Goal: Task Accomplishment & Management: Manage account settings

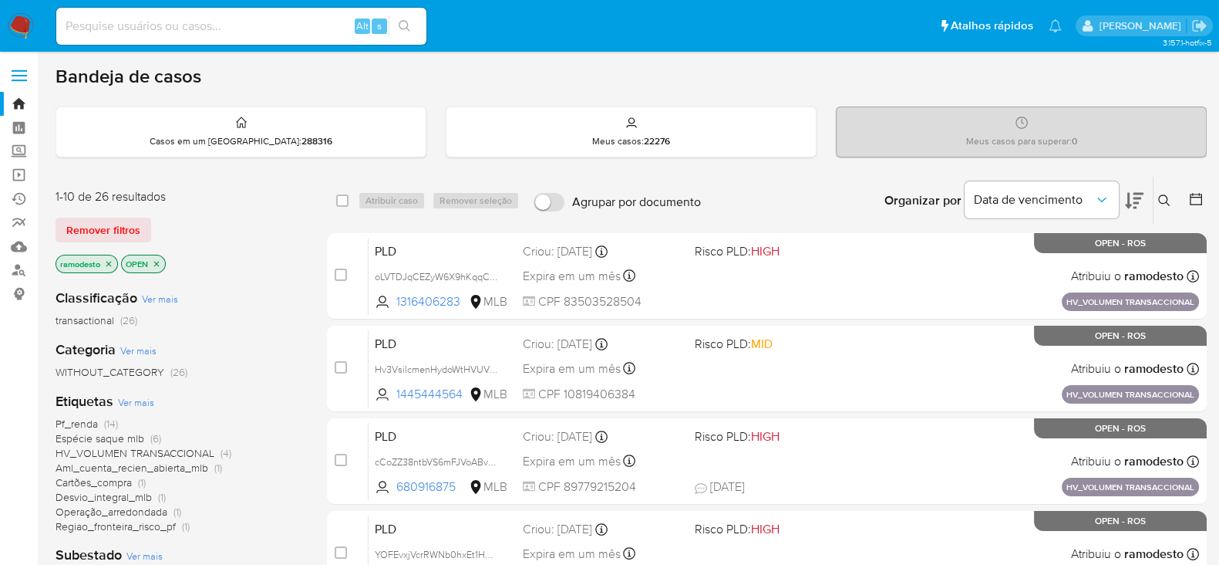
click at [108, 261] on icon "close-filter" at bounding box center [108, 263] width 5 height 5
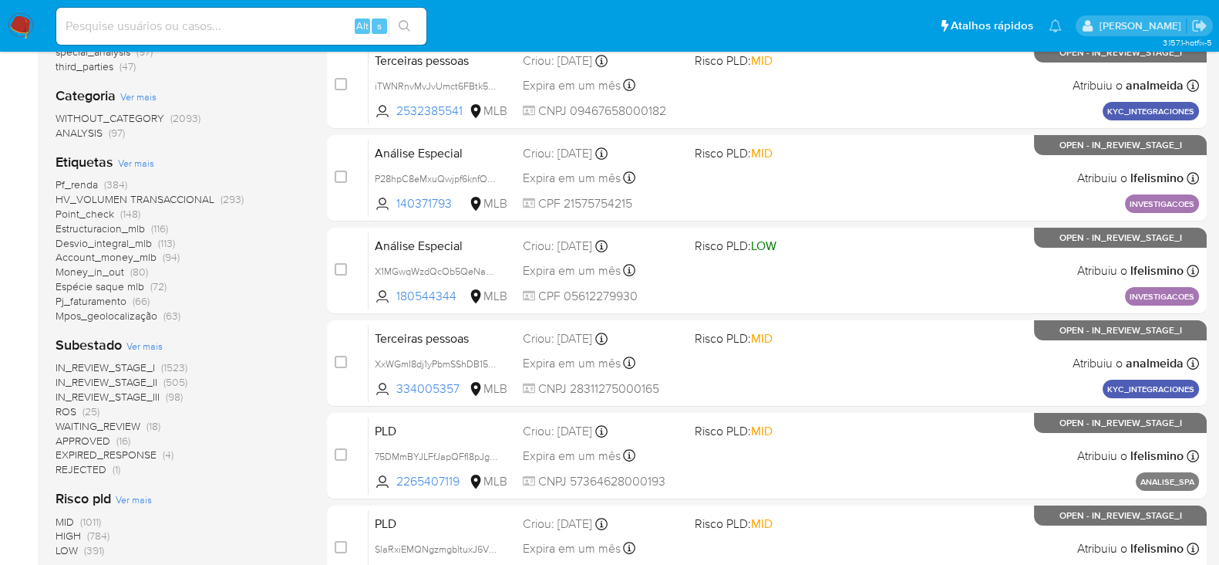
scroll to position [289, 0]
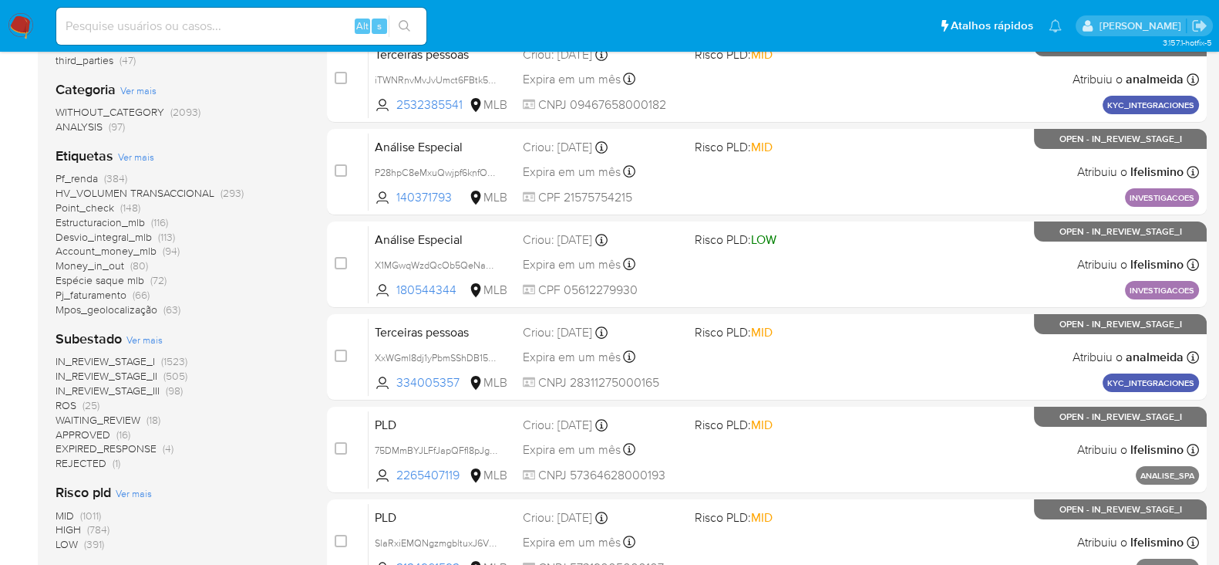
click at [69, 400] on span "ROS" at bounding box center [66, 404] width 21 height 15
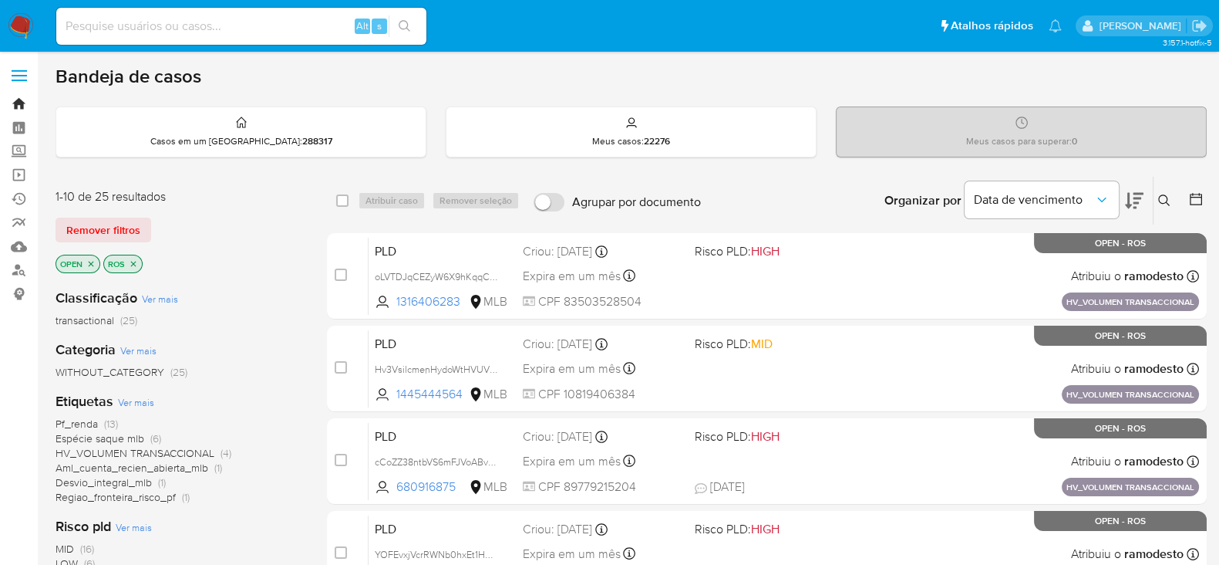
click at [19, 102] on link "Bandeja" at bounding box center [92, 104] width 184 height 24
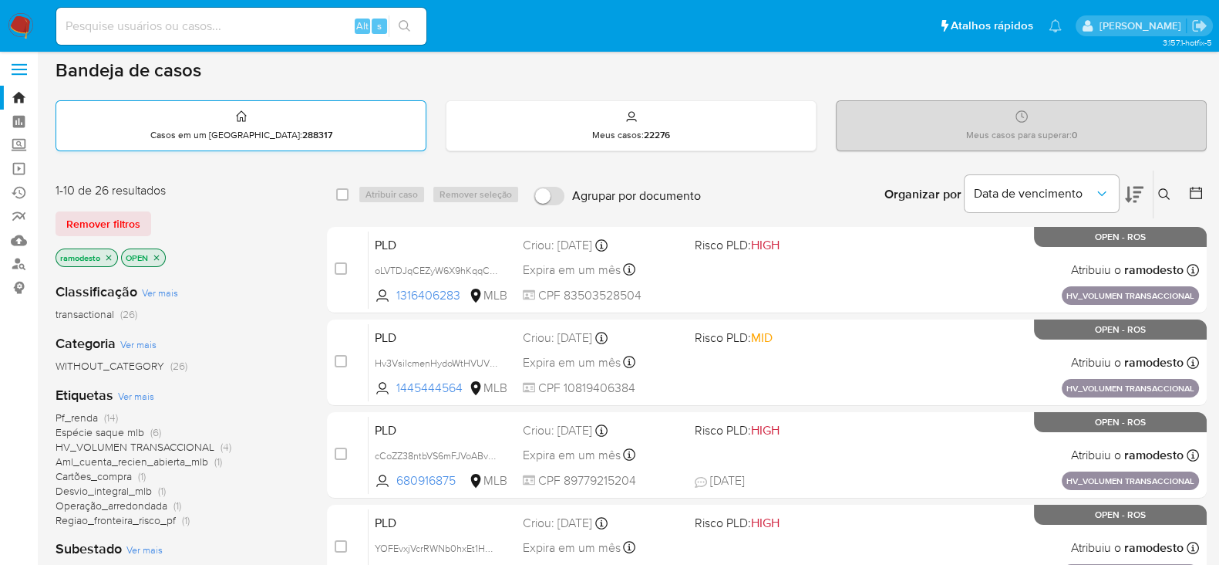
scroll to position [192, 0]
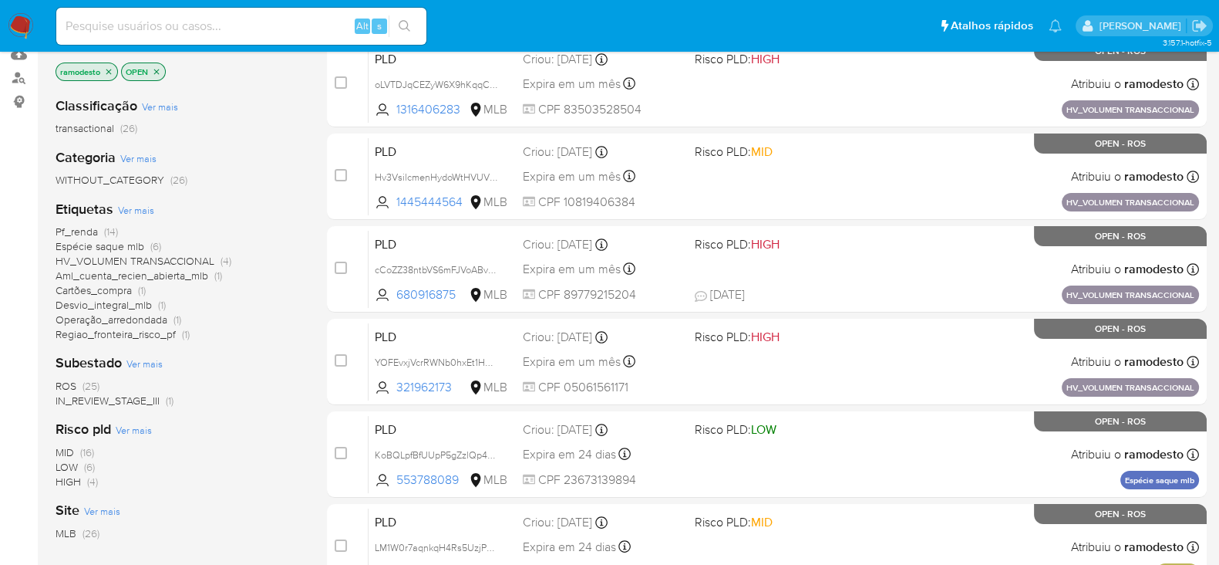
click at [143, 400] on span "IN_REVIEW_STAGE_III" at bounding box center [108, 400] width 104 height 15
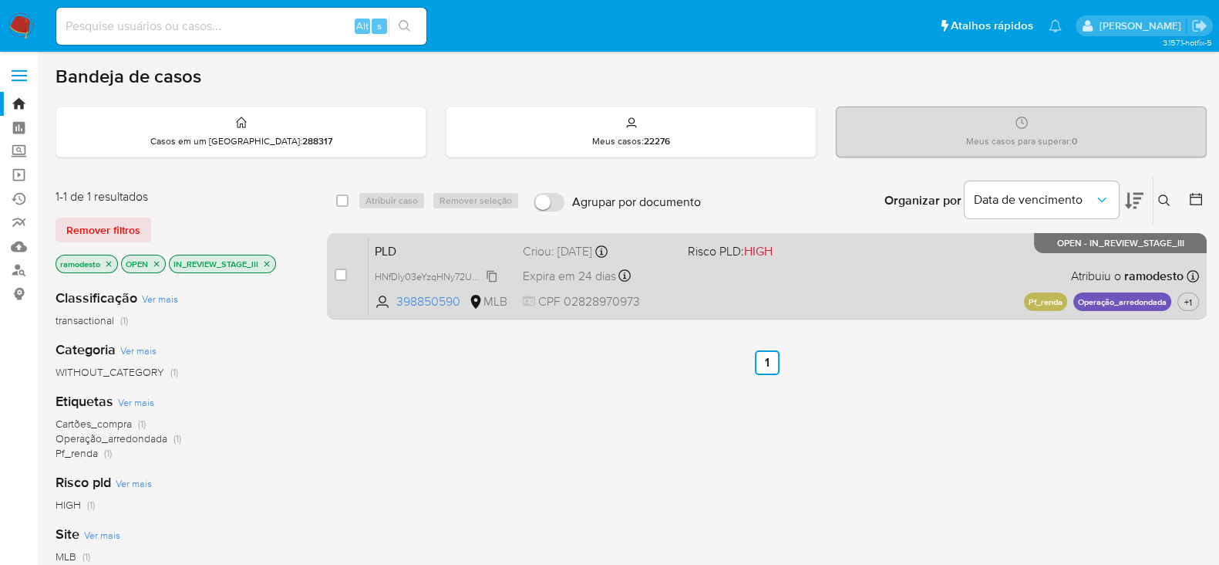
click at [491, 271] on span "HNfDly03eYzqHNy72URvA0Fh" at bounding box center [440, 275] width 131 height 17
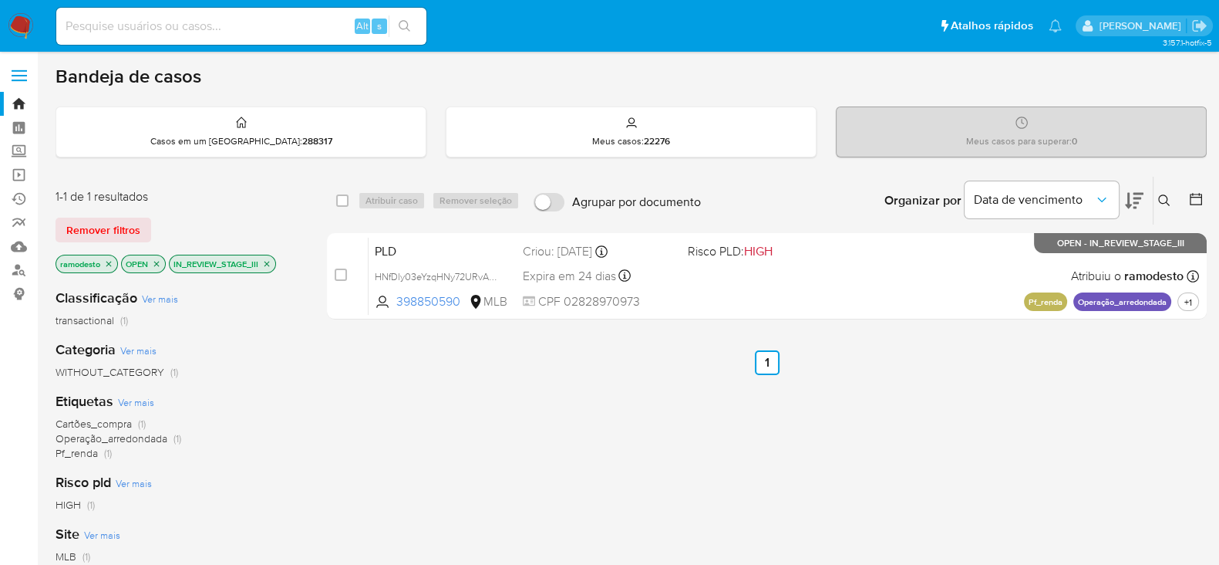
click at [273, 260] on p "IN_REVIEW_STAGE_III" at bounding box center [223, 263] width 106 height 17
click at [270, 263] on icon "close-filter" at bounding box center [266, 263] width 9 height 9
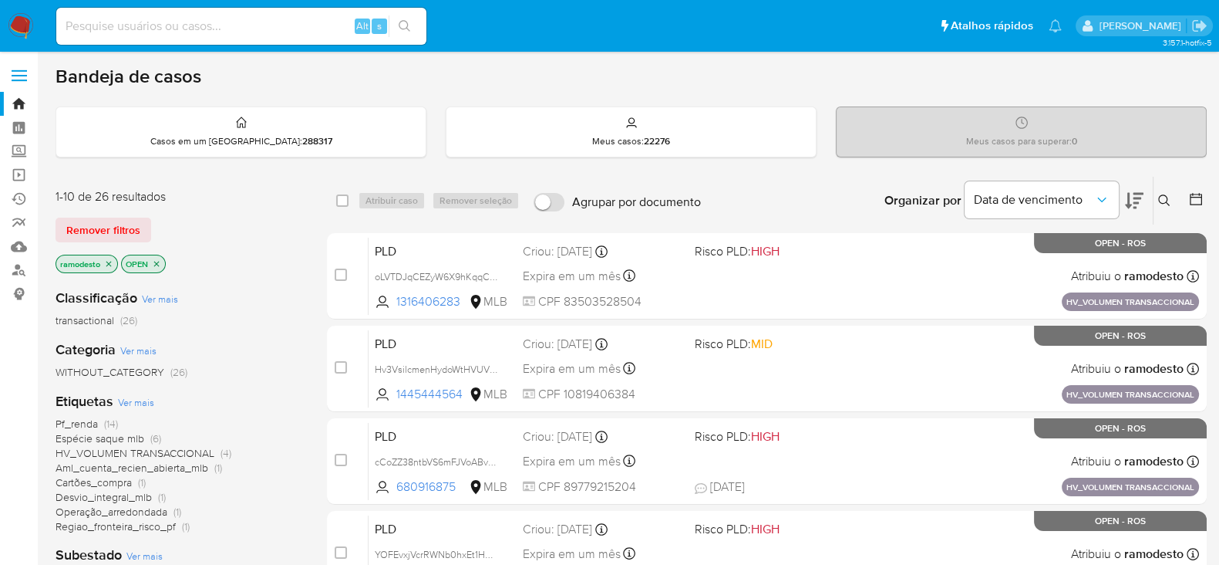
click at [105, 264] on icon "close-filter" at bounding box center [108, 263] width 9 height 9
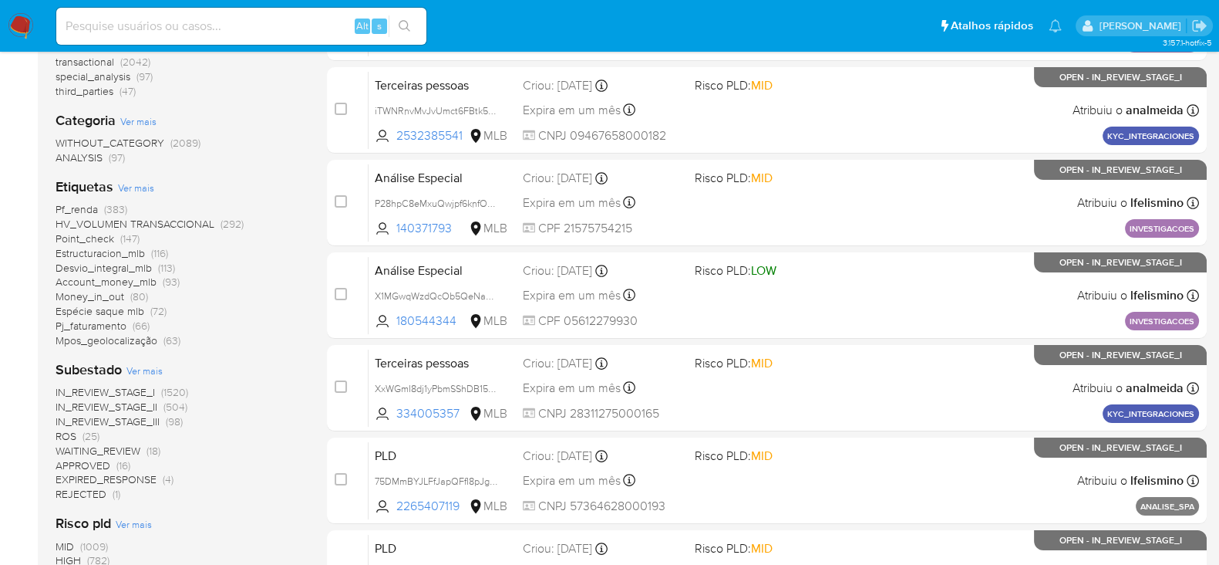
scroll to position [289, 0]
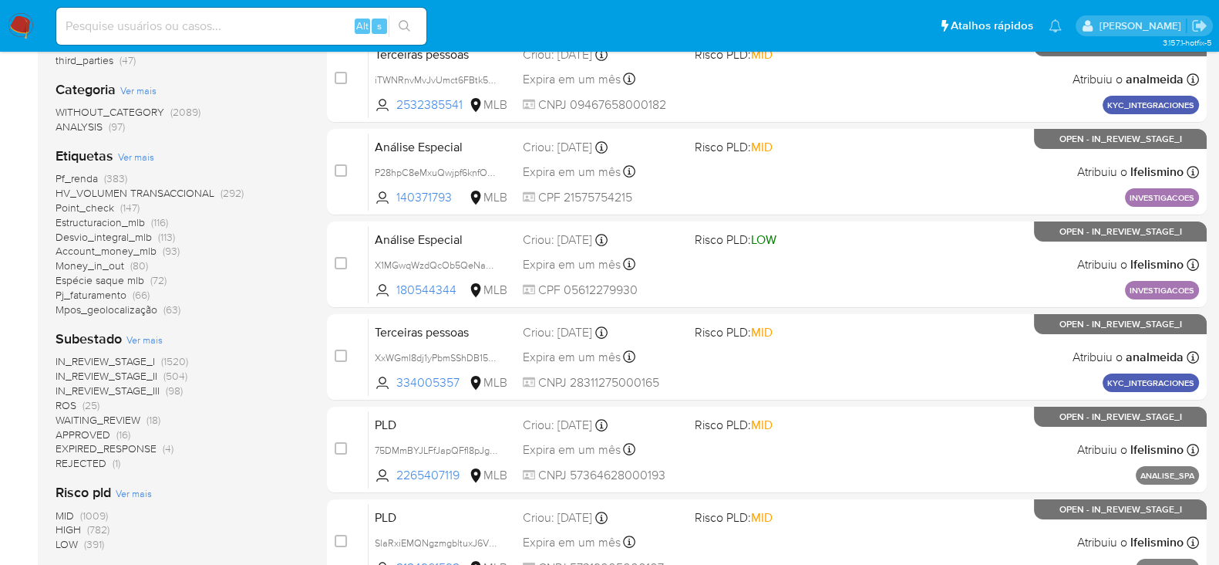
click at [66, 403] on span "ROS" at bounding box center [66, 404] width 21 height 15
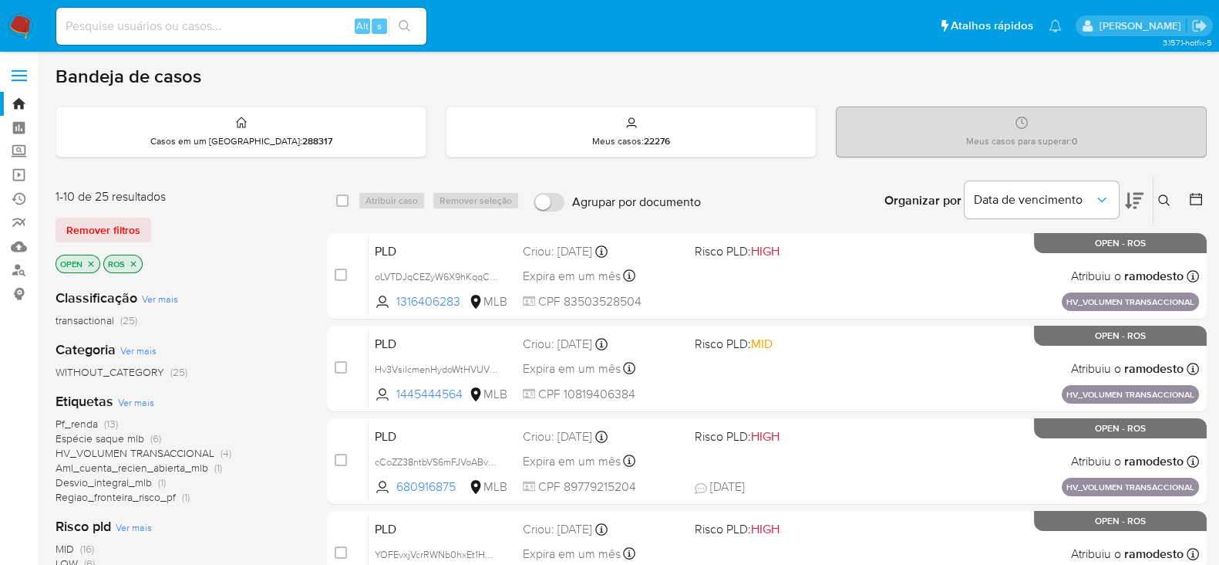
click at [100, 22] on input at bounding box center [241, 26] width 370 height 20
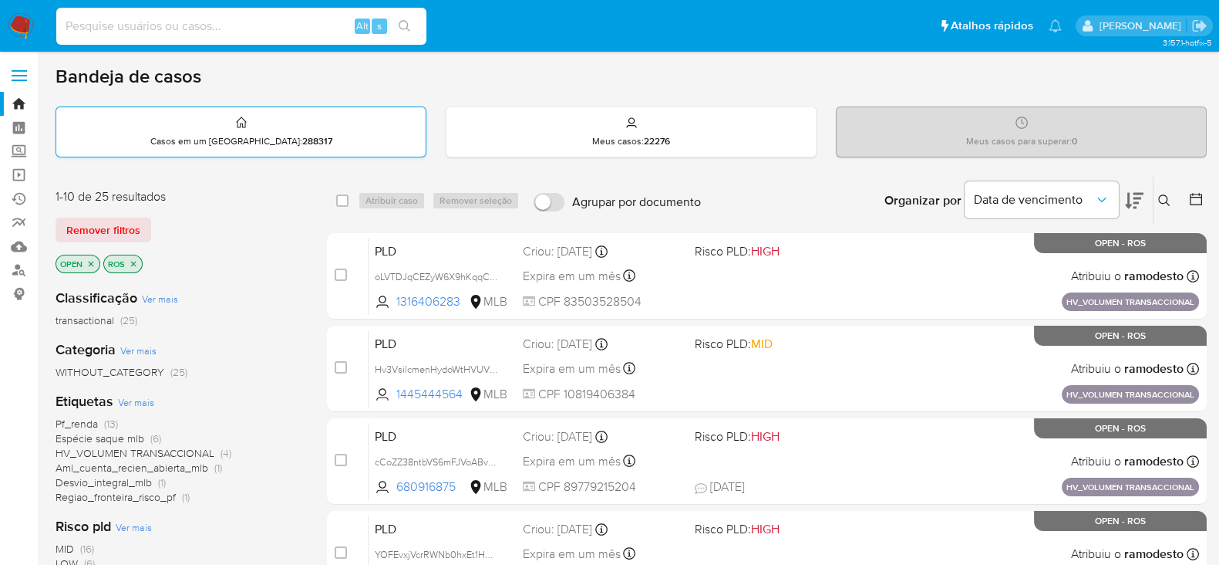
paste input "UfpMdh29BT49VxNYgghLc8FW"
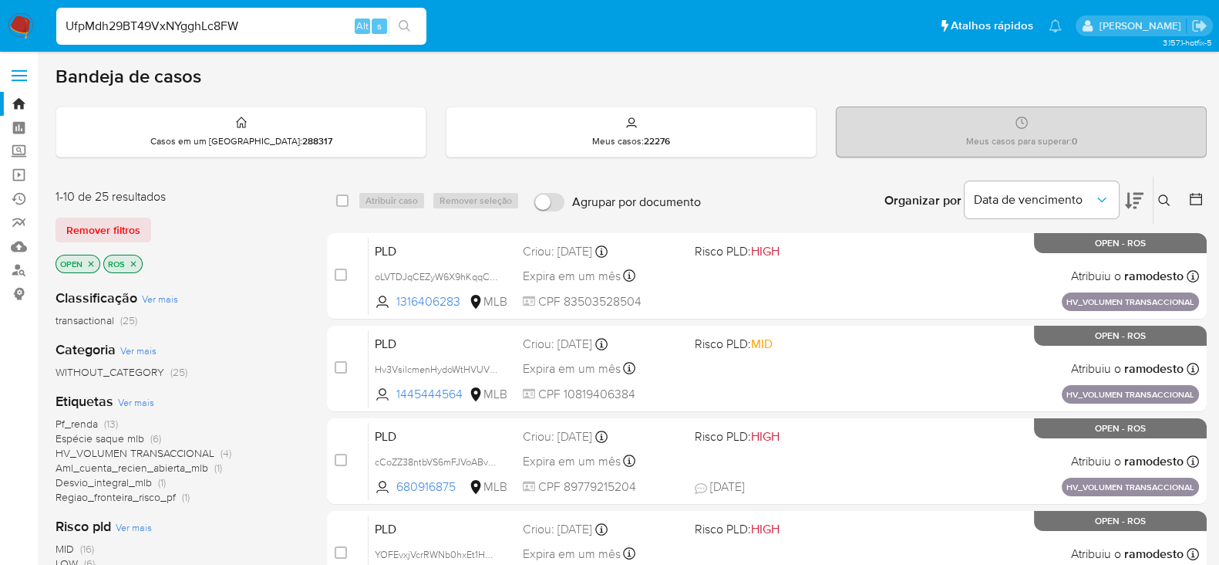
type input "UfpMdh29BT49VxNYgghLc8FW"
click at [404, 20] on icon "search-icon" at bounding box center [405, 26] width 12 height 12
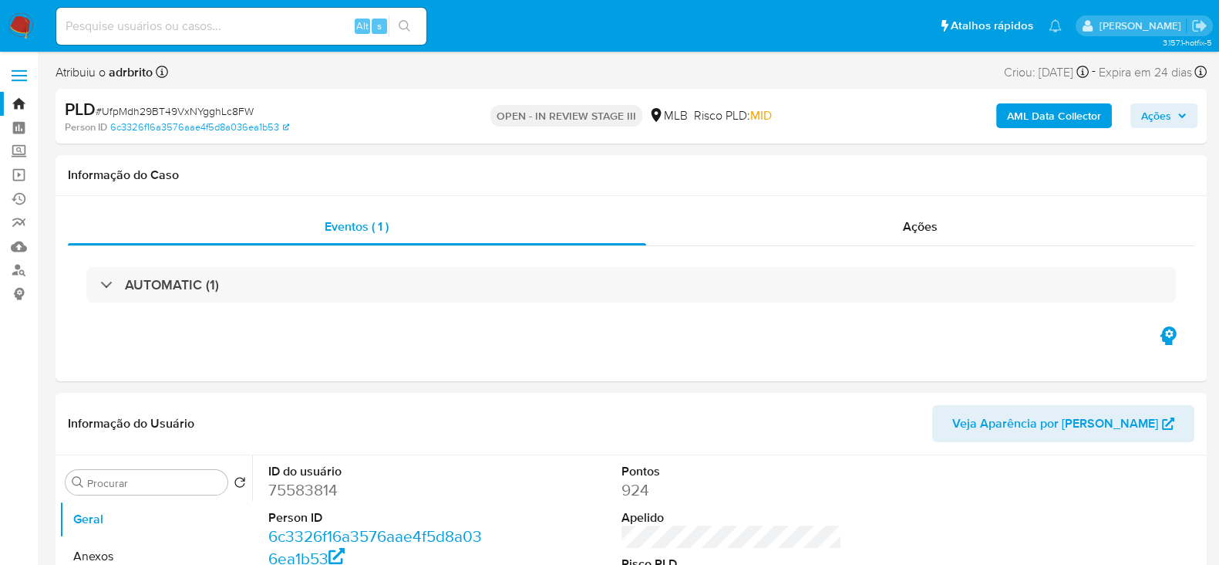
select select "10"
drag, startPoint x: 339, startPoint y: 493, endPoint x: 247, endPoint y: 563, distance: 115.5
click at [269, 492] on dd "75583814" at bounding box center [378, 490] width 221 height 22
copy dd "75583814"
click at [113, 19] on input at bounding box center [241, 26] width 370 height 20
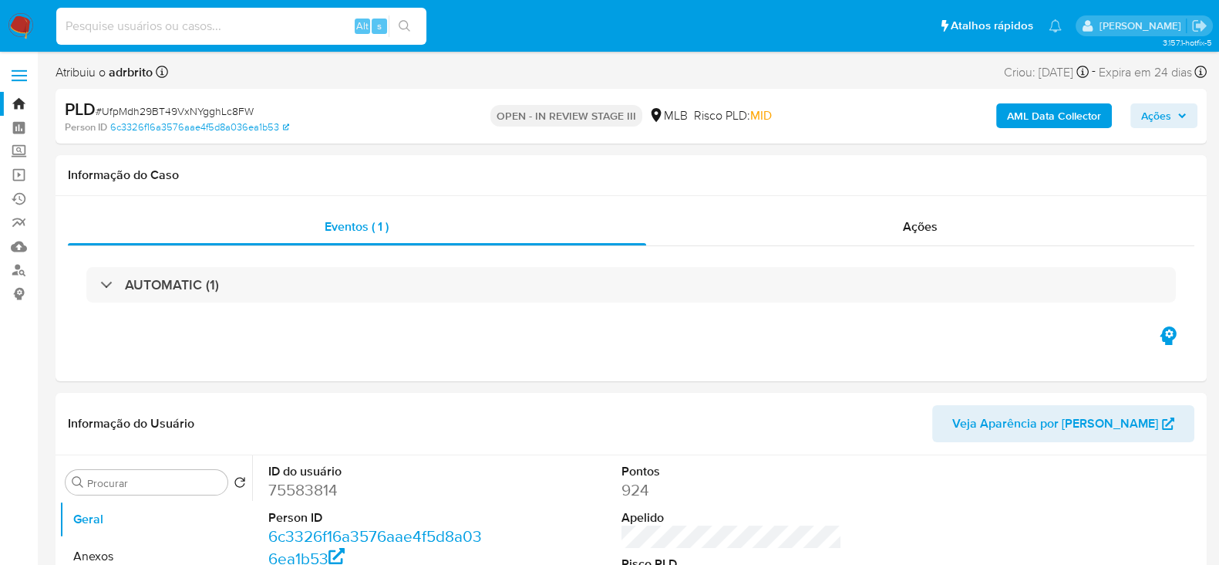
paste input "A1m368G9CyxpWPGFXIu3vdCI"
type input "A1m368G9CyxpWPGFXIu3vdCI"
click at [416, 13] on div "A1m368G9CyxpWPGFXIu3vdCI Alt s" at bounding box center [241, 26] width 370 height 37
click at [405, 27] on icon "search-icon" at bounding box center [405, 26] width 12 height 12
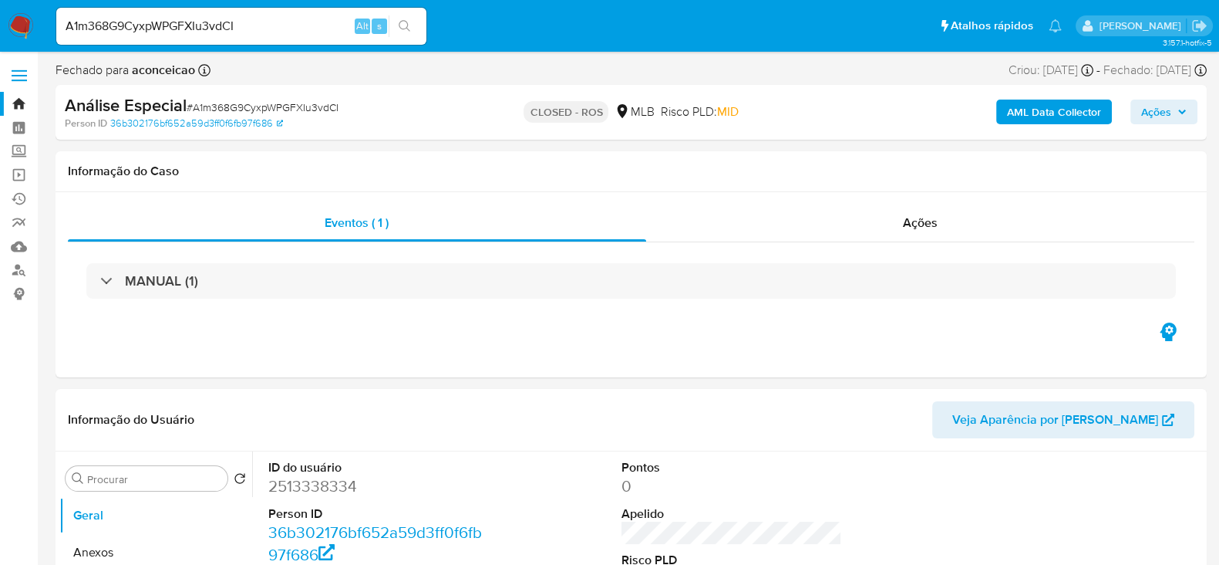
select select "10"
click at [929, 219] on span "Ações" at bounding box center [920, 223] width 35 height 18
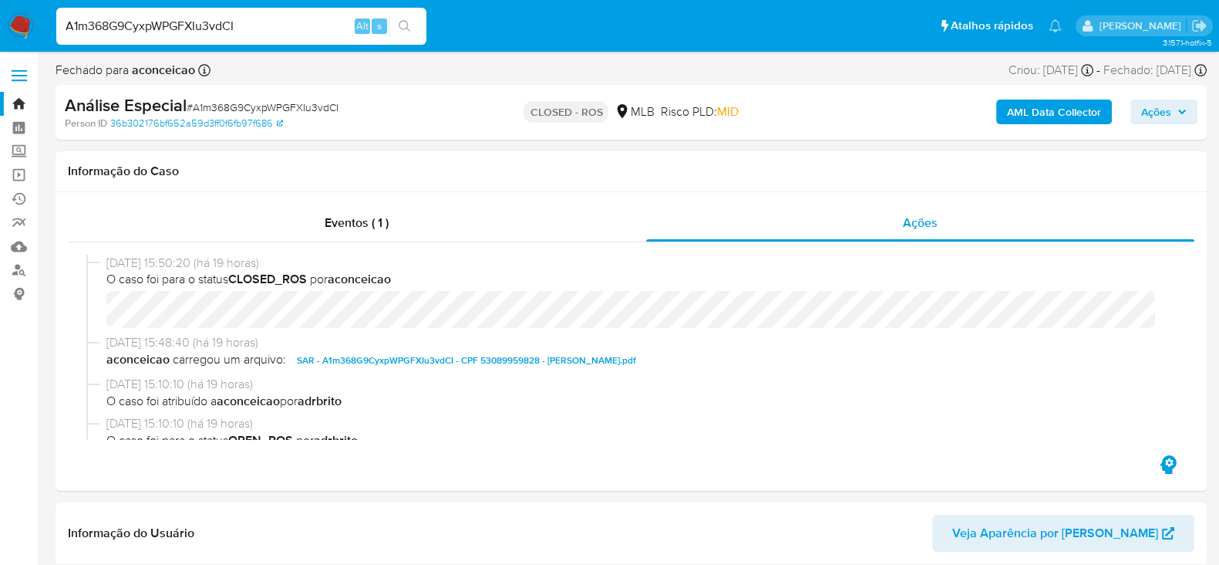
drag, startPoint x: 258, startPoint y: 23, endPoint x: 12, endPoint y: 29, distance: 246.9
click at [12, 29] on nav "Pausado Ver notificaciones A1m368G9CyxpWPGFXIu3vdCI Alt s Atalhos rápidos Presi…" at bounding box center [609, 26] width 1219 height 52
paste input "mRzdO3x5b9BU9P1yF5UFtfv"
type input "AmRzdO3x5b9BU9P1yF5UFtfv"
click at [407, 25] on icon "search-icon" at bounding box center [405, 26] width 12 height 12
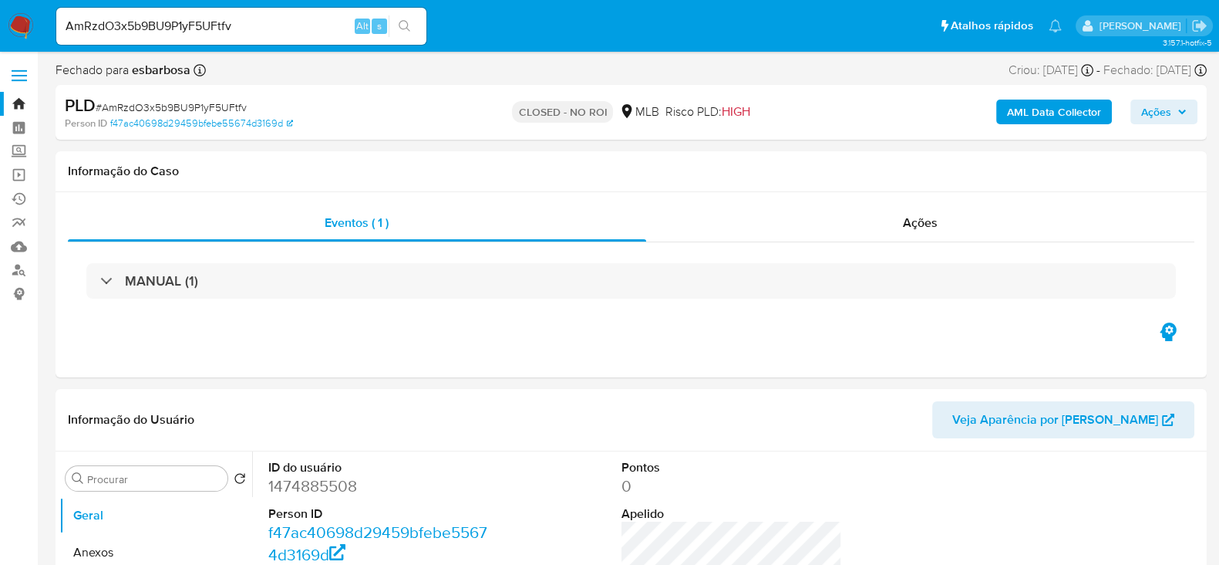
select select "10"
drag, startPoint x: 605, startPoint y: 111, endPoint x: 504, endPoint y: 110, distance: 101.0
click at [507, 108] on div "CLOSED - NO ROI MLB Risco PLD: HIGH" at bounding box center [630, 112] width 373 height 36
copy p "CLOSED - NO ROI"
click at [940, 221] on div "Ações" at bounding box center [920, 222] width 549 height 37
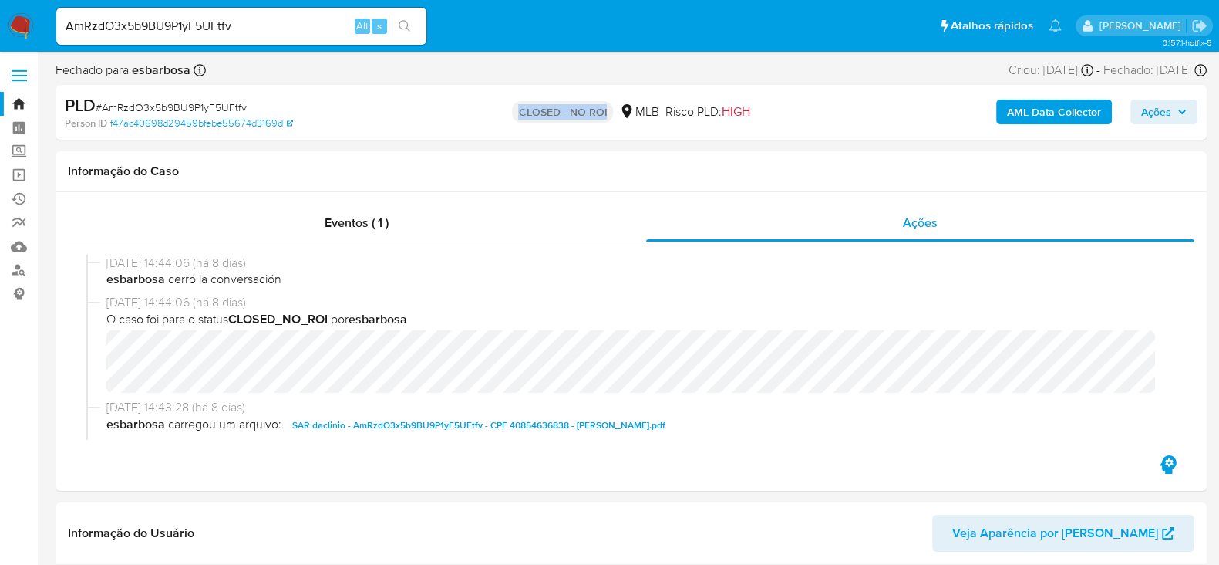
click at [23, 103] on link "Bandeja" at bounding box center [92, 104] width 184 height 24
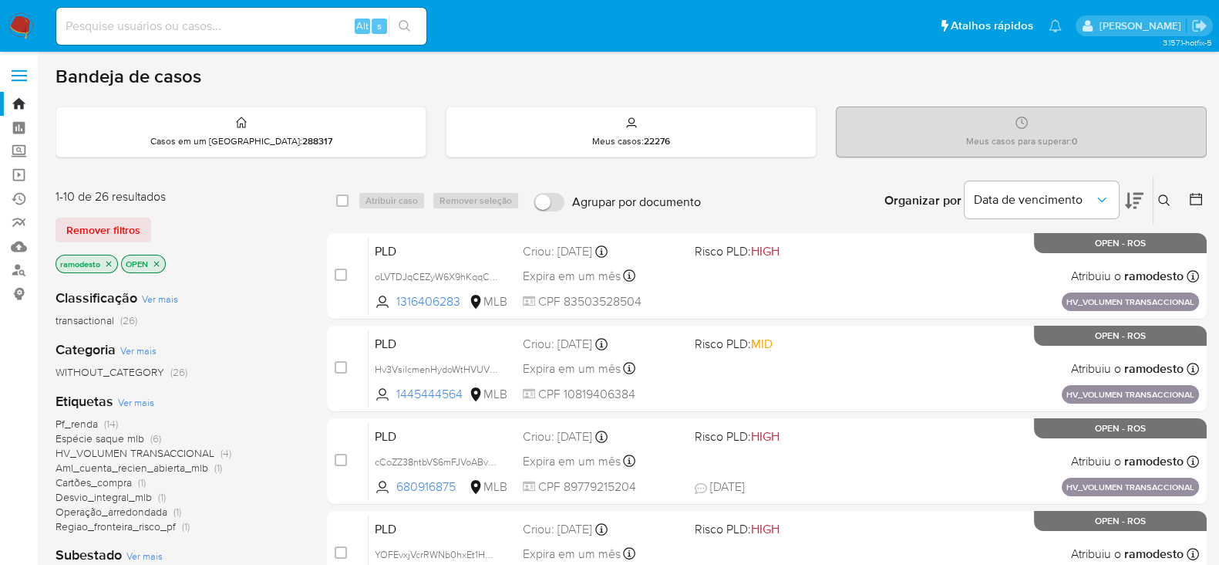
click at [112, 261] on icon "close-filter" at bounding box center [108, 263] width 9 height 9
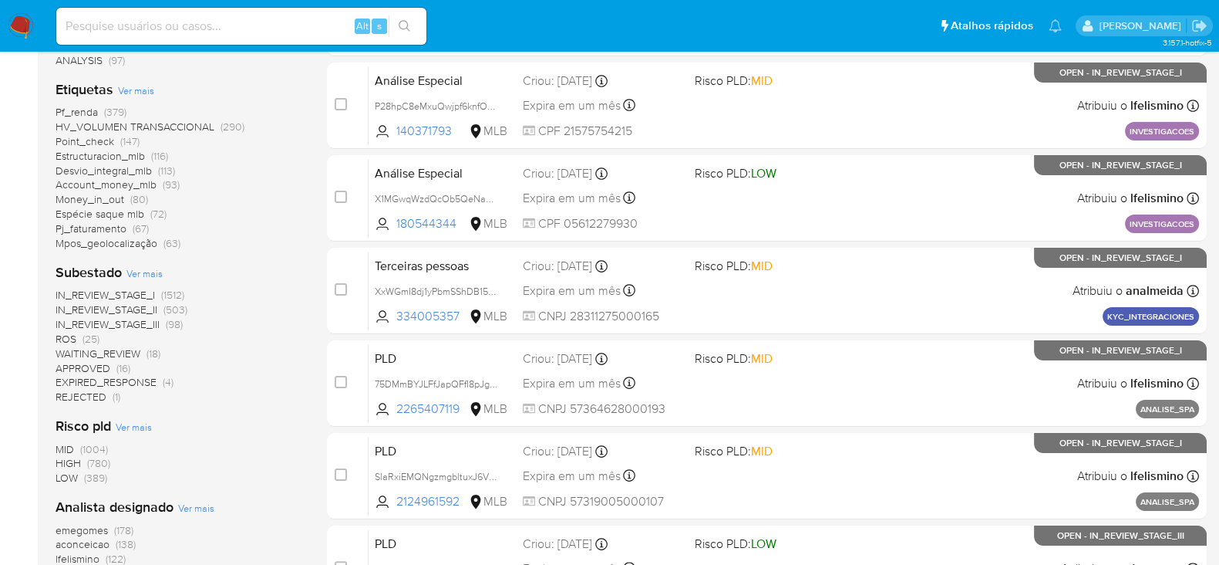
scroll to position [385, 0]
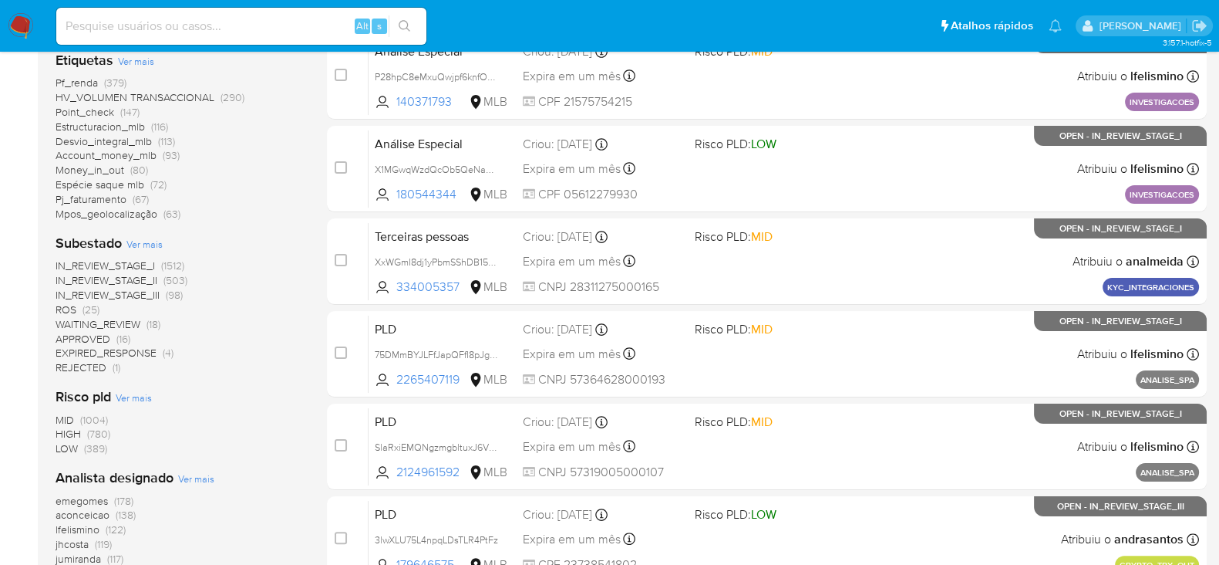
click at [72, 306] on span "ROS" at bounding box center [66, 309] width 21 height 15
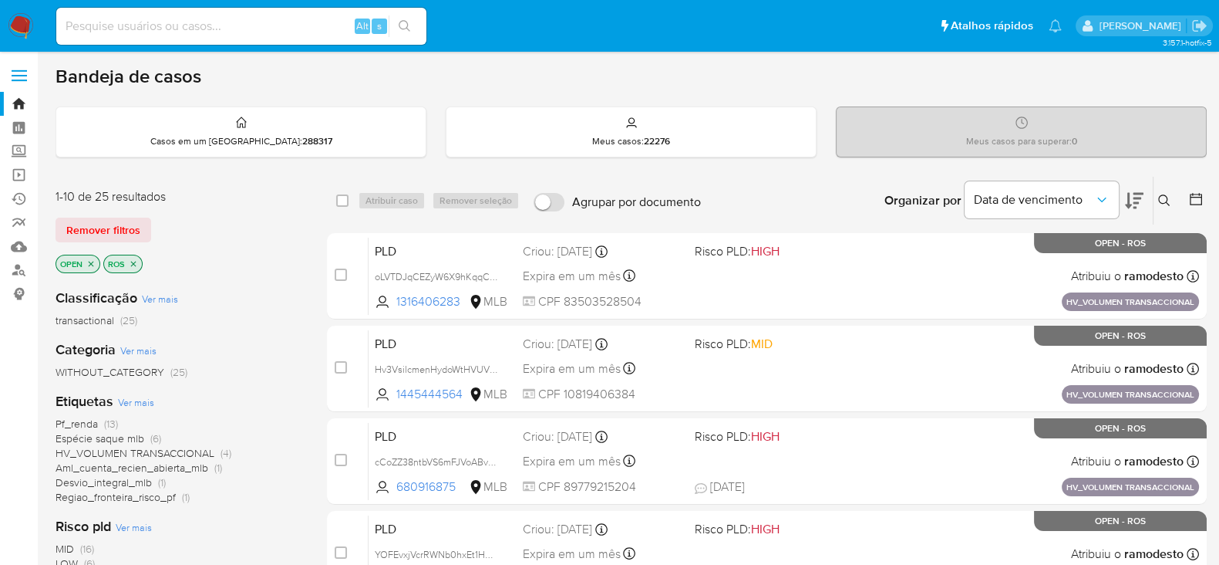
click at [87, 267] on p "OPEN" at bounding box center [77, 263] width 43 height 17
click at [93, 259] on icon "close-filter" at bounding box center [90, 263] width 9 height 9
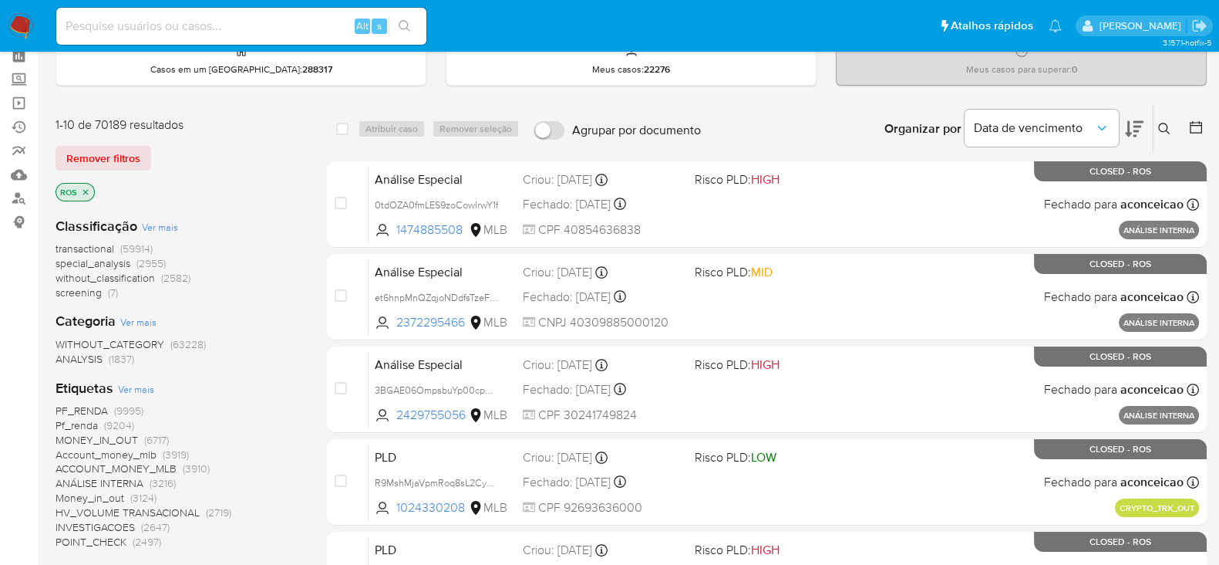
scroll to position [192, 0]
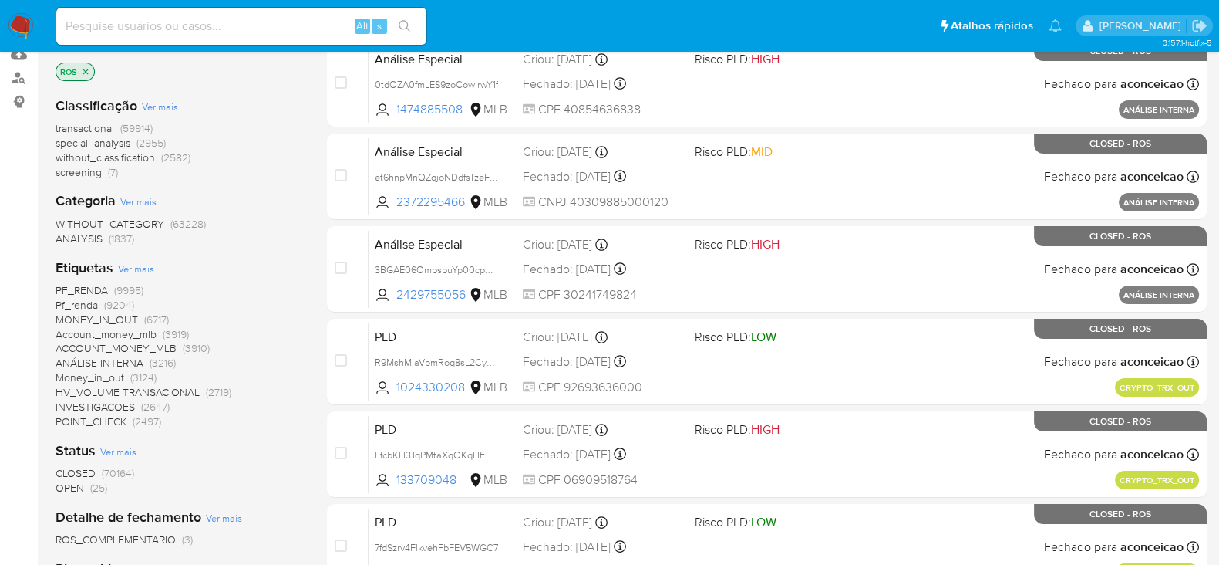
click at [70, 488] on span "OPEN" at bounding box center [70, 487] width 29 height 15
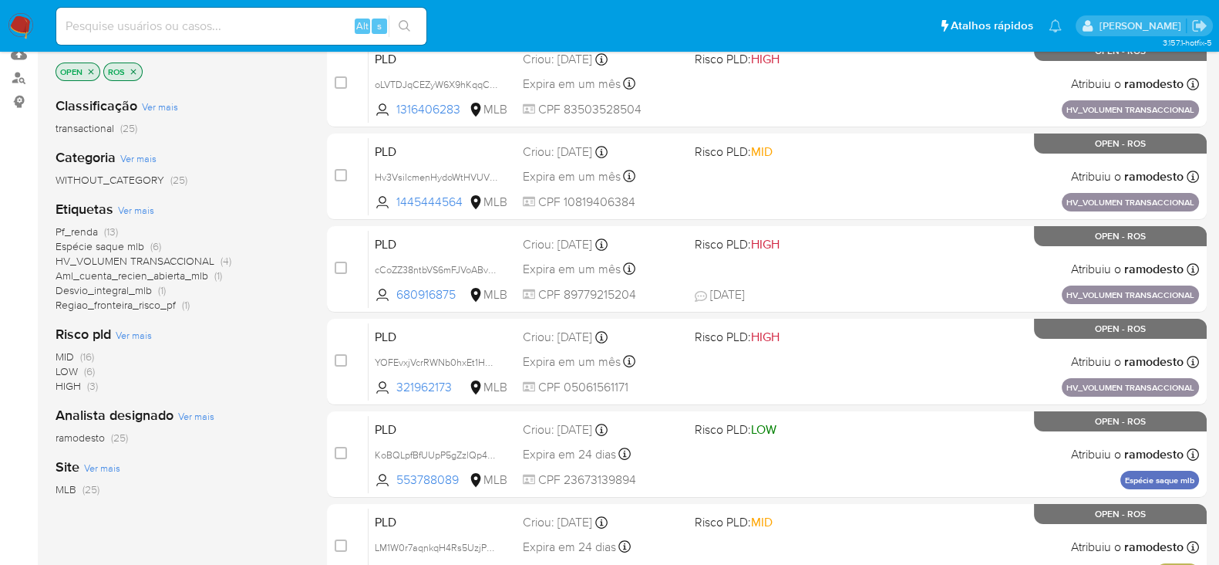
click at [96, 432] on span "ramodesto" at bounding box center [80, 437] width 49 height 15
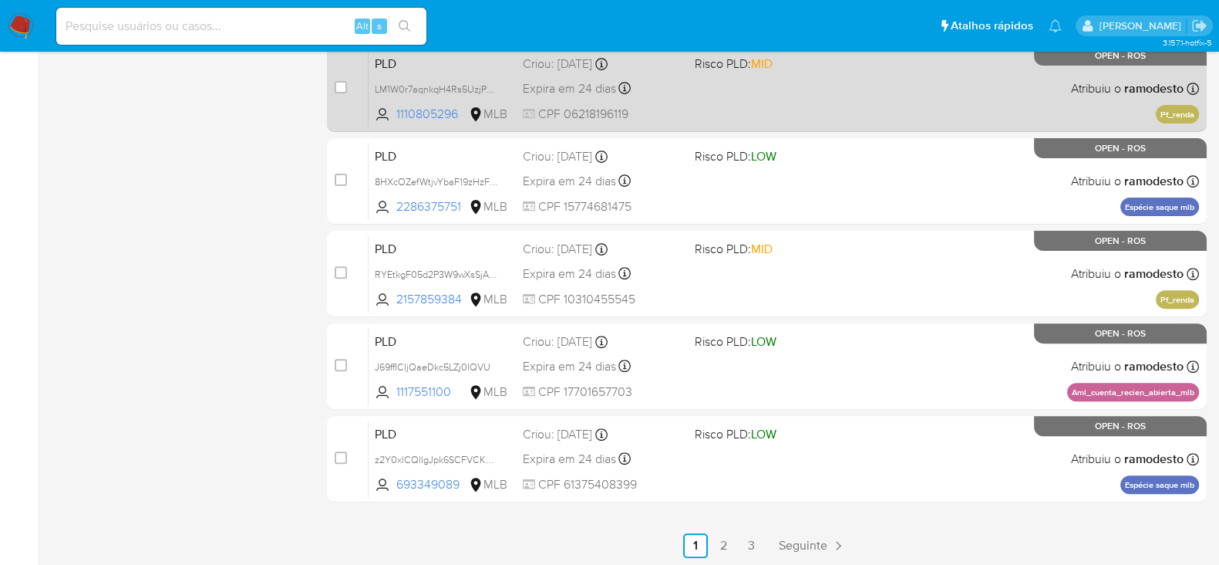
scroll to position [652, 0]
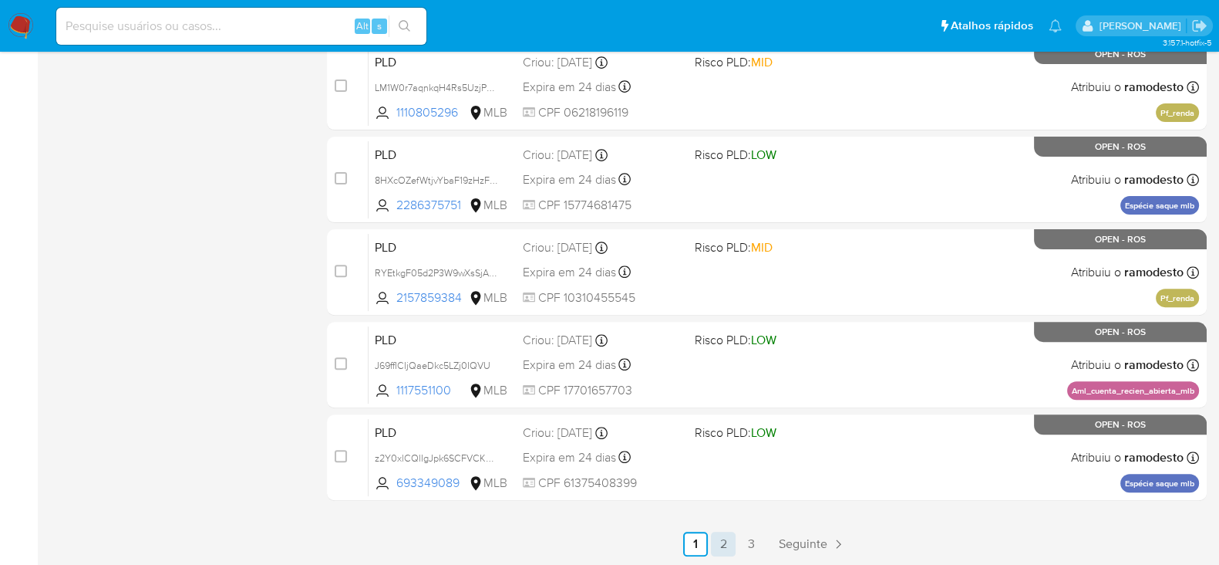
click at [725, 545] on link "2" at bounding box center [723, 543] width 25 height 25
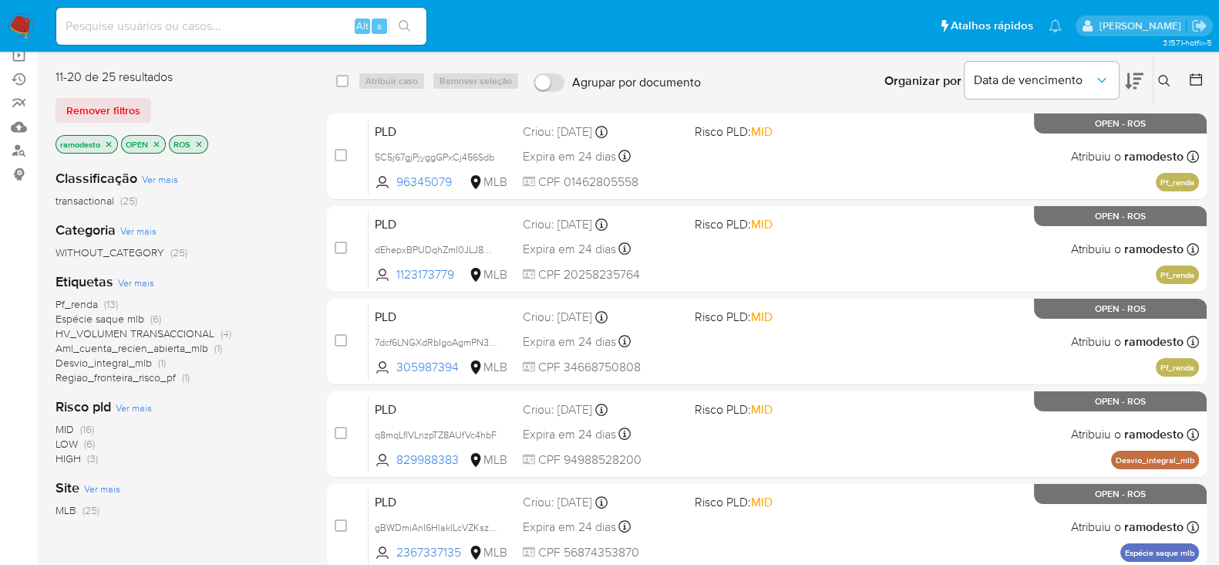
scroll to position [96, 0]
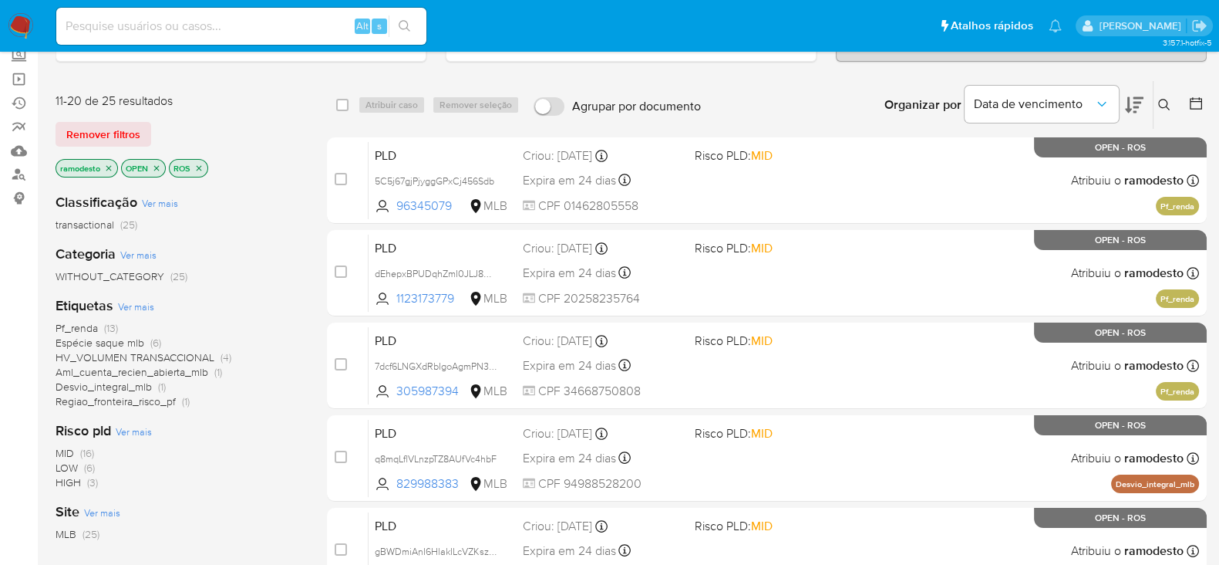
click at [114, 166] on p "ramodesto" at bounding box center [86, 168] width 61 height 17
click at [103, 163] on p "ramodesto" at bounding box center [86, 168] width 61 height 17
click at [108, 165] on icon "close-filter" at bounding box center [108, 168] width 9 height 9
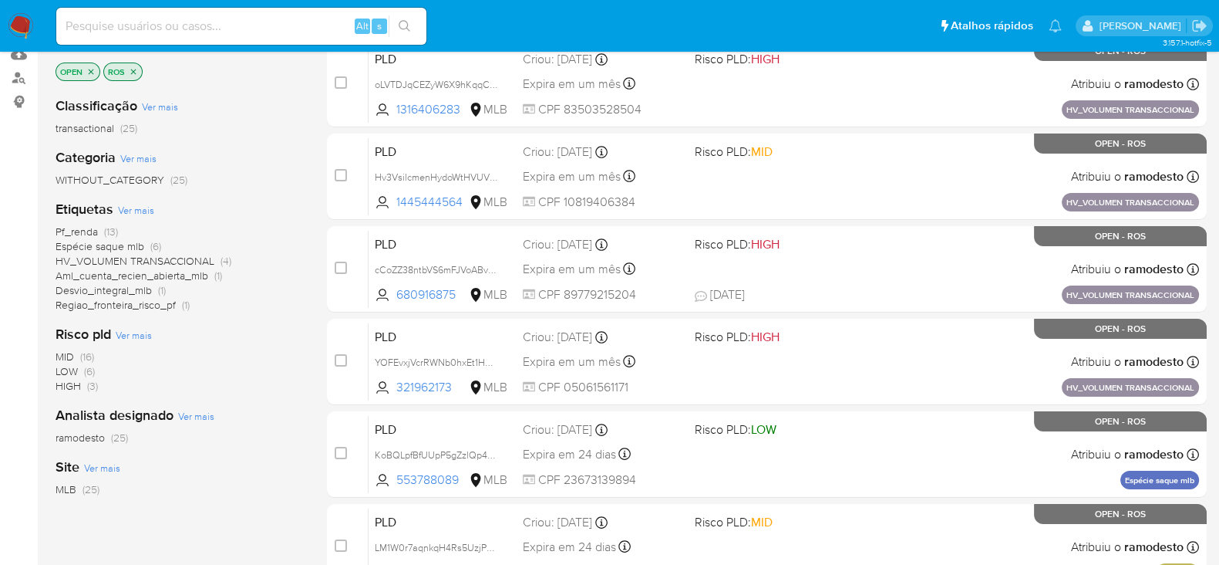
scroll to position [96, 0]
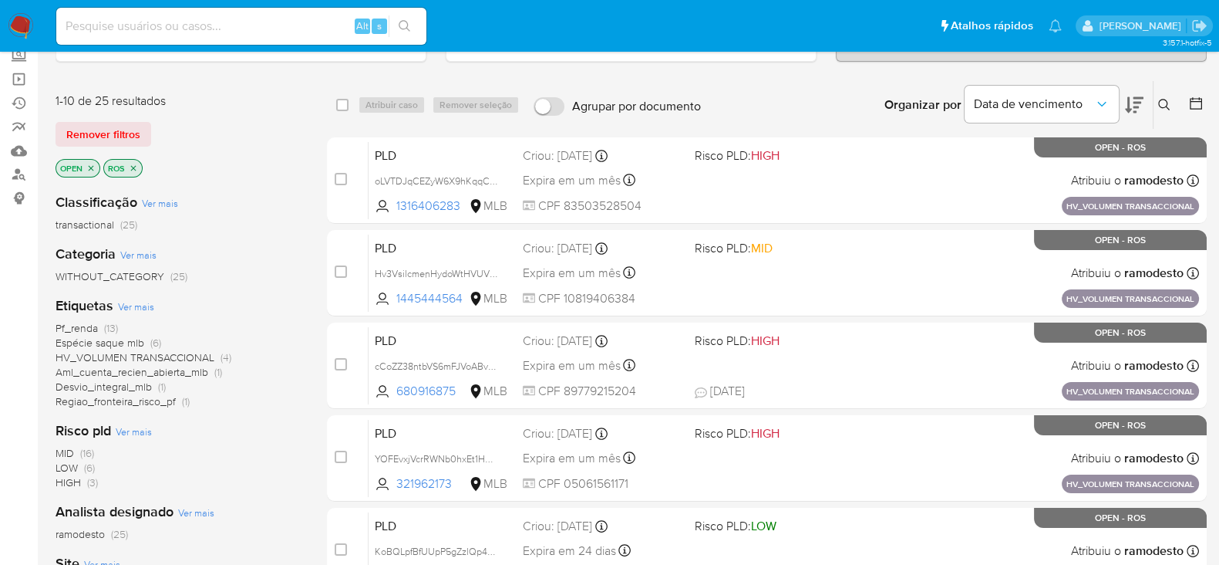
click at [91, 166] on icon "close-filter" at bounding box center [91, 167] width 5 height 5
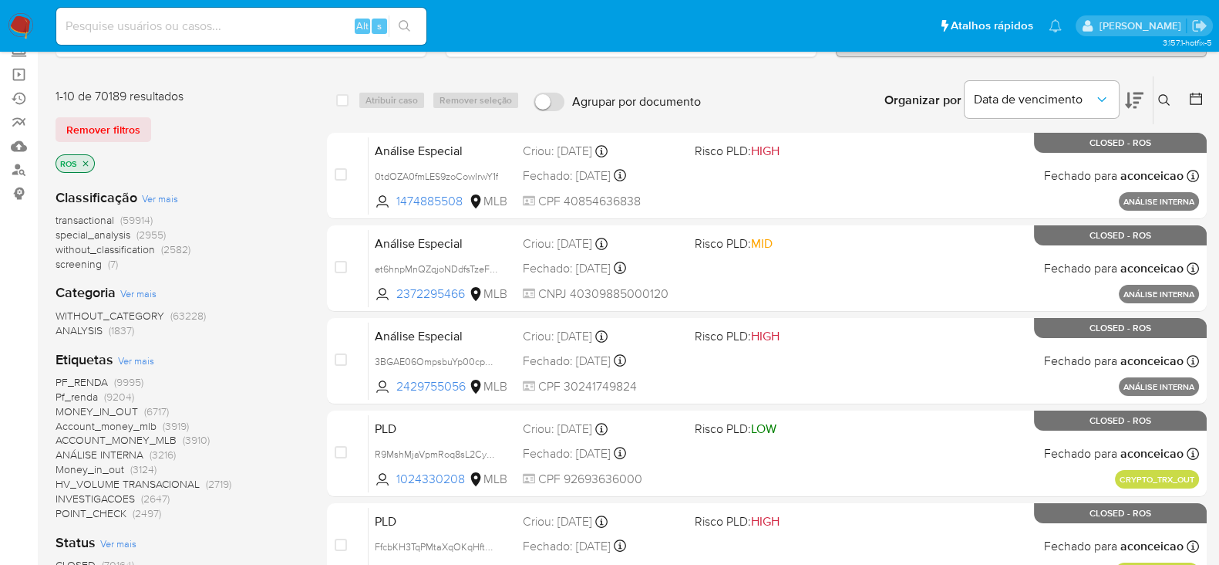
scroll to position [96, 0]
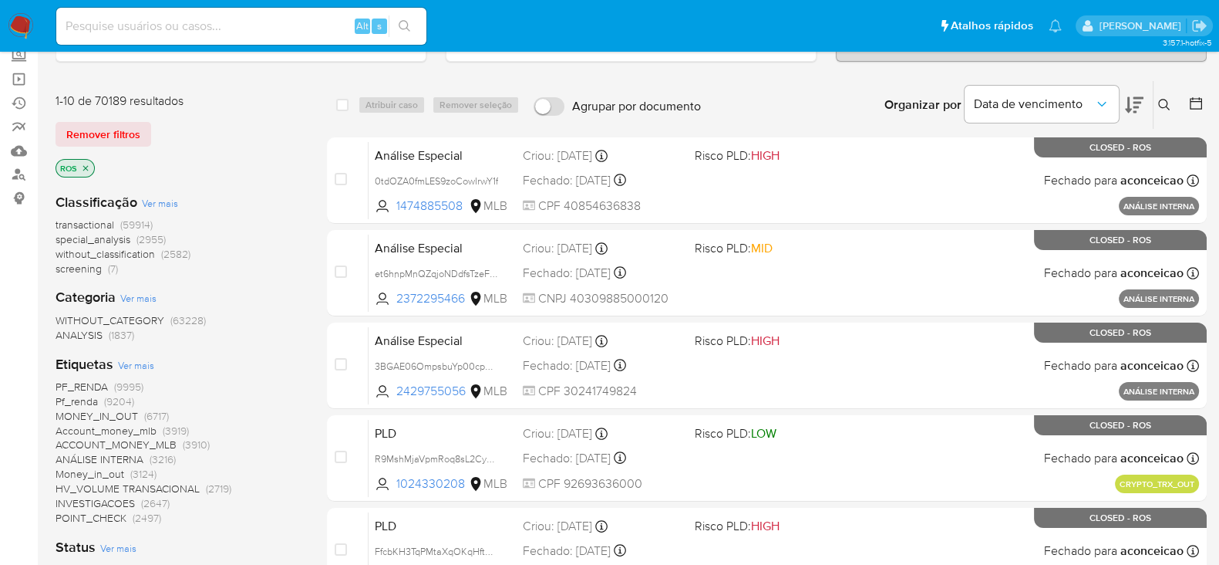
click at [89, 171] on p "ROS" at bounding box center [75, 168] width 38 height 17
click at [88, 169] on icon "close-filter" at bounding box center [85, 168] width 9 height 9
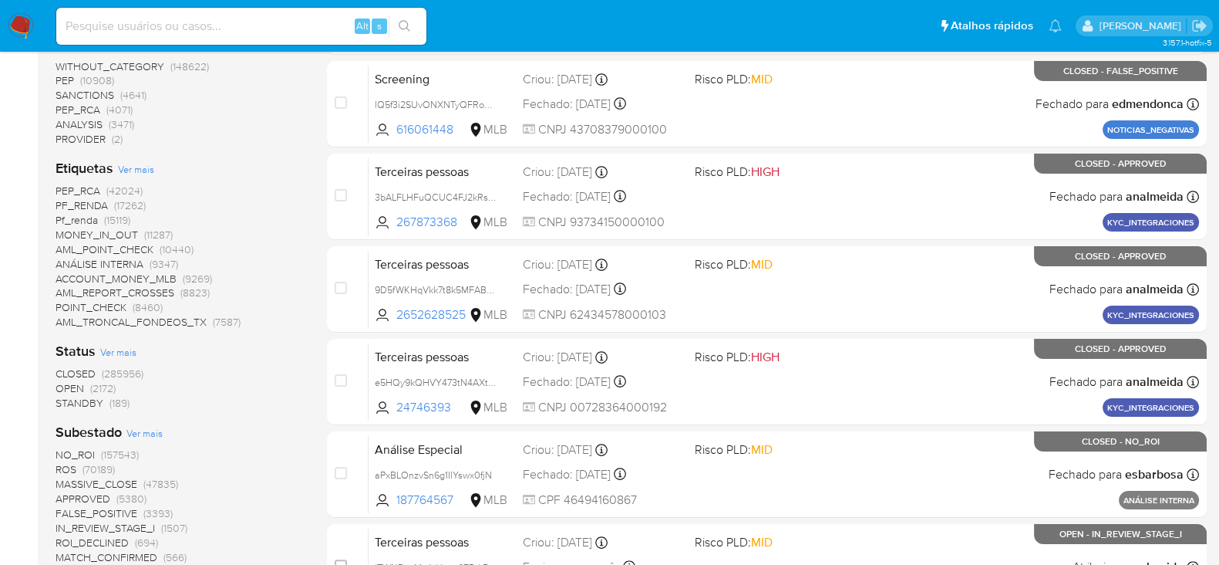
scroll to position [385, 0]
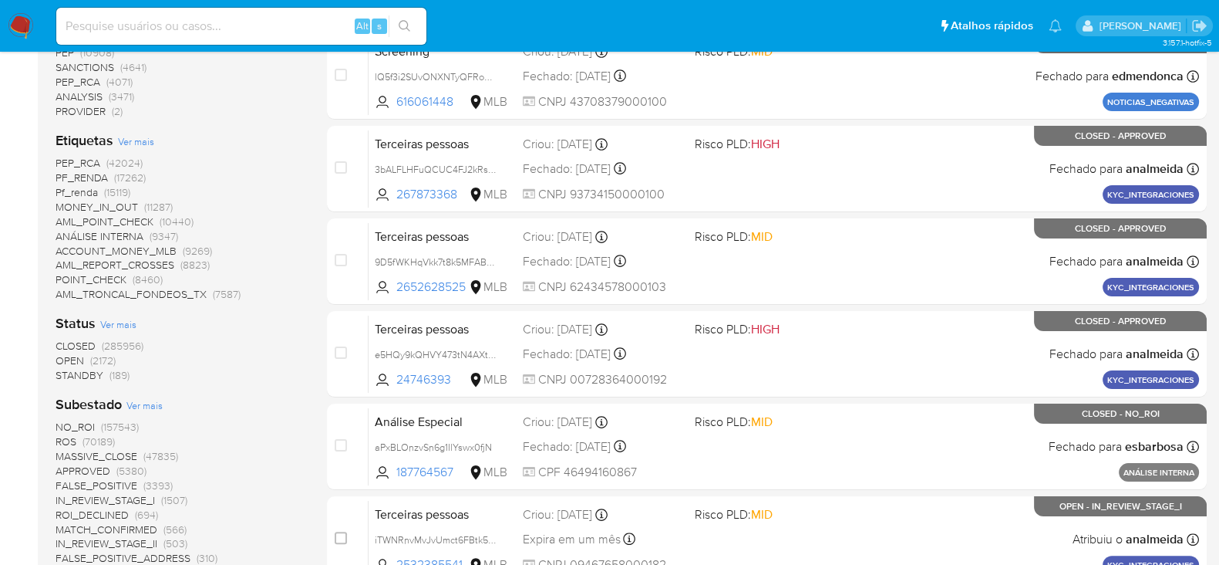
click at [69, 360] on span "OPEN" at bounding box center [70, 359] width 29 height 15
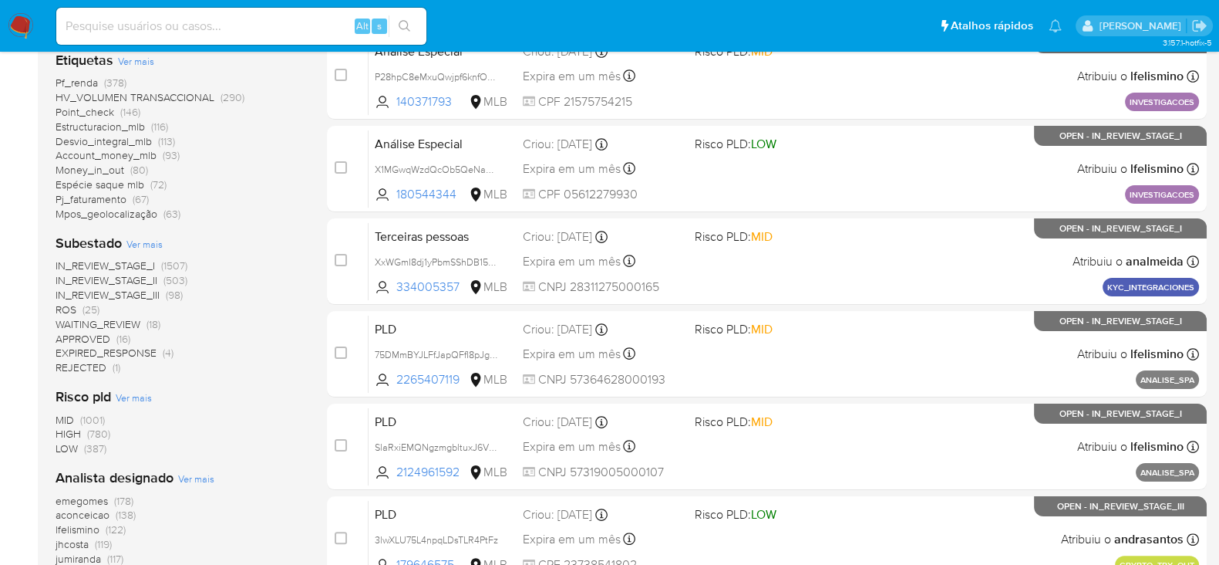
click at [66, 304] on span "ROS" at bounding box center [66, 309] width 21 height 15
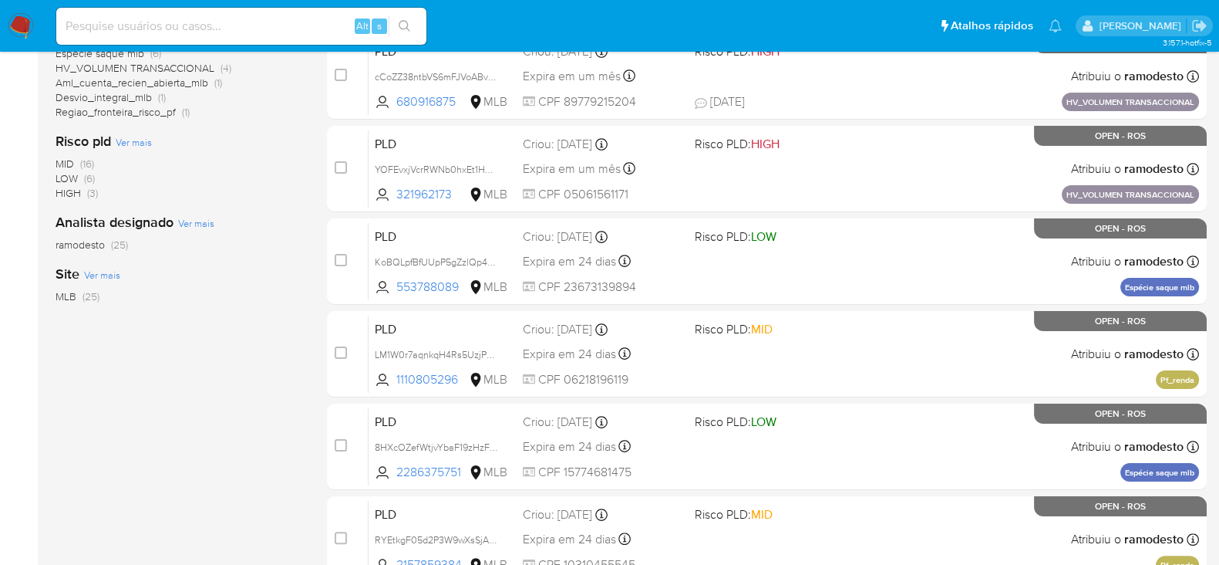
scroll to position [289, 0]
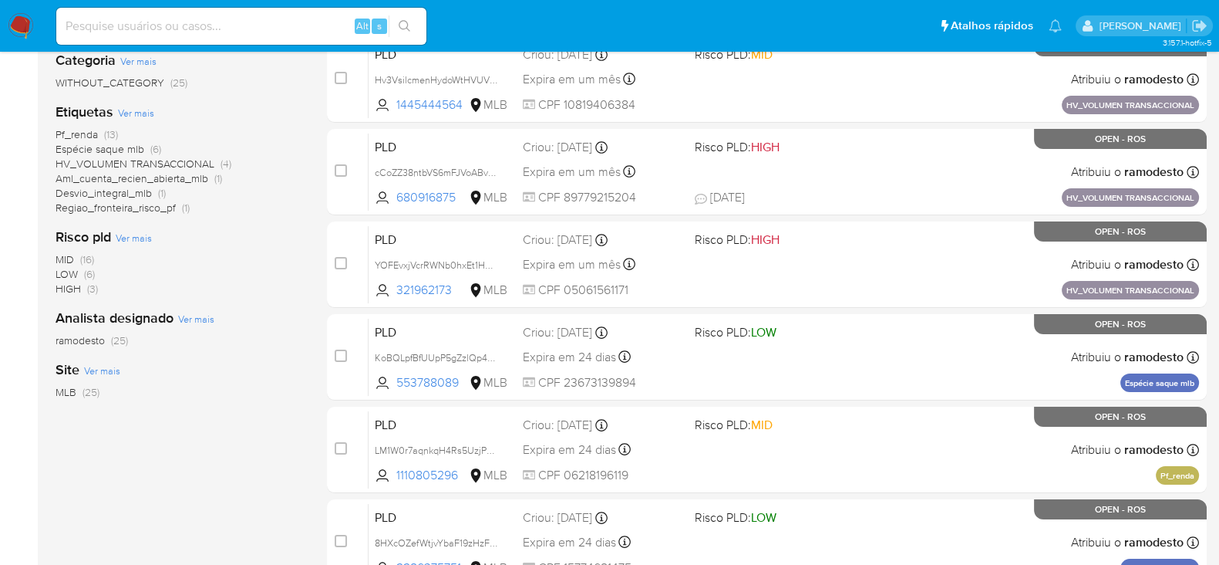
click at [77, 133] on span "Pf_renda" at bounding box center [77, 133] width 42 height 15
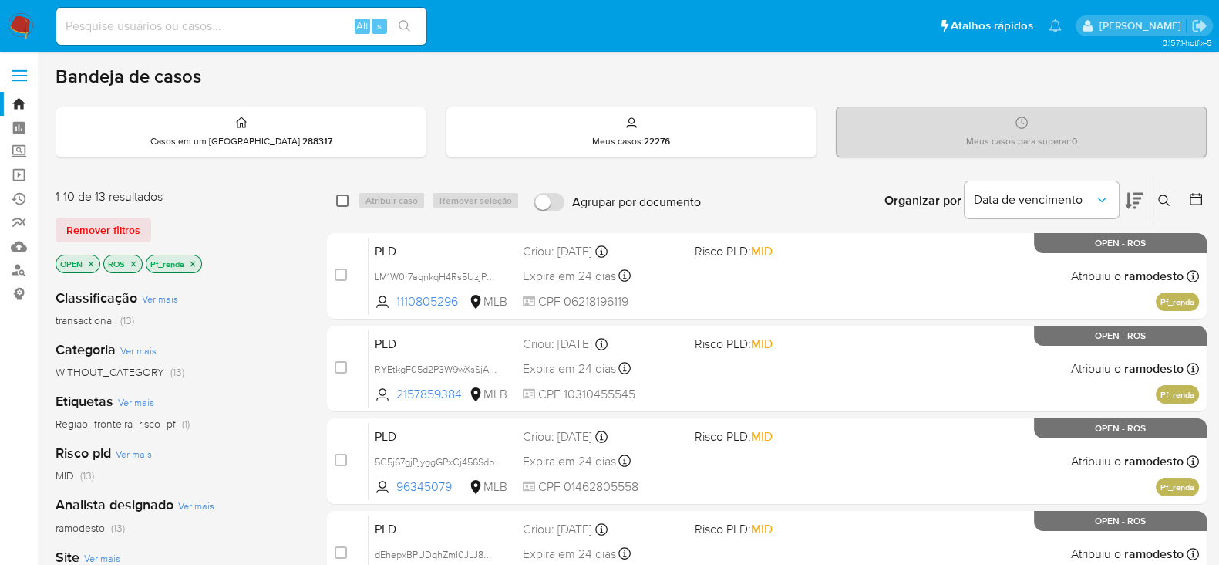
click at [345, 195] on input "checkbox" at bounding box center [342, 200] width 12 height 12
checkbox input "true"
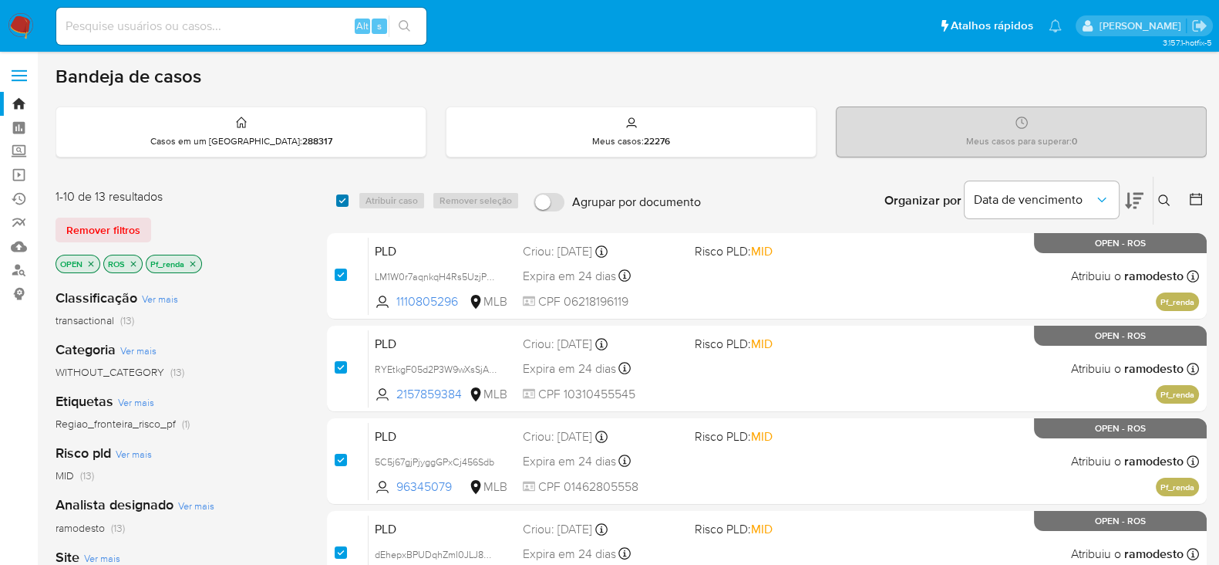
checkbox input "true"
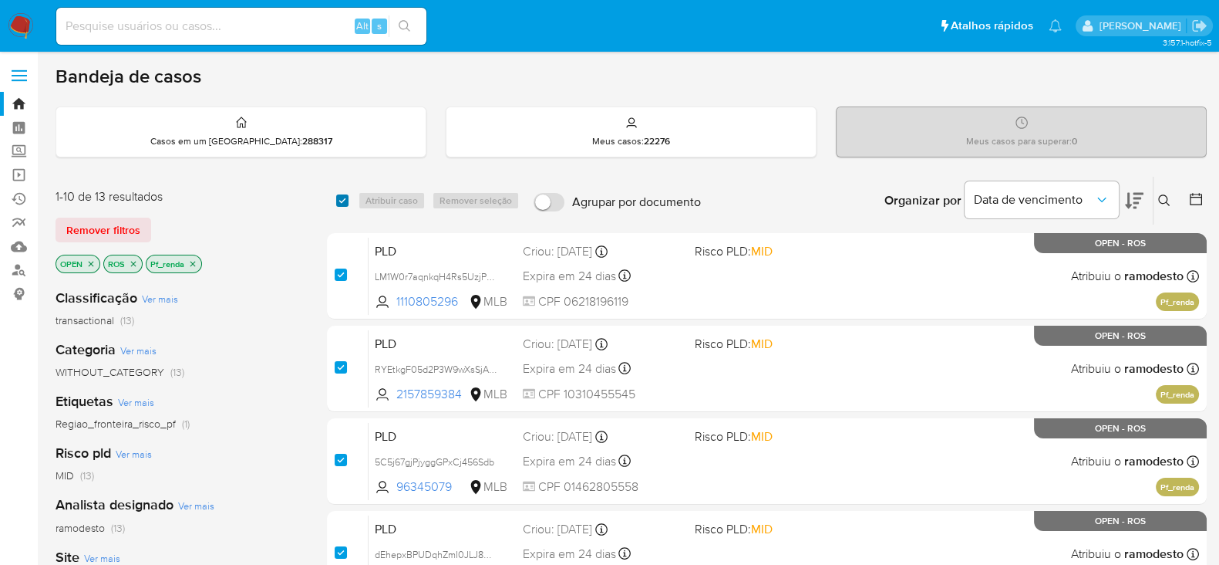
checkbox input "true"
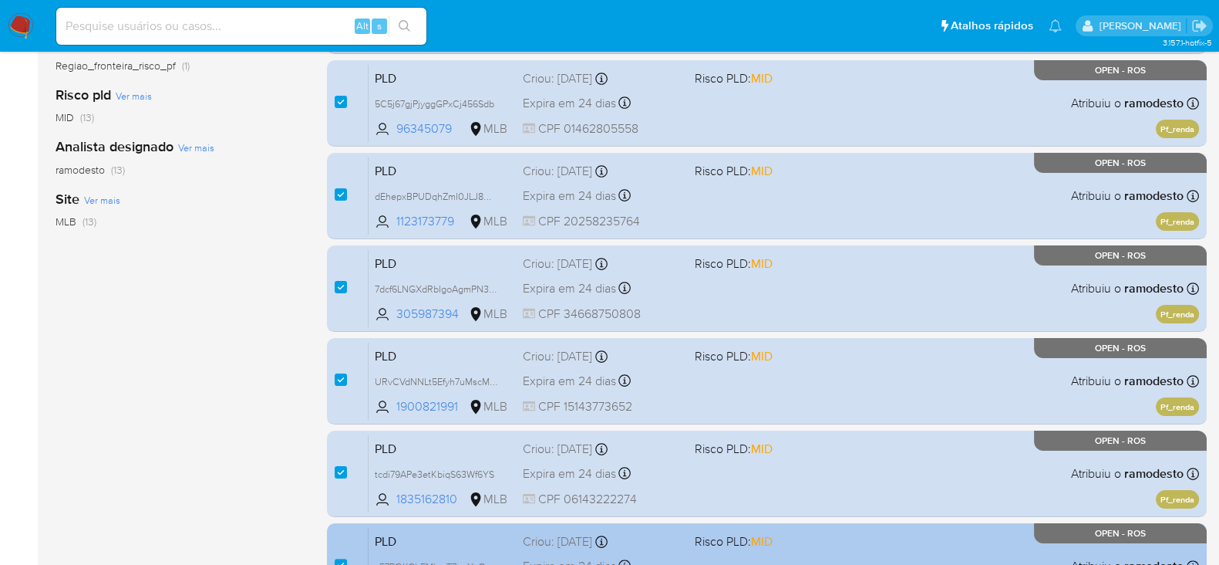
scroll to position [652, 0]
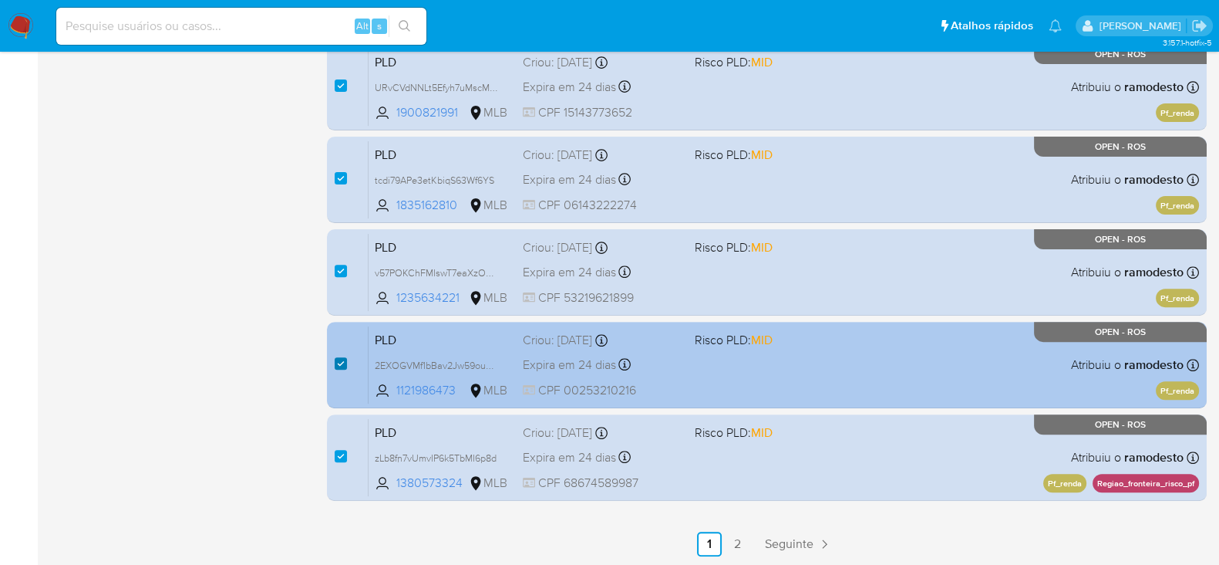
click at [340, 357] on input "checkbox" at bounding box center [341, 363] width 12 height 12
checkbox input "false"
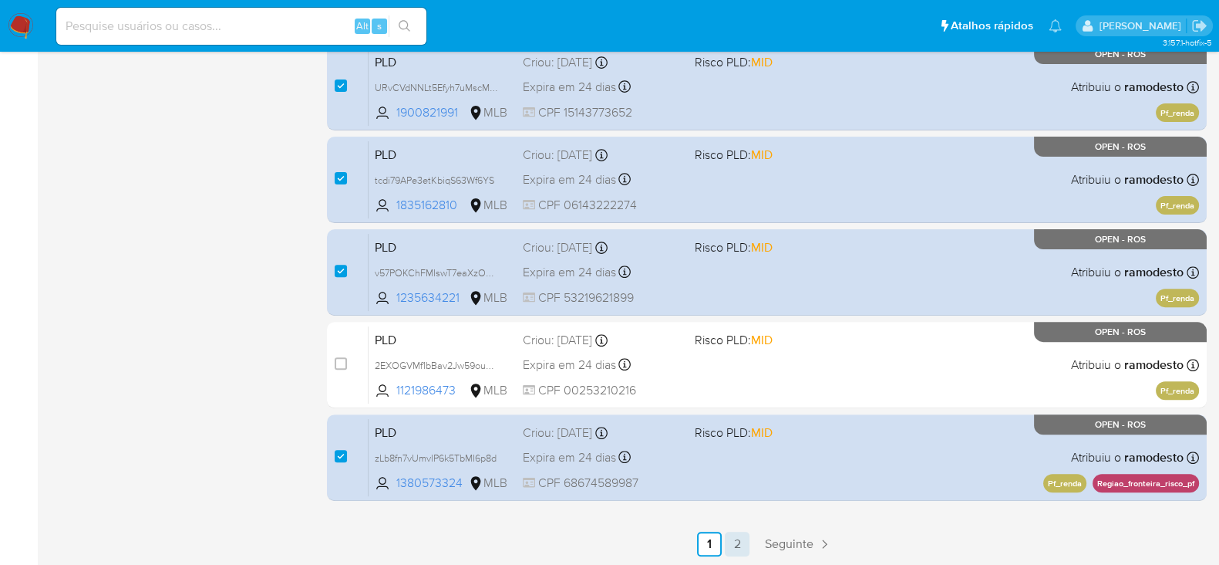
click at [740, 541] on link "2" at bounding box center [737, 543] width 25 height 25
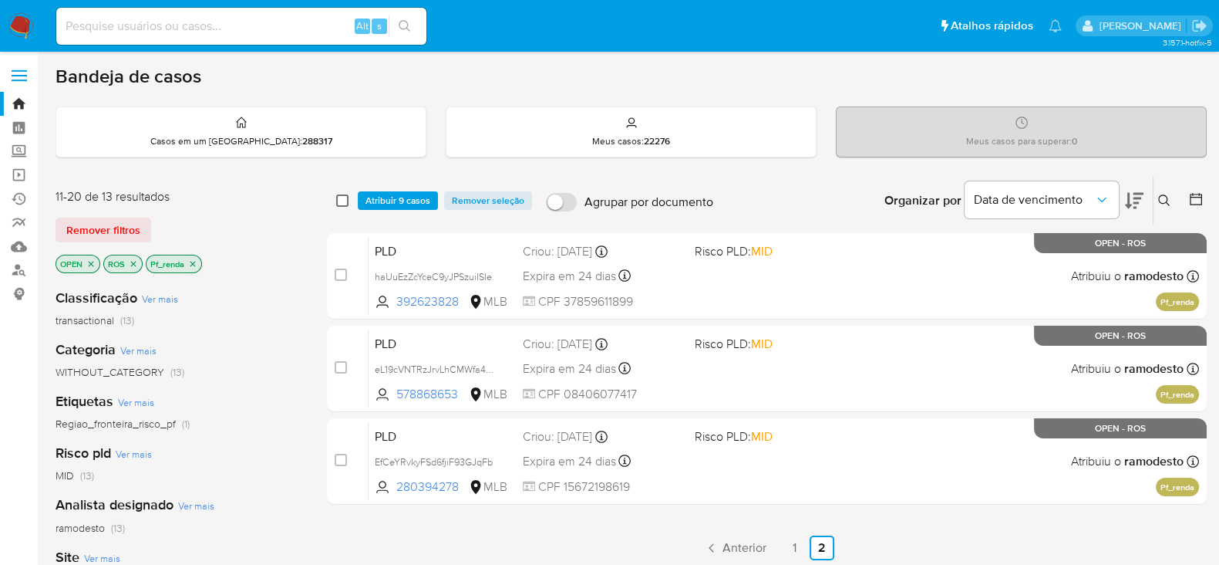
click at [339, 198] on input "checkbox" at bounding box center [342, 200] width 12 height 12
checkbox input "true"
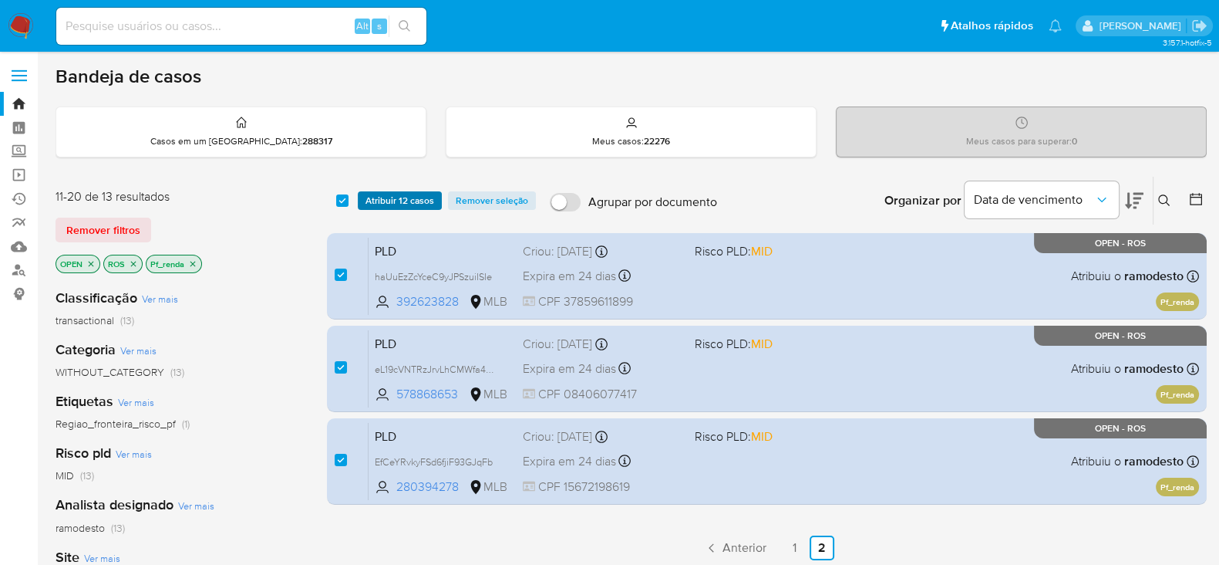
click at [396, 198] on span "Atribuir 12 casos" at bounding box center [400, 200] width 69 height 15
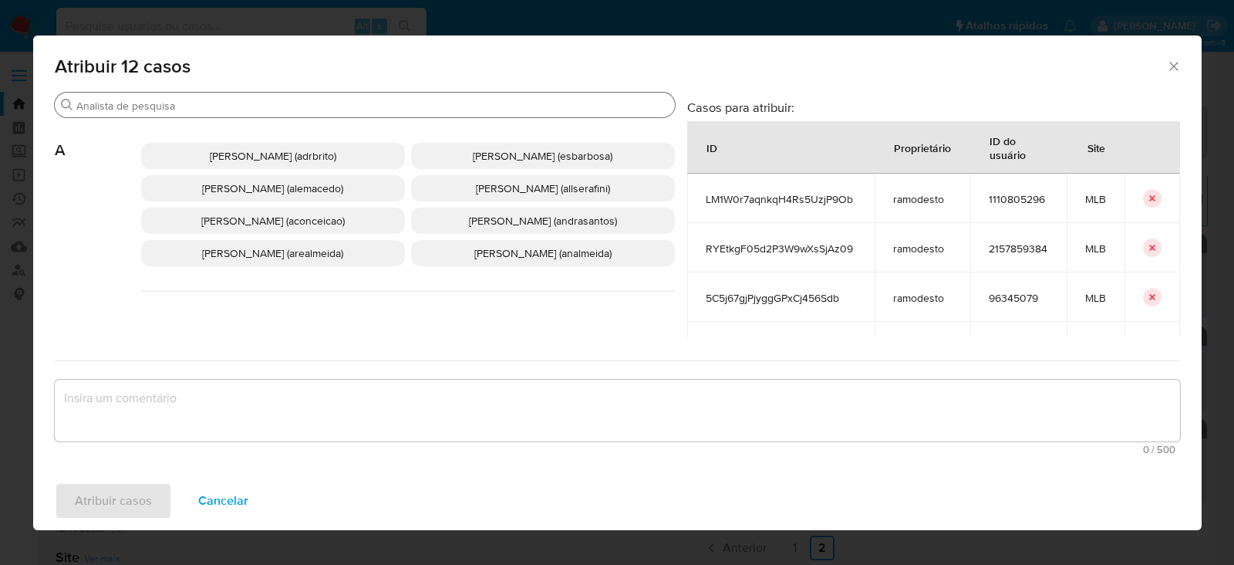
click at [183, 103] on input "Procurar" at bounding box center [372, 106] width 592 height 14
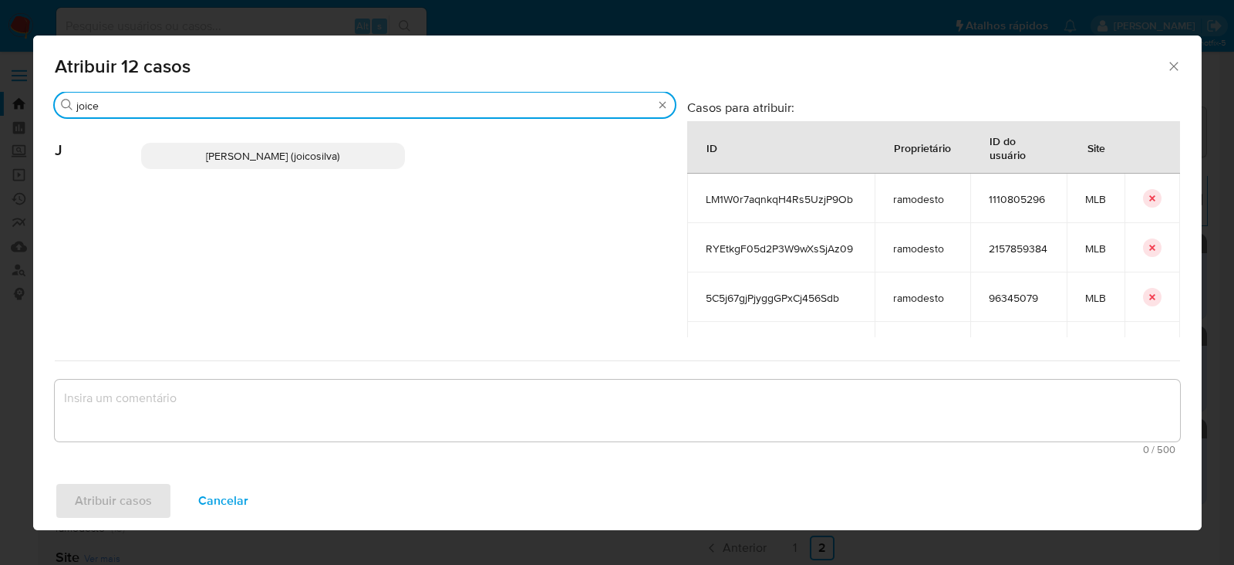
type input "joice"
click at [206, 160] on span "Joice Oliveira Da Silva De Almeida (joicosilva)" at bounding box center [272, 155] width 133 height 15
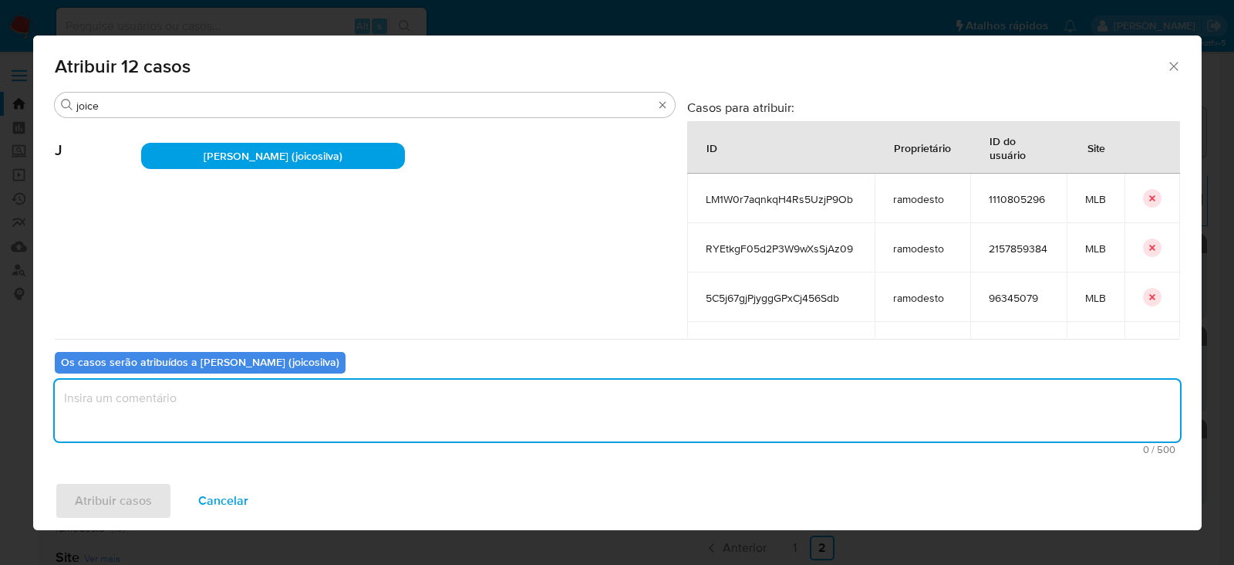
click at [161, 424] on textarea "assign-modal" at bounding box center [617, 410] width 1125 height 62
type textarea "OK!"
click at [98, 518] on span "Atribuir casos" at bounding box center [113, 501] width 77 height 34
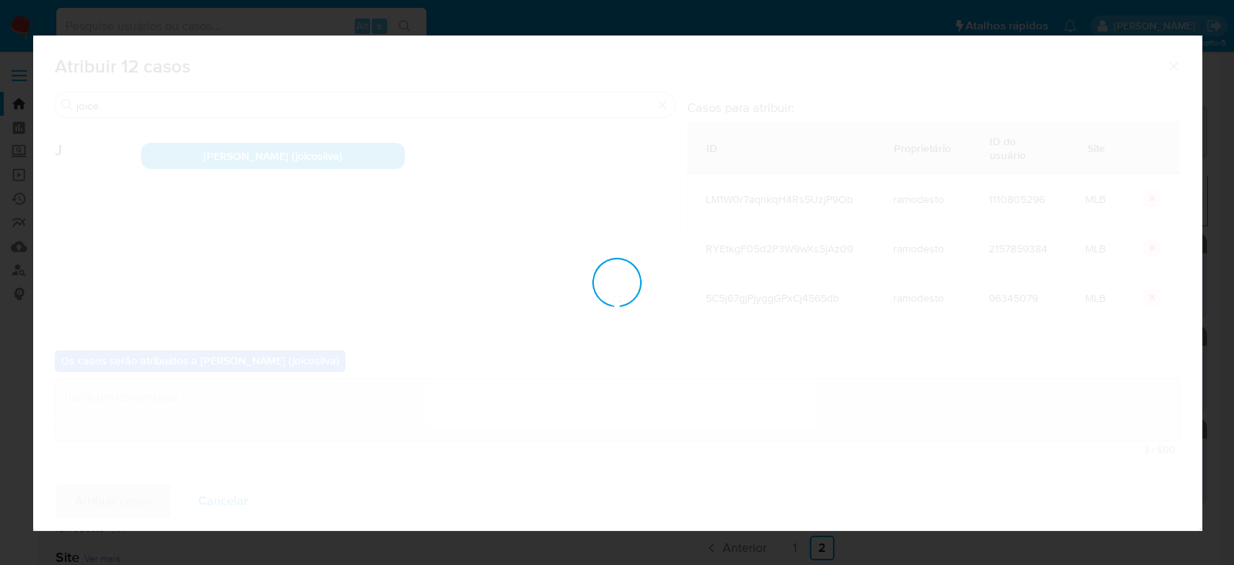
checkbox input "false"
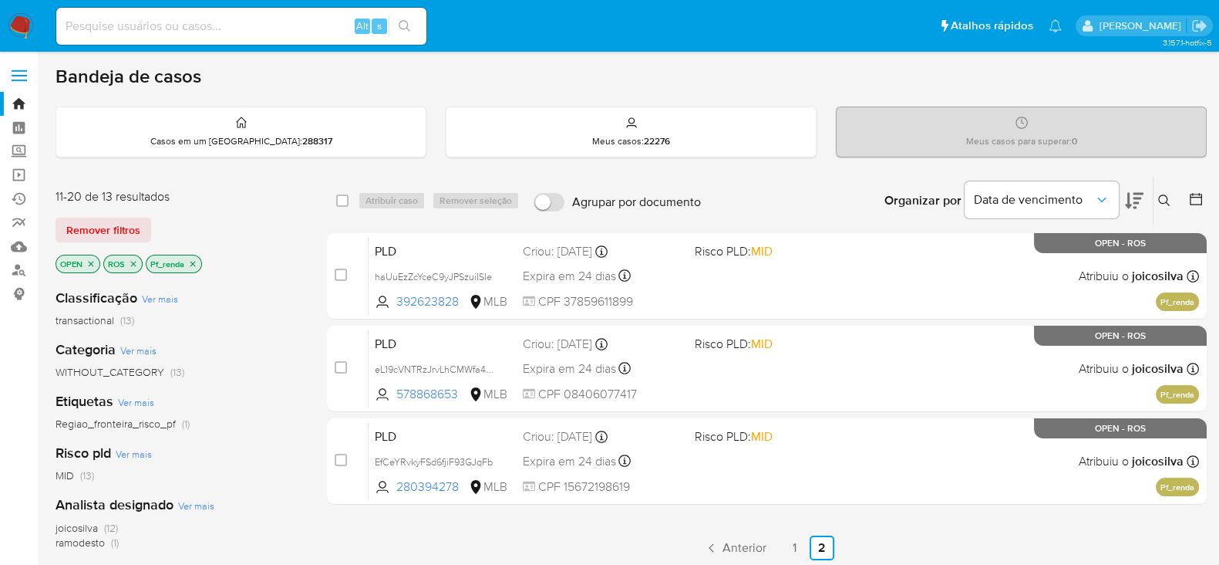
click at [194, 262] on icon "close-filter" at bounding box center [192, 263] width 9 height 9
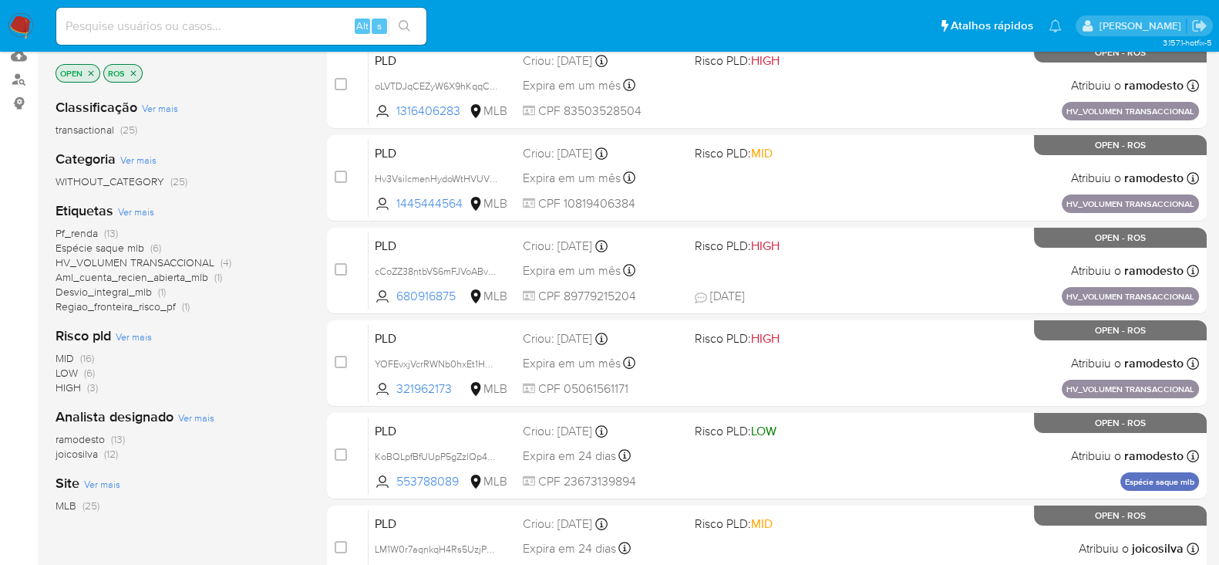
scroll to position [192, 0]
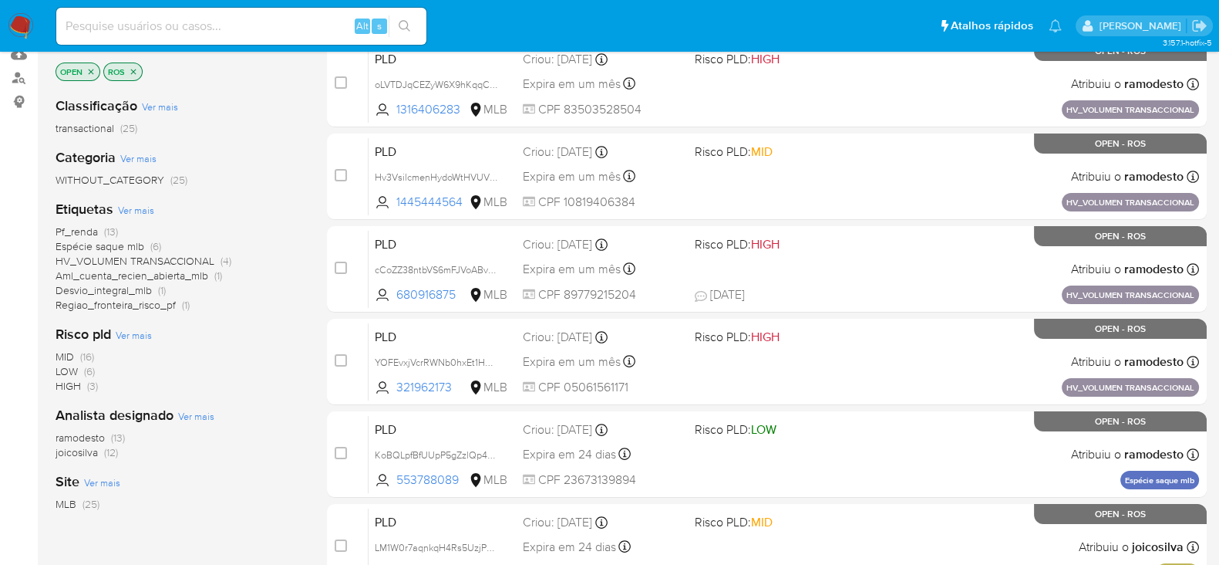
click at [89, 433] on span "ramodesto" at bounding box center [80, 437] width 49 height 15
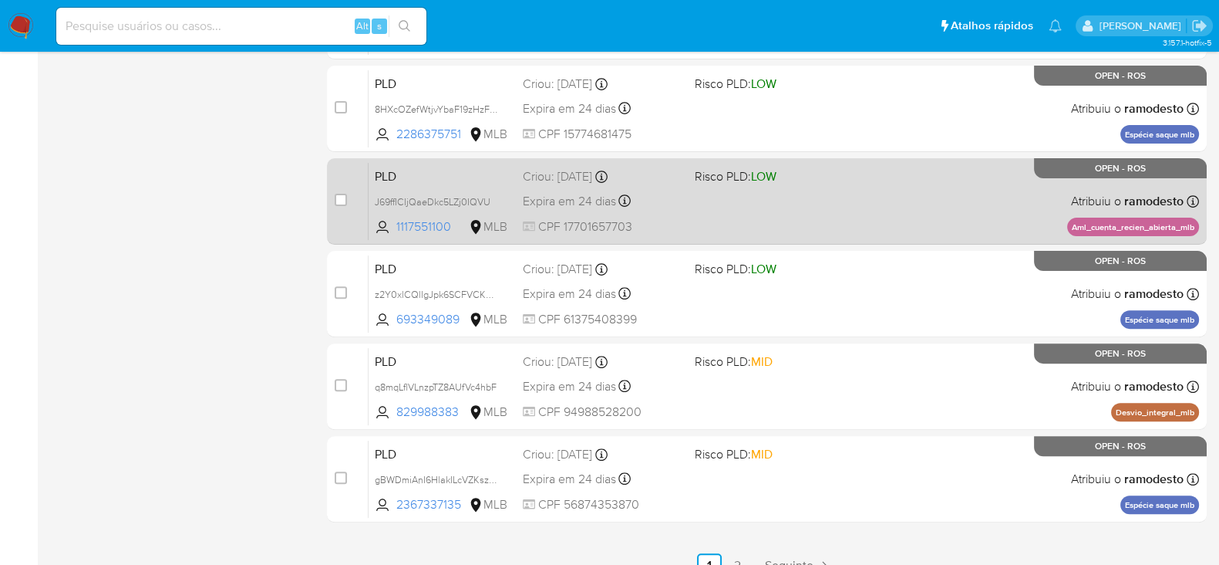
scroll to position [652, 0]
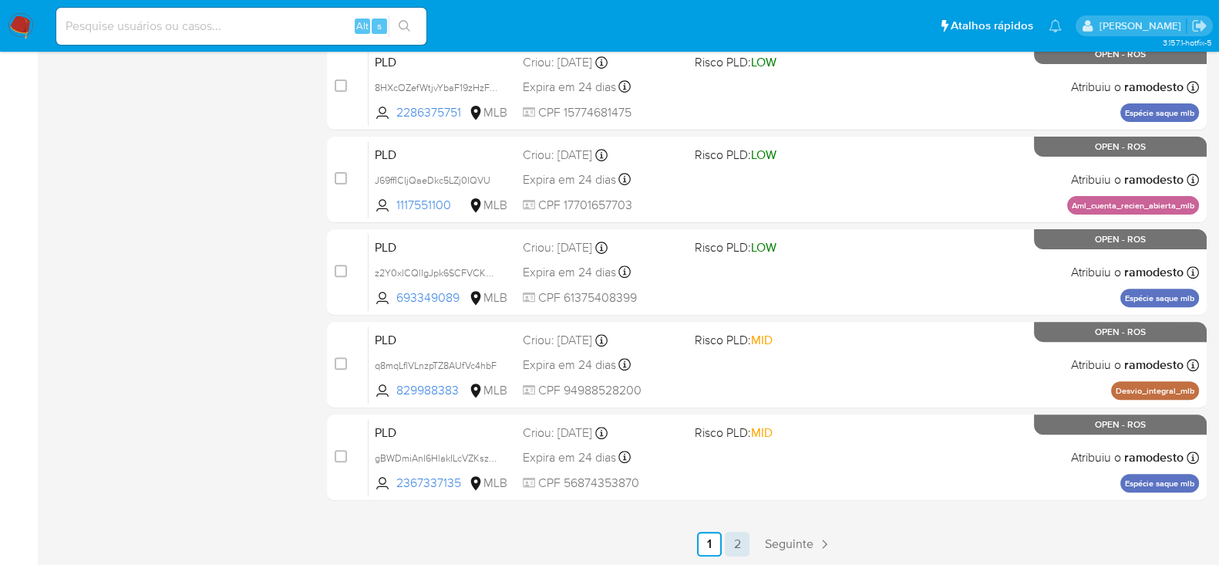
click at [739, 547] on link "2" at bounding box center [737, 543] width 25 height 25
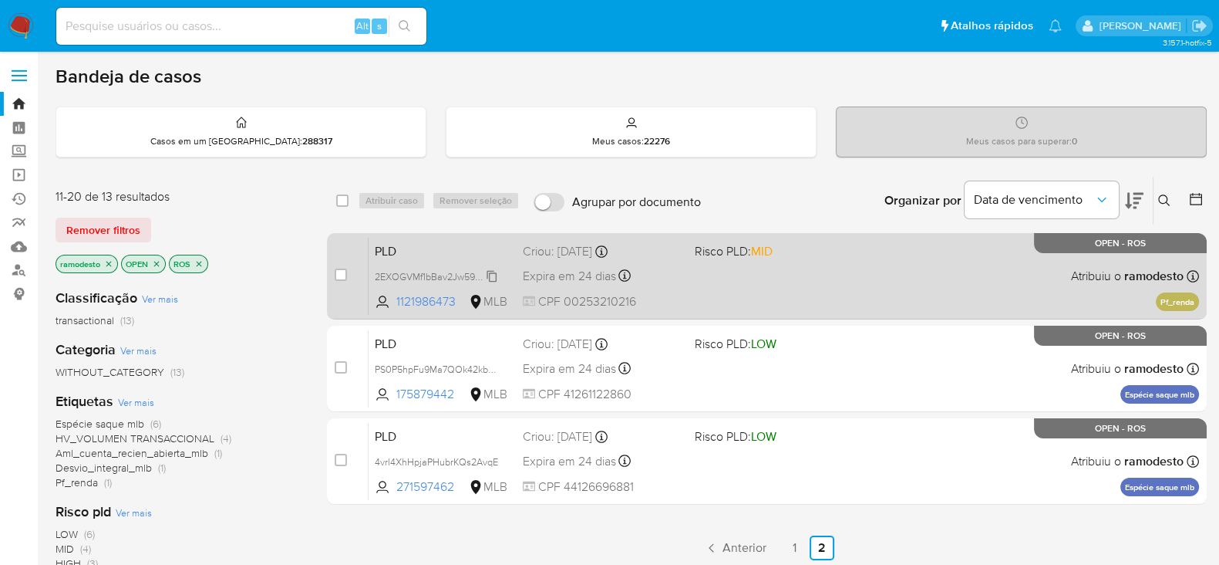
click at [494, 271] on span "2EXOGVMf1bBav2Jw59ouqVCq" at bounding box center [442, 275] width 135 height 17
click at [727, 274] on div "PLD 2EXOGVMf1bBav2Jw59ouqVCq Copiado Copiado 1121986473 MLB Risco PLD: MID Crio…" at bounding box center [784, 276] width 831 height 78
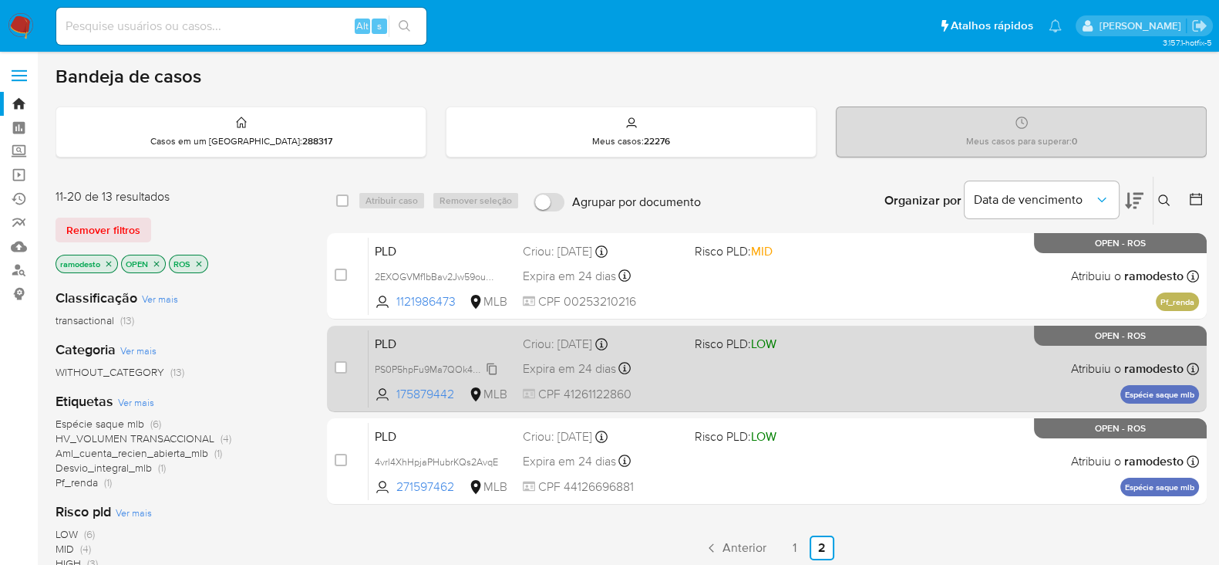
click at [494, 361] on span "PS0P5hpFu9Ma7QOk42kbqpmE" at bounding box center [443, 367] width 137 height 17
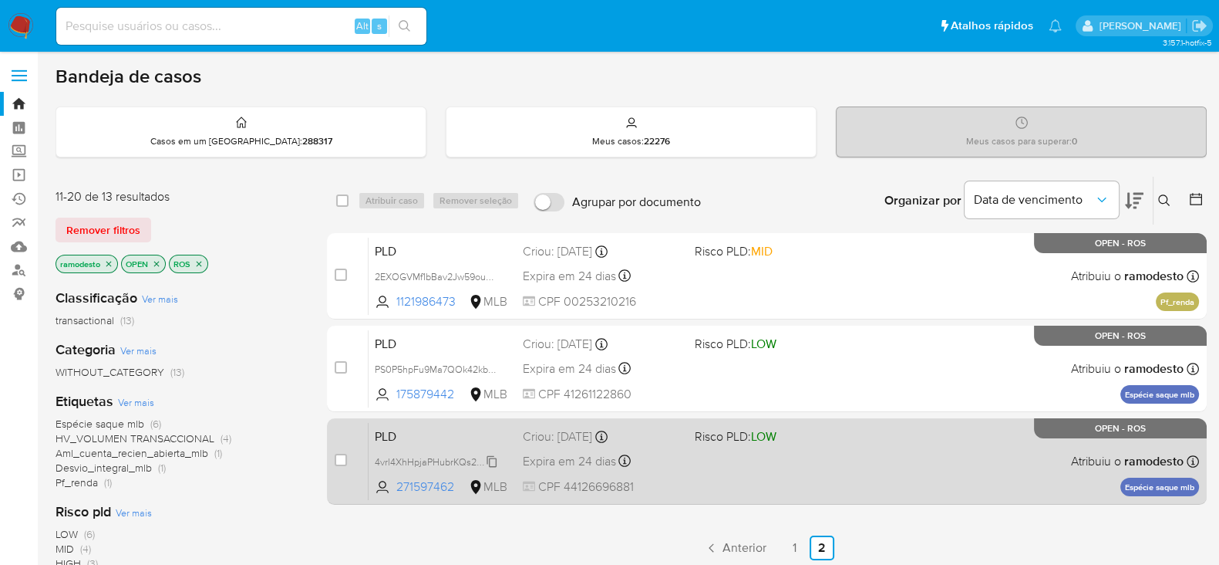
click at [488, 457] on span "4vrl4XhHpjaPHubrKQs2AvqE" at bounding box center [436, 460] width 123 height 17
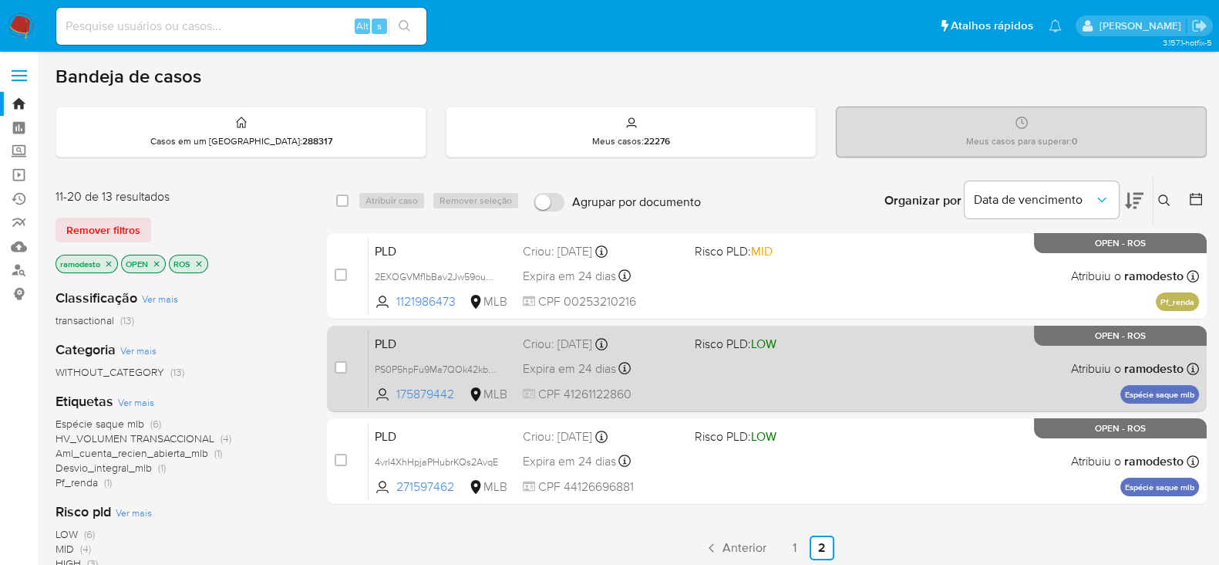
drag, startPoint x: 490, startPoint y: 366, endPoint x: 669, endPoint y: 376, distance: 179.9
click at [491, 365] on span "PS0P5hpFu9Ma7QOk42kbqpmE" at bounding box center [443, 367] width 137 height 17
click at [741, 364] on div "PLD PS0P5hpFu9Ma7QOk42kbqpmE Copiado Copiado 175879442 MLB Risco PLD: LOW Criou…" at bounding box center [784, 368] width 831 height 78
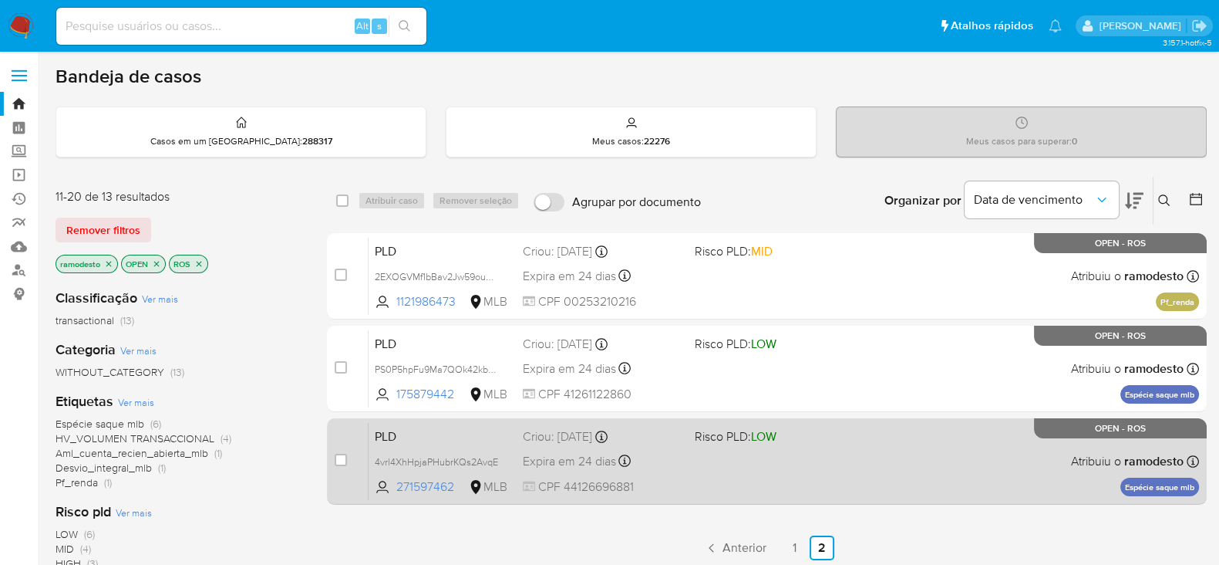
drag, startPoint x: 491, startPoint y: 458, endPoint x: 719, endPoint y: 467, distance: 228.4
click at [498, 457] on span "4vrl4XhHpjaPHubrKQs2AvqE" at bounding box center [443, 461] width 136 height 17
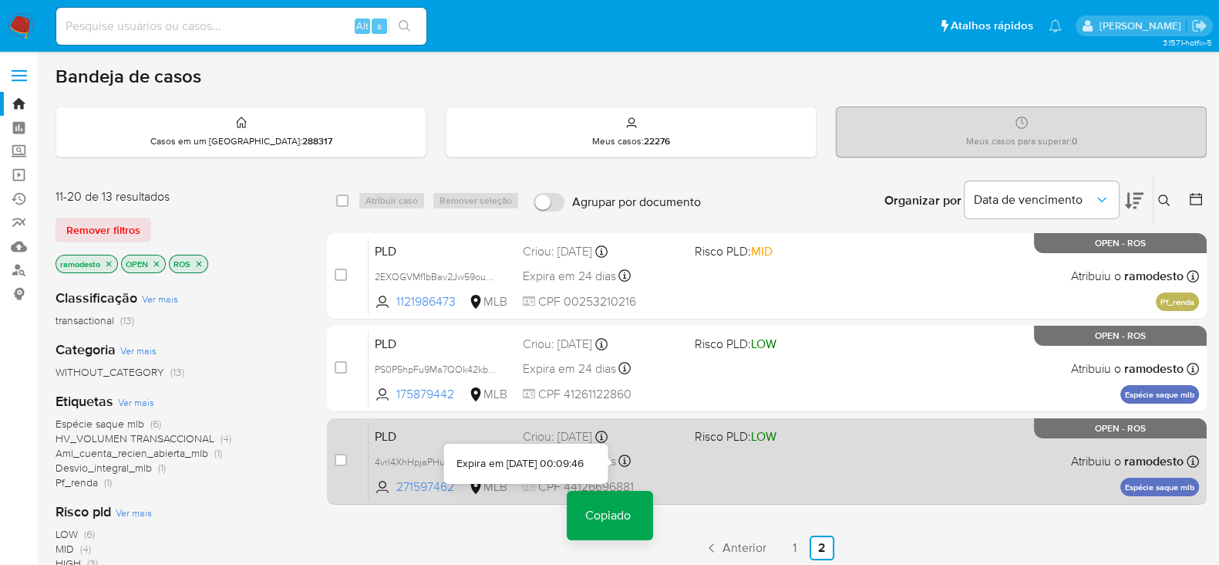
click at [719, 467] on div "PLD 4vrl4XhHpjaPHubrKQs2AvqE Copiado Copiado 271597462 MLB Risco PLD: LOW Criou…" at bounding box center [784, 461] width 831 height 78
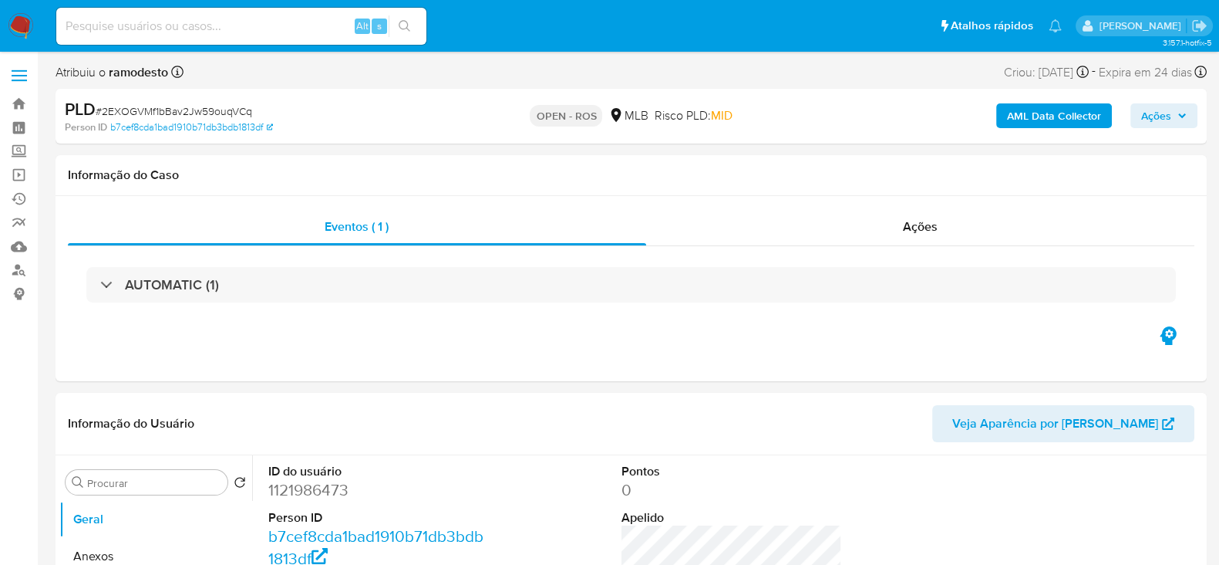
select select "10"
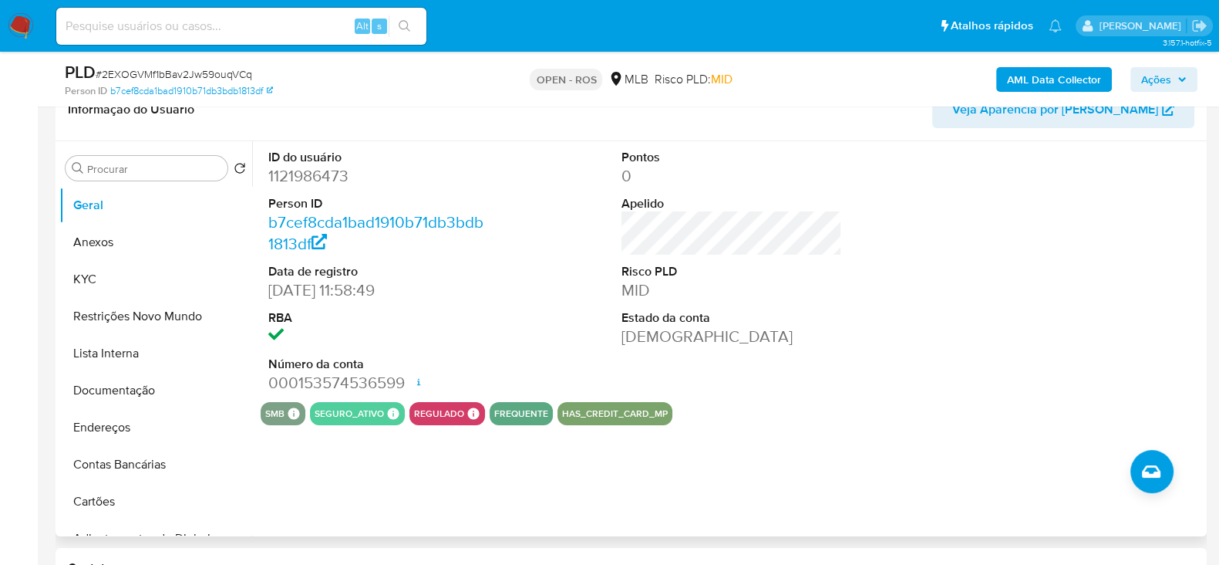
scroll to position [289, 0]
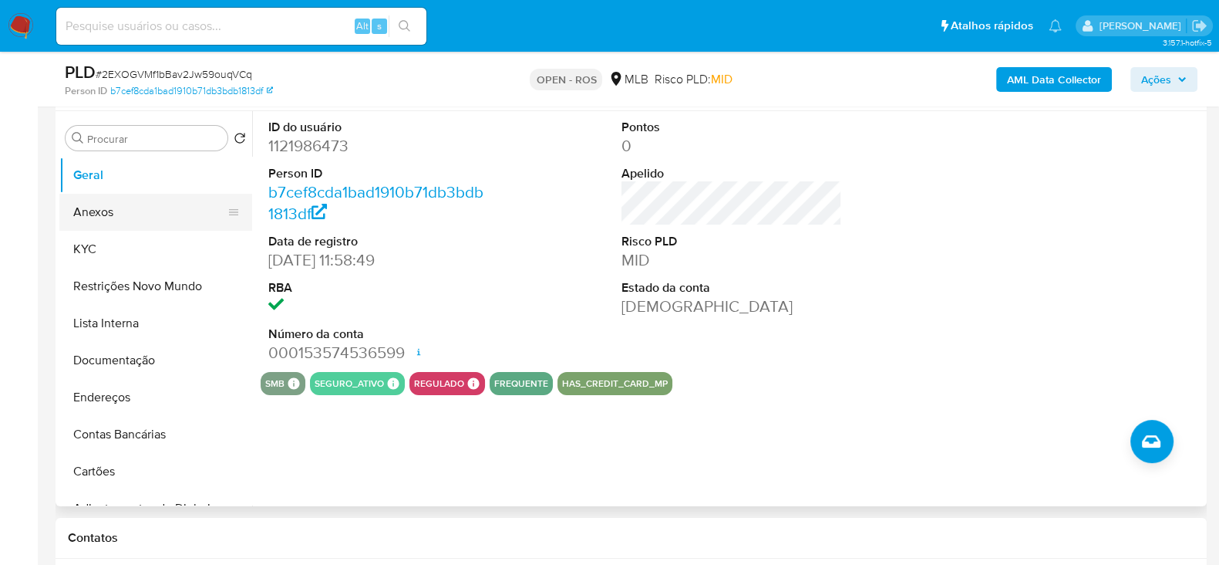
click at [106, 210] on button "Anexos" at bounding box center [149, 212] width 180 height 37
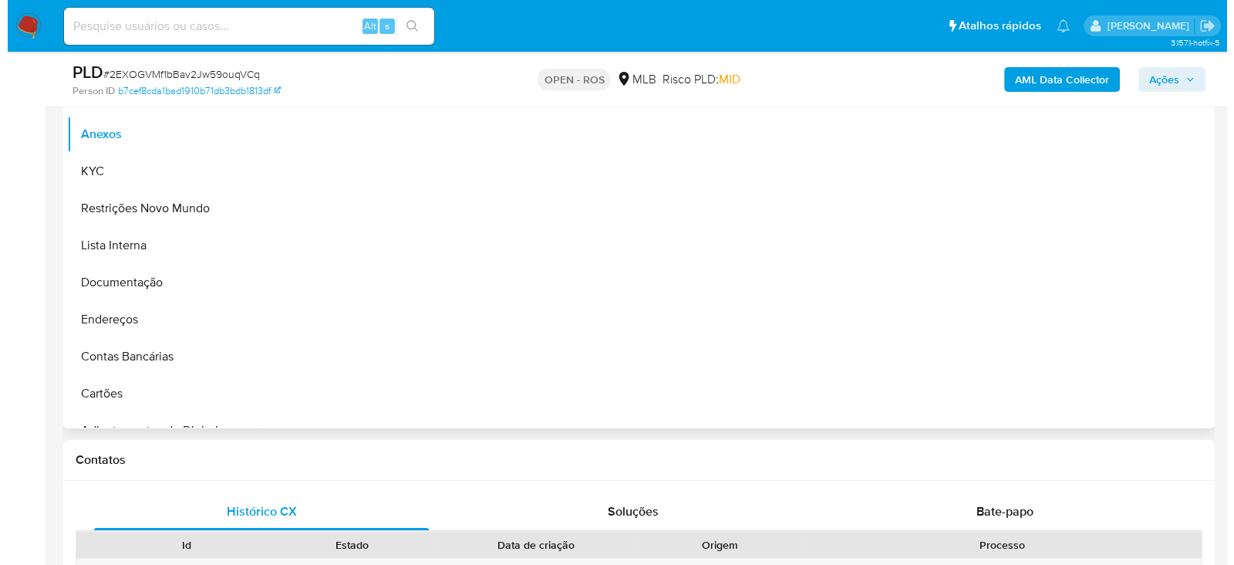
scroll to position [385, 0]
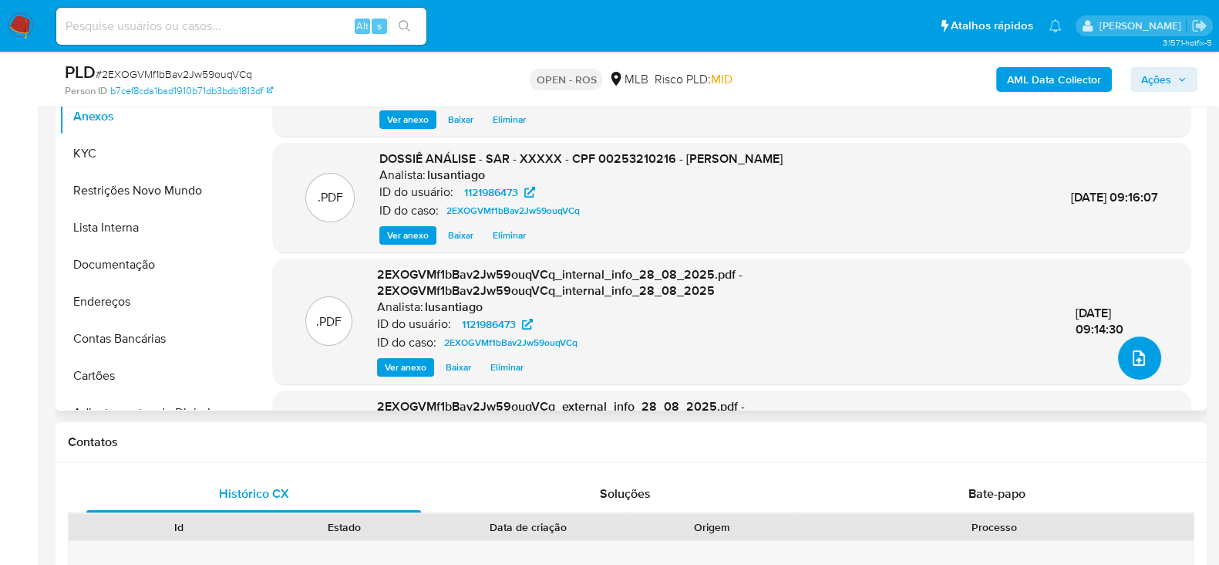
click at [1136, 353] on icon "upload-file" at bounding box center [1139, 358] width 19 height 19
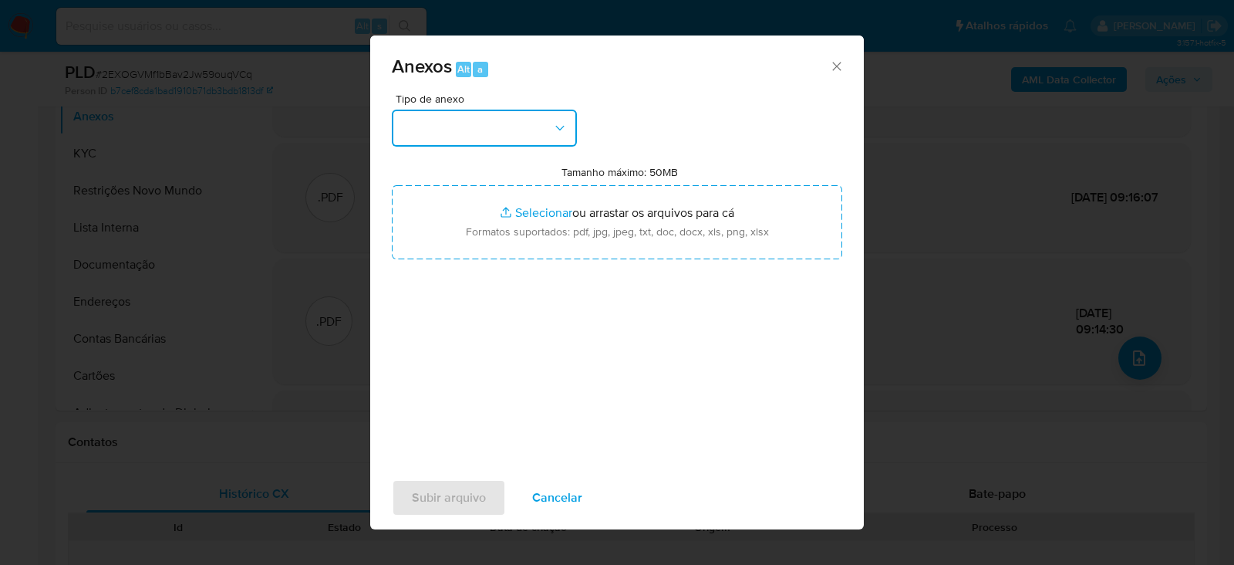
click at [455, 117] on button "button" at bounding box center [484, 128] width 185 height 37
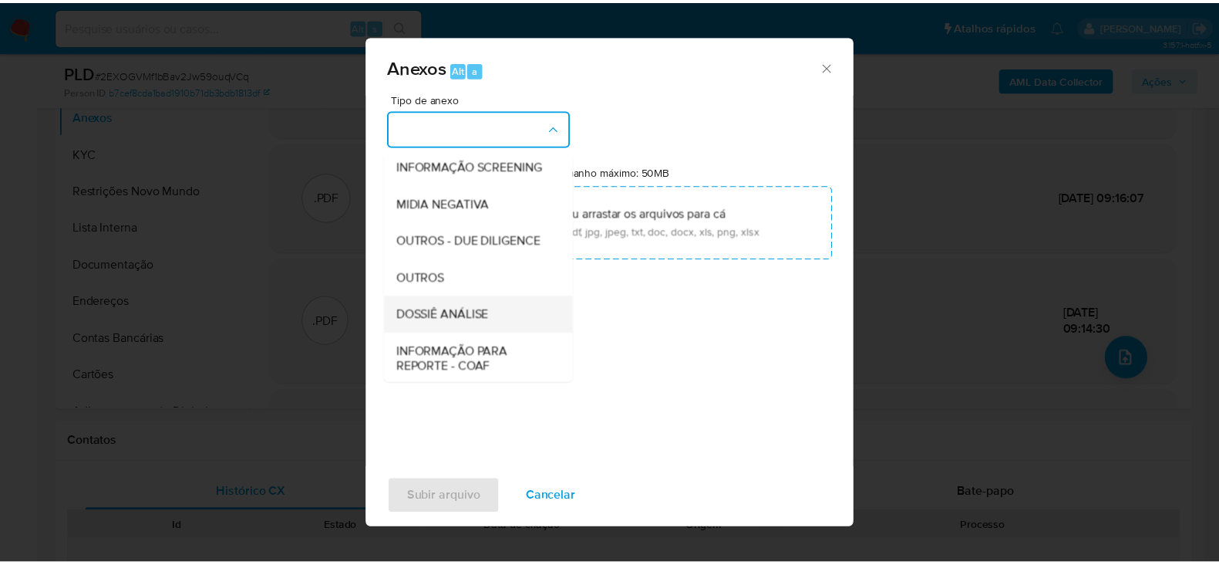
scroll to position [237, 0]
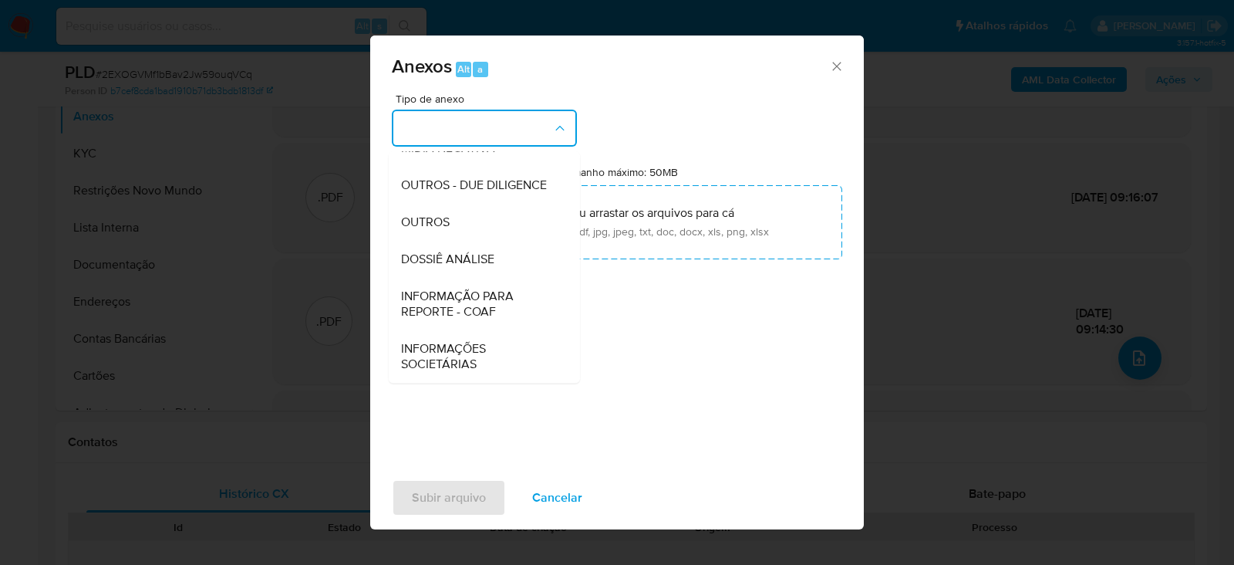
click at [460, 295] on span "INFORMAÇÃO PARA REPORTE - COAF" at bounding box center [479, 303] width 157 height 31
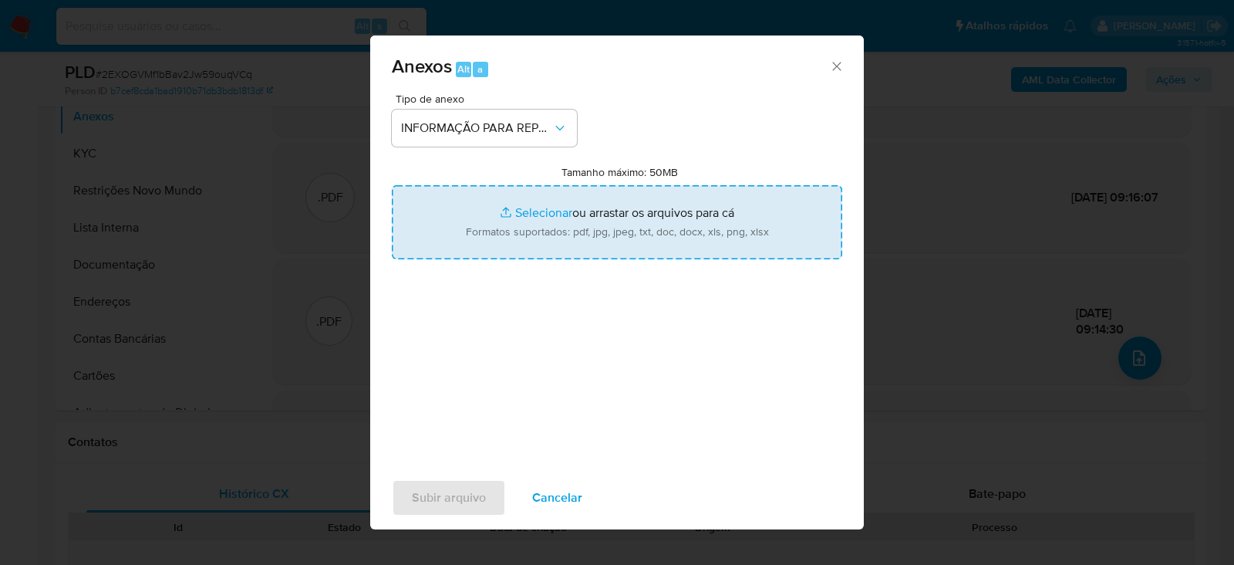
type input "C:\fakepath\SAR - 2EXOGVMf1bBav2Jw59ouqVCq - CPF 00253210216 - ALEXANDRO SOUZA …"
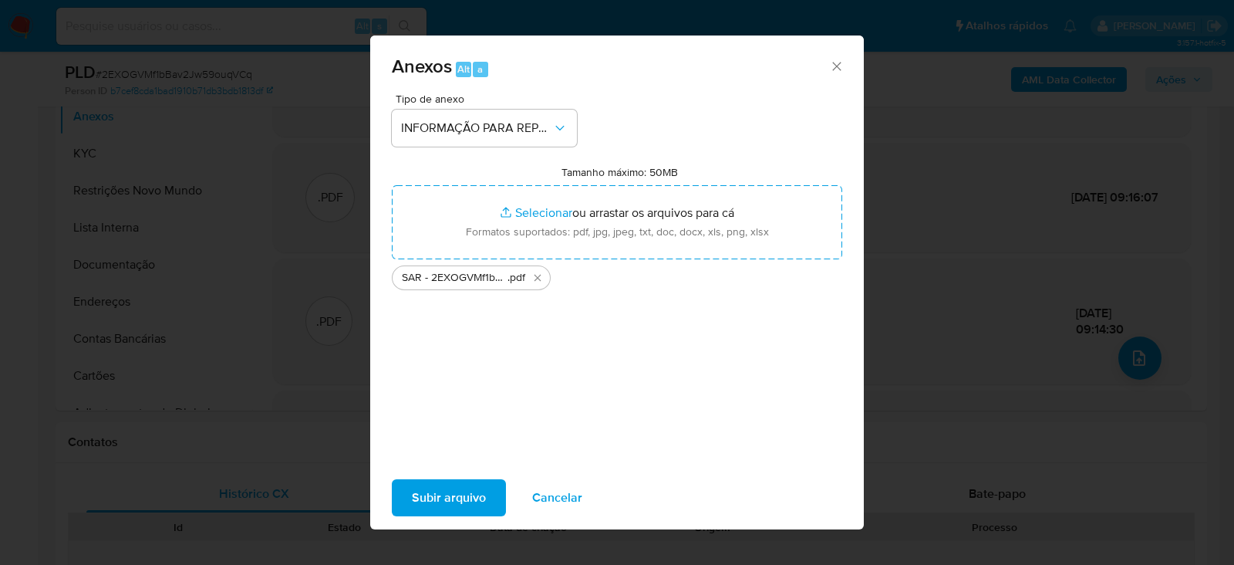
click at [445, 487] on span "Subir arquivo" at bounding box center [449, 497] width 74 height 34
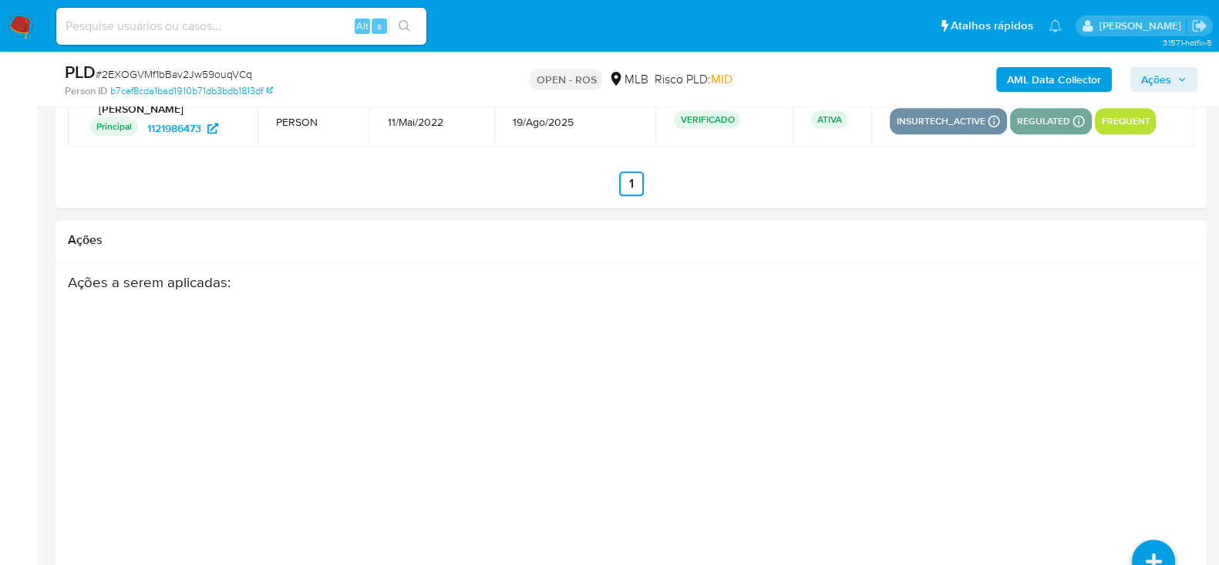
scroll to position [2460, 0]
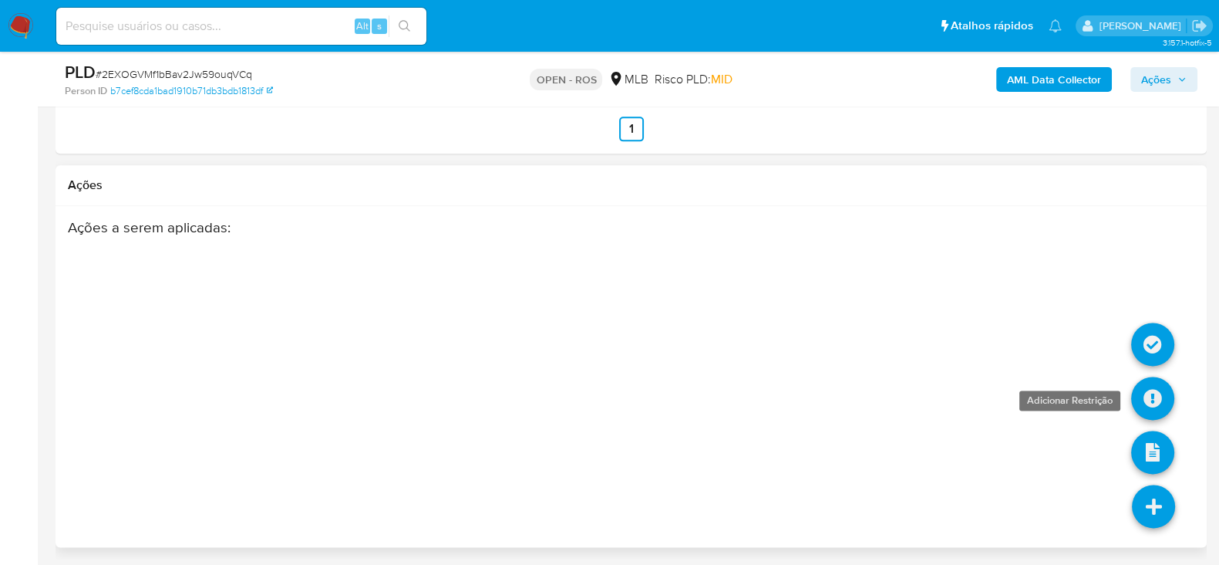
click at [1161, 391] on icon at bounding box center [1152, 397] width 43 height 43
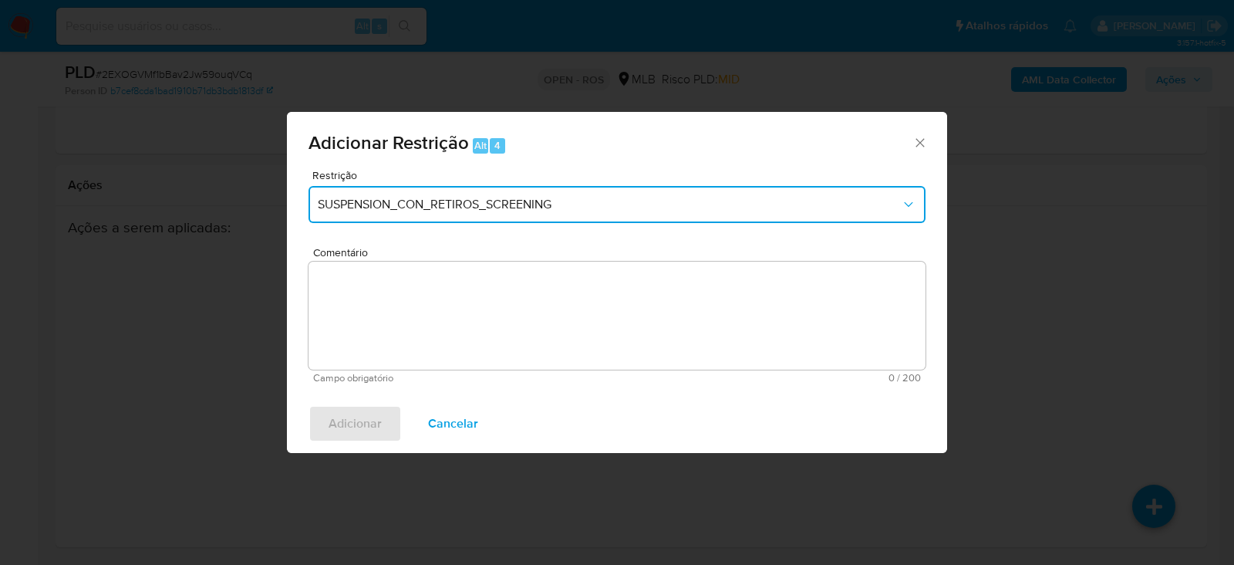
click at [497, 193] on button "SUSPENSION_CON_RETIROS_SCREENING" at bounding box center [617, 204] width 617 height 37
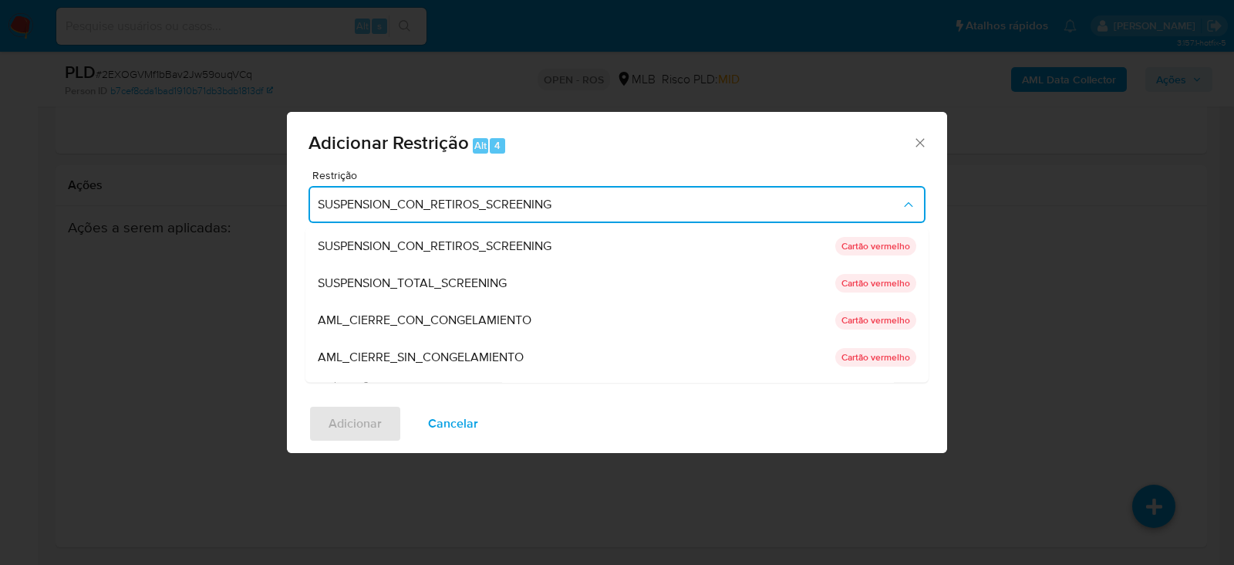
click at [424, 354] on span "AML_CIERRE_SIN_CONGELAMIENTO" at bounding box center [421, 356] width 206 height 15
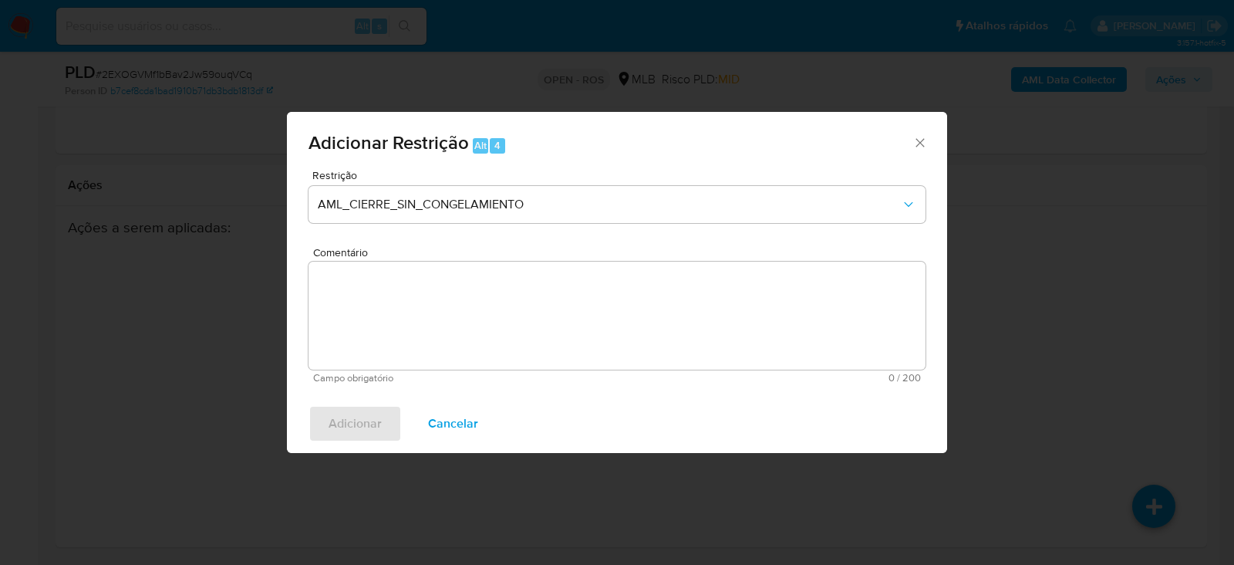
click at [474, 302] on textarea "Comentário" at bounding box center [617, 315] width 617 height 108
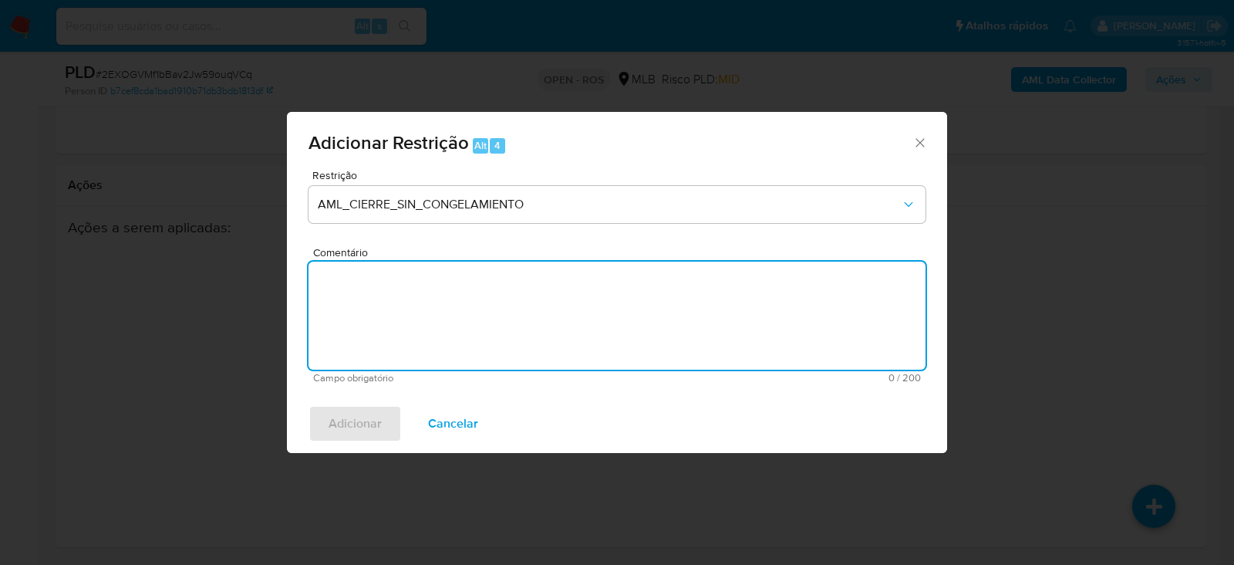
paste textarea "Deliberação para encerrar o relacionamento. NÃO INFORMAR AO USUÁRIO QUE SE TRAT…"
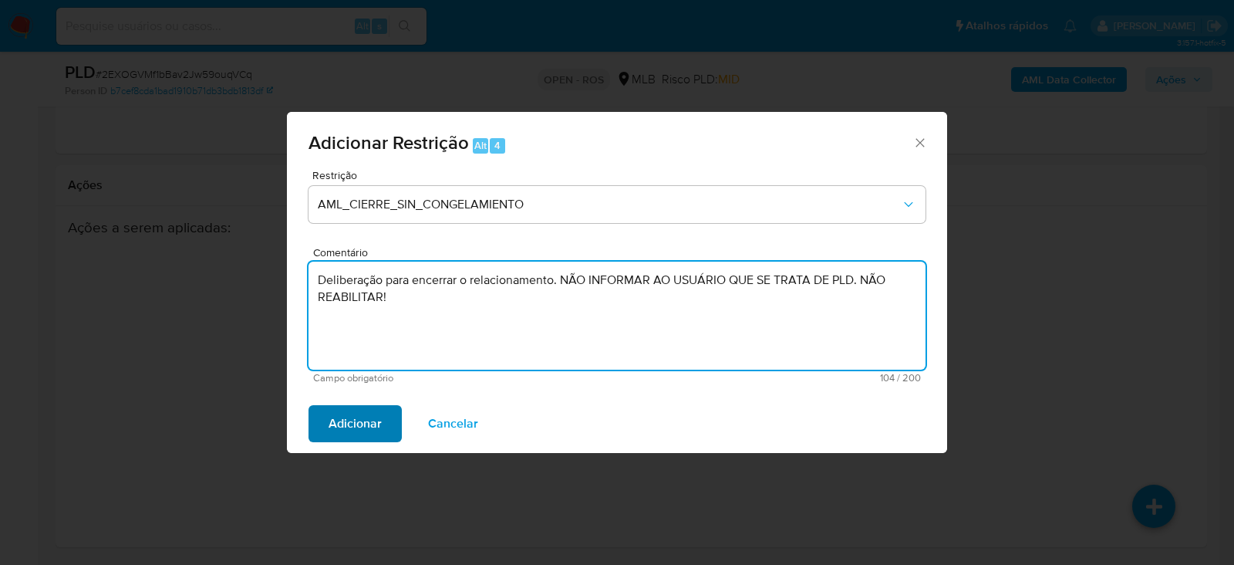
type textarea "Deliberação para encerrar o relacionamento. NÃO INFORMAR AO USUÁRIO QUE SE TRAT…"
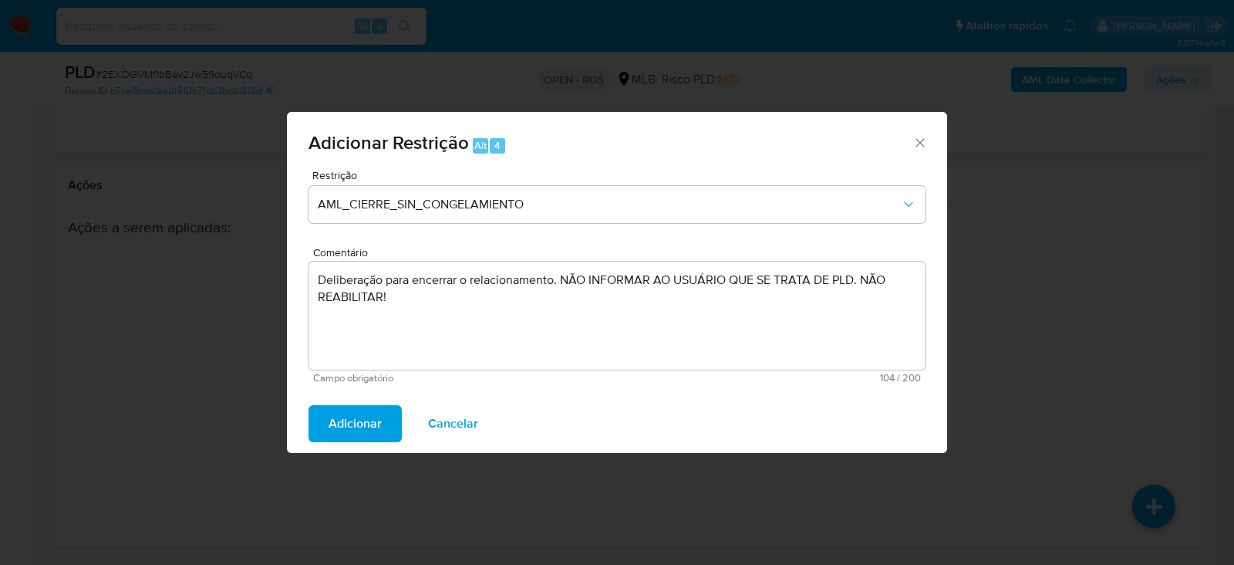
click at [342, 424] on span "Adicionar" at bounding box center [355, 423] width 53 height 34
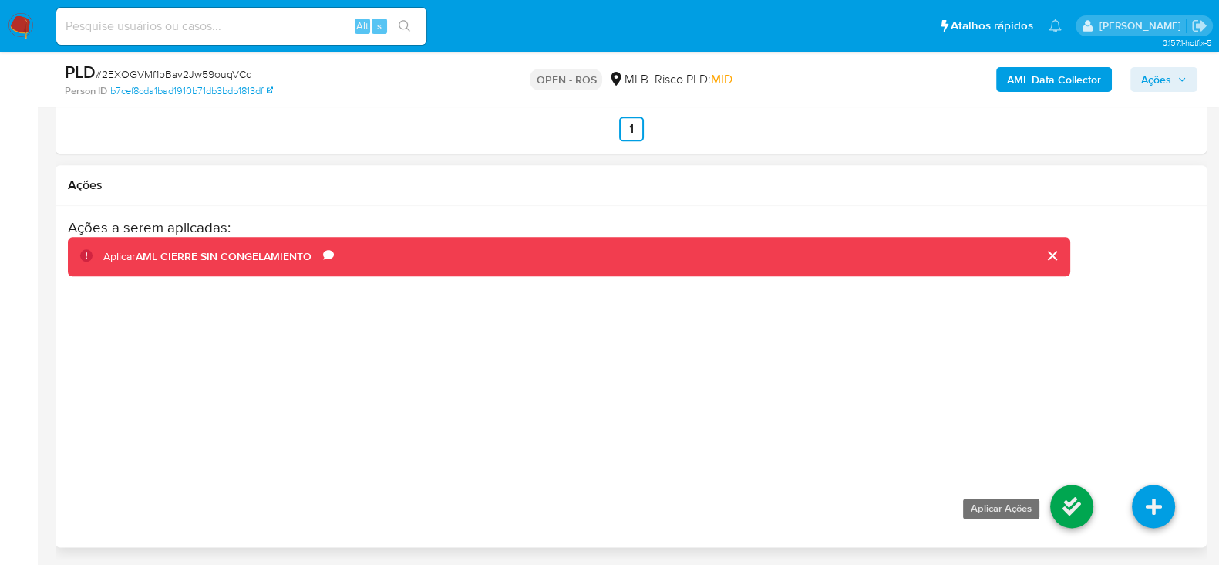
click at [1067, 485] on icon at bounding box center [1071, 505] width 43 height 43
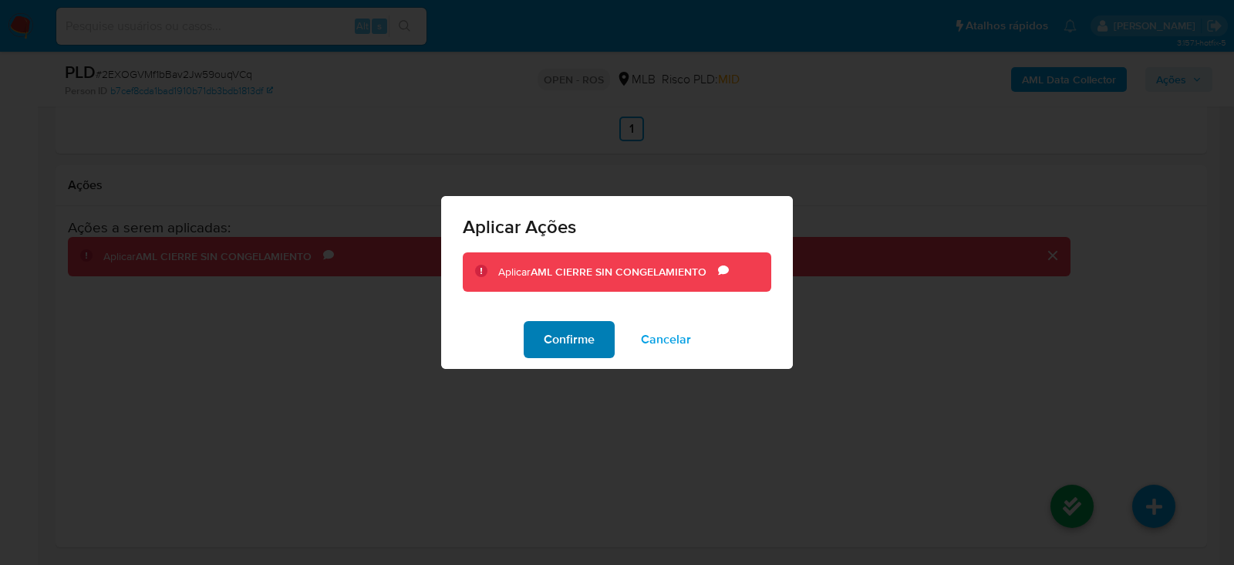
drag, startPoint x: 551, startPoint y: 332, endPoint x: 565, endPoint y: 339, distance: 14.8
click at [563, 338] on span "Confirme" at bounding box center [569, 339] width 51 height 34
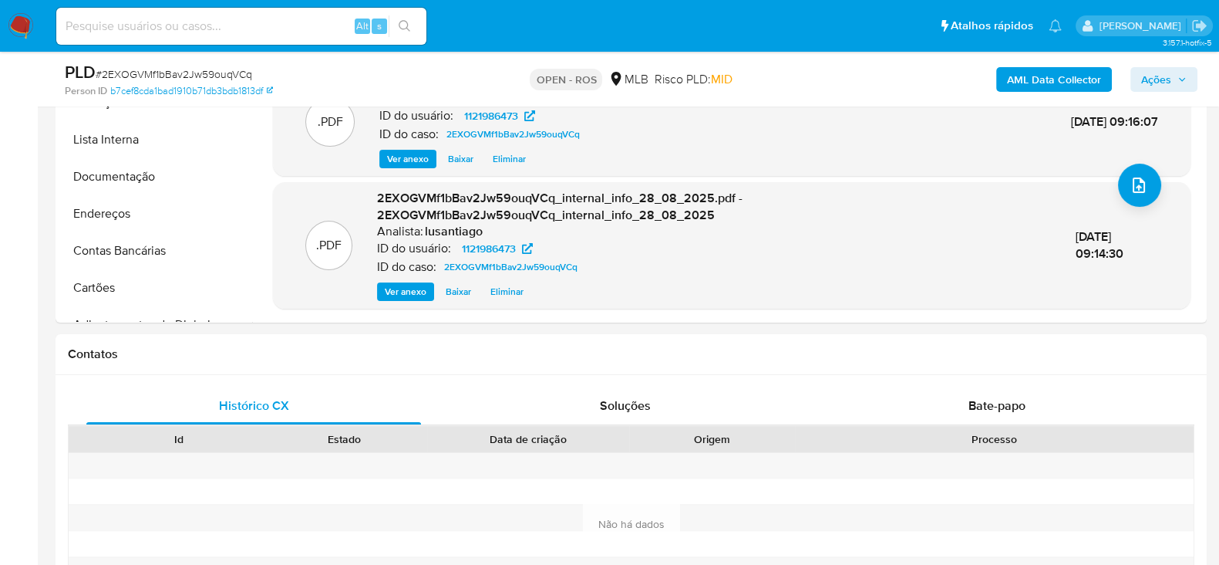
scroll to position [243, 0]
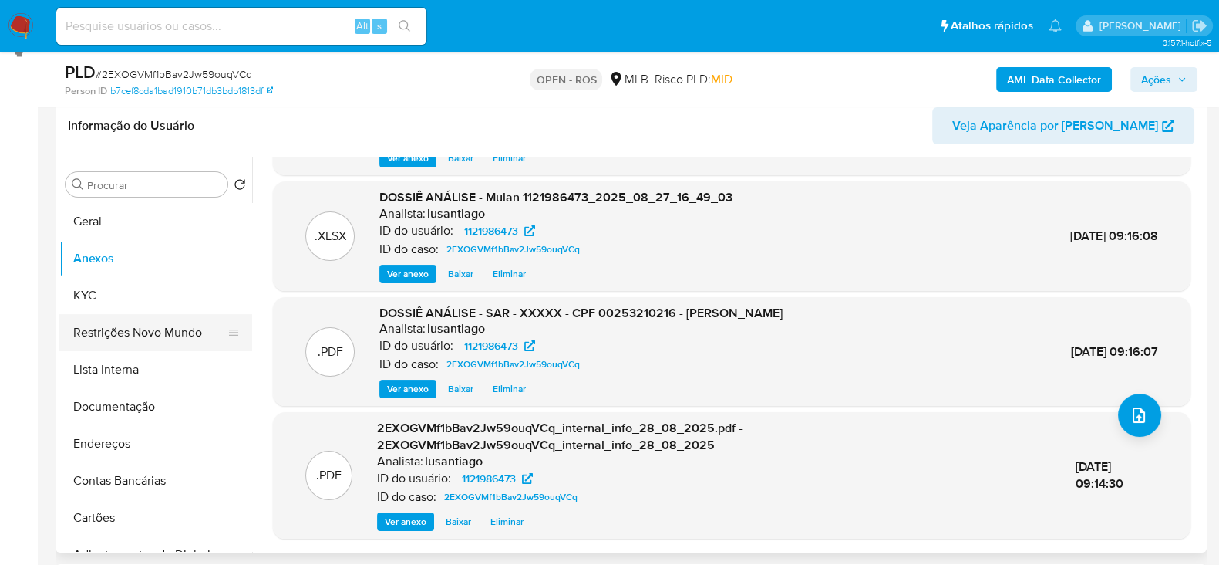
click at [144, 333] on button "Restrições Novo Mundo" at bounding box center [149, 332] width 180 height 37
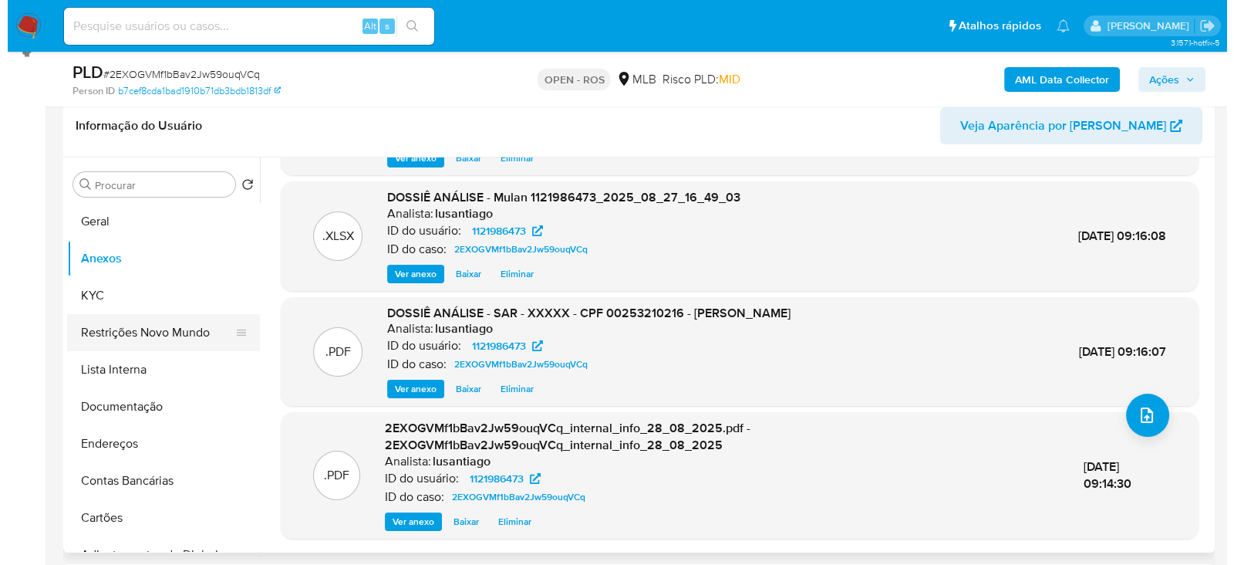
scroll to position [0, 0]
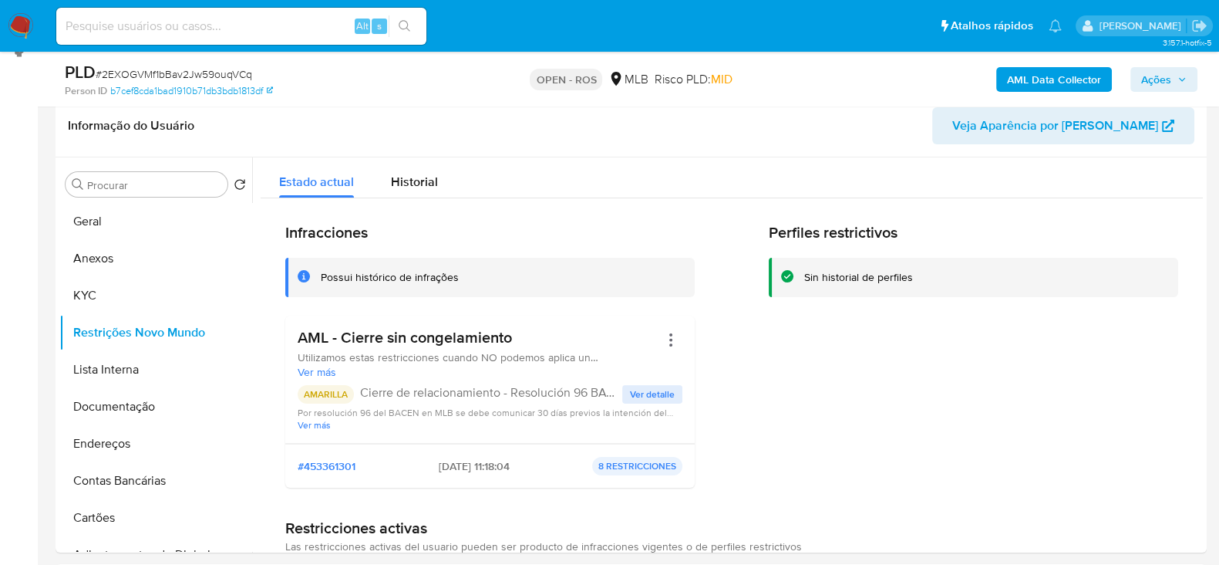
click at [1149, 76] on span "Ações" at bounding box center [1156, 79] width 30 height 25
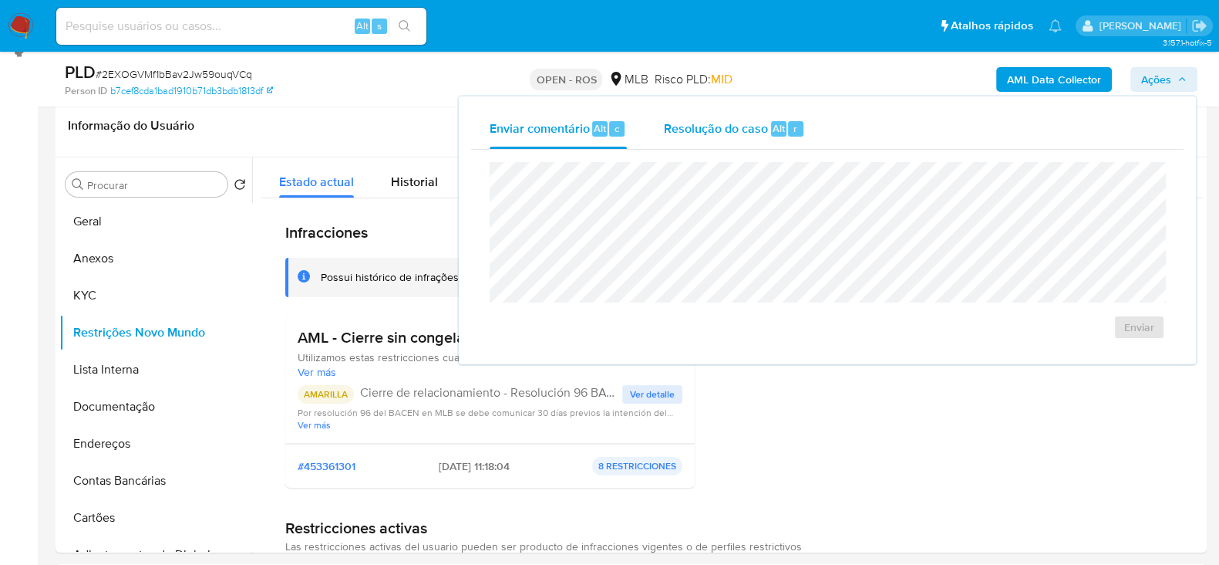
click at [689, 128] on span "Resolução do caso" at bounding box center [716, 128] width 104 height 18
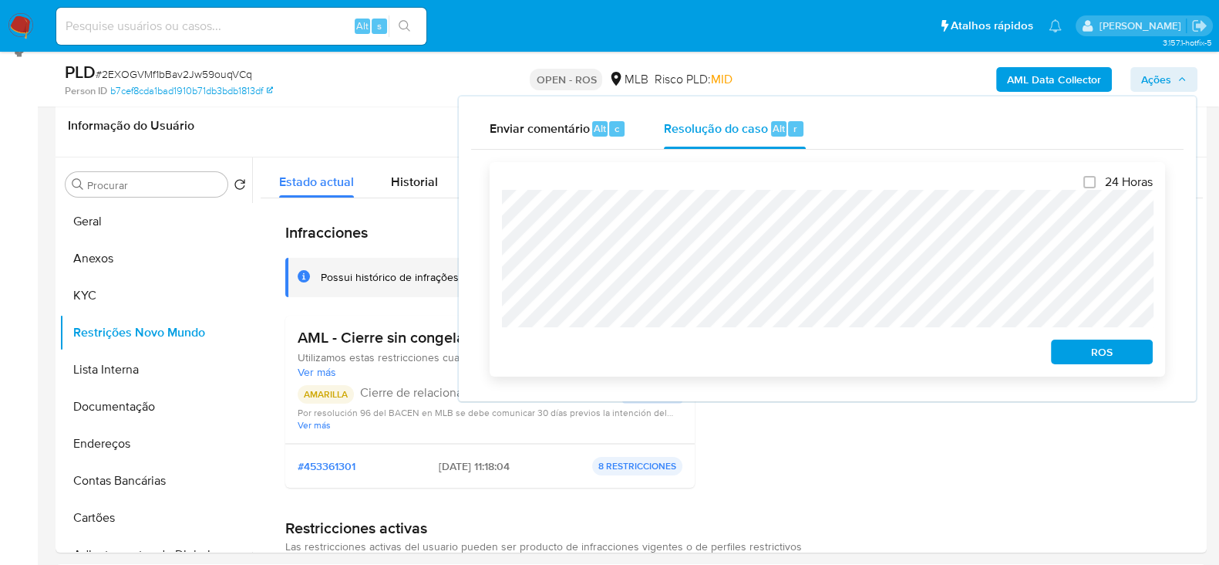
click at [1096, 355] on span "ROS" at bounding box center [1102, 352] width 80 height 22
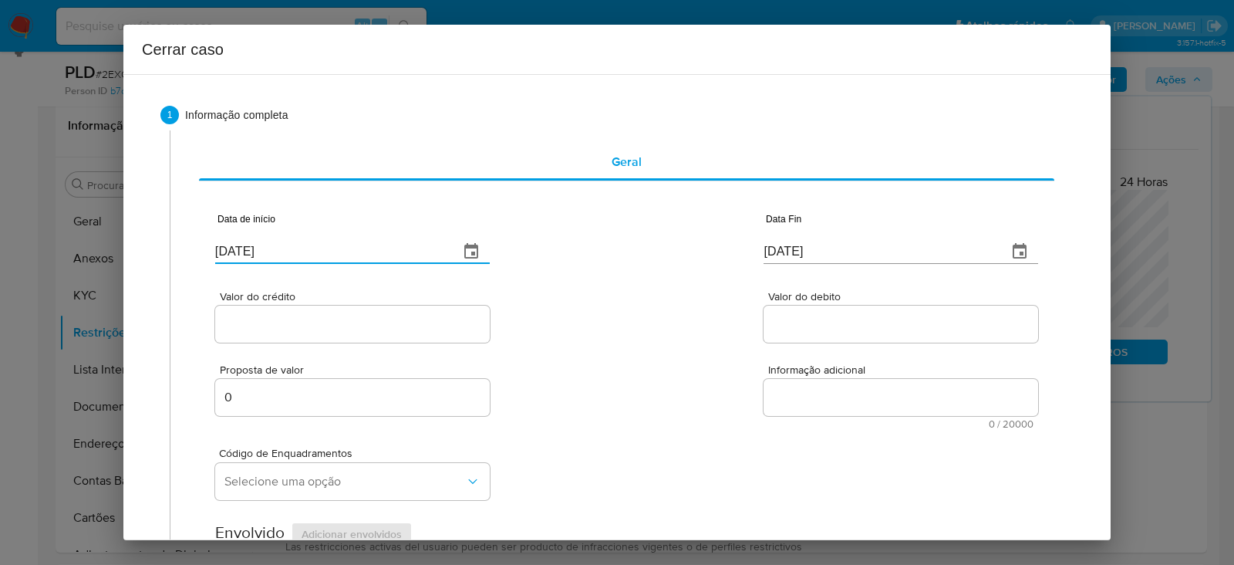
drag, startPoint x: 261, startPoint y: 252, endPoint x: 29, endPoint y: 247, distance: 233.0
click at [29, 247] on div "Cerrar caso 1 Informação completa Geral Data de início 02/09/2025 Data Fin 02/0…" at bounding box center [617, 282] width 1234 height 565
paste input "1/07"
type input "[DATE]"
drag, startPoint x: 846, startPoint y: 251, endPoint x: 629, endPoint y: 241, distance: 217.7
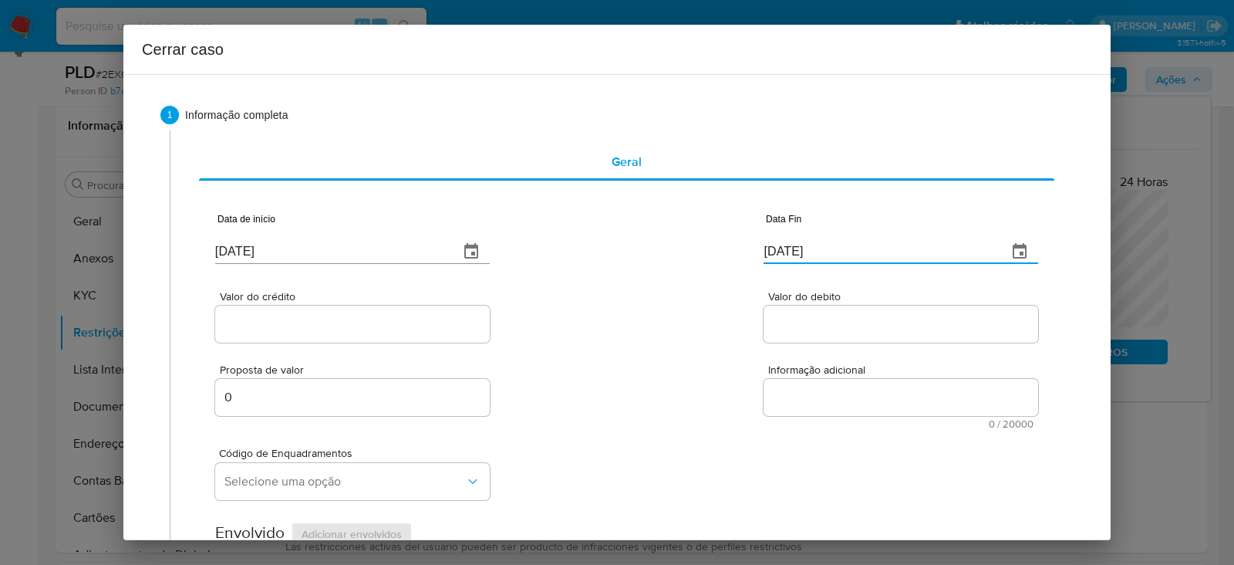
click at [629, 241] on div "Data de início [DATE] Data Fin [DATE]" at bounding box center [626, 232] width 823 height 80
paste input "26/08"
type input "26/08/2025"
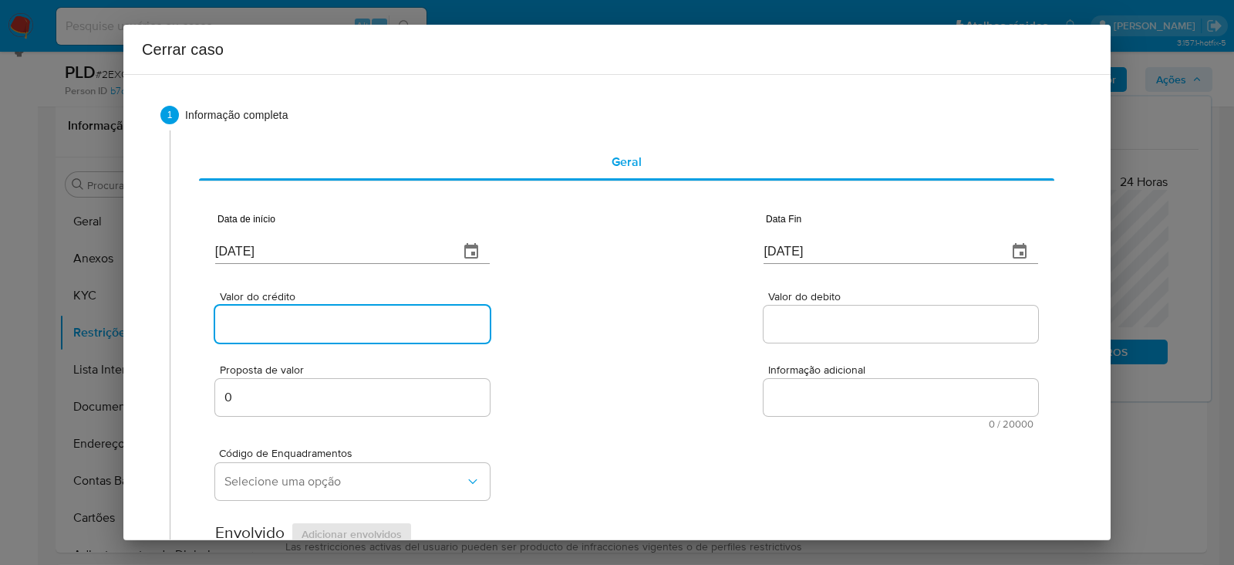
click at [245, 332] on input "Valor do crédito" at bounding box center [352, 324] width 275 height 20
paste input "R$322.410"
type input "R$322.410"
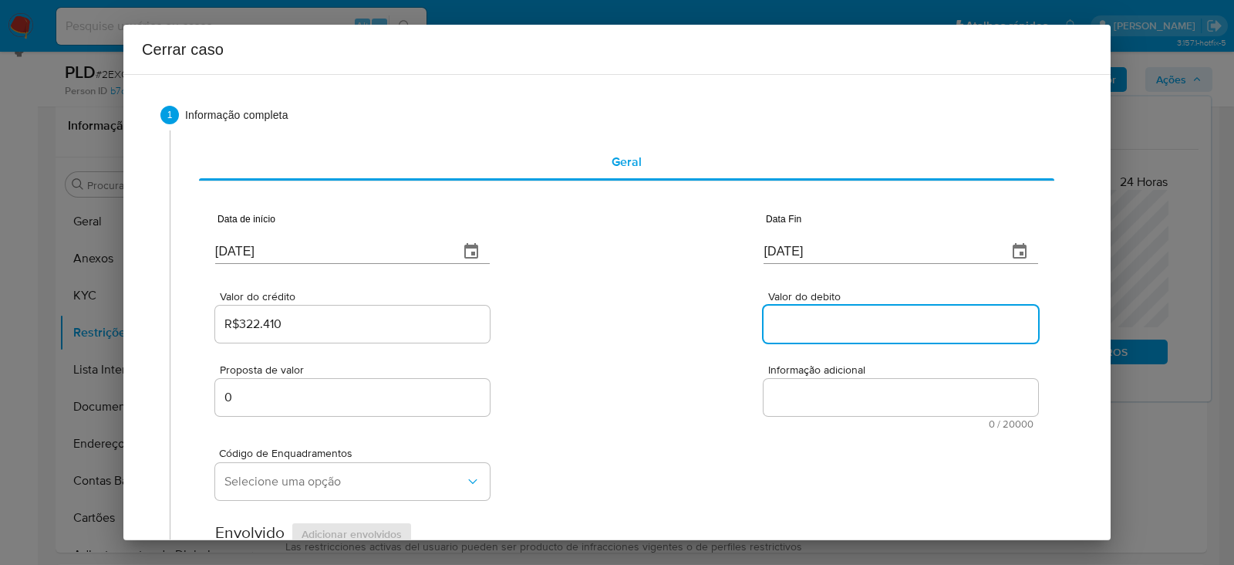
click at [801, 324] on input "Valor do debito" at bounding box center [901, 324] width 275 height 20
paste input "R$327.312"
type input "R$327.312"
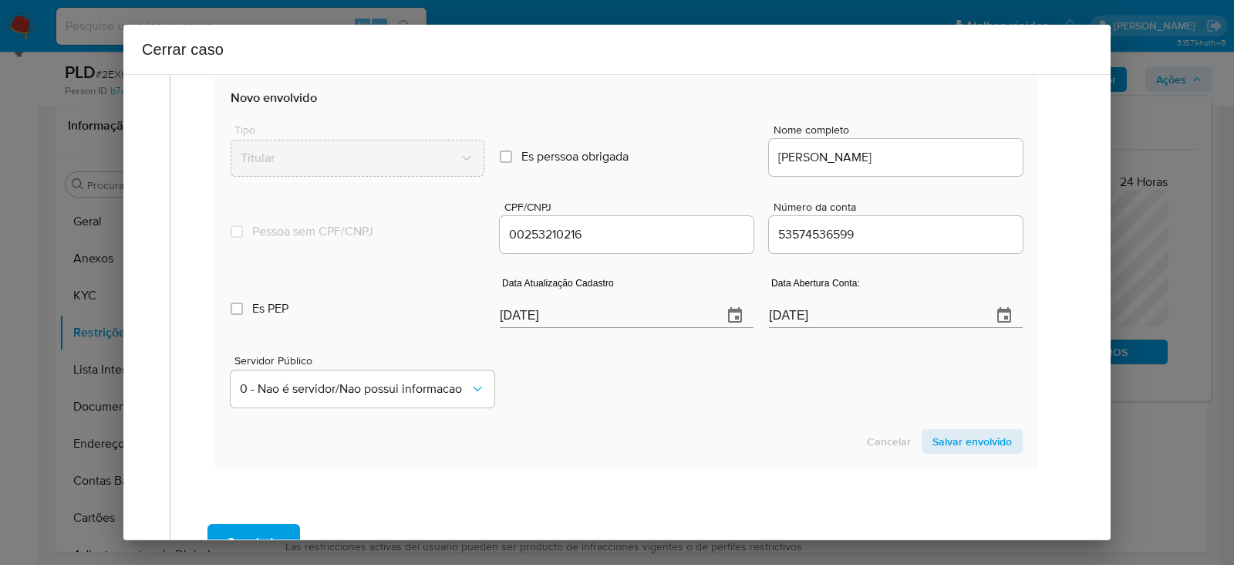
scroll to position [674, 0]
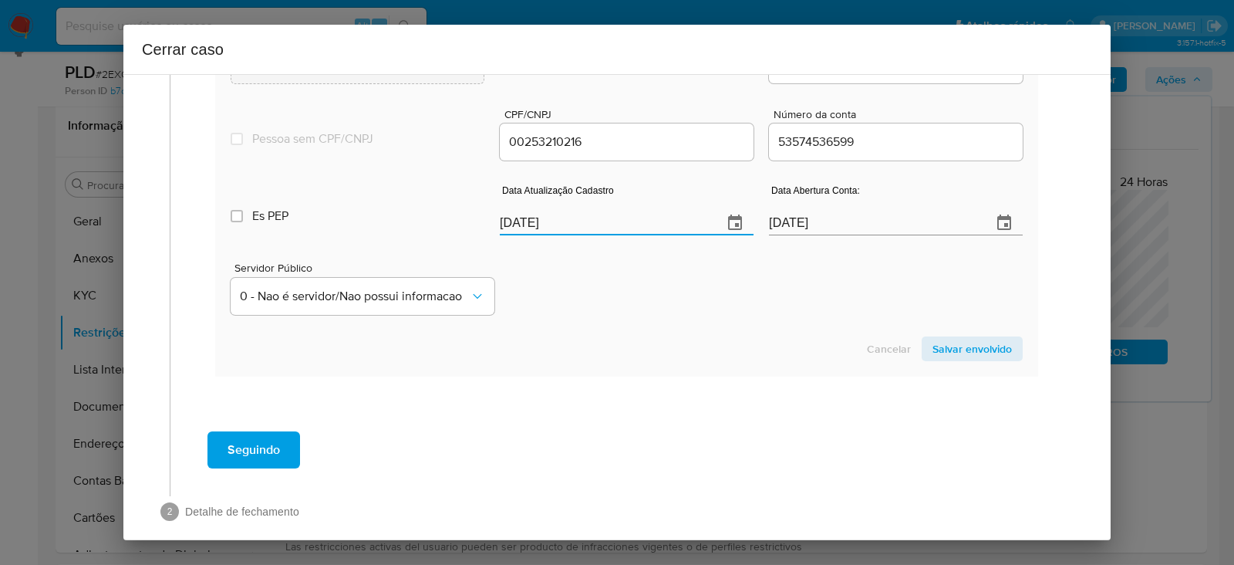
drag, startPoint x: 590, startPoint y: 219, endPoint x: 343, endPoint y: 230, distance: 247.0
click at [343, 230] on div "Es PEP isPEP Data Atualização Cadastro 02/09/2025 Data Abertura Conta: 11/05/20…" at bounding box center [627, 204] width 792 height 80
paste input "19/08"
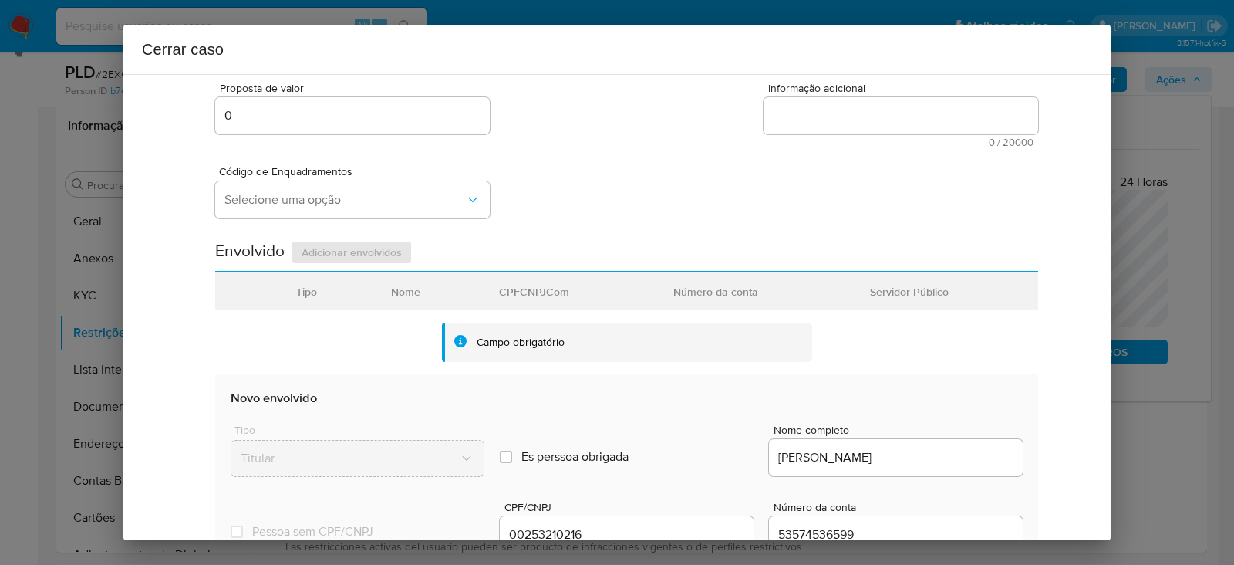
scroll to position [192, 0]
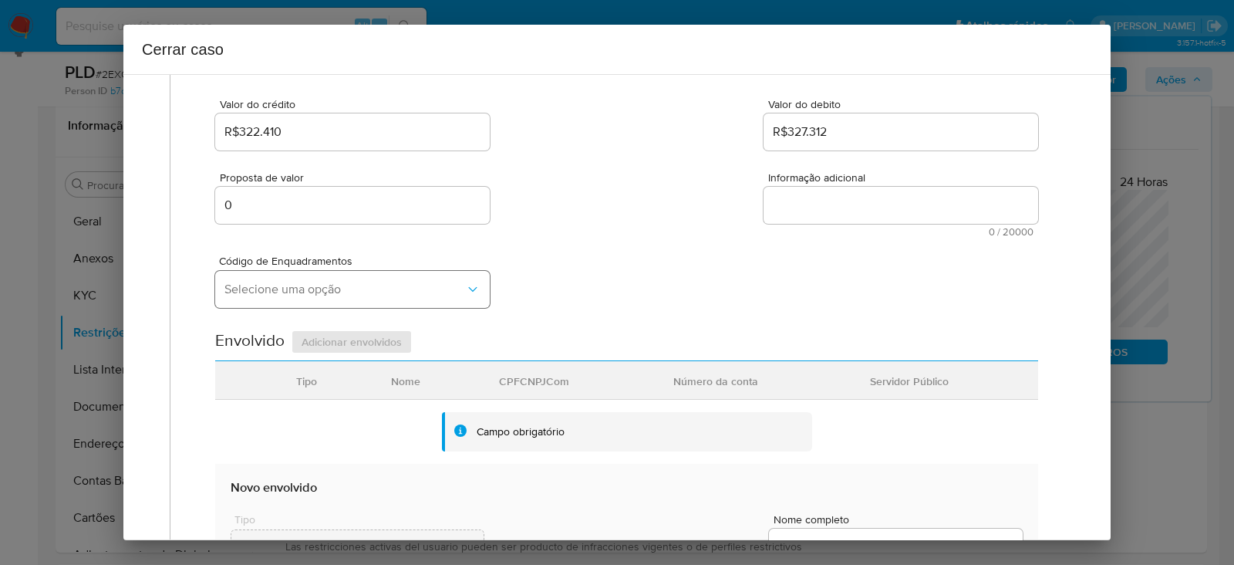
type input "19/08/2025"
click at [271, 291] on span "Selecione uma opção" at bounding box center [344, 289] width 241 height 15
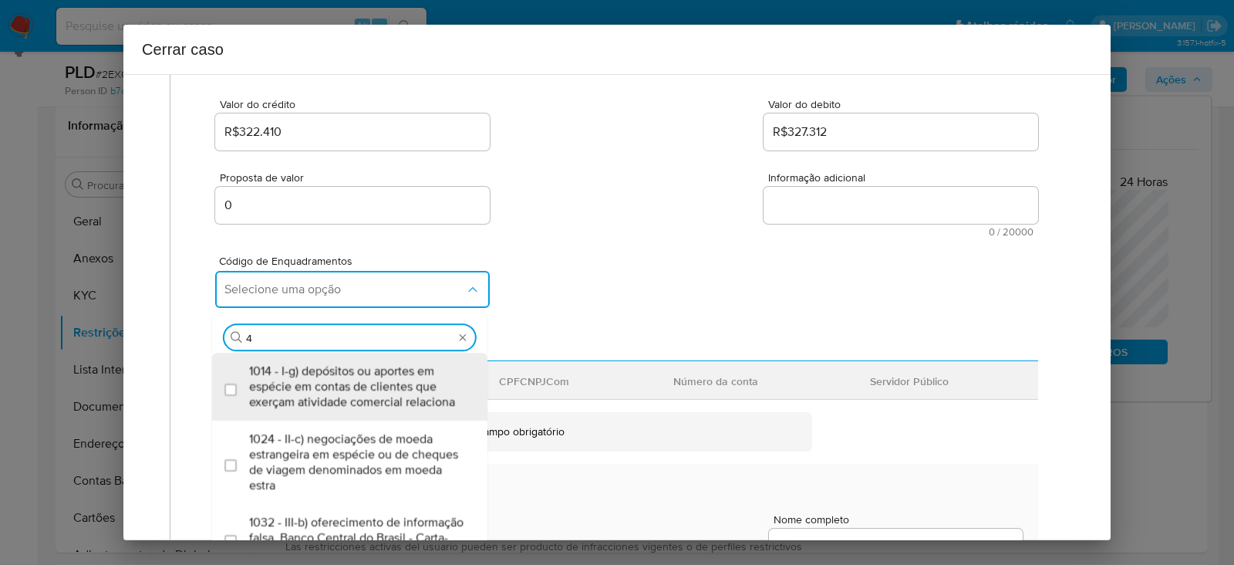
type input "45"
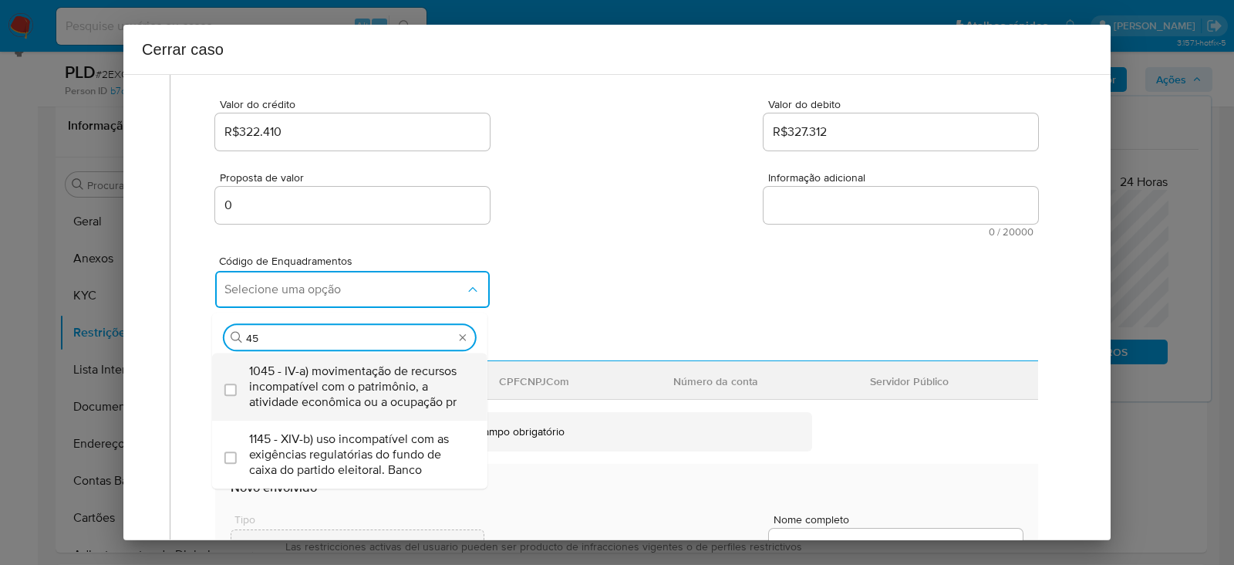
click at [286, 368] on span "1045 - IV-a) movimentação de recursos incompatível com o patrimônio, a atividad…" at bounding box center [357, 386] width 217 height 46
checkbox input "true"
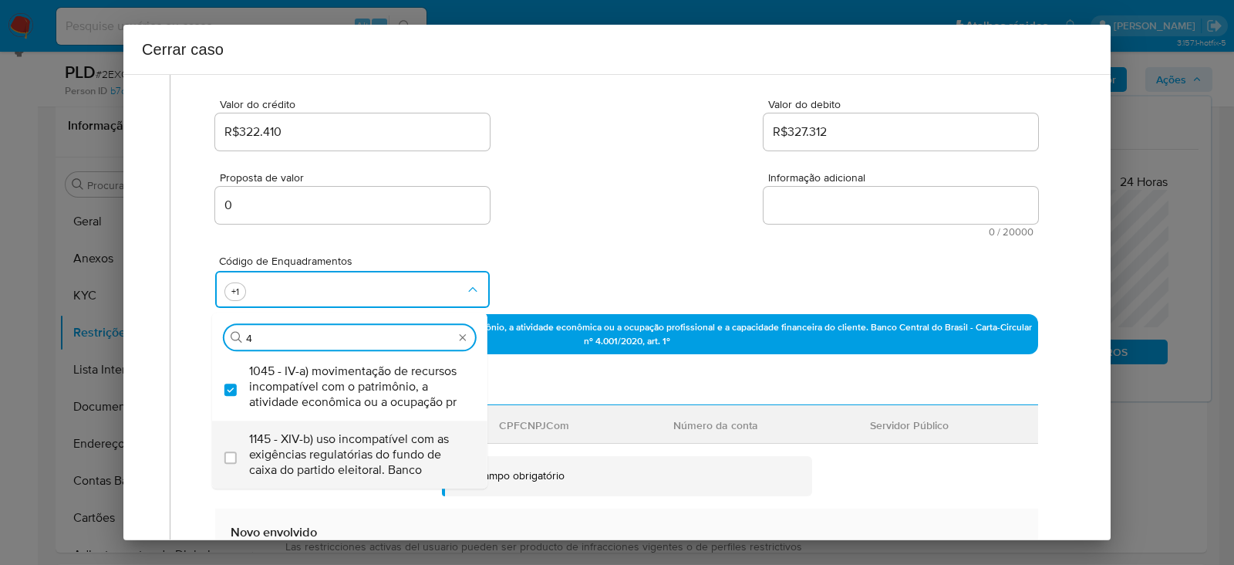
scroll to position [0, 0]
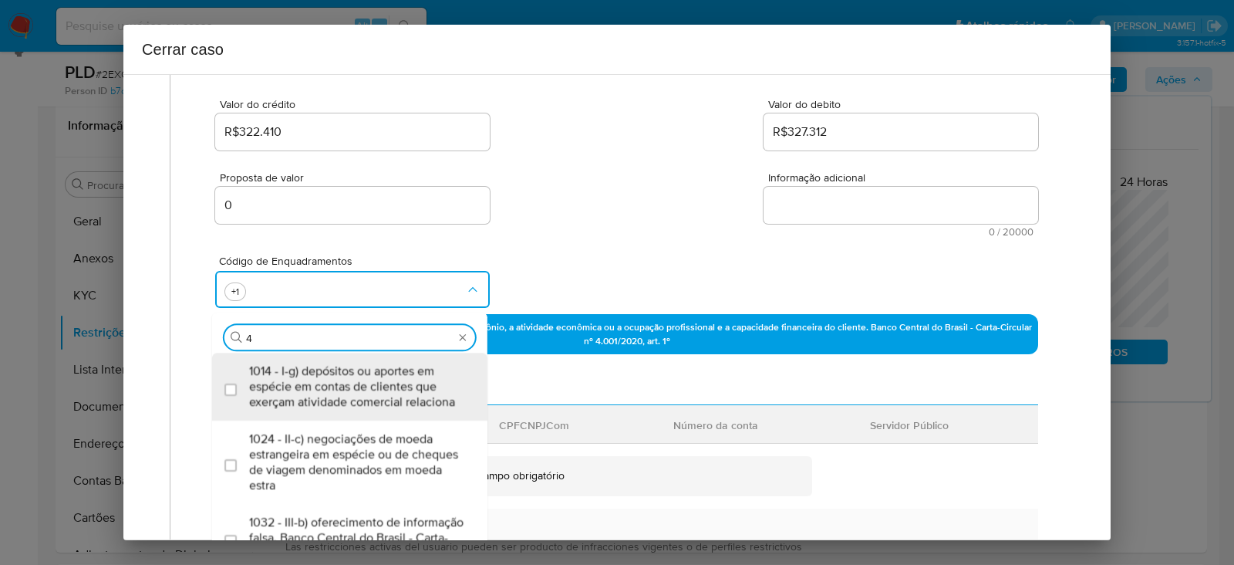
type input "47"
click at [385, 431] on span "1147 - XIV-d) transferências, a partir das contas de candidatos, para pessoas n…" at bounding box center [357, 454] width 217 height 46
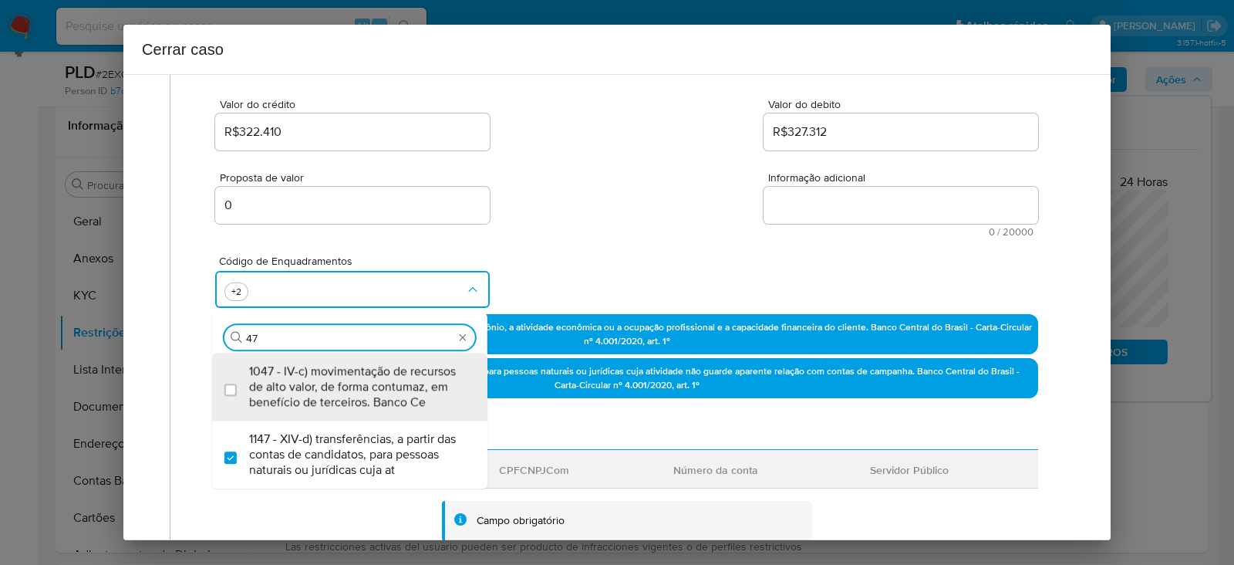
click at [385, 431] on span "1147 - XIV-d) transferências, a partir das contas de candidatos, para pessoas n…" at bounding box center [357, 454] width 217 height 46
checkbox input "false"
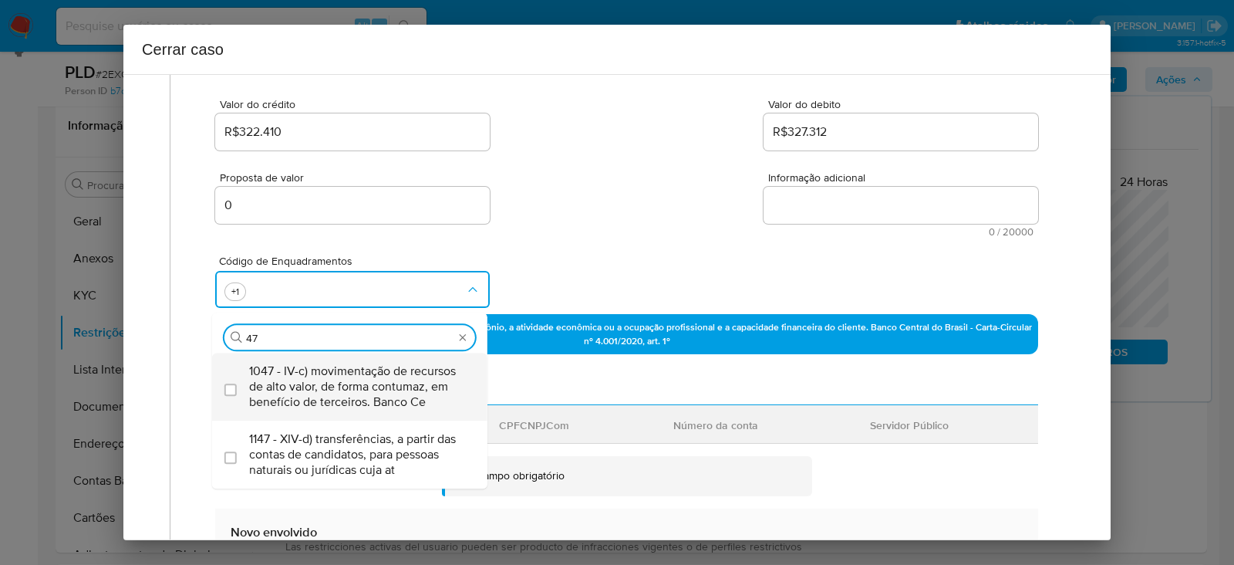
click at [350, 379] on span "1047 - IV-c) movimentação de recursos de alto valor, de forma contumaz, em bene…" at bounding box center [357, 386] width 217 height 46
checkbox input "true"
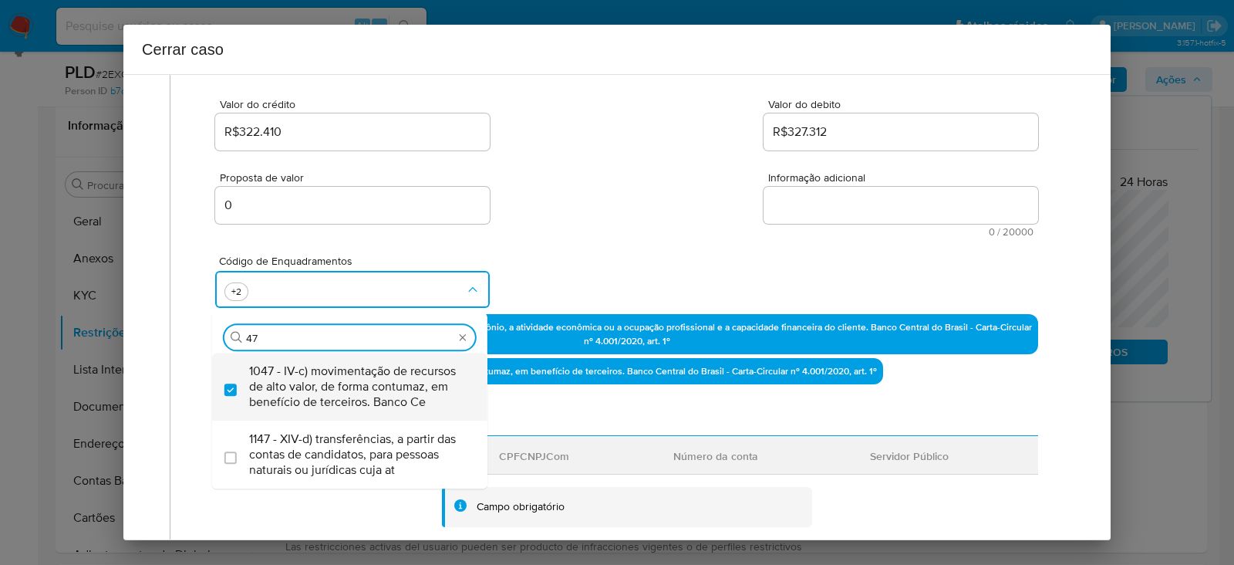
type input "4"
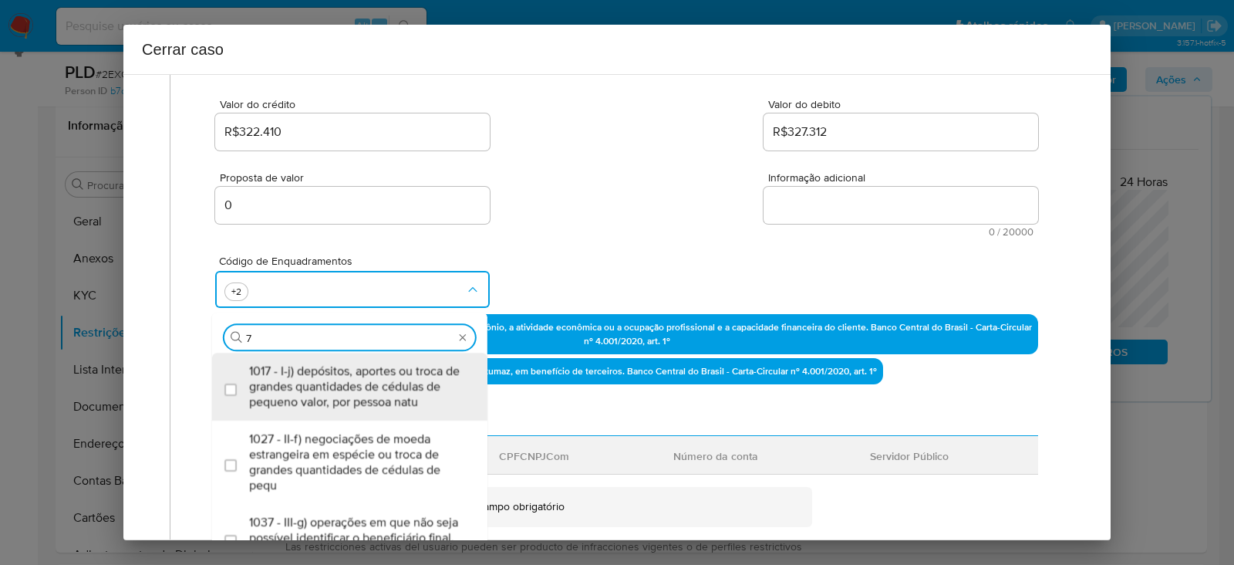
type input "74"
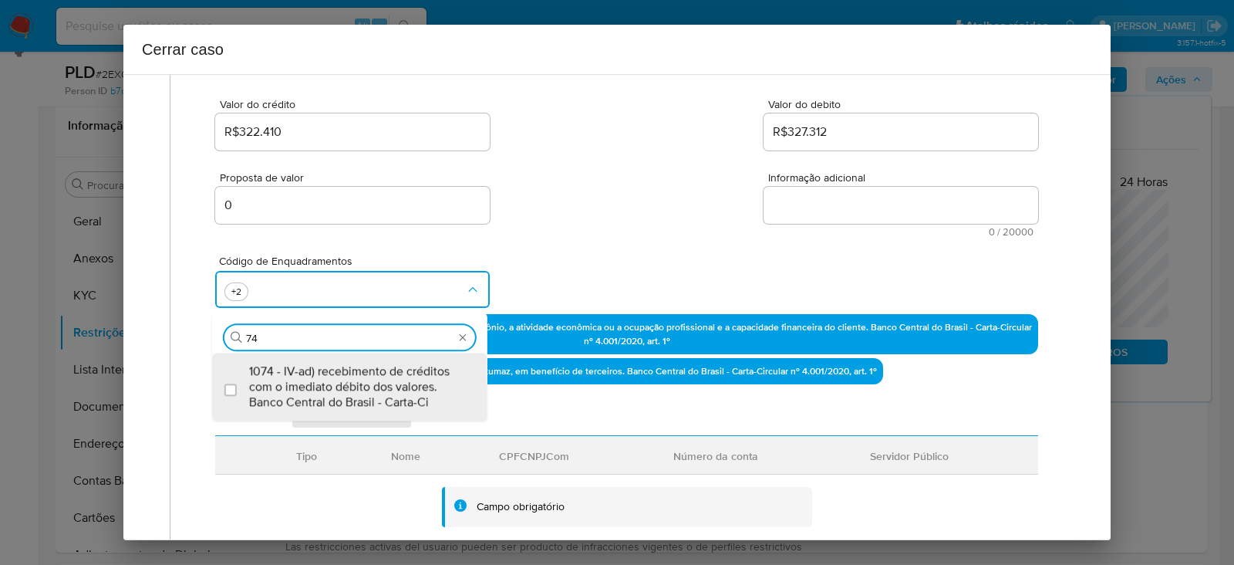
click at [350, 379] on span "1074 - IV-ad) recebimento de créditos com o imediato débito dos valores. Banco …" at bounding box center [357, 386] width 217 height 46
checkbox input "true"
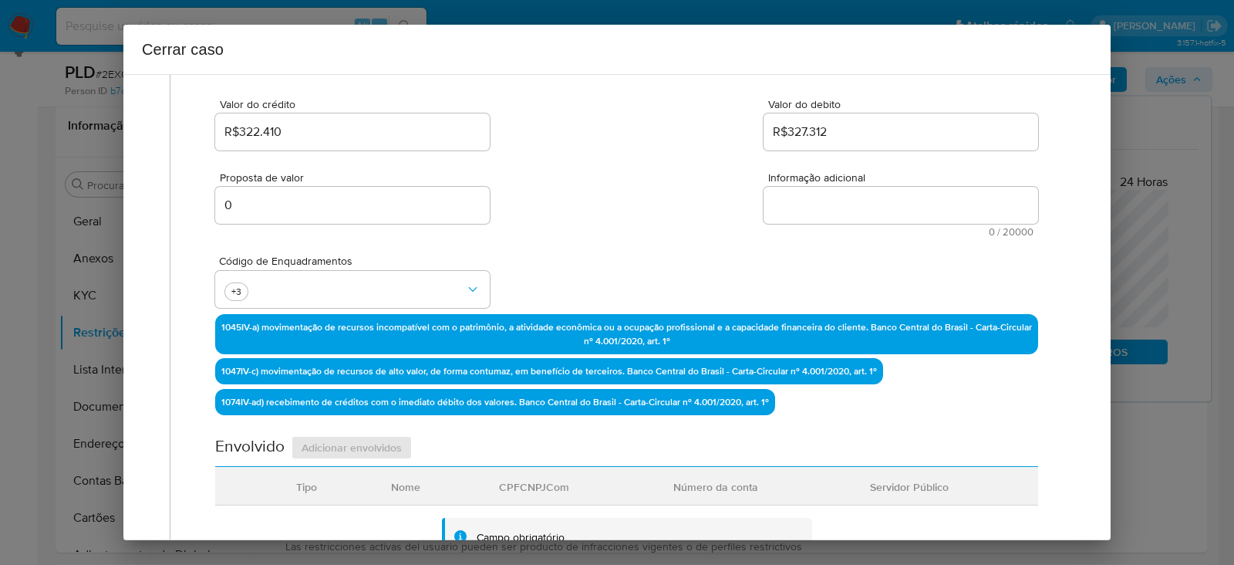
click at [775, 224] on div "Informação adicional 0 / 20000 20000 caracteres restantes" at bounding box center [901, 204] width 275 height 65
click at [784, 203] on textarea "Informação adicional" at bounding box center [901, 205] width 275 height 37
click at [869, 210] on textarea "Informação adicional" at bounding box center [901, 205] width 275 height 37
paste textarea "Alexandro Souza da Gama, CPF 00253210216, 36 anos, residente no município de Ma…"
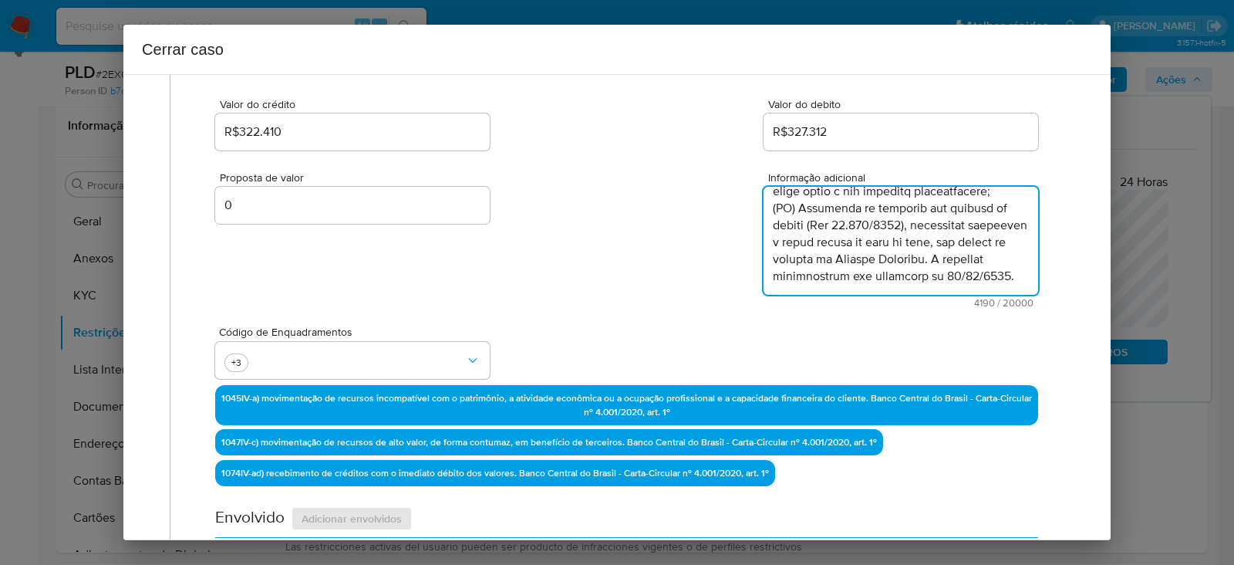
scroll to position [2220, 0]
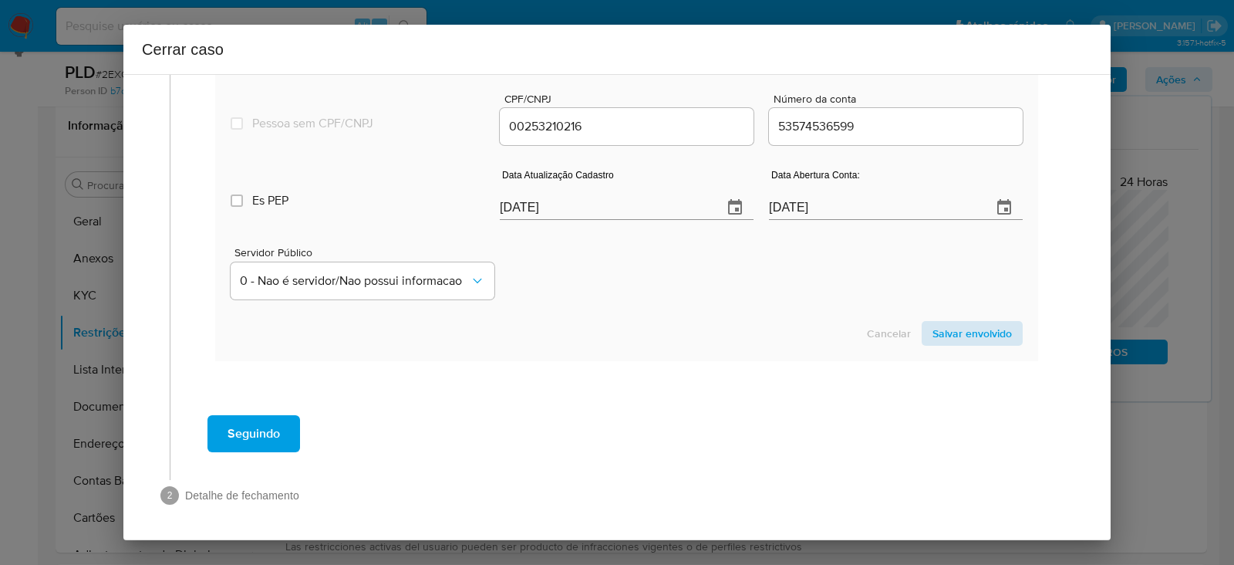
type textarea "Alexandro Souza da Gama, CPF 00253210216, 36 anos, residente no município de Ma…"
click at [970, 330] on span "Salvar envolvido" at bounding box center [971, 333] width 79 height 22
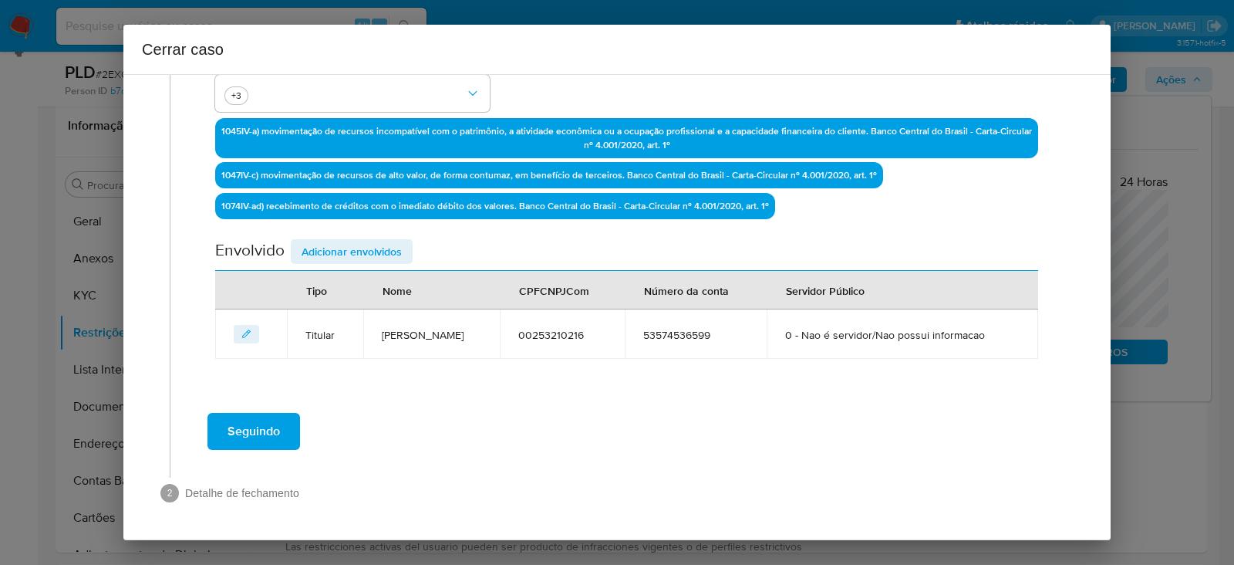
scroll to position [457, 0]
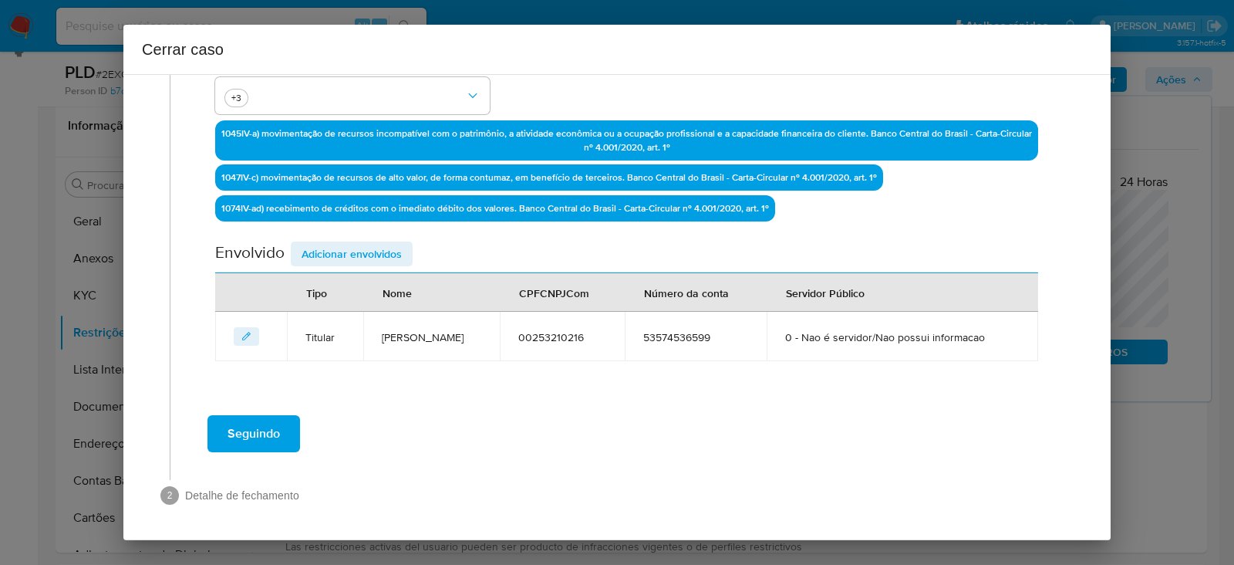
click at [316, 243] on span "Adicionar envolvidos" at bounding box center [352, 254] width 100 height 22
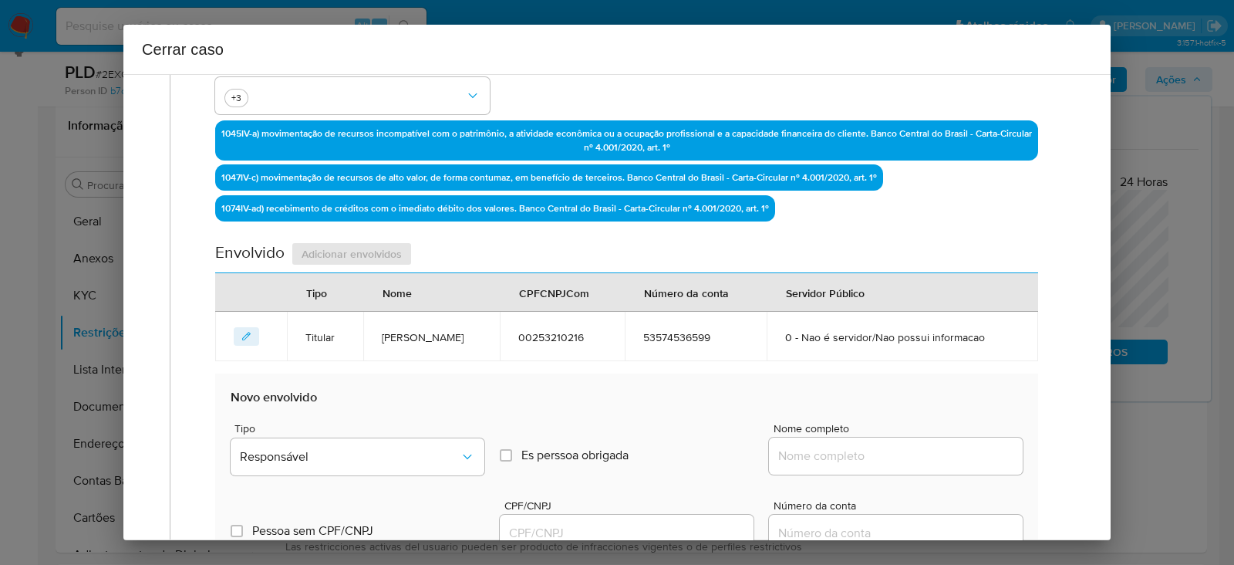
scroll to position [746, 0]
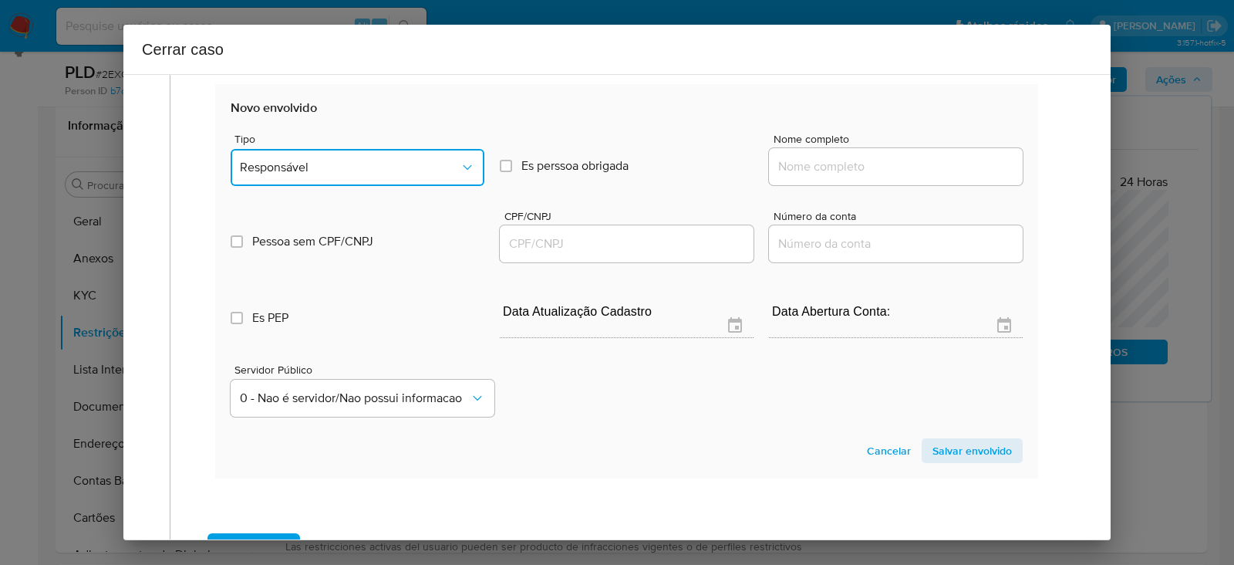
click at [291, 164] on span "Responsável" at bounding box center [350, 167] width 220 height 15
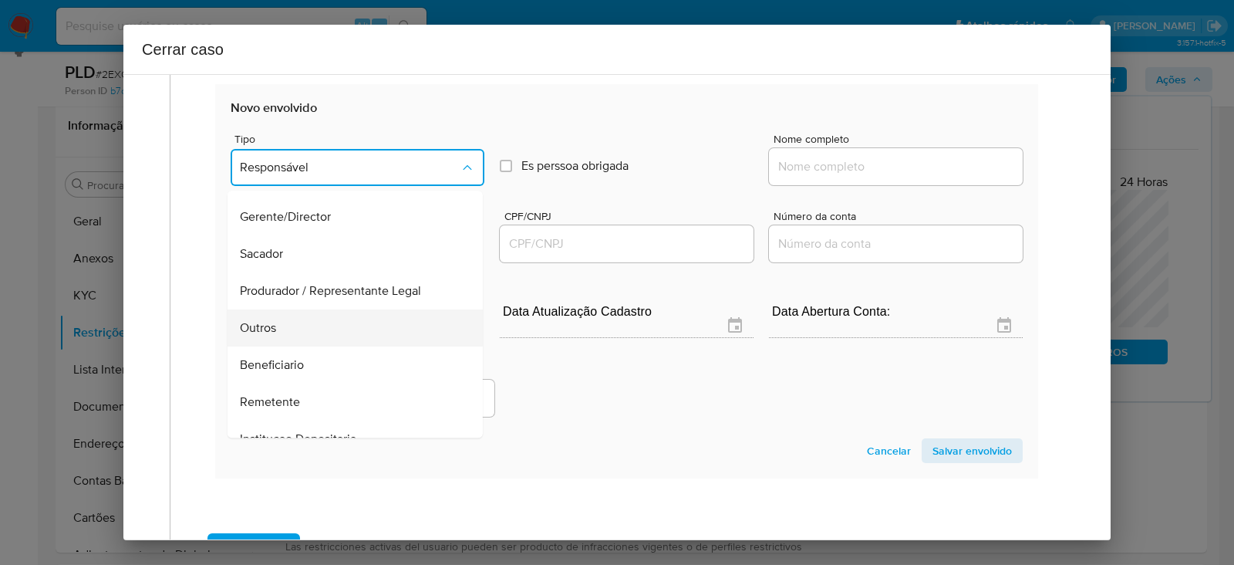
scroll to position [197, 0]
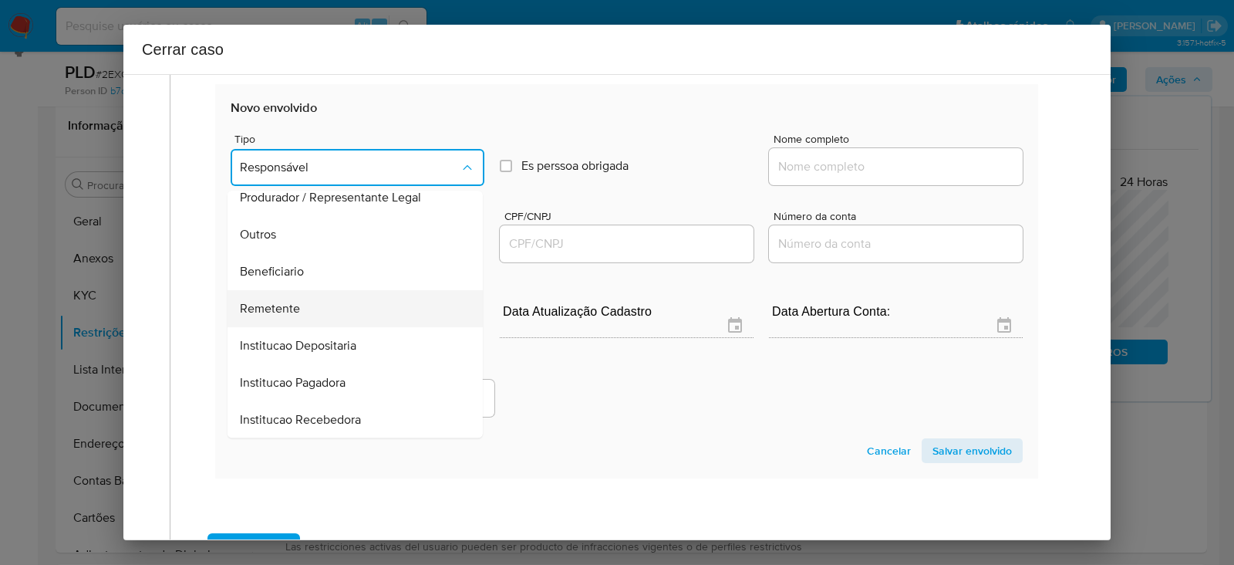
click at [270, 301] on span "Remetente" at bounding box center [270, 308] width 60 height 15
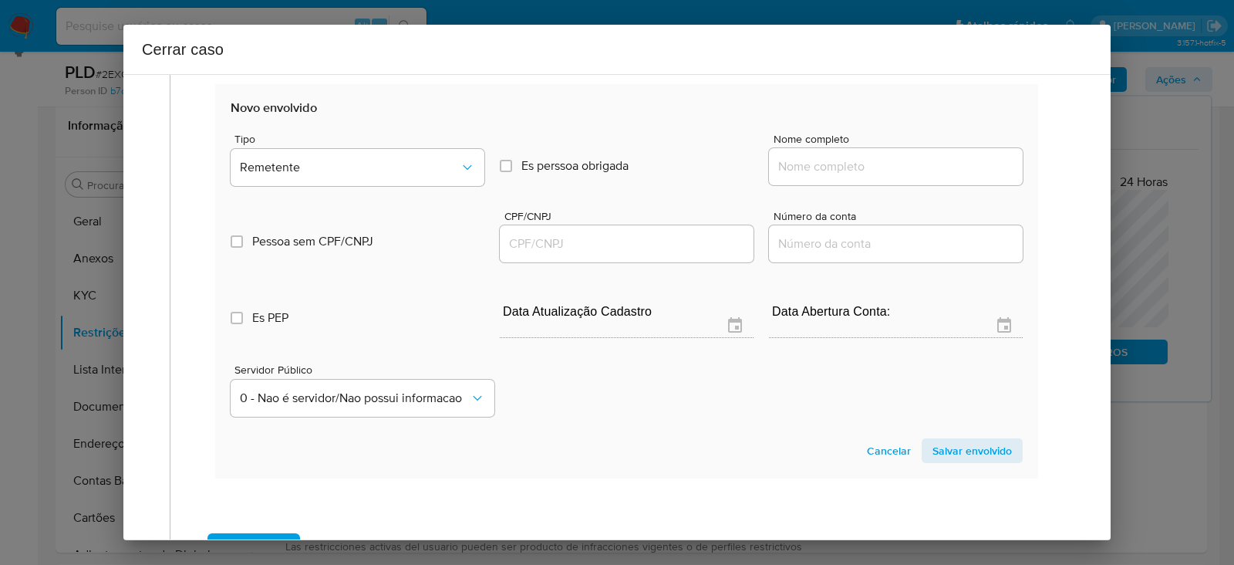
drag, startPoint x: 798, startPoint y: 164, endPoint x: 821, endPoint y: 163, distance: 23.2
click at [798, 164] on input "Nome completo" at bounding box center [896, 167] width 254 height 20
paste input "Jonatas Leite Da Silva Filho, 91039606253"
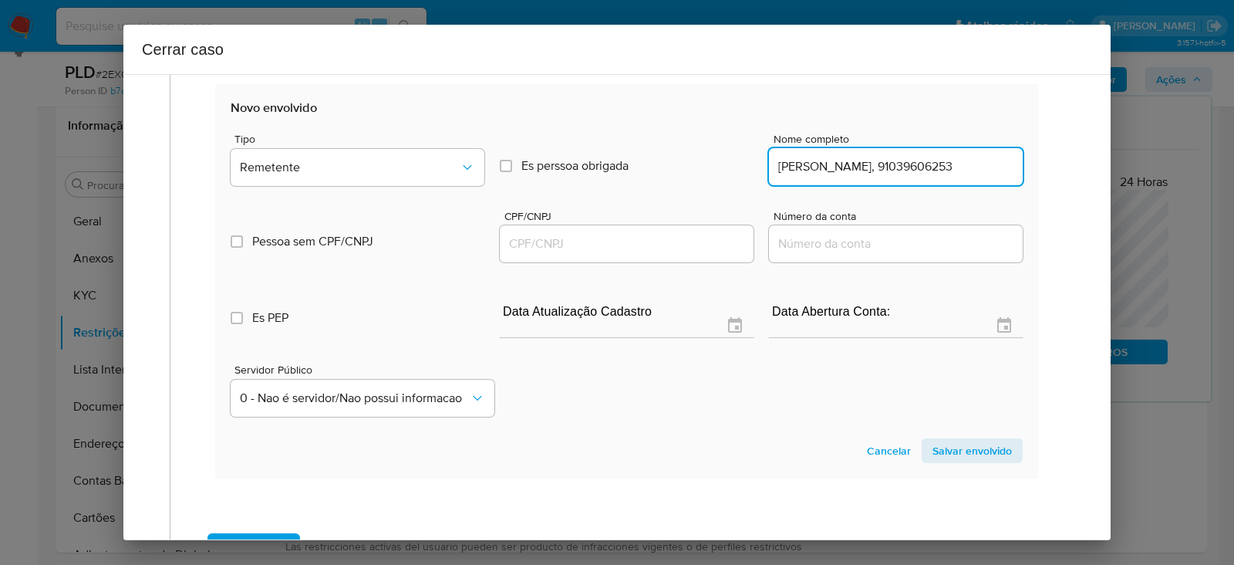
drag, startPoint x: 916, startPoint y: 164, endPoint x: 1186, endPoint y: 160, distance: 270.0
click at [1186, 160] on div "Cerrar caso 1 Informação completa Geral Data de início 01/07/2025 Data Fin 26/0…" at bounding box center [617, 282] width 1234 height 565
type input "Jonatas Leite Da Silva Filho"
click at [524, 244] on input "CPF/CNPJ" at bounding box center [627, 244] width 254 height 20
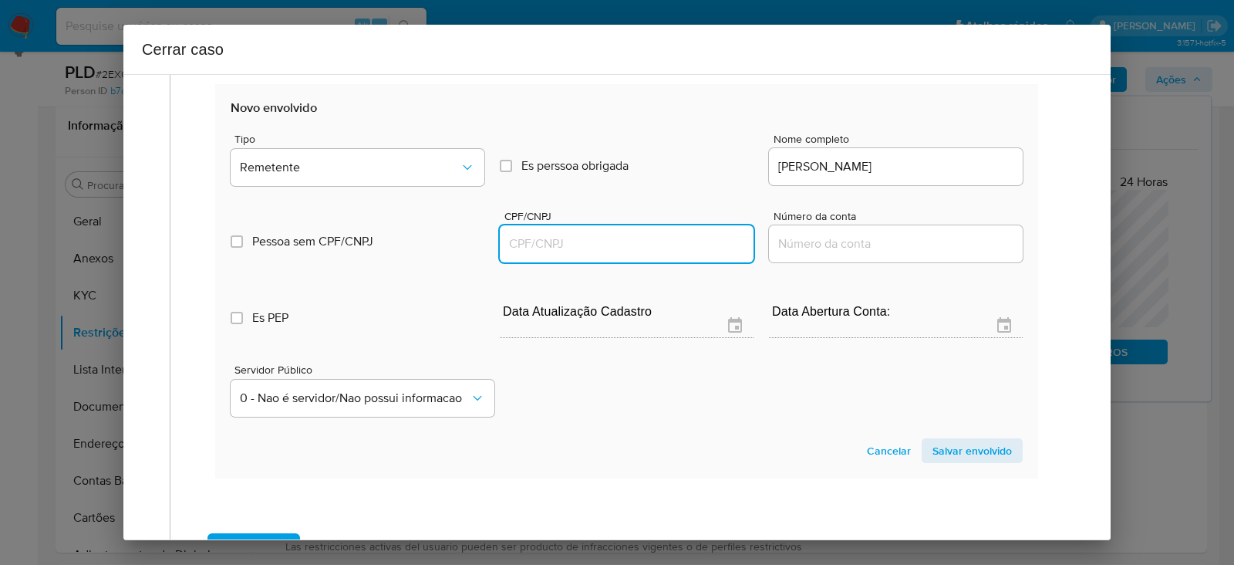
paste input "91039606253"
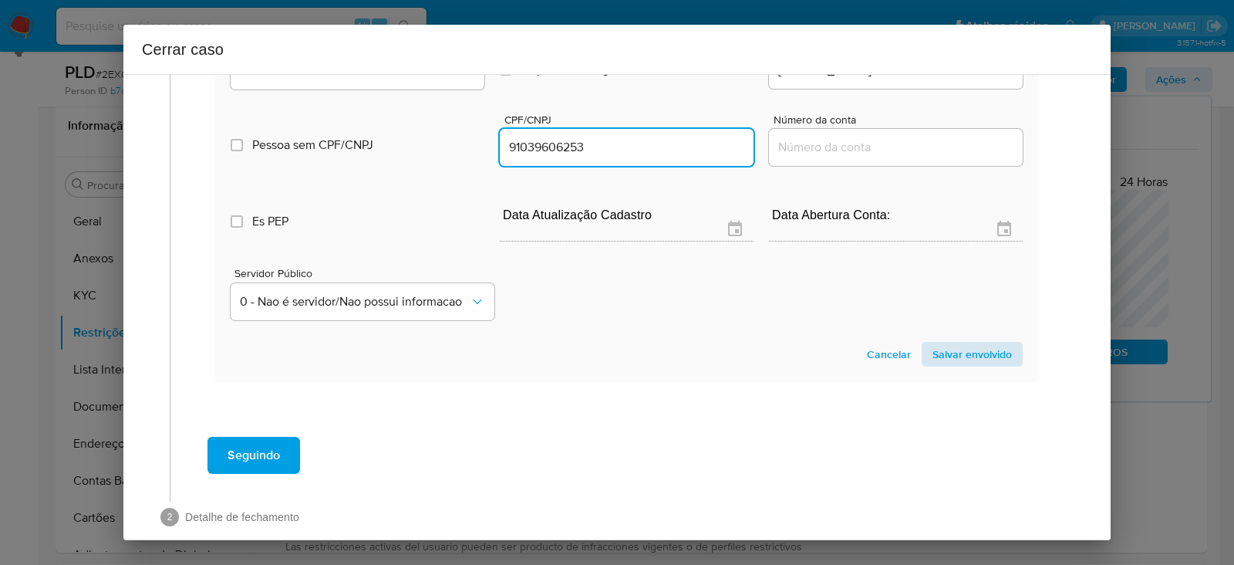
type input "91039606253"
click at [944, 343] on span "Salvar envolvido" at bounding box center [971, 354] width 79 height 22
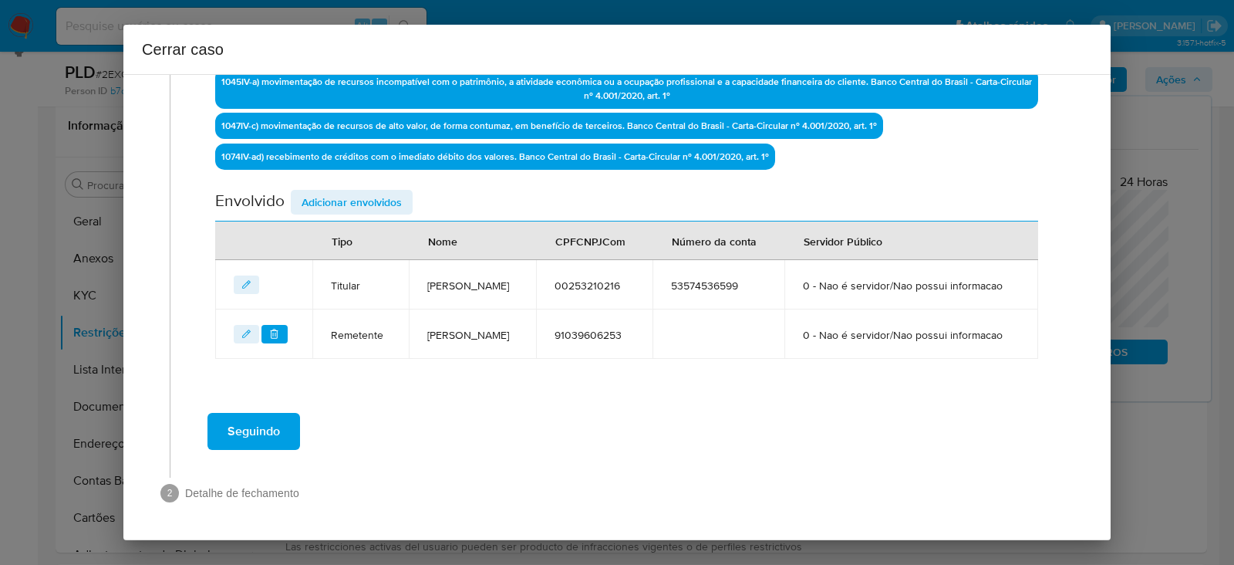
scroll to position [548, 0]
click at [318, 191] on span "Adicionar envolvidos" at bounding box center [352, 202] width 100 height 22
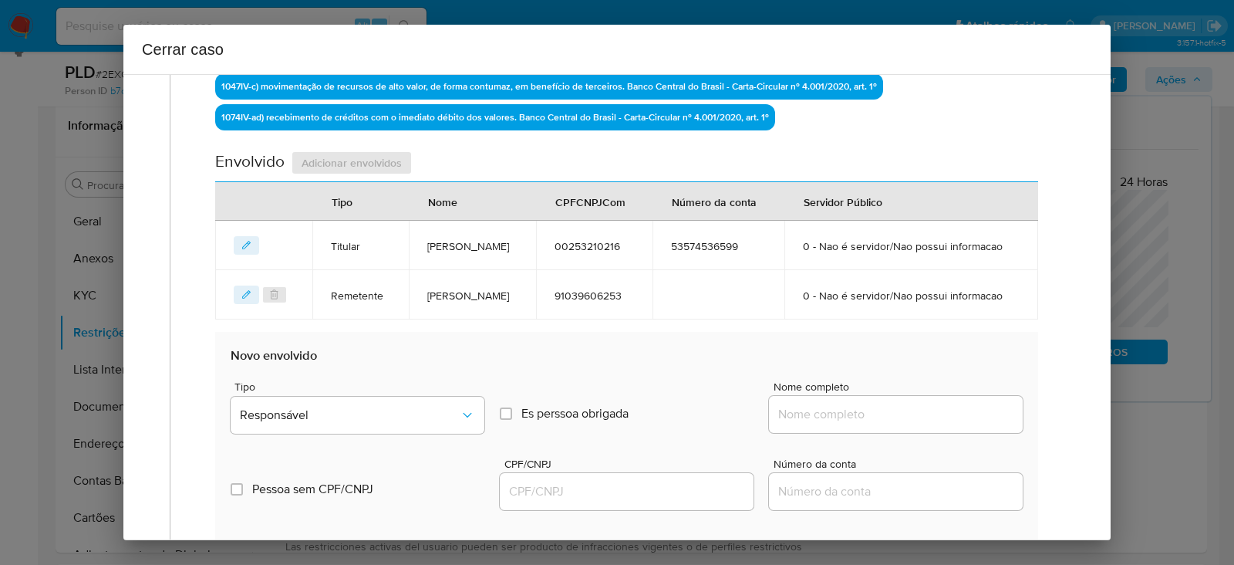
scroll to position [740, 0]
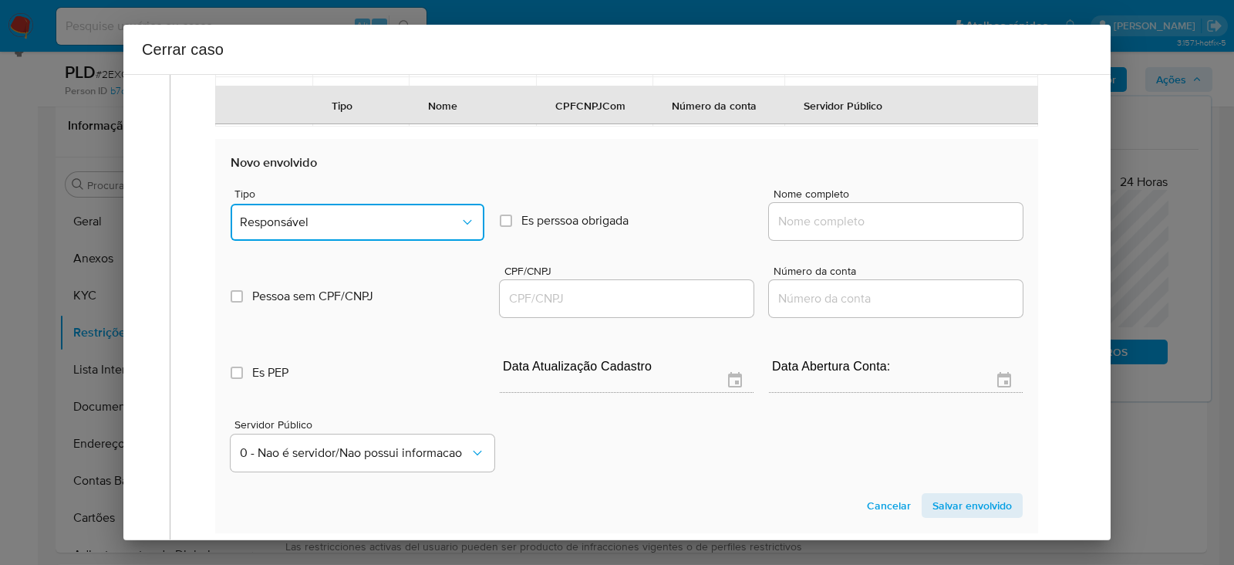
click at [283, 230] on span "Responsável" at bounding box center [350, 221] width 220 height 15
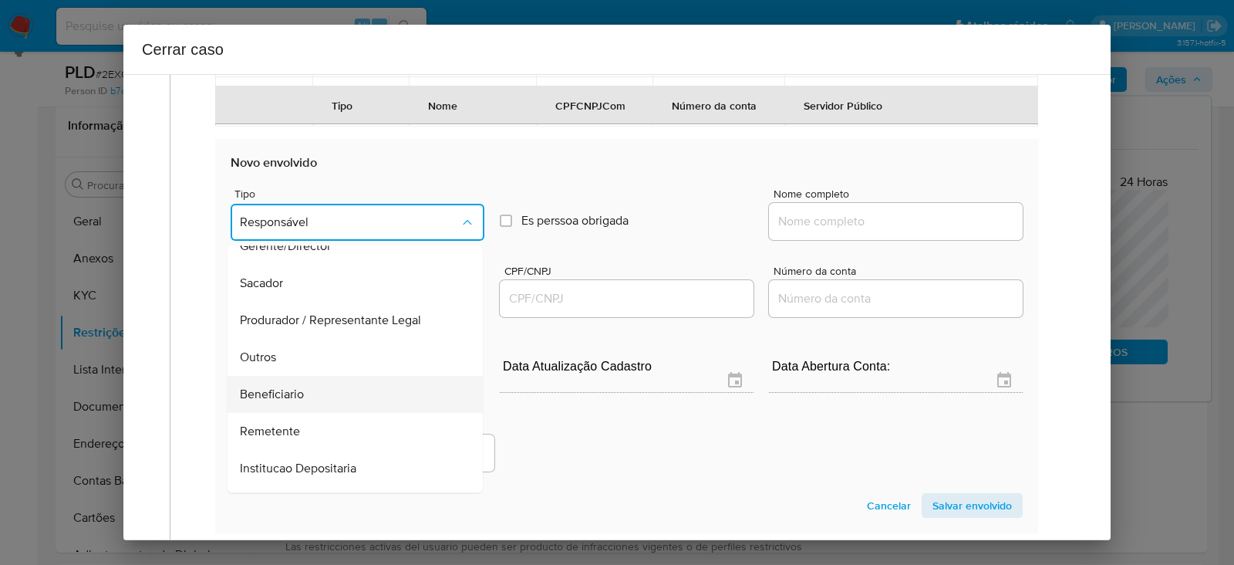
scroll to position [197, 0]
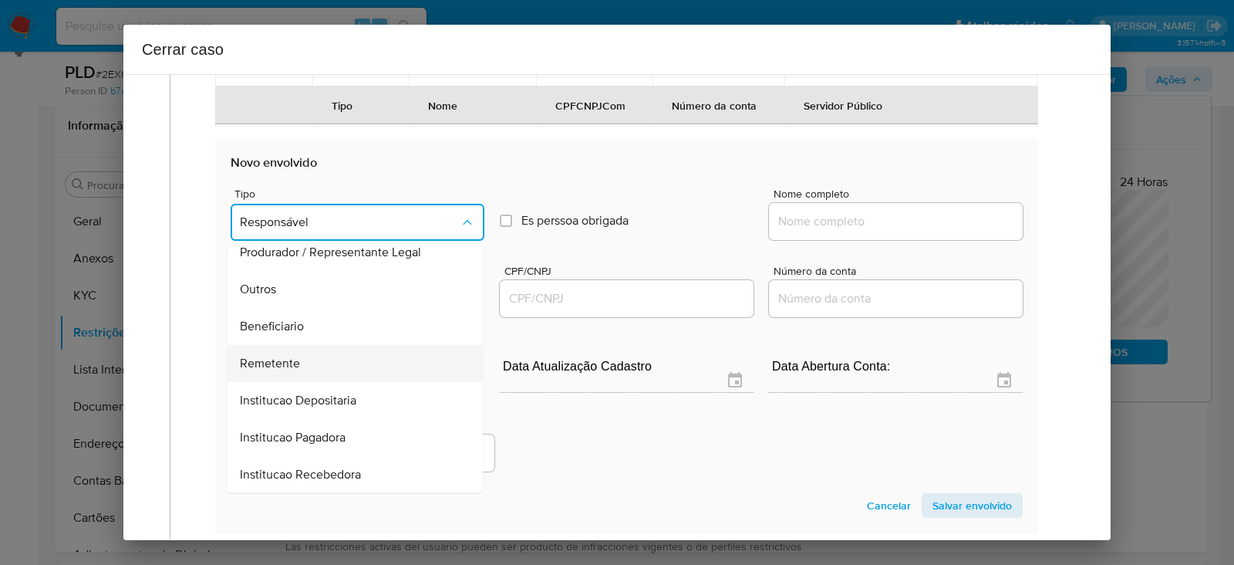
click at [270, 371] on span "Remetente" at bounding box center [270, 363] width 60 height 15
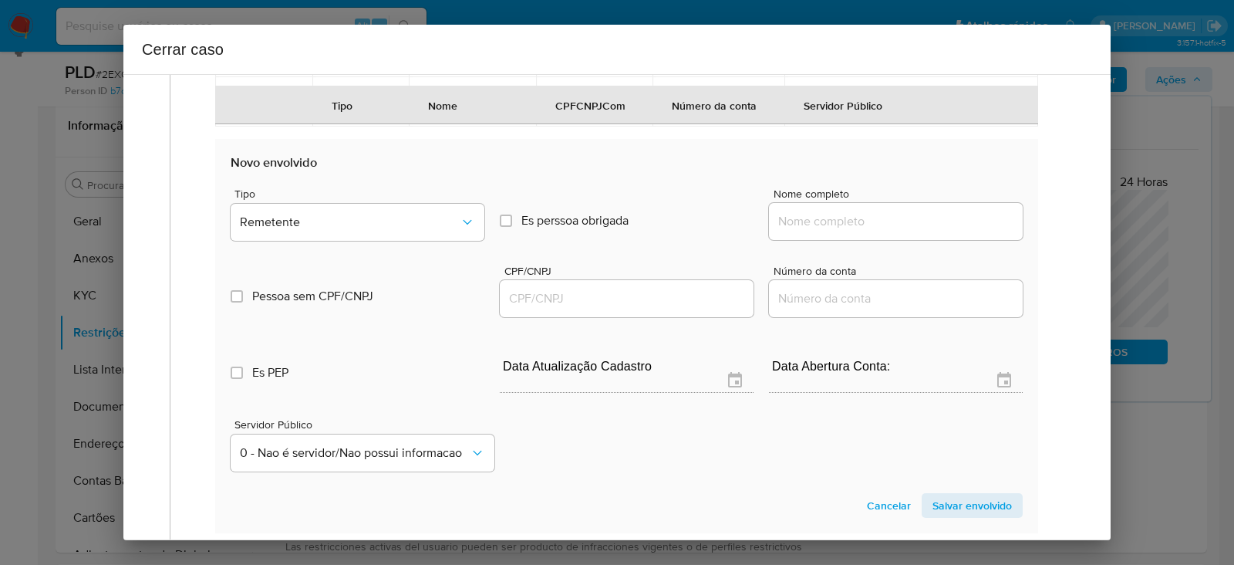
drag, startPoint x: 832, startPoint y: 262, endPoint x: 852, endPoint y: 263, distance: 20.1
click at [832, 231] on input "Nome completo" at bounding box center [896, 221] width 254 height 20
paste input "Angelica Tavares Baima, 03046550235"
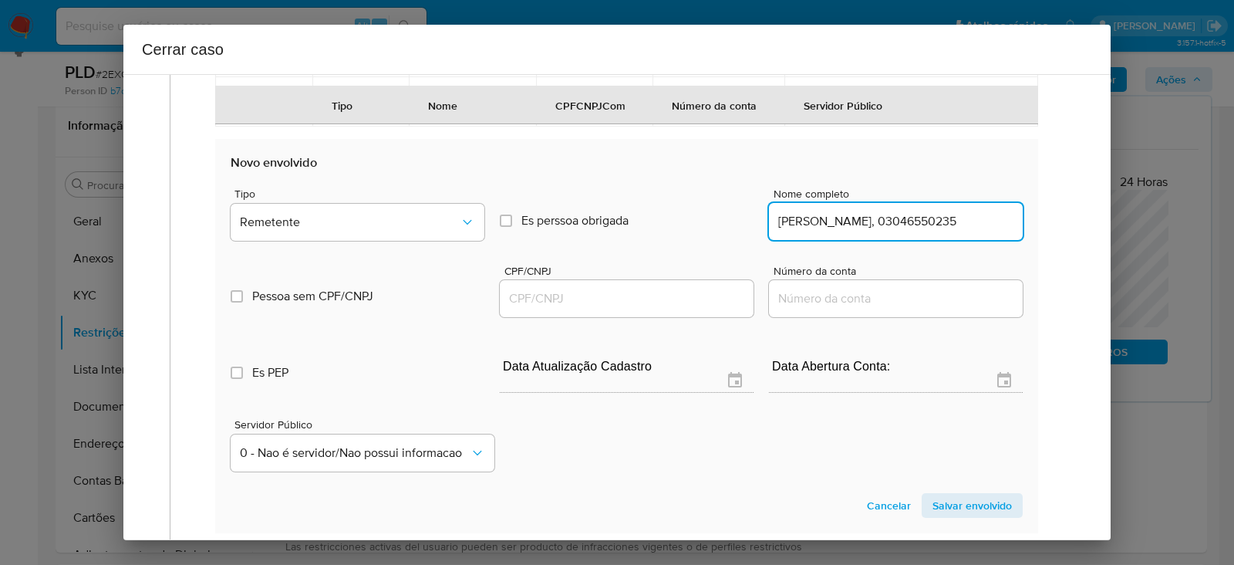
drag, startPoint x: 897, startPoint y: 262, endPoint x: 1278, endPoint y: 255, distance: 381.1
type input "Angelica Tavares Baima"
click at [592, 309] on input "CPF/CNPJ" at bounding box center [627, 298] width 254 height 20
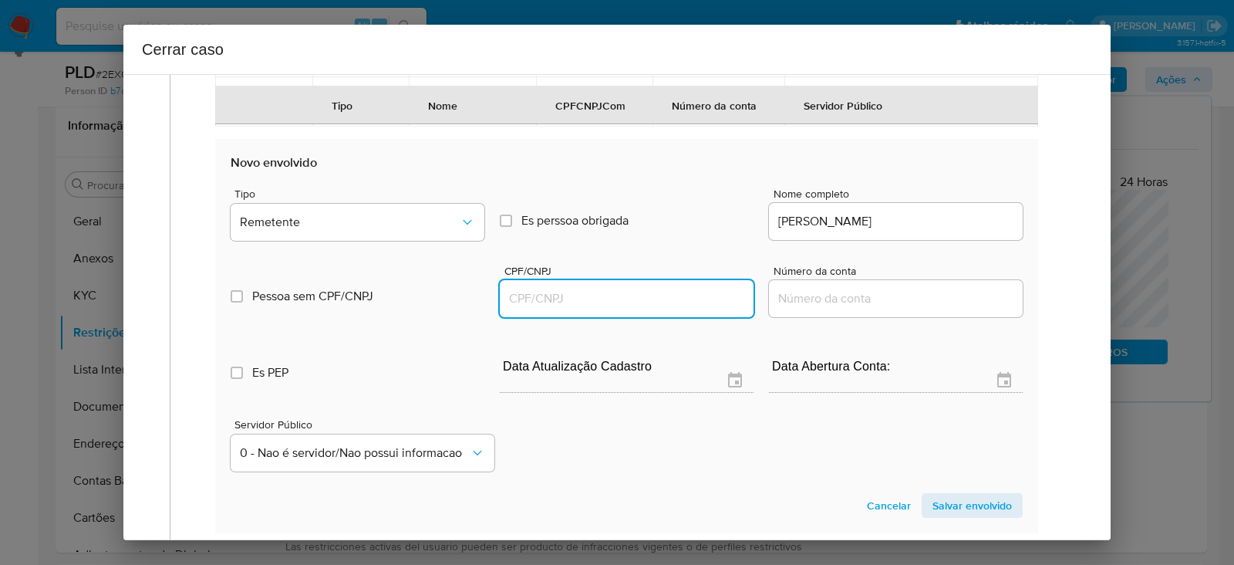
paste input "03046550235"
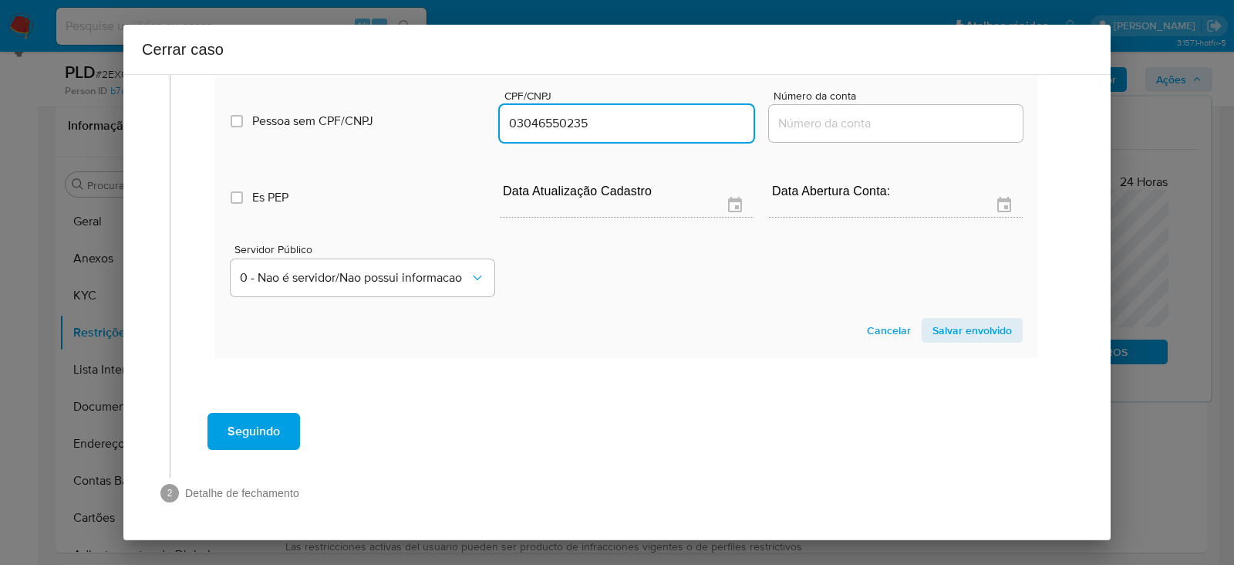
type input "3046550235"
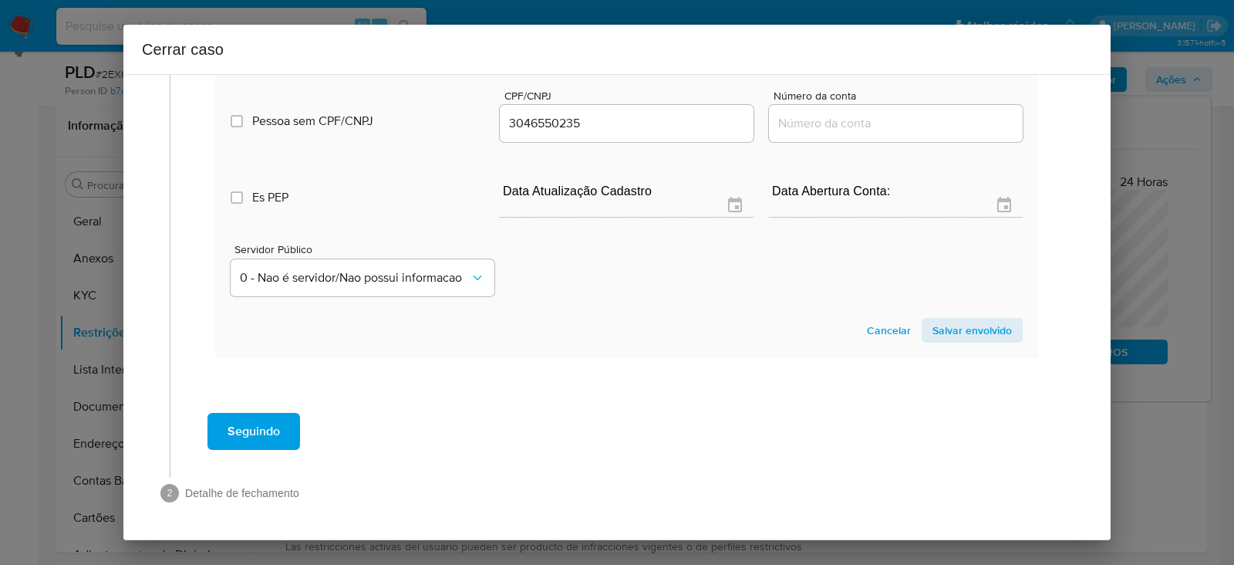
click at [946, 341] on span "Salvar envolvido" at bounding box center [971, 330] width 79 height 22
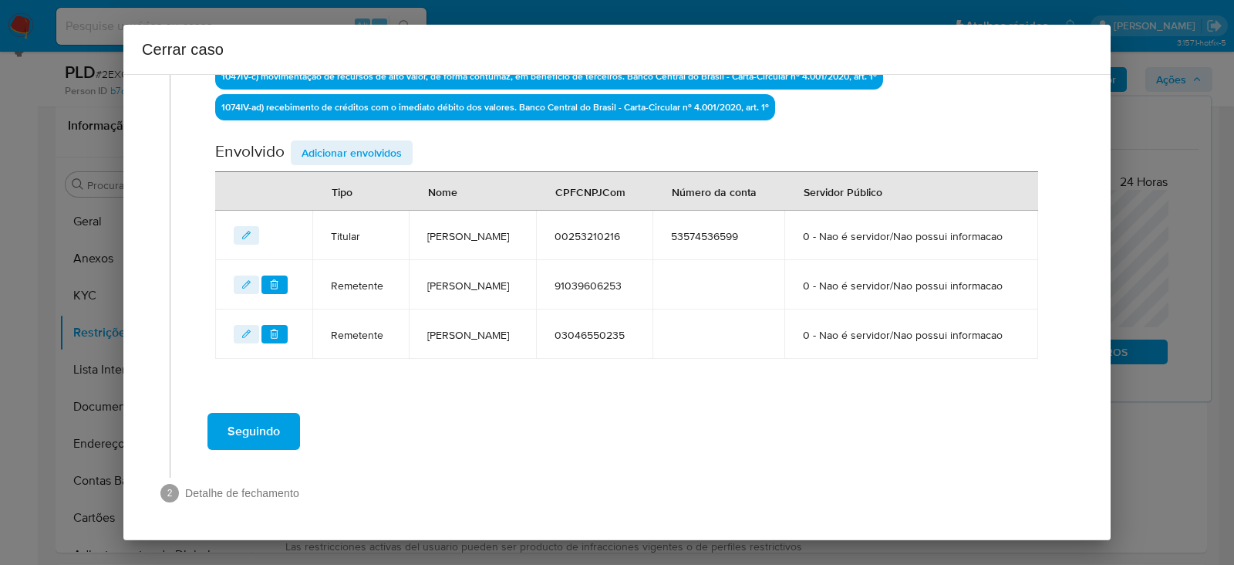
click at [346, 142] on span "Adicionar envolvidos" at bounding box center [352, 153] width 100 height 22
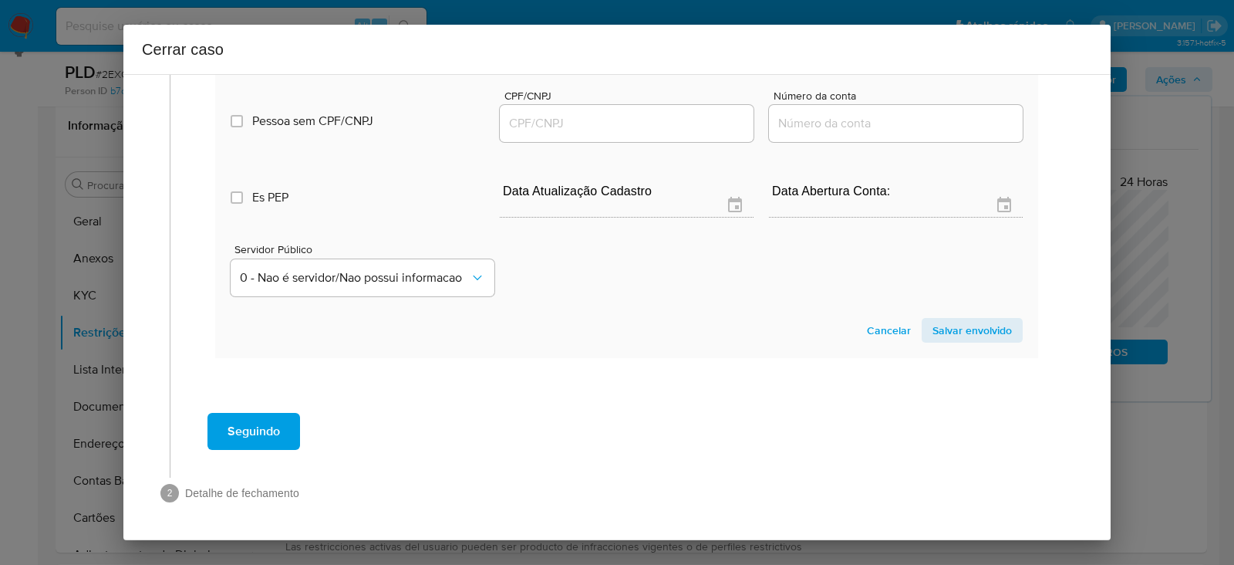
scroll to position [900, 0]
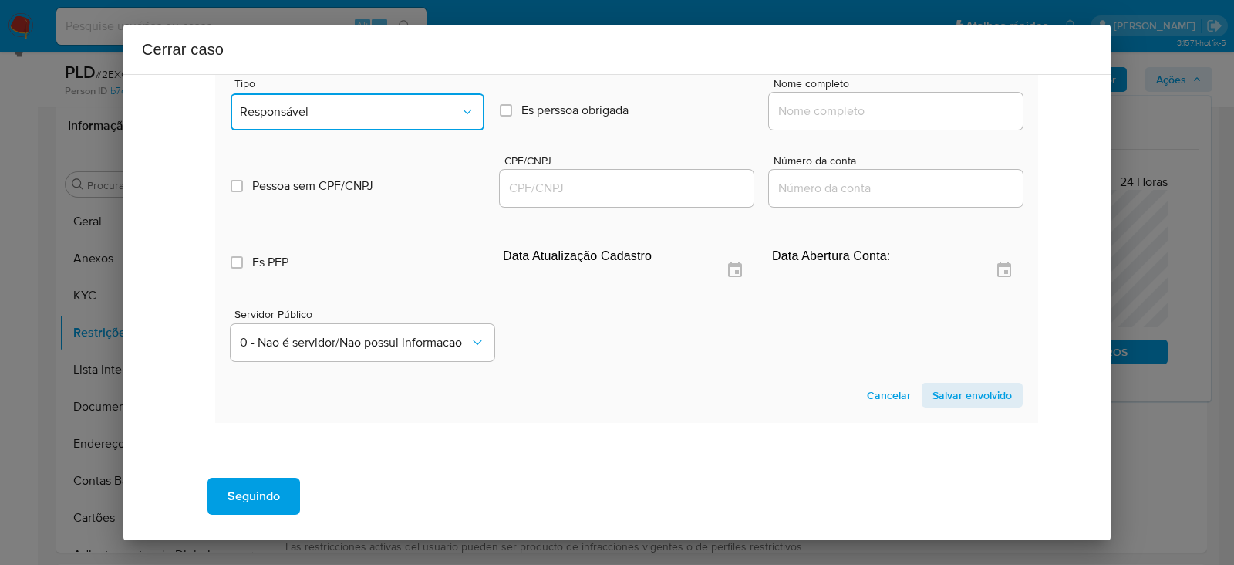
click at [312, 130] on button "Responsável" at bounding box center [358, 111] width 254 height 37
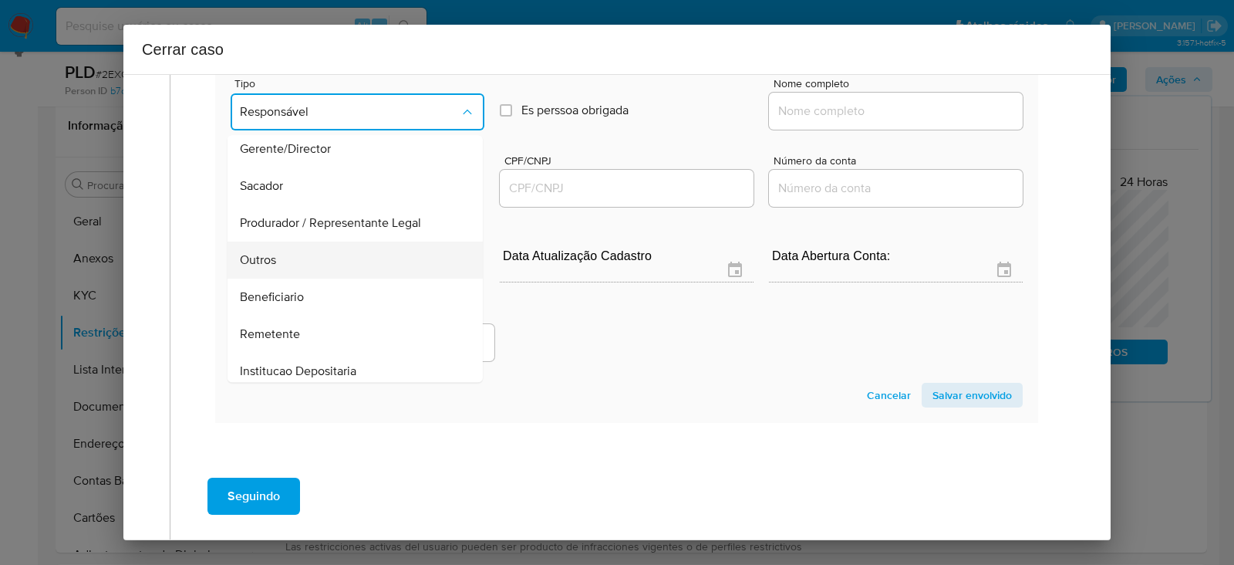
scroll to position [197, 0]
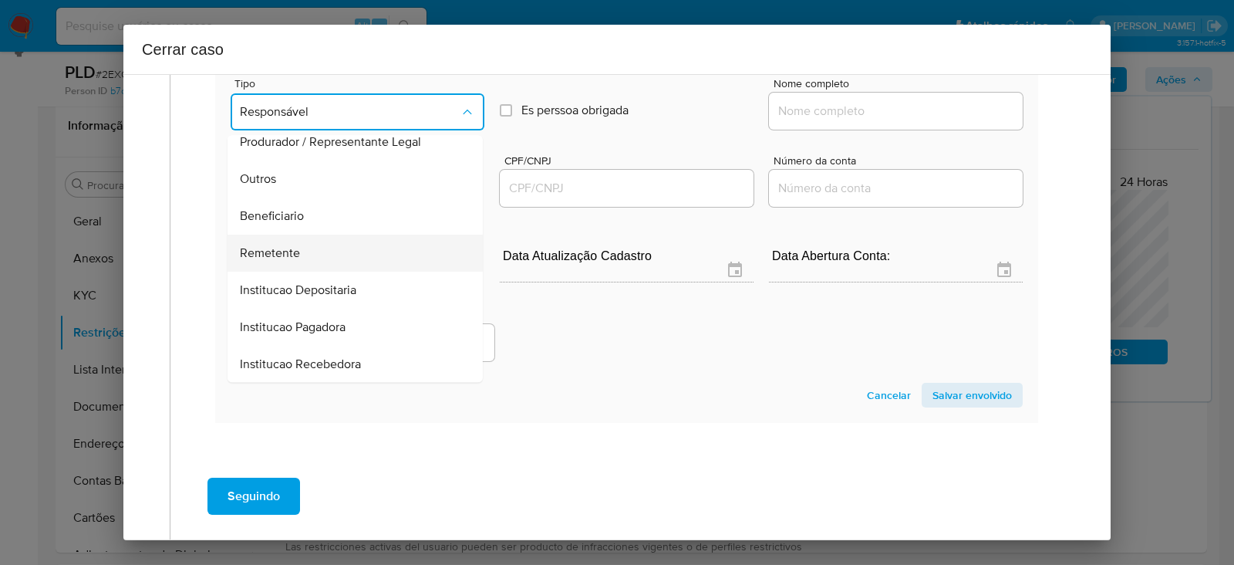
click at [288, 271] on div "Remetente" at bounding box center [350, 252] width 221 height 37
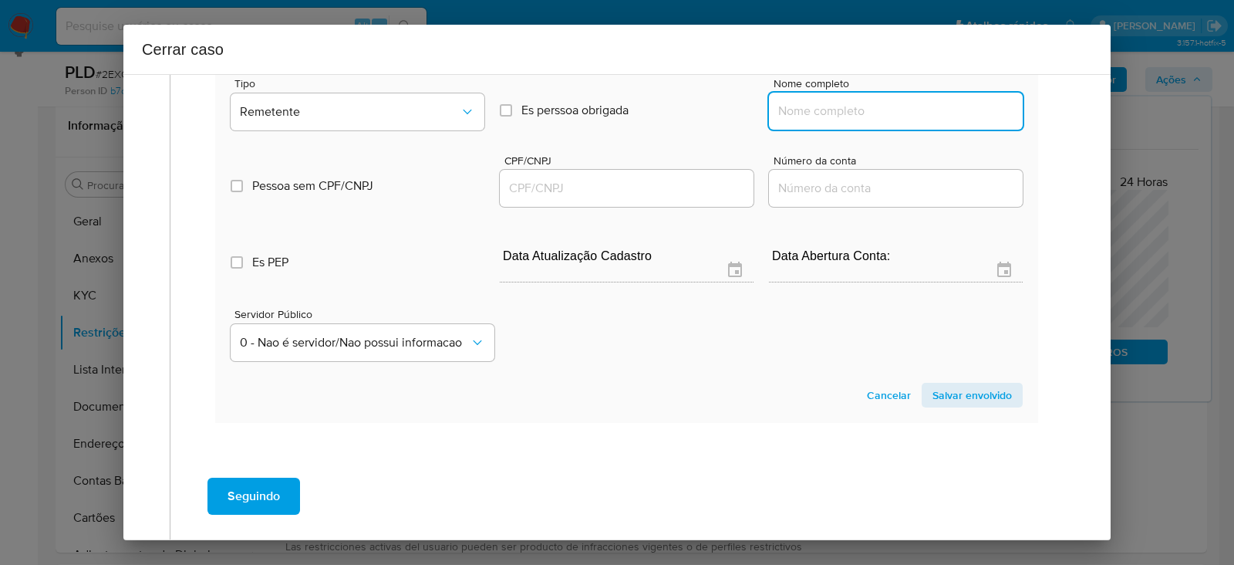
click at [801, 121] on input "Nome completo" at bounding box center [896, 111] width 254 height 20
paste input "Madson Mota Da Costa, 02157280251"
drag, startPoint x: 894, startPoint y: 167, endPoint x: 1173, endPoint y: 167, distance: 279.2
click at [1195, 156] on div "Cerrar caso 1 Informação completa Geral Data de início 01/07/2025 Data Fin 26/0…" at bounding box center [617, 282] width 1234 height 565
type input "Madson Mota Da Costa"
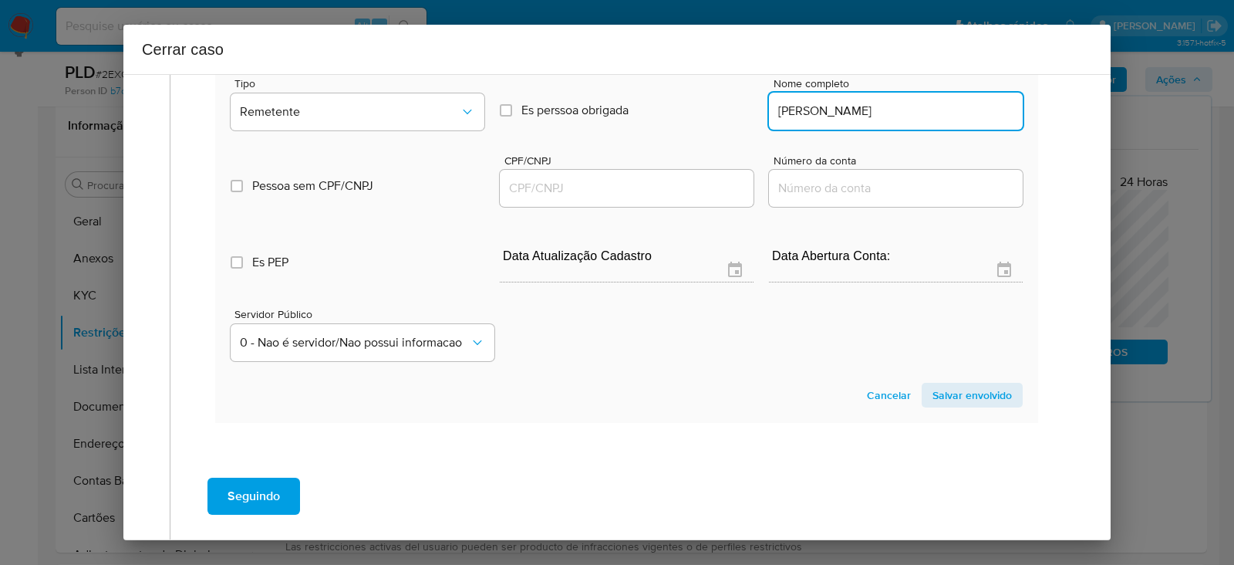
click at [518, 198] on input "CPF/CNPJ" at bounding box center [627, 188] width 254 height 20
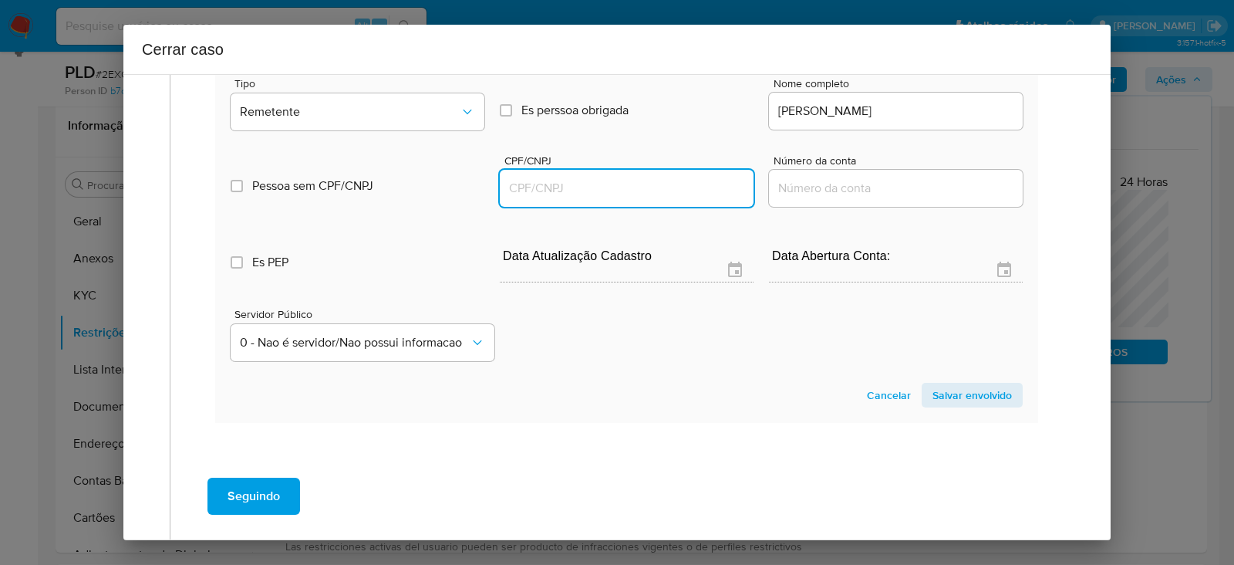
paste input "02157280251"
type input "2157280251"
click at [940, 406] on span "Salvar envolvido" at bounding box center [971, 395] width 79 height 22
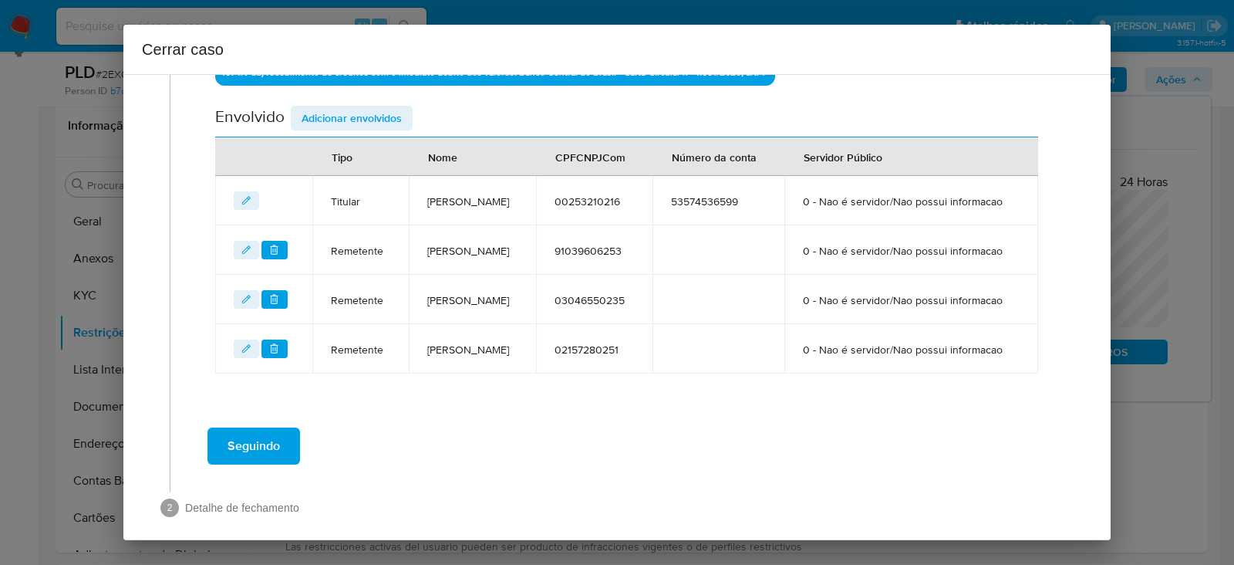
scroll to position [482, 0]
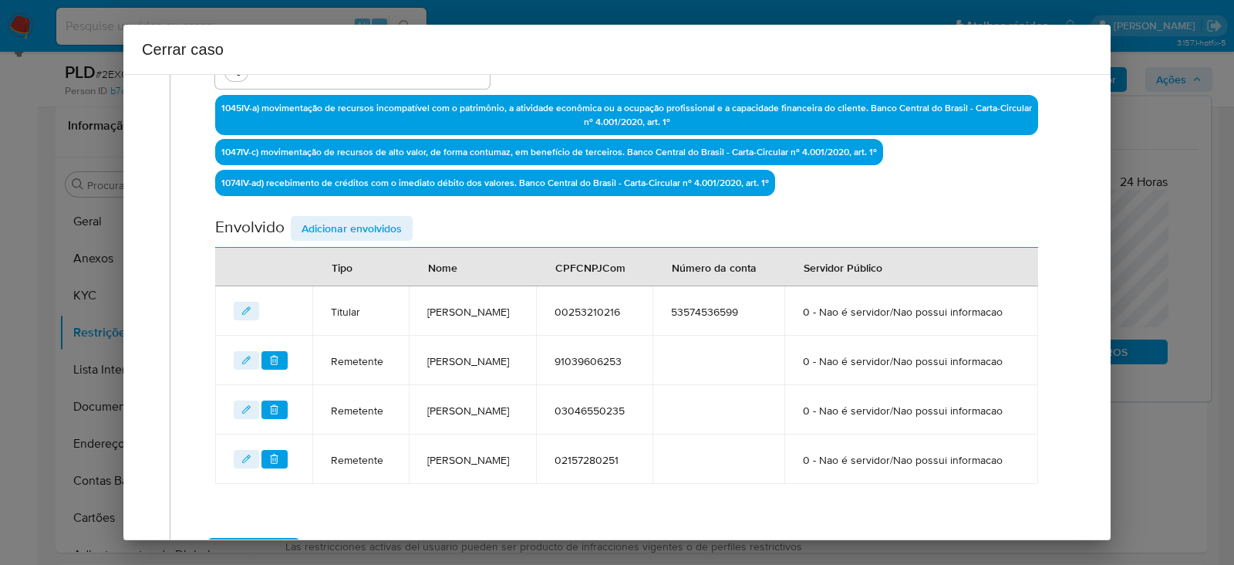
click at [345, 221] on span "Adicionar envolvidos" at bounding box center [352, 228] width 100 height 22
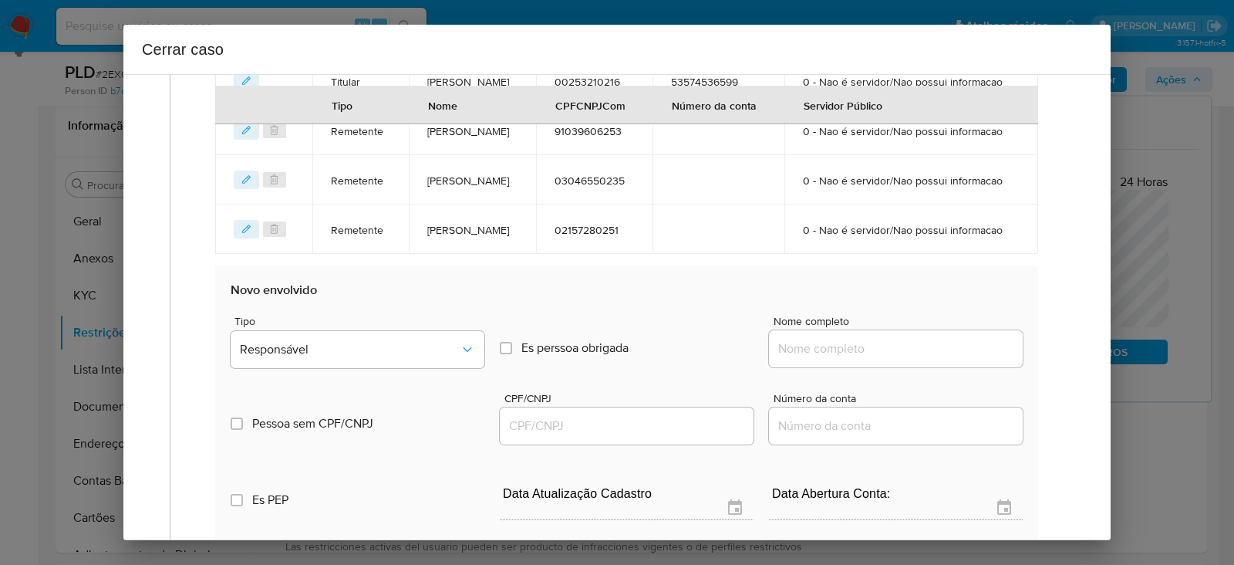
scroll to position [868, 0]
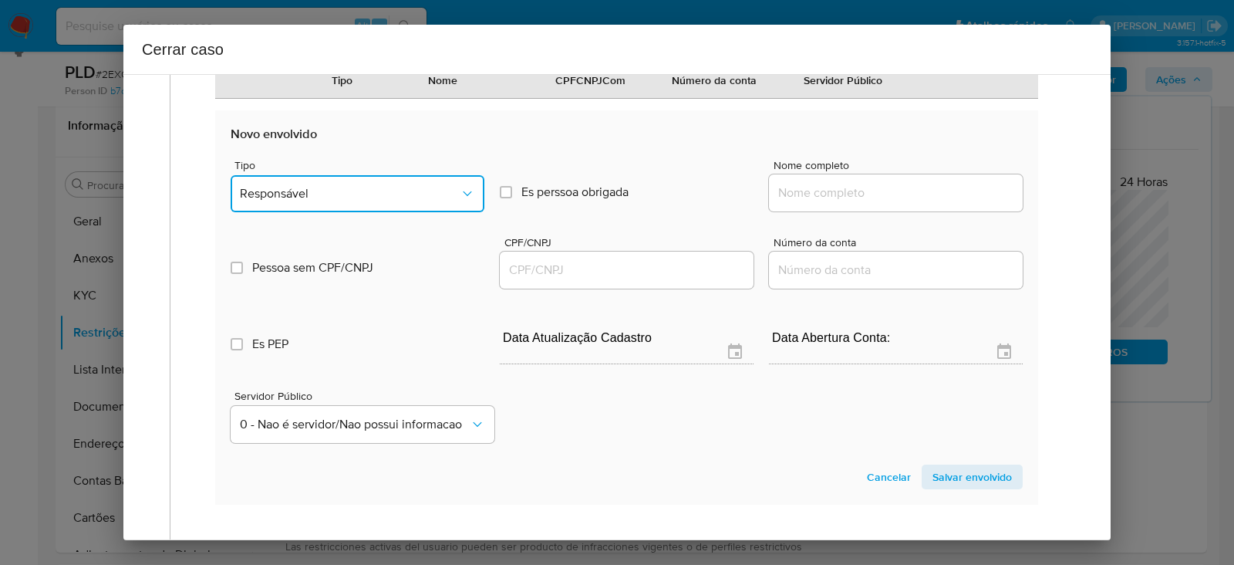
click at [305, 201] on span "Responsável" at bounding box center [350, 193] width 220 height 15
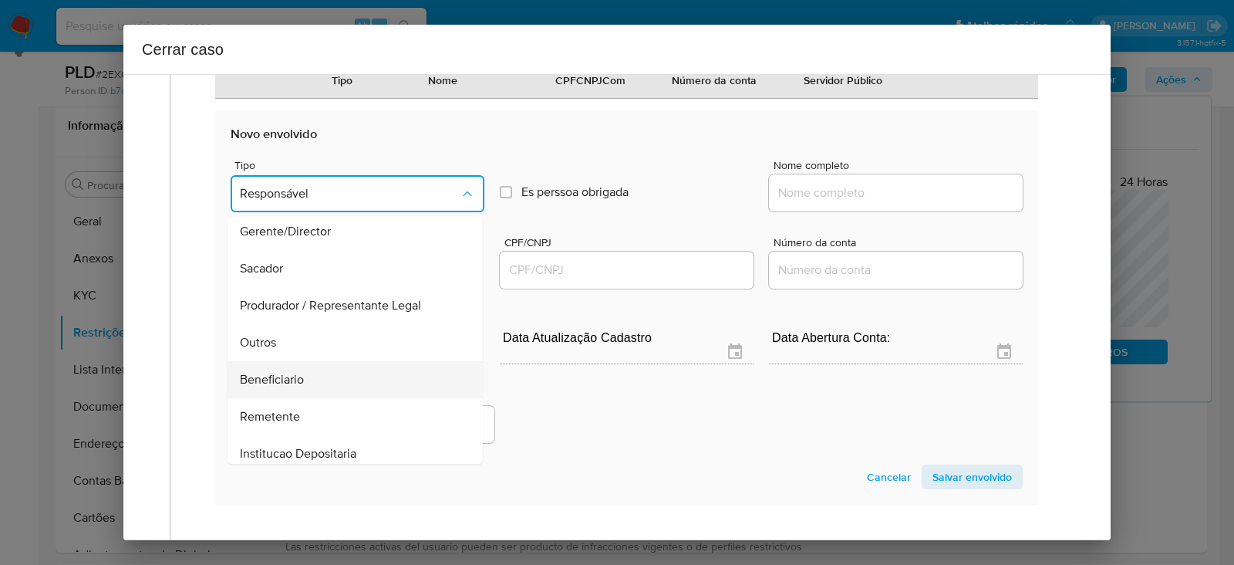
scroll to position [197, 0]
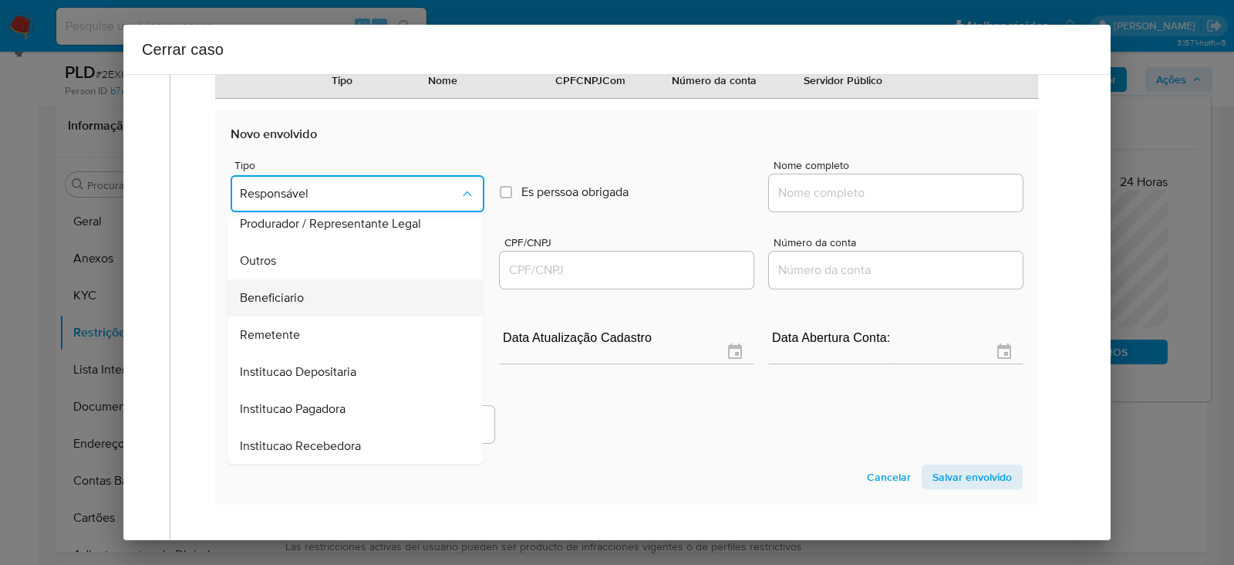
click at [277, 305] on span "Beneficiario" at bounding box center [272, 297] width 64 height 15
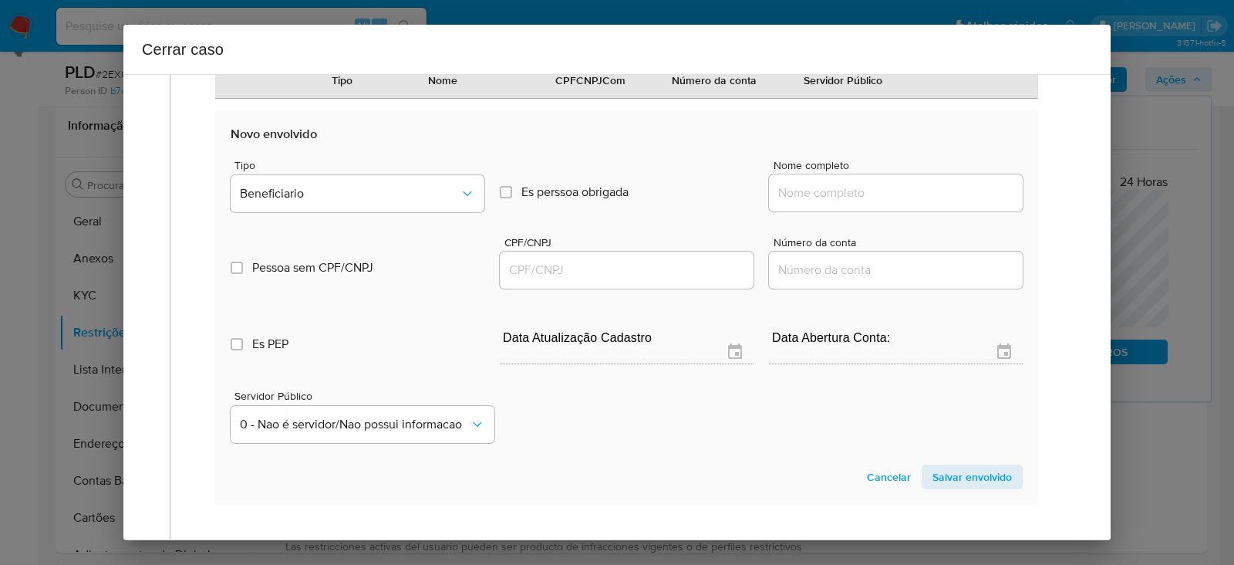
click at [833, 203] on input "Nome completo" at bounding box center [896, 193] width 254 height 20
paste input "Ronnie Peterson Do Nascimento Mendes, 61906913234"
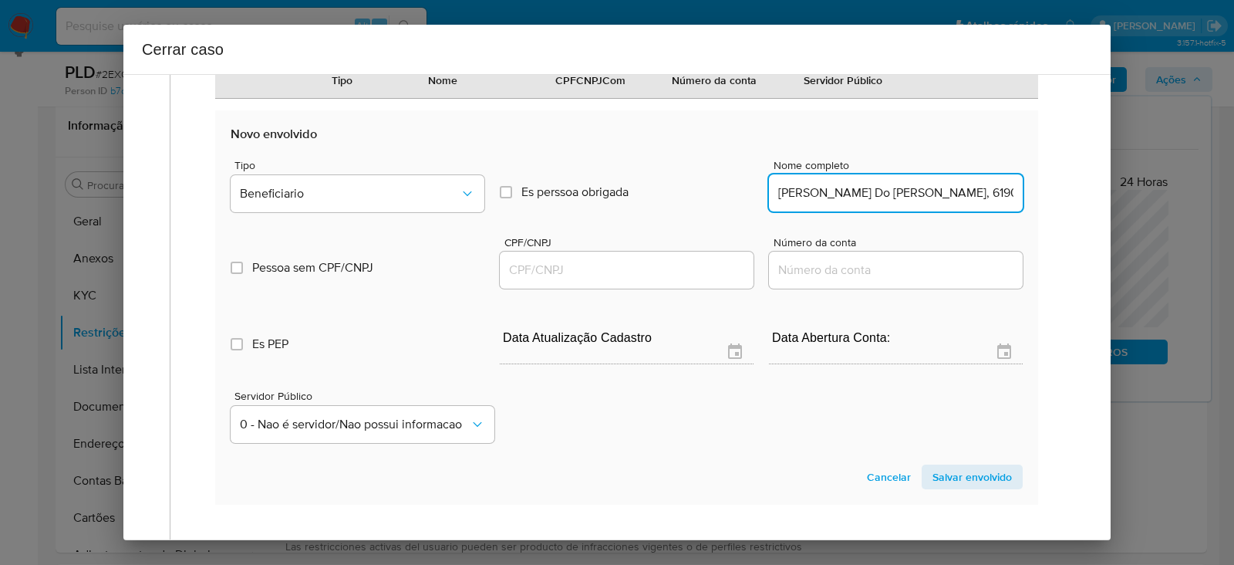
scroll to position [0, 69]
drag, startPoint x: 918, startPoint y: 260, endPoint x: 1087, endPoint y: 254, distance: 169.8
click at [1086, 254] on div "1 Informação completa Geral Data de início 01/07/2025 Data Fin 26/08/2025 Valor…" at bounding box center [616, 307] width 987 height 466
type input "Ronnie Peterson Do Nascimento Mendes"
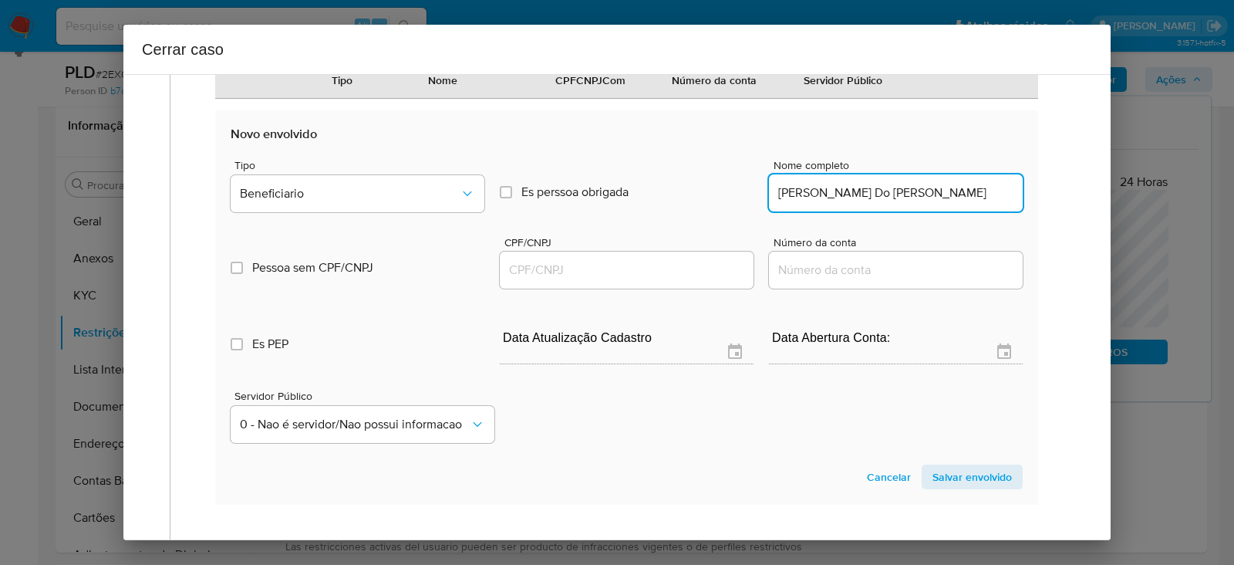
click at [524, 280] on input "CPF/CNPJ" at bounding box center [627, 270] width 254 height 20
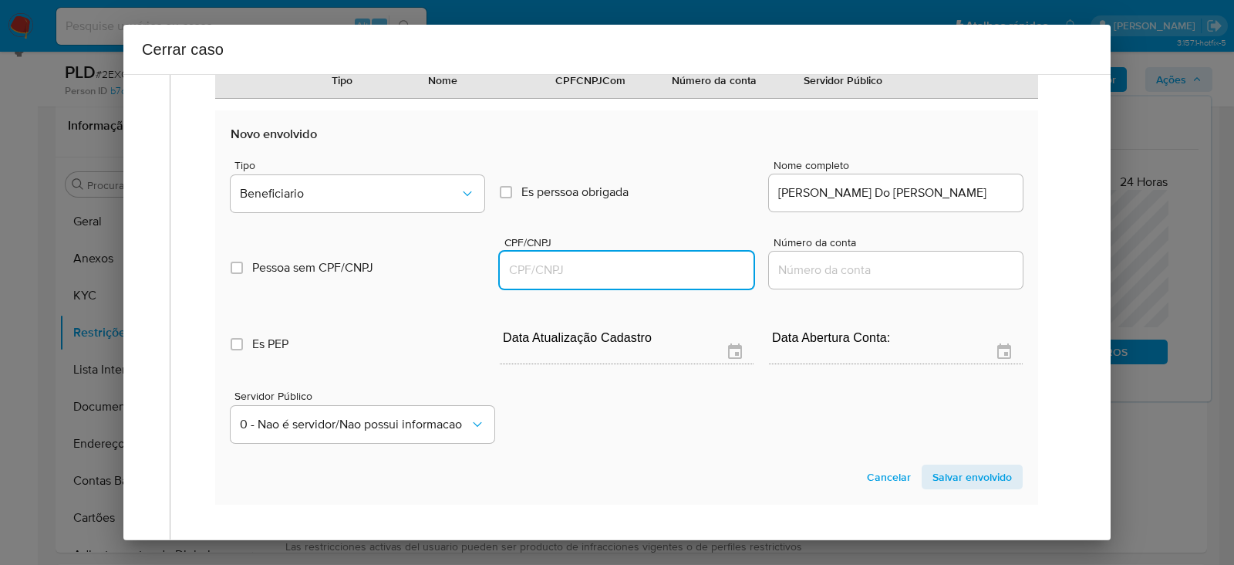
paste input "61906913234"
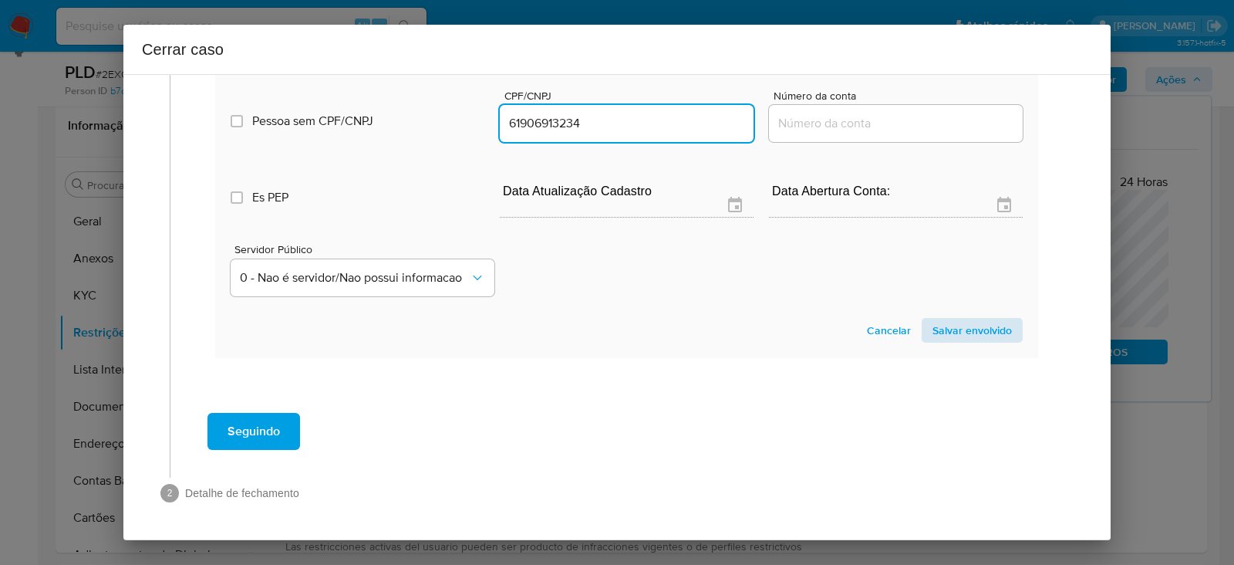
type input "61906913234"
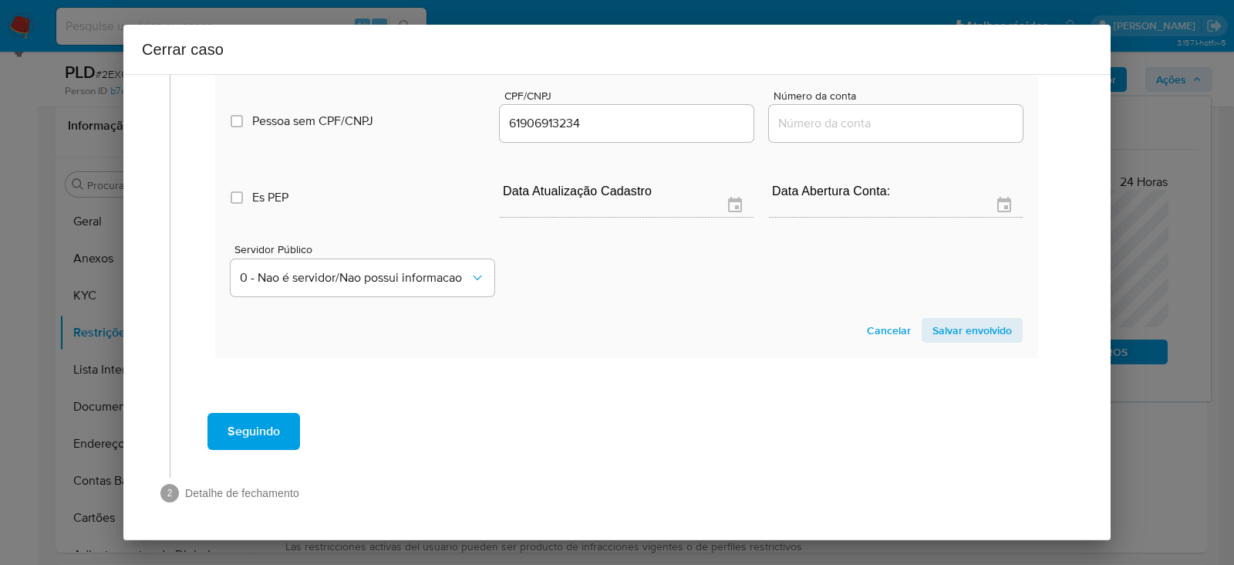
click at [959, 325] on span "Salvar envolvido" at bounding box center [971, 330] width 79 height 22
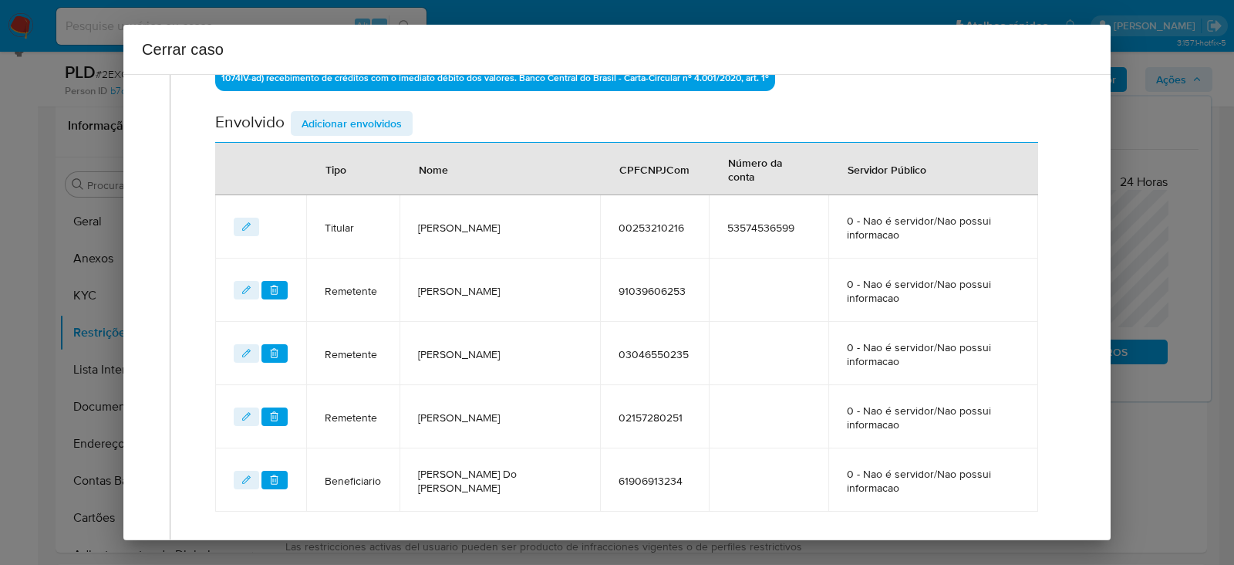
scroll to position [545, 0]
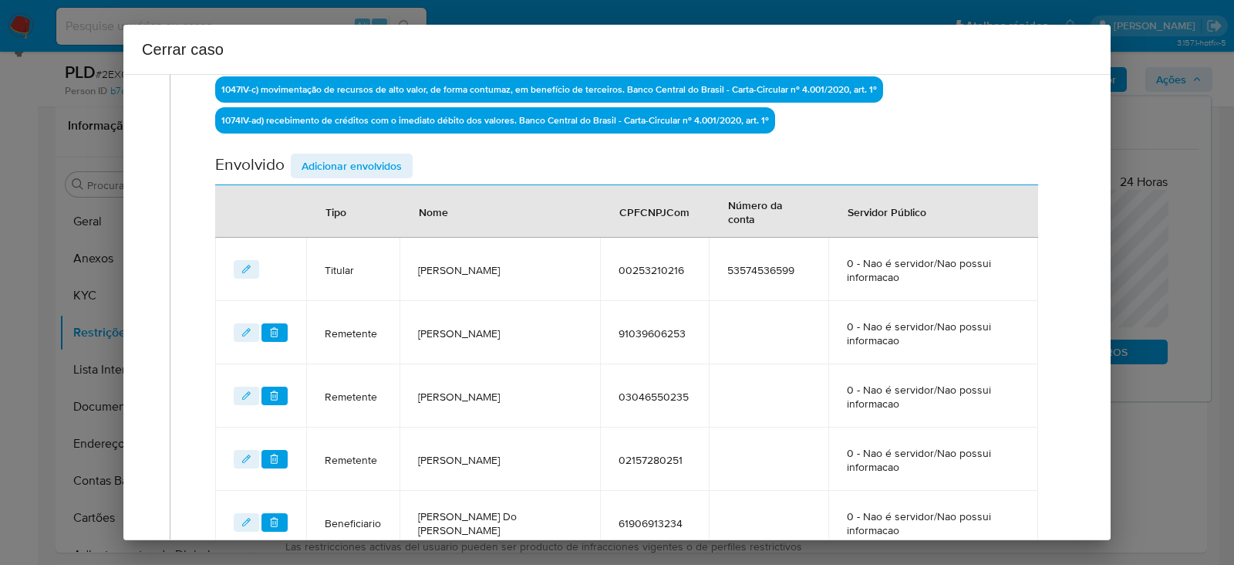
click at [335, 160] on span "Adicionar envolvidos" at bounding box center [352, 166] width 100 height 22
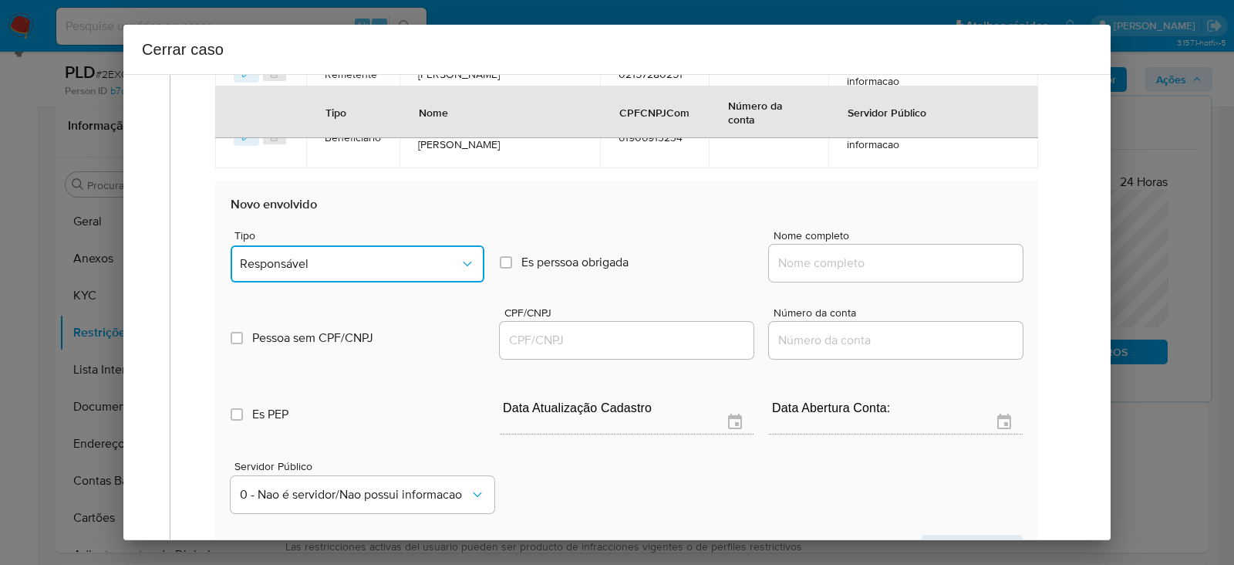
click at [320, 257] on span "Responsável" at bounding box center [350, 263] width 220 height 15
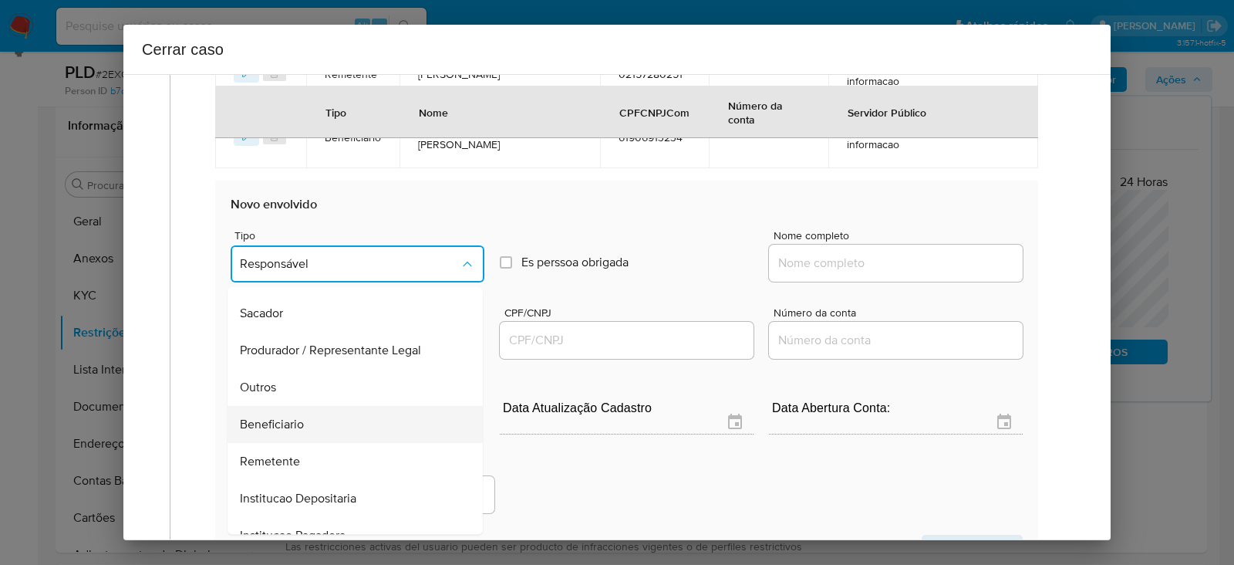
scroll to position [197, 0]
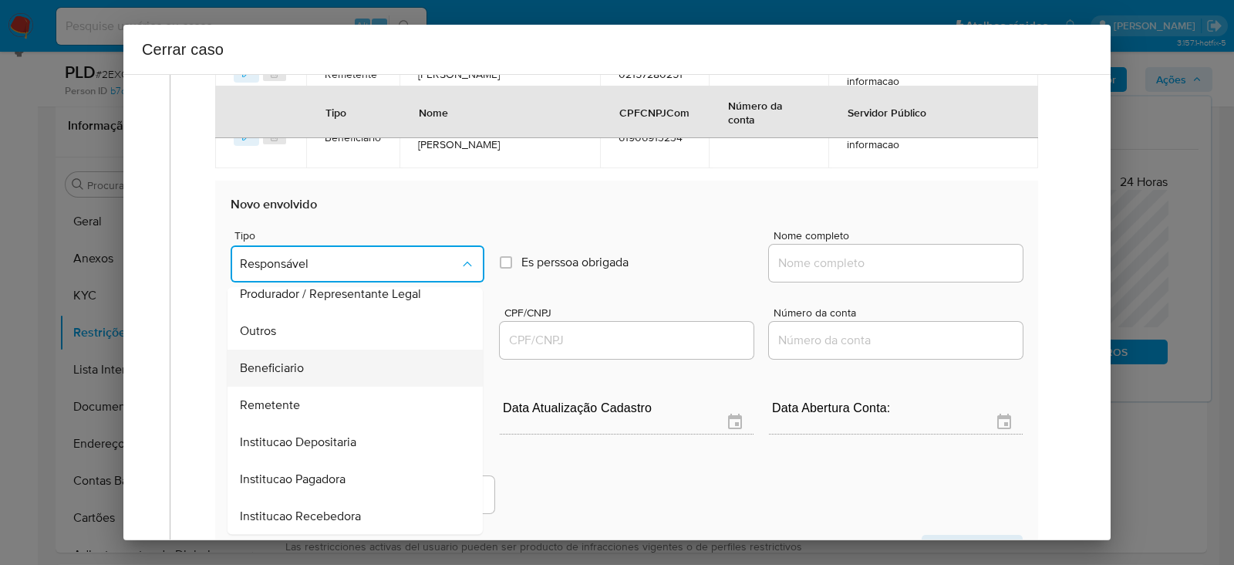
click at [293, 360] on span "Beneficiario" at bounding box center [272, 367] width 64 height 15
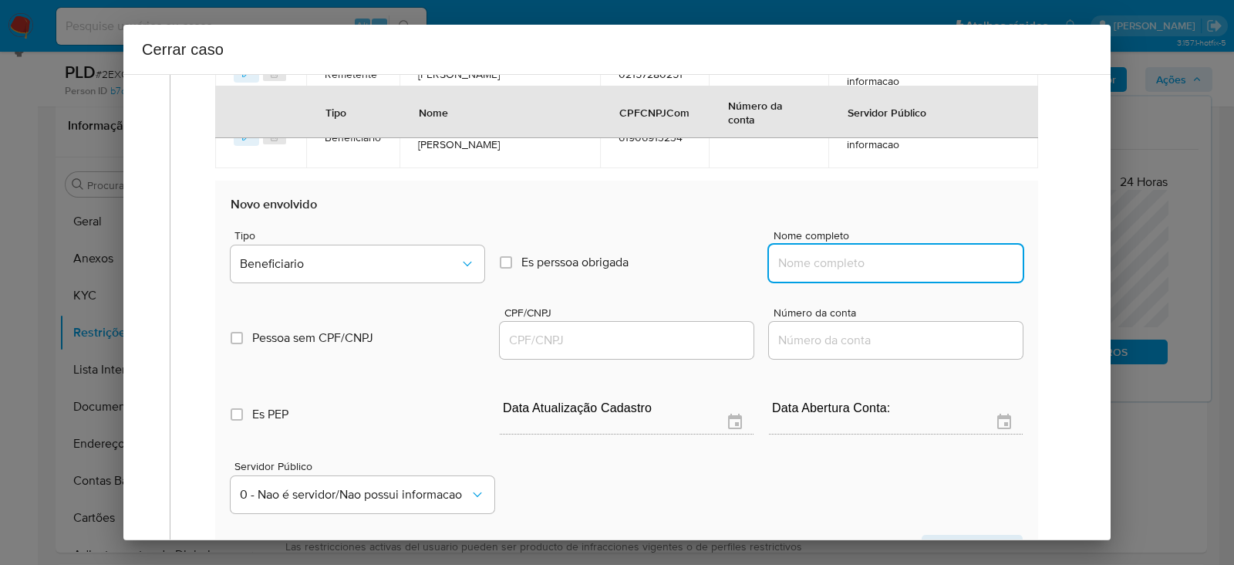
click at [845, 266] on input "Nome completo" at bounding box center [896, 263] width 254 height 20
paste input "Azedo Consultoria E Gestao Empresarial Ltda, 47860233000128"
drag, startPoint x: 895, startPoint y: 260, endPoint x: 1141, endPoint y: 261, distance: 246.0
click at [1141, 261] on div "Cerrar caso 1 Informação completa Geral Data de início 01/07/2025 Data Fin 26/0…" at bounding box center [617, 282] width 1234 height 565
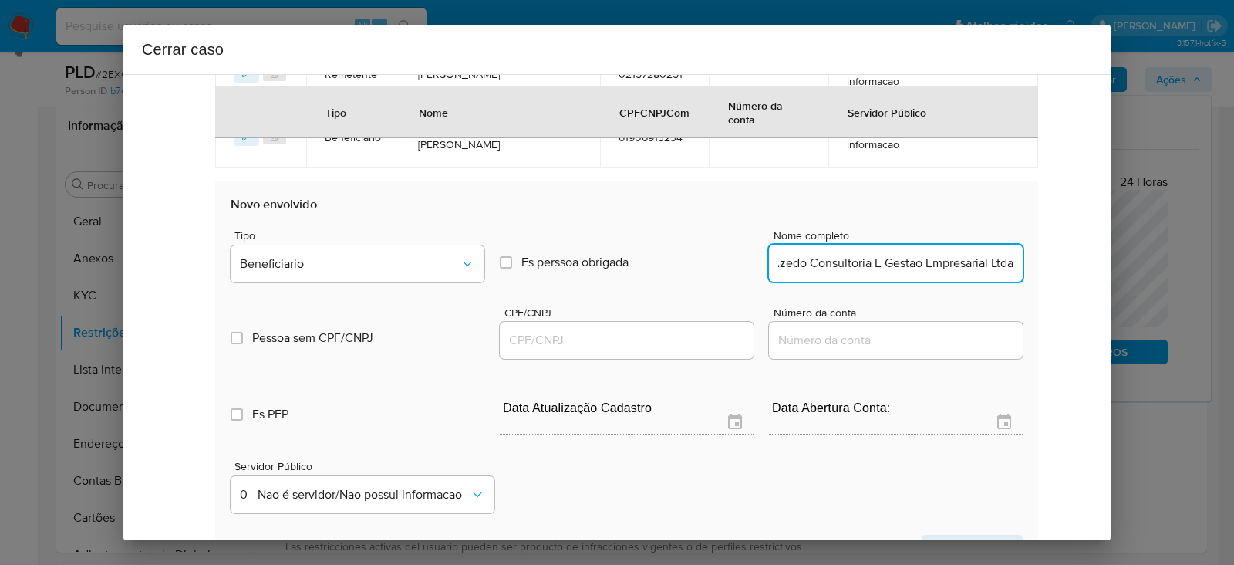
scroll to position [0, 14]
type input "Azedo Consultoria E Gestao Empresarial Ltda"
click at [546, 330] on input "CPF/CNPJ" at bounding box center [627, 340] width 254 height 20
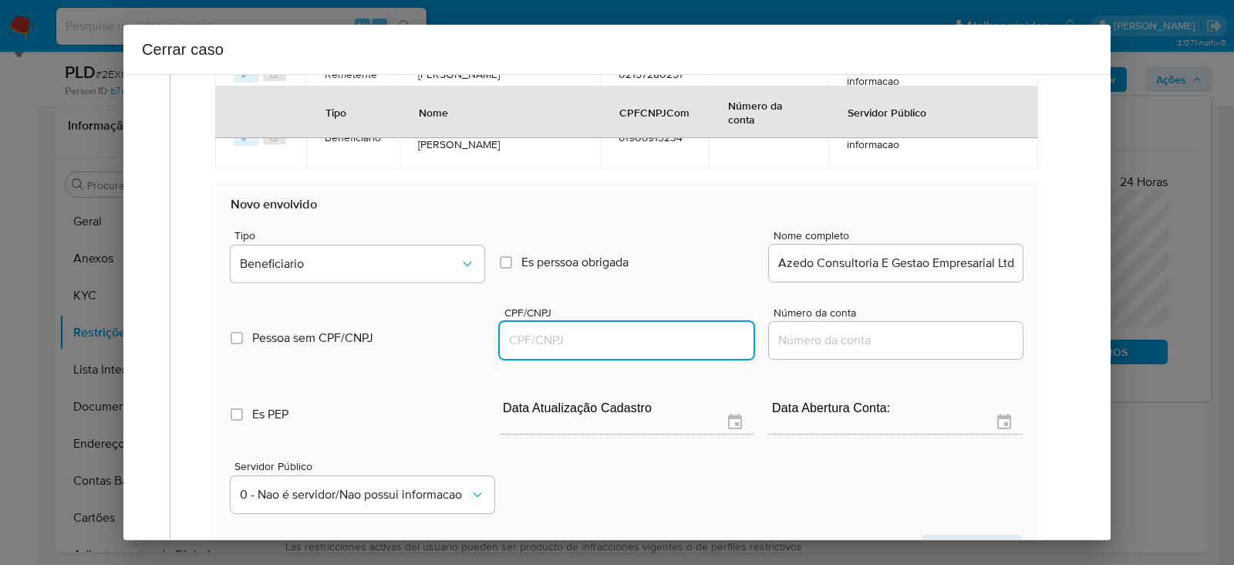
paste input "47860233000128"
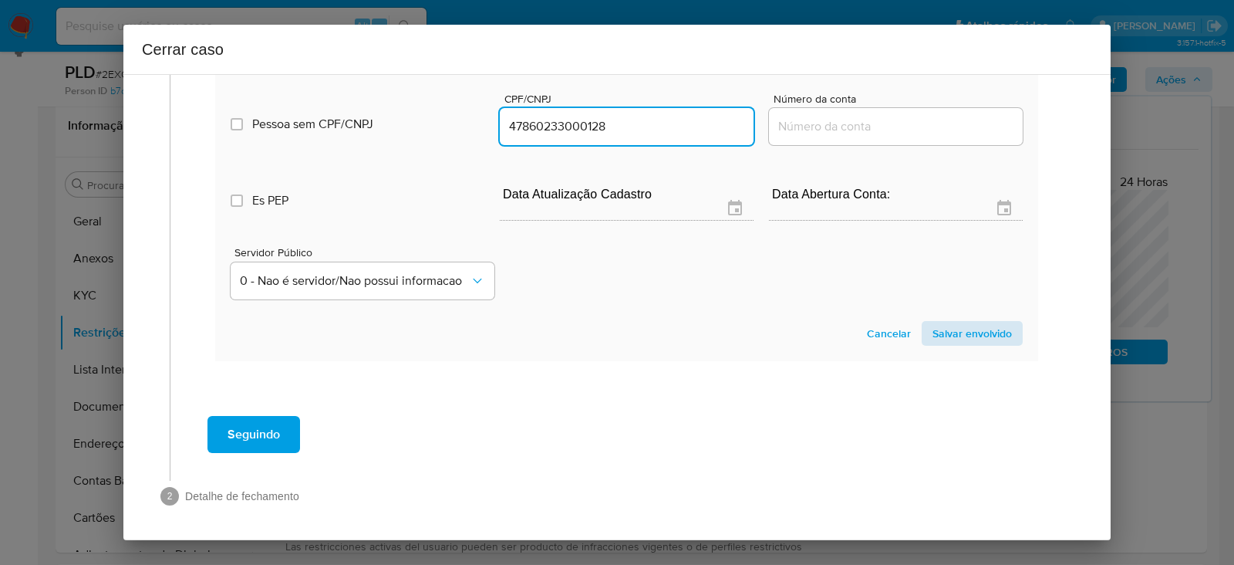
type input "47860233000128"
click at [952, 340] on span "Salvar envolvido" at bounding box center [971, 333] width 79 height 22
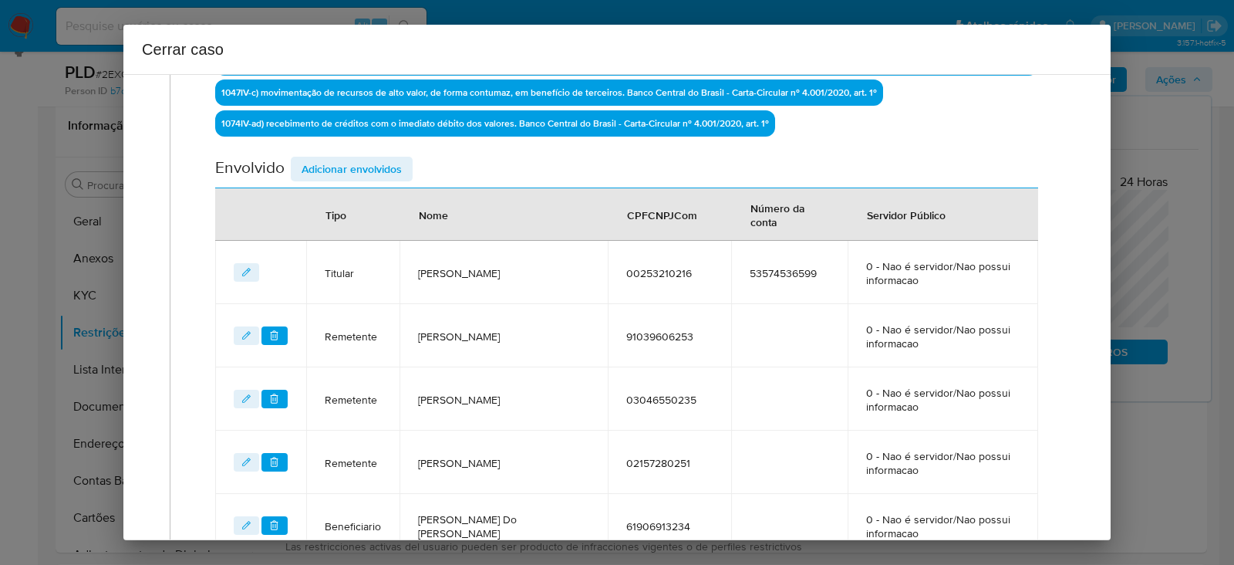
scroll to position [511, 0]
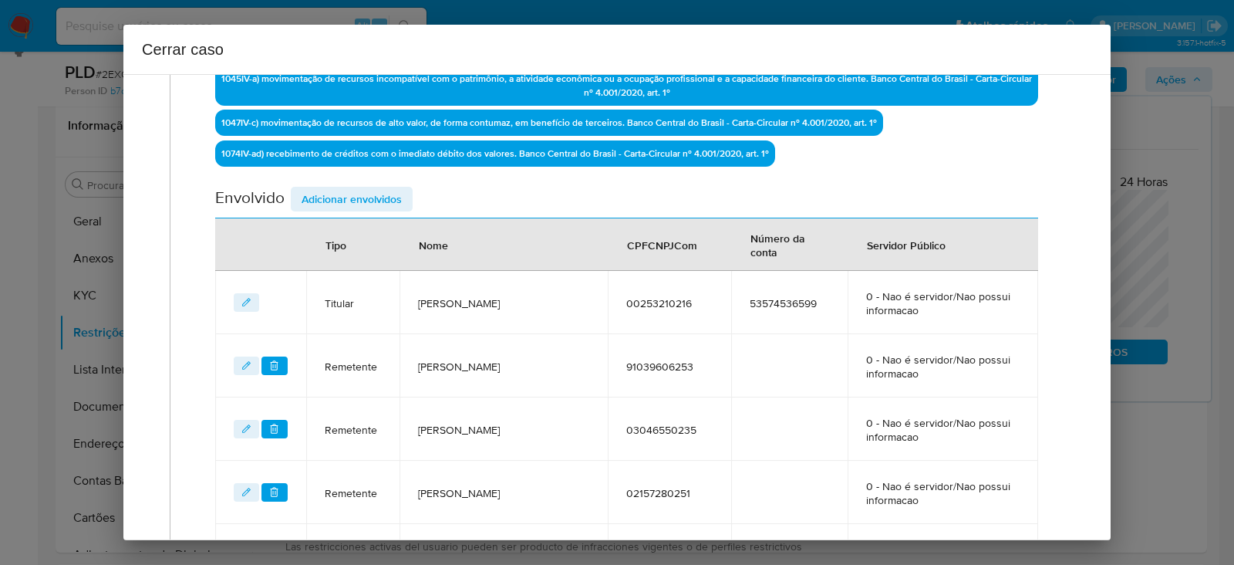
click at [352, 194] on span "Adicionar envolvidos" at bounding box center [352, 199] width 100 height 22
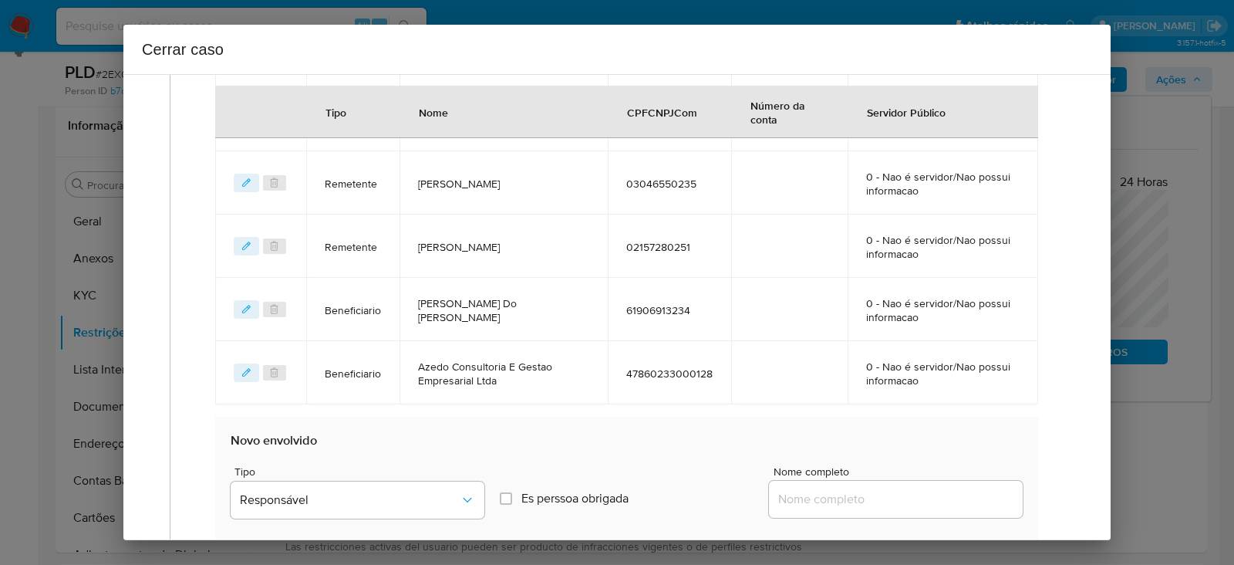
scroll to position [1090, 0]
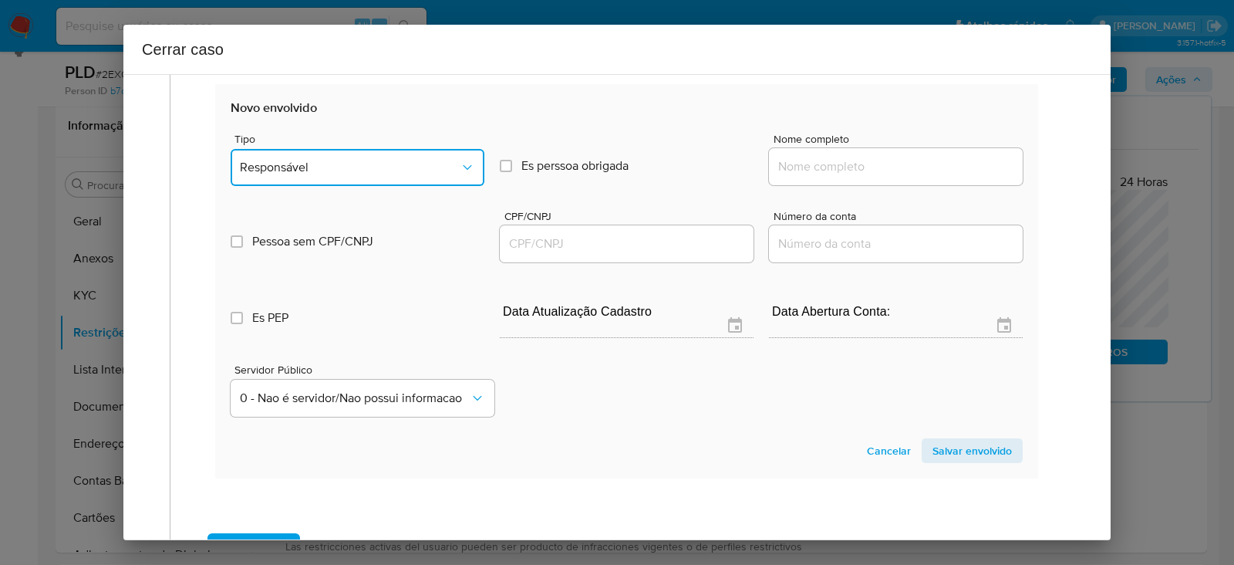
click at [317, 160] on span "Responsável" at bounding box center [350, 167] width 220 height 15
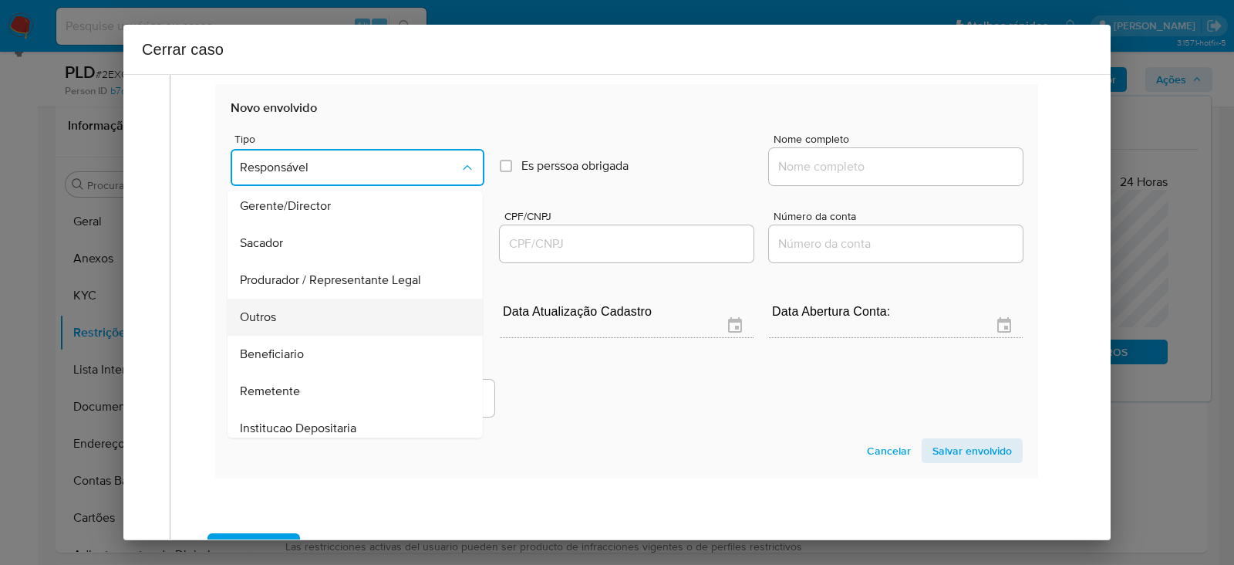
scroll to position [197, 0]
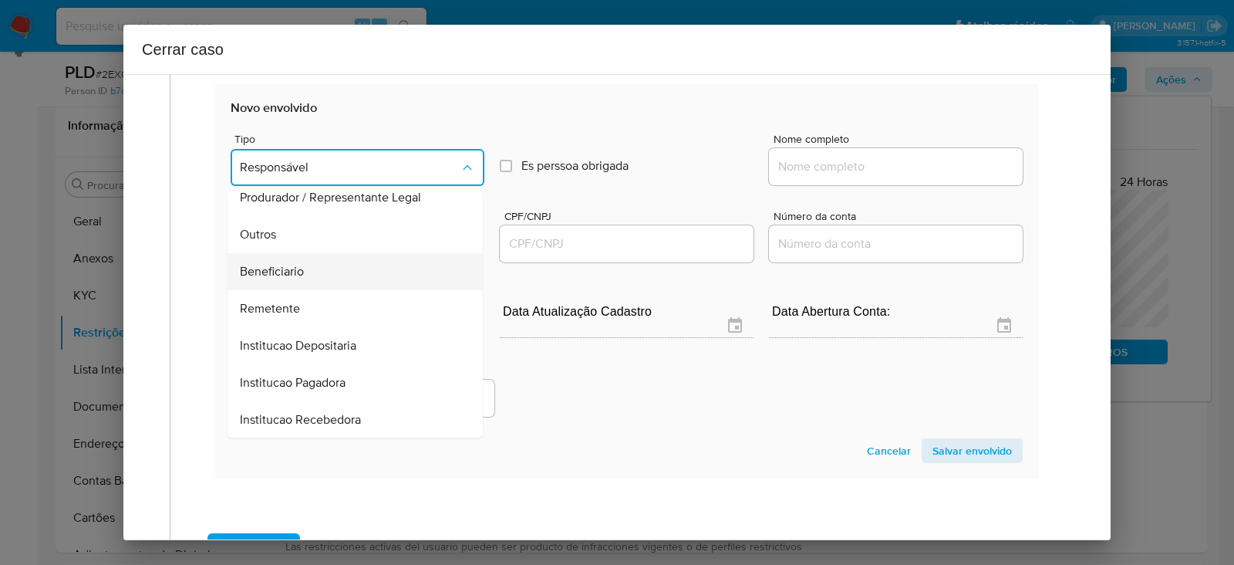
click at [284, 264] on span "Beneficiario" at bounding box center [272, 271] width 64 height 15
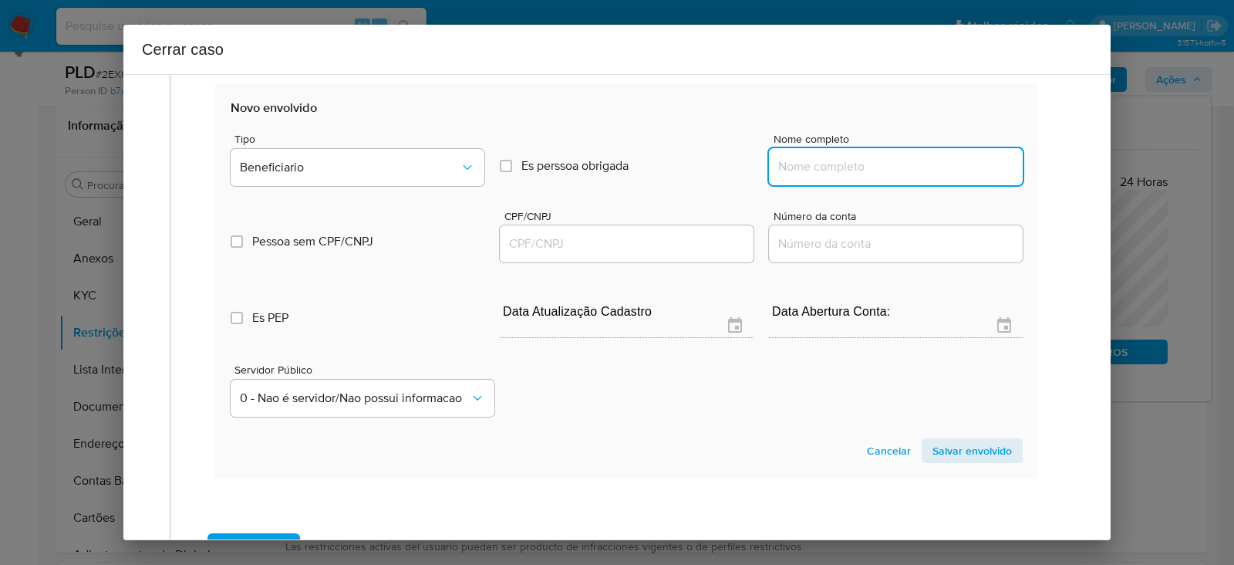
click at [797, 164] on input "Nome completo" at bounding box center [896, 167] width 254 height 20
paste input "Bruna De Souza Dias, 08484875245"
drag, startPoint x: 883, startPoint y: 165, endPoint x: 1195, endPoint y: 167, distance: 312.4
click at [1195, 167] on div "Cerrar caso 1 Informação completa Geral Data de início 01/07/2025 Data Fin 26/0…" at bounding box center [617, 282] width 1234 height 565
type input "Bruna De Souza Dias"
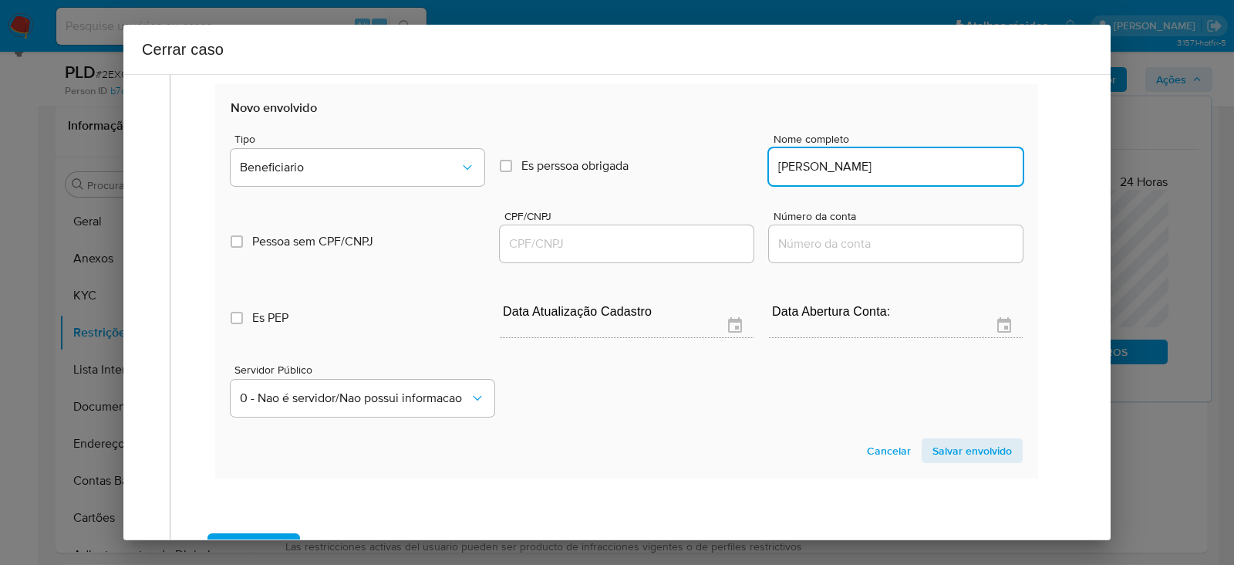
click at [558, 244] on input "CPF/CNPJ" at bounding box center [627, 244] width 254 height 20
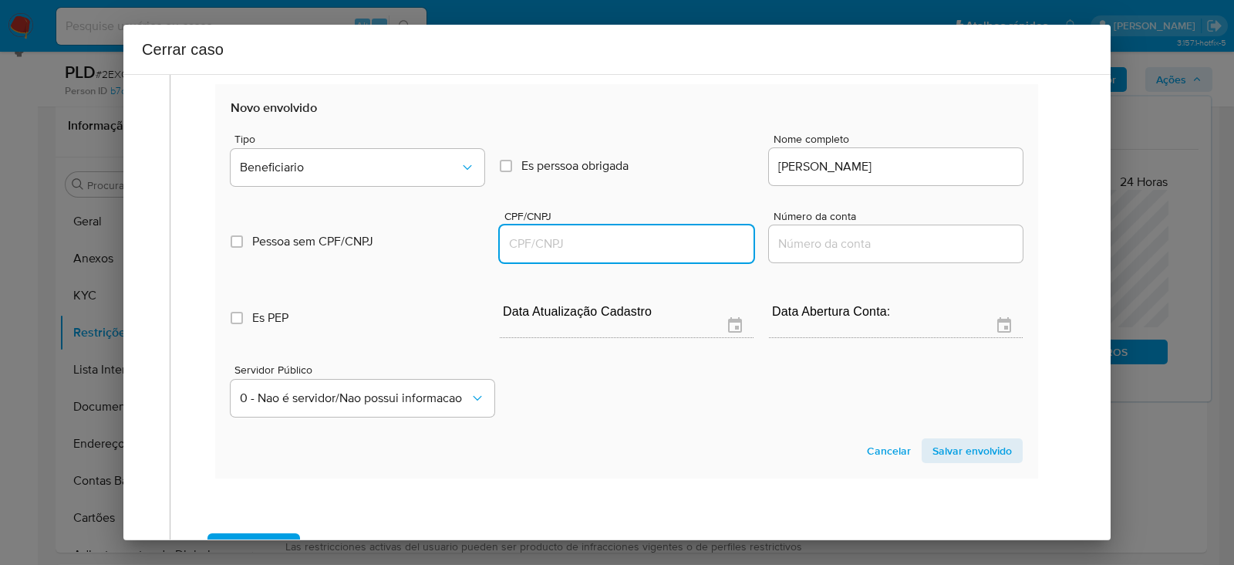
paste input "08484875245"
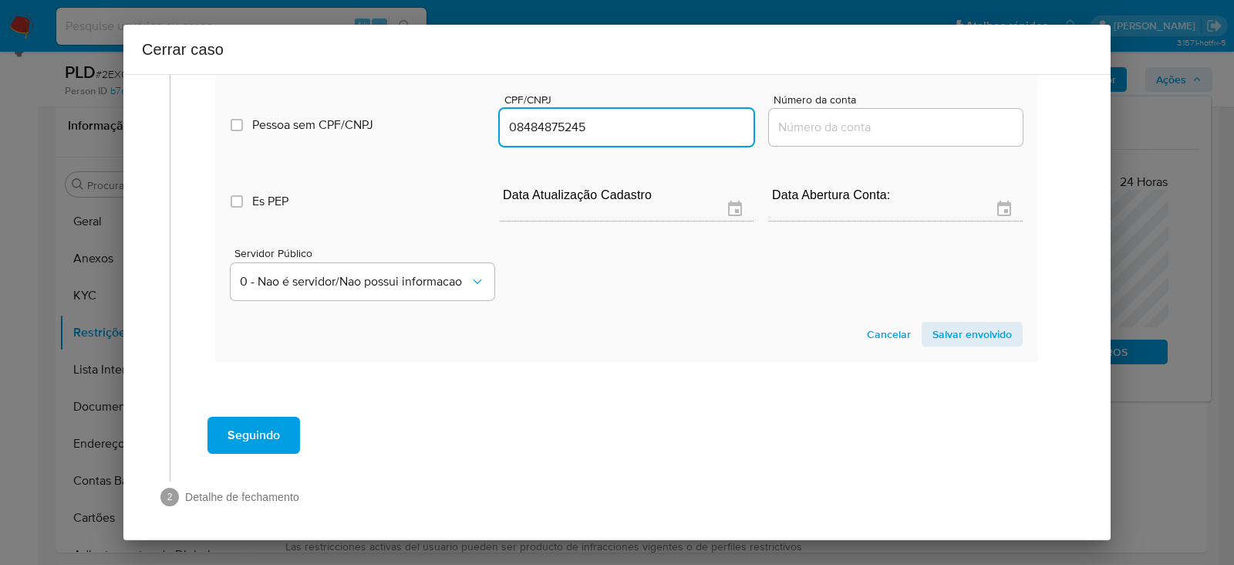
type input "8484875245"
click at [952, 332] on span "Salvar envolvido" at bounding box center [971, 334] width 79 height 22
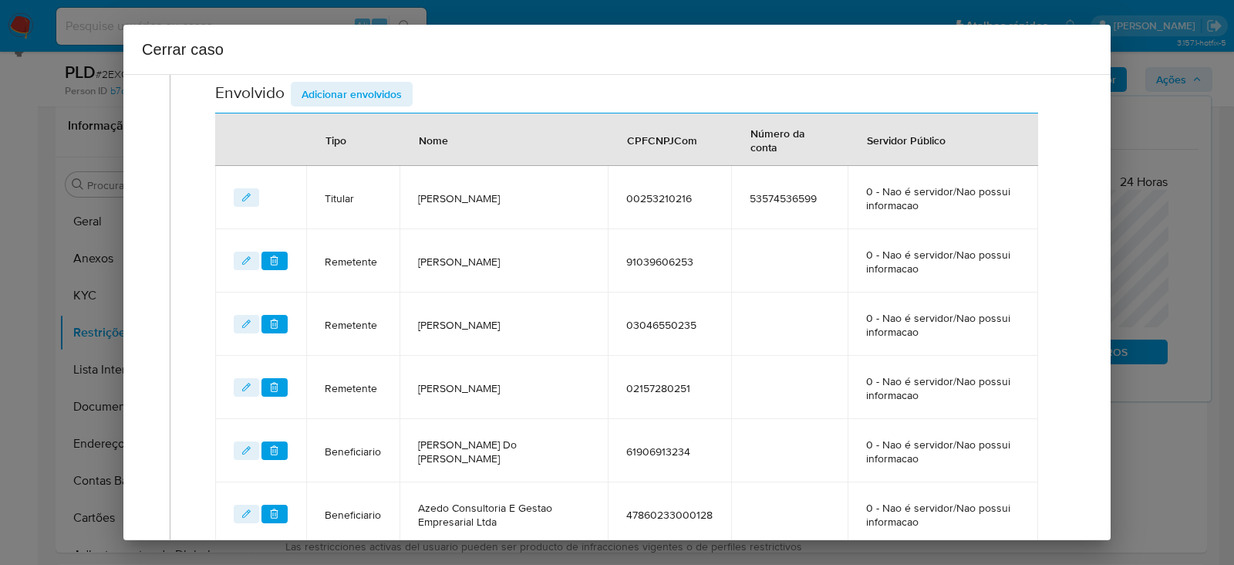
scroll to position [864, 0]
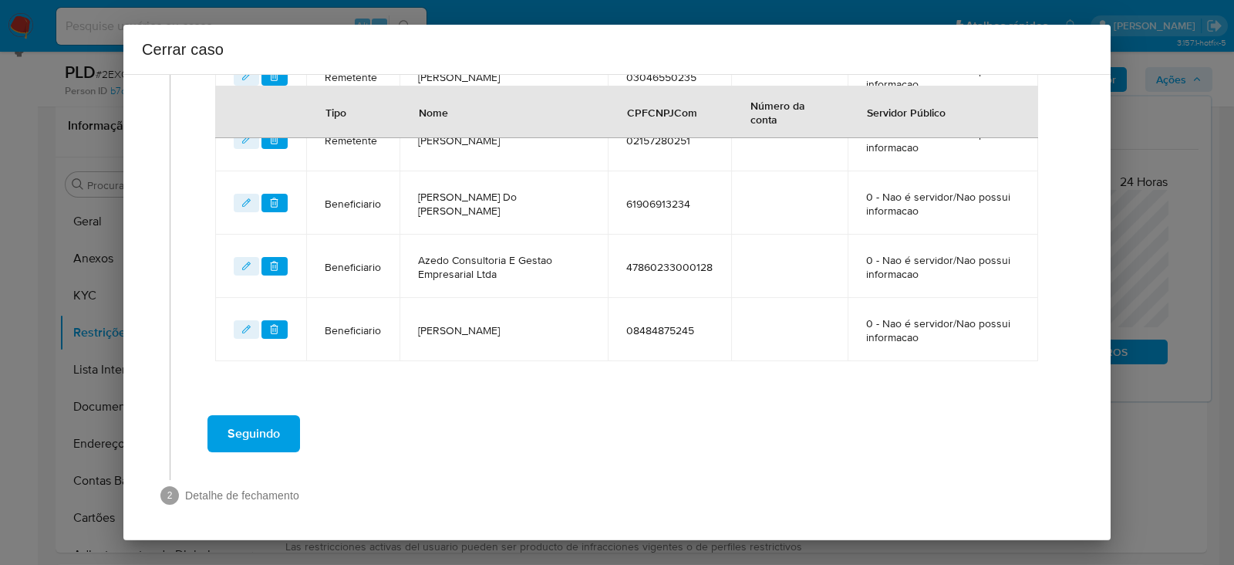
drag, startPoint x: 261, startPoint y: 440, endPoint x: 255, endPoint y: 431, distance: 11.0
click at [257, 434] on span "Seguindo" at bounding box center [254, 433] width 52 height 34
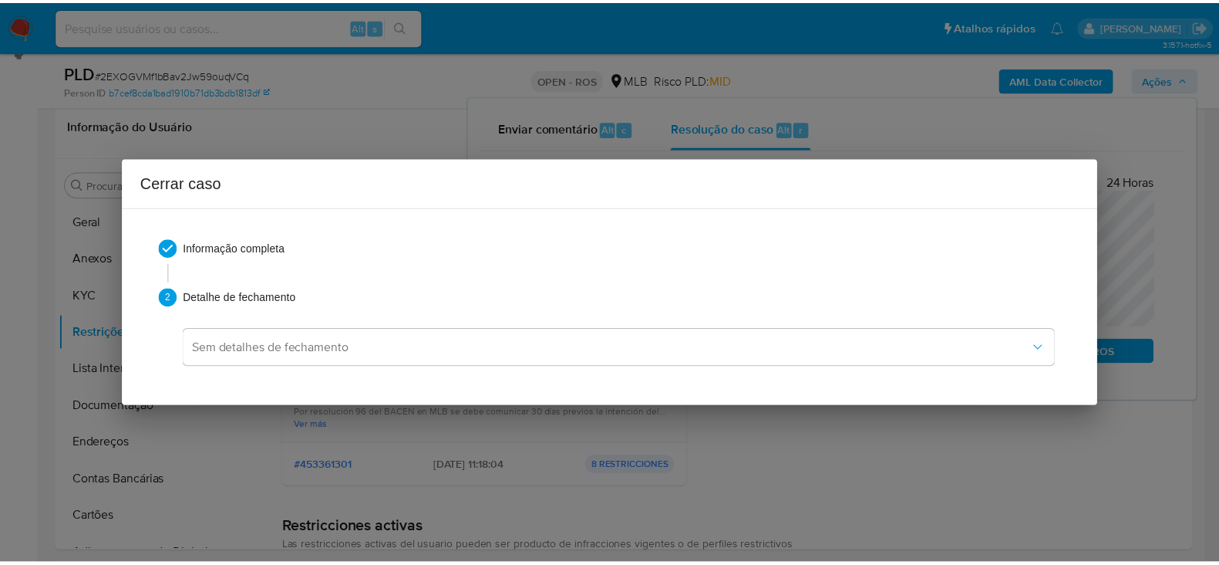
scroll to position [2187, 0]
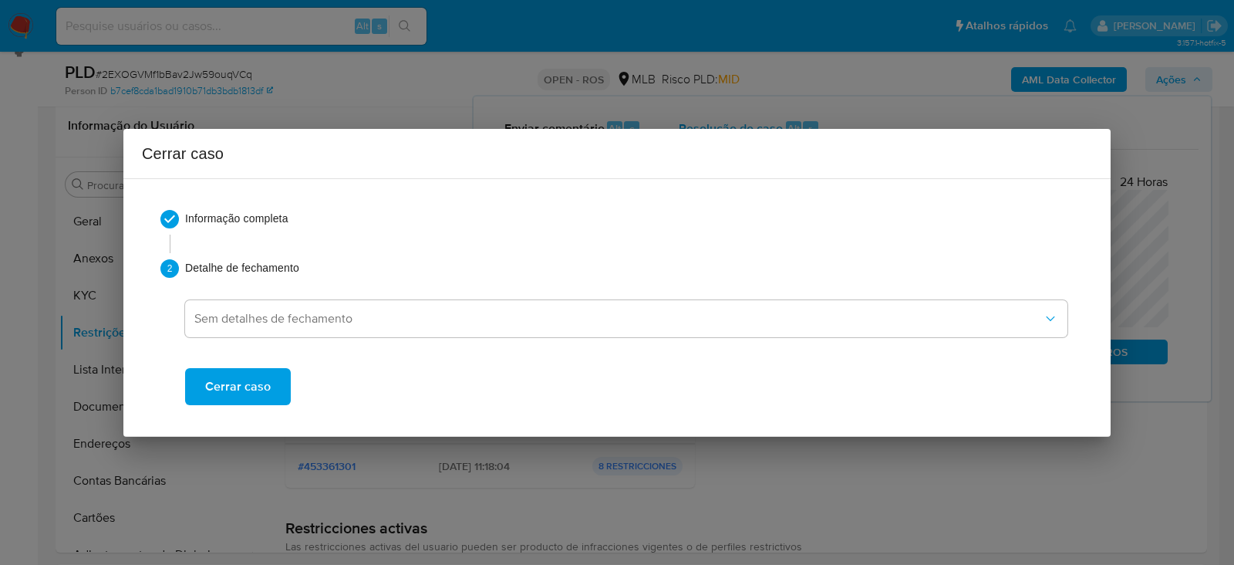
click at [239, 375] on span "Cerrar caso" at bounding box center [238, 386] width 66 height 34
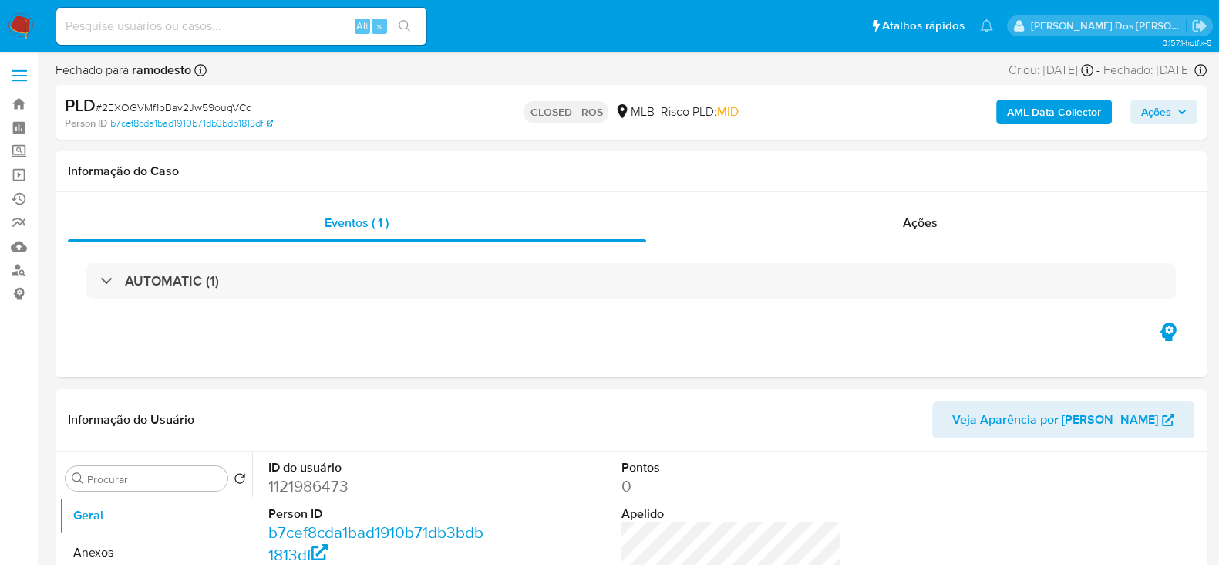
select select "10"
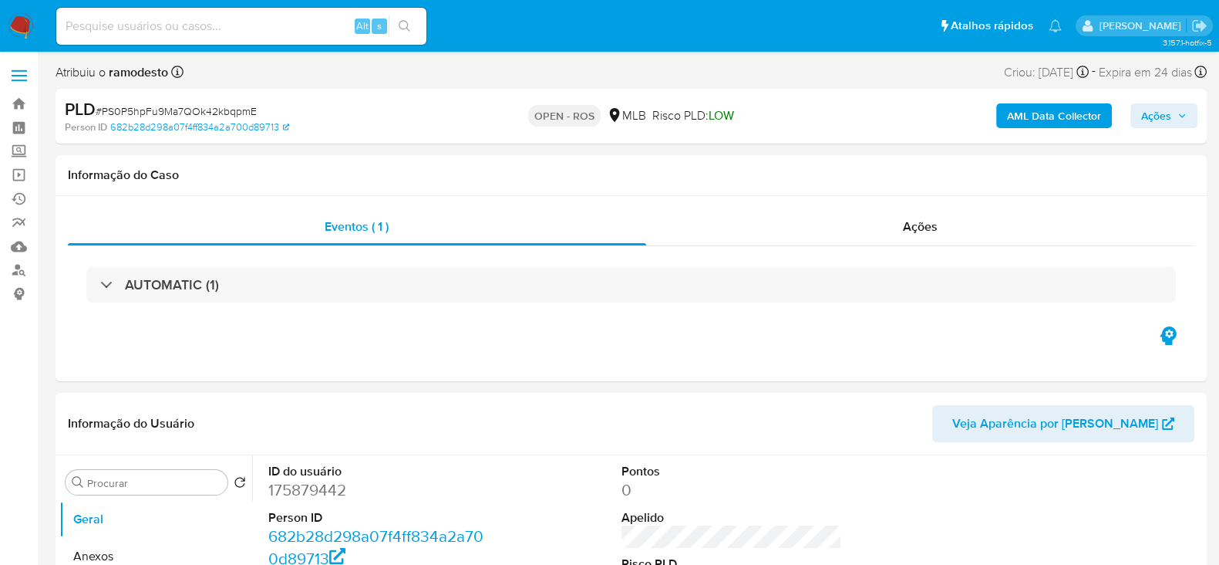
select select "10"
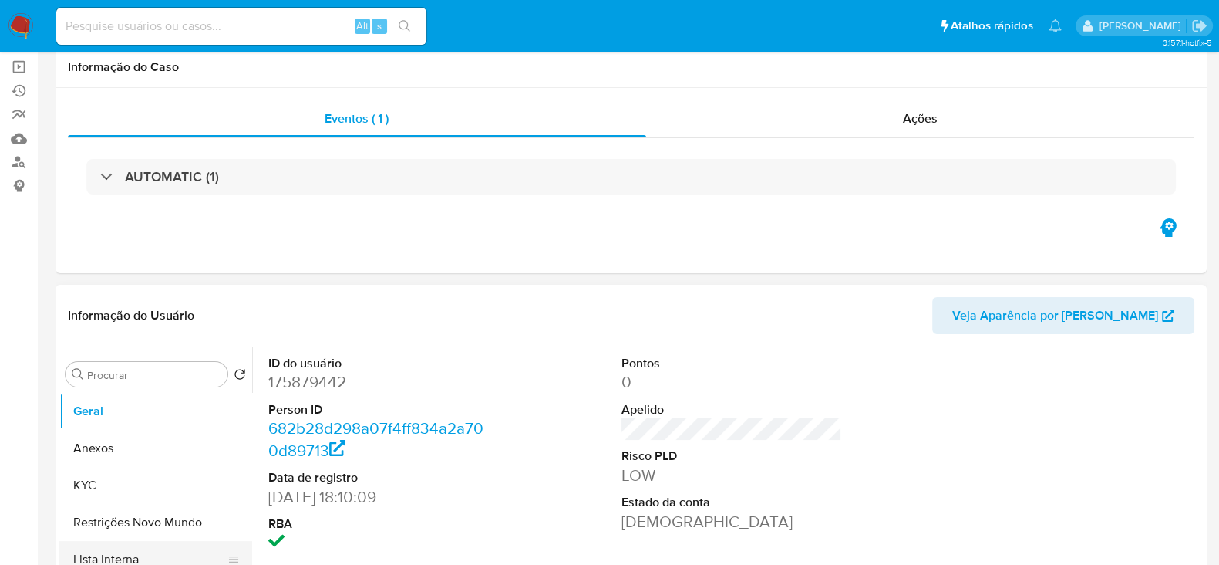
scroll to position [289, 0]
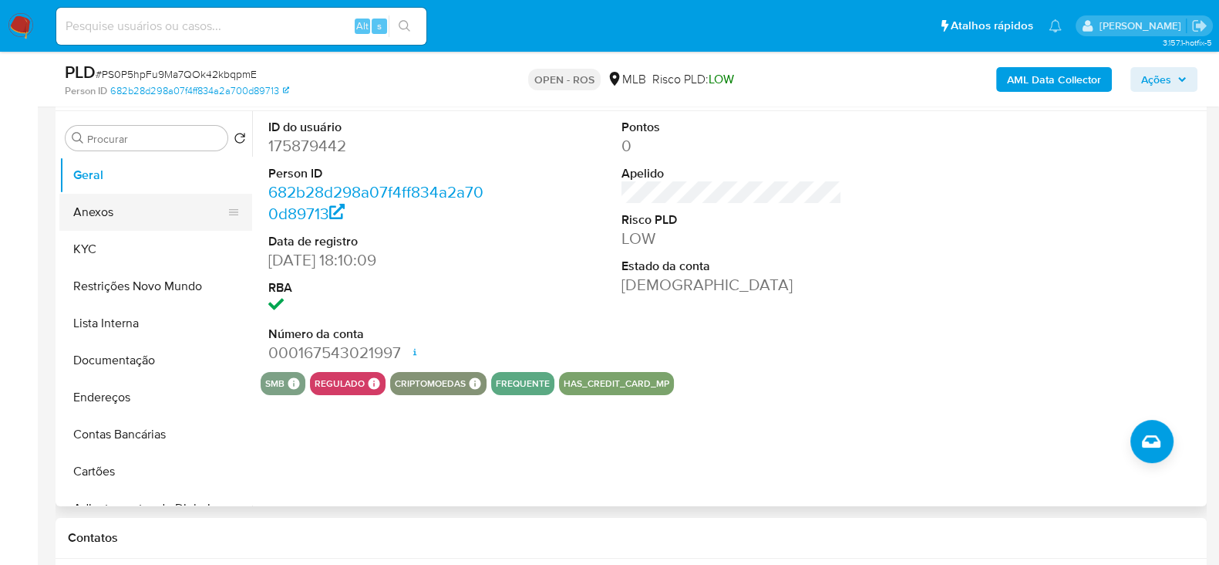
click at [92, 213] on button "Anexos" at bounding box center [149, 212] width 180 height 37
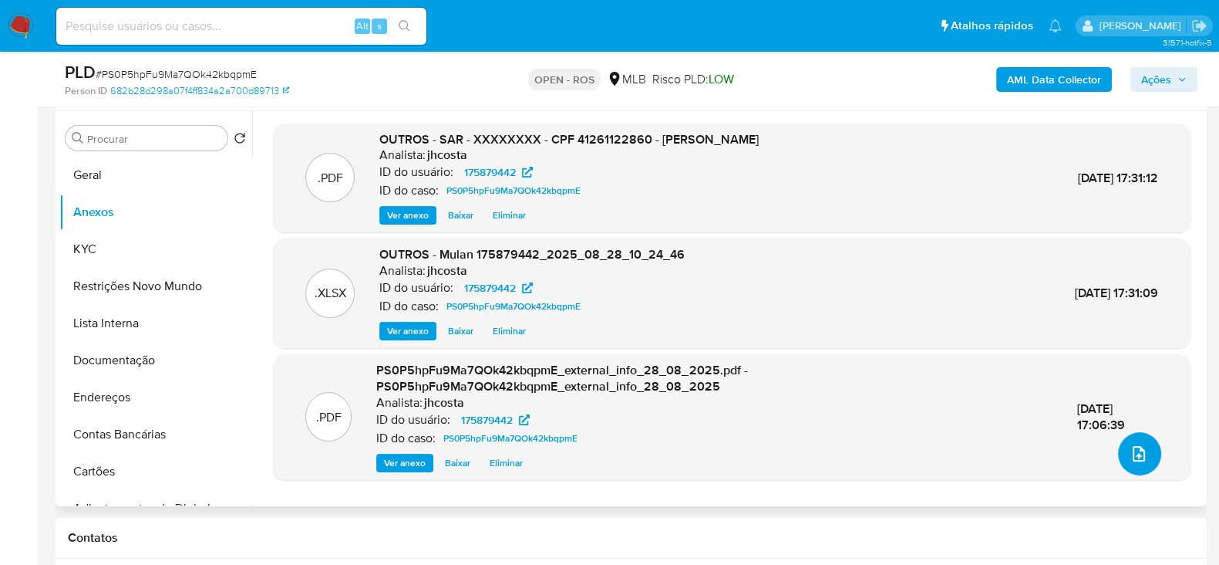
click at [1138, 451] on icon "upload-file" at bounding box center [1139, 453] width 19 height 19
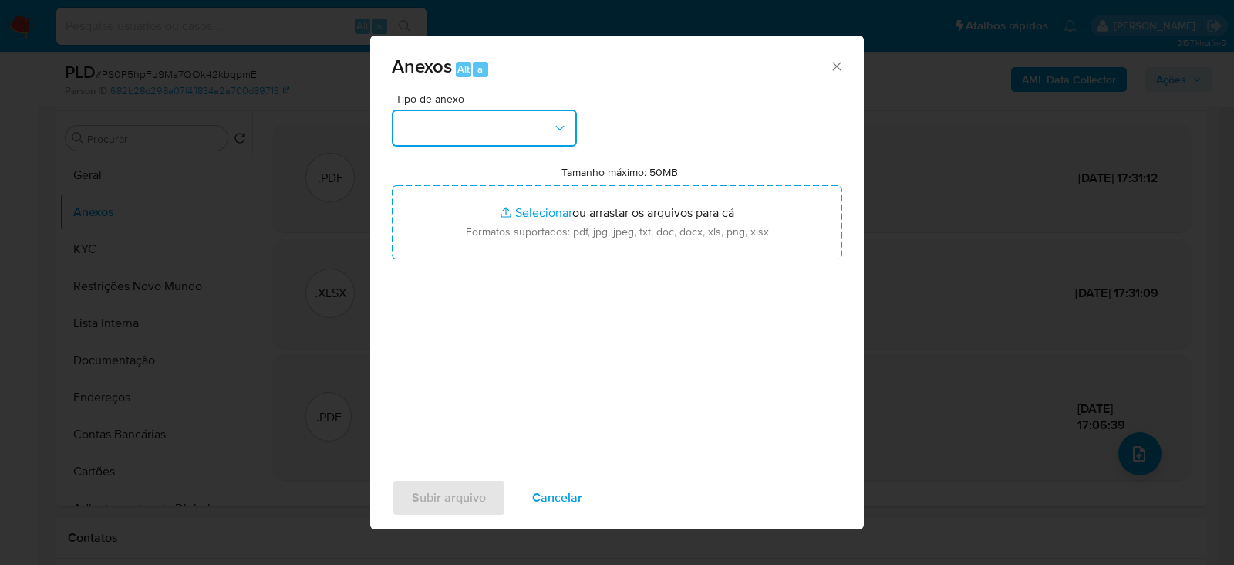
click at [453, 119] on button "button" at bounding box center [484, 128] width 185 height 37
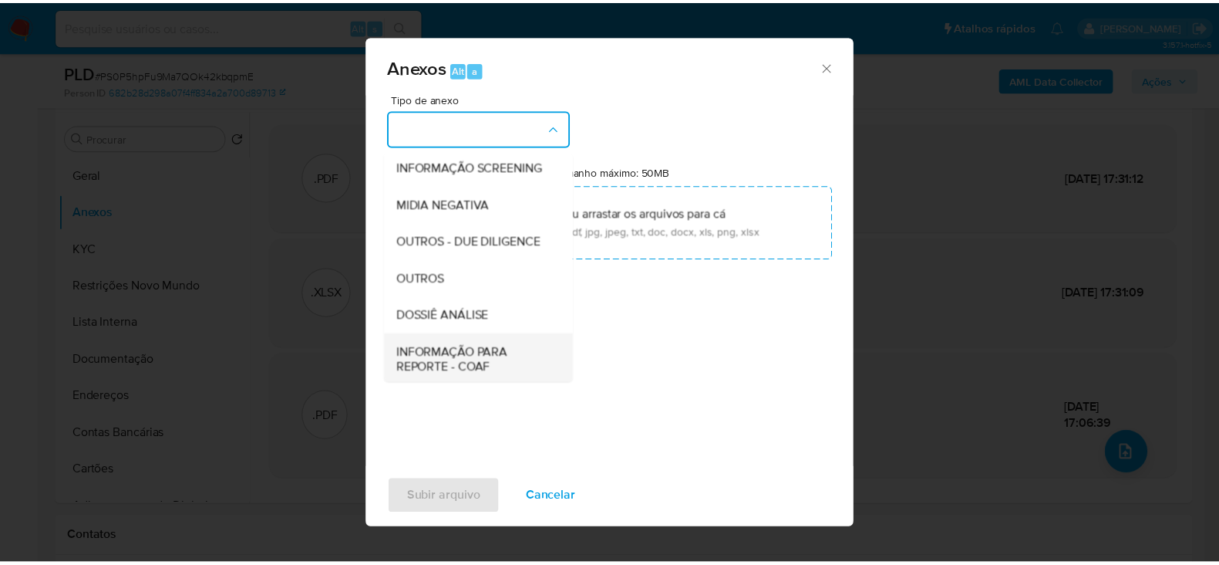
scroll to position [237, 0]
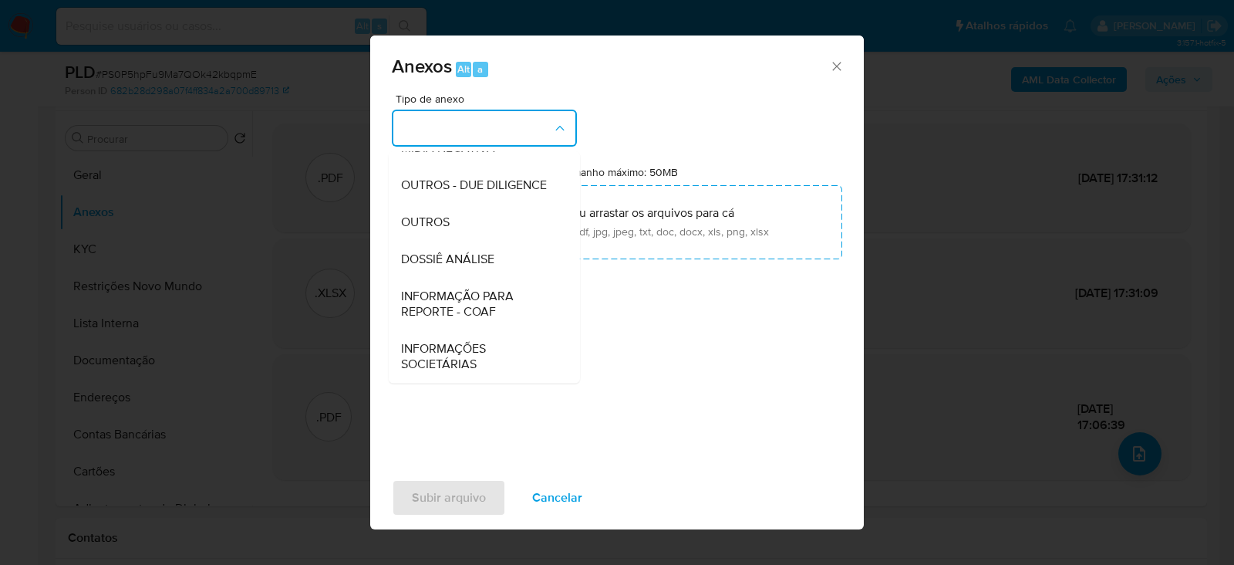
click at [456, 295] on span "INFORMAÇÃO PARA REPORTE - COAF" at bounding box center [479, 303] width 157 height 31
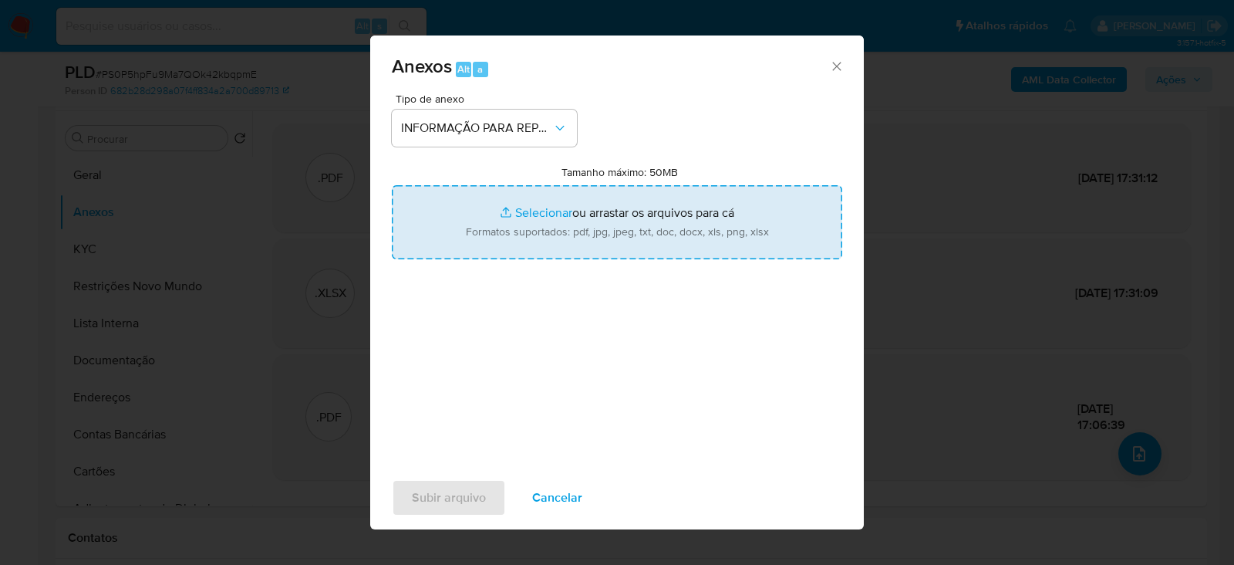
type input "C:\fakepath\SAR - PS0P5hpFu9Ma7QOk42kbqpmE - CPF 41261122860 - [PERSON_NAME].pdf"
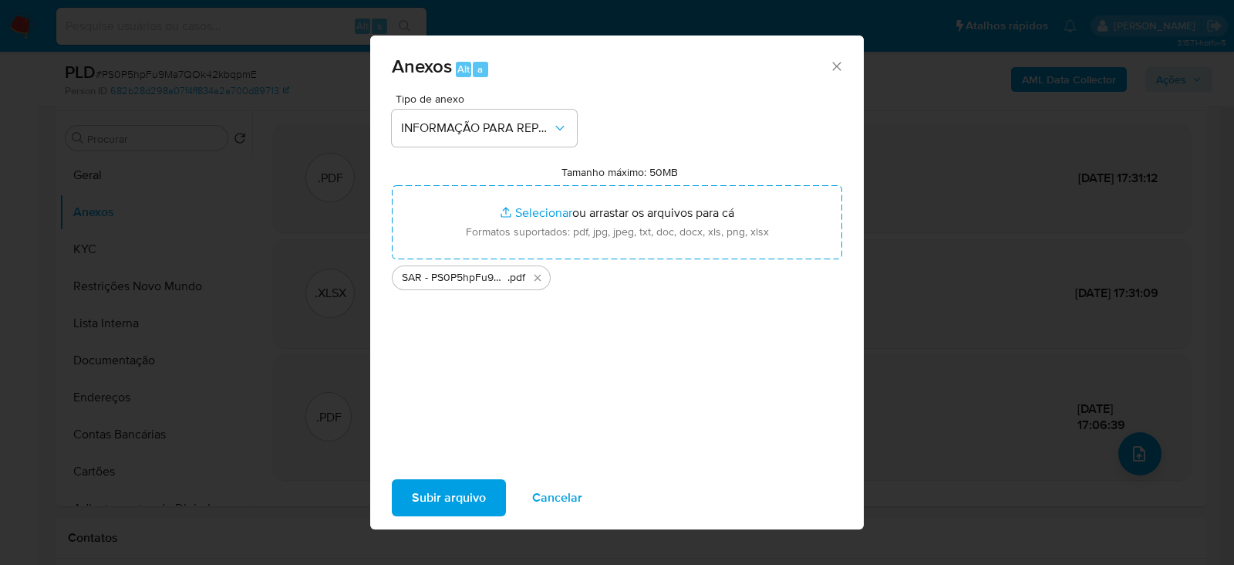
click at [430, 503] on span "Subir arquivo" at bounding box center [449, 497] width 74 height 34
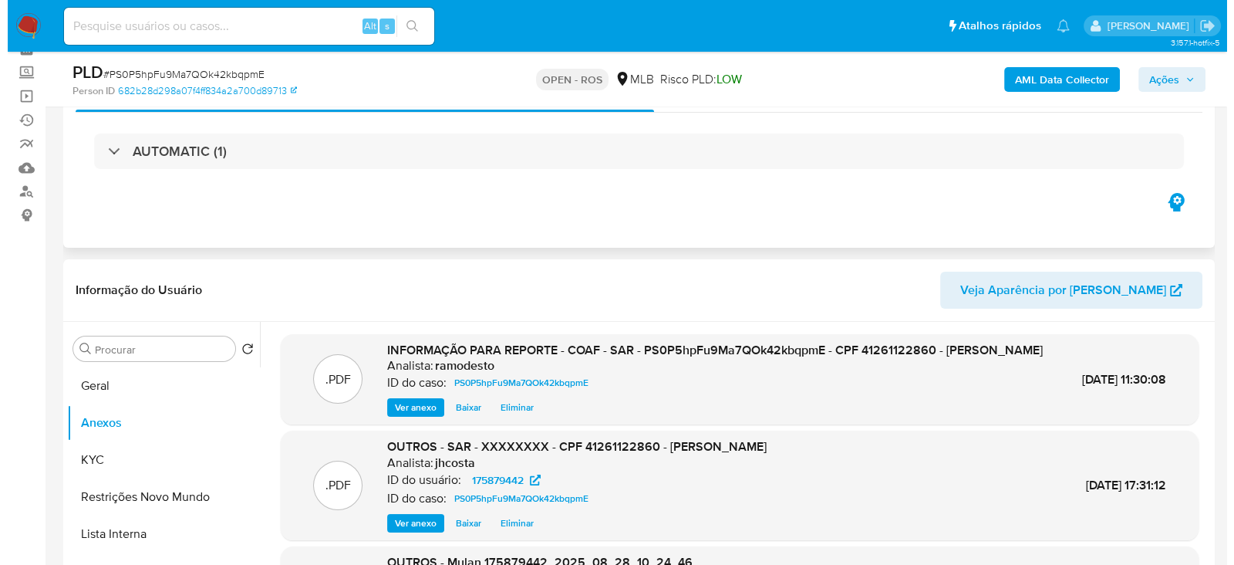
scroll to position [0, 0]
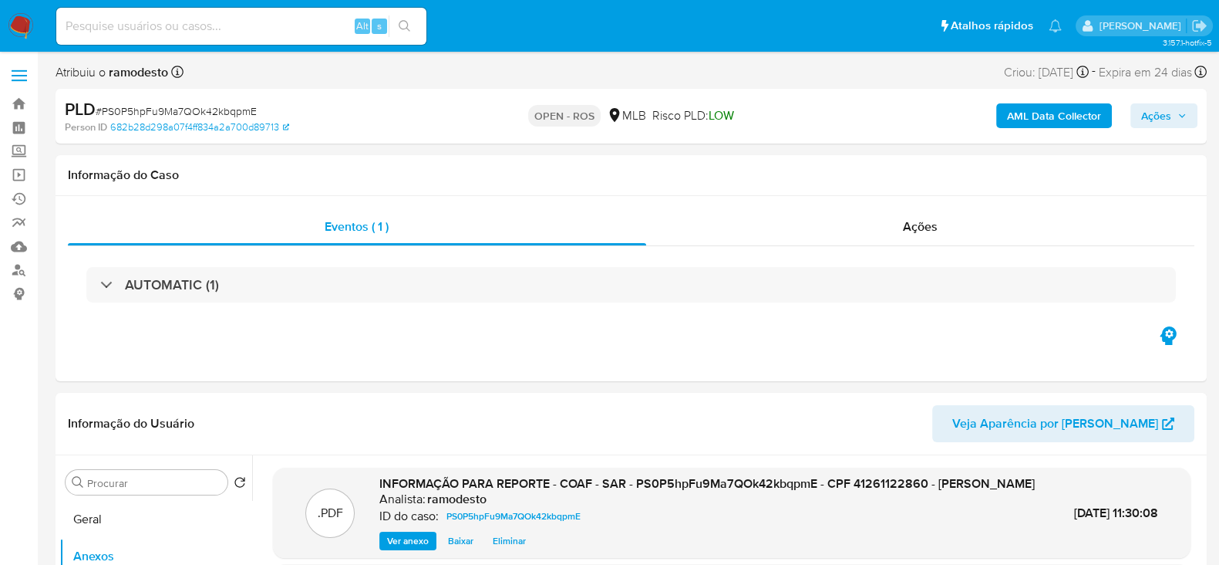
click at [1160, 115] on span "Ações" at bounding box center [1156, 115] width 30 height 25
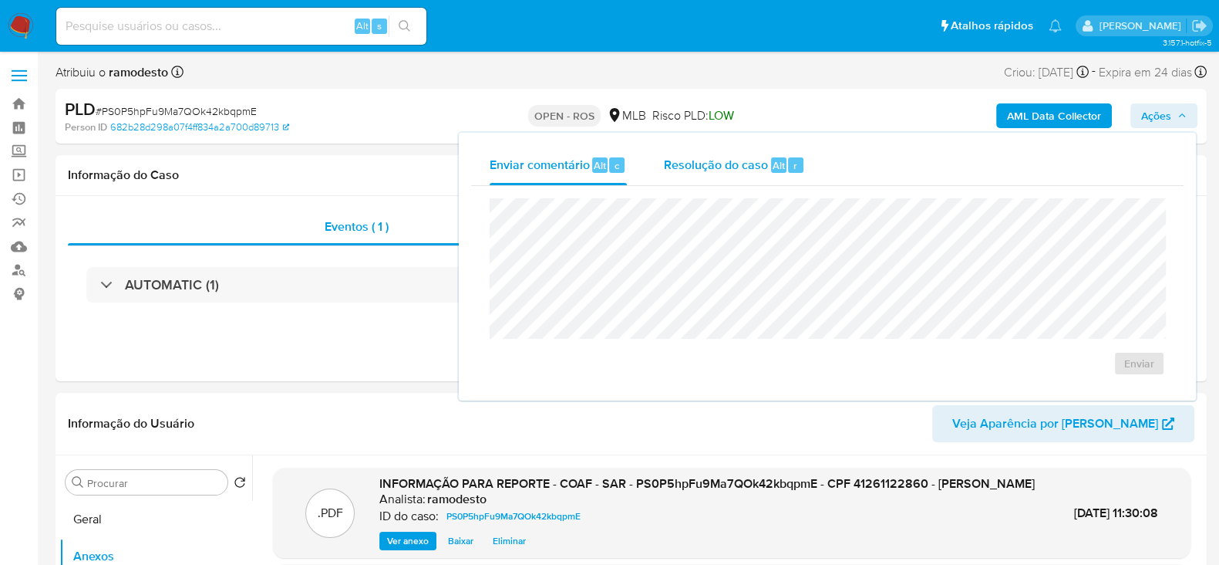
click at [733, 163] on span "Resolução do caso" at bounding box center [716, 165] width 104 height 18
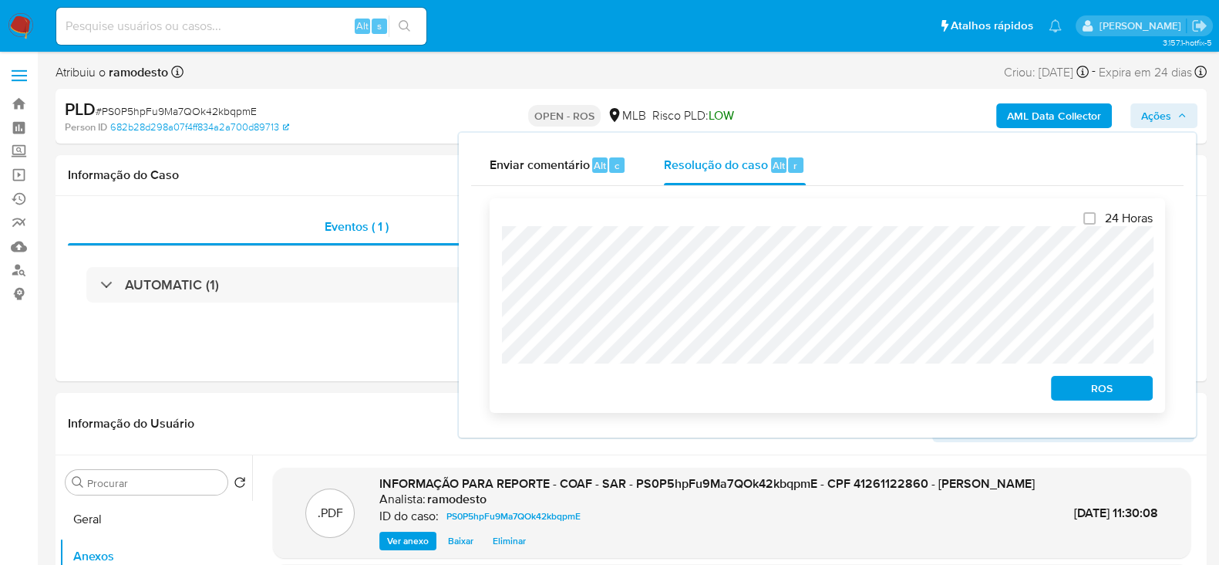
click at [1122, 396] on span "ROS" at bounding box center [1102, 388] width 80 height 22
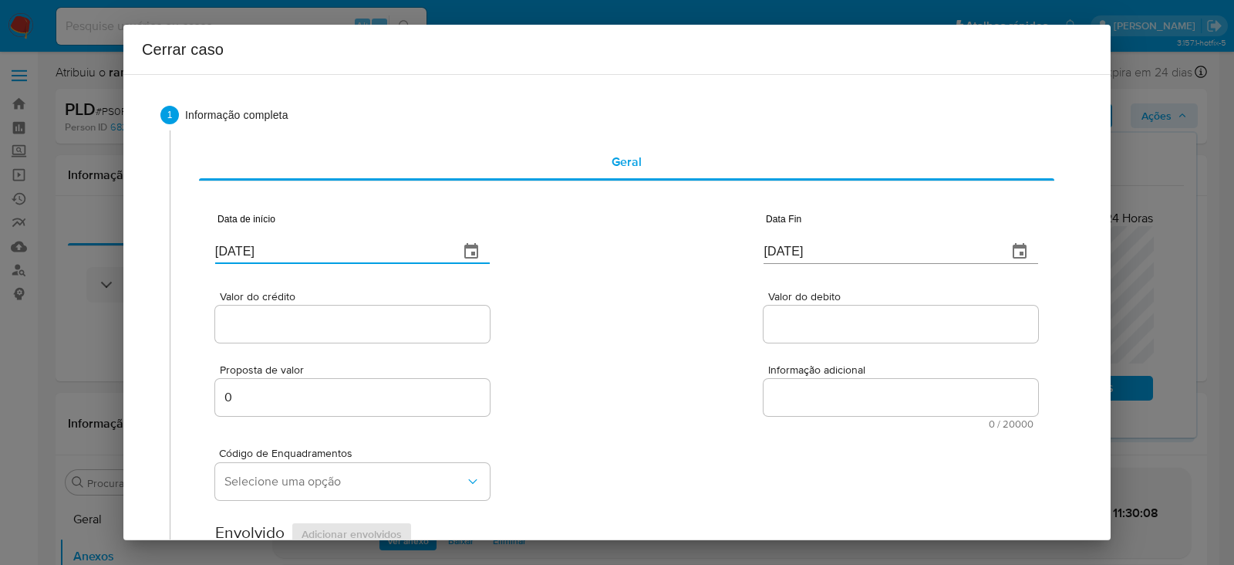
drag, startPoint x: 315, startPoint y: 248, endPoint x: 50, endPoint y: 233, distance: 265.0
click at [42, 234] on div "Cerrar caso 1 Informação completa Geral Data de início [DATE] Data Fin [DATE] V…" at bounding box center [617, 282] width 1234 height 565
paste input "1/07"
type input "[DATE]"
drag, startPoint x: 839, startPoint y: 255, endPoint x: 654, endPoint y: 230, distance: 186.7
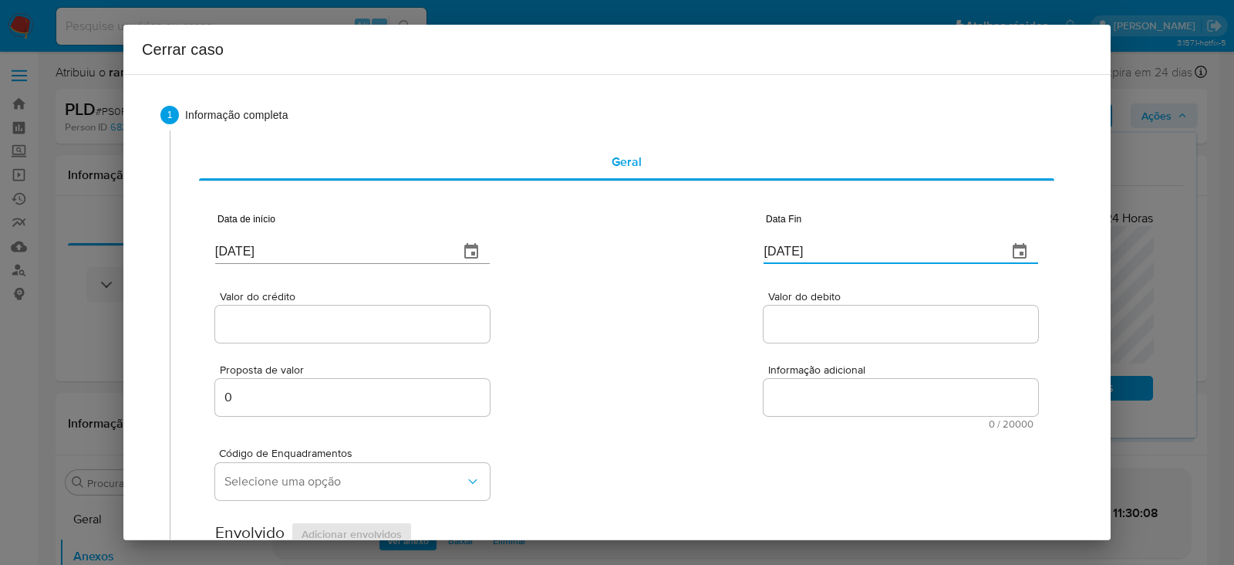
click at [654, 230] on div "Data de início [DATE] Data Fin [DATE]" at bounding box center [626, 232] width 823 height 80
paste input "27/08"
type input "[DATE]"
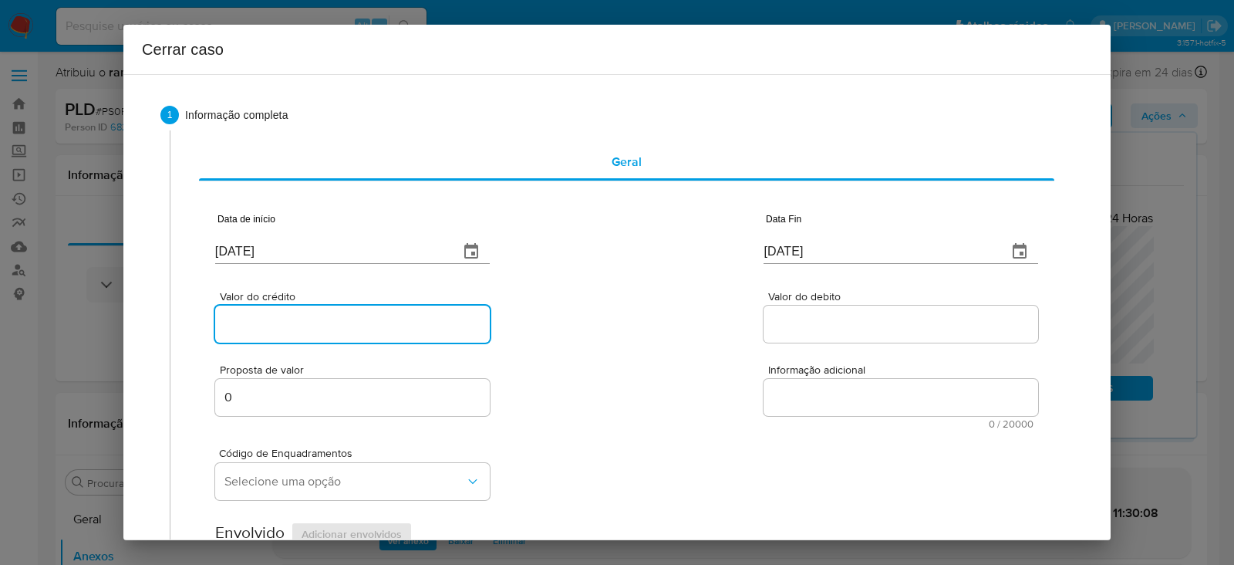
click at [258, 323] on input "Valor do crédito" at bounding box center [352, 324] width 275 height 20
paste input "R$334.560"
type input "R$334.560"
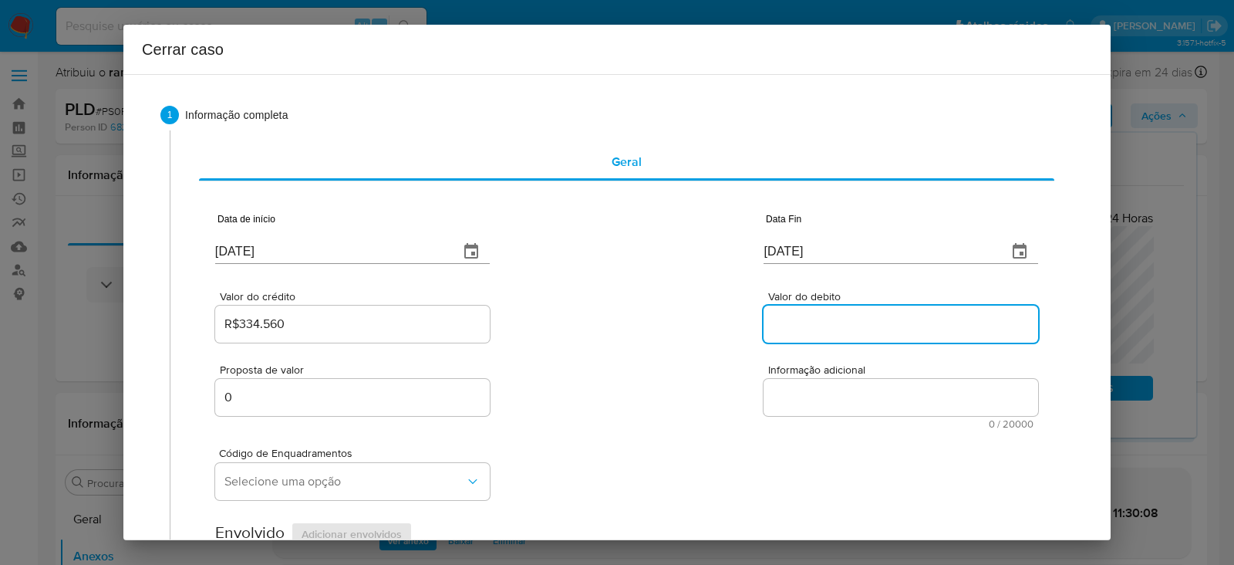
drag, startPoint x: 795, startPoint y: 319, endPoint x: 787, endPoint y: 327, distance: 11.5
click at [795, 319] on input "Valor do debito" at bounding box center [901, 324] width 275 height 20
paste input "R$337.489"
type input "R$337.489"
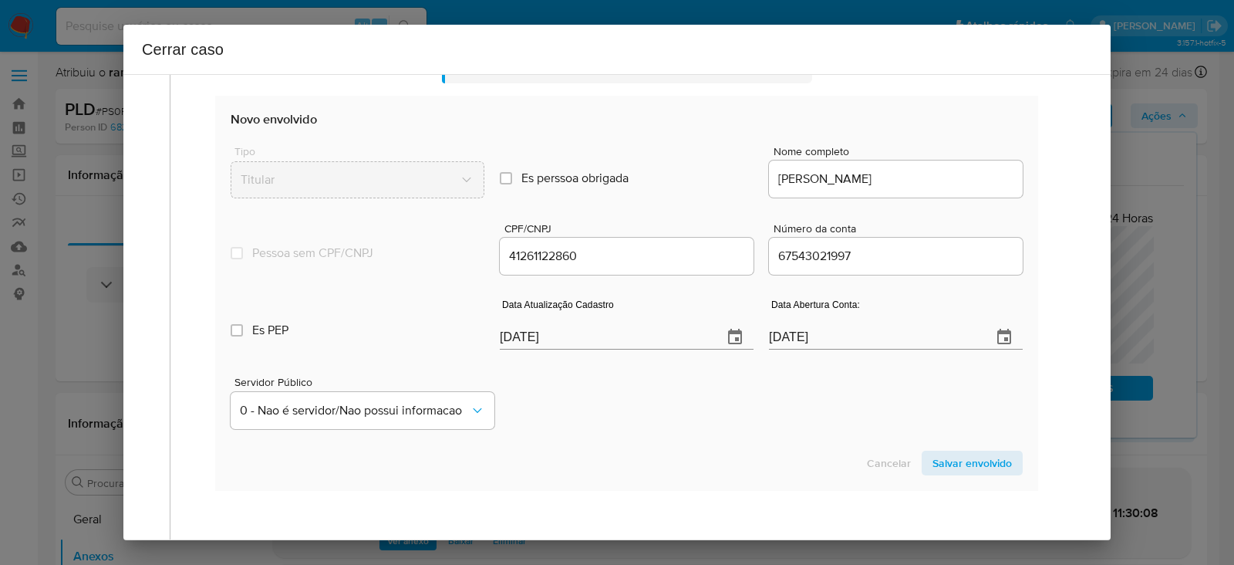
scroll to position [578, 0]
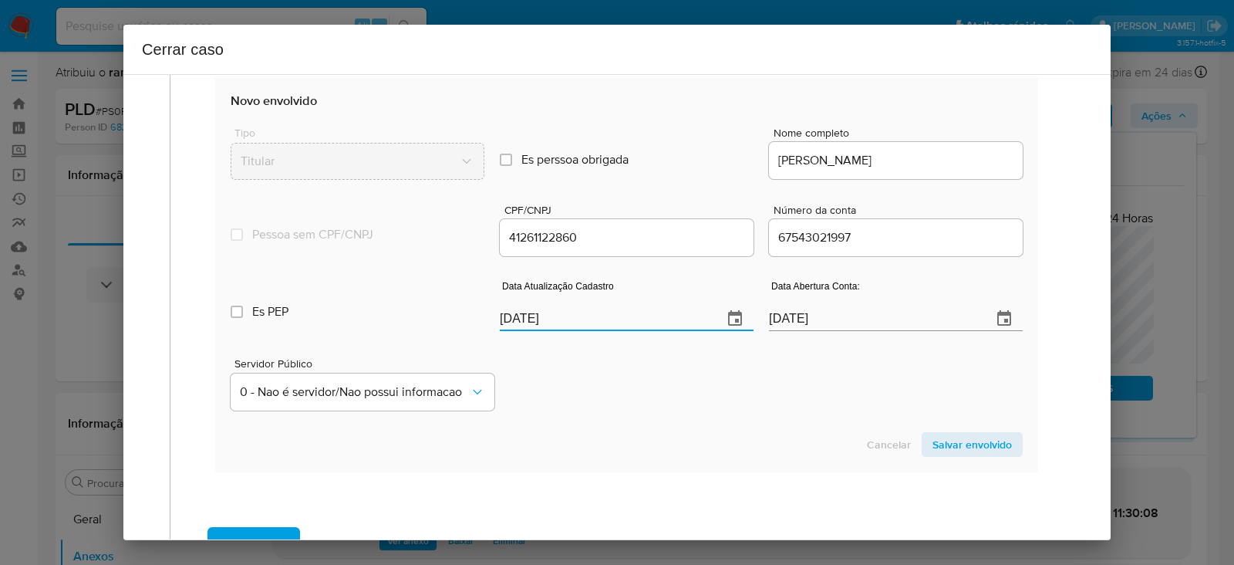
drag, startPoint x: 565, startPoint y: 314, endPoint x: 409, endPoint y: 315, distance: 156.6
click at [412, 315] on div "Es PEP isPEP Data Atualização Cadastro 02/09/2025 Data Abertura Conta: 06/01/20…" at bounding box center [627, 299] width 792 height 80
paste input "11/02"
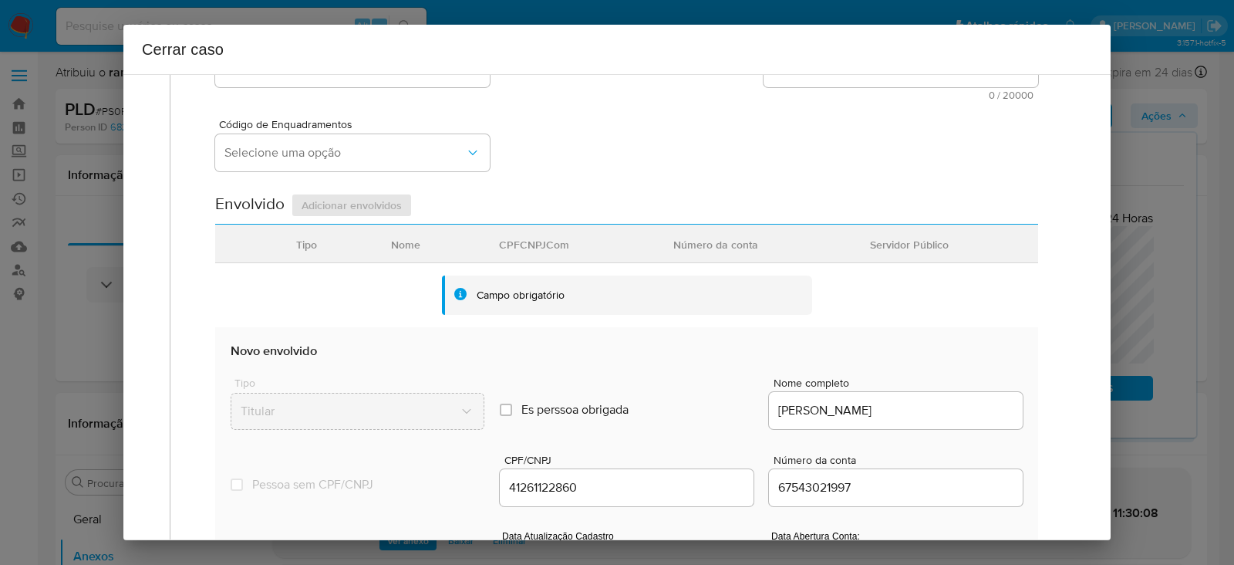
scroll to position [192, 0]
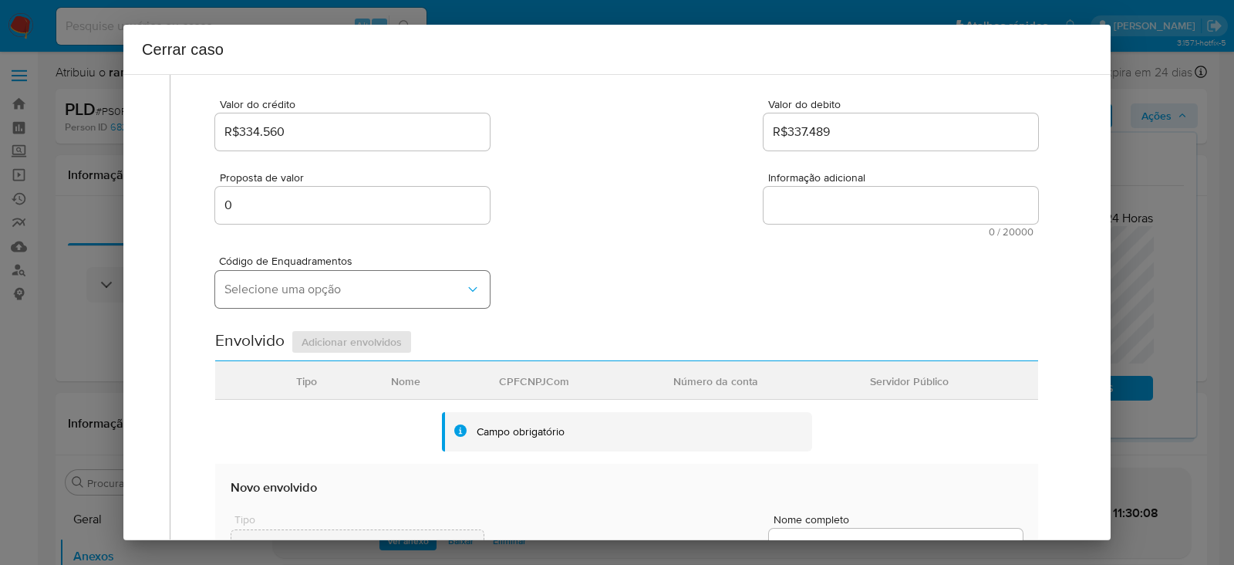
type input "11/02/2025"
click at [293, 290] on span "Selecione uma opção" at bounding box center [344, 289] width 241 height 15
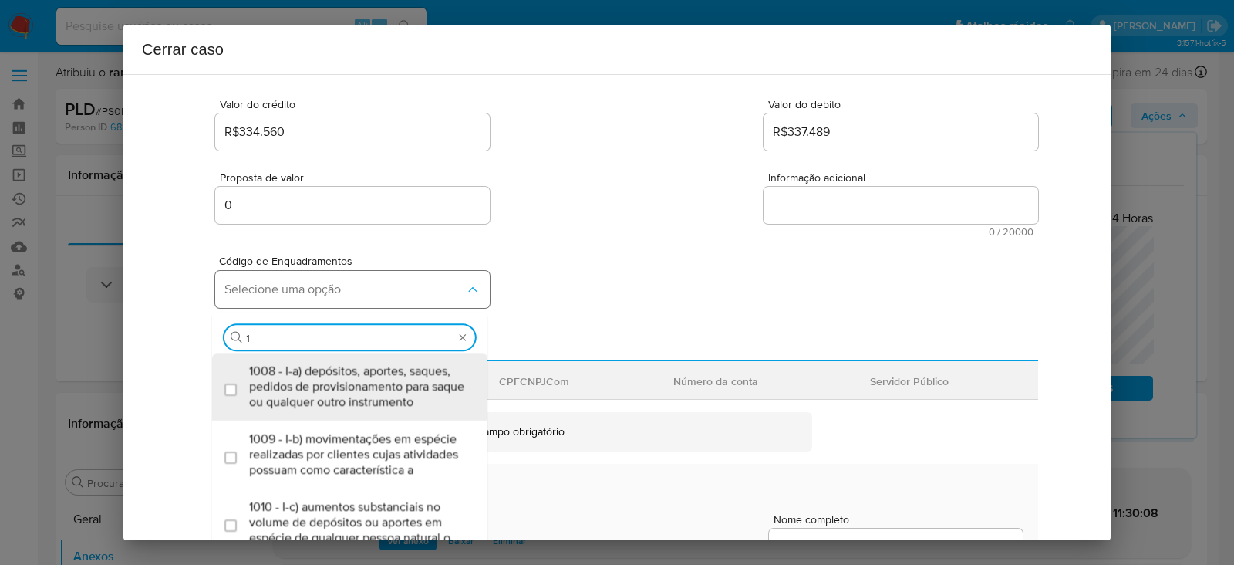
type input "15"
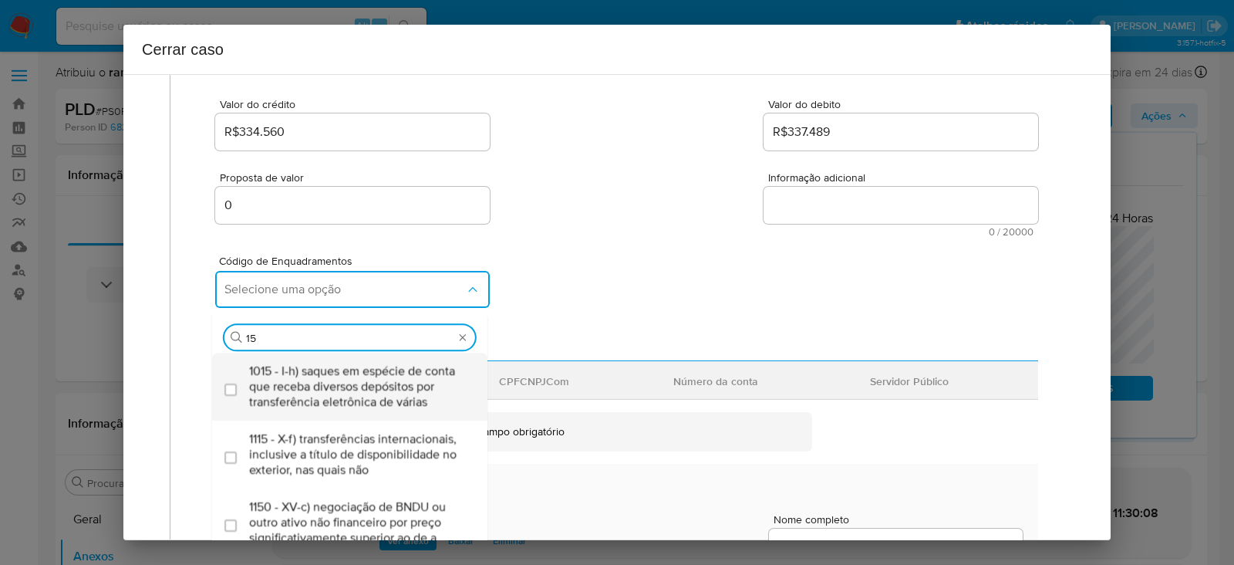
click at [302, 384] on span "1015 - I-h) saques em espécie de conta que receba diversos depósitos por transf…" at bounding box center [357, 386] width 217 height 46
checkbox input "true"
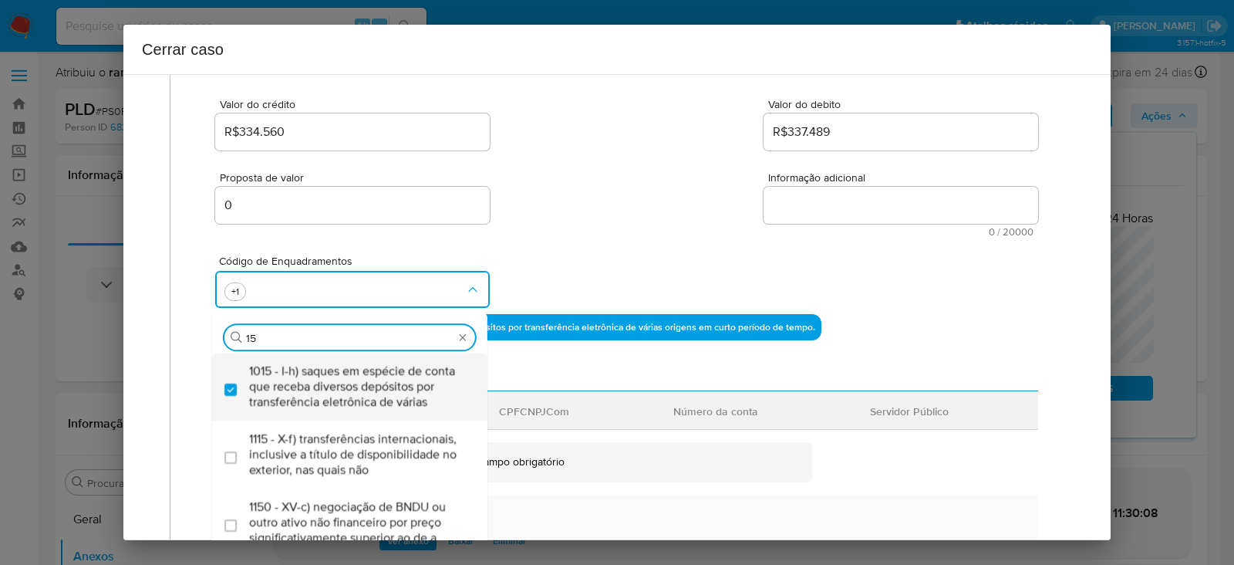
type input "1"
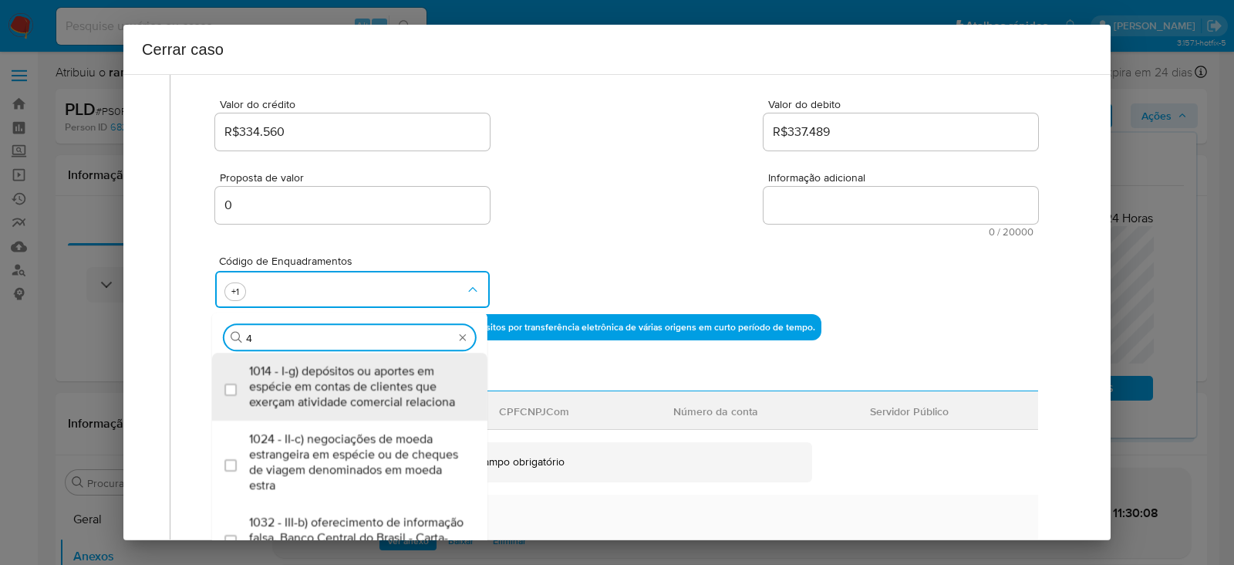
type input "45"
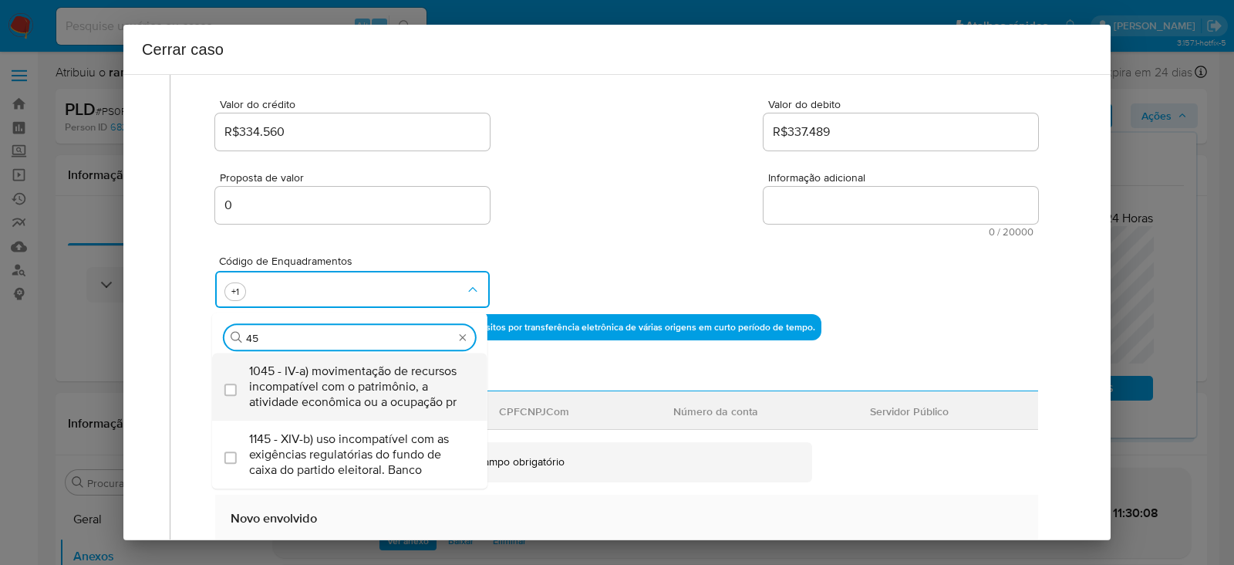
drag, startPoint x: 319, startPoint y: 395, endPoint x: 335, endPoint y: 378, distance: 22.9
click at [320, 393] on span "1045 - IV-a) movimentação de recursos incompatível com o patrimônio, a atividad…" at bounding box center [357, 386] width 217 height 46
checkbox input "true"
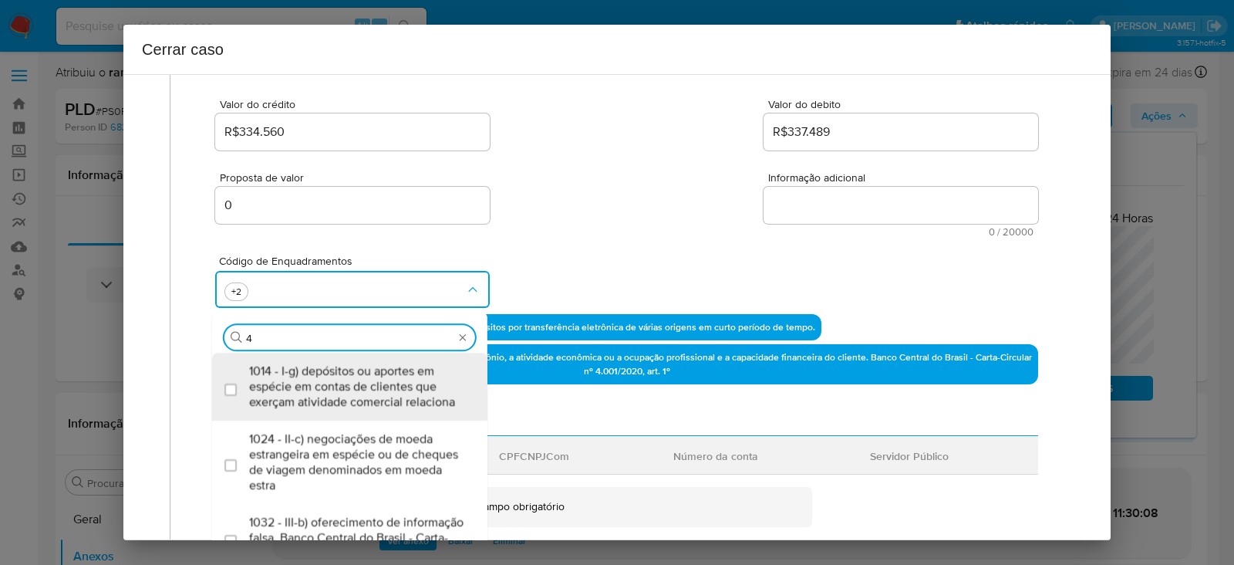
type input "47"
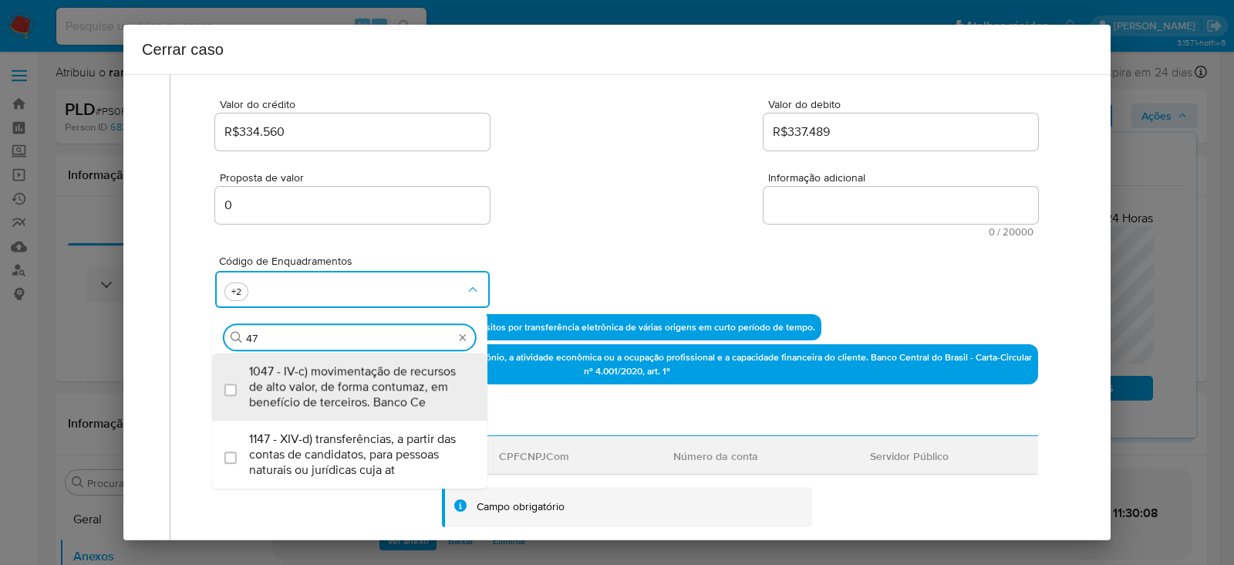
click at [335, 378] on span "1047 - IV-c) movimentação de recursos de alto valor, de forma contumaz, em bene…" at bounding box center [357, 386] width 217 height 46
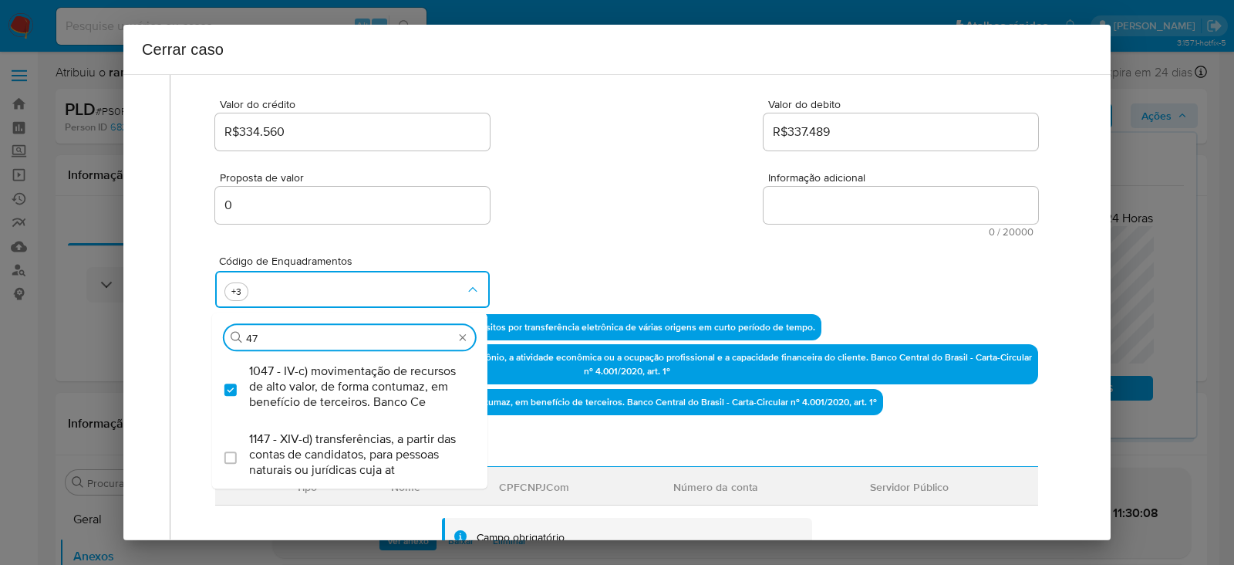
checkbox input "true"
type input "4"
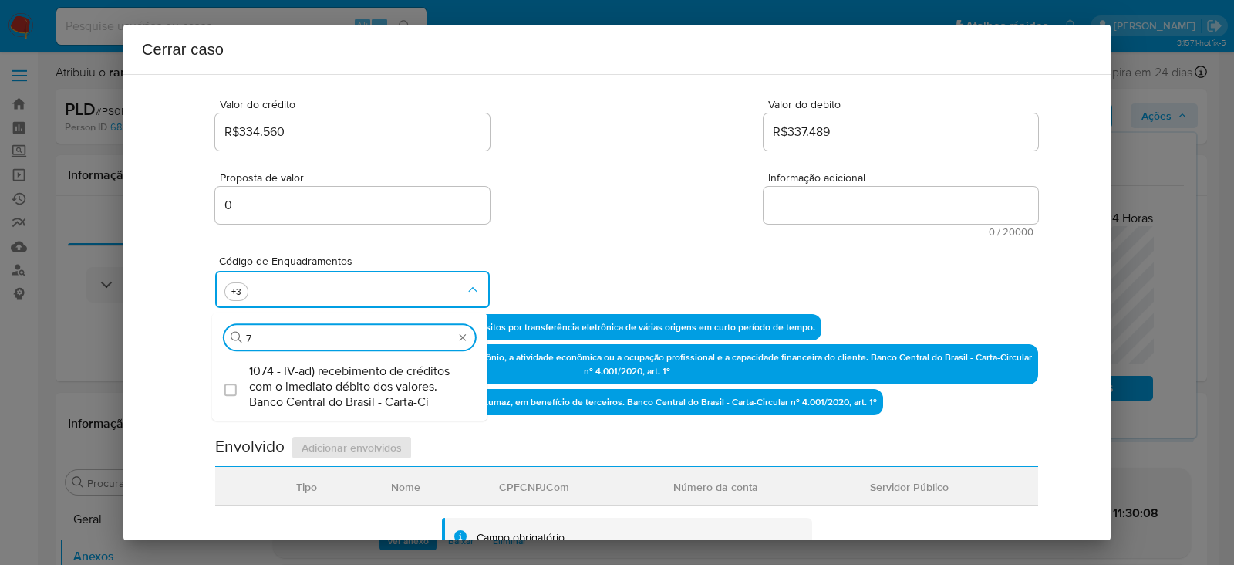
type input "74"
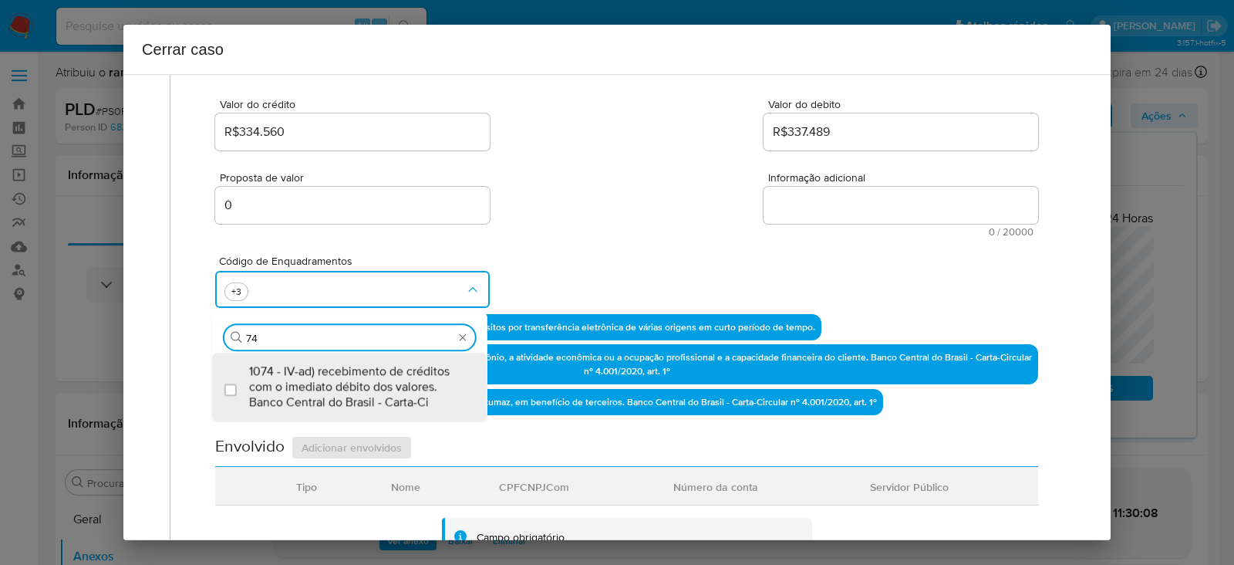
click at [335, 378] on span "1074 - IV-ad) recebimento de créditos com o imediato débito dos valores. Banco …" at bounding box center [357, 386] width 217 height 46
checkbox input "true"
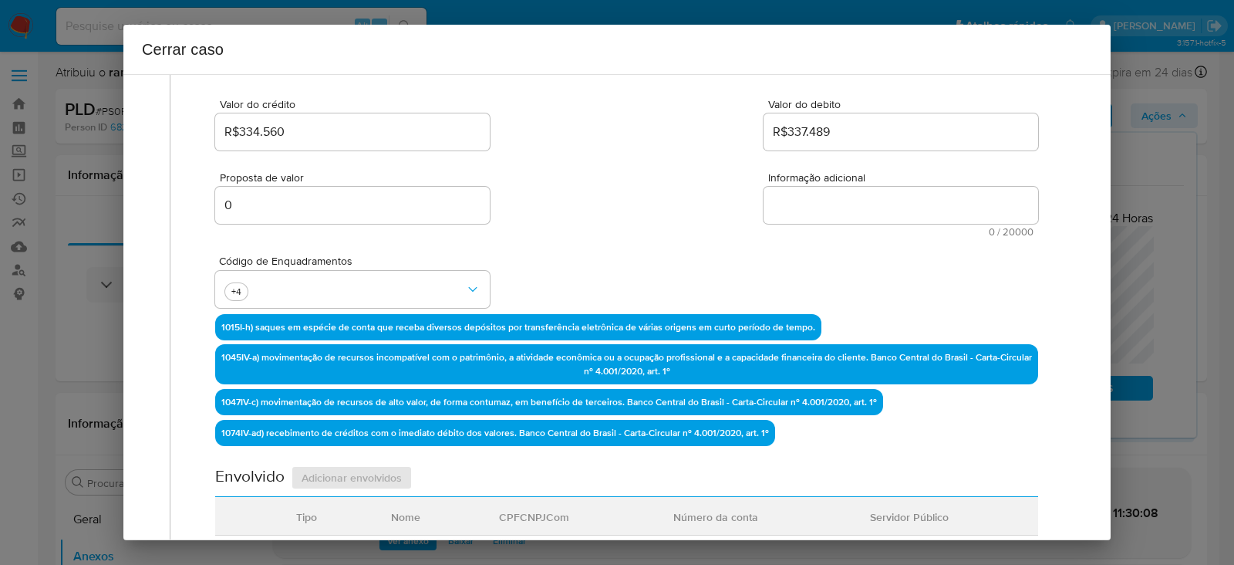
click at [791, 211] on textarea "Informação adicional" at bounding box center [901, 205] width 275 height 37
click at [812, 200] on textarea "Informação adicional" at bounding box center [901, 205] width 275 height 37
paste textarea "Alessandro William Moura da Silva, CPF 41261122860, 33 anos, residente no munic…"
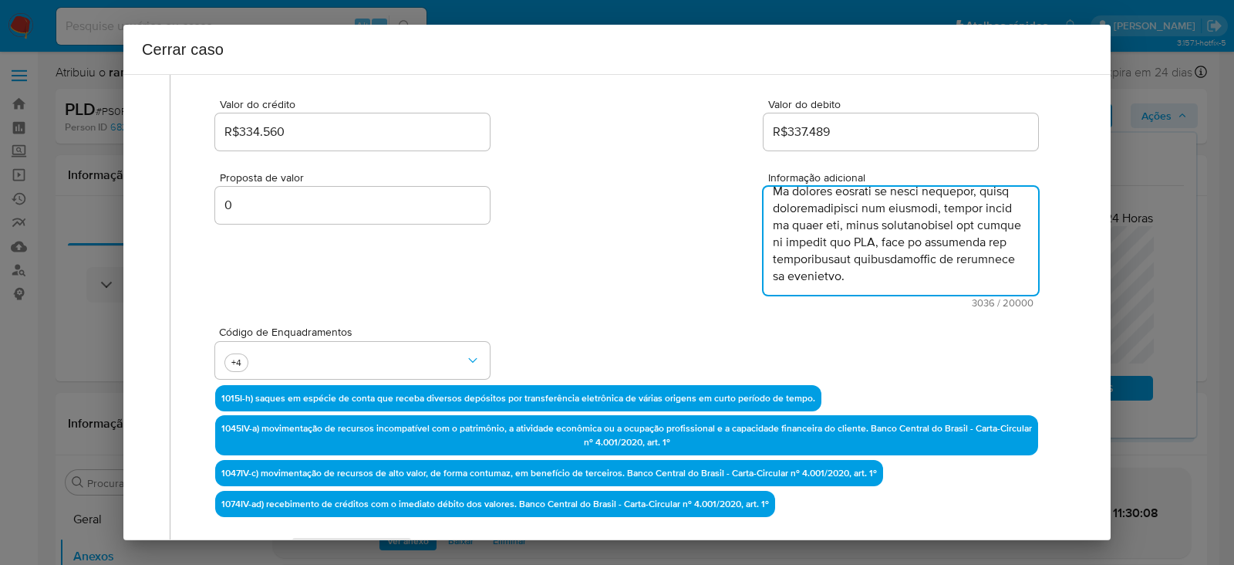
scroll to position [1660, 0]
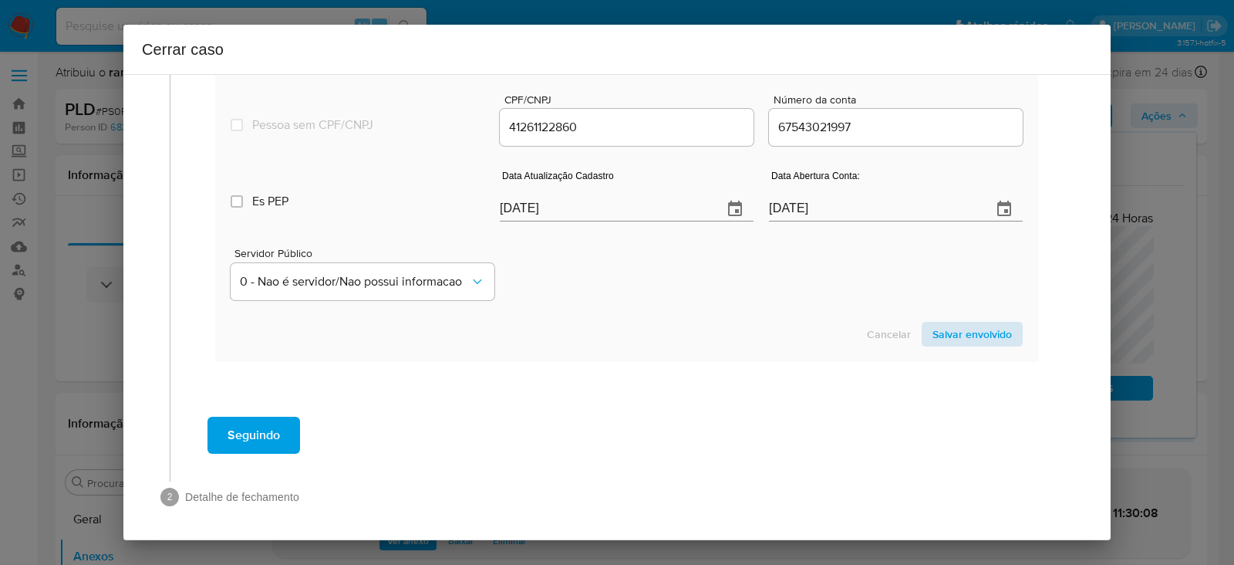
type textarea "Alessandro William Moura da Silva, CPF 41261122860, 33 anos, residente no munic…"
click at [956, 323] on span "Salvar envolvido" at bounding box center [971, 334] width 79 height 22
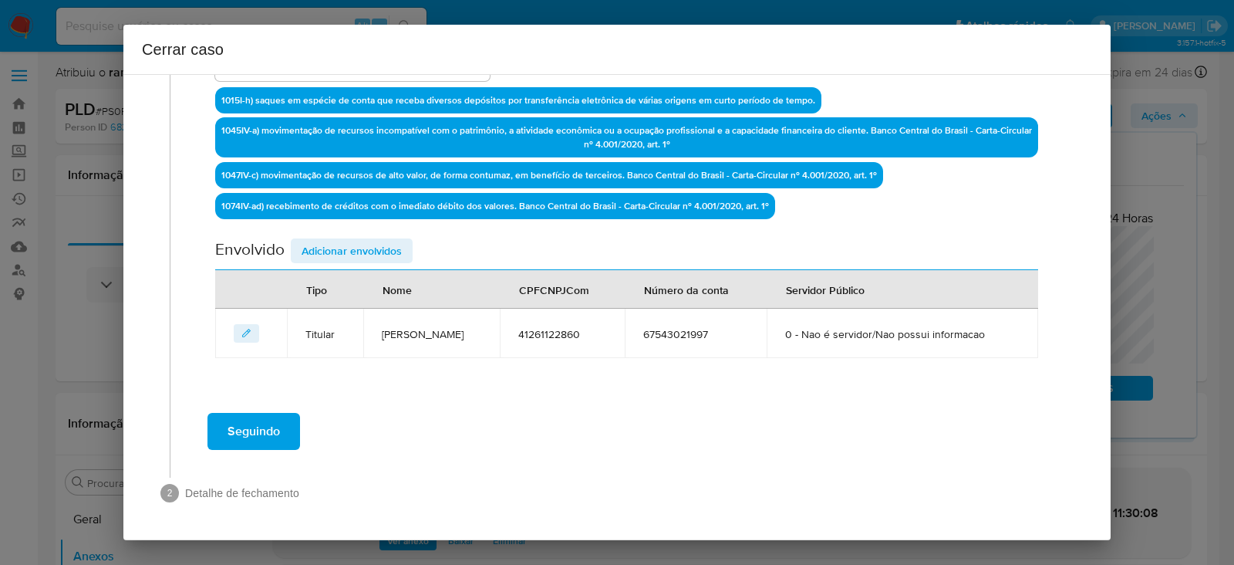
scroll to position [514, 0]
click at [346, 240] on span "Adicionar envolvidos" at bounding box center [352, 251] width 100 height 22
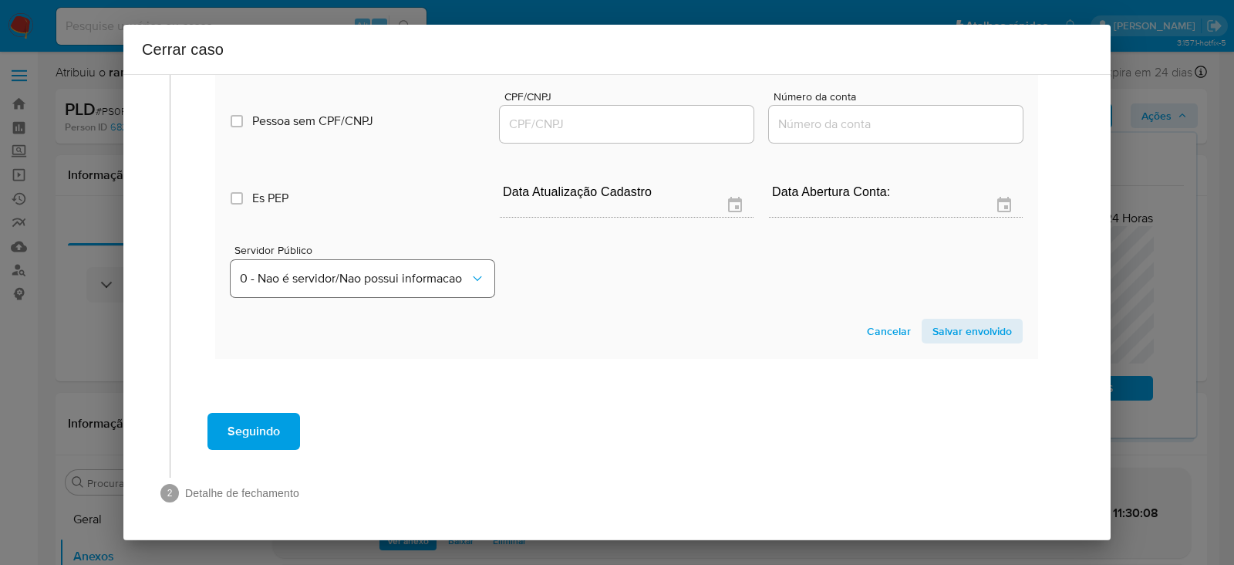
scroll to position [707, 0]
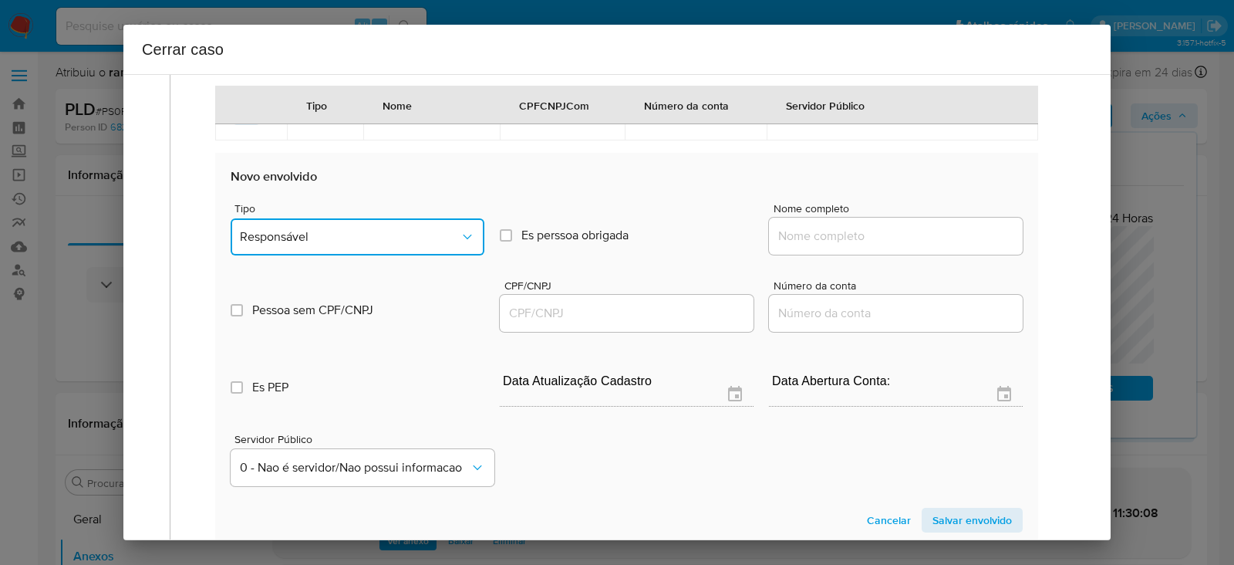
click at [307, 248] on button "Responsável" at bounding box center [358, 236] width 254 height 37
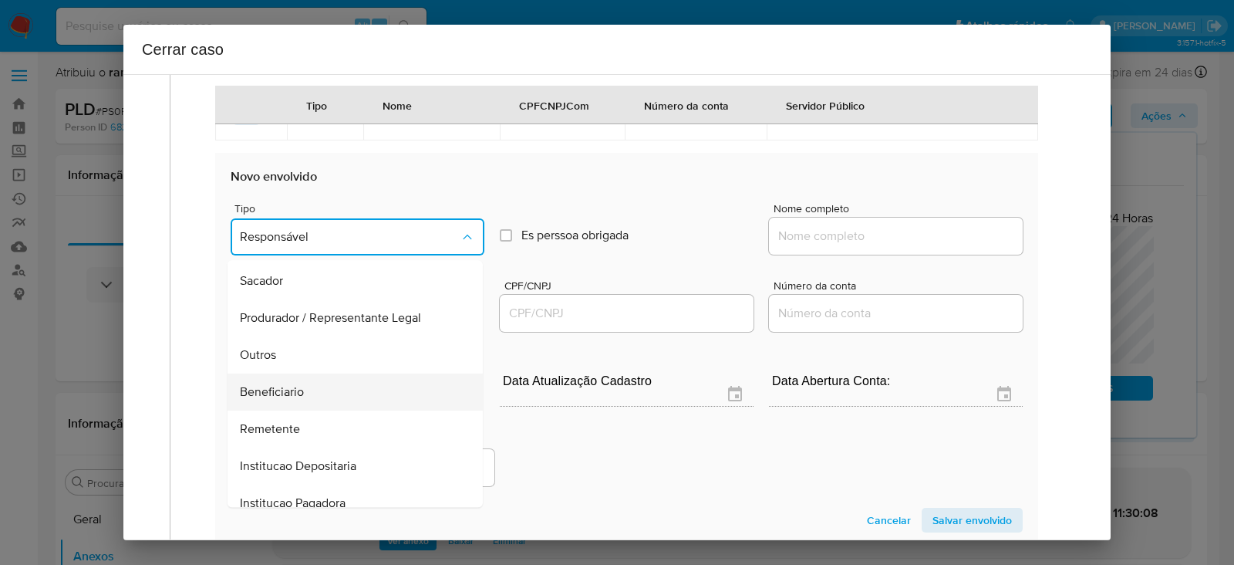
scroll to position [197, 0]
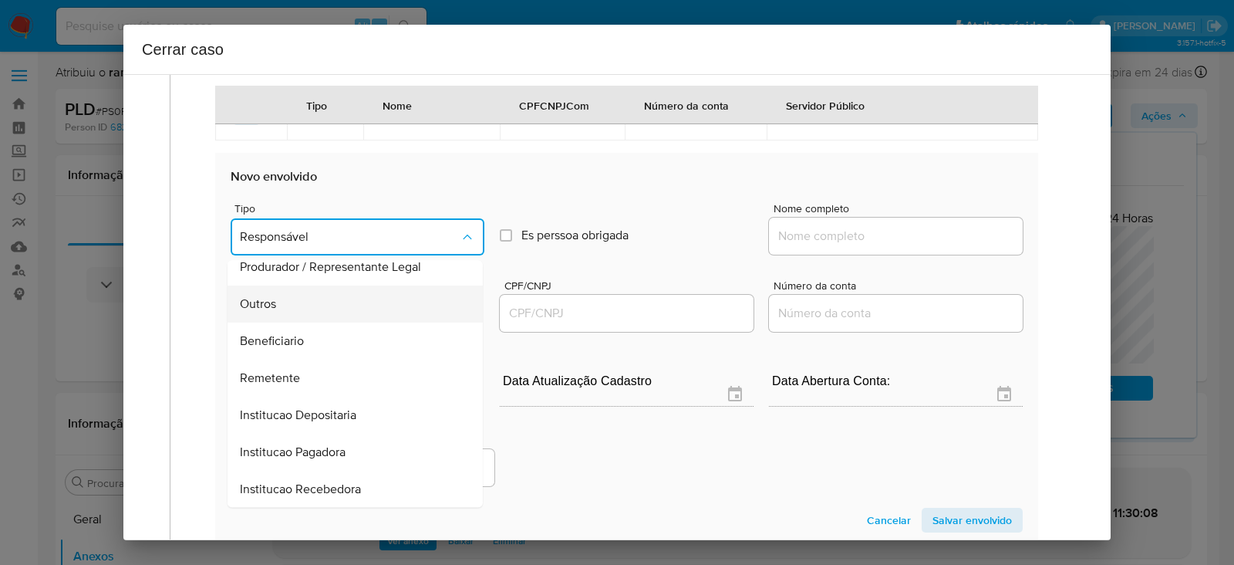
click at [267, 312] on span "Outros" at bounding box center [258, 303] width 36 height 15
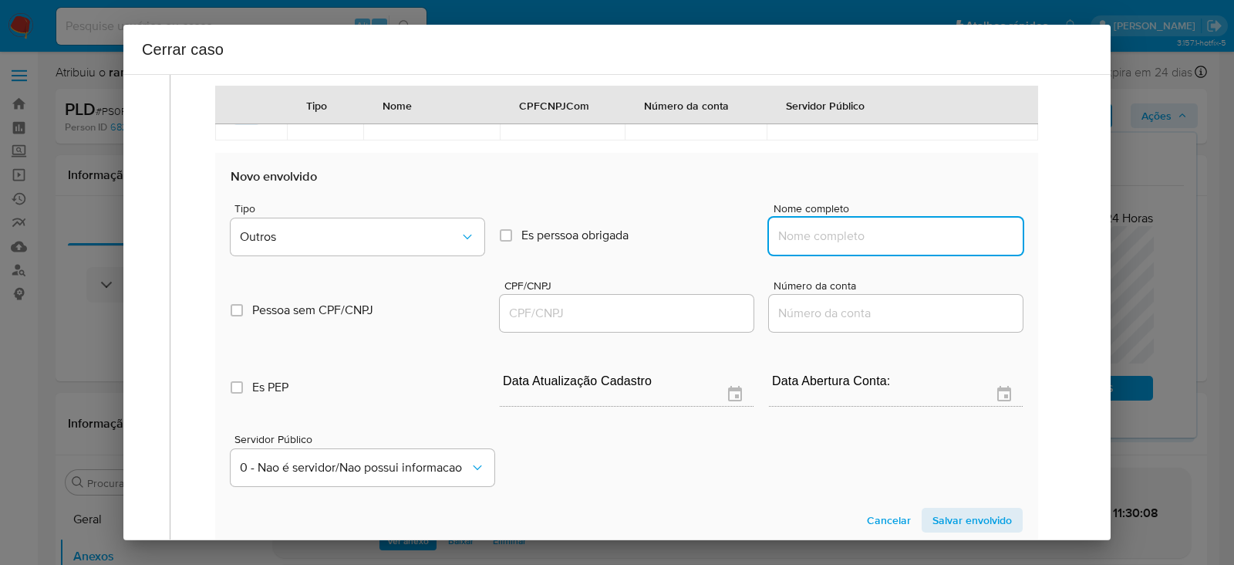
click at [782, 246] on input "Nome completo" at bounding box center [896, 236] width 254 height 20
paste input "60.635.007 ALESSANDRO WILLIAM MOURA DA SILVA, 60635007000101"
drag, startPoint x: 898, startPoint y: 261, endPoint x: 1085, endPoint y: 256, distance: 187.5
click at [1083, 255] on div "1 Informação completa Geral Data de início 01/07/2025 Data Fin 27/08/2025 Valor…" at bounding box center [616, 307] width 987 height 466
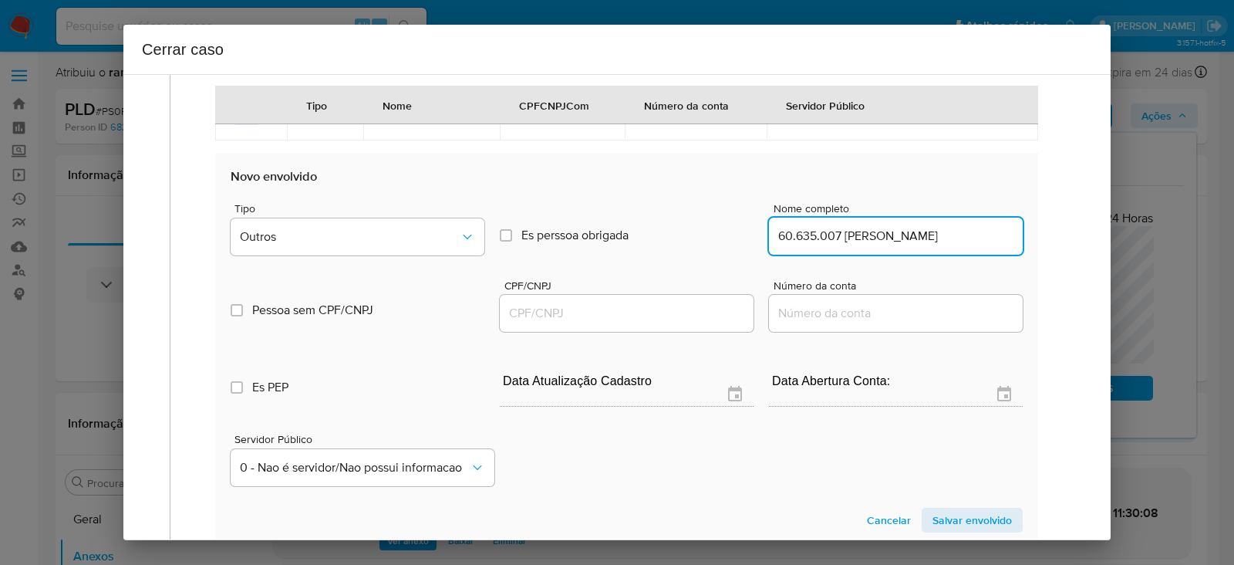
scroll to position [0, 65]
type input "60.635.007 ALESSANDRO WILLIAM MOURA DA SILVA"
click at [548, 323] on input "CPF/CNPJ" at bounding box center [627, 313] width 254 height 20
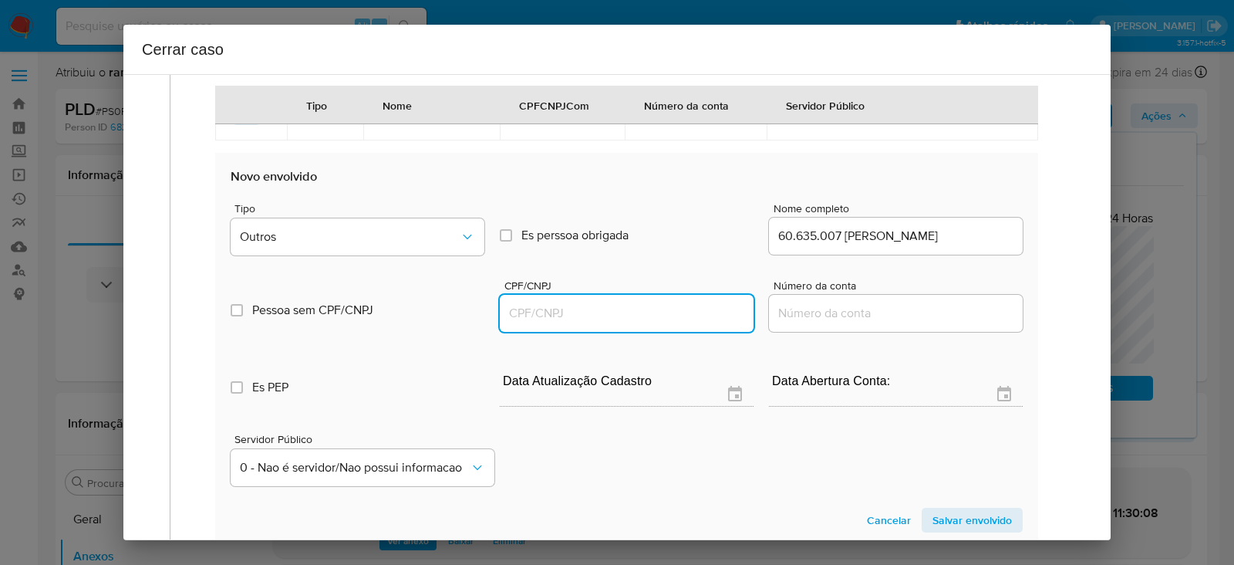
paste input "60635007000101"
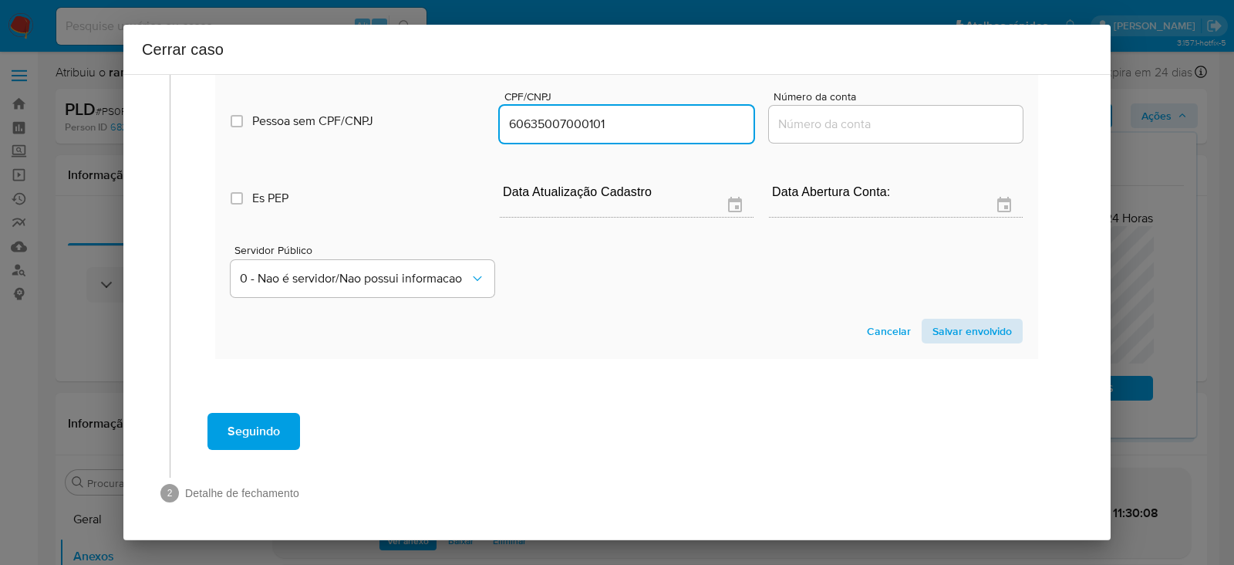
type input "60635007000101"
click at [956, 342] on span "Salvar envolvido" at bounding box center [971, 331] width 79 height 22
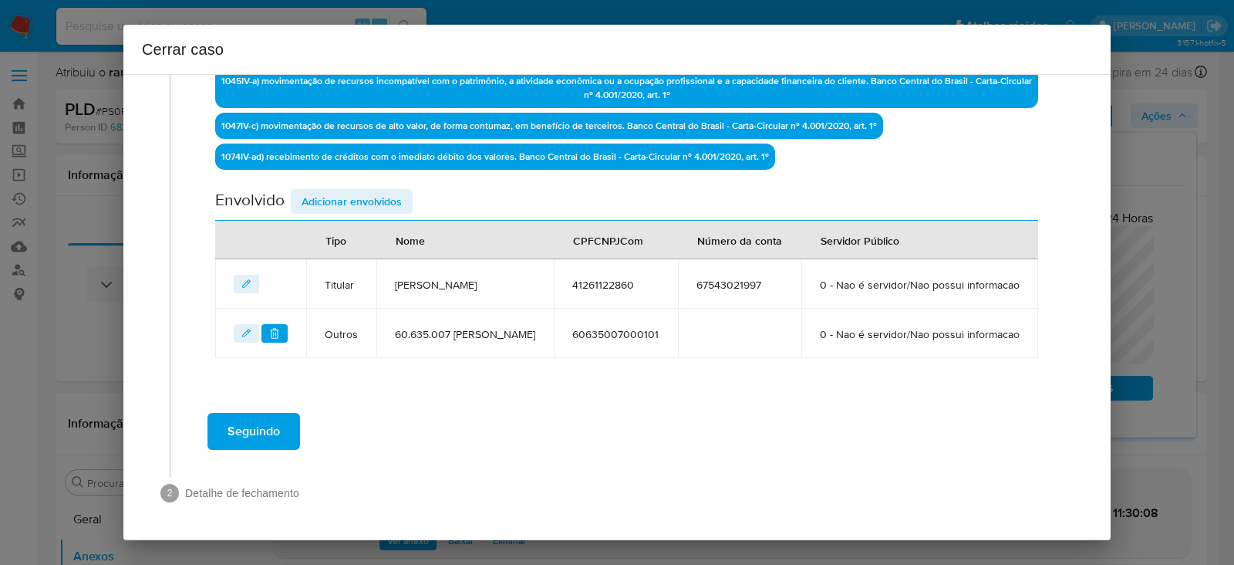
scroll to position [578, 0]
click at [346, 190] on span "Adicionar envolvidos" at bounding box center [352, 201] width 100 height 22
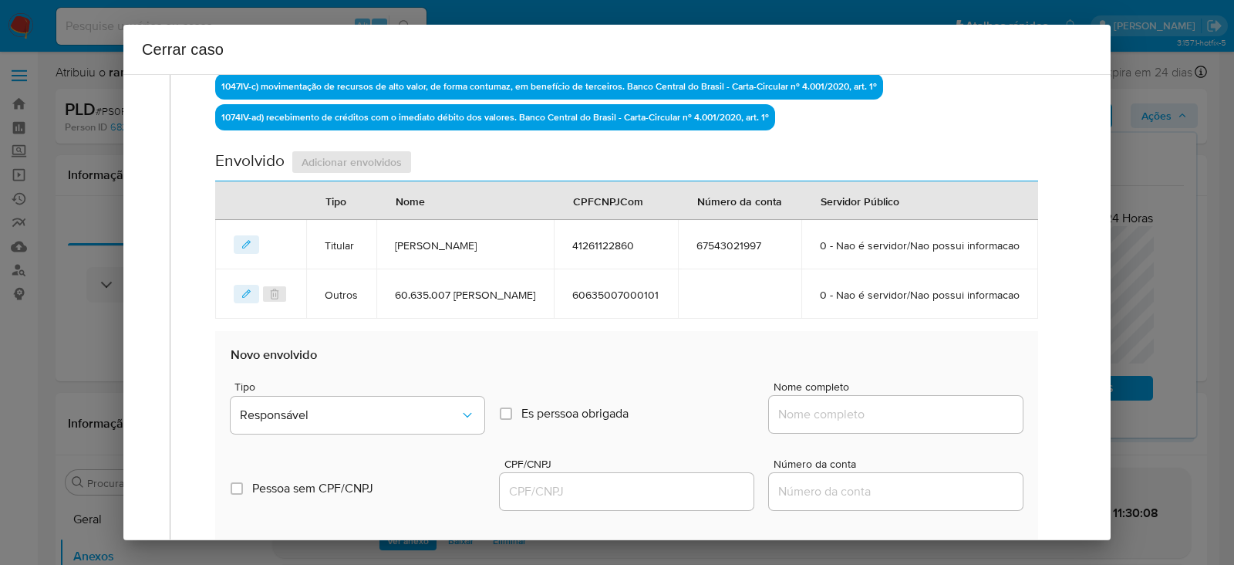
scroll to position [868, 0]
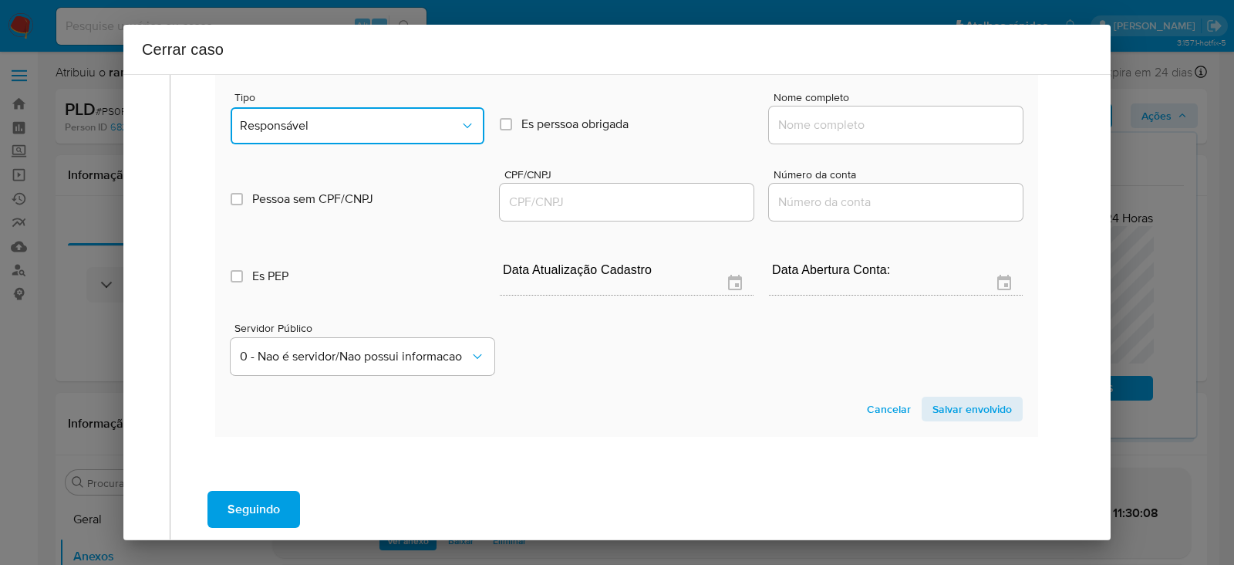
click at [301, 144] on button "Responsável" at bounding box center [358, 125] width 254 height 37
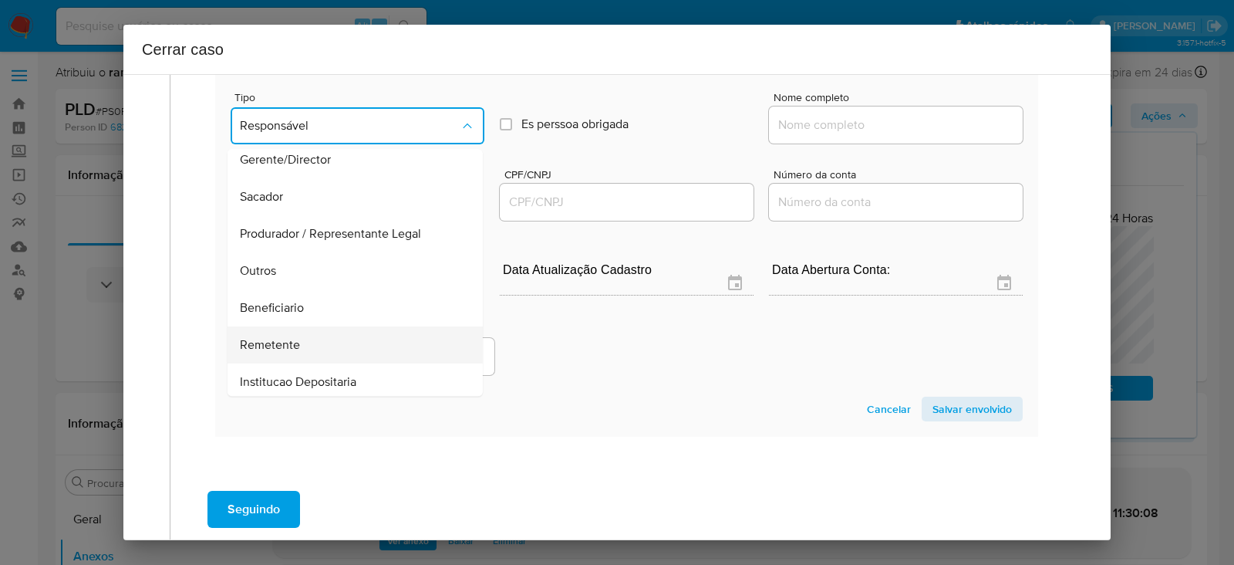
scroll to position [197, 0]
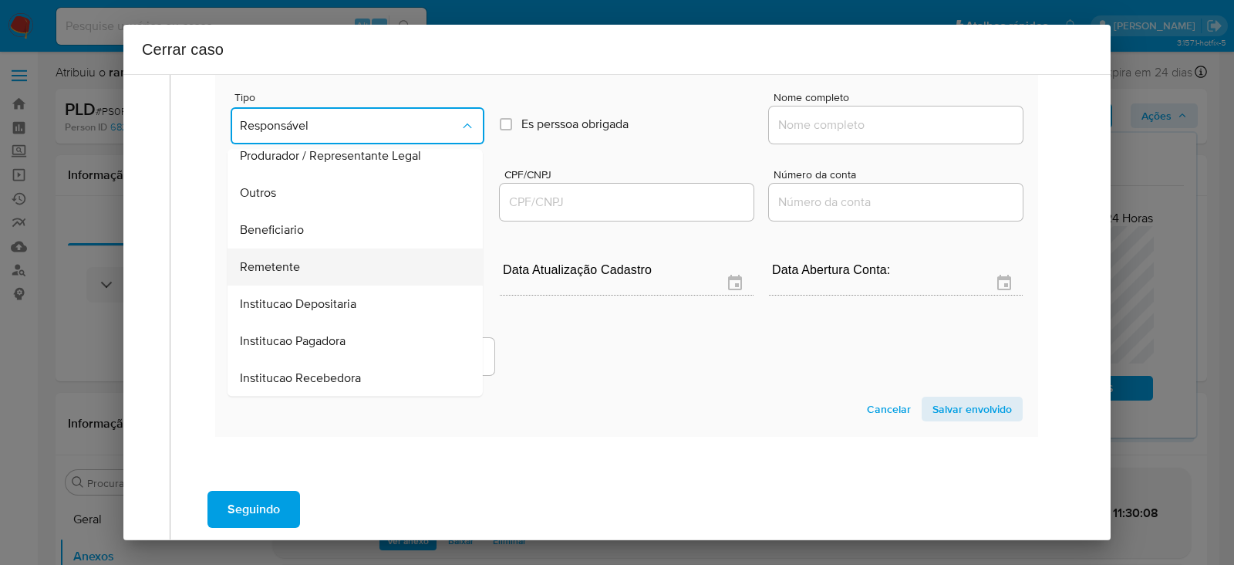
click at [277, 285] on div "Remetente" at bounding box center [350, 266] width 221 height 37
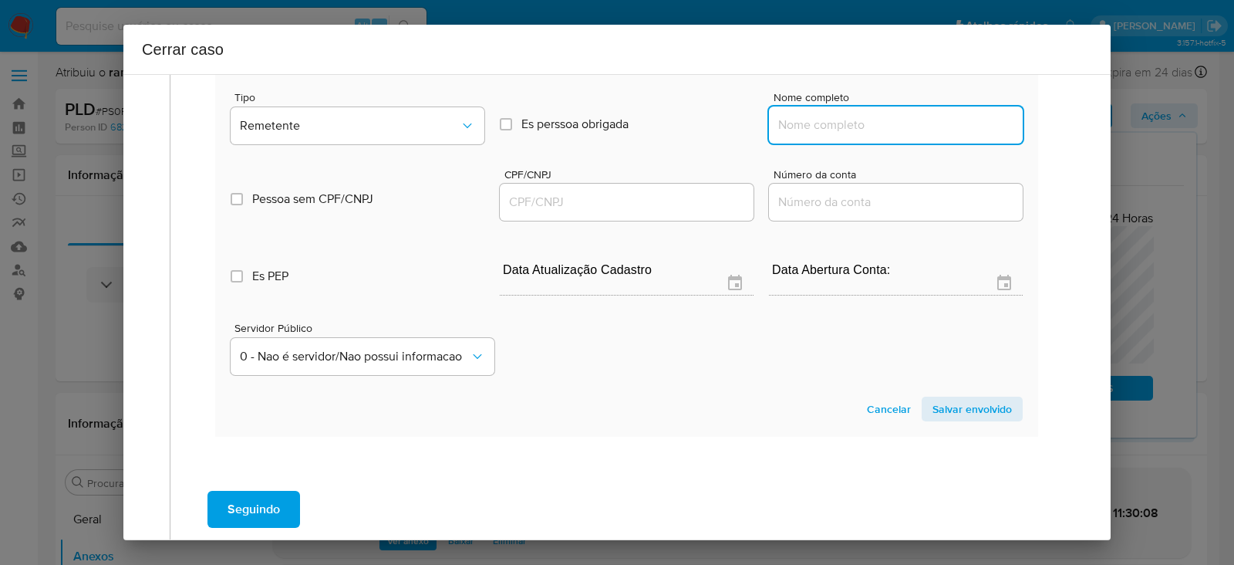
drag, startPoint x: 793, startPoint y: 164, endPoint x: 890, endPoint y: 161, distance: 97.2
click at [794, 135] on input "Nome completo" at bounding box center [896, 125] width 254 height 20
paste input "Luiz Fernando Passoni, 35712412829"
drag, startPoint x: 890, startPoint y: 165, endPoint x: 1167, endPoint y: 158, distance: 277.0
click at [1167, 158] on div "Cerrar caso 1 Informação completa Geral Data de início 01/07/2025 Data Fin 27/0…" at bounding box center [617, 282] width 1234 height 565
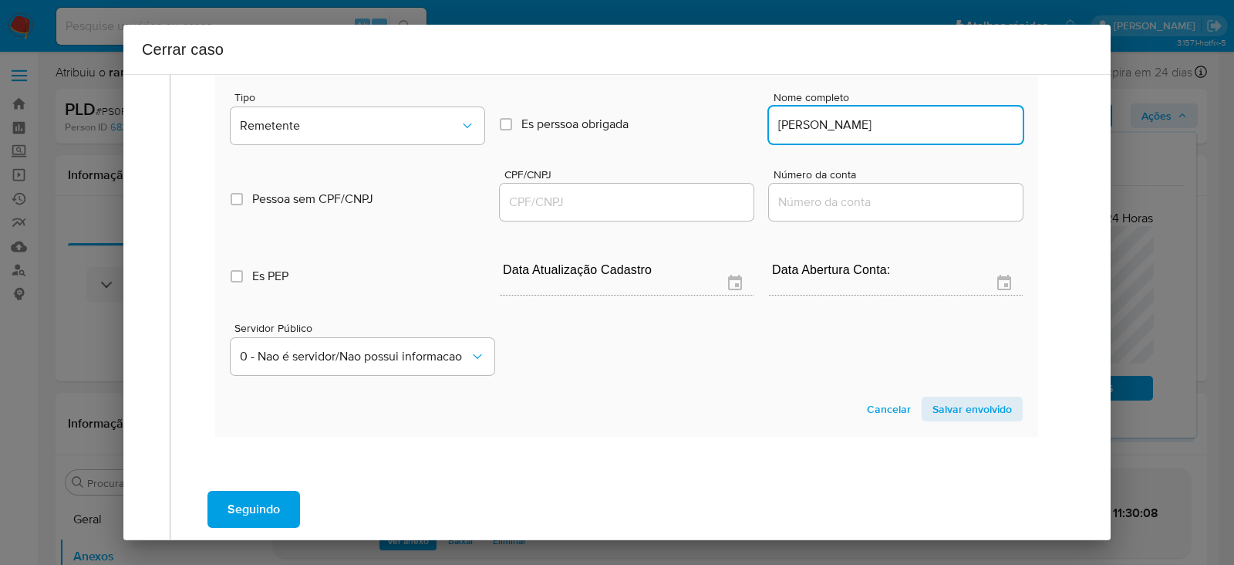
type input "Luiz Fernando Passoni"
click at [549, 221] on div at bounding box center [627, 202] width 254 height 37
click at [544, 212] on input "CPF/CNPJ" at bounding box center [627, 202] width 254 height 20
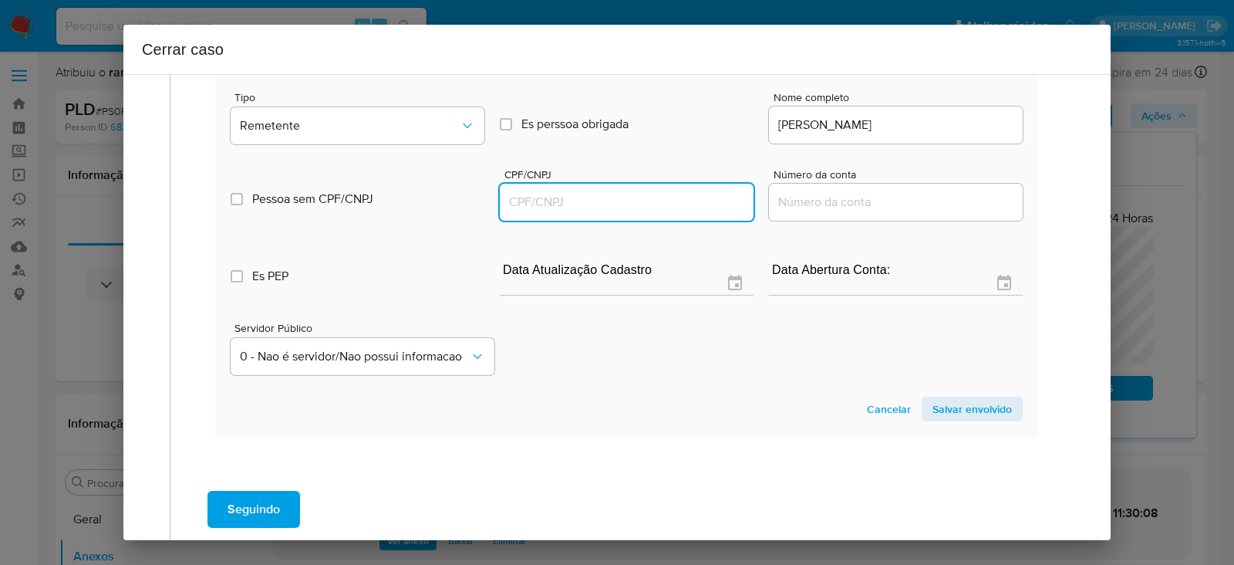
paste input "35712412829"
type input "35712412829"
click at [962, 420] on span "Salvar envolvido" at bounding box center [971, 409] width 79 height 22
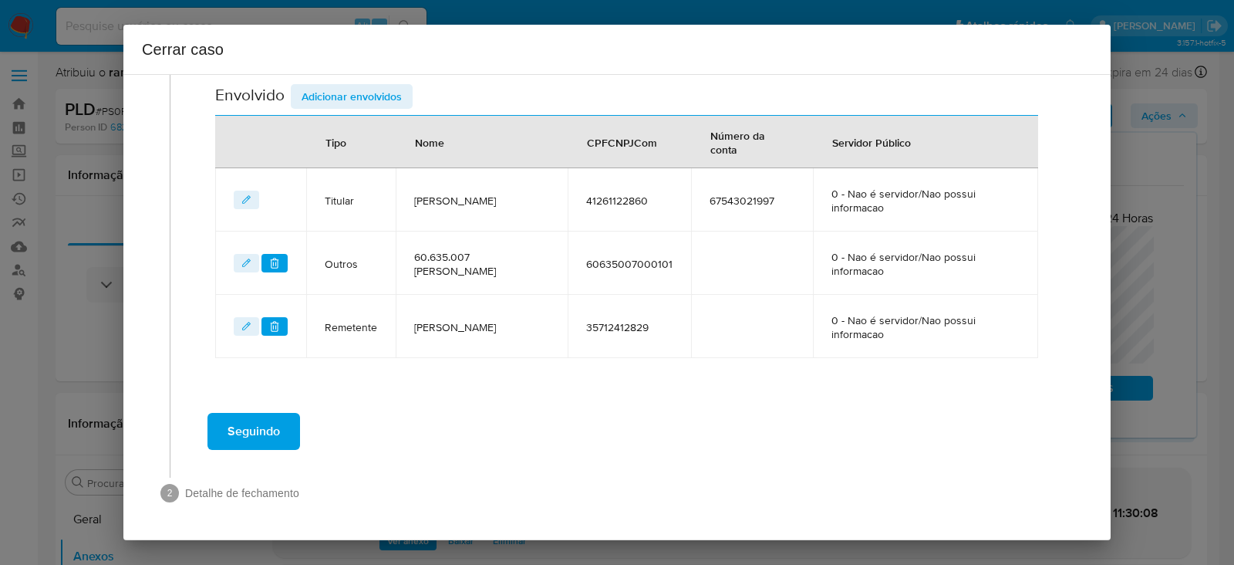
scroll to position [641, 0]
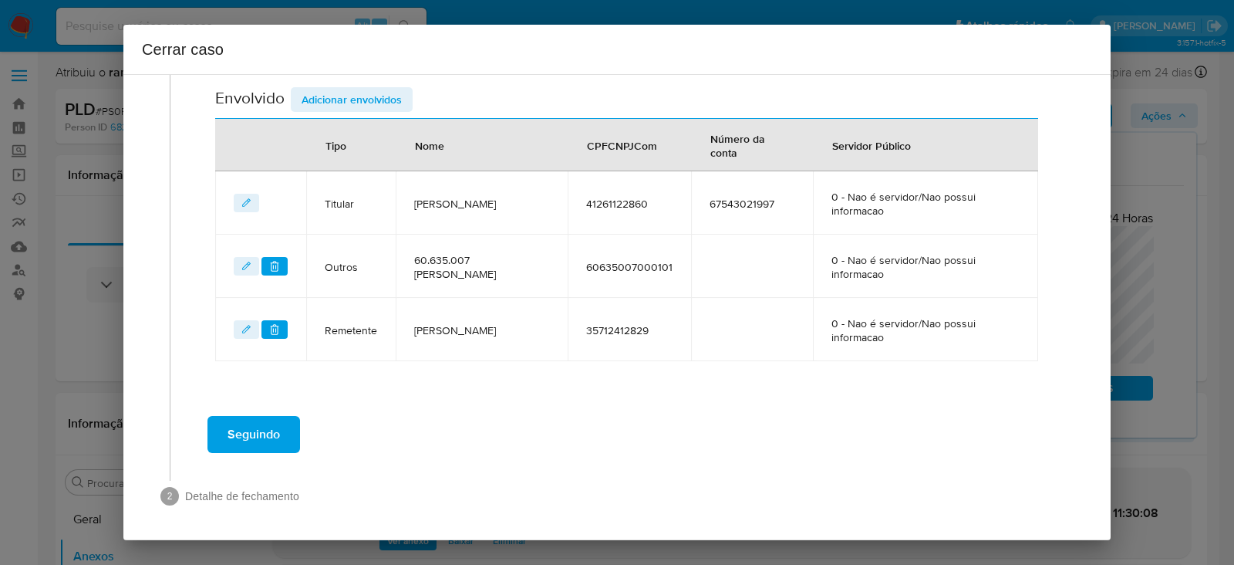
click at [352, 91] on span "Adicionar envolvidos" at bounding box center [352, 100] width 100 height 22
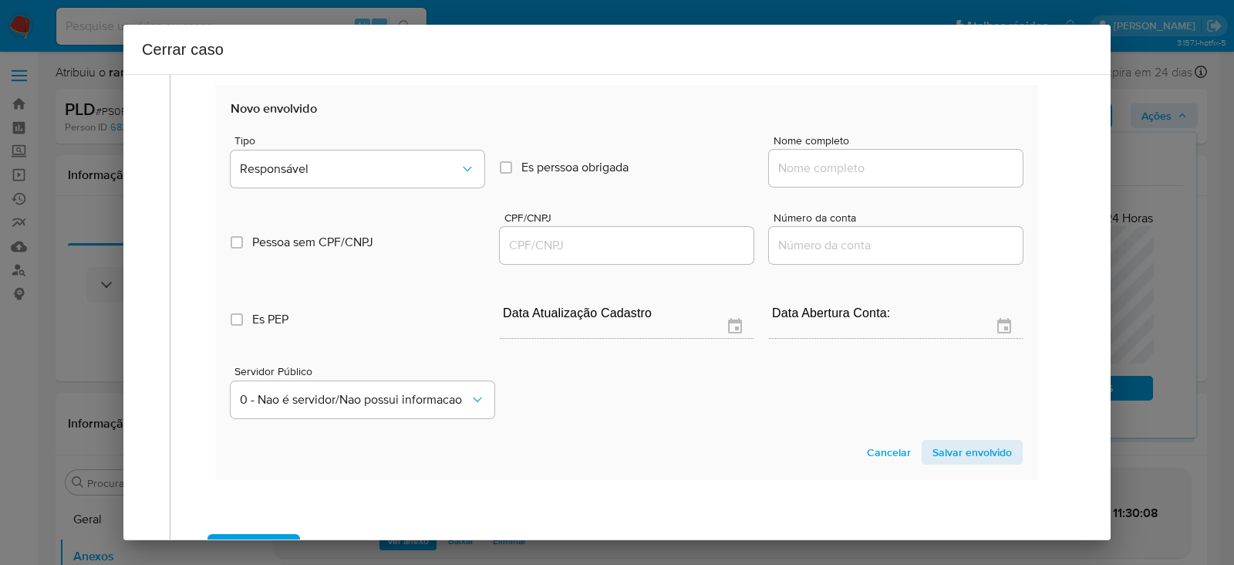
scroll to position [834, 0]
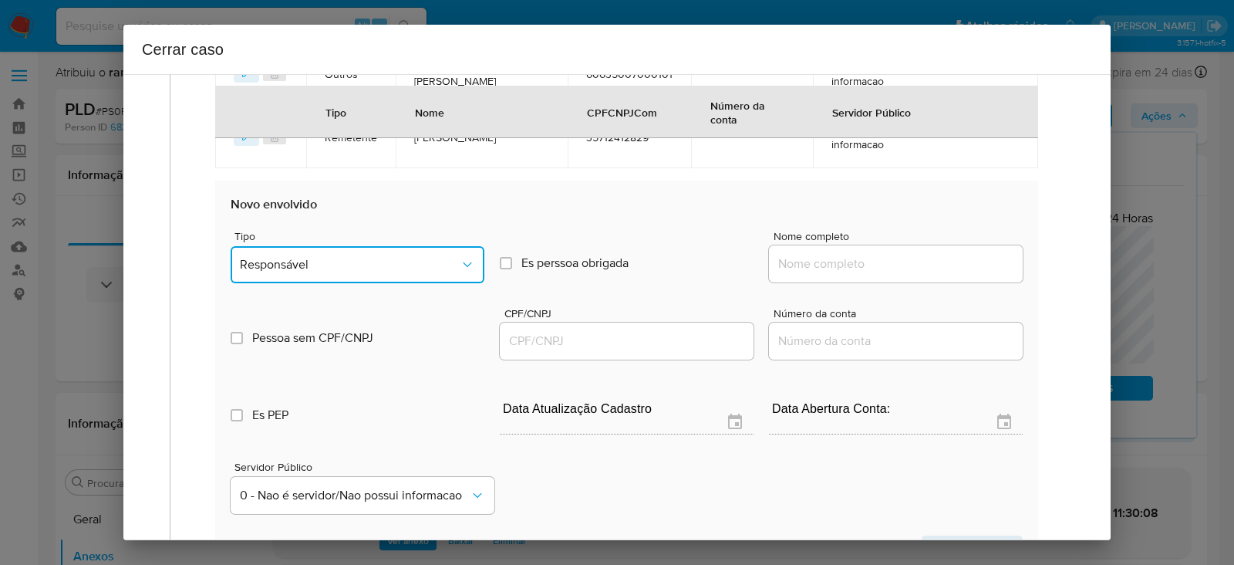
click at [288, 257] on span "Responsável" at bounding box center [350, 264] width 220 height 15
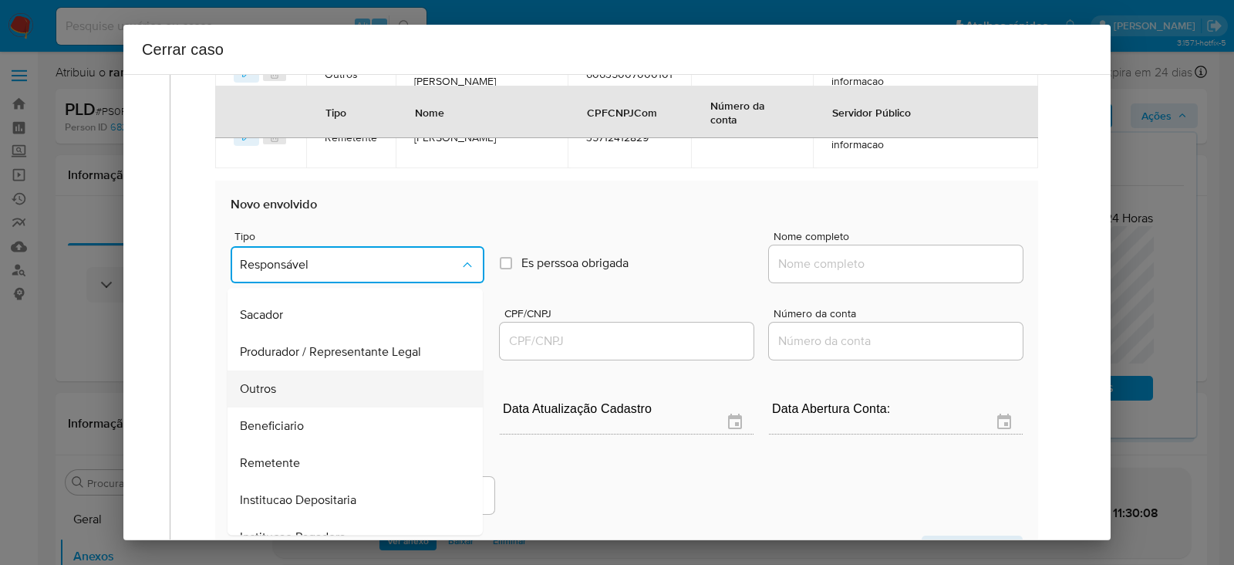
scroll to position [197, 0]
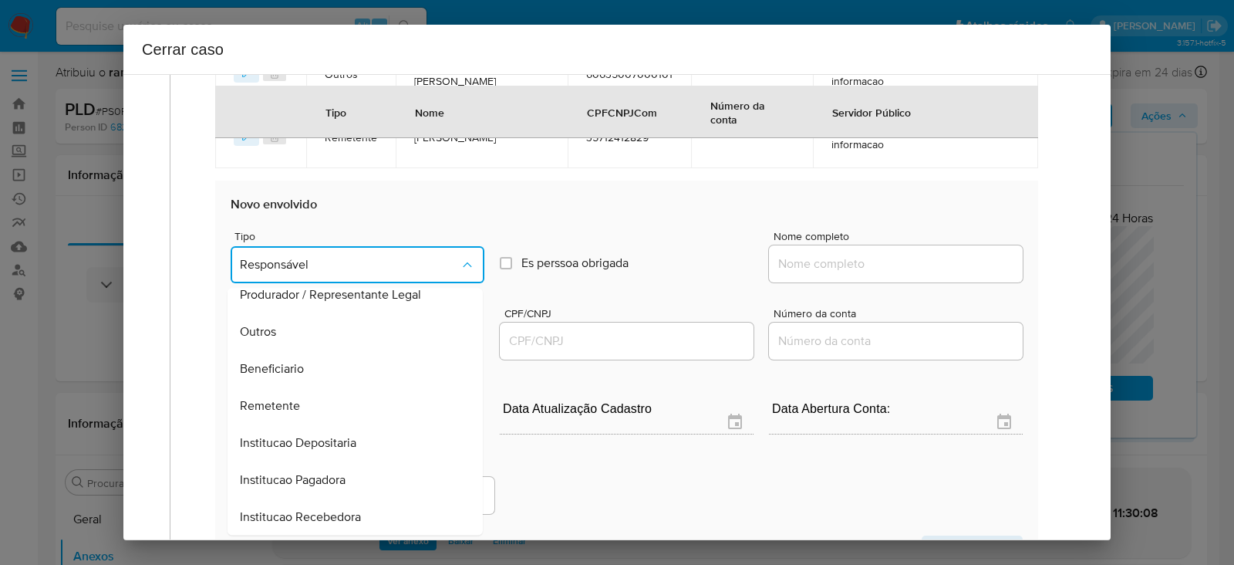
click at [271, 370] on span "Beneficiario" at bounding box center [272, 368] width 64 height 15
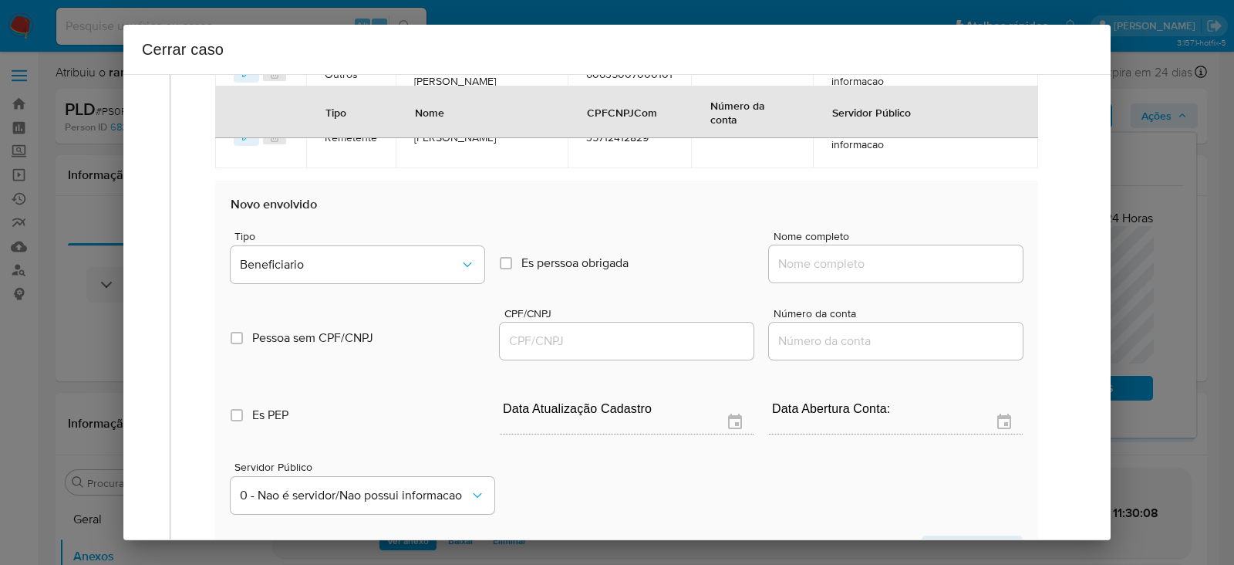
click at [819, 261] on input "Nome completo" at bounding box center [896, 264] width 254 height 20
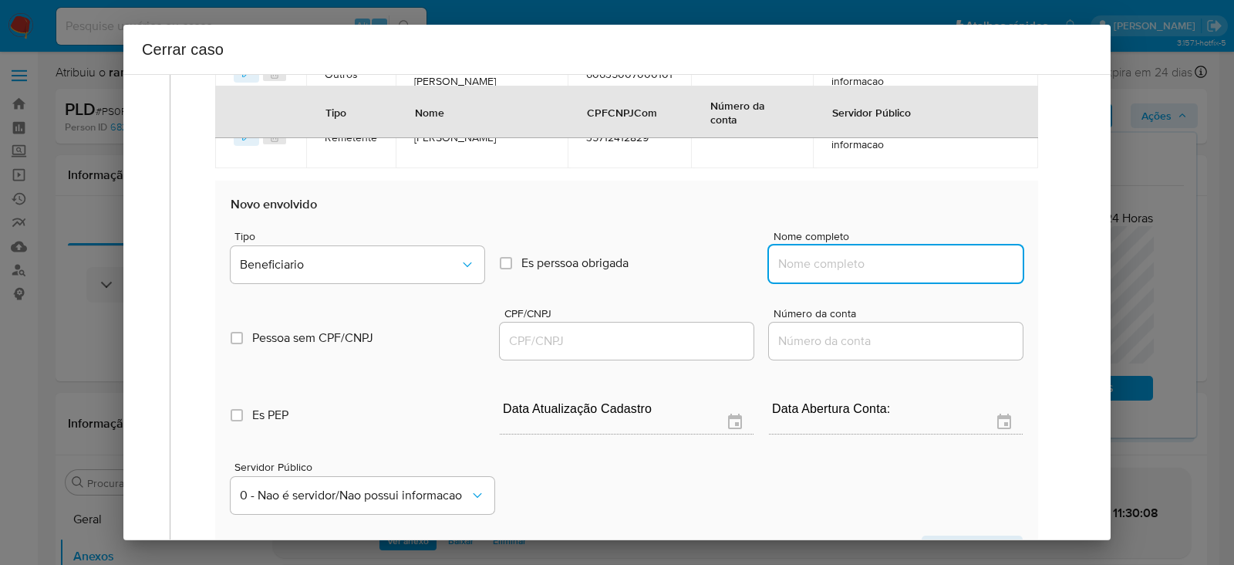
paste input "Marcos Antonio Alves, 46681883877"
drag, startPoint x: 886, startPoint y: 258, endPoint x: 1310, endPoint y: 246, distance: 423.6
type input "Marcos Antonio Alves"
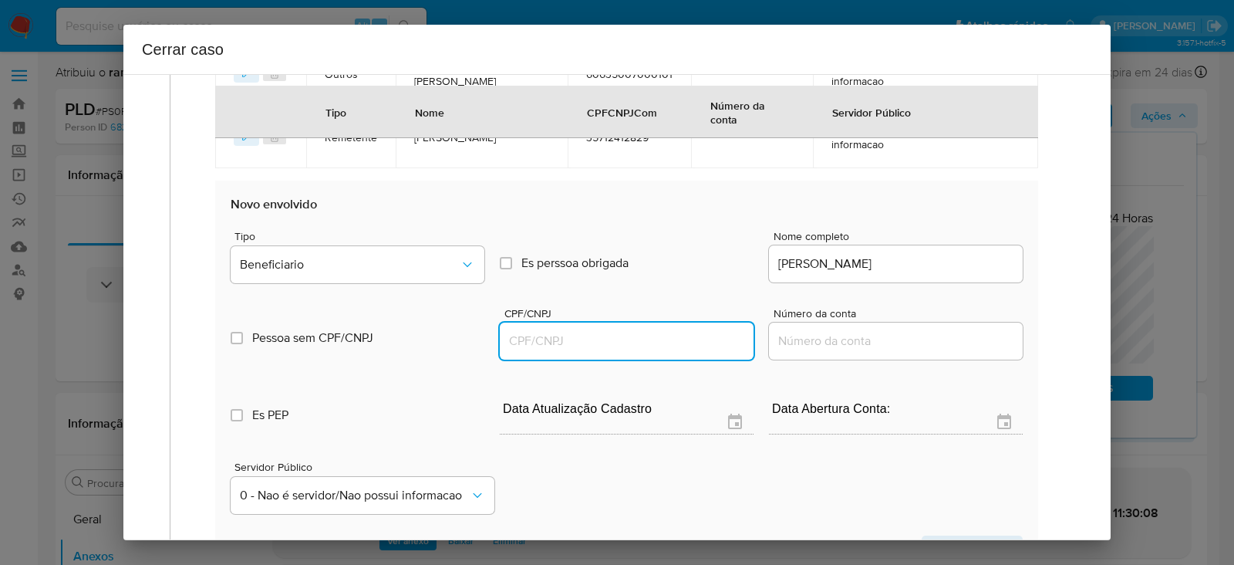
drag, startPoint x: 511, startPoint y: 335, endPoint x: 528, endPoint y: 346, distance: 19.0
click at [511, 335] on input "CPF/CNPJ" at bounding box center [627, 341] width 254 height 20
paste input "46681883877"
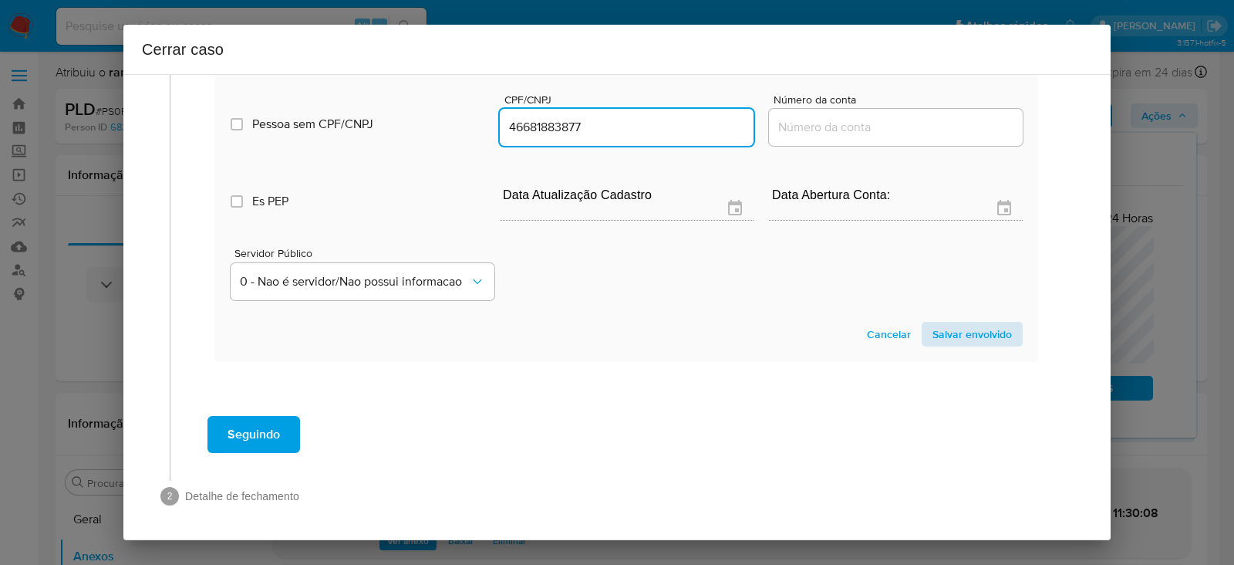
type input "46681883877"
click at [956, 339] on span "Salvar envolvido" at bounding box center [971, 334] width 79 height 22
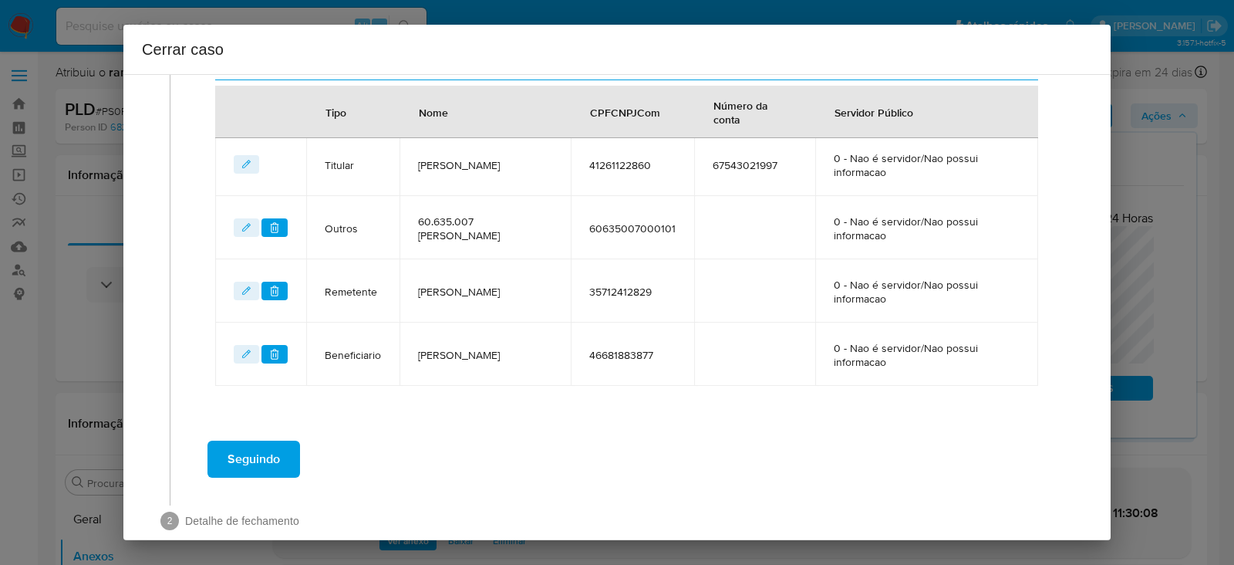
scroll to position [704, 0]
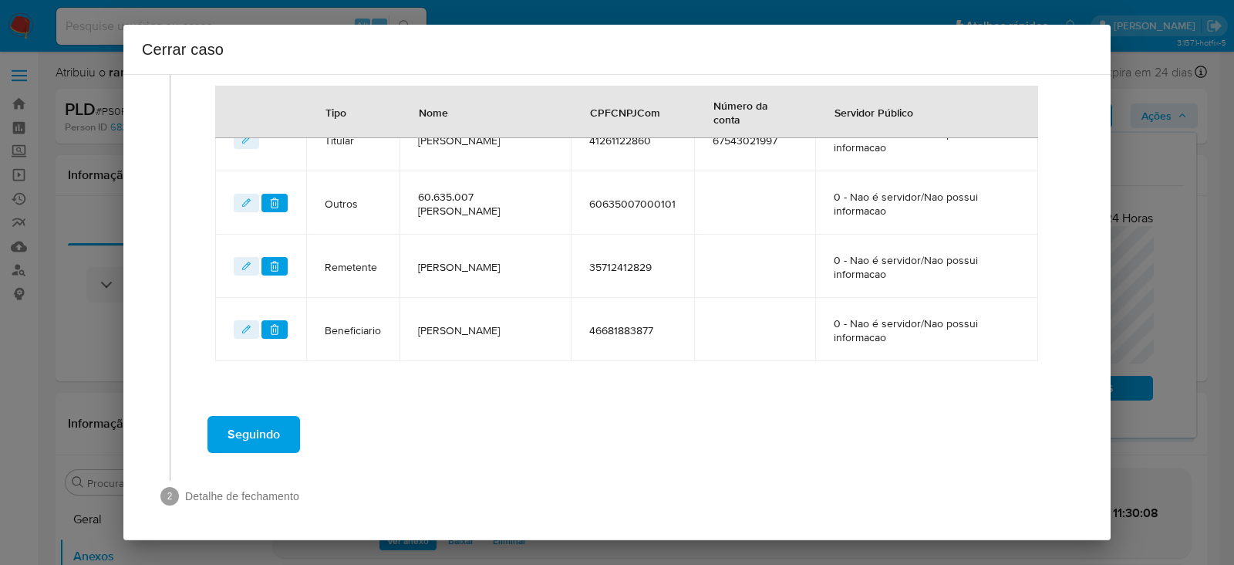
click at [259, 420] on span "Seguindo" at bounding box center [254, 434] width 52 height 34
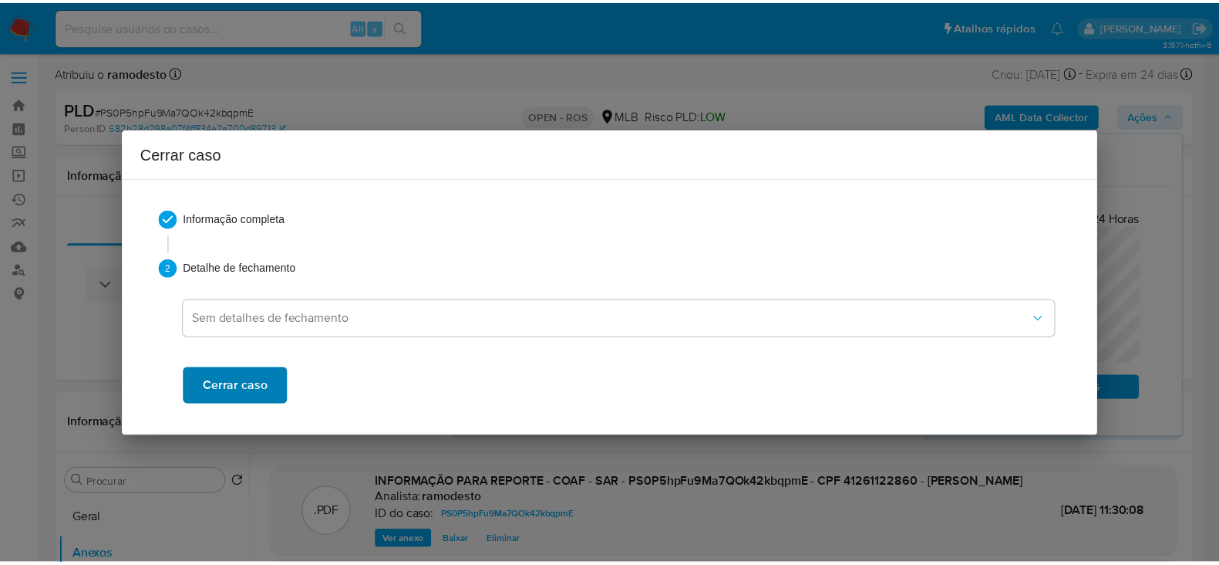
scroll to position [0, 0]
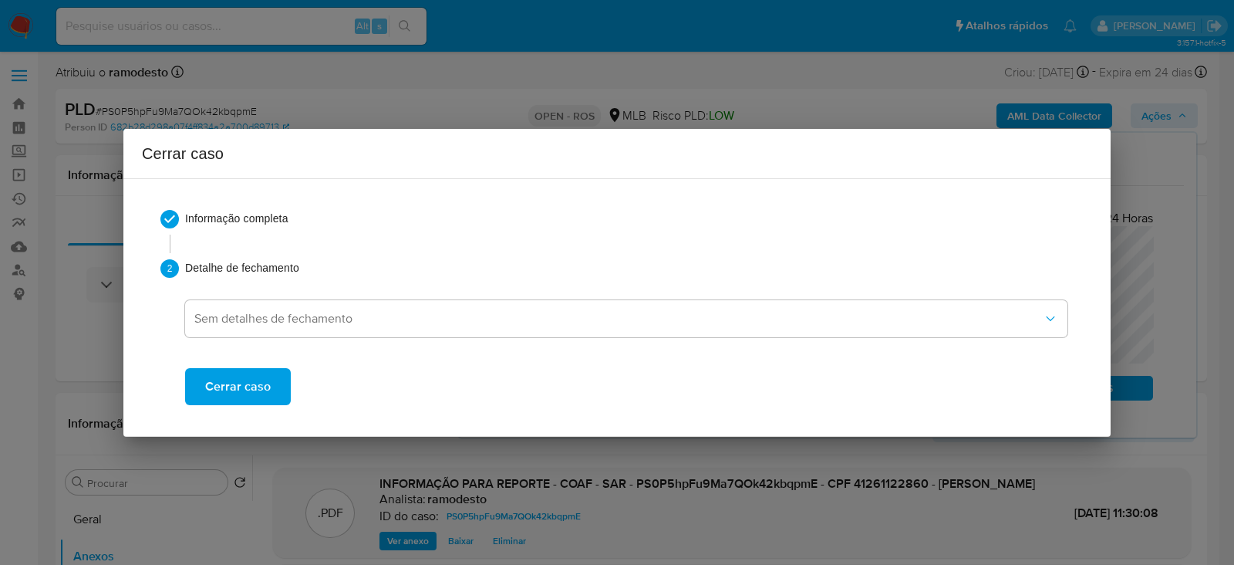
click at [230, 375] on span "Cerrar caso" at bounding box center [238, 386] width 66 height 34
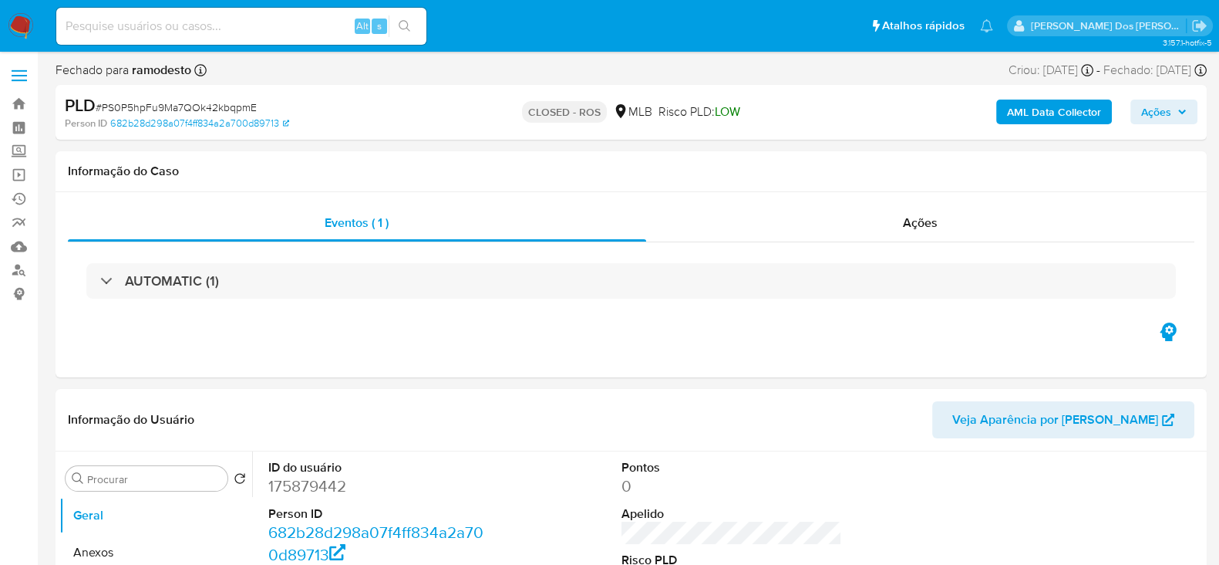
select select "10"
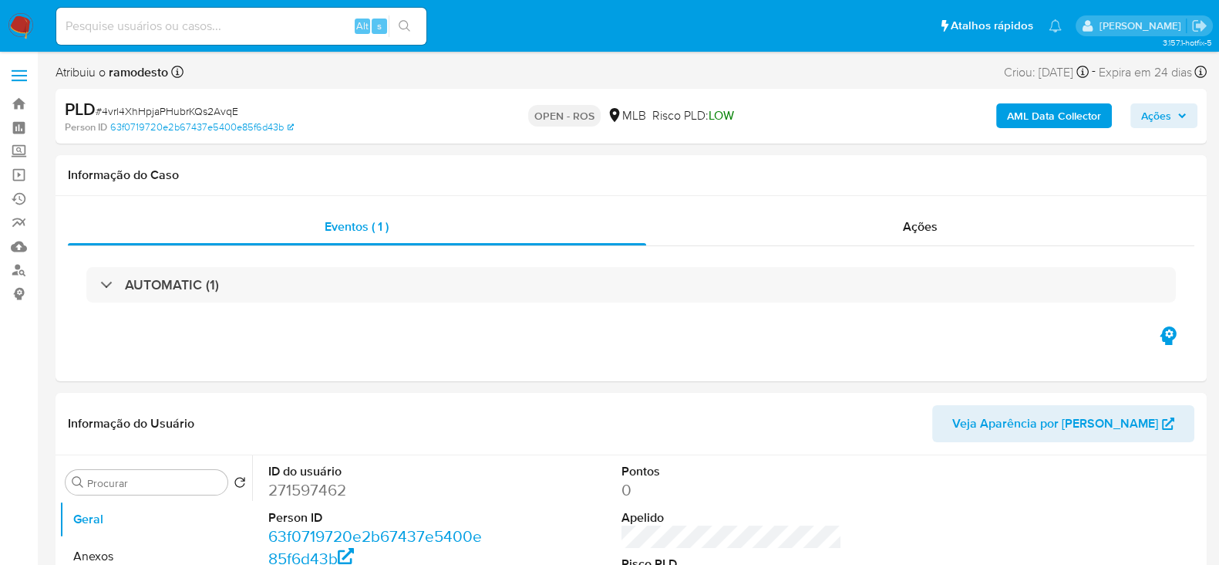
select select "10"
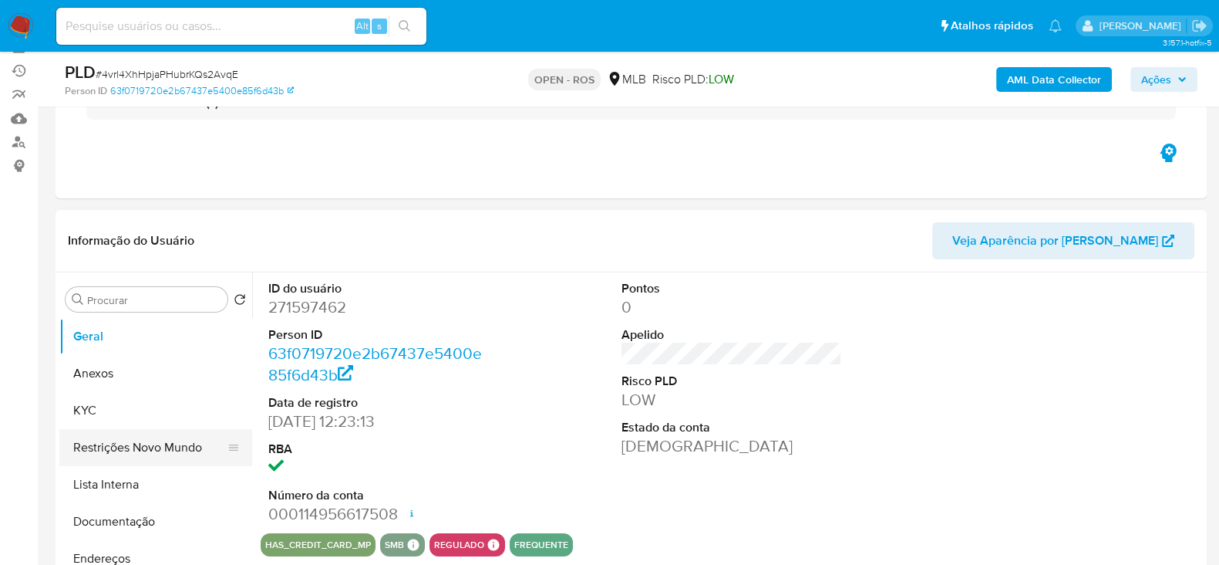
scroll to position [192, 0]
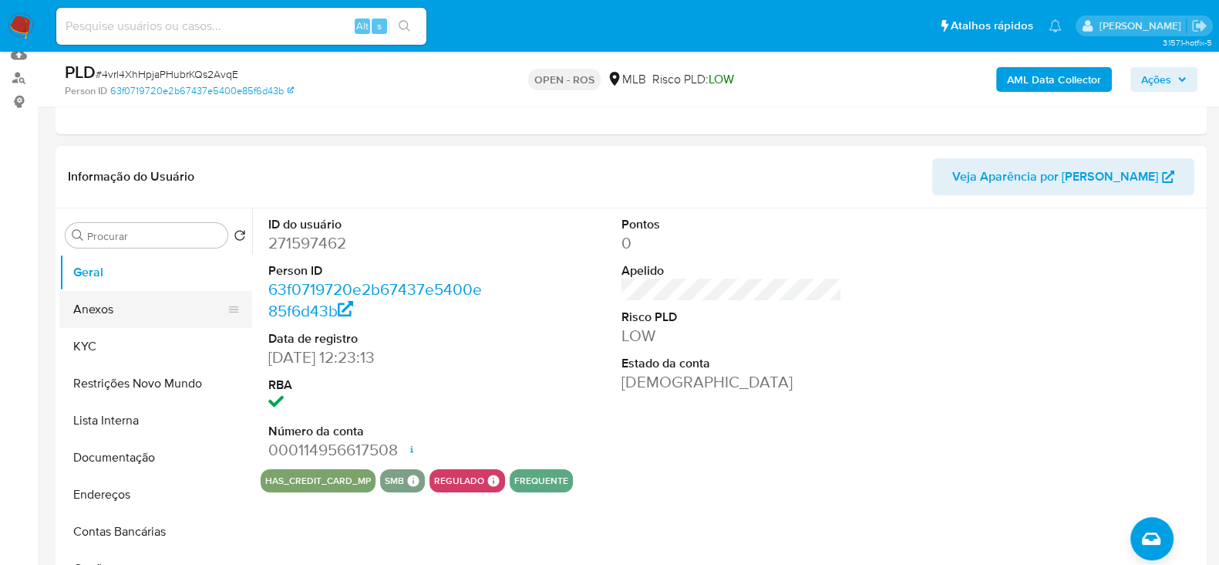
click at [96, 306] on button "Anexos" at bounding box center [149, 309] width 180 height 37
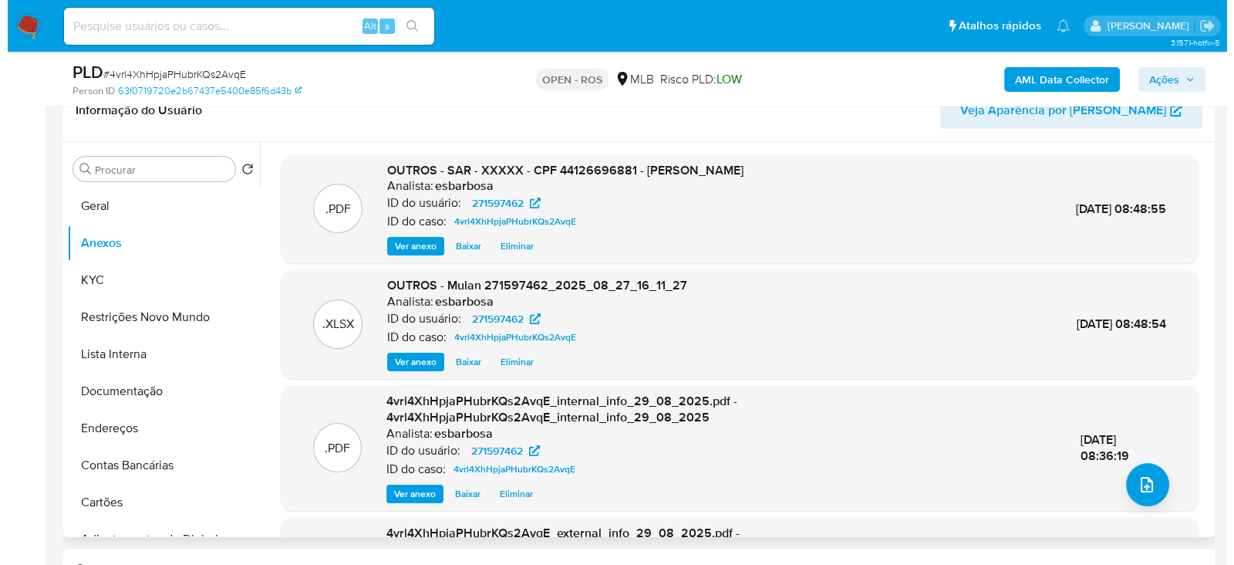
scroll to position [289, 0]
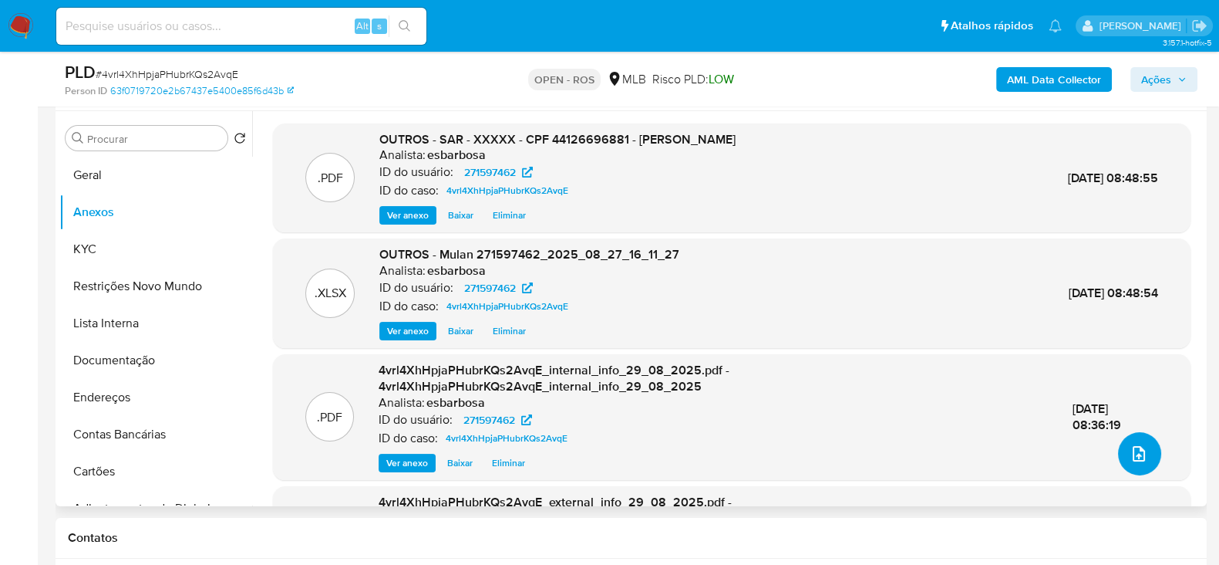
click at [1126, 441] on button "upload-file" at bounding box center [1139, 453] width 43 height 43
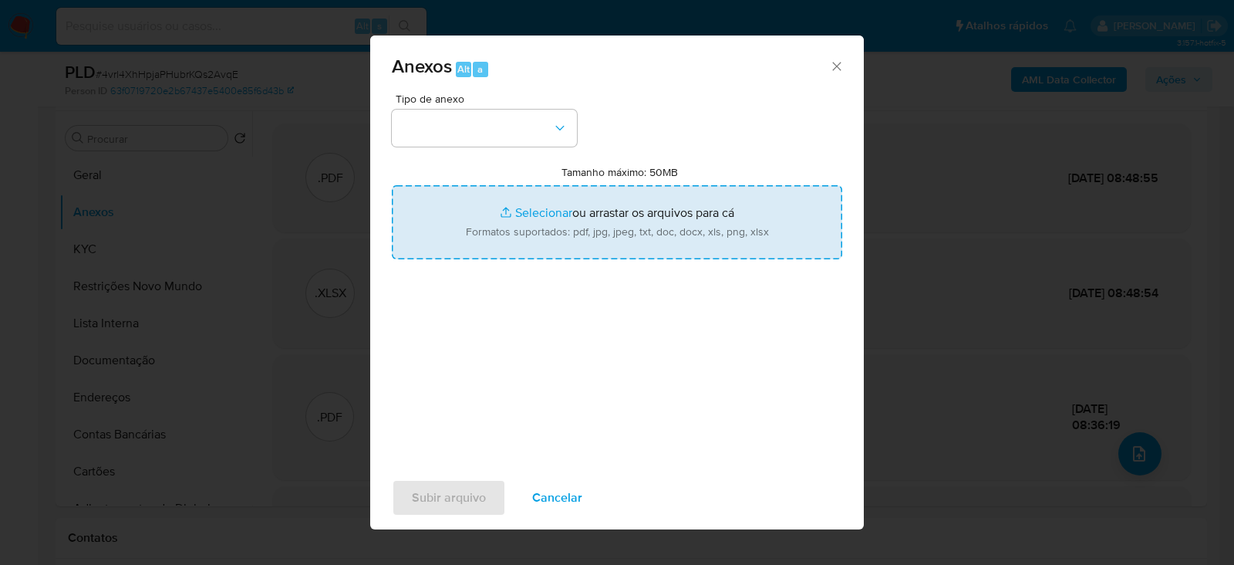
type input "C:\fakepath\SAR - 4vrl4XhHpjaPHubrKQs2AvqE - CPF 44126696881 - [PERSON_NAME].pdf"
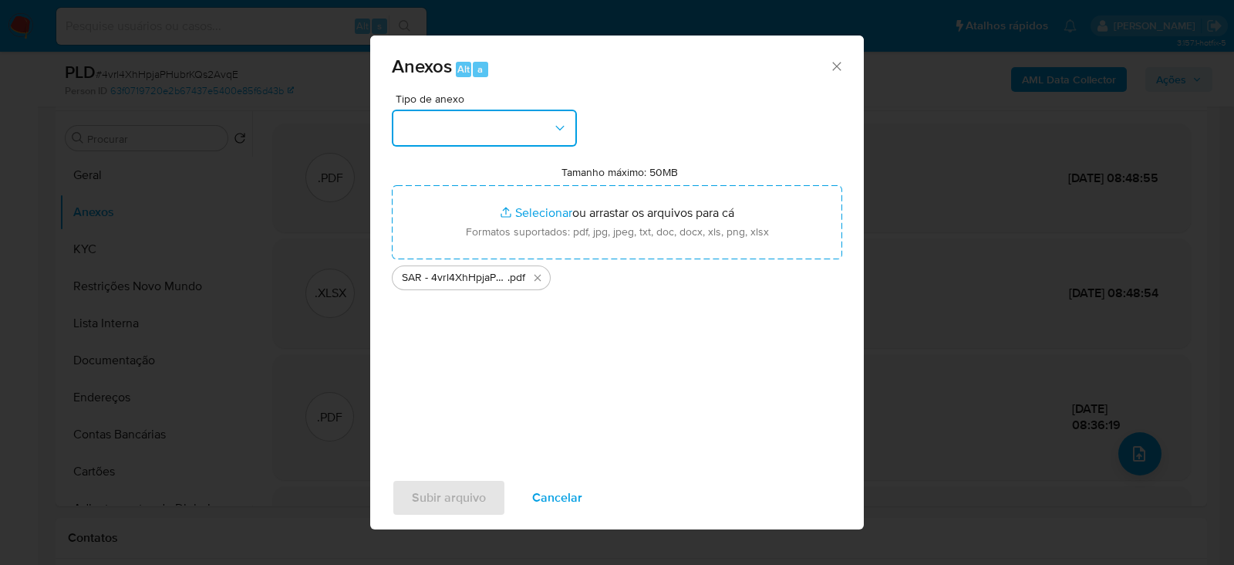
click at [444, 128] on button "button" at bounding box center [484, 128] width 185 height 37
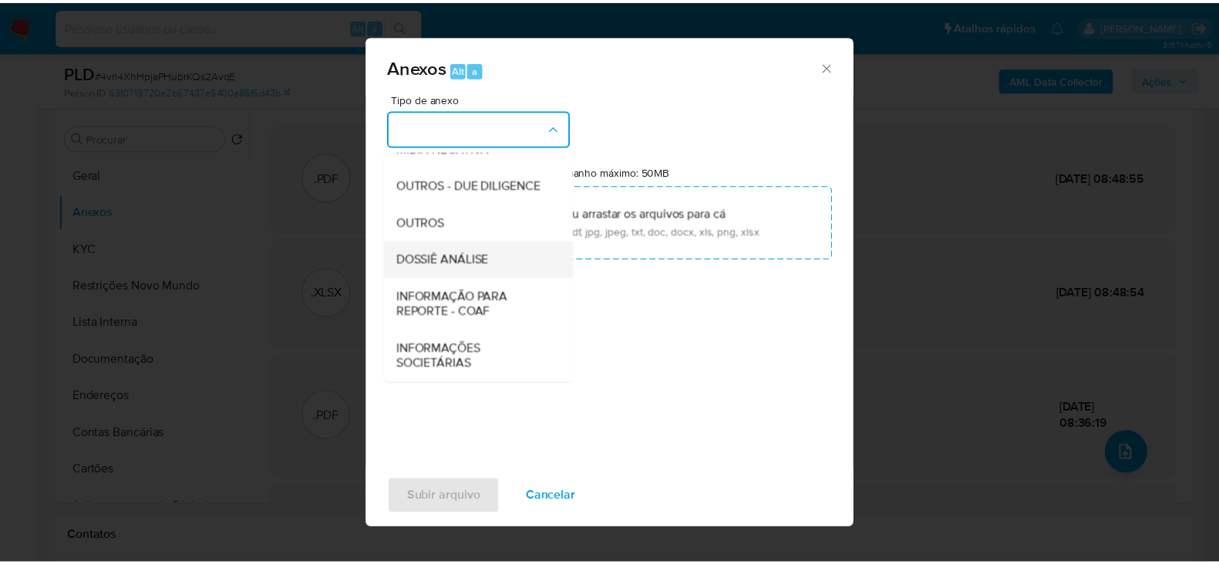
scroll to position [237, 0]
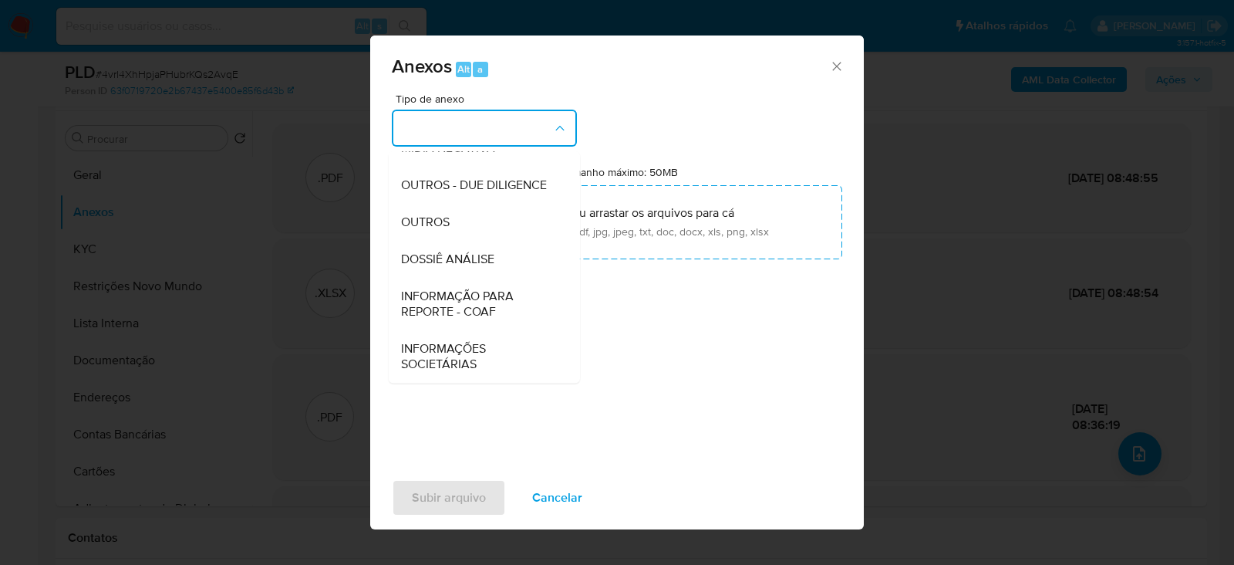
click at [466, 307] on span "INFORMAÇÃO PARA REPORTE - COAF" at bounding box center [479, 303] width 157 height 31
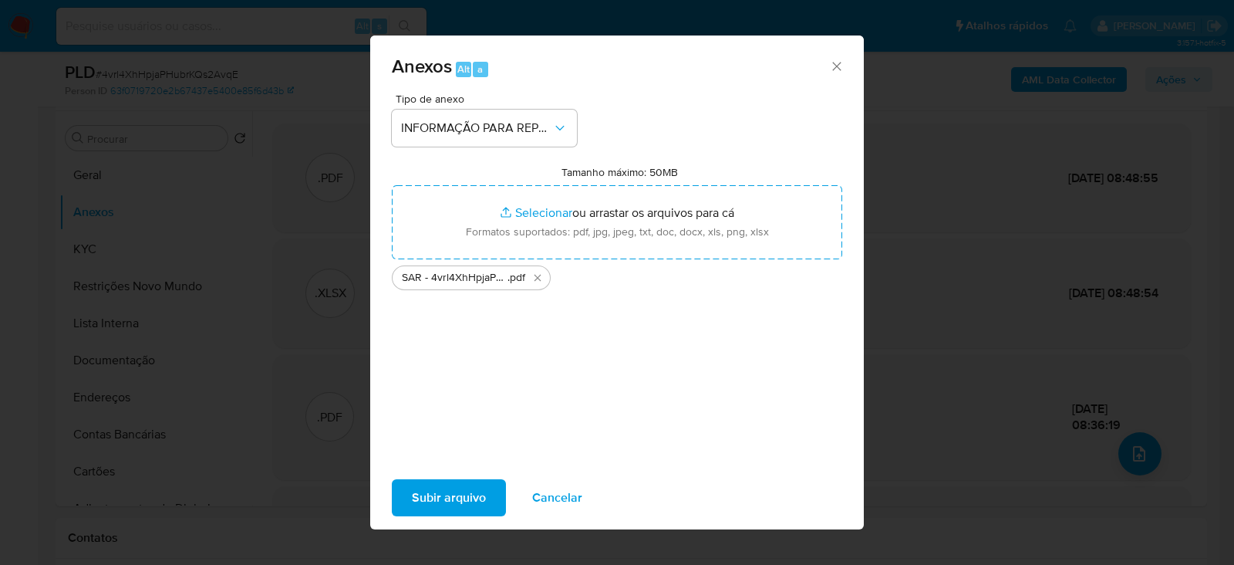
click at [447, 483] on span "Subir arquivo" at bounding box center [449, 497] width 74 height 34
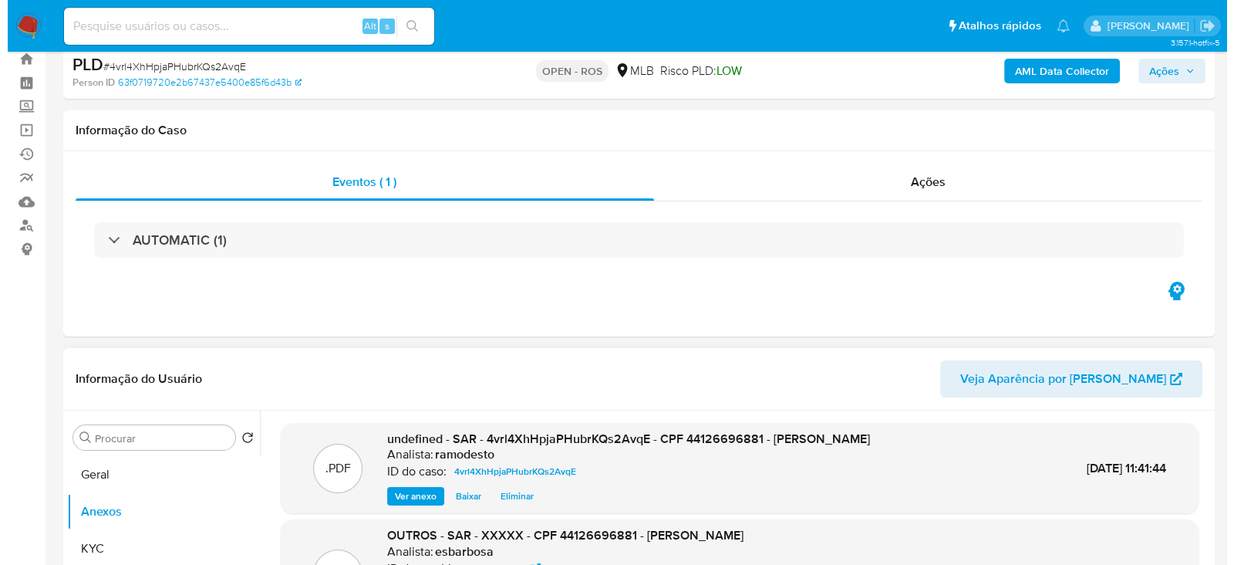
scroll to position [0, 0]
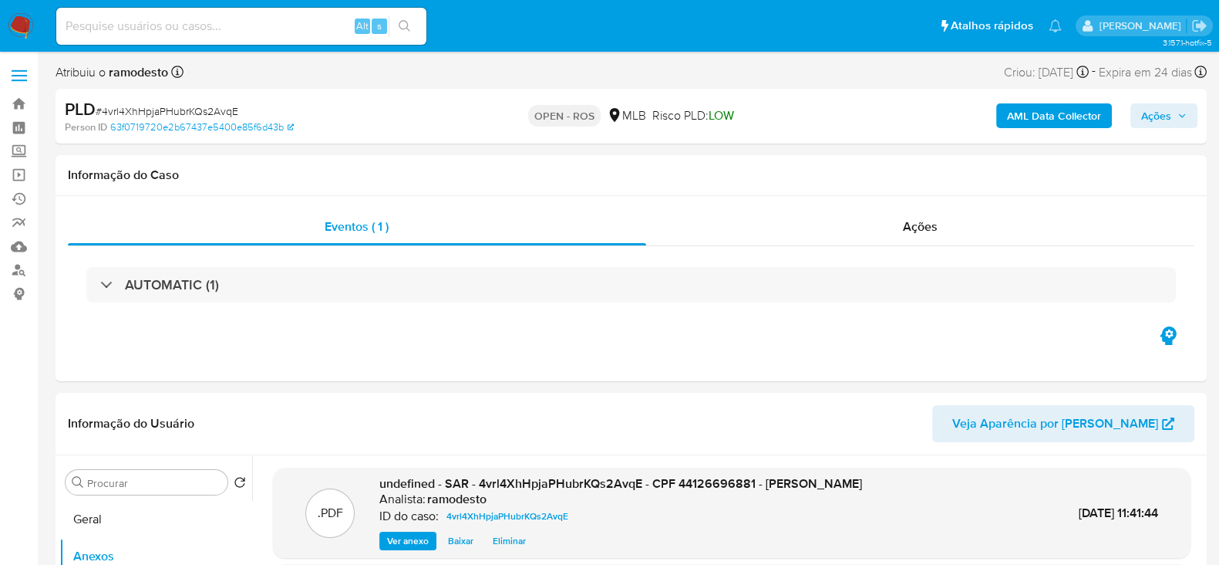
click at [1157, 114] on span "Ações" at bounding box center [1156, 115] width 30 height 25
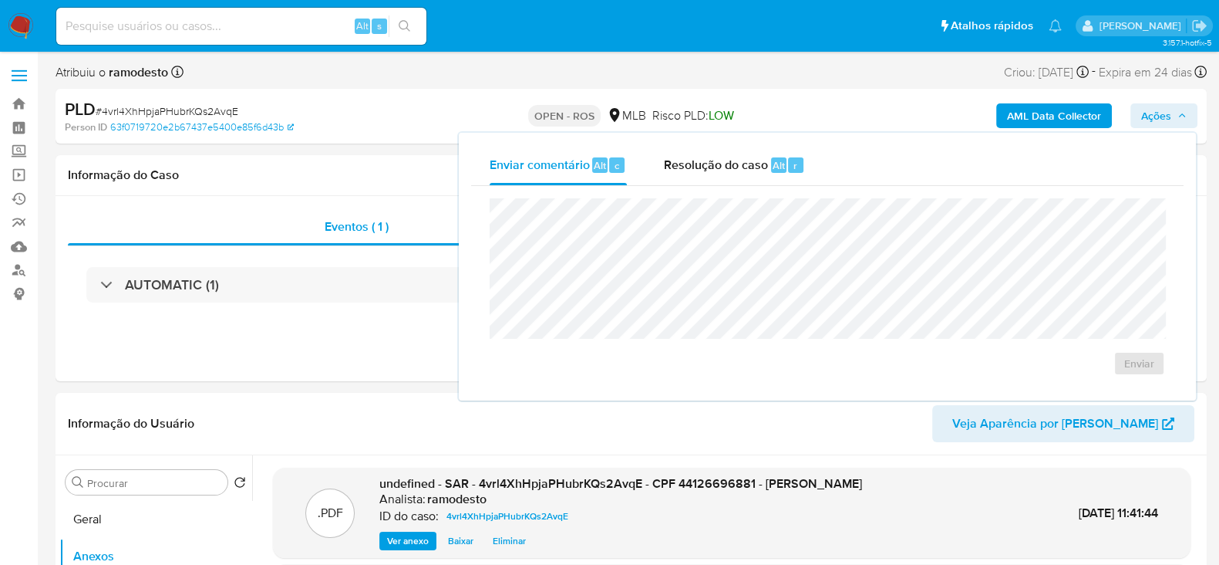
drag, startPoint x: 696, startPoint y: 157, endPoint x: 688, endPoint y: 191, distance: 34.8
click at [698, 157] on span "Resolução do caso" at bounding box center [716, 165] width 104 height 18
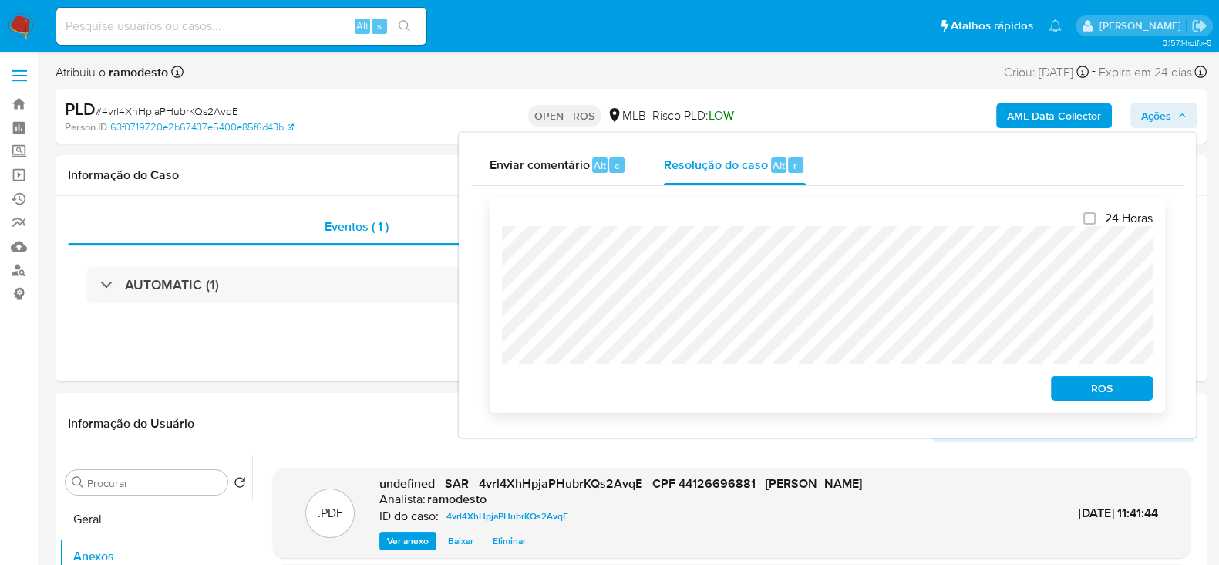
click at [1101, 381] on span "ROS" at bounding box center [1102, 388] width 80 height 22
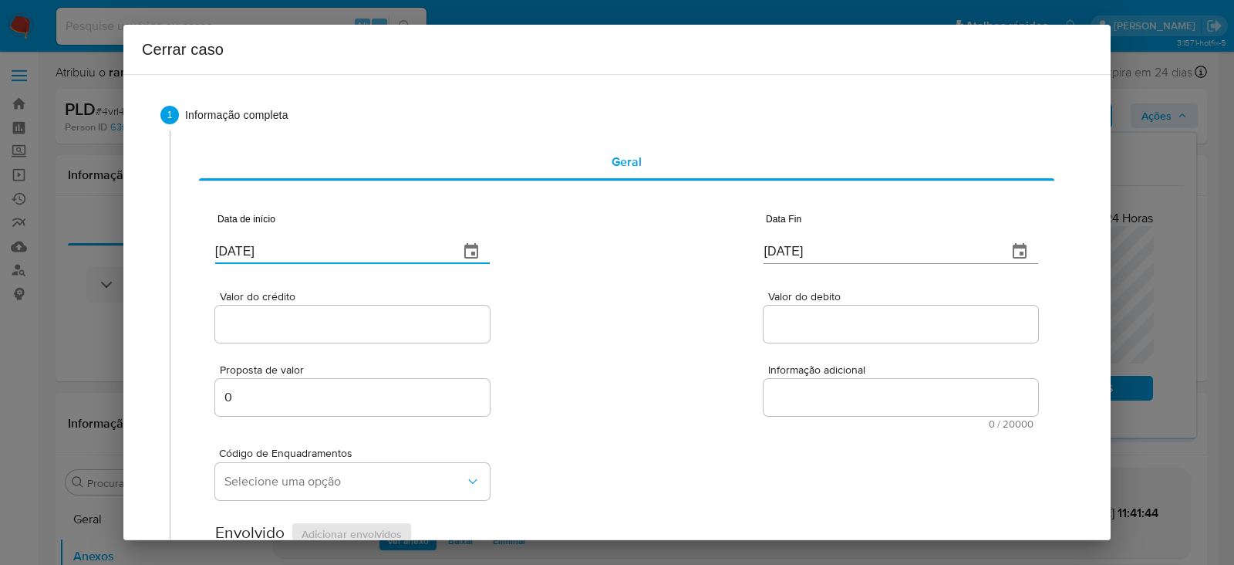
drag, startPoint x: 267, startPoint y: 248, endPoint x: 39, endPoint y: 235, distance: 228.7
click at [39, 235] on div "Cerrar caso 1 Informação completa Geral Data de início [DATE] Data Fin [DATE] V…" at bounding box center [617, 282] width 1234 height 565
paste input "1/07"
type input "[DATE]"
drag, startPoint x: 841, startPoint y: 254, endPoint x: 705, endPoint y: 258, distance: 136.6
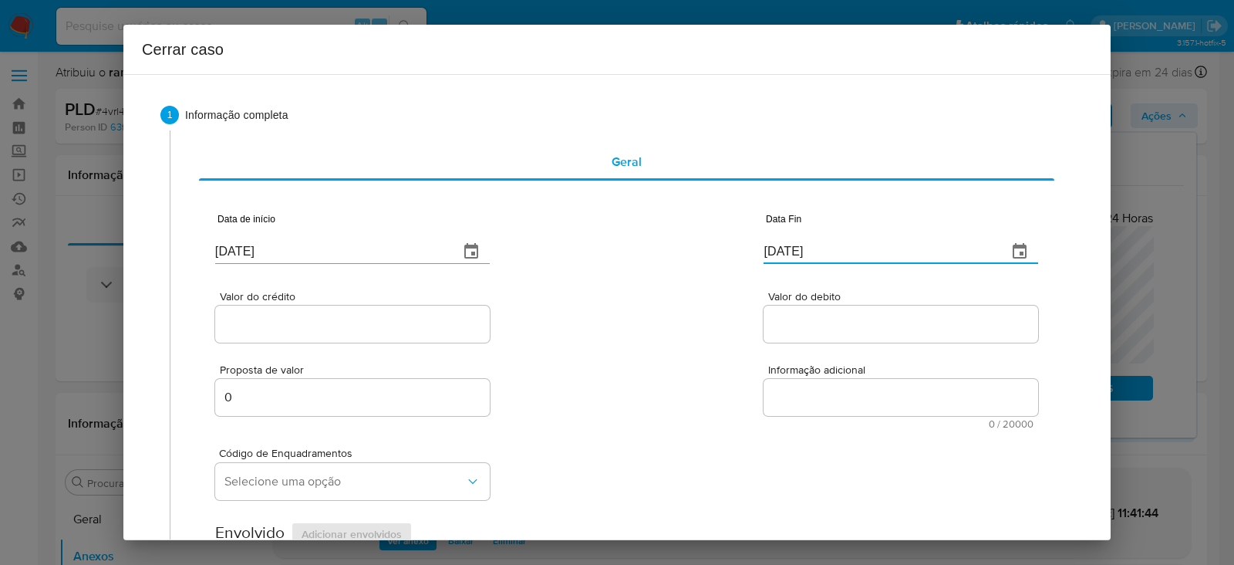
click at [565, 229] on div "Data de início [DATE] Data Fin [DATE]" at bounding box center [626, 232] width 823 height 80
paste input "25/08"
type input "[DATE]"
click at [259, 318] on input "Valor do crédito" at bounding box center [352, 324] width 275 height 20
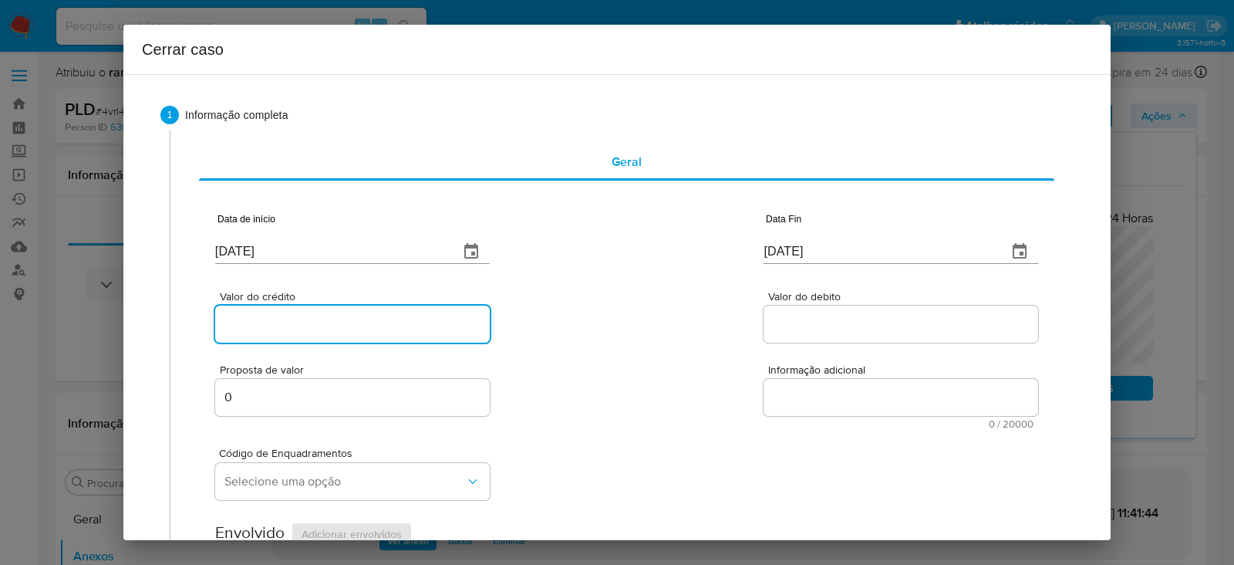
paste input "R$236.695"
type input "R$236.695"
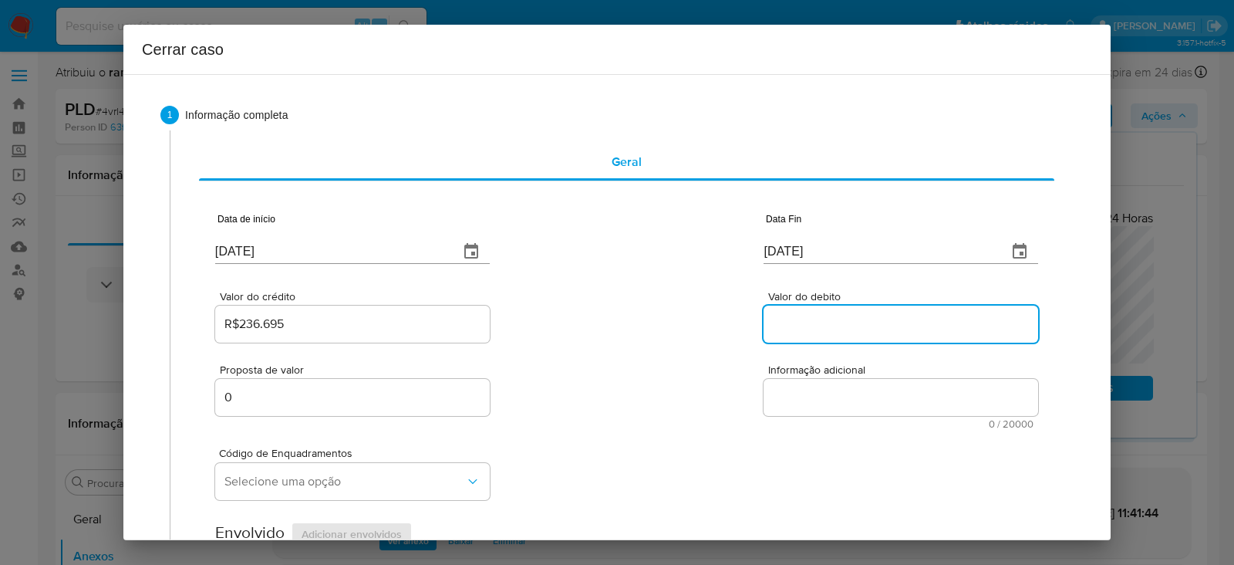
click at [791, 317] on input "Valor do debito" at bounding box center [901, 324] width 275 height 20
paste input "R$240.830"
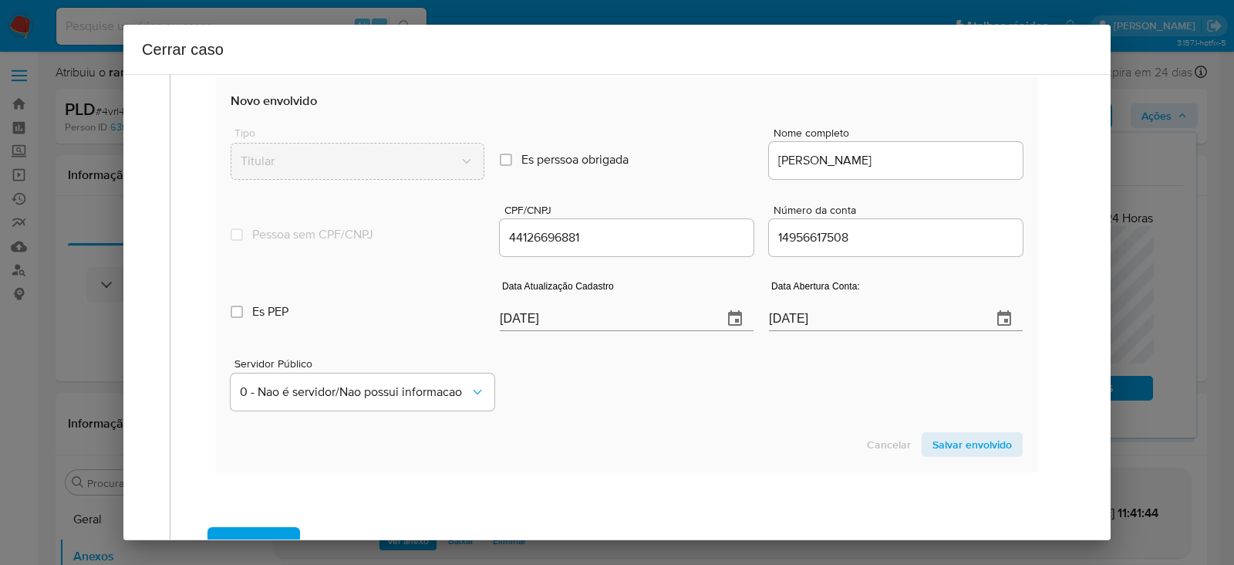
type input "R$240.830"
drag, startPoint x: 549, startPoint y: 317, endPoint x: 451, endPoint y: 302, distance: 99.0
click at [452, 302] on div "Es PEP isPEP Data Atualização Cadastro [DATE] Data Abertura Conta: [DATE]" at bounding box center [627, 299] width 792 height 80
paste input "22/08"
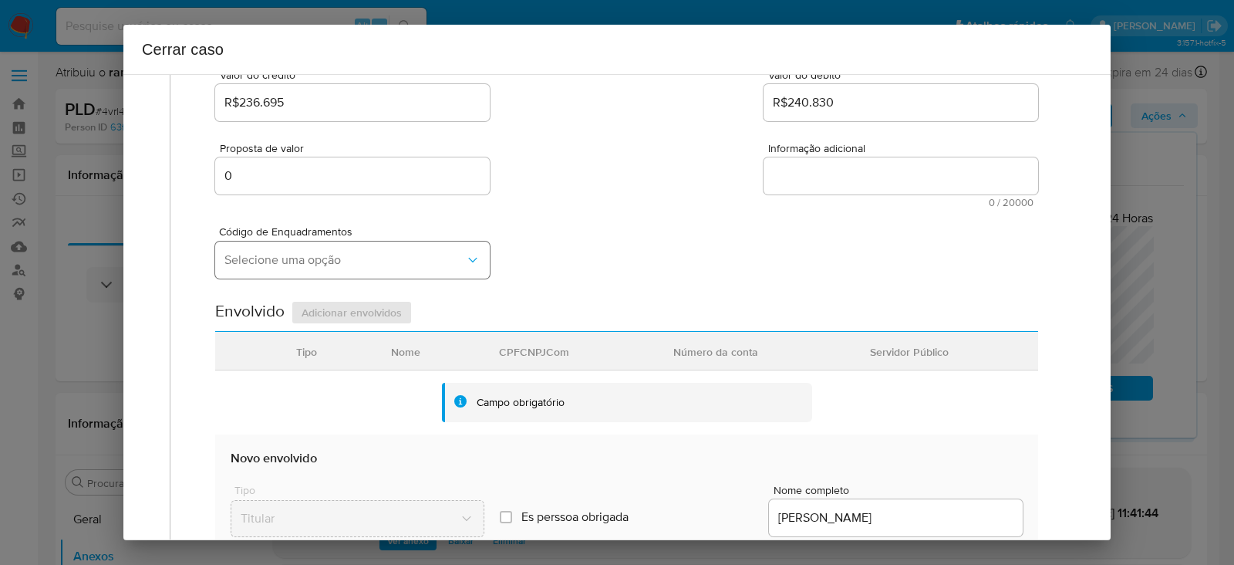
scroll to position [192, 0]
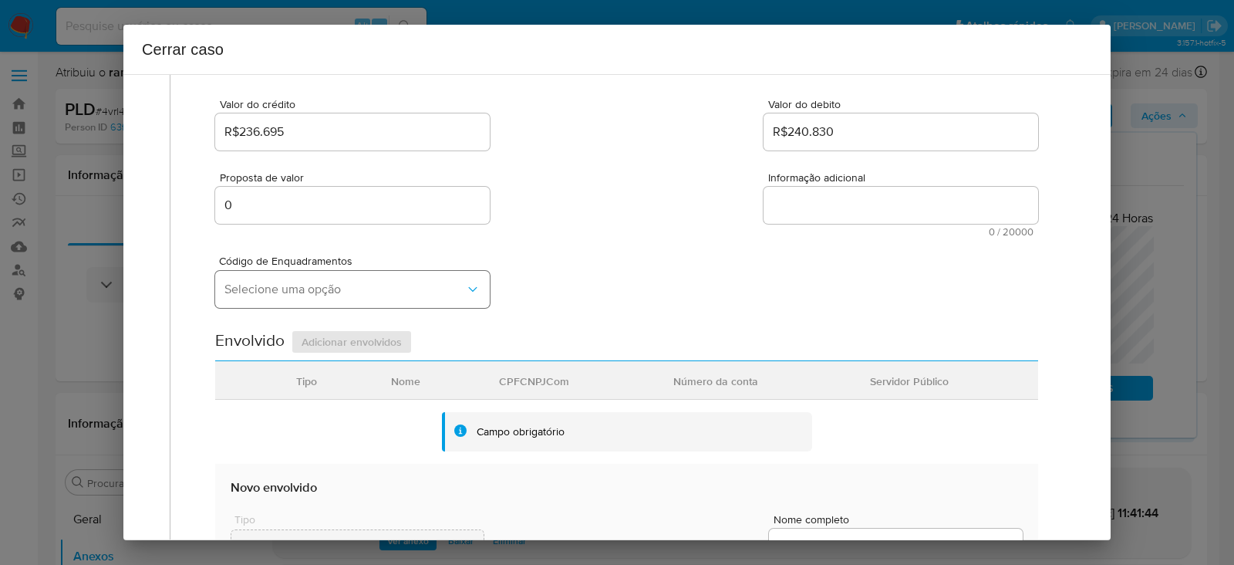
type input "[DATE]"
click at [263, 286] on span "Selecione uma opção" at bounding box center [344, 289] width 241 height 15
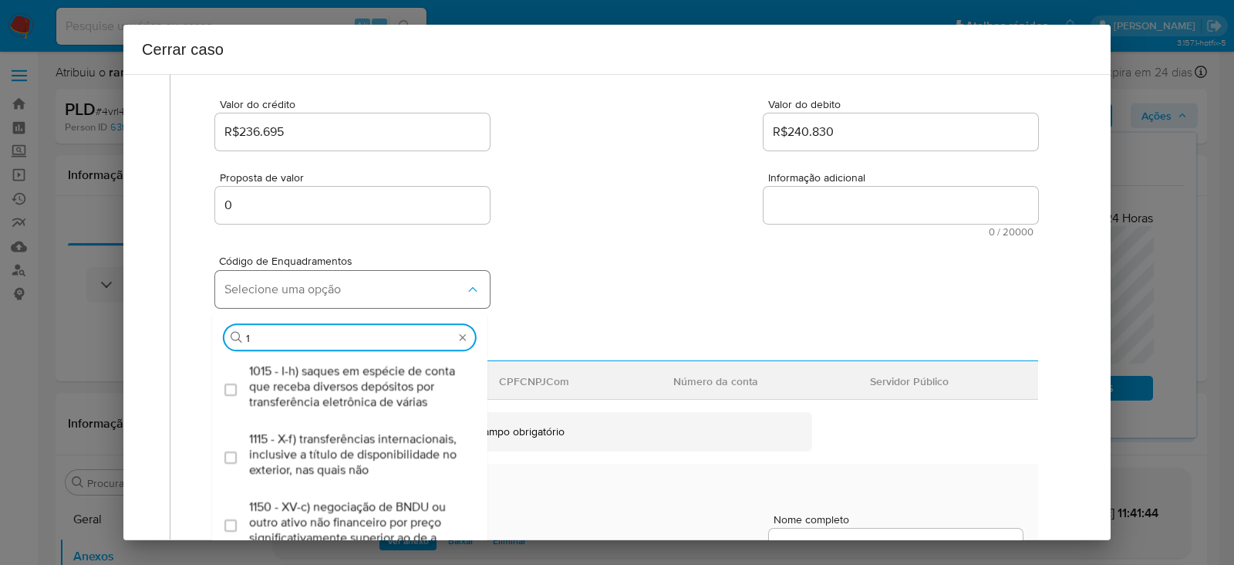
type input "15"
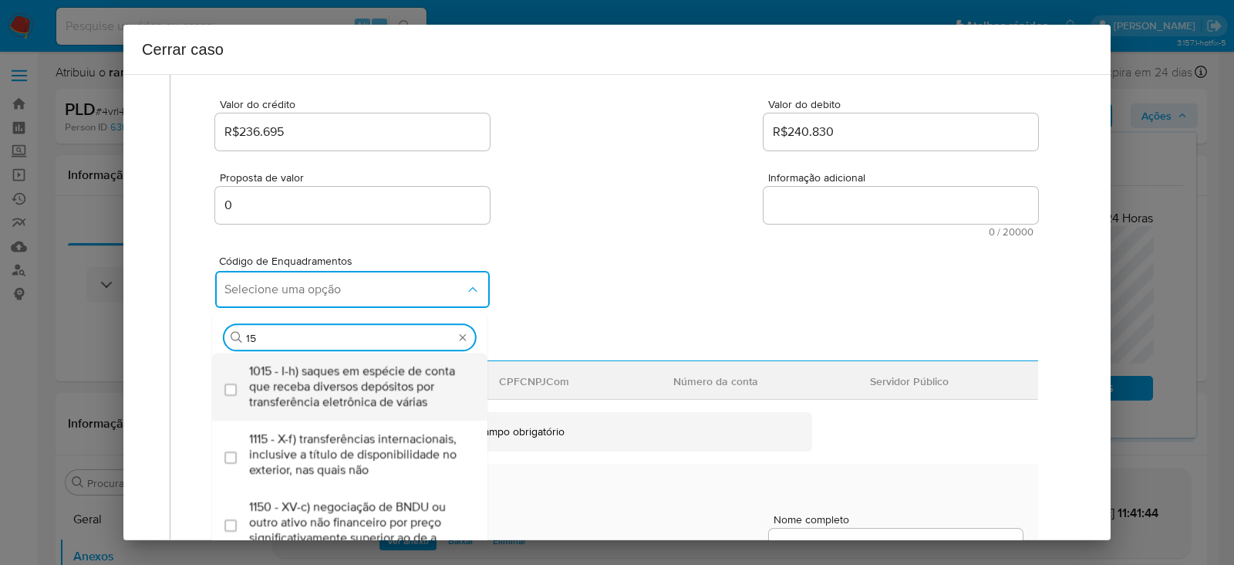
click at [297, 363] on span "1015 - I-h) saques em espécie de conta que receba diversos depósitos por transf…" at bounding box center [357, 386] width 217 height 46
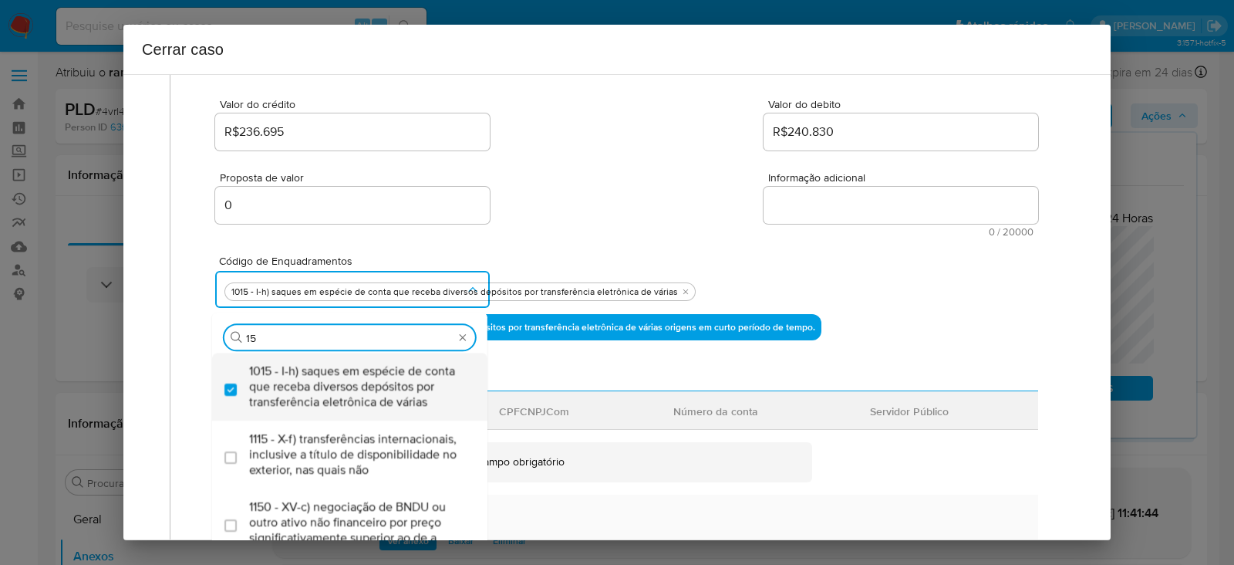
checkbox input "true"
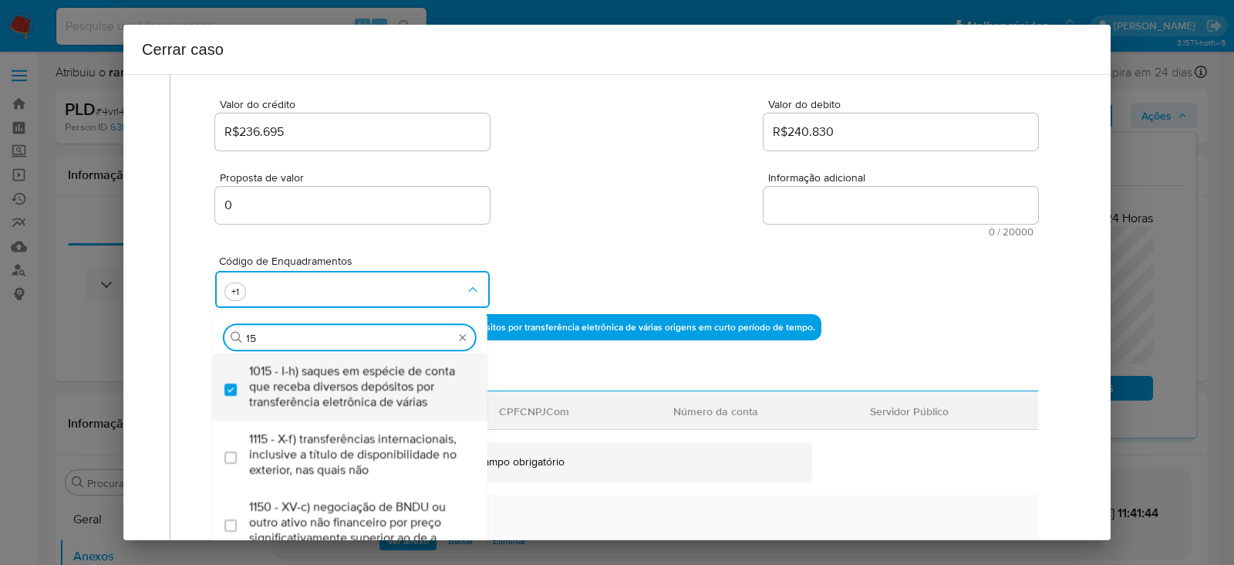
type input "1"
type input "45"
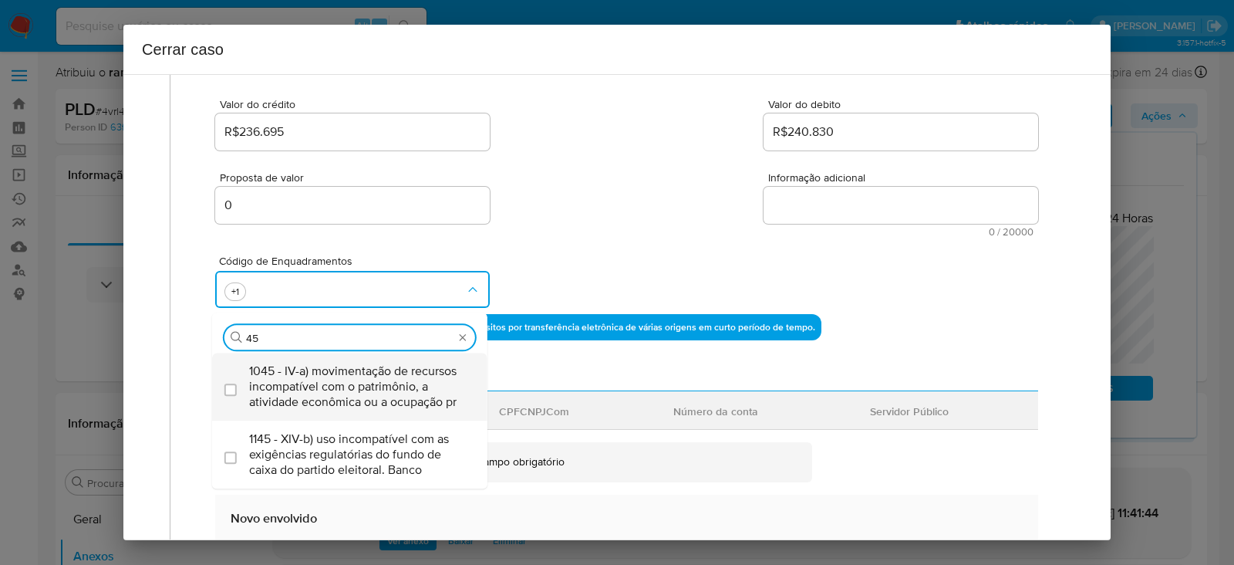
click at [324, 386] on span "1045 - IV-a) movimentação de recursos incompatível com o patrimônio, a atividad…" at bounding box center [357, 386] width 217 height 46
checkbox input "true"
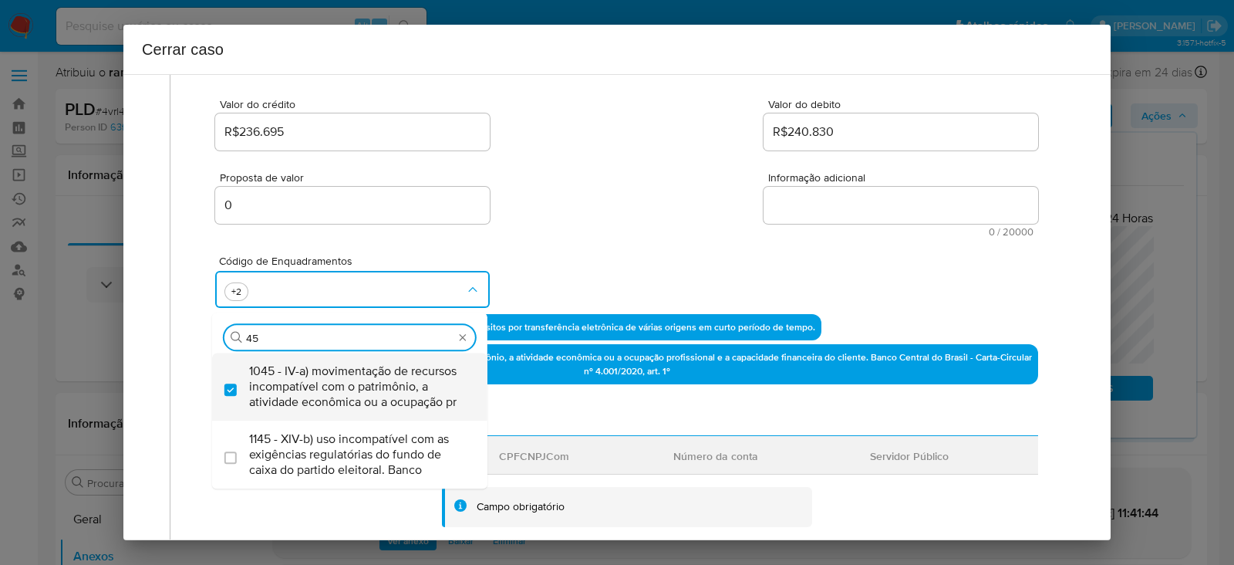
type input "4"
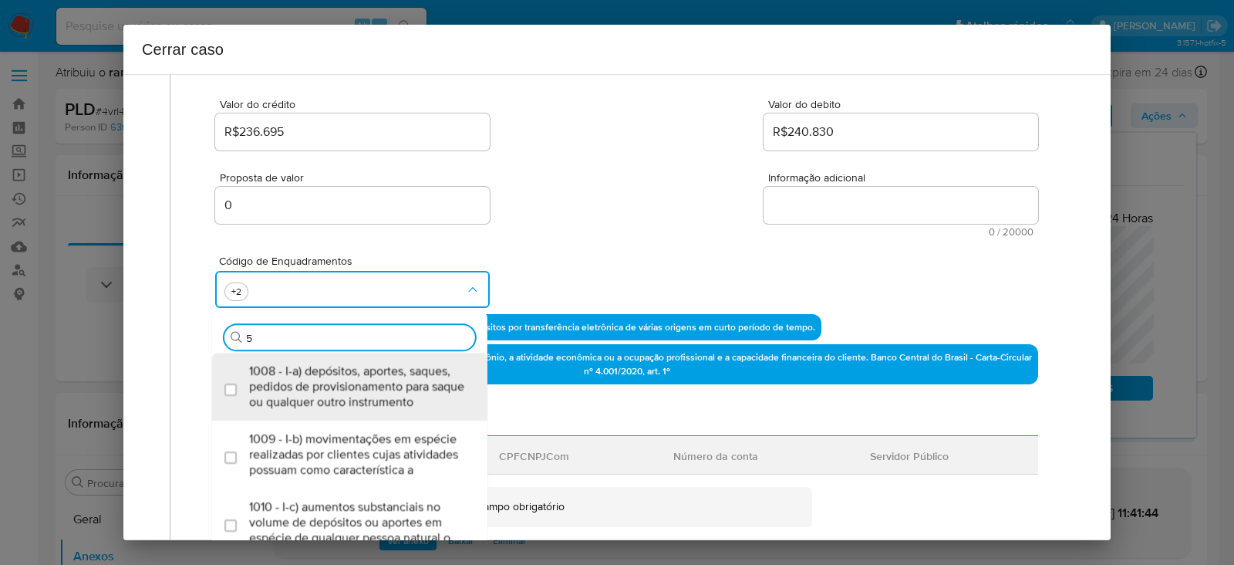
type input "55"
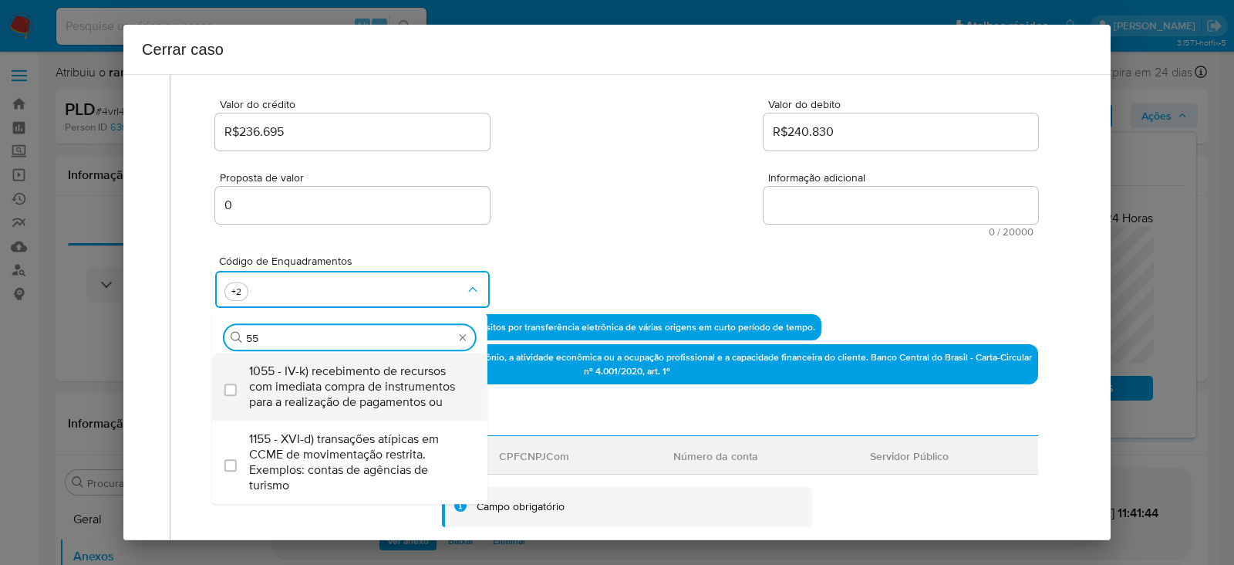
click at [334, 384] on span "1055 - IV-k) recebimento de recursos com imediata compra de instrumentos para a…" at bounding box center [357, 386] width 217 height 46
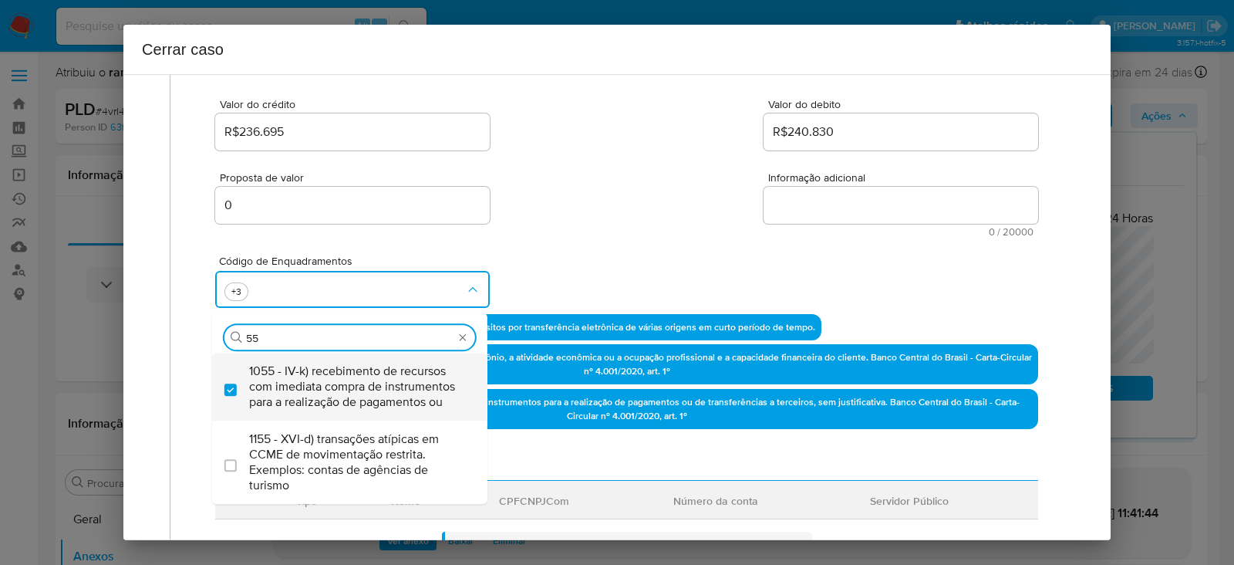
checkbox input "true"
type input "5"
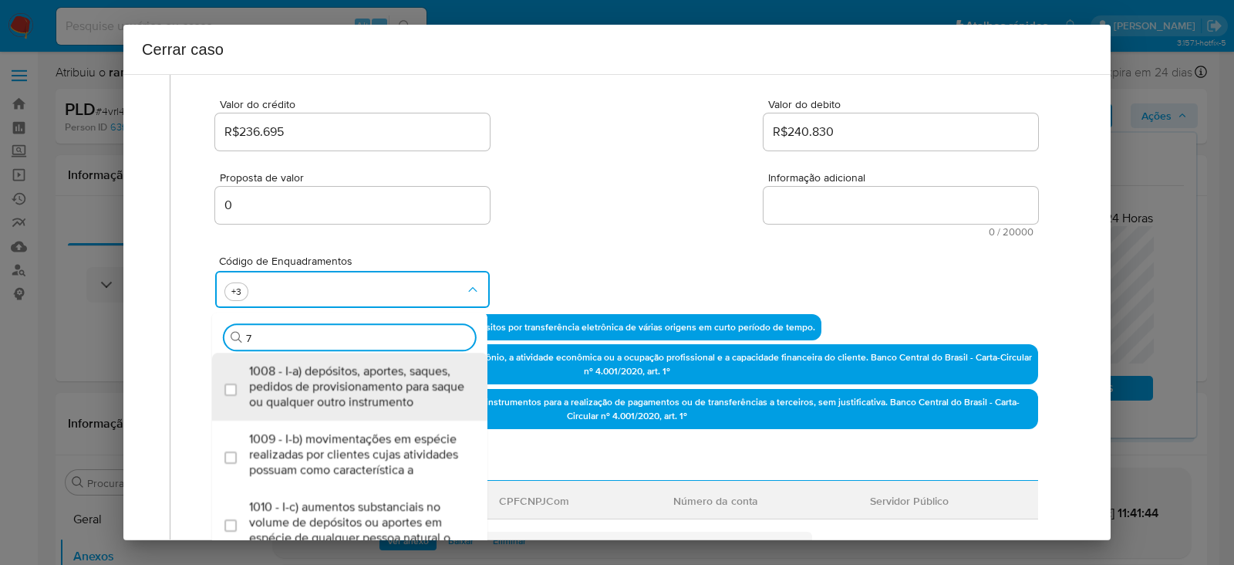
type input "74"
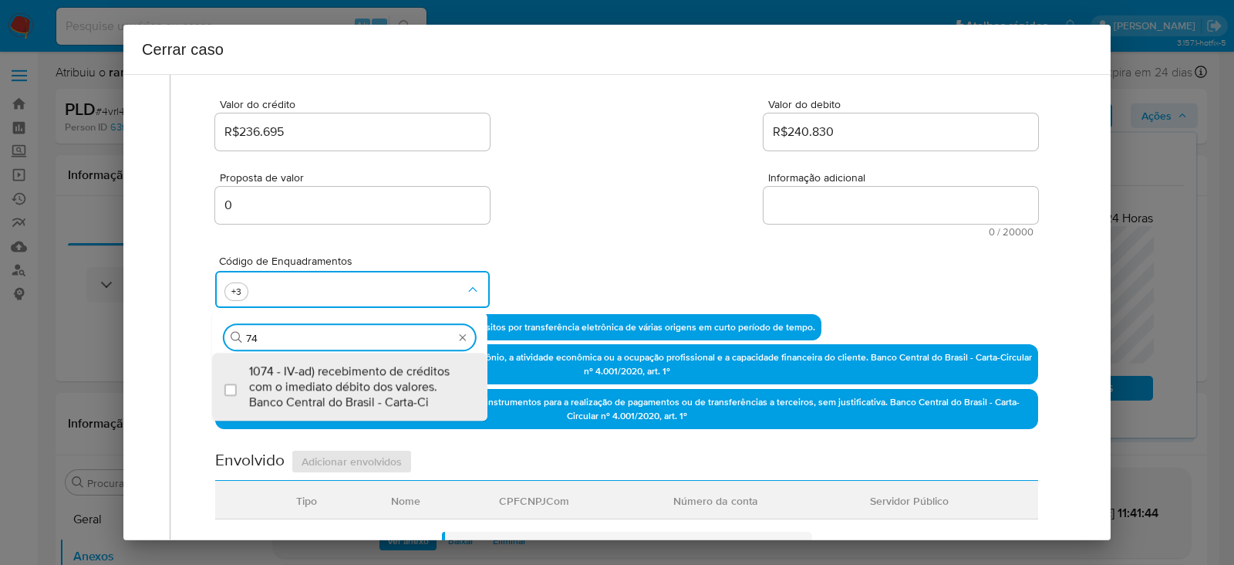
click at [334, 384] on span "1074 - IV-ad) recebimento de créditos com o imediato débito dos valores. Banco …" at bounding box center [357, 386] width 217 height 46
checkbox input "true"
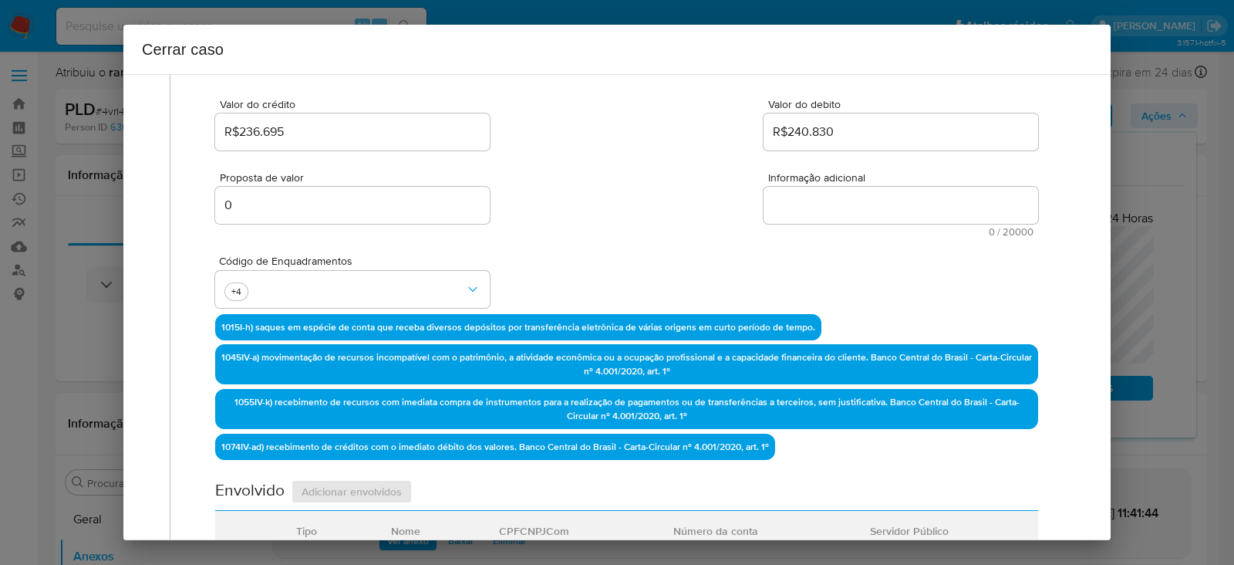
click at [818, 199] on textarea "Informação adicional" at bounding box center [901, 205] width 275 height 37
click at [818, 200] on textarea "Informação adicional" at bounding box center [901, 205] width 275 height 37
click at [782, 204] on textarea "Informação adicional" at bounding box center [901, 205] width 275 height 37
paste textarea "Gustavo Sousa Claudino Ferreira, CPF 44126696881, 22 anos, residente no municíp…"
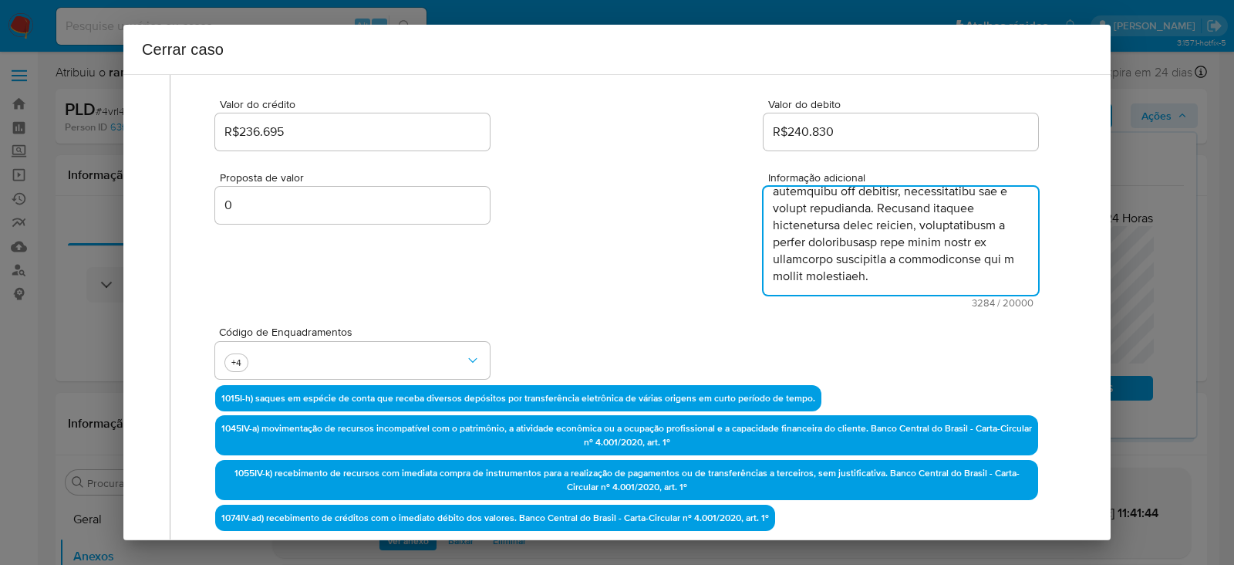
scroll to position [1779, 0]
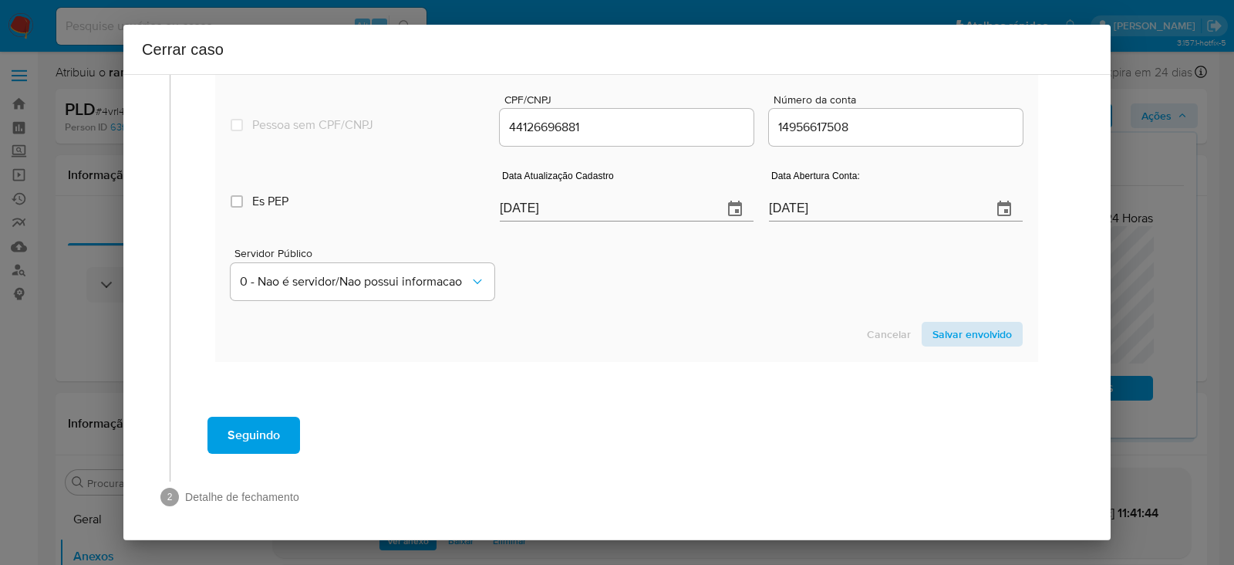
type textarea "Gustavo Sousa Claudino Ferreira, CPF 44126696881, 22 anos, residente no municíp…"
click at [963, 323] on span "Salvar envolvido" at bounding box center [971, 334] width 79 height 22
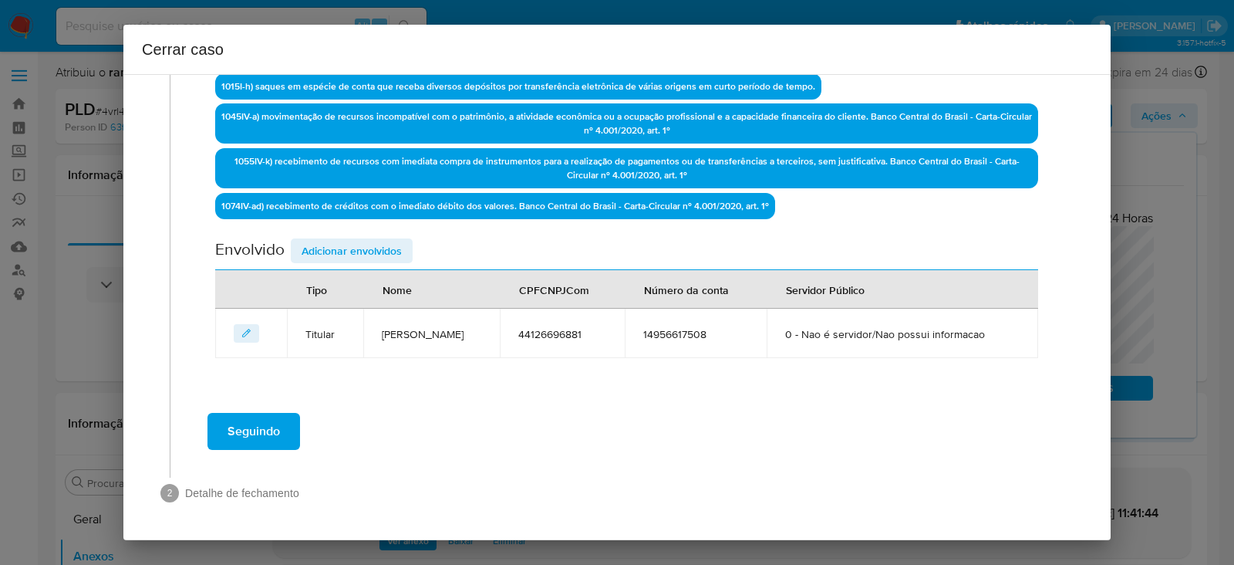
click at [323, 240] on span "Adicionar envolvidos" at bounding box center [352, 251] width 100 height 22
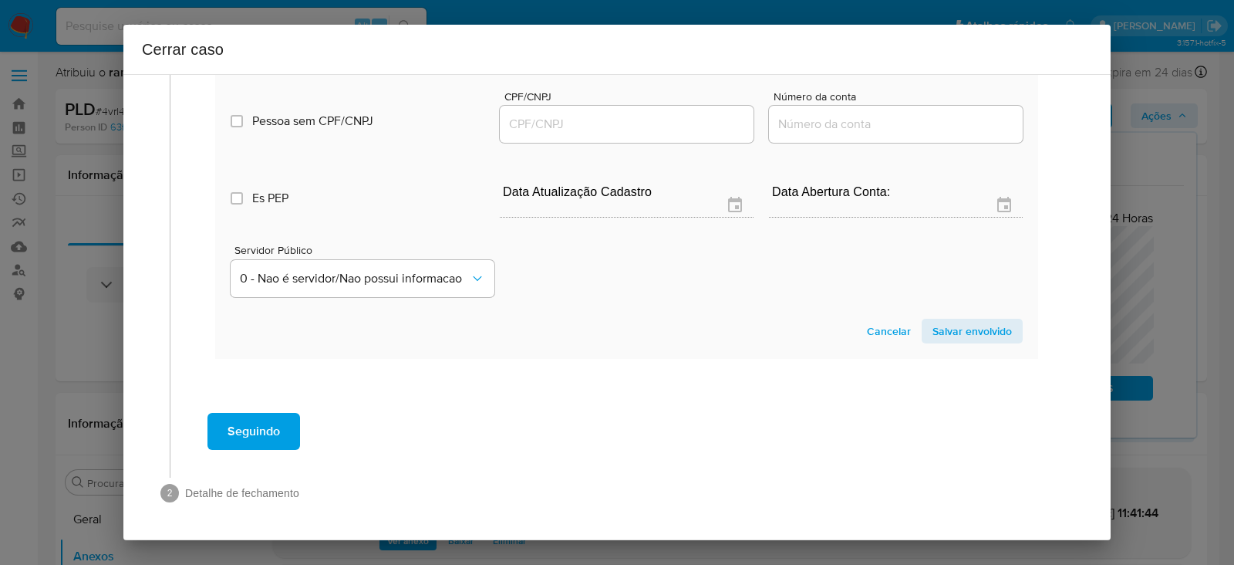
scroll to position [720, 0]
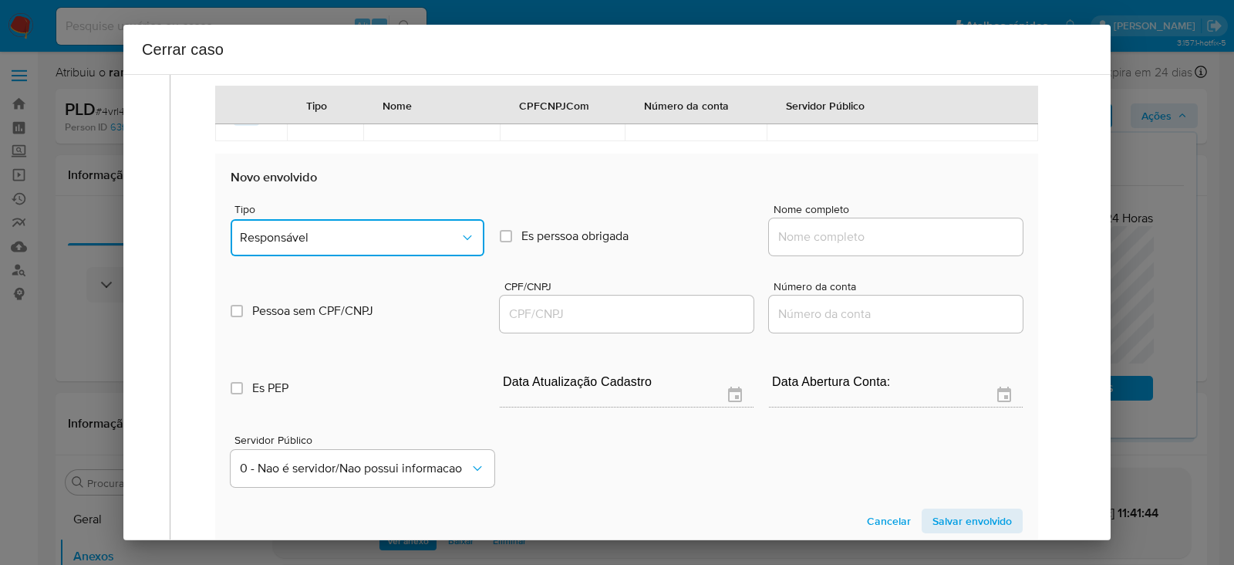
drag, startPoint x: 302, startPoint y: 265, endPoint x: 301, endPoint y: 247, distance: 17.8
click at [301, 245] on span "Responsável" at bounding box center [350, 237] width 220 height 15
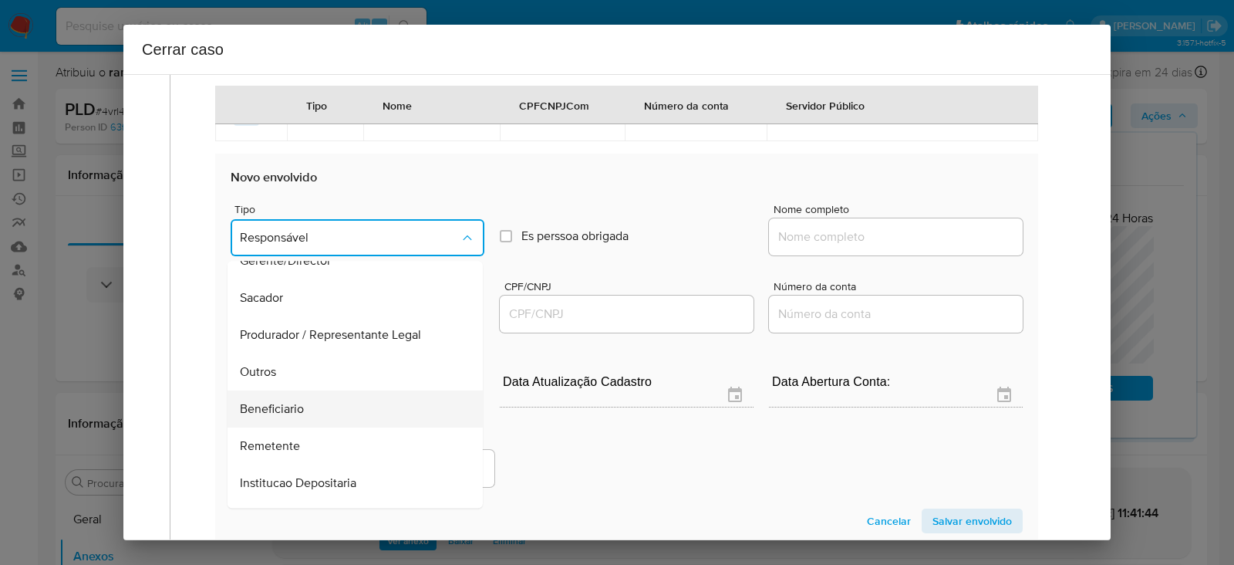
scroll to position [197, 0]
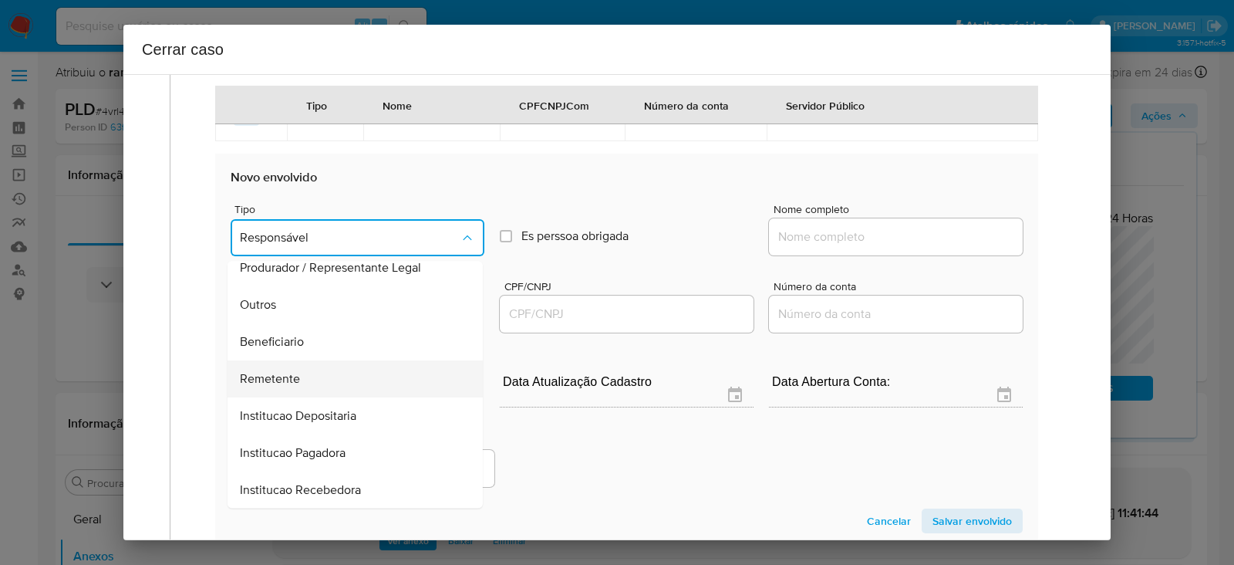
click at [274, 386] on span "Remetente" at bounding box center [270, 378] width 60 height 15
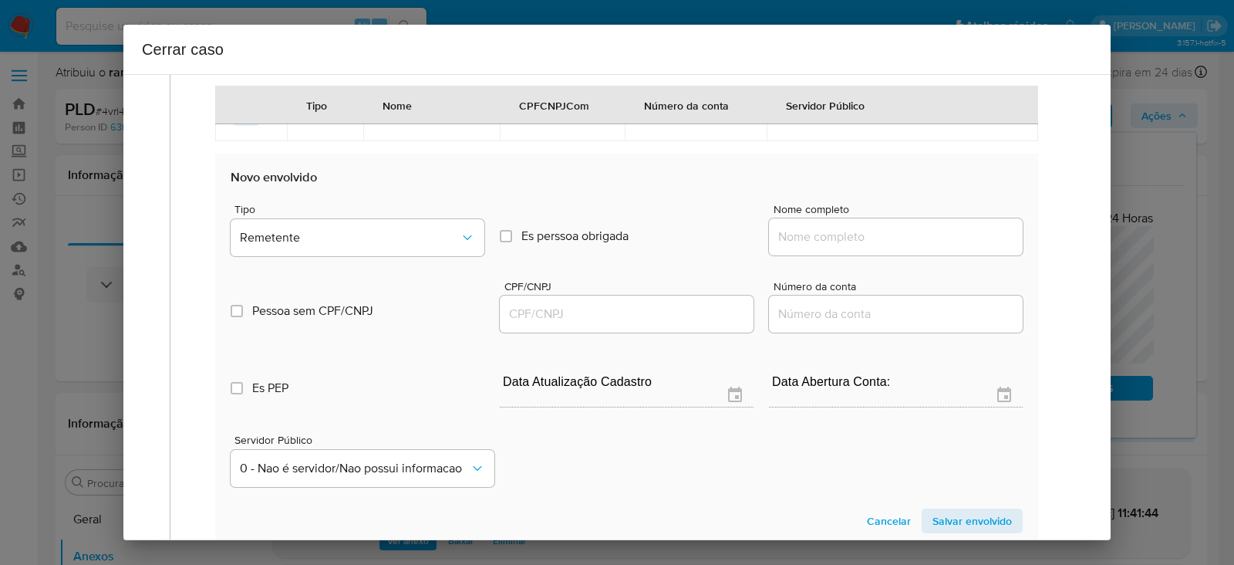
click at [837, 248] on div at bounding box center [896, 236] width 254 height 37
click at [852, 247] on input "Nome completo" at bounding box center [896, 237] width 254 height 20
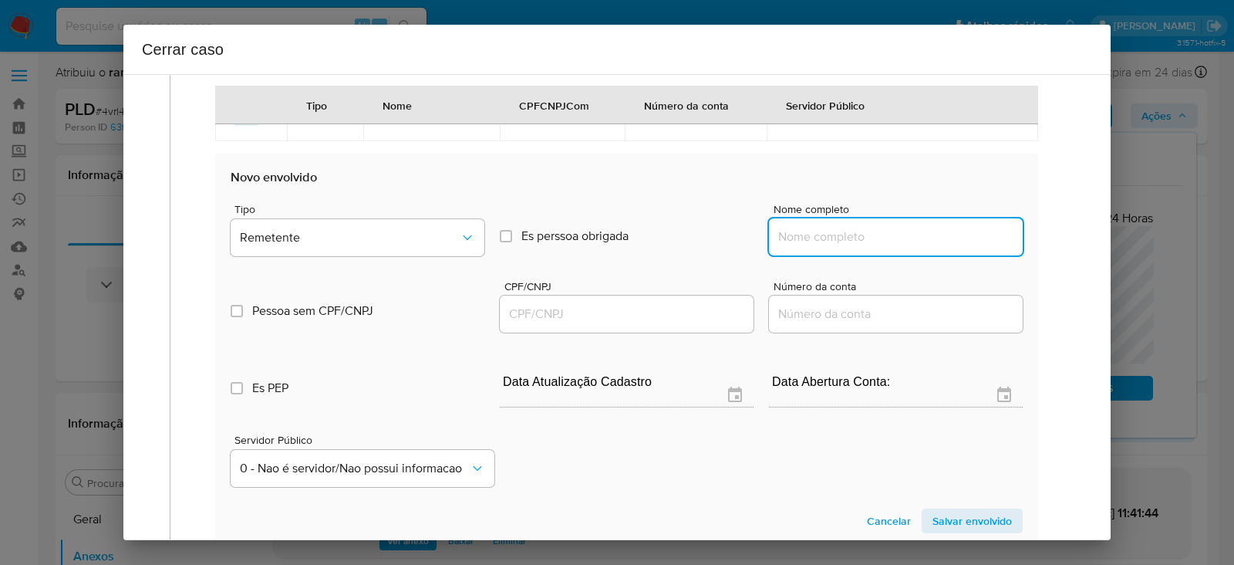
paste input "53.661.360 Gustavo Sousa Claudino Ferreira, 53661360000109"
drag, startPoint x: 893, startPoint y: 261, endPoint x: 1138, endPoint y: 256, distance: 245.3
click at [1138, 256] on div "Cerrar caso 1 Informação completa Geral Data de início 01/07/2025 Data Fin 25/0…" at bounding box center [617, 282] width 1234 height 565
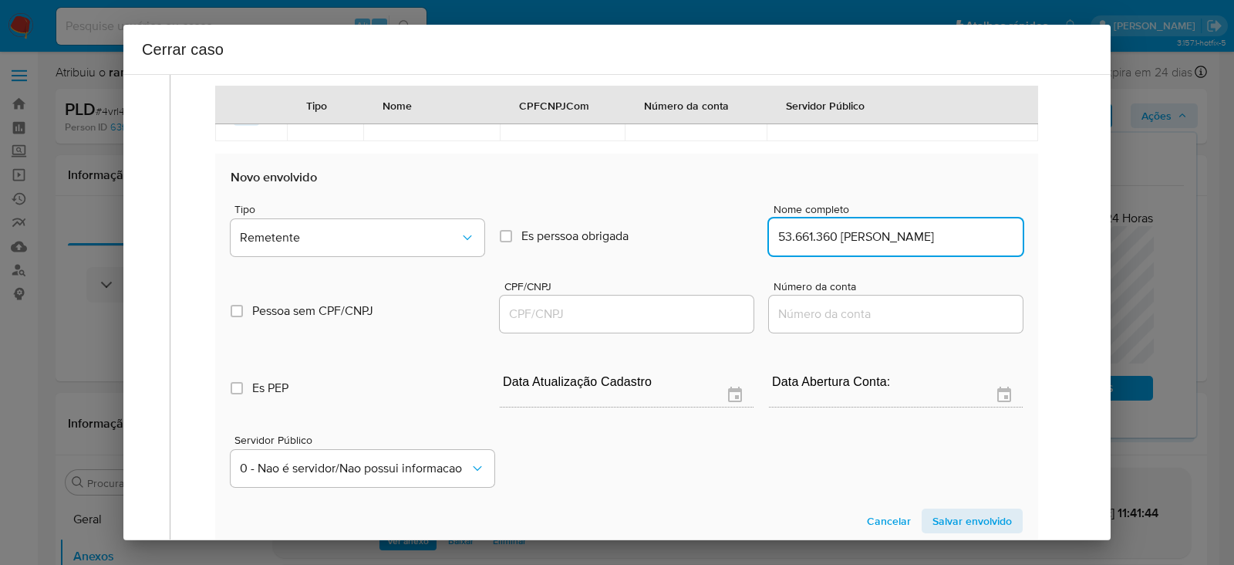
type input "53.661.360 Gustavo Sousa Claudino Ferreira"
click at [537, 324] on input "CPF/CNPJ" at bounding box center [627, 314] width 254 height 20
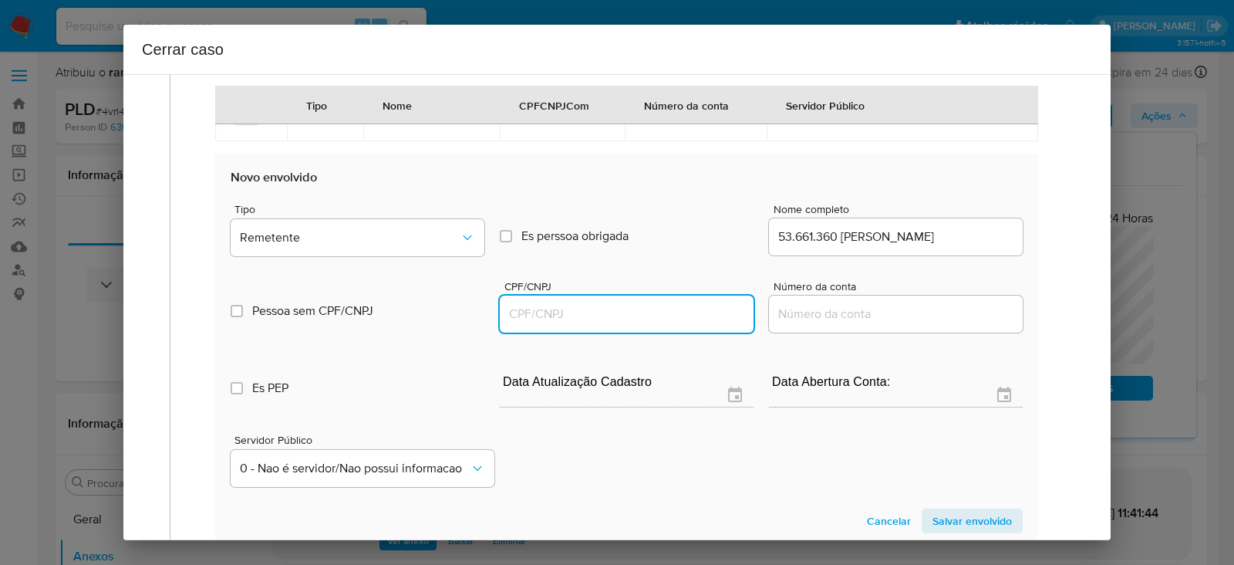
paste input "53661360000109"
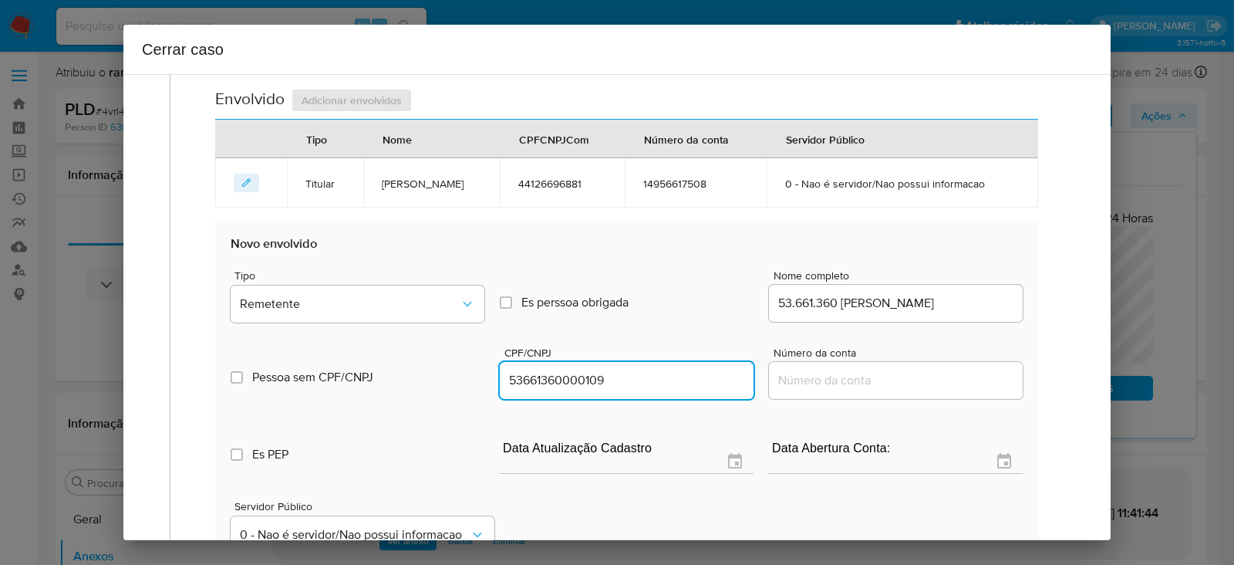
scroll to position [624, 0]
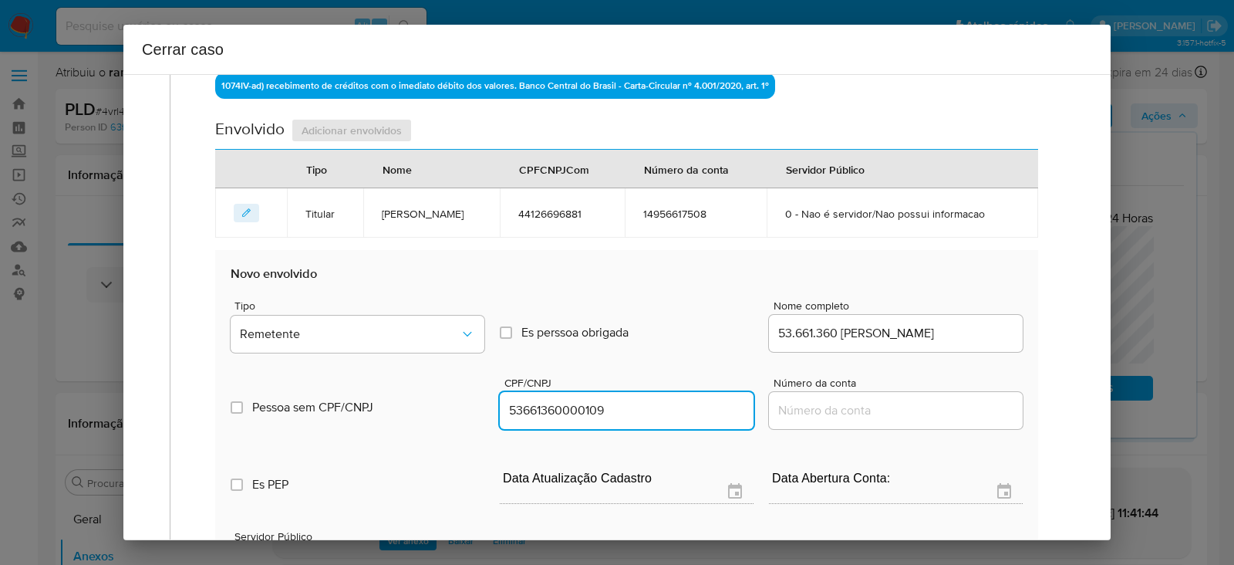
type input "53661360000109"
drag, startPoint x: 413, startPoint y: 238, endPoint x: 339, endPoint y: 223, distance: 74.9
click at [339, 223] on tr "Titular GUSTAVO SOUSA CLAUDINO FERREIRA 44126696881 14956617508 0 - Nao é servi…" at bounding box center [626, 212] width 823 height 49
copy tr "GUSTAVO SOUSA CLAUDINO FERREIRA"
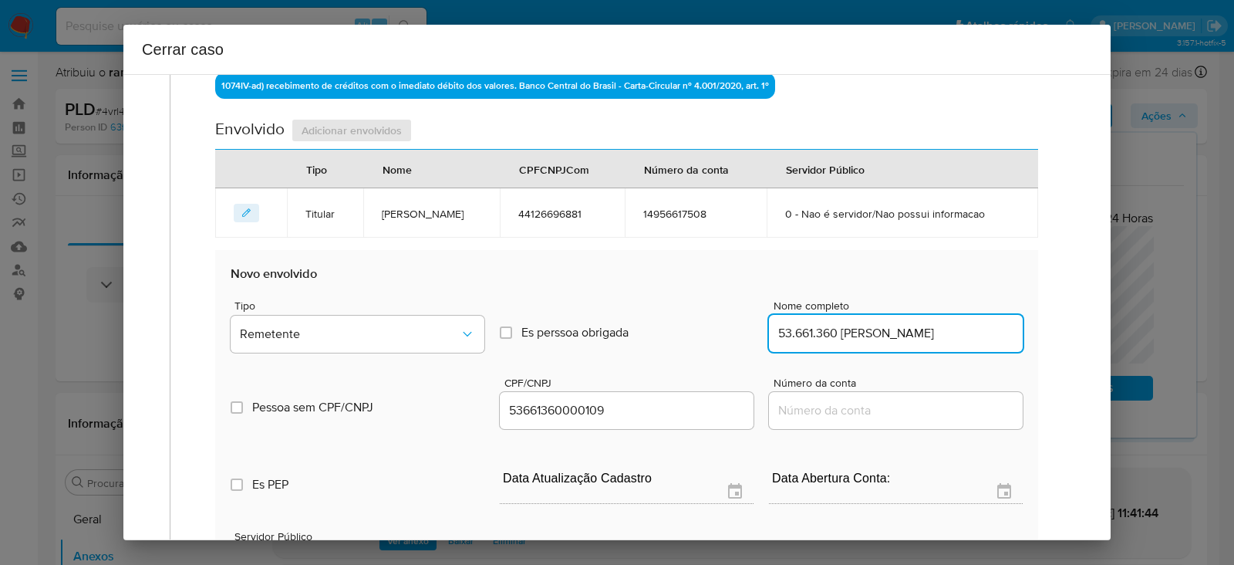
drag, startPoint x: 834, startPoint y: 354, endPoint x: 1220, endPoint y: 356, distance: 386.4
click at [1220, 356] on div "Cerrar caso 1 Informação completa Geral Data de início 01/07/2025 Data Fin 25/0…" at bounding box center [617, 282] width 1234 height 565
paste input "GUSTAVO SOUSA CLAUDINO FERREIRA"
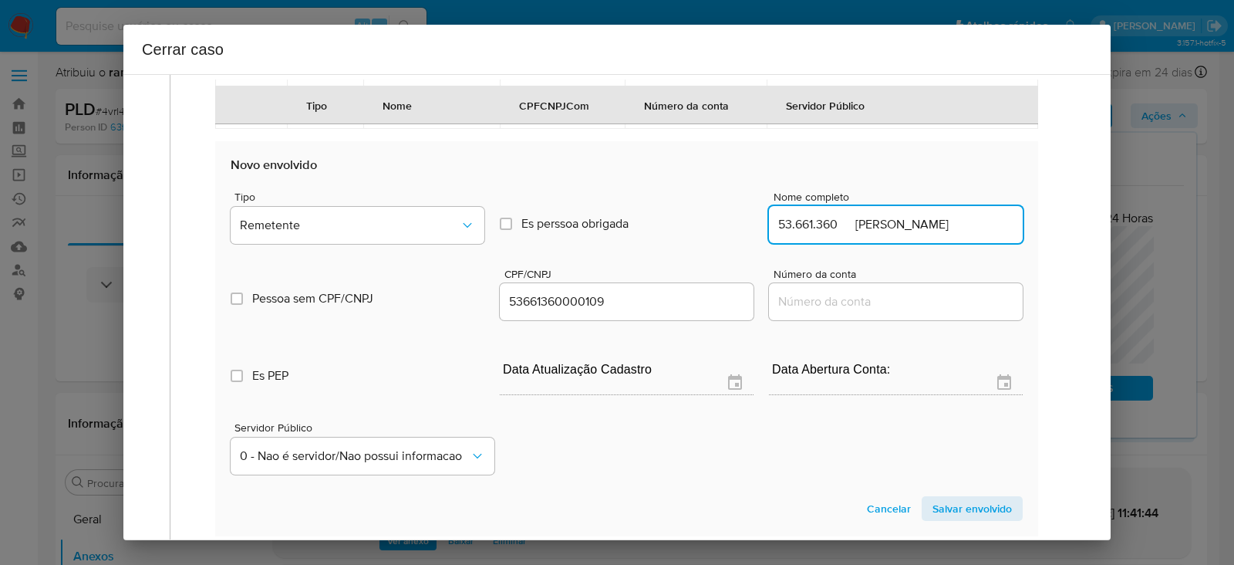
scroll to position [934, 0]
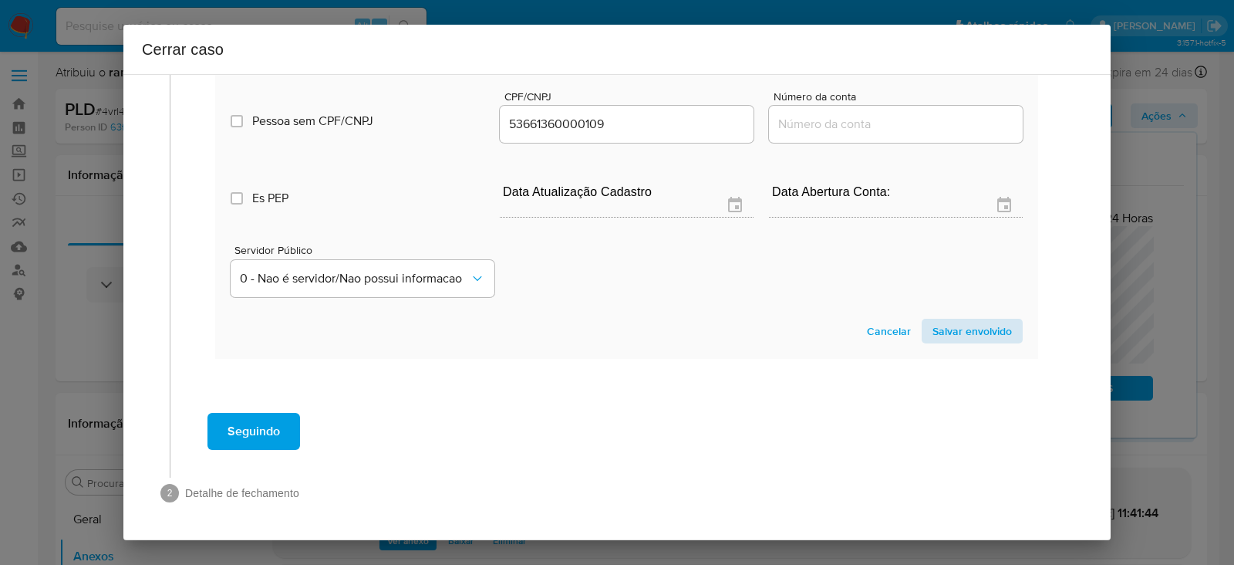
type input "53.661.360 GUSTAVO SOUSA CLAUDINO FERREIRA"
click at [960, 320] on span "Salvar envolvido" at bounding box center [971, 331] width 79 height 22
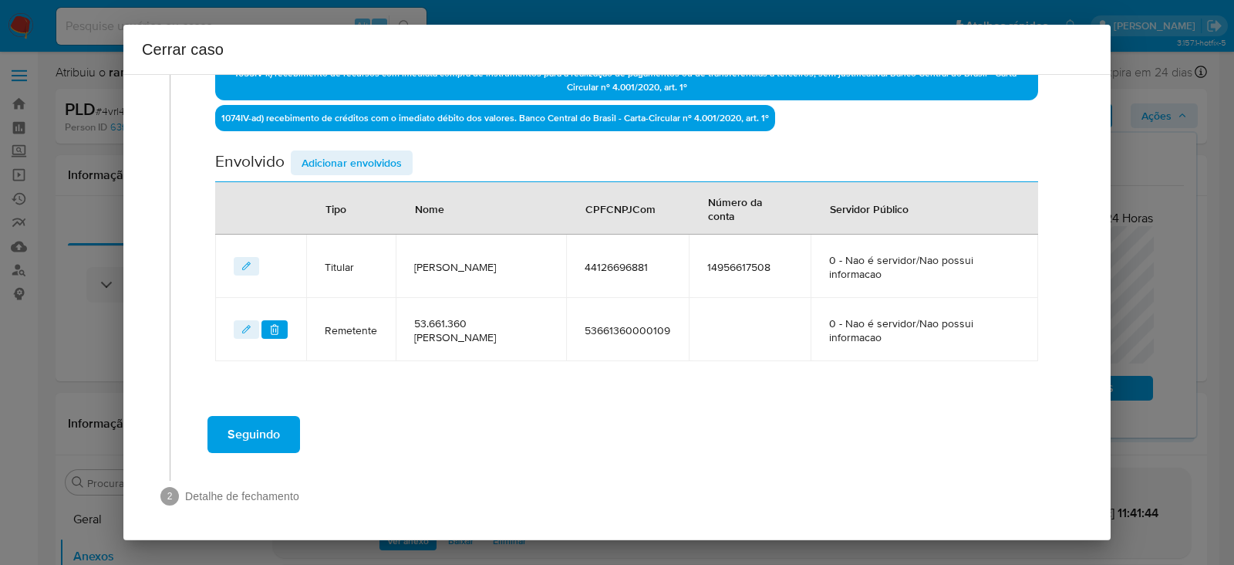
click at [338, 164] on span "Adicionar envolvidos" at bounding box center [352, 163] width 100 height 22
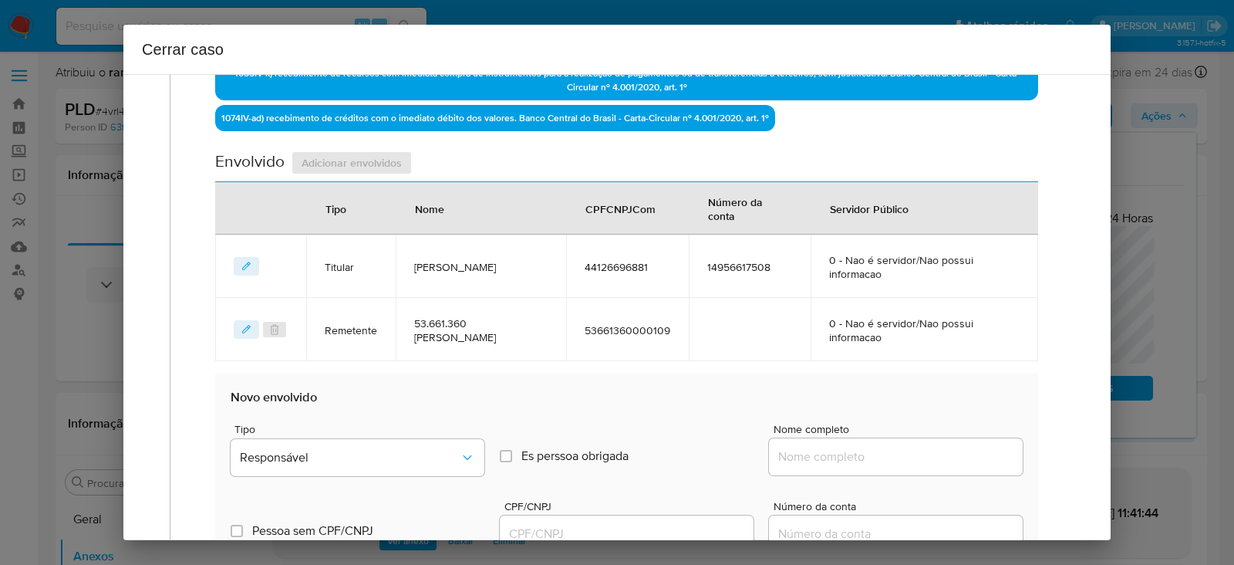
scroll to position [881, 0]
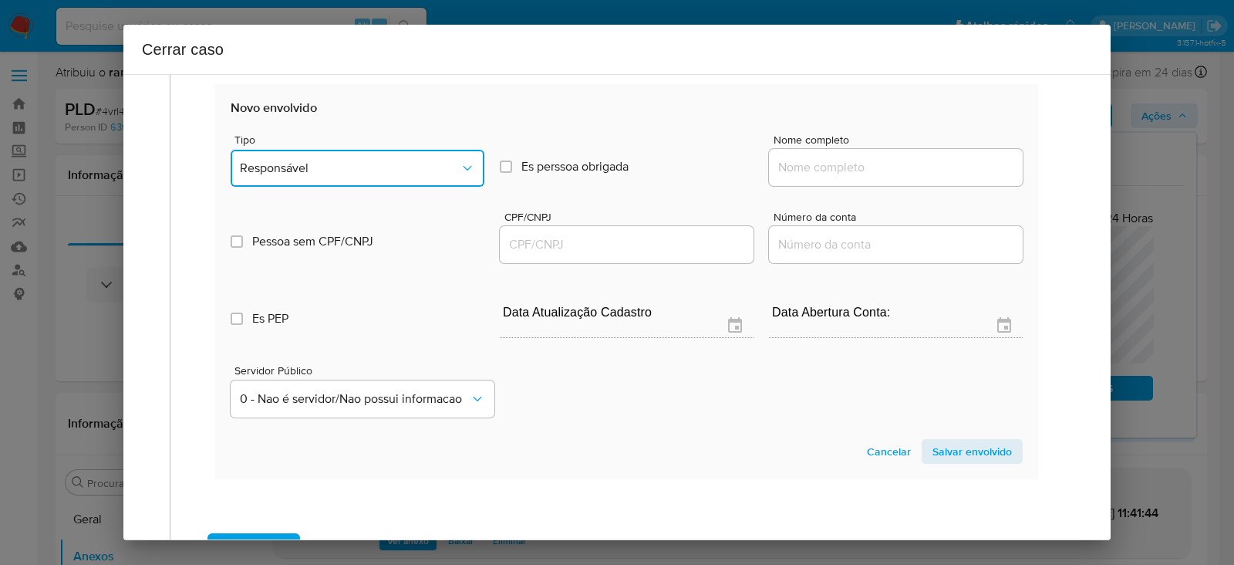
click at [298, 170] on span "Responsável" at bounding box center [350, 167] width 220 height 15
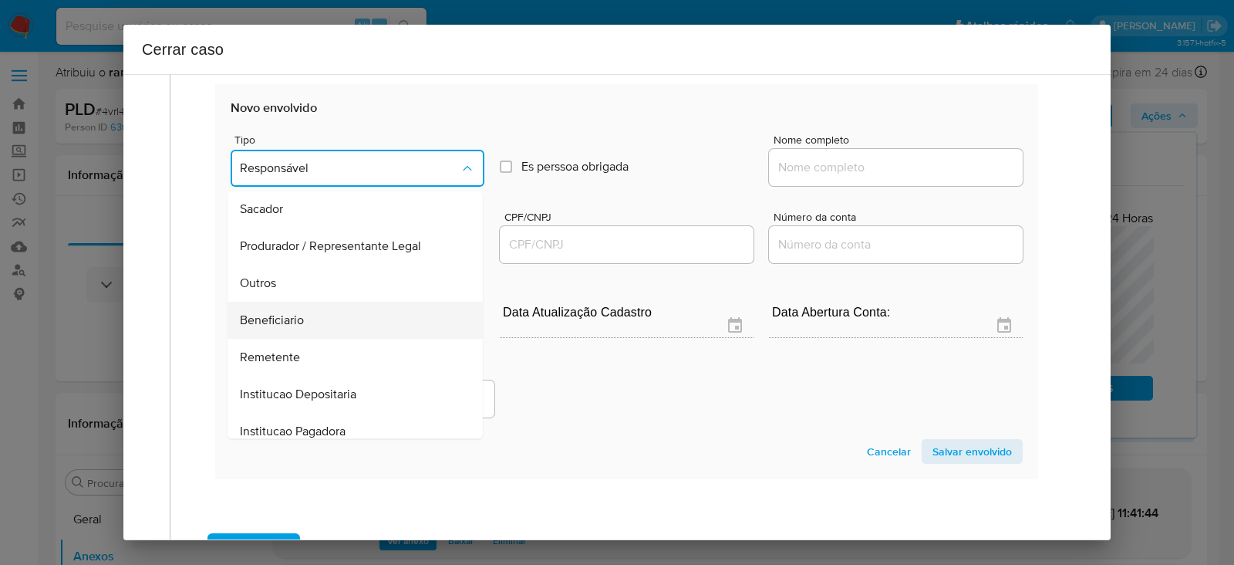
scroll to position [197, 0]
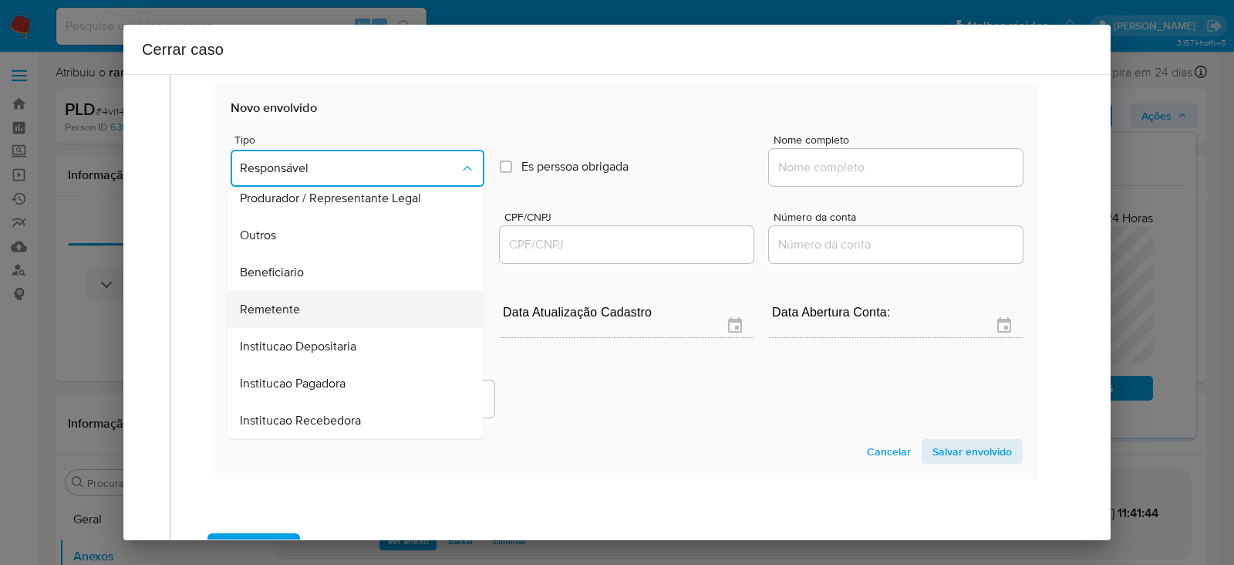
click at [248, 309] on span "Remetente" at bounding box center [270, 309] width 60 height 15
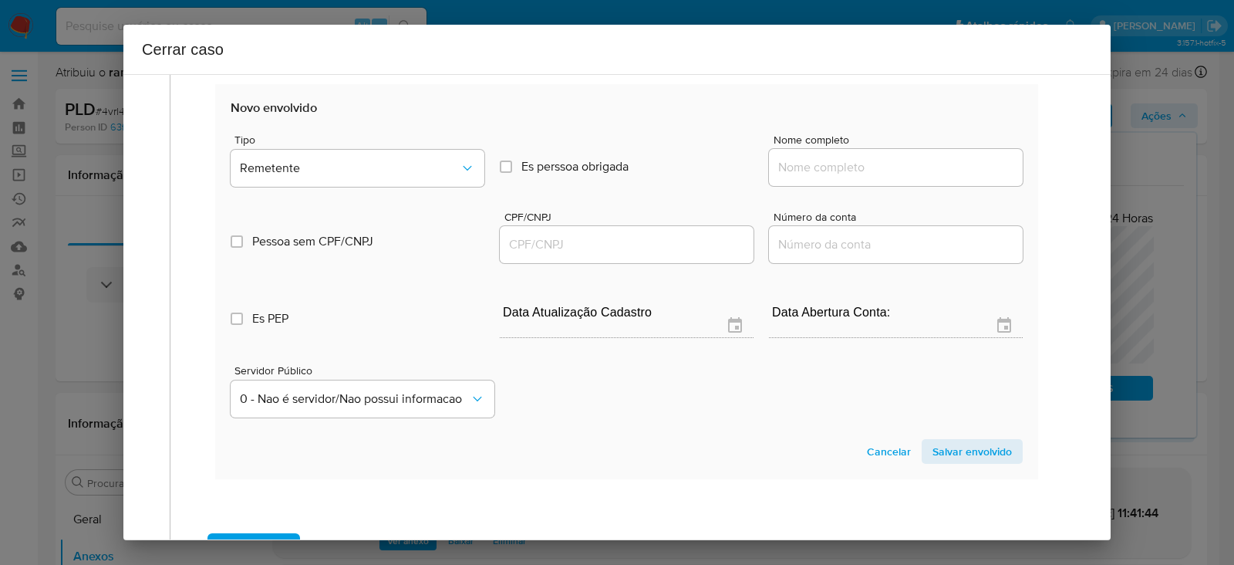
drag, startPoint x: 834, startPoint y: 160, endPoint x: 848, endPoint y: 163, distance: 15.0
click at [834, 160] on input "Nome completo" at bounding box center [896, 167] width 254 height 20
paste input "Julia Vitoria Gutierrez De Oliveira Silva, 51855098806"
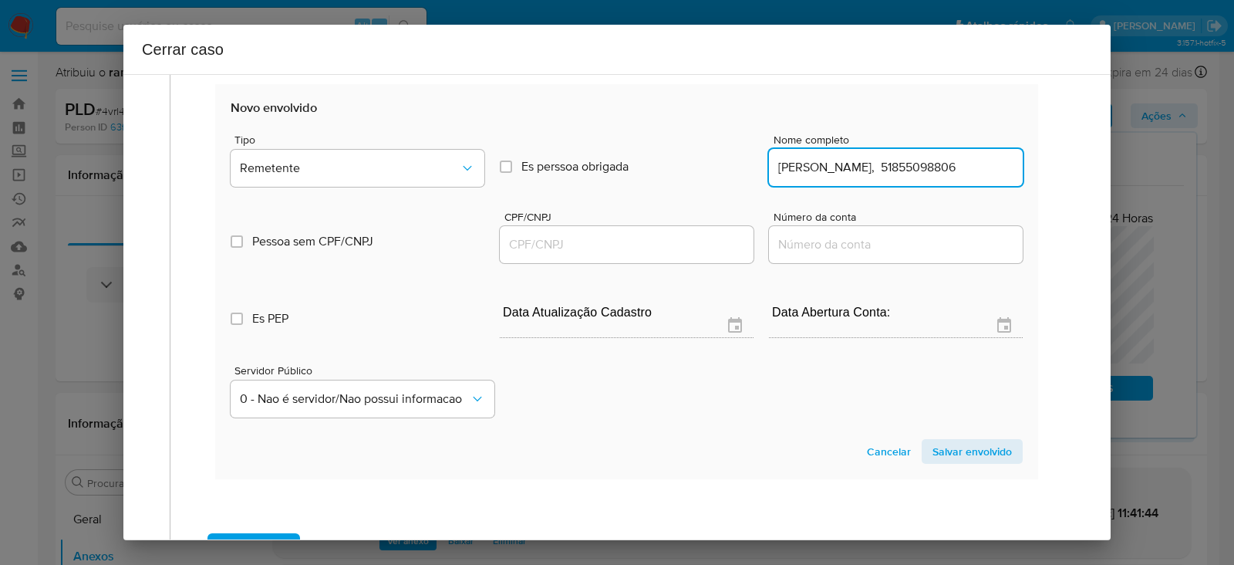
scroll to position [0, 63]
drag, startPoint x: 917, startPoint y: 164, endPoint x: 1182, endPoint y: 173, distance: 265.5
click at [1182, 173] on div "Cerrar caso 1 Informação completa Geral Data de início 01/07/2025 Data Fin 25/0…" at bounding box center [617, 282] width 1234 height 565
type input "Julia Vitoria Gutierrez De Oliveira Silva"
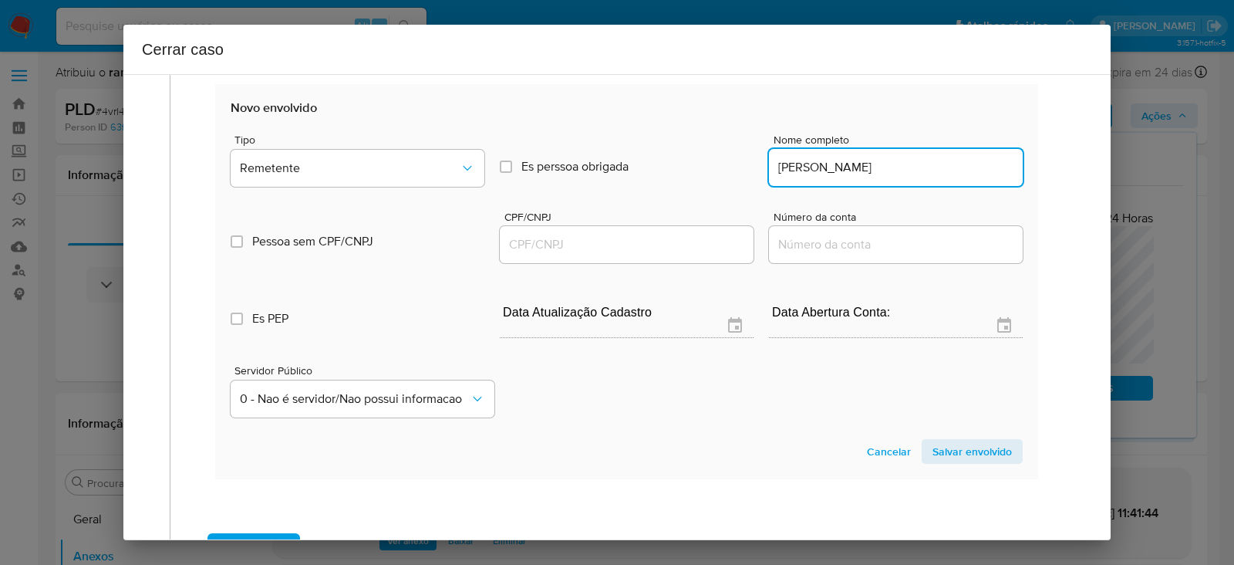
click at [558, 241] on input "CPF/CNPJ" at bounding box center [627, 244] width 254 height 20
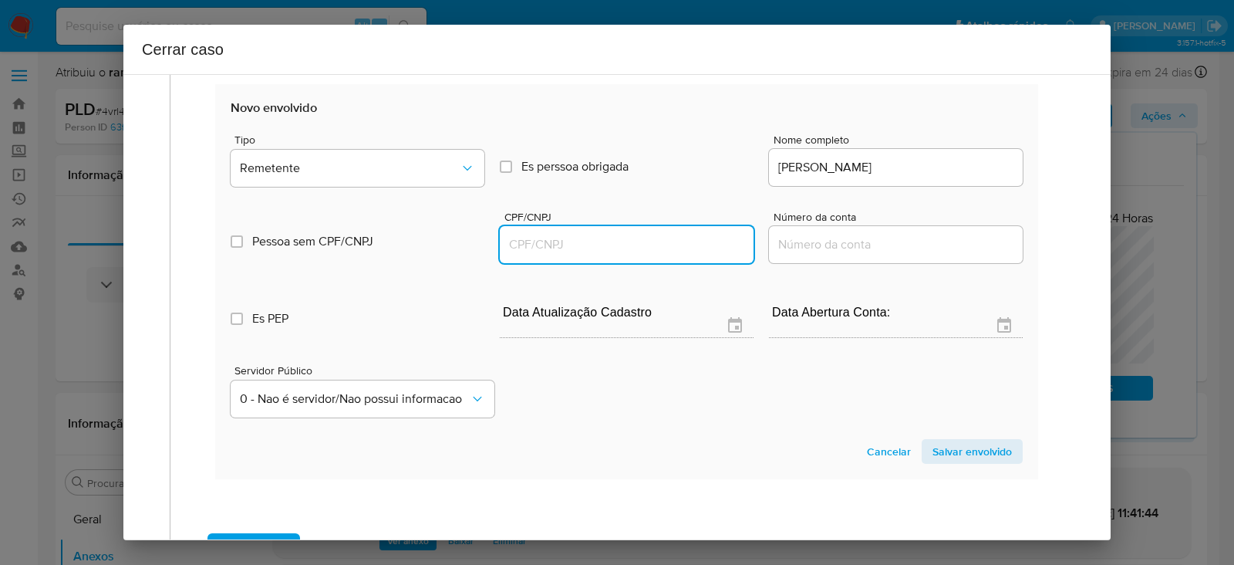
paste input "51855098806"
type input "51855098806"
click at [964, 445] on span "Salvar envolvido" at bounding box center [971, 451] width 79 height 22
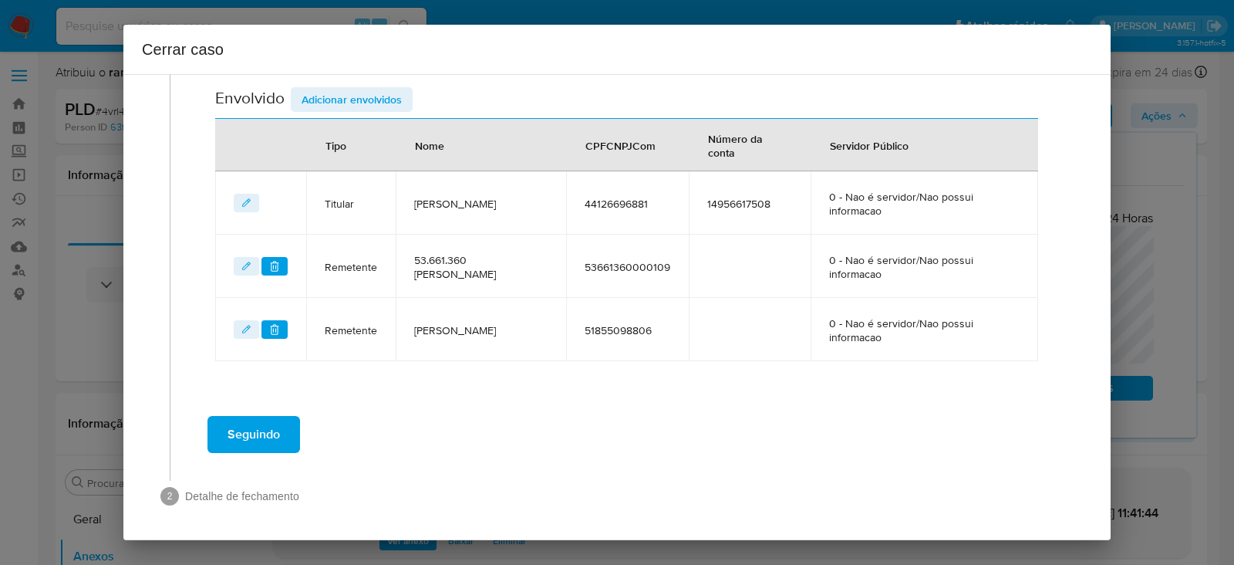
click at [347, 90] on span "Adicionar envolvidos" at bounding box center [352, 100] width 100 height 22
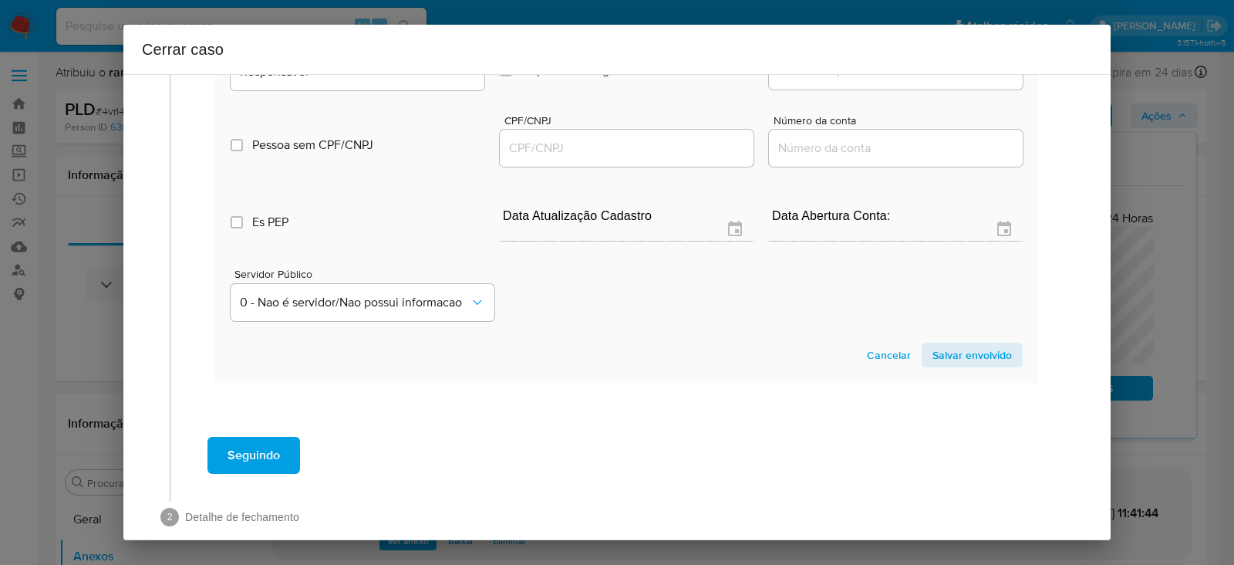
scroll to position [848, 0]
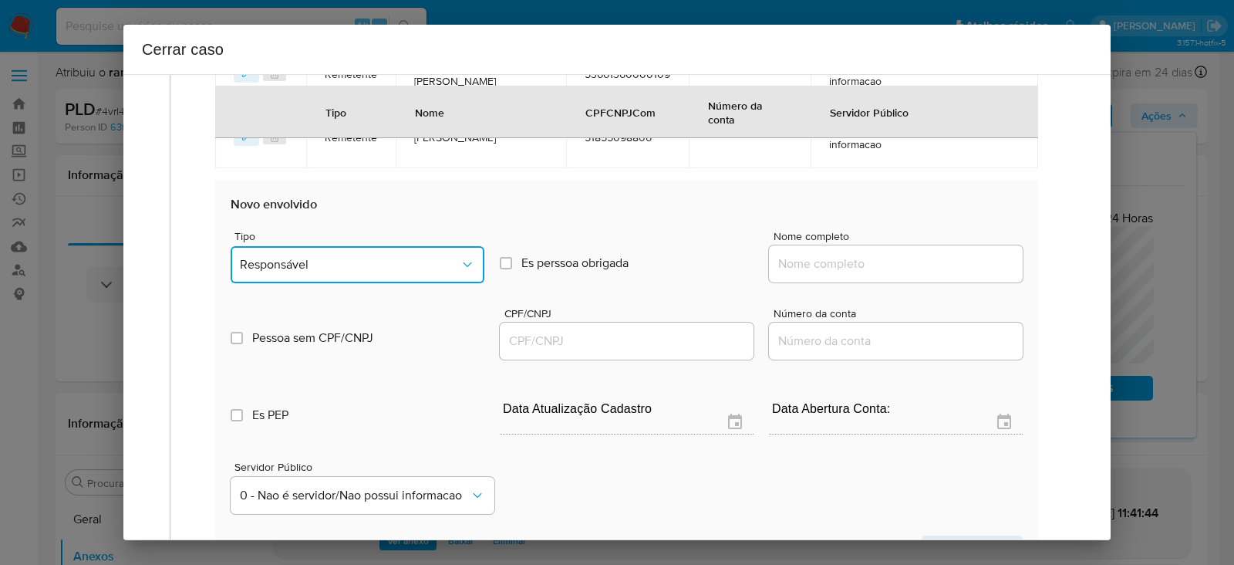
click at [307, 257] on span "Responsável" at bounding box center [350, 264] width 220 height 15
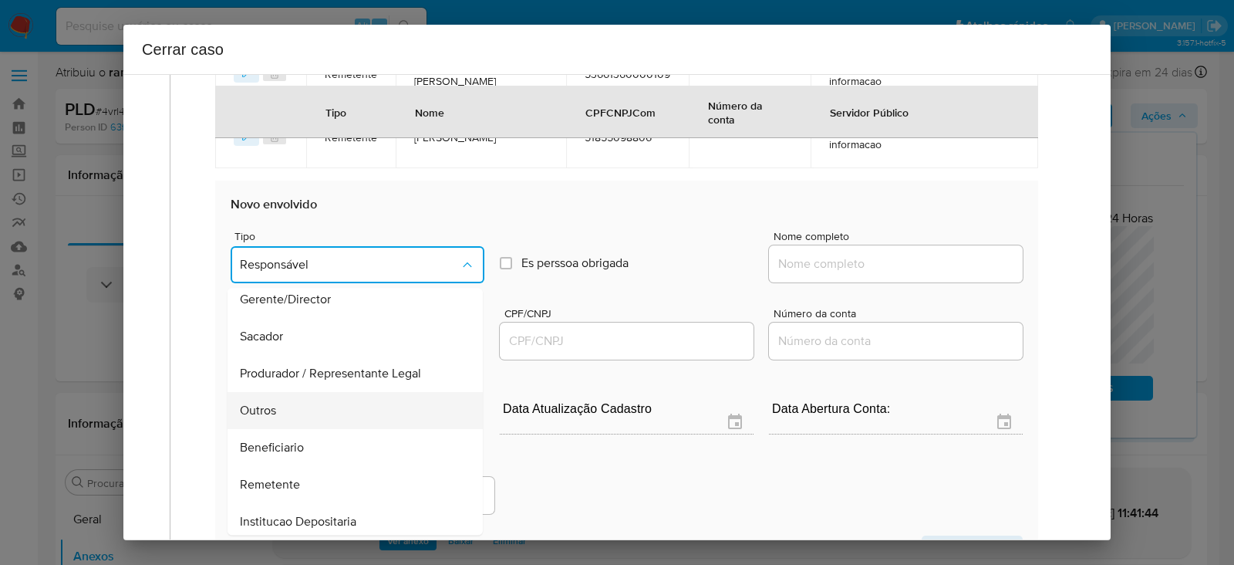
scroll to position [197, 0]
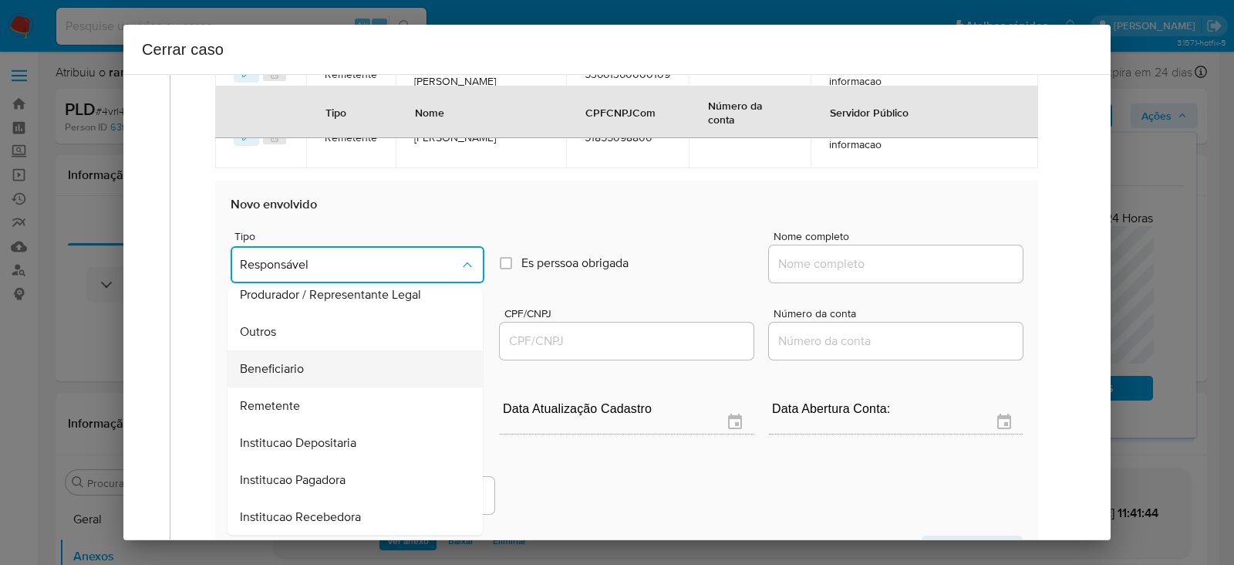
click at [259, 369] on span "Beneficiario" at bounding box center [272, 368] width 64 height 15
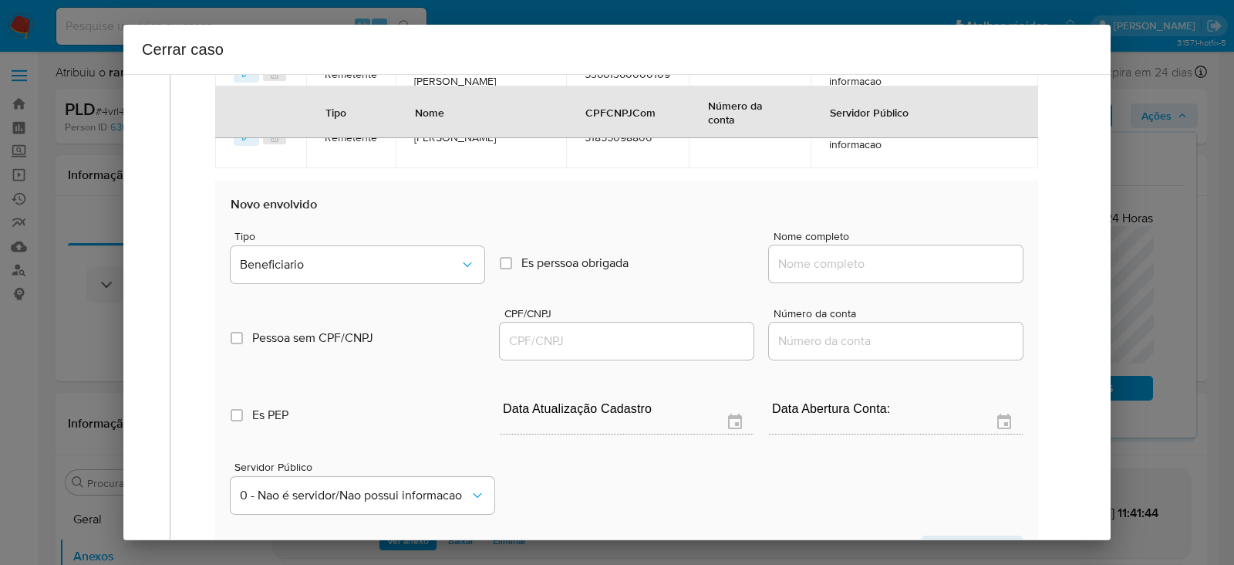
click at [825, 256] on input "Nome completo" at bounding box center [896, 264] width 254 height 20
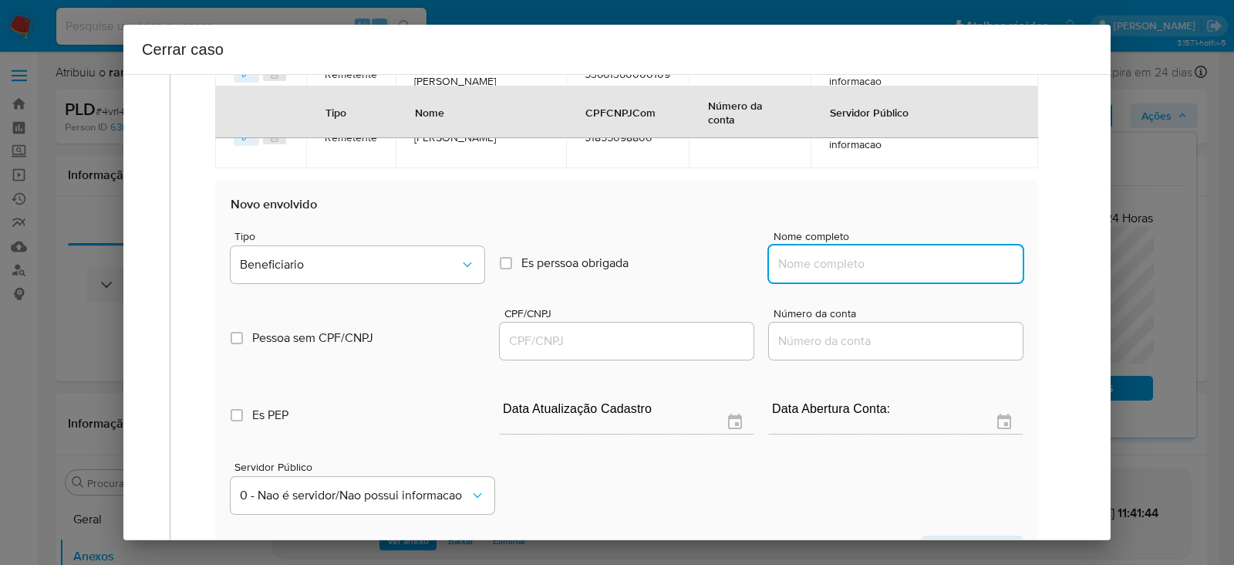
paste input "Joao Marcelo Peccim Da Silva, 38134146805"
drag, startPoint x: 919, startPoint y: 262, endPoint x: 1215, endPoint y: 258, distance: 296.2
click at [1215, 258] on div "Cerrar caso 1 Informação completa Geral Data de início 01/07/2025 Data Fin 25/0…" at bounding box center [617, 282] width 1234 height 565
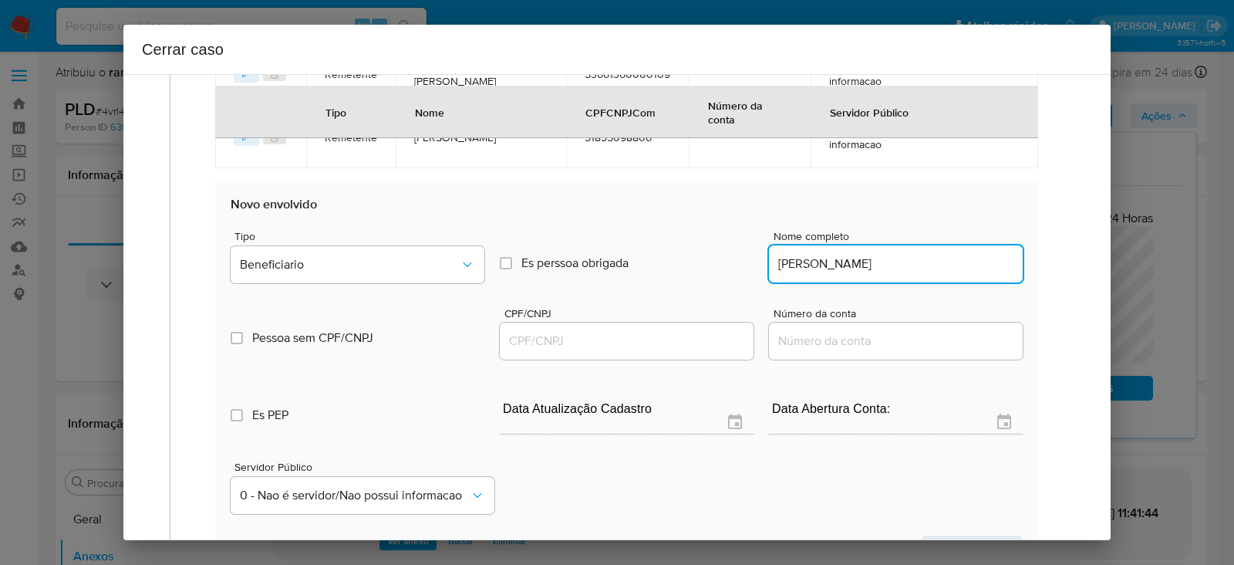
type input "Joao Marcelo Peccim Da Silva"
click at [518, 334] on input "CPF/CNPJ" at bounding box center [627, 341] width 254 height 20
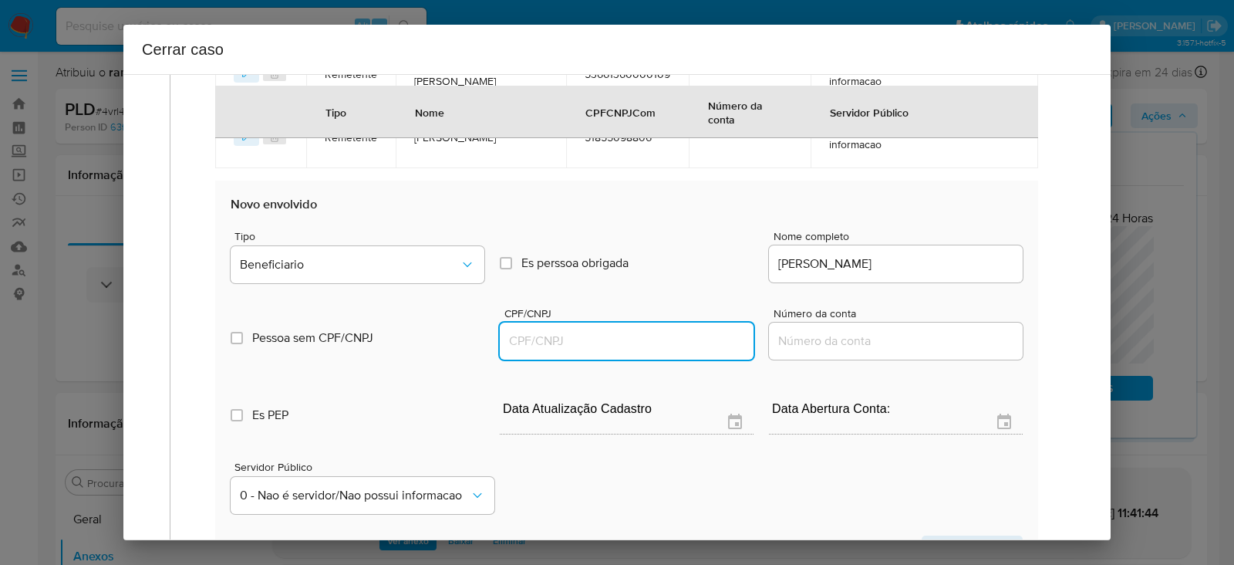
paste input "38134146805"
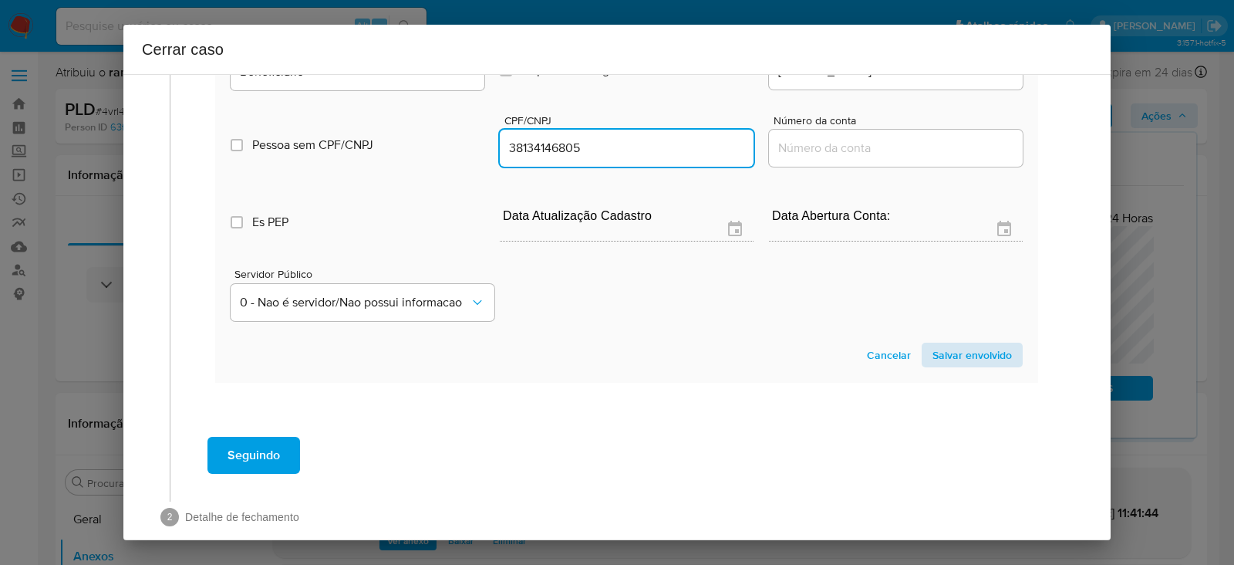
type input "38134146805"
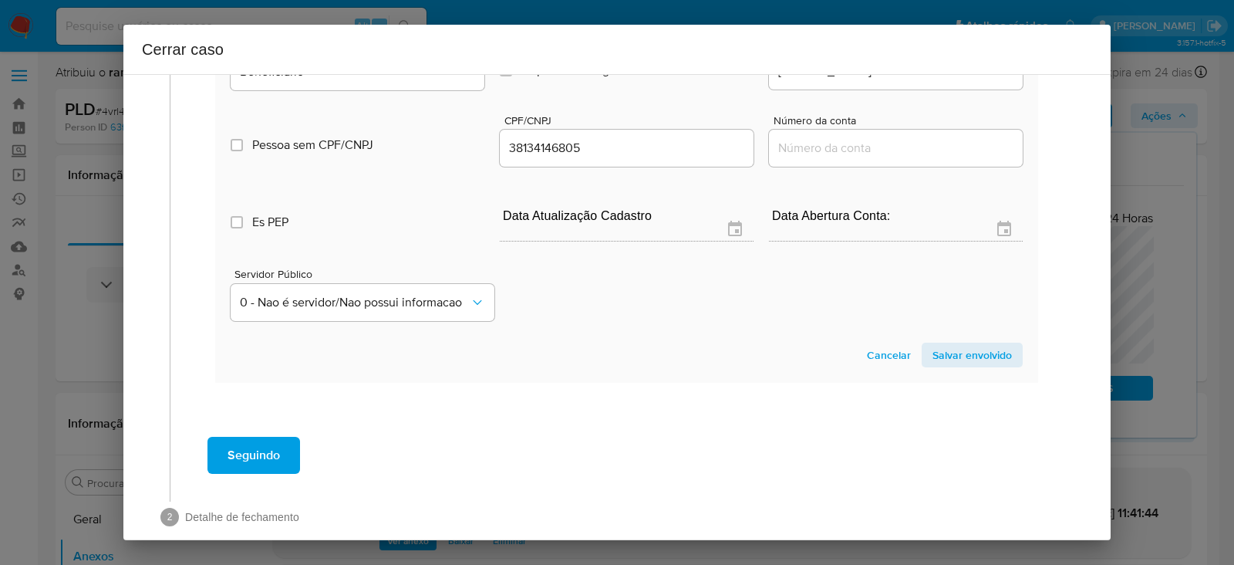
click at [949, 355] on span "Salvar envolvido" at bounding box center [971, 355] width 79 height 22
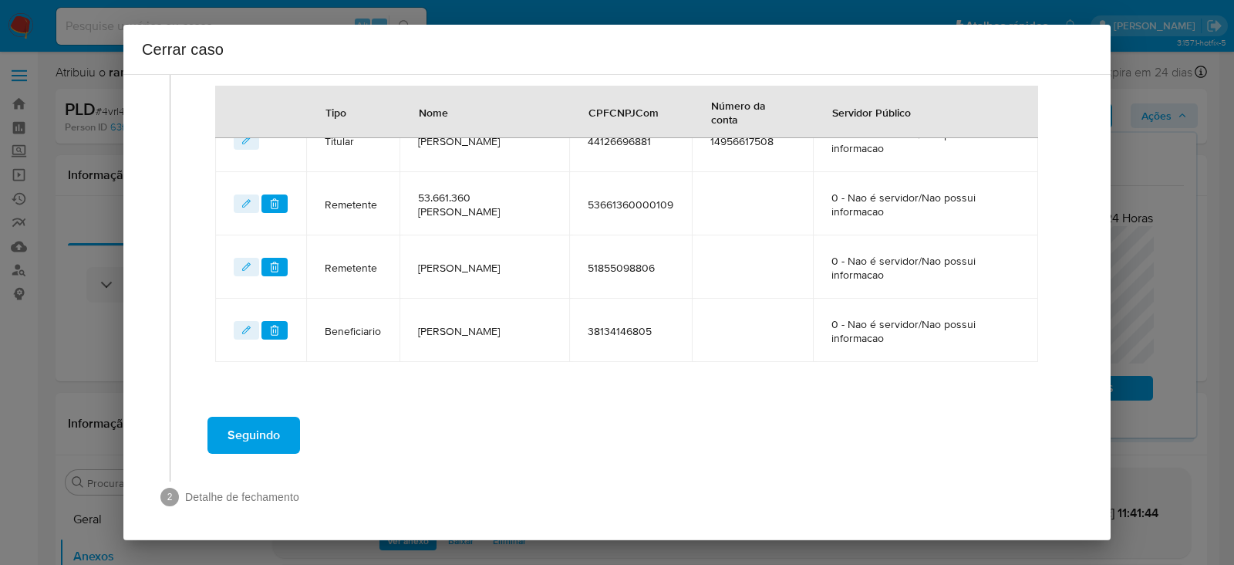
click at [248, 426] on span "Seguindo" at bounding box center [254, 435] width 52 height 34
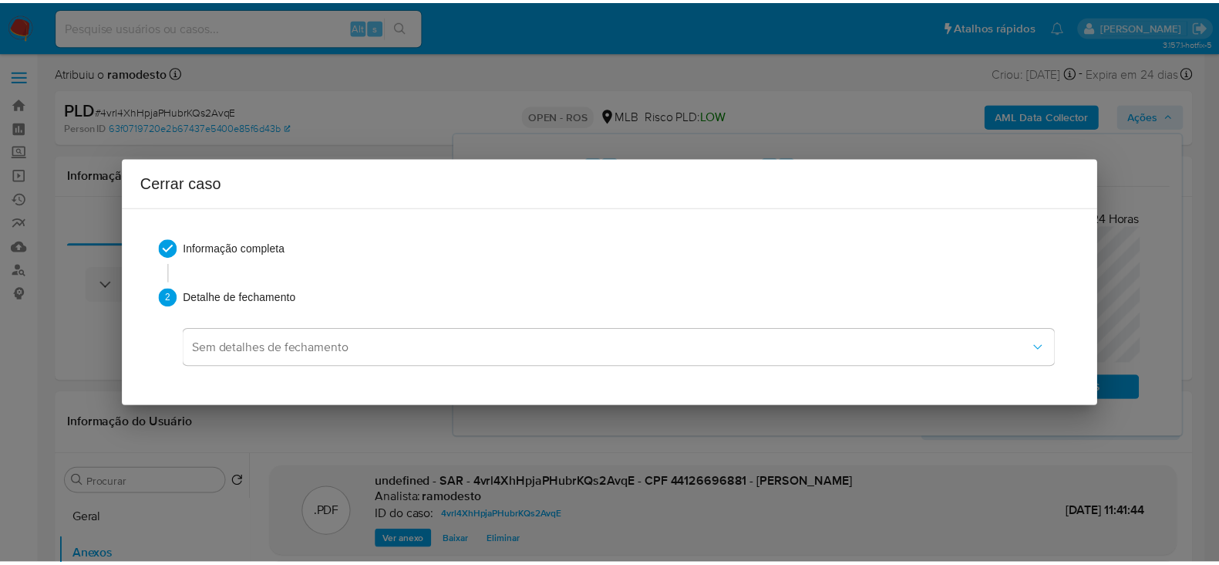
scroll to position [1728, 0]
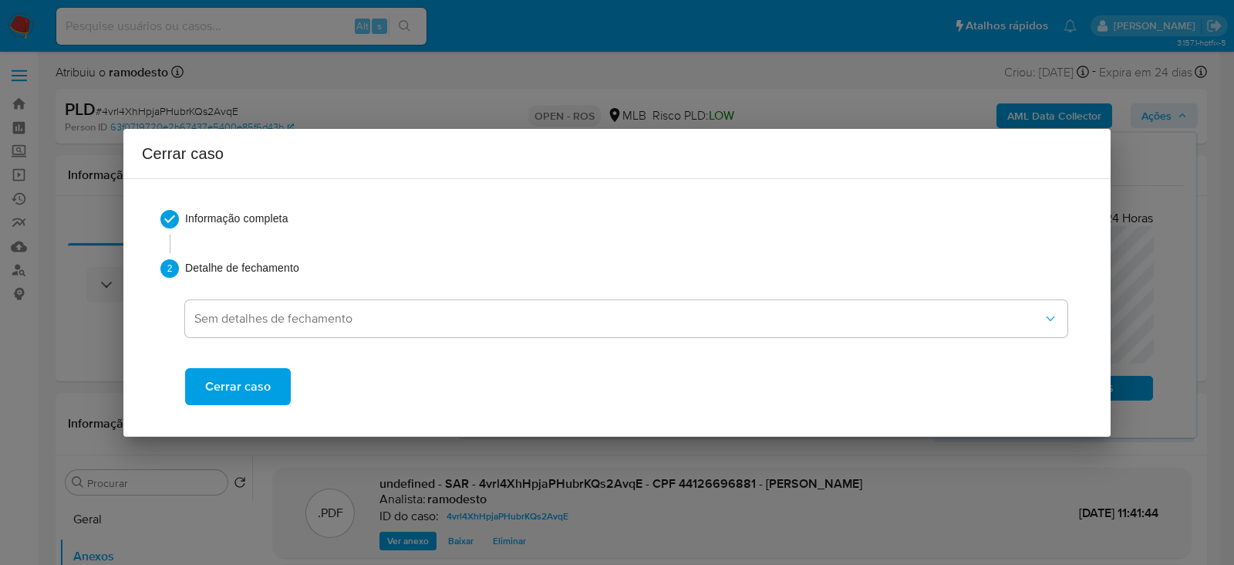
click at [227, 390] on span "Cerrar caso" at bounding box center [238, 386] width 66 height 34
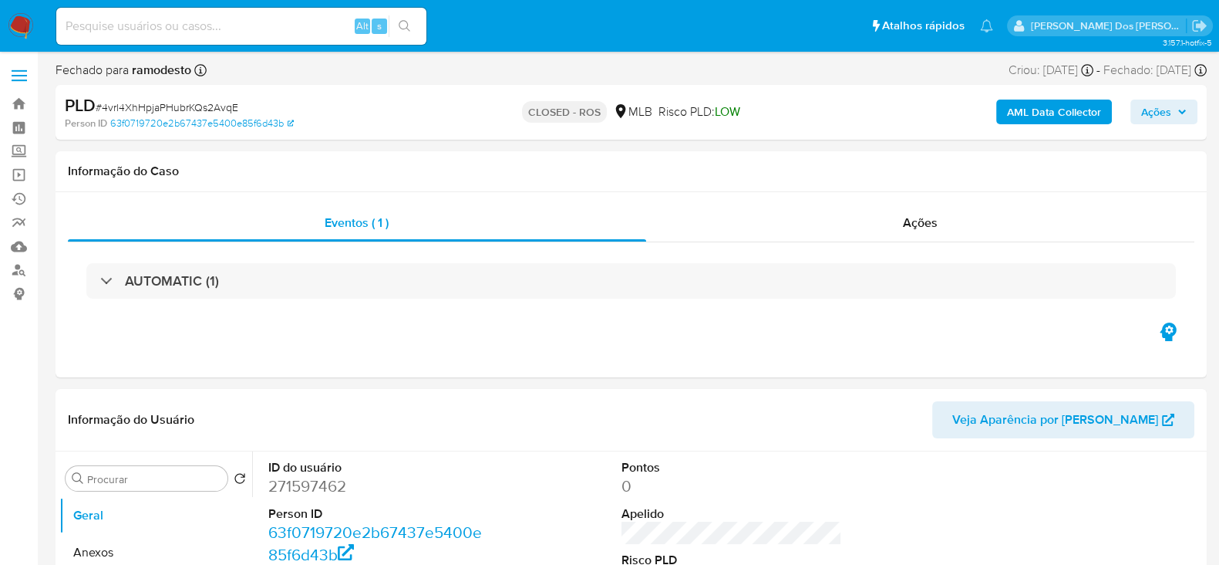
select select "10"
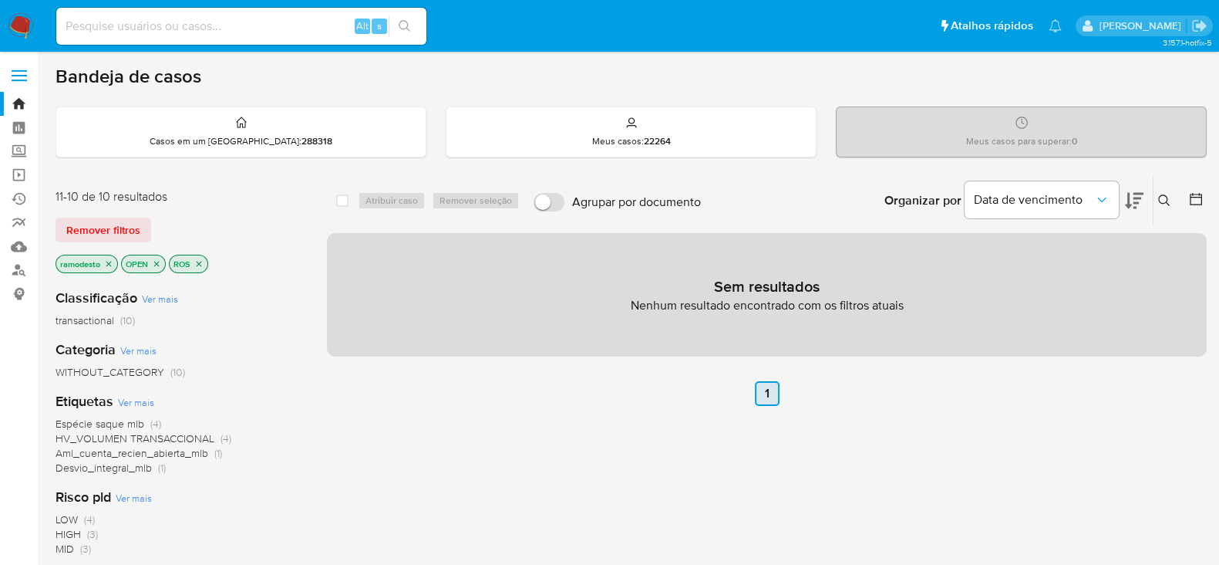
click at [760, 393] on link "1" at bounding box center [767, 393] width 25 height 25
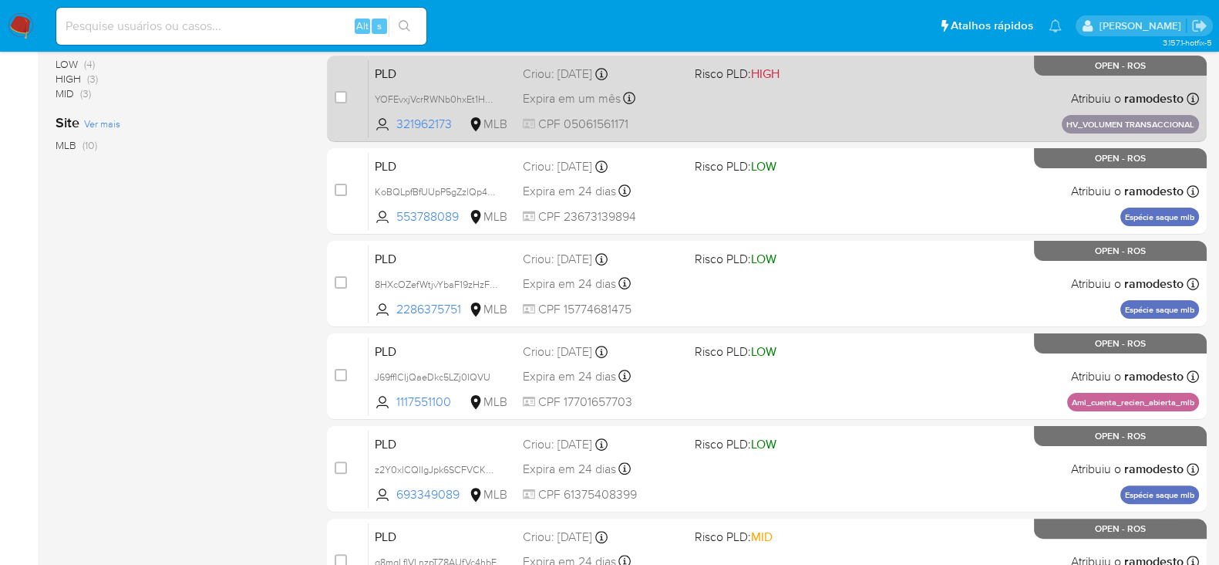
scroll to position [482, 0]
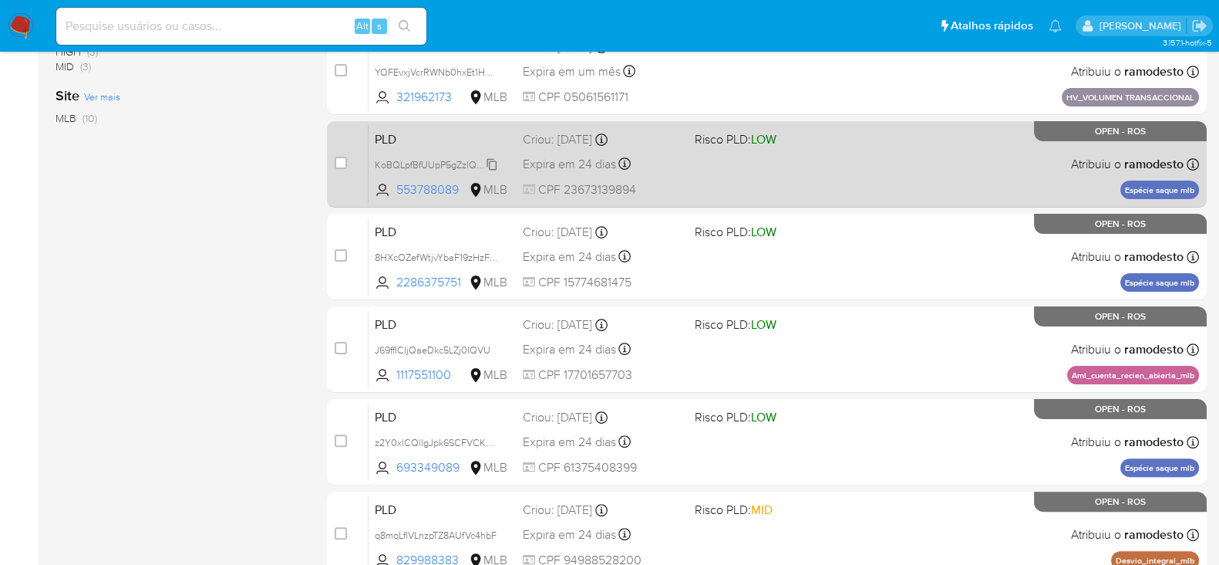
click at [494, 160] on span "KoBQLpfBfUUpP5gZzlQp4ywr" at bounding box center [438, 163] width 127 height 17
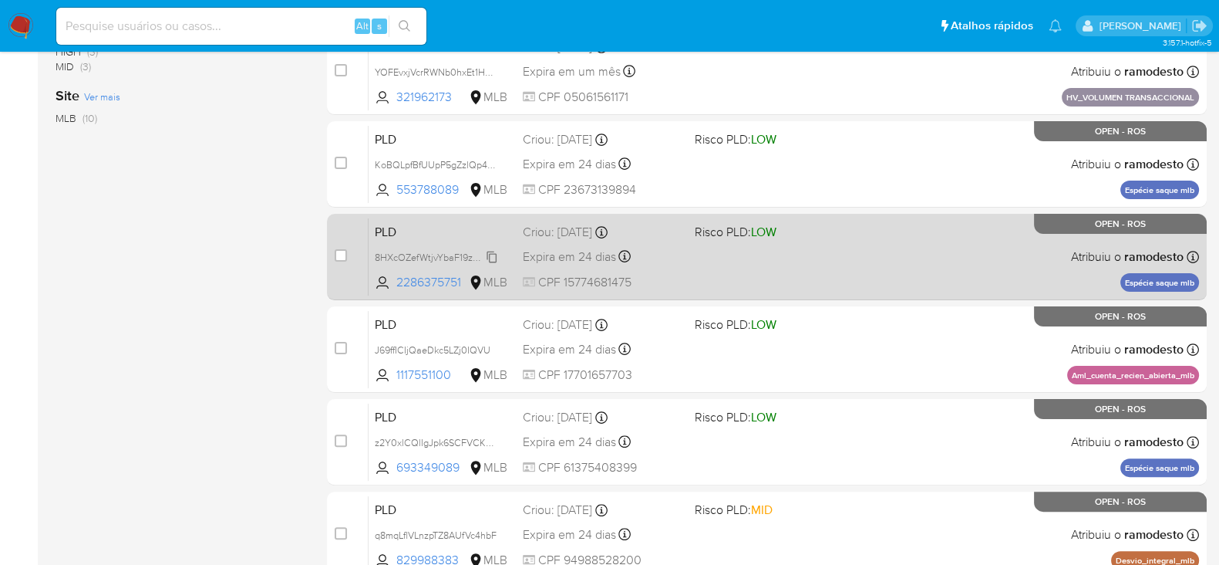
click at [490, 248] on span "8HXcOZefWtjvYbaF19zHzFwE" at bounding box center [438, 256] width 127 height 17
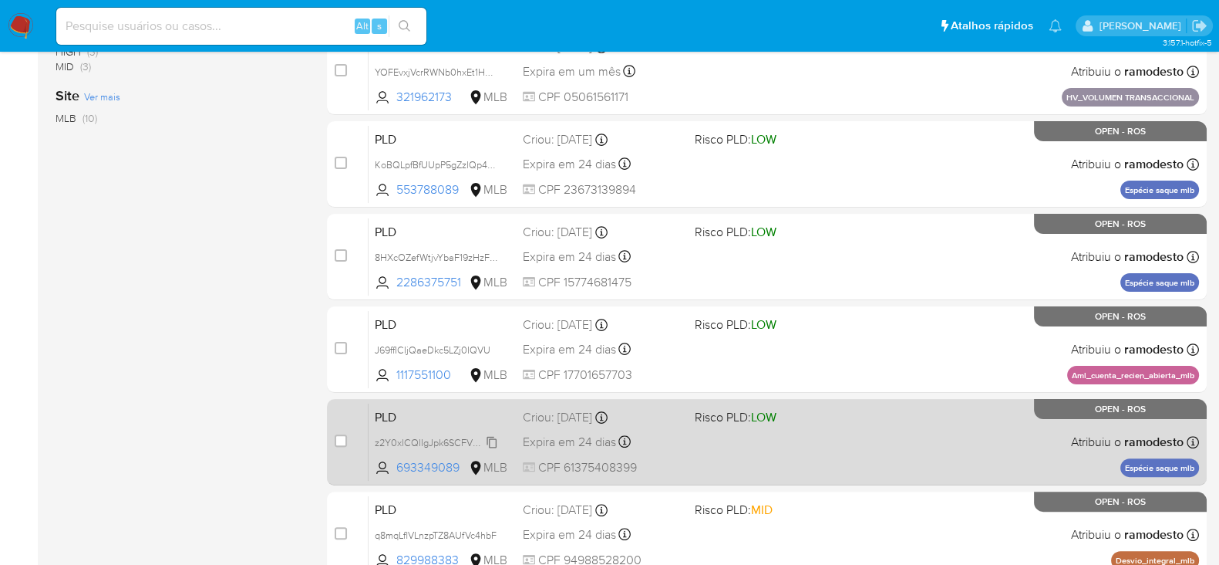
click at [494, 437] on span "z2Y0xlCQlIgJpk6SCFVCKRma" at bounding box center [440, 441] width 130 height 17
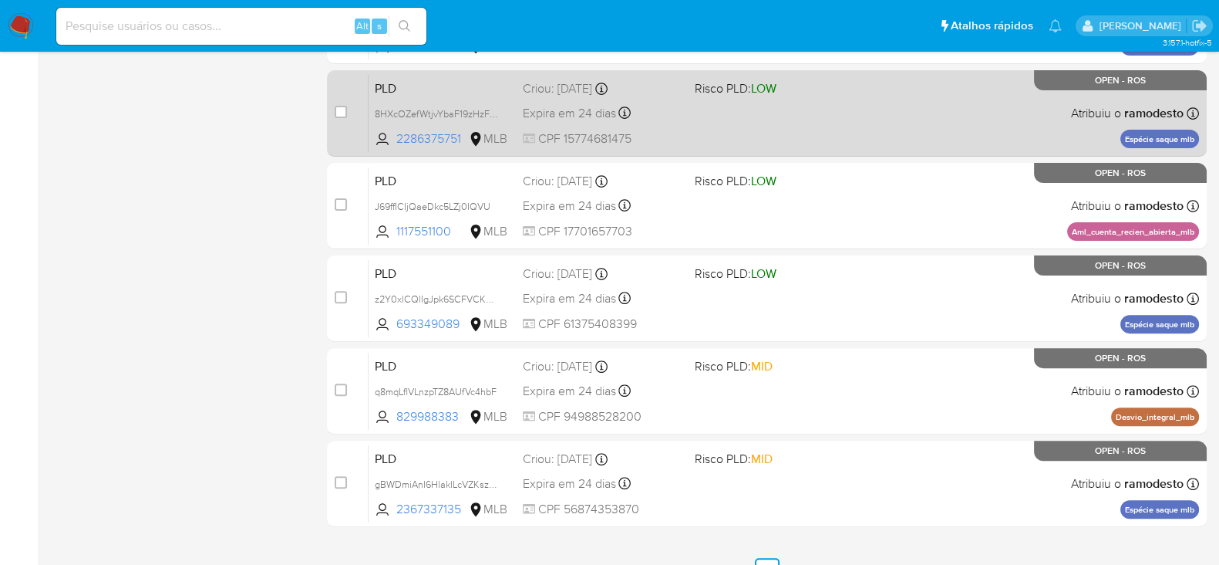
scroll to position [652, 0]
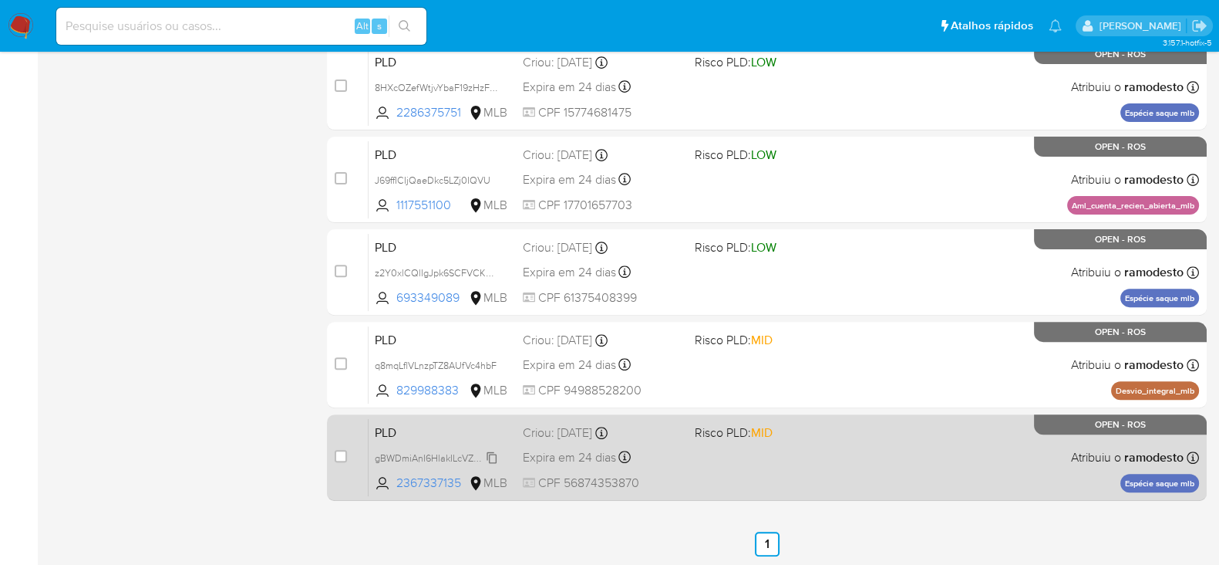
click at [493, 457] on span "gBWDmiAnI6HlakILcVZKsz8N" at bounding box center [438, 456] width 126 height 17
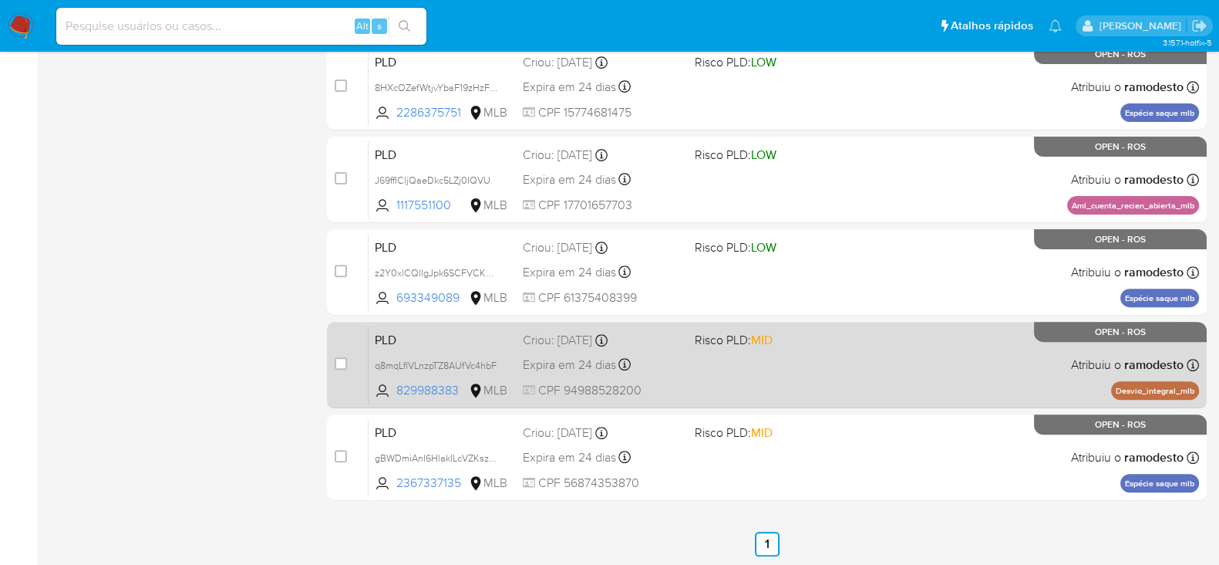
drag, startPoint x: 492, startPoint y: 366, endPoint x: 509, endPoint y: 359, distance: 18.3
click at [491, 365] on span "q8mqLflVLnzpTZ8AUfVc4hbF" at bounding box center [436, 365] width 122 height 14
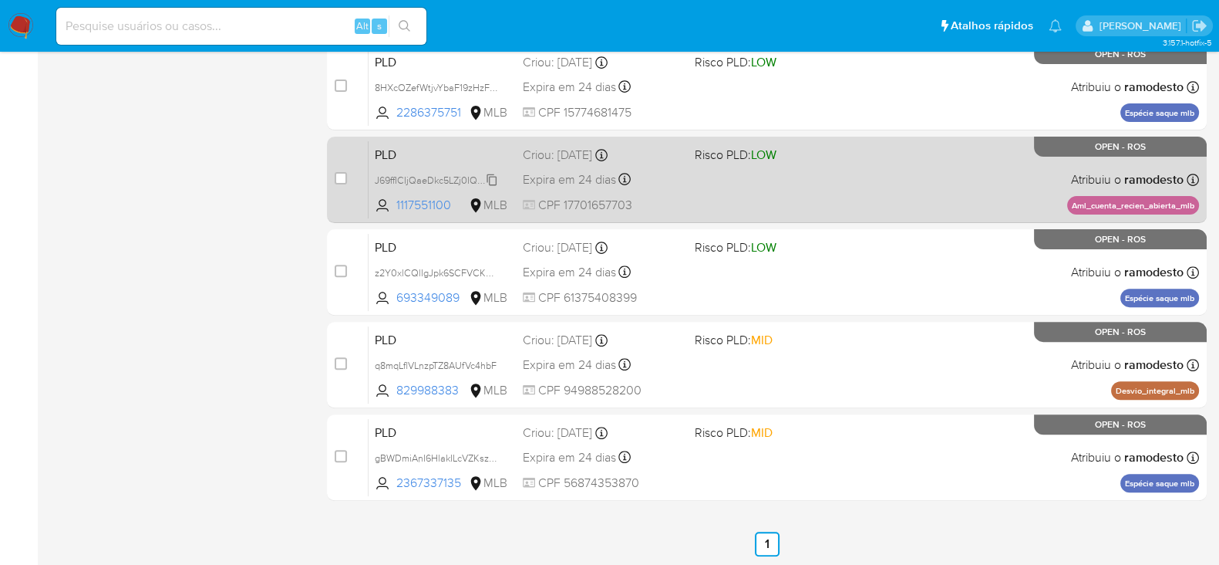
click at [490, 175] on span "J69ffICIjQaeDkc5LZj0IQVU" at bounding box center [433, 178] width 116 height 17
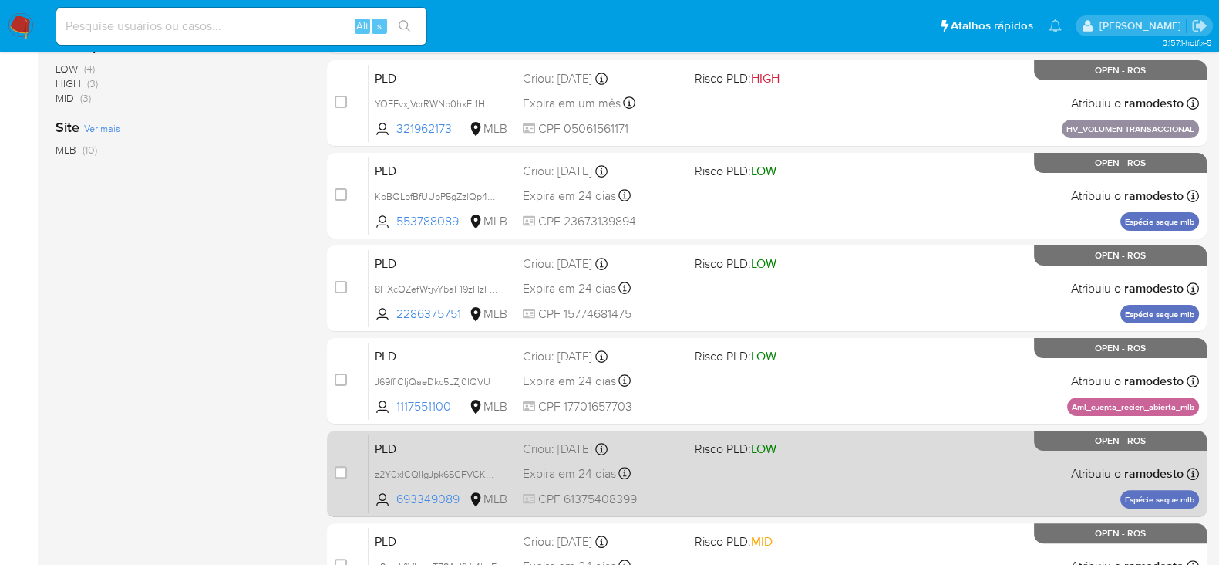
scroll to position [362, 0]
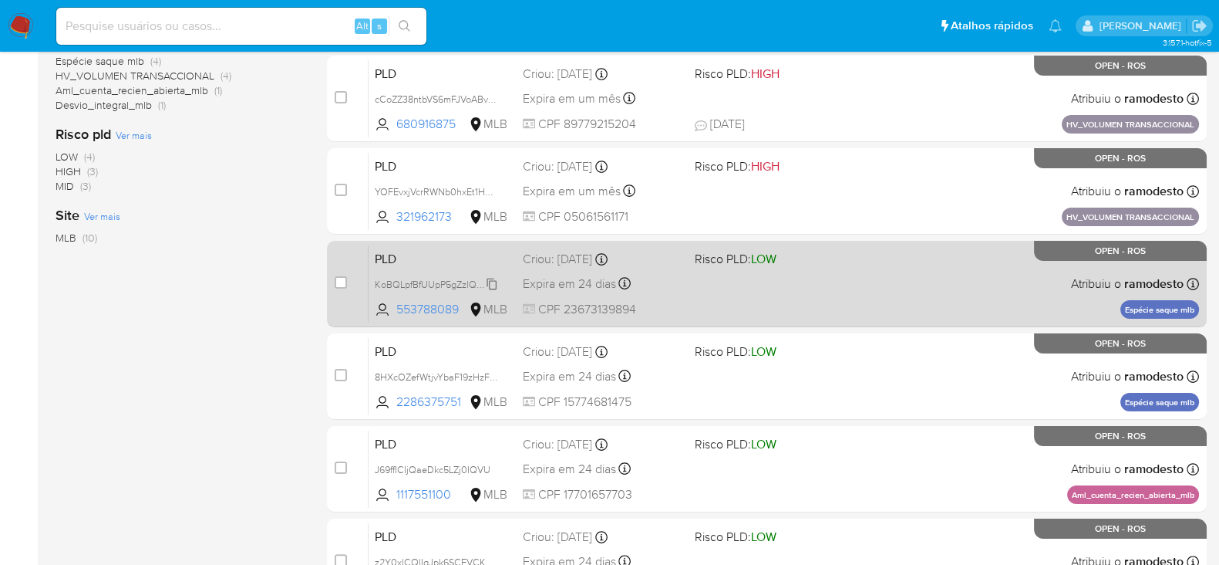
click at [497, 281] on span "KoBQLpfBfUUpP5gZzlQp4ywr" at bounding box center [438, 283] width 127 height 17
click at [784, 288] on div "PLD KoBQLpfBfUUpP5gZzlQp4ywr Copiado Copiado 553788089 MLB Risco PLD: LOW Criou…" at bounding box center [784, 283] width 831 height 78
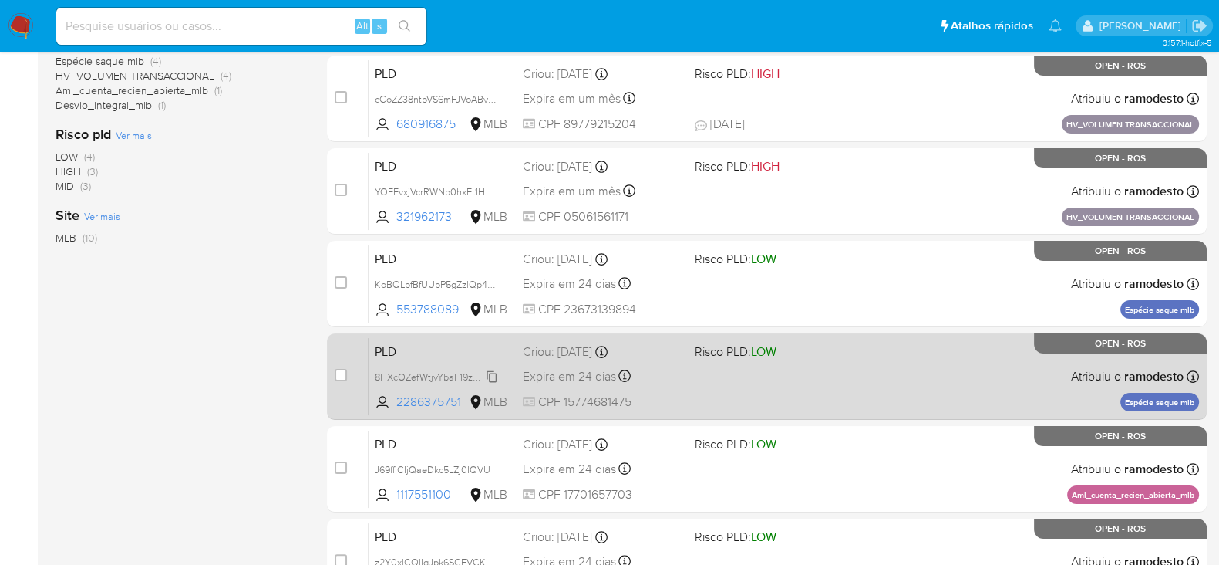
click at [494, 370] on span "8HXcOZefWtjvYbaF19zHzFwE" at bounding box center [438, 375] width 127 height 17
click at [754, 386] on div "PLD 8HXcOZefWtjvYbaF19zHzFwE Copiado Copiado 2286375751 MLB Risco PLD: LOW Crio…" at bounding box center [784, 376] width 831 height 78
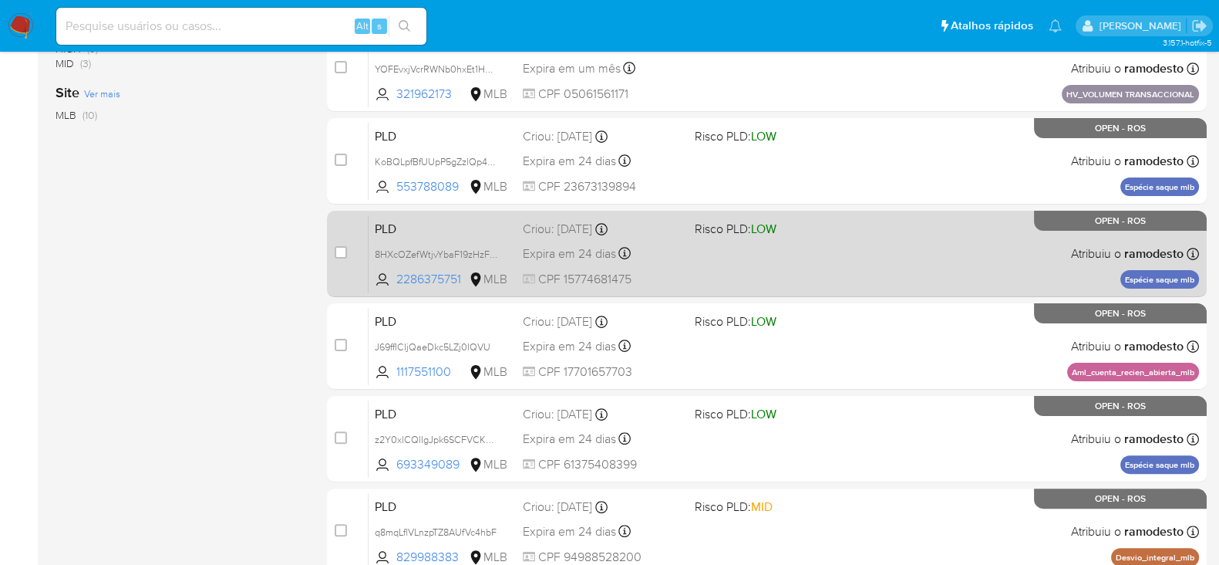
scroll to position [578, 0]
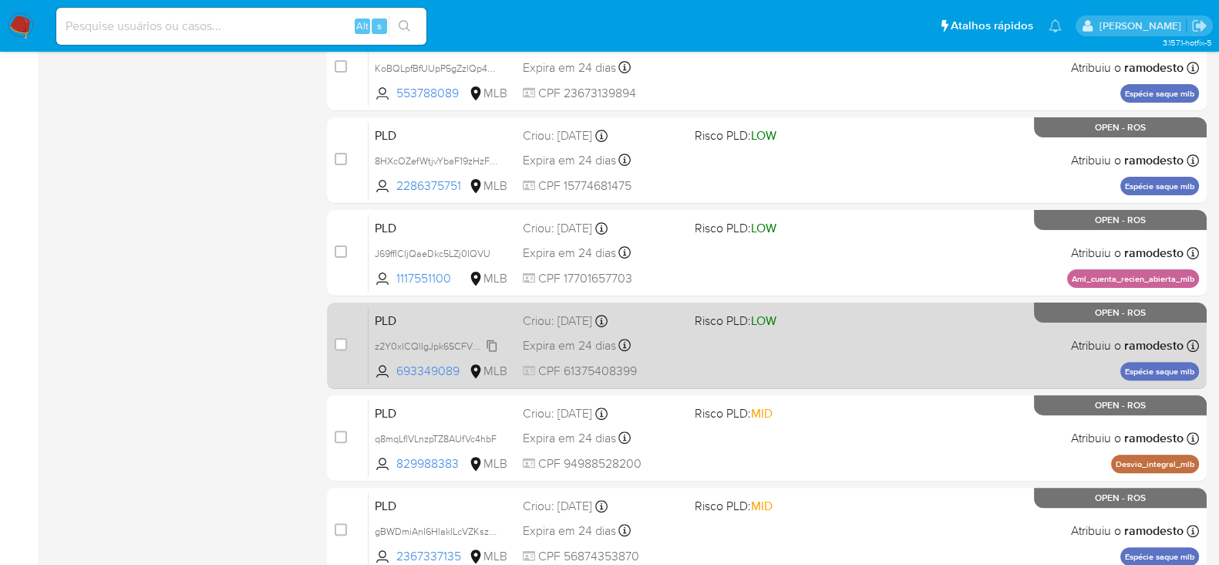
click at [494, 341] on span "z2Y0xlCQlIgJpk6SCFVCKRma" at bounding box center [440, 344] width 130 height 17
click at [730, 346] on div "PLD z2Y0xlCQlIgJpk6SCFVCKRma Copiado Copiado 693349089 MLB Risco PLD: LOW Criou…" at bounding box center [784, 345] width 831 height 78
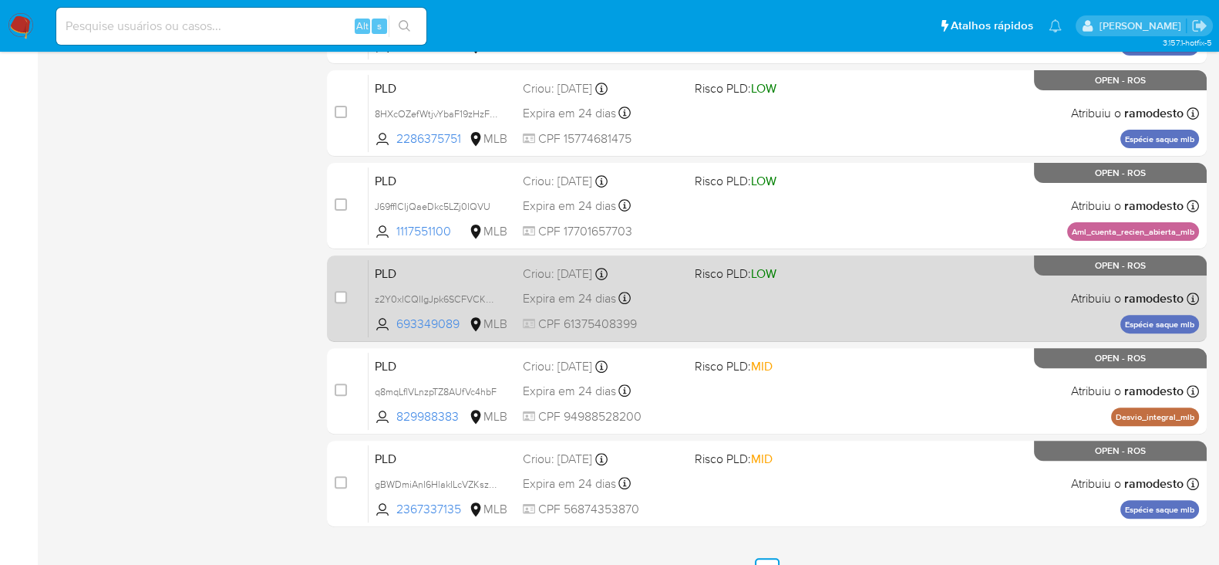
scroll to position [652, 0]
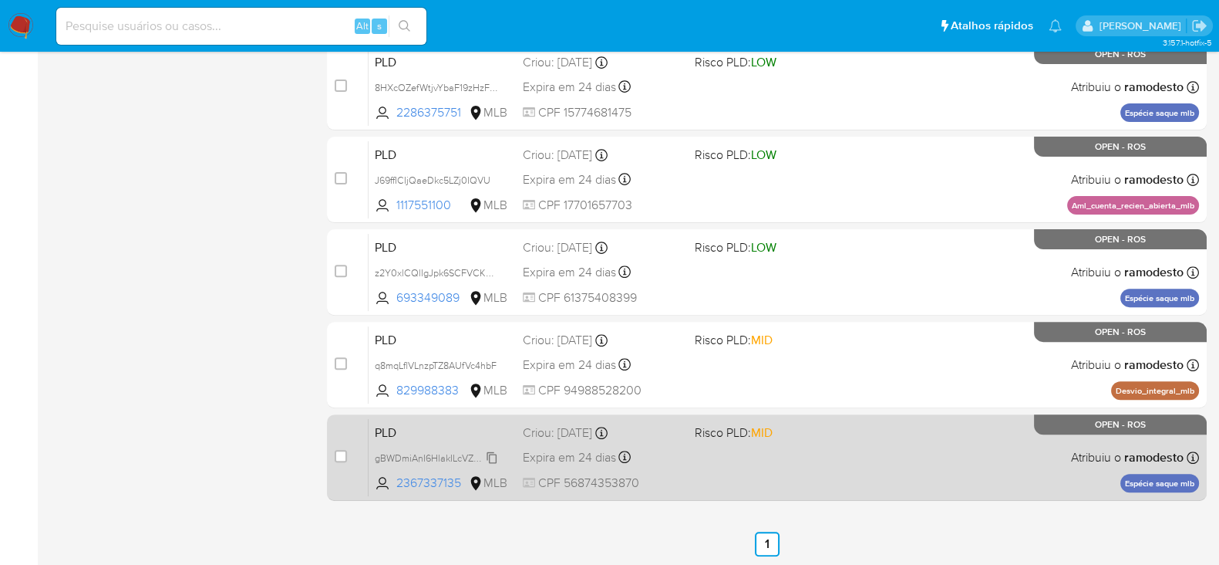
click at [491, 453] on span "gBWDmiAnI6HlakILcVZKsz8N" at bounding box center [438, 456] width 126 height 17
click at [732, 447] on div "PLD gBWDmiAnI6HlakILcVZKsz8N 2367337135 MLB Risco PLD: MID Criou: [DATE] Criou:…" at bounding box center [784, 457] width 831 height 78
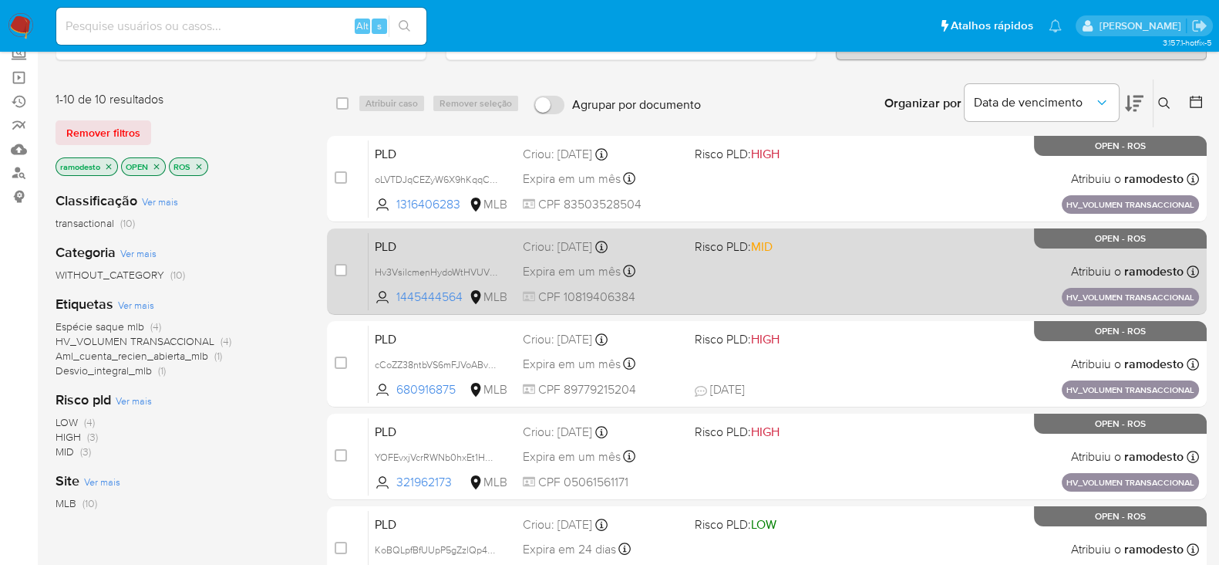
scroll to position [0, 0]
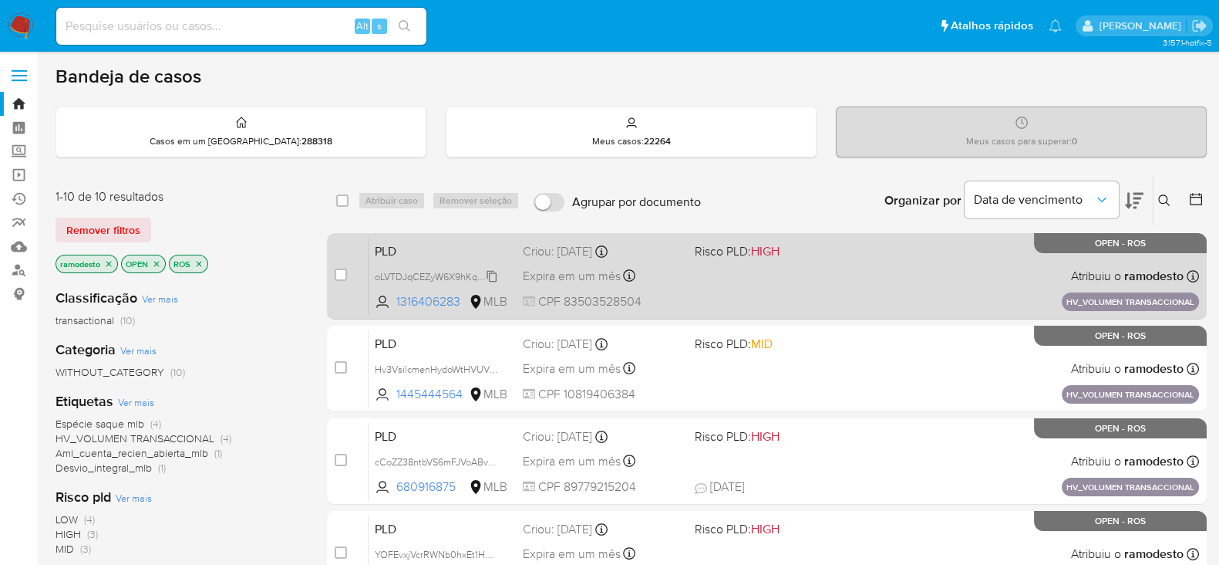
click at [492, 268] on span "oLVTDJqCEZyW6X9hKqqCM39v" at bounding box center [444, 275] width 138 height 17
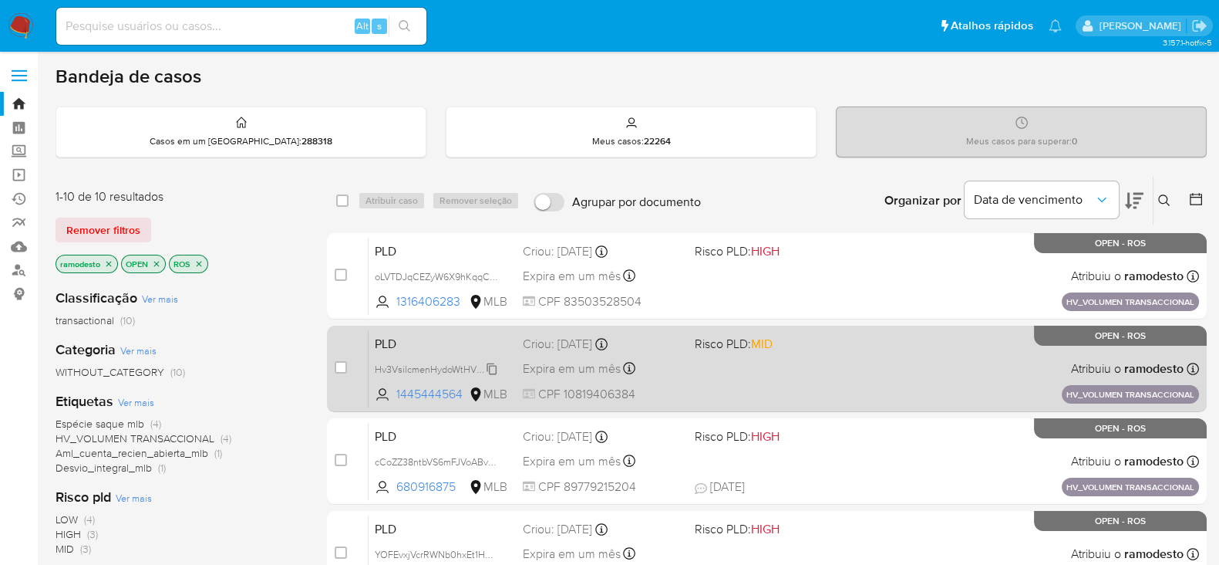
click at [489, 370] on span "Hv3VsilcmenHydoWtHVUV5JW" at bounding box center [441, 367] width 133 height 17
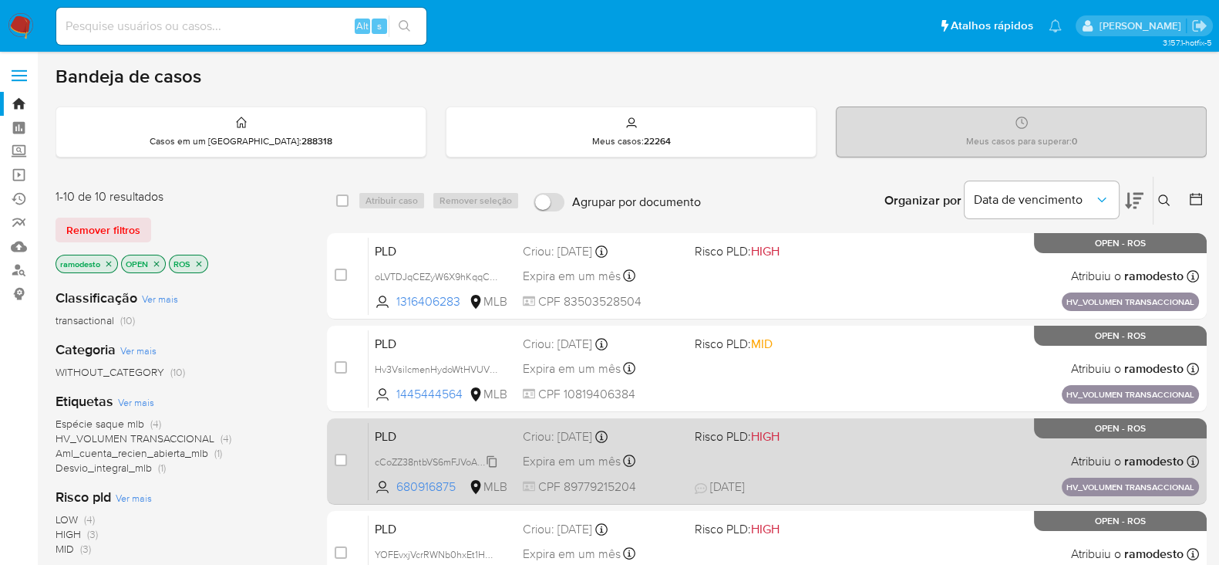
click at [491, 456] on span "cCoZZ38ntbVS6mFJVoABvWl2" at bounding box center [440, 460] width 130 height 17
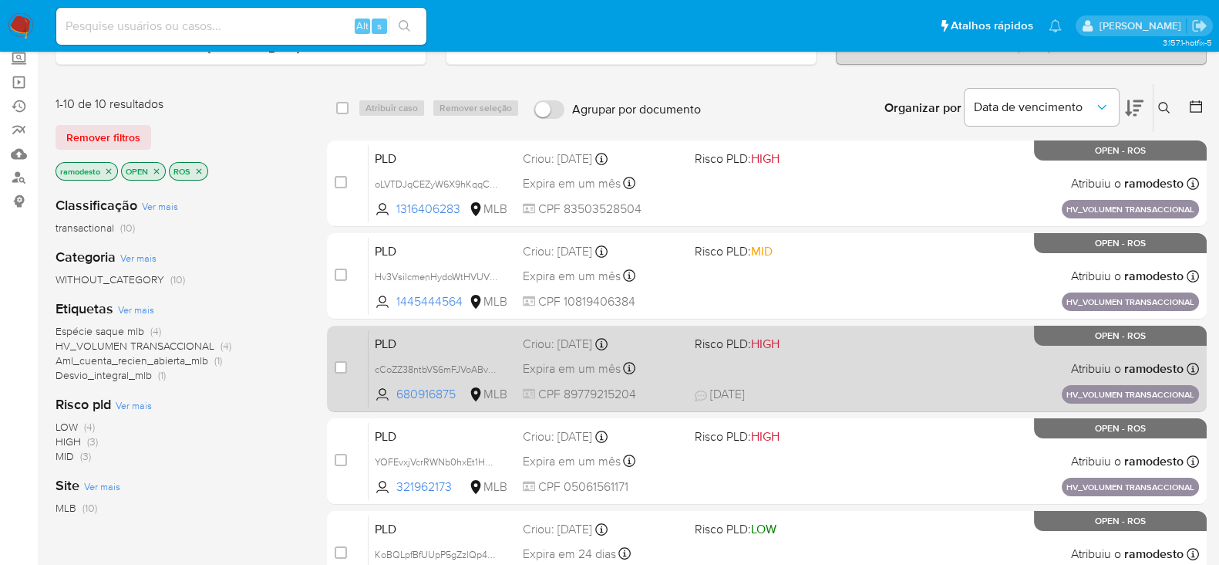
scroll to position [96, 0]
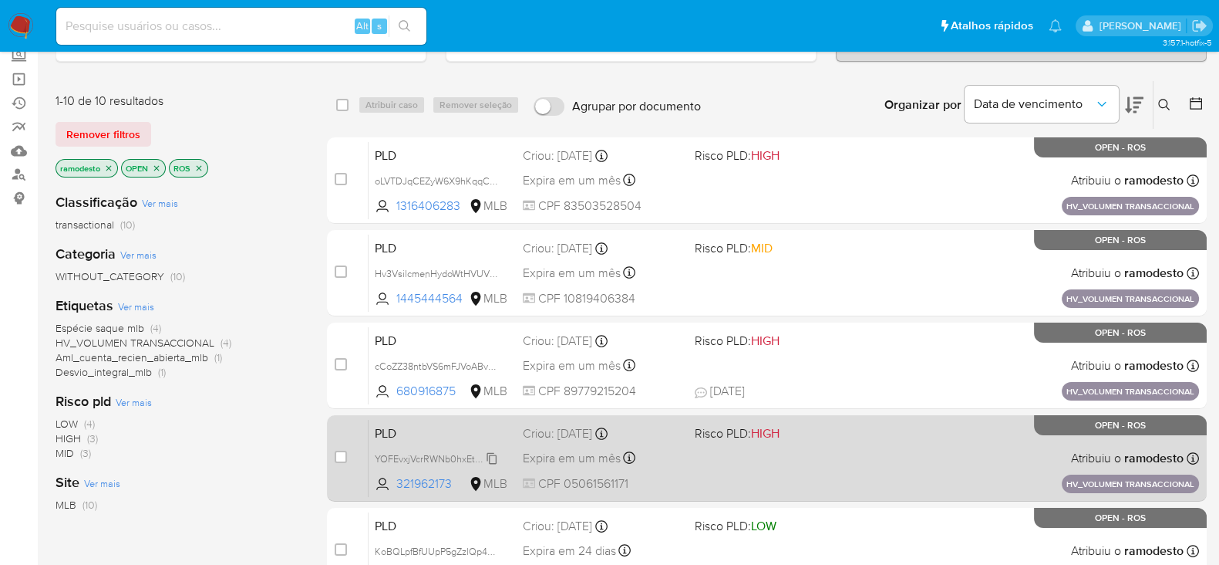
click at [491, 458] on span "YOFEvxjVcrRWNb0hxEt1HAxA" at bounding box center [438, 457] width 127 height 17
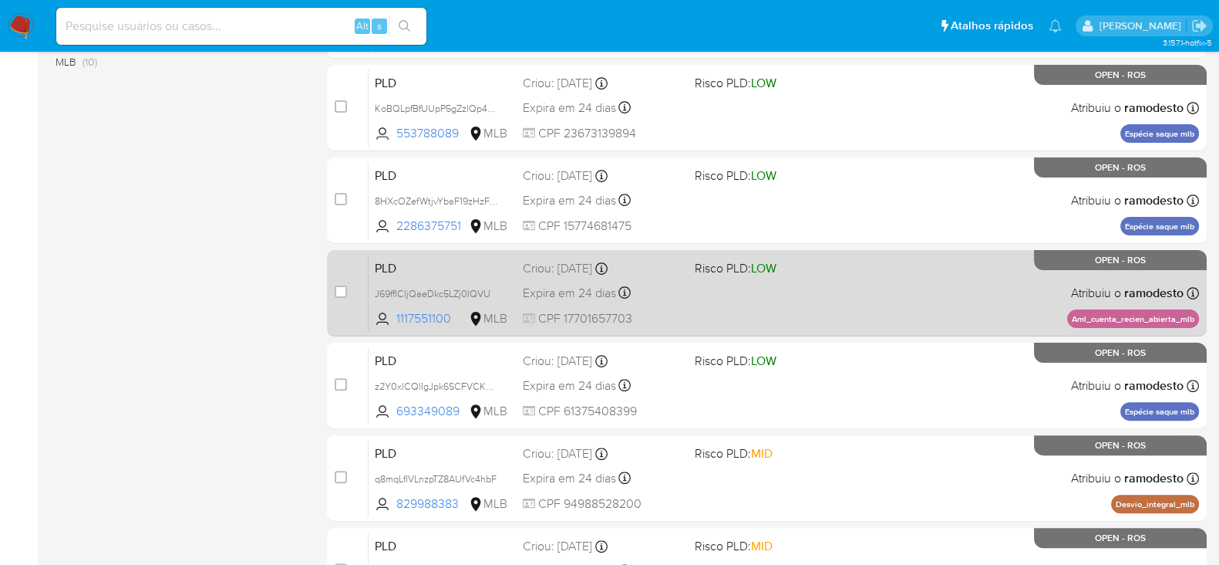
scroll to position [578, 0]
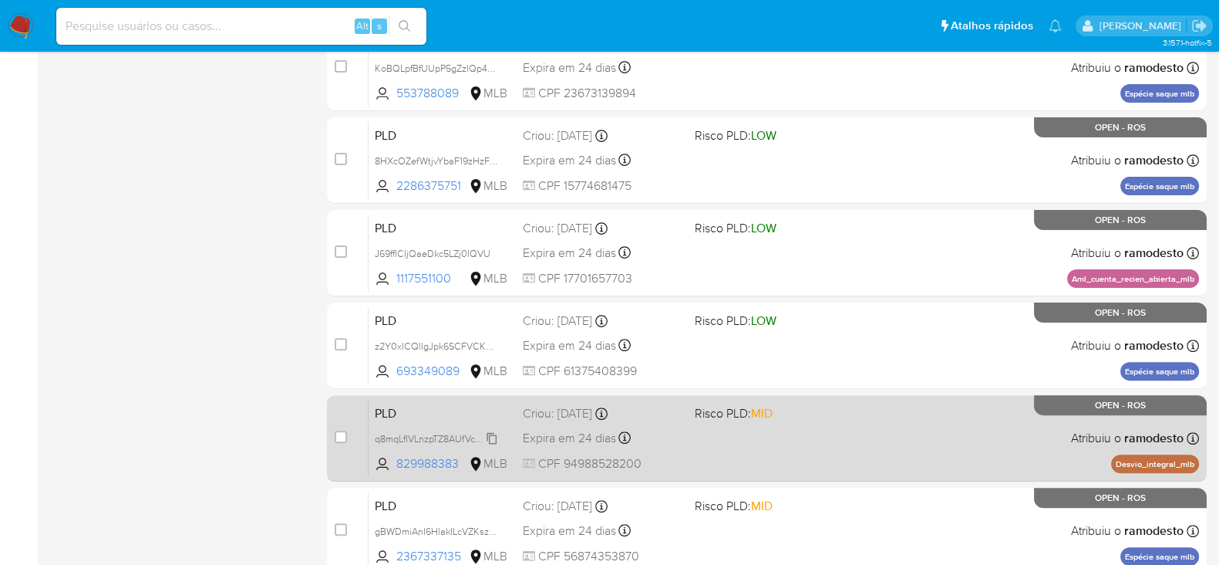
click at [491, 436] on span "q8mqLflVLnzpTZ8AUfVc4hbF" at bounding box center [436, 437] width 122 height 17
click at [737, 432] on div "PLD q8mqLflVLnzpTZ8AUfVc4hbF Copiado Copiado 829988383 MLB Risco PLD: MID Criou…" at bounding box center [784, 438] width 831 height 78
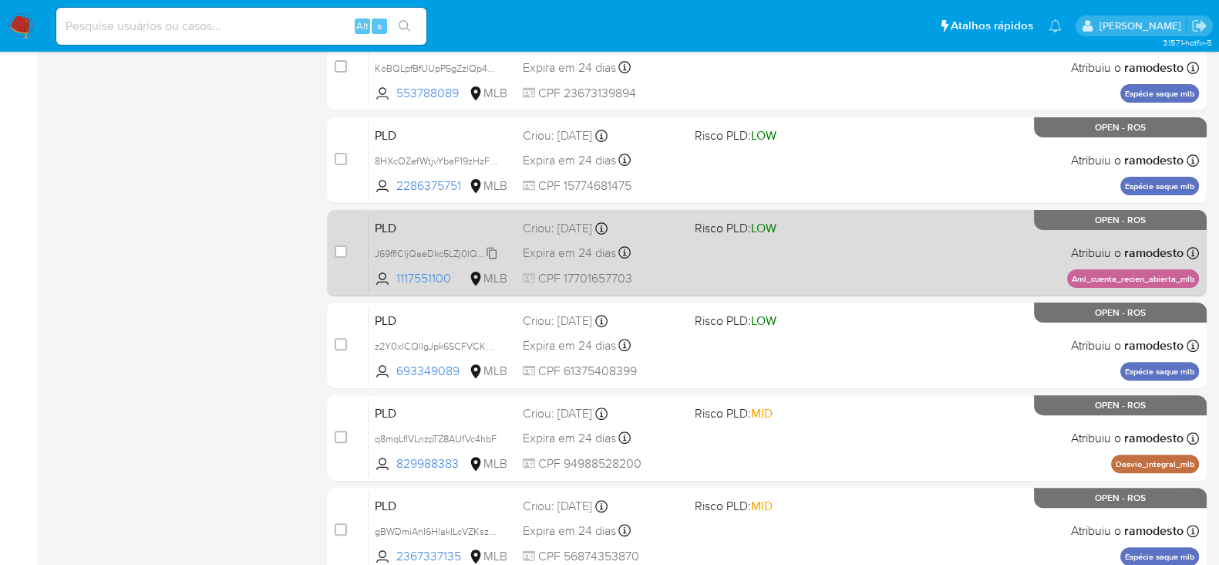
click at [491, 248] on span "J69ffICIjQaeDkc5LZj0IQVU" at bounding box center [433, 252] width 116 height 17
click at [732, 255] on div "PLD J69ffICIjQaeDkc5LZj0IQVU Copiado Copiado 1117551100 MLB Risco PLD: LOW Crio…" at bounding box center [784, 253] width 831 height 78
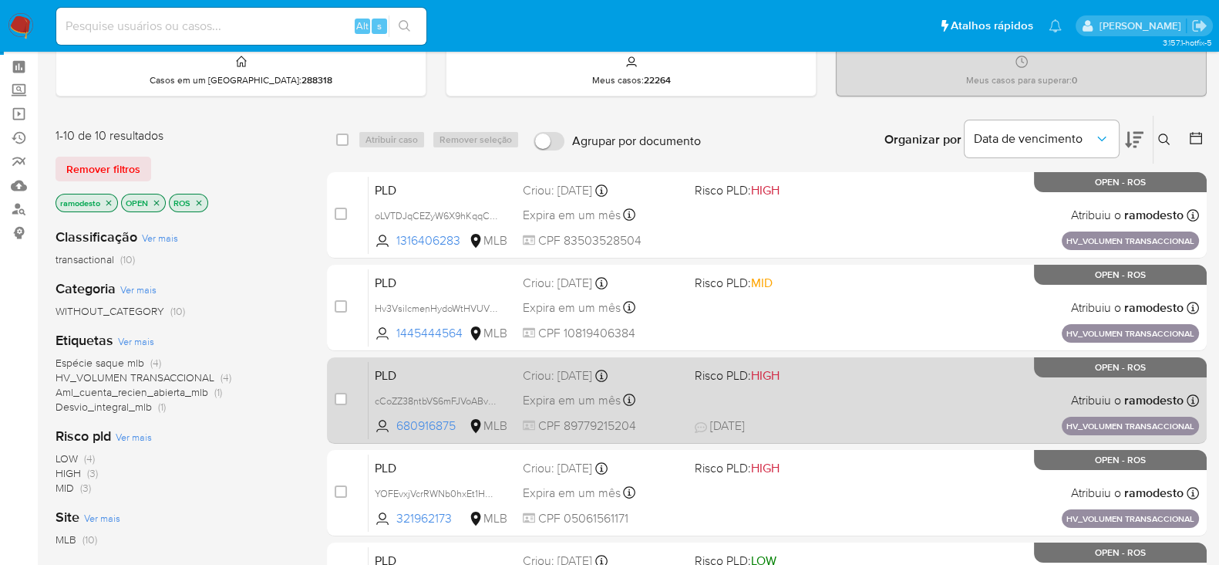
scroll to position [0, 0]
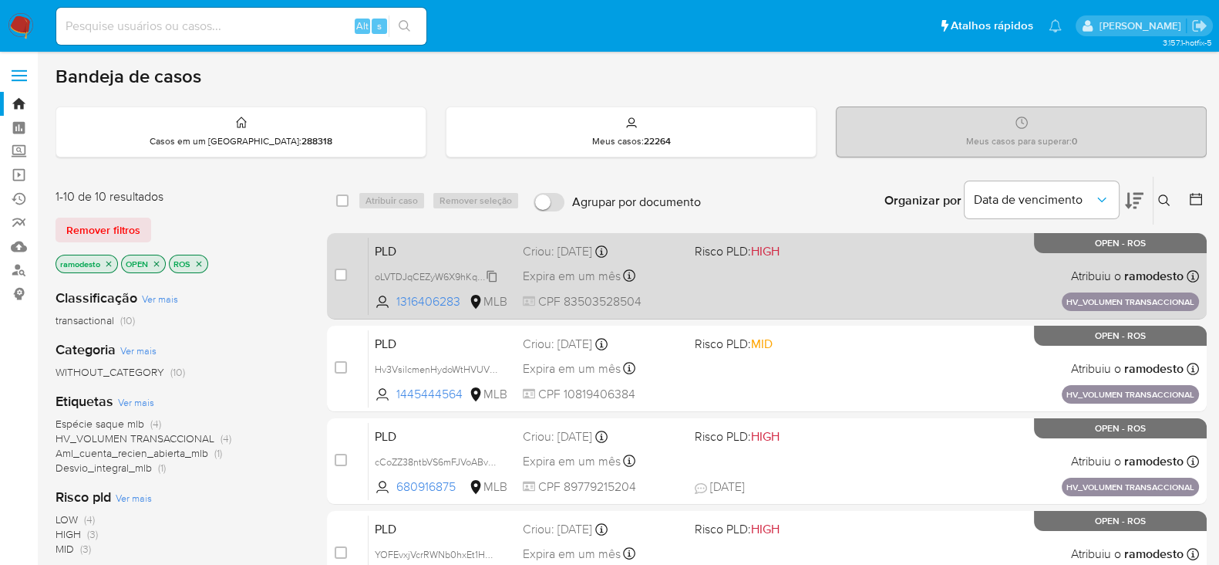
click at [490, 275] on span "oLVTDJqCEZyW6X9hKqqCM39v" at bounding box center [444, 275] width 138 height 17
click at [786, 268] on div "PLD oLVTDJqCEZyW6X9hKqqCM39v Copiado Copiado 1316406283 MLB Risco PLD: HIGH Cri…" at bounding box center [784, 276] width 831 height 78
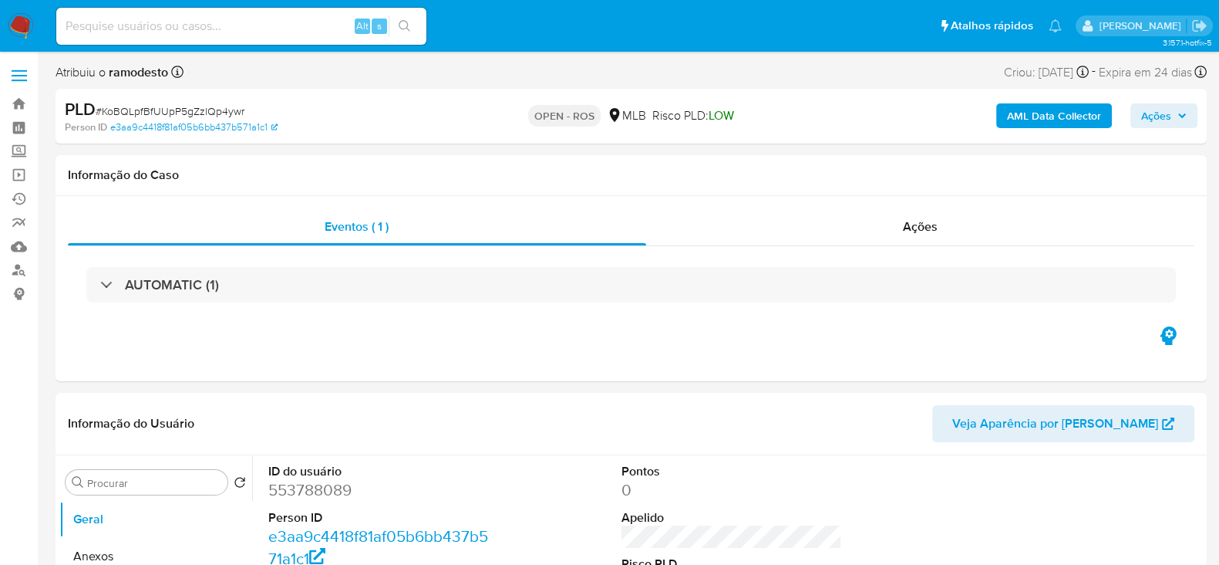
select select "10"
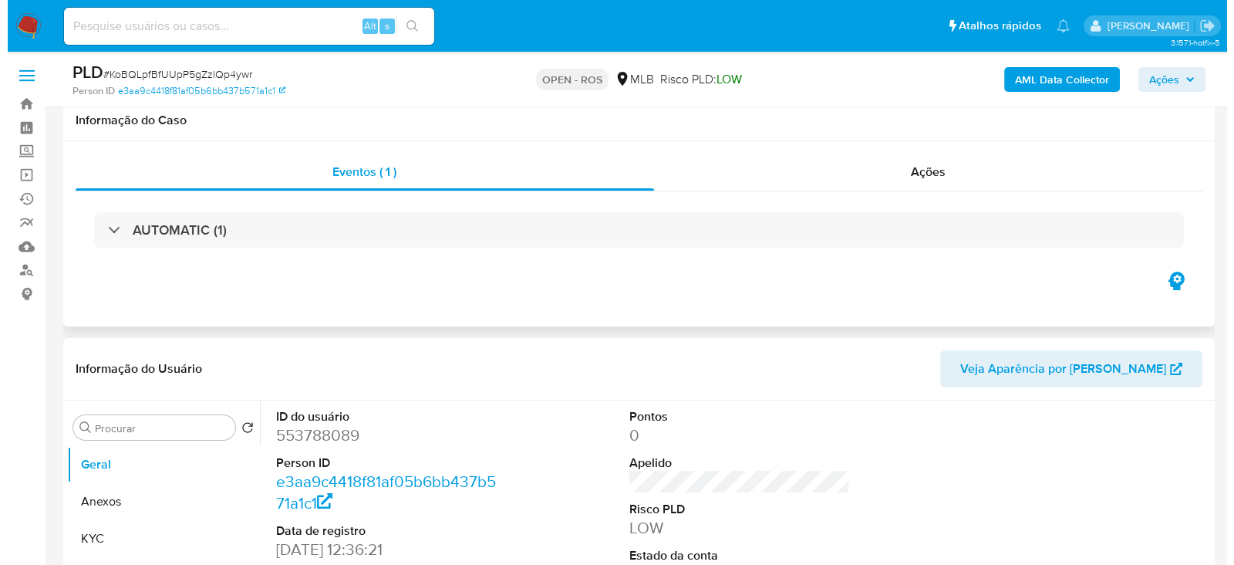
scroll to position [289, 0]
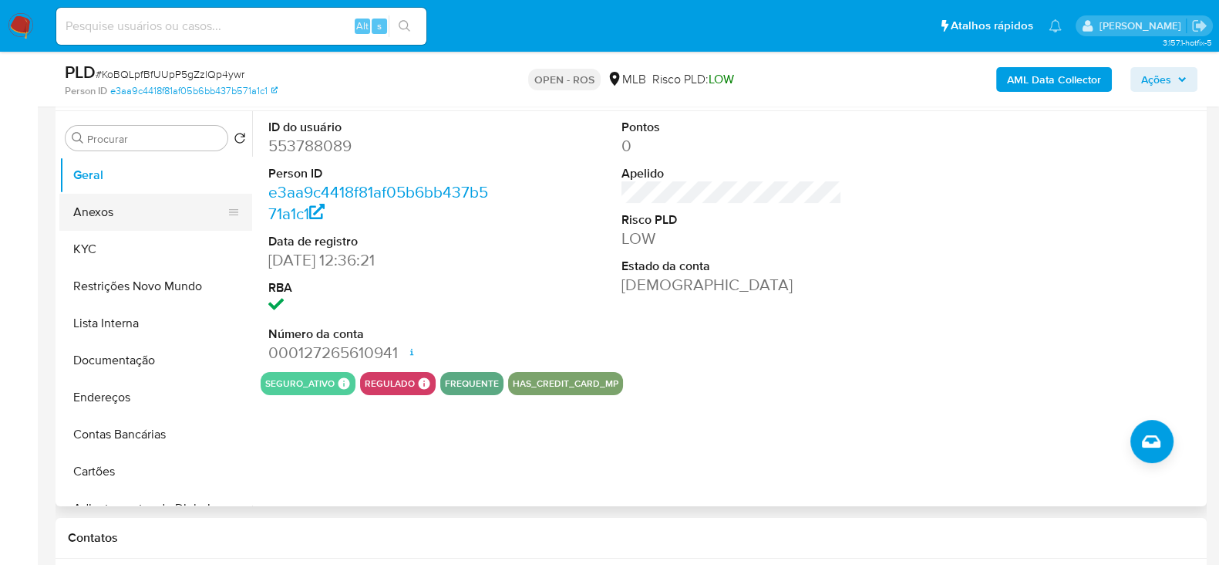
click at [102, 207] on button "Anexos" at bounding box center [149, 212] width 180 height 37
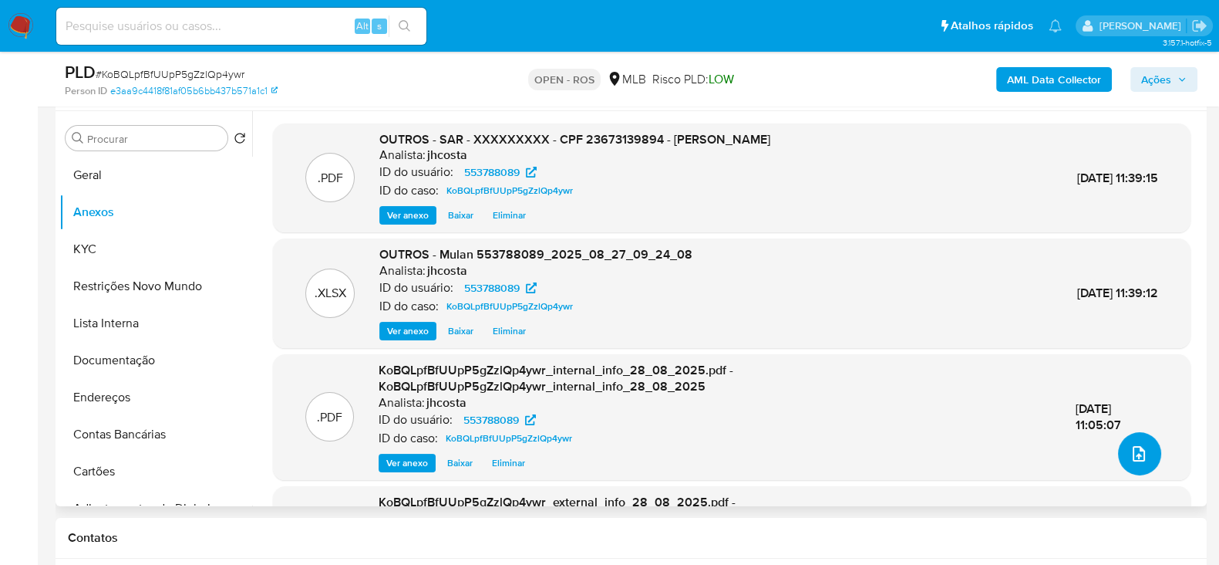
click at [1136, 460] on icon "upload-file" at bounding box center [1139, 453] width 19 height 19
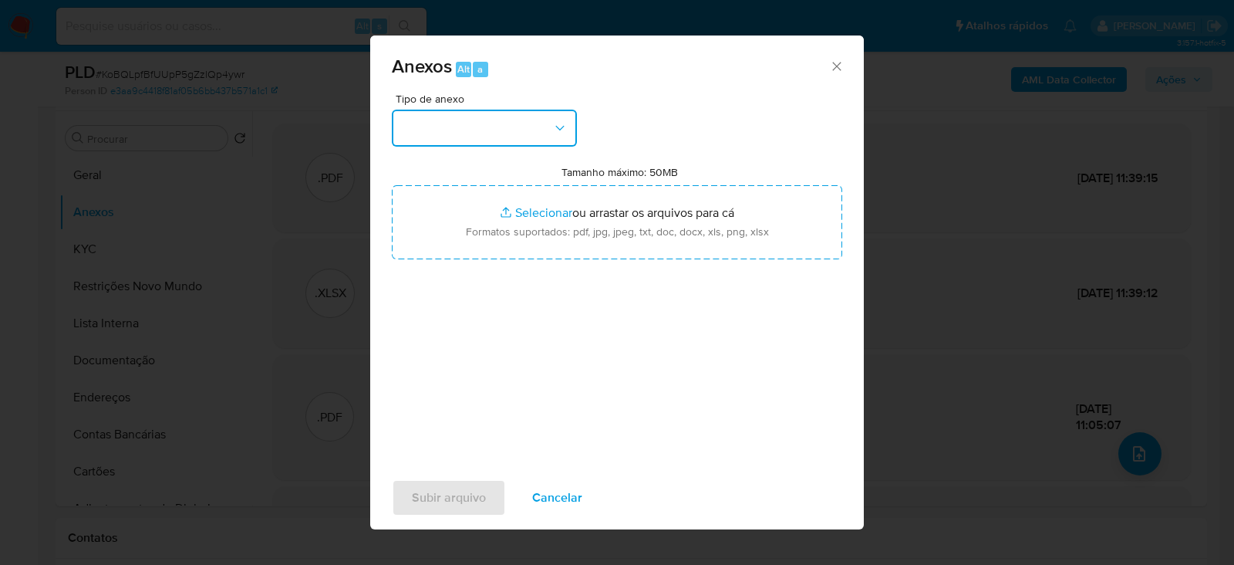
click at [478, 138] on button "button" at bounding box center [484, 128] width 185 height 37
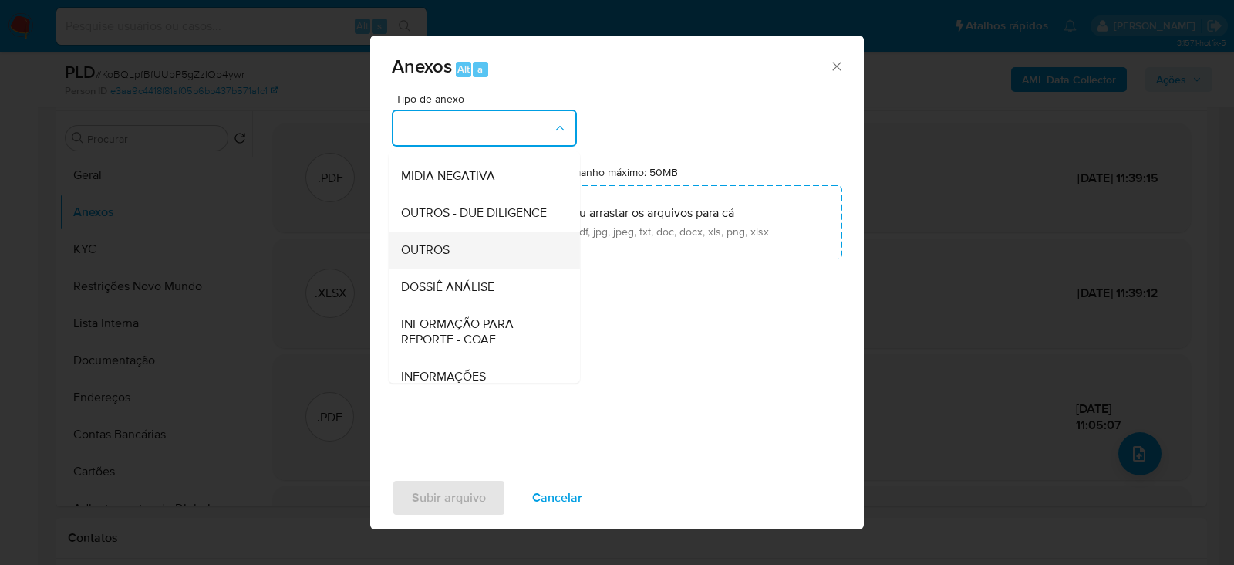
scroll to position [237, 0]
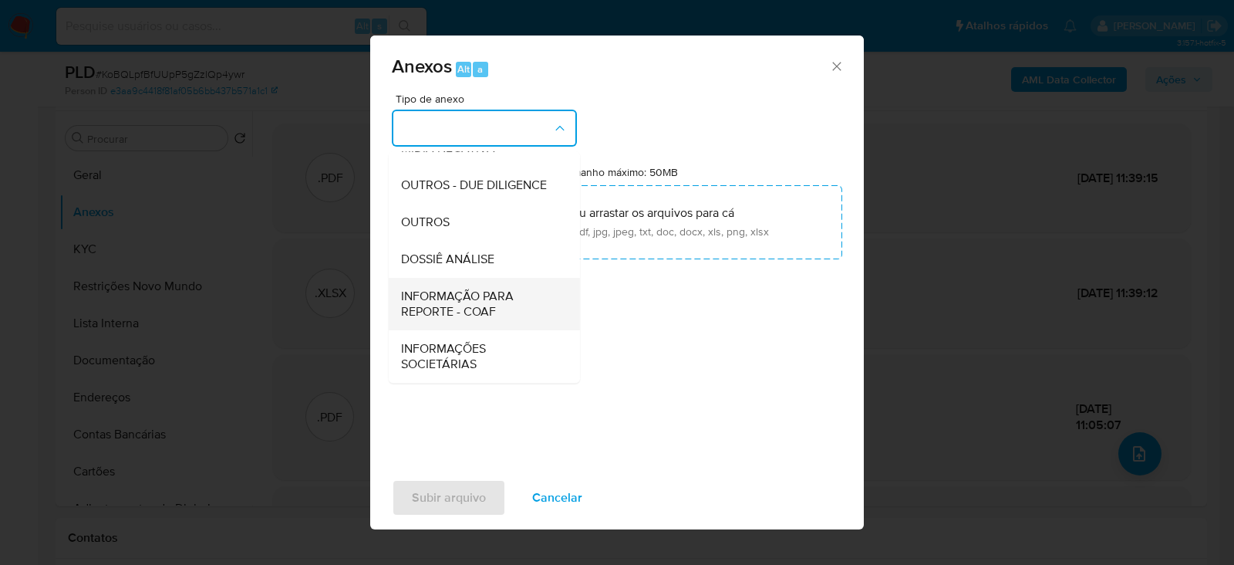
click at [466, 295] on span "INFORMAÇÃO PARA REPORTE - COAF" at bounding box center [479, 303] width 157 height 31
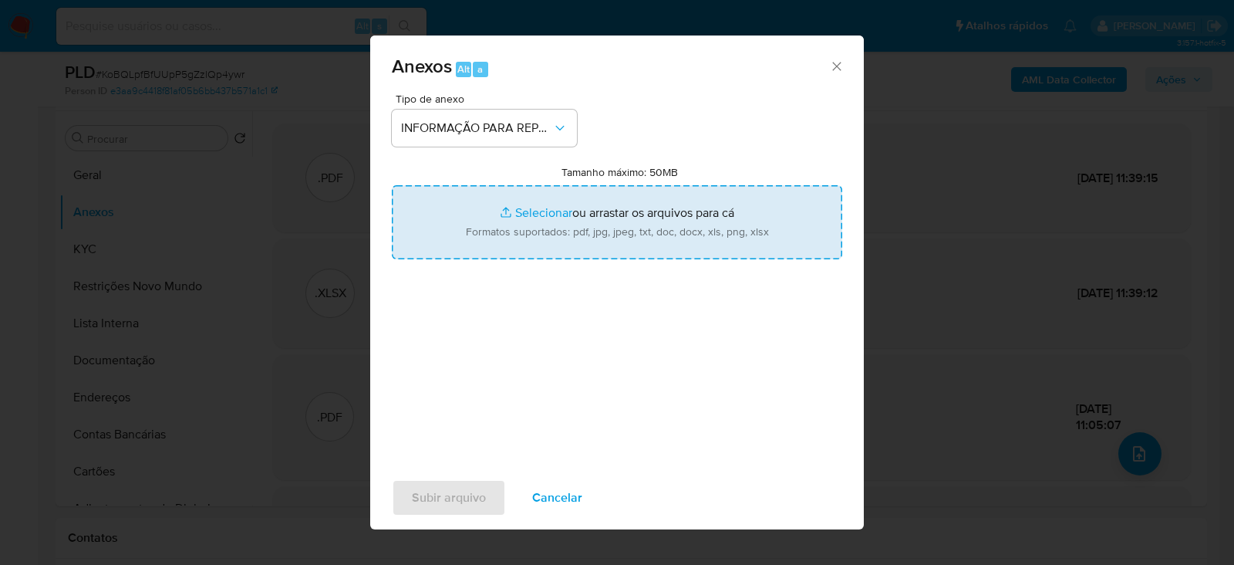
type input "C:\fakepath\SAR - KoBQLpfBfUUpP5gZzlQp4ywr - CPF 23673139894 - [PERSON_NAME].pdf"
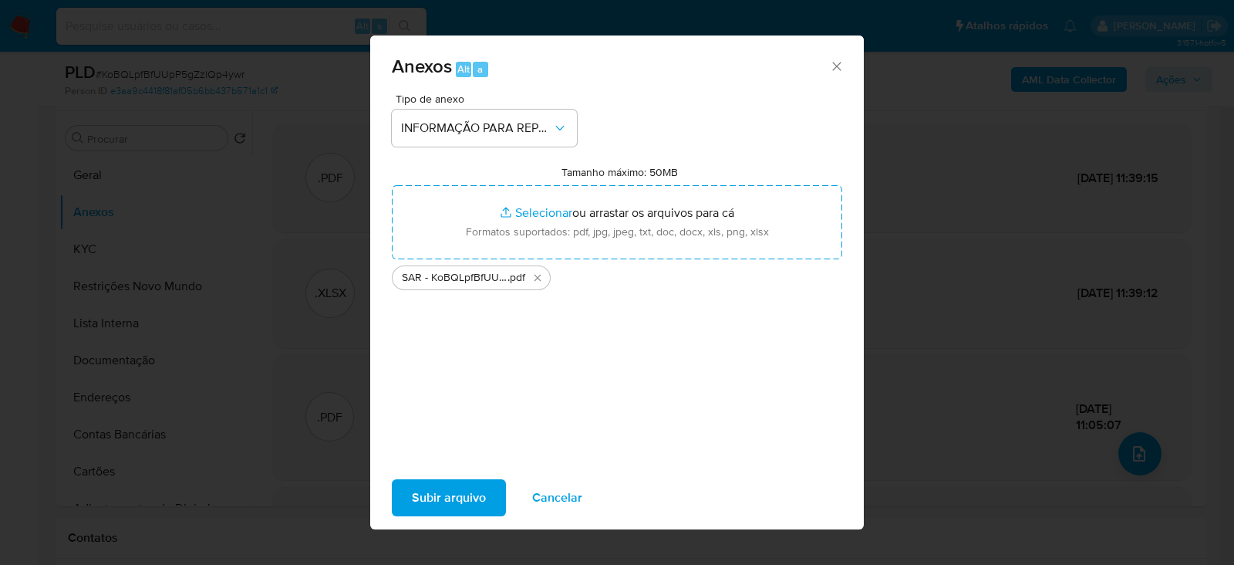
click at [453, 497] on span "Subir arquivo" at bounding box center [449, 497] width 74 height 34
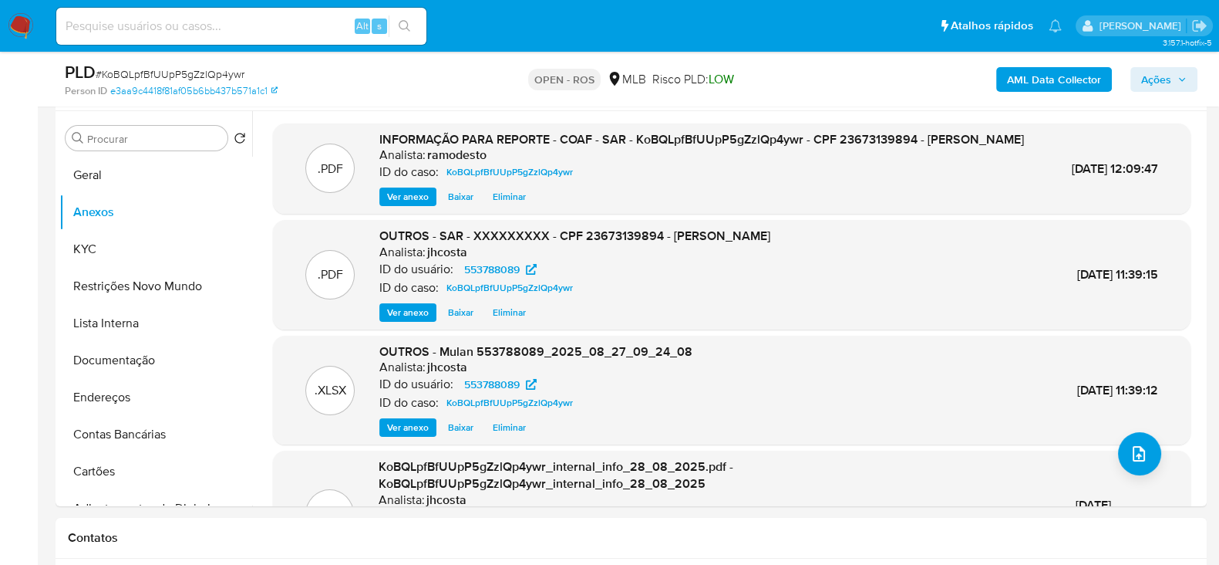
drag, startPoint x: 1172, startPoint y: 72, endPoint x: 1010, endPoint y: 93, distance: 164.2
click at [1168, 72] on span "Ações" at bounding box center [1164, 80] width 46 height 22
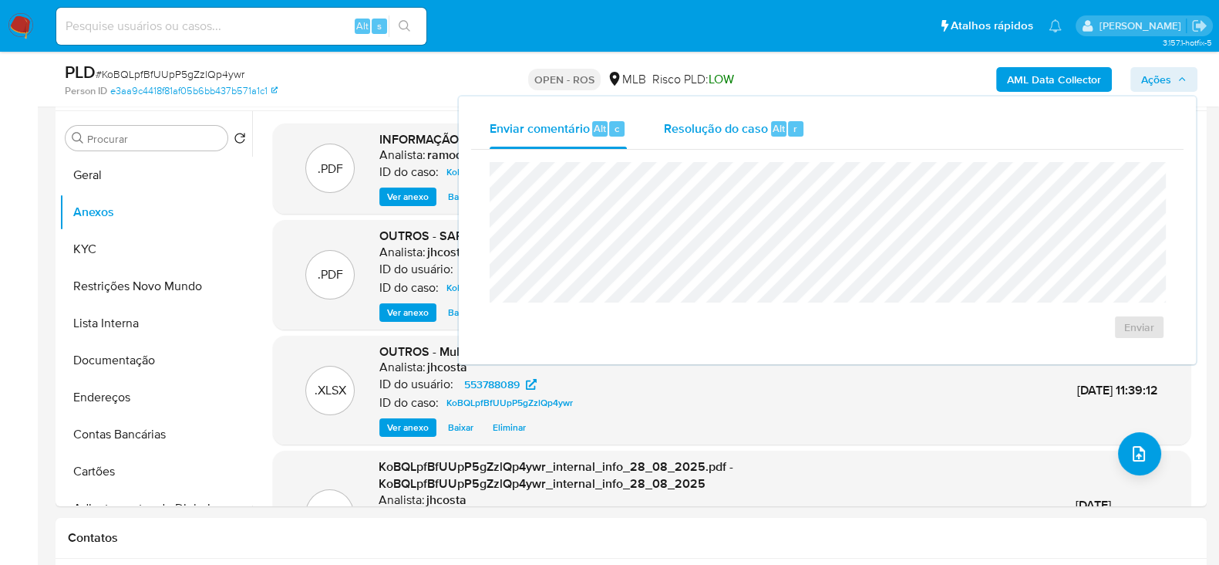
drag, startPoint x: 736, startPoint y: 128, endPoint x: 716, endPoint y: 140, distance: 22.9
click at [729, 132] on span "Resolução do caso" at bounding box center [716, 128] width 104 height 18
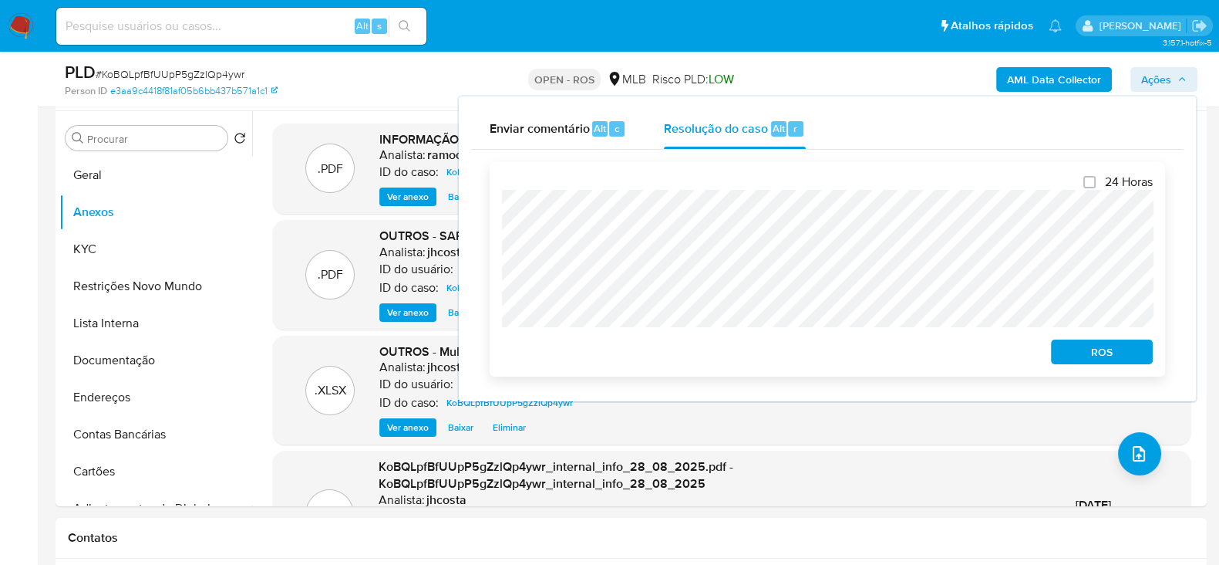
click at [1106, 355] on span "ROS" at bounding box center [1102, 352] width 80 height 22
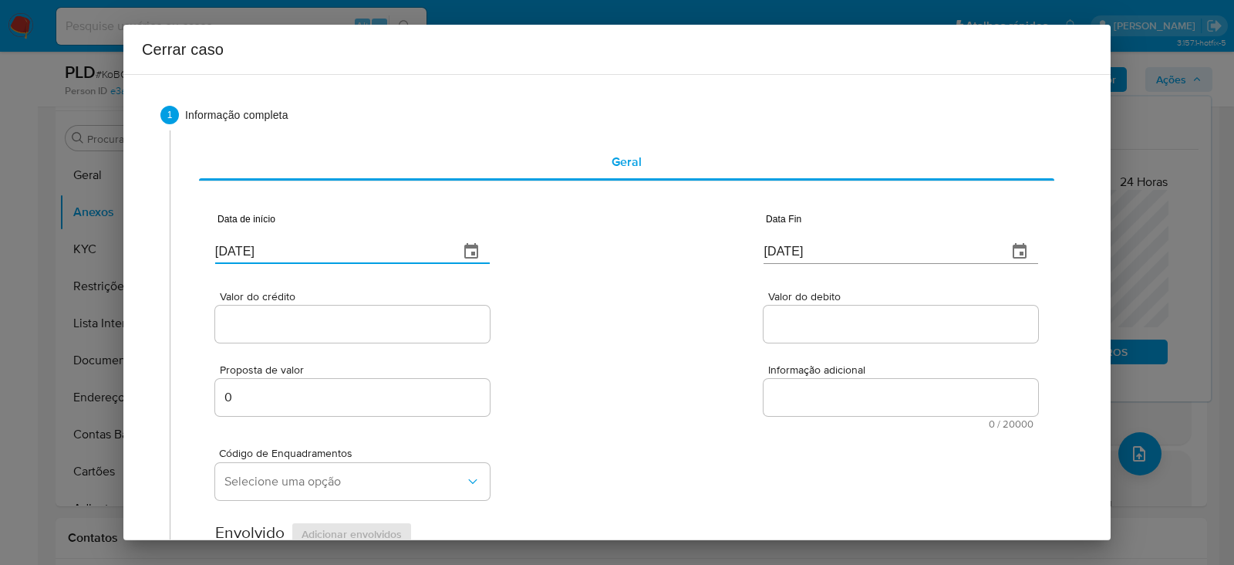
drag, startPoint x: 314, startPoint y: 251, endPoint x: 254, endPoint y: 278, distance: 65.9
click at [0, 260] on div "Cerrar caso 1 Informação completa Geral Data de início 02/09/2025 Data Fin 02/0…" at bounding box center [617, 282] width 1234 height 565
paste input "1/07"
type input "[DATE]"
drag, startPoint x: 845, startPoint y: 248, endPoint x: 508, endPoint y: 222, distance: 337.3
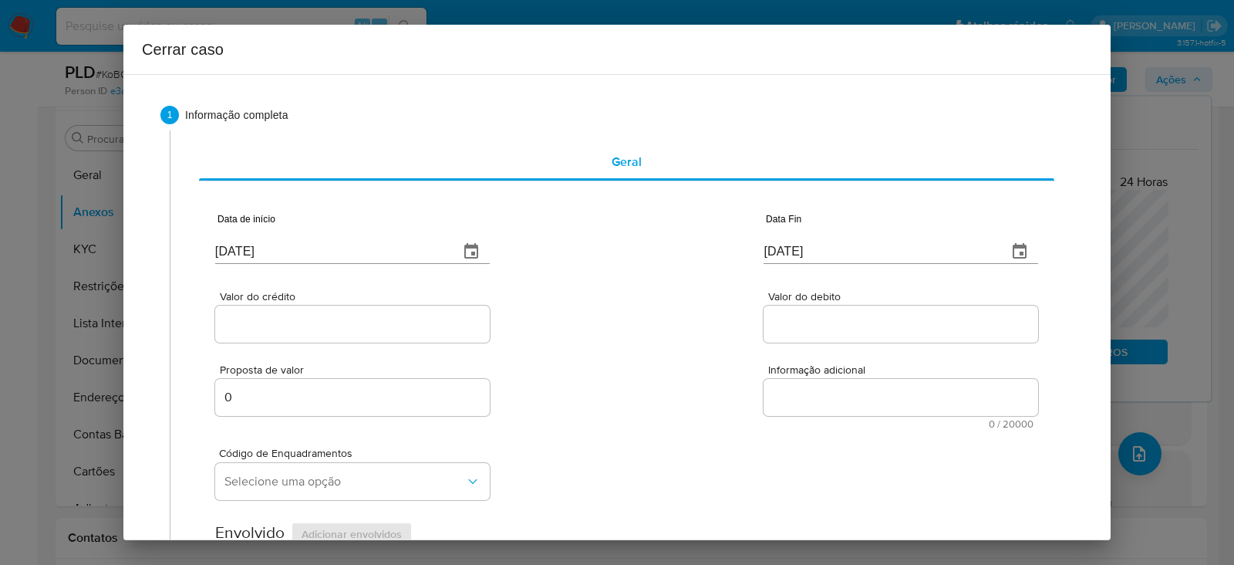
click at [508, 222] on div "Data de início [DATE] Data Fin [DATE]" at bounding box center [626, 232] width 823 height 80
paste input "26/08"
type input "26/08/2025"
click at [251, 320] on input "Valor do crédito" at bounding box center [352, 324] width 275 height 20
paste input "R$285.137"
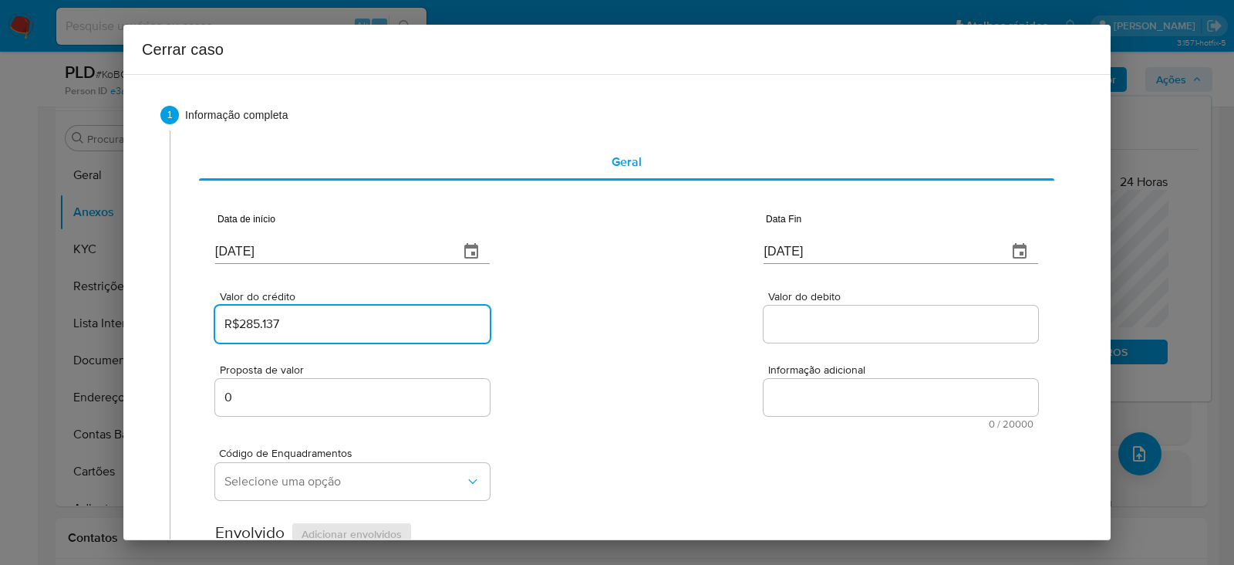
type input "R$285.137"
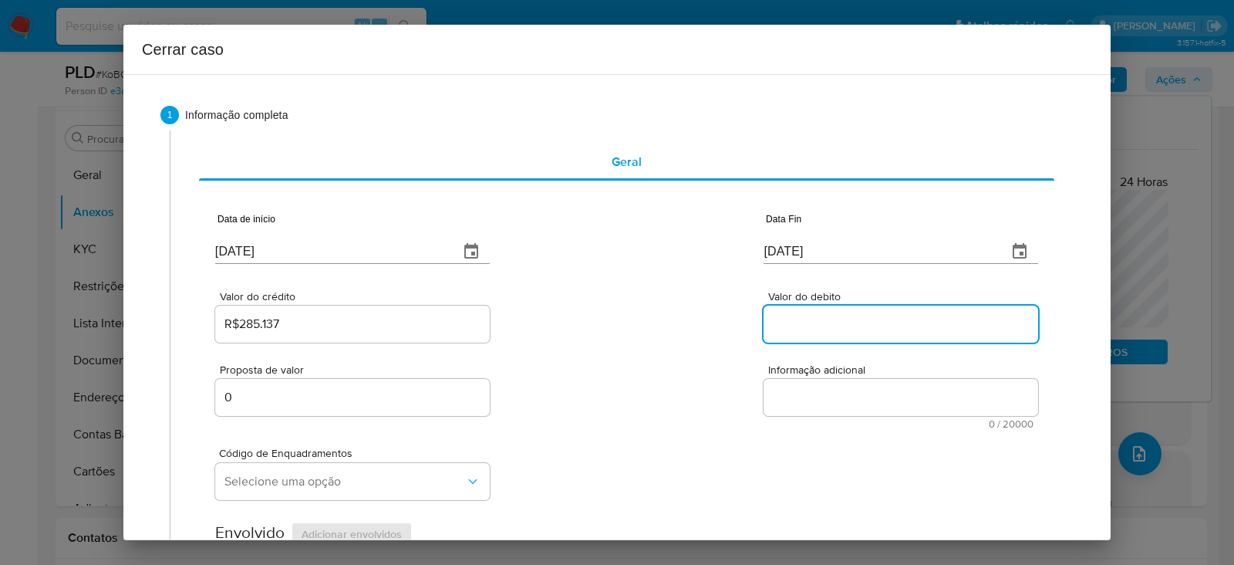
click at [804, 327] on input "Valor do debito" at bounding box center [901, 324] width 275 height 20
paste input "R$283.085"
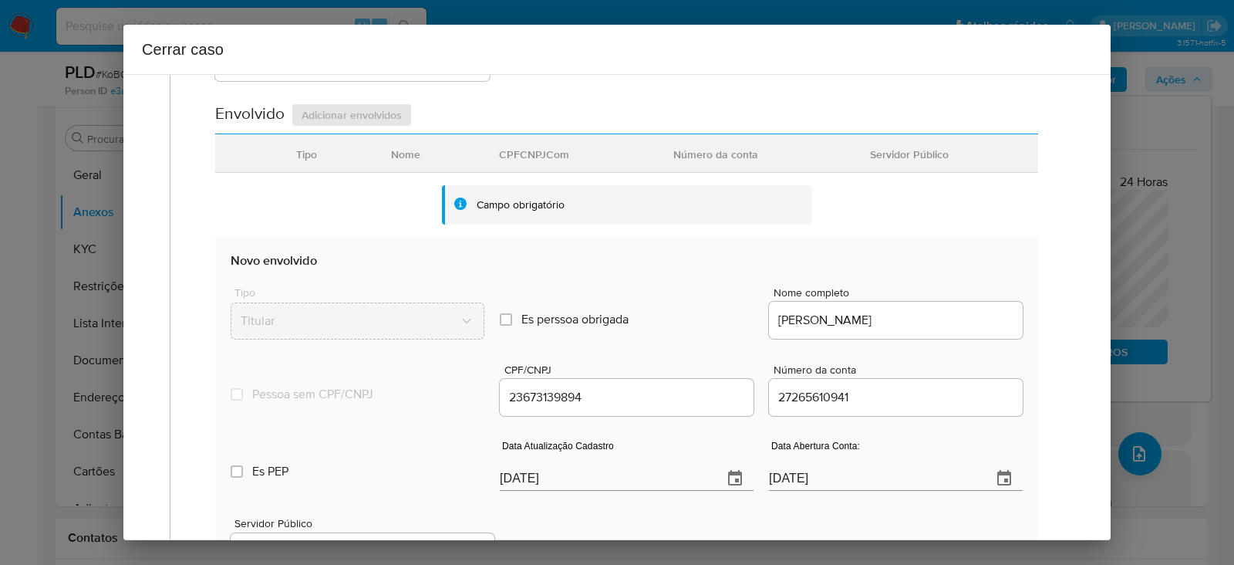
scroll to position [482, 0]
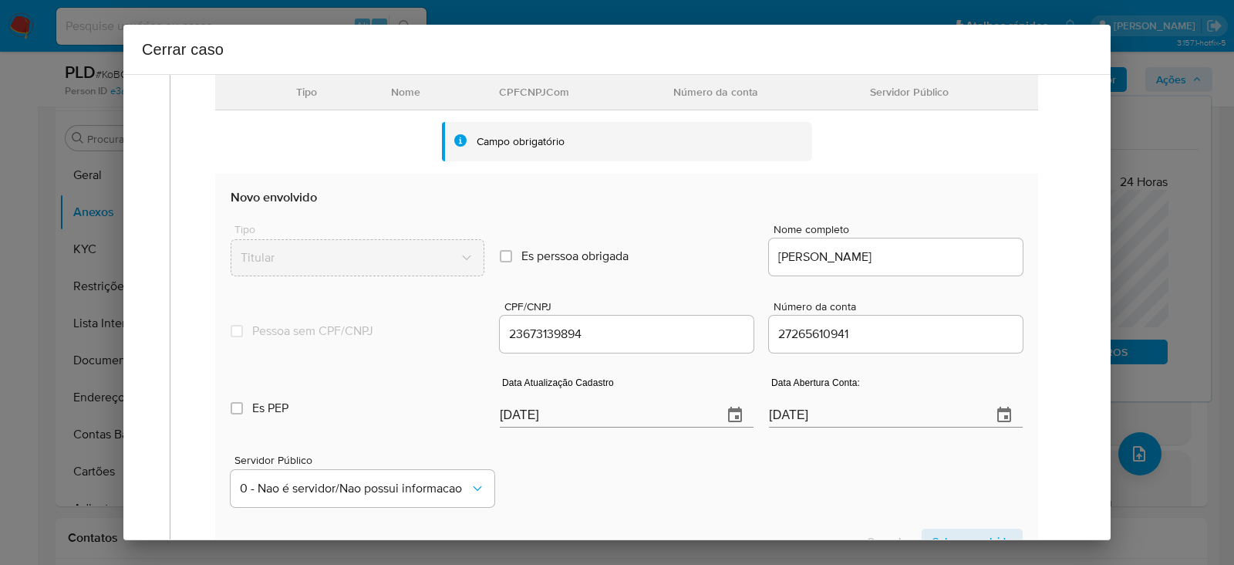
type input "R$283.085"
drag, startPoint x: 605, startPoint y: 403, endPoint x: 180, endPoint y: 411, distance: 425.0
click at [180, 411] on div "Geral Data de início 01/07/2025 Data Fin 26/08/2025 Valor do crédito R$285.137 …" at bounding box center [622, 158] width 904 height 1021
paste input "19/08"
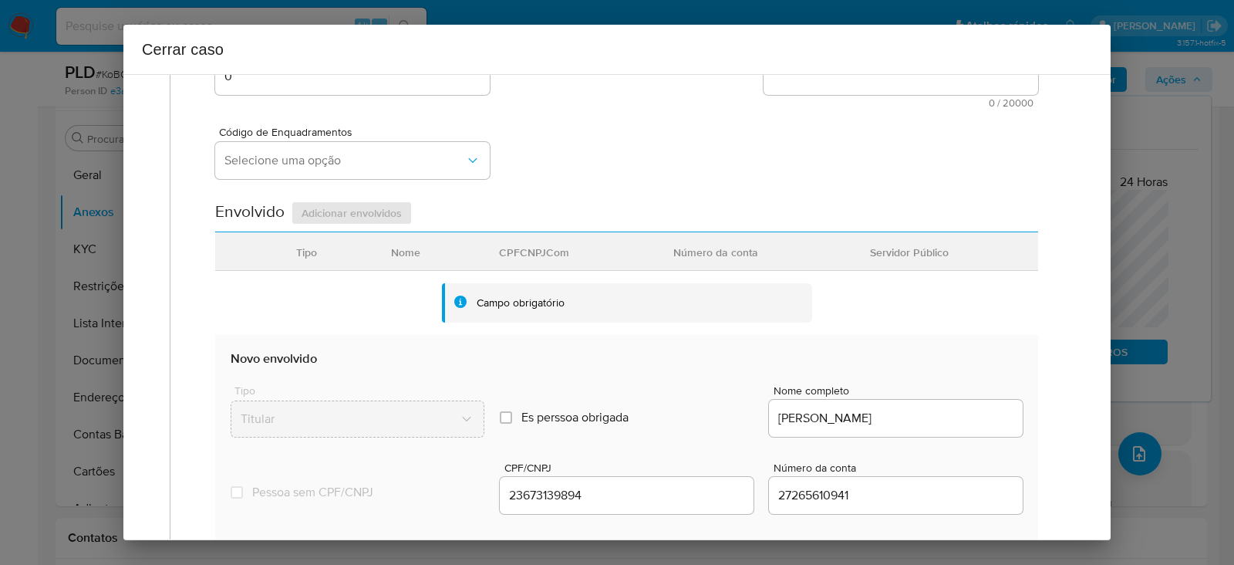
scroll to position [289, 0]
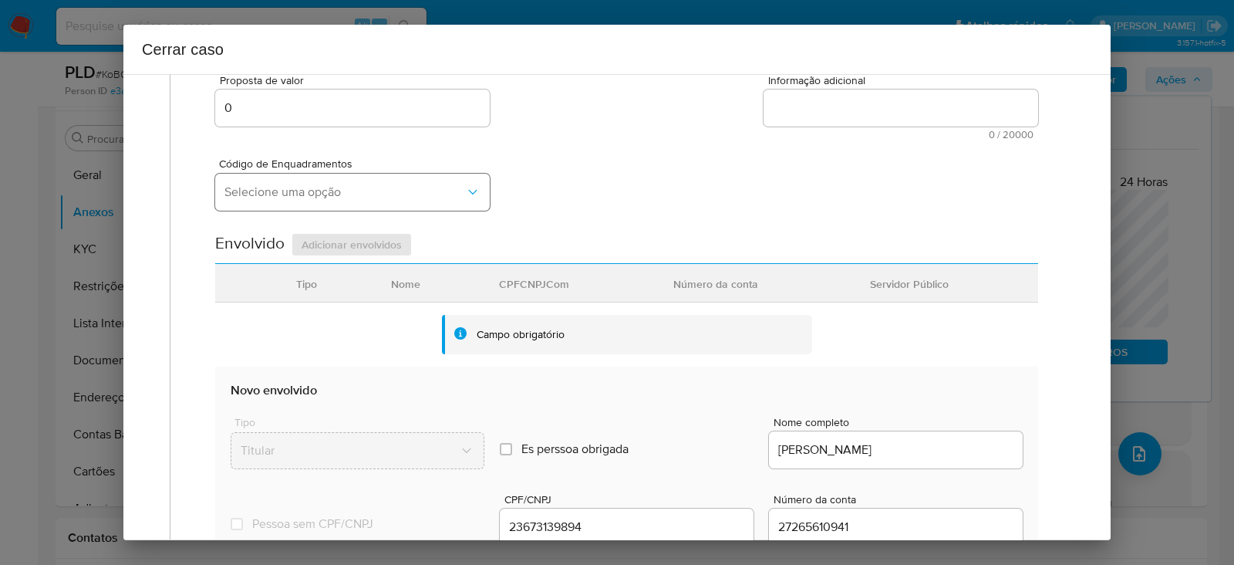
type input "19/08/2025"
click at [244, 197] on span "Selecione uma opção" at bounding box center [344, 191] width 241 height 15
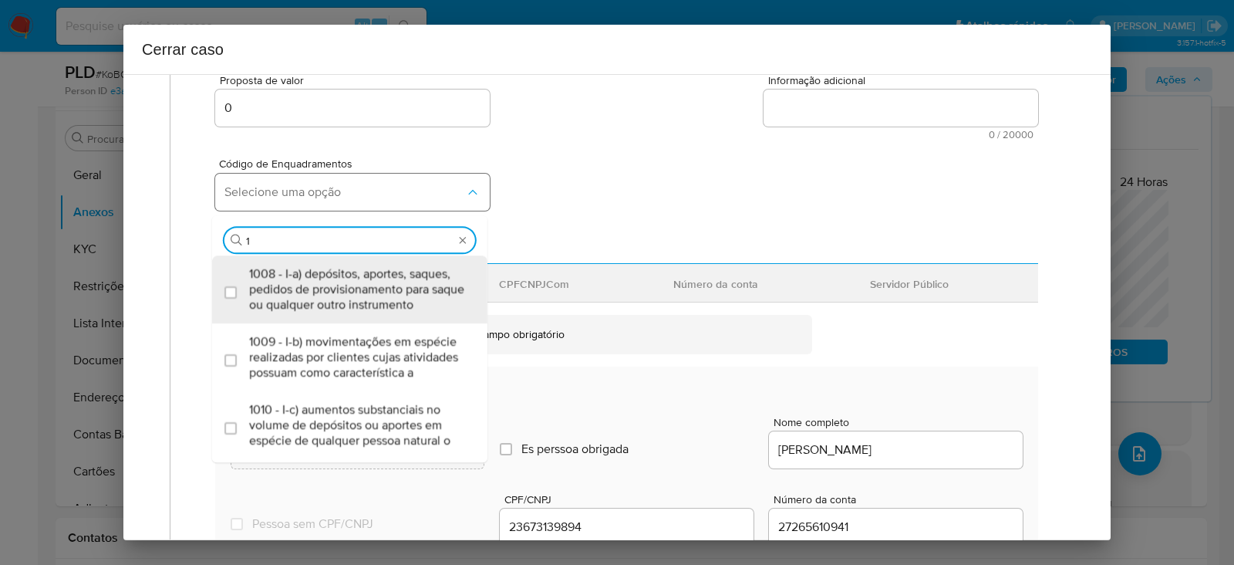
type input "15"
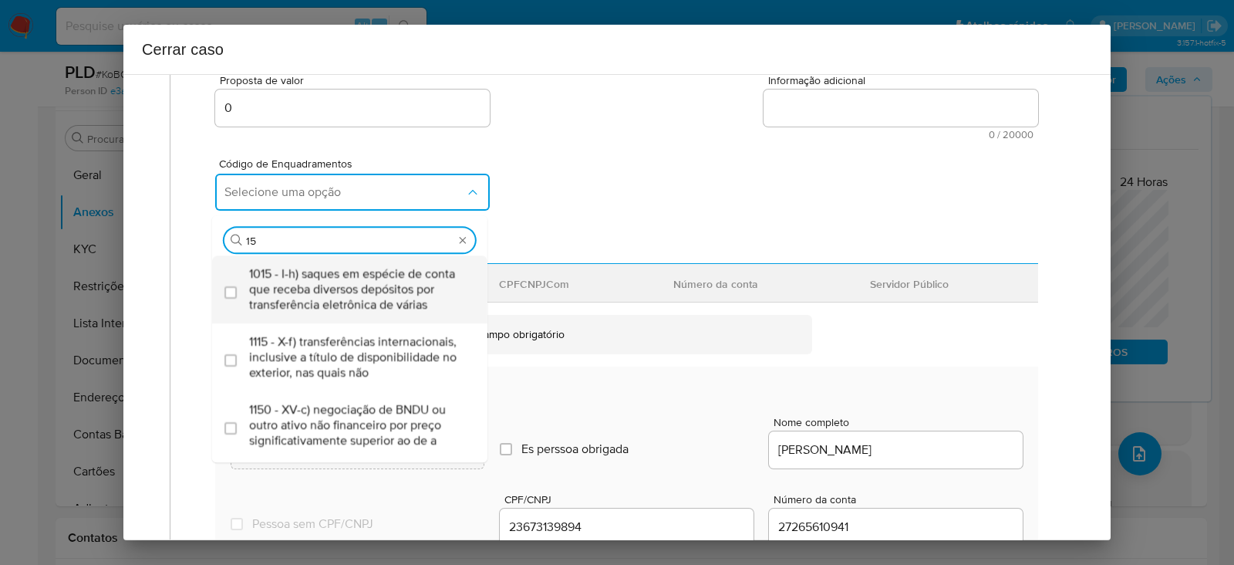
click at [301, 286] on span "1015 - I-h) saques em espécie de conta que receba diversos depósitos por transf…" at bounding box center [357, 289] width 217 height 46
checkbox input "true"
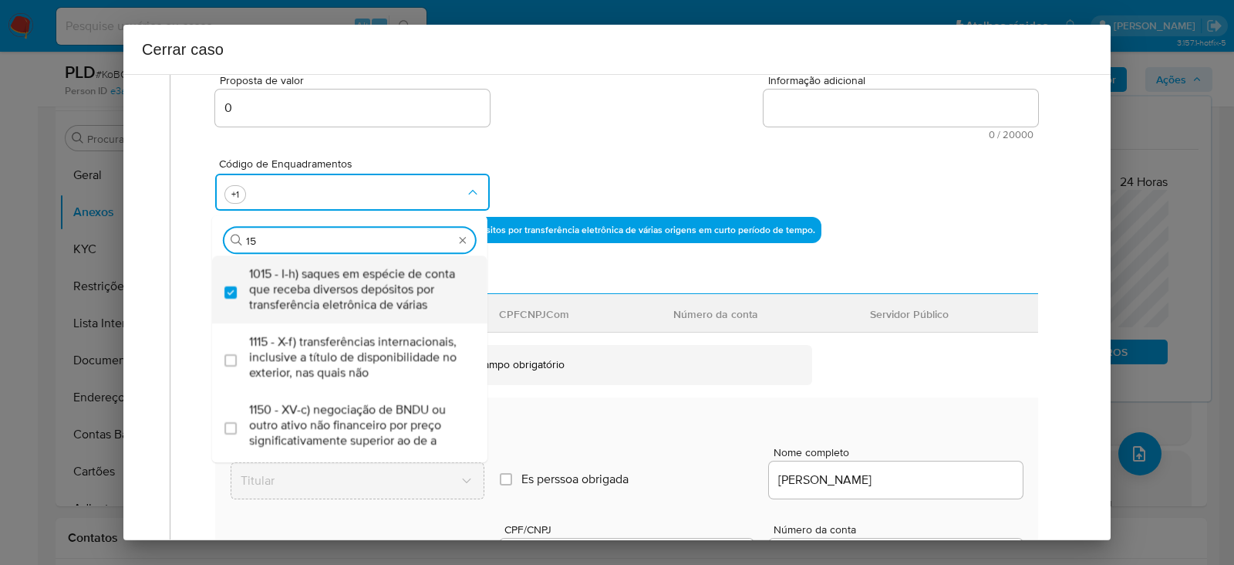
type input "1"
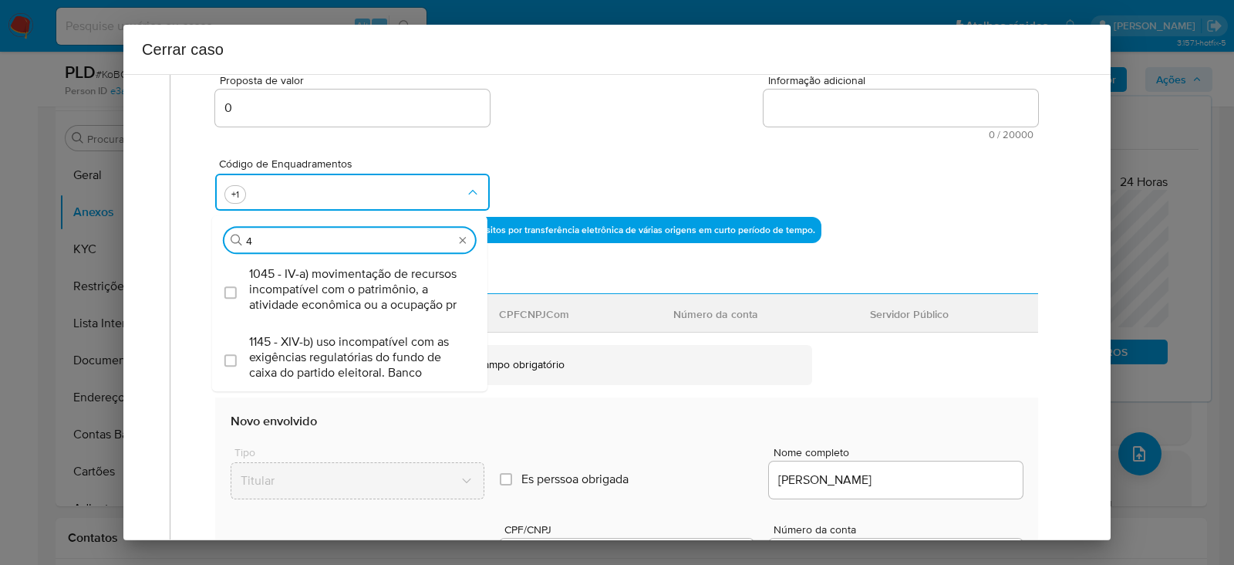
type input "45"
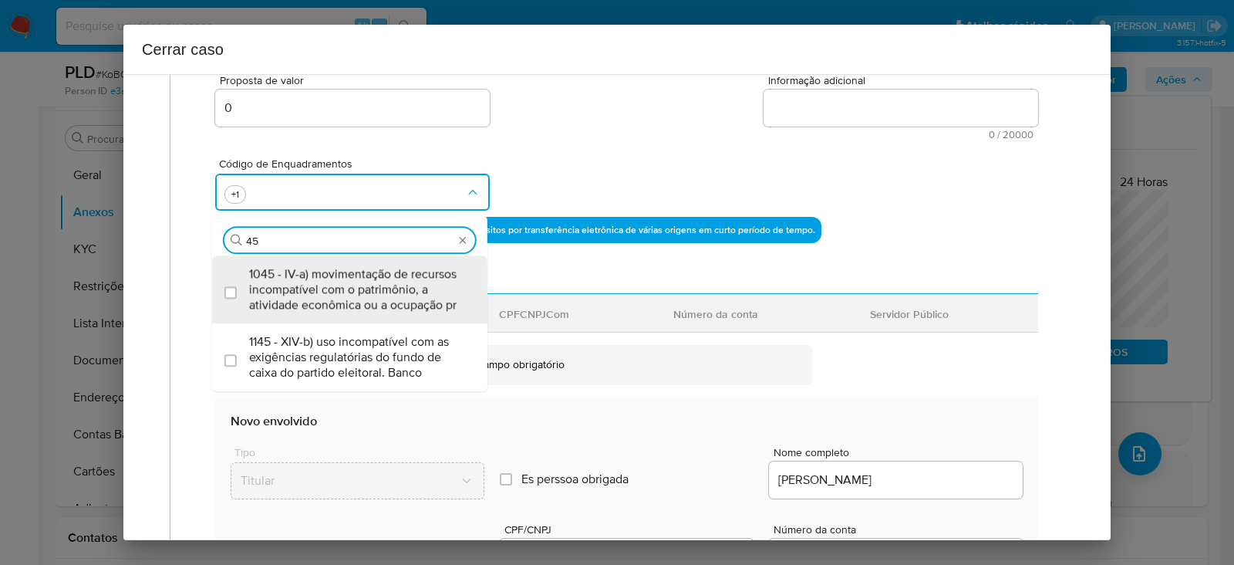
click at [301, 286] on span "1045 - IV-a) movimentação de recursos incompatível com o patrimônio, a atividad…" at bounding box center [357, 289] width 217 height 46
checkbox input "true"
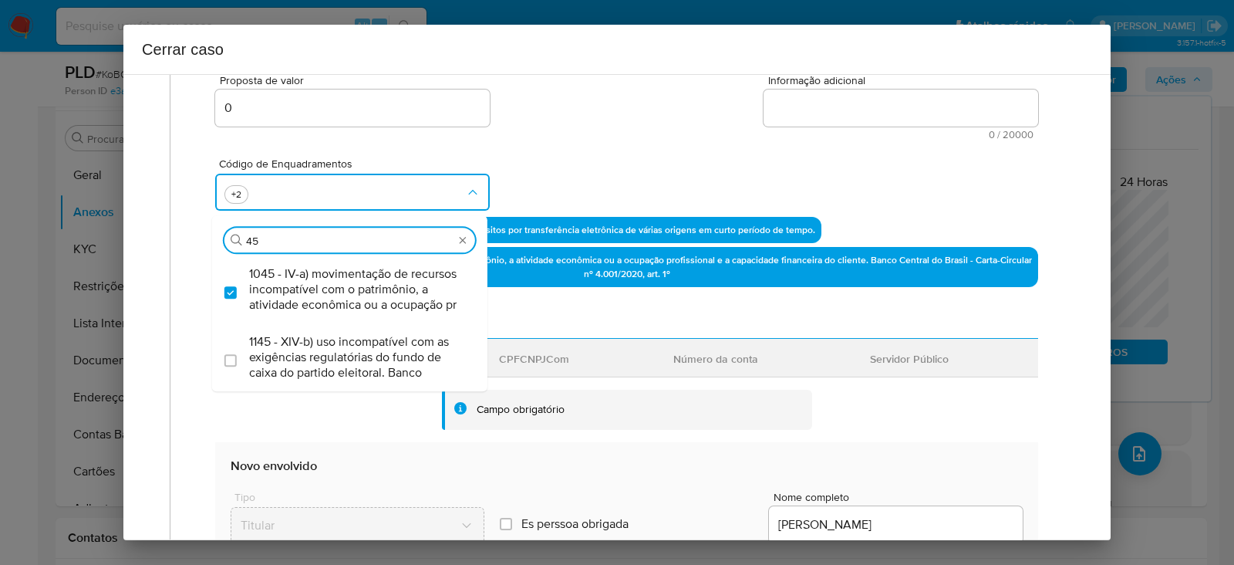
type input "4"
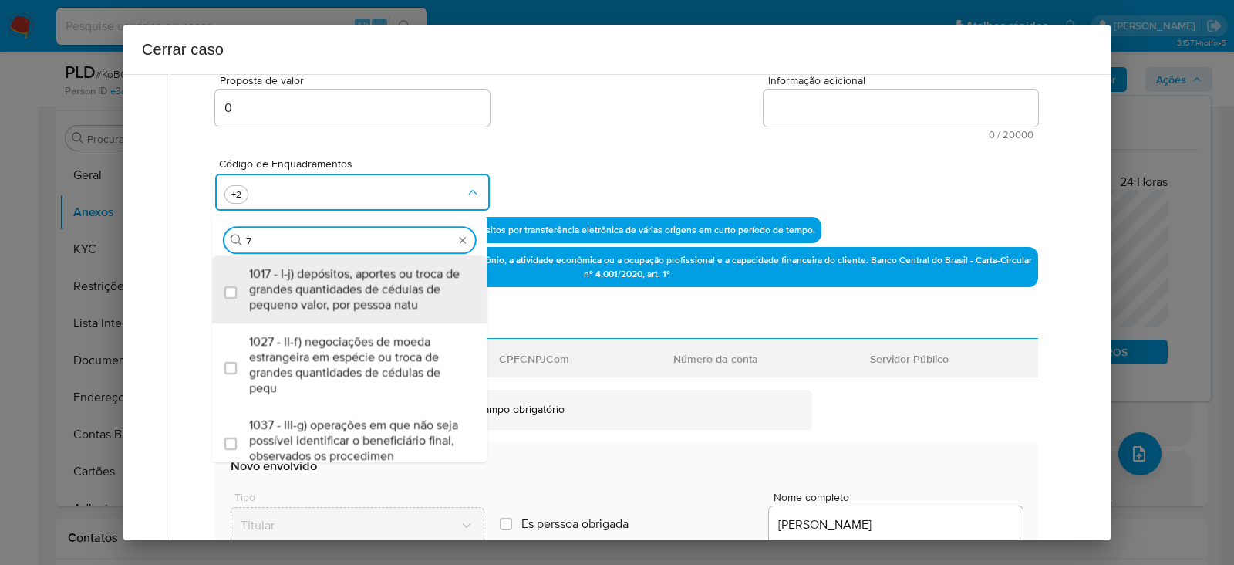
type input "74"
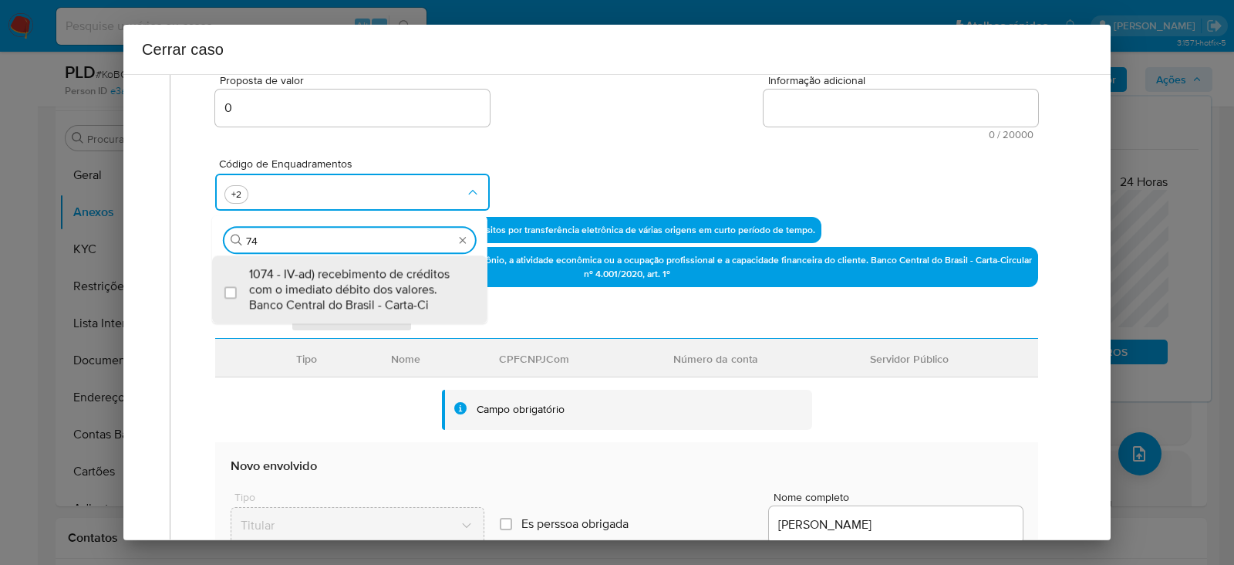
click at [301, 286] on span "1074 - IV-ad) recebimento de créditos com o imediato débito dos valores. Banco …" at bounding box center [357, 289] width 217 height 46
checkbox input "true"
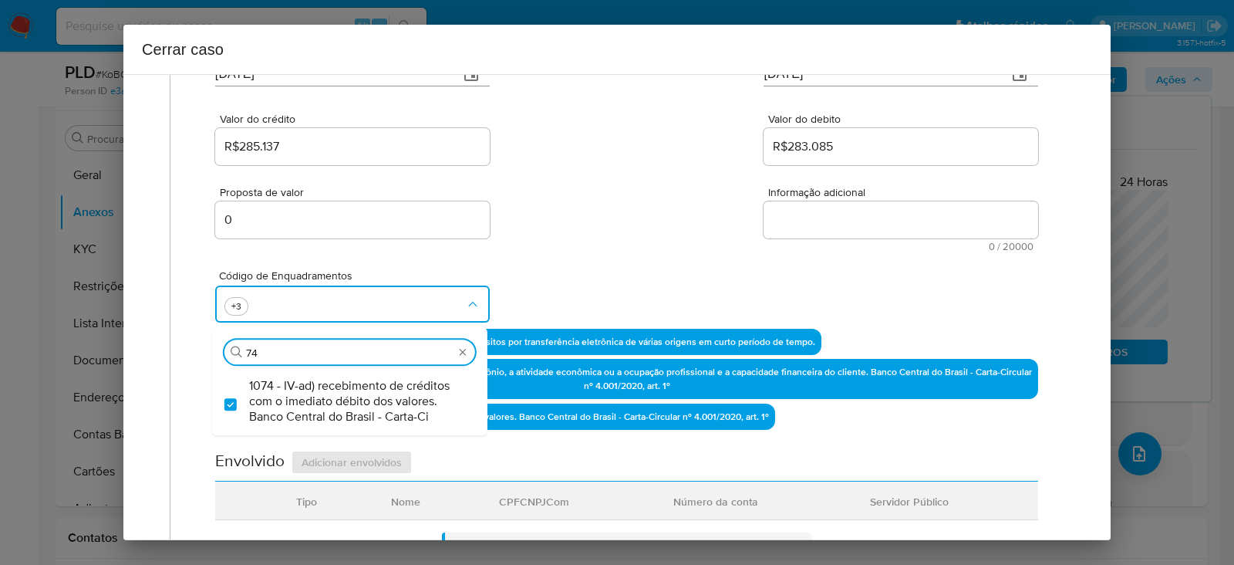
scroll to position [96, 0]
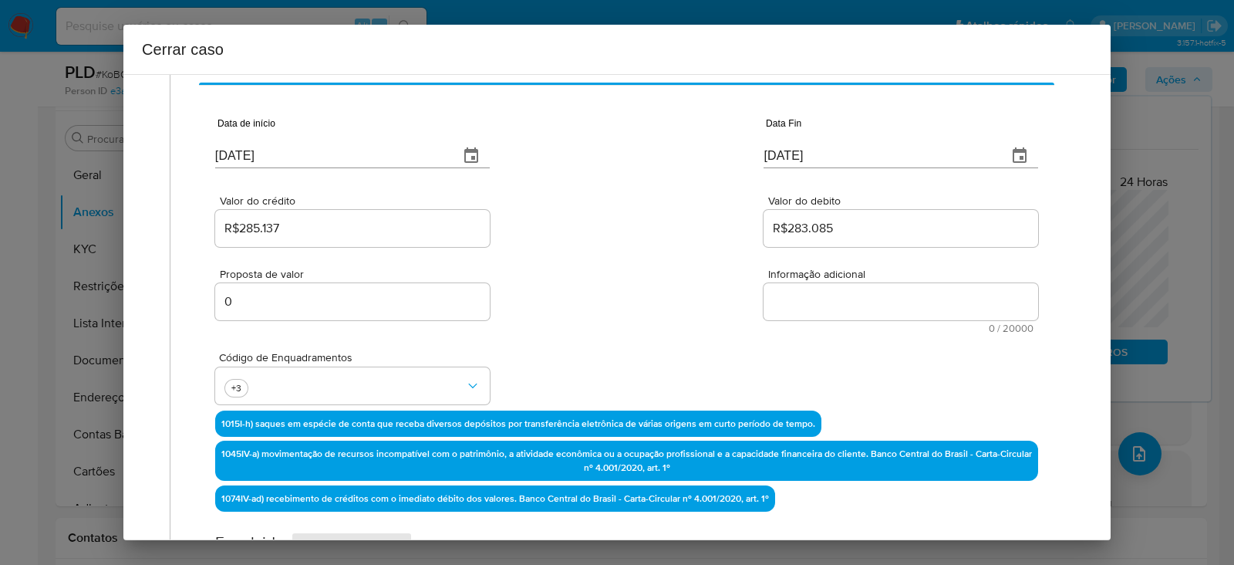
click at [784, 312] on textarea "Informação adicional" at bounding box center [901, 301] width 275 height 37
click at [884, 302] on textarea "Informação adicional" at bounding box center [901, 301] width 275 height 37
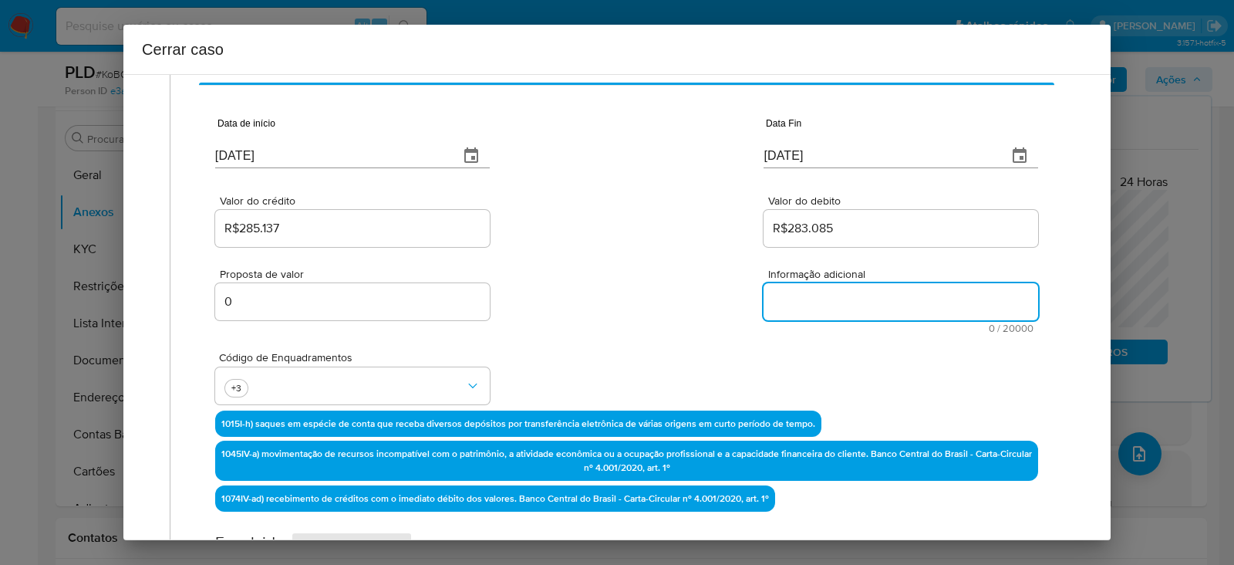
paste textarea "Greice Kelly Oliveira Peralta, CPF 23673139894, 37 anos, residente no município…"
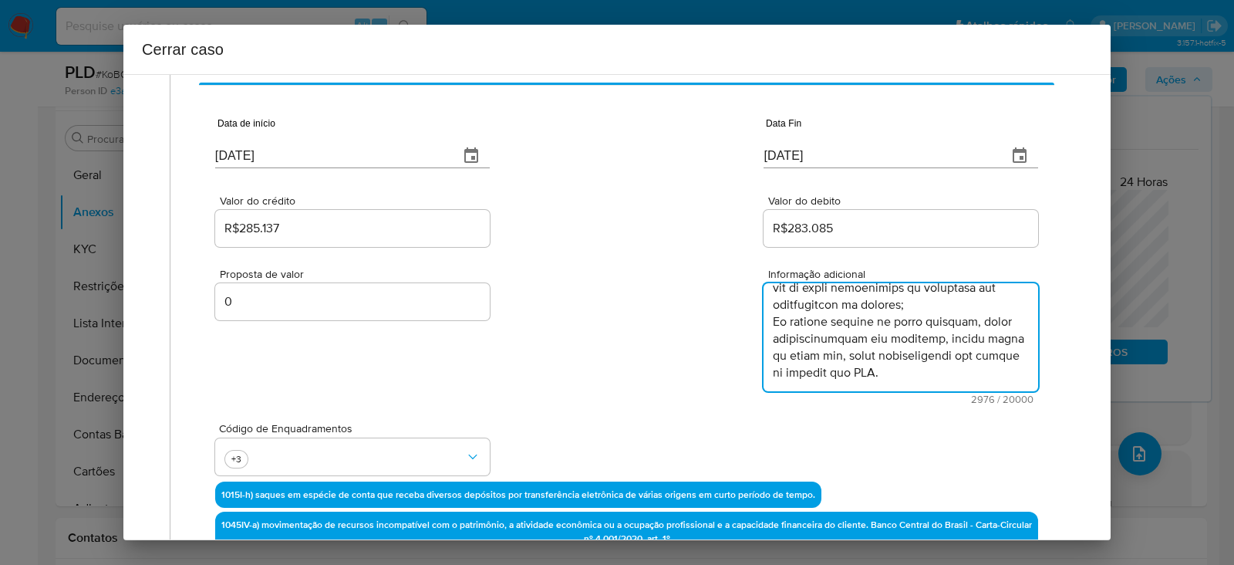
scroll to position [1575, 0]
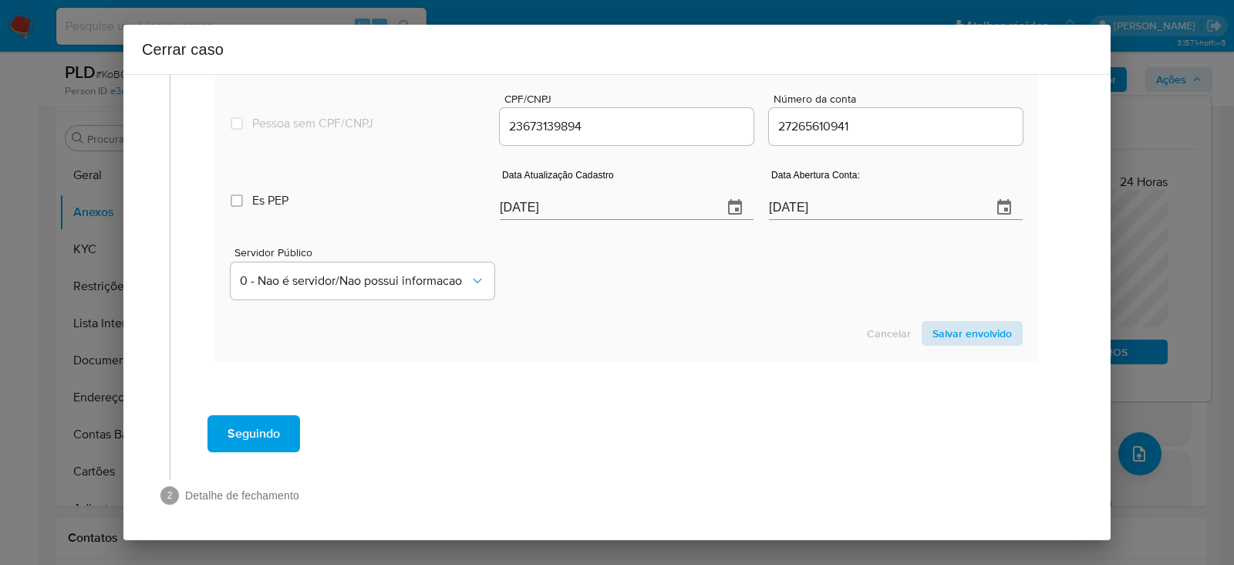
type textarea "Greice Kelly Oliveira Peralta, CPF 23673139894, 37 anos, residente no município…"
click at [955, 330] on span "Salvar envolvido" at bounding box center [971, 333] width 79 height 22
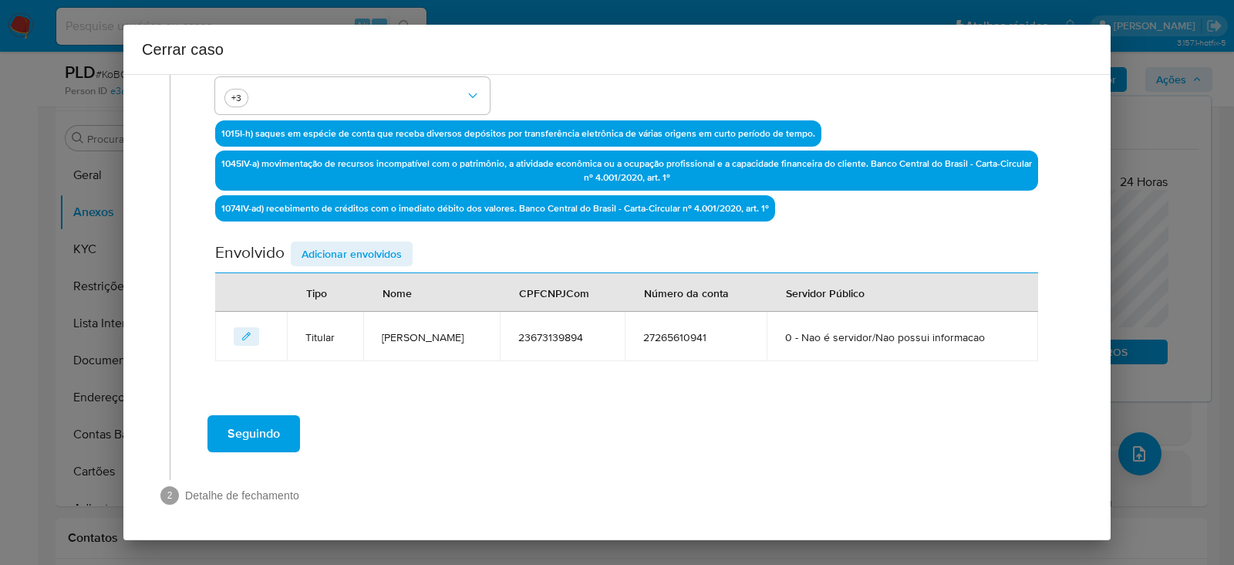
click at [346, 243] on span "Adicionar envolvidos" at bounding box center [352, 254] width 100 height 22
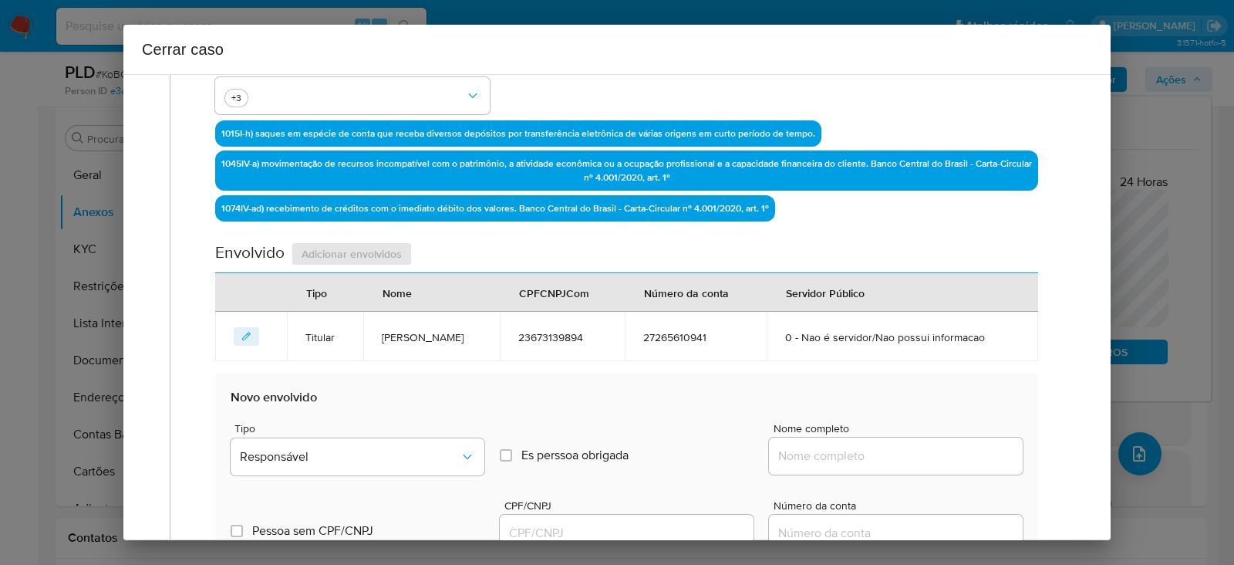
scroll to position [649, 0]
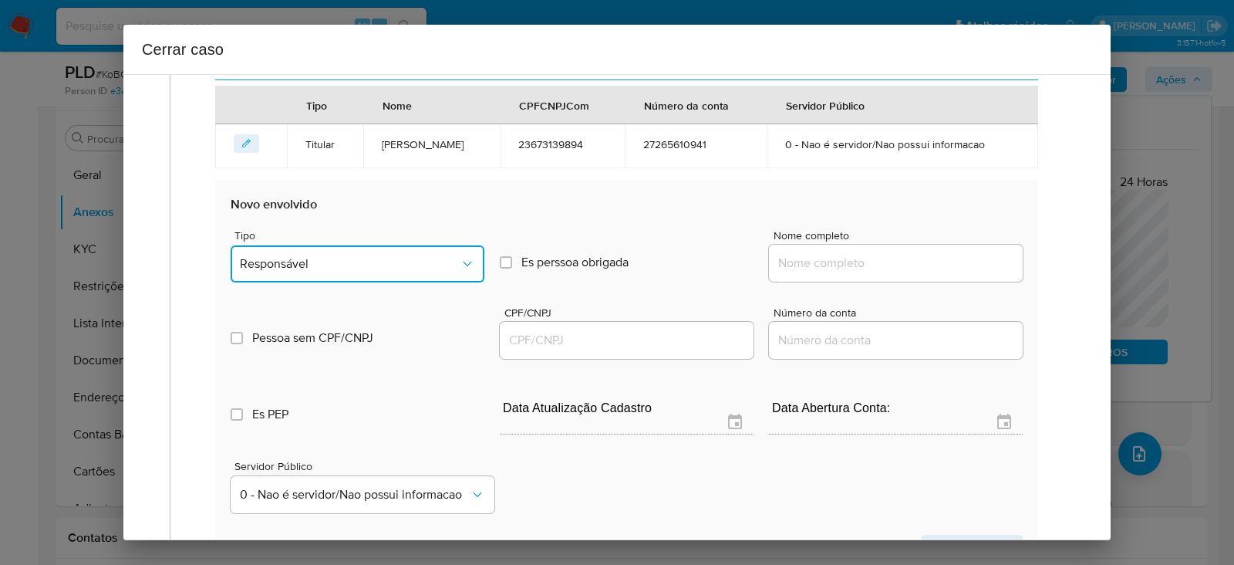
click at [305, 258] on span "Responsável" at bounding box center [350, 263] width 220 height 15
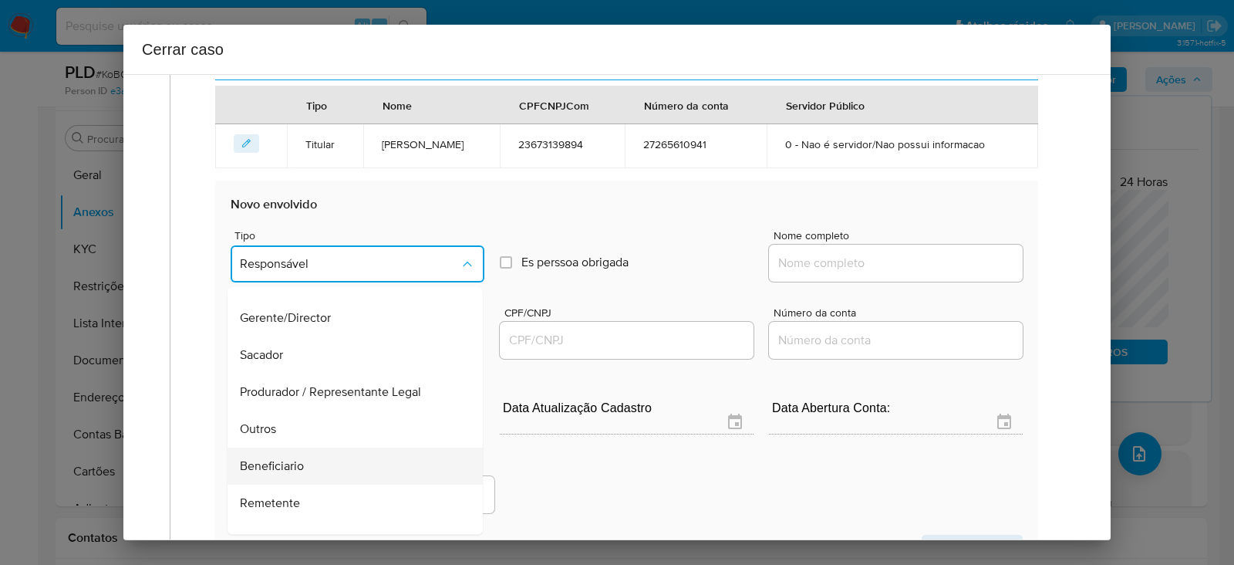
scroll to position [197, 0]
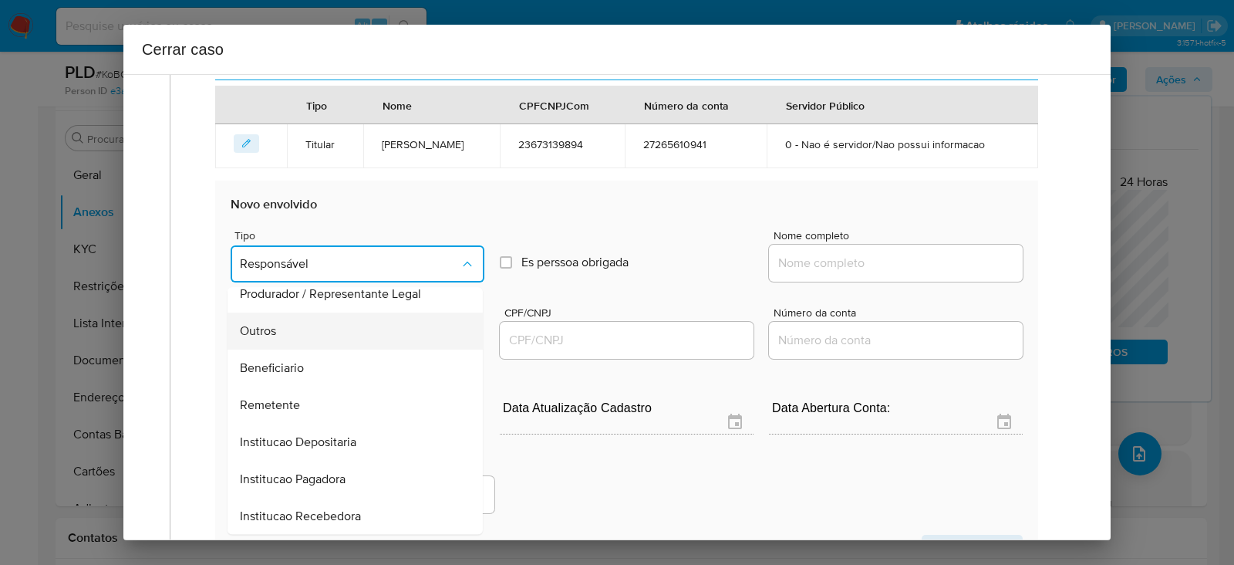
click at [262, 328] on span "Outros" at bounding box center [258, 330] width 36 height 15
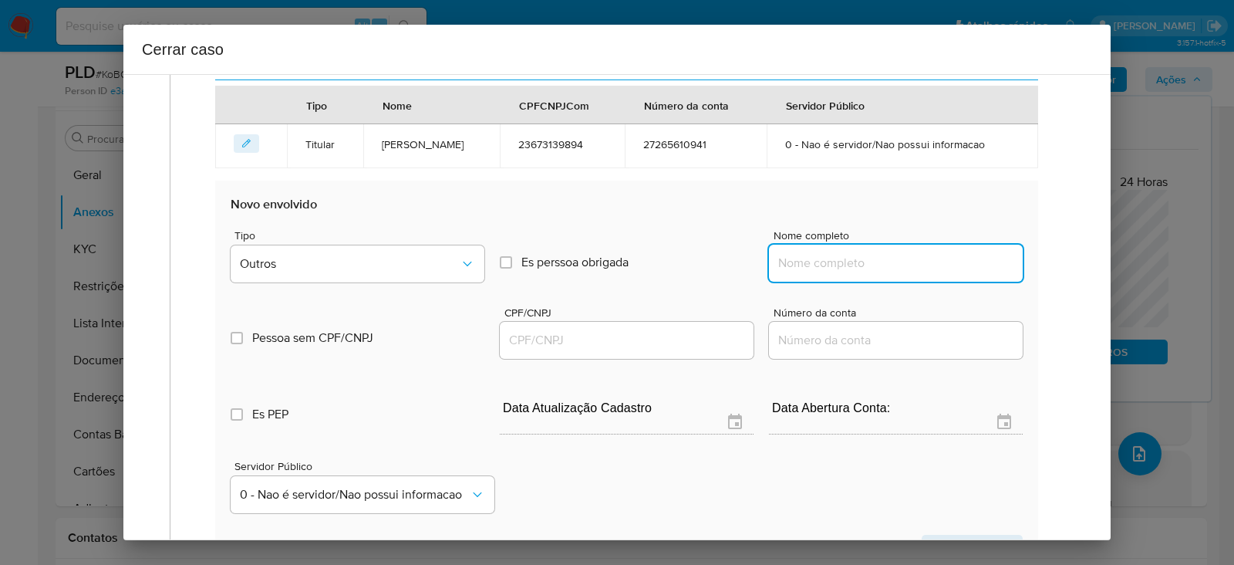
click at [856, 258] on input "Nome completo" at bounding box center [896, 263] width 254 height 20
paste input "59.789.021 GREICE KELLY OLIVEIRA PERALTA., 59789021000180"
drag, startPoint x: 904, startPoint y: 260, endPoint x: 1229, endPoint y: 271, distance: 325.7
click at [1229, 271] on div "Cerrar caso 1 Informação completa Geral Data de início 01/07/2025 Data Fin 26/0…" at bounding box center [617, 282] width 1234 height 565
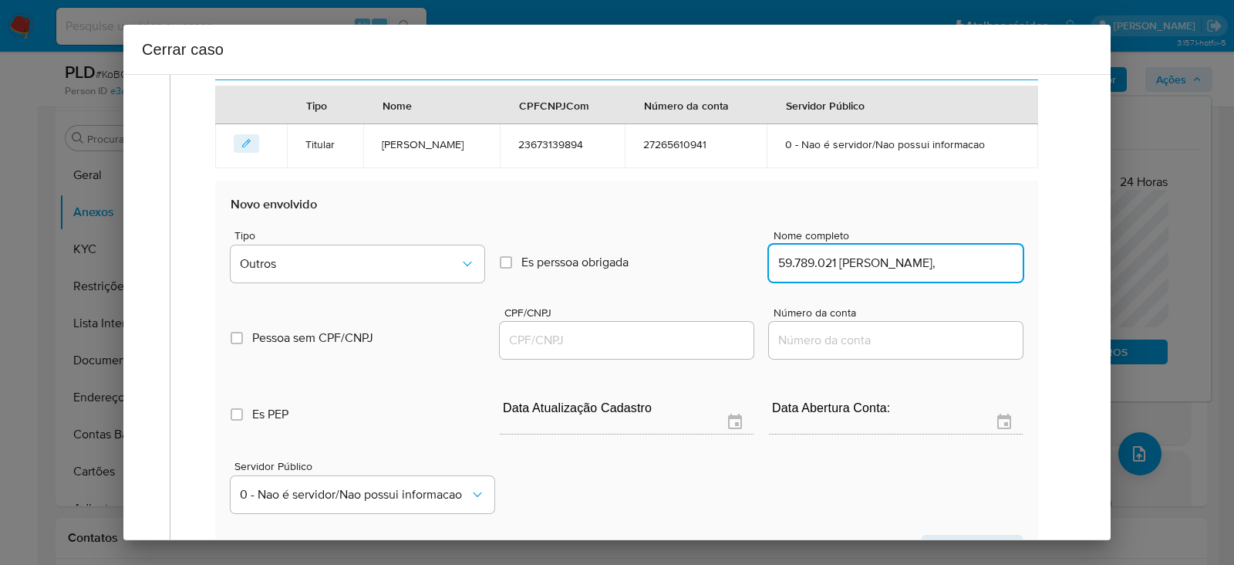
scroll to position [0, 25]
drag, startPoint x: 987, startPoint y: 260, endPoint x: 1071, endPoint y: 263, distance: 84.1
click at [1071, 263] on div "1 Informação completa Geral Data de início 01/07/2025 Data Fin 26/08/2025 Valor…" at bounding box center [617, 91] width 950 height 1306
type input "59.789.021 GREICE KELLY OLIVEIRA PERALTA"
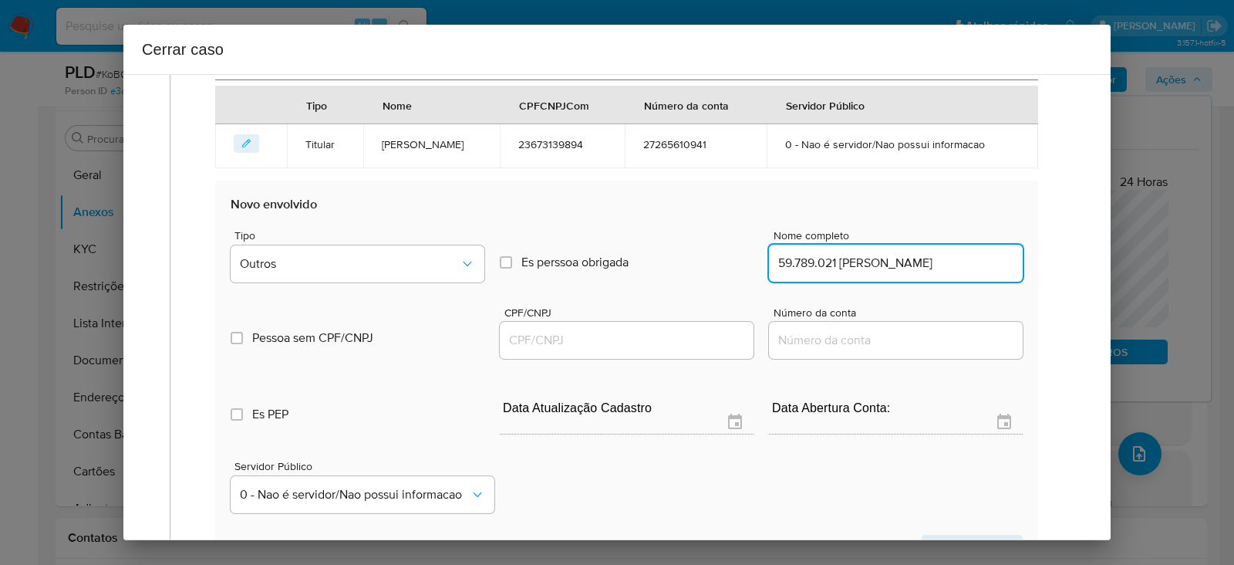
scroll to position [0, 0]
click at [550, 345] on input "CPF/CNPJ" at bounding box center [627, 340] width 254 height 20
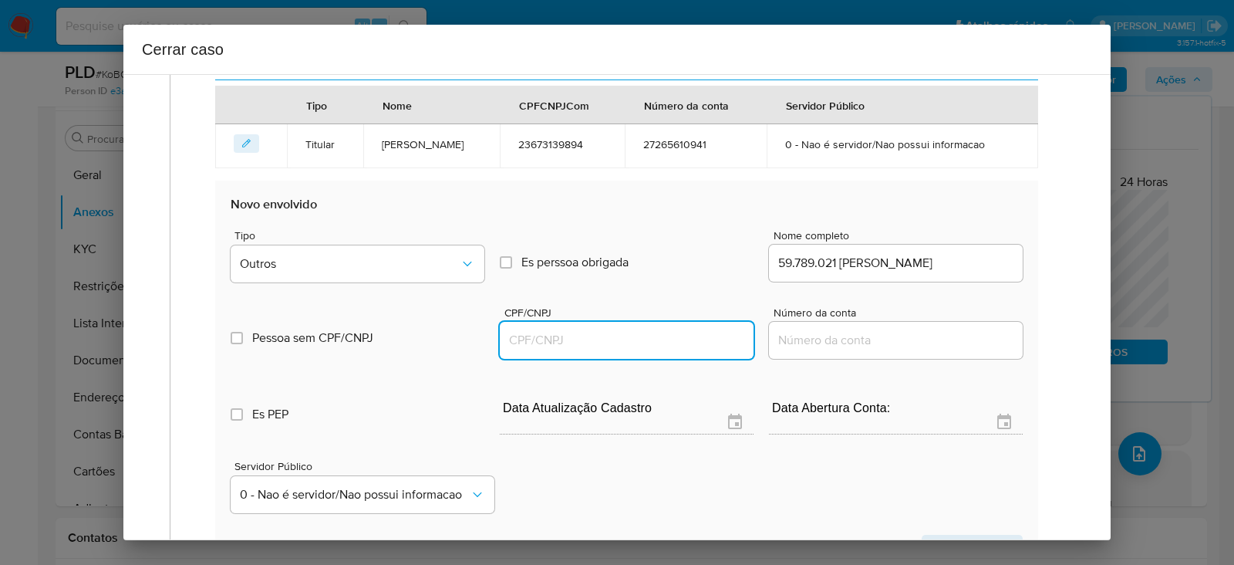
paste input "59789021000180"
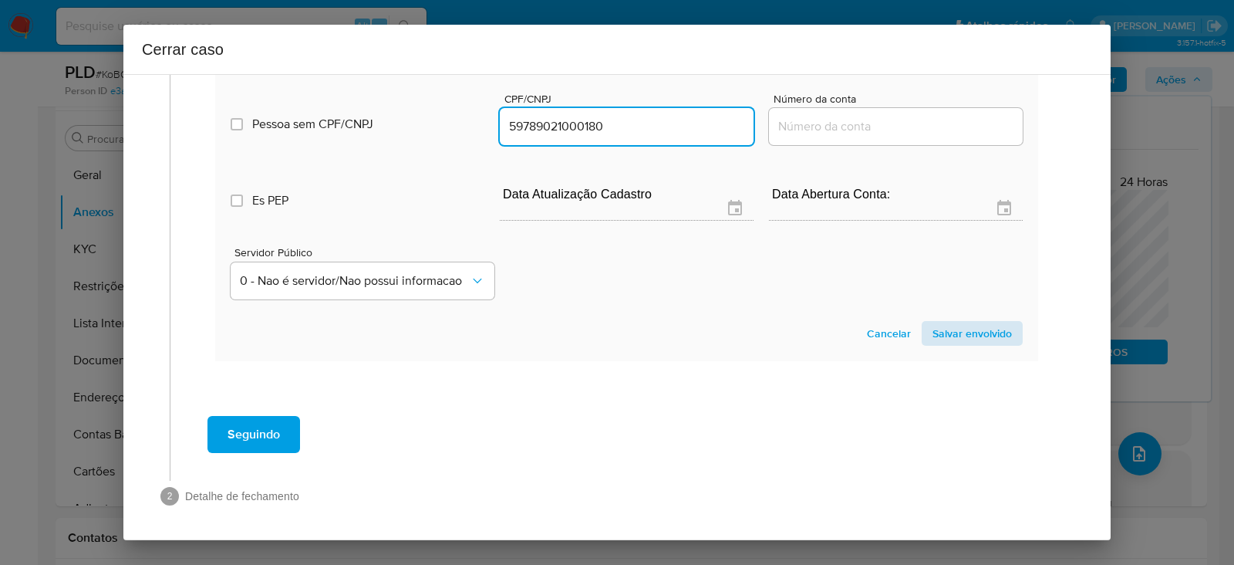
type input "59789021000180"
click at [978, 322] on span "Salvar envolvido" at bounding box center [971, 333] width 79 height 22
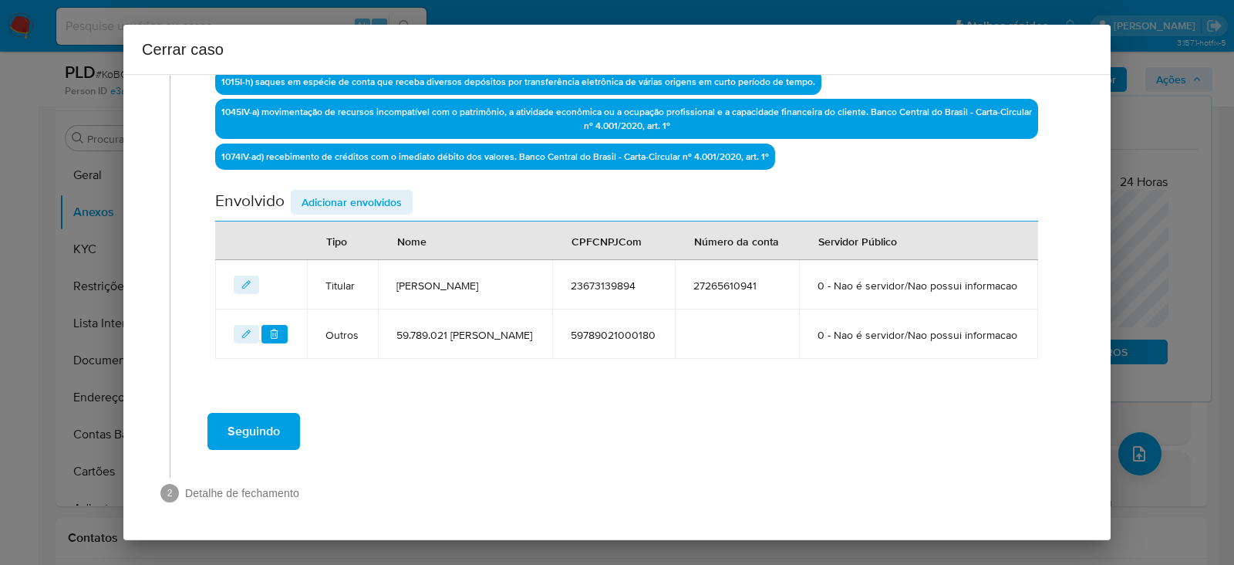
scroll to position [548, 0]
drag, startPoint x: 320, startPoint y: 160, endPoint x: 337, endPoint y: 160, distance: 17.0
click at [323, 191] on span "Adicionar envolvidos" at bounding box center [352, 202] width 100 height 22
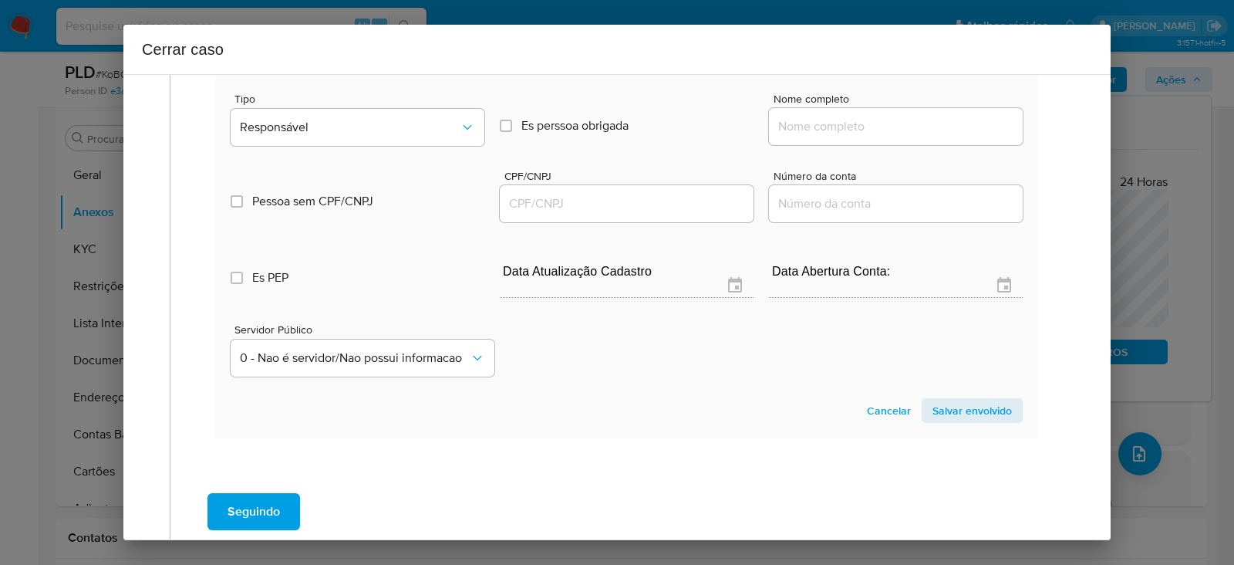
scroll to position [837, 0]
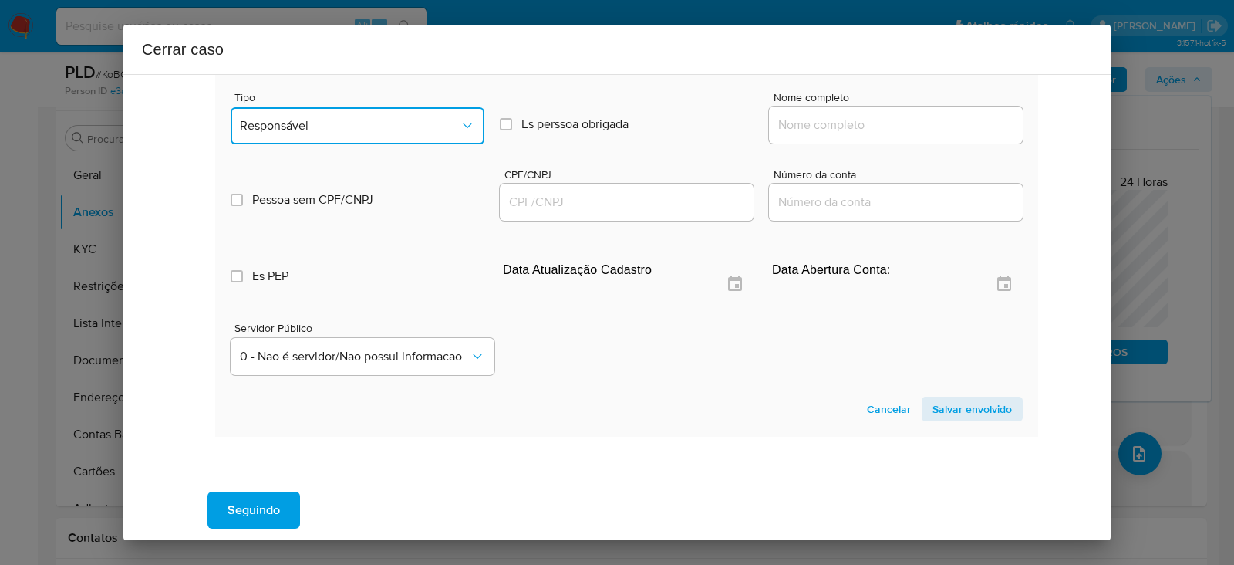
click at [298, 133] on span "Responsável" at bounding box center [350, 125] width 220 height 15
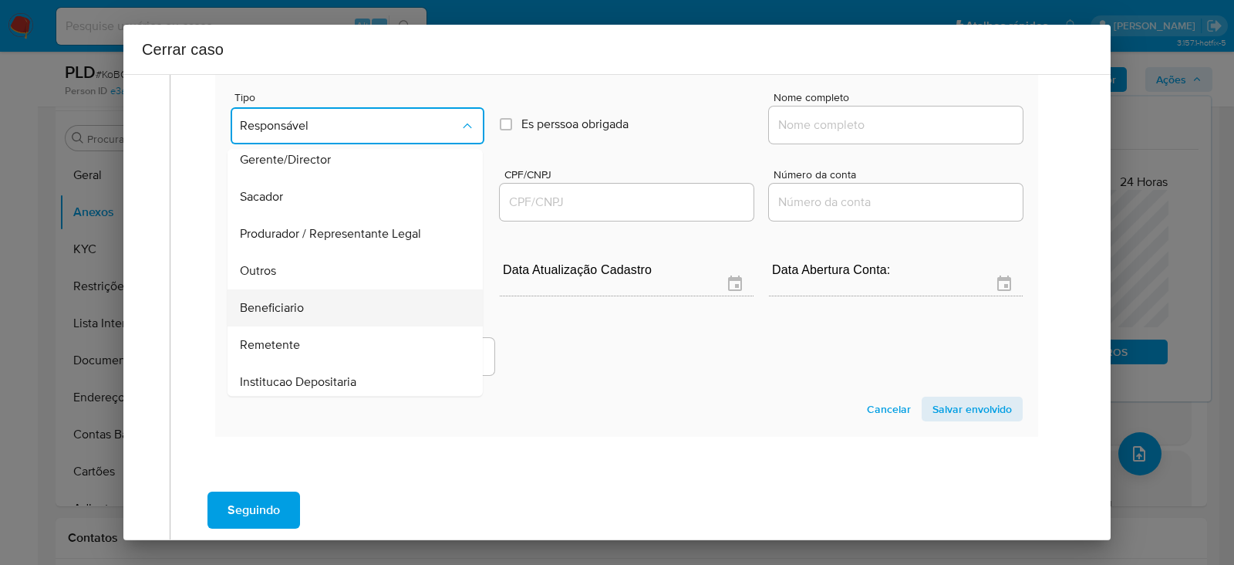
scroll to position [197, 0]
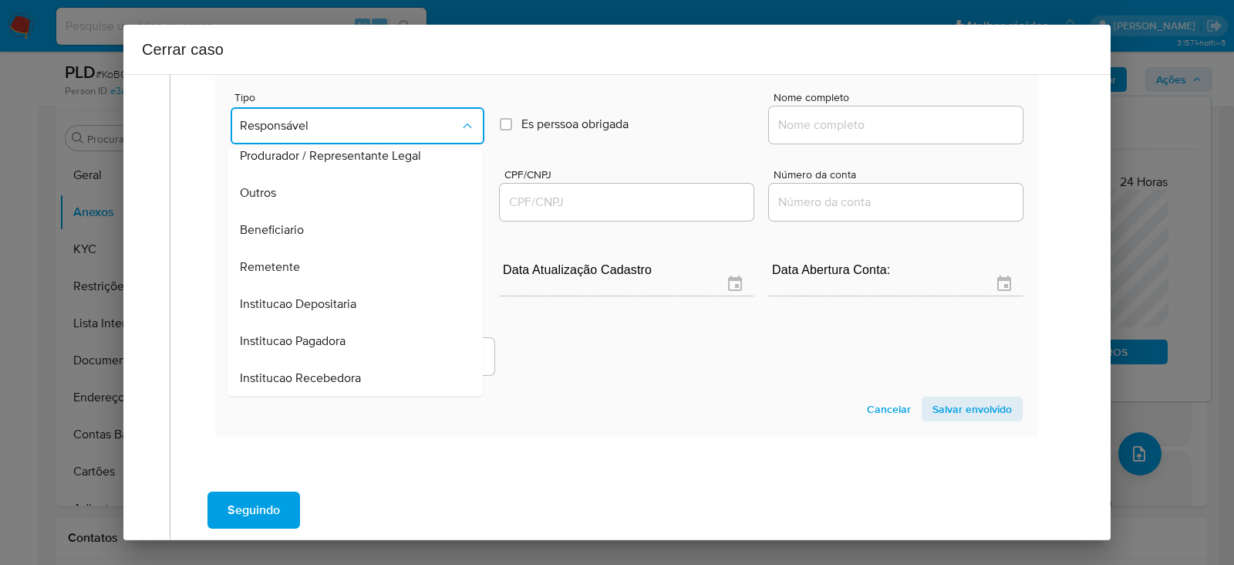
drag, startPoint x: 274, startPoint y: 309, endPoint x: 541, endPoint y: 256, distance: 272.1
click at [275, 275] on span "Remetente" at bounding box center [270, 266] width 60 height 15
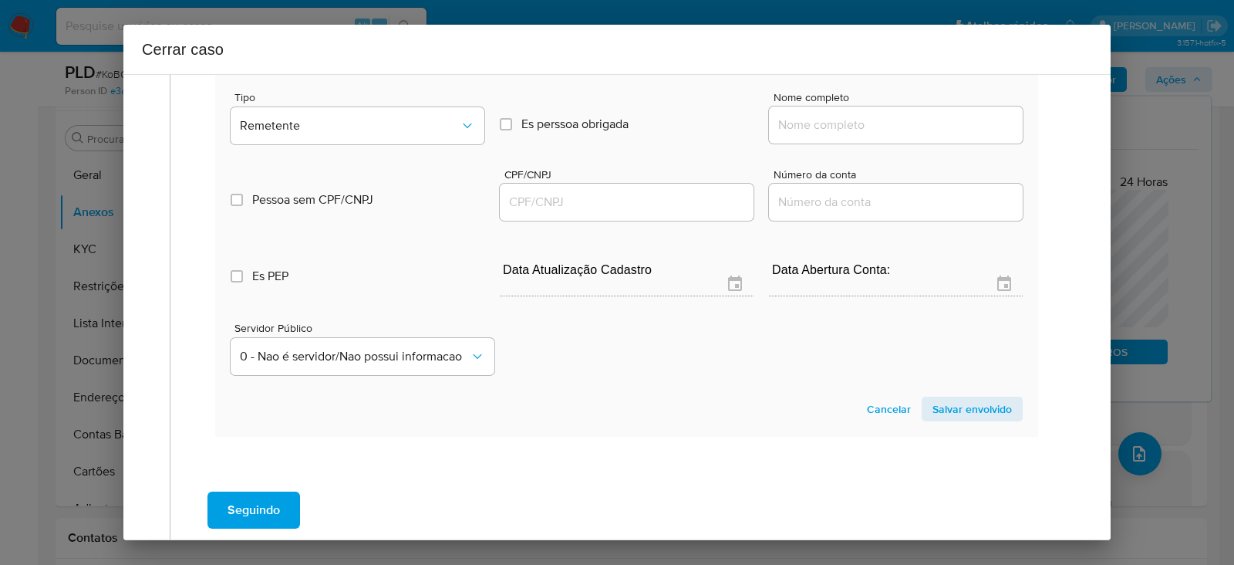
click at [824, 143] on div at bounding box center [896, 124] width 254 height 37
drag, startPoint x: 841, startPoint y: 164, endPoint x: 853, endPoint y: 164, distance: 11.6
click at [841, 135] on input "Nome completo" at bounding box center [896, 125] width 254 height 20
paste input "Irani De Fatima Viana, 41551327880"
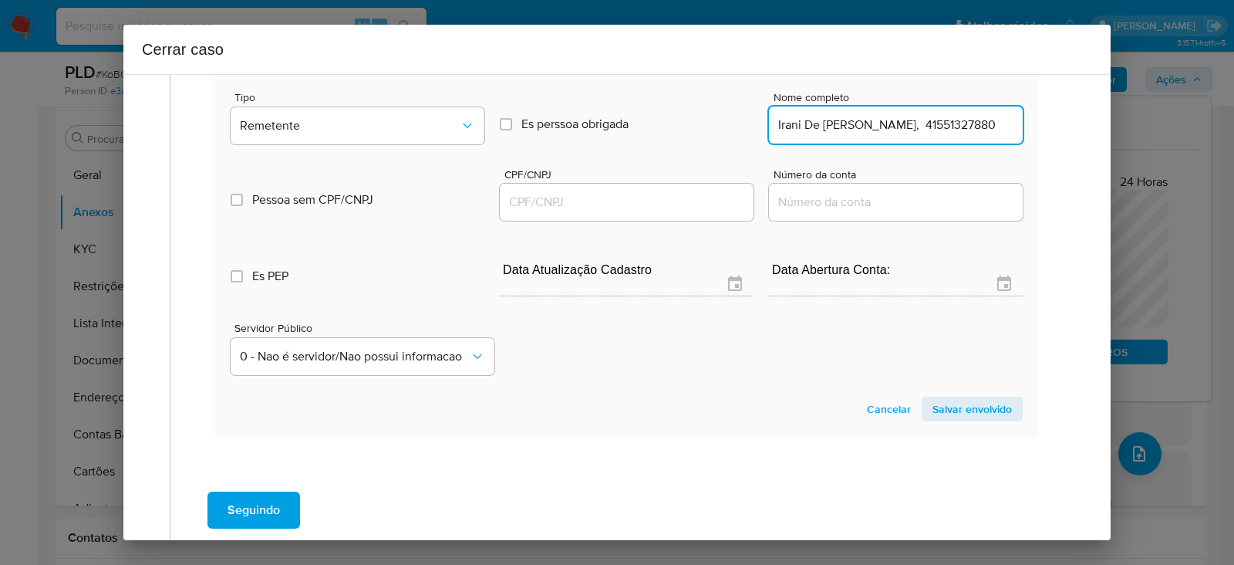
drag, startPoint x: 882, startPoint y: 160, endPoint x: 1196, endPoint y: 190, distance: 315.3
click at [1196, 190] on div "Cerrar caso 1 Informação completa Geral Data de início 01/07/2025 Data Fin 26/0…" at bounding box center [617, 282] width 1234 height 565
type input "Irani De Fatima Viana"
drag, startPoint x: 555, startPoint y: 254, endPoint x: 553, endPoint y: 234, distance: 20.1
click at [552, 221] on div at bounding box center [627, 202] width 254 height 37
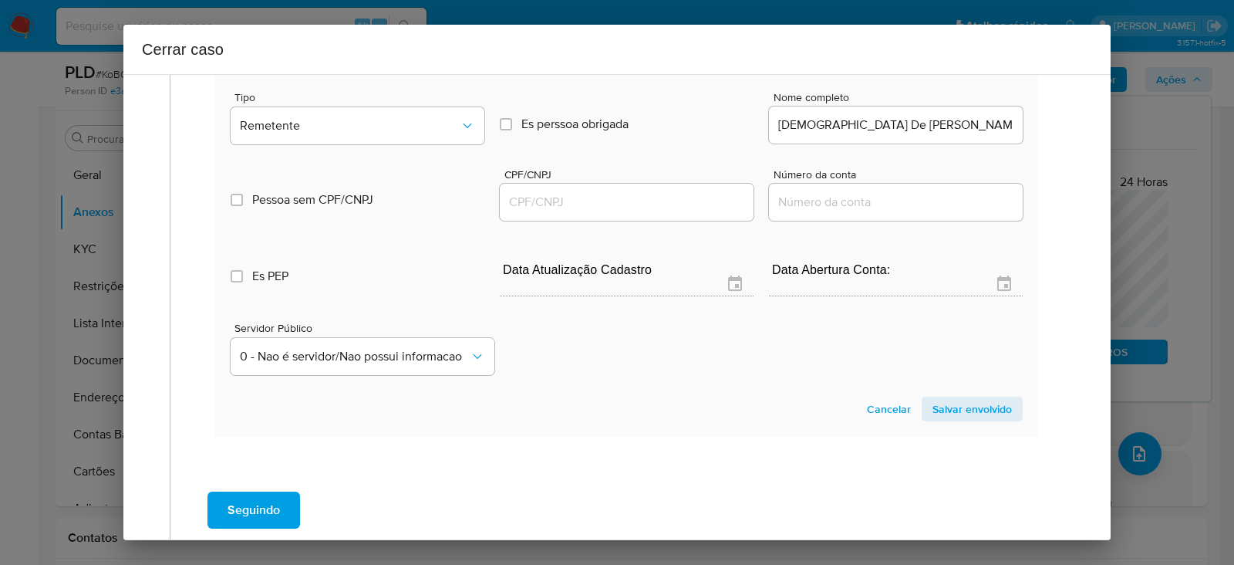
click at [553, 212] on input "CPF/CNPJ" at bounding box center [627, 202] width 254 height 20
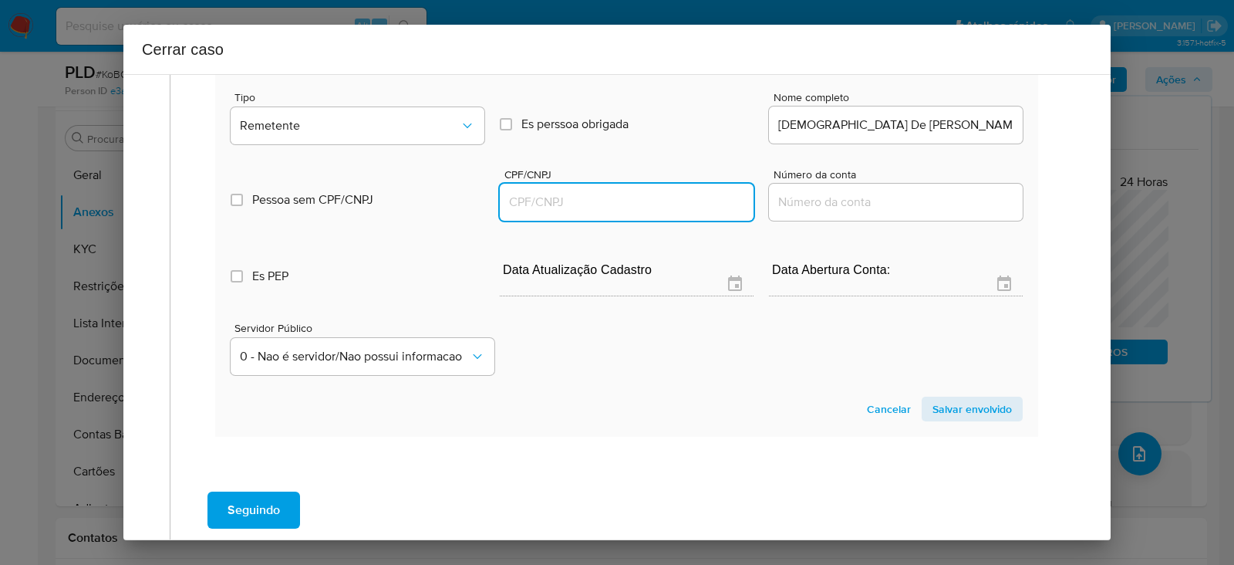
paste input "41551327880"
type input "41551327880"
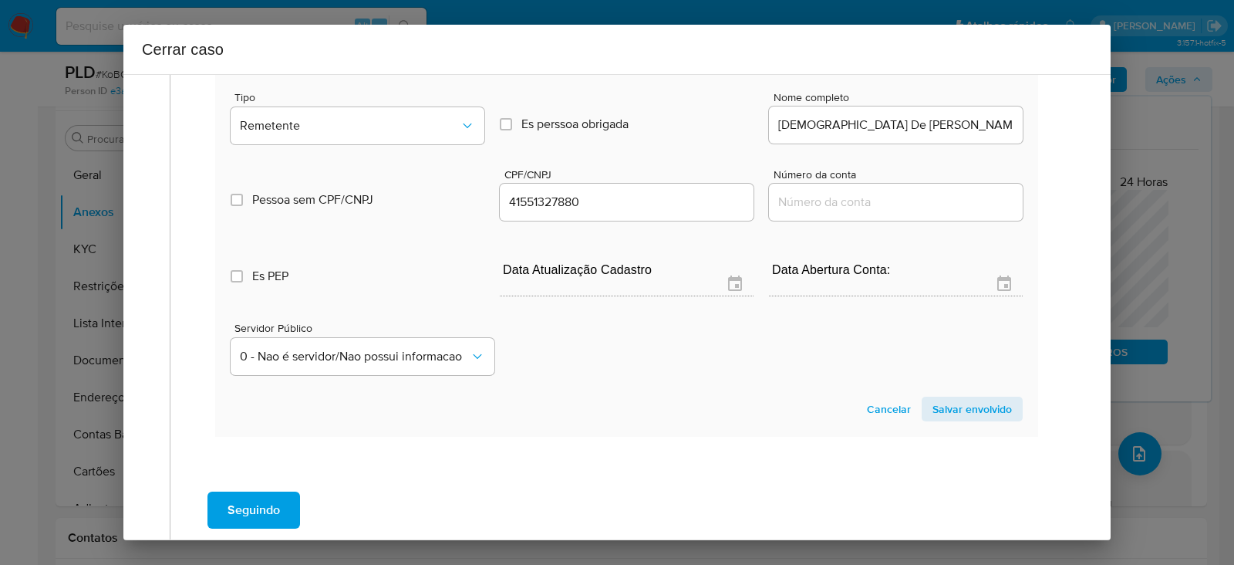
click at [949, 420] on span "Salvar envolvido" at bounding box center [971, 409] width 79 height 22
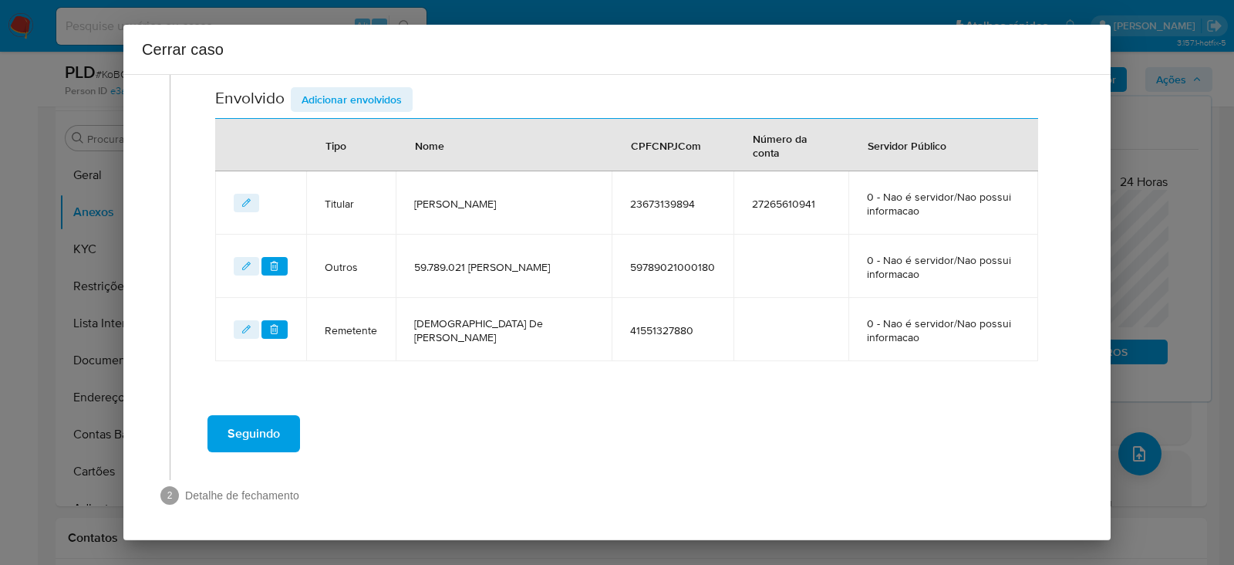
click at [351, 89] on span "Adicionar envolvidos" at bounding box center [352, 100] width 100 height 22
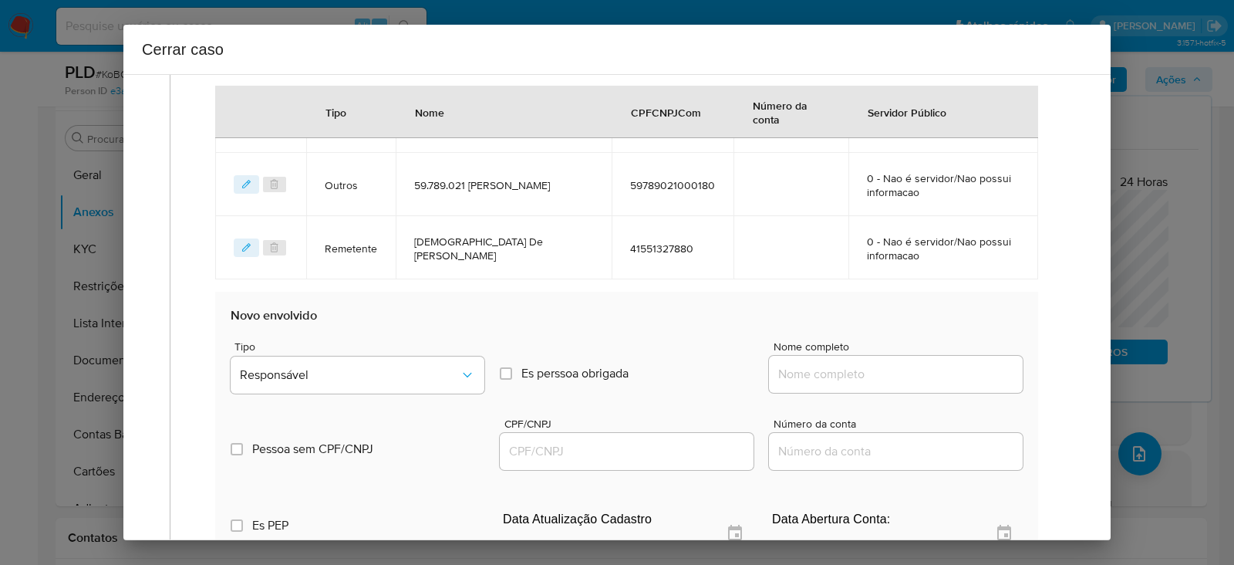
scroll to position [900, 0]
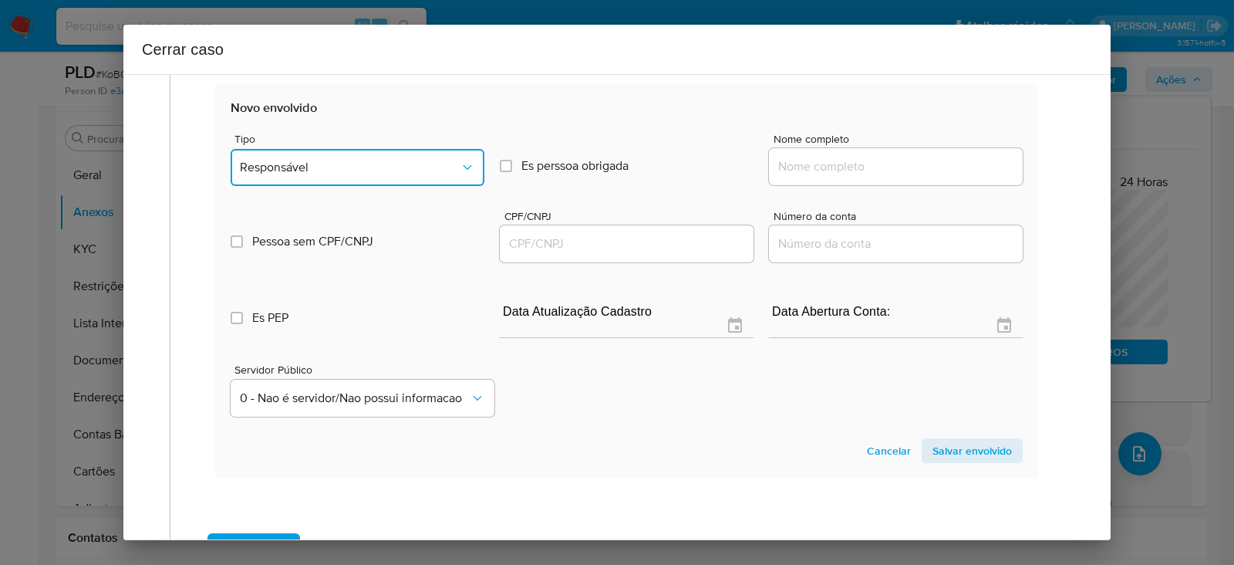
click at [322, 162] on span "Responsável" at bounding box center [350, 167] width 220 height 15
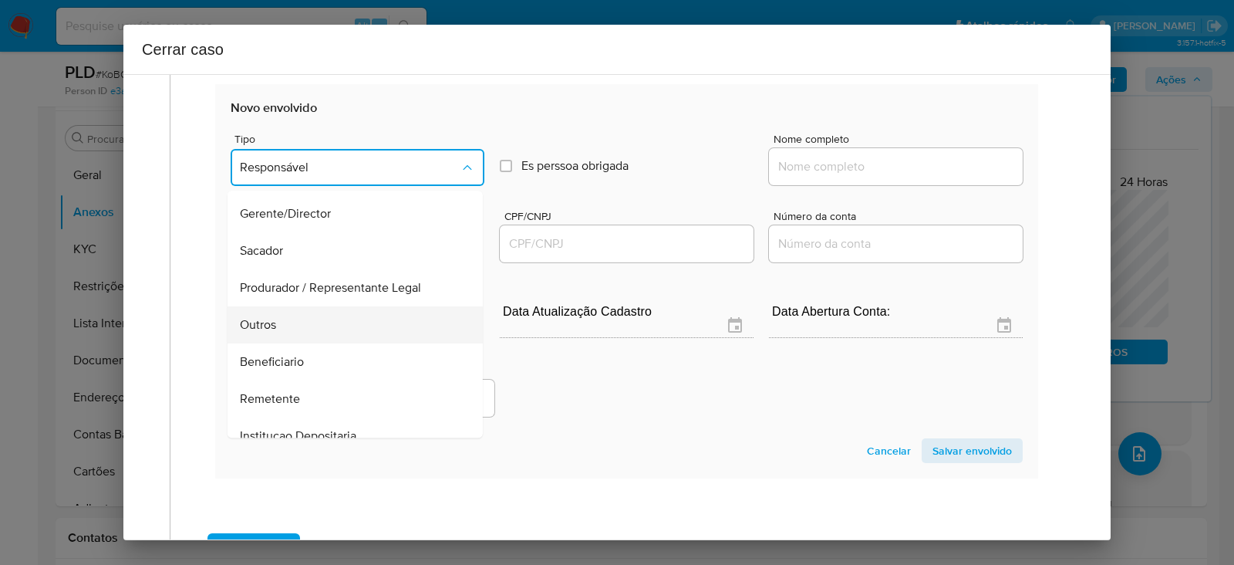
scroll to position [197, 0]
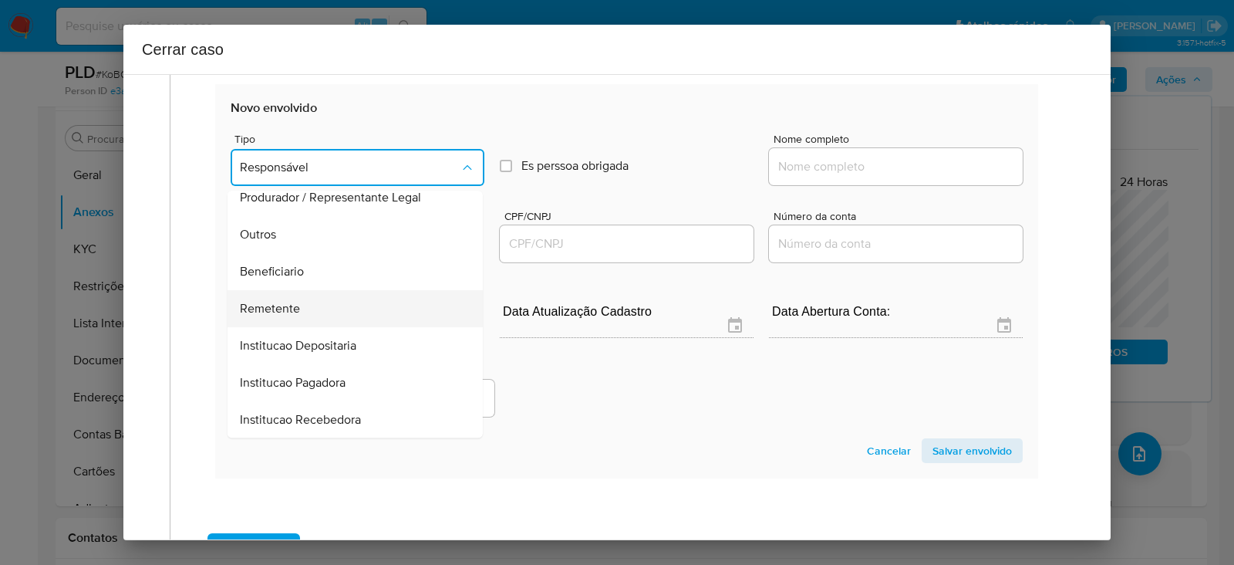
click at [278, 302] on span "Remetente" at bounding box center [270, 308] width 60 height 15
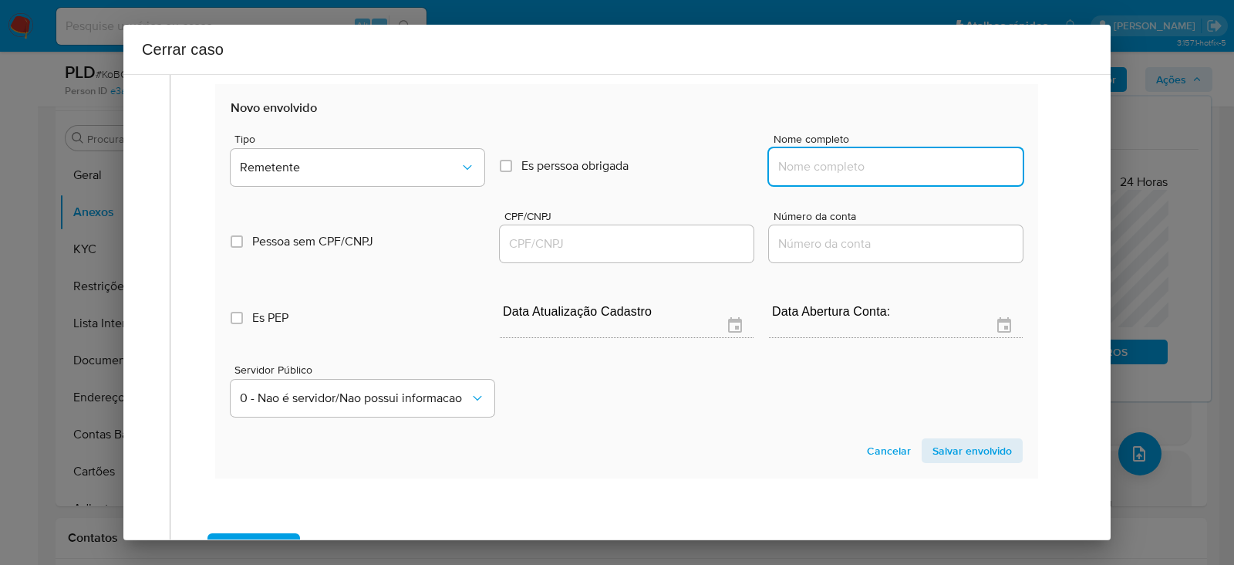
click at [824, 160] on input "Nome completo" at bounding box center [896, 167] width 254 height 20
paste input "Vitor Santos Da Silva, 54788062852"
drag, startPoint x: 879, startPoint y: 163, endPoint x: 1183, endPoint y: 160, distance: 303.9
click at [1183, 160] on div "Cerrar caso 1 Informação completa Geral Data de início 01/07/2025 Data Fin 26/0…" at bounding box center [617, 282] width 1234 height 565
type input "Vitor Santos Da Silva"
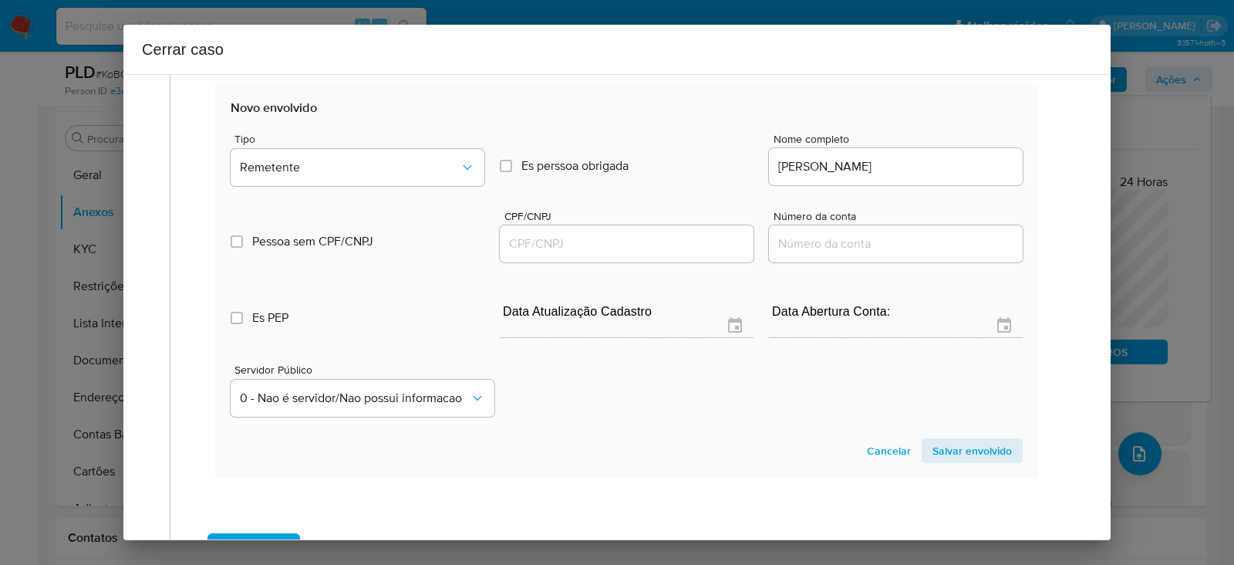
drag, startPoint x: 533, startPoint y: 257, endPoint x: 531, endPoint y: 244, distance: 12.4
click at [532, 252] on div at bounding box center [627, 243] width 254 height 37
click at [532, 244] on input "CPF/CNPJ" at bounding box center [627, 244] width 254 height 20
paste input "54788062852"
type input "54788062852"
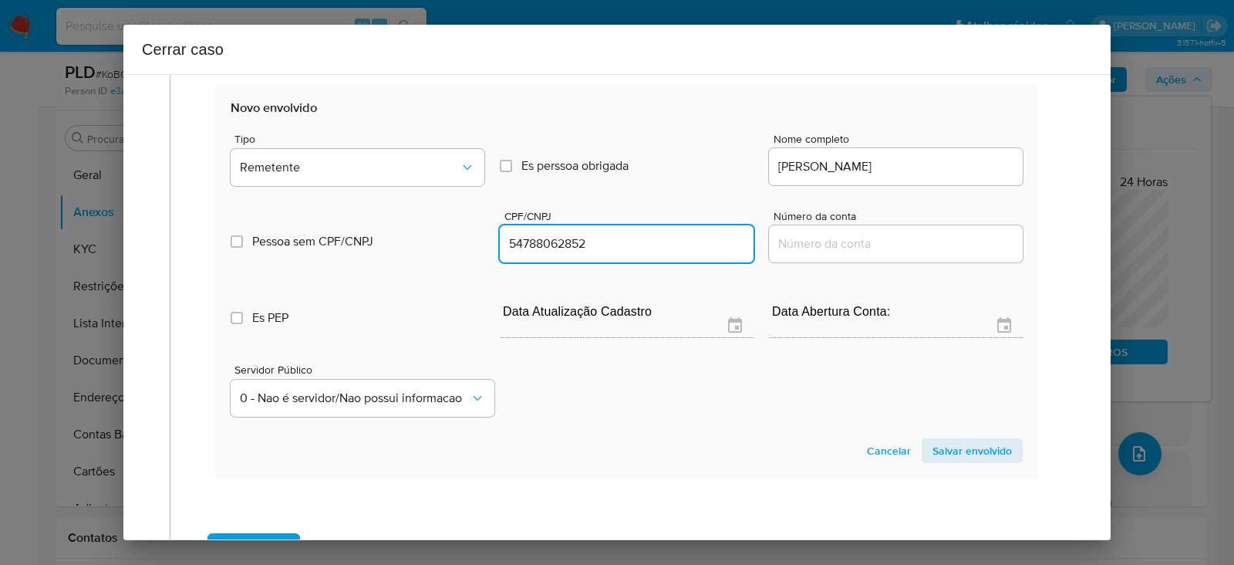
click at [964, 442] on span "Salvar envolvido" at bounding box center [971, 451] width 79 height 22
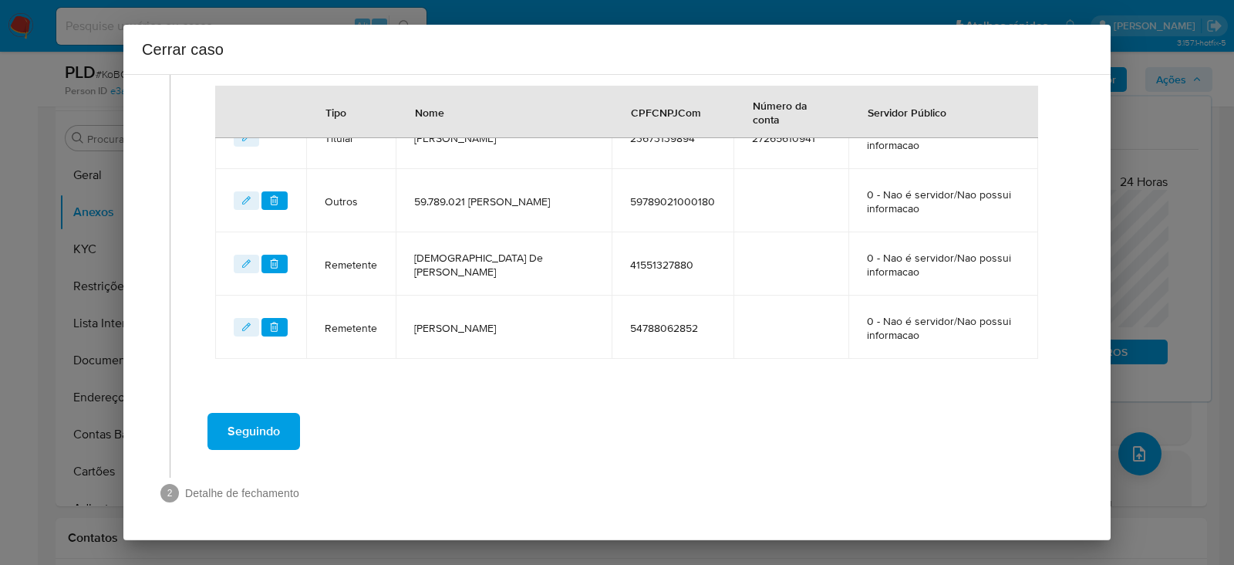
scroll to position [674, 0]
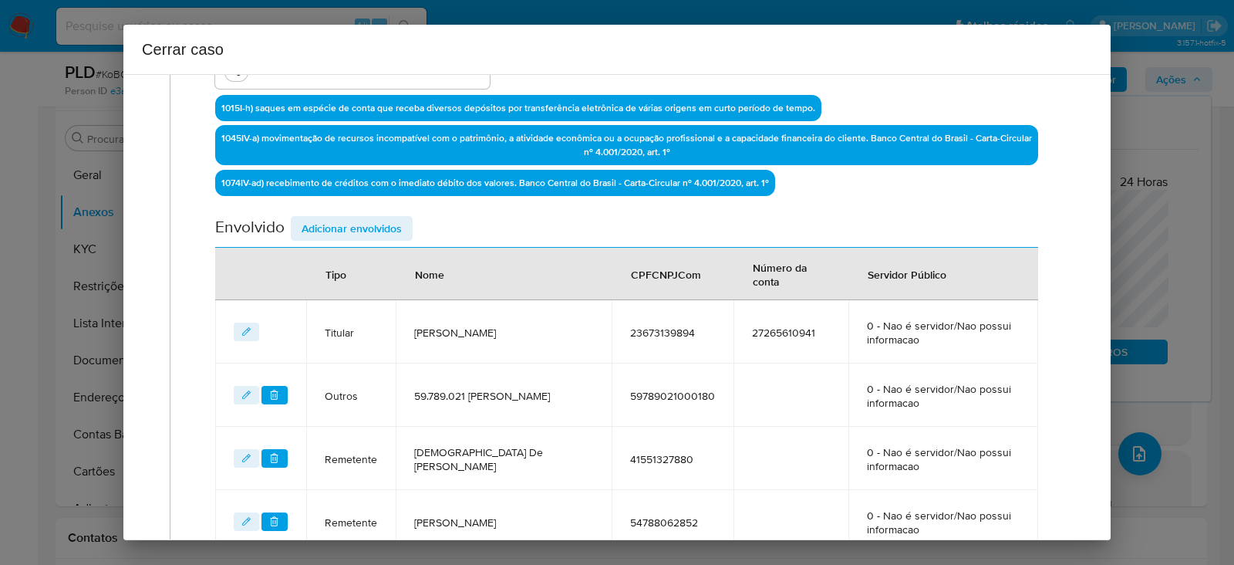
click at [359, 220] on span "Adicionar envolvidos" at bounding box center [352, 228] width 100 height 22
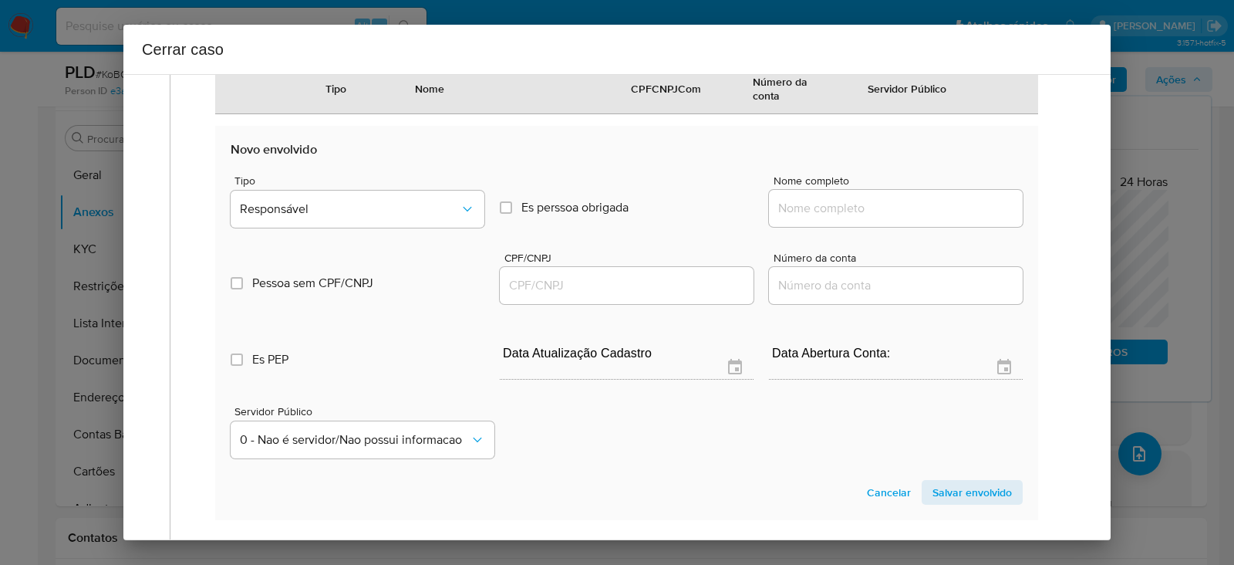
scroll to position [964, 0]
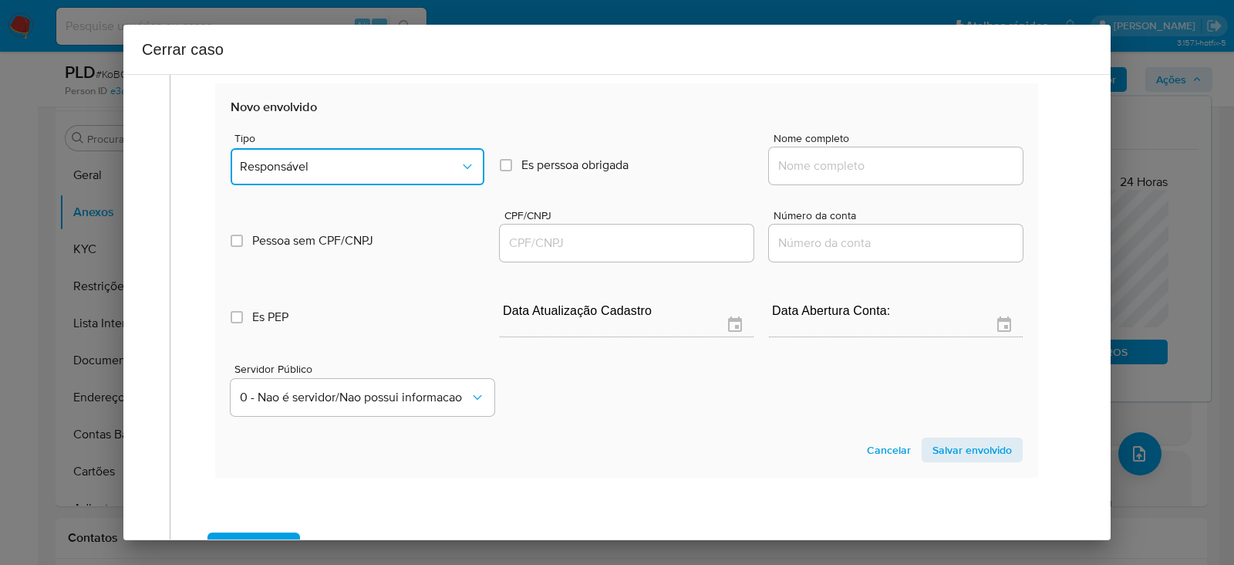
click at [309, 159] on span "Responsável" at bounding box center [350, 166] width 220 height 15
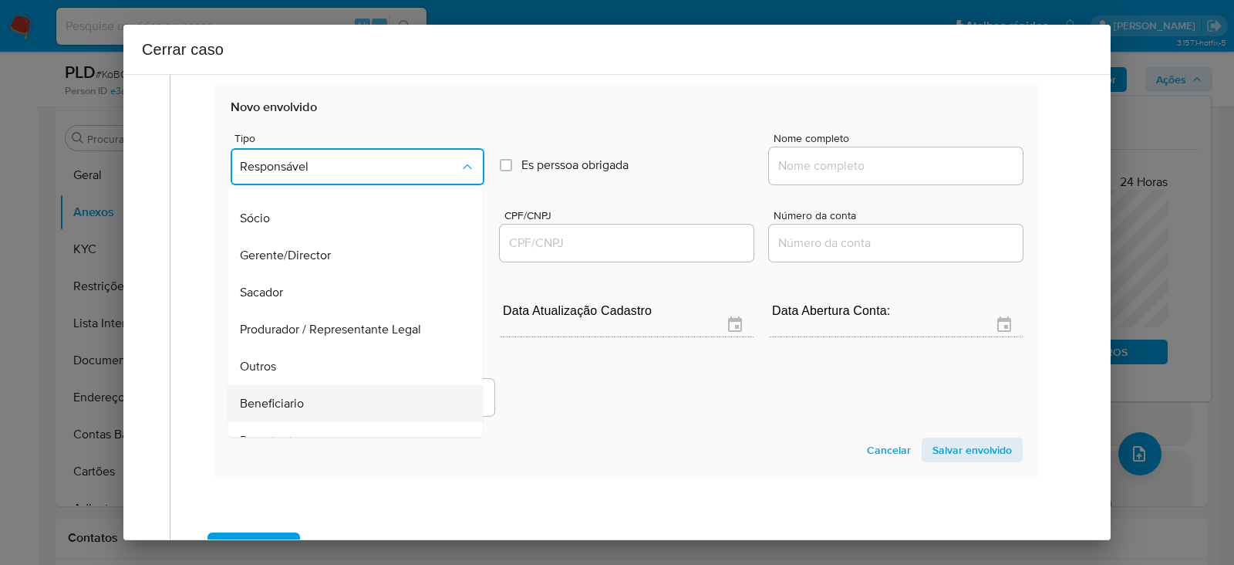
scroll to position [197, 0]
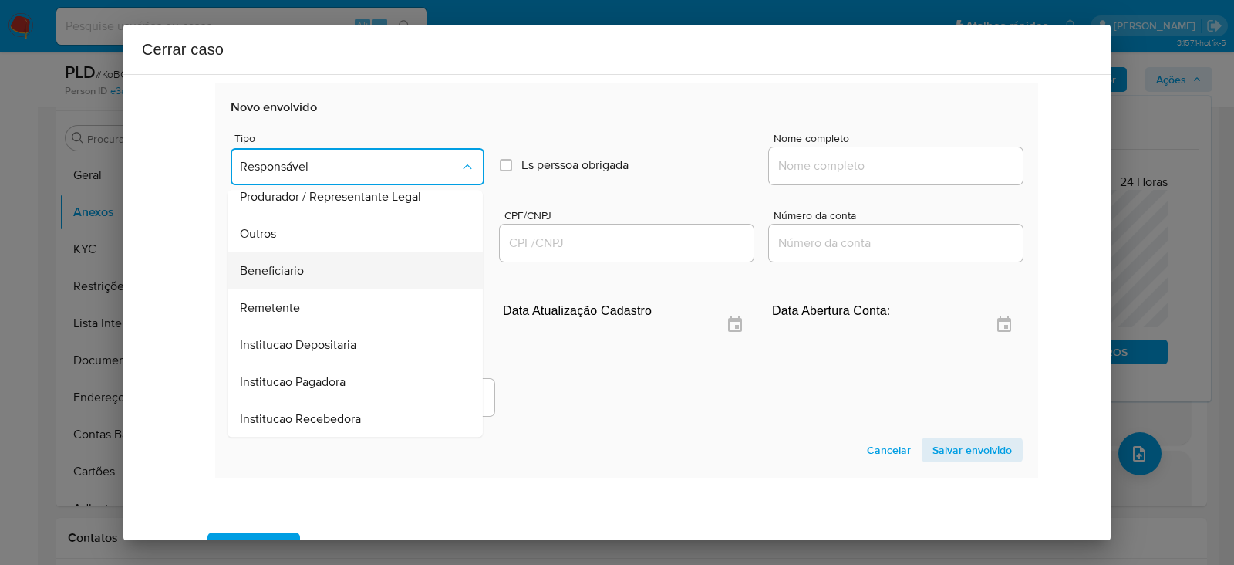
click at [285, 263] on span "Beneficiario" at bounding box center [272, 270] width 64 height 15
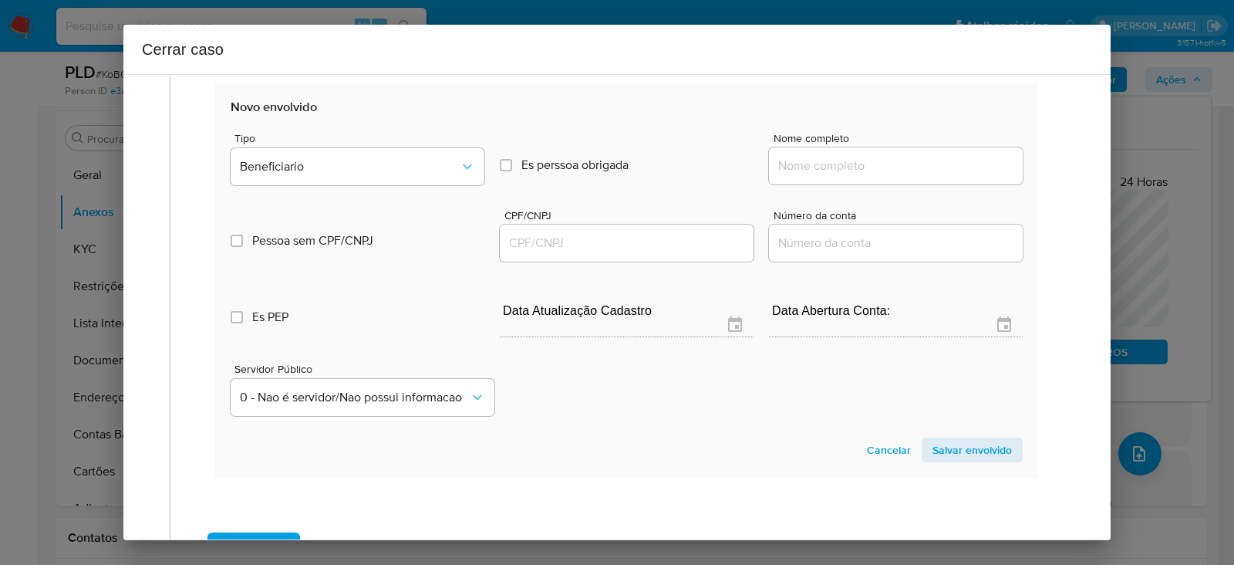
click at [813, 170] on input "Nome completo" at bounding box center [896, 166] width 254 height 20
paste input "Wellington Viana De Assis, 43966620847"
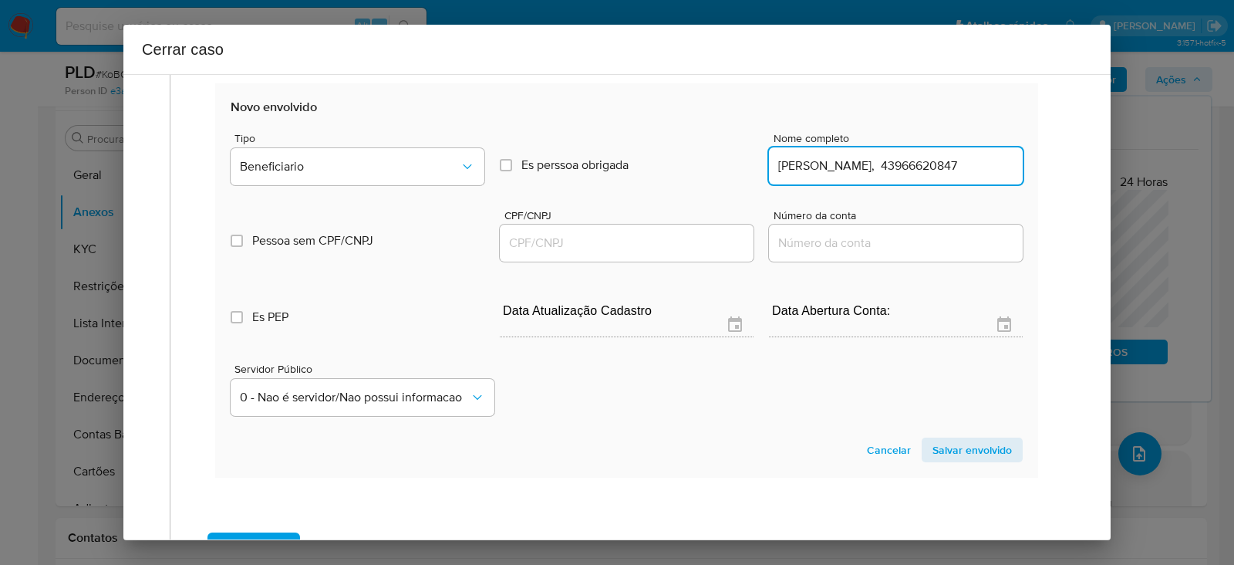
drag, startPoint x: 909, startPoint y: 164, endPoint x: 1223, endPoint y: 174, distance: 314.9
click at [1223, 174] on div "Cerrar caso 1 Informação completa Geral Data de início 01/07/2025 Data Fin 26/0…" at bounding box center [617, 282] width 1234 height 565
type input "Wellington Viana De Assis"
click at [521, 227] on div at bounding box center [627, 242] width 254 height 37
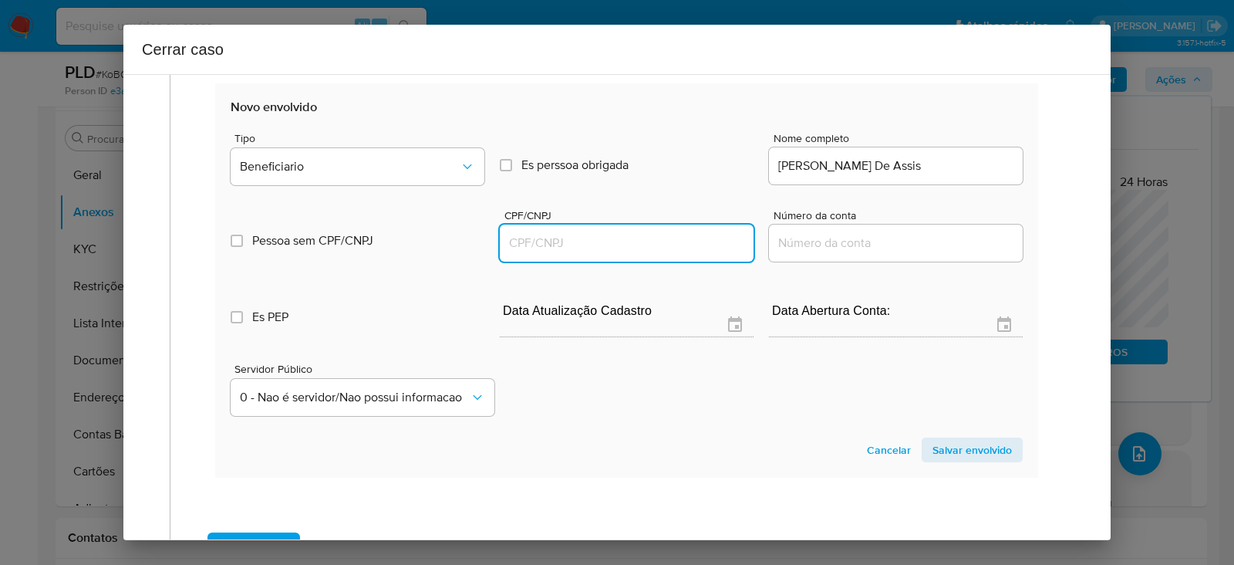
click at [537, 244] on input "CPF/CNPJ" at bounding box center [627, 243] width 254 height 20
paste input "43966620847"
type input "43966620847"
click at [950, 440] on span "Salvar envolvido" at bounding box center [971, 450] width 79 height 22
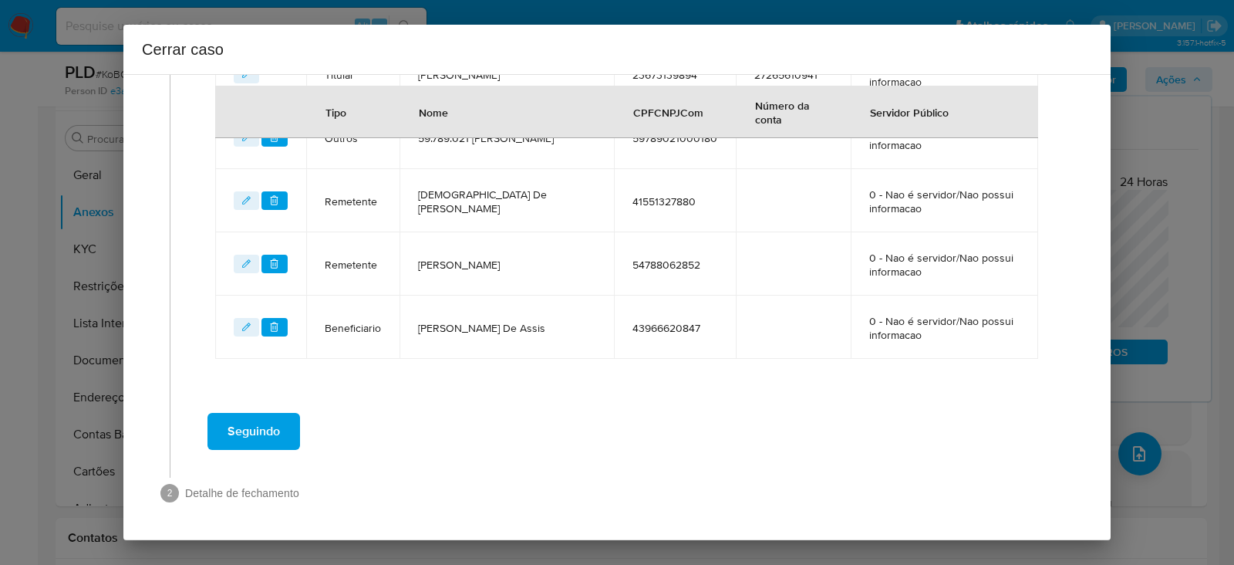
scroll to position [737, 0]
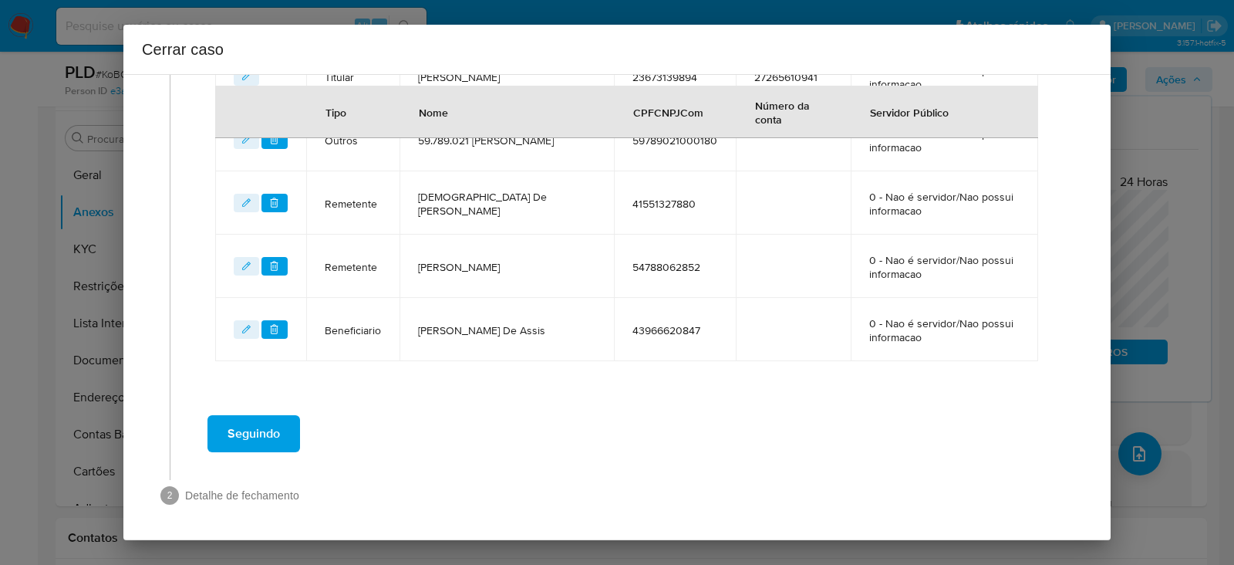
drag, startPoint x: 238, startPoint y: 413, endPoint x: 245, endPoint y: 419, distance: 9.4
click at [245, 419] on span "Seguindo" at bounding box center [254, 433] width 52 height 34
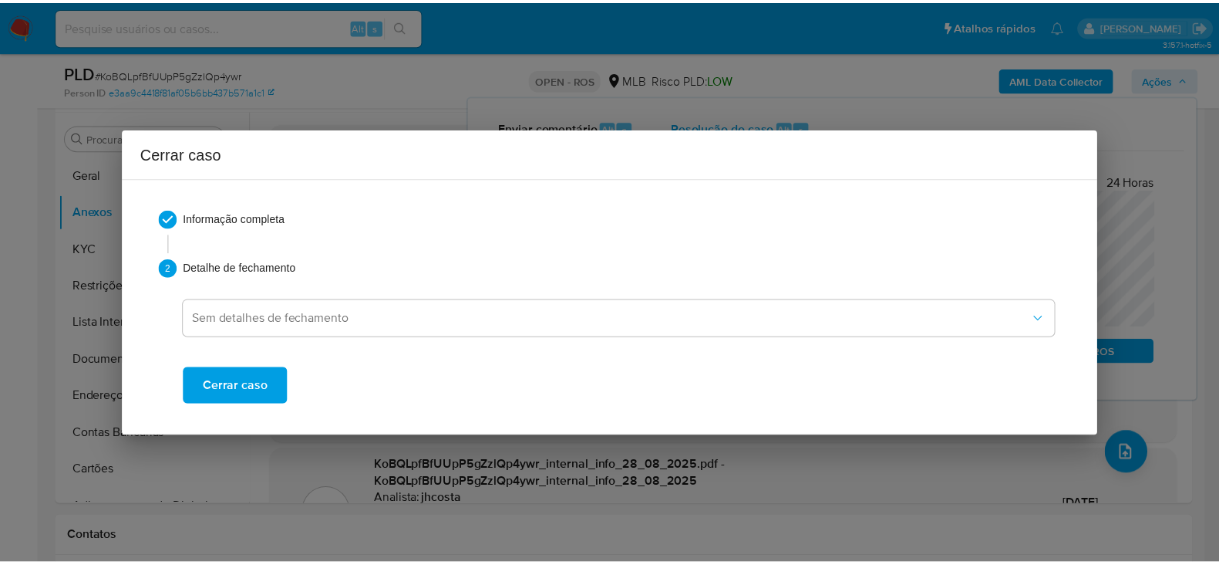
scroll to position [1558, 0]
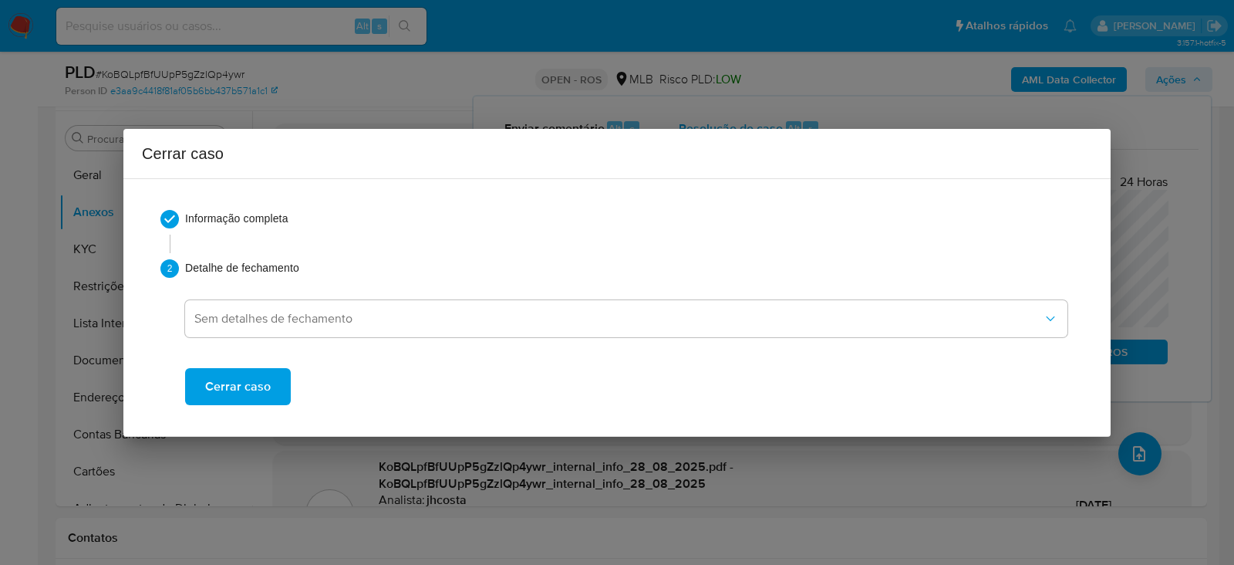
click at [242, 386] on span "Cerrar caso" at bounding box center [238, 386] width 66 height 34
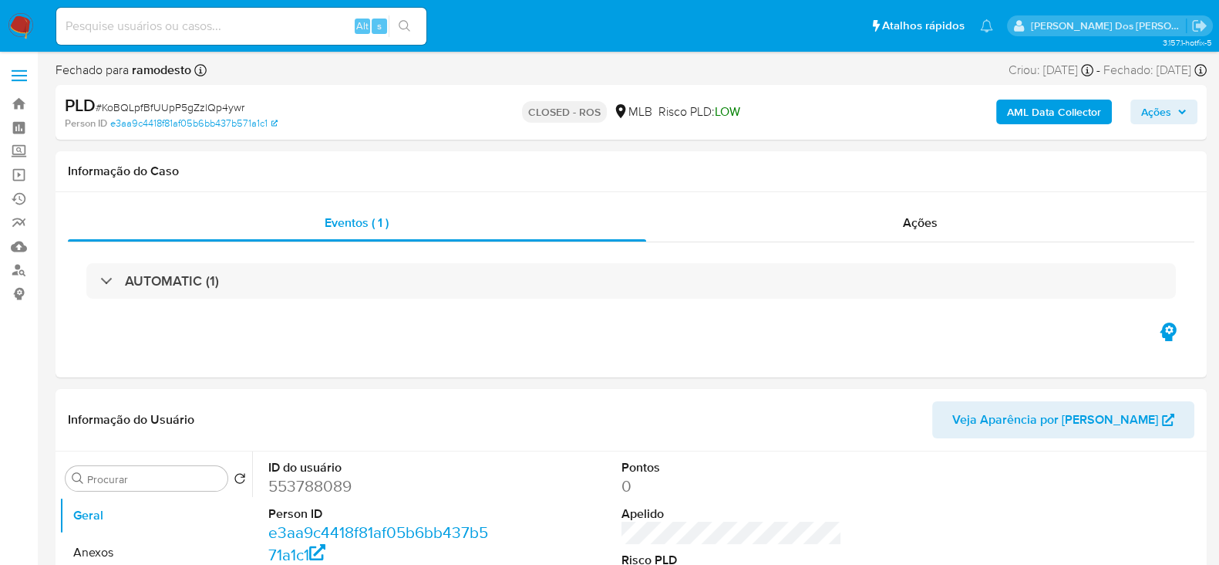
select select "10"
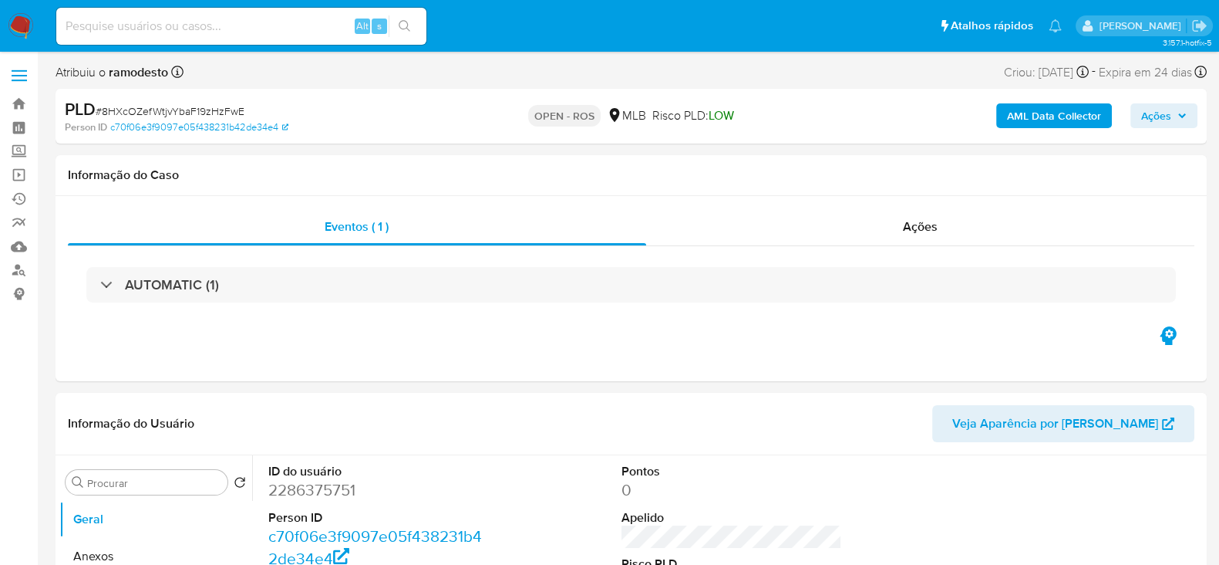
select select "10"
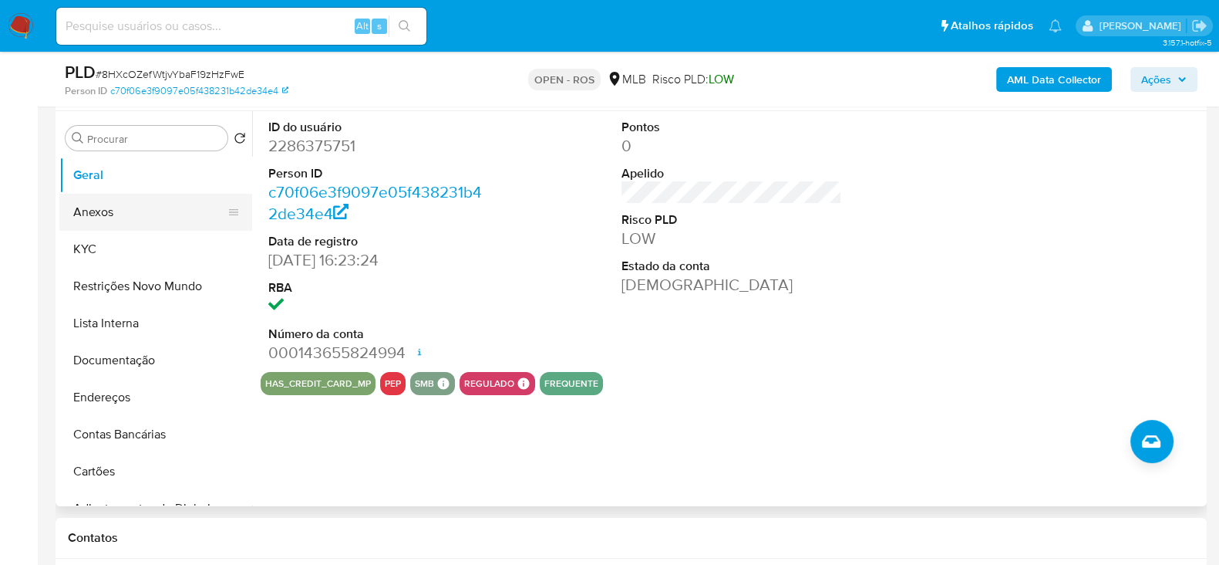
click at [87, 202] on button "Anexos" at bounding box center [149, 212] width 180 height 37
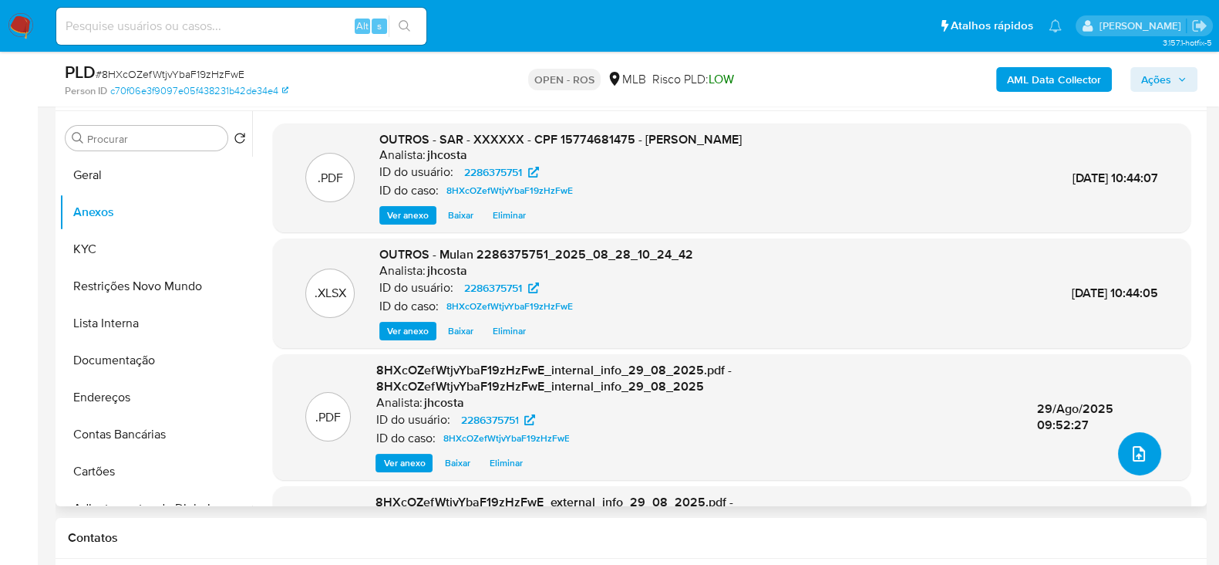
drag, startPoint x: 1124, startPoint y: 444, endPoint x: 971, endPoint y: 120, distance: 359.1
click at [1108, 403] on div ".PDF OUTROS - SAR - XXXXXX - CPF 15774681475 - [PERSON_NAME] Analista: jhcosta …" at bounding box center [732, 392] width 918 height 538
click at [1133, 447] on icon "upload-file" at bounding box center [1139, 453] width 12 height 15
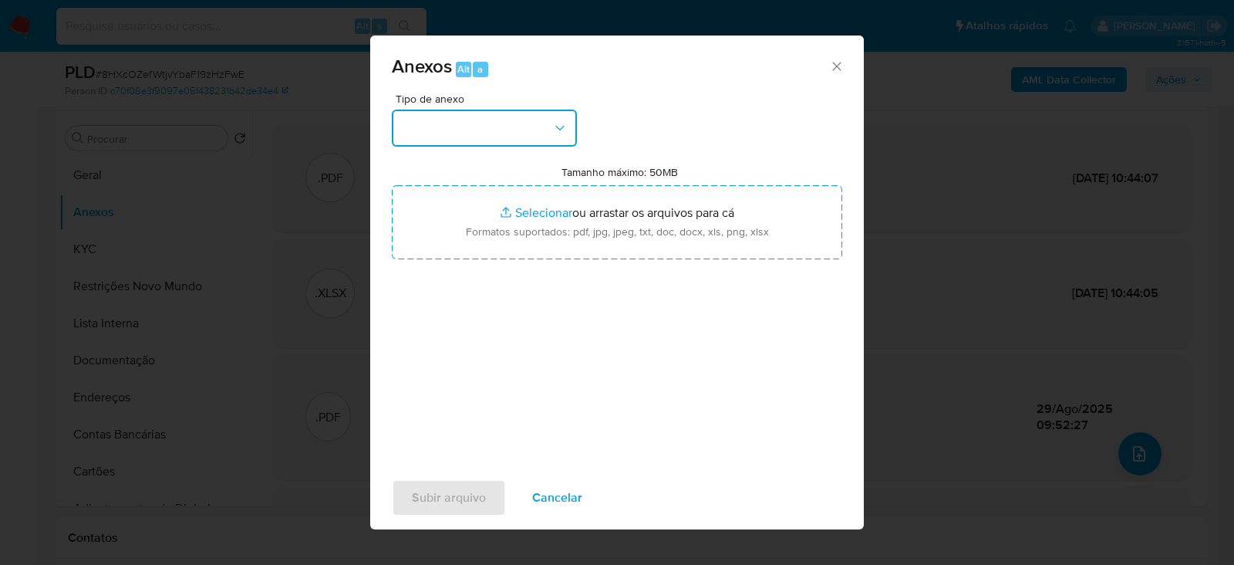
click at [460, 110] on button "button" at bounding box center [484, 128] width 185 height 37
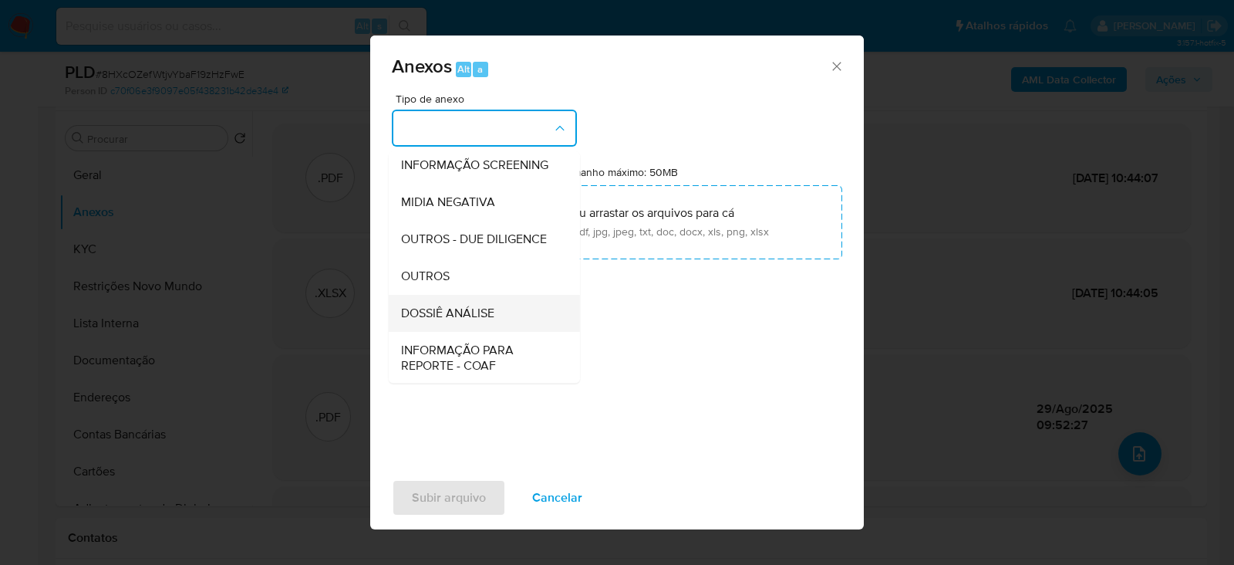
scroll to position [237, 0]
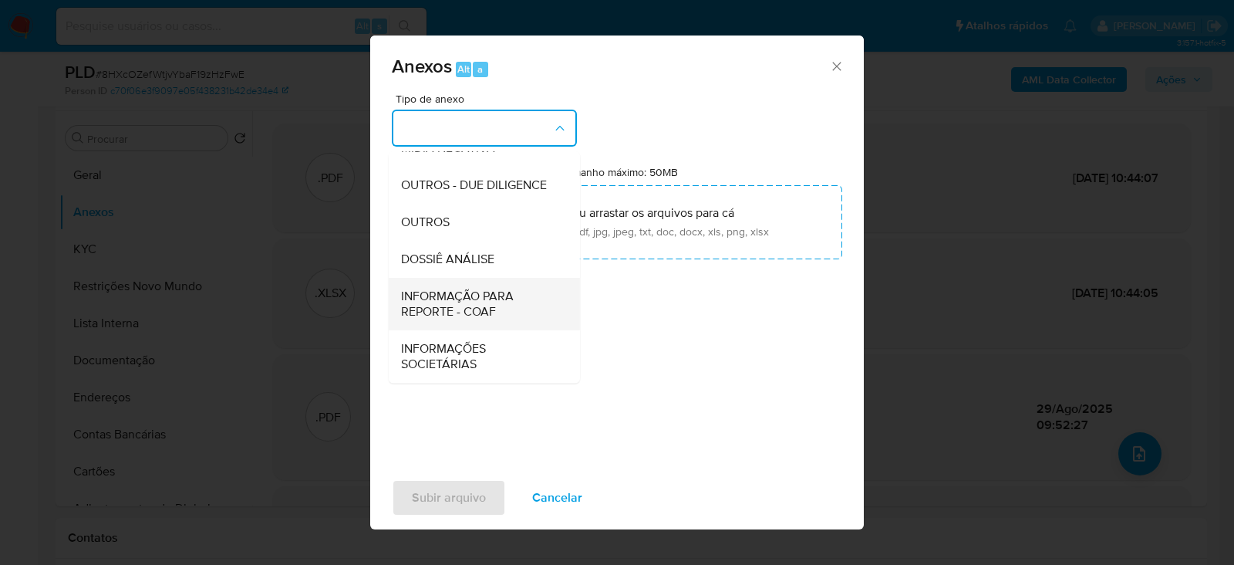
click at [440, 306] on span "INFORMAÇÃO PARA REPORTE - COAF" at bounding box center [479, 303] width 157 height 31
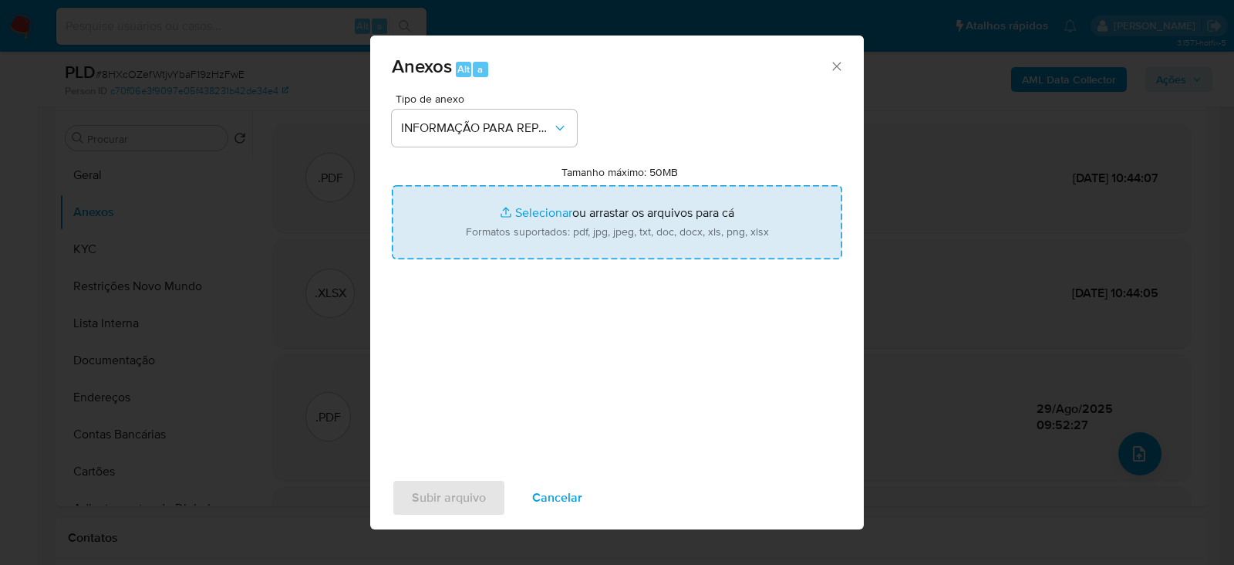
type input "C:\fakepath\SAR - 8HXcOZefWtjvYbaF19zHzFwE - CPF 15774681475 - [PERSON_NAME].pdf"
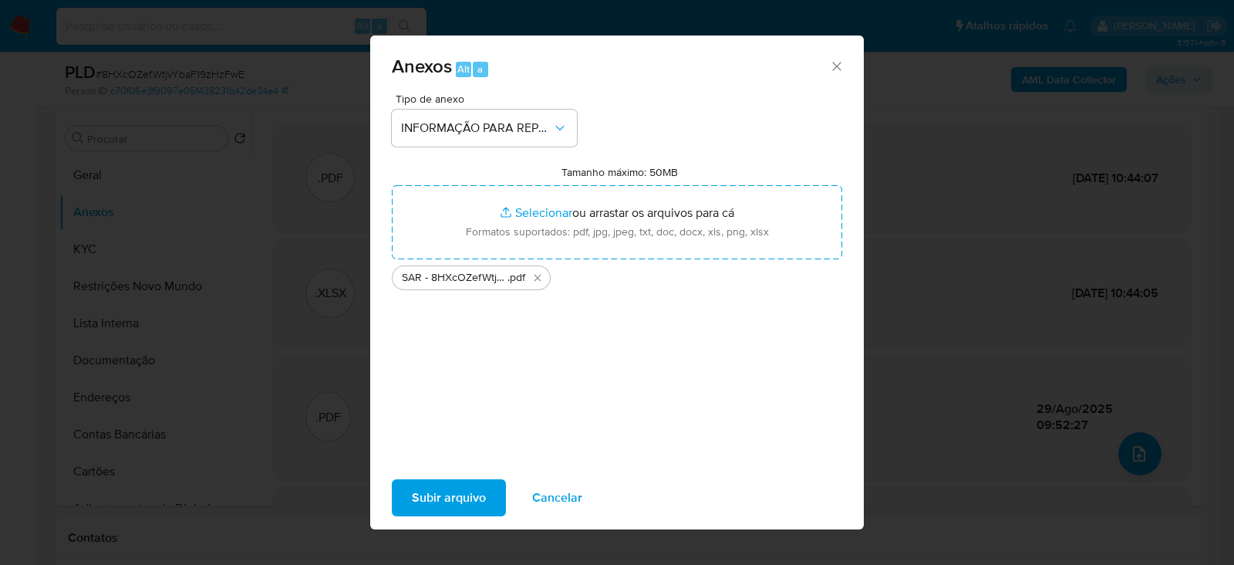
click at [436, 515] on div "Subir arquivo Cancelar" at bounding box center [617, 497] width 494 height 59
click at [424, 494] on span "Subir arquivo" at bounding box center [449, 497] width 74 height 34
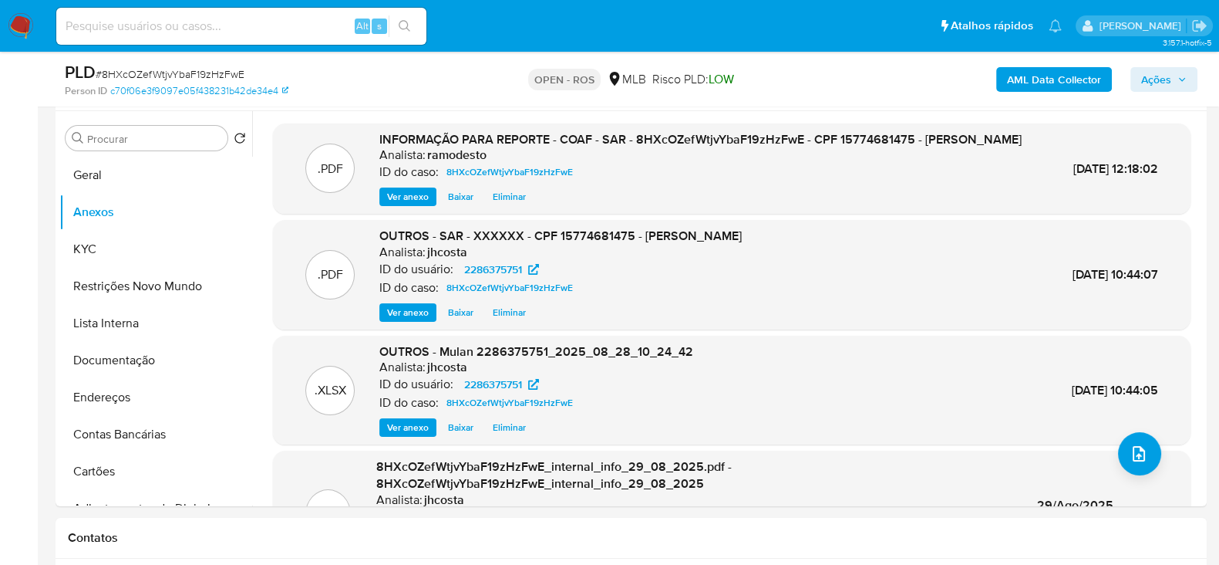
click at [1157, 75] on span "Ações" at bounding box center [1156, 79] width 30 height 25
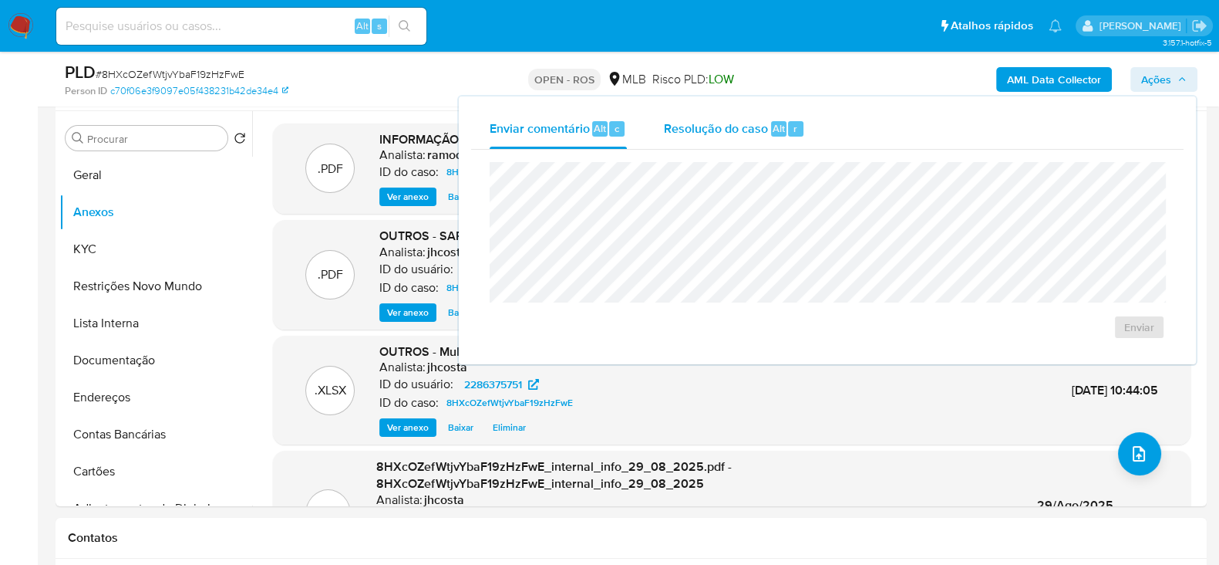
click at [711, 119] on span "Resolução do caso" at bounding box center [716, 128] width 104 height 18
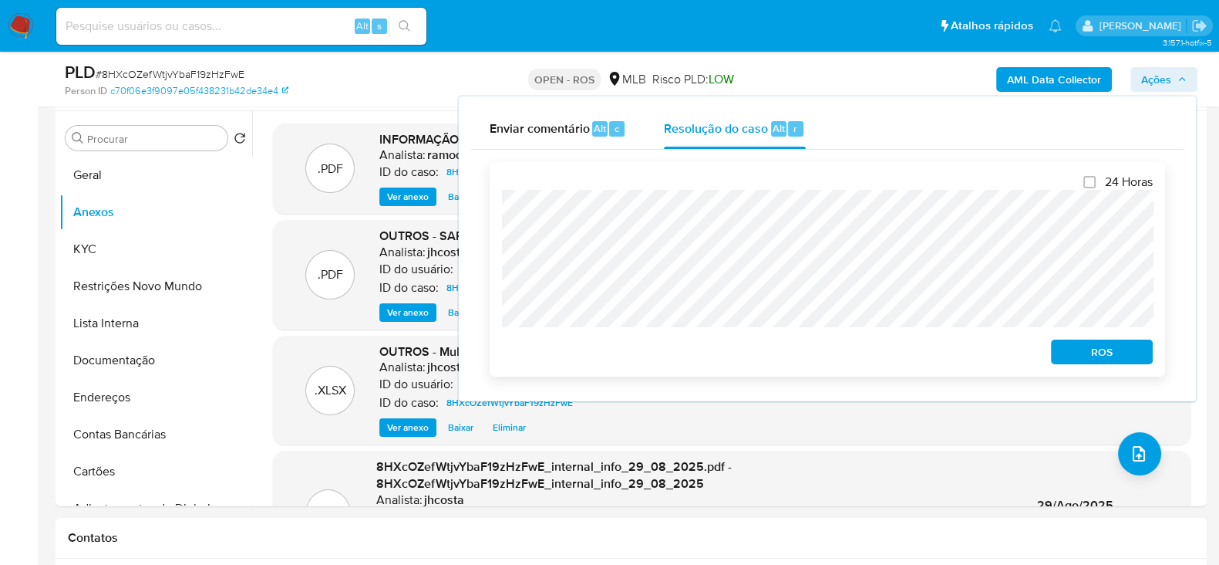
click at [1117, 355] on span "ROS" at bounding box center [1102, 352] width 80 height 22
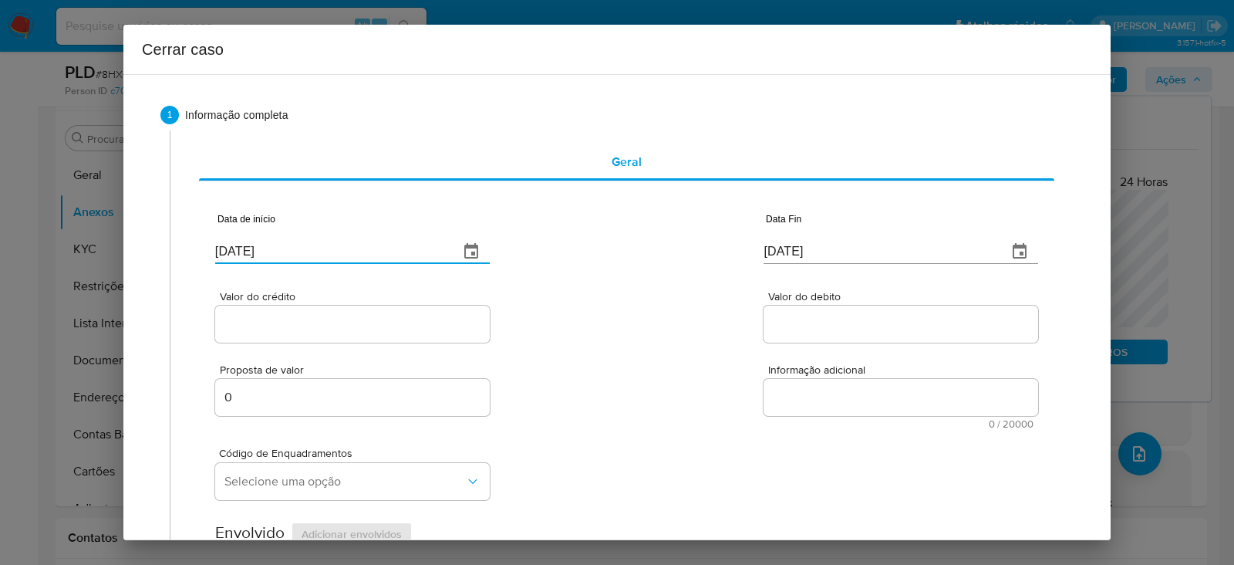
drag, startPoint x: 315, startPoint y: 253, endPoint x: 96, endPoint y: 264, distance: 219.3
click at [96, 264] on div "Cerrar caso 1 Informação completa Geral Data de início 02/09/2025 Data Fin 02/0…" at bounding box center [617, 282] width 1234 height 565
paste input "1/07"
type input "[DATE]"
drag, startPoint x: 834, startPoint y: 248, endPoint x: 575, endPoint y: 236, distance: 260.2
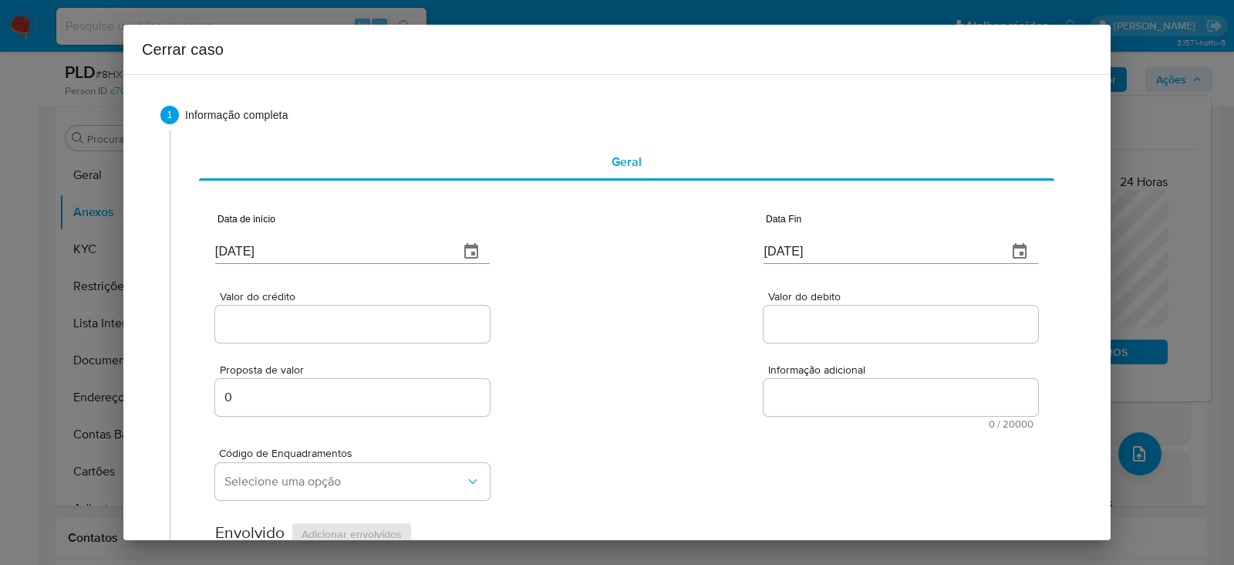
click at [575, 236] on div "Data de início [DATE] Data Fin [DATE]" at bounding box center [626, 232] width 823 height 80
paste input "27/08"
type input "27/08/2025"
click at [247, 337] on div at bounding box center [352, 323] width 275 height 37
drag, startPoint x: 255, startPoint y: 319, endPoint x: 265, endPoint y: 304, distance: 17.8
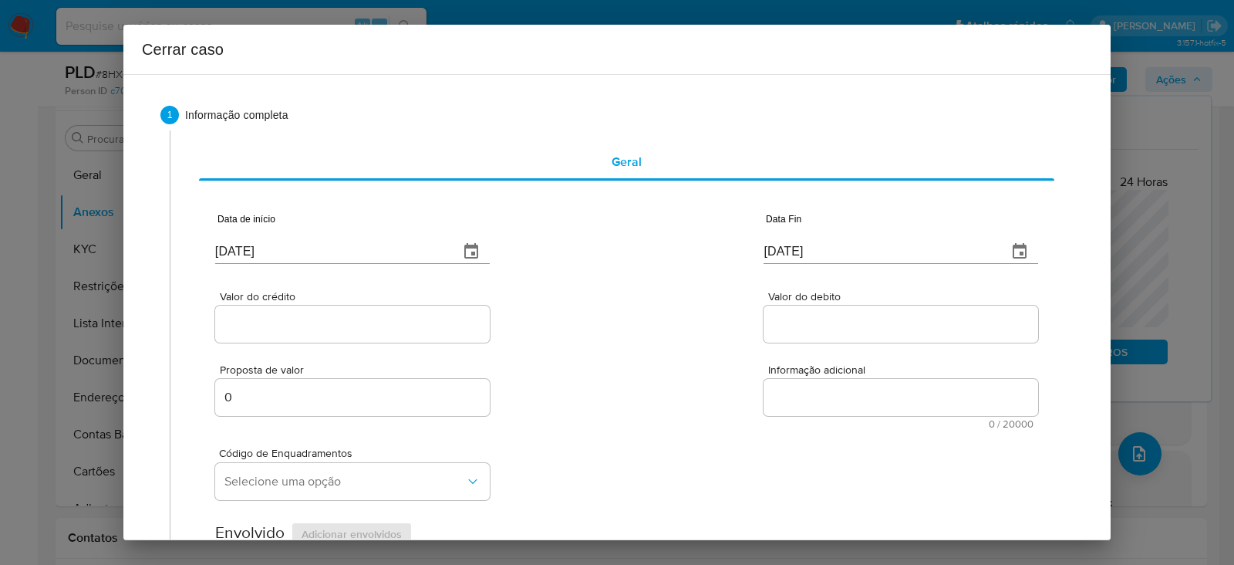
click at [265, 306] on div at bounding box center [352, 323] width 275 height 37
click at [265, 304] on div "Valor do crédito" at bounding box center [352, 318] width 275 height 55
click at [282, 322] on input "Valor do crédito" at bounding box center [352, 324] width 275 height 20
paste input "R$207.932"
type input "R$207.932"
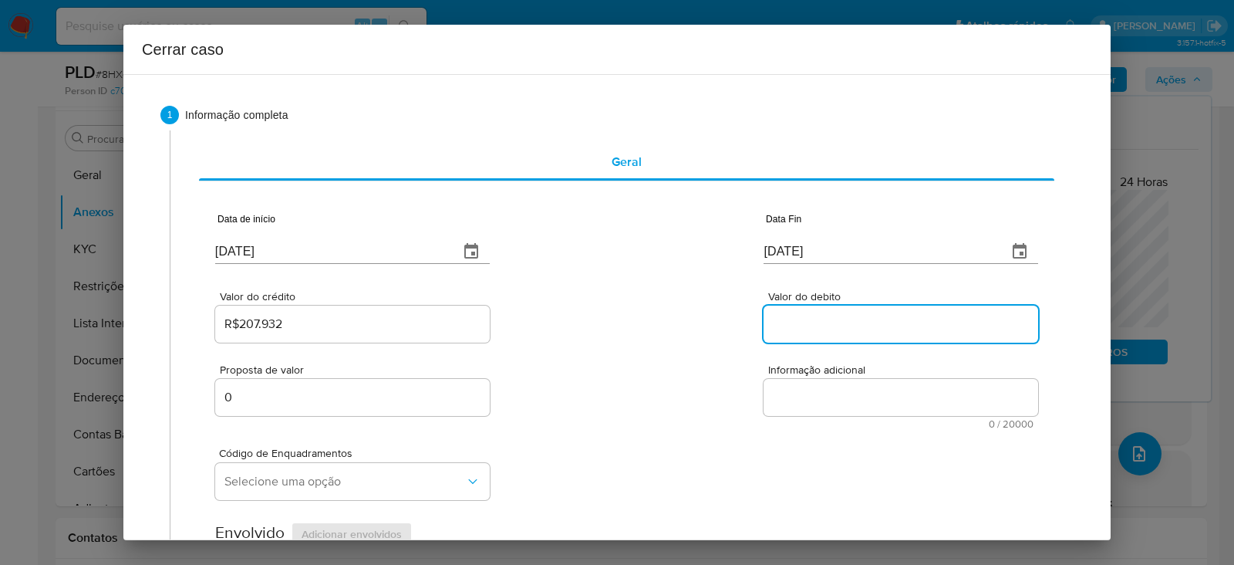
click at [808, 325] on input "Valor do debito" at bounding box center [901, 324] width 275 height 20
paste input "R$207.867"
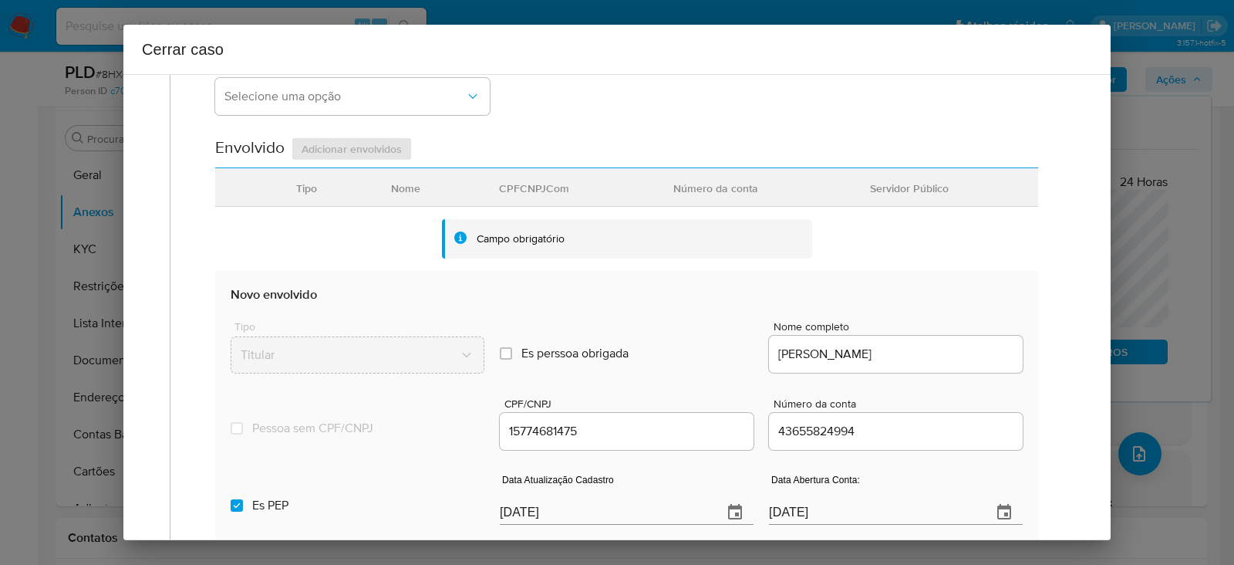
scroll to position [482, 0]
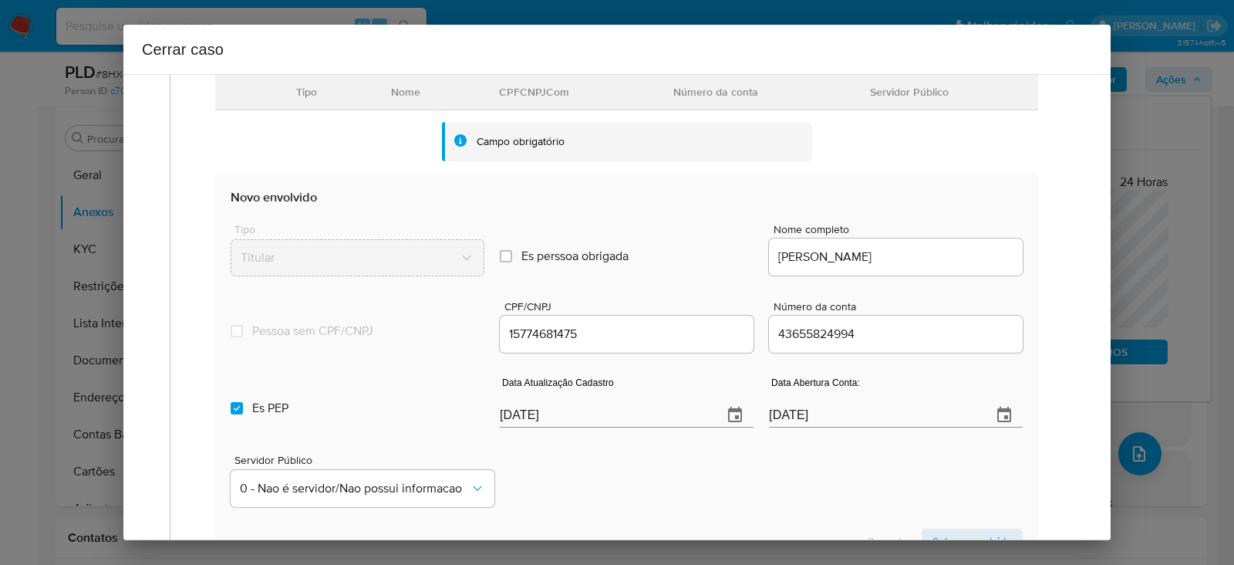
type input "R$207.867"
drag, startPoint x: 571, startPoint y: 410, endPoint x: 276, endPoint y: 412, distance: 295.4
click at [276, 412] on div "Es PEP isPEP Data Atualização Cadastro 02/09/2025 Data Abertura Conta: 24/02/20…" at bounding box center [627, 396] width 792 height 80
paste input "19/08"
type input "19/08/2025"
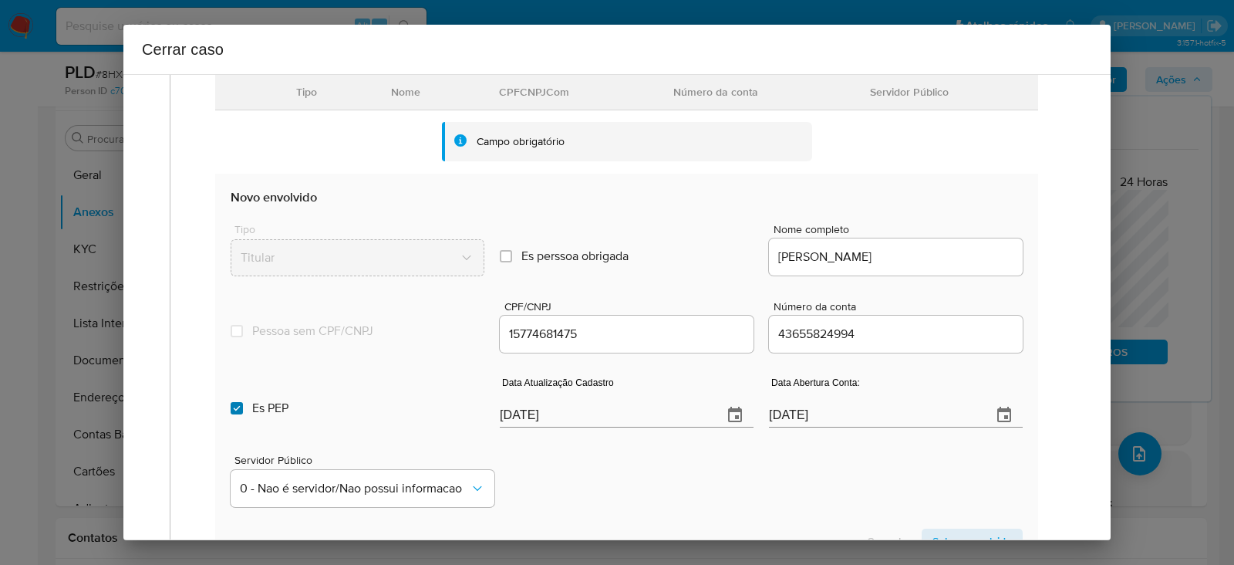
click at [234, 406] on input "Es PEP isPEP" at bounding box center [237, 408] width 12 height 12
checkbox input "false"
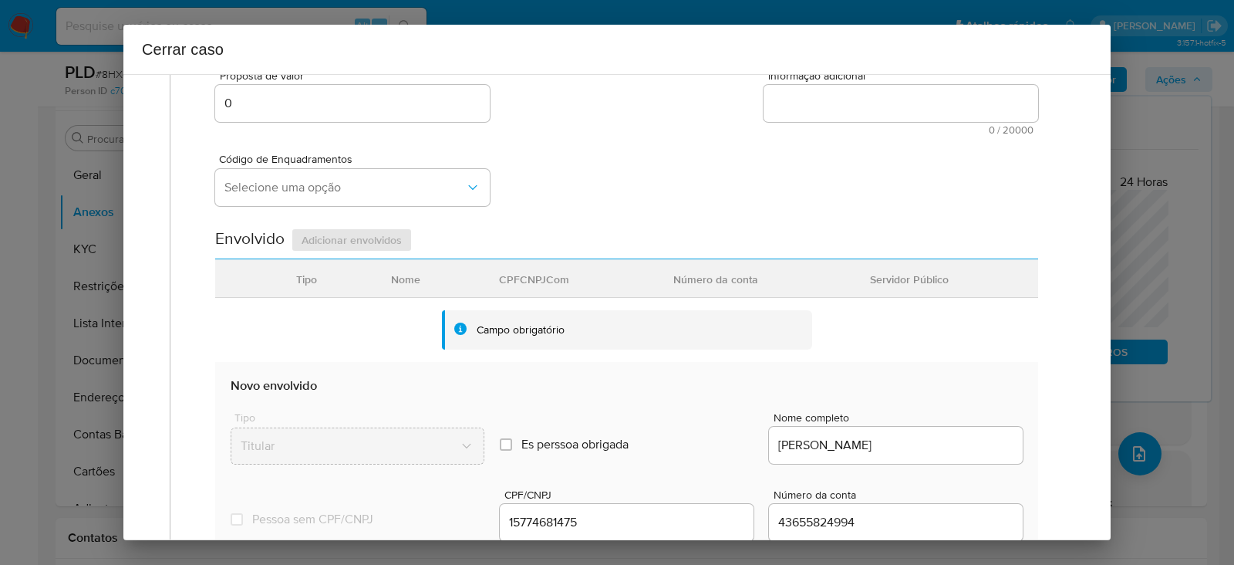
scroll to position [289, 0]
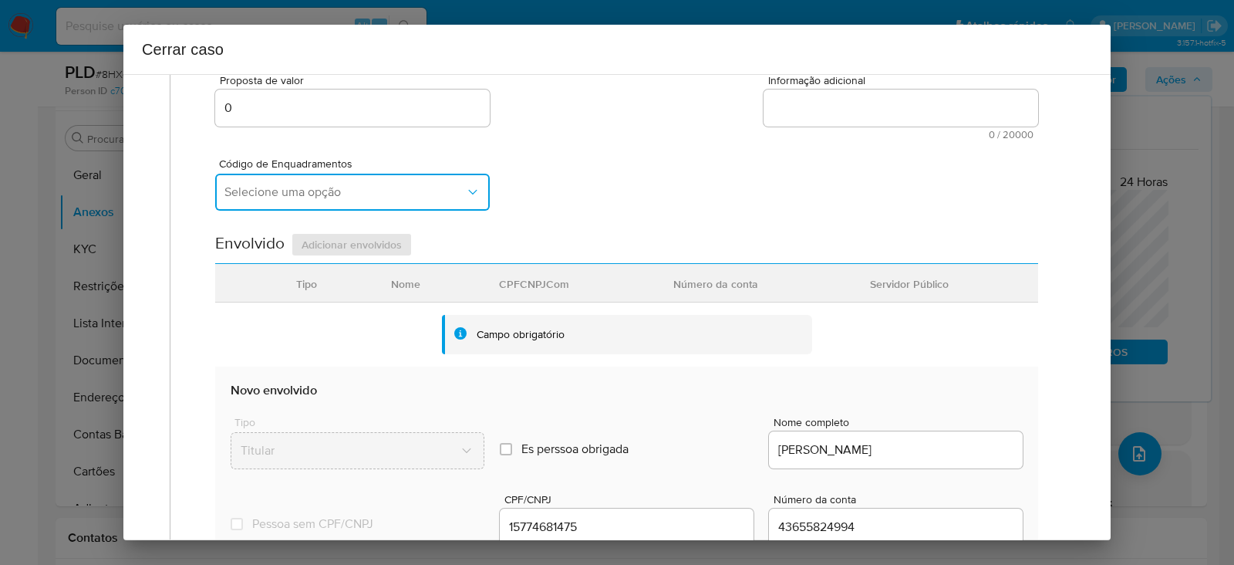
click at [278, 187] on span "Selecione uma opção" at bounding box center [344, 191] width 241 height 15
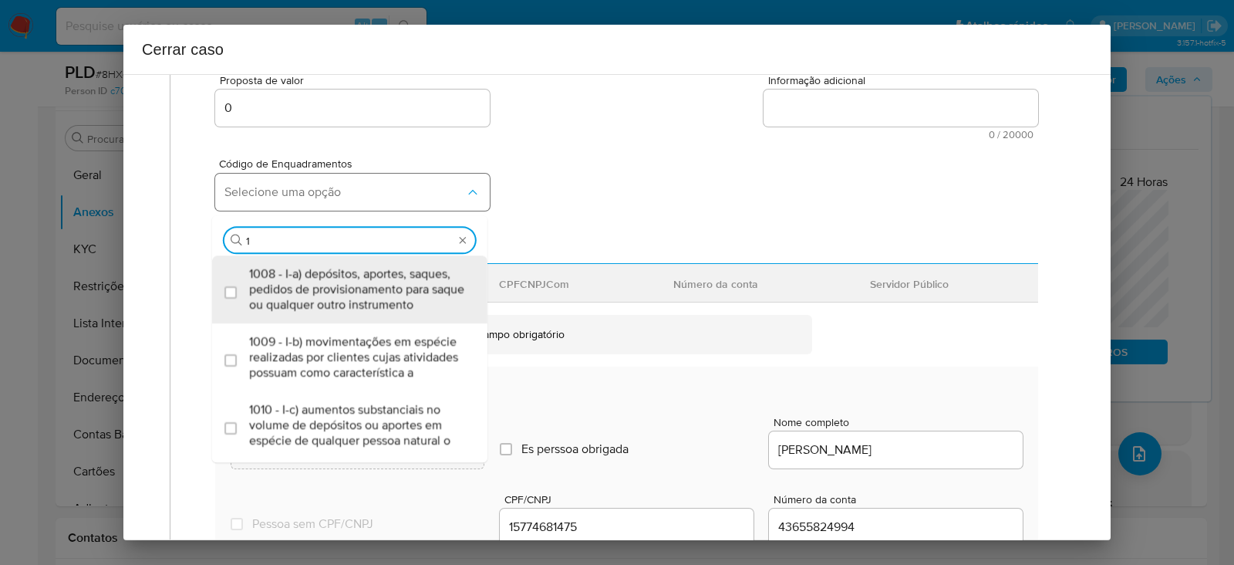
type input "15"
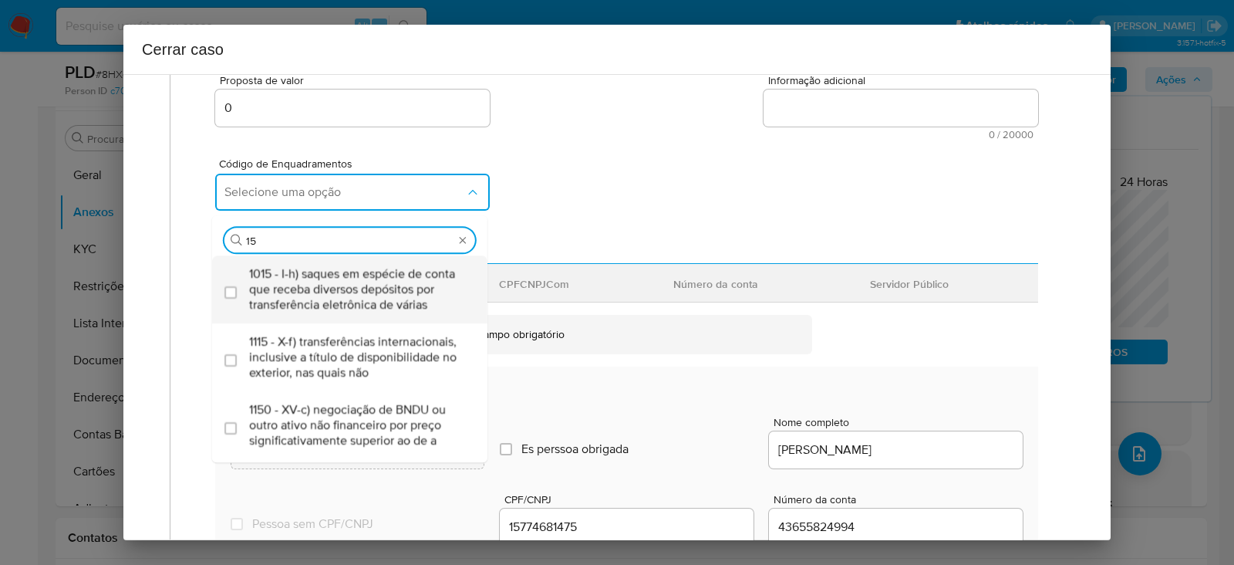
click at [308, 295] on span "1015 - I-h) saques em espécie de conta que receba diversos depósitos por transf…" at bounding box center [357, 289] width 217 height 46
checkbox input "true"
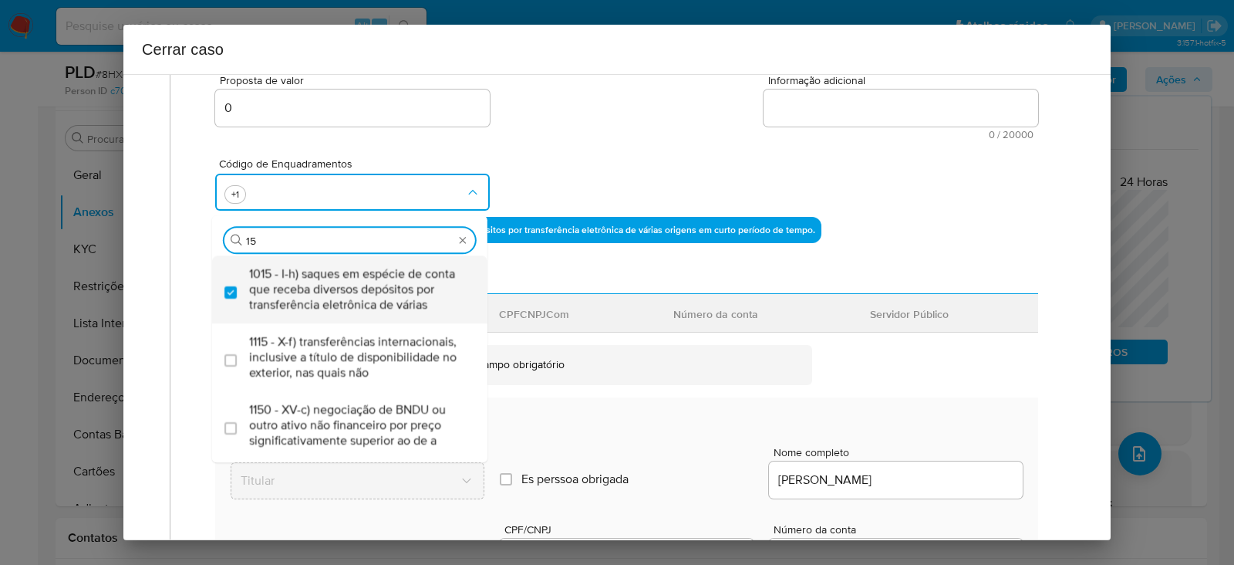
type input "1"
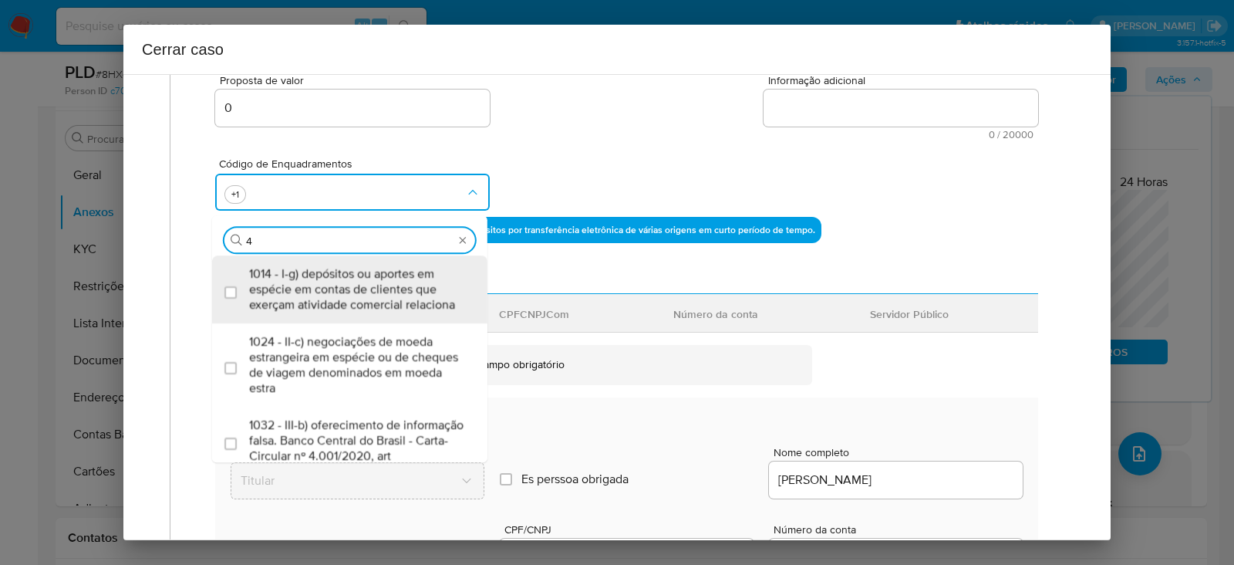
type input "45"
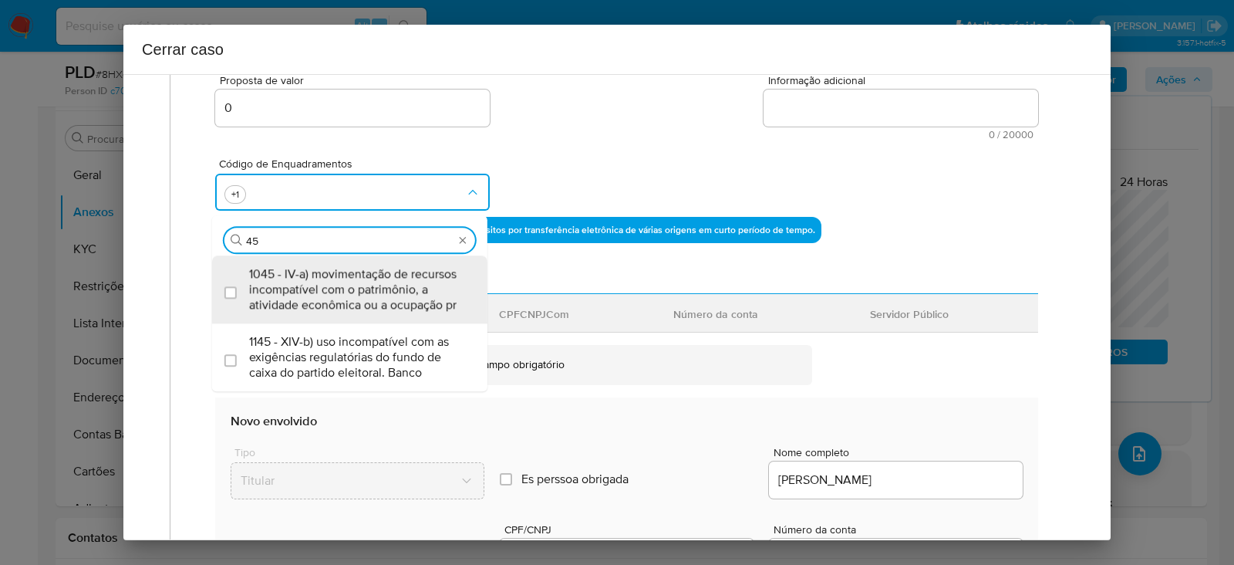
click at [308, 295] on span "1045 - IV-a) movimentação de recursos incompatível com o patrimônio, a atividad…" at bounding box center [357, 289] width 217 height 46
checkbox input "true"
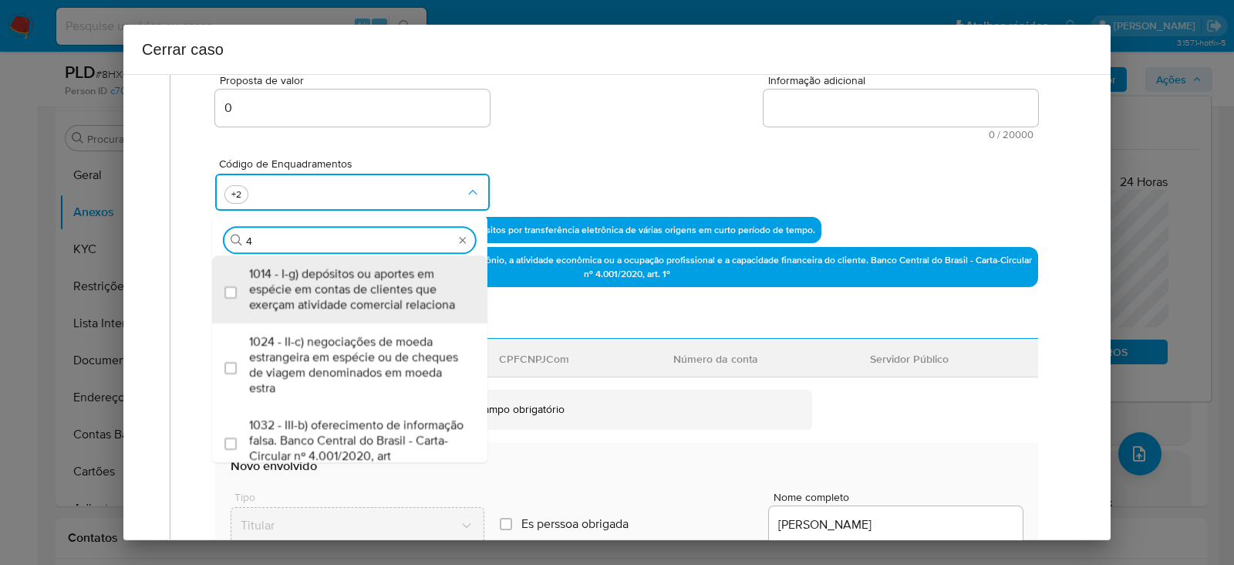
type input "47"
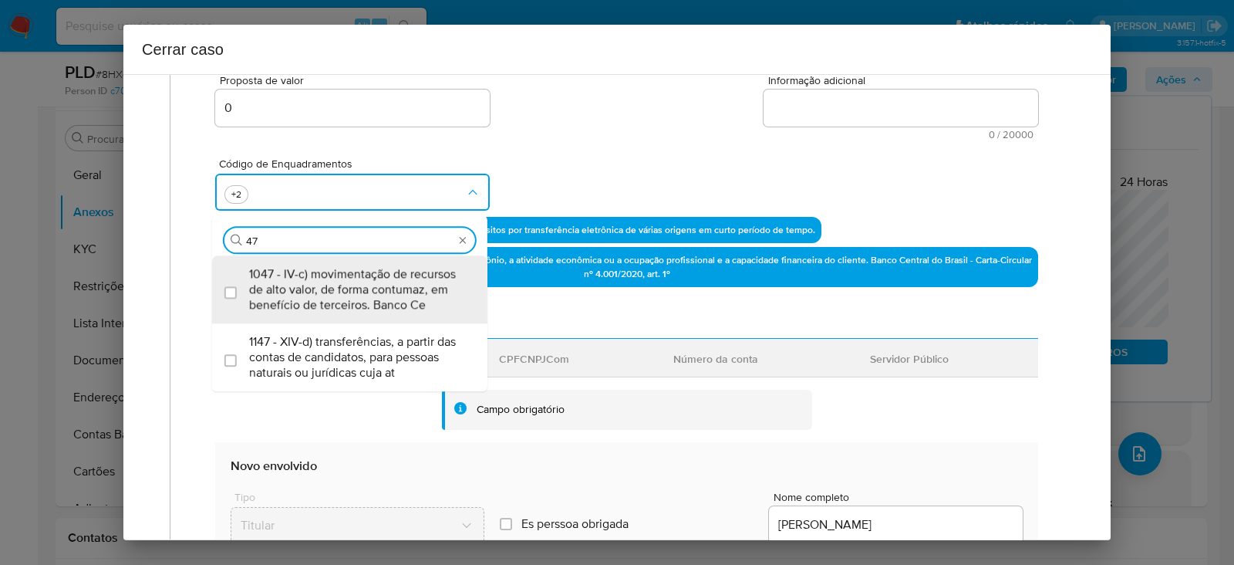
click at [308, 295] on span "1047 - IV-c) movimentação de recursos de alto valor, de forma contumaz, em bene…" at bounding box center [357, 289] width 217 height 46
checkbox input "true"
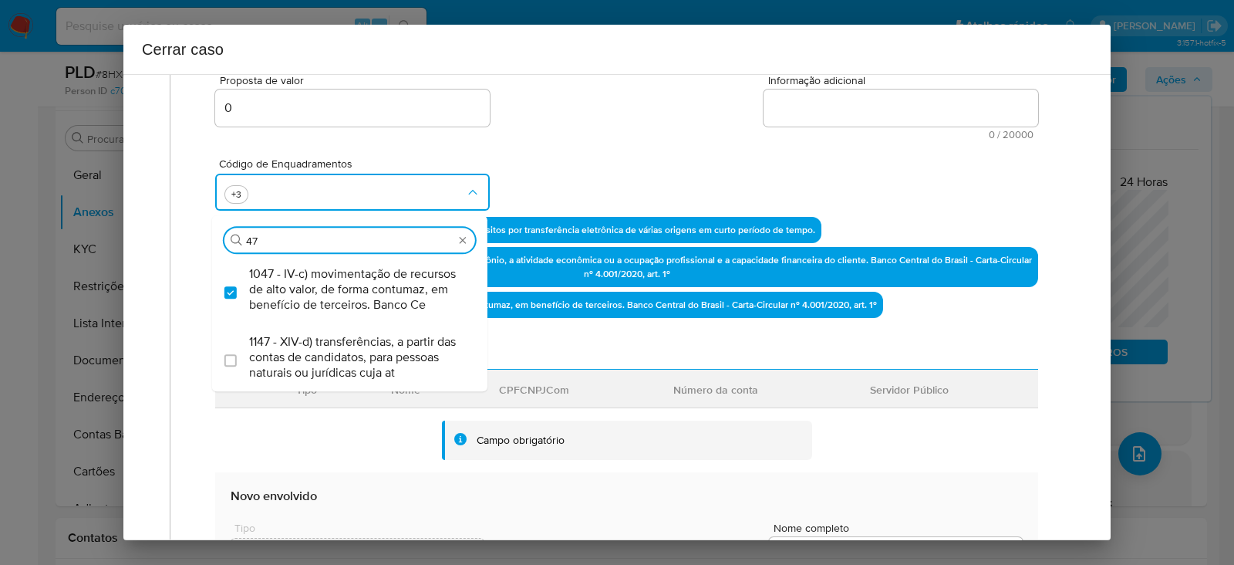
type input "4"
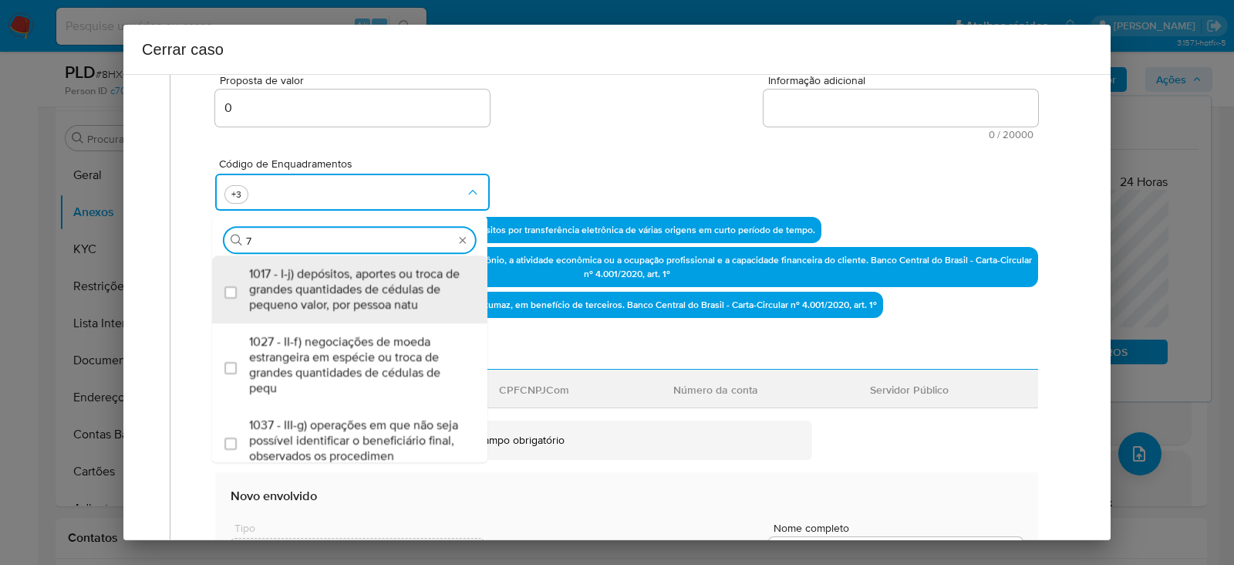
type input "74"
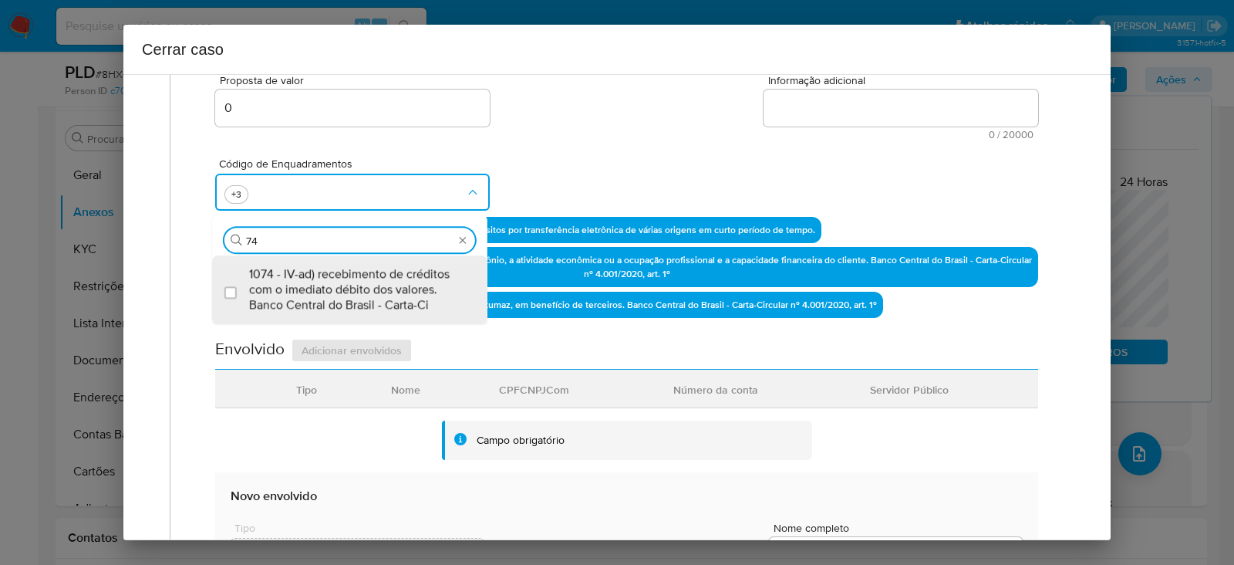
click at [308, 295] on span "1074 - IV-ad) recebimento de créditos com o imediato débito dos valores. Banco …" at bounding box center [357, 289] width 217 height 46
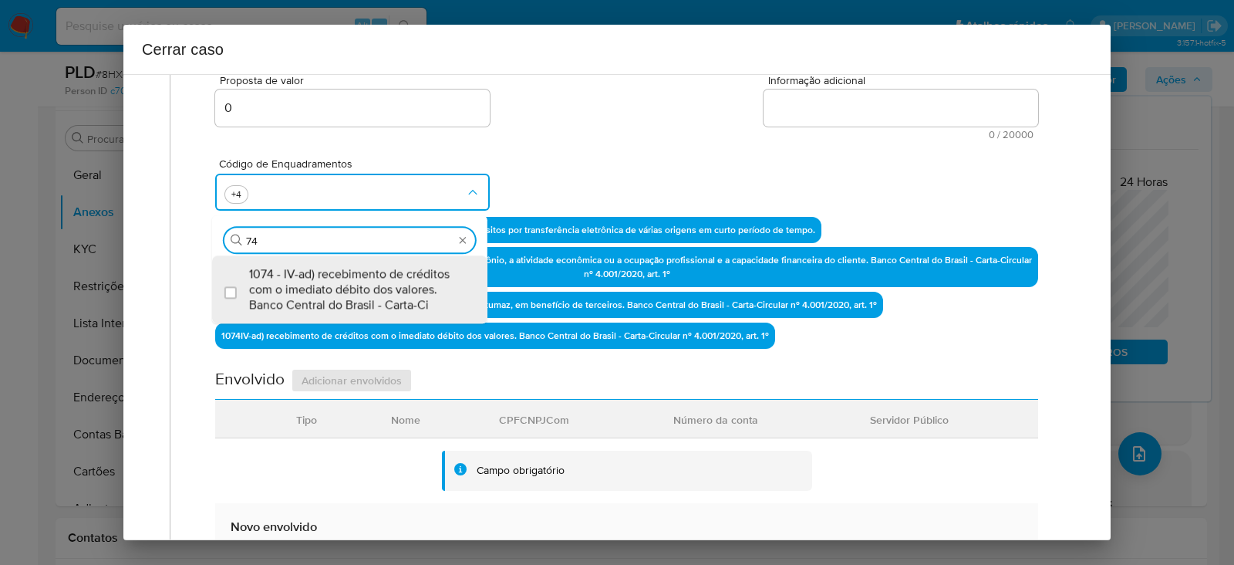
checkbox input "true"
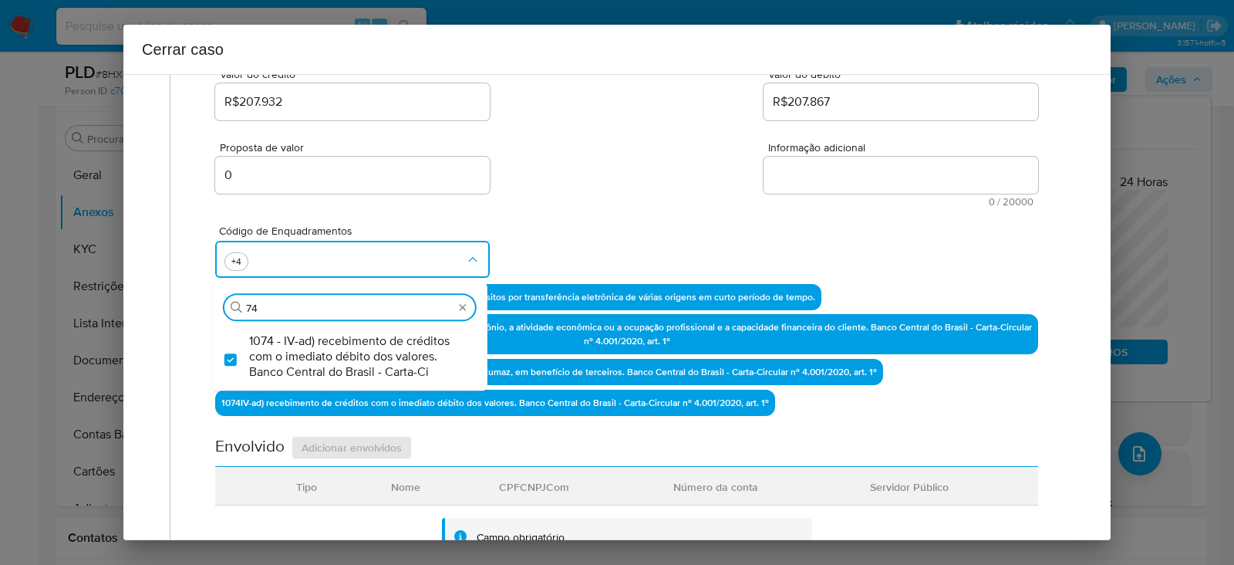
scroll to position [192, 0]
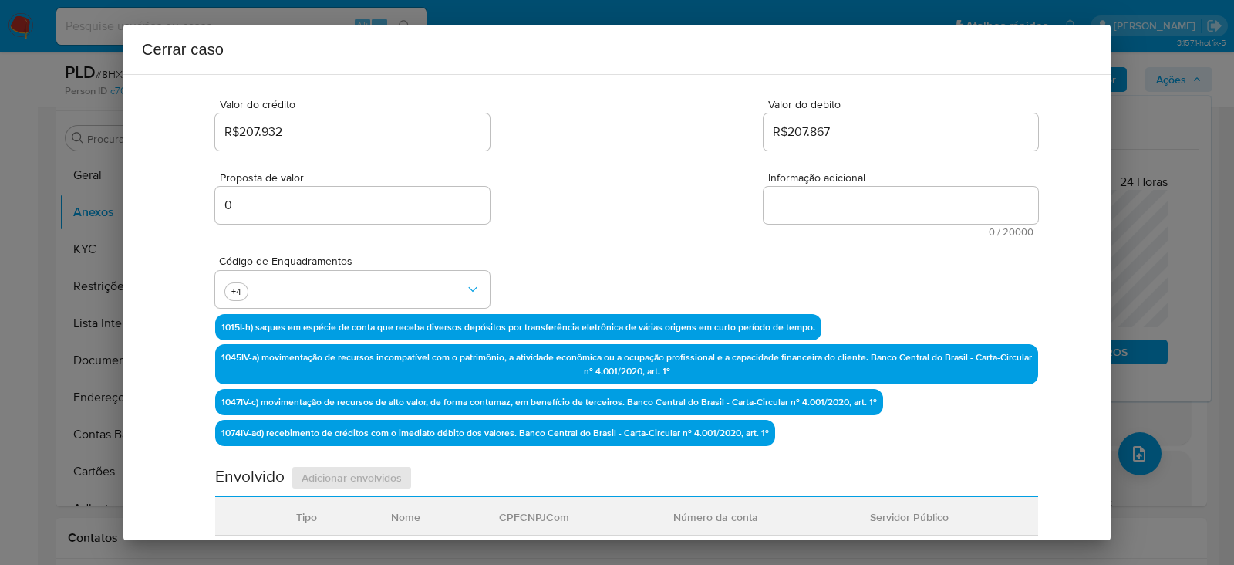
click at [837, 197] on textarea "Informação adicional" at bounding box center [901, 205] width 275 height 37
click at [829, 207] on textarea "Informação adicional" at bounding box center [901, 205] width 275 height 37
drag, startPoint x: 841, startPoint y: 223, endPoint x: 833, endPoint y: 198, distance: 25.9
click at [833, 198] on div "Informação adicional 0 / 20000 20000 caracteres restantes" at bounding box center [901, 204] width 275 height 65
click at [833, 198] on textarea "Informação adicional" at bounding box center [901, 205] width 275 height 37
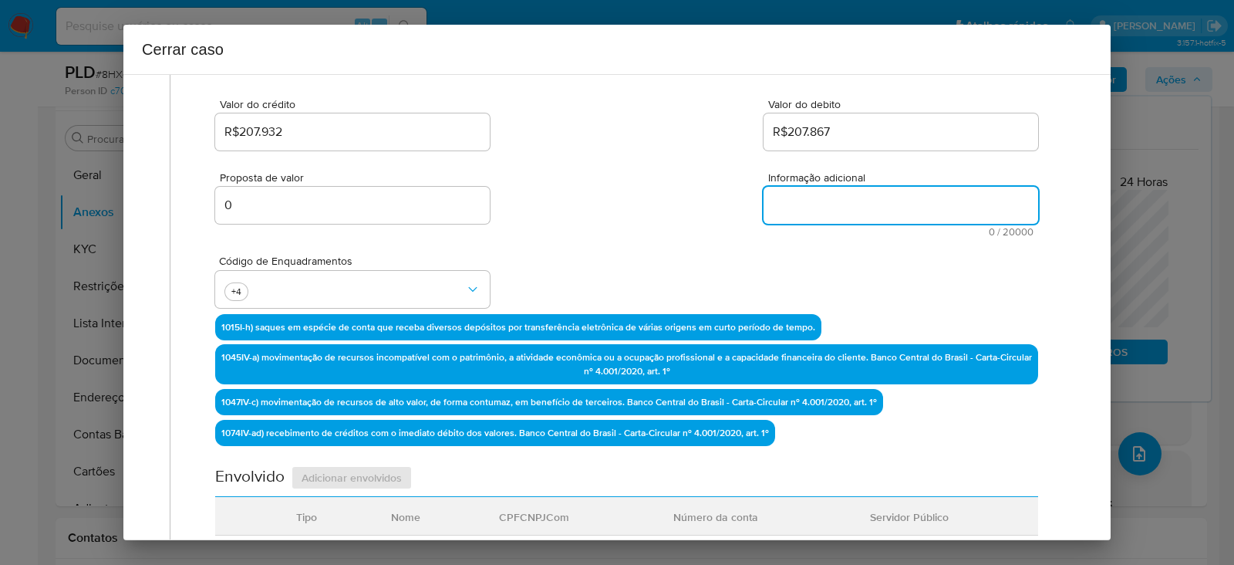
paste textarea "Ramon Diego Soares da Silva, CPF 15774681475, 23 anos, residente no município d…"
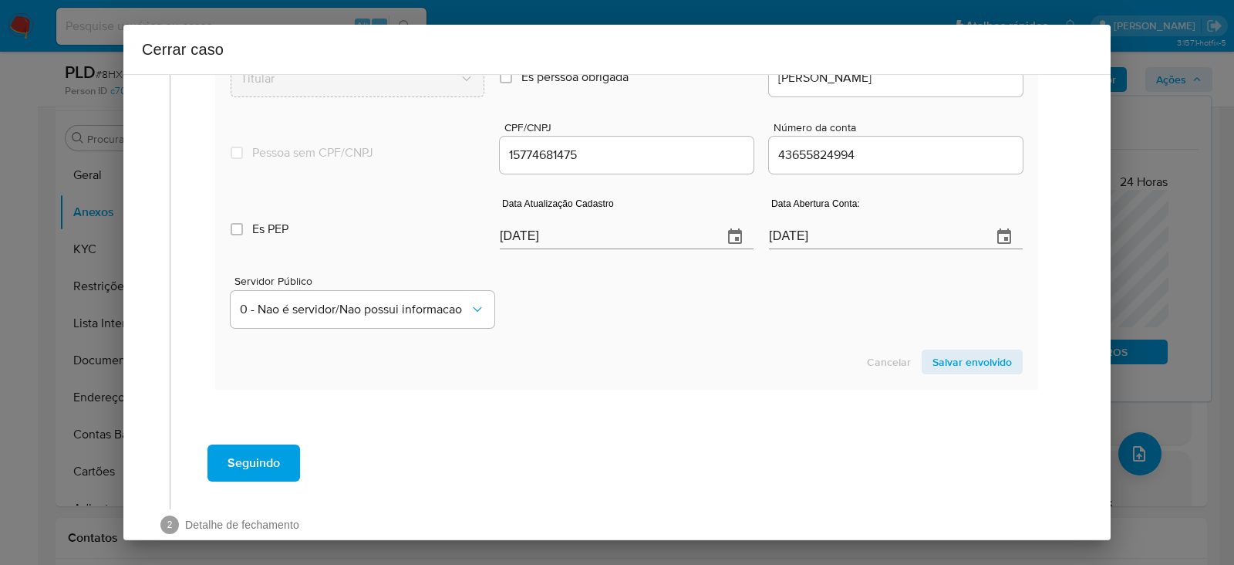
scroll to position [895, 0]
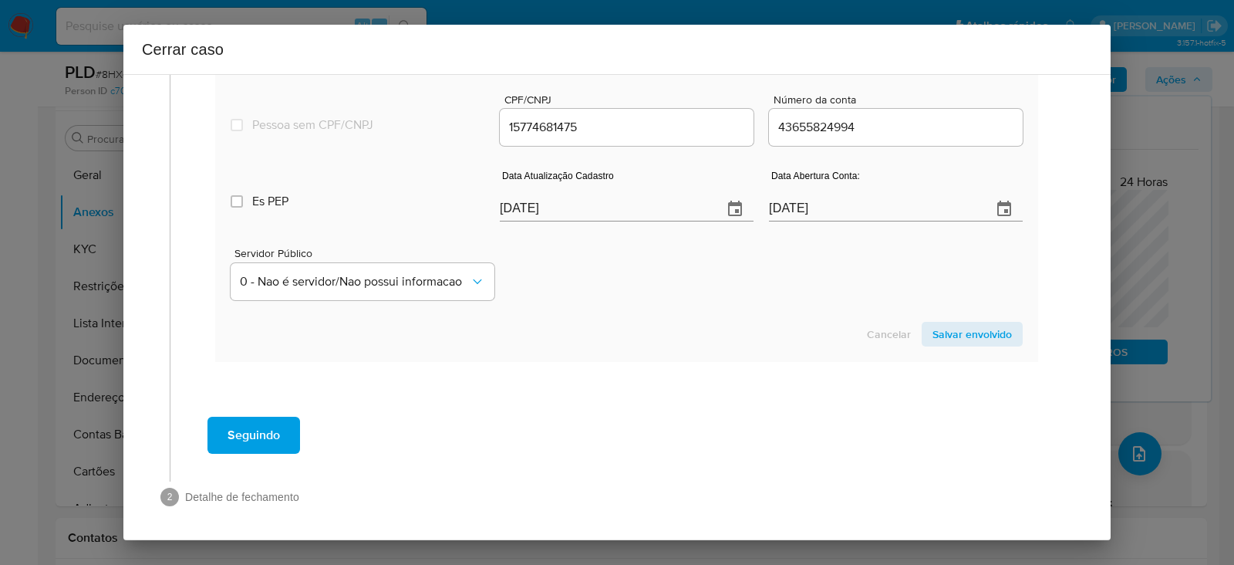
type textarea "Ramon Diego Soares da Silva, CPF 15774681475, 23 anos, residente no município d…"
drag, startPoint x: 926, startPoint y: 358, endPoint x: 929, endPoint y: 337, distance: 21.1
click at [926, 349] on section "Novo envolvido Tipo Titular Es perssoa obrigada Is PObrigada Nome completo RAMO…" at bounding box center [626, 165] width 823 height 394
click at [940, 332] on span "Salvar envolvido" at bounding box center [971, 334] width 79 height 22
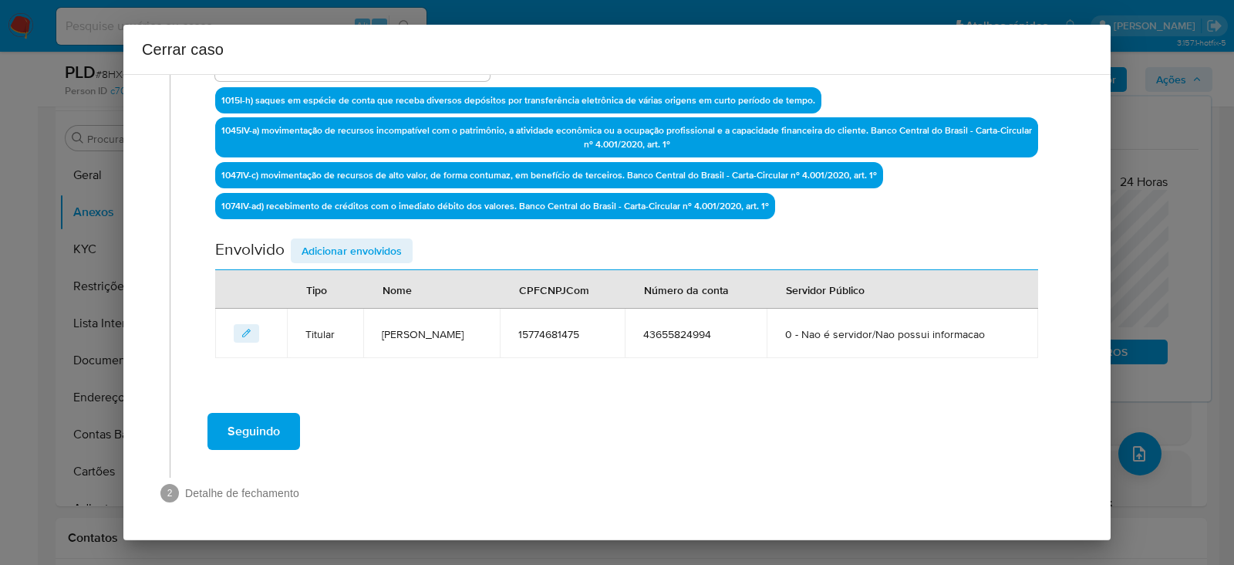
scroll to position [487, 0]
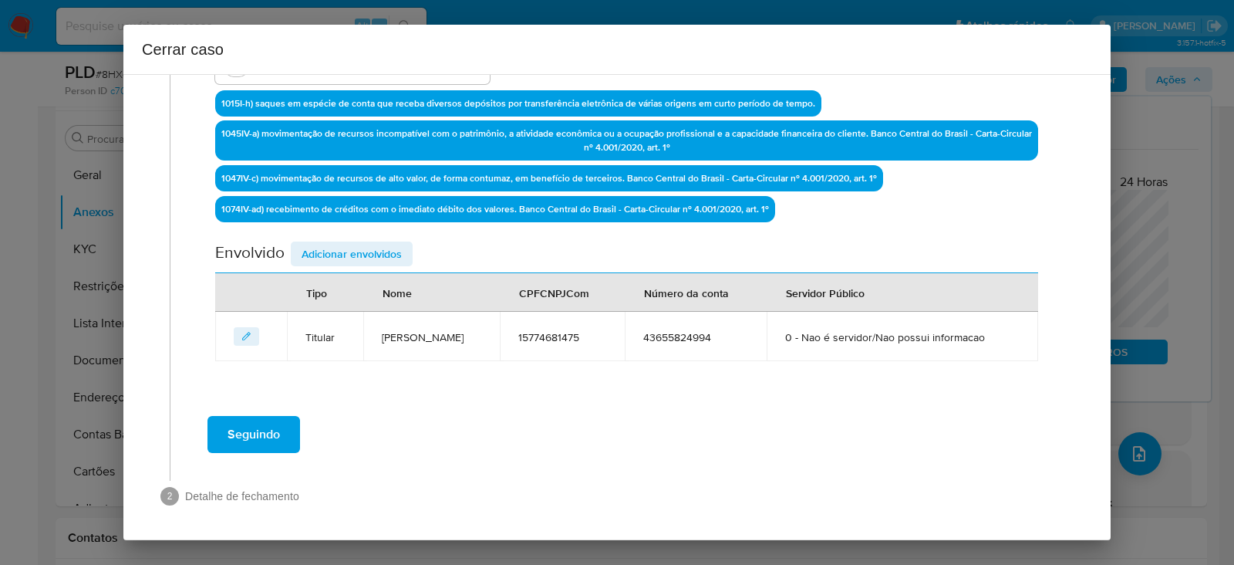
click at [339, 244] on span "Adicionar envolvidos" at bounding box center [352, 254] width 100 height 22
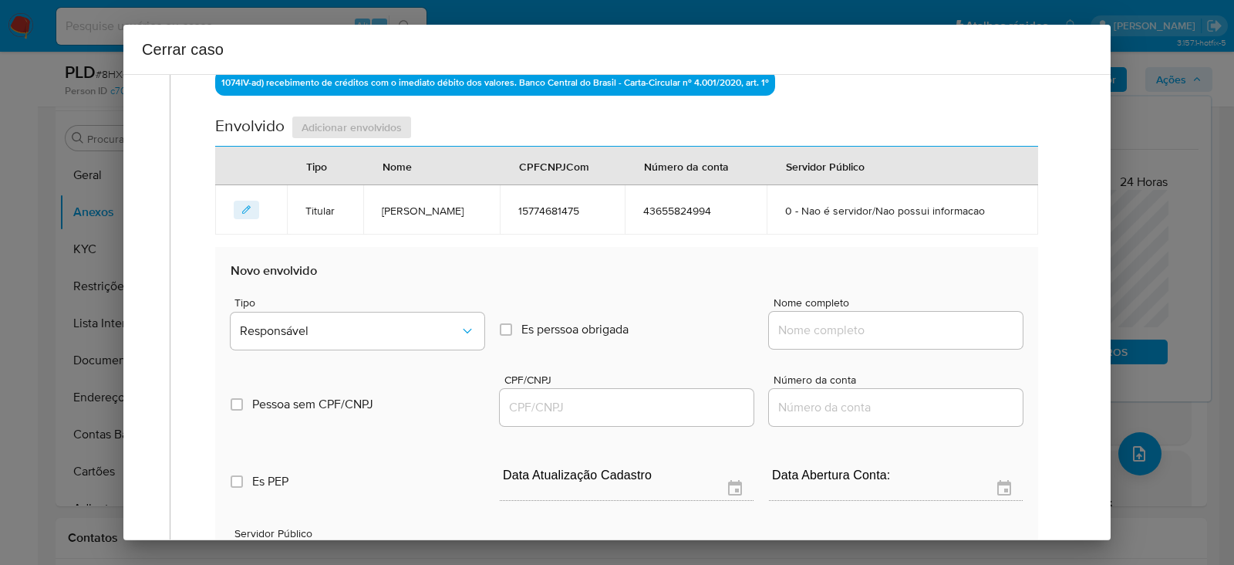
scroll to position [679, 0]
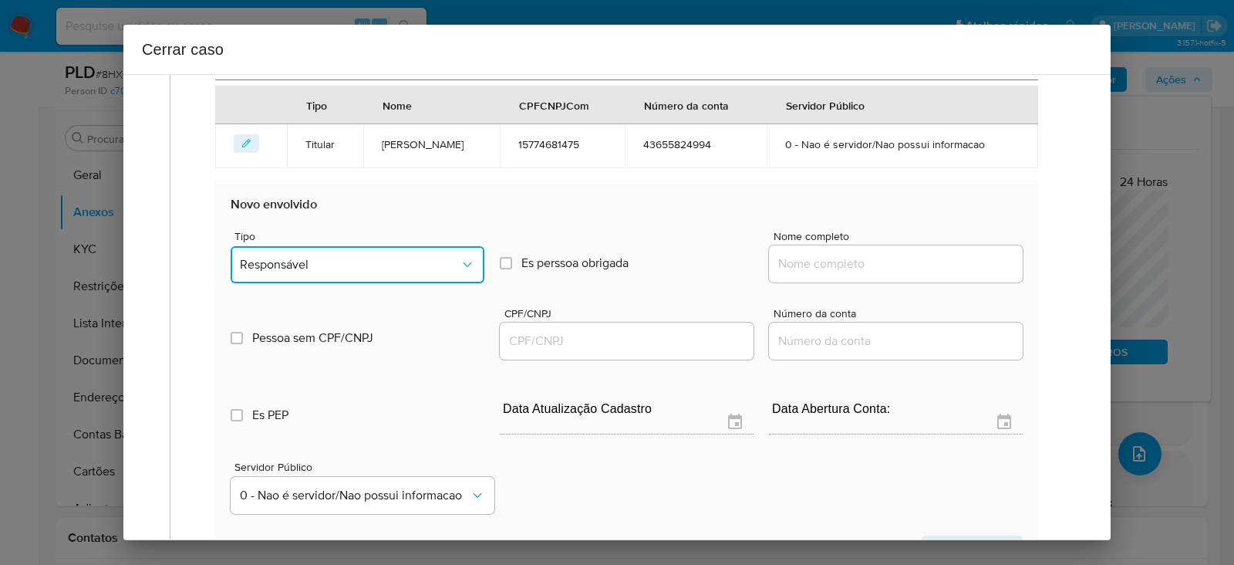
click at [322, 260] on span "Responsável" at bounding box center [350, 264] width 220 height 15
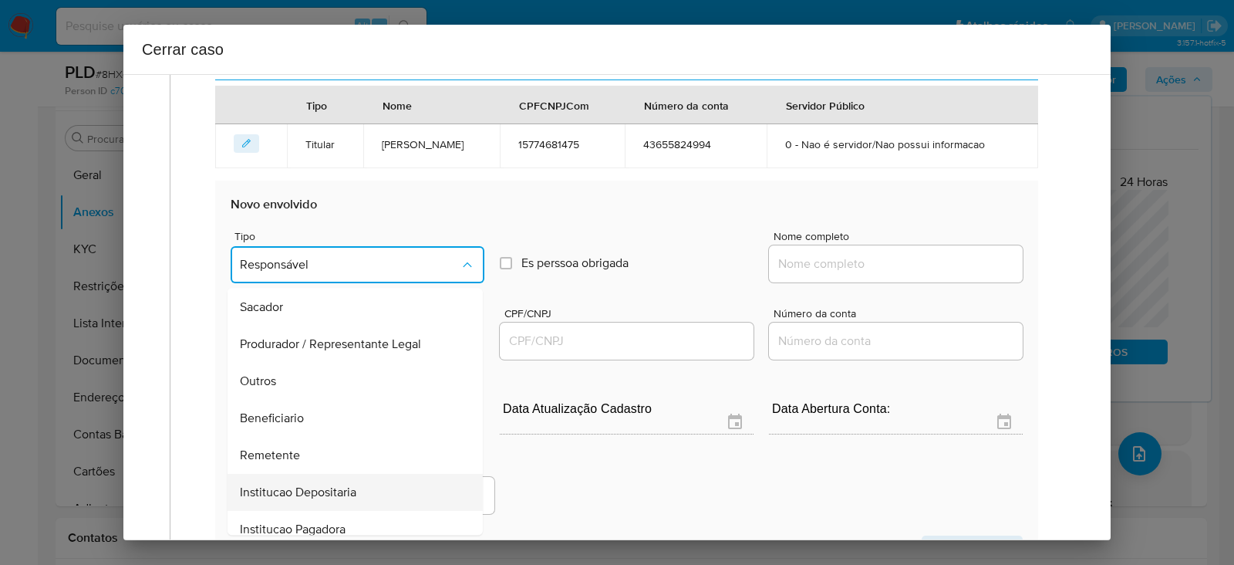
scroll to position [197, 0]
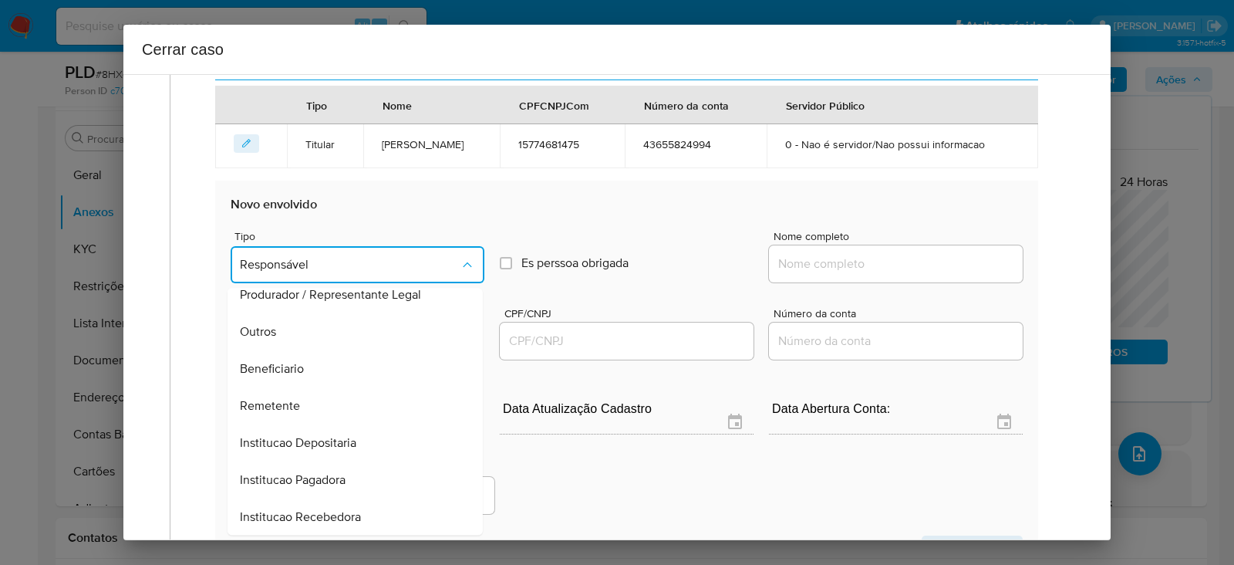
click at [266, 406] on span "Remetente" at bounding box center [270, 405] width 60 height 15
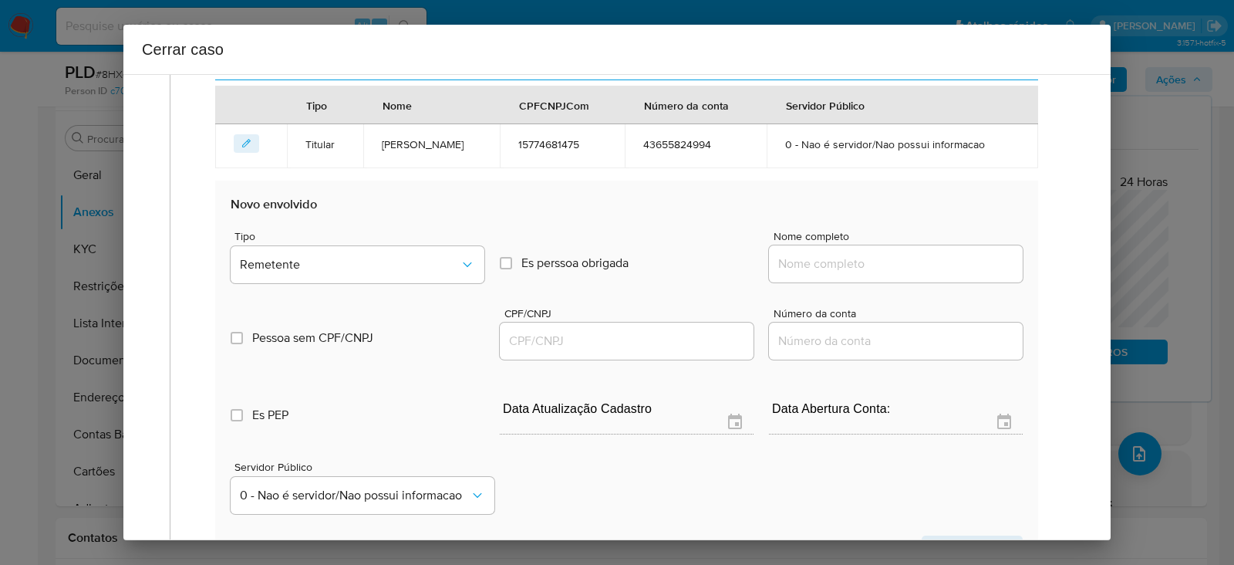
click at [843, 256] on input "Nome completo" at bounding box center [896, 264] width 254 height 20
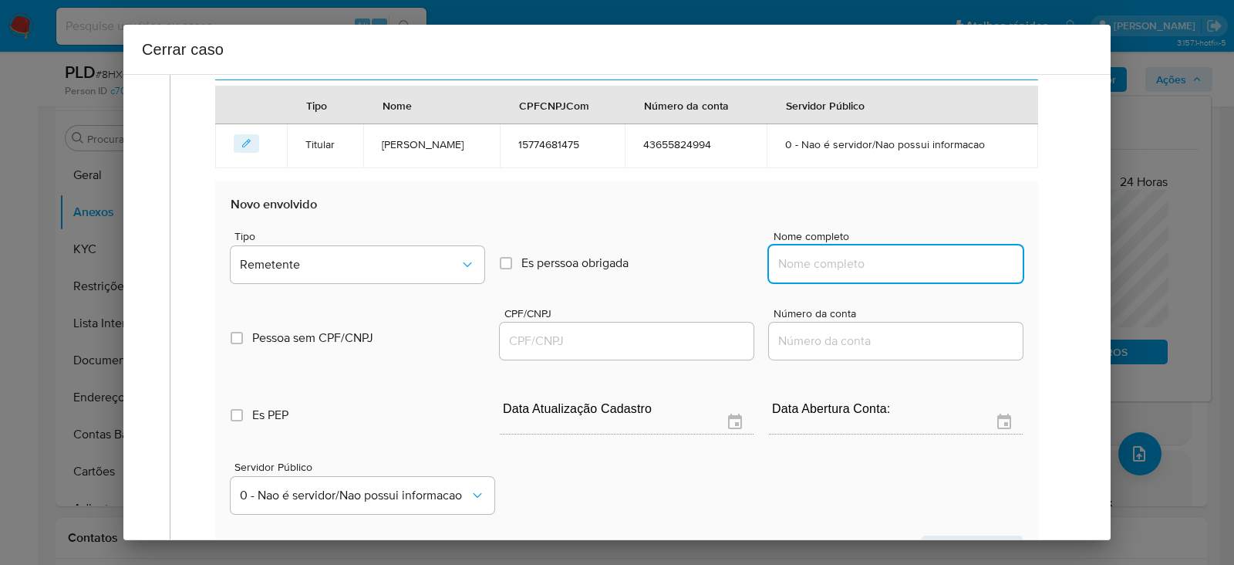
paste input "Fransueudo Ferreira Da Silva 01801324409, 33954335000106"
drag, startPoint x: 890, startPoint y: 261, endPoint x: 1250, endPoint y: 269, distance: 360.3
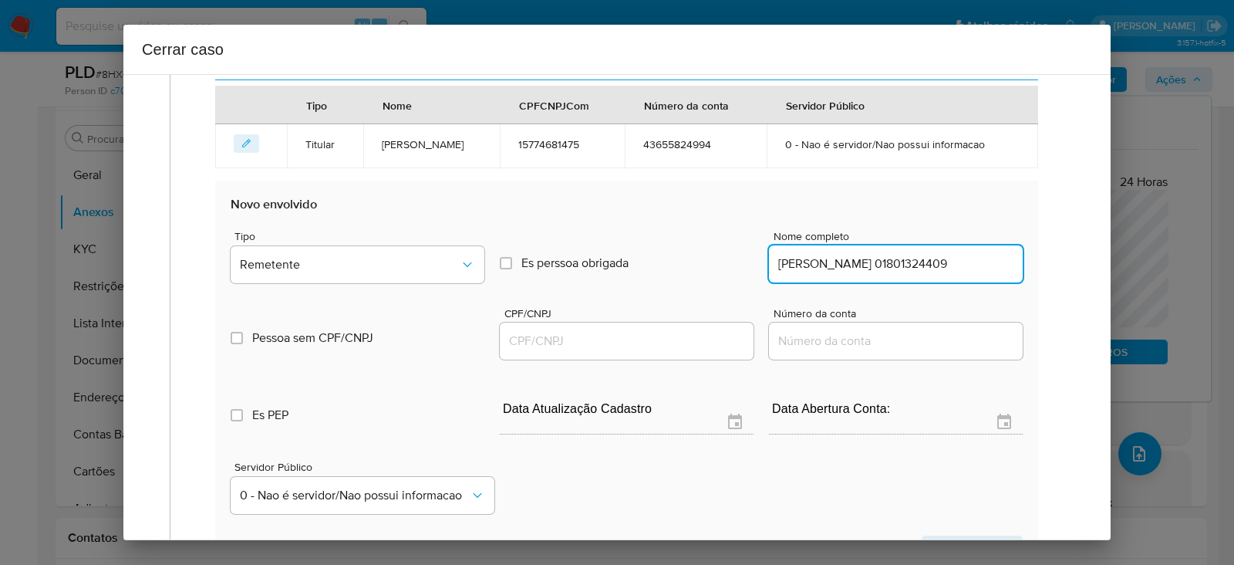
type input "Fransueudo Ferreira Da Silva 01801324409"
click at [563, 322] on div at bounding box center [627, 340] width 254 height 37
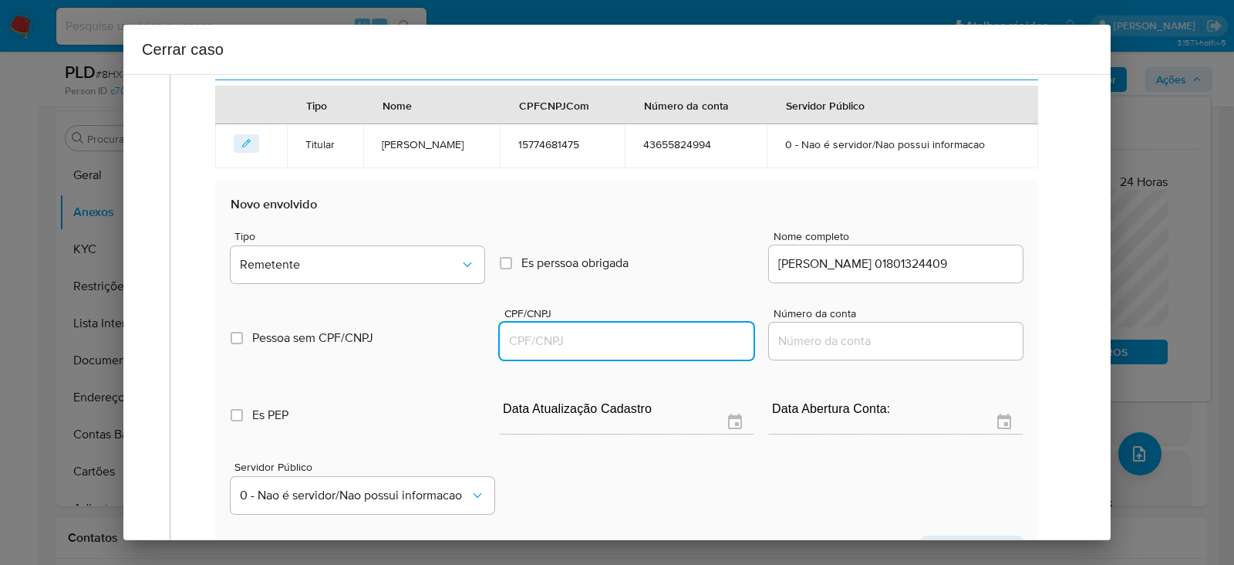
click at [569, 345] on input "CPF/CNPJ" at bounding box center [627, 341] width 254 height 20
paste input "33954335000106"
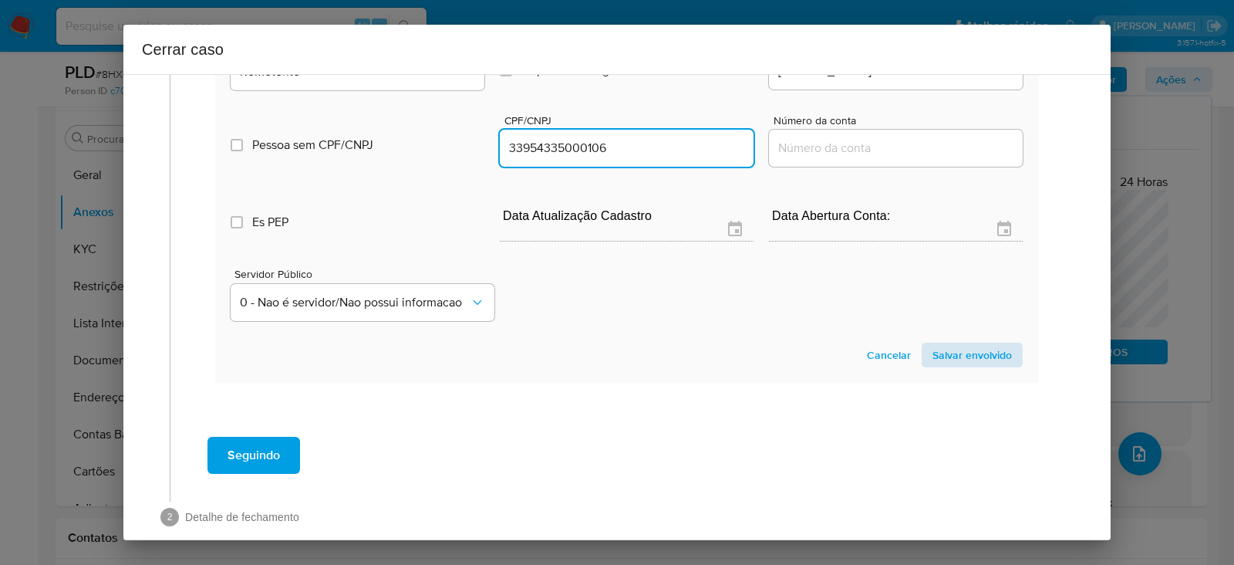
type input "33954335000106"
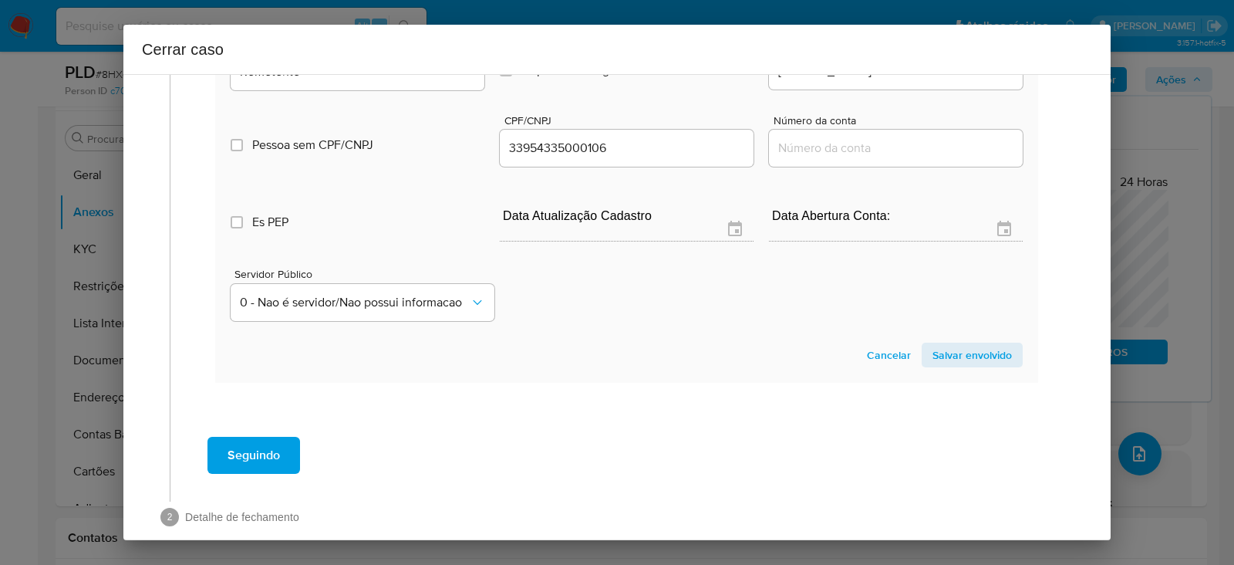
click at [976, 355] on span "Salvar envolvido" at bounding box center [971, 355] width 79 height 22
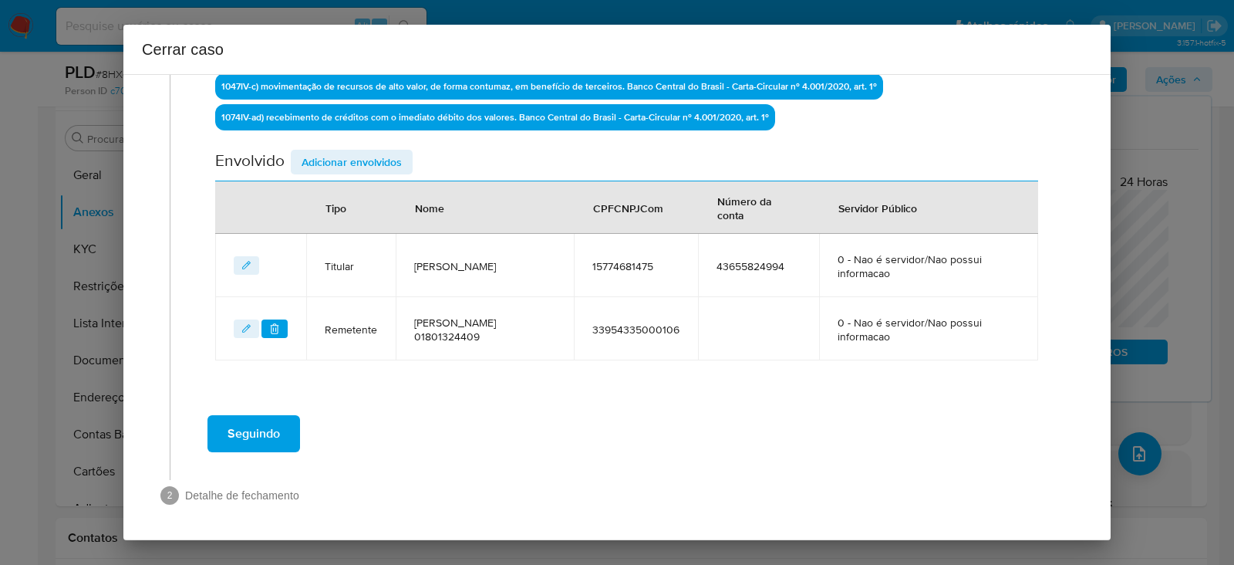
click at [335, 152] on span "Adicionar envolvidos" at bounding box center [352, 162] width 100 height 22
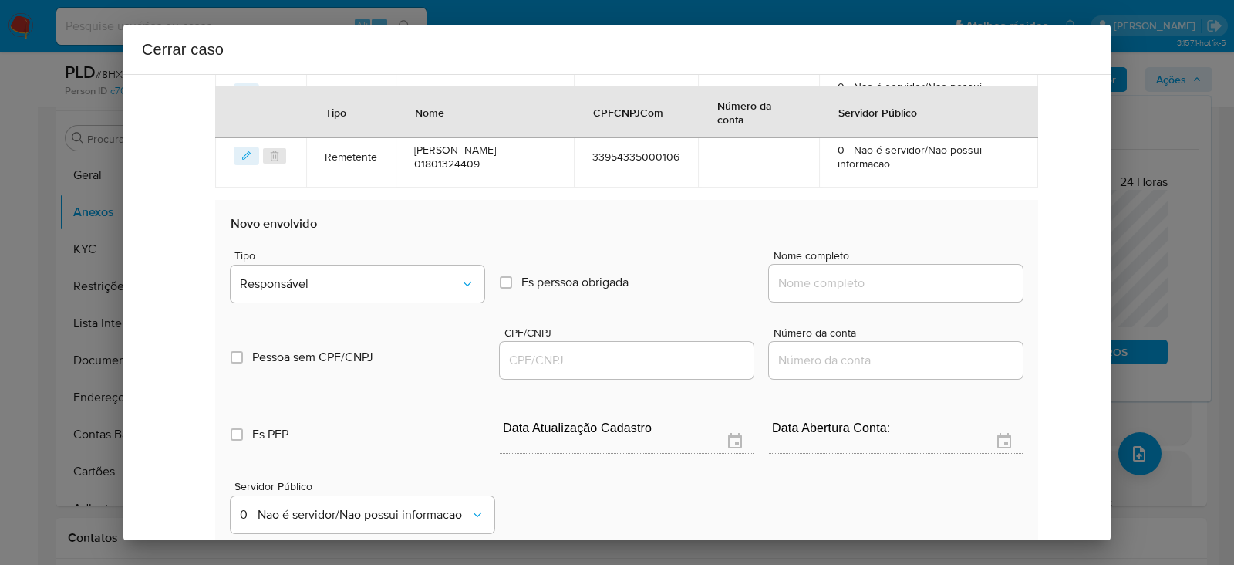
scroll to position [868, 0]
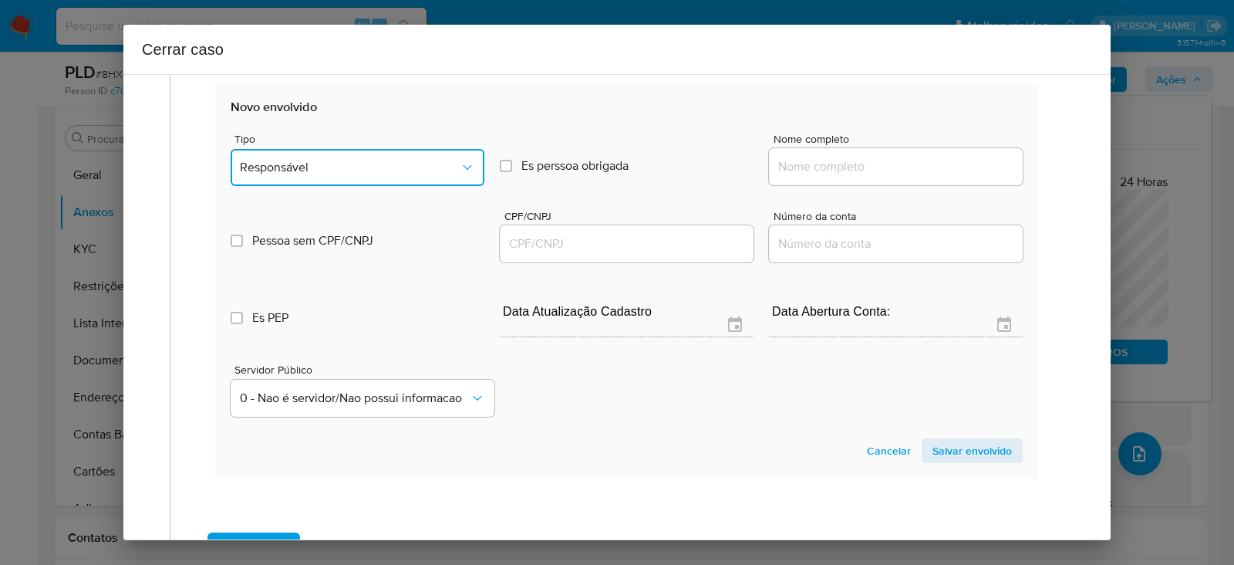
click at [328, 160] on span "Responsável" at bounding box center [350, 167] width 220 height 15
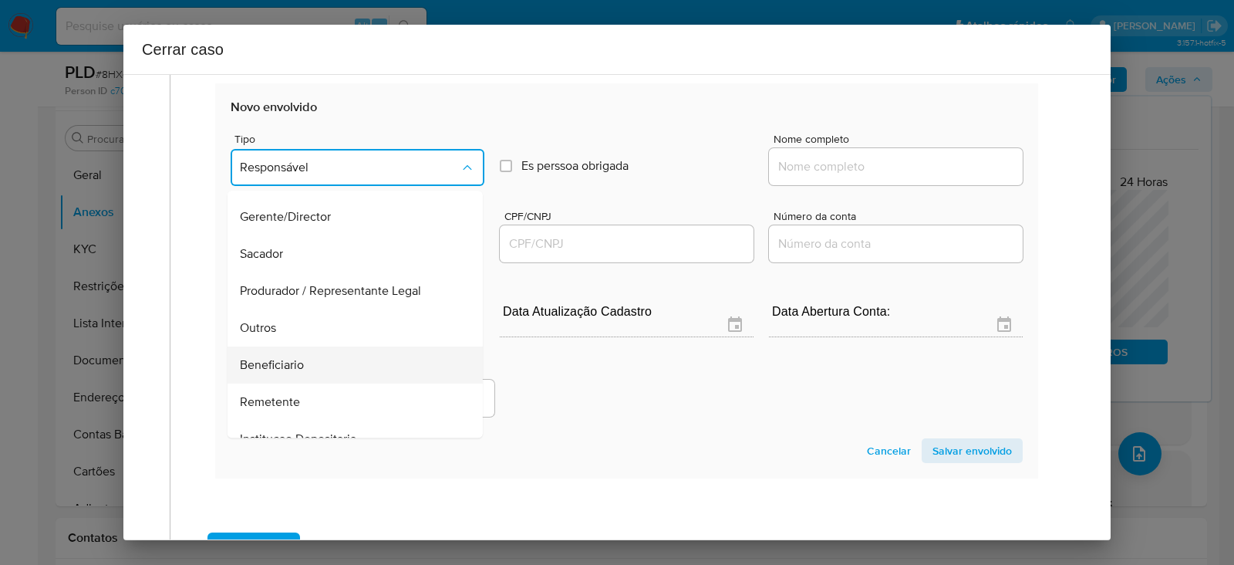
scroll to position [197, 0]
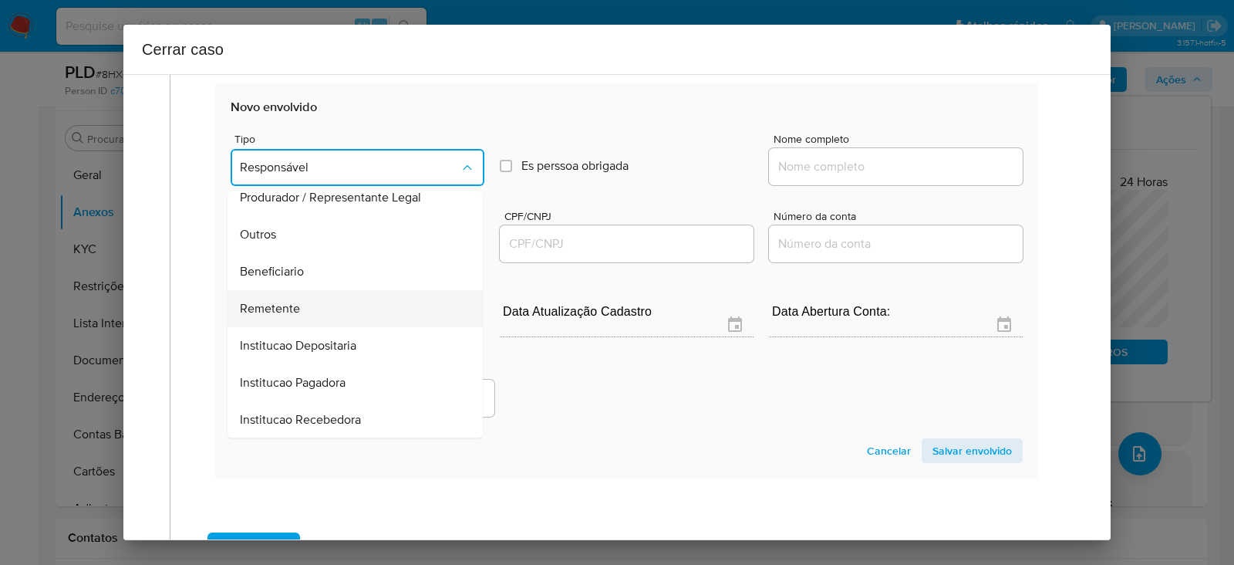
click at [279, 302] on span "Remetente" at bounding box center [270, 308] width 60 height 15
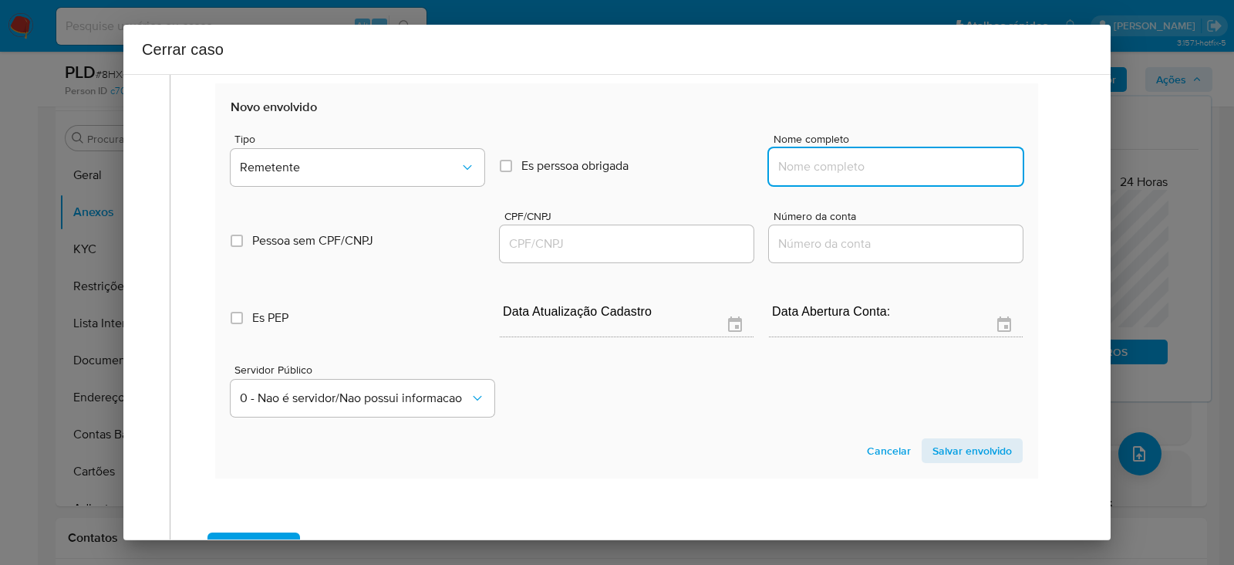
click at [808, 167] on input "Nome completo" at bounding box center [896, 167] width 254 height 20
paste input "Fransueudo Ferreira Da Silva, 01801324409"
drag, startPoint x: 916, startPoint y: 164, endPoint x: 1198, endPoint y: 164, distance: 281.5
click at [1198, 164] on div "Cerrar caso 1 Informação completa Geral Data de início 01/07/2025 Data Fin 27/0…" at bounding box center [617, 282] width 1234 height 565
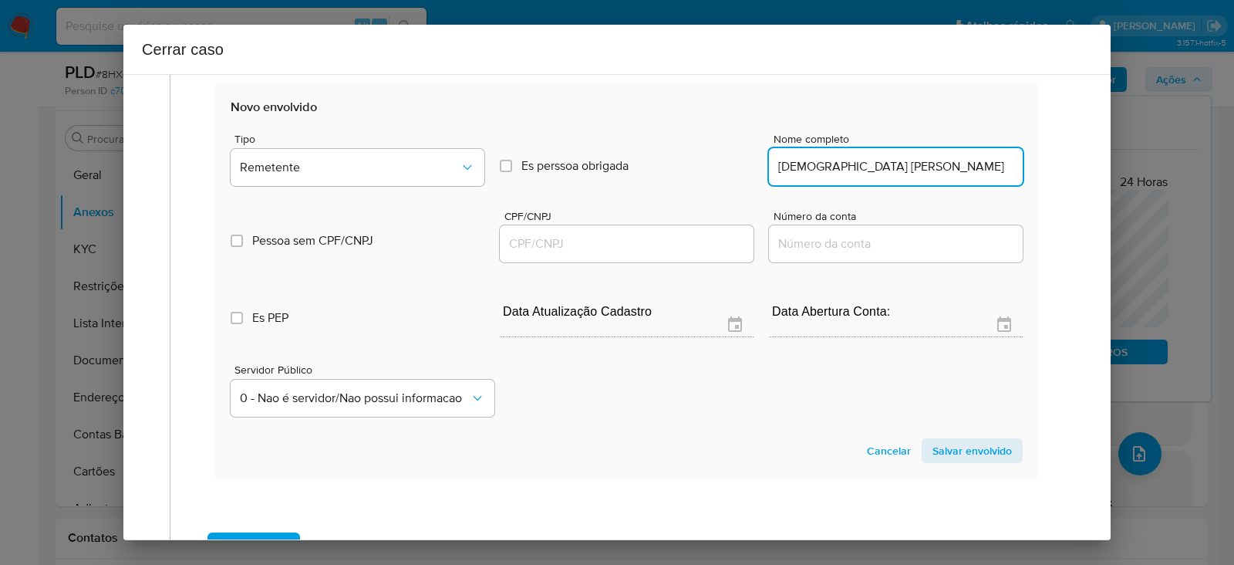
scroll to position [0, 0]
type input "Fransueudo Ferreira Da Silva"
click at [544, 247] on input "CPF/CNPJ" at bounding box center [627, 244] width 254 height 20
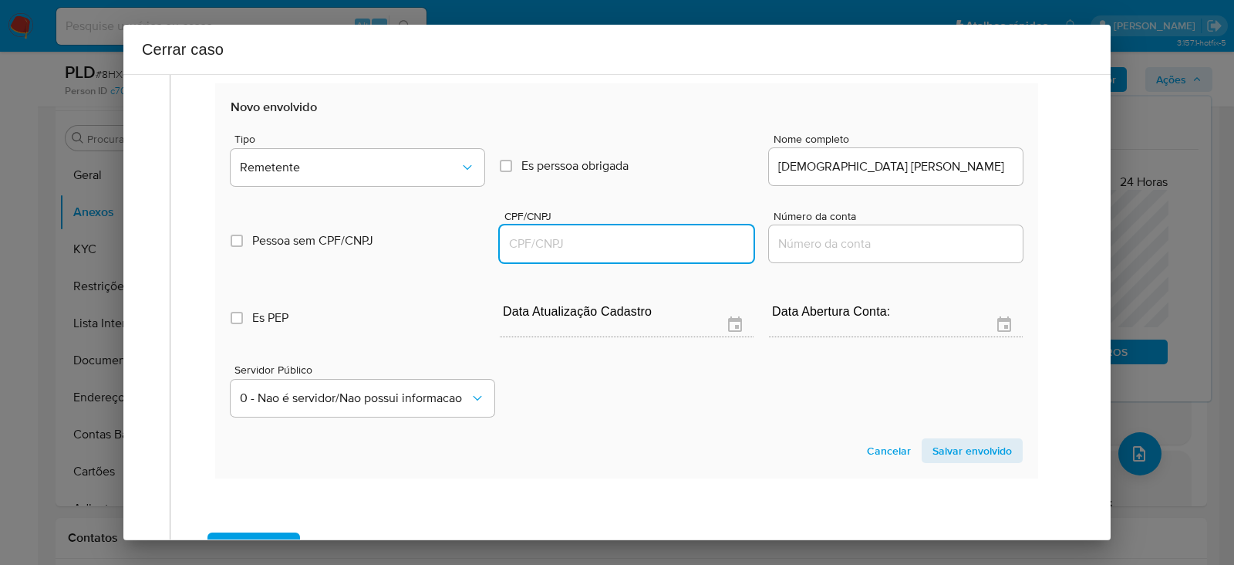
paste input "01801324409"
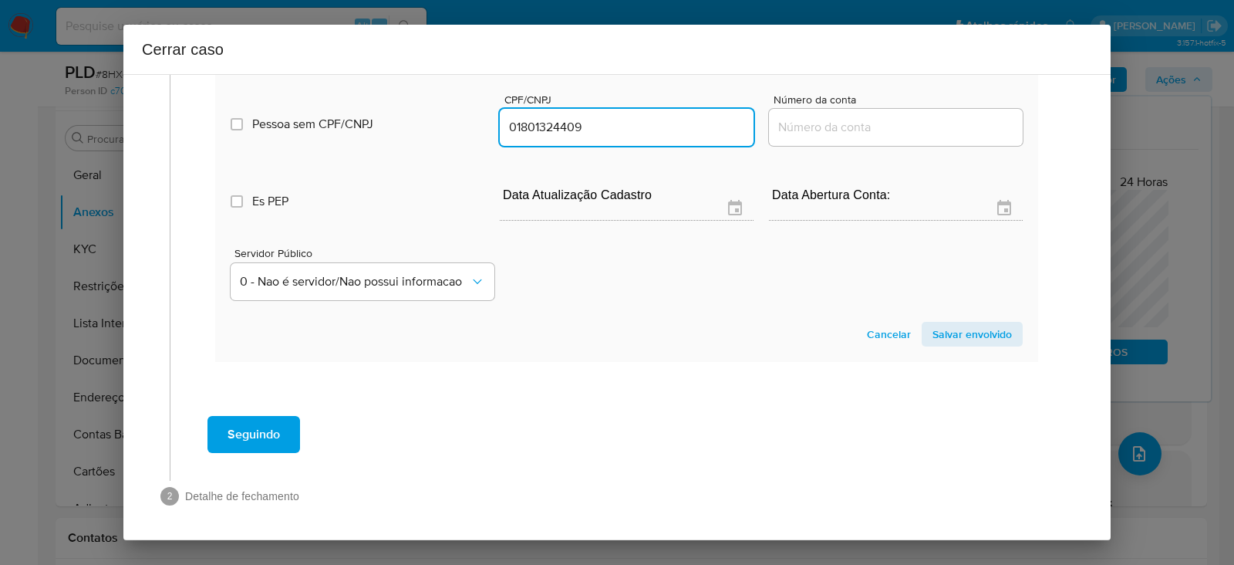
type input "1801324409"
click at [966, 335] on span "Salvar envolvido" at bounding box center [971, 334] width 79 height 22
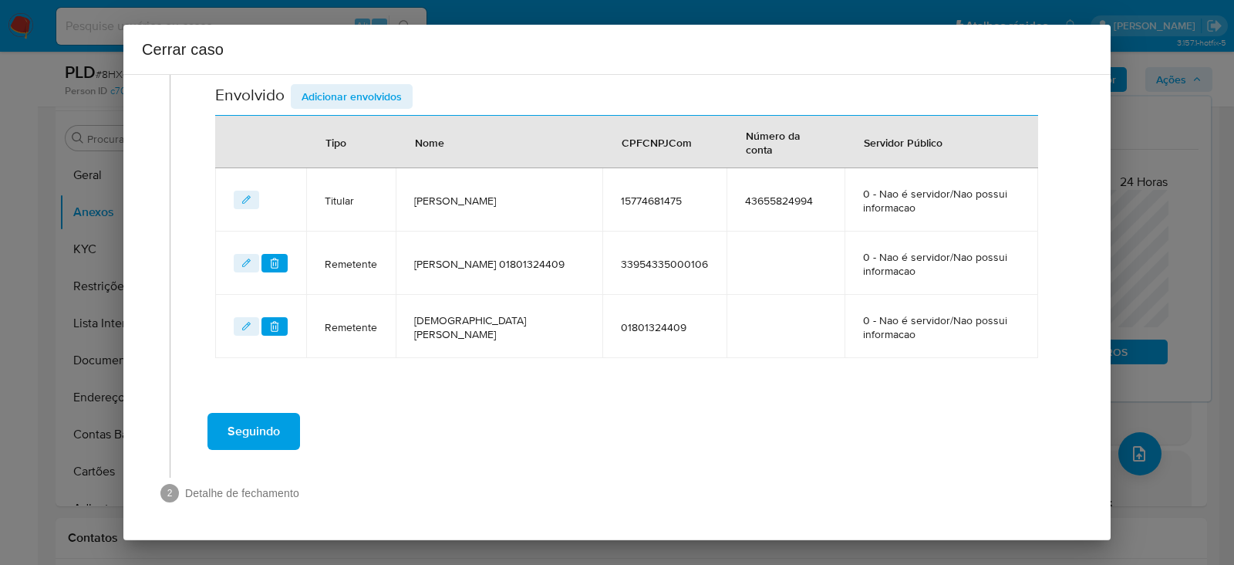
scroll to position [641, 0]
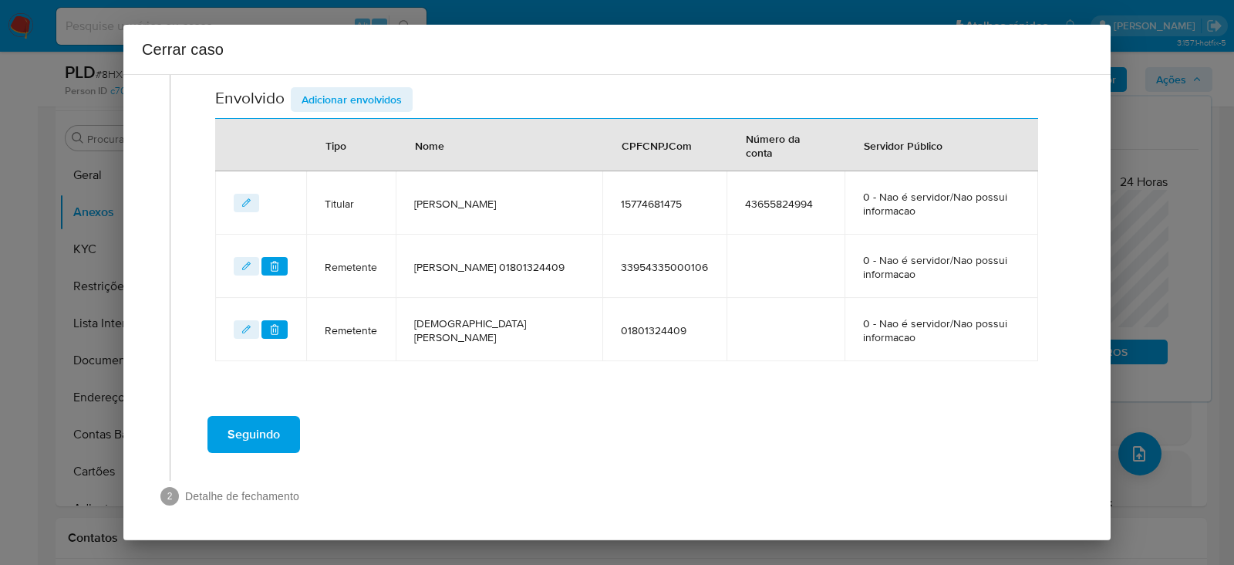
click at [325, 93] on span "Adicionar envolvidos" at bounding box center [352, 100] width 100 height 22
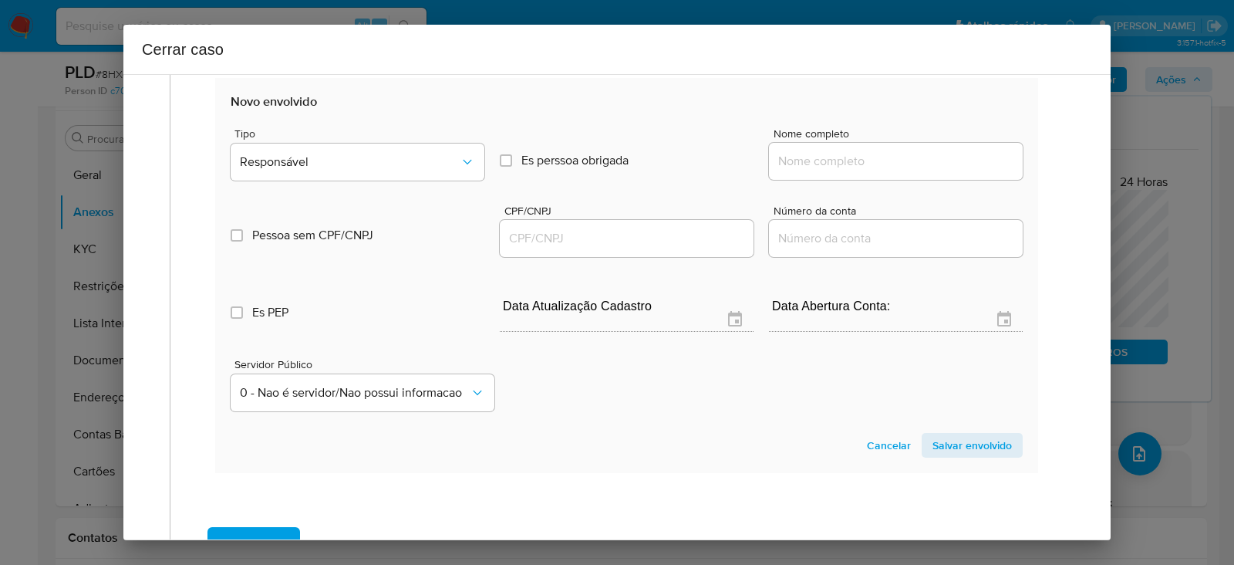
scroll to position [834, 0]
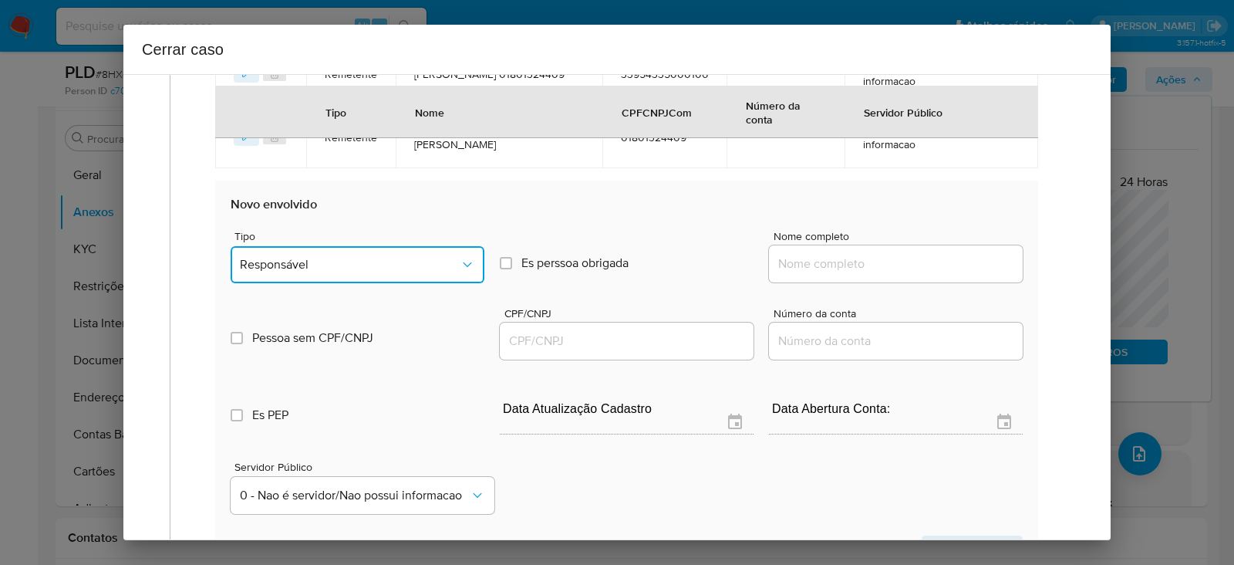
click at [316, 257] on span "Responsável" at bounding box center [350, 264] width 220 height 15
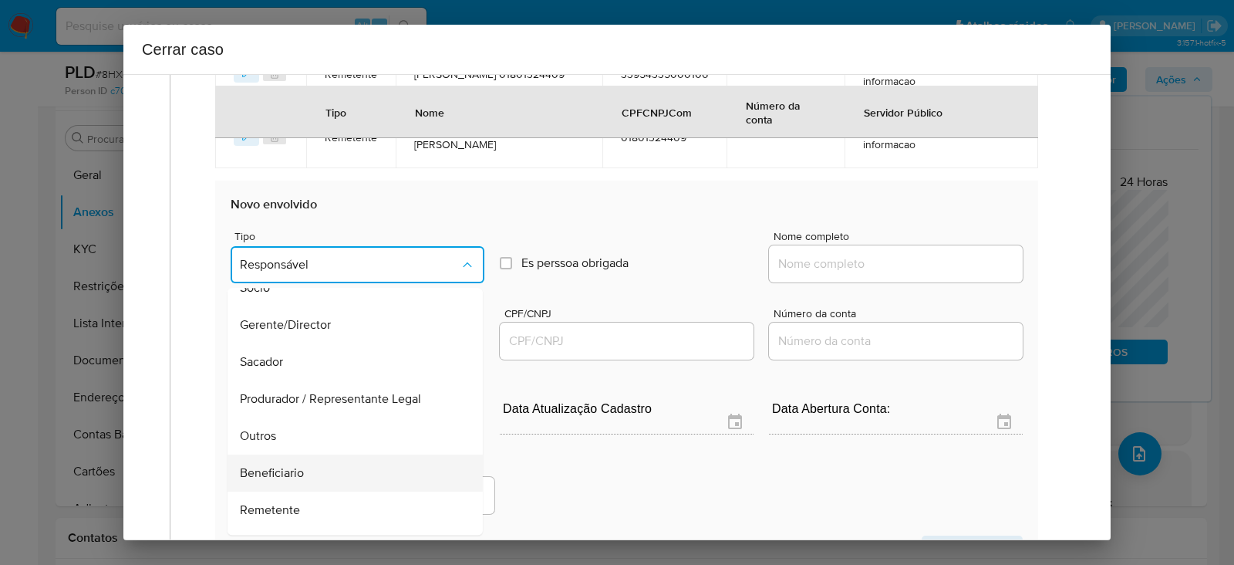
scroll to position [197, 0]
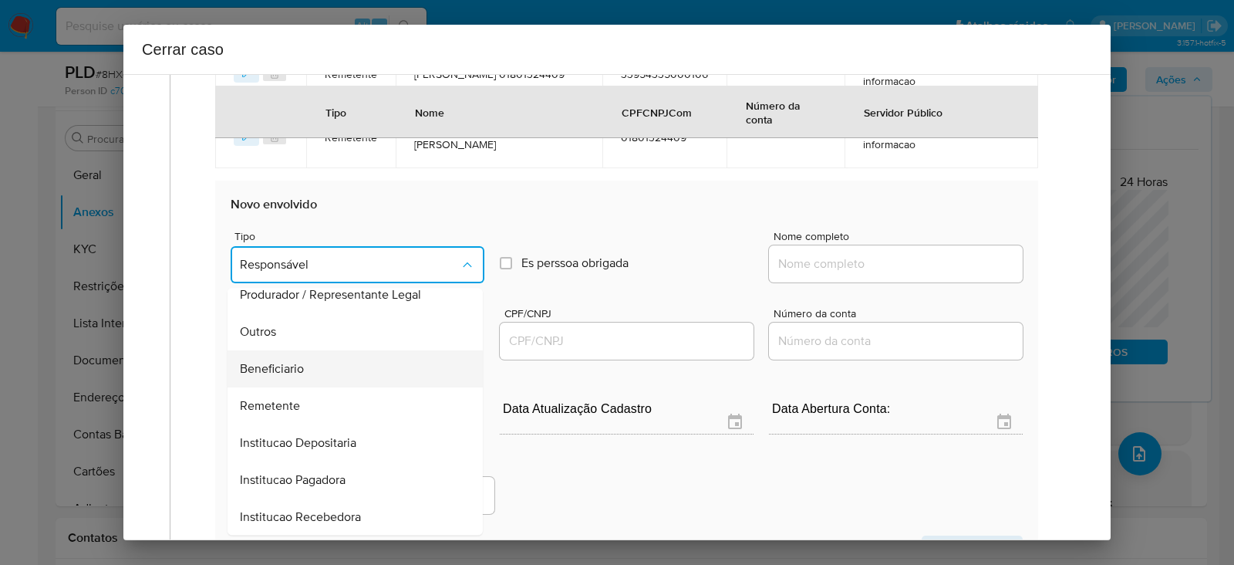
click at [278, 361] on span "Beneficiario" at bounding box center [272, 368] width 64 height 15
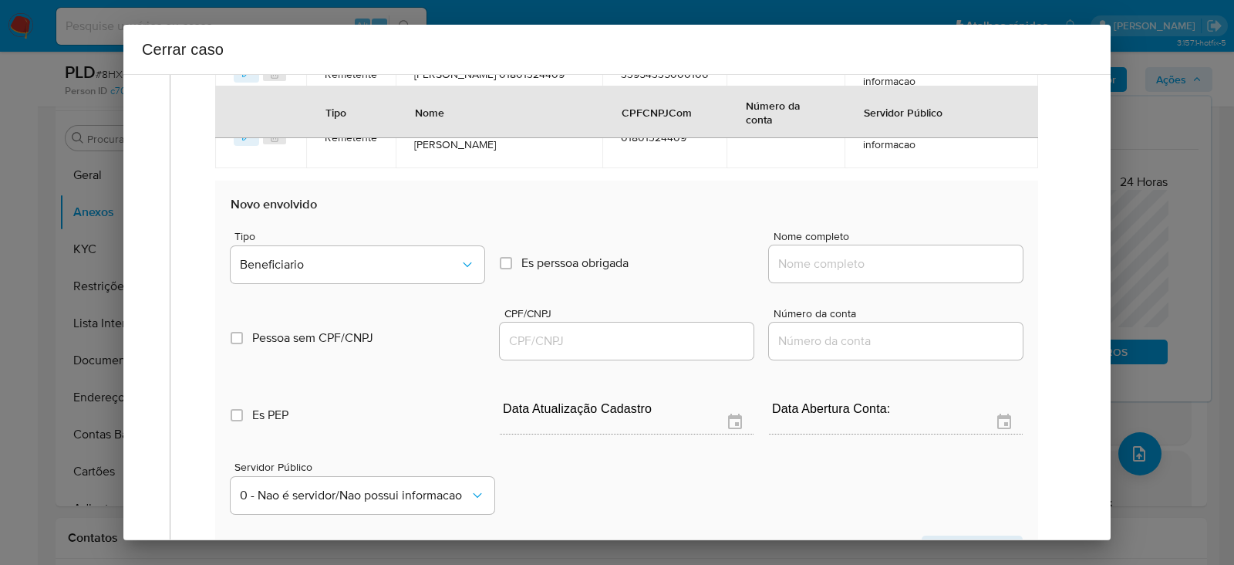
click at [835, 271] on div at bounding box center [896, 263] width 254 height 37
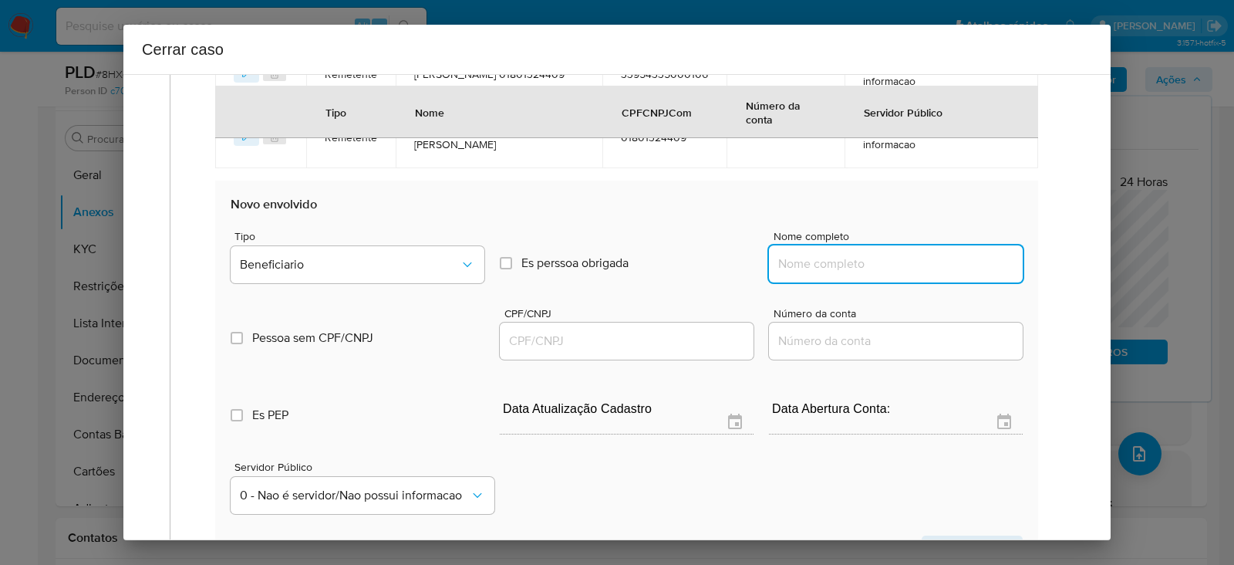
click at [851, 257] on input "Nome completo" at bounding box center [896, 264] width 254 height 20
paste input "Loterica Marechal Da Sorte Ltda, 62979596000170"
drag, startPoint x: 892, startPoint y: 259, endPoint x: 1240, endPoint y: 274, distance: 348.9
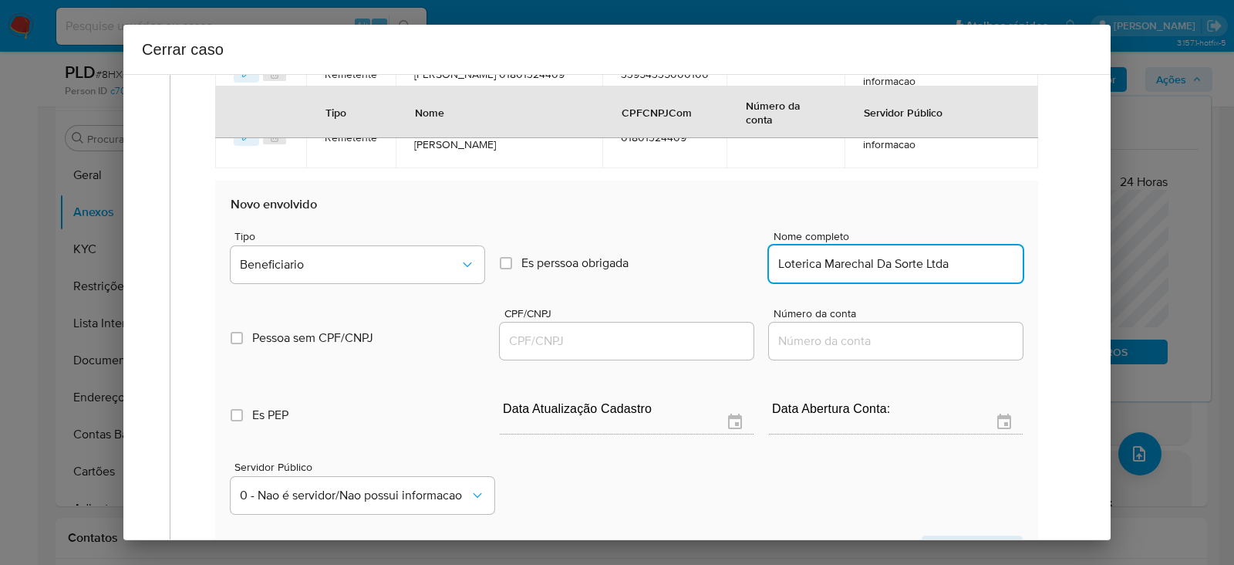
scroll to position [0, 0]
type input "Loterica Marechal Da Sorte Ltda"
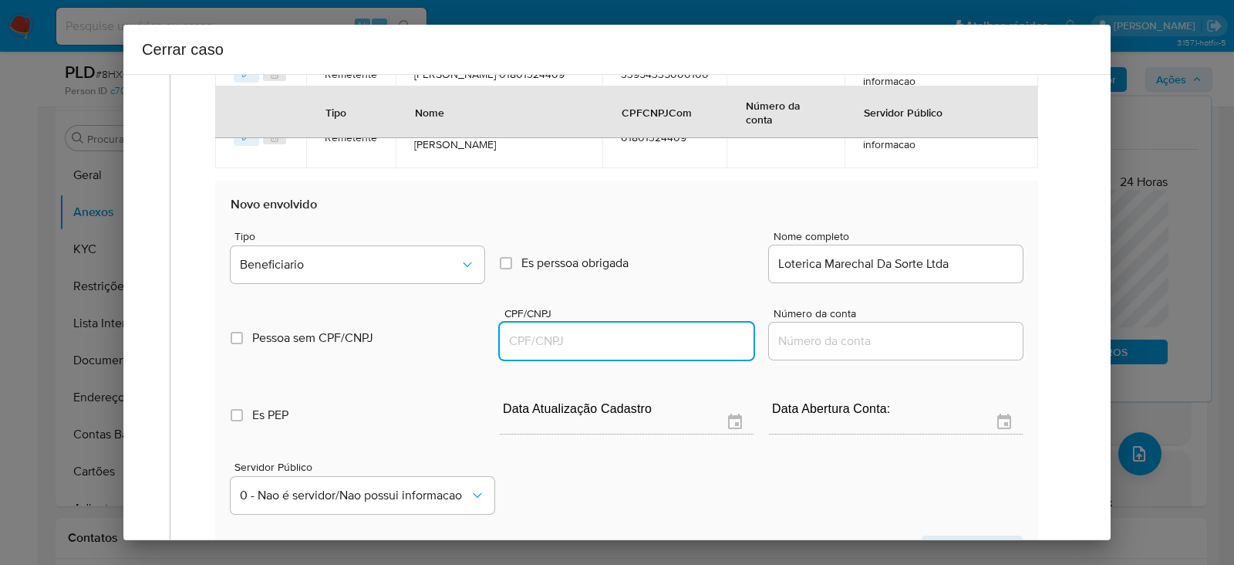
click at [524, 336] on input "CPF/CNPJ" at bounding box center [627, 341] width 254 height 20
paste input "62979596000170"
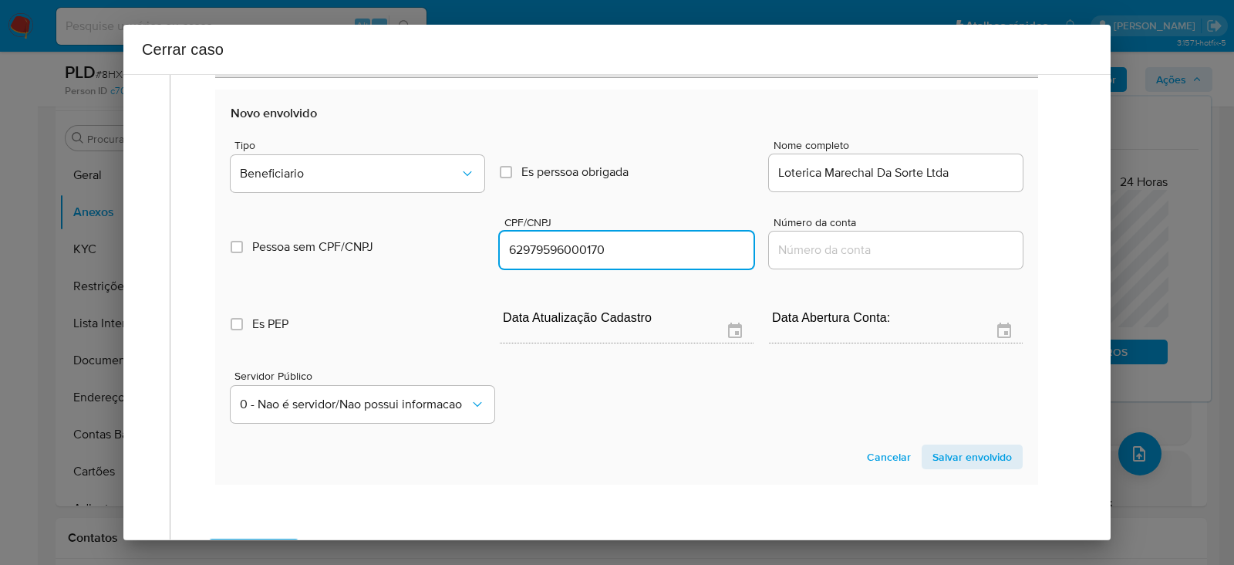
scroll to position [1027, 0]
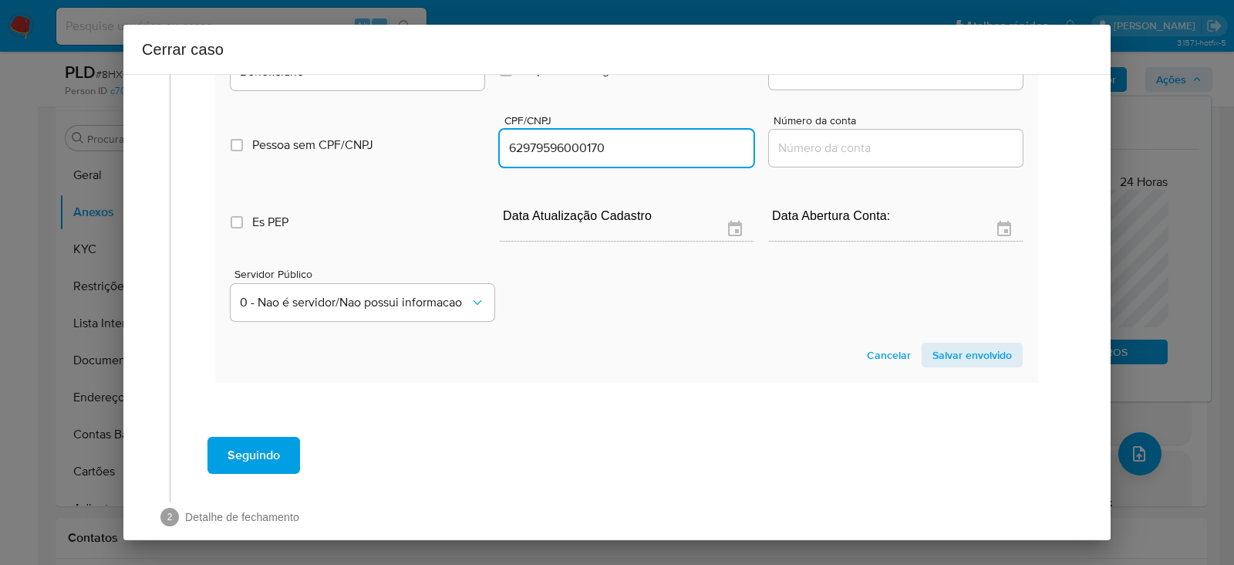
type input "62979596000170"
click at [953, 374] on section "Novo envolvido Tipo Beneficiario Es perssoa obrigada Is PObrigada Nome completo…" at bounding box center [626, 185] width 823 height 394
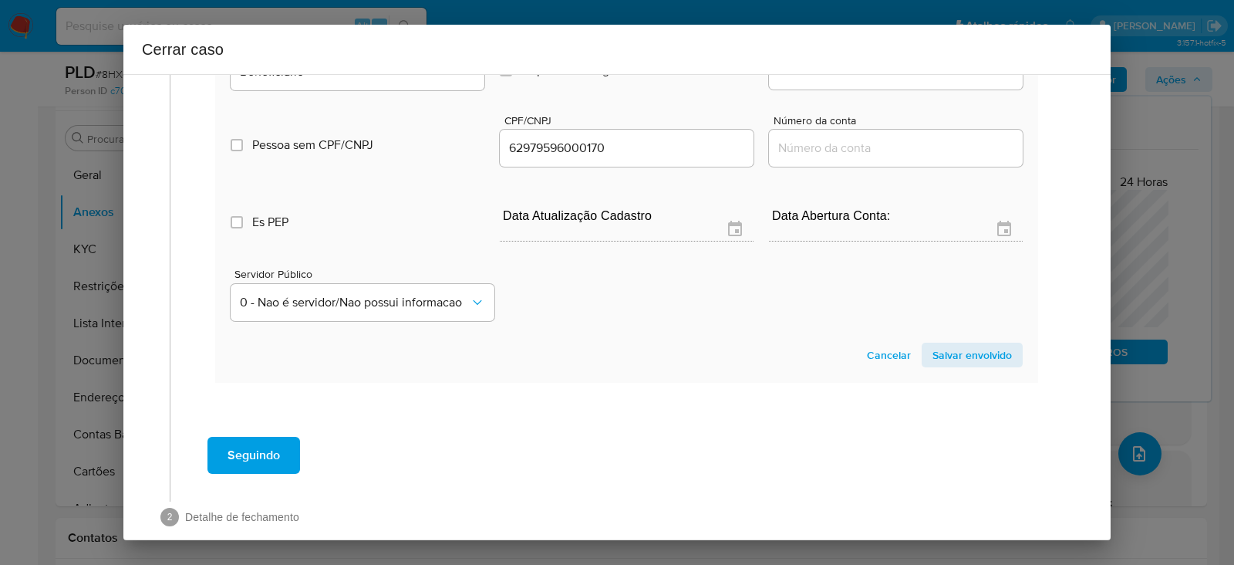
click at [945, 349] on span "Salvar envolvido" at bounding box center [971, 355] width 79 height 22
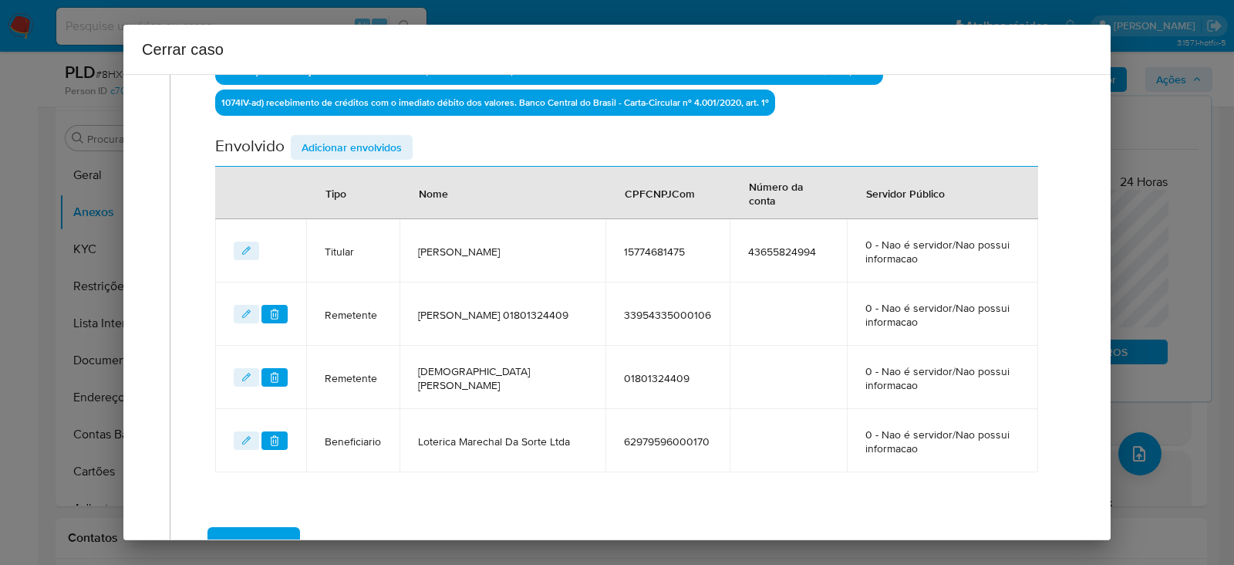
scroll to position [704, 0]
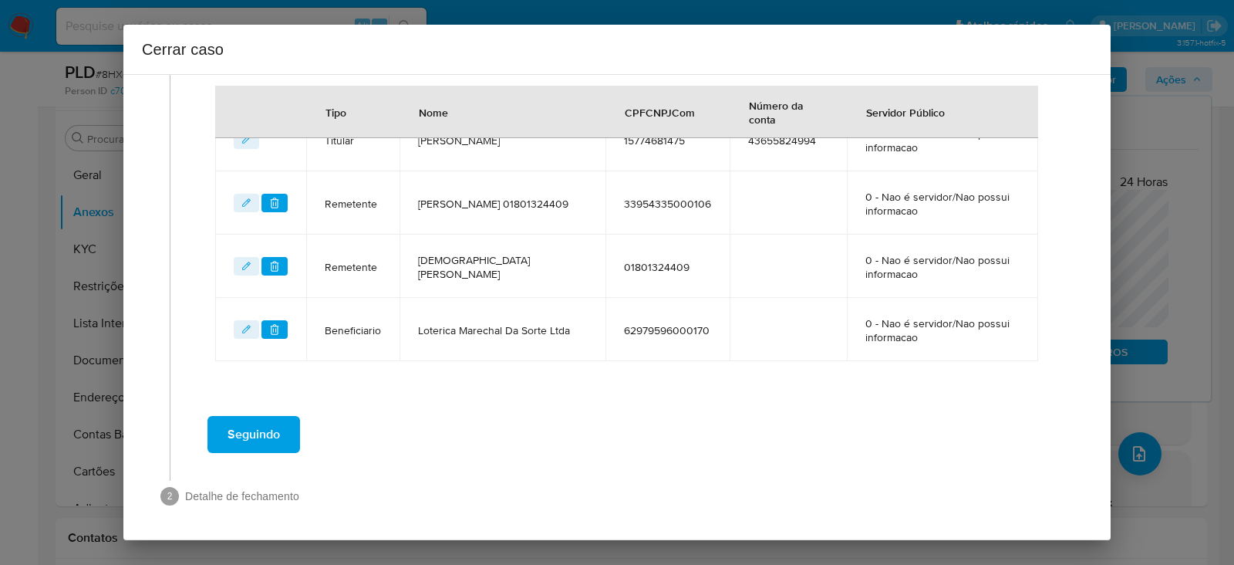
click at [276, 425] on span "Seguindo" at bounding box center [254, 434] width 52 height 34
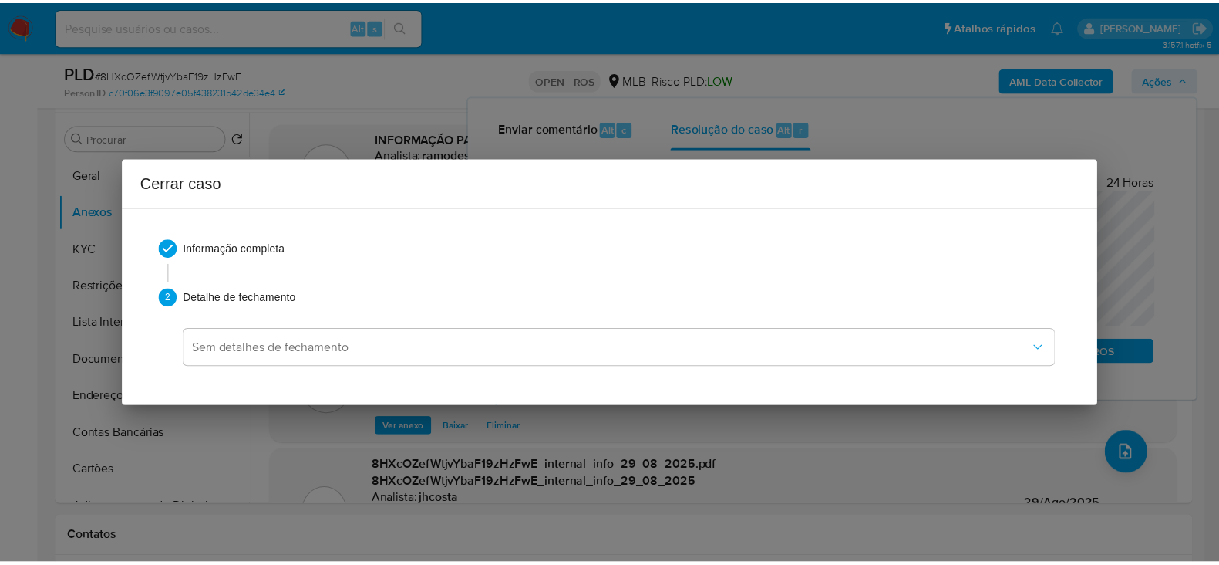
scroll to position [1473, 0]
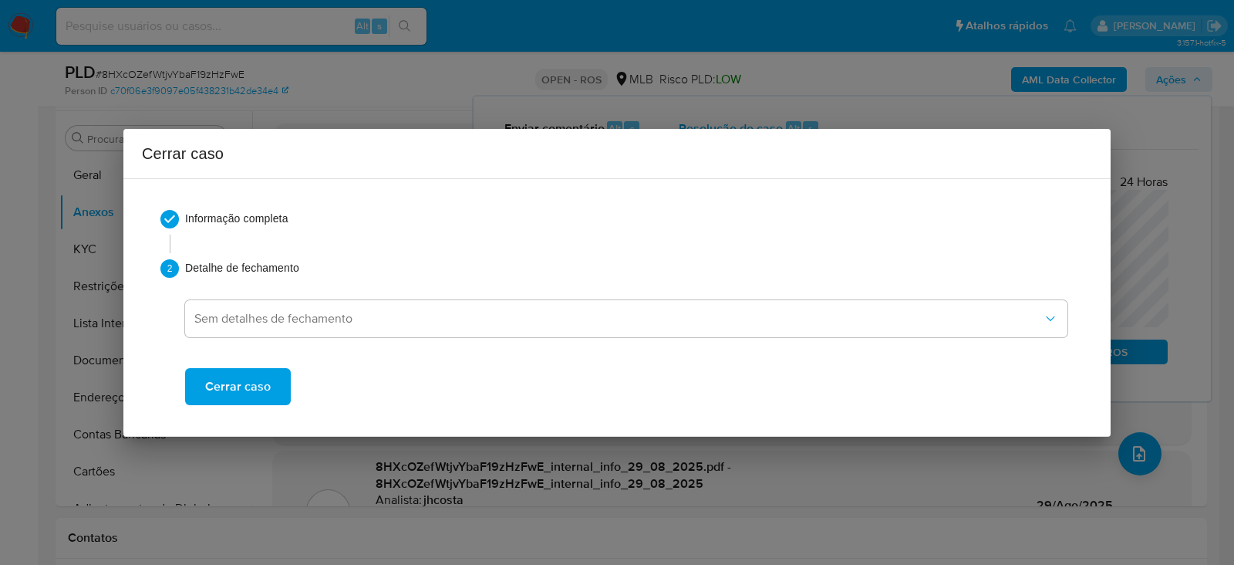
click at [247, 393] on span "Cerrar caso" at bounding box center [238, 386] width 66 height 34
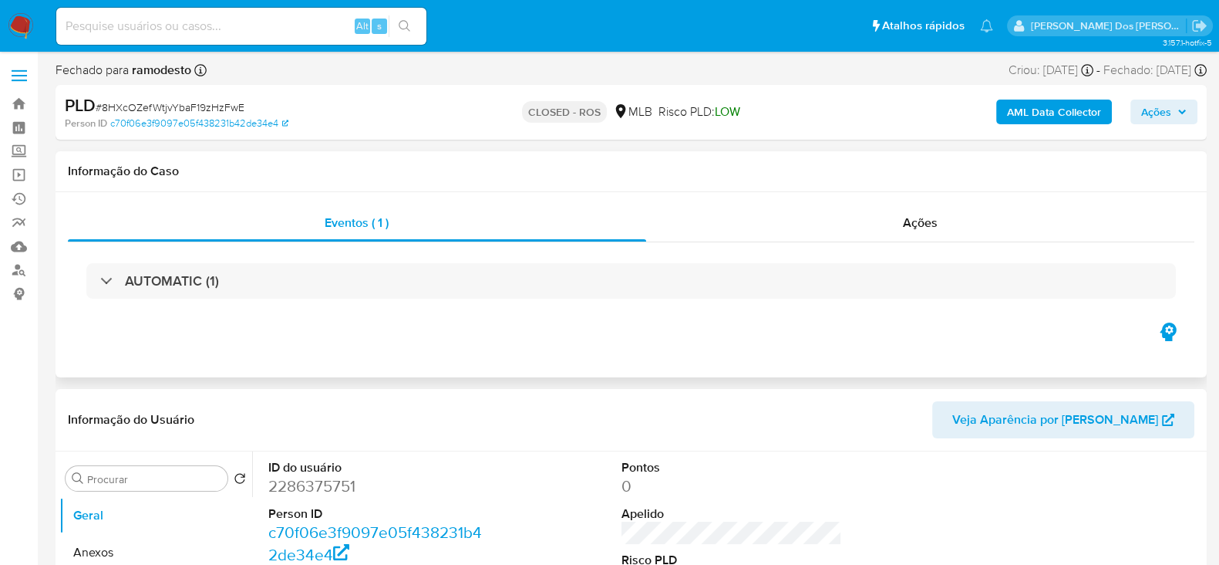
select select "10"
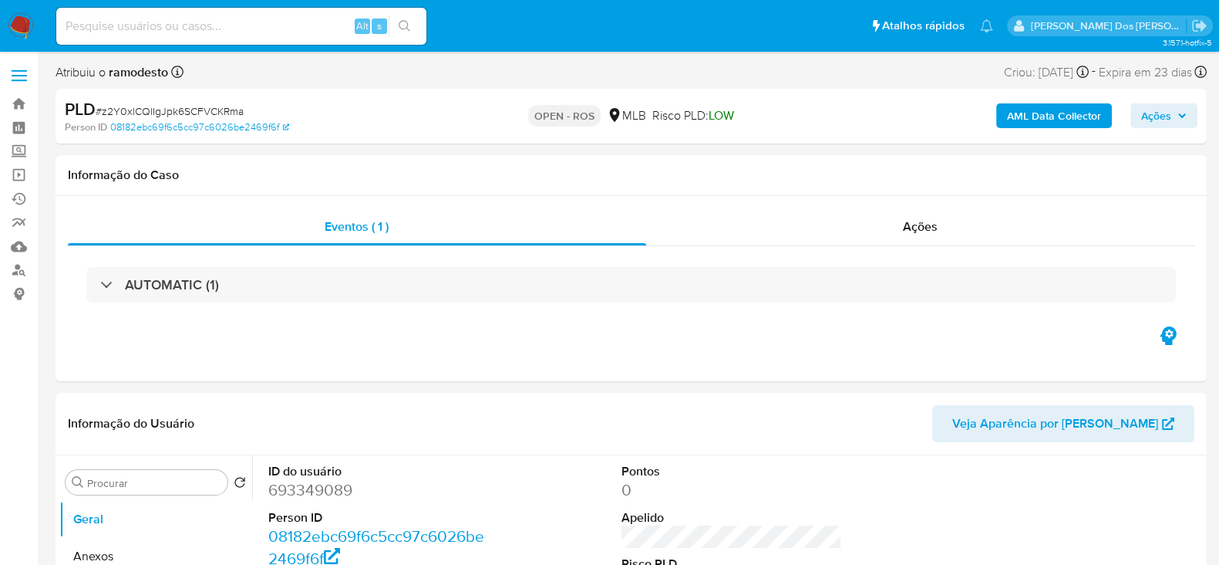
select select "10"
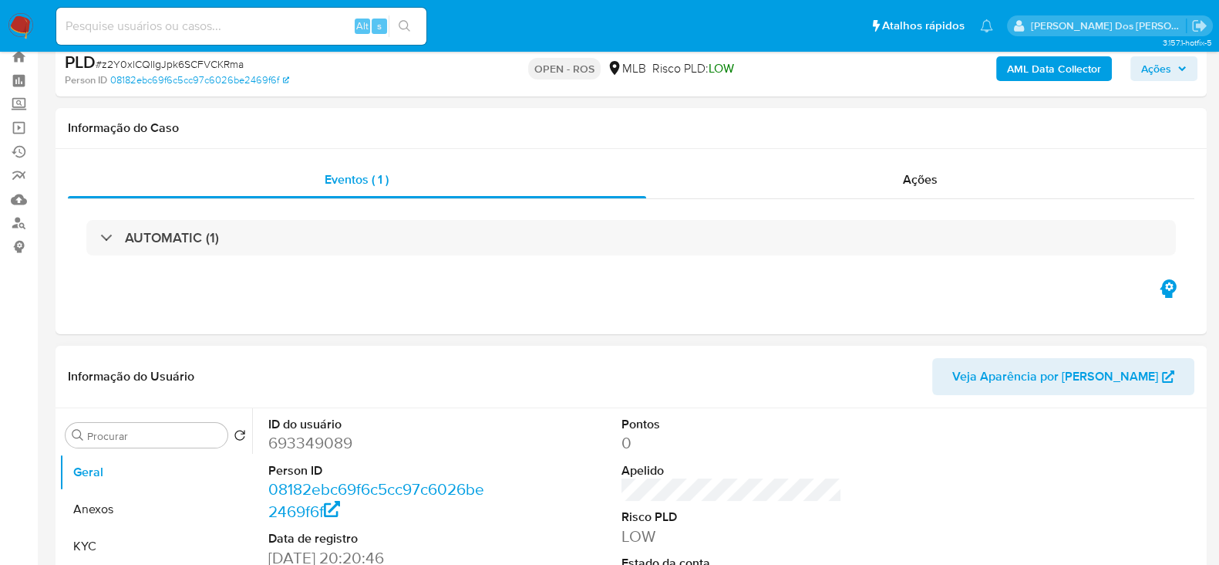
scroll to position [192, 0]
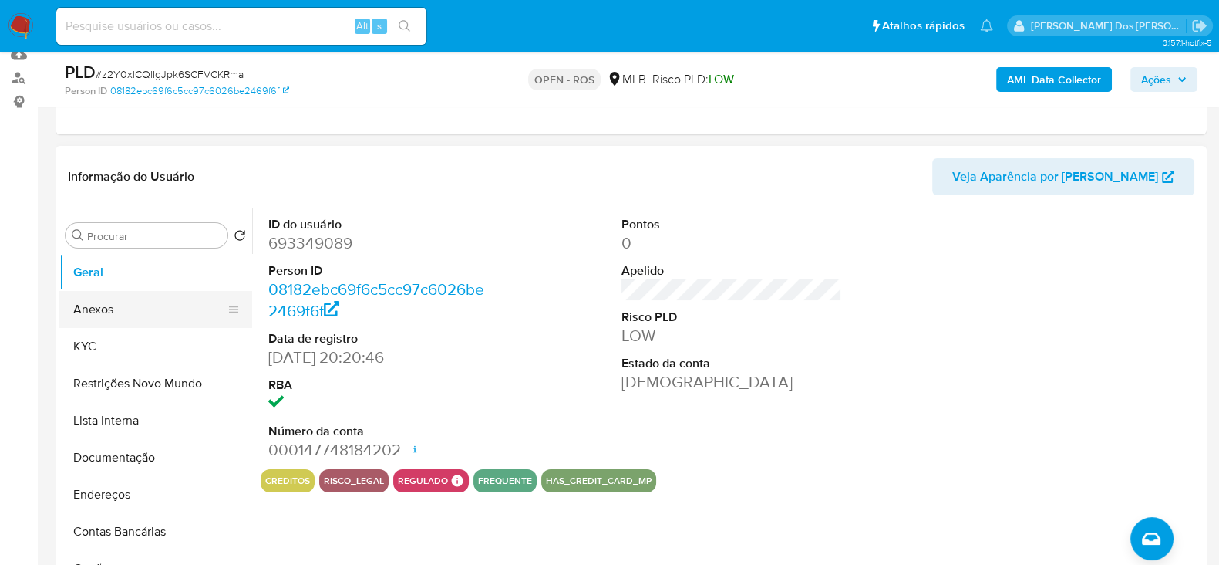
click at [121, 305] on button "Anexos" at bounding box center [149, 309] width 180 height 37
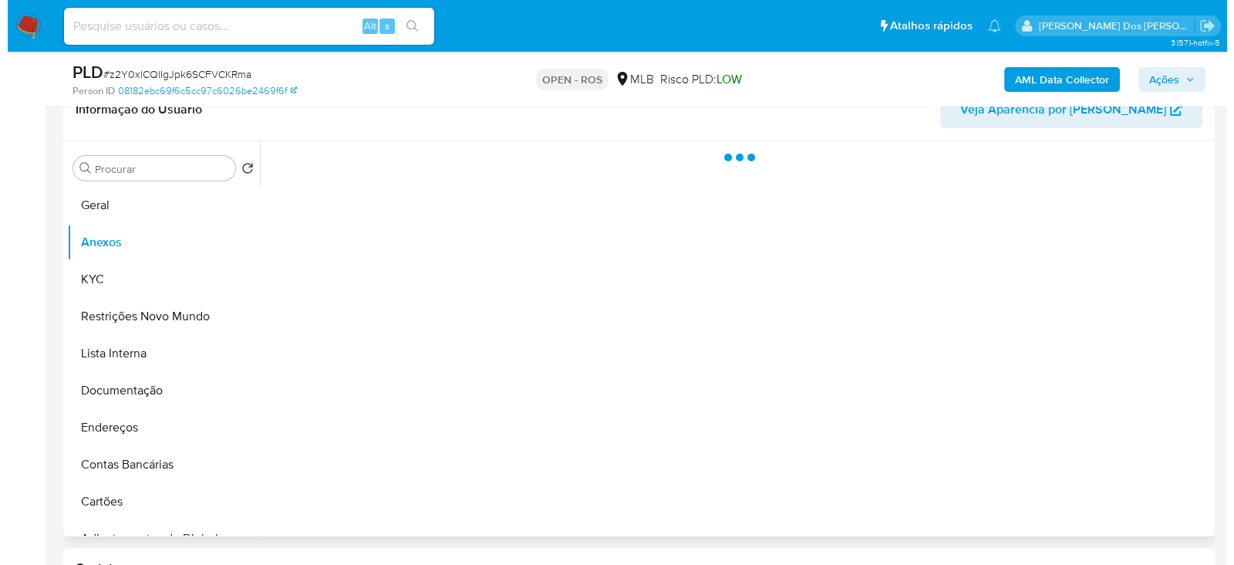
scroll to position [289, 0]
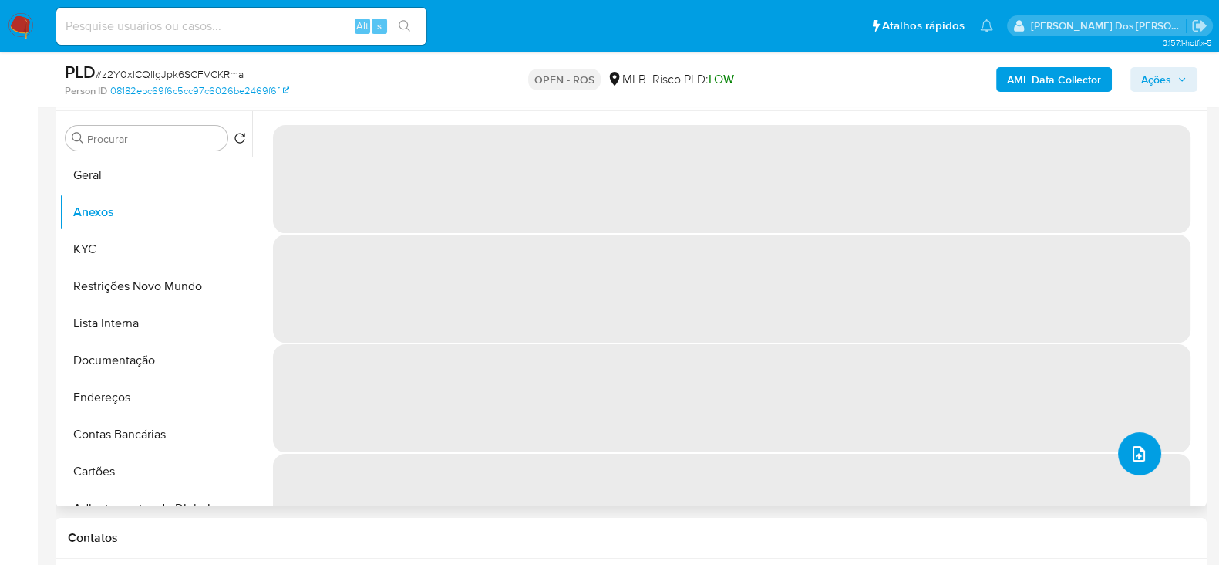
click at [1138, 453] on icon "upload-file" at bounding box center [1139, 453] width 19 height 19
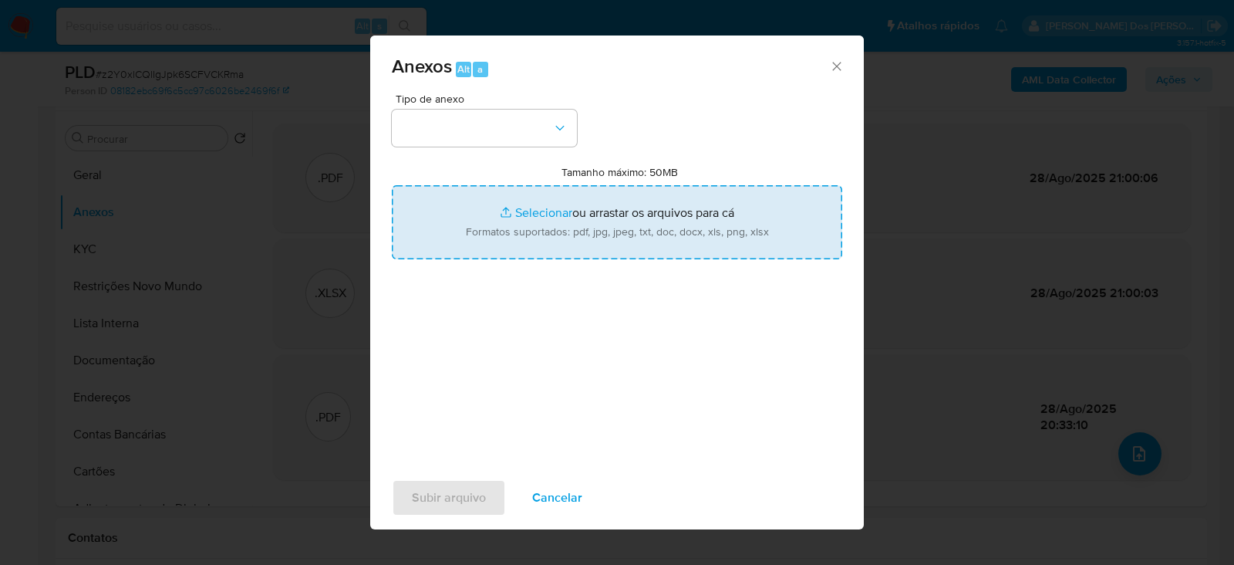
type input "C:\fakepath\SAR - z2Y0xlCQlIgJpk6SCFVCKRma - CPF 61375408399 - [PERSON_NAME].pdf"
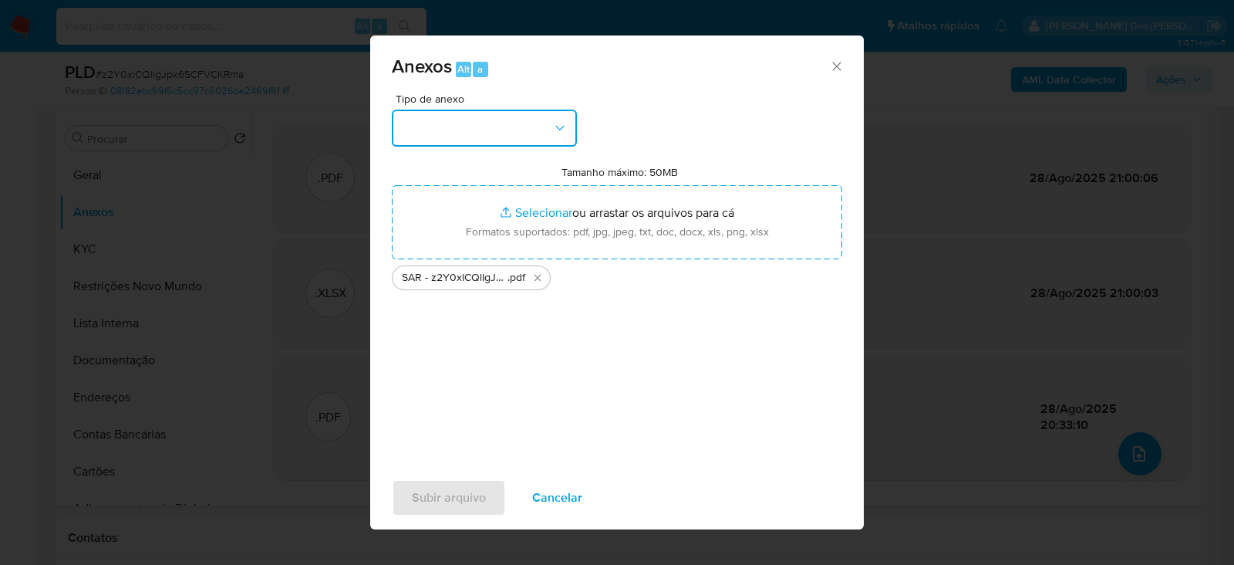
click at [465, 126] on button "button" at bounding box center [484, 128] width 185 height 37
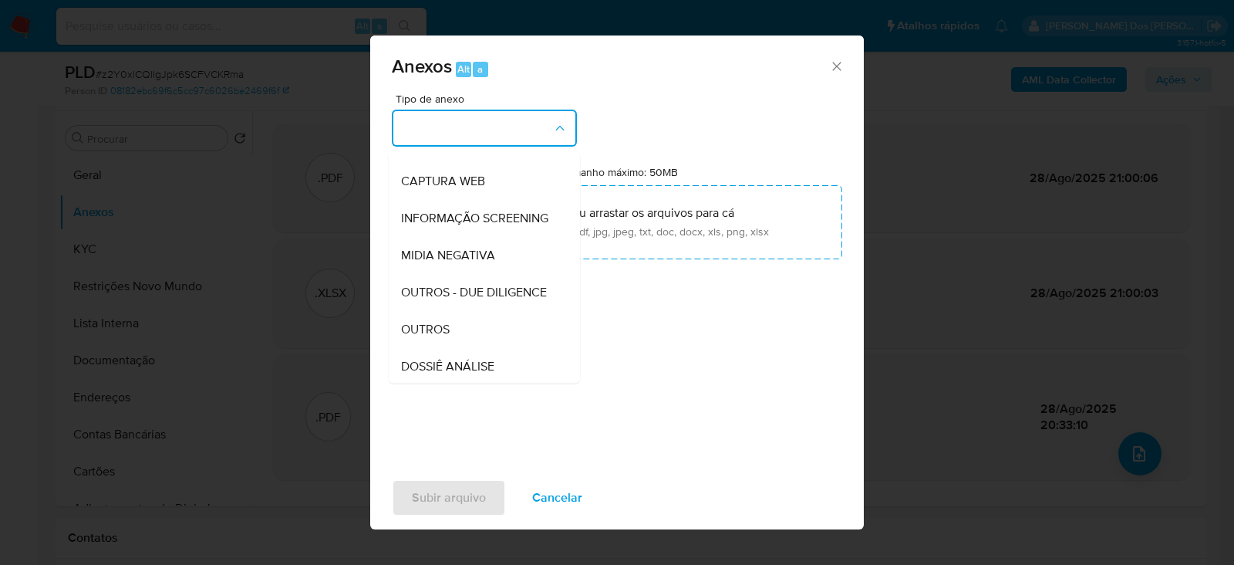
scroll to position [237, 0]
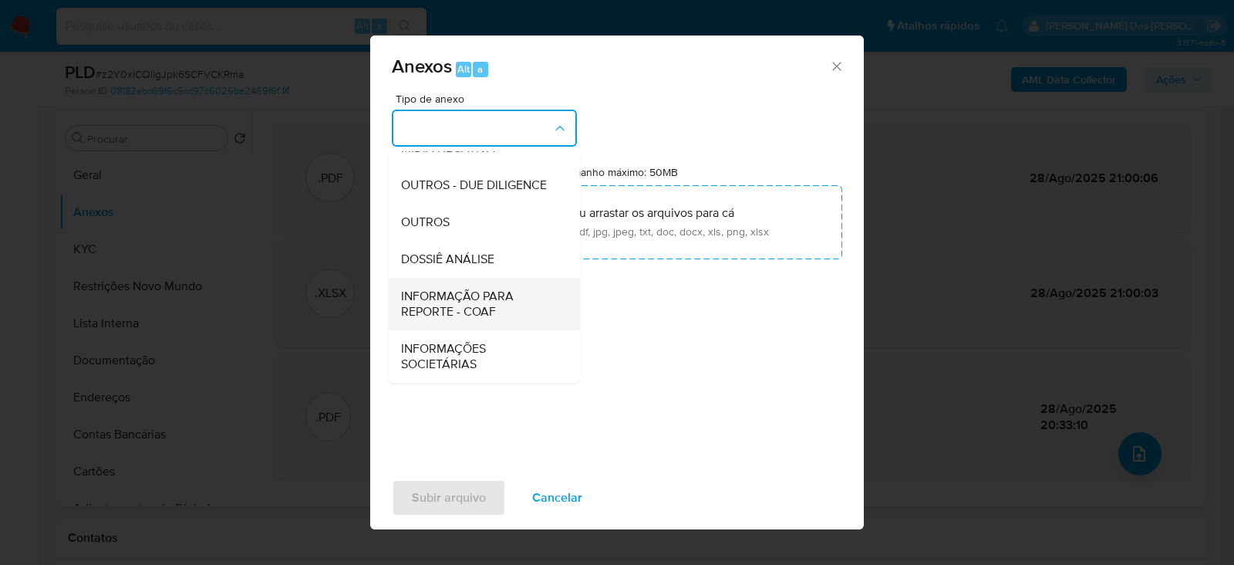
click at [478, 302] on span "INFORMAÇÃO PARA REPORTE - COAF" at bounding box center [479, 303] width 157 height 31
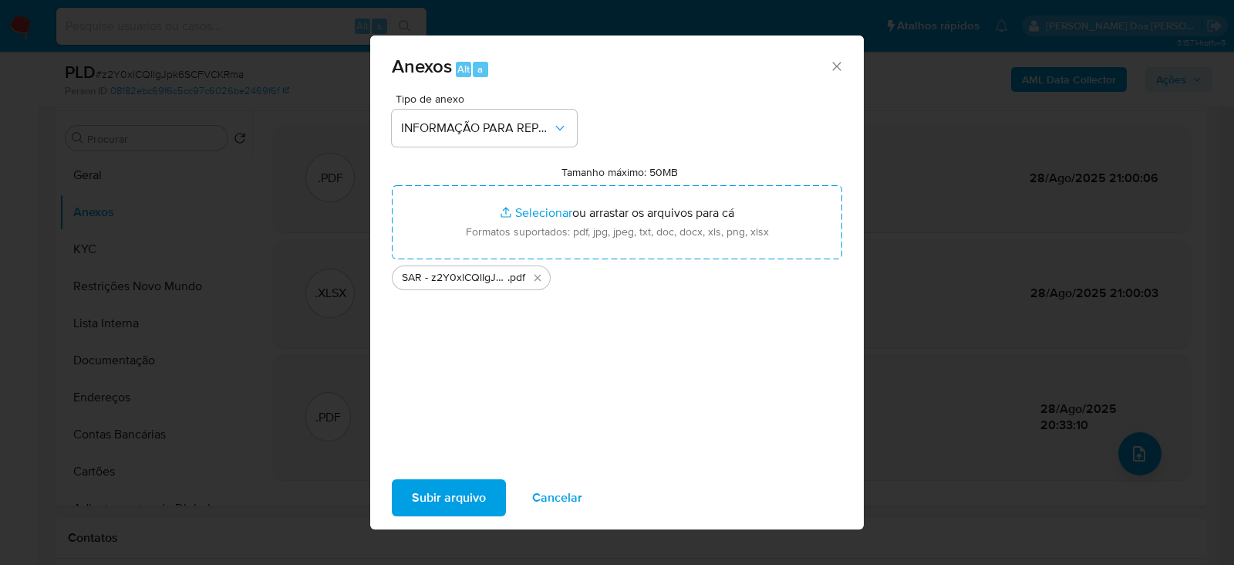
click at [460, 497] on span "Subir arquivo" at bounding box center [449, 497] width 74 height 34
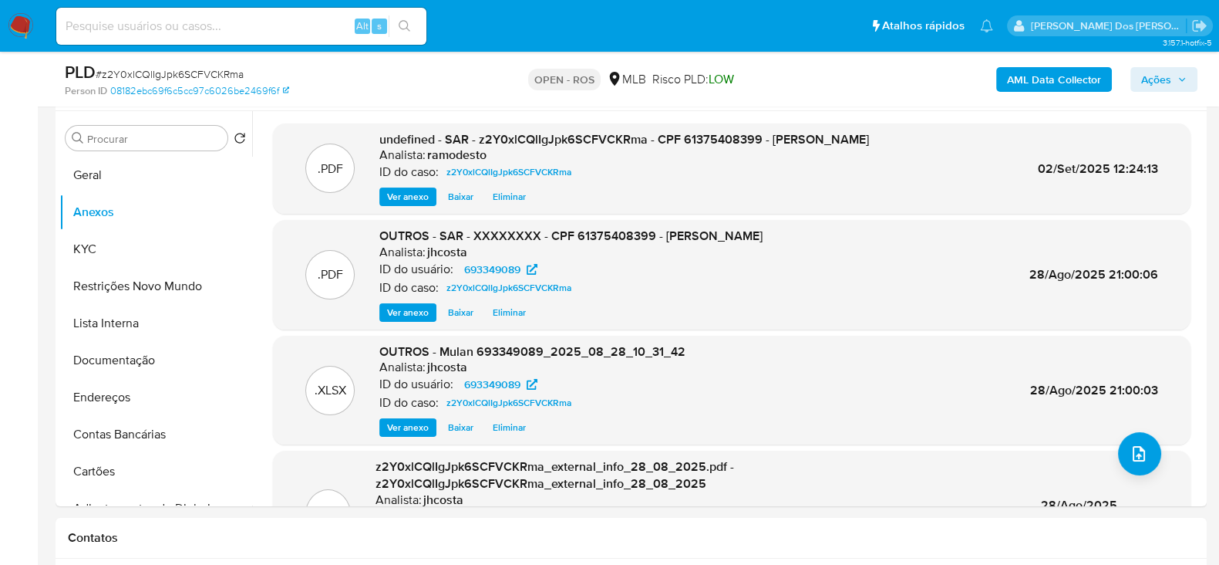
click at [1157, 72] on span "Ações" at bounding box center [1156, 79] width 30 height 25
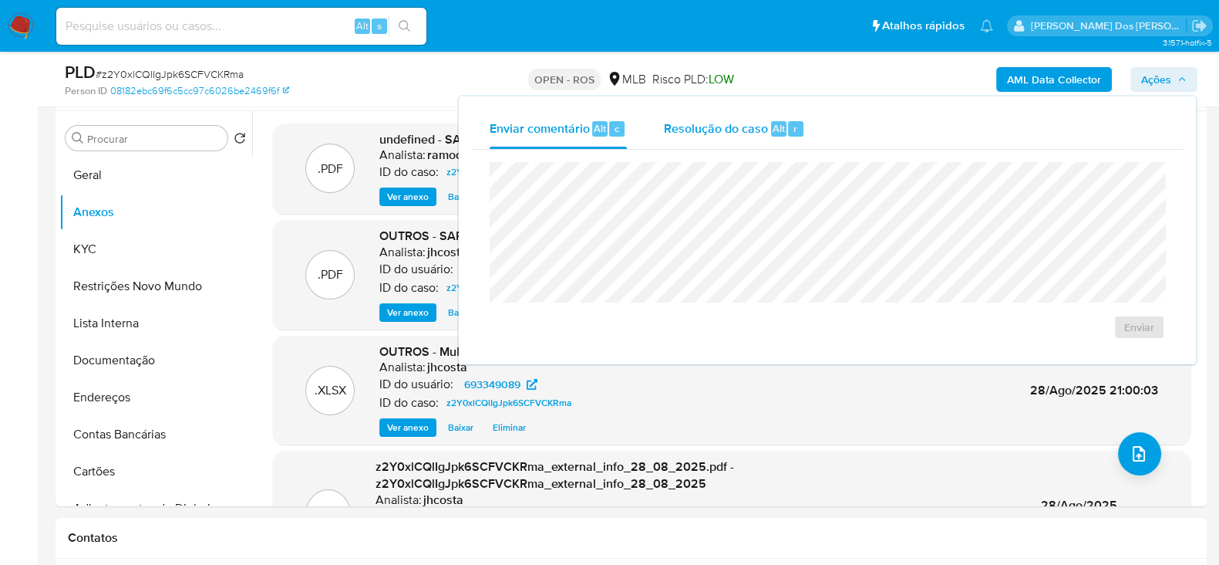
click at [708, 130] on span "Resolução do caso" at bounding box center [716, 128] width 104 height 18
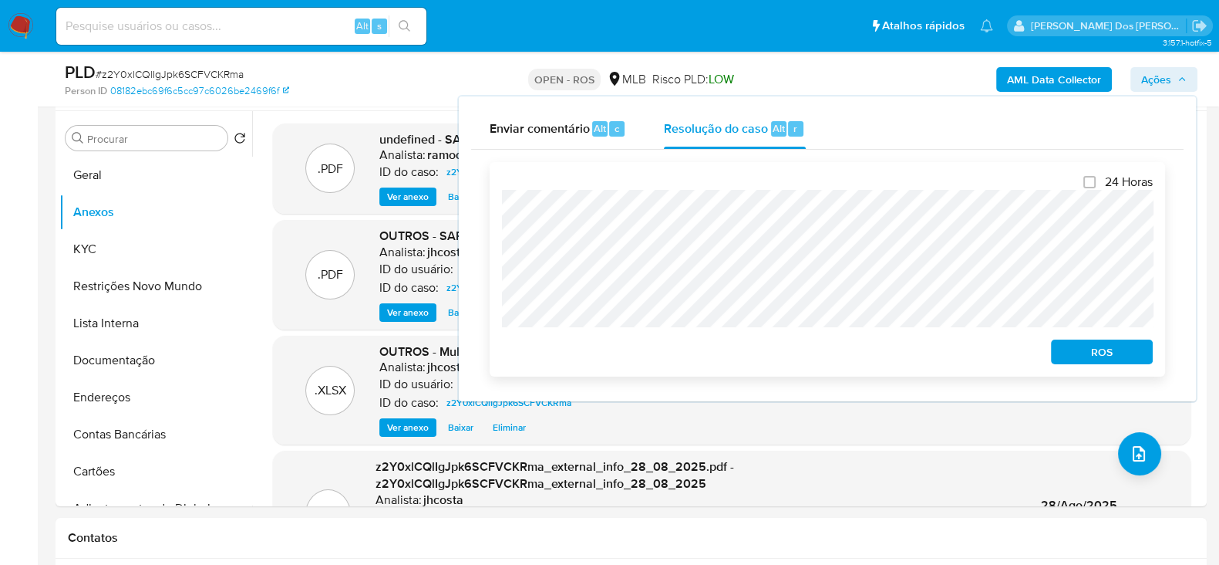
click at [1114, 362] on span "ROS" at bounding box center [1102, 352] width 80 height 22
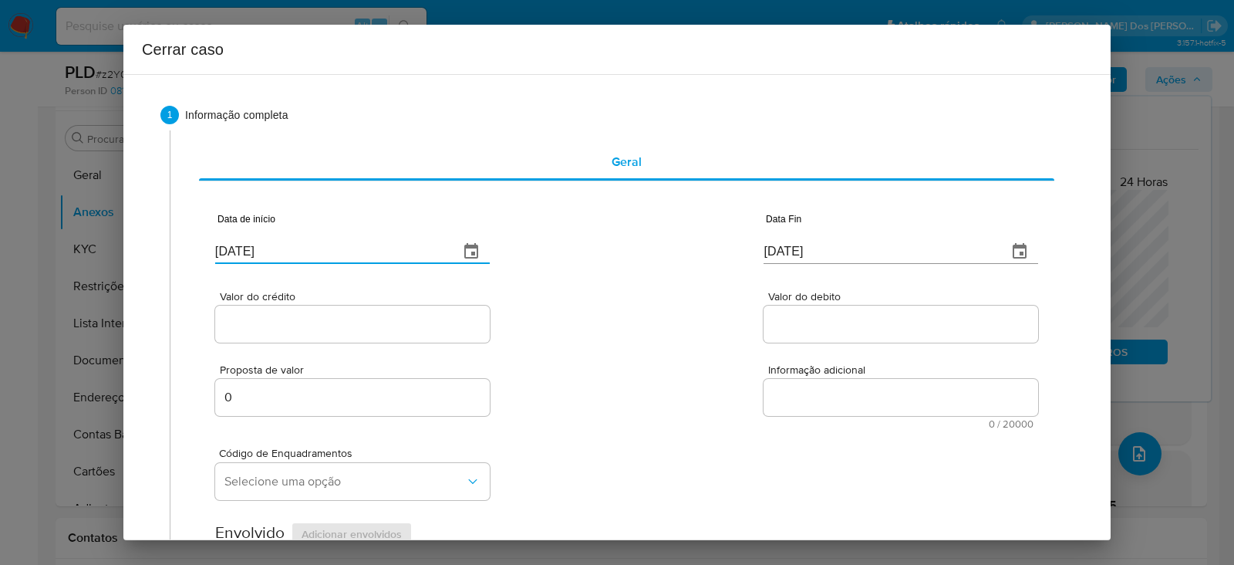
drag, startPoint x: 331, startPoint y: 250, endPoint x: 19, endPoint y: 256, distance: 311.6
click at [3, 246] on div "Cerrar caso 1 Informação completa Geral Data de início [DATE] Data Fin [DATE] V…" at bounding box center [617, 282] width 1234 height 565
paste input "1/07"
type input "01/07/2025"
drag, startPoint x: 859, startPoint y: 245, endPoint x: 464, endPoint y: 237, distance: 395.0
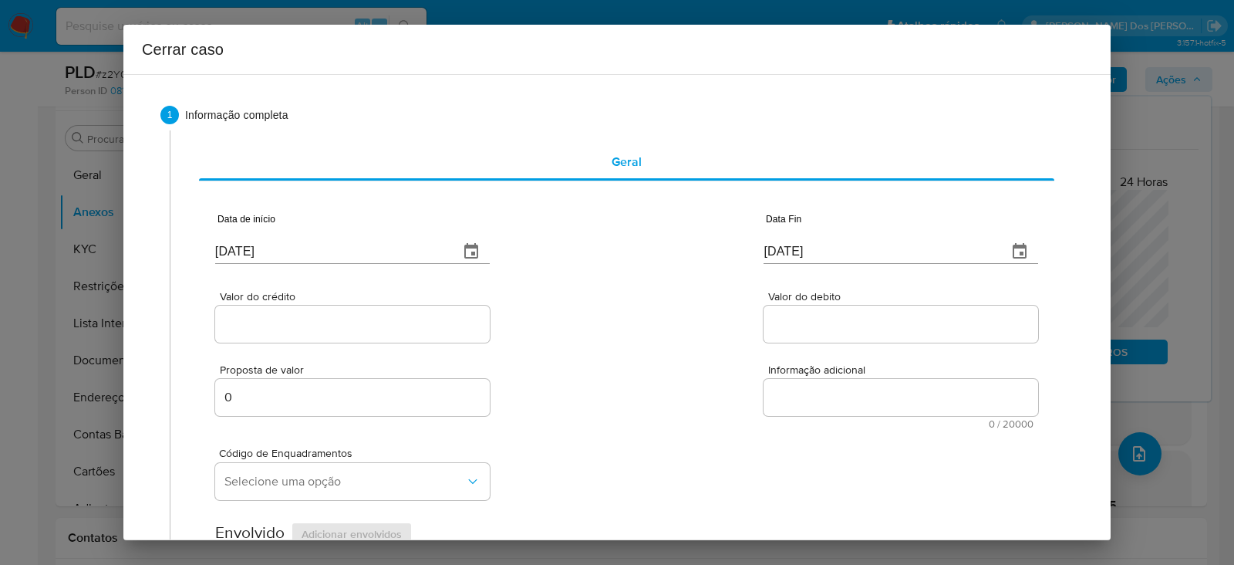
click at [464, 237] on div "Data de início [DATE] Data Fin [DATE]" at bounding box center [626, 232] width 823 height 80
paste input "26/08"
type input "26/08/2025"
click at [275, 328] on input "Valor do crédito" at bounding box center [352, 324] width 275 height 20
paste input "R$859.699"
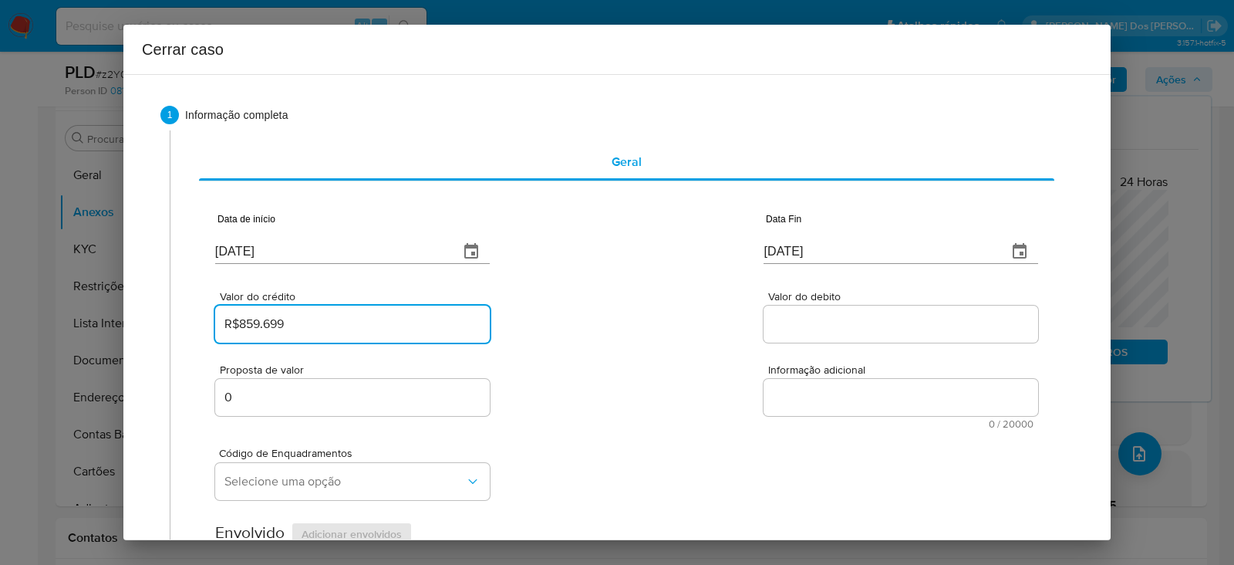
type input "R$859.699"
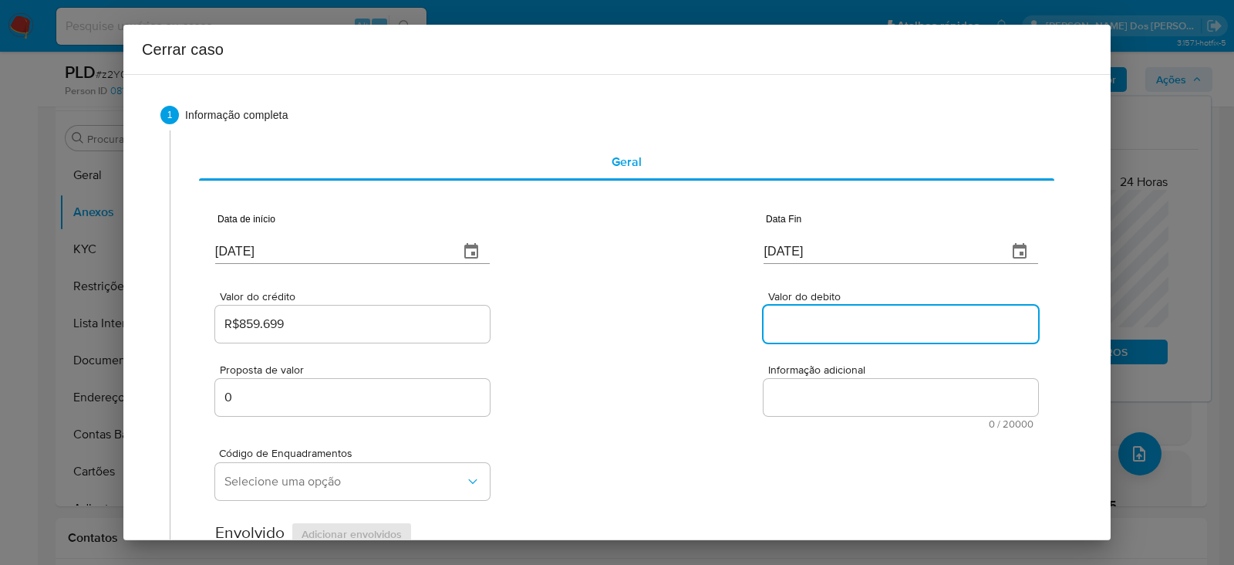
drag, startPoint x: 790, startPoint y: 325, endPoint x: 802, endPoint y: 312, distance: 18.6
click at [797, 317] on input "Valor do debito" at bounding box center [901, 324] width 275 height 20
paste input "R$860.893"
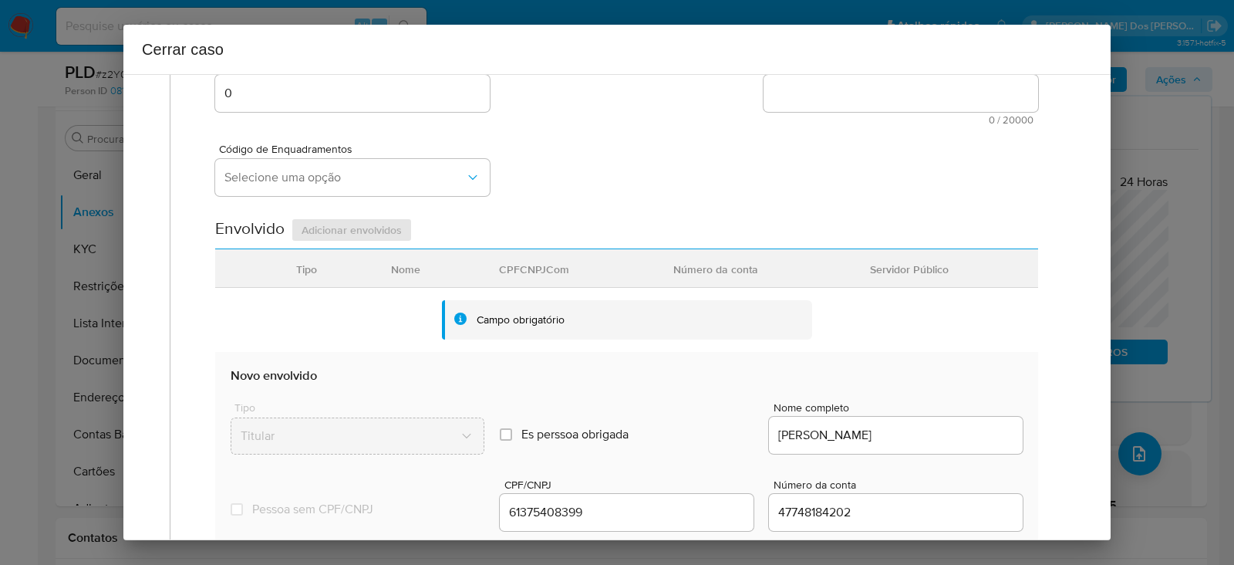
scroll to position [482, 0]
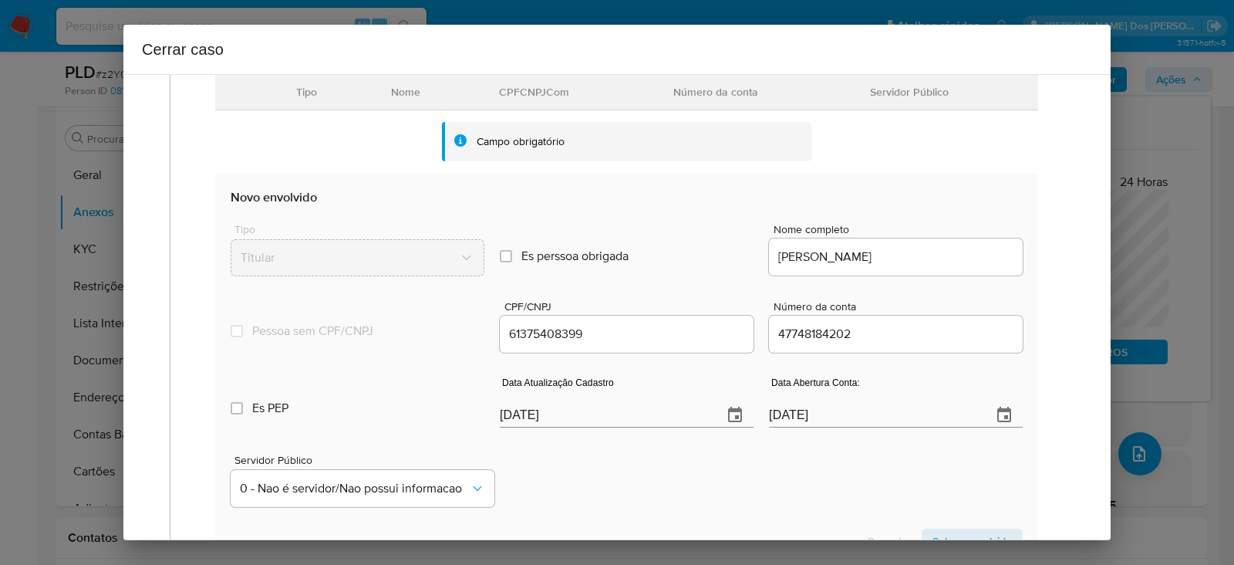
type input "R$860.893"
drag, startPoint x: 588, startPoint y: 412, endPoint x: 395, endPoint y: 411, distance: 192.8
click at [395, 411] on div "Es PEP isPEP Data Atualização Cadastro 02/09/2025 Data Abertura Conta: 07/09/20…" at bounding box center [627, 396] width 792 height 80
paste input "28/05"
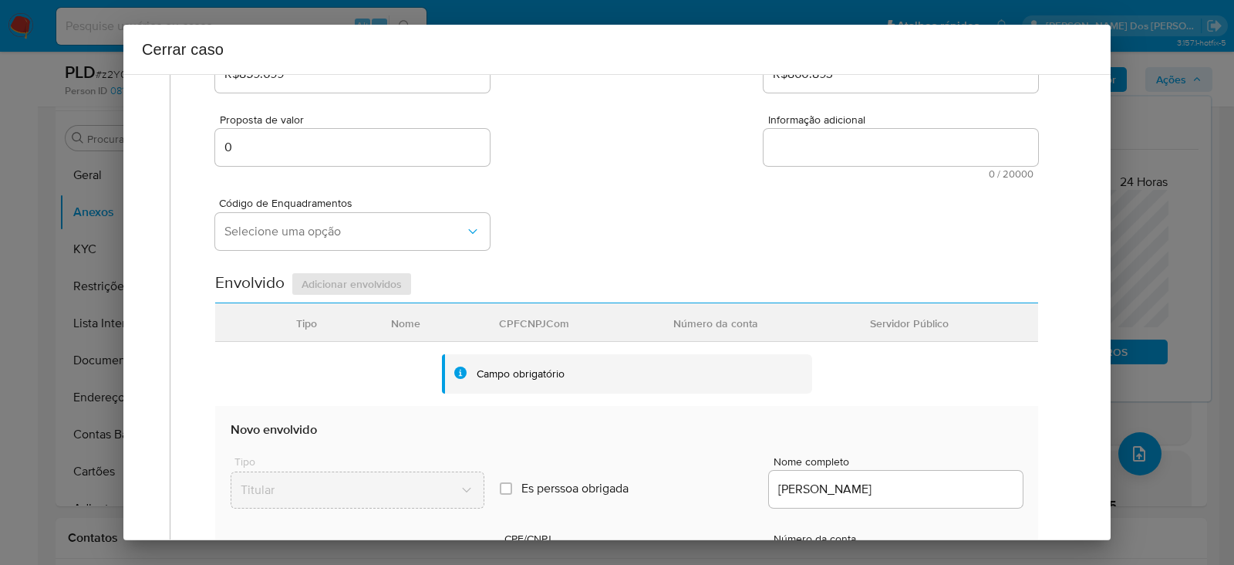
scroll to position [192, 0]
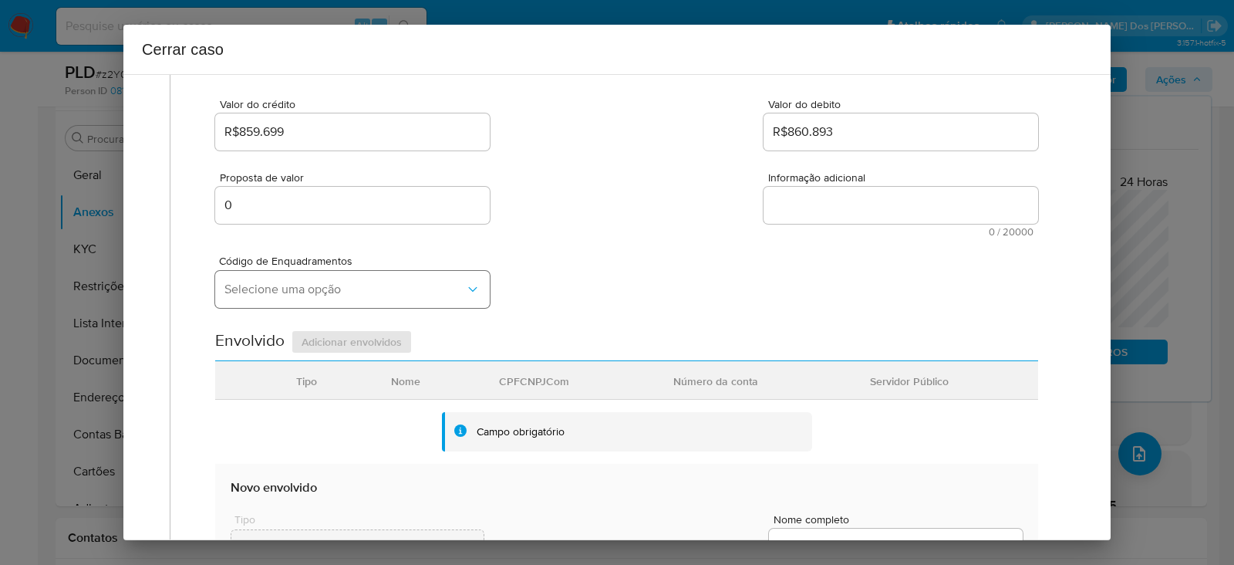
type input "28/05/2025"
click at [303, 287] on span "Selecione uma opção" at bounding box center [344, 289] width 241 height 15
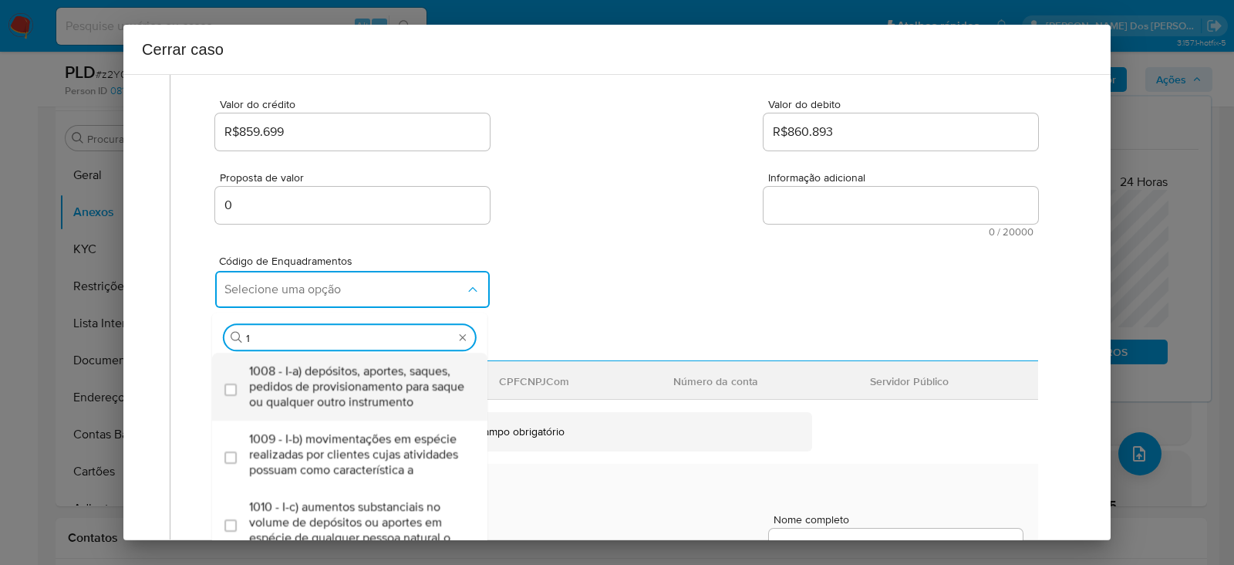
type input "15"
click at [322, 375] on span "1015 - I-h) saques em espécie de conta que receba diversos depósitos por transf…" at bounding box center [357, 386] width 217 height 46
checkbox input "true"
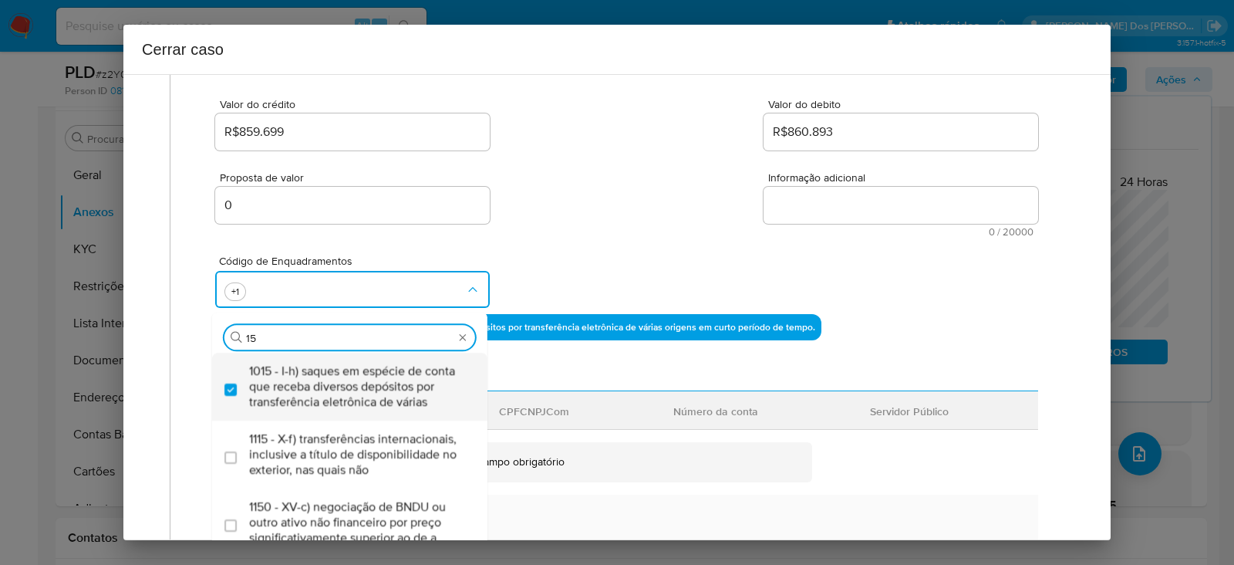
type input "1"
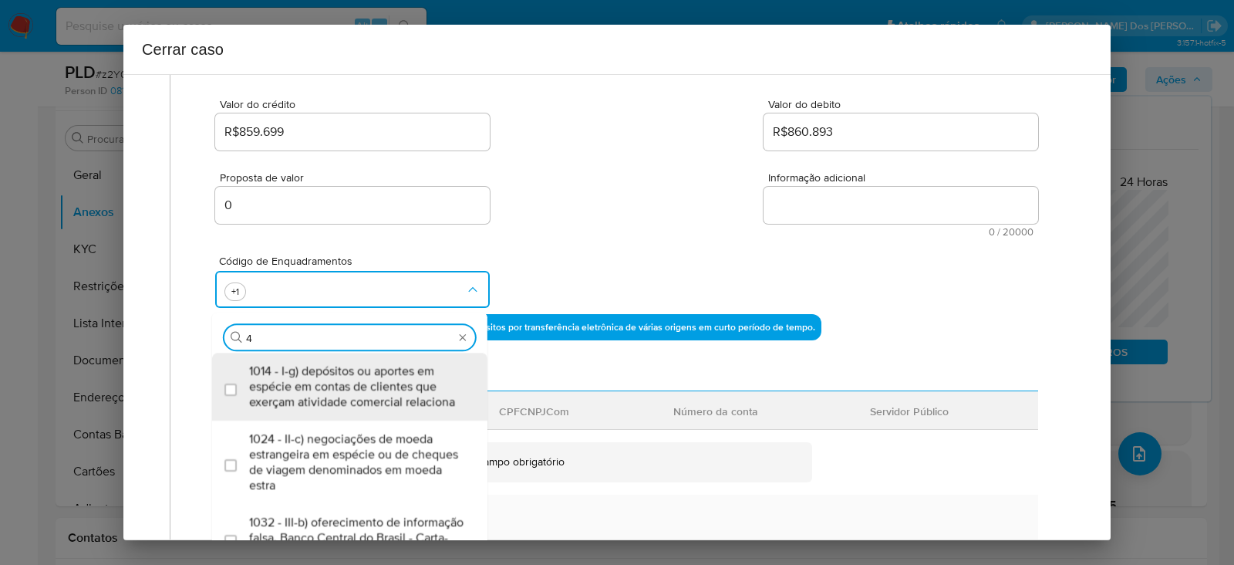
type input "45"
click at [322, 375] on span "1045 - IV-a) movimentação de recursos incompatível com o patrimônio, a atividad…" at bounding box center [357, 386] width 217 height 46
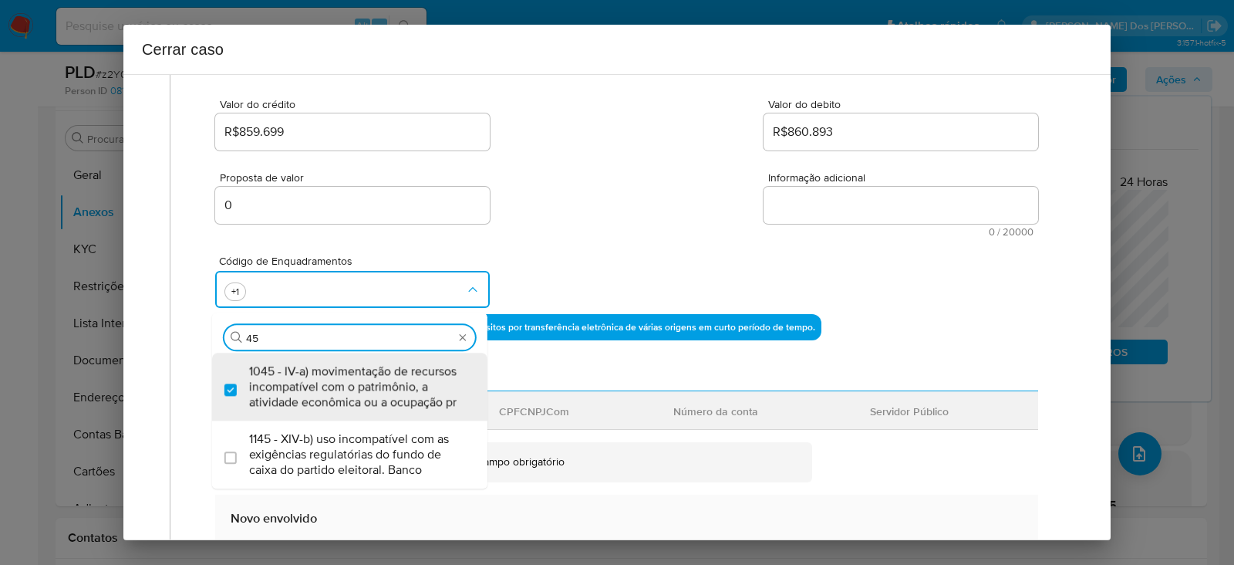
checkbox input "true"
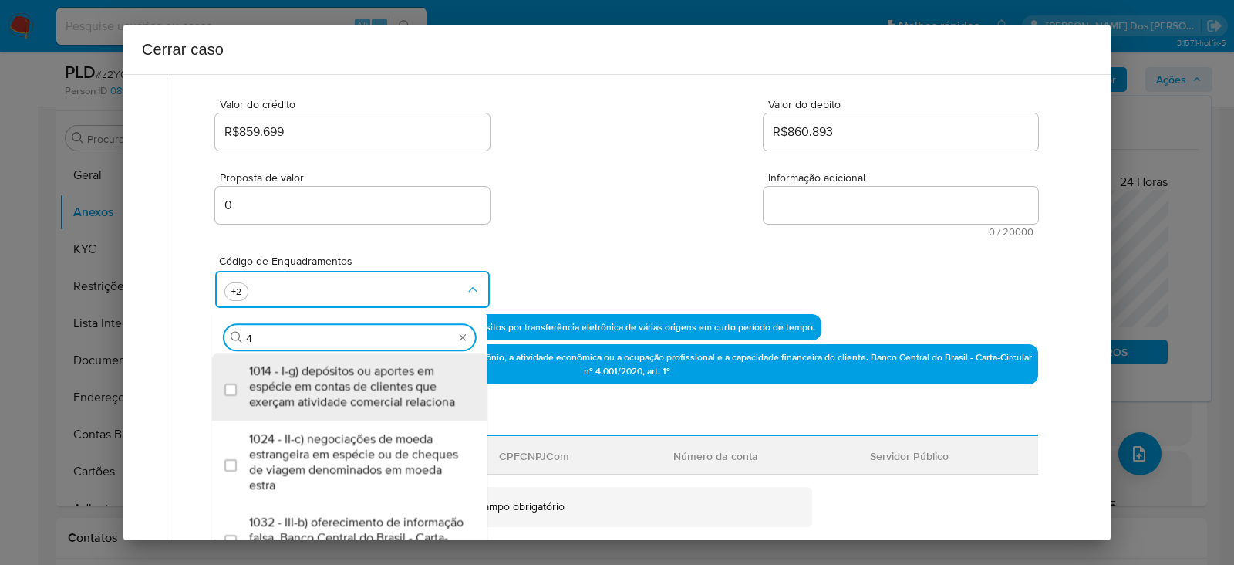
type input "47"
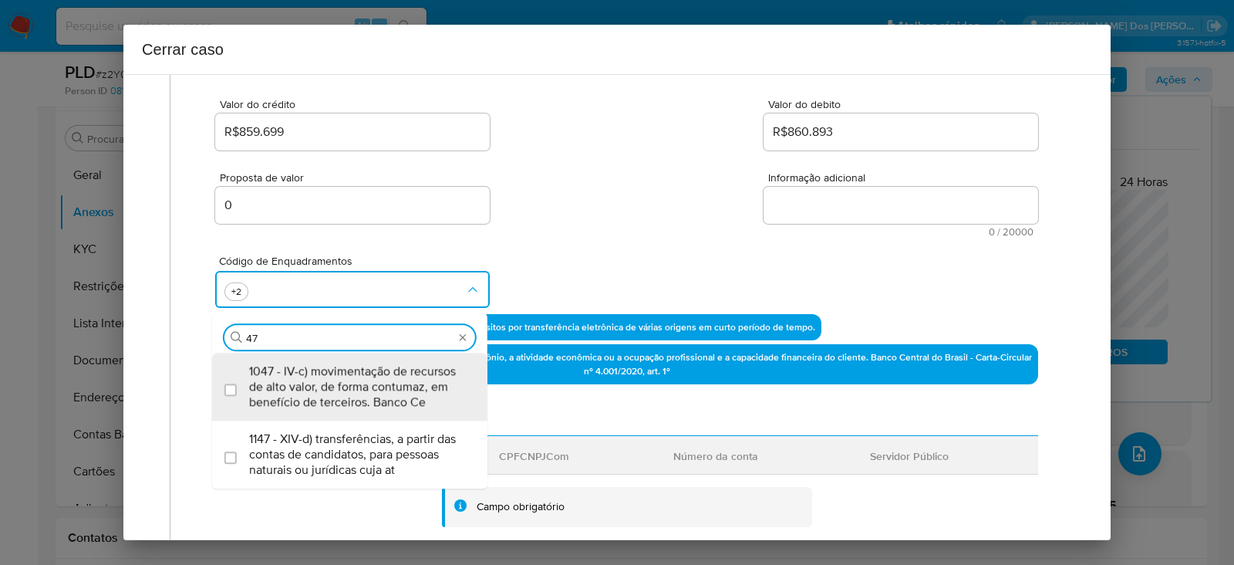
click at [322, 375] on span "1047 - IV-c) movimentação de recursos de alto valor, de forma contumaz, em bene…" at bounding box center [357, 386] width 217 height 46
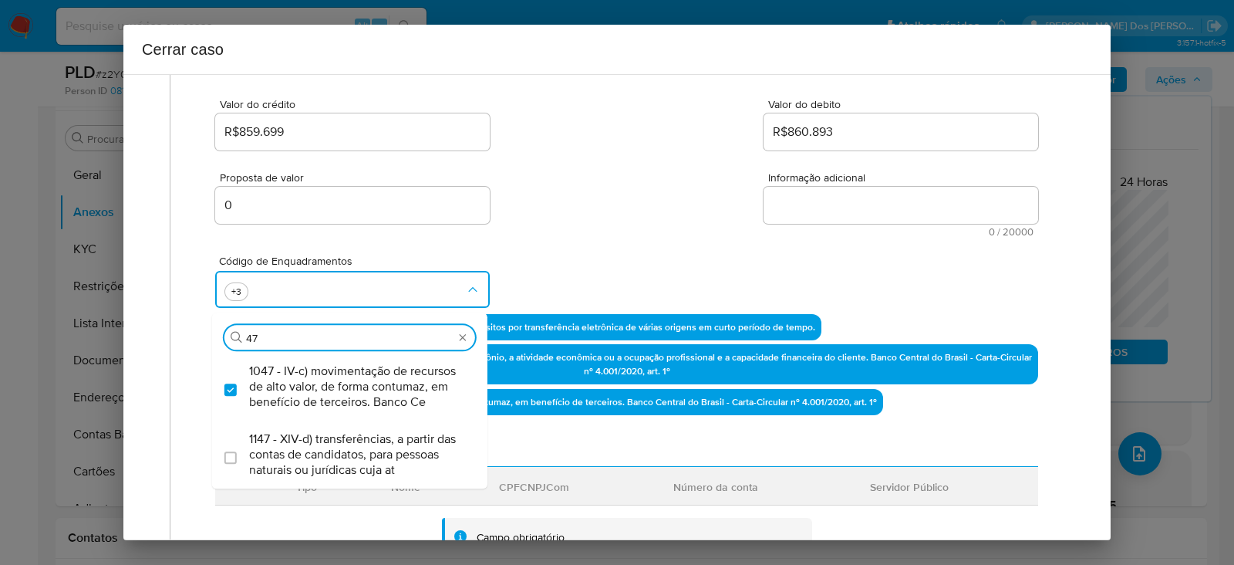
checkbox input "true"
type input "4"
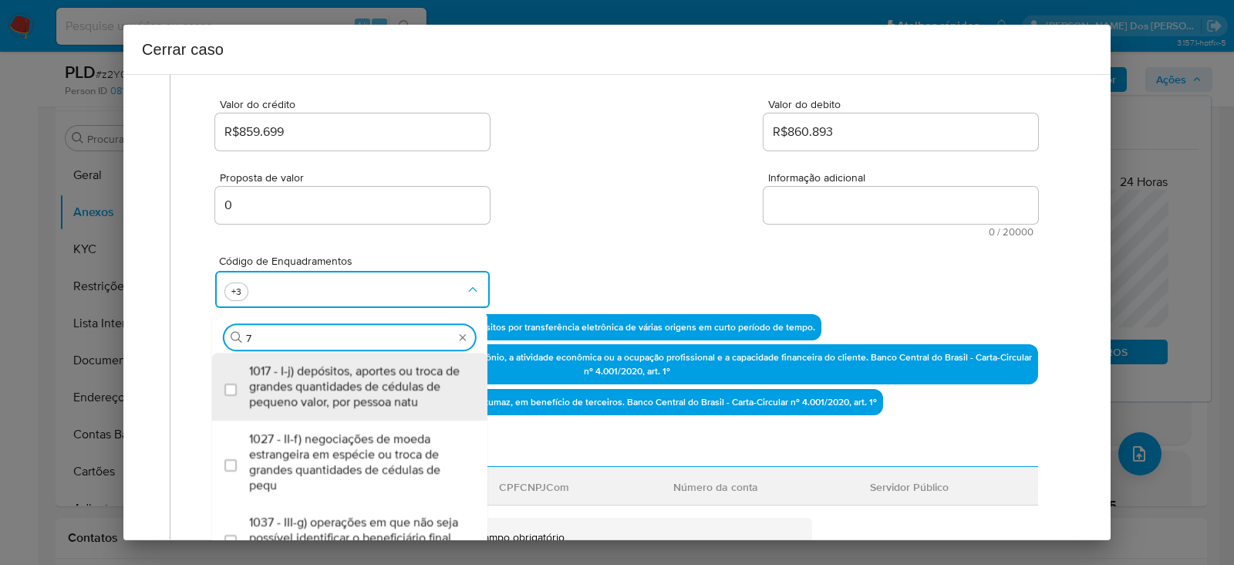
type input "74"
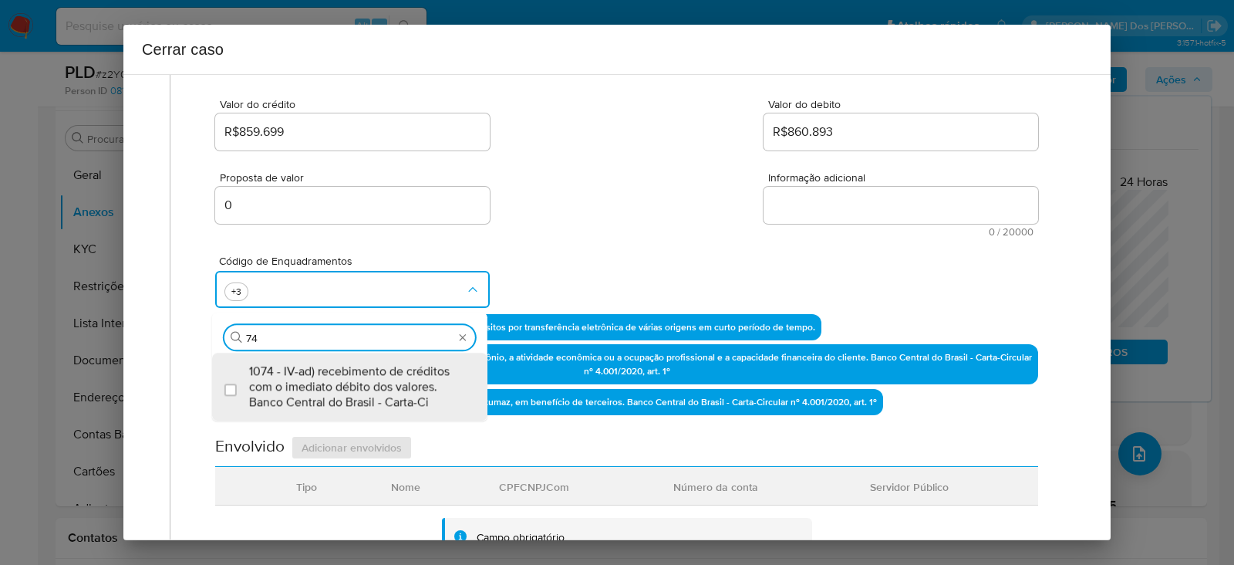
click at [322, 375] on span "1074 - IV-ad) recebimento de créditos com o imediato débito dos valores. Banco …" at bounding box center [357, 386] width 217 height 46
checkbox input "true"
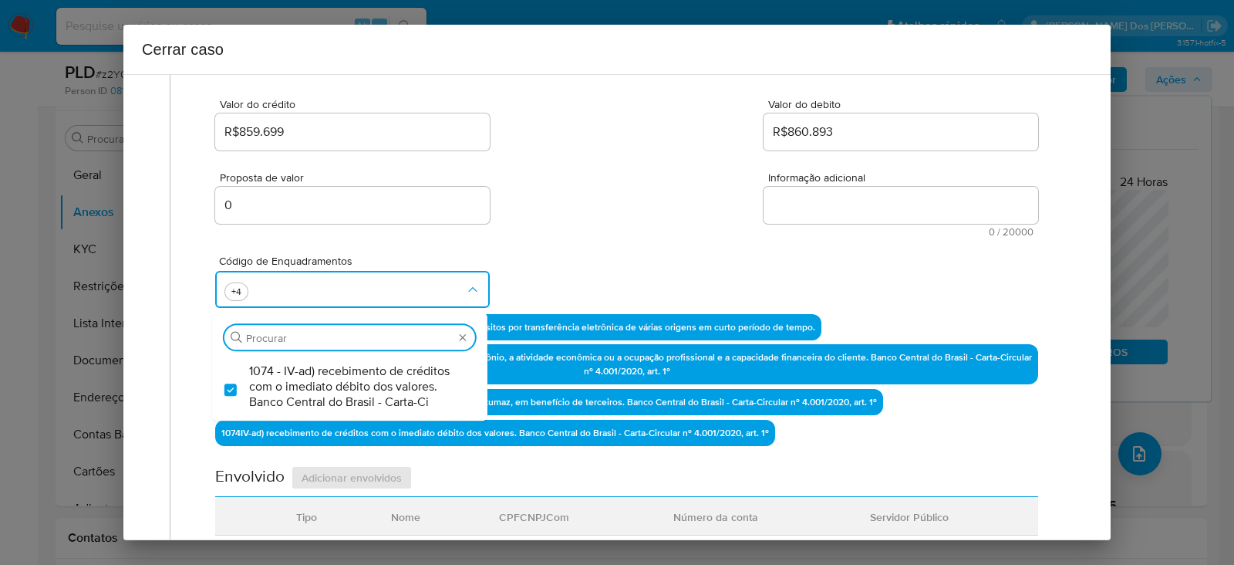
click at [791, 194] on textarea "Informação adicional" at bounding box center [901, 205] width 275 height 37
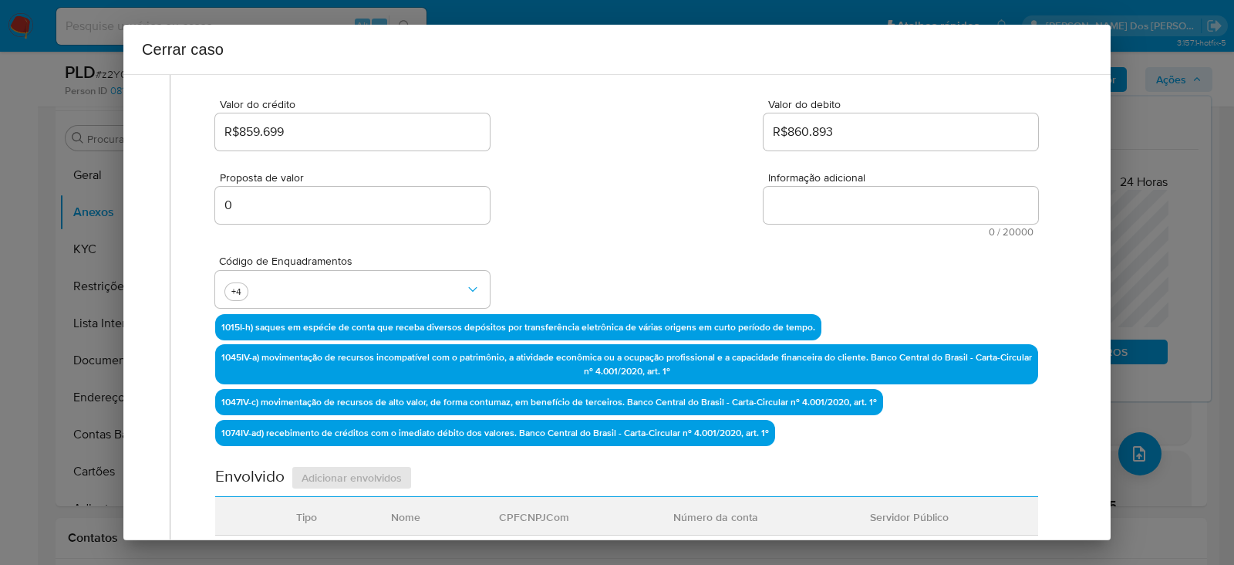
click at [789, 207] on textarea "Informação adicional" at bounding box center [901, 205] width 275 height 37
click at [845, 194] on textarea "Informação adicional" at bounding box center [901, 205] width 275 height 37
paste textarea "Leticia Araujo Oliveira, CPF 61375408399, 25 anos, residente no município de Im…"
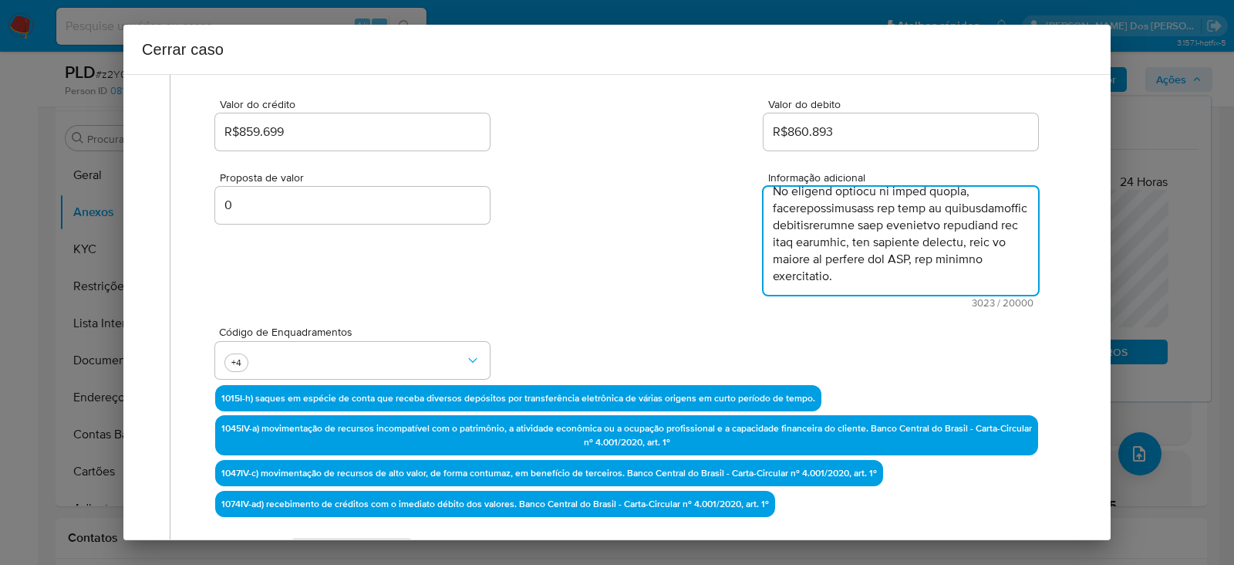
scroll to position [1558, 0]
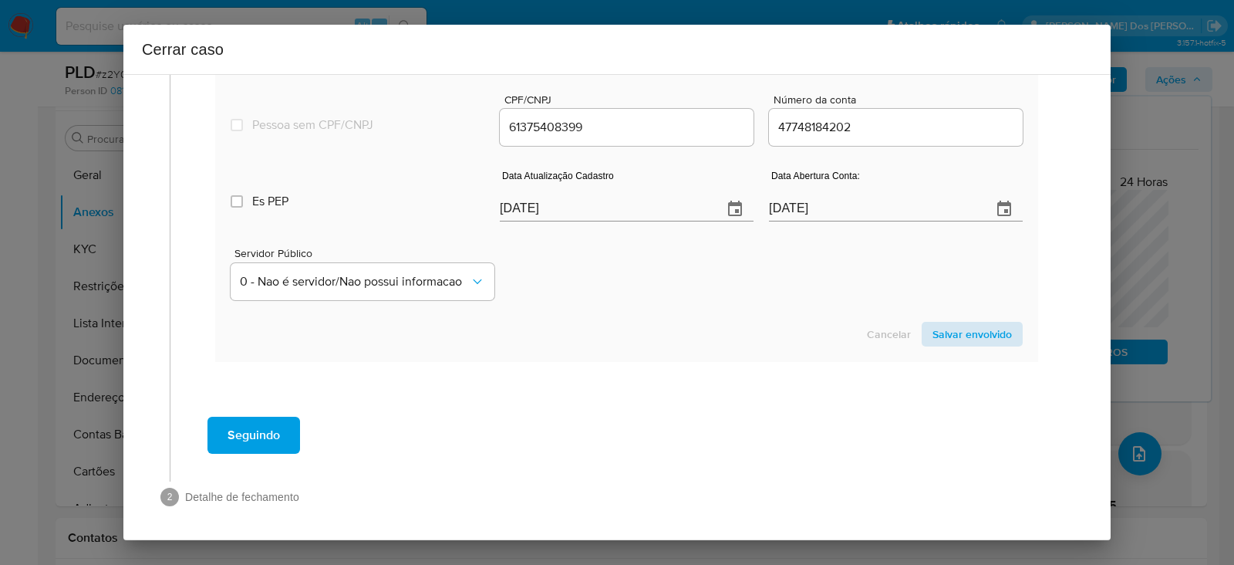
type textarea "Leticia Araujo Oliveira, CPF 61375408399, 25 anos, residente no município de Im…"
click at [950, 332] on span "Salvar envolvido" at bounding box center [971, 334] width 79 height 22
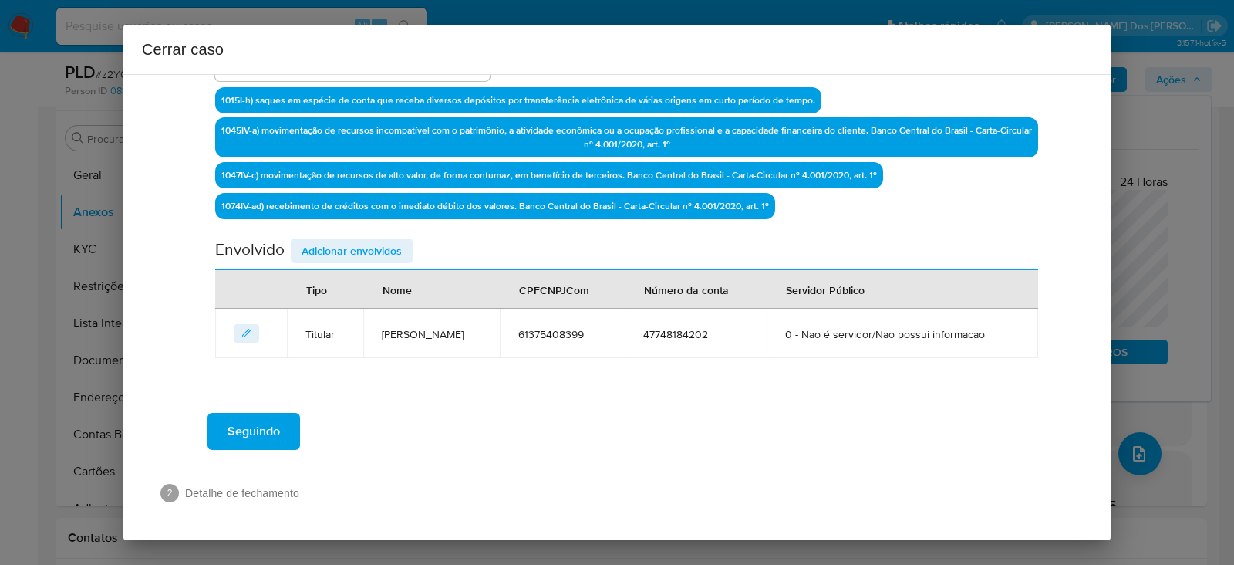
scroll to position [487, 0]
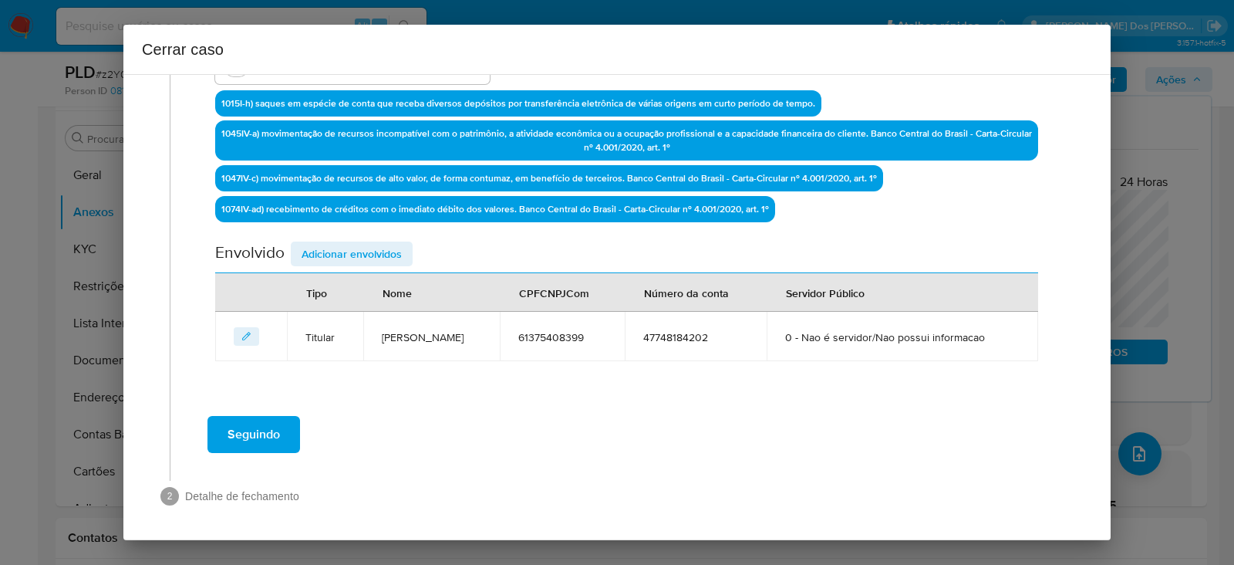
click at [349, 244] on span "Adicionar envolvidos" at bounding box center [352, 254] width 100 height 22
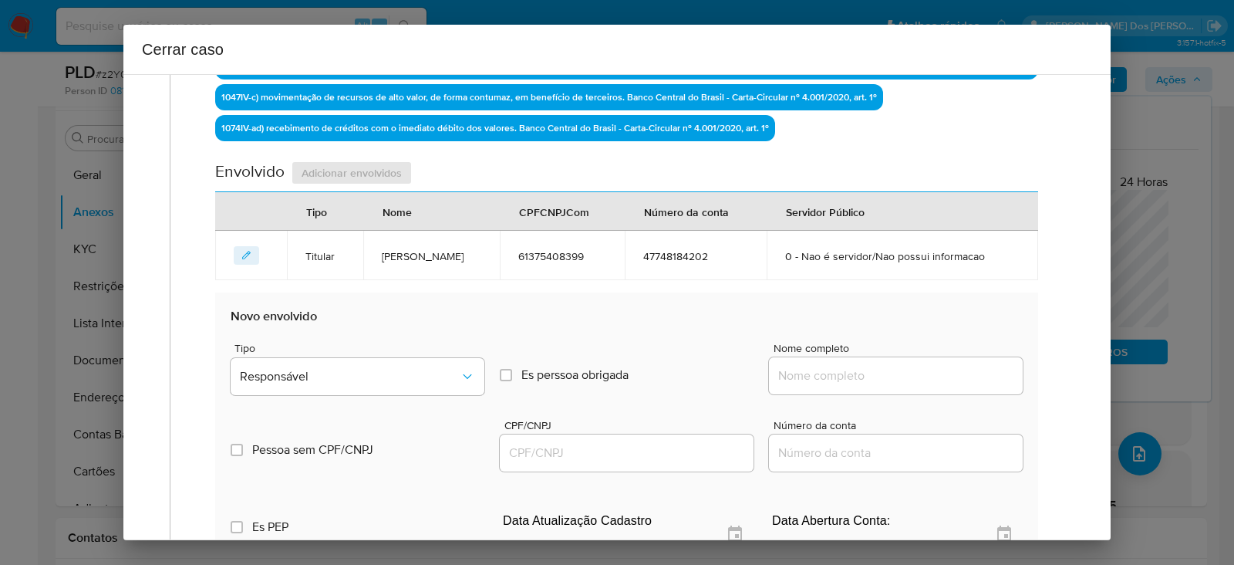
scroll to position [679, 0]
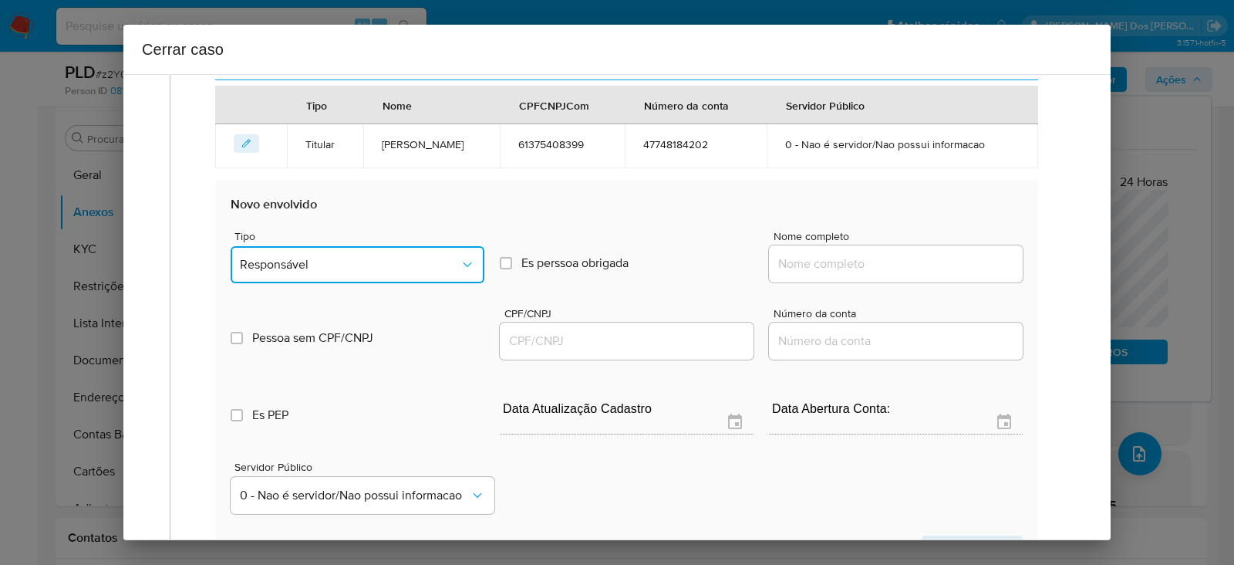
click at [295, 262] on span "Responsável" at bounding box center [350, 264] width 220 height 15
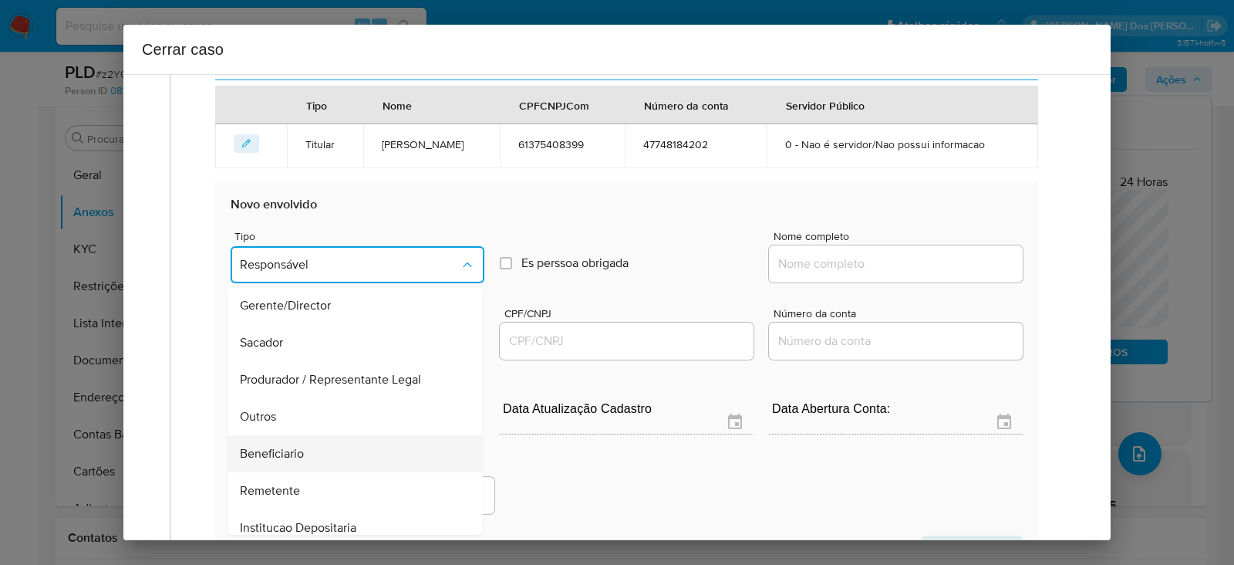
scroll to position [197, 0]
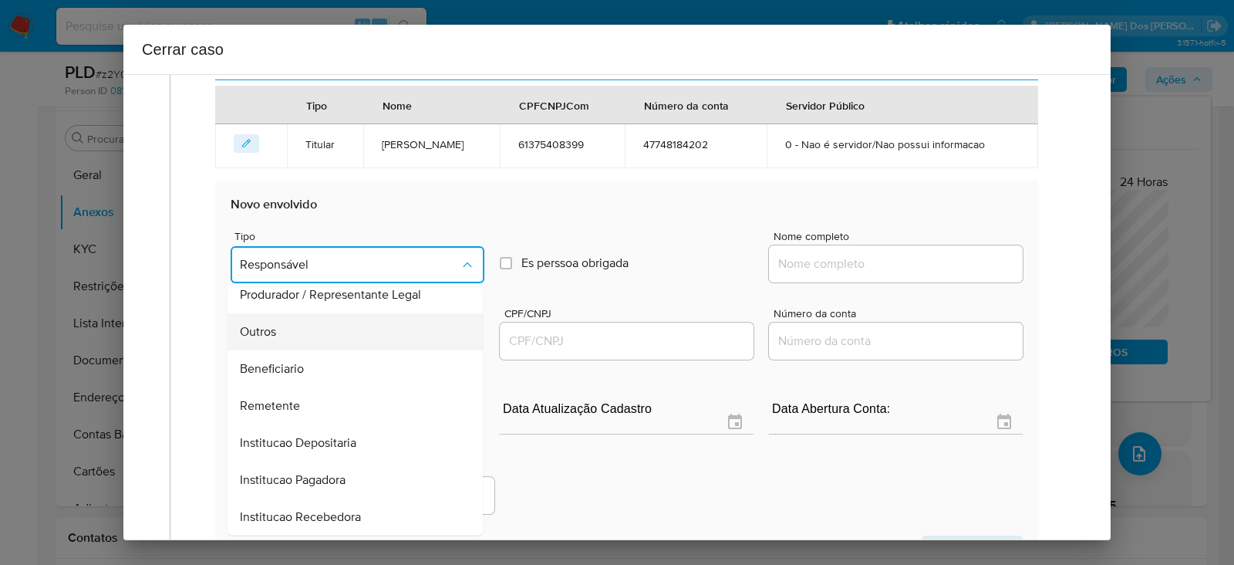
click at [273, 329] on span "Outros" at bounding box center [258, 331] width 36 height 15
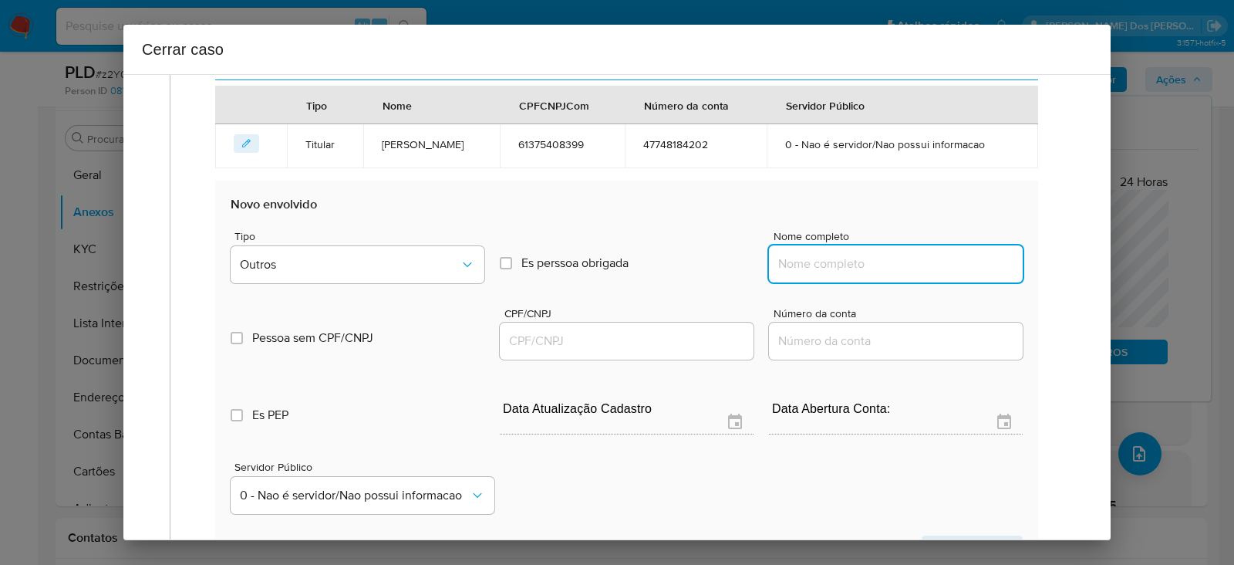
click at [893, 261] on input "Nome completo" at bounding box center [896, 264] width 254 height 20
paste input "ADMINISTRACAO SEGURA E TRANSACOES LTDA, 61221712000125"
drag, startPoint x: 899, startPoint y: 261, endPoint x: 1239, endPoint y: 255, distance: 339.4
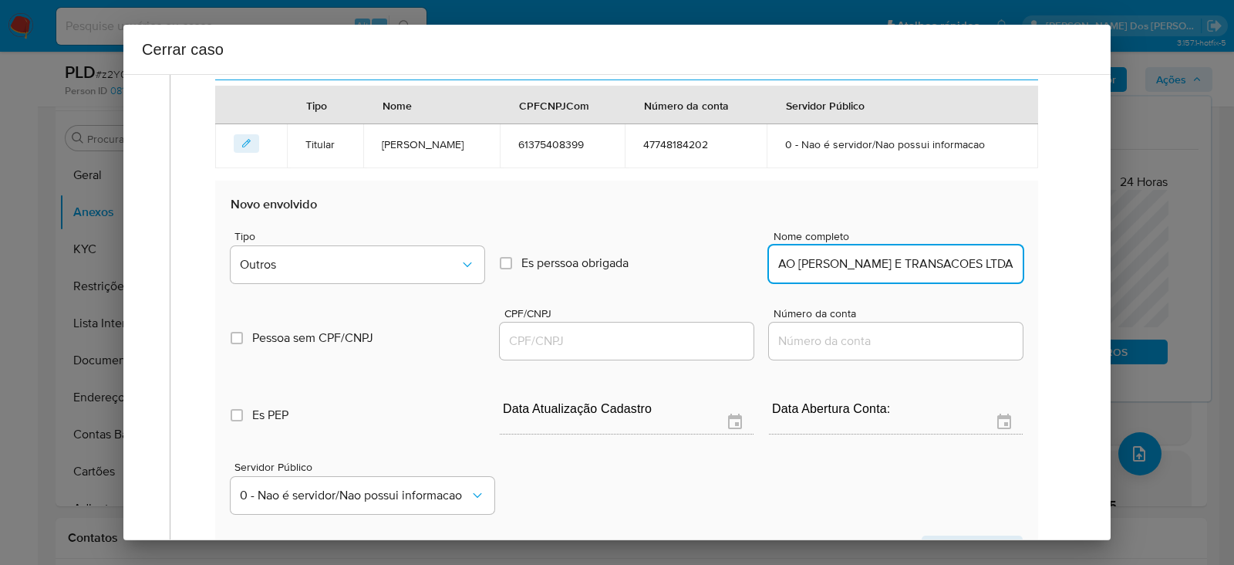
scroll to position [0, 39]
type input "ADMINISTRACAO SEGURA E TRANSACOES LTDA"
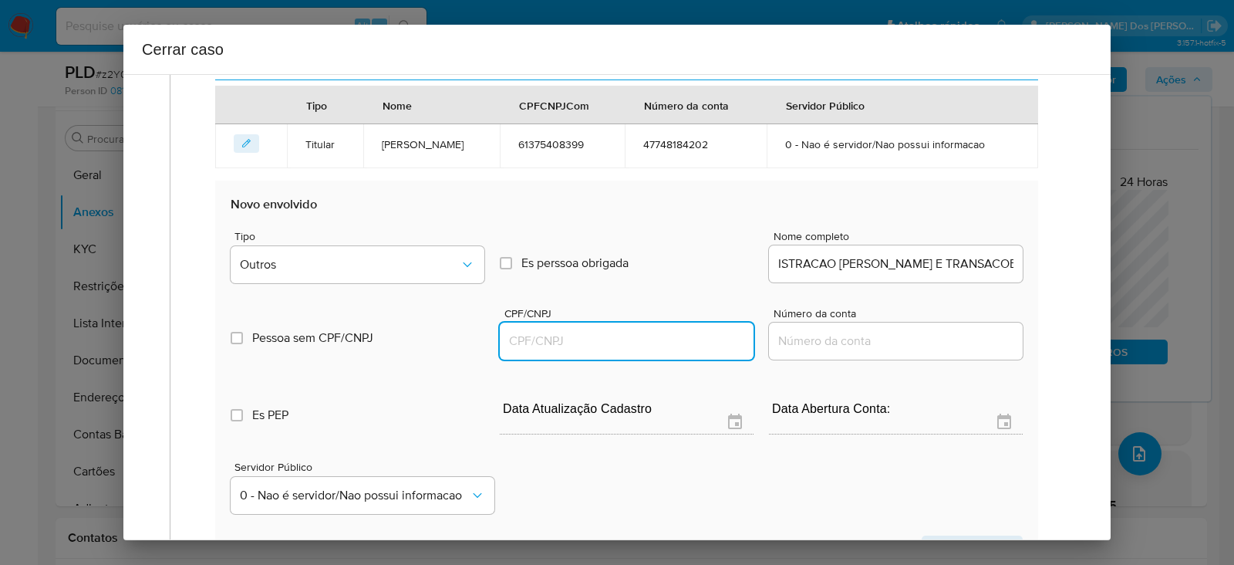
scroll to position [0, 0]
drag, startPoint x: 513, startPoint y: 336, endPoint x: 546, endPoint y: 343, distance: 33.9
click at [513, 336] on input "CPF/CNPJ" at bounding box center [627, 341] width 254 height 20
paste input "61221712000125"
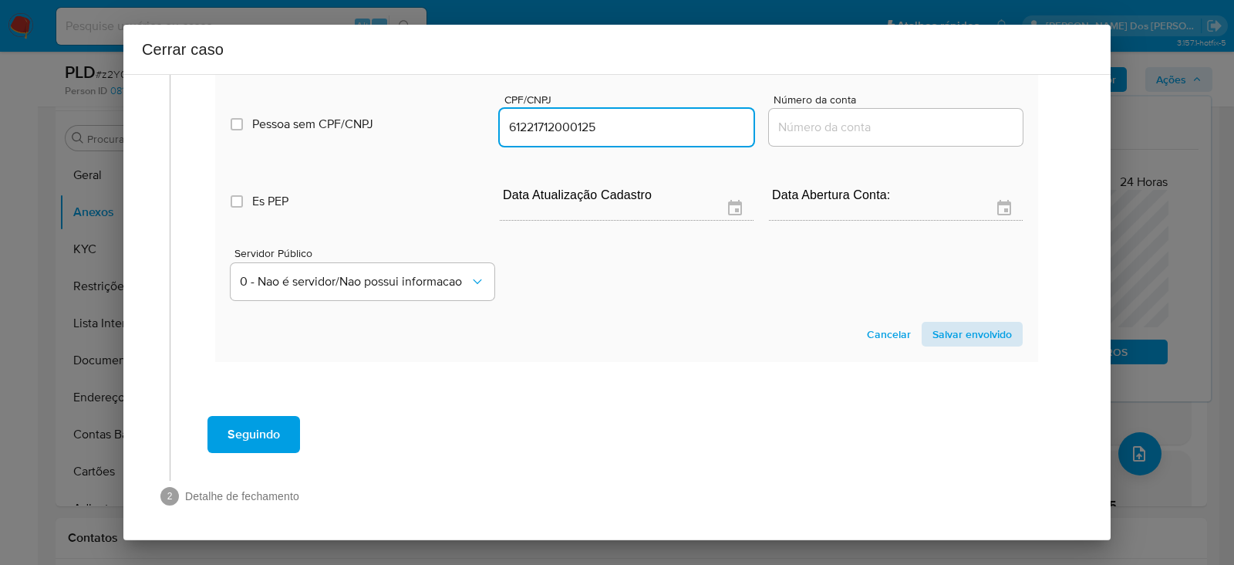
type input "61221712000125"
click at [945, 323] on span "Salvar envolvido" at bounding box center [971, 334] width 79 height 22
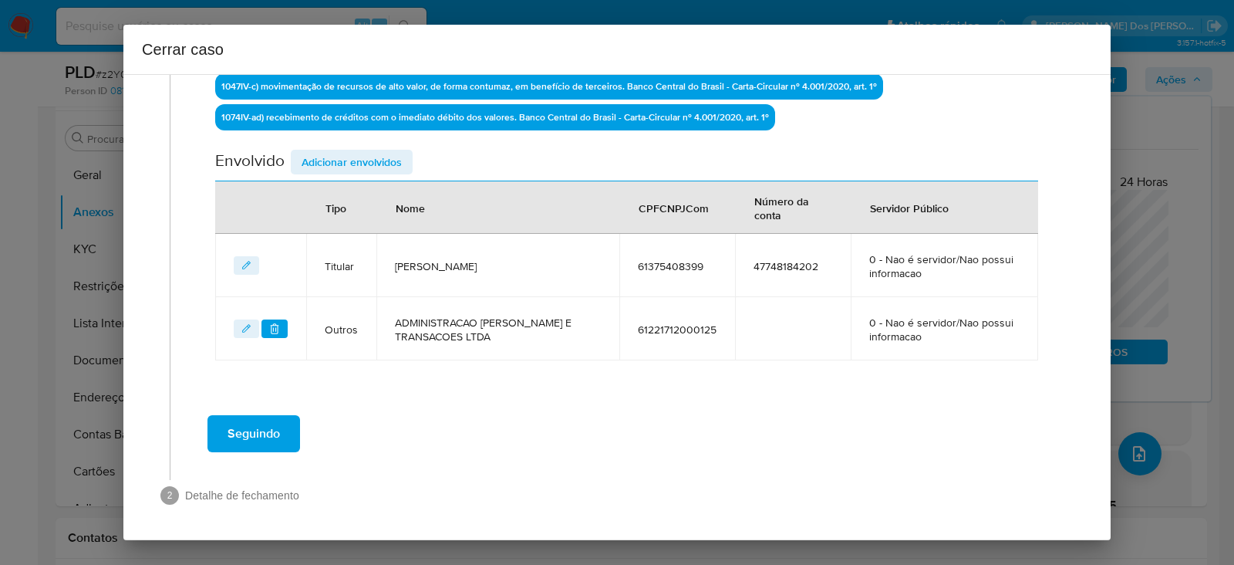
click at [356, 159] on span "Adicionar envolvidos" at bounding box center [352, 162] width 100 height 22
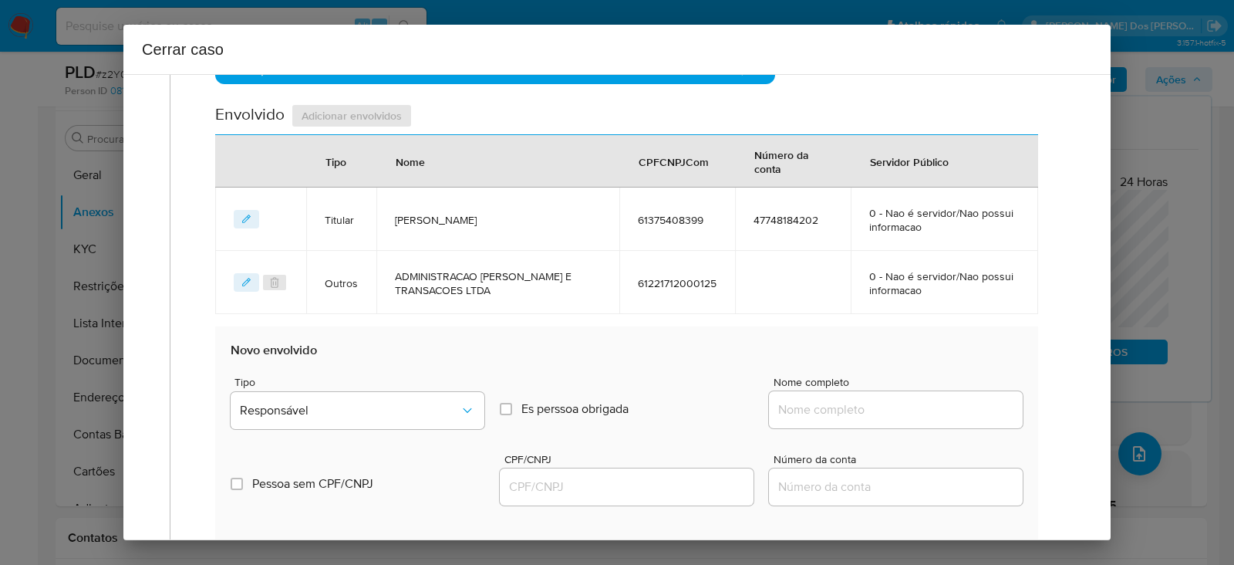
scroll to position [770, 0]
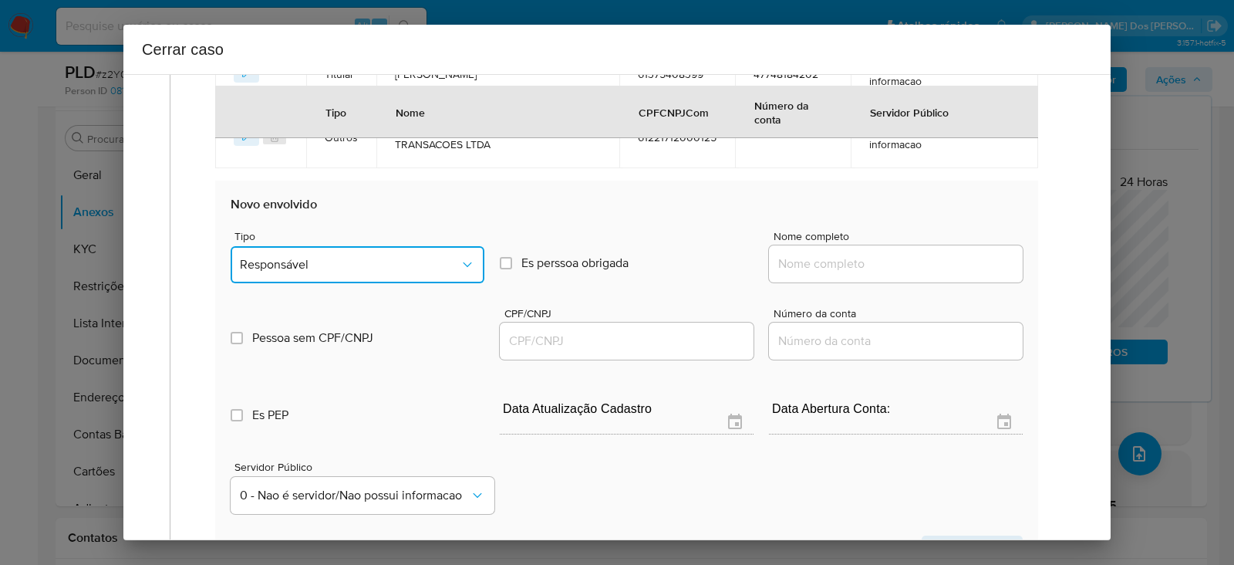
click at [304, 261] on span "Responsável" at bounding box center [350, 264] width 220 height 15
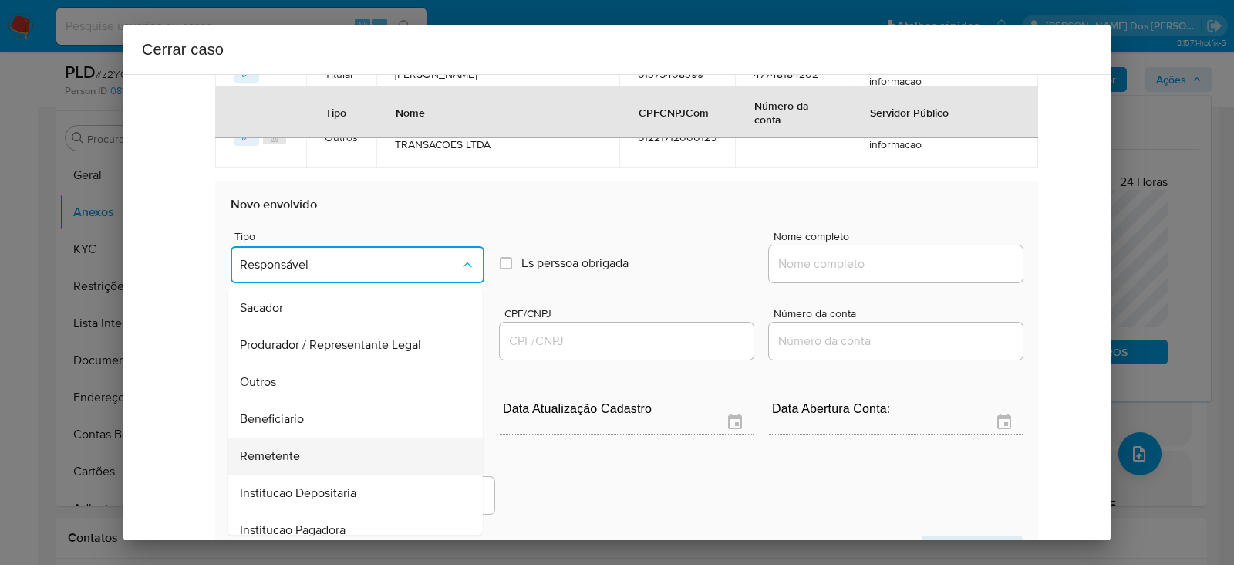
scroll to position [197, 0]
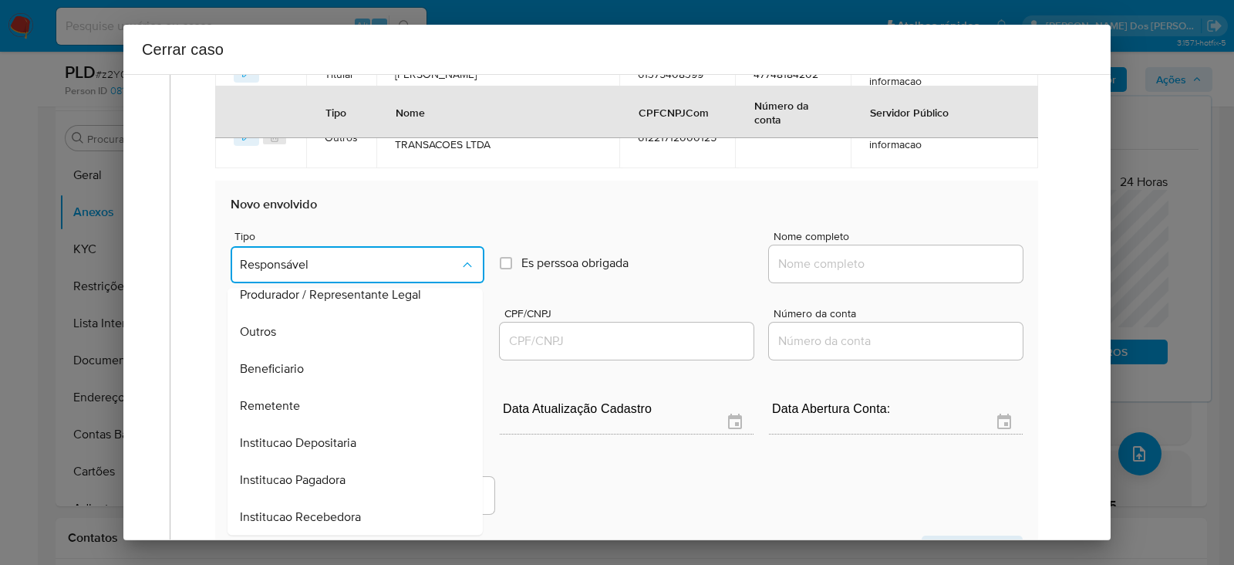
drag, startPoint x: 266, startPoint y: 397, endPoint x: 598, endPoint y: 322, distance: 340.1
click at [280, 398] on span "Remetente" at bounding box center [270, 405] width 60 height 15
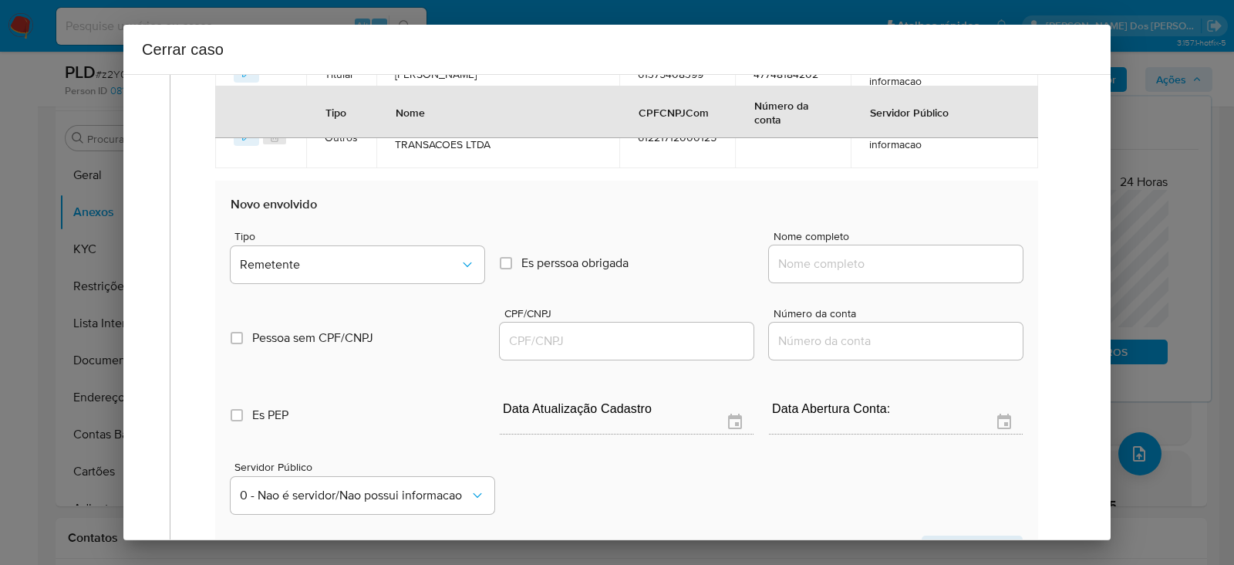
drag, startPoint x: 801, startPoint y: 261, endPoint x: 877, endPoint y: 268, distance: 75.9
click at [820, 257] on input "Nome completo" at bounding box center [896, 264] width 254 height 20
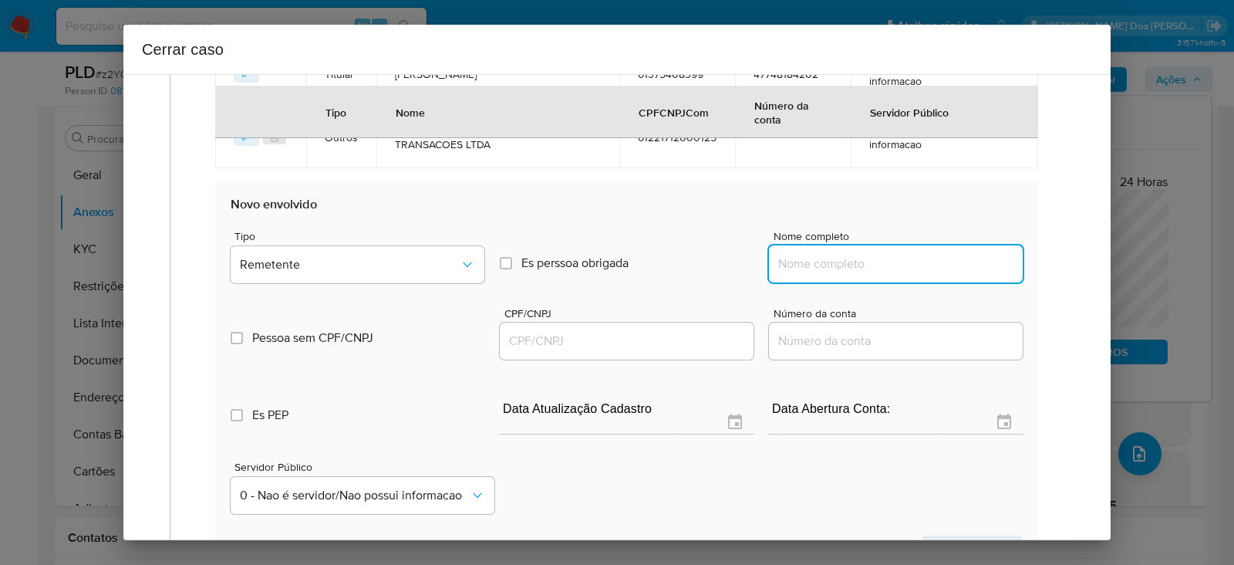
paste input "Jordana Nathielly Moreira Araujo, 63541007303"
drag, startPoint x: 915, startPoint y: 258, endPoint x: 1158, endPoint y: 264, distance: 243.0
click at [1158, 264] on div "Cerrar caso 1 Informação completa Geral Data de início 01/07/2025 Data Fin 26/0…" at bounding box center [617, 282] width 1234 height 565
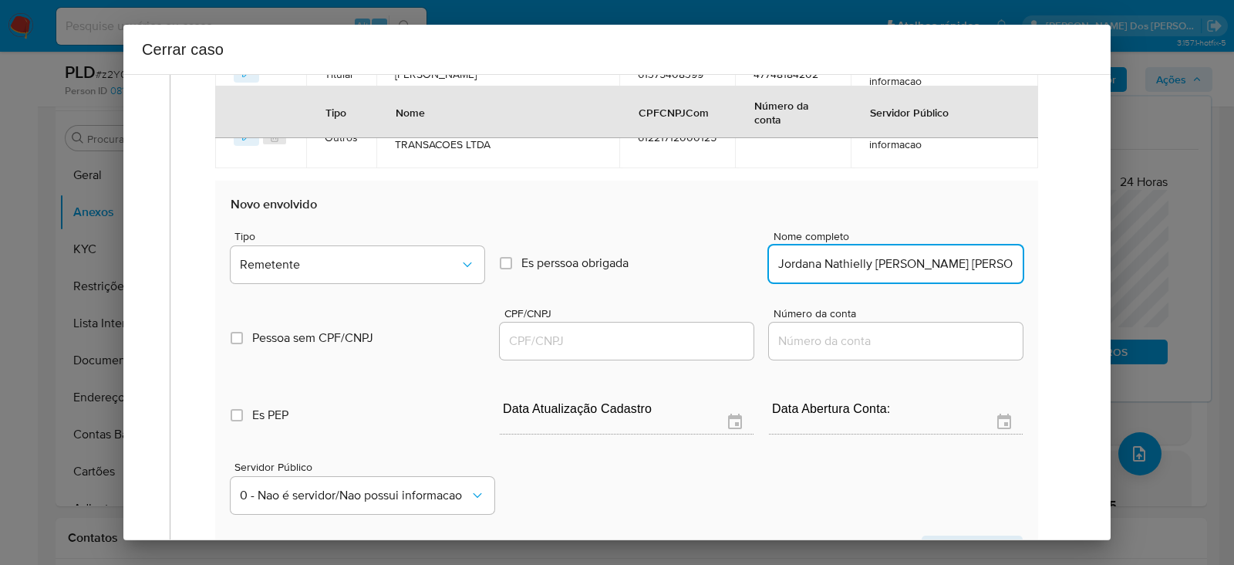
type input "Jordana Nathielly Moreira Araujo"
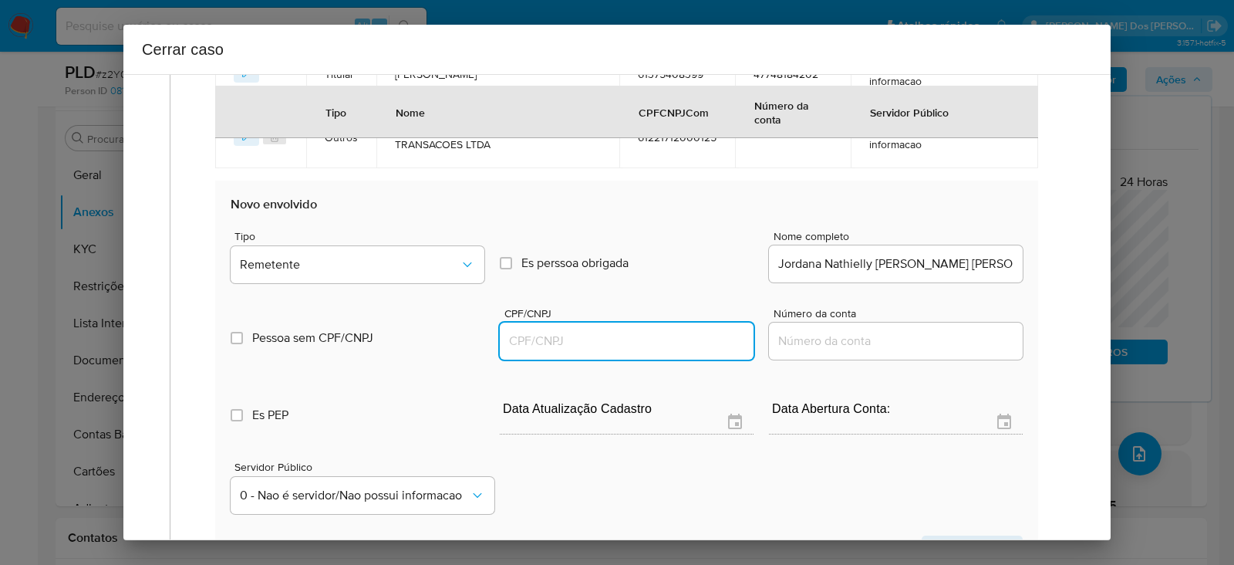
drag, startPoint x: 534, startPoint y: 333, endPoint x: 551, endPoint y: 342, distance: 19.3
click at [544, 339] on input "CPF/CNPJ" at bounding box center [627, 341] width 254 height 20
paste input "63541007303"
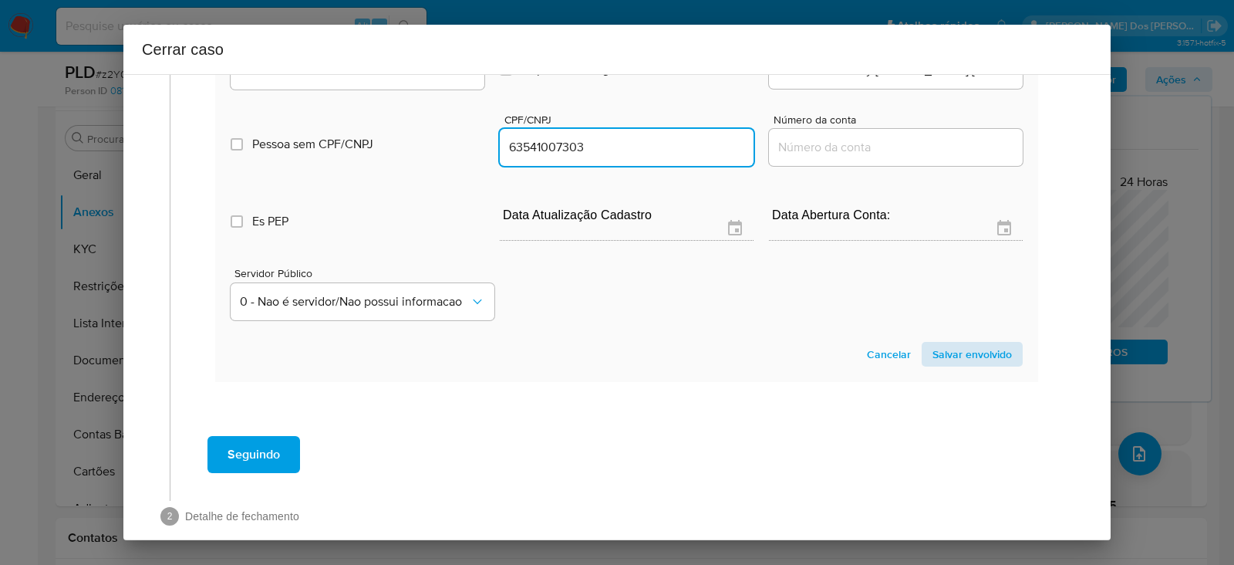
type input "63541007303"
click at [959, 352] on span "Salvar envolvido" at bounding box center [971, 354] width 79 height 22
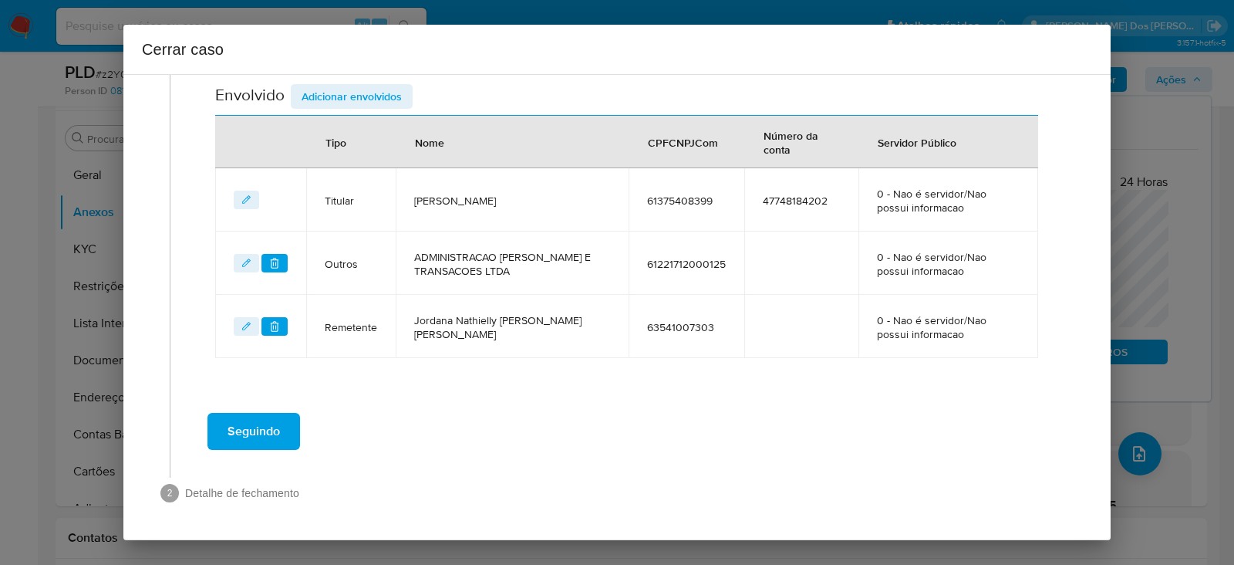
scroll to position [641, 0]
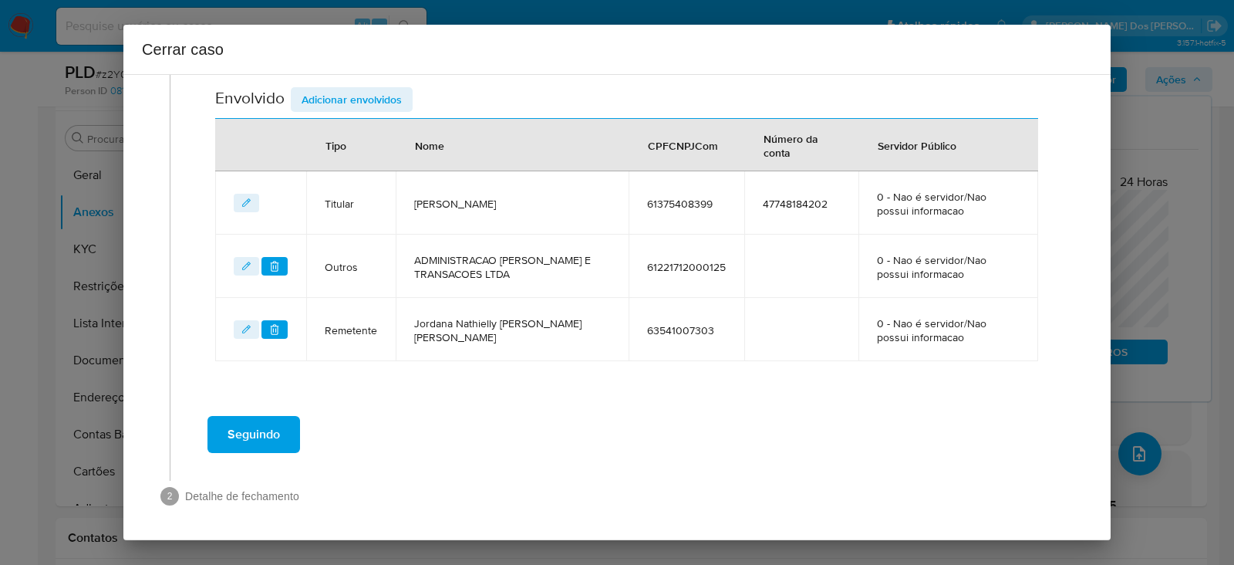
click at [333, 94] on span "Adicionar envolvidos" at bounding box center [352, 100] width 100 height 22
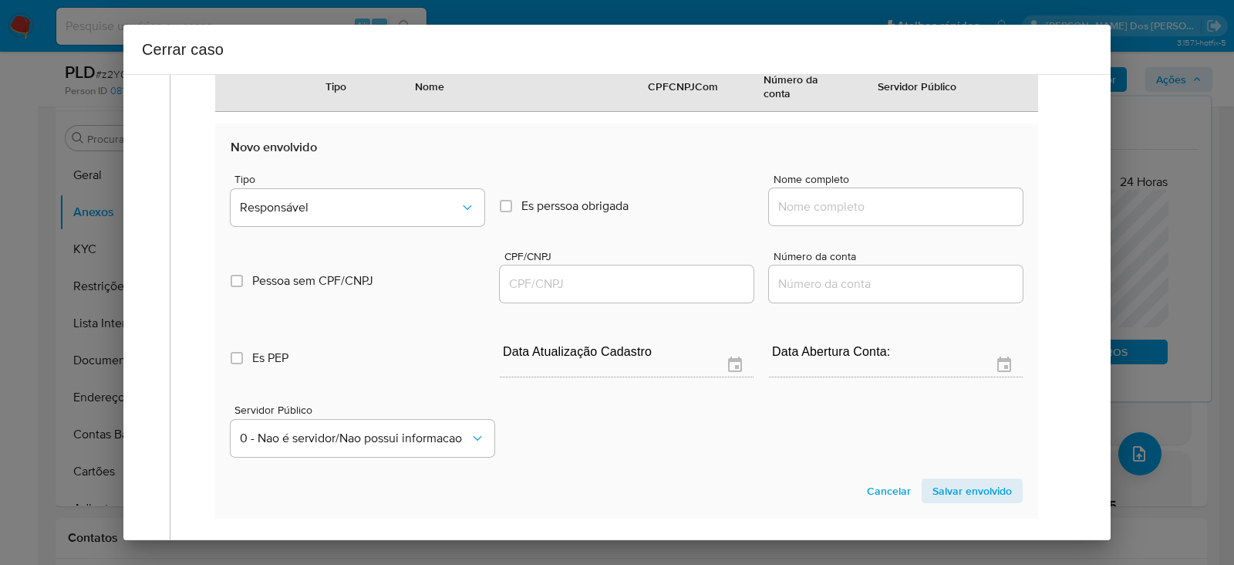
scroll to position [834, 0]
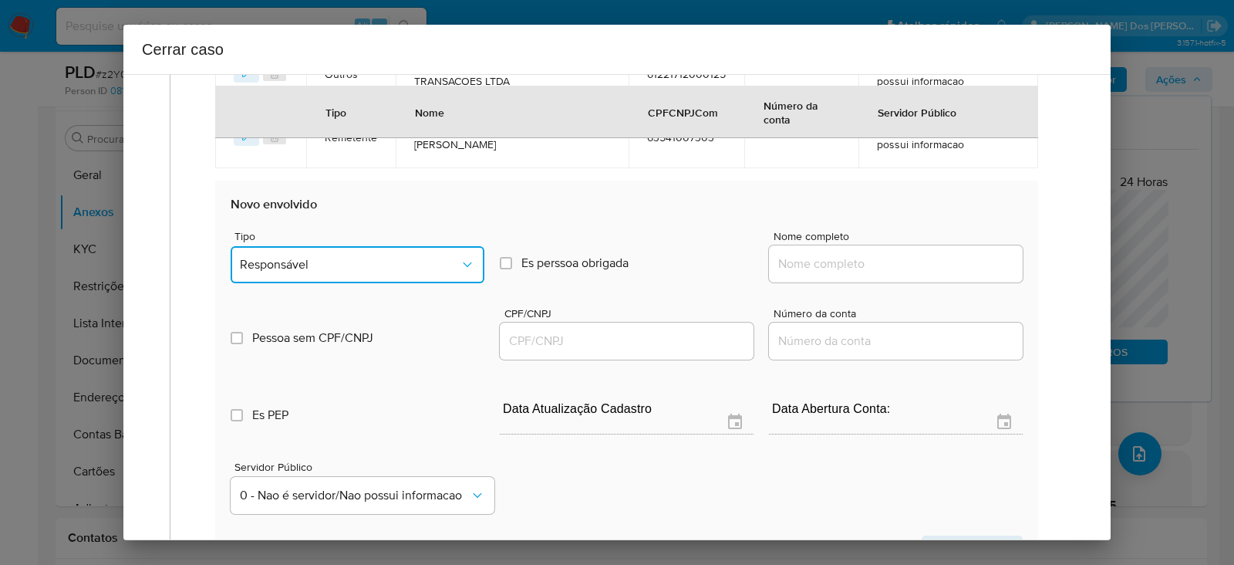
click at [295, 259] on span "Responsável" at bounding box center [350, 264] width 220 height 15
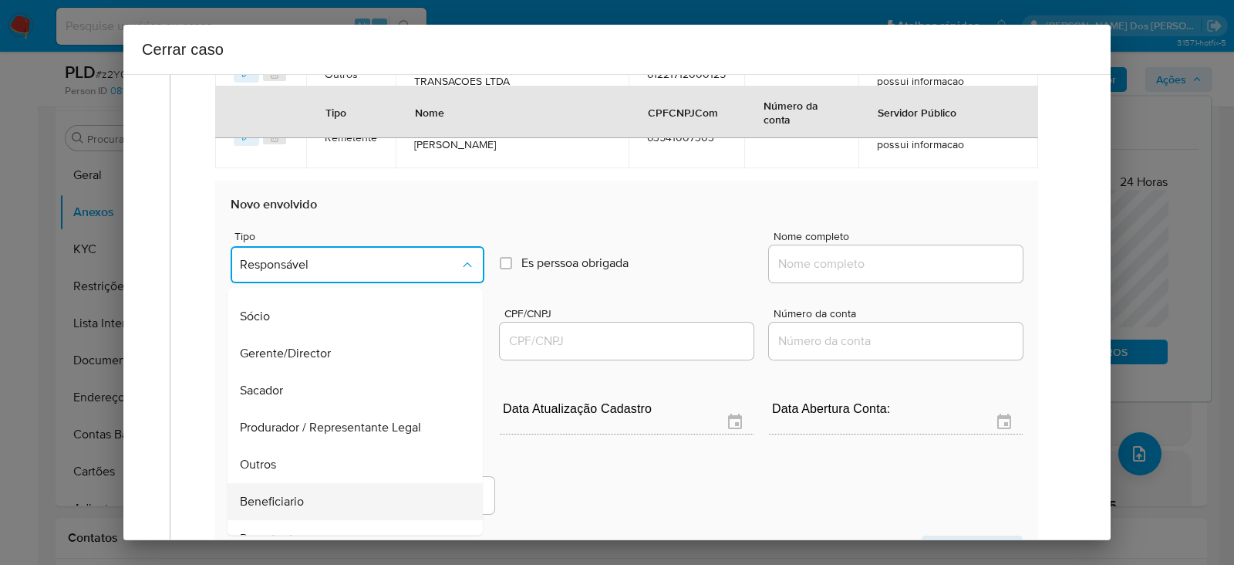
scroll to position [197, 0]
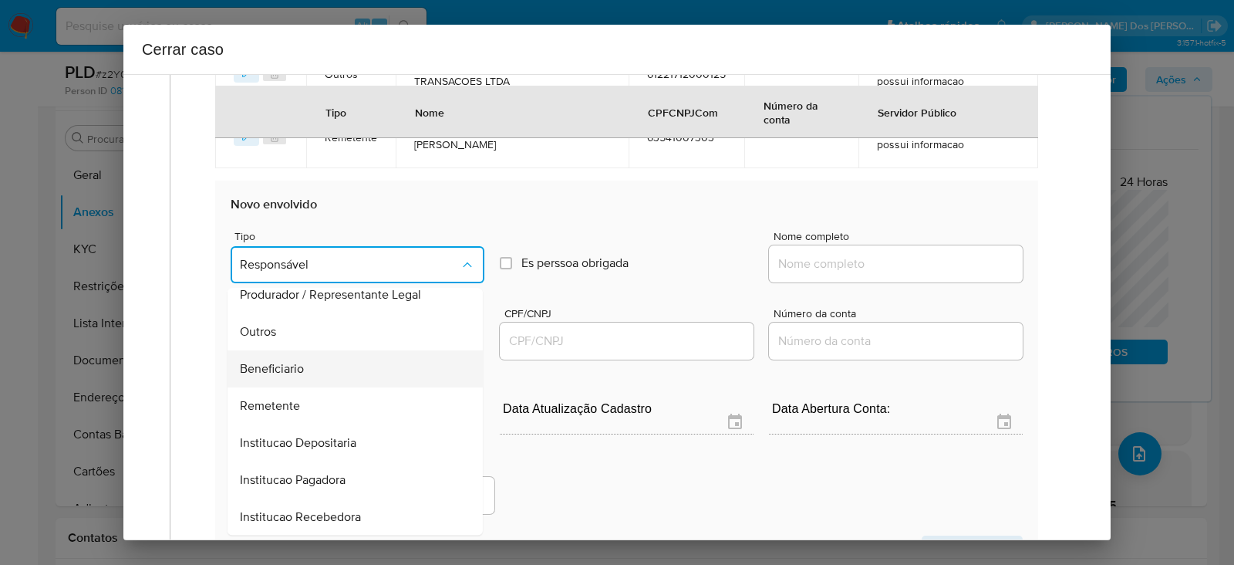
click at [279, 361] on span "Beneficiario" at bounding box center [272, 368] width 64 height 15
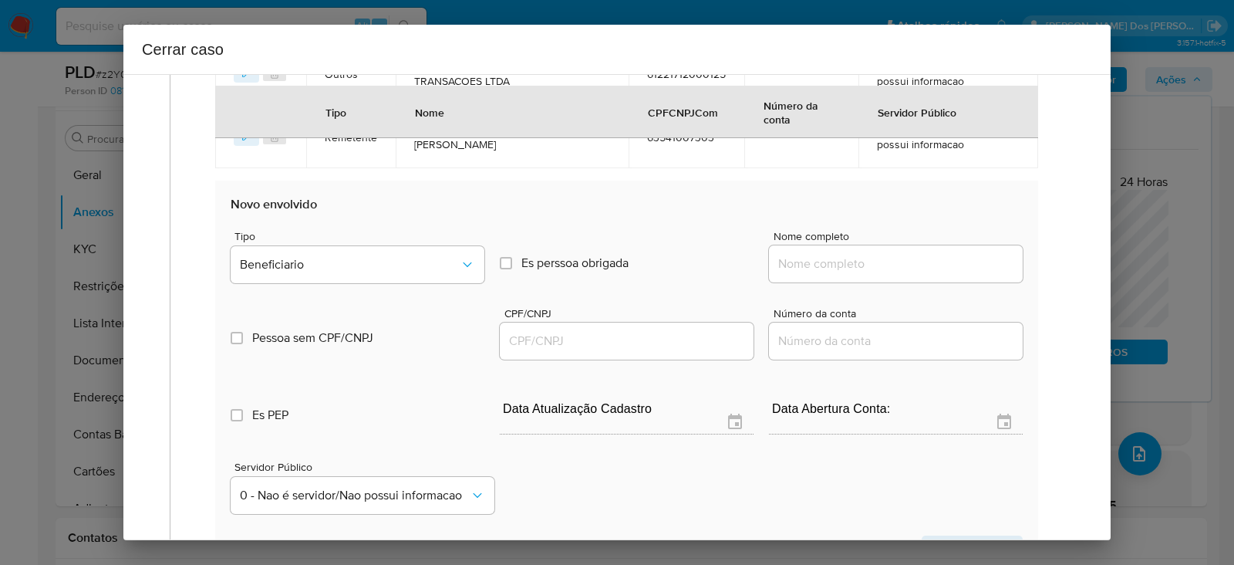
click at [846, 260] on input "Nome completo" at bounding box center [896, 264] width 254 height 20
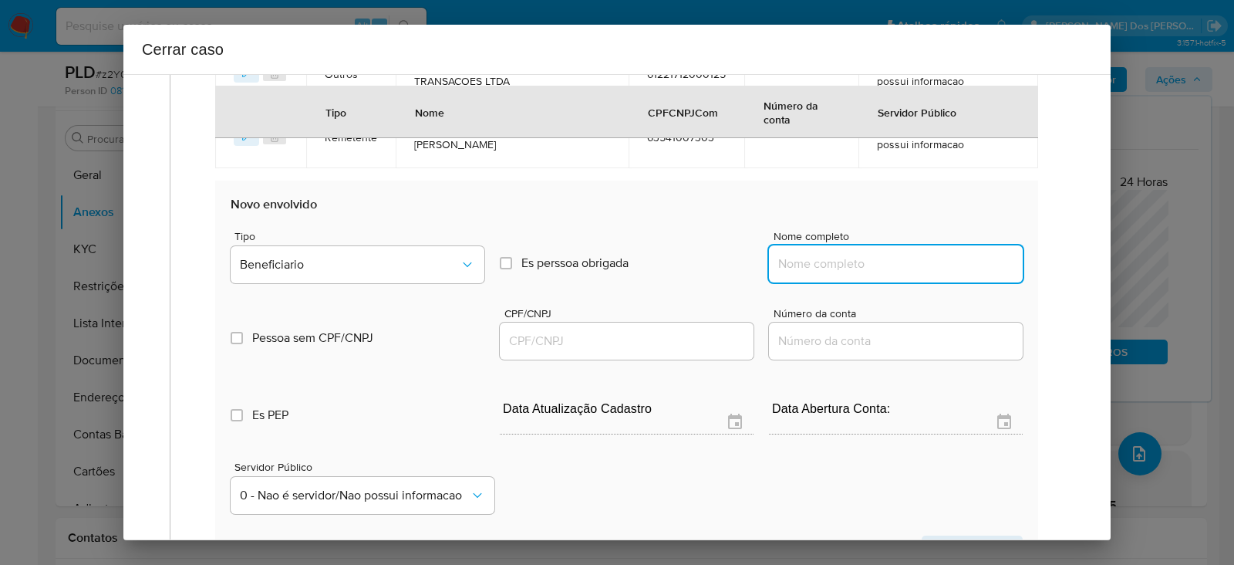
paste input "Loteria Bonsucesso Ltda, 10931611000107"
drag, startPoint x: 898, startPoint y: 258, endPoint x: 1173, endPoint y: 255, distance: 275.4
click at [1173, 255] on div "Cerrar caso 1 Informação completa Geral Data de início 01/07/2025 Data Fin 26/0…" at bounding box center [617, 282] width 1234 height 565
type input "Loteria Bonsucesso Ltda"
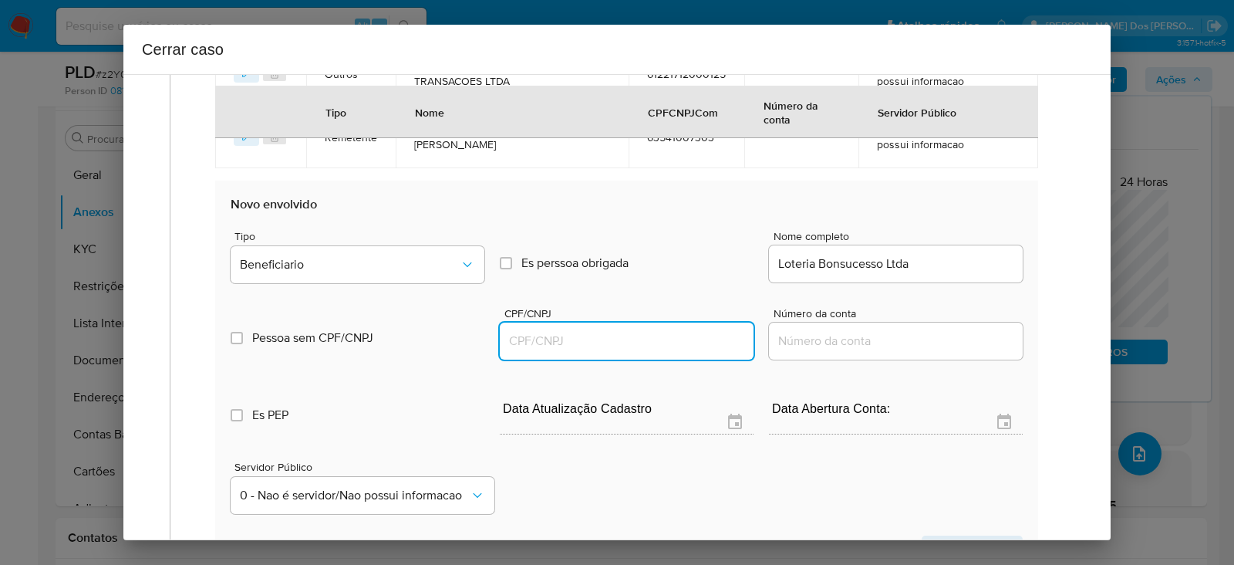
click at [561, 331] on input "CPF/CNPJ" at bounding box center [627, 341] width 254 height 20
paste input "10931611000107"
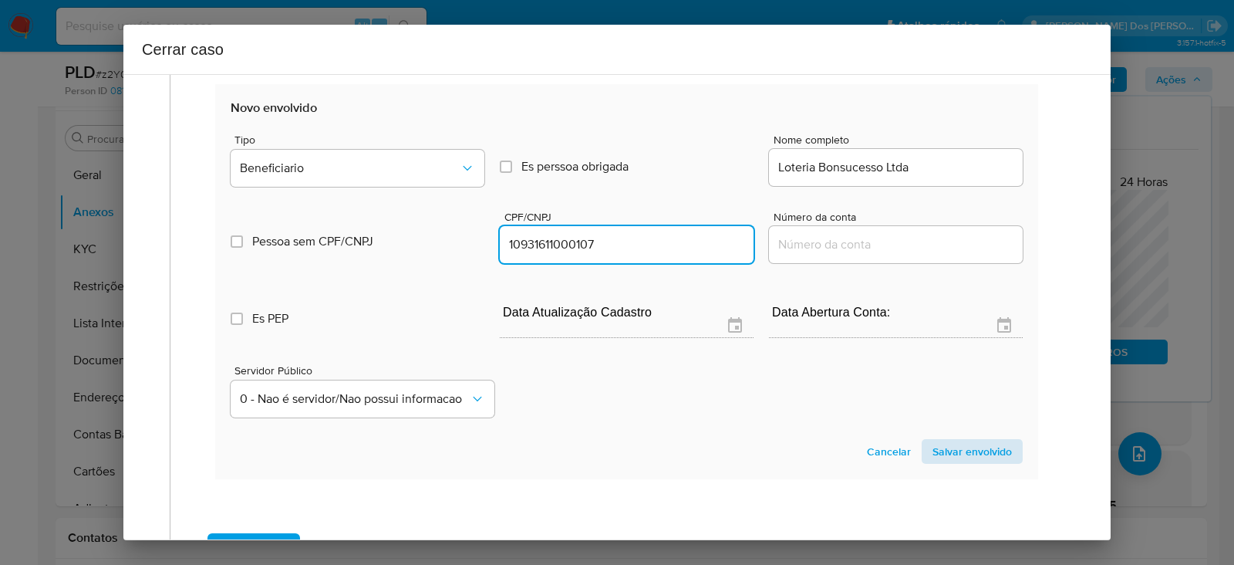
type input "10931611000107"
click at [950, 442] on span "Salvar envolvido" at bounding box center [971, 451] width 79 height 22
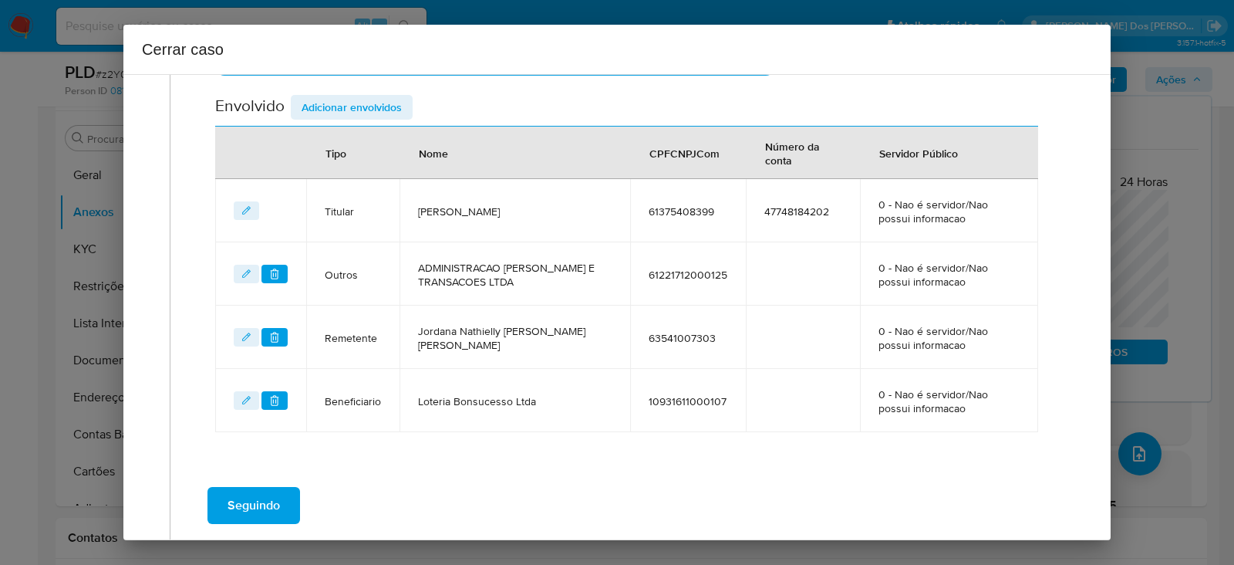
scroll to position [608, 0]
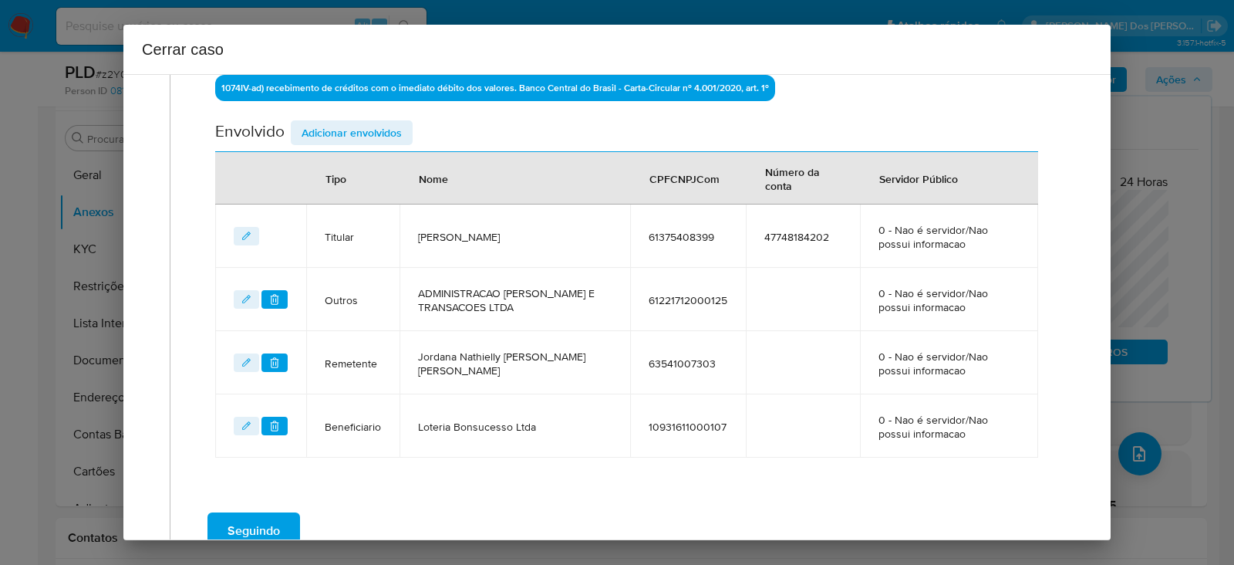
click at [343, 122] on span "Adicionar envolvidos" at bounding box center [352, 133] width 100 height 22
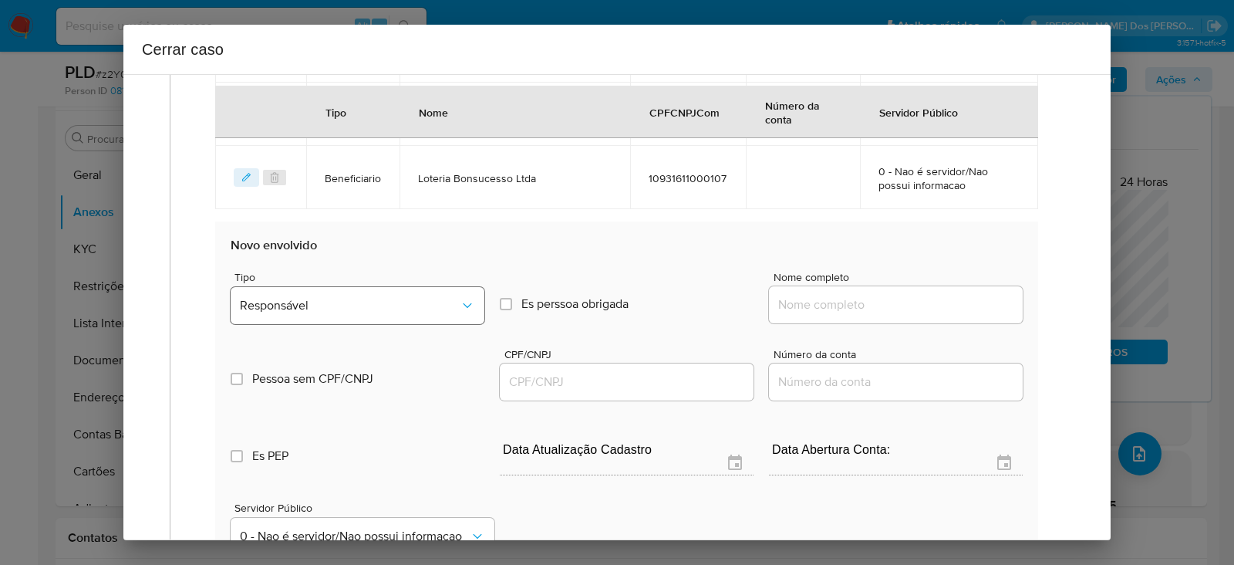
scroll to position [993, 0]
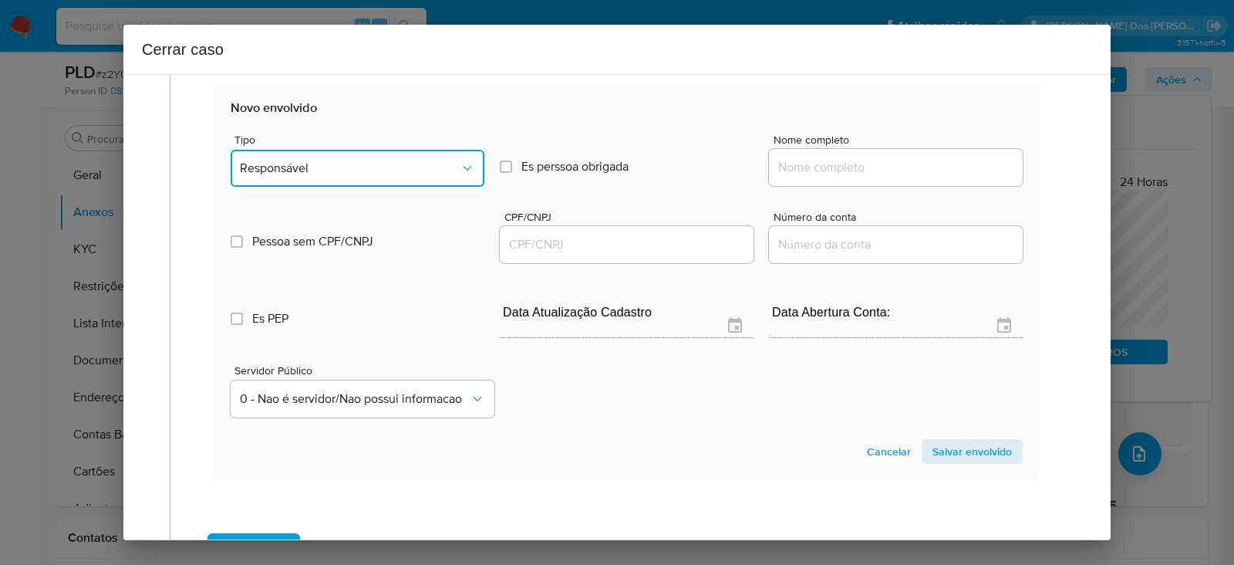
click at [312, 167] on span "Responsável" at bounding box center [350, 167] width 220 height 15
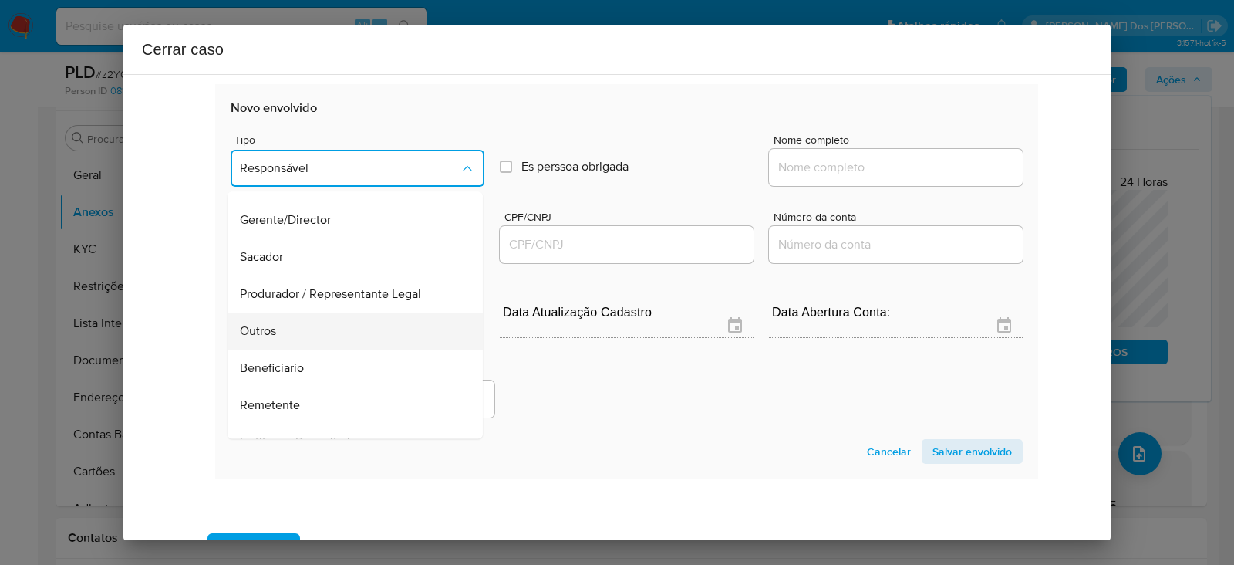
scroll to position [197, 0]
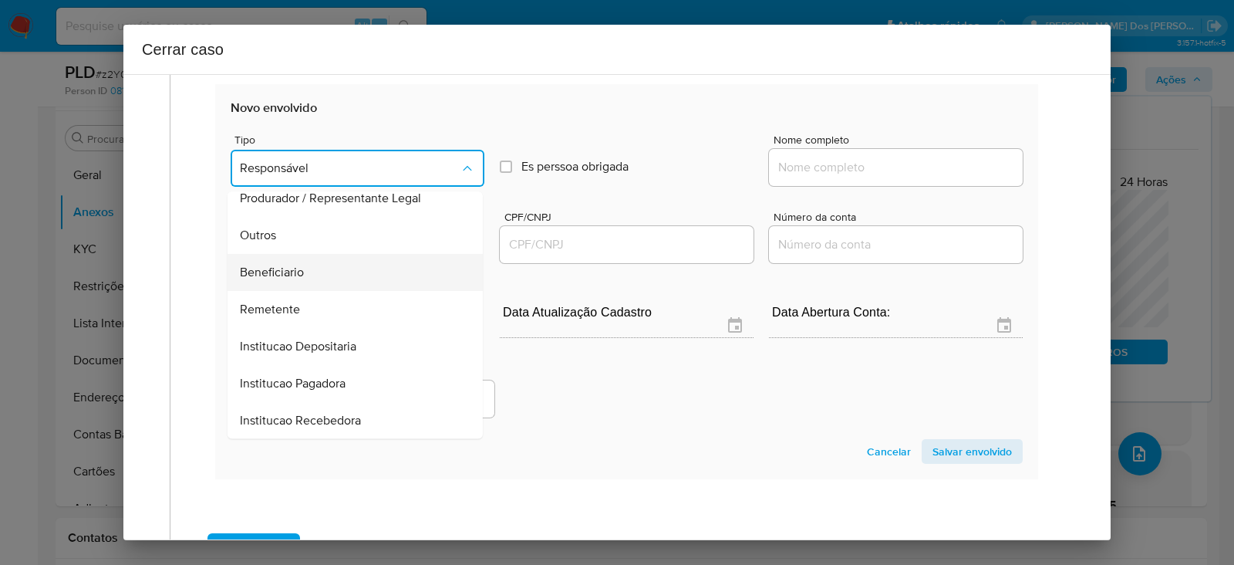
click at [293, 258] on div "Beneficiario" at bounding box center [350, 272] width 221 height 37
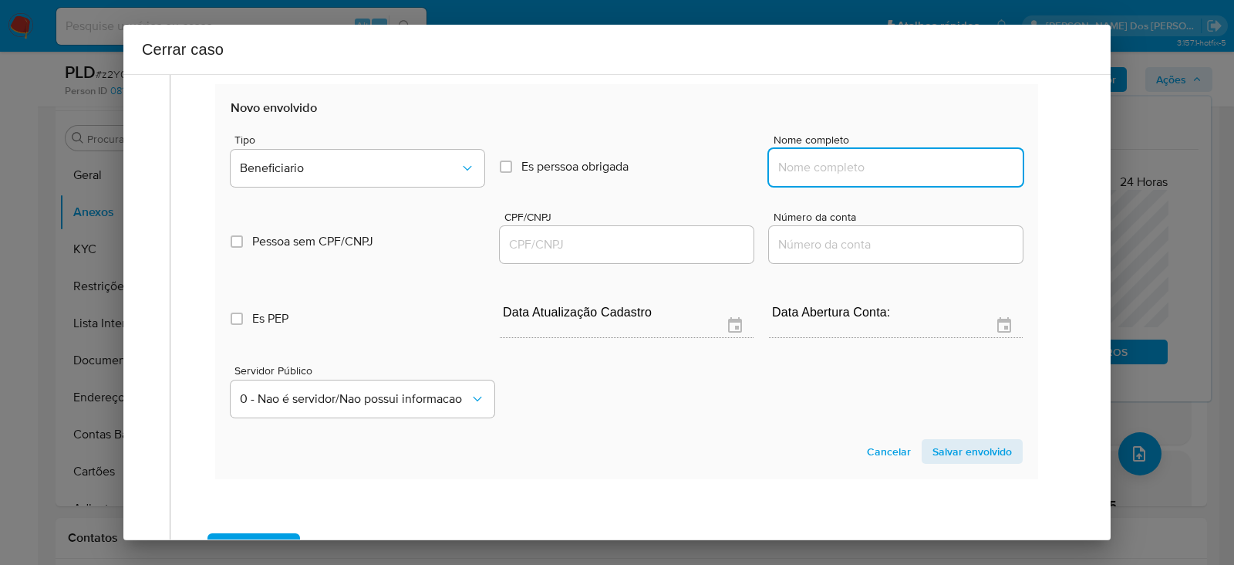
click at [840, 164] on input "Nome completo" at bounding box center [896, 167] width 254 height 20
paste input "Carlos Henrique Costa Da Silva, 61377028399"
drag, startPoint x: 914, startPoint y: 164, endPoint x: 1328, endPoint y: 160, distance: 414.2
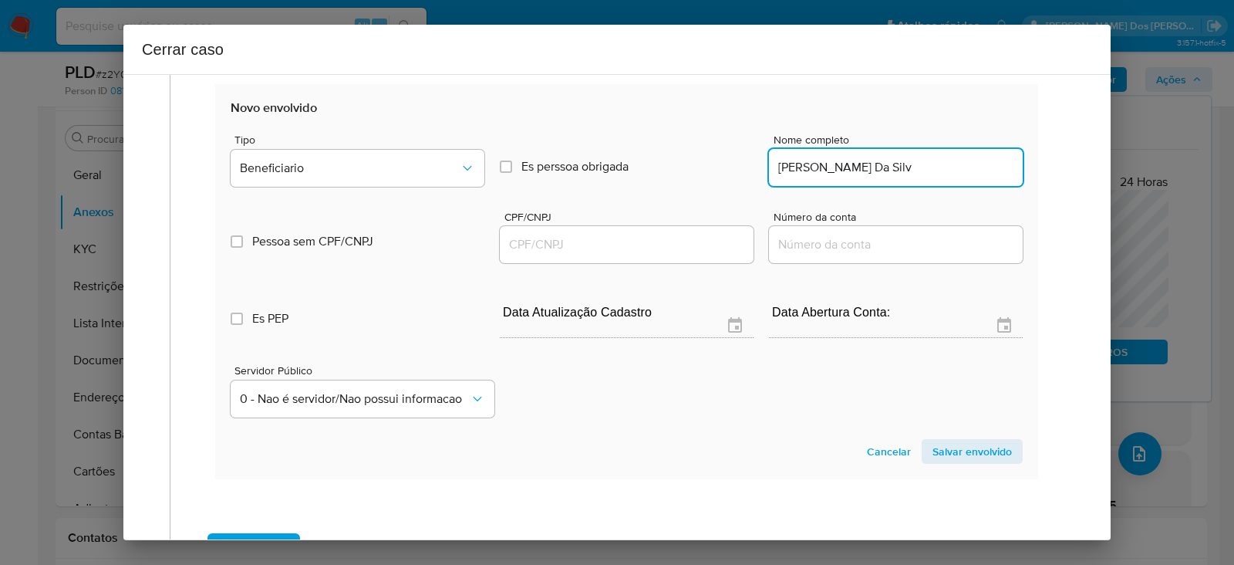
scroll to position [0, 0]
type input "Carlos Henrique Costa Da Silva"
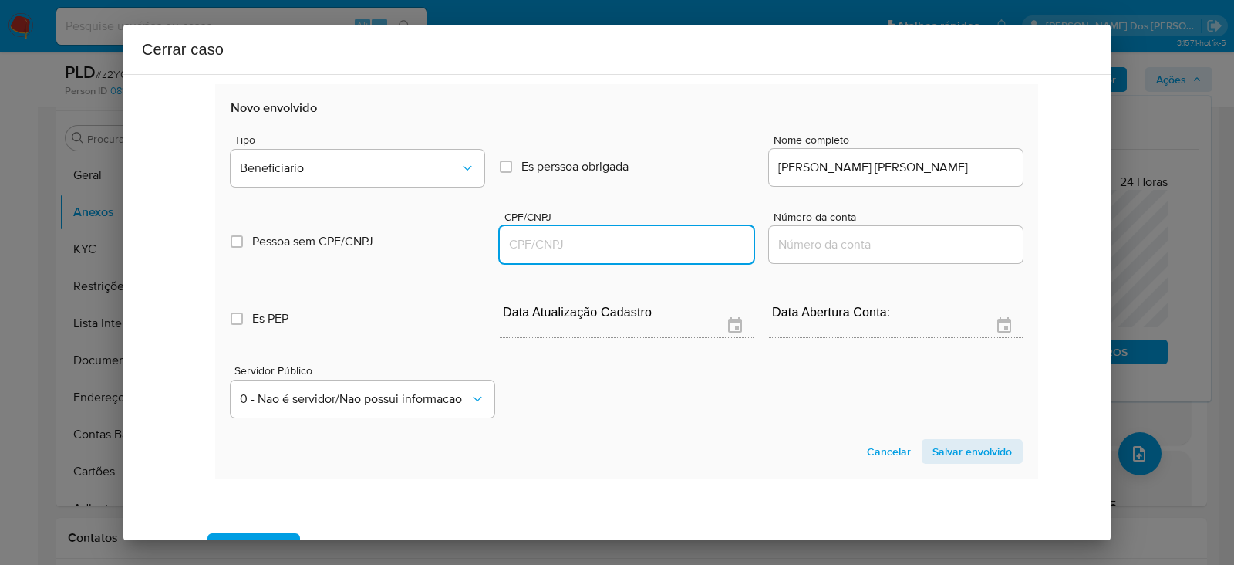
click at [578, 238] on input "CPF/CNPJ" at bounding box center [627, 244] width 254 height 20
paste input "61377028399"
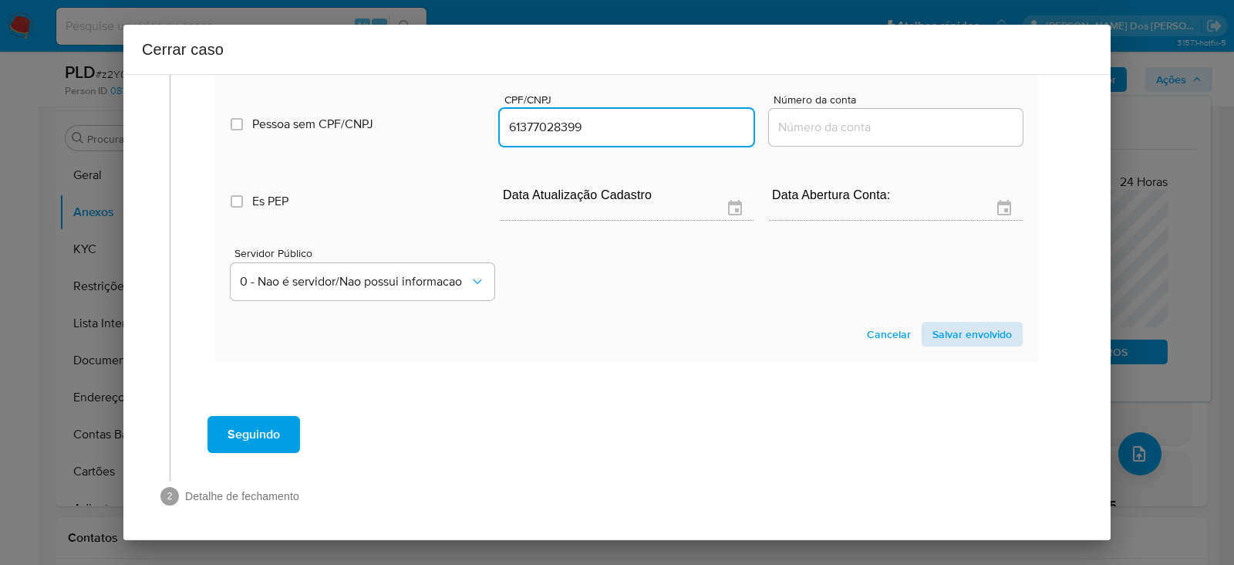
type input "61377028399"
click at [951, 342] on span "Salvar envolvido" at bounding box center [971, 334] width 79 height 22
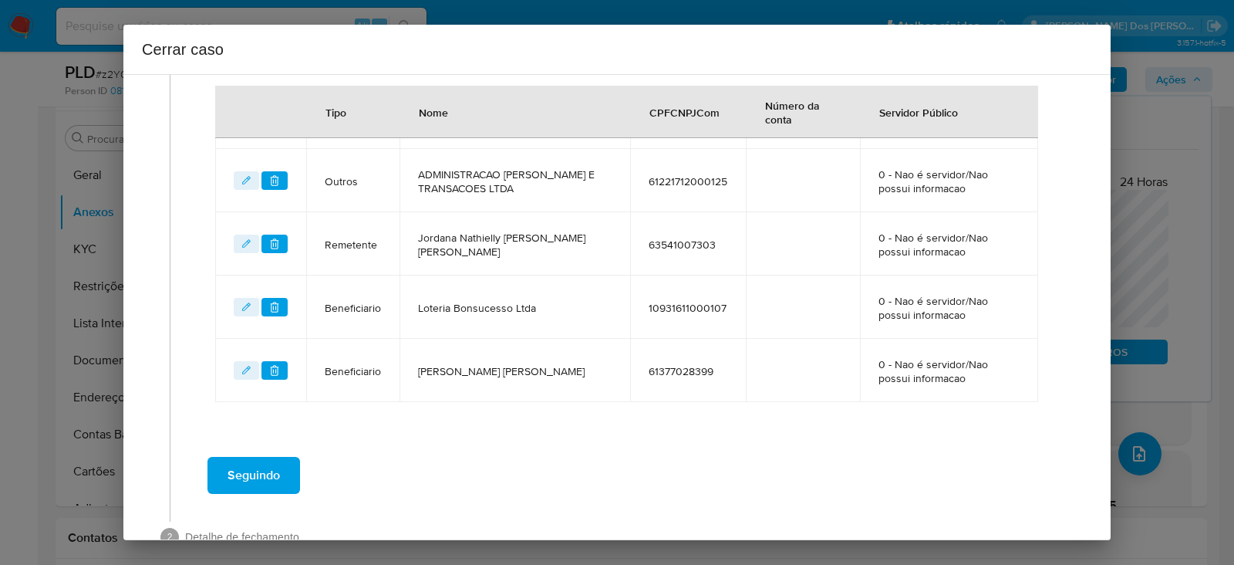
scroll to position [767, 0]
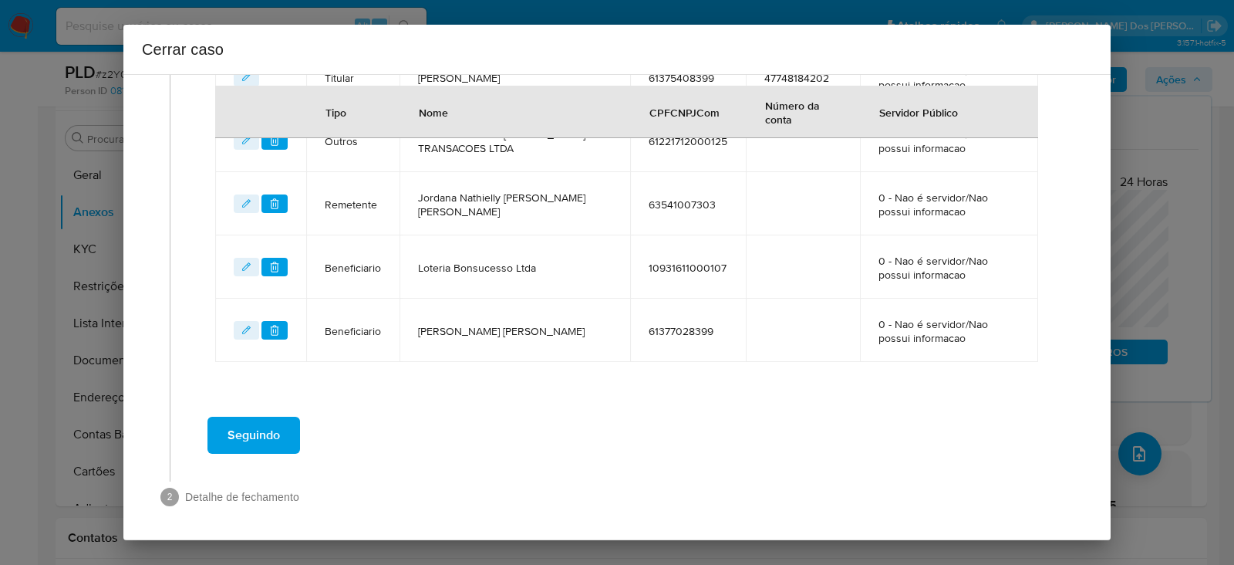
click at [235, 430] on span "Seguindo" at bounding box center [254, 435] width 52 height 34
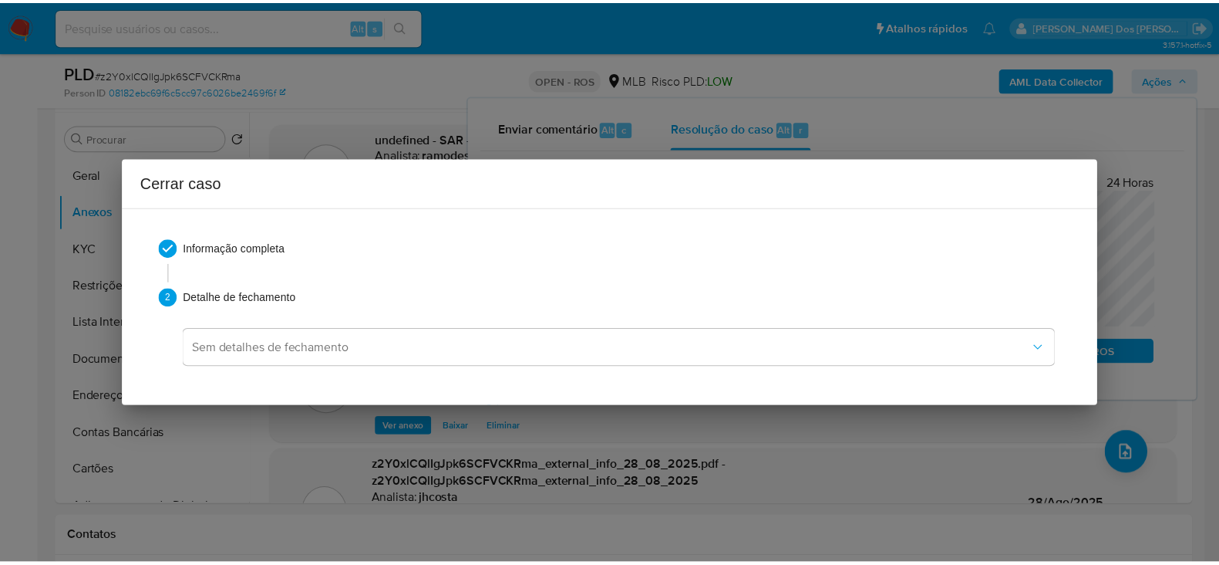
scroll to position [1541, 0]
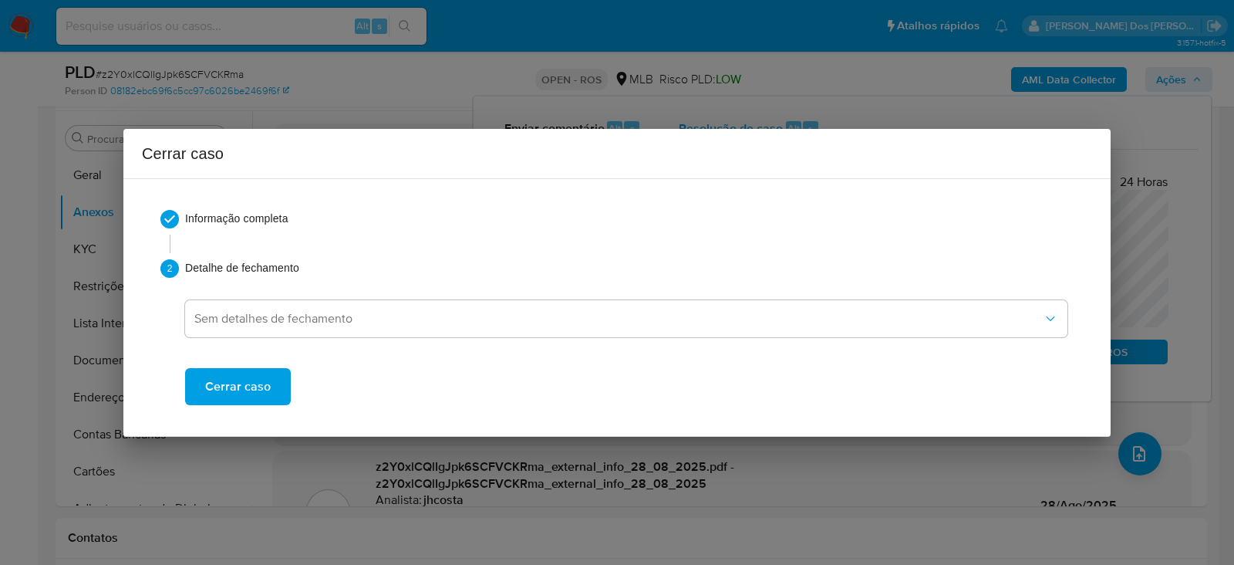
click at [242, 378] on span "Cerrar caso" at bounding box center [238, 386] width 66 height 34
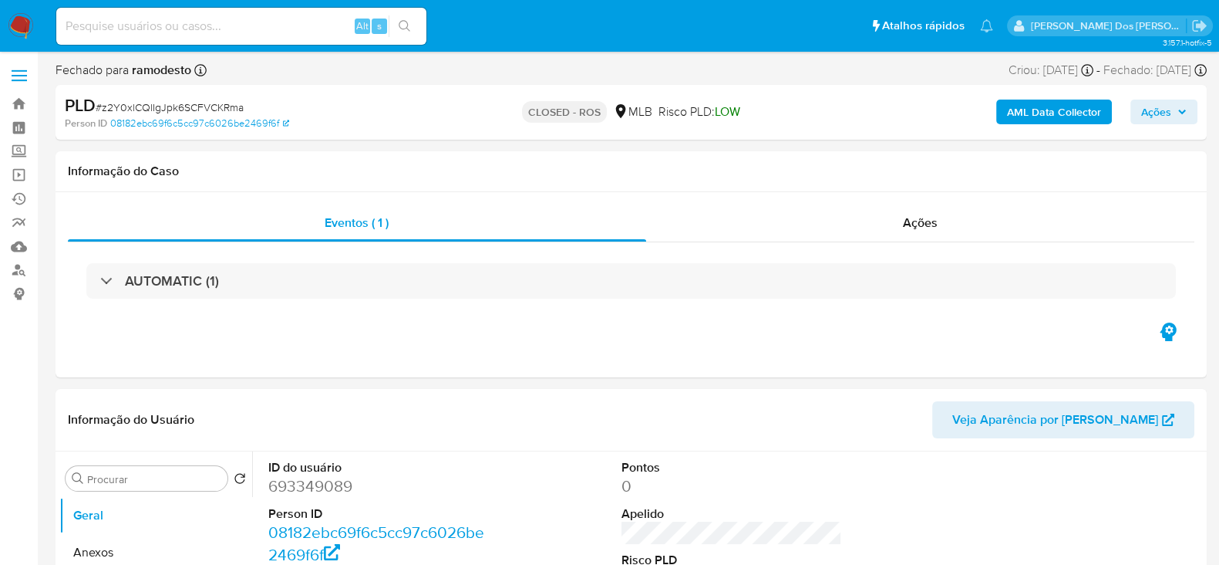
select select "10"
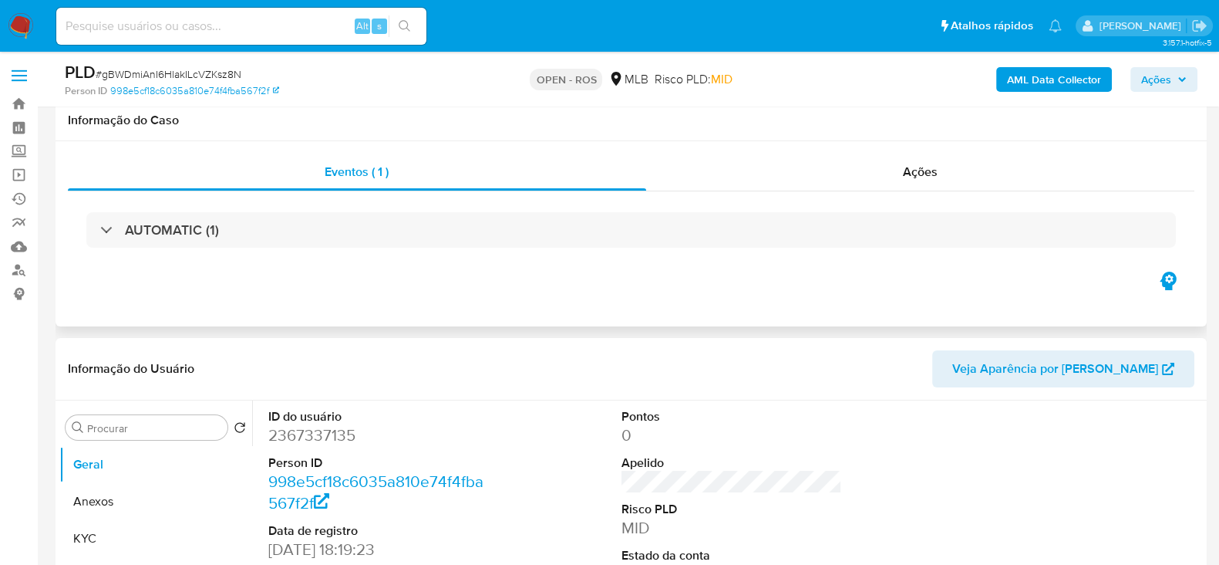
scroll to position [192, 0]
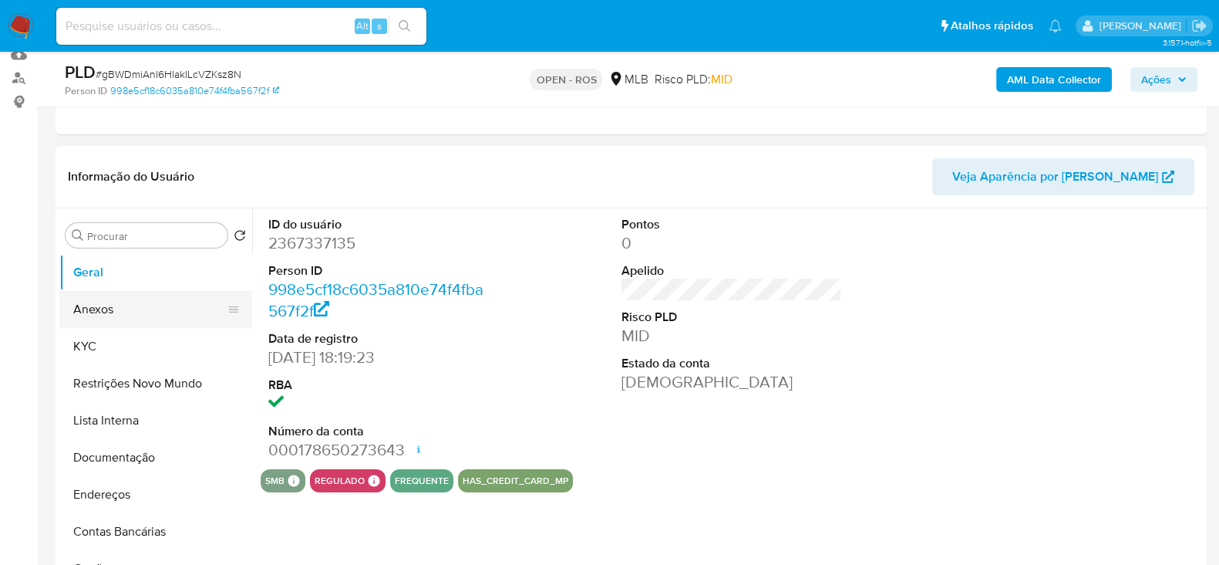
select select "10"
click at [93, 291] on button "Anexos" at bounding box center [149, 309] width 180 height 37
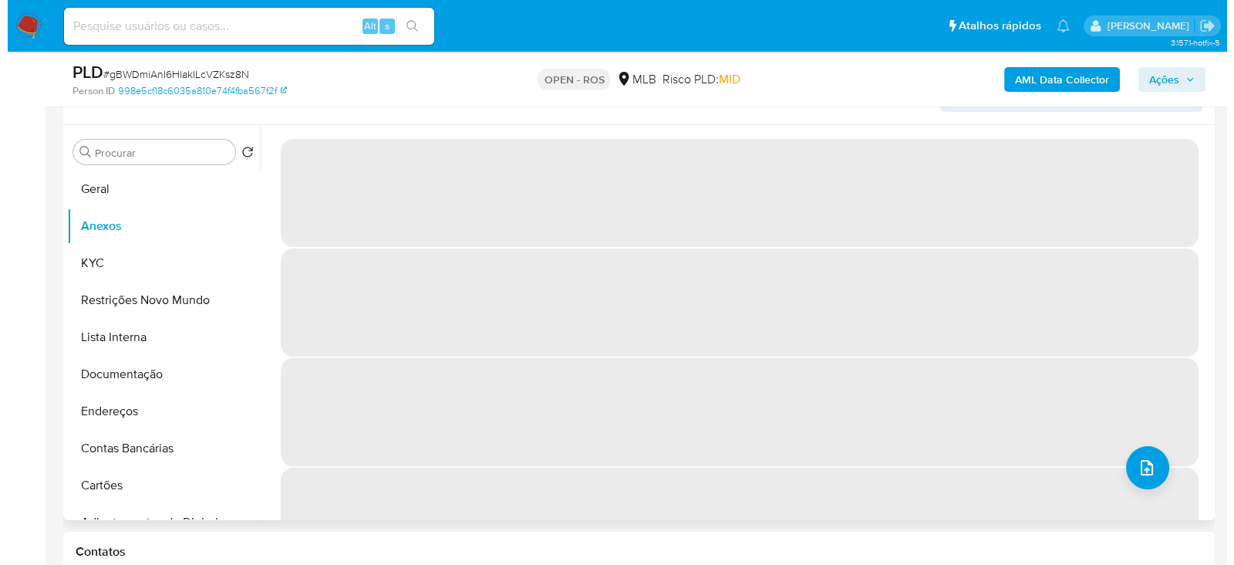
scroll to position [289, 0]
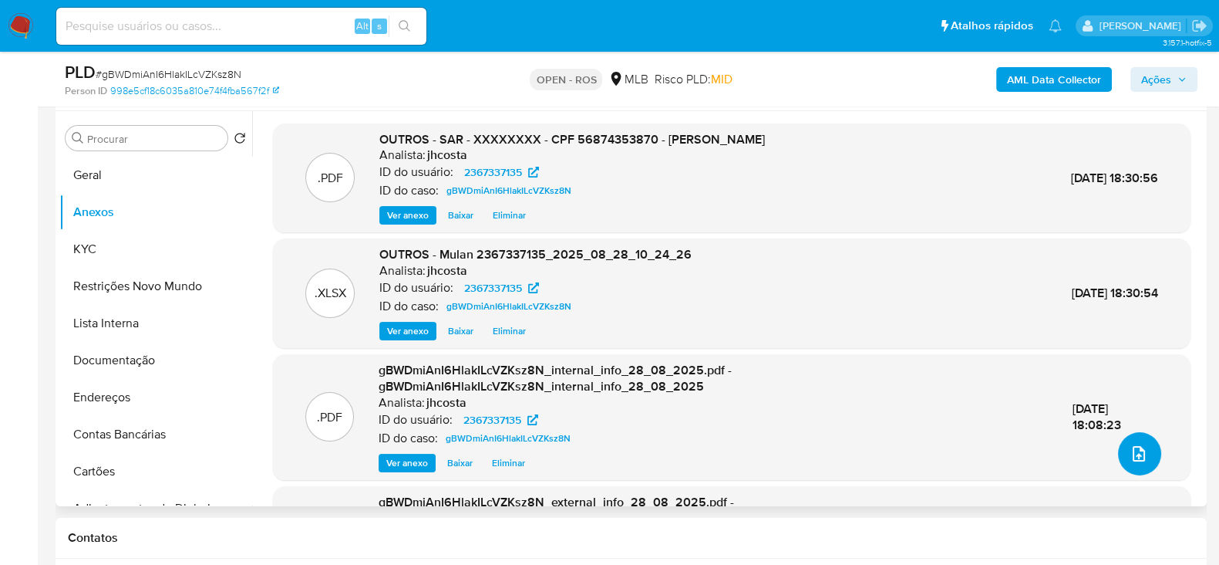
click at [1142, 445] on button "upload-file" at bounding box center [1139, 453] width 43 height 43
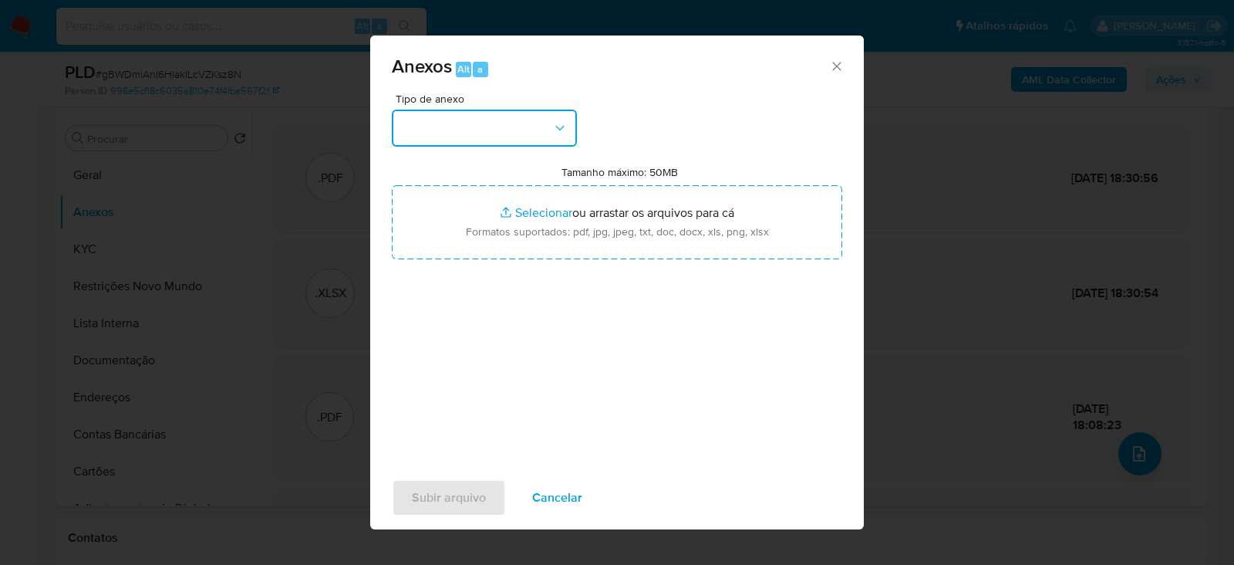
click at [427, 118] on button "button" at bounding box center [484, 128] width 185 height 37
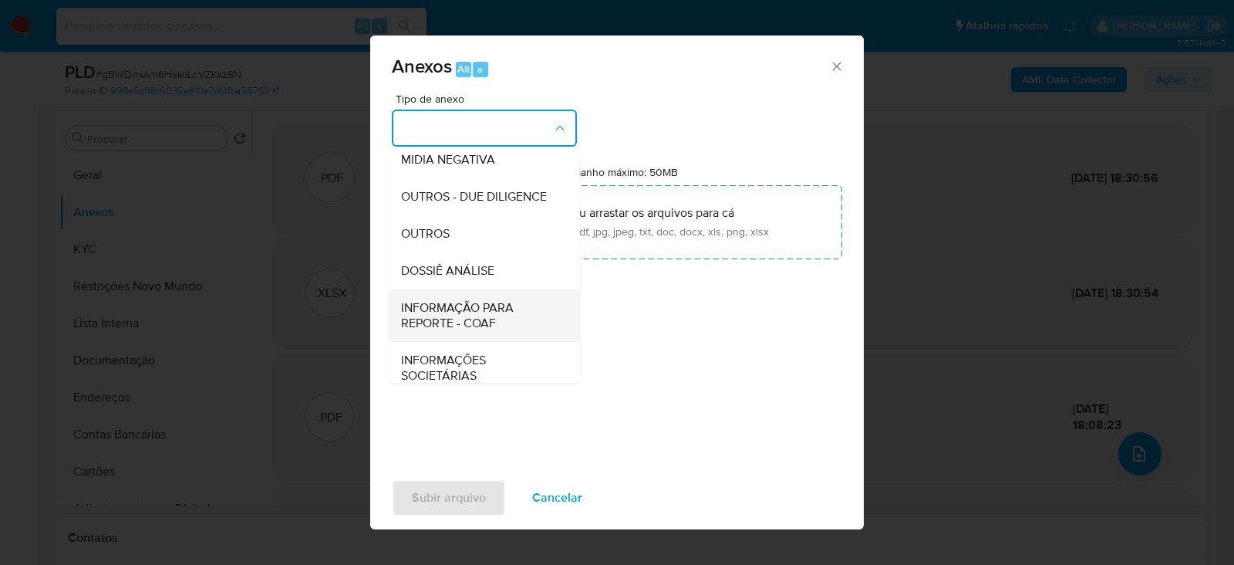
scroll to position [237, 0]
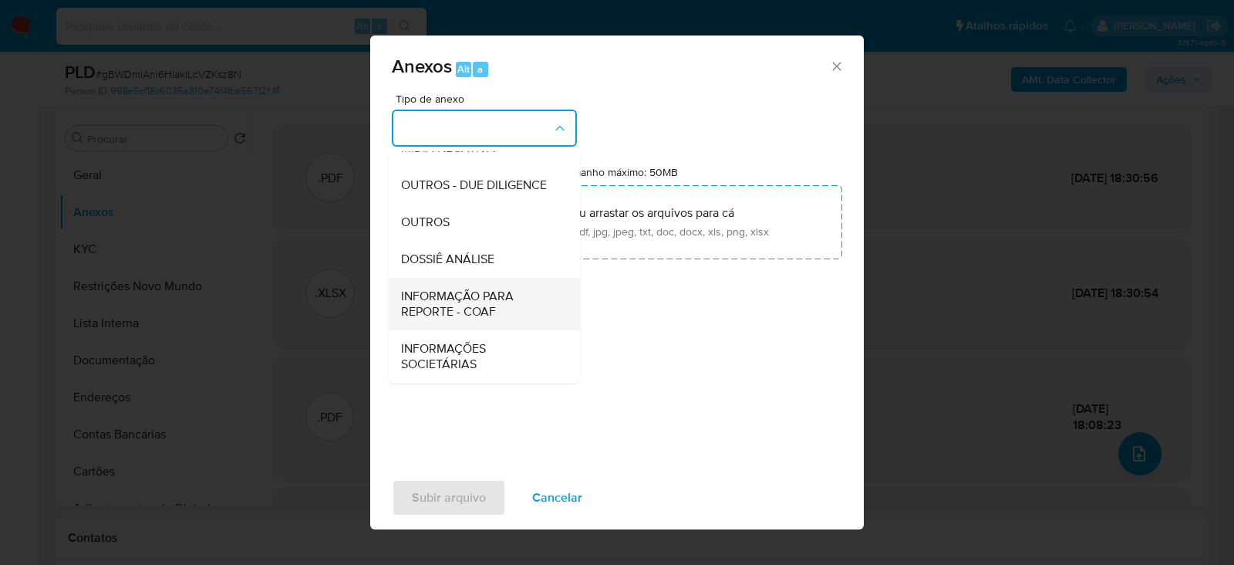
click at [443, 307] on span "INFORMAÇÃO PARA REPORTE - COAF" at bounding box center [479, 303] width 157 height 31
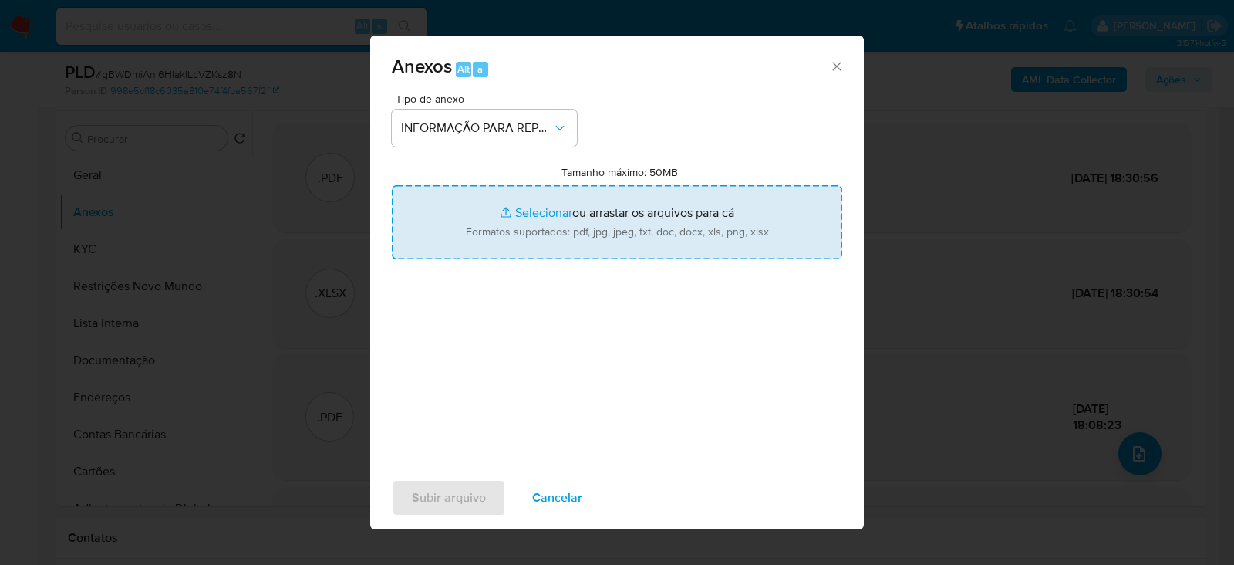
type input "C:\fakepath\SAR - gBWDmiAnI6HlakILcVZKsz8N - CPF 56874353870 - [PERSON_NAME].pdf"
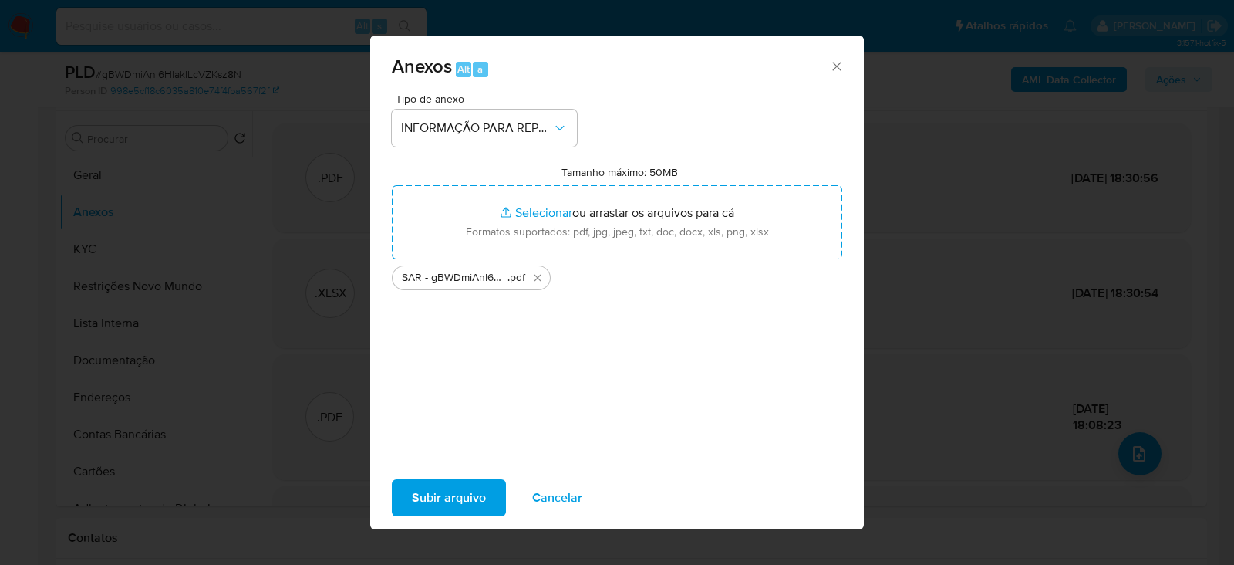
click at [440, 497] on span "Subir arquivo" at bounding box center [449, 497] width 74 height 34
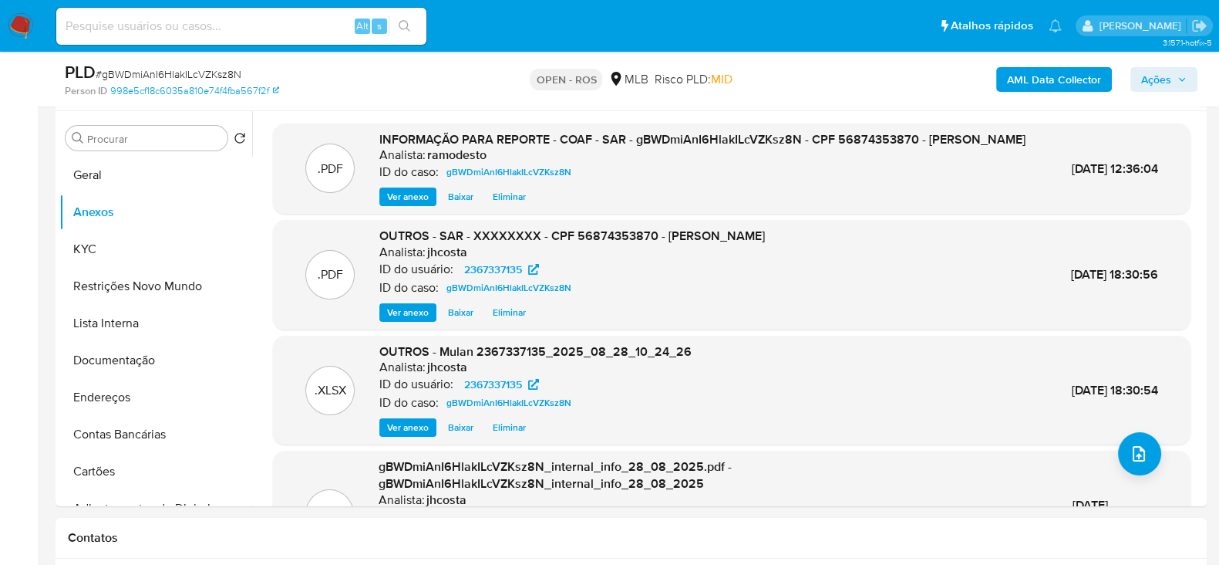
drag, startPoint x: 1155, startPoint y: 67, endPoint x: 1155, endPoint y: 76, distance: 8.5
click at [1155, 75] on span "Ações" at bounding box center [1156, 79] width 30 height 25
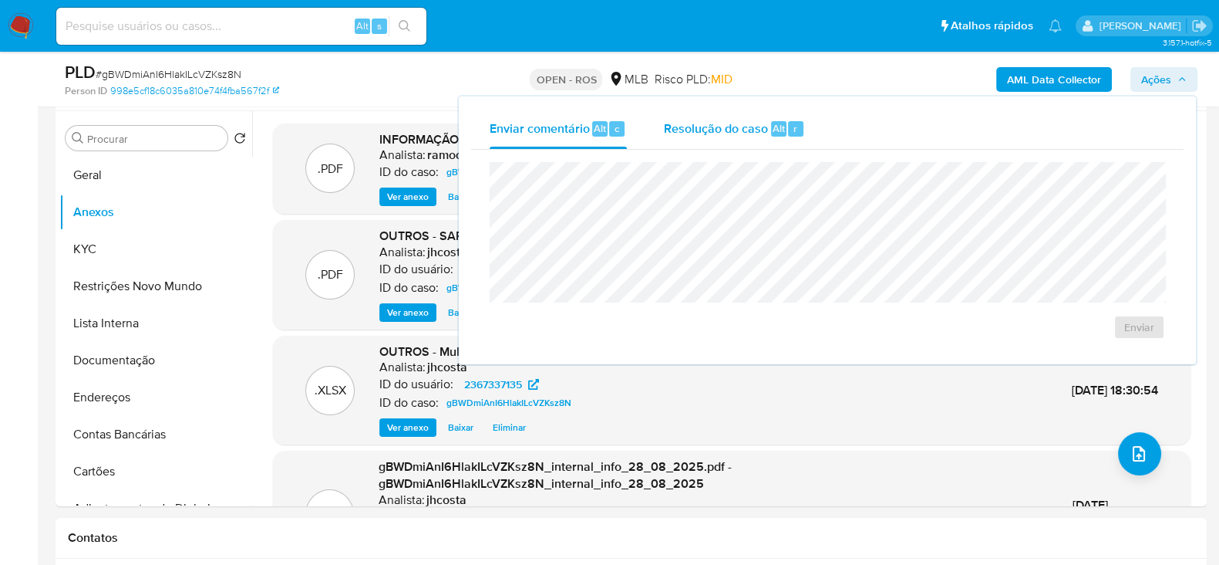
click at [720, 139] on div "Resolução do caso Alt r" at bounding box center [734, 129] width 141 height 40
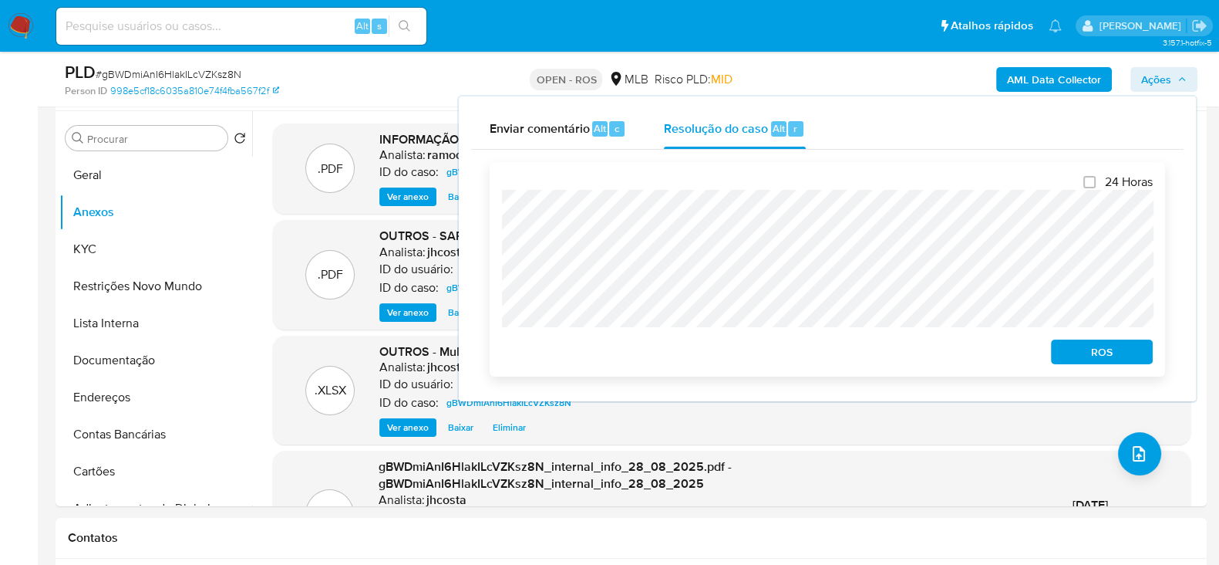
click at [1087, 360] on span "ROS" at bounding box center [1102, 352] width 80 height 22
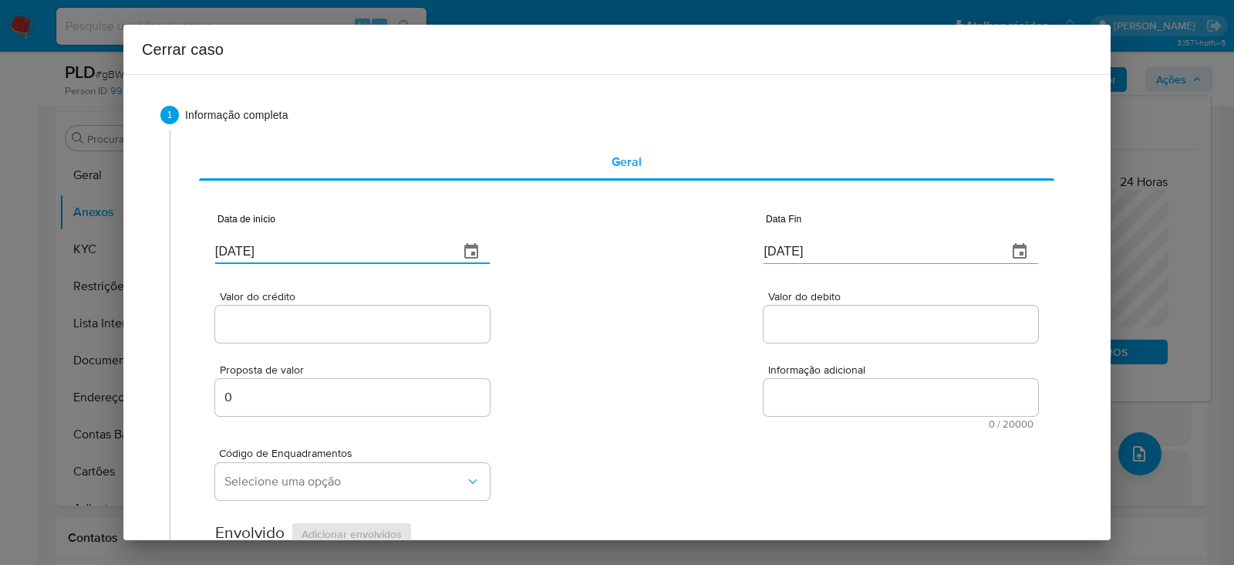
drag, startPoint x: 306, startPoint y: 244, endPoint x: 12, endPoint y: 243, distance: 294.6
click at [12, 243] on div "Cerrar caso 1 Informação completa Geral Data de início [DATE] Data Fin [DATE] V…" at bounding box center [617, 282] width 1234 height 565
paste input "1/07"
type input "[DATE]"
drag, startPoint x: 802, startPoint y: 255, endPoint x: 703, endPoint y: 249, distance: 98.9
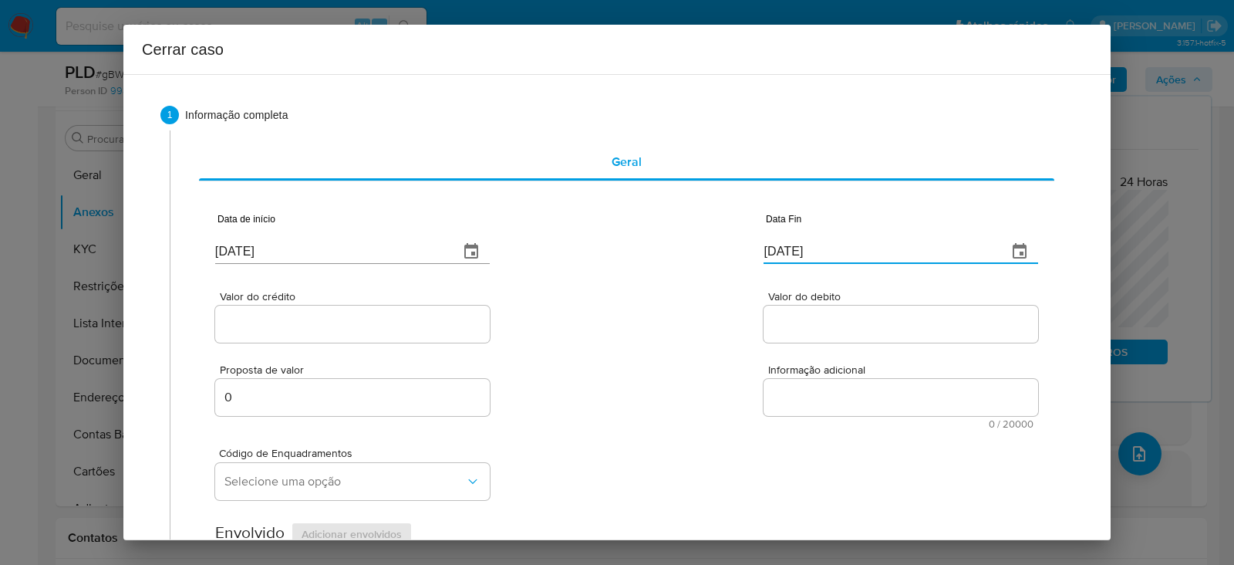
click at [703, 249] on div "Data de início [DATE] Data Fin [DATE]" at bounding box center [626, 232] width 823 height 80
paste input "27/08"
type input "[DATE]"
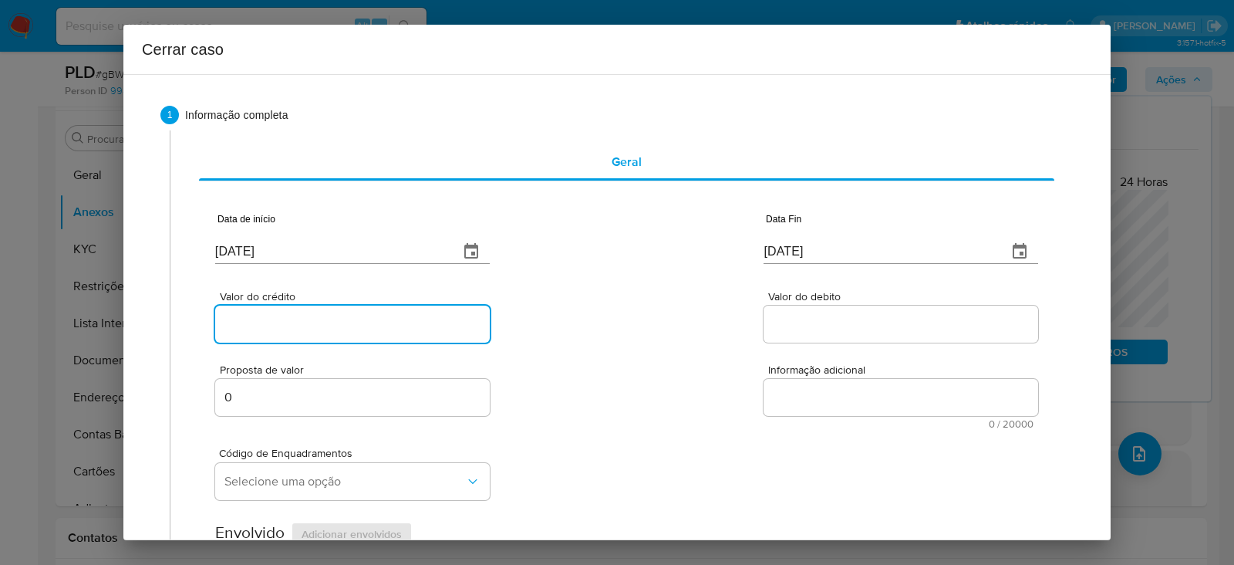
click at [270, 318] on input "Valor do crédito" at bounding box center [352, 324] width 275 height 20
paste input "R$209.945"
type input "R$209.945"
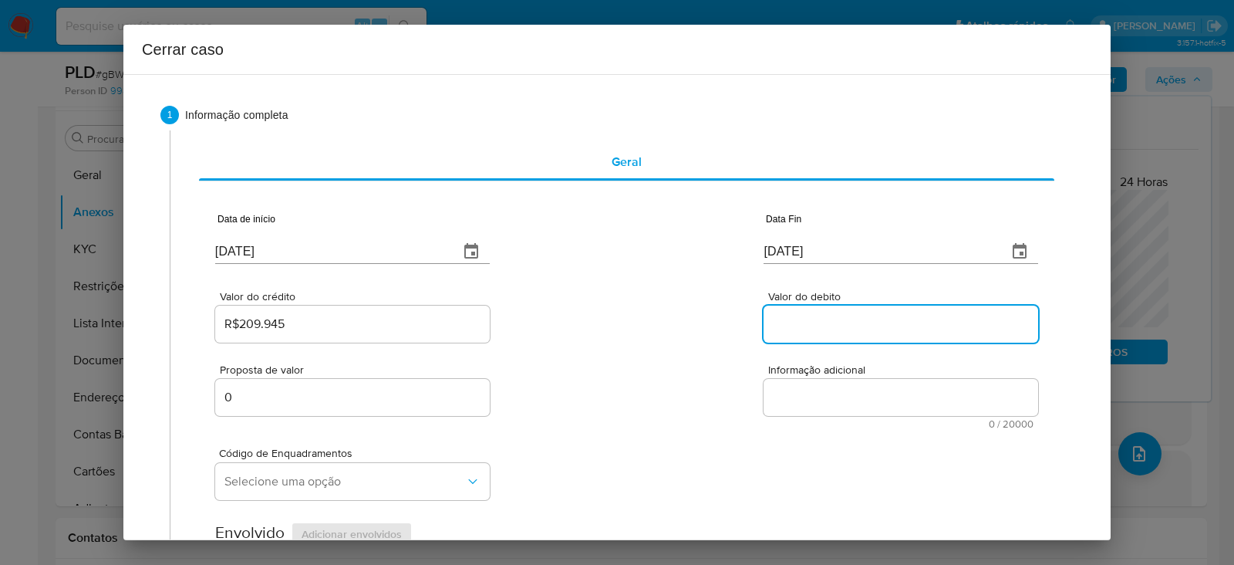
drag, startPoint x: 787, startPoint y: 319, endPoint x: 798, endPoint y: 331, distance: 16.4
click at [787, 319] on input "Valor do debito" at bounding box center [901, 324] width 275 height 20
paste input "R$207.836"
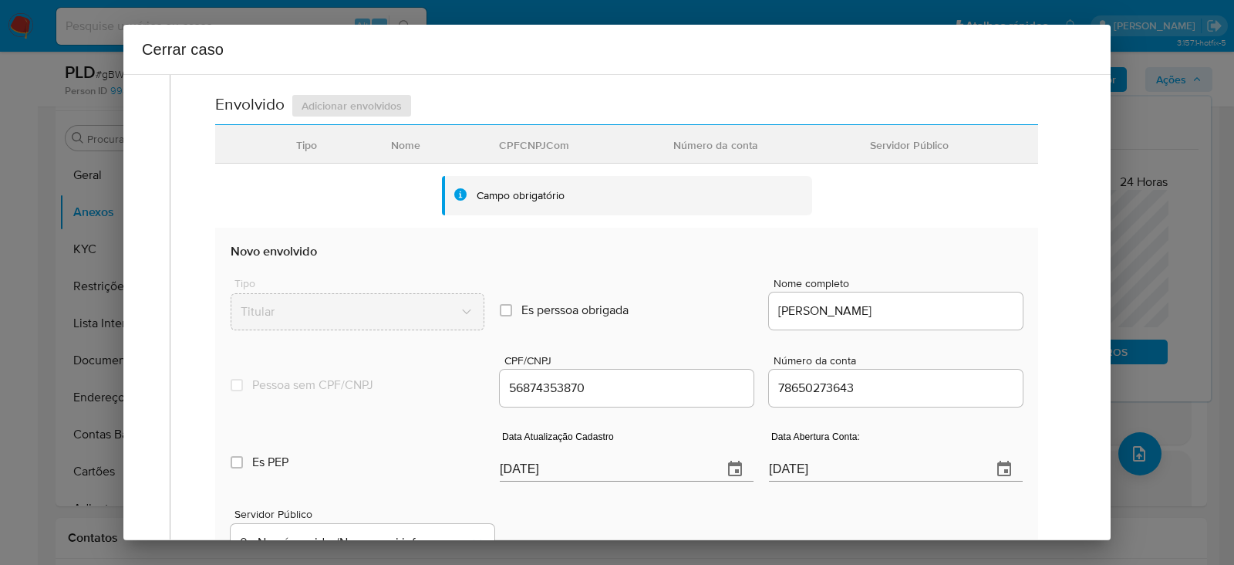
scroll to position [482, 0]
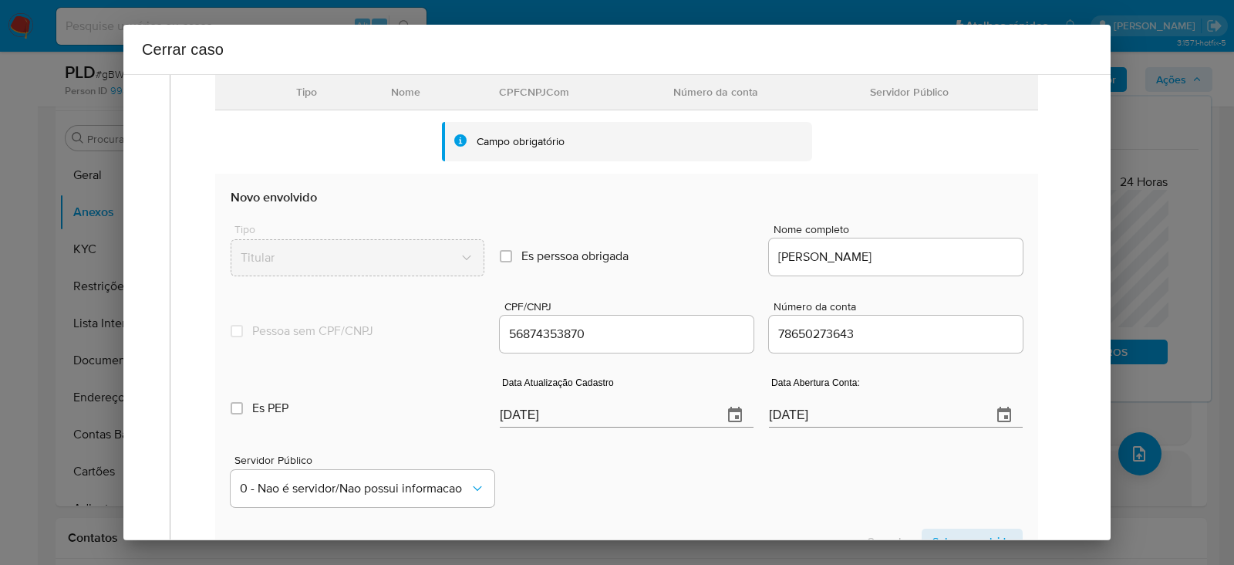
type input "R$207.836"
drag, startPoint x: 599, startPoint y: 421, endPoint x: 334, endPoint y: 433, distance: 265.6
click at [334, 433] on div "Es PEP isPEP Data Atualização Cadastro [DATE] Data Abertura Conta: [DATE]" at bounding box center [627, 396] width 792 height 80
paste input "5/08"
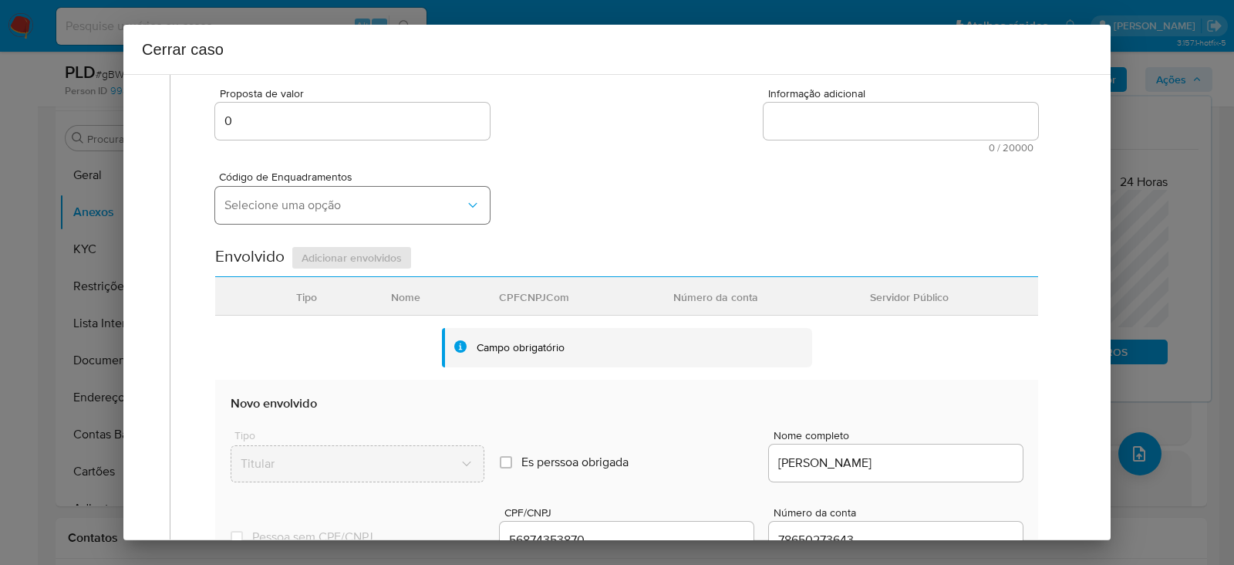
scroll to position [96, 0]
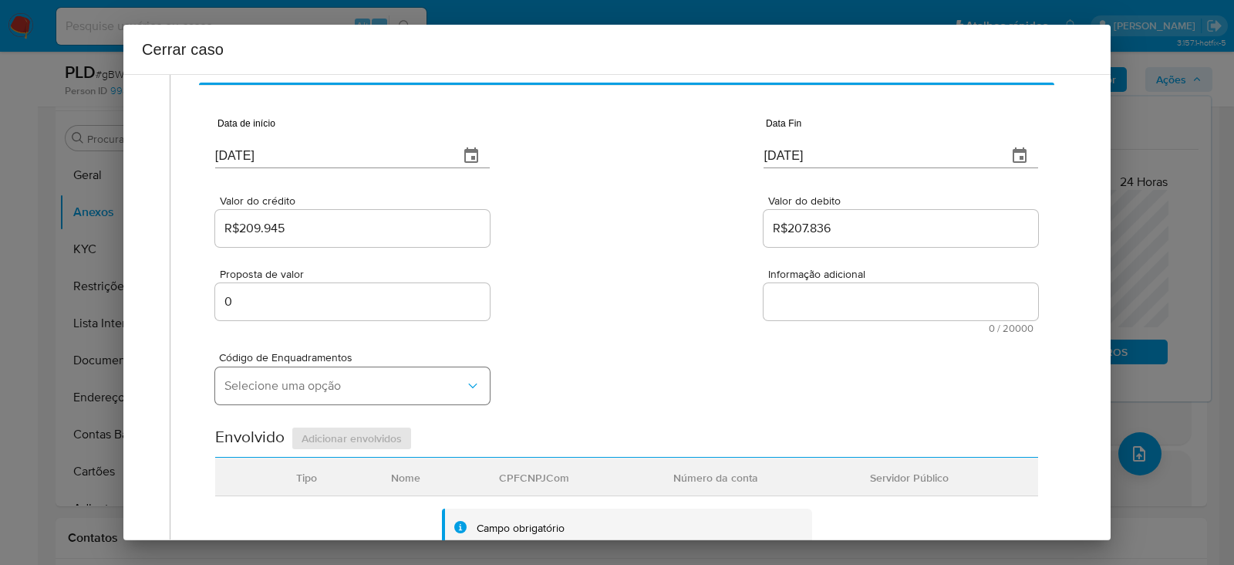
type input "[DATE]"
click at [248, 383] on span "Selecione uma opção" at bounding box center [344, 385] width 241 height 15
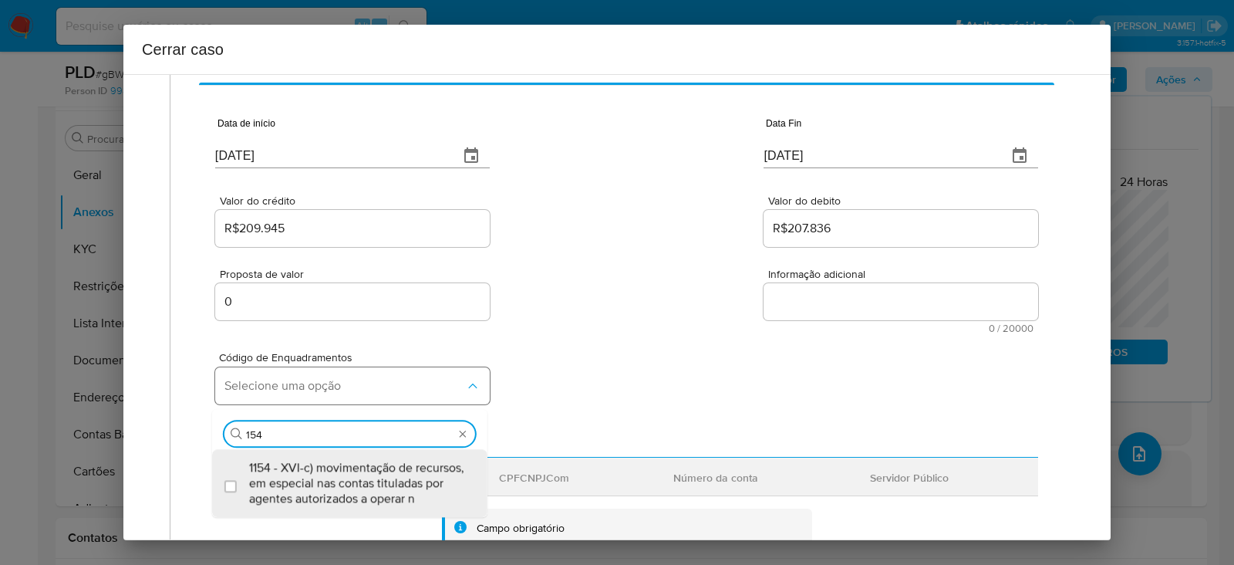
type input "15"
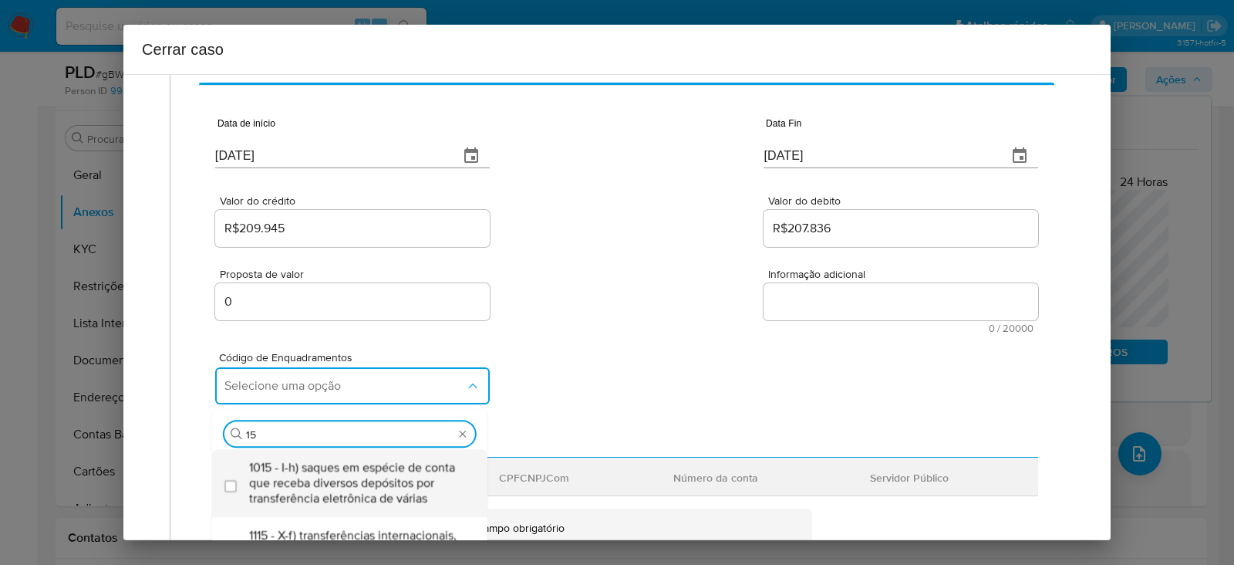
click at [362, 469] on span "1015 - I-h) saques em espécie de conta que receba diversos depósitos por transf…" at bounding box center [357, 483] width 217 height 46
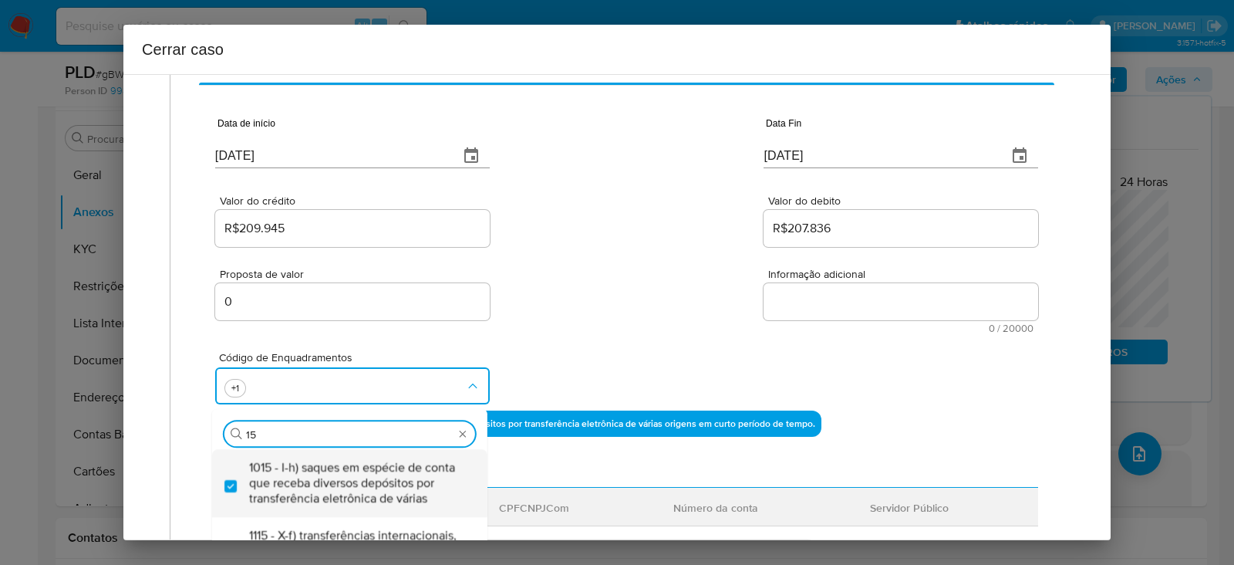
checkbox input "true"
type input "1"
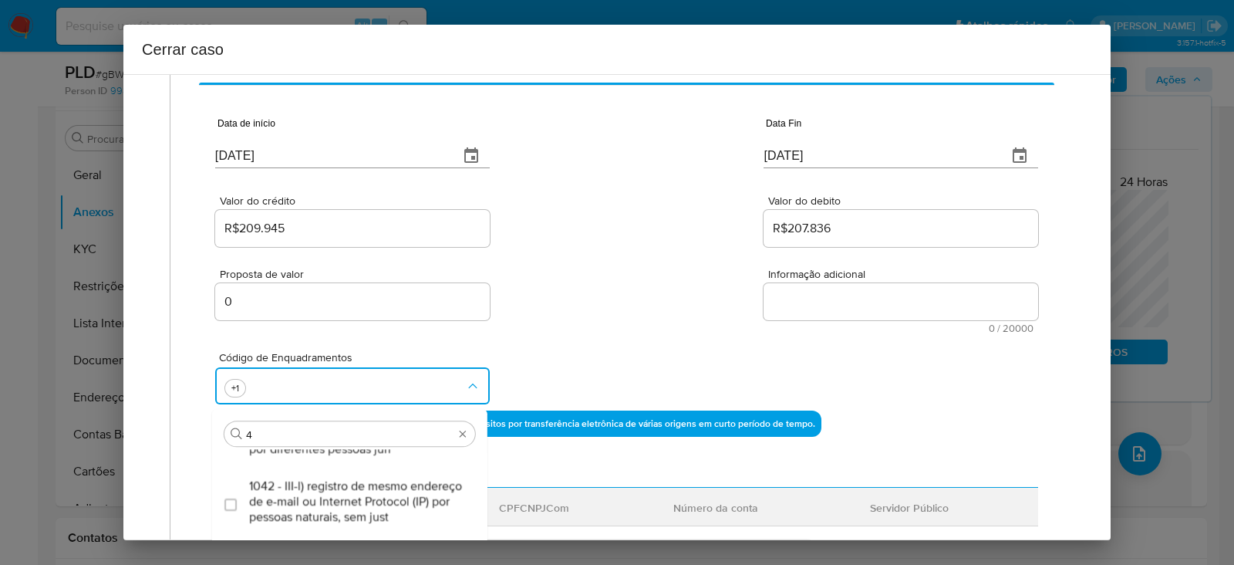
scroll to position [0, 0]
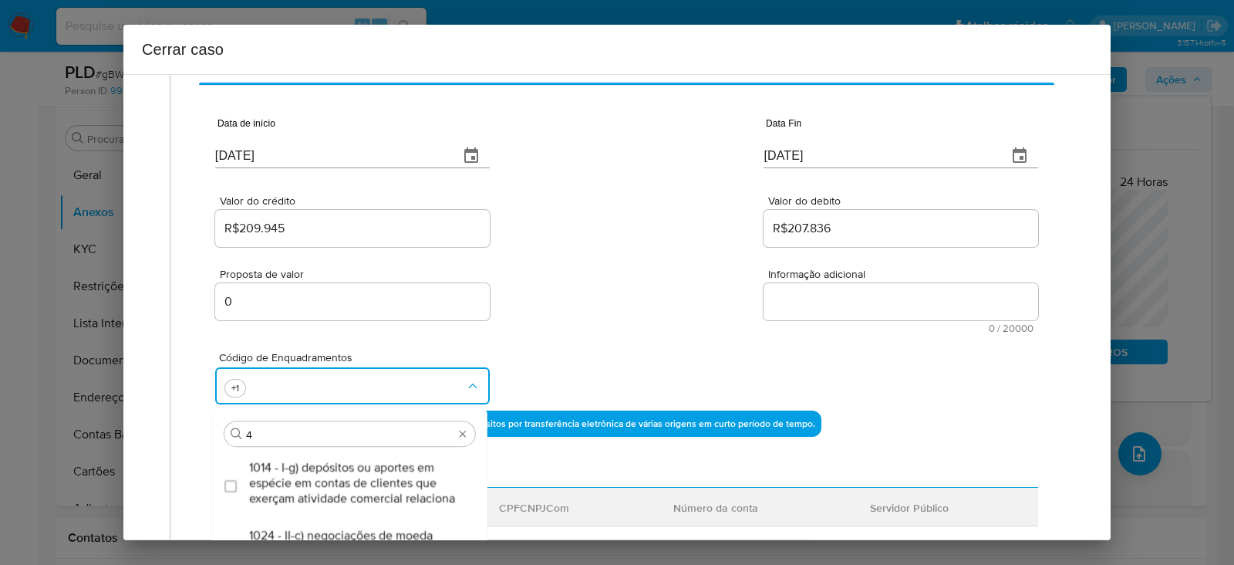
type input "45"
click at [356, 477] on span "1045 - IV-a) movimentação de recursos incompatível com o patrimônio, a atividad…" at bounding box center [357, 483] width 217 height 46
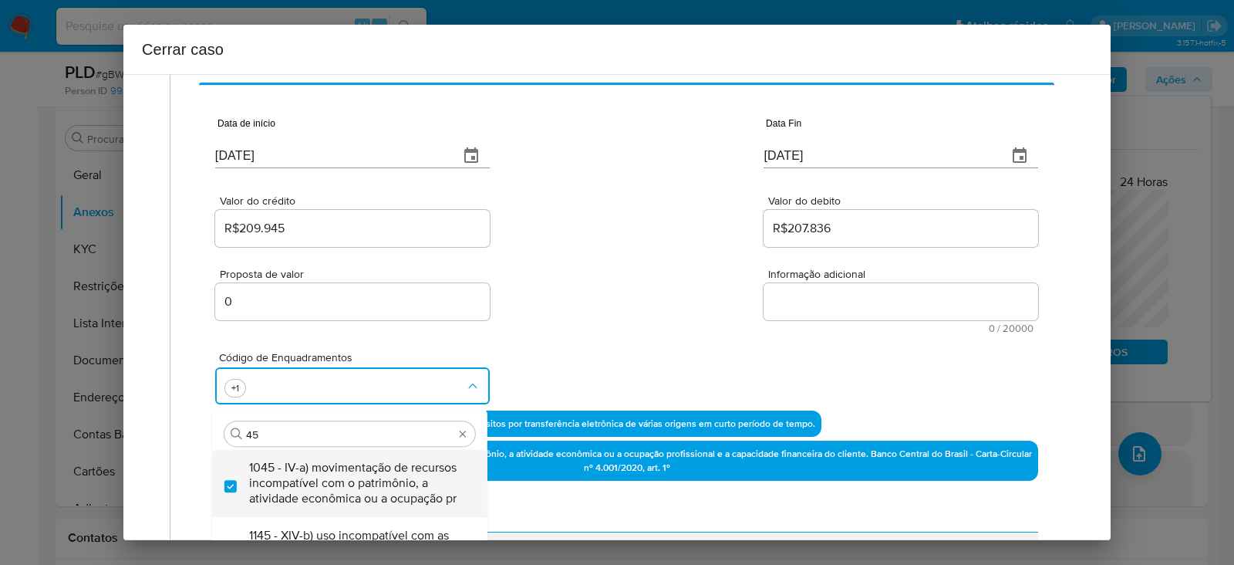
checkbox input "true"
type input "47"
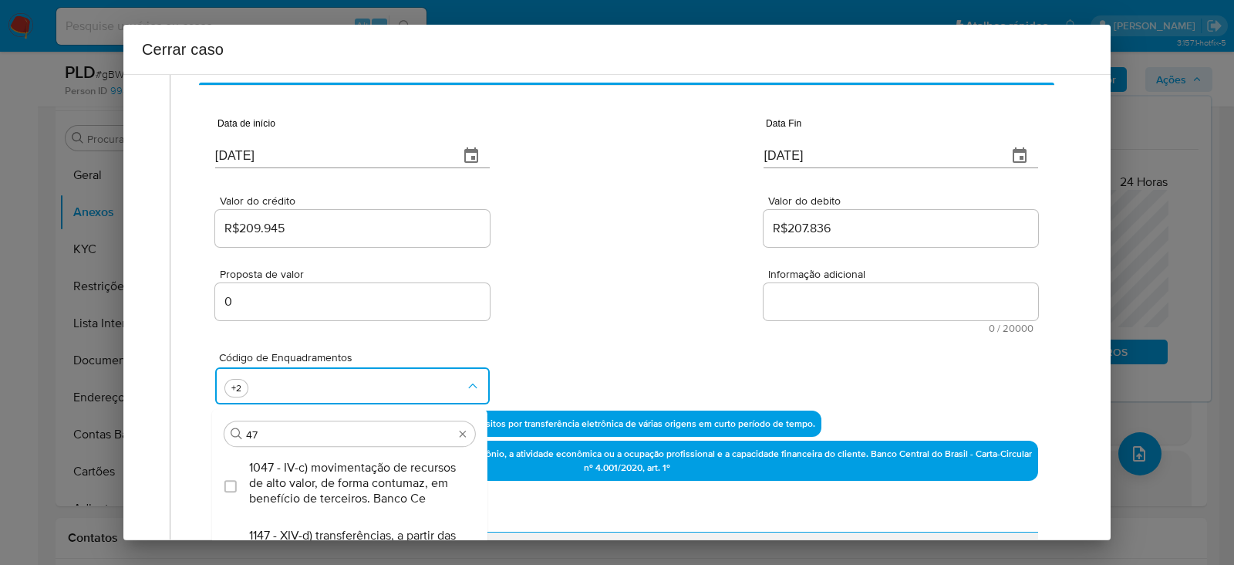
click at [356, 478] on span "1047 - IV-c) movimentação de recursos de alto valor, de forma contumaz, em bene…" at bounding box center [357, 483] width 217 height 46
checkbox input "true"
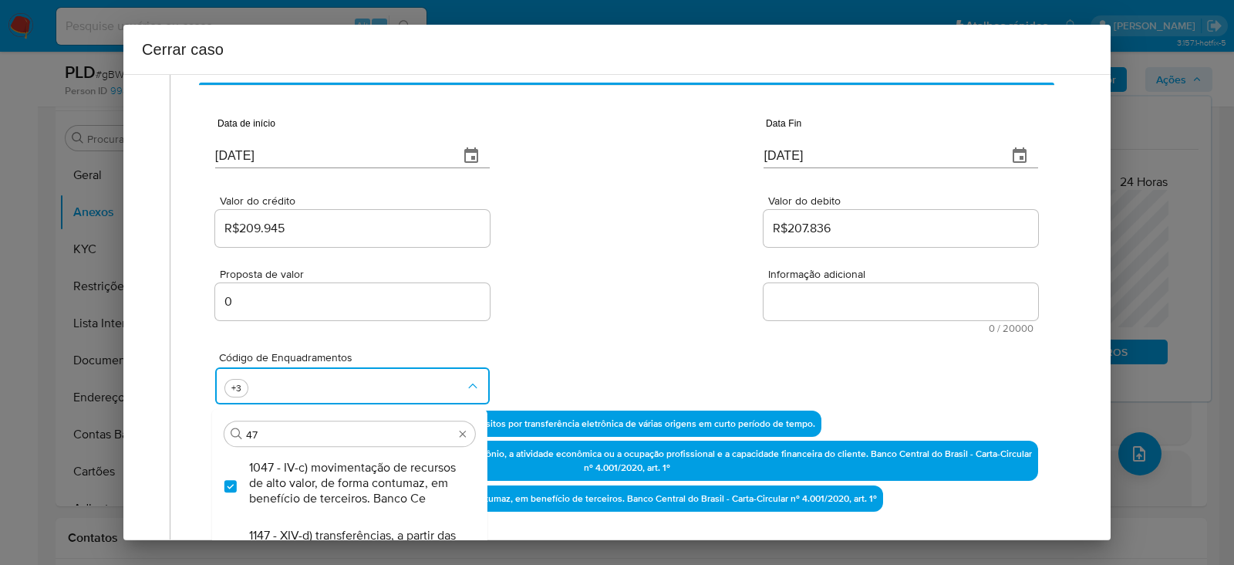
type input "4"
type input "74"
click at [356, 478] on span "1074 - IV-ad) recebimento de créditos com o imediato débito dos valores. Banco …" at bounding box center [357, 483] width 217 height 46
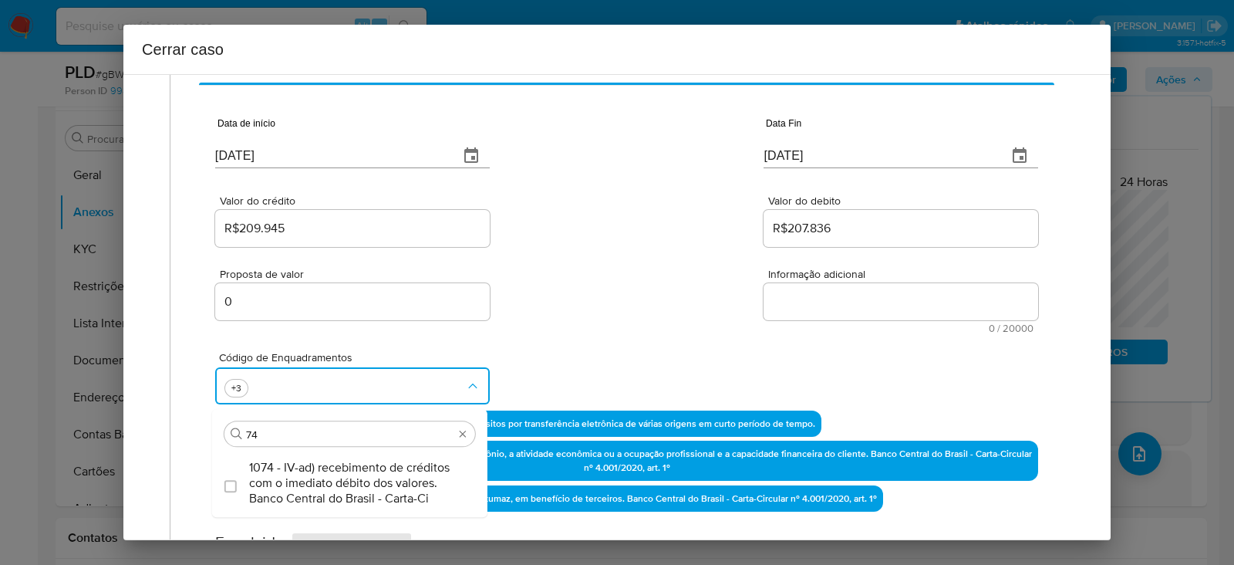
checkbox input "true"
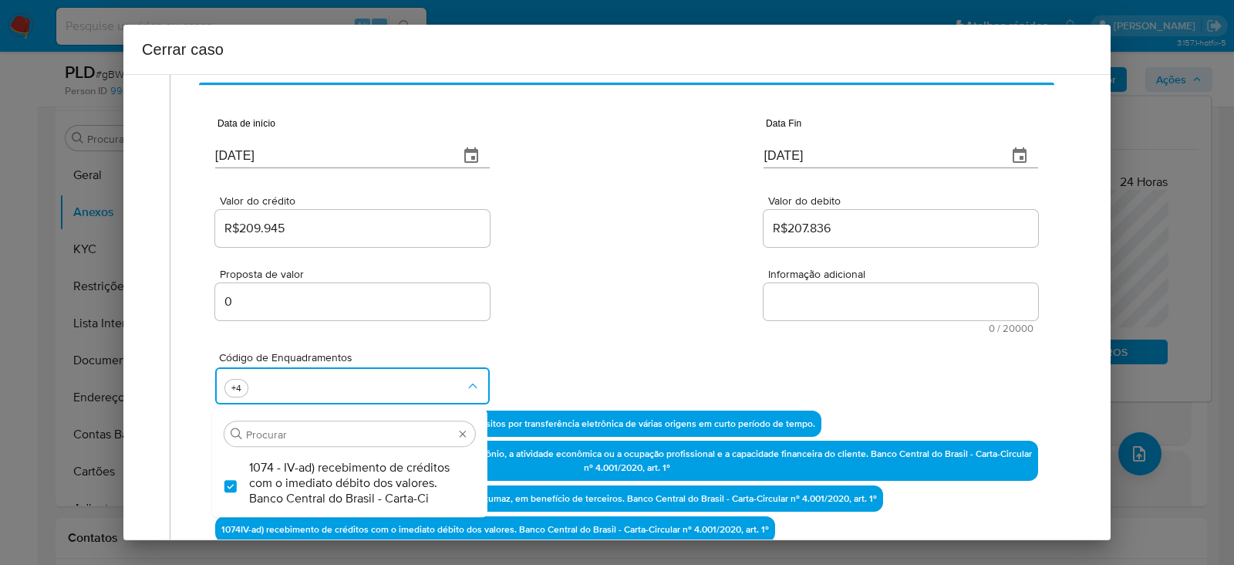
click at [848, 299] on textarea "Informação adicional" at bounding box center [901, 301] width 275 height 37
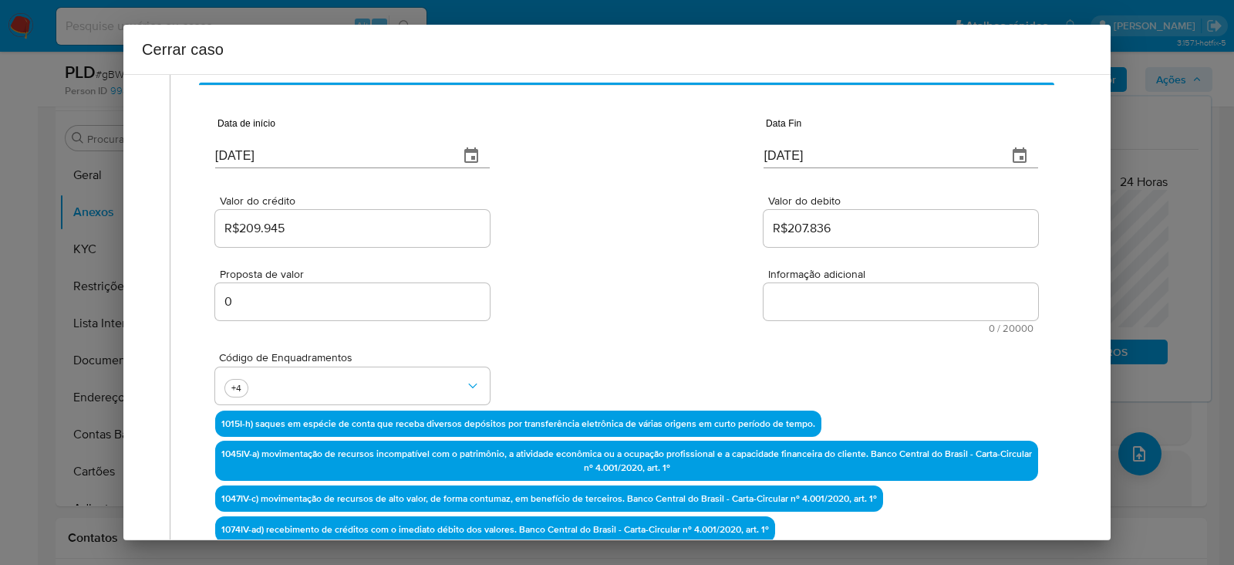
click at [848, 299] on textarea "Informação adicional" at bounding box center [901, 301] width 275 height 37
click at [887, 291] on textarea "Informação adicional" at bounding box center [901, 301] width 275 height 37
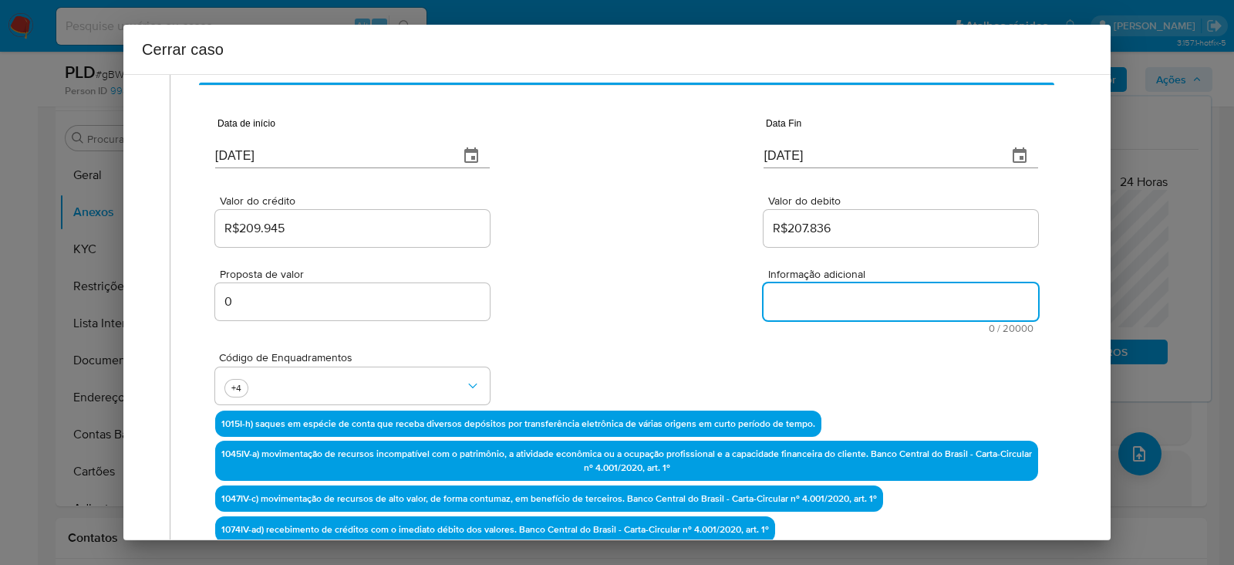
paste textarea "Mikaelly Dos Santos Cardoso, CPF 56874353870, 19 anos, residente no município d…"
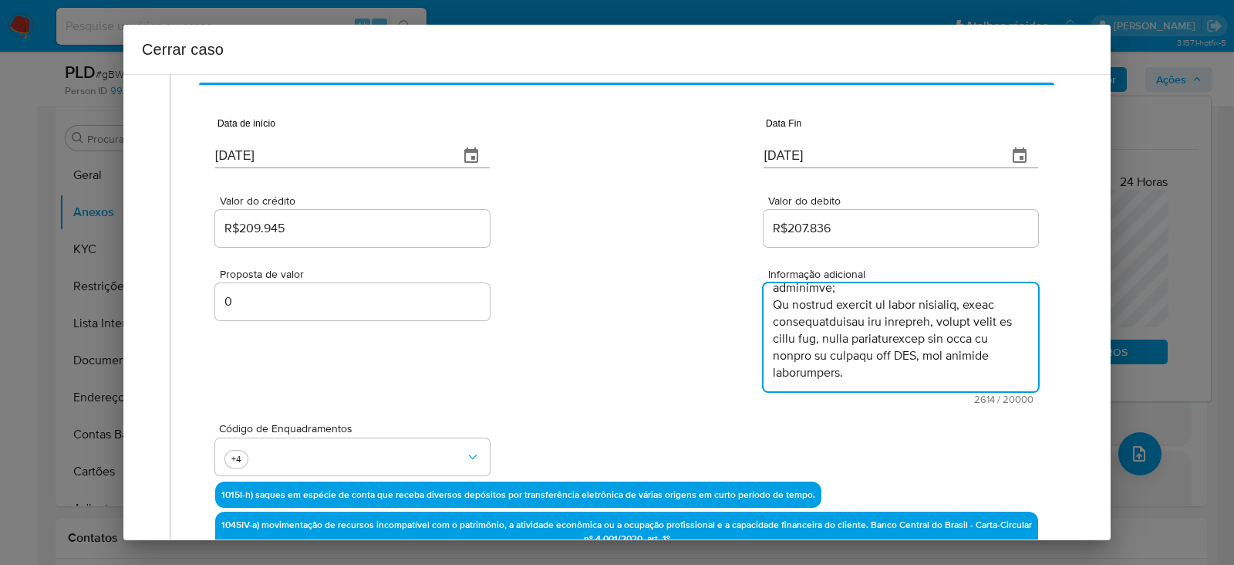
scroll to position [1405, 0]
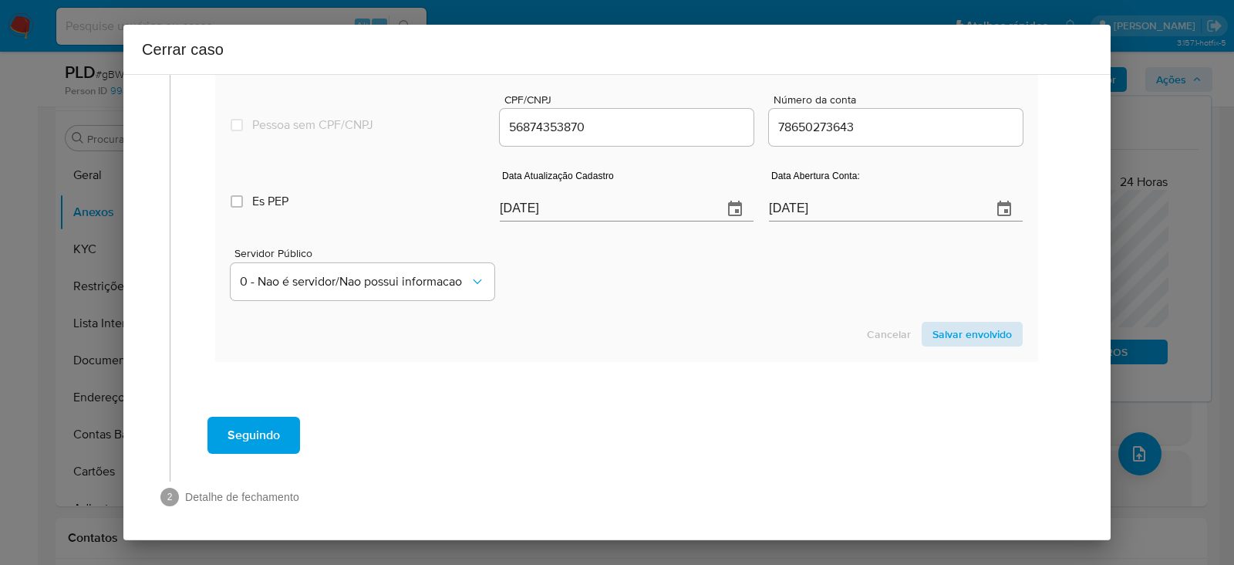
type textarea "Mikaelly Dos Santos Cardoso, CPF 56874353870, 19 anos, residente no município d…"
click at [956, 328] on span "Salvar envolvido" at bounding box center [971, 334] width 79 height 22
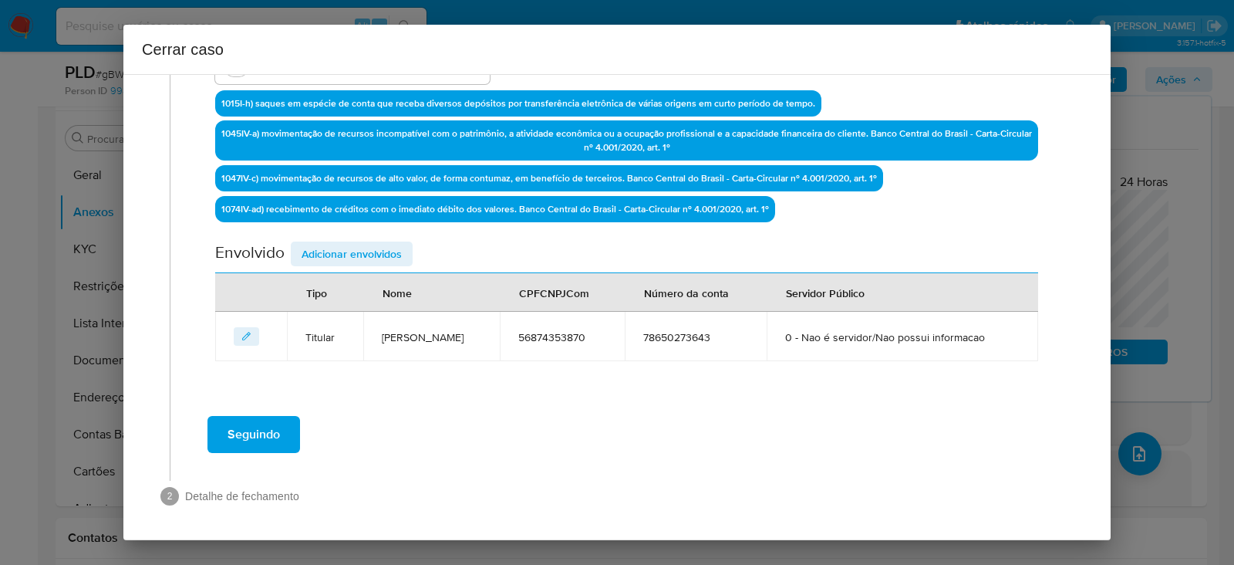
click at [322, 251] on span "Adicionar envolvidos" at bounding box center [352, 254] width 100 height 22
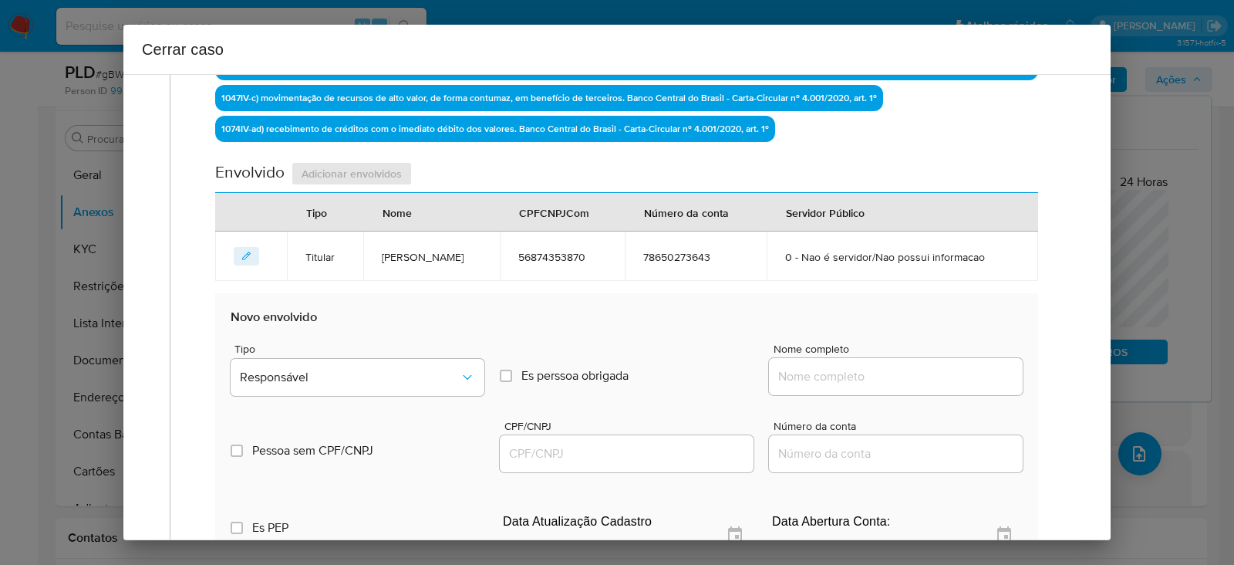
scroll to position [776, 0]
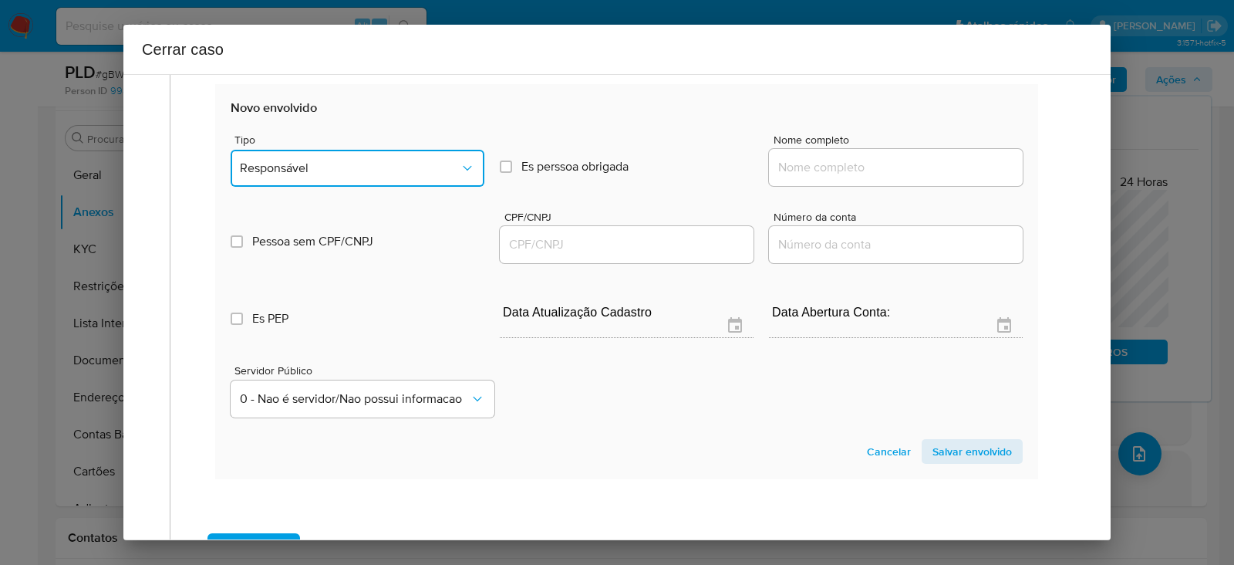
click at [298, 150] on button "Responsável" at bounding box center [358, 168] width 254 height 37
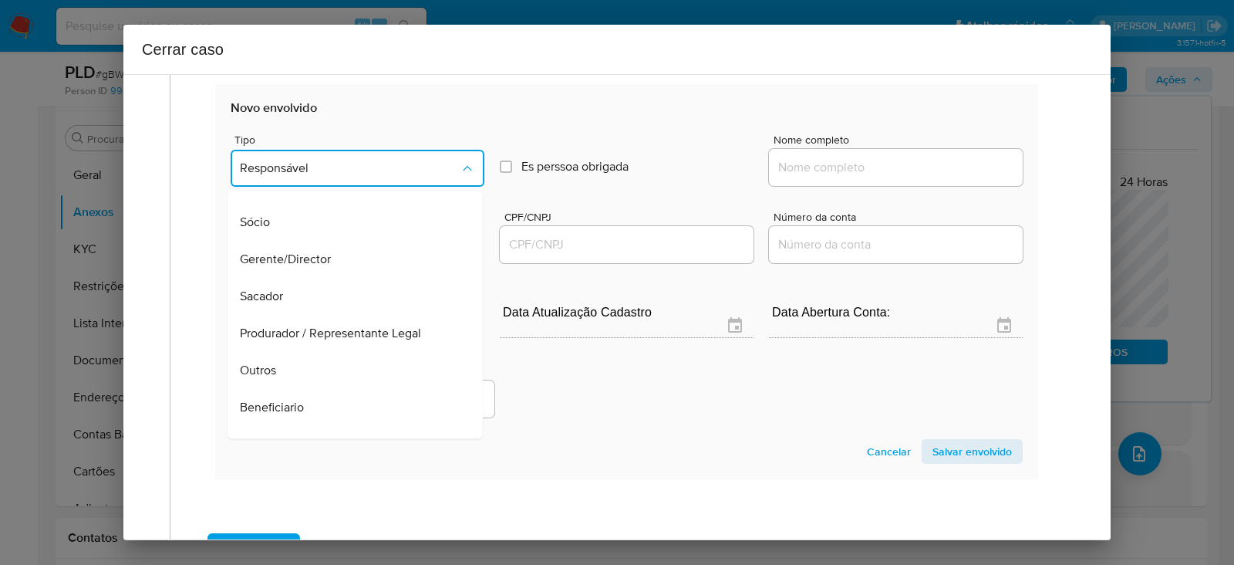
scroll to position [197, 0]
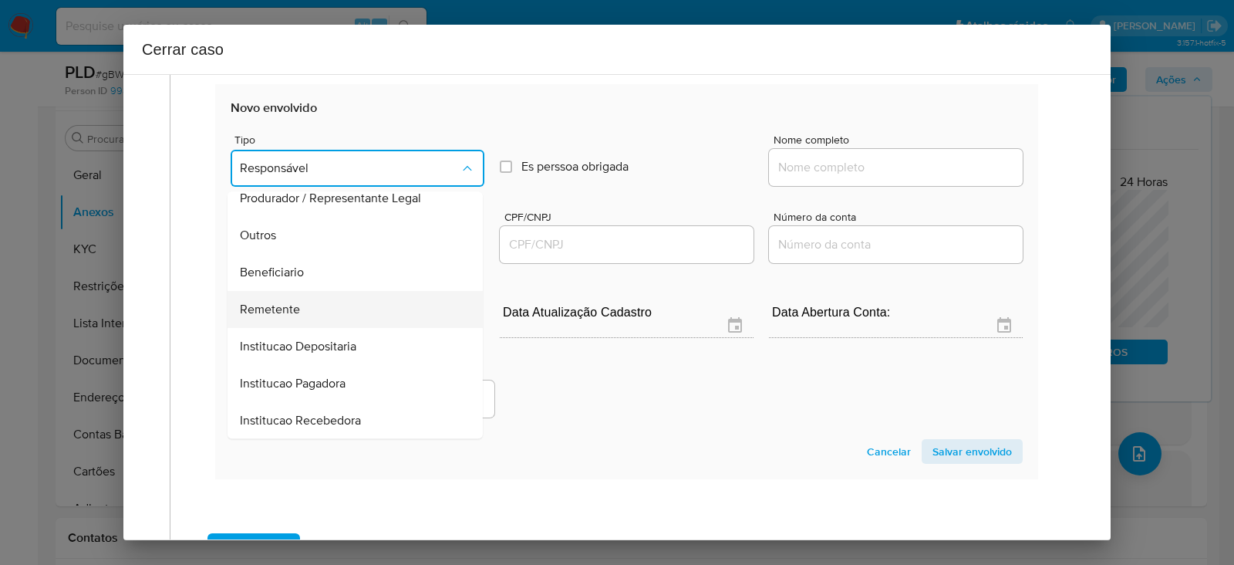
click at [266, 302] on span "Remetente" at bounding box center [270, 309] width 60 height 15
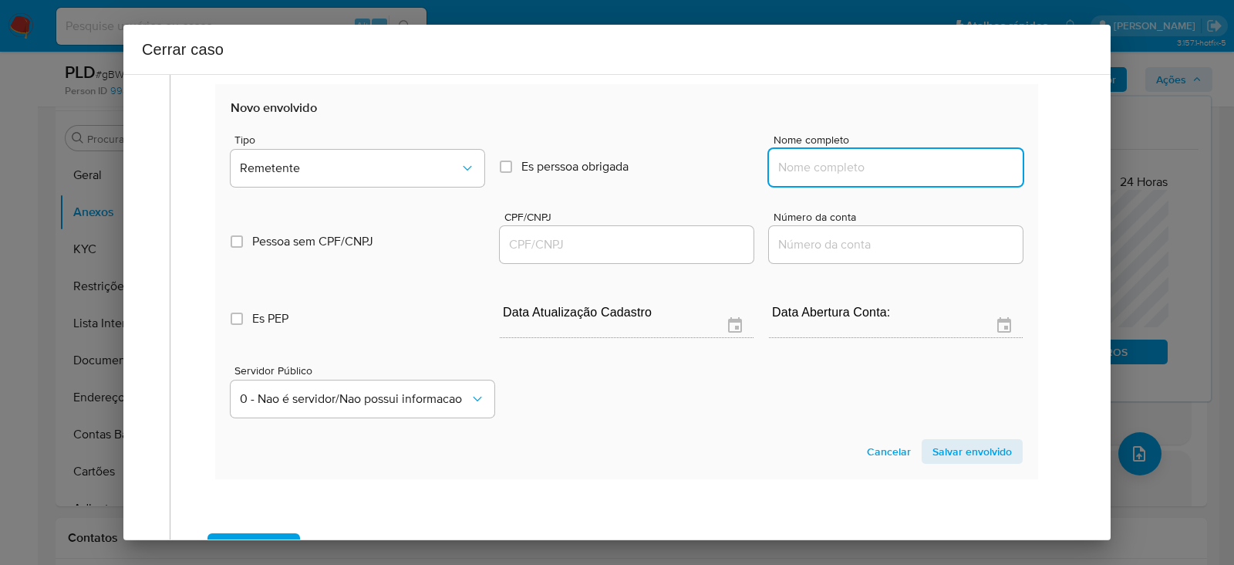
click at [872, 163] on input "Nome completo" at bounding box center [896, 167] width 254 height 20
paste input "Fabricio Oliveira Da Silva, 70278988610"
drag, startPoint x: 899, startPoint y: 164, endPoint x: 1189, endPoint y: 147, distance: 291.3
click at [1189, 144] on div "Cerrar caso 1 Informação completa Geral Data de início 01/07/2025 Data Fin 27/0…" at bounding box center [617, 282] width 1234 height 565
type input "Fabricio Oliveira Da Silva"
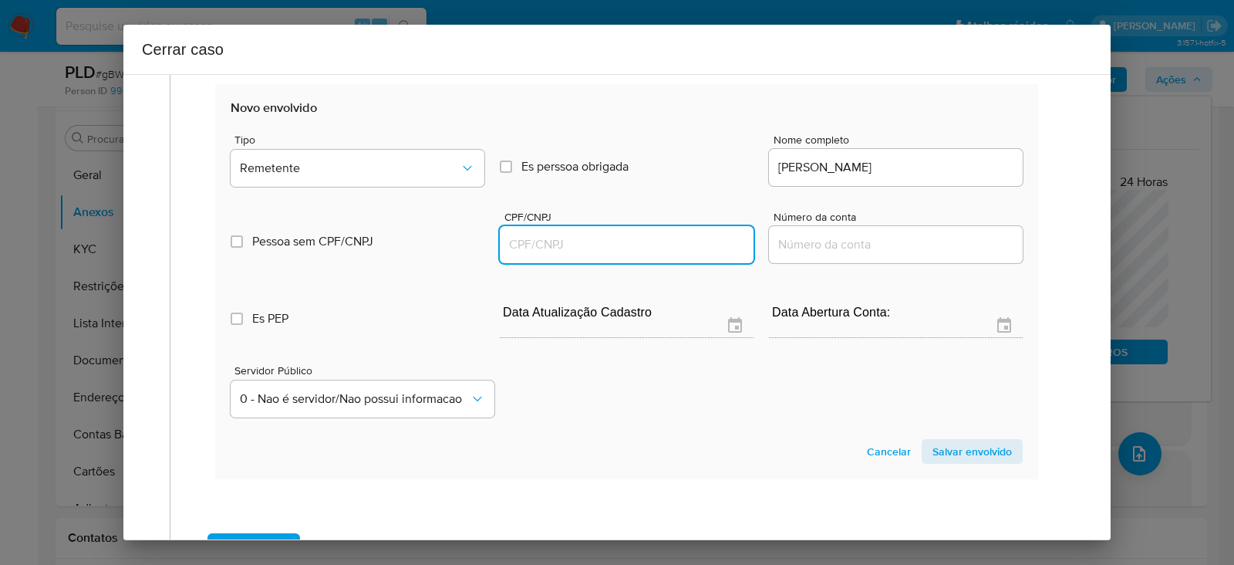
click at [532, 238] on input "CPF/CNPJ" at bounding box center [627, 244] width 254 height 20
paste input "70278988610"
type input "70278988610"
click at [937, 449] on span "Salvar envolvido" at bounding box center [971, 451] width 79 height 22
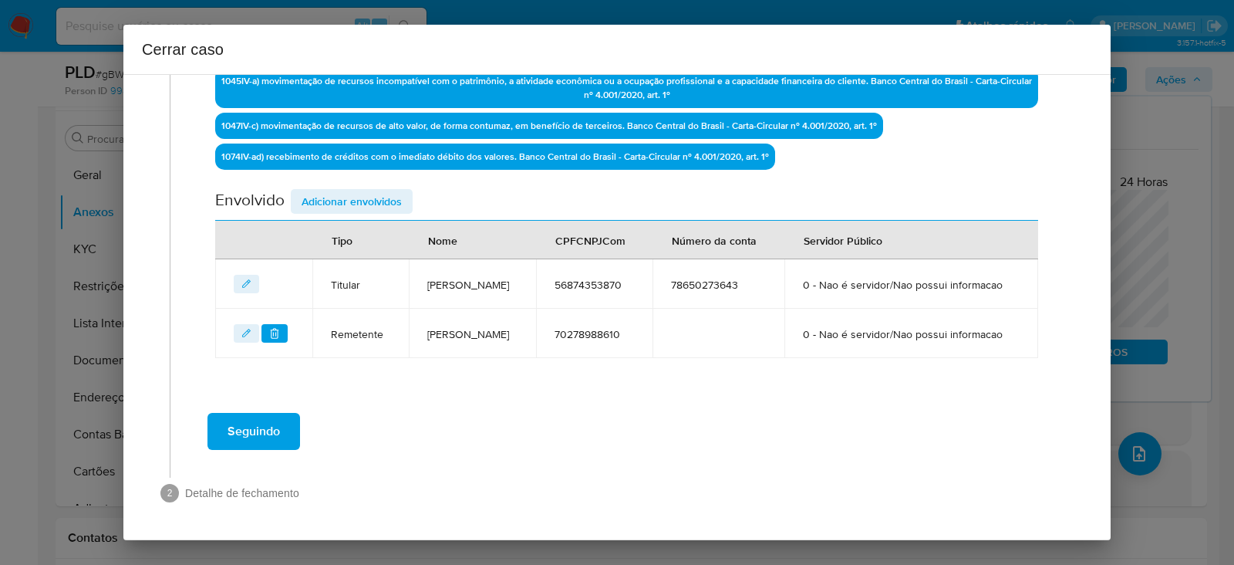
scroll to position [578, 0]
click at [339, 190] on span "Adicionar envolvidos" at bounding box center [352, 201] width 100 height 22
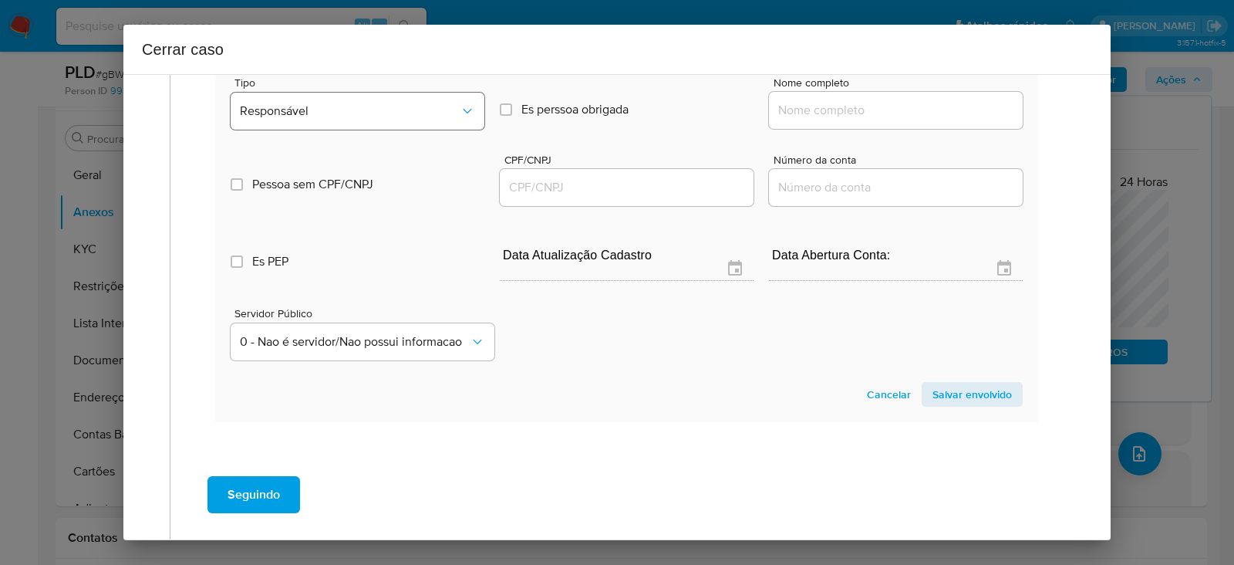
scroll to position [770, 0]
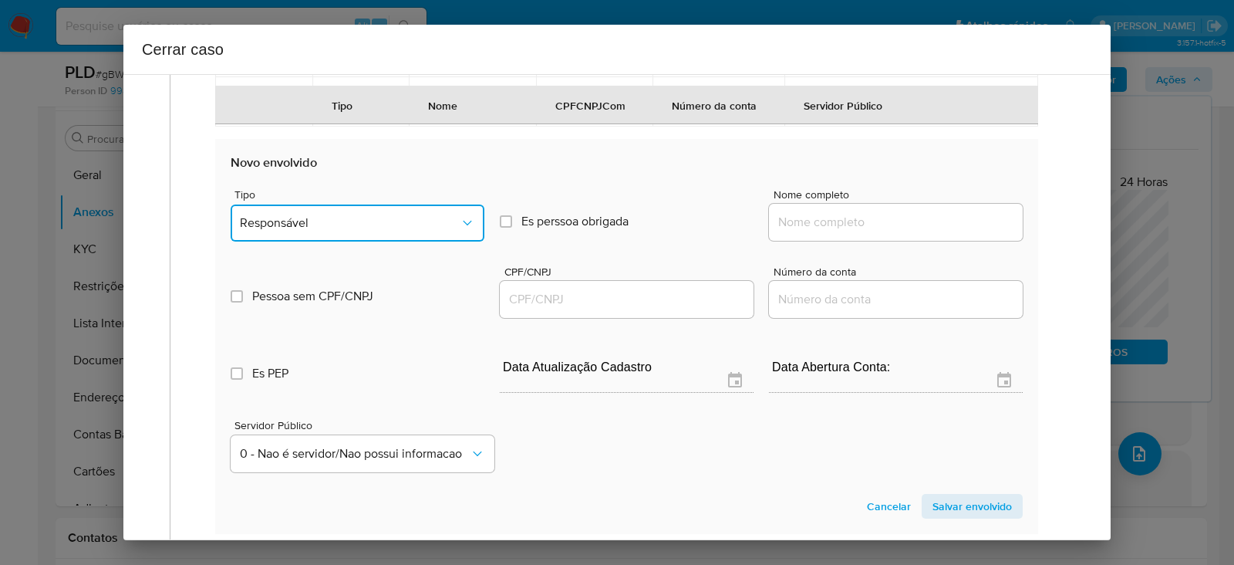
click at [312, 241] on button "Responsável" at bounding box center [358, 222] width 254 height 37
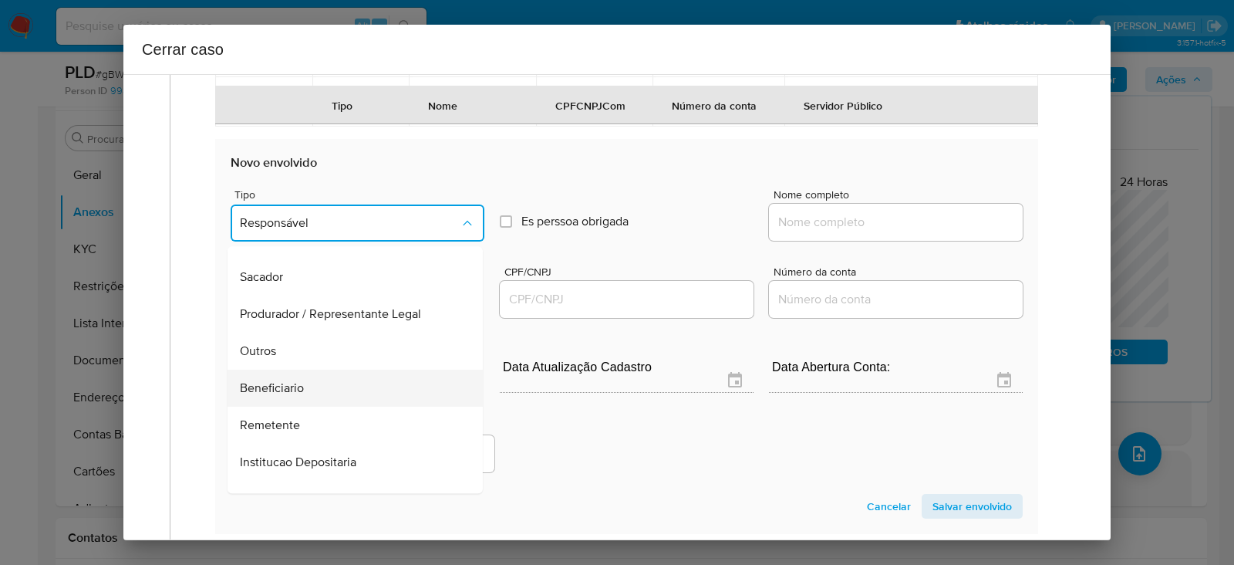
scroll to position [197, 0]
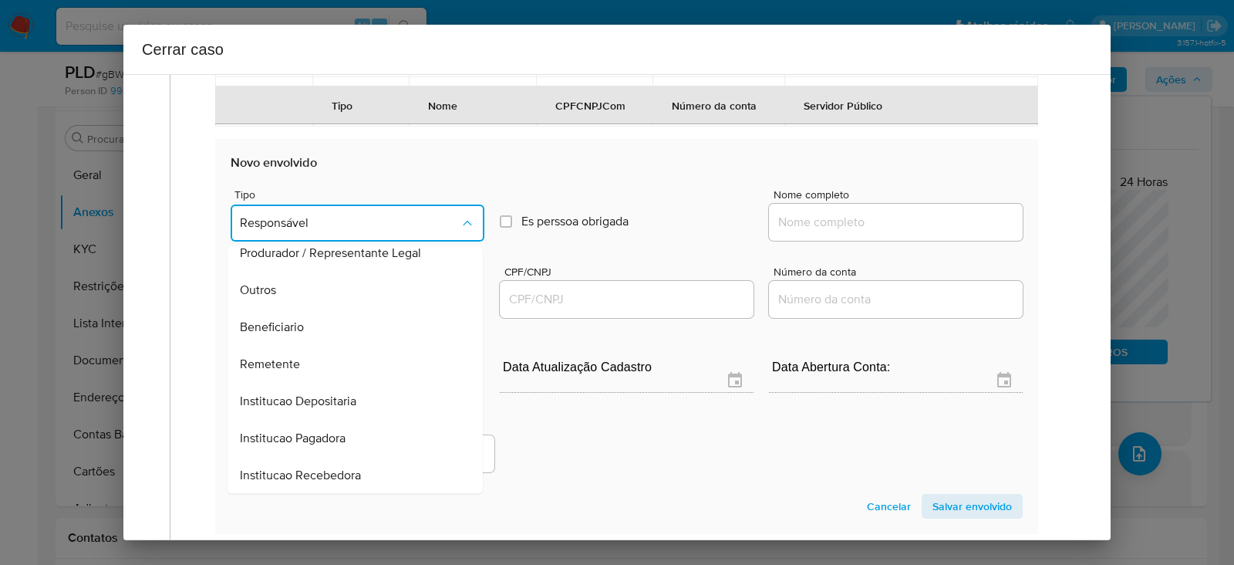
drag, startPoint x: 277, startPoint y: 393, endPoint x: 383, endPoint y: 386, distance: 105.9
click at [279, 372] on span "Remetente" at bounding box center [270, 363] width 60 height 15
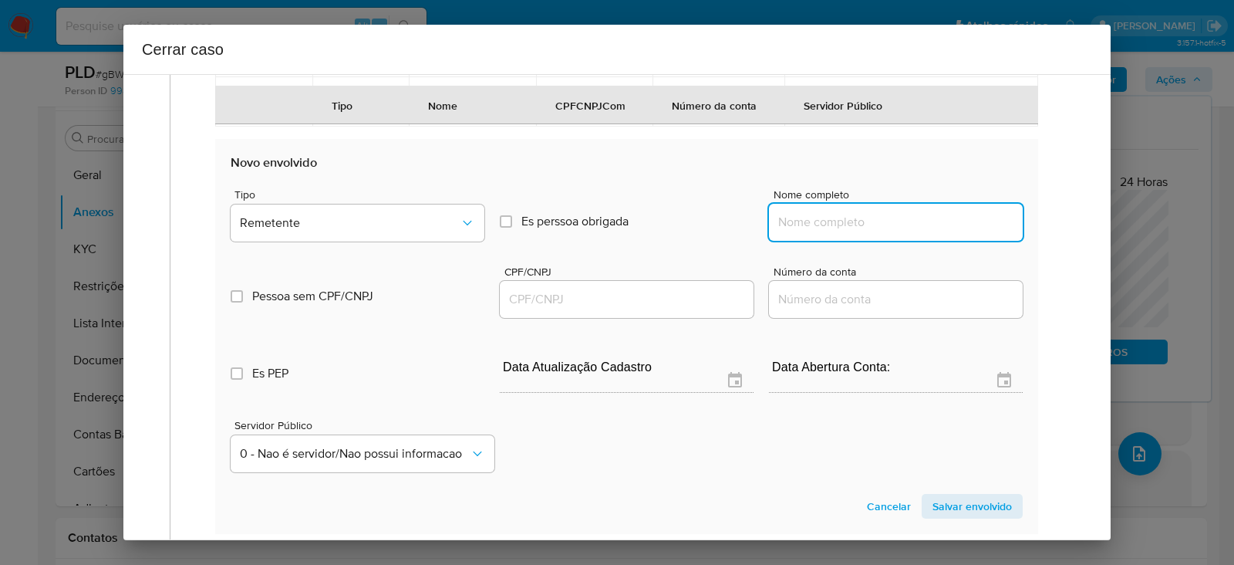
click at [845, 232] on input "Nome completo" at bounding box center [896, 222] width 254 height 20
paste input "Joao Pedro Dos Santos De Araujo, 49311178802"
drag, startPoint x: 920, startPoint y: 261, endPoint x: 1215, endPoint y: 275, distance: 294.9
click at [1231, 264] on div "Cerrar caso 1 Informação completa Geral Data de início 01/07/2025 Data Fin 27/0…" at bounding box center [617, 282] width 1234 height 565
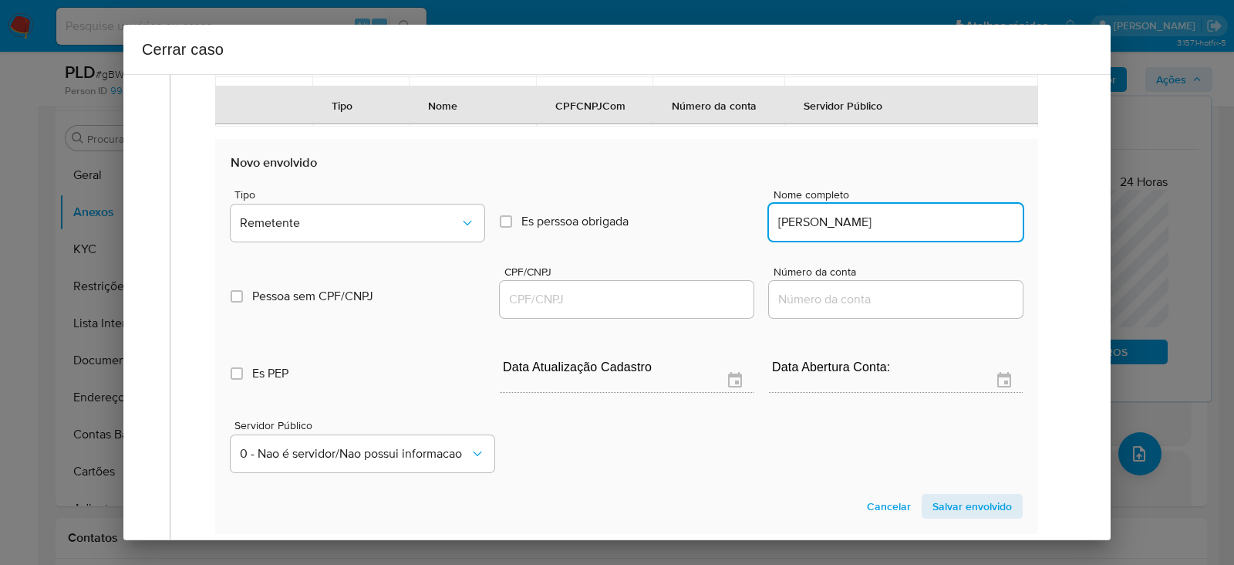
scroll to position [0, 0]
type input "Joao Pedro Dos Santos De Araujo"
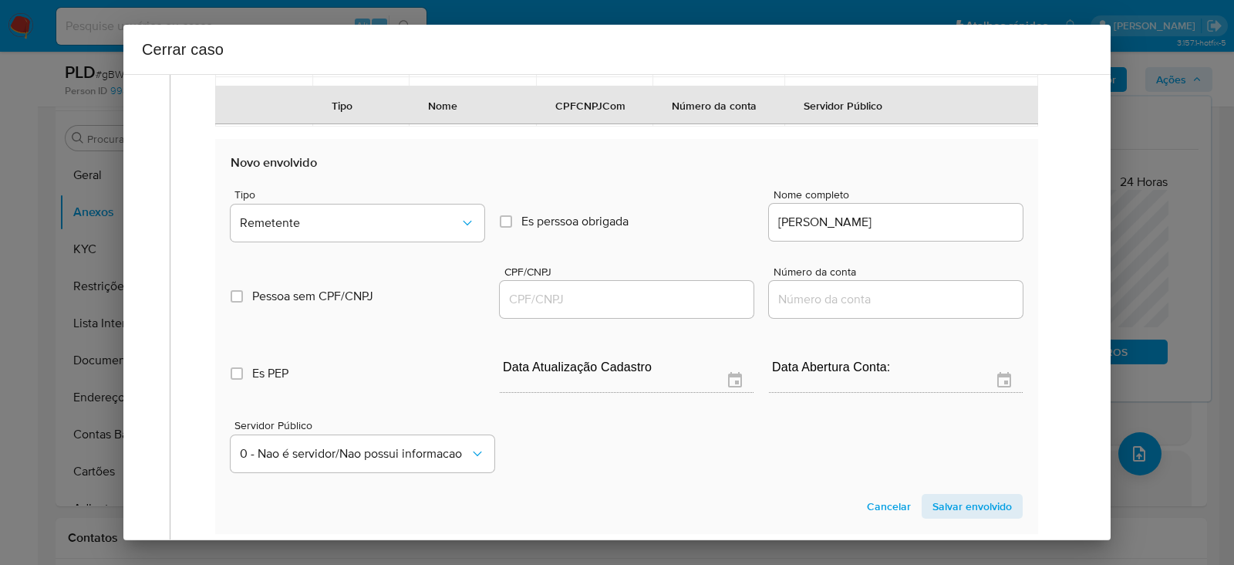
click at [532, 318] on div at bounding box center [627, 299] width 254 height 37
click at [559, 309] on input "CPF/CNPJ" at bounding box center [627, 299] width 254 height 20
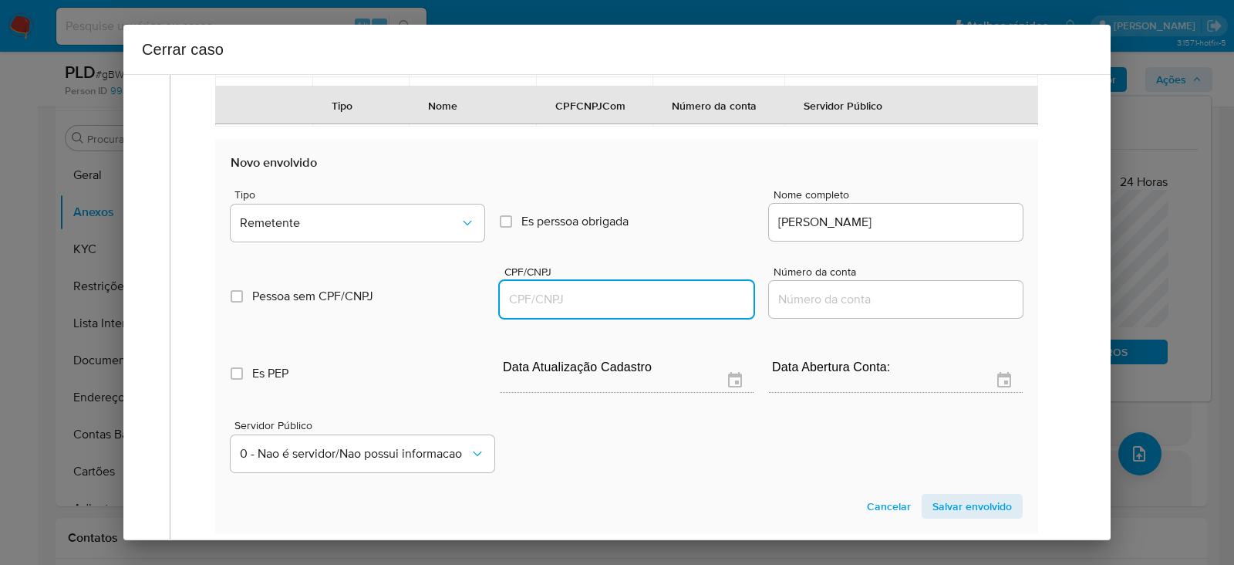
paste input "49311178802"
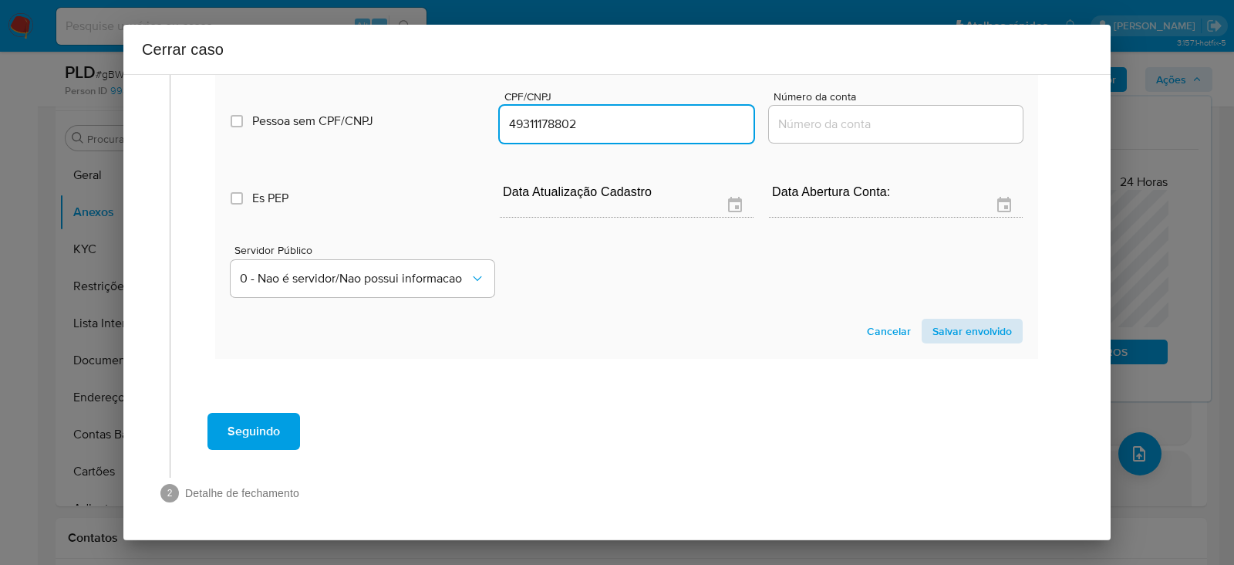
type input "49311178802"
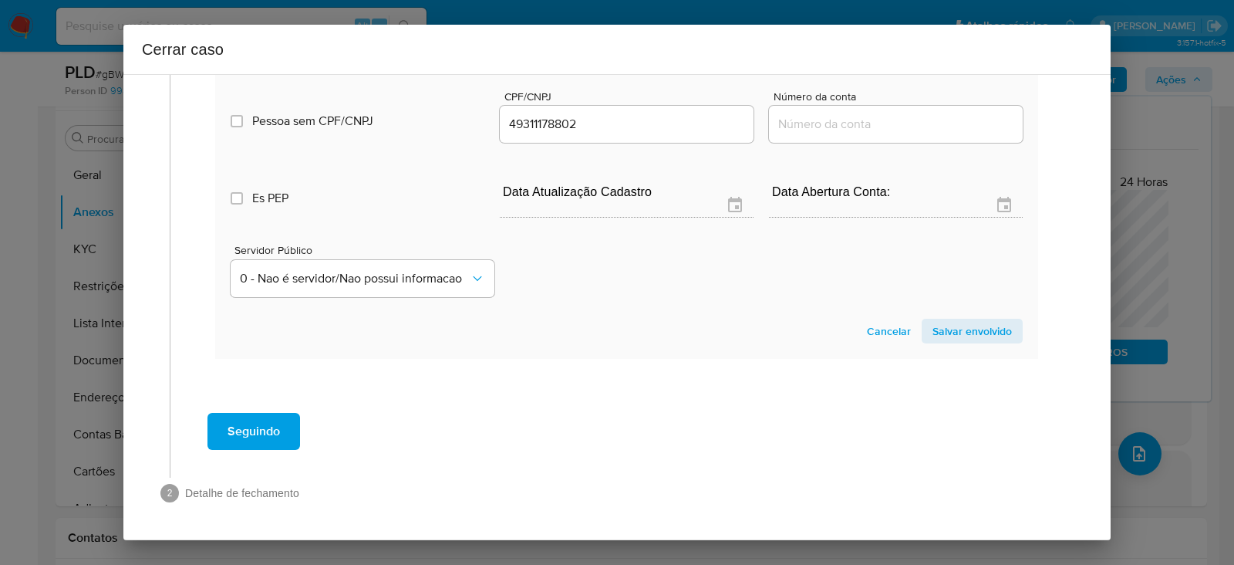
click at [947, 342] on span "Salvar envolvido" at bounding box center [971, 331] width 79 height 22
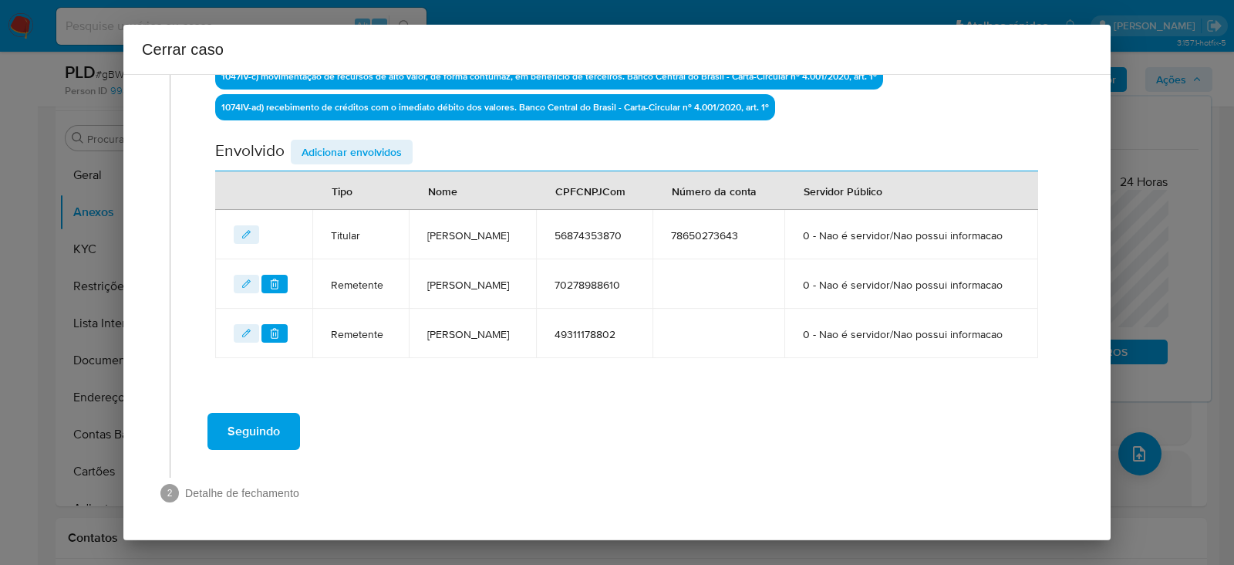
scroll to position [641, 0]
click at [339, 141] on span "Adicionar envolvidos" at bounding box center [352, 152] width 100 height 22
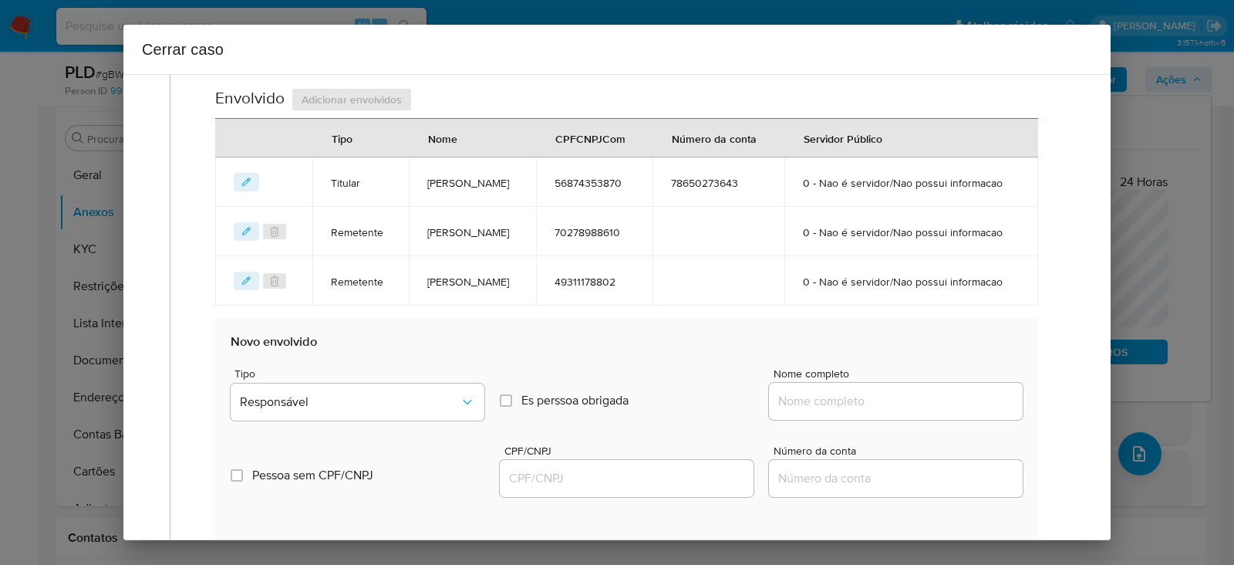
scroll to position [930, 0]
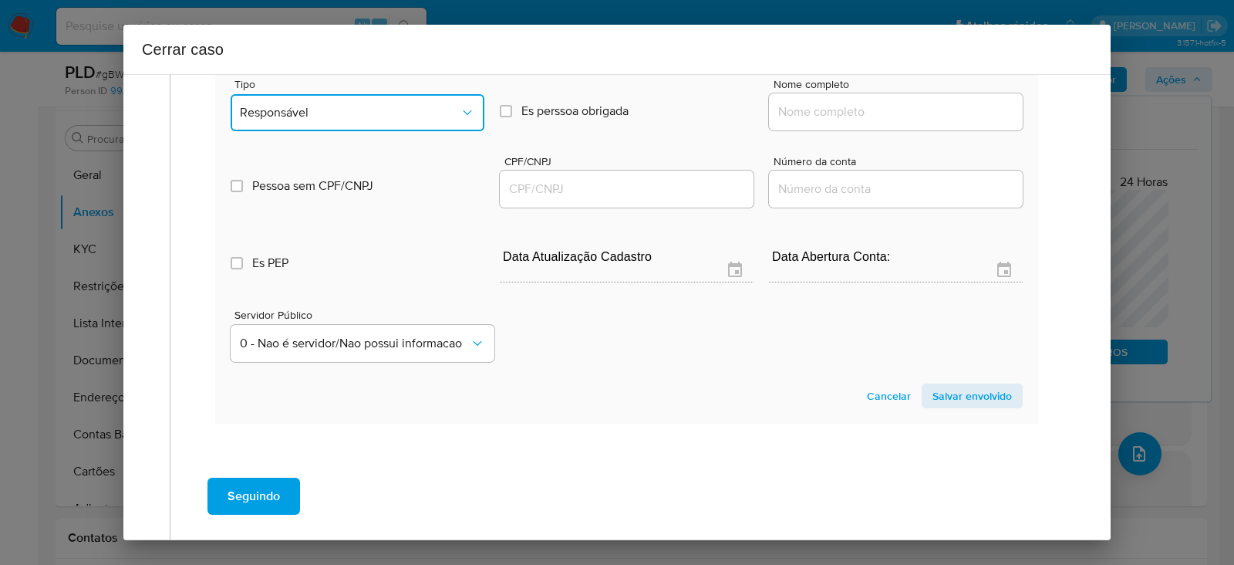
click at [312, 131] on button "Responsável" at bounding box center [358, 112] width 254 height 37
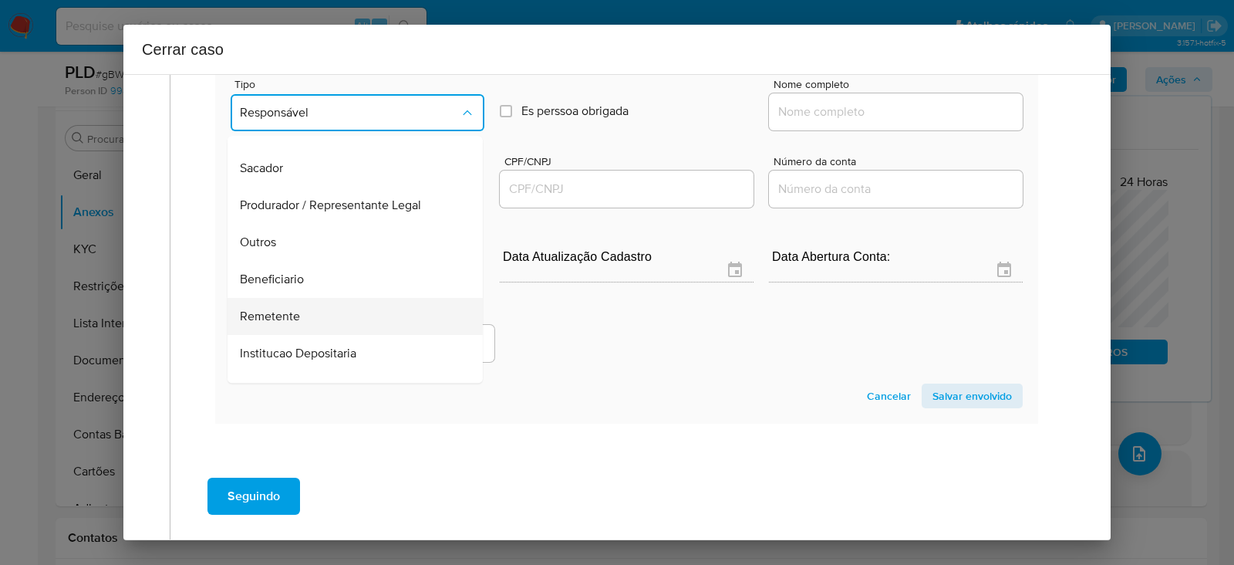
scroll to position [197, 0]
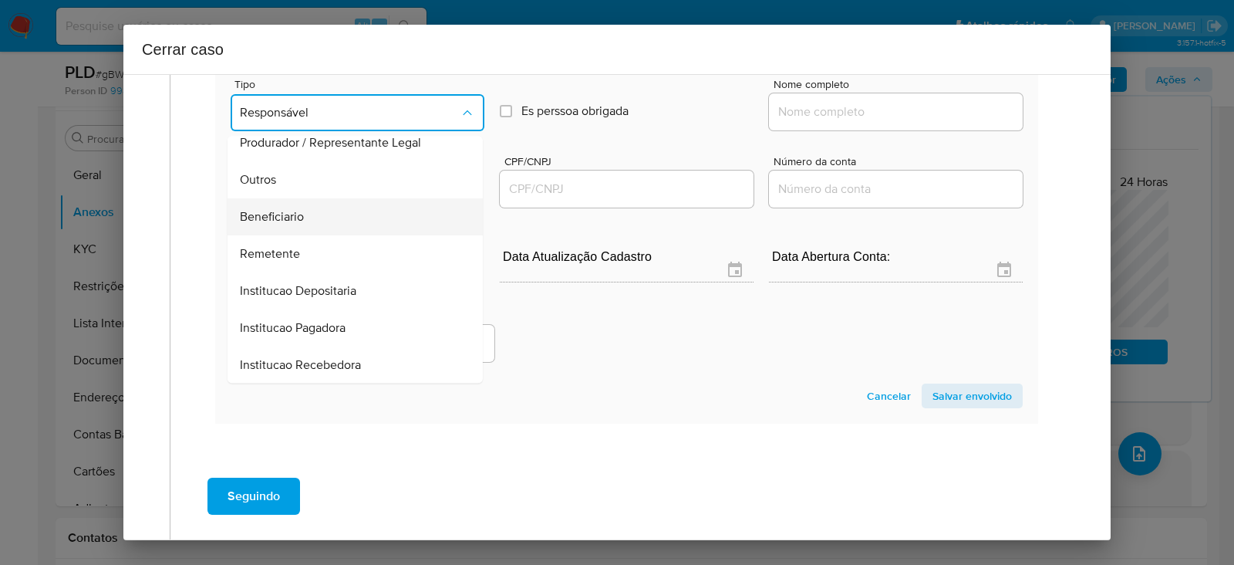
click at [282, 224] on span "Beneficiario" at bounding box center [272, 216] width 64 height 15
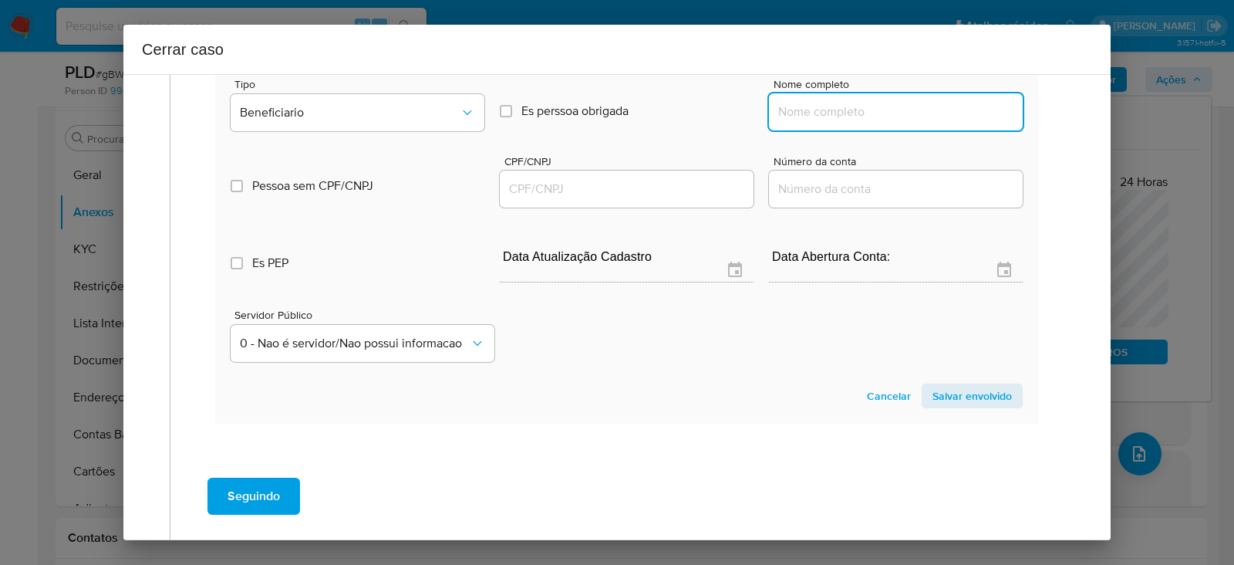
click at [824, 122] on input "Nome completo" at bounding box center [896, 112] width 254 height 20
paste input "52395458 Lucas Batista Aragao, 52395458000190"
drag, startPoint x: 895, startPoint y: 165, endPoint x: 1183, endPoint y: 178, distance: 288.7
click at [1183, 178] on div "Cerrar caso 1 Informação completa Geral Data de início 01/07/2025 Data Fin 27/0…" at bounding box center [617, 282] width 1234 height 565
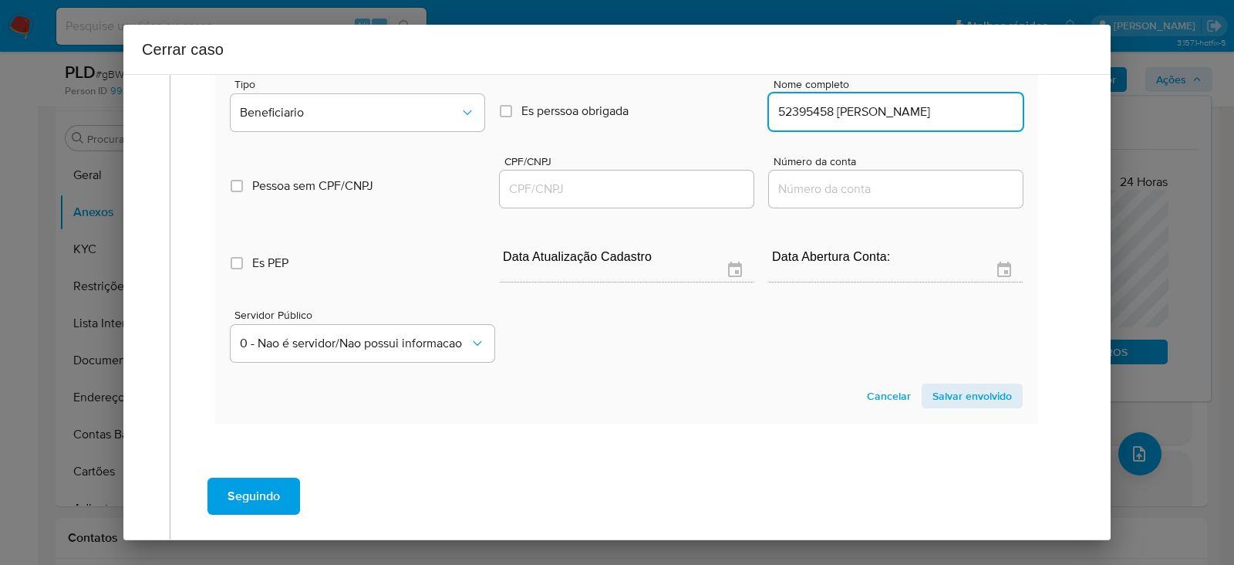
scroll to position [0, 0]
type input "52395458 Lucas Batista Aragao"
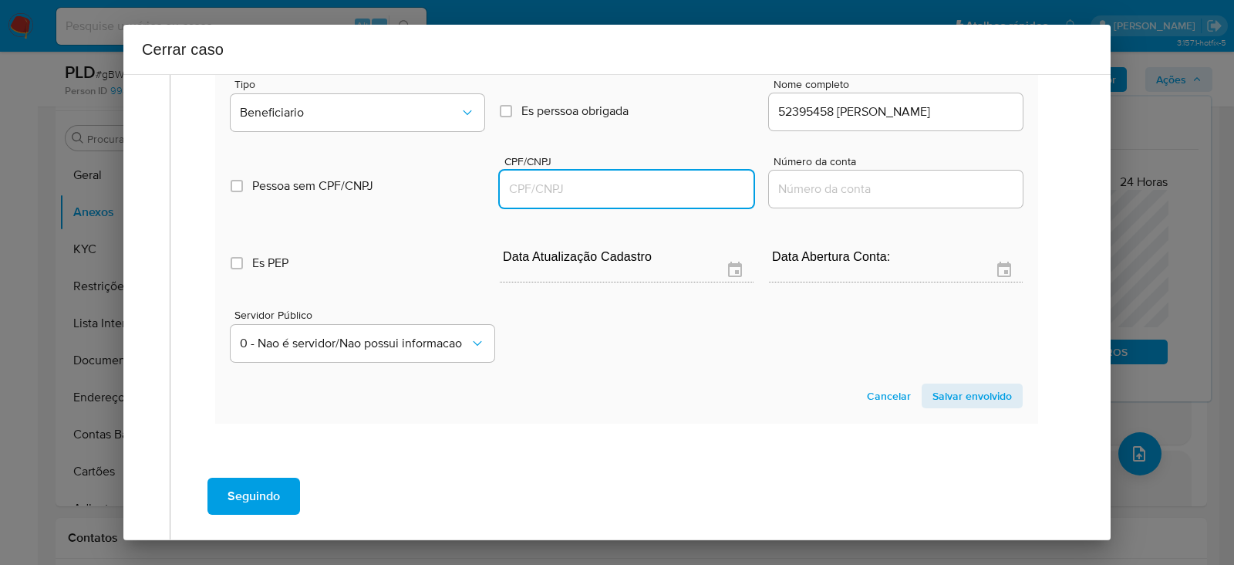
click at [555, 199] on input "CPF/CNPJ" at bounding box center [627, 189] width 254 height 20
paste input "52395458000190"
type input "52395458000190"
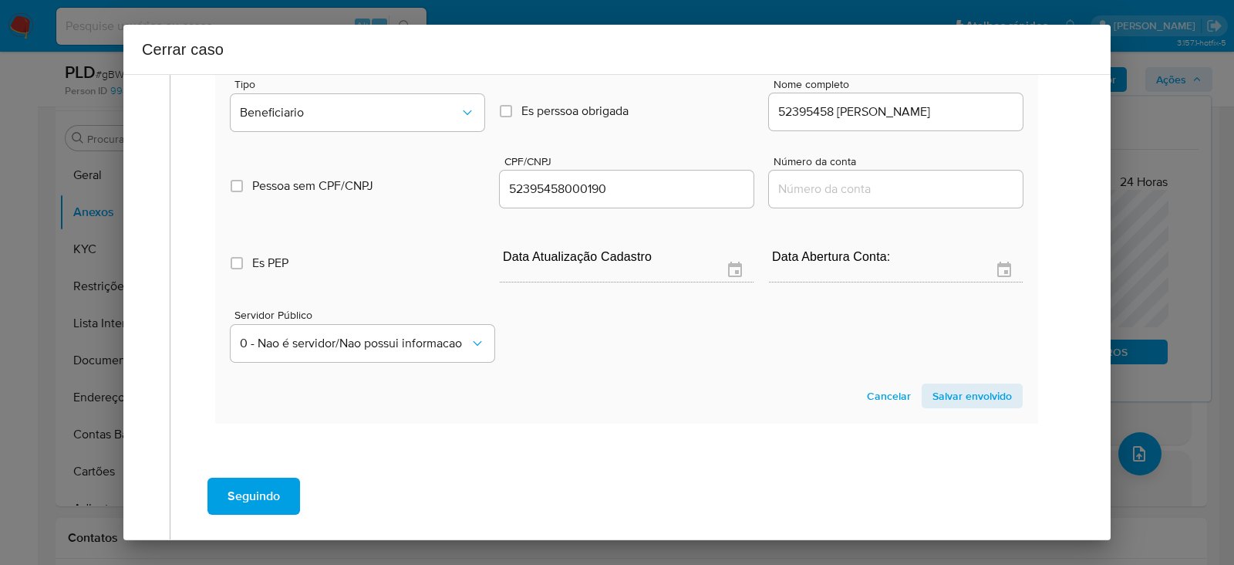
click at [958, 406] on span "Salvar envolvido" at bounding box center [971, 396] width 79 height 22
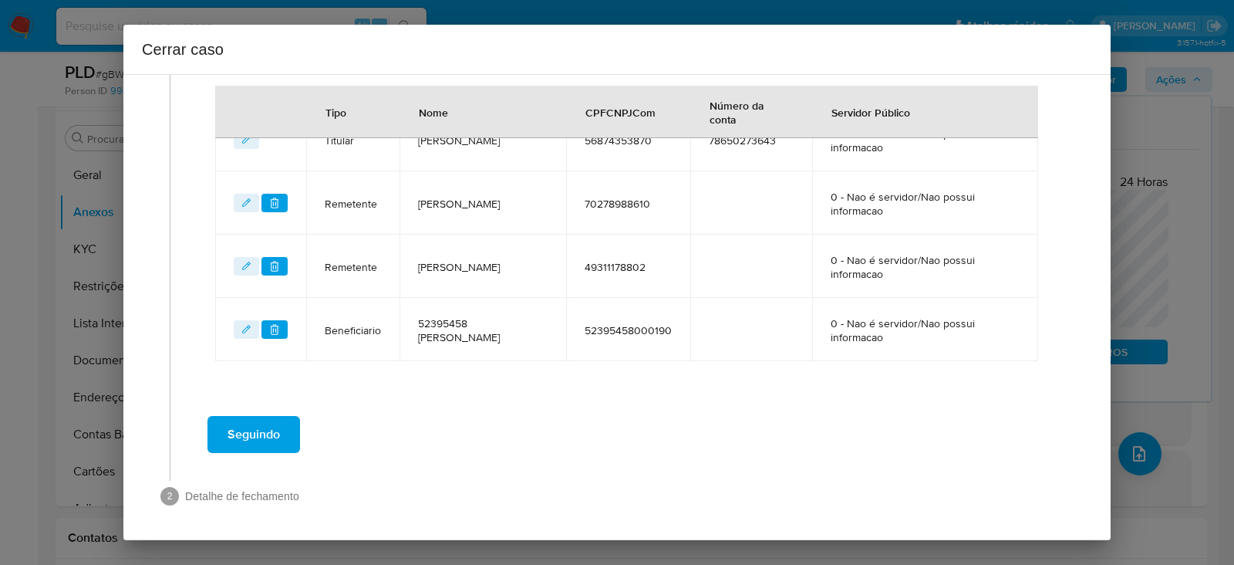
click at [280, 420] on button "Seguindo" at bounding box center [253, 434] width 93 height 37
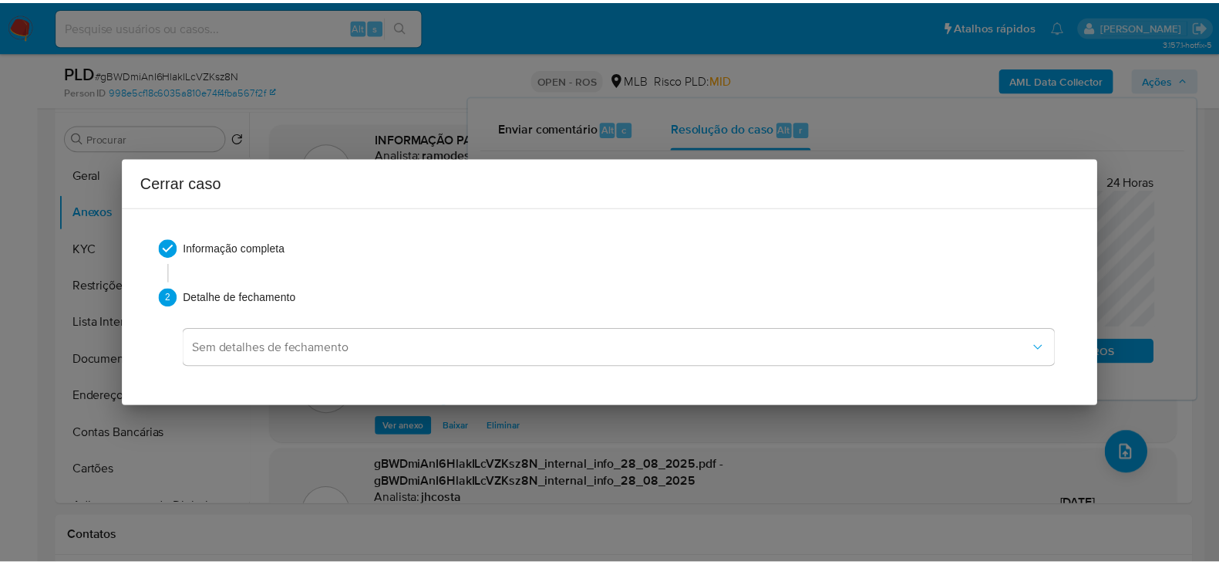
scroll to position [0, 0]
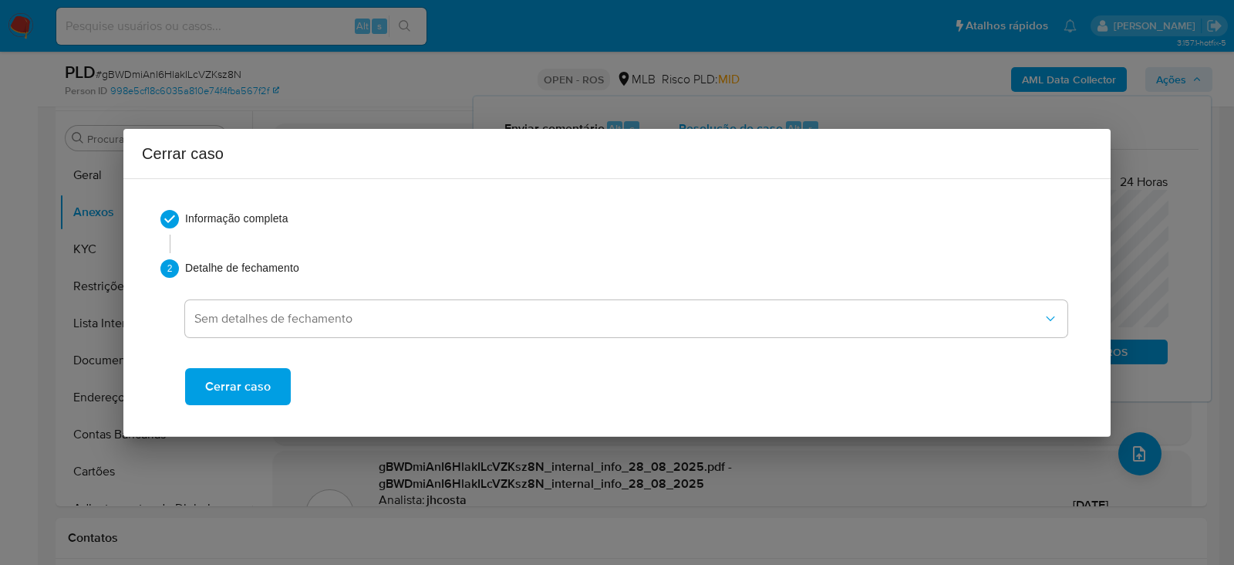
click at [238, 381] on span "Cerrar caso" at bounding box center [238, 386] width 66 height 34
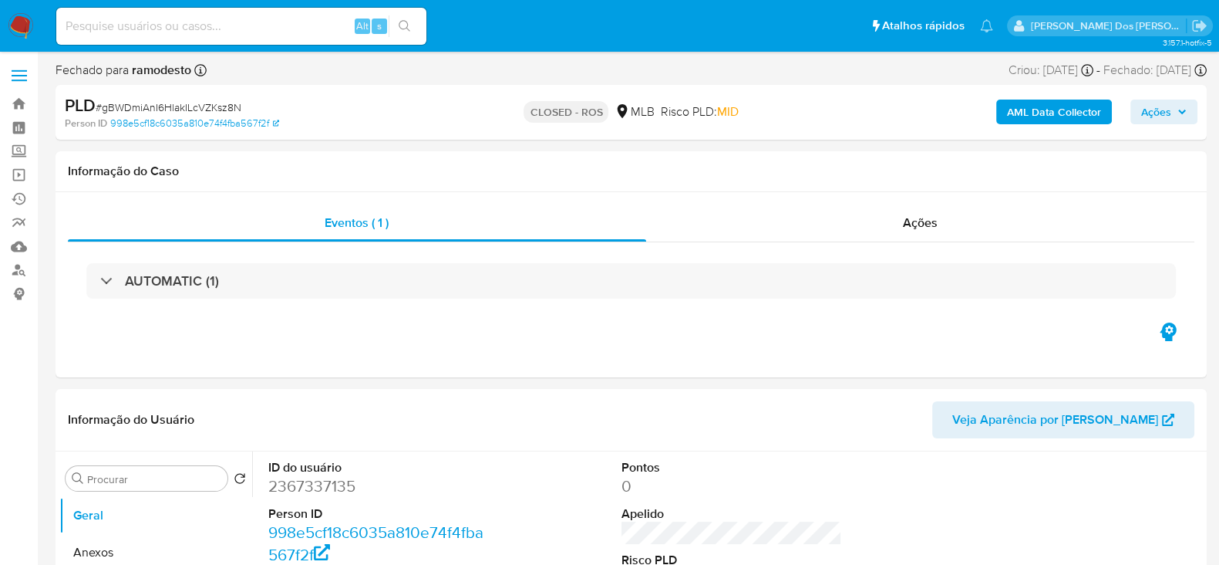
select select "10"
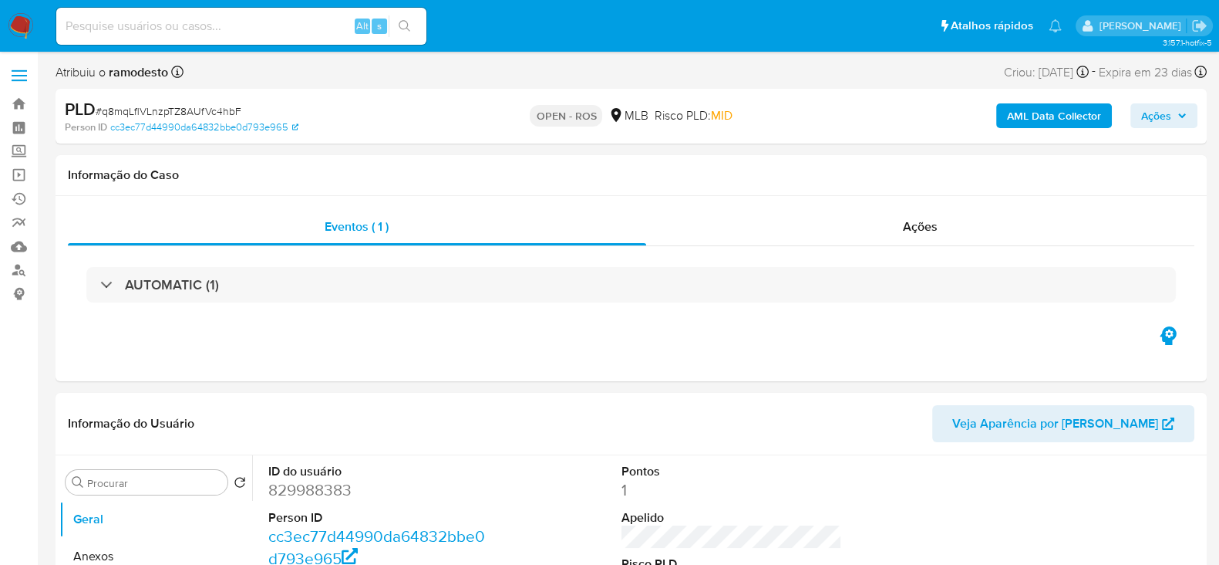
select select "10"
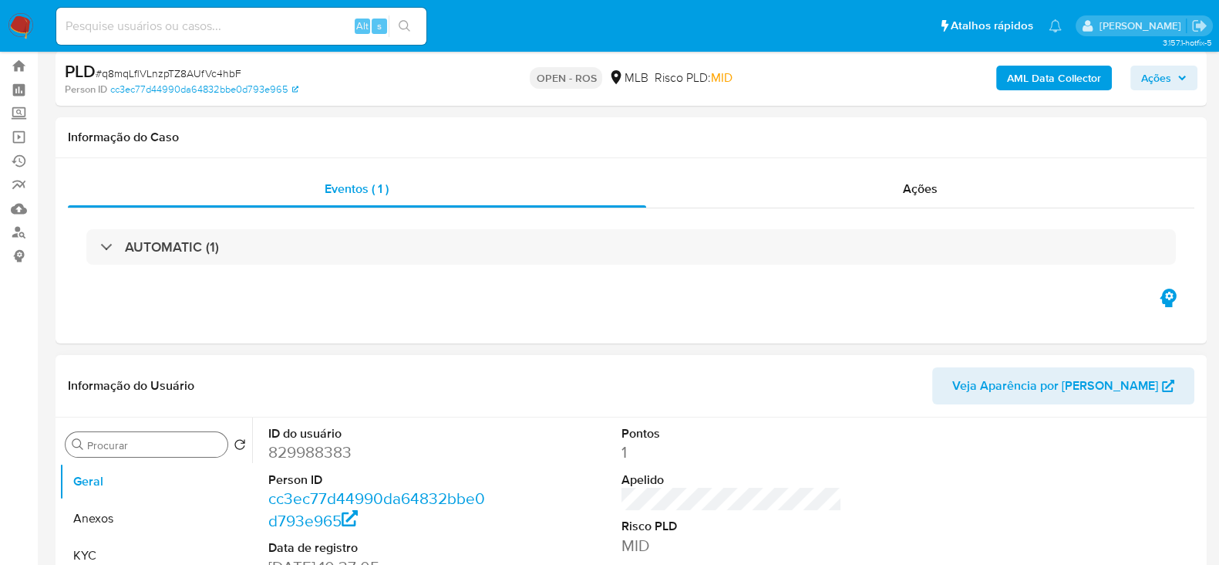
scroll to position [96, 0]
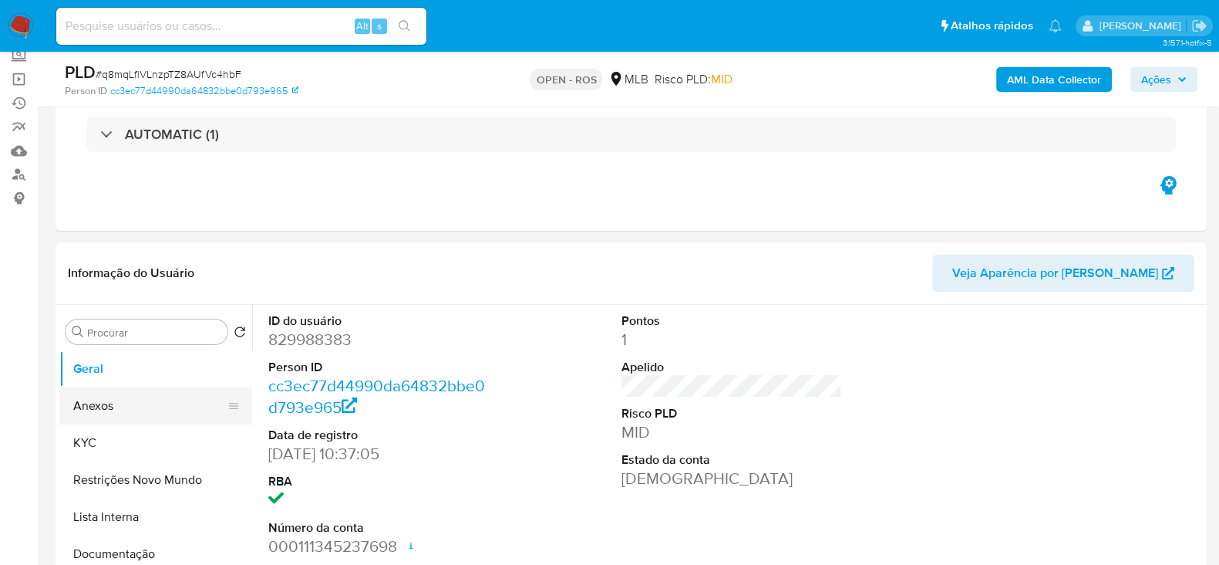
click at [93, 396] on button "Anexos" at bounding box center [149, 405] width 180 height 37
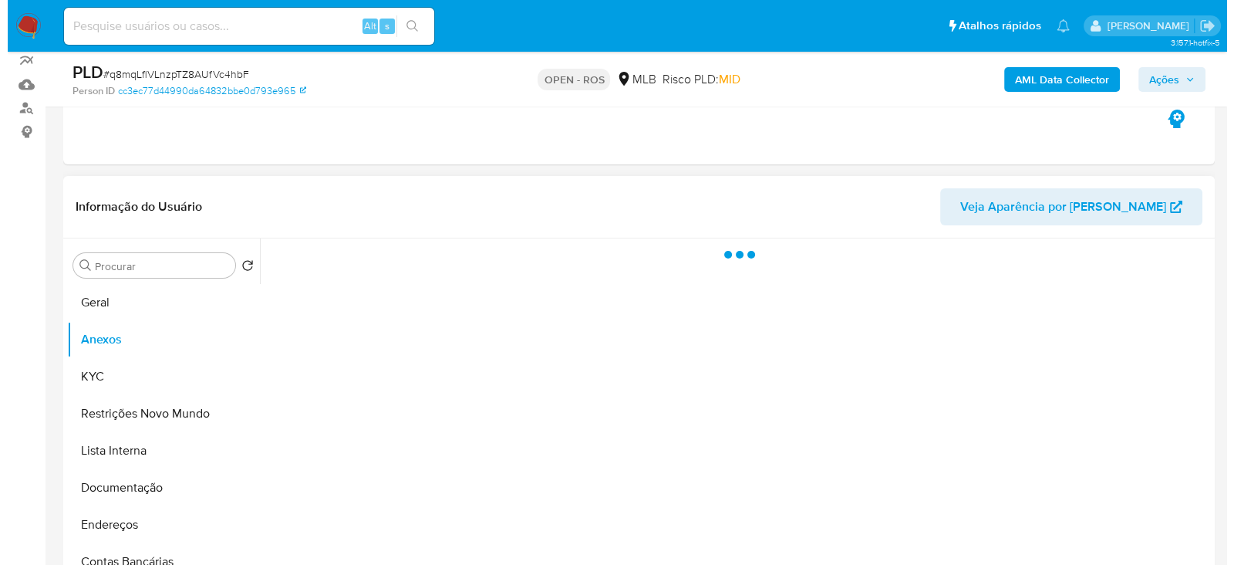
scroll to position [192, 0]
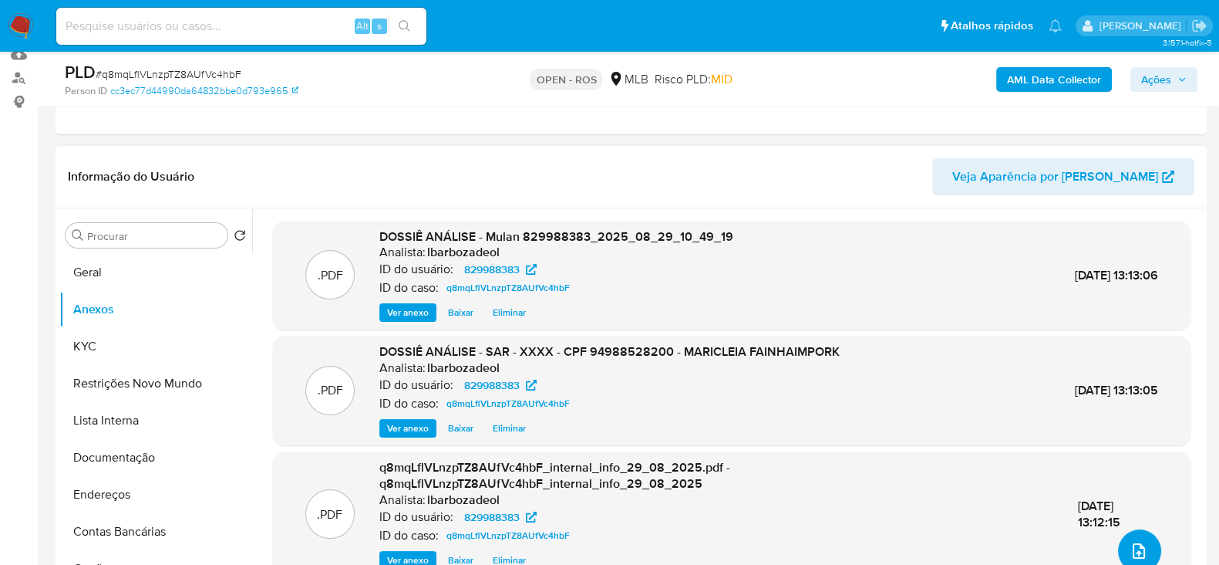
click at [1130, 538] on button "upload-file" at bounding box center [1139, 550] width 43 height 43
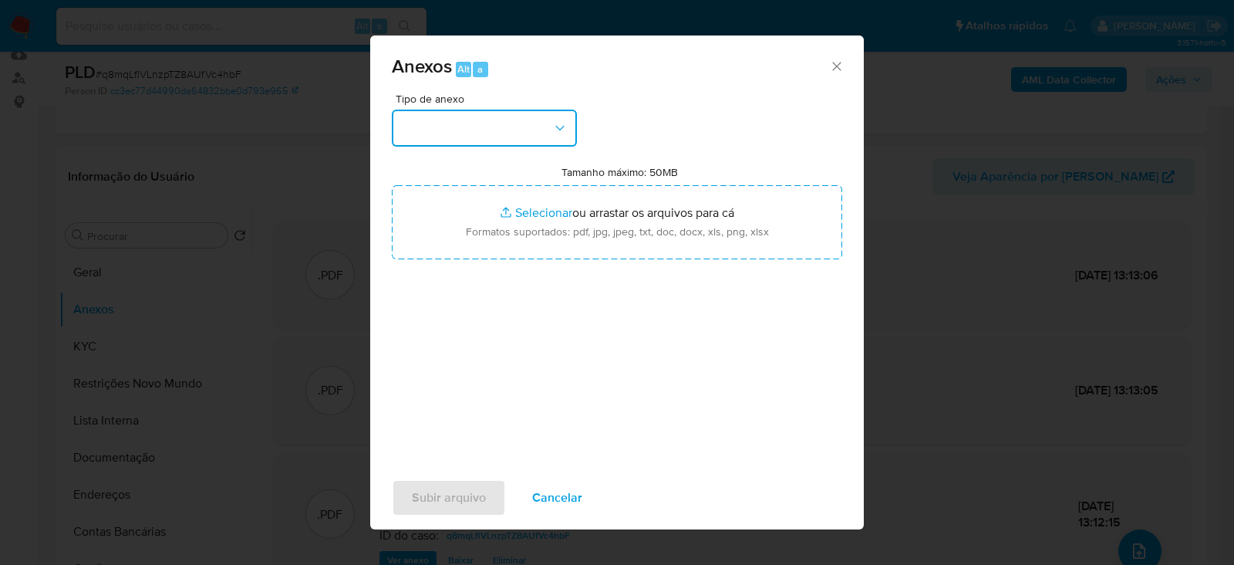
click at [437, 124] on button "button" at bounding box center [484, 128] width 185 height 37
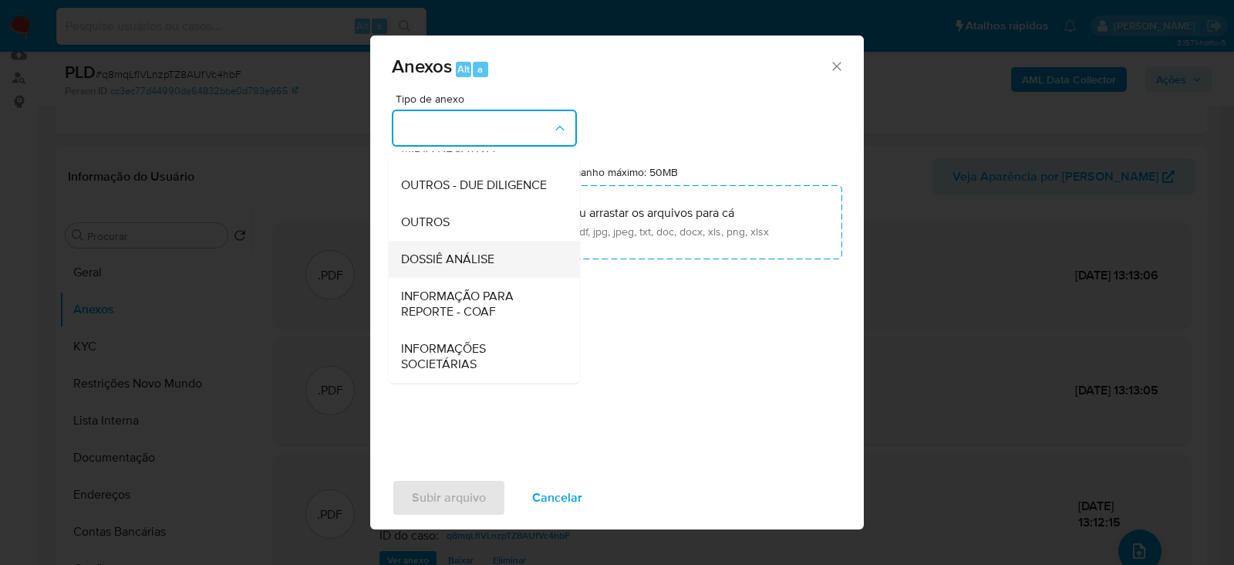
scroll to position [237, 0]
click at [450, 286] on div "INFORMAÇÃO PARA REPORTE - COAF" at bounding box center [479, 304] width 157 height 52
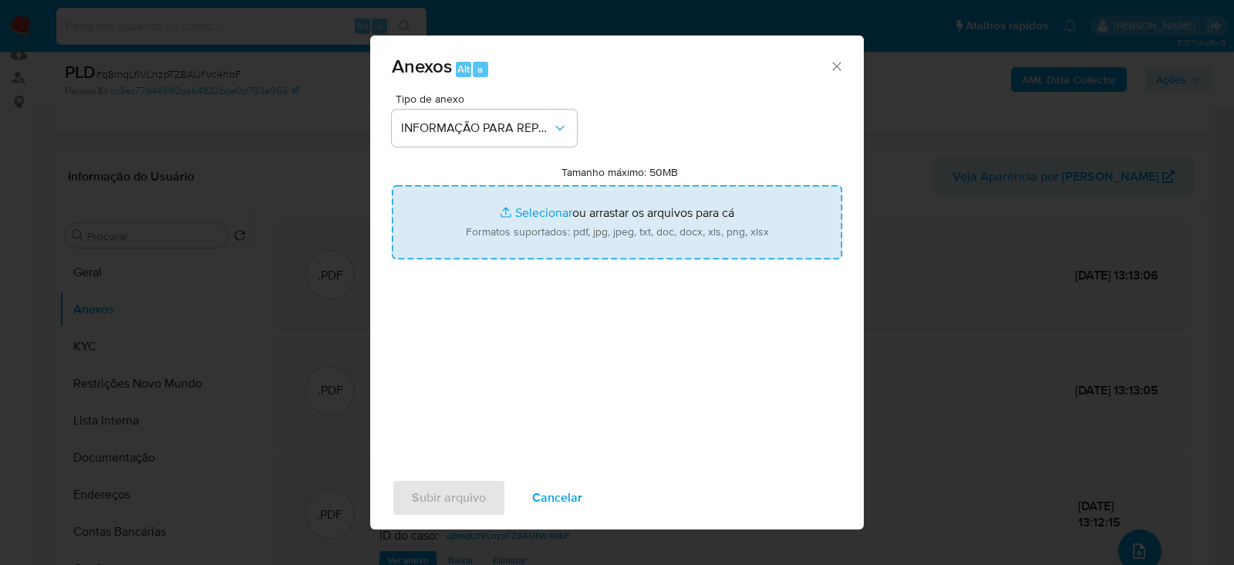
type input "C:\fakepath\SAR - q8mqLflVLnzpTZ8AUfVc4hbF - CPF 94988528200 - MARICLEIA FAINHA…"
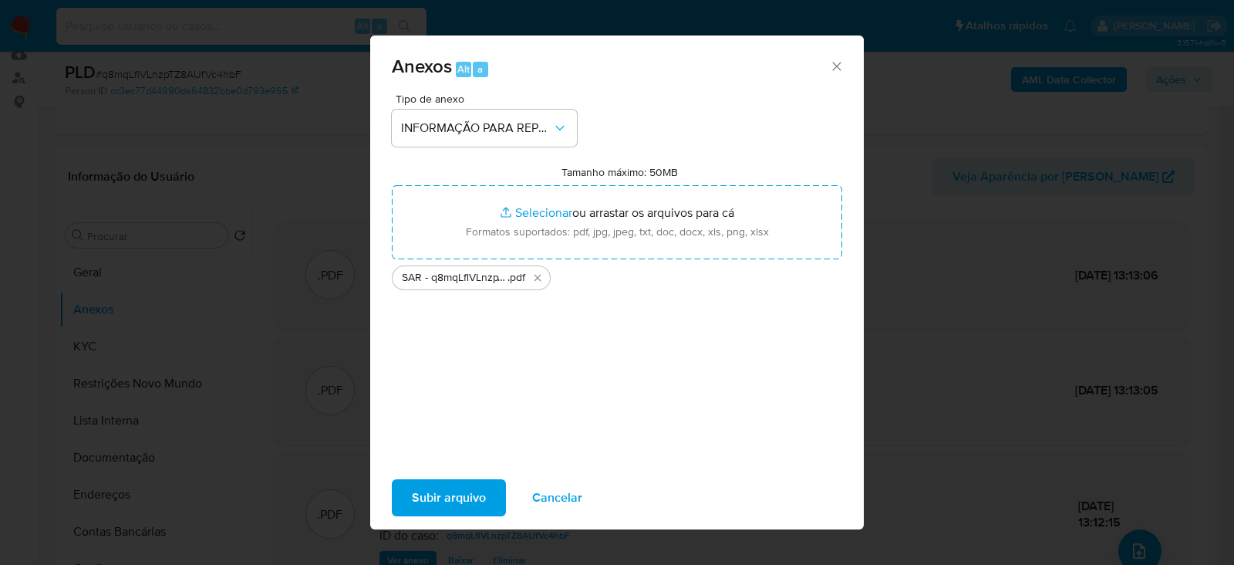
click at [455, 499] on span "Subir arquivo" at bounding box center [449, 497] width 74 height 34
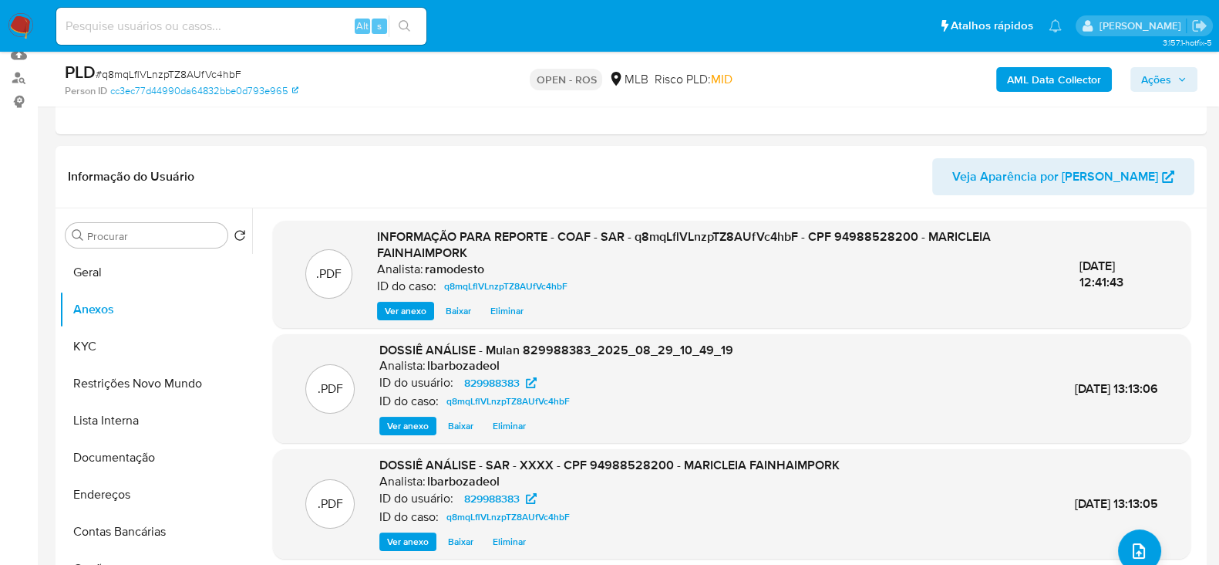
click at [1145, 77] on span "Ações" at bounding box center [1156, 79] width 30 height 25
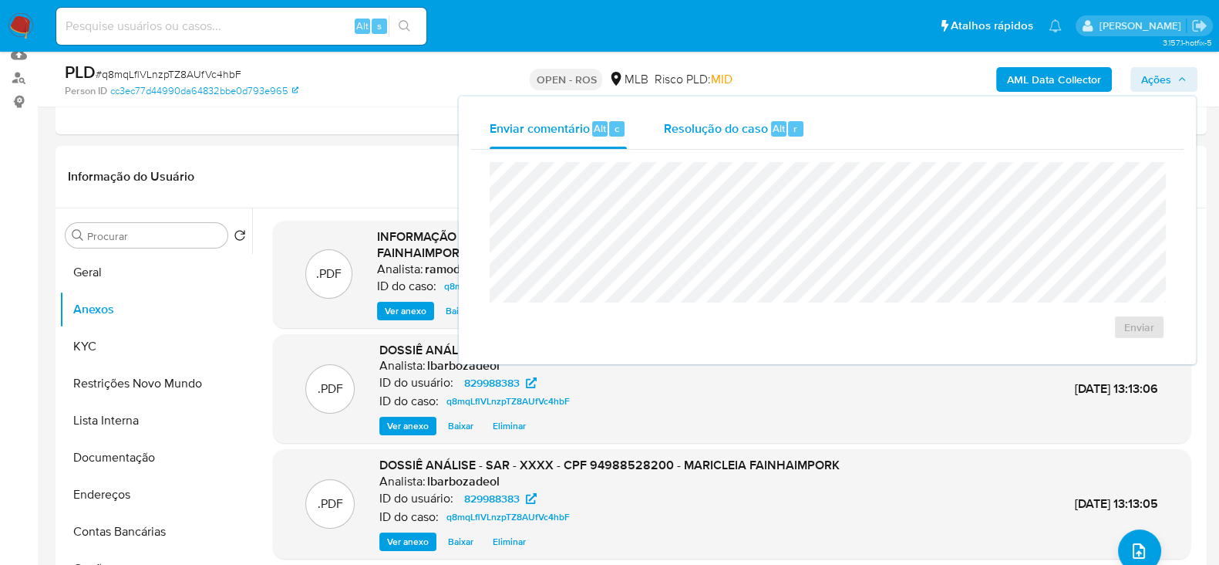
click at [710, 120] on span "Resolução do caso" at bounding box center [716, 128] width 104 height 18
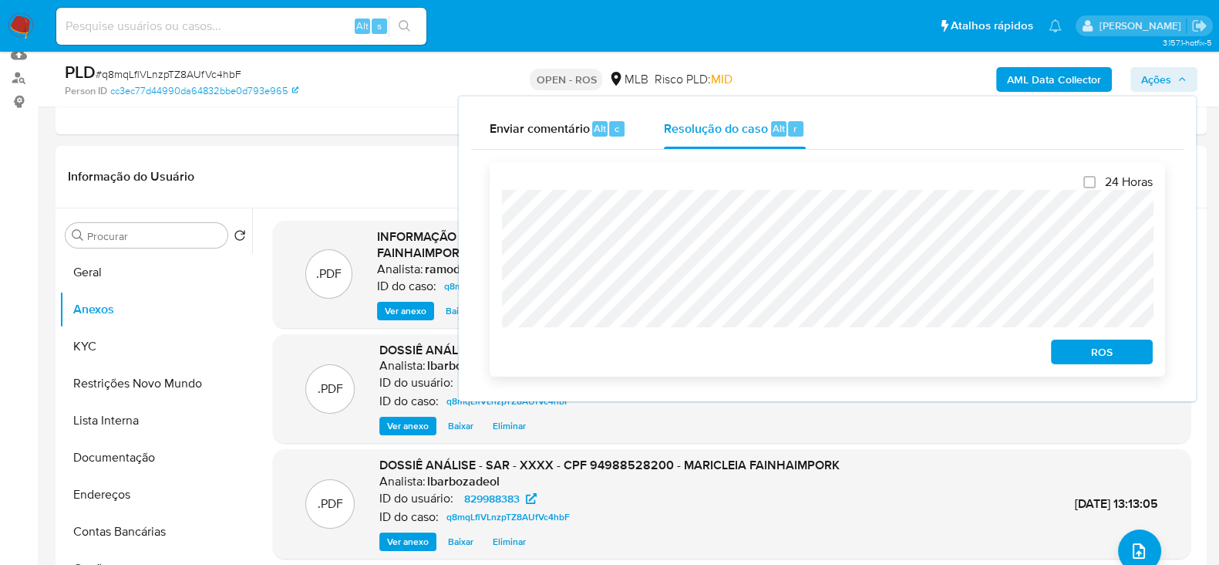
click at [1107, 356] on span "ROS" at bounding box center [1102, 352] width 80 height 22
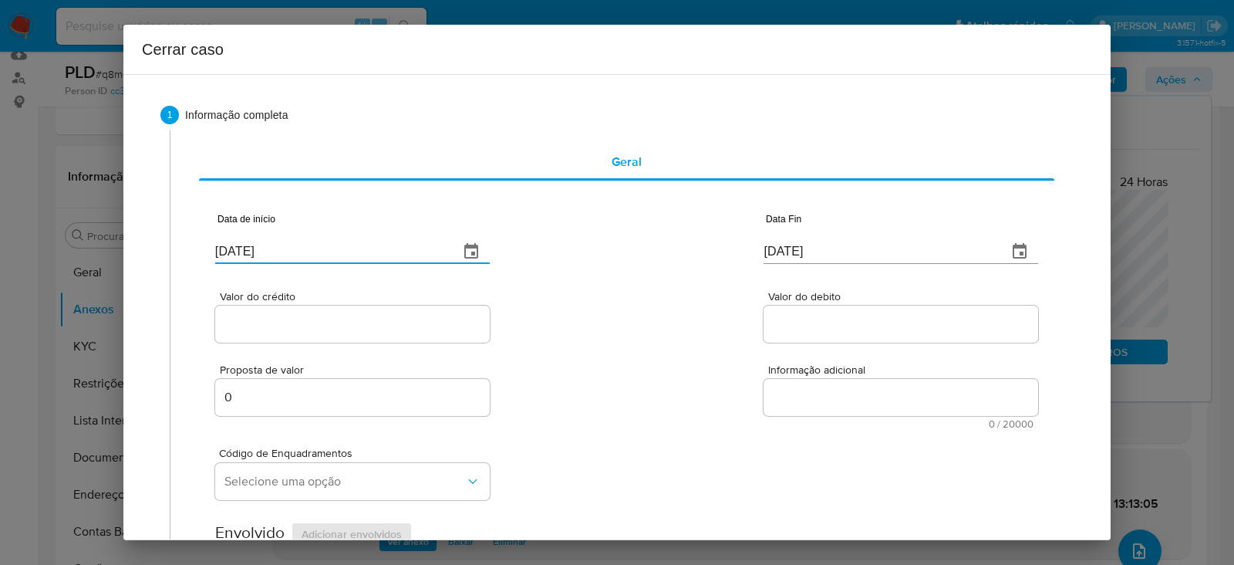
drag, startPoint x: 299, startPoint y: 251, endPoint x: 34, endPoint y: 248, distance: 265.3
click at [0, 231] on div "Cerrar caso 1 Informação completa Geral Data de início 02/09/2025 Data Fin 02/0…" at bounding box center [617, 282] width 1234 height 565
paste input "1/07"
type input "01/07/2025"
drag, startPoint x: 852, startPoint y: 260, endPoint x: 632, endPoint y: 273, distance: 220.2
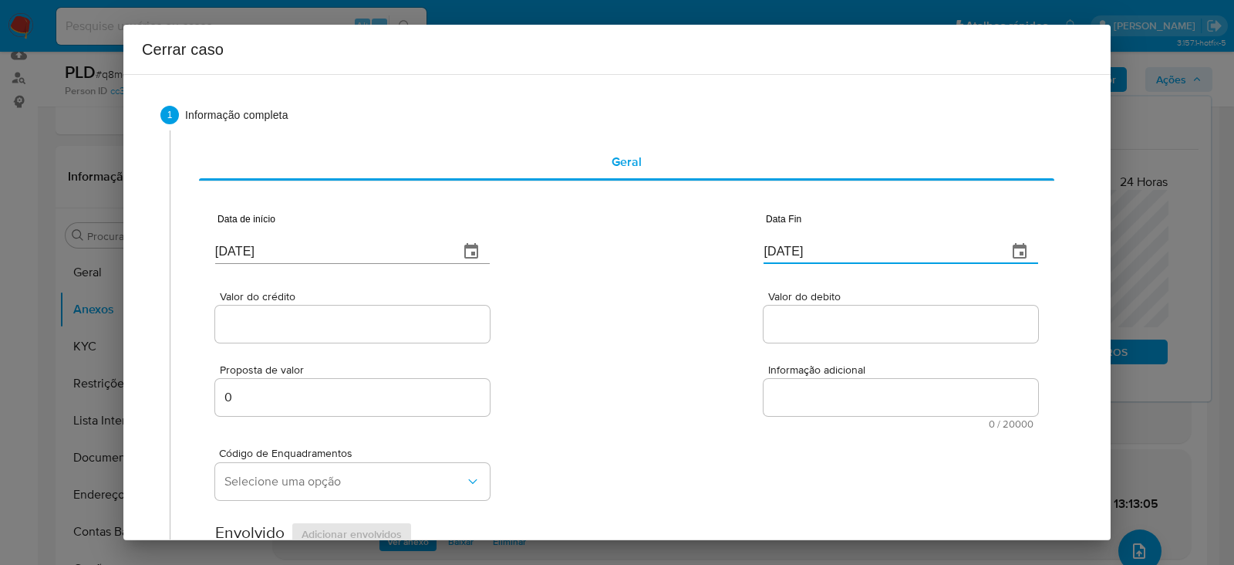
click at [407, 219] on div "Data de início 01/07/2025 Data Fin 02/09/2025" at bounding box center [626, 232] width 823 height 80
paste input "28/08"
type input "28/08/2025"
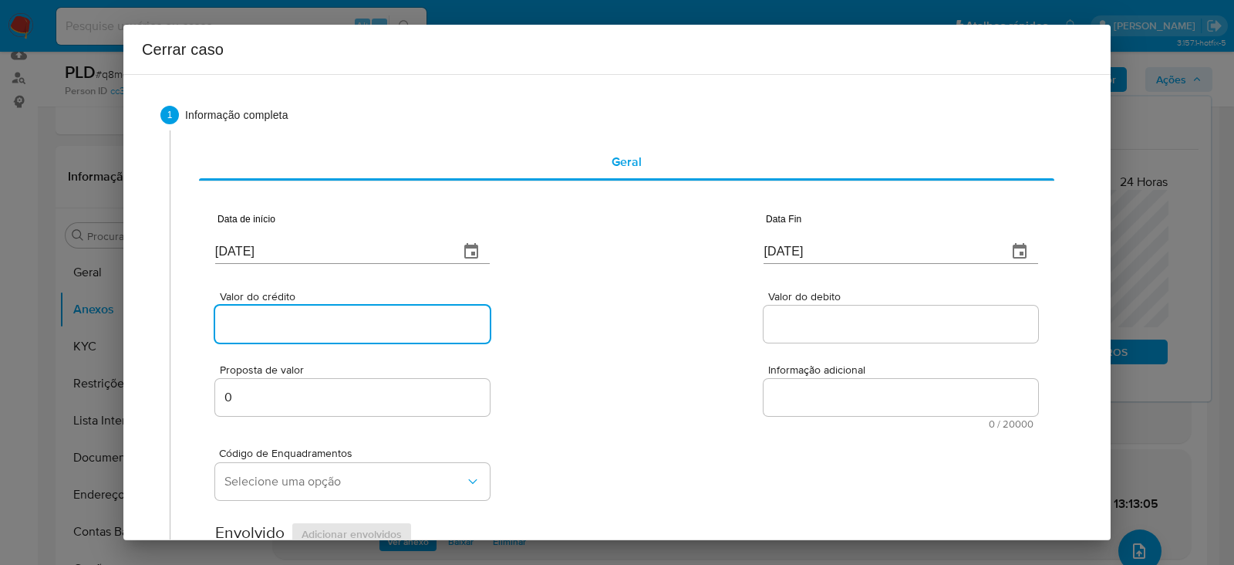
click at [249, 319] on input "Valor do crédito" at bounding box center [352, 324] width 275 height 20
paste input "R$380.117"
type input "R$380.117"
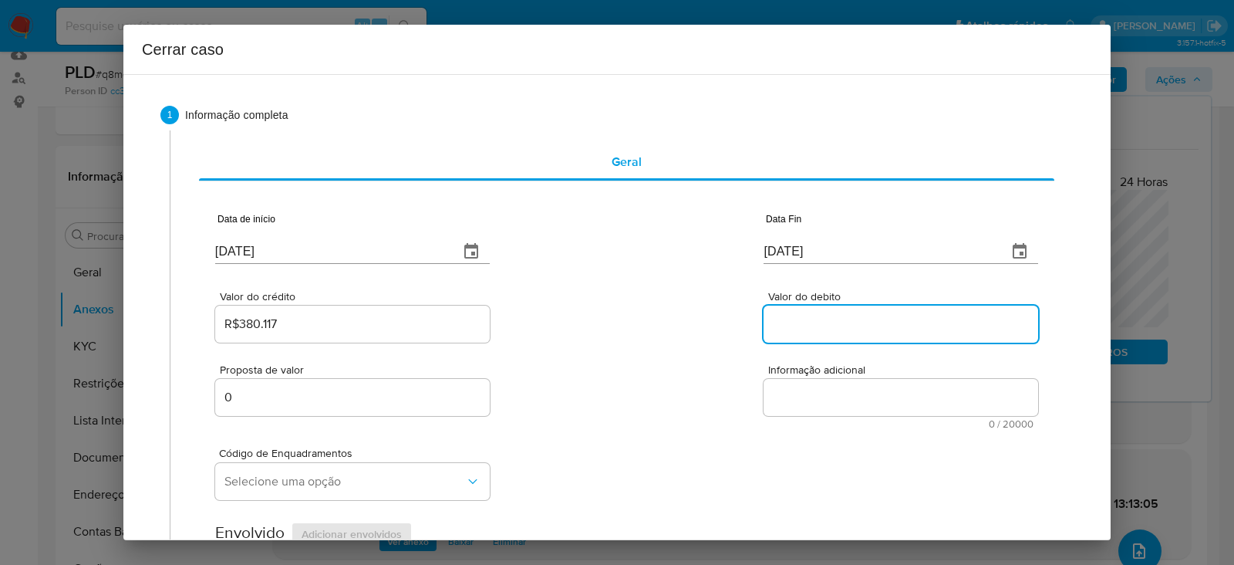
click at [827, 323] on input "Valor do debito" at bounding box center [901, 324] width 275 height 20
paste input "R$379.410"
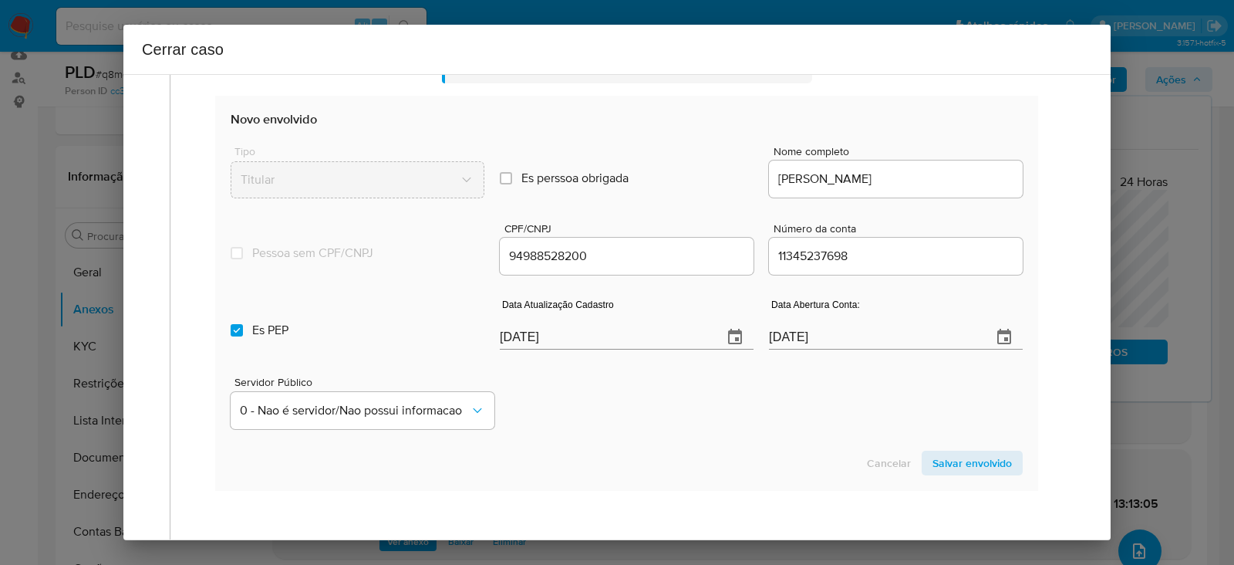
scroll to position [578, 0]
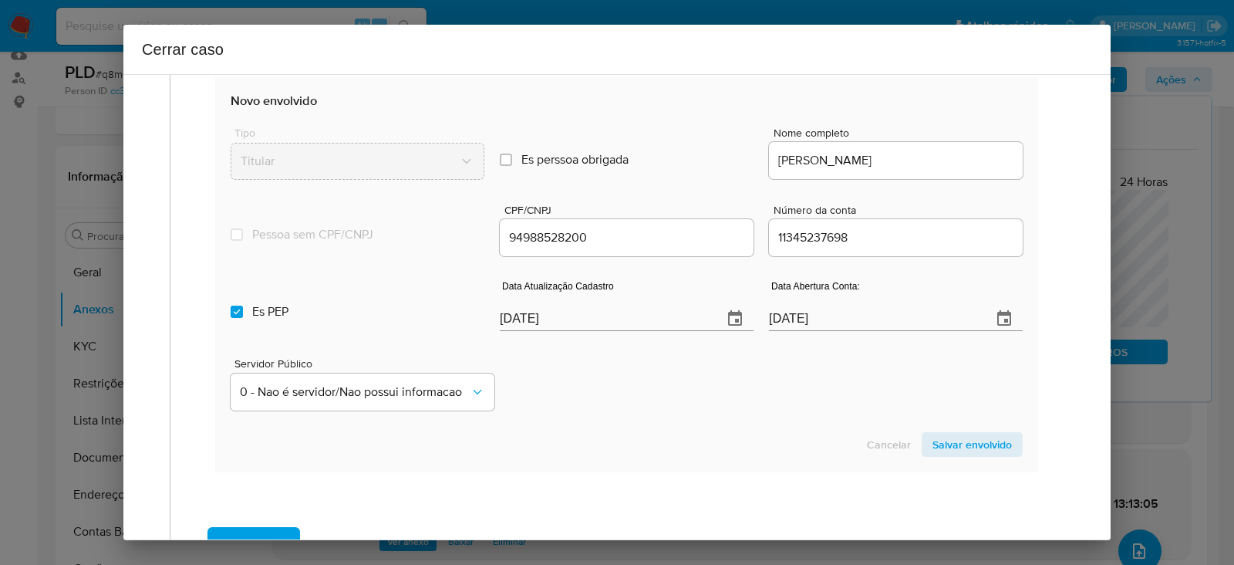
type input "R$379.410"
drag, startPoint x: 581, startPoint y: 320, endPoint x: 260, endPoint y: 316, distance: 320.9
click at [244, 315] on div "Es PEP isPEP Data Atualização Cadastro 02/09/2025 Data Abertura Conta: 01/07/20…" at bounding box center [627, 299] width 792 height 80
paste input "19/08"
type input "[DATE]"
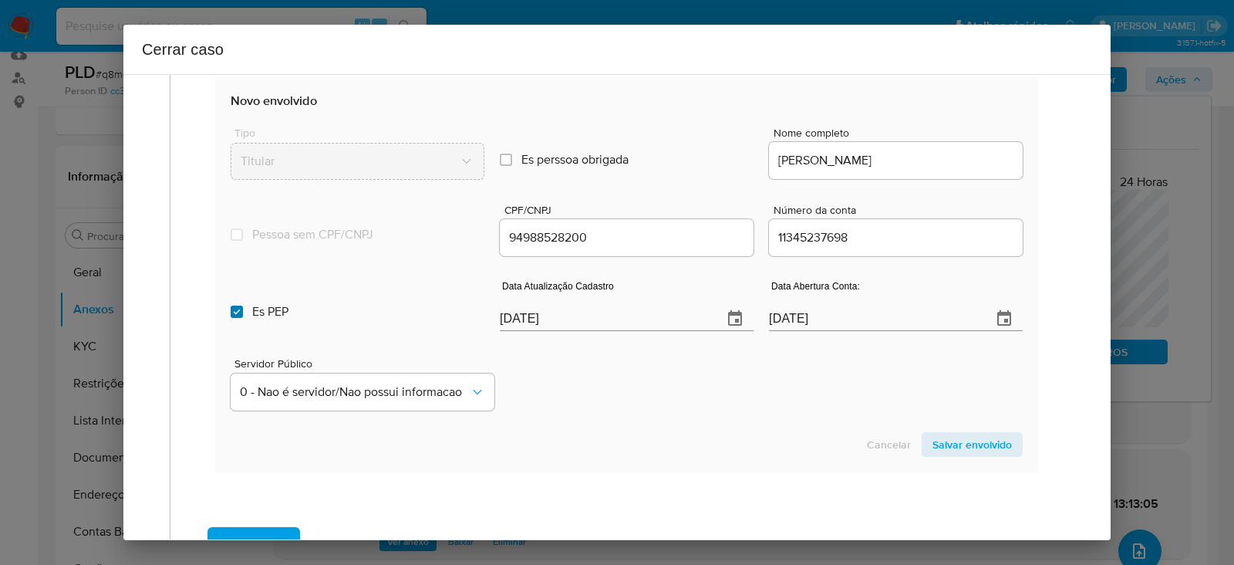
click at [232, 303] on label "Es PEP isPEP" at bounding box center [358, 312] width 254 height 56
click at [232, 305] on input "Es PEP isPEP" at bounding box center [237, 311] width 12 height 12
checkbox input "false"
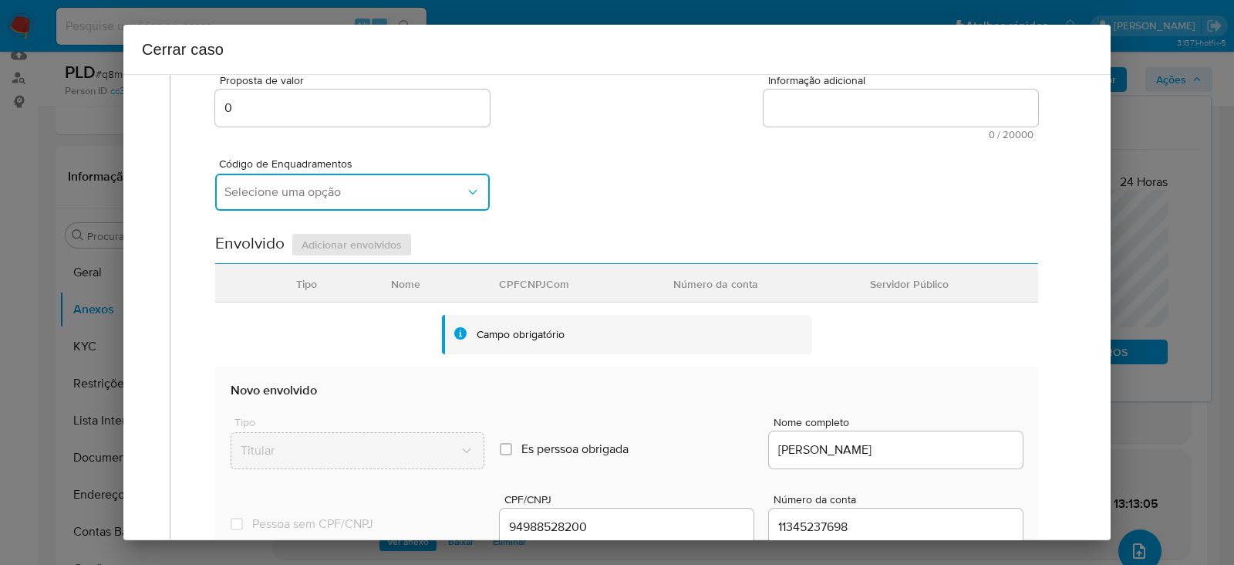
click at [255, 189] on span "Selecione uma opção" at bounding box center [344, 191] width 241 height 15
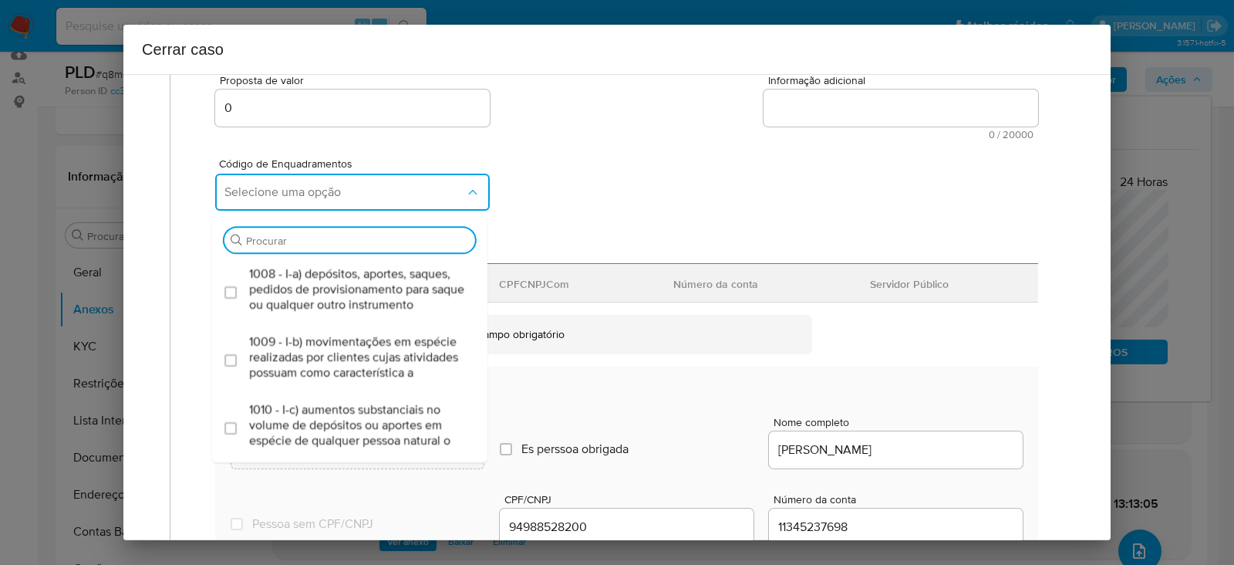
click at [319, 237] on input "Procurar" at bounding box center [357, 241] width 223 height 14
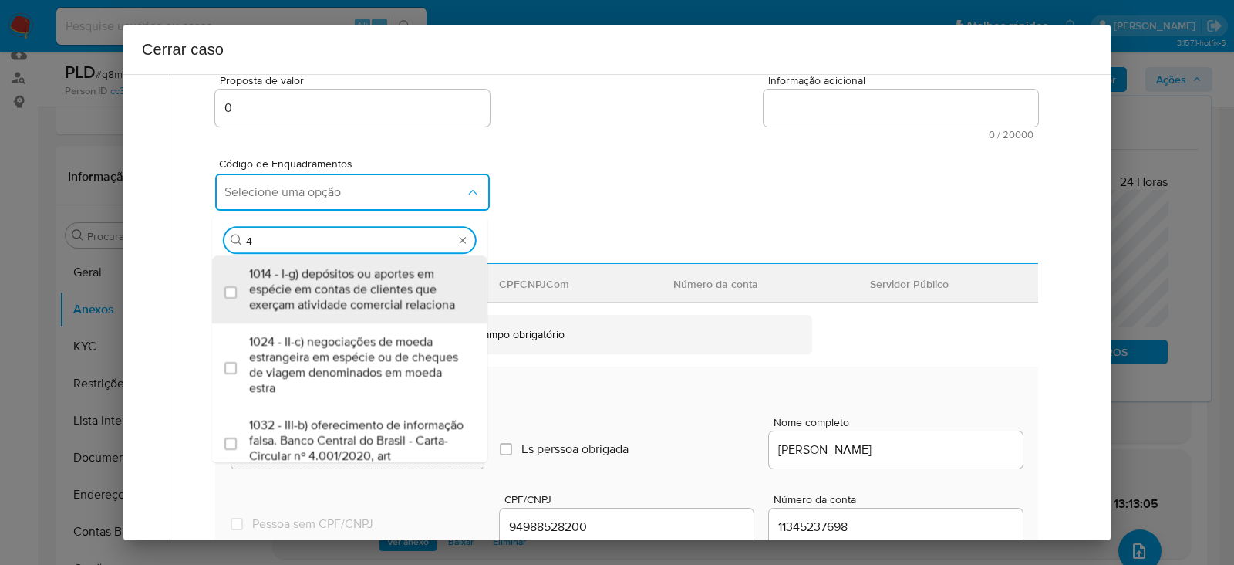
type input "45"
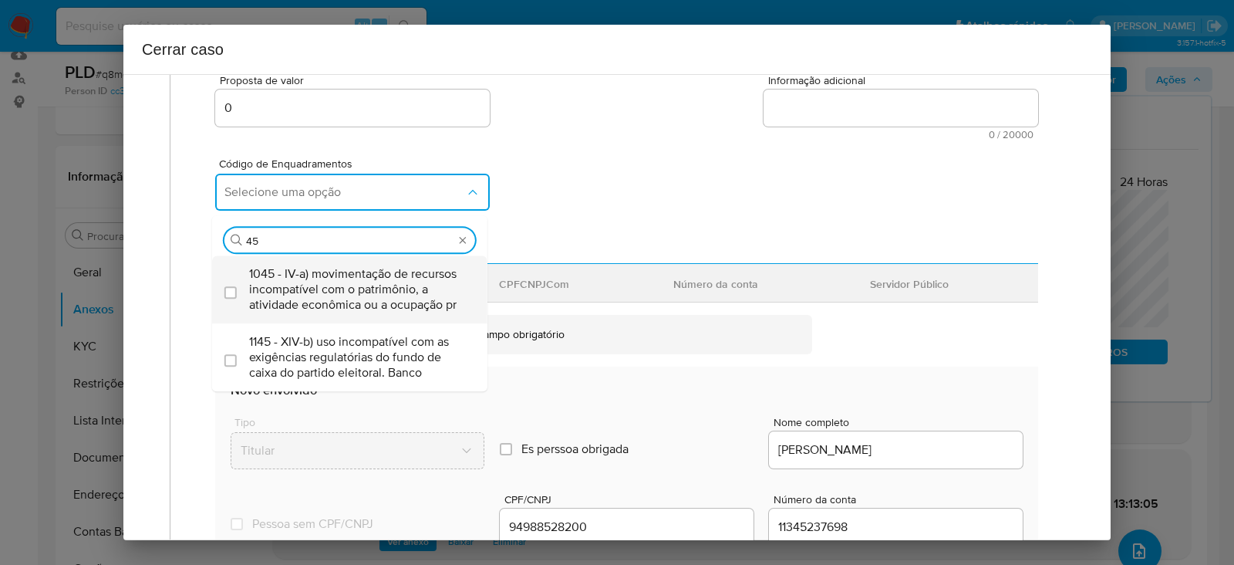
click at [333, 278] on span "1045 - IV-a) movimentação de recursos incompatível com o patrimônio, a atividad…" at bounding box center [357, 289] width 217 height 46
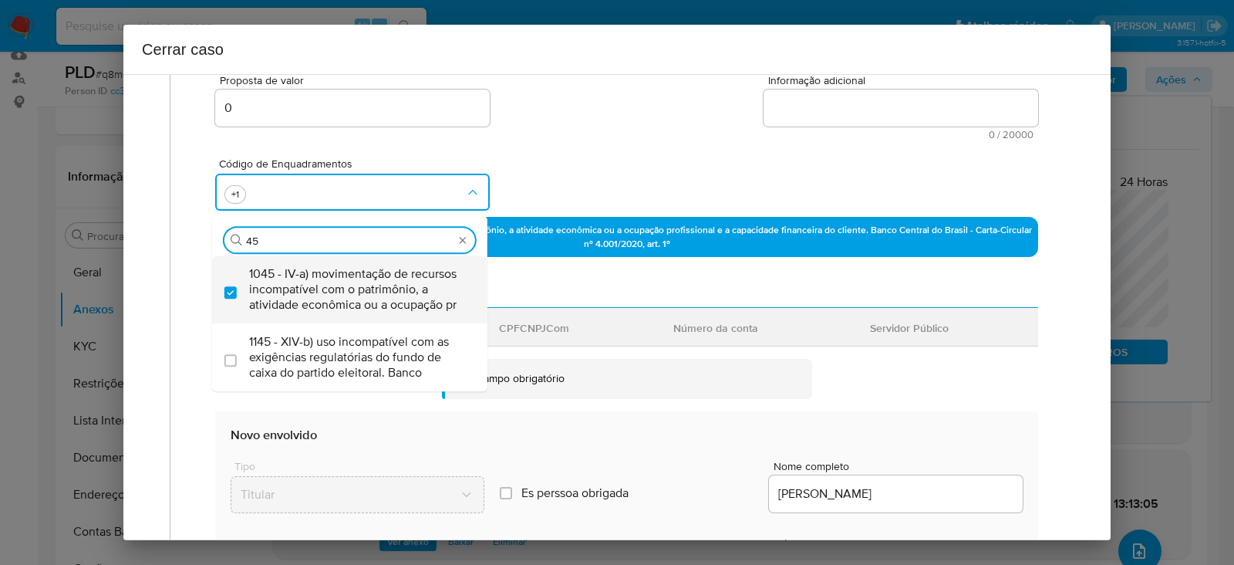
checkbox input "true"
type input "4"
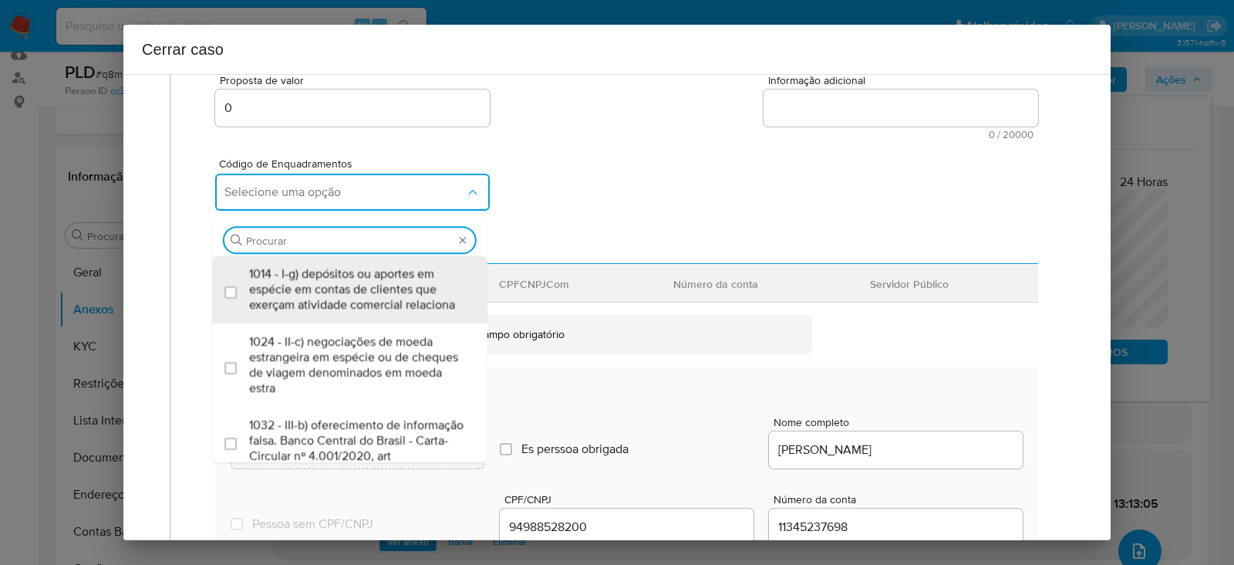
checkbox input "false"
type input "47"
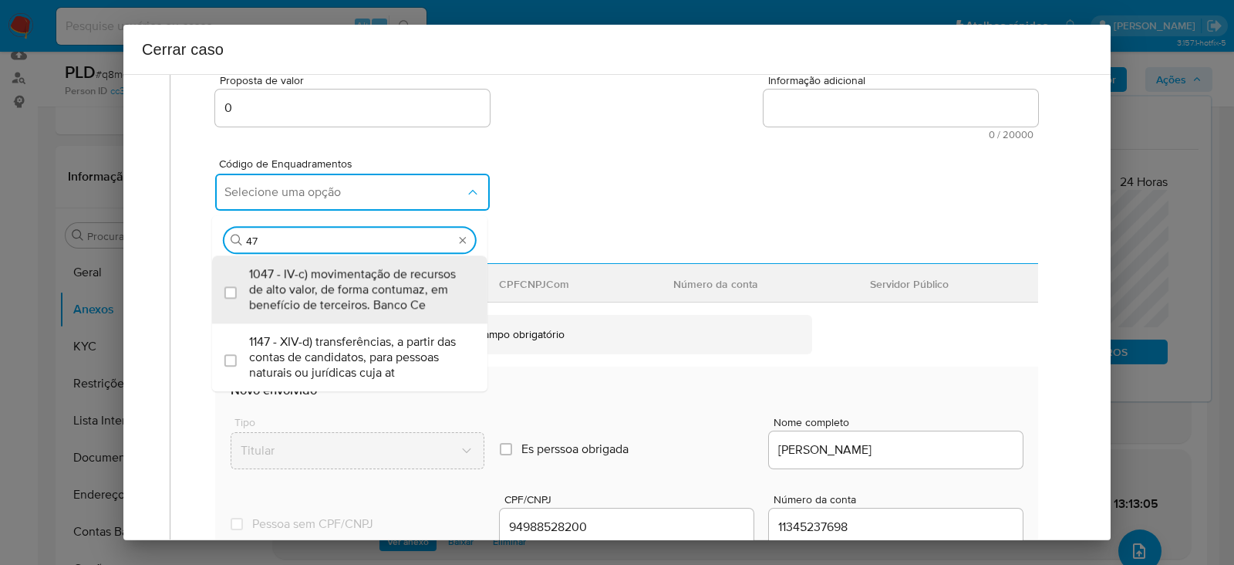
click at [333, 278] on span "1047 - IV-c) movimentação de recursos de alto valor, de forma contumaz, em bene…" at bounding box center [357, 289] width 217 height 46
checkbox input "true"
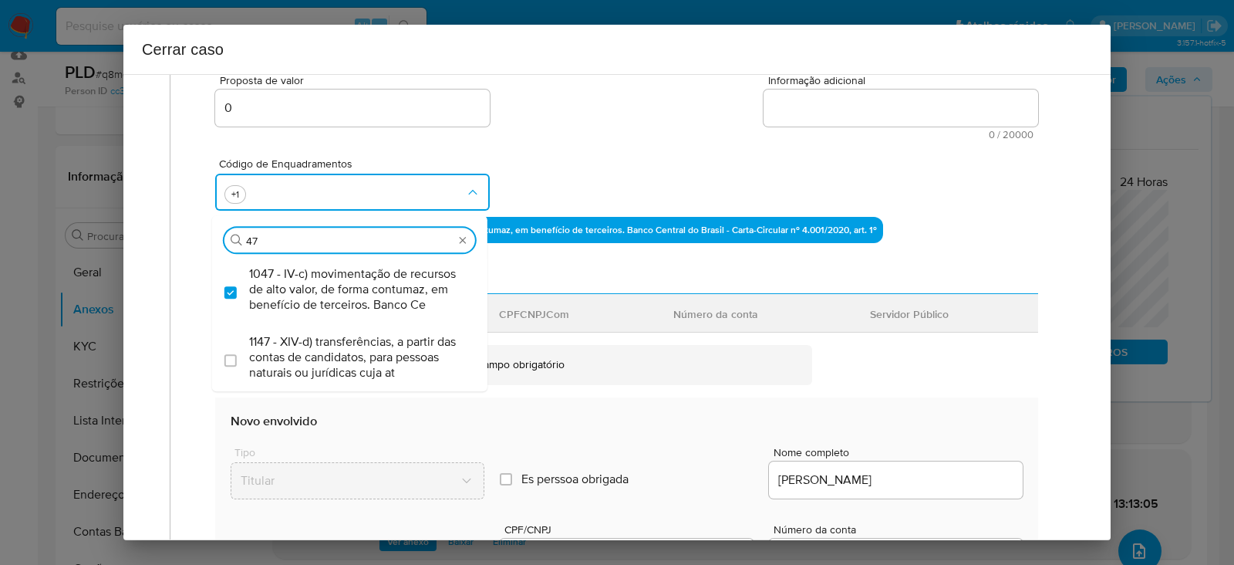
type input "4"
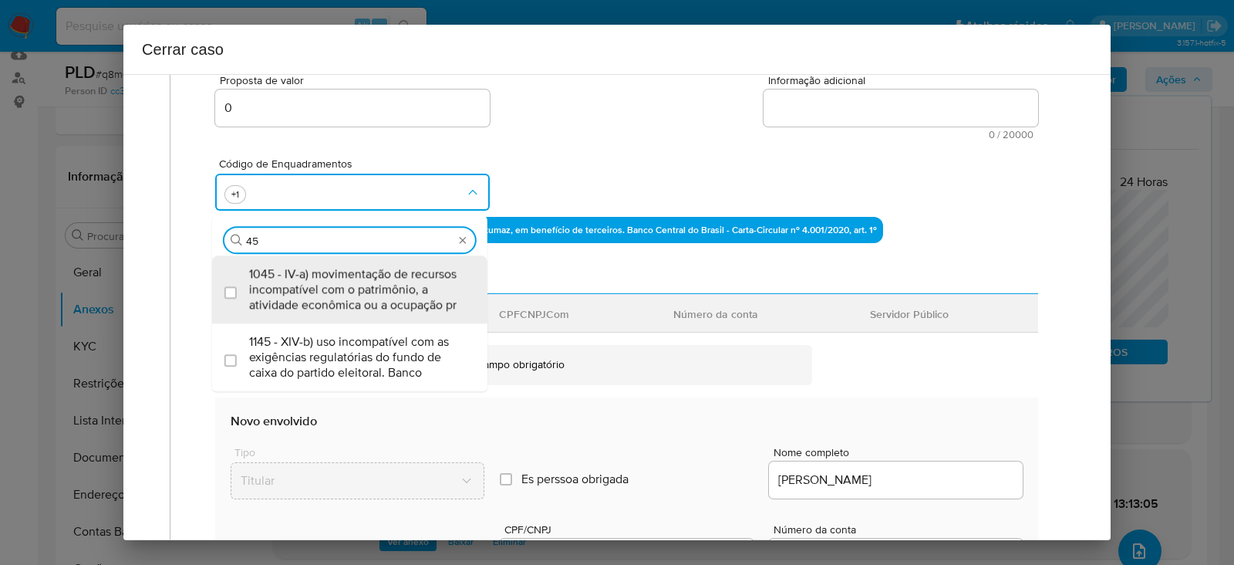
type input "4"
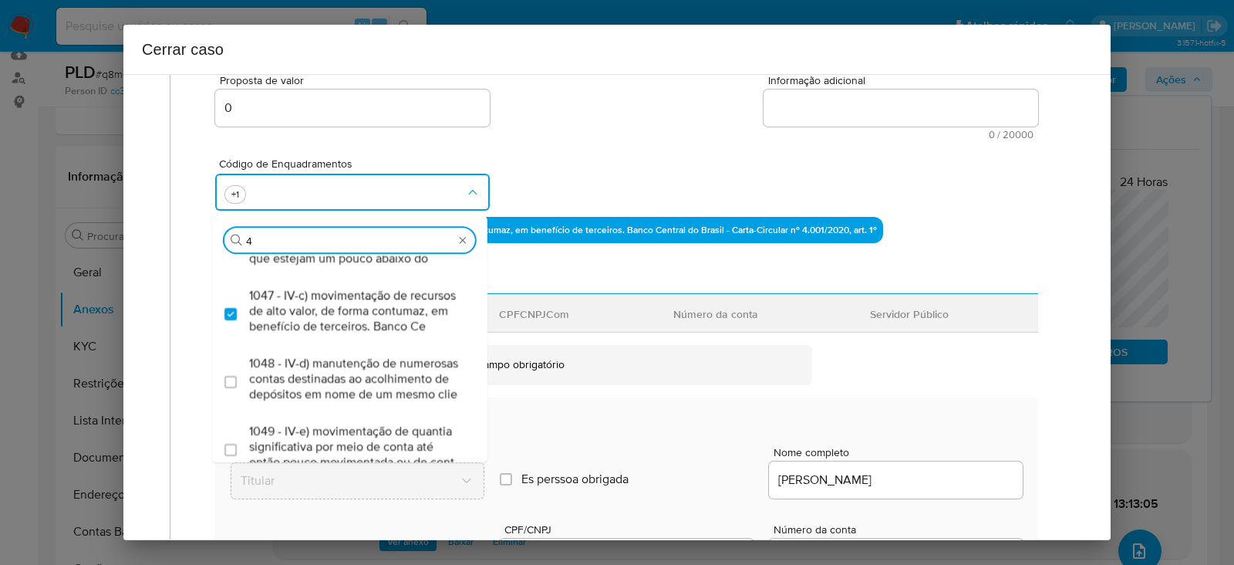
scroll to position [770, 0]
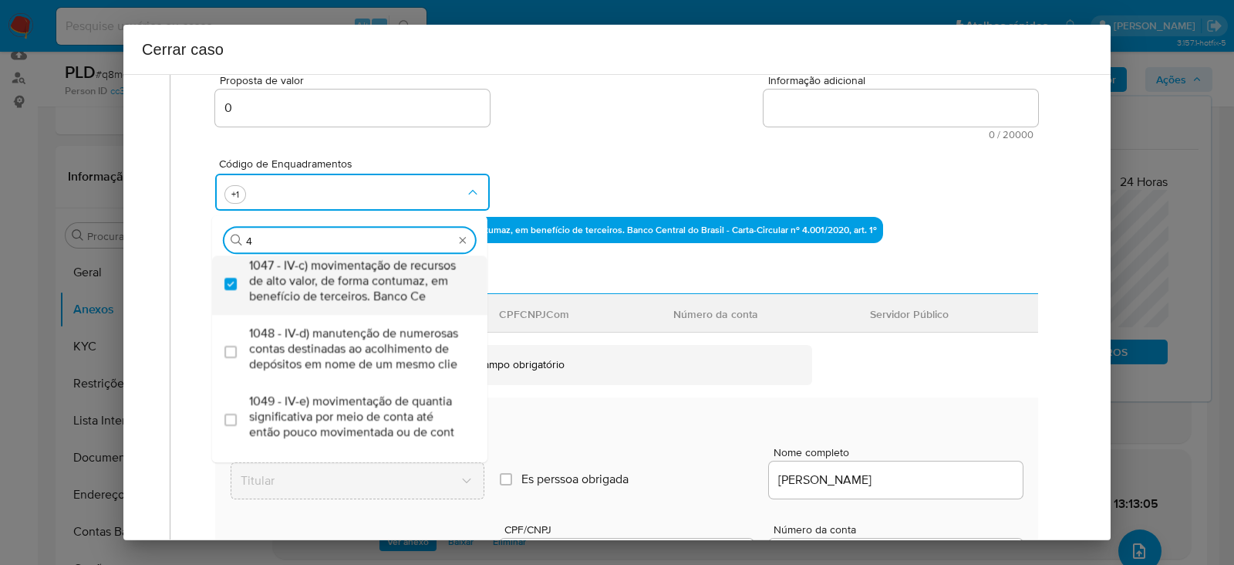
click at [328, 304] on span "1047 - IV-c) movimentação de recursos de alto valor, de forma contumaz, em bene…" at bounding box center [357, 281] width 217 height 46
checkbox input "false"
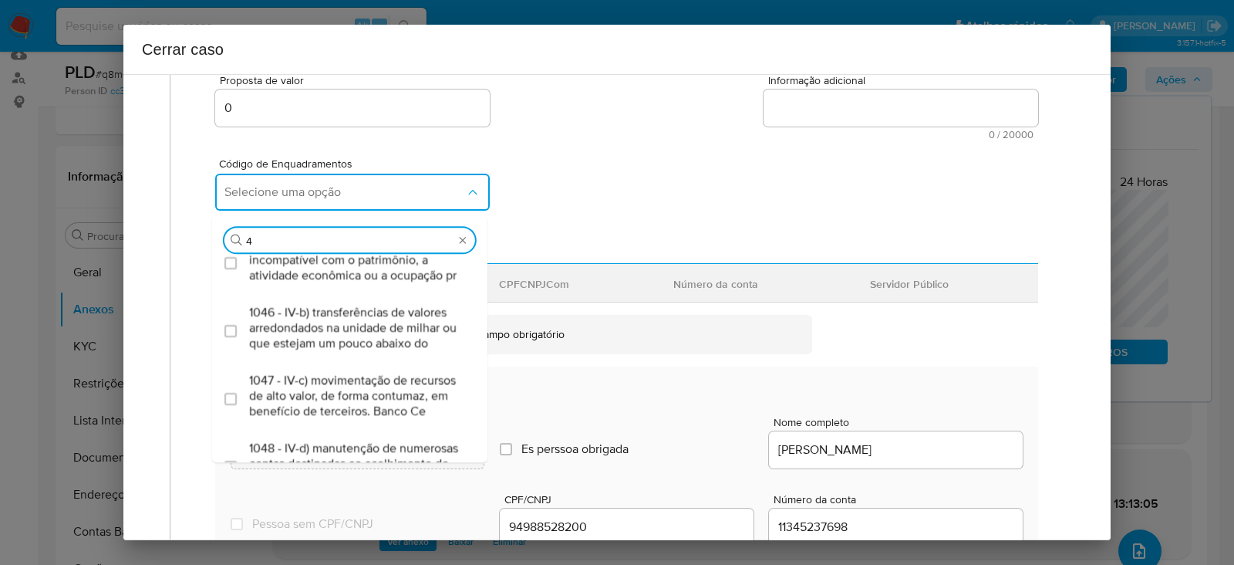
scroll to position [674, 0]
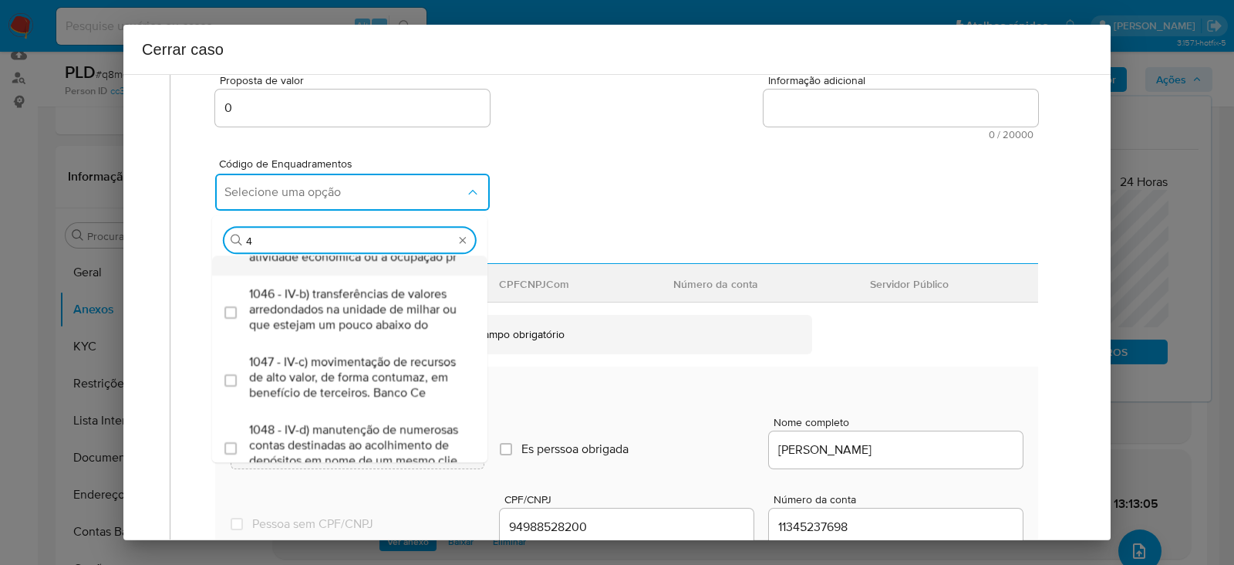
click at [319, 265] on span "1045 - IV-a) movimentação de recursos incompatível com o patrimônio, a atividad…" at bounding box center [357, 241] width 217 height 46
checkbox input "true"
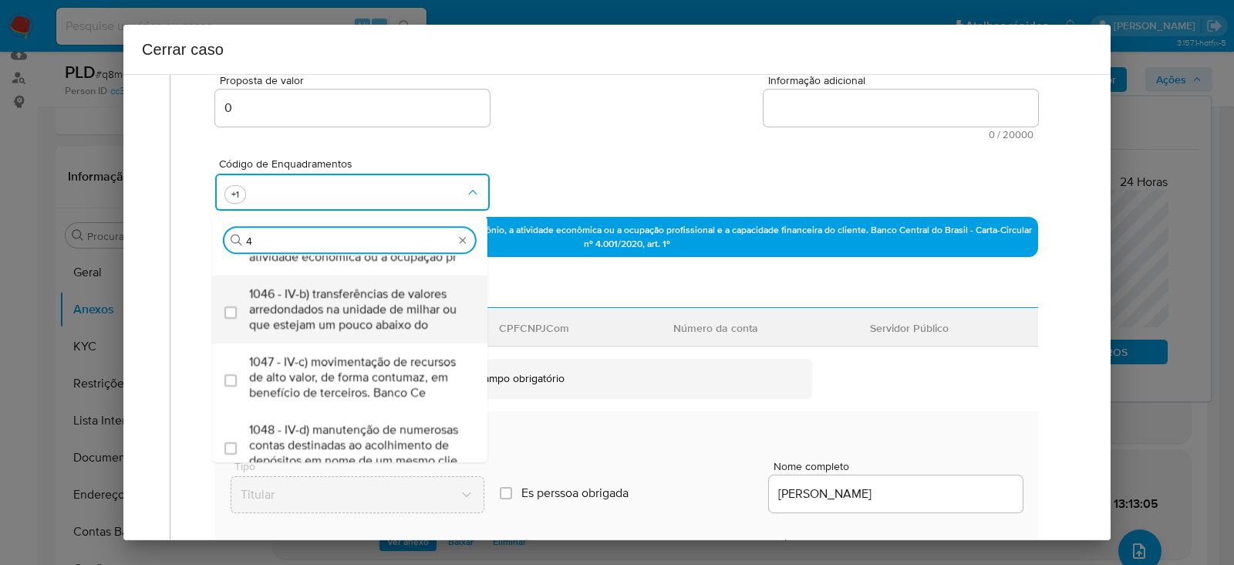
scroll to position [868, 0]
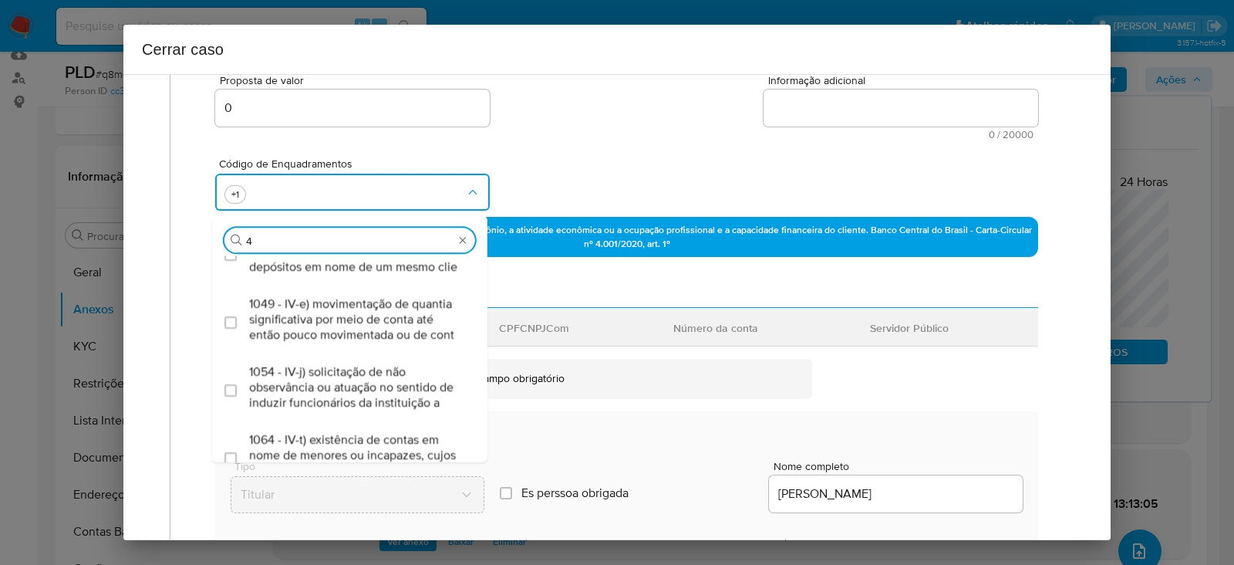
click at [312, 207] on span "1047 - IV-c) movimentação de recursos de alto valor, de forma contumaz, em bene…" at bounding box center [357, 183] width 217 height 46
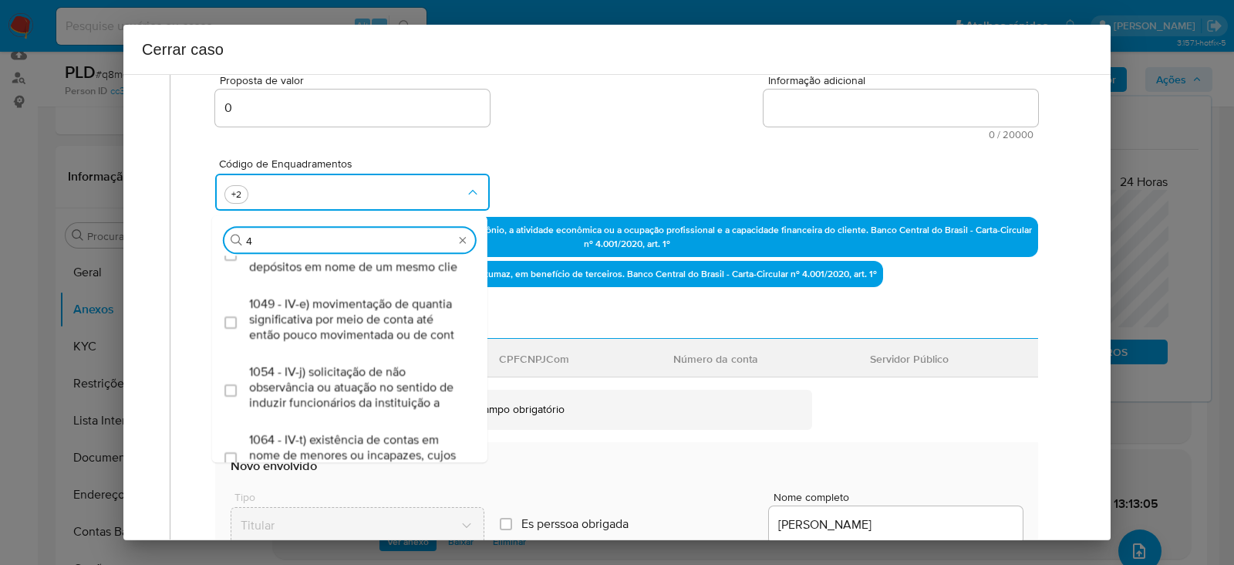
checkbox input "true"
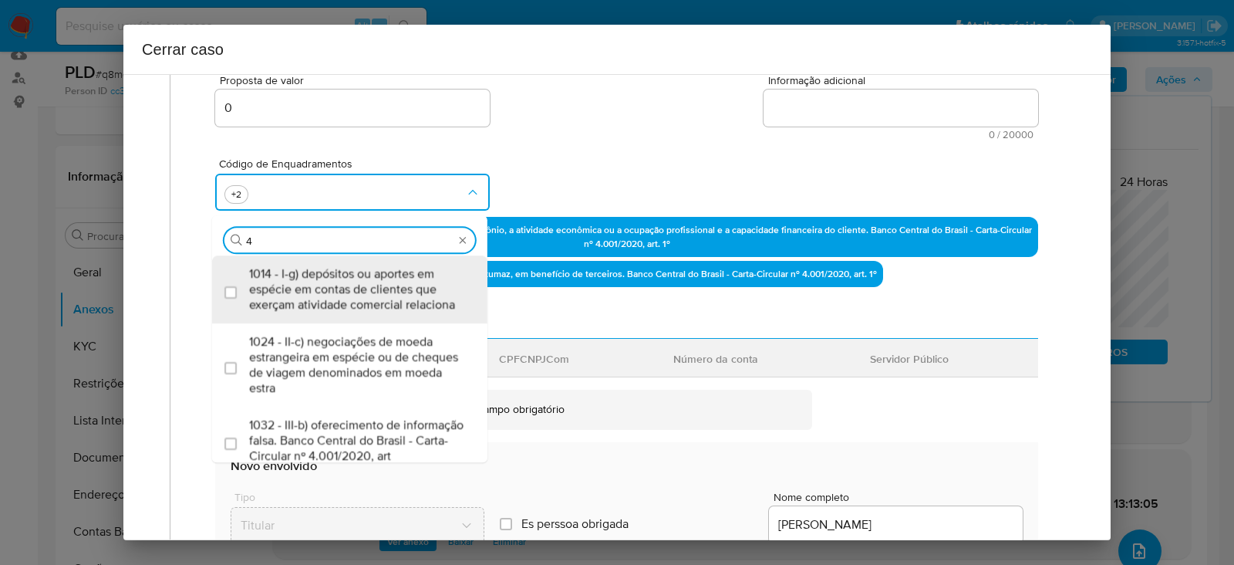
drag, startPoint x: 268, startPoint y: 232, endPoint x: 132, endPoint y: 244, distance: 136.3
click at [132, 244] on div "1 Informação completa Geral Data de início 01/07/2025 Data Fin 28/08/2025 Valor…" at bounding box center [616, 307] width 987 height 466
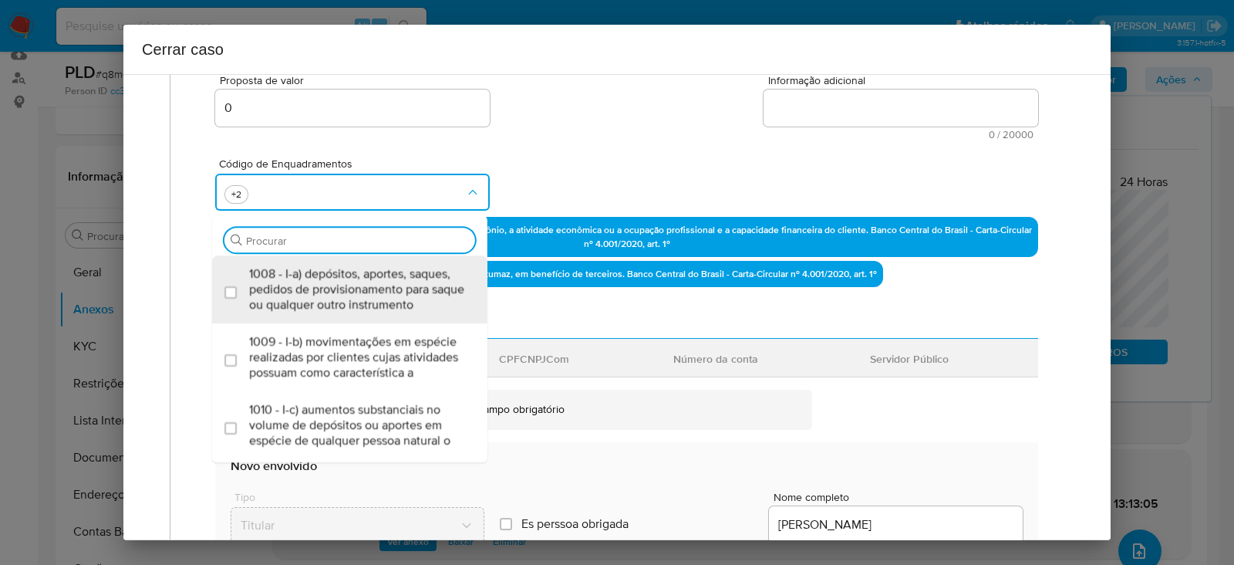
click at [273, 235] on input "Procurar" at bounding box center [357, 241] width 223 height 14
type input "55"
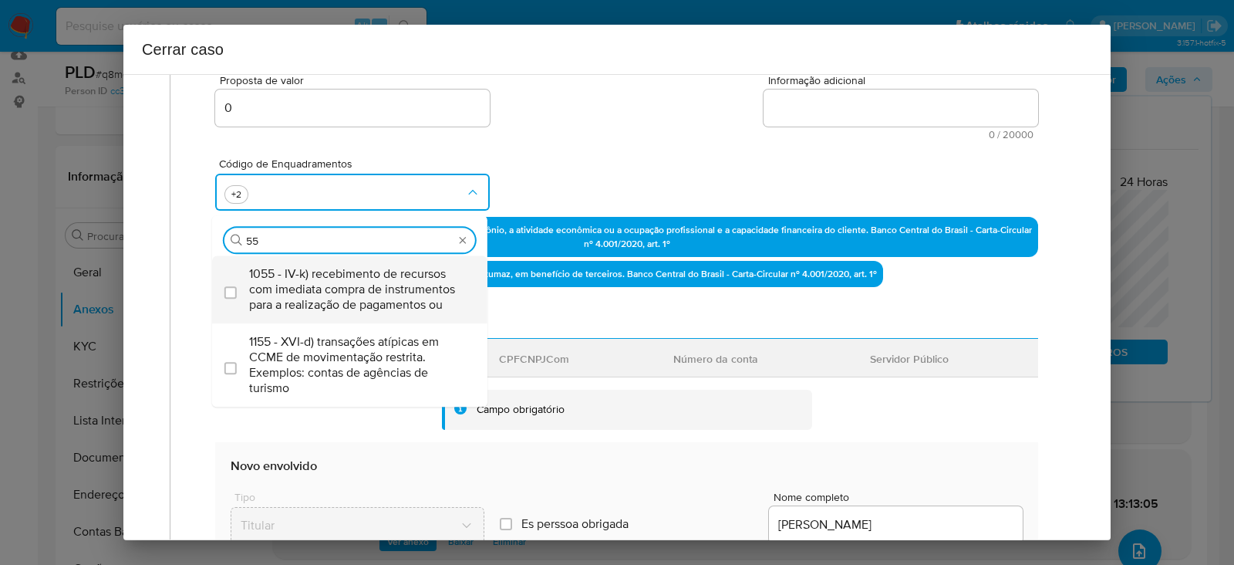
click at [332, 276] on span "1055 - IV-k) recebimento de recursos com imediata compra de instrumentos para a…" at bounding box center [357, 289] width 217 height 46
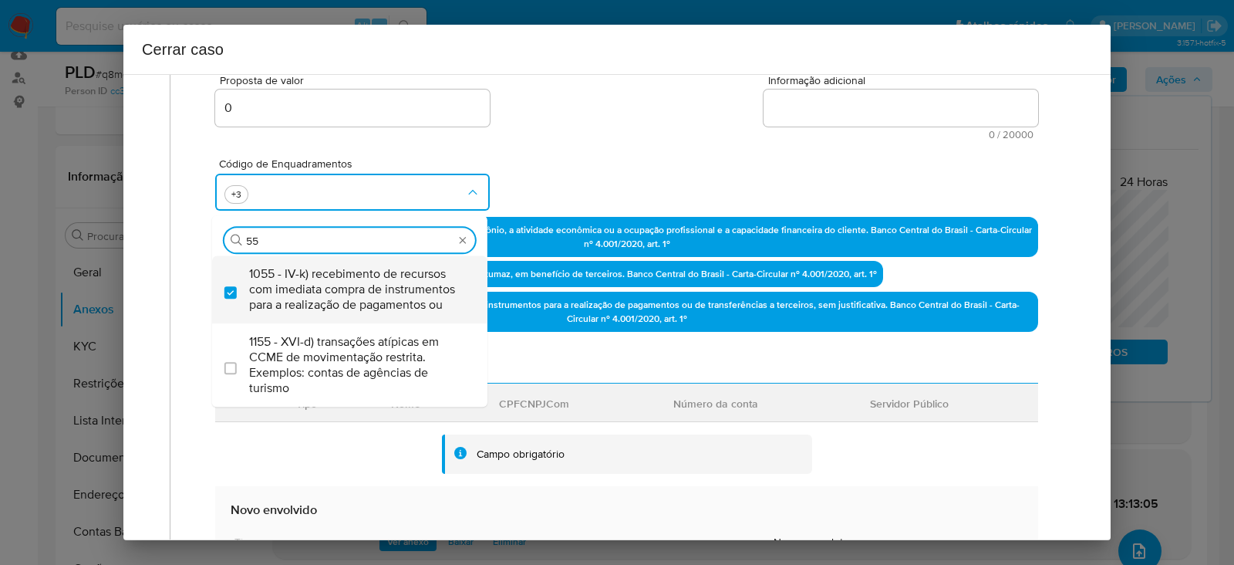
checkbox input "true"
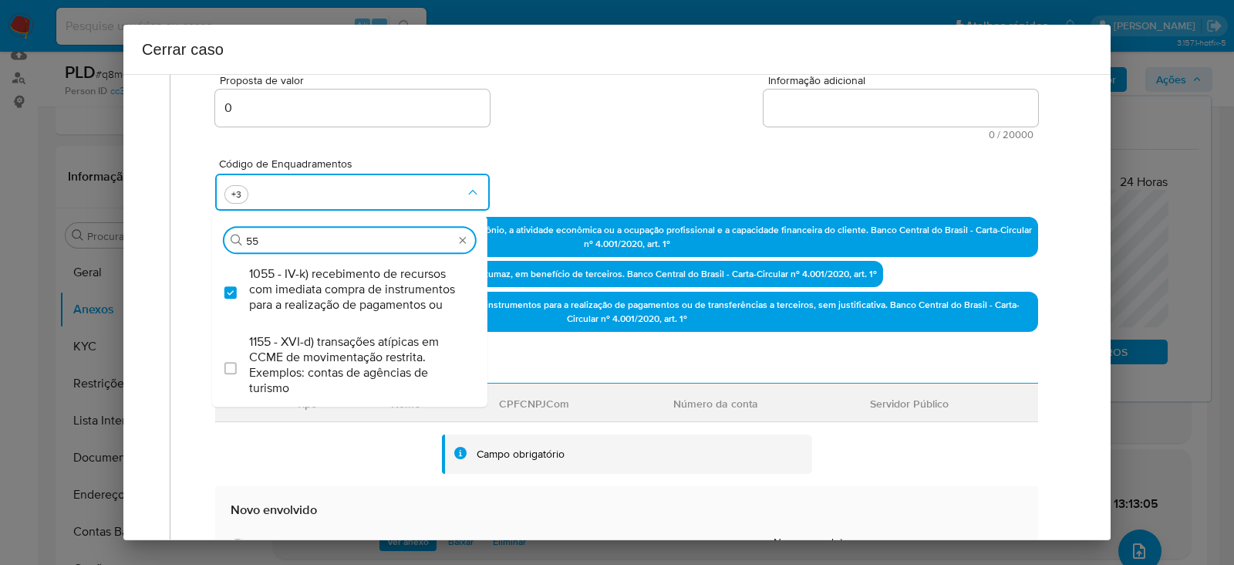
scroll to position [192, 0]
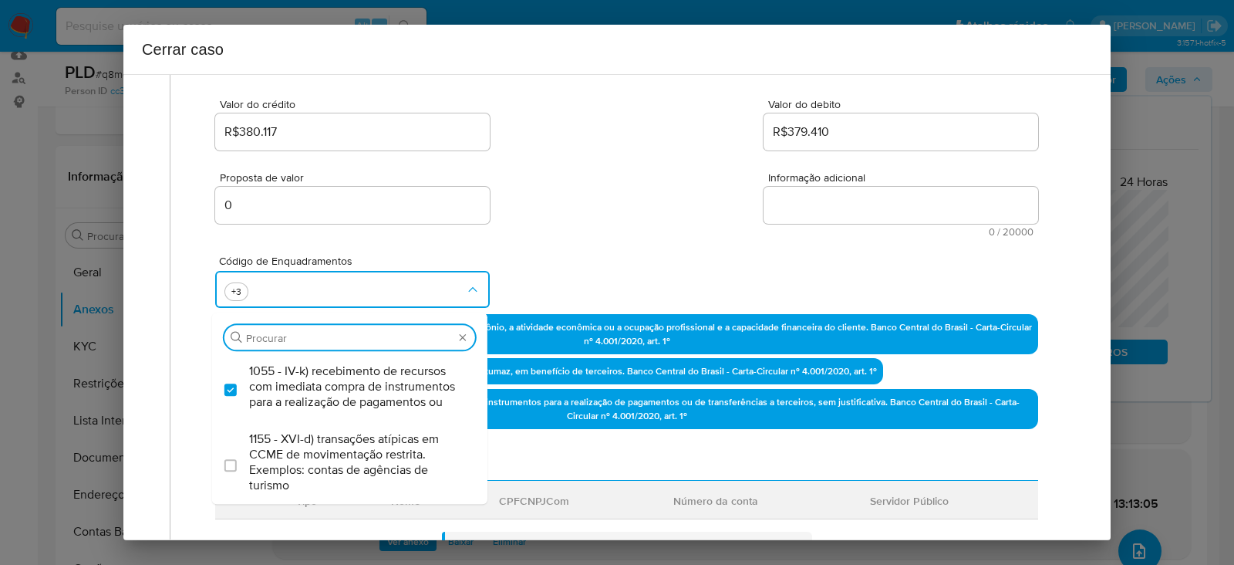
click at [797, 197] on textarea "Informação adicional" at bounding box center [901, 205] width 275 height 37
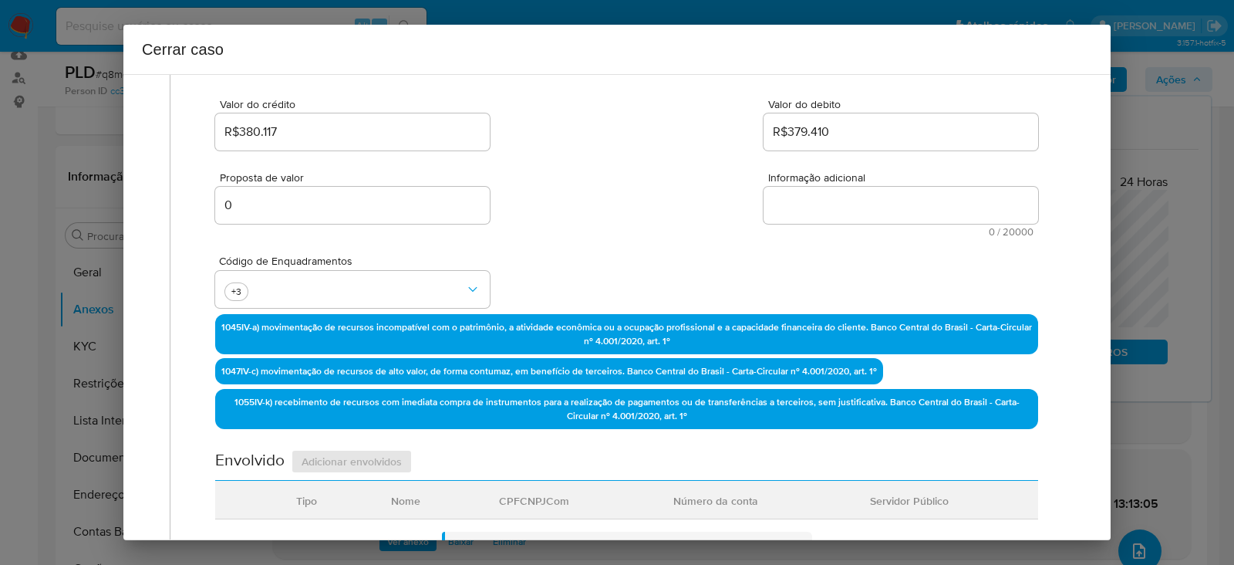
click at [797, 196] on textarea "Informação adicional" at bounding box center [901, 205] width 275 height 37
click at [825, 206] on textarea "Informação adicional" at bounding box center [901, 205] width 275 height 37
paste textarea "Maricleia Fainhaimpork, CPF 94988528200, 36 anos, residente no município de Apu…"
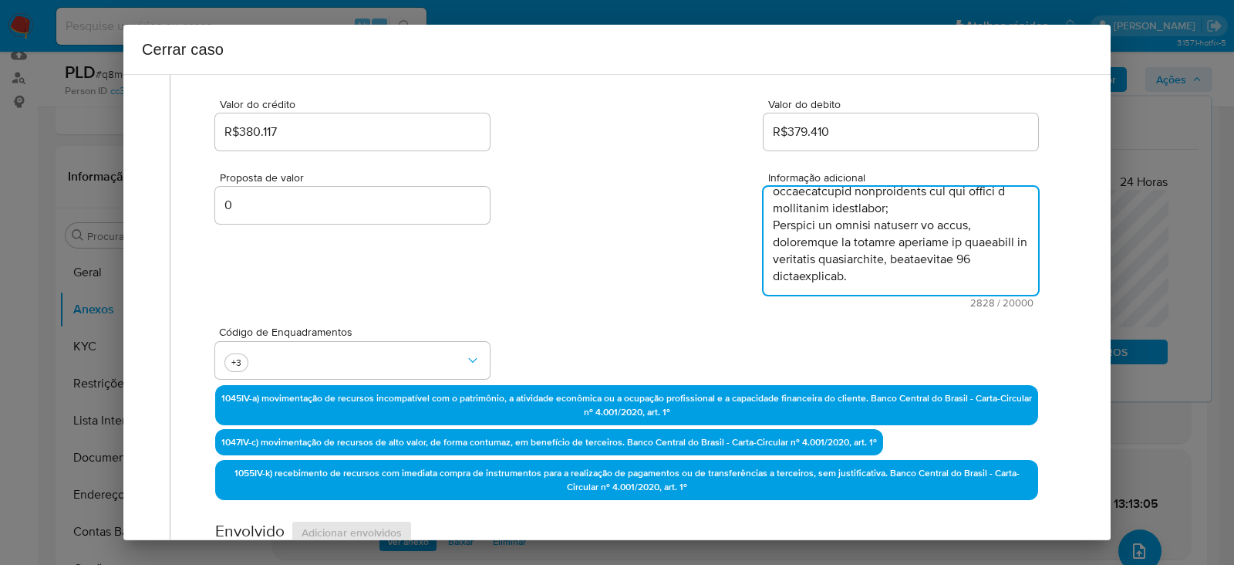
scroll to position [1660, 0]
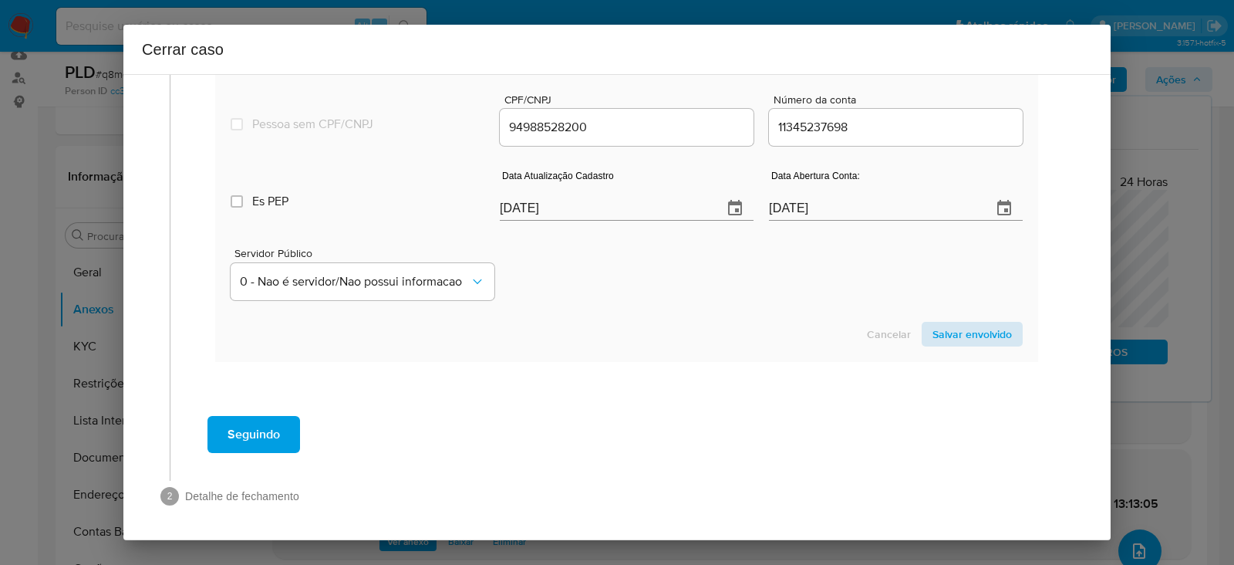
type textarea "Maricleia Fainhaimpork, CPF 94988528200, 36 anos, residente no município de Apu…"
click at [964, 333] on span "Salvar envolvido" at bounding box center [971, 334] width 79 height 22
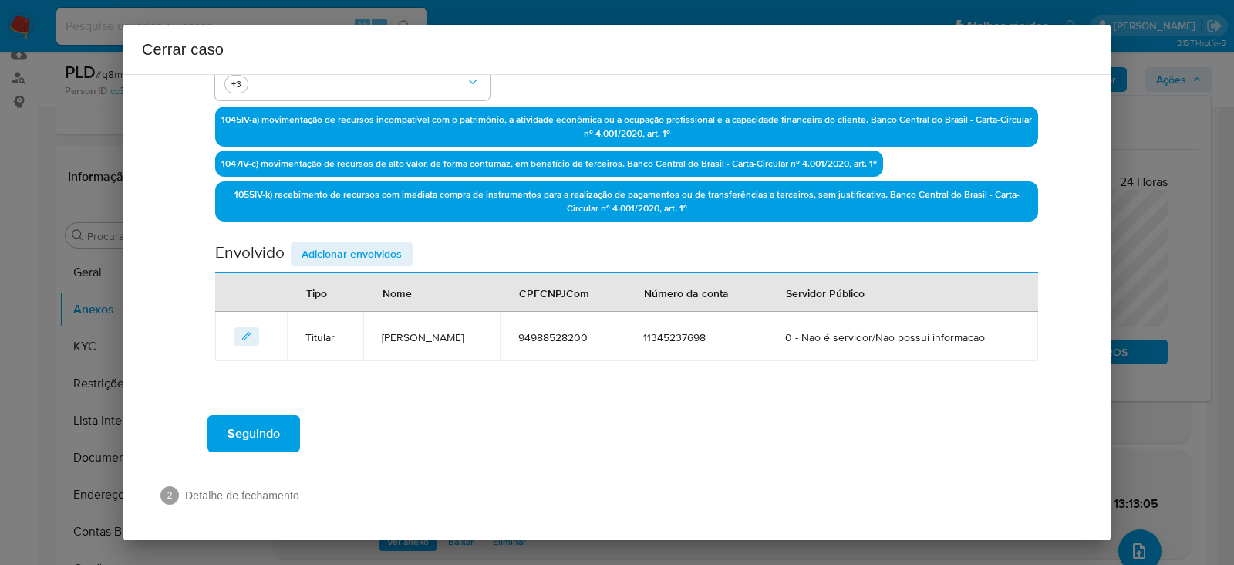
click at [347, 251] on span "Adicionar envolvidos" at bounding box center [352, 254] width 100 height 22
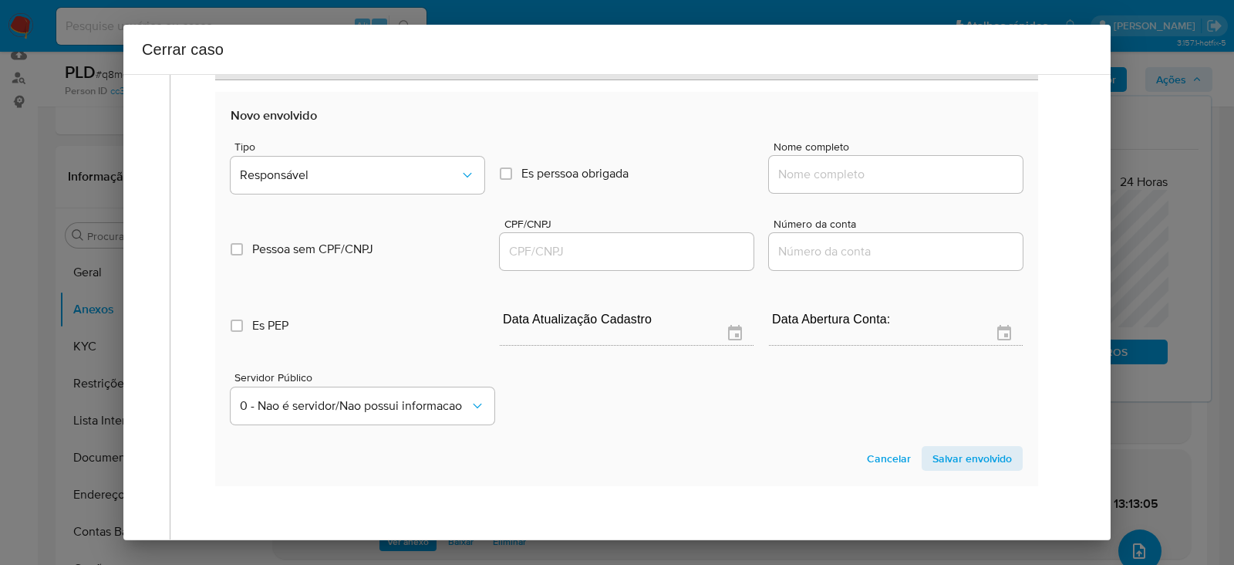
scroll to position [663, 0]
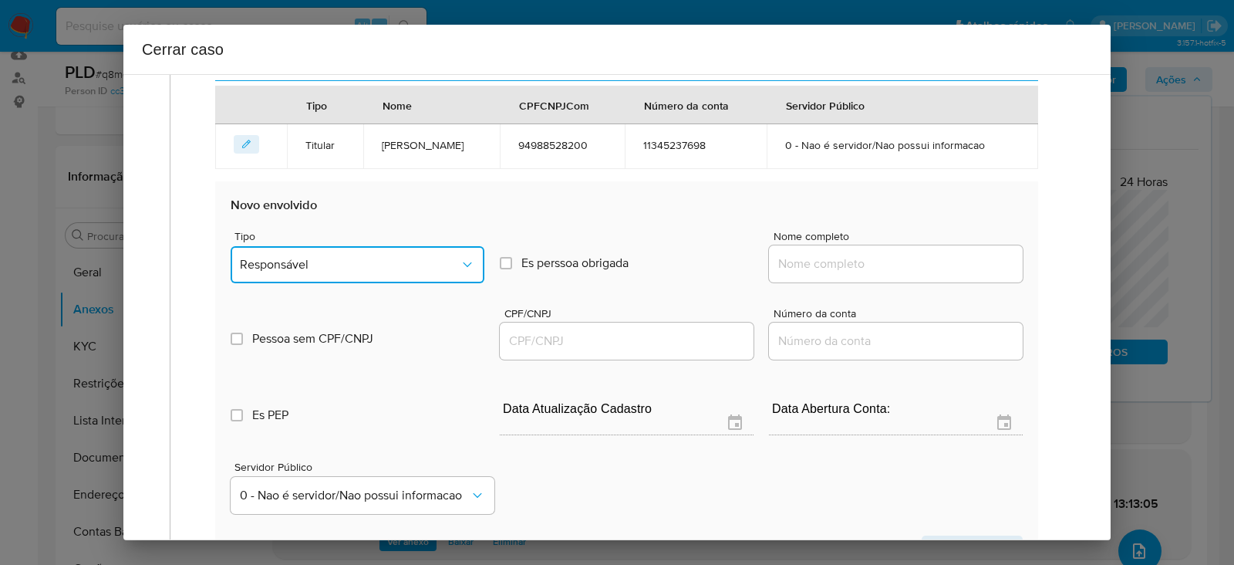
click at [297, 248] on button "Responsável" at bounding box center [358, 264] width 254 height 37
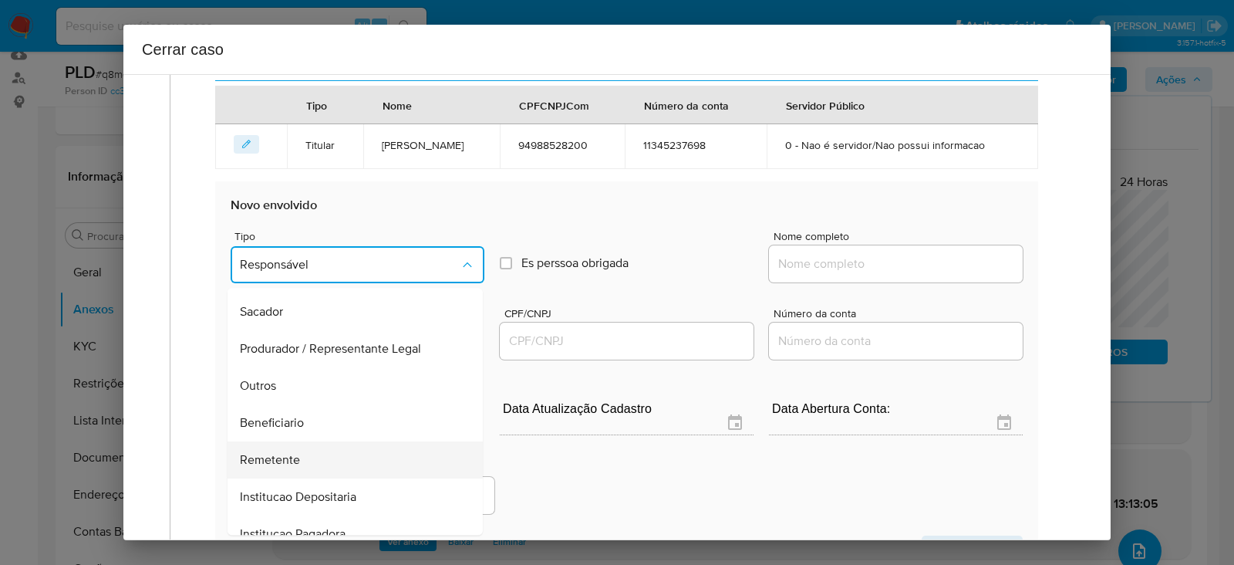
scroll to position [197, 0]
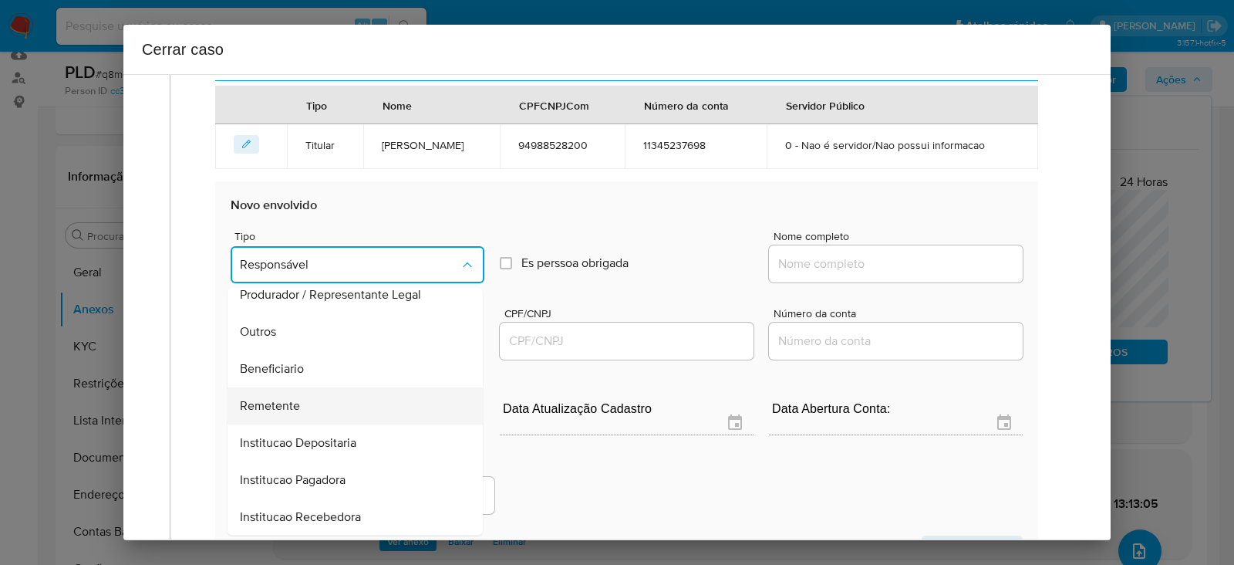
click at [278, 398] on span "Remetente" at bounding box center [270, 405] width 60 height 15
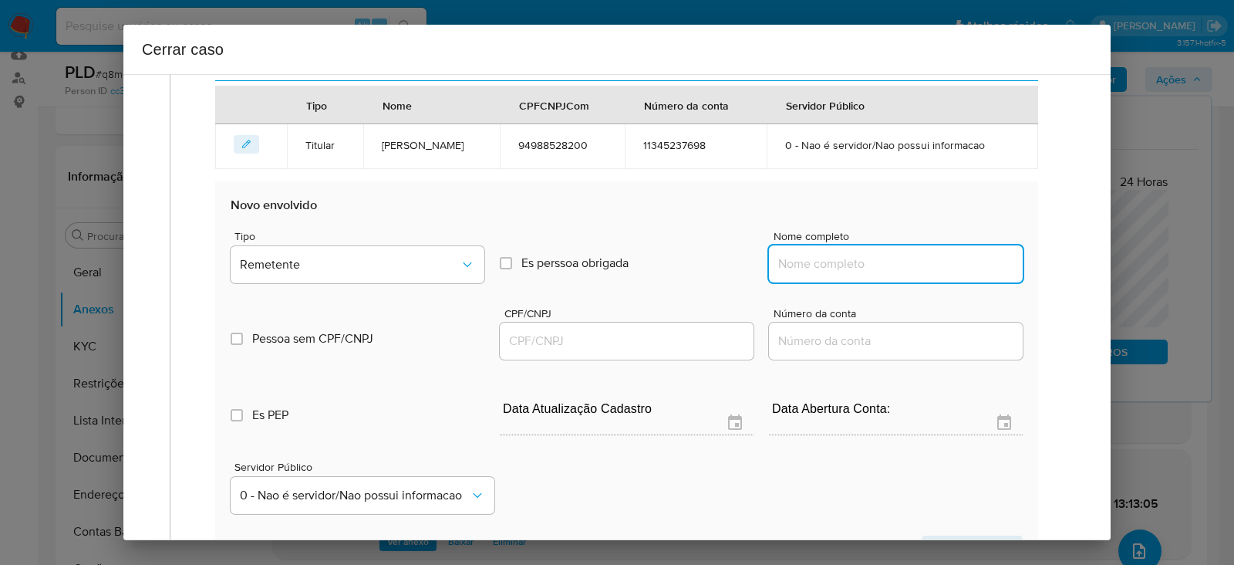
drag, startPoint x: 791, startPoint y: 264, endPoint x: 818, endPoint y: 260, distance: 28.0
click at [792, 261] on input "Nome completo" at bounding box center [896, 264] width 254 height 20
paste input "E. A. Sperotto Ltda, 57720603000266"
drag, startPoint x: 870, startPoint y: 260, endPoint x: 1261, endPoint y: 251, distance: 391.1
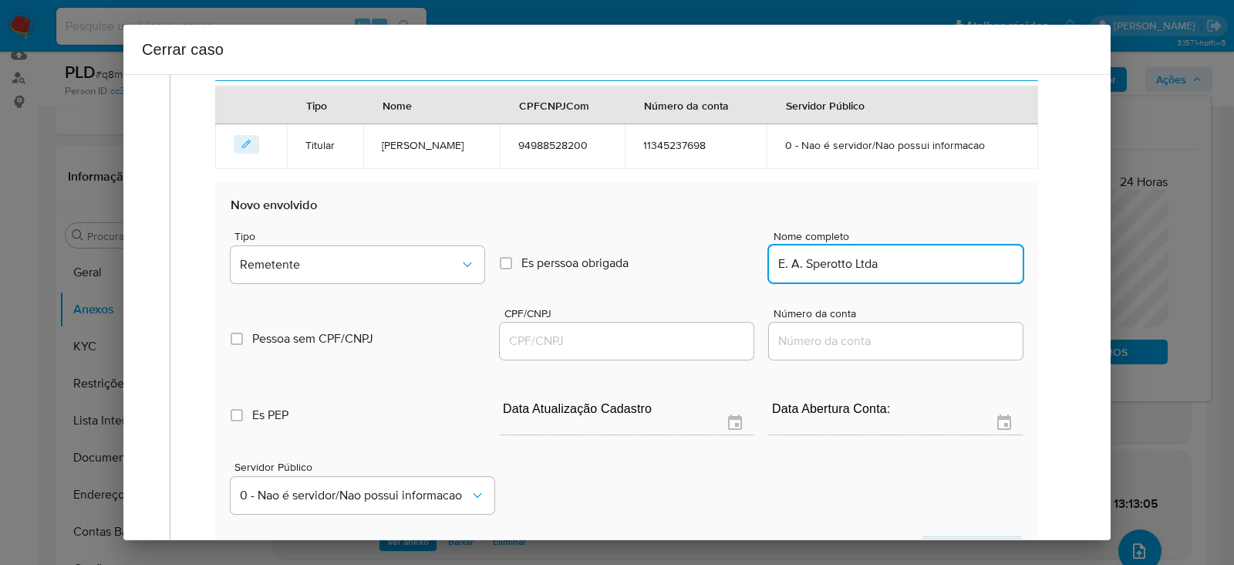
type input "E. A. Sperotto Ltda"
click at [539, 340] on input "CPF/CNPJ" at bounding box center [627, 341] width 254 height 20
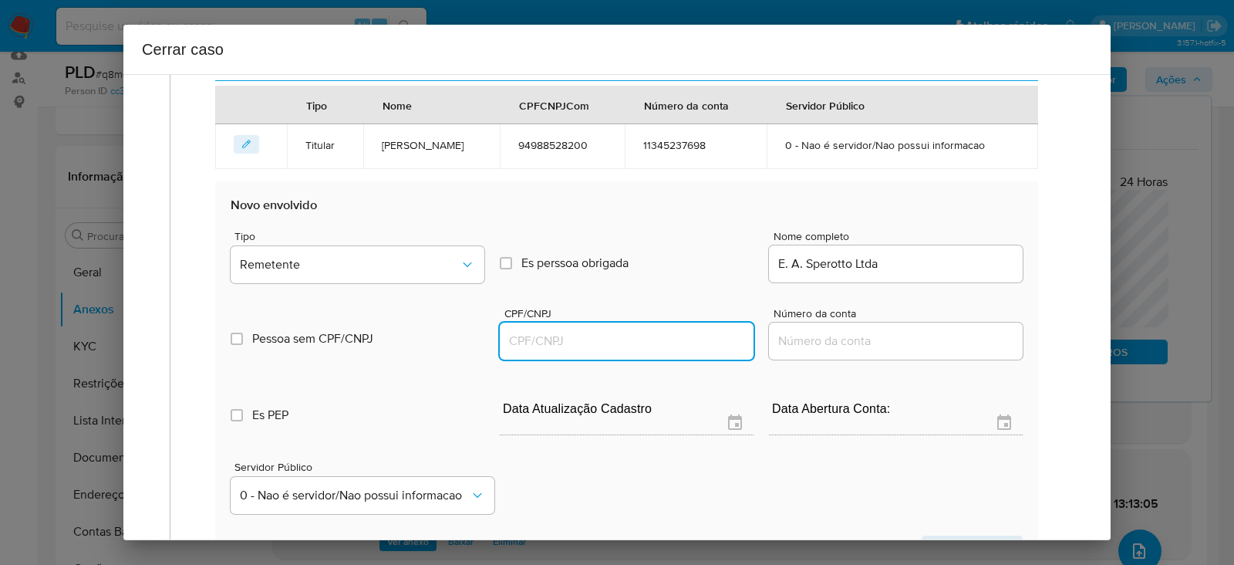
paste input "57720603000266"
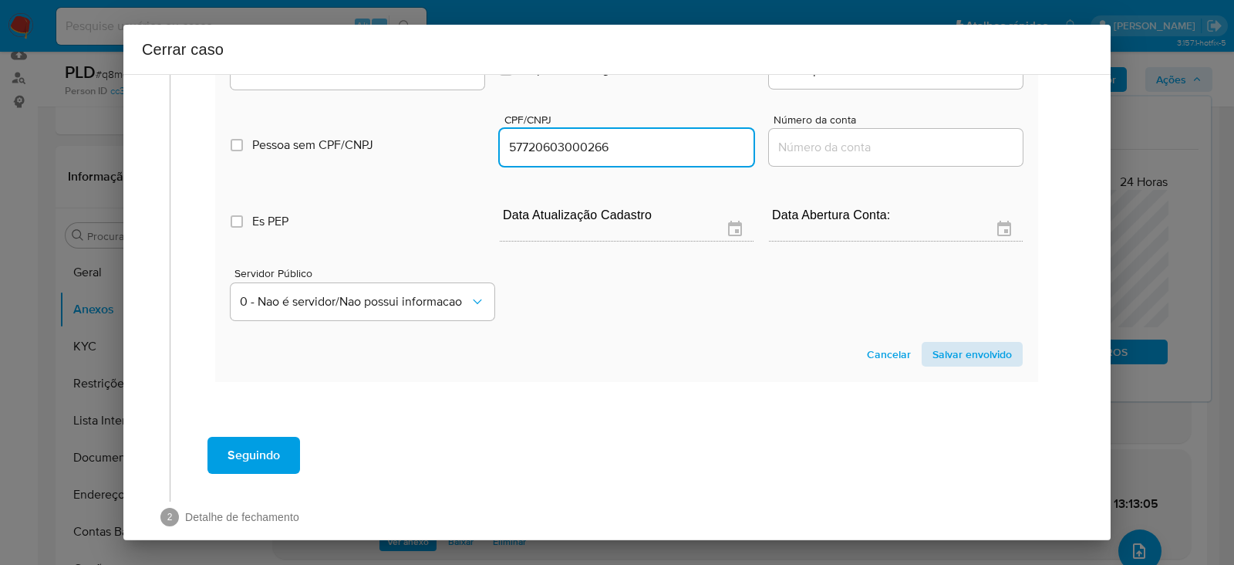
type input "57720603000266"
click at [956, 349] on span "Salvar envolvido" at bounding box center [971, 354] width 79 height 22
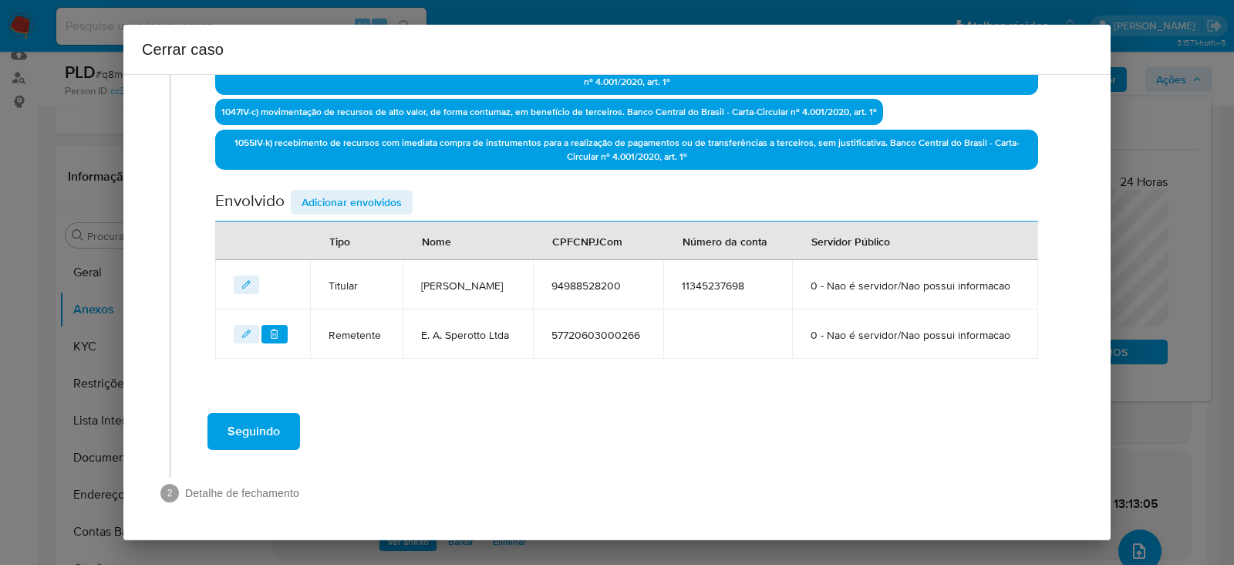
click at [336, 191] on span "Adicionar envolvidos" at bounding box center [352, 202] width 100 height 22
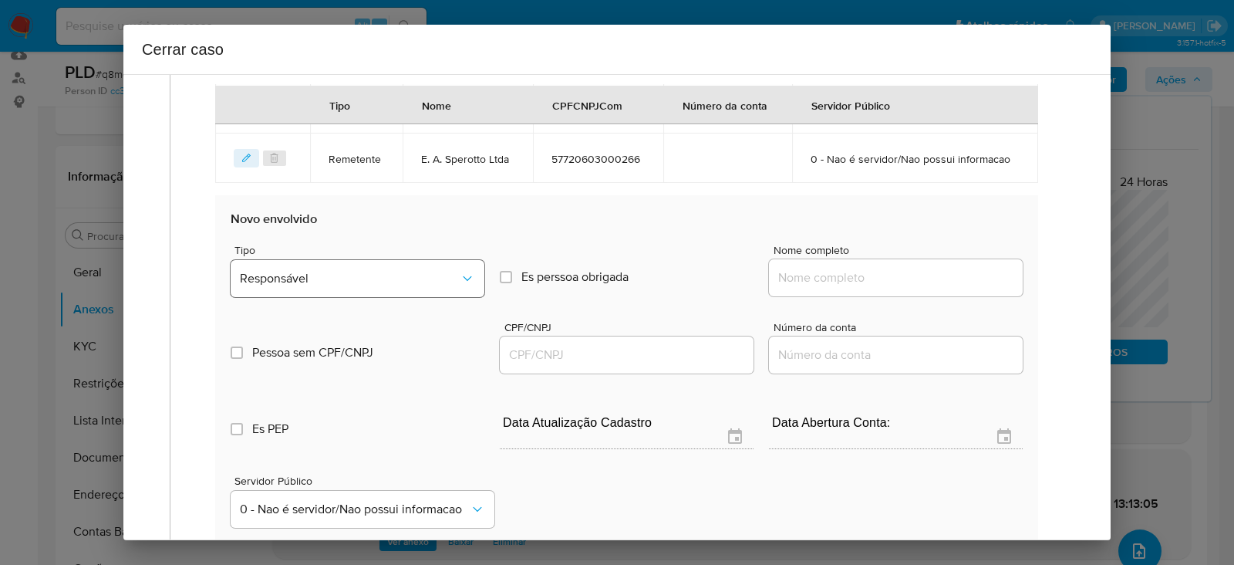
scroll to position [754, 0]
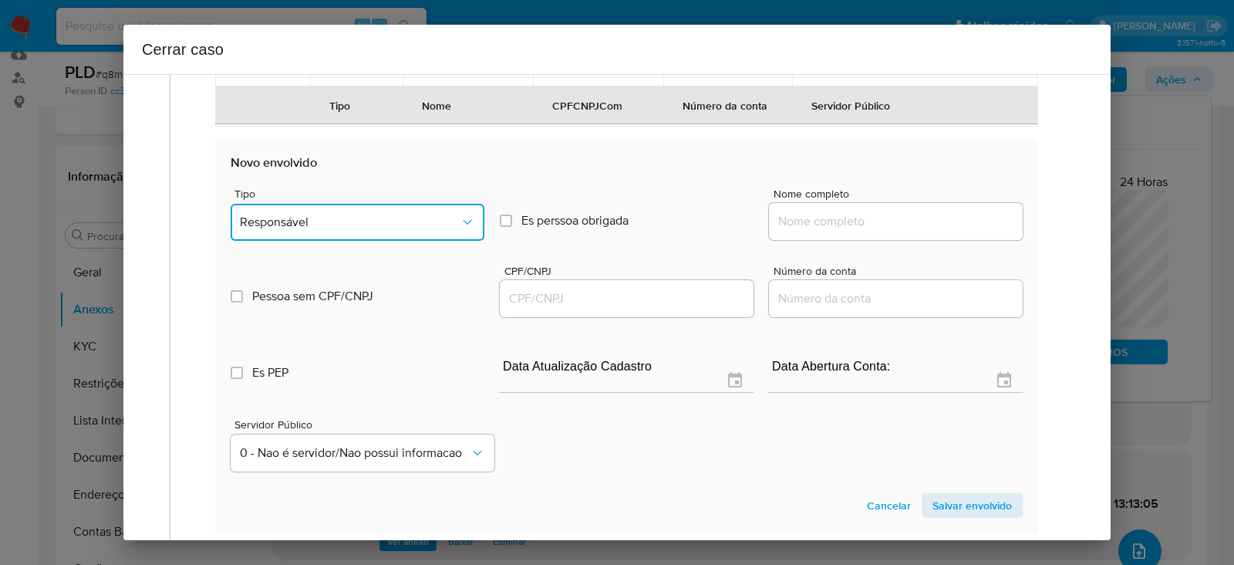
click at [306, 241] on button "Responsável" at bounding box center [358, 222] width 254 height 37
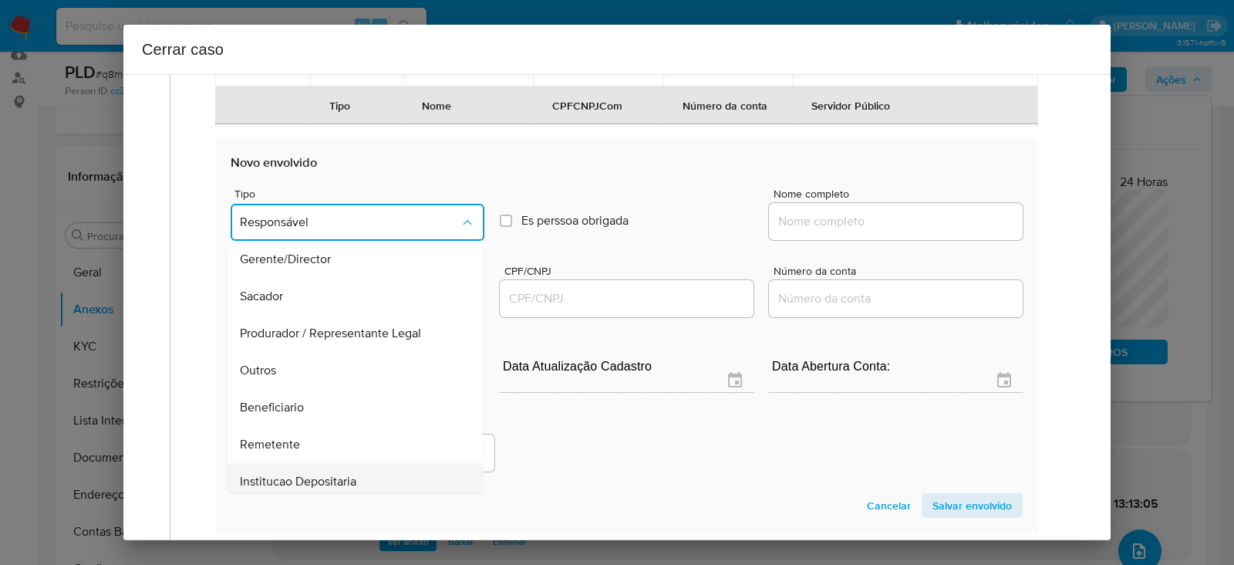
scroll to position [197, 0]
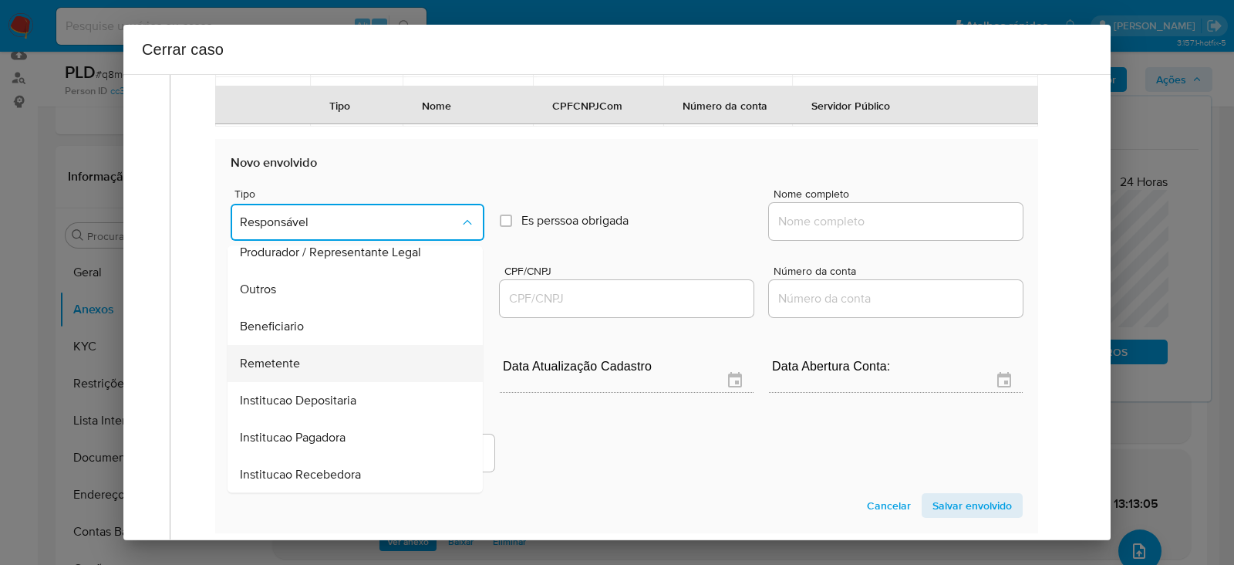
click at [271, 371] on span "Remetente" at bounding box center [270, 363] width 60 height 15
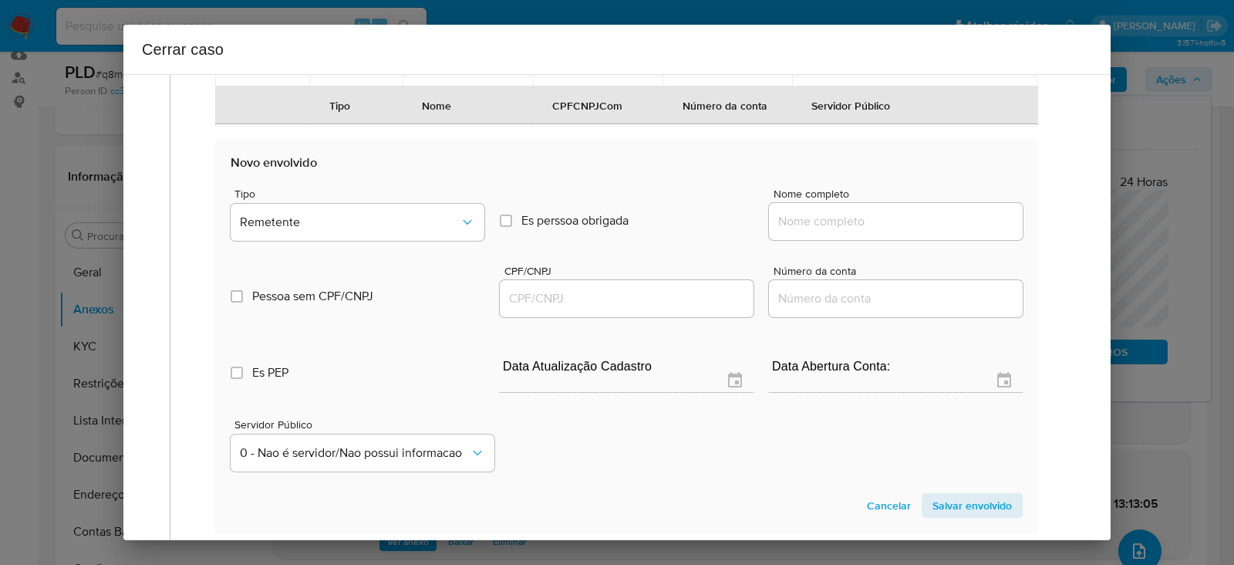
click at [875, 231] on input "Nome completo" at bounding box center [896, 221] width 254 height 20
paste input "Agropecuaria Matupi Ltda, 58873328000100"
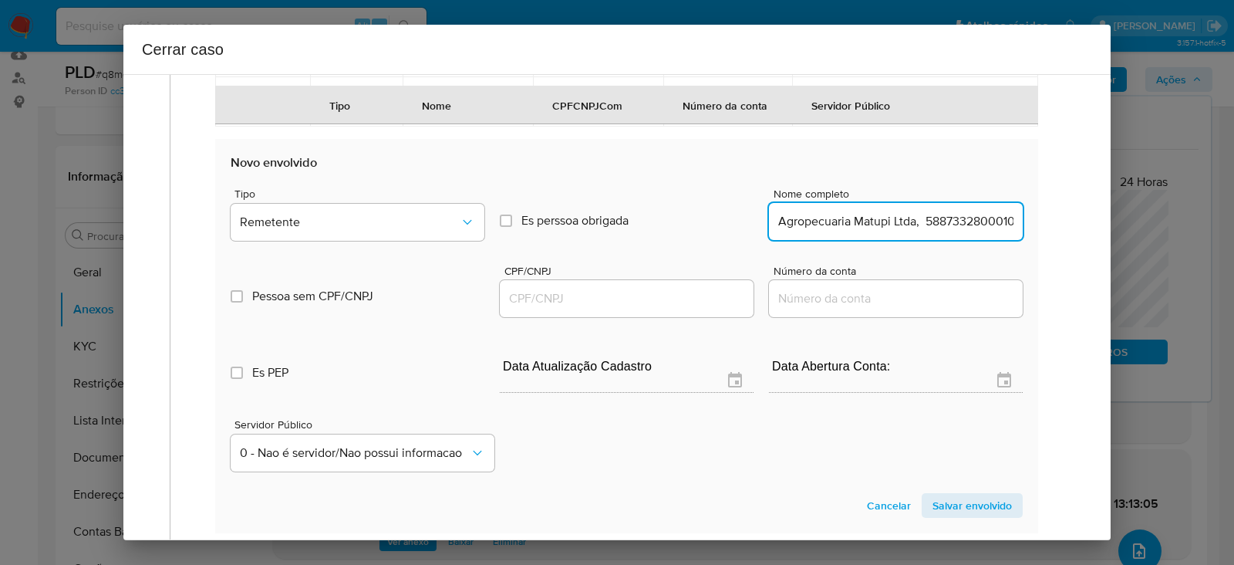
scroll to position [0, 15]
drag, startPoint x: 891, startPoint y: 261, endPoint x: 1276, endPoint y: 261, distance: 385.6
type input "Agropecuaria Matupi Ltda"
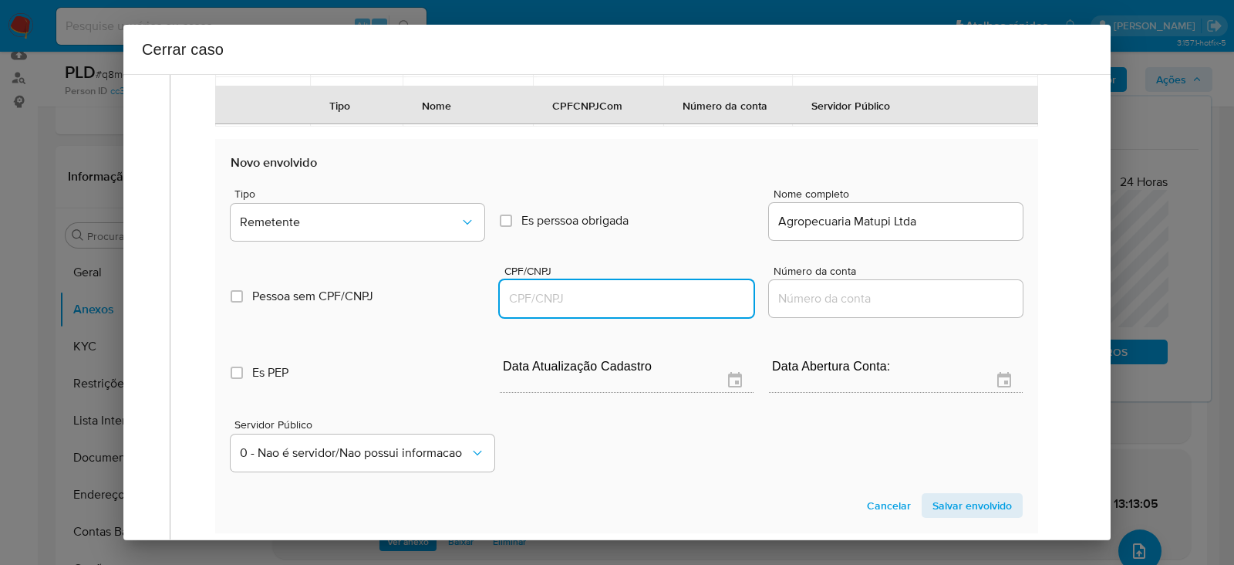
click at [533, 309] on input "CPF/CNPJ" at bounding box center [627, 298] width 254 height 20
paste input "58873328000100"
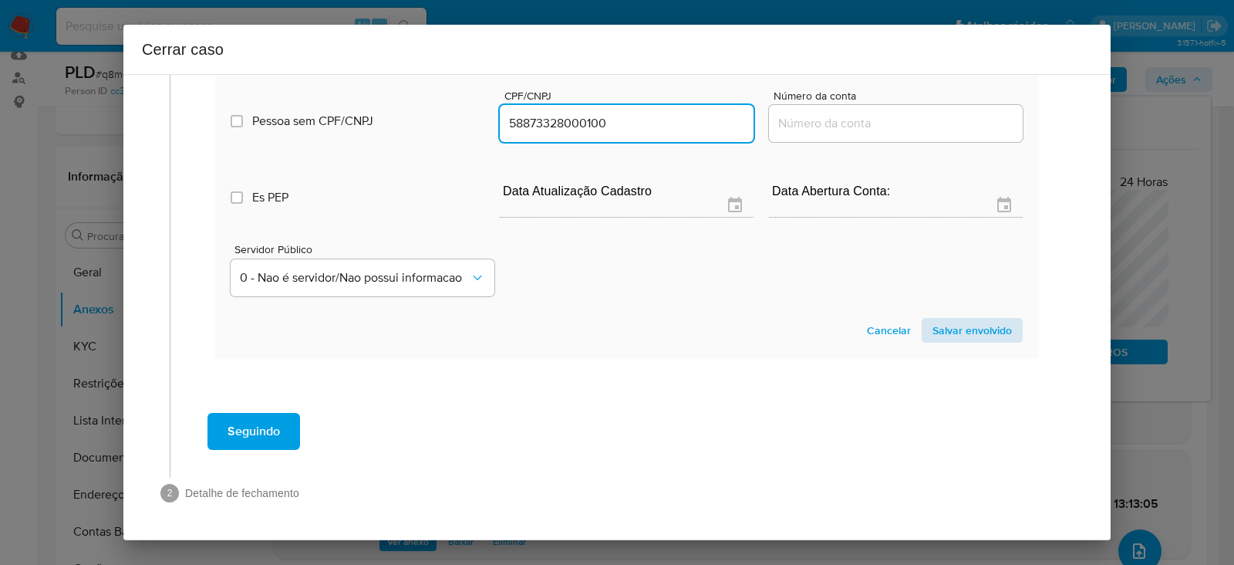
type input "58873328000100"
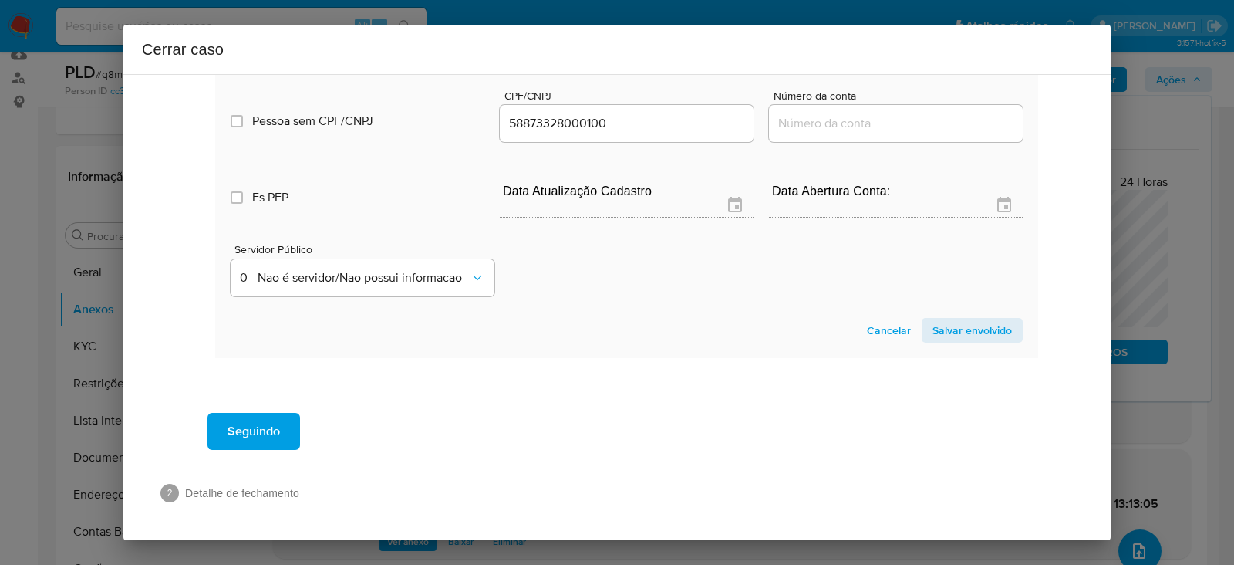
click at [946, 341] on span "Salvar envolvido" at bounding box center [971, 330] width 79 height 22
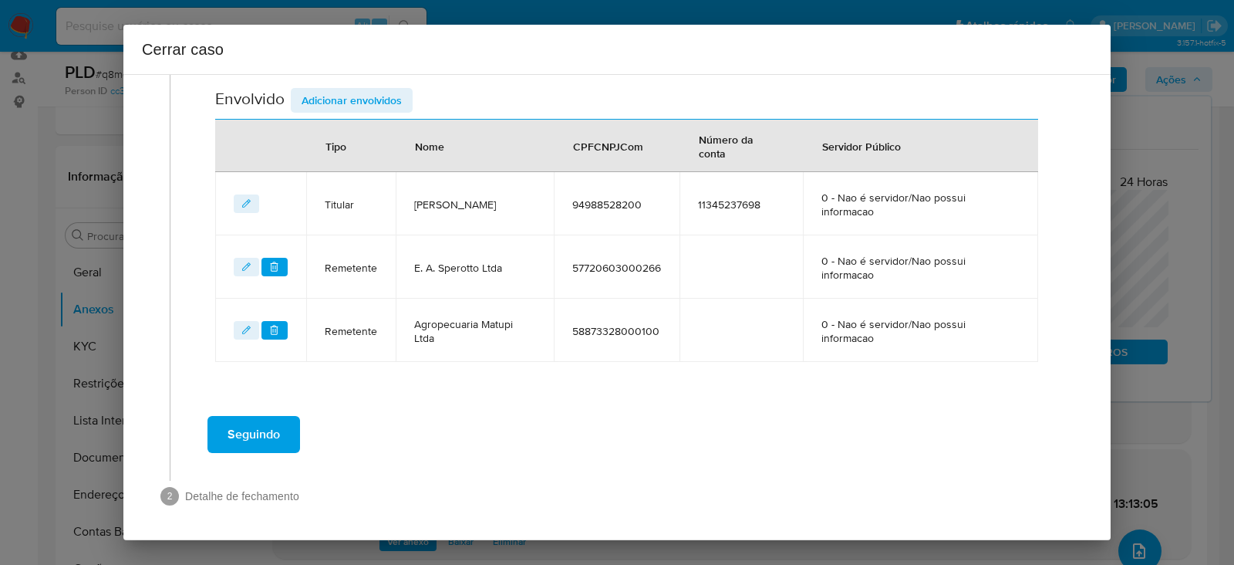
click at [349, 98] on span "Adicionar envolvidos" at bounding box center [352, 100] width 100 height 22
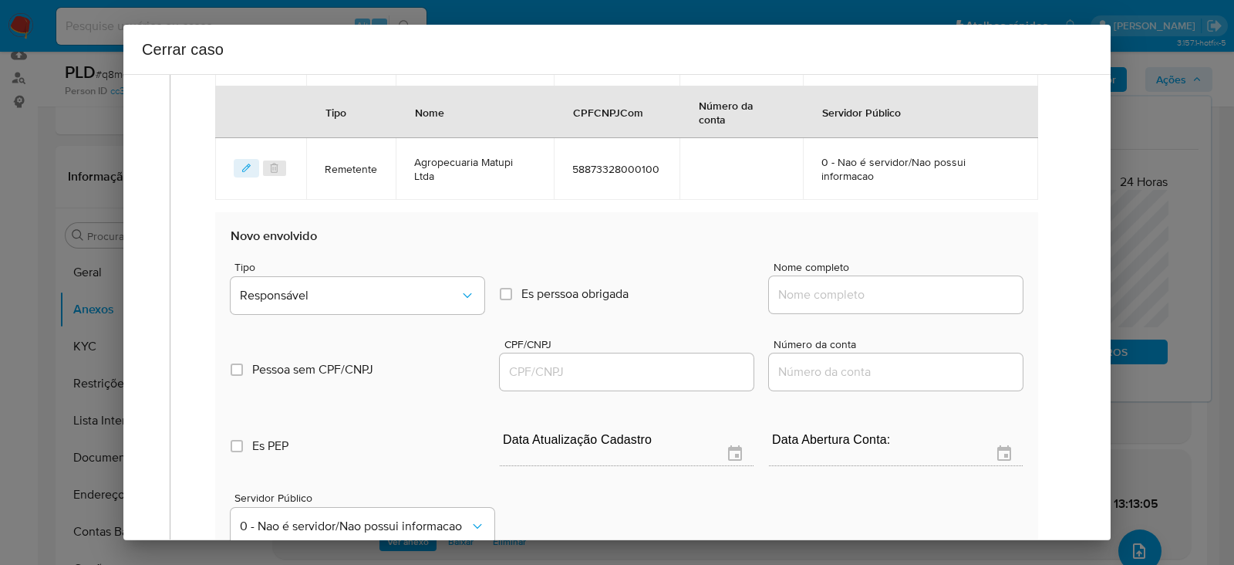
scroll to position [914, 0]
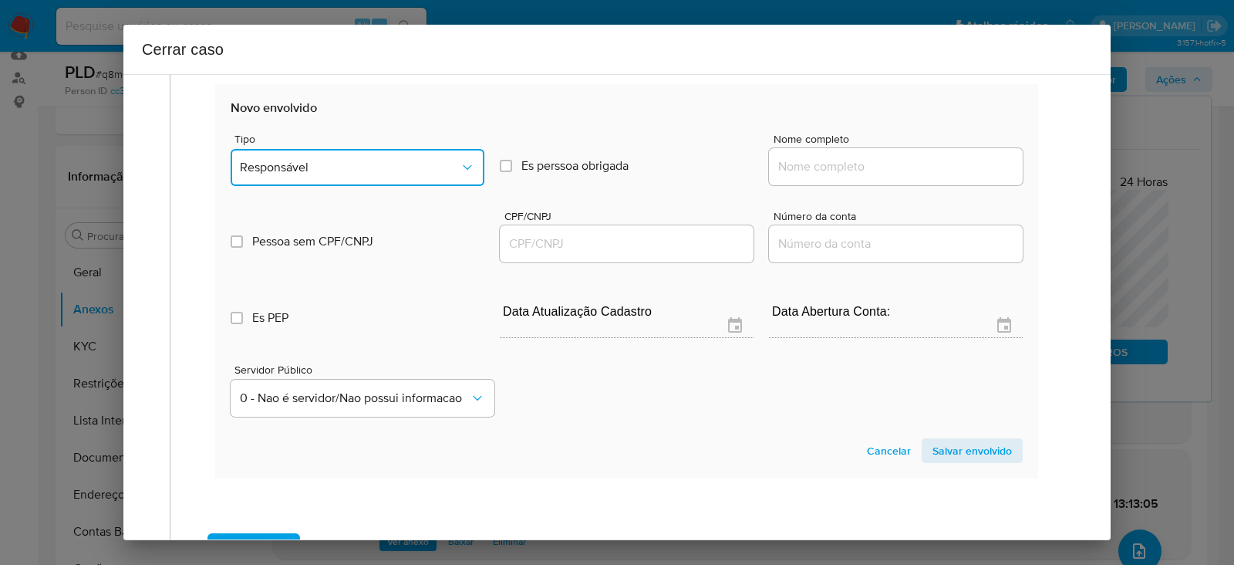
click at [313, 167] on span "Responsável" at bounding box center [350, 167] width 220 height 15
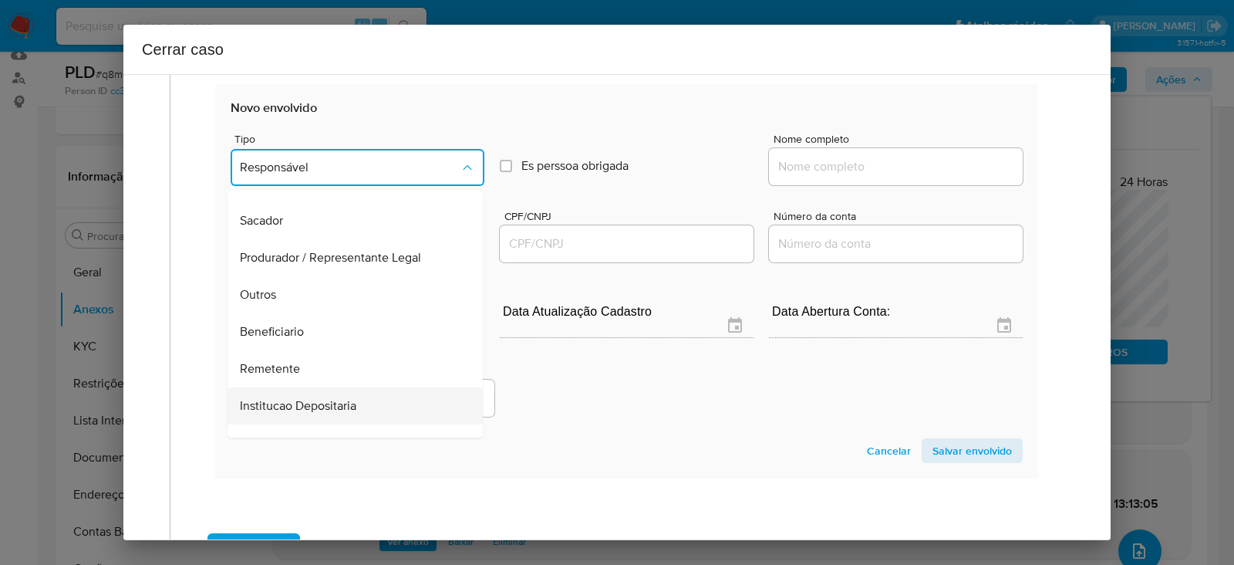
scroll to position [197, 0]
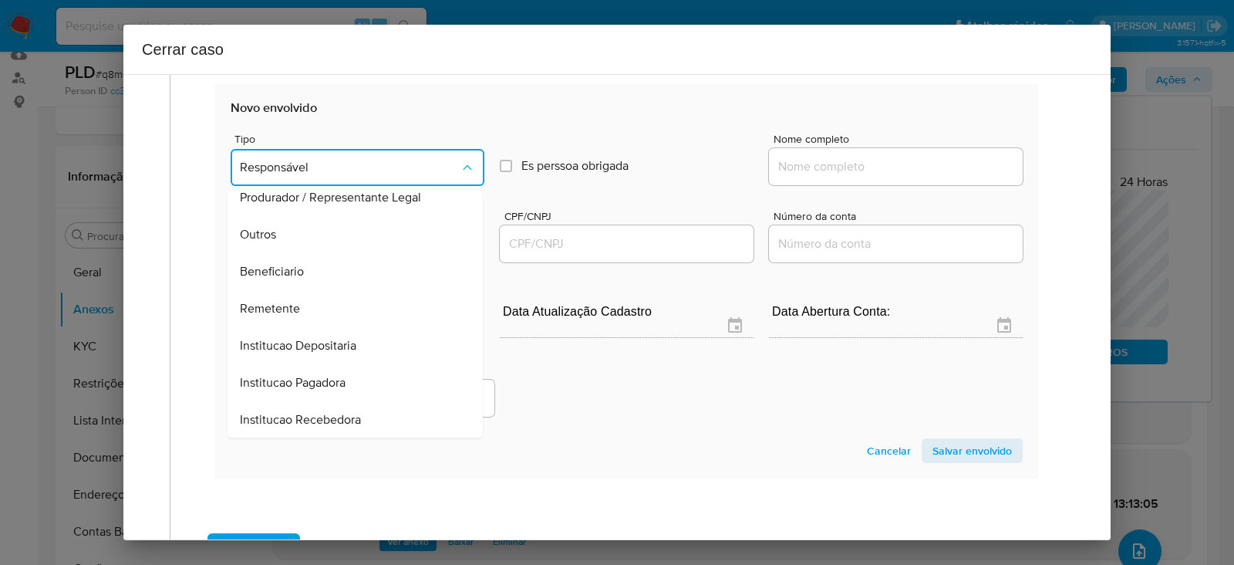
drag, startPoint x: 285, startPoint y: 306, endPoint x: 394, endPoint y: 260, distance: 118.2
click at [285, 302] on span "Remetente" at bounding box center [270, 308] width 60 height 15
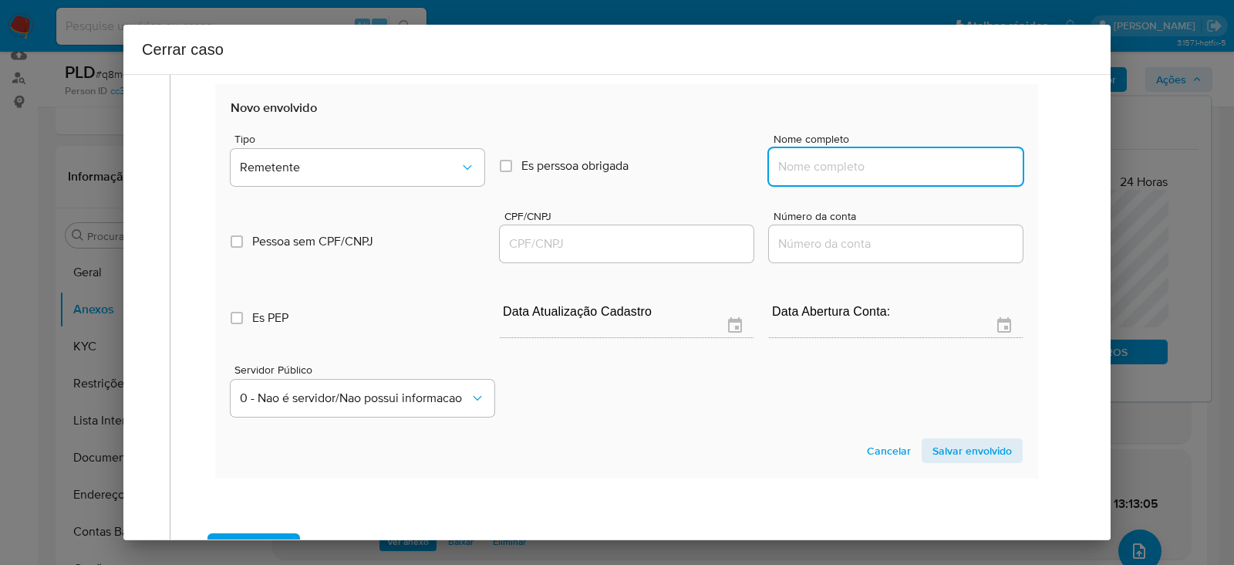
click at [824, 157] on input "Nome completo" at bounding box center [896, 167] width 254 height 20
paste input "Casa Da Carne Fino Corte Ltda, 41366387000181"
drag, startPoint x: 898, startPoint y: 165, endPoint x: 1215, endPoint y: 147, distance: 318.3
click at [1215, 147] on div "Cerrar caso 1 Informação completa Geral Data de início 01/07/2025 Data Fin 28/0…" at bounding box center [617, 282] width 1234 height 565
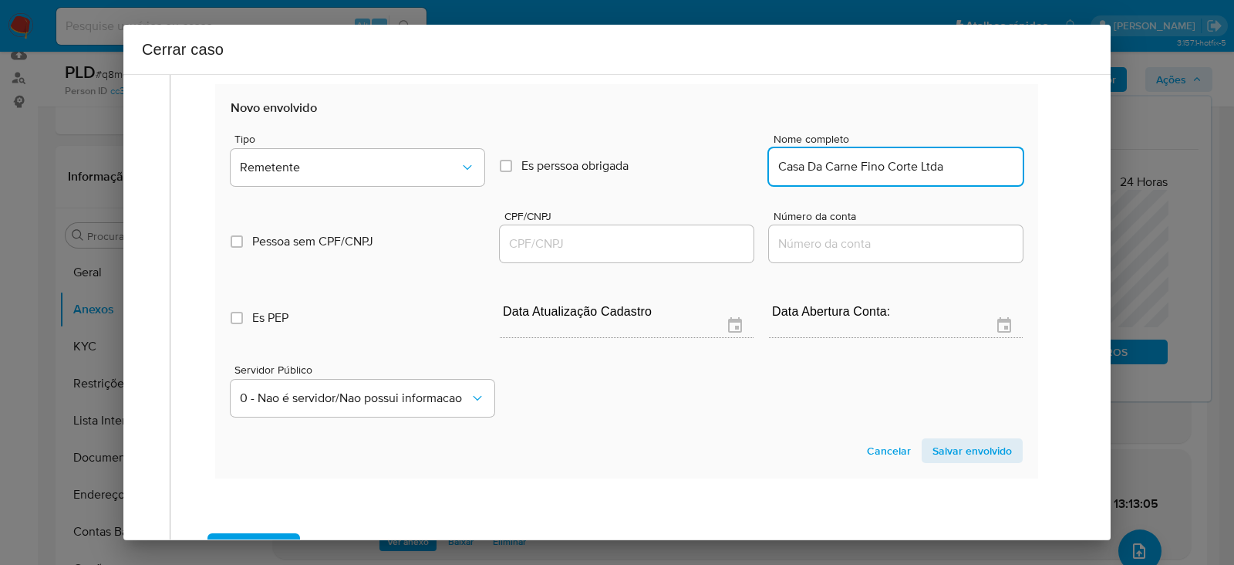
scroll to position [0, 0]
type input "Casa Da Carne Fino Corte Ltda"
click at [525, 243] on input "CPF/CNPJ" at bounding box center [627, 244] width 254 height 20
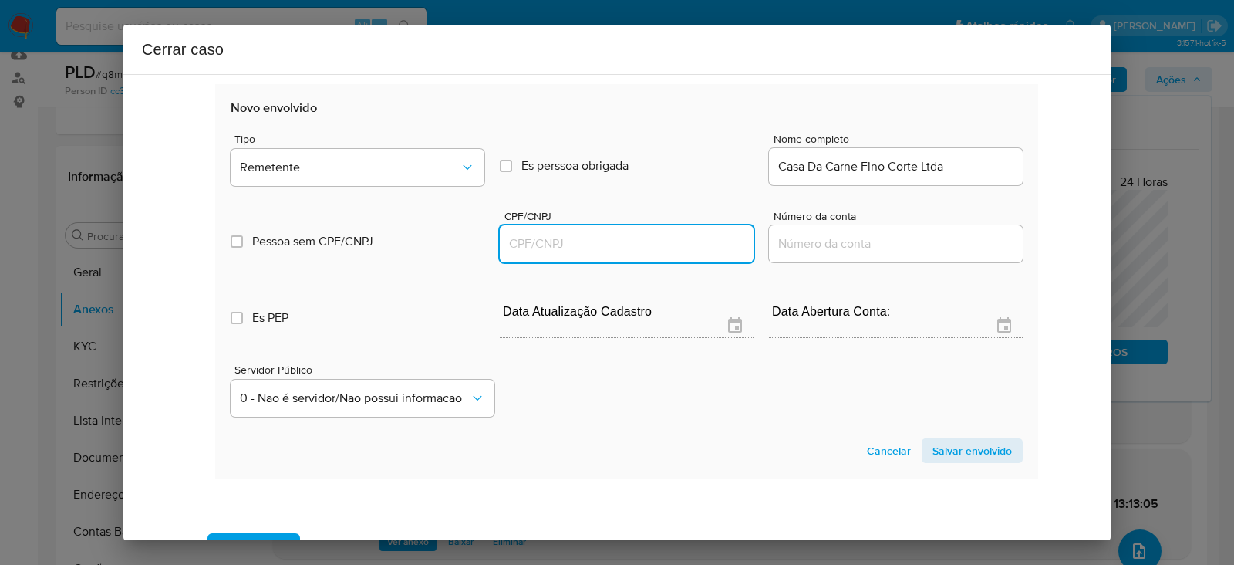
paste input "41366387000181"
type input "41366387000181"
drag, startPoint x: 949, startPoint y: 443, endPoint x: 967, endPoint y: 461, distance: 26.2
click at [949, 443] on span "Salvar envolvido" at bounding box center [971, 451] width 79 height 22
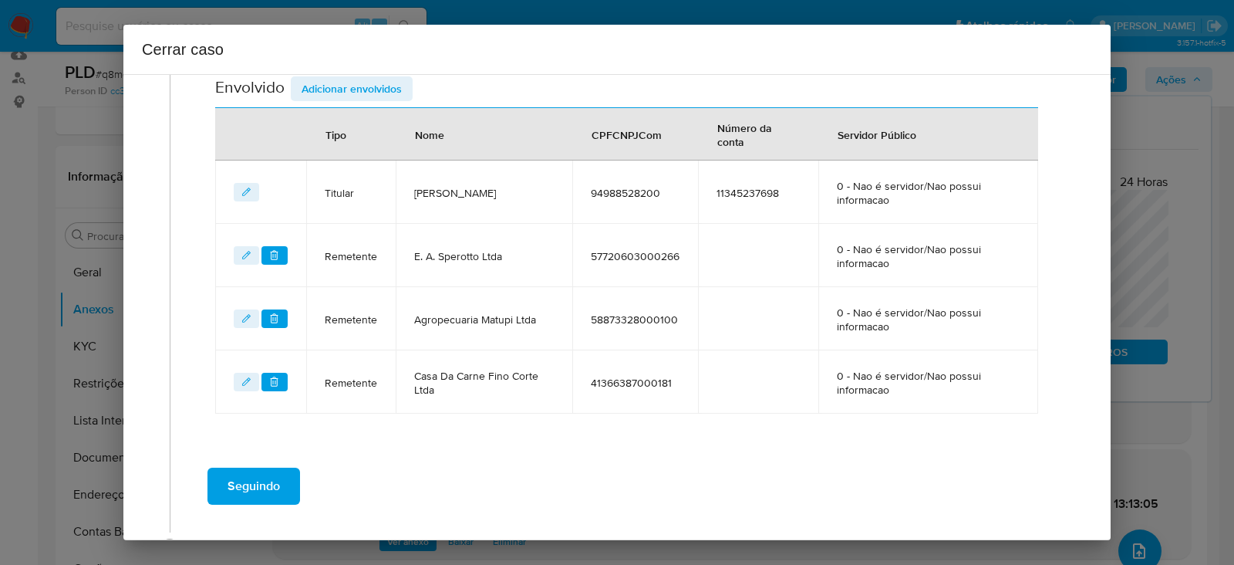
scroll to position [592, 0]
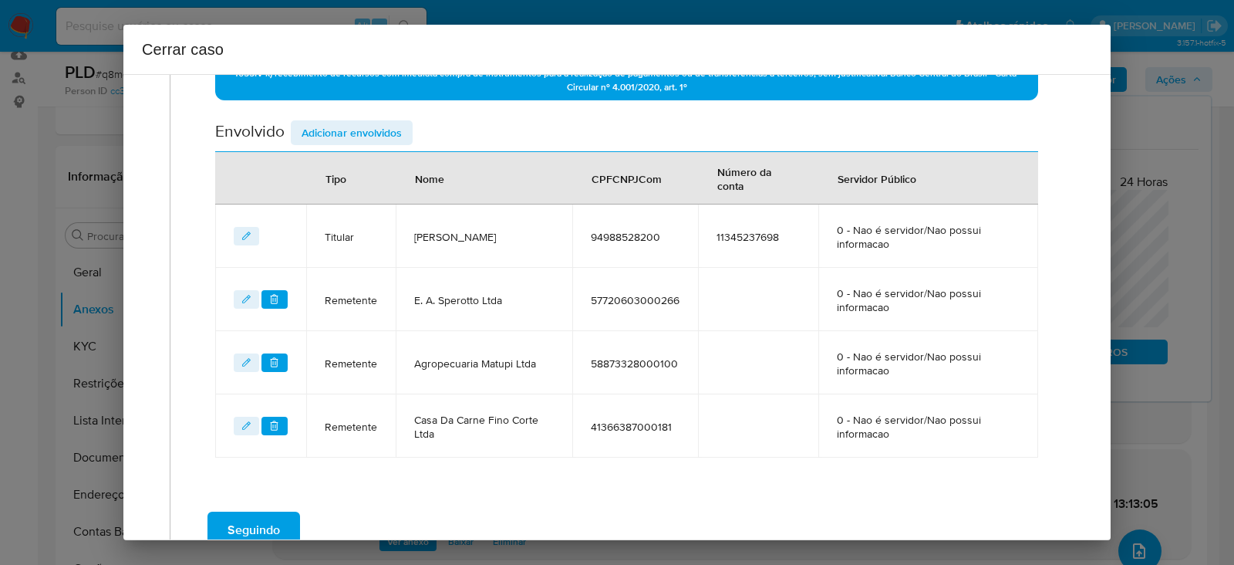
click at [349, 122] on span "Adicionar envolvidos" at bounding box center [352, 133] width 100 height 22
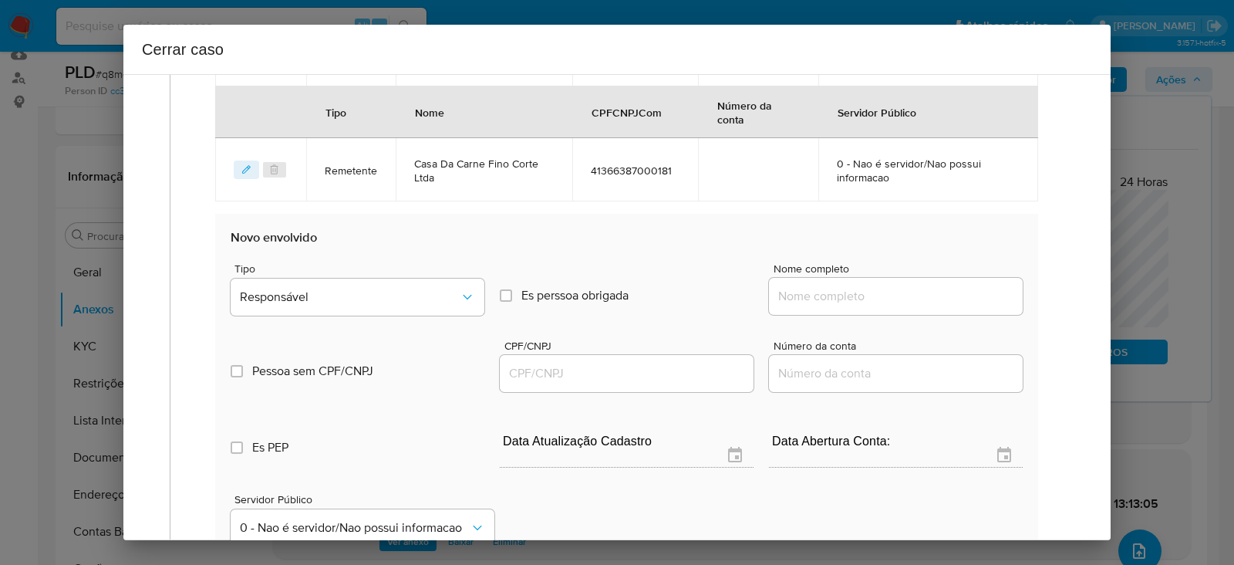
scroll to position [881, 0]
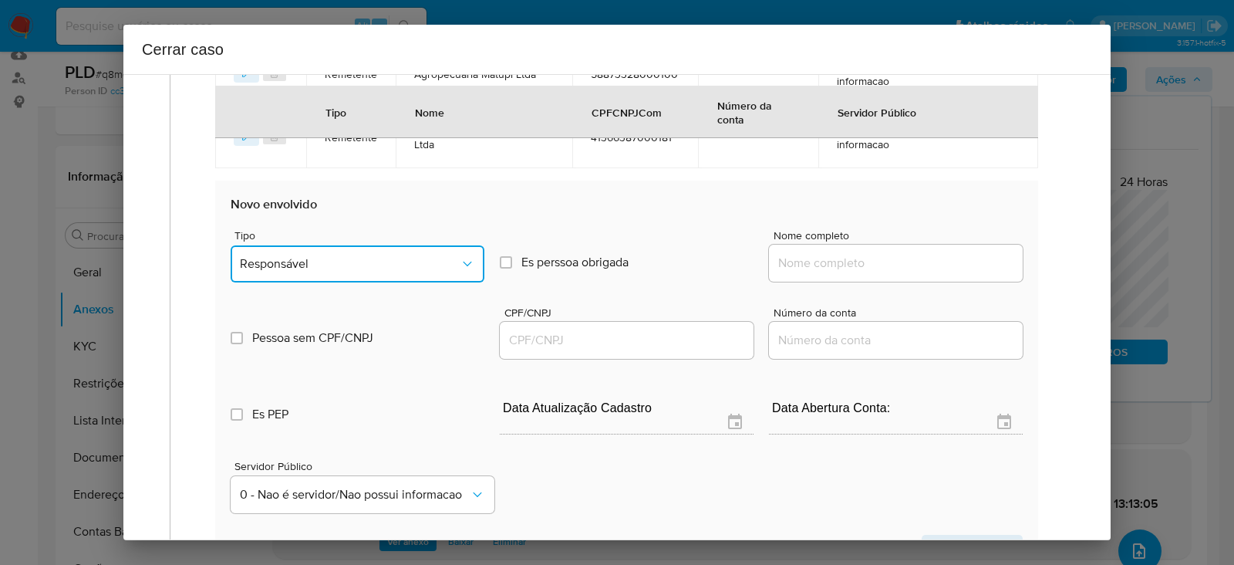
click at [310, 259] on span "Responsável" at bounding box center [350, 263] width 220 height 15
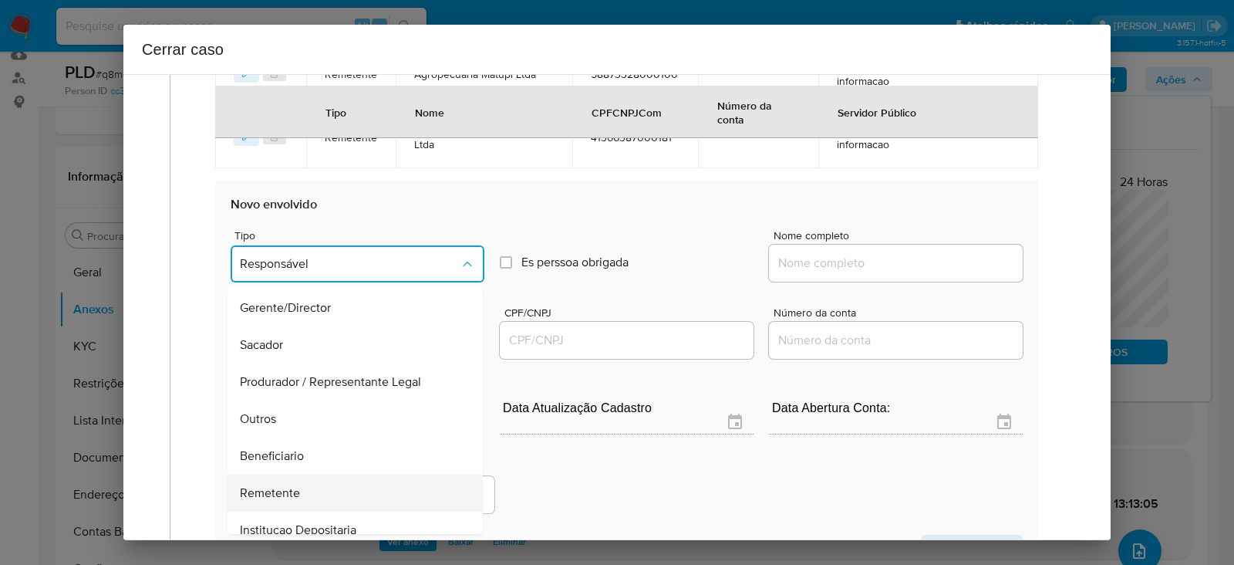
scroll to position [197, 0]
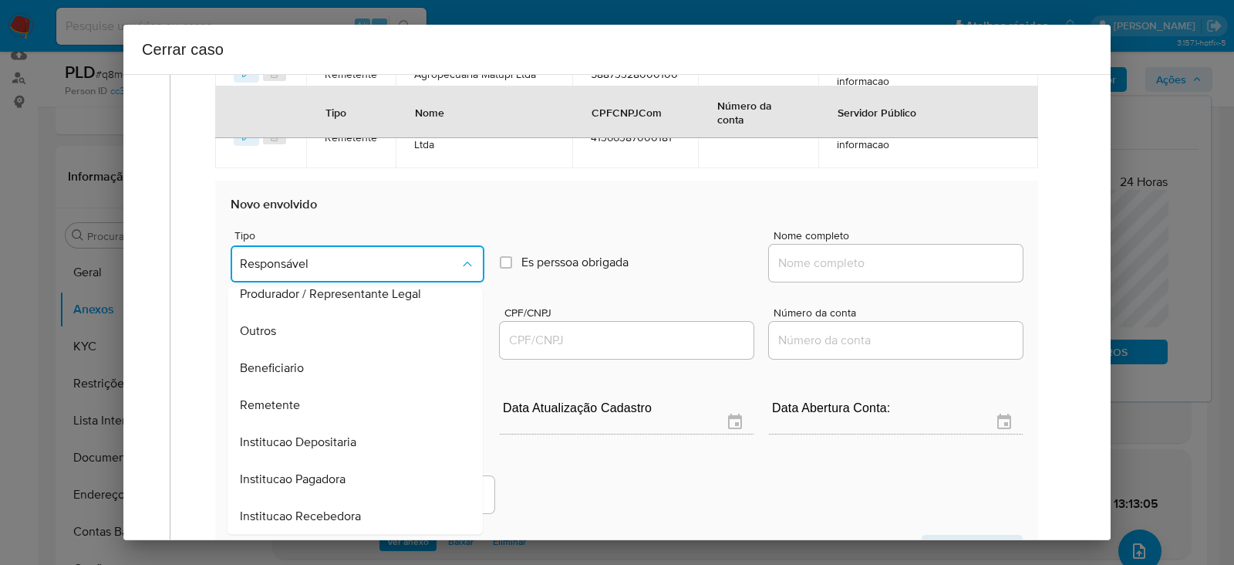
drag, startPoint x: 293, startPoint y: 403, endPoint x: 302, endPoint y: 393, distance: 13.1
click at [295, 399] on span "Remetente" at bounding box center [270, 404] width 60 height 15
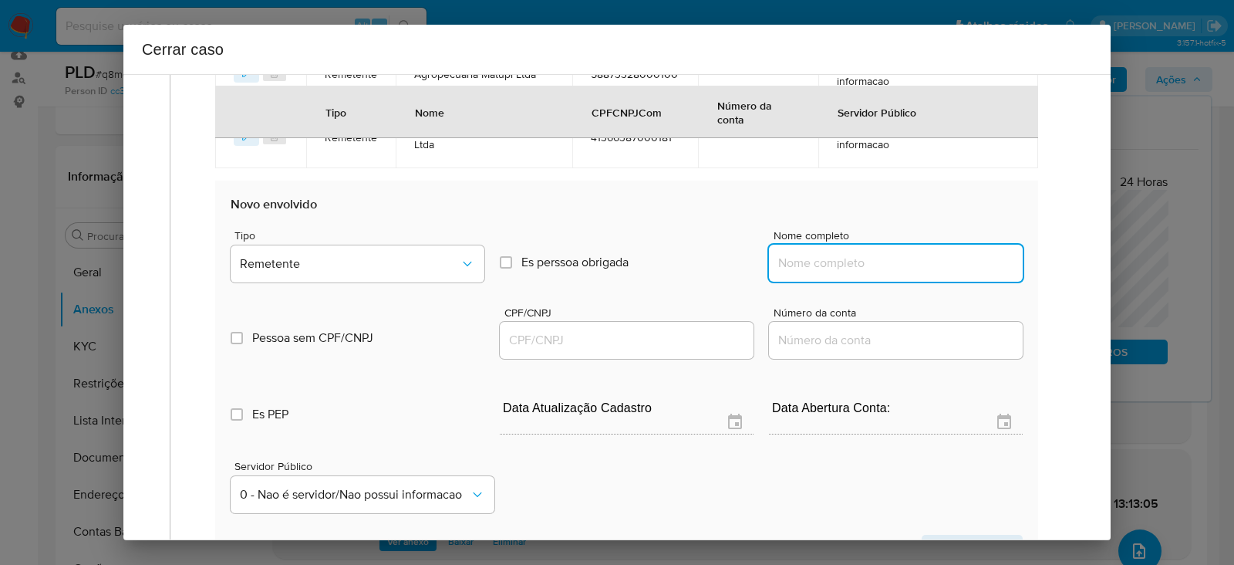
click at [799, 259] on input "Nome completo" at bounding box center [896, 263] width 254 height 20
paste input "E. A. Sperotto Ltda, 57720603000185"
drag, startPoint x: 867, startPoint y: 258, endPoint x: 1252, endPoint y: 266, distance: 384.9
type input "E. A. Sperotto Ltda"
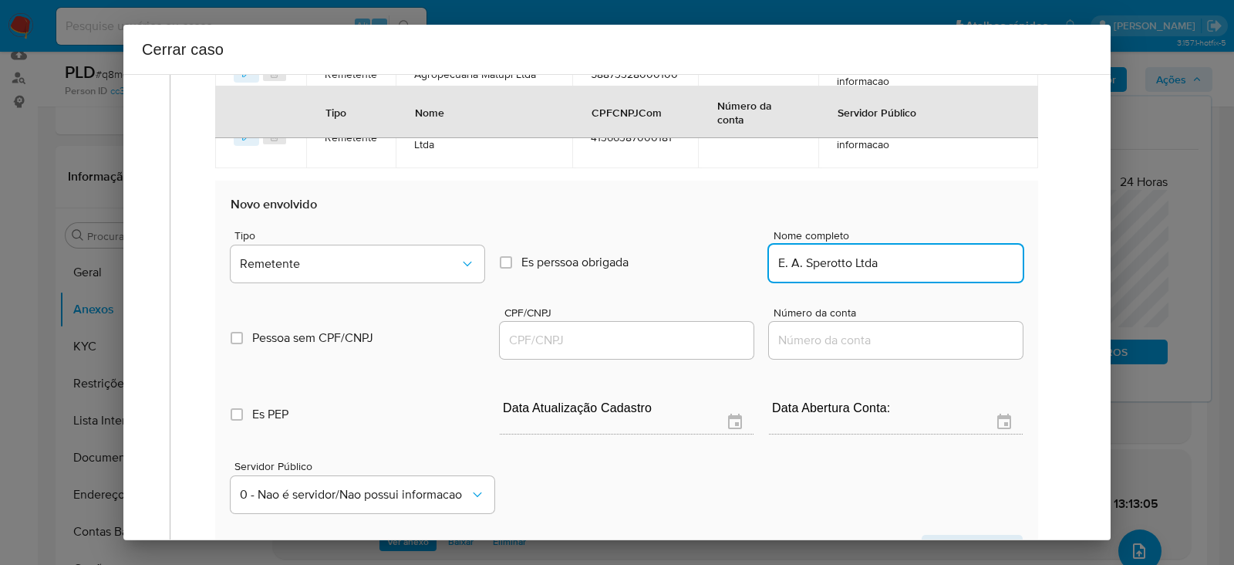
click at [511, 339] on input "CPF/CNPJ" at bounding box center [627, 340] width 254 height 20
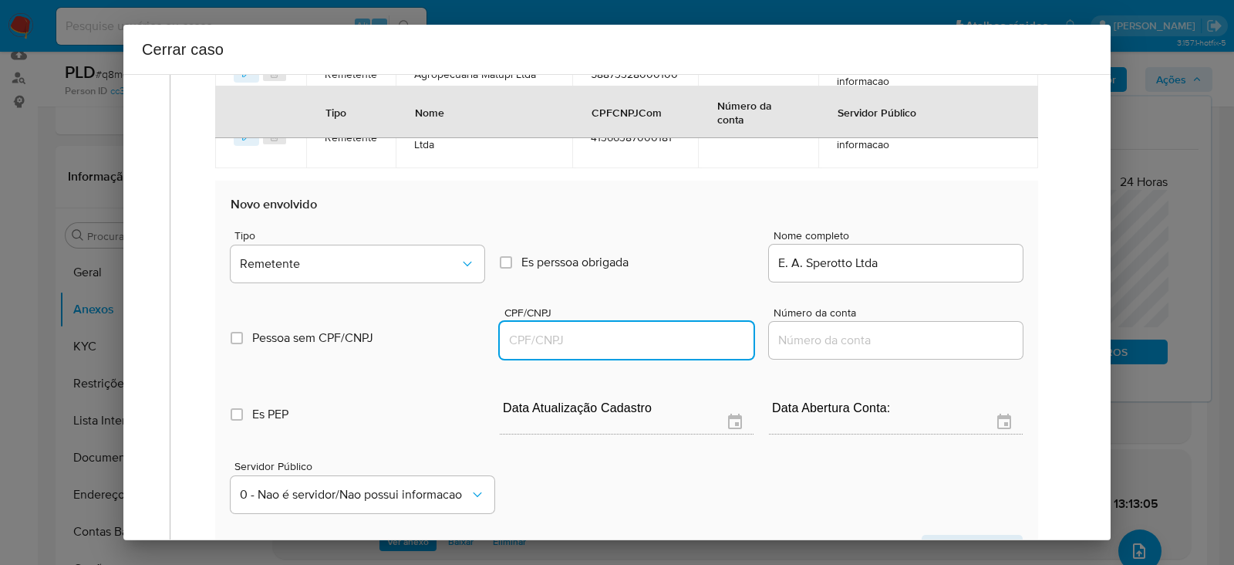
paste input "57720603000185"
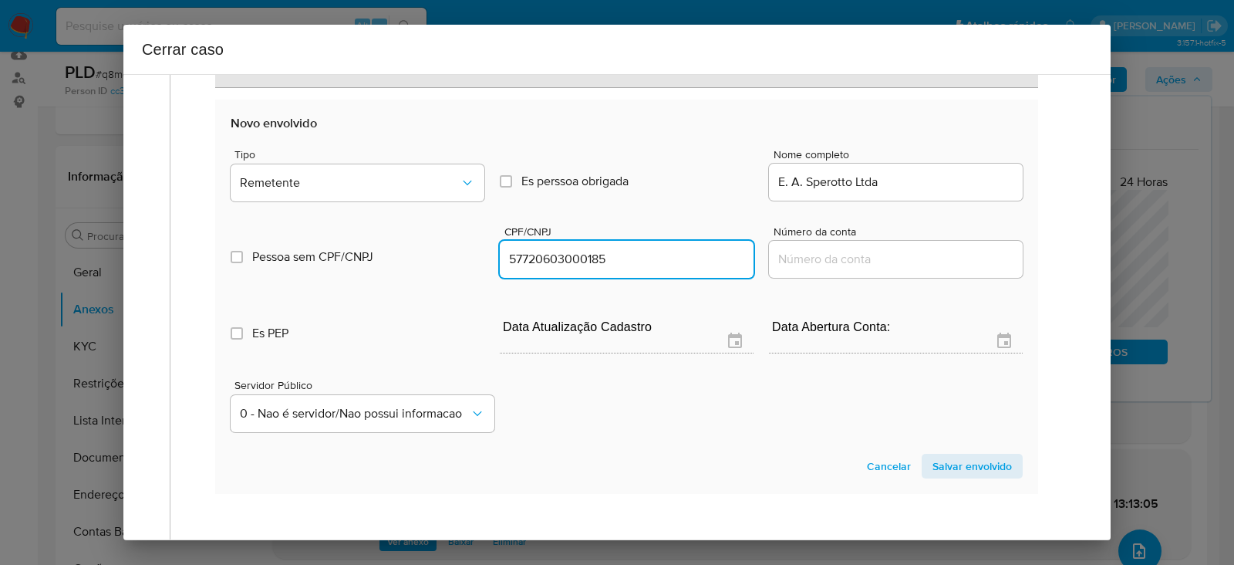
scroll to position [1074, 0]
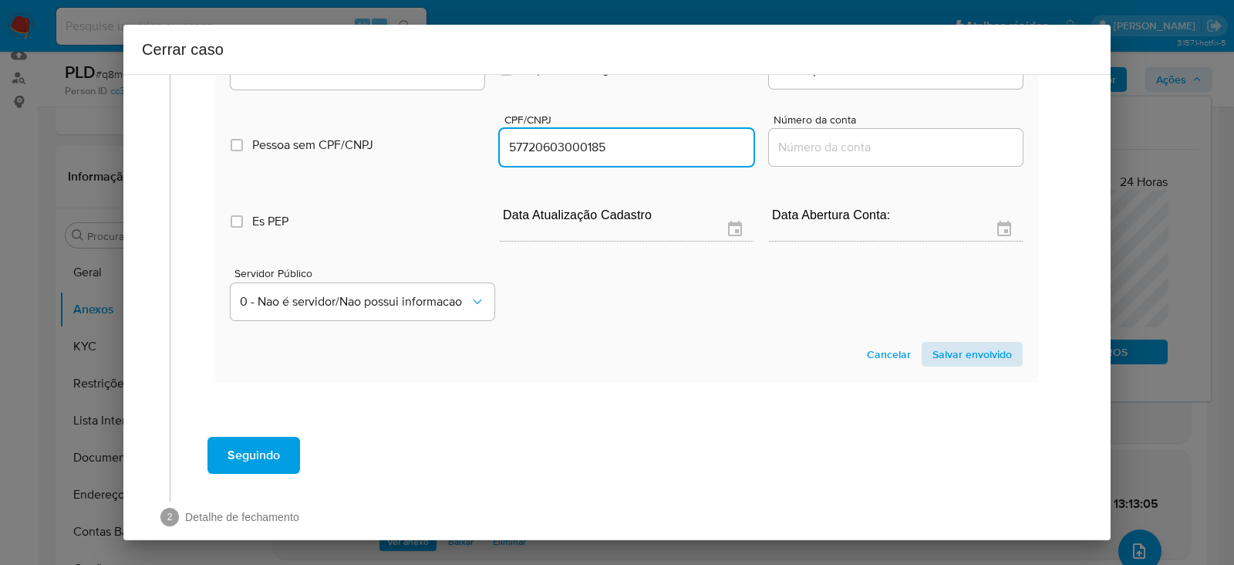
type input "57720603000185"
click at [952, 352] on span "Salvar envolvido" at bounding box center [971, 354] width 79 height 22
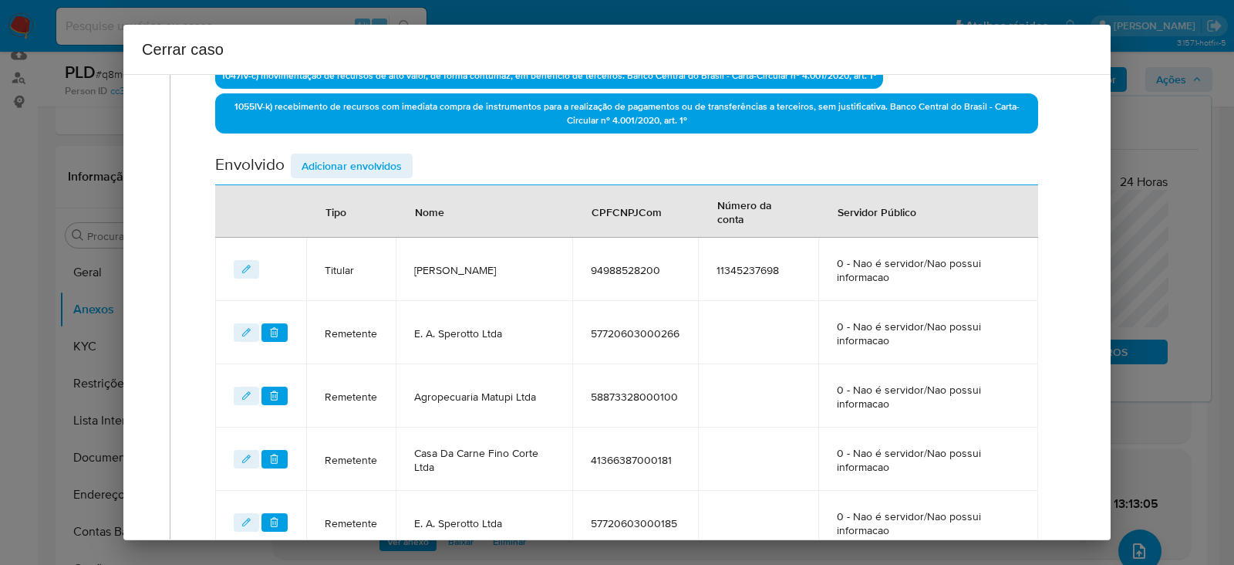
scroll to position [462, 0]
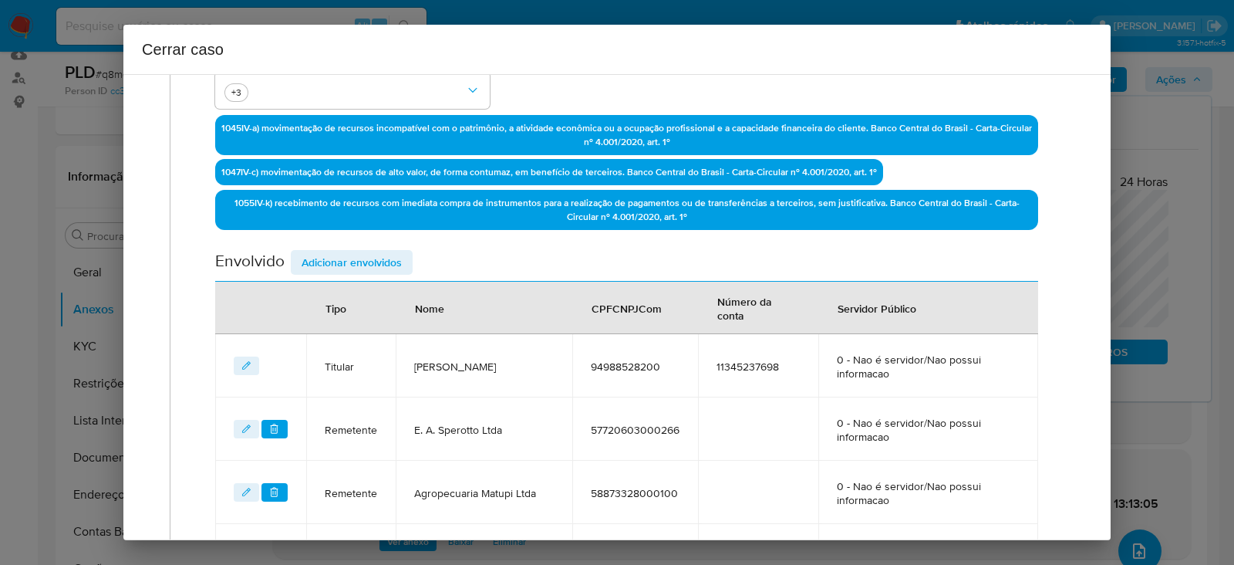
click at [351, 258] on span "Adicionar envolvidos" at bounding box center [352, 262] width 100 height 22
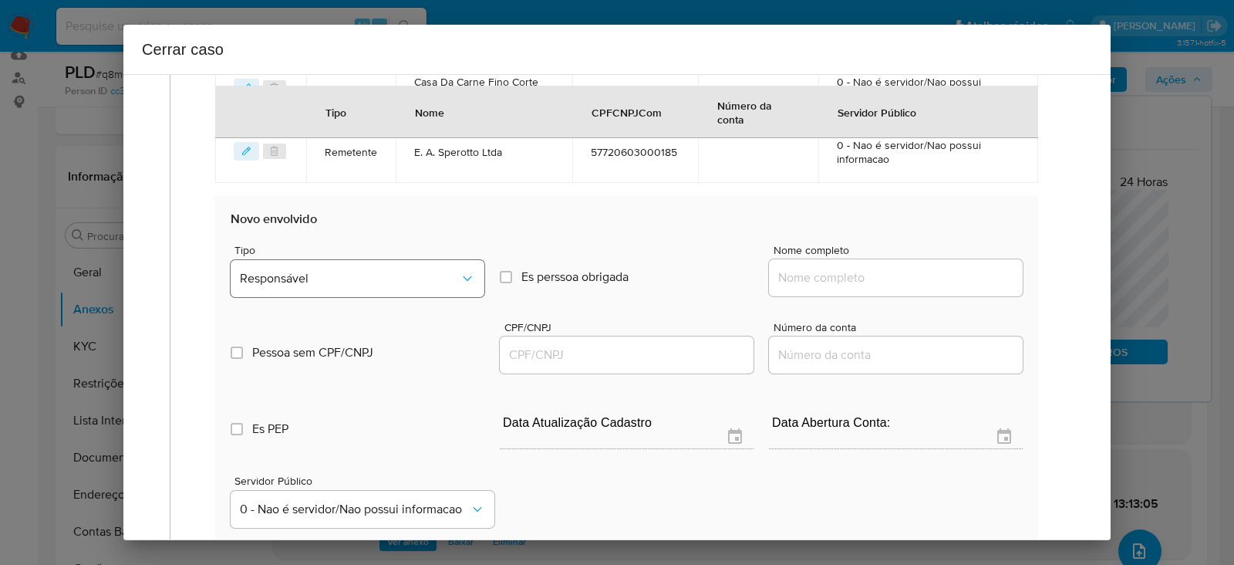
scroll to position [944, 0]
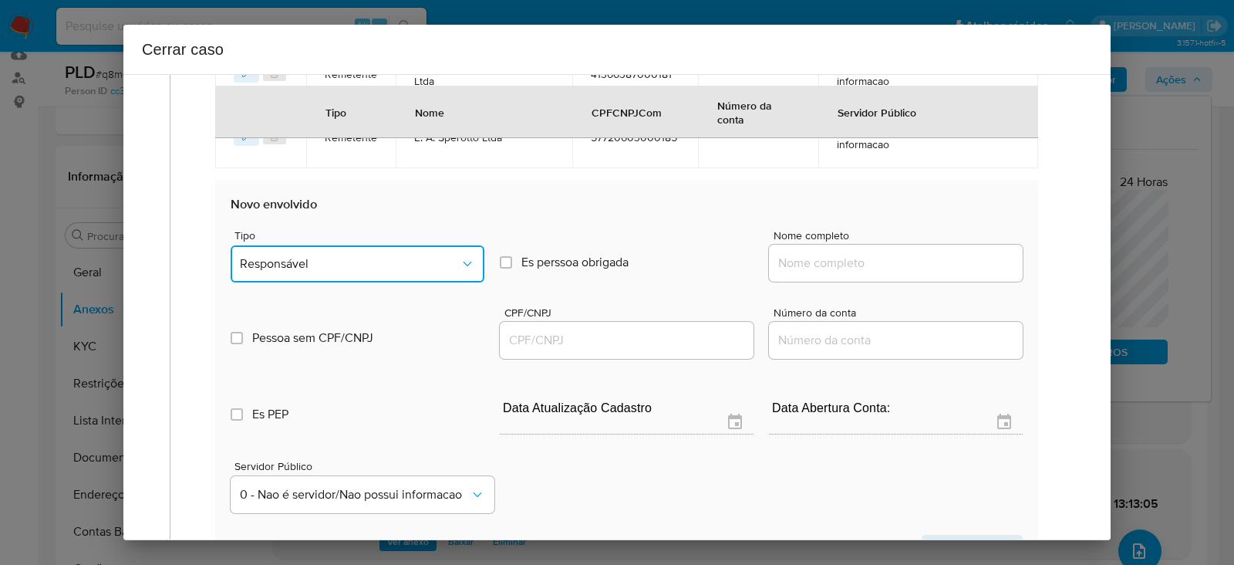
click at [324, 263] on span "Responsável" at bounding box center [350, 263] width 220 height 15
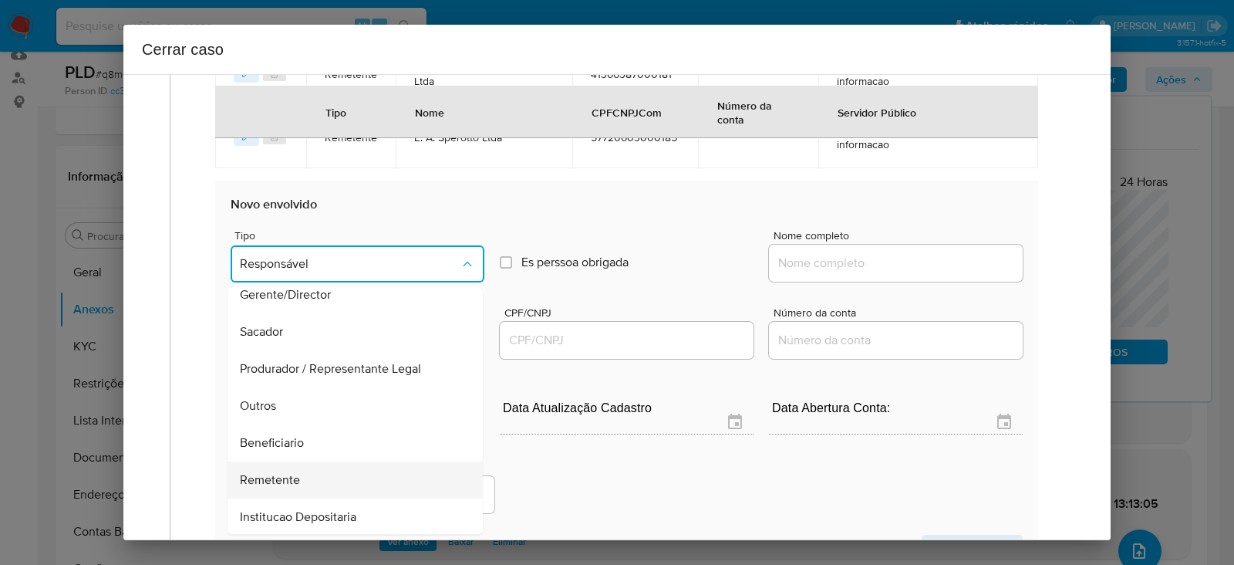
scroll to position [197, 0]
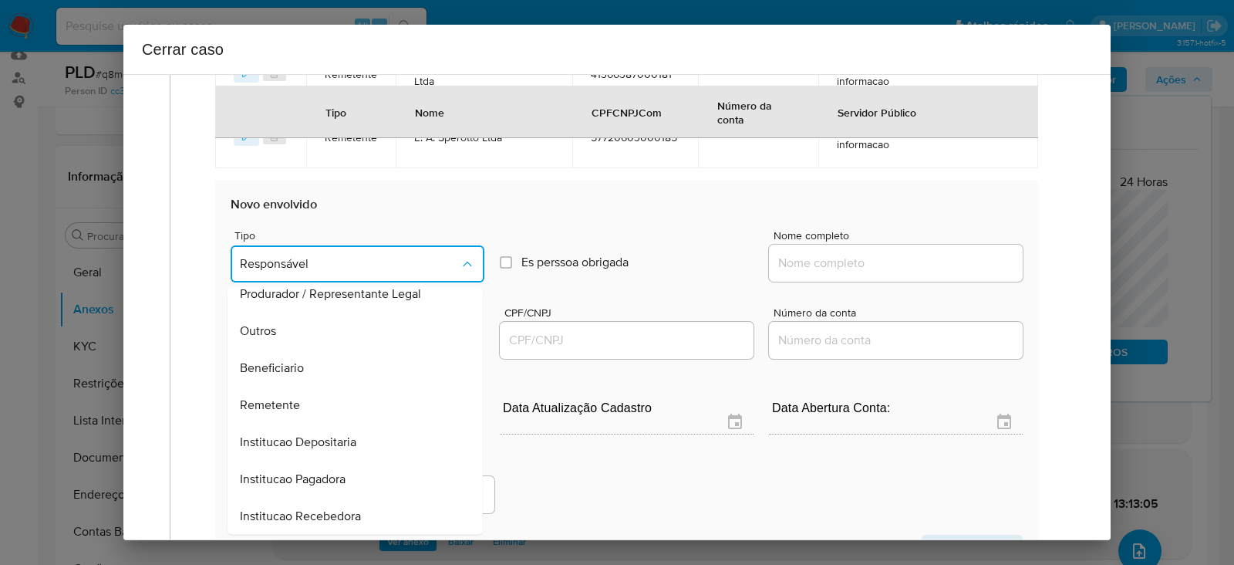
drag, startPoint x: 279, startPoint y: 399, endPoint x: 446, endPoint y: 354, distance: 172.5
click at [282, 397] on span "Remetente" at bounding box center [270, 404] width 60 height 15
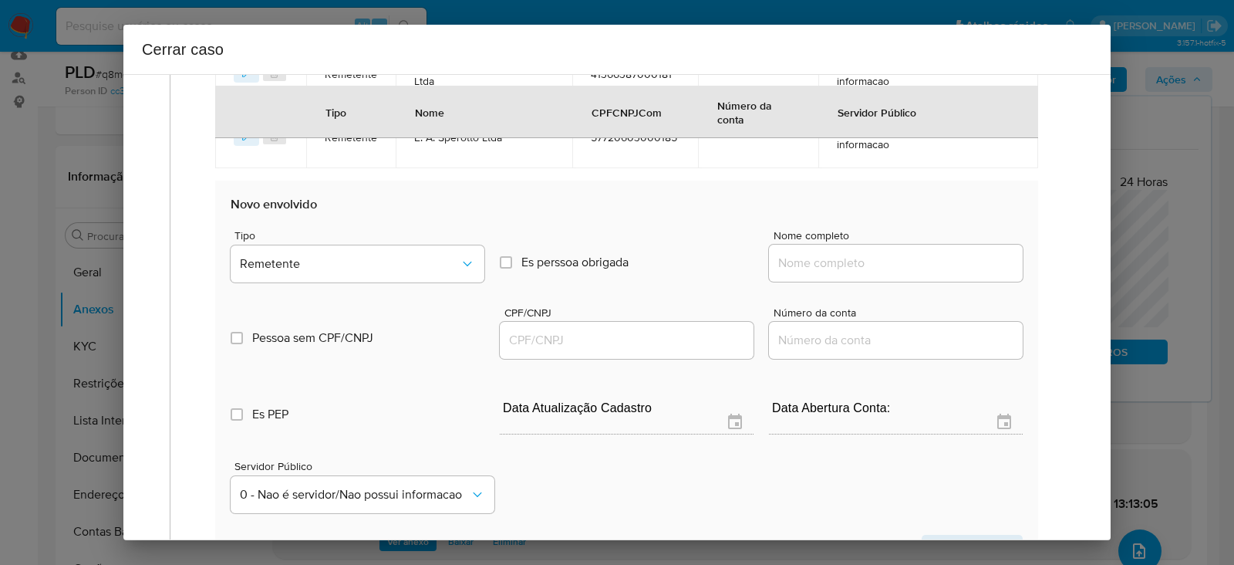
drag, startPoint x: 792, startPoint y: 271, endPoint x: 852, endPoint y: 265, distance: 60.6
click at [798, 268] on div at bounding box center [896, 262] width 254 height 37
click at [856, 261] on input "Nome completo" at bounding box center [896, 263] width 254 height 20
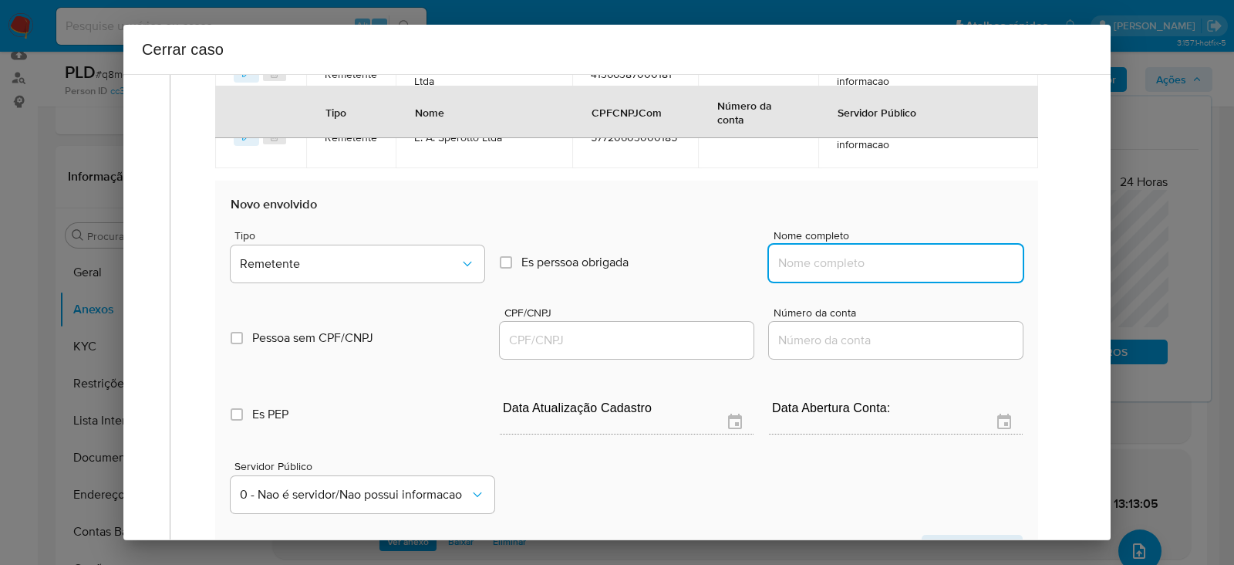
paste input "Flavia Marques Da Silva Delfino, 94746230234"
drag, startPoint x: 913, startPoint y: 258, endPoint x: 1270, endPoint y: 260, distance: 357.1
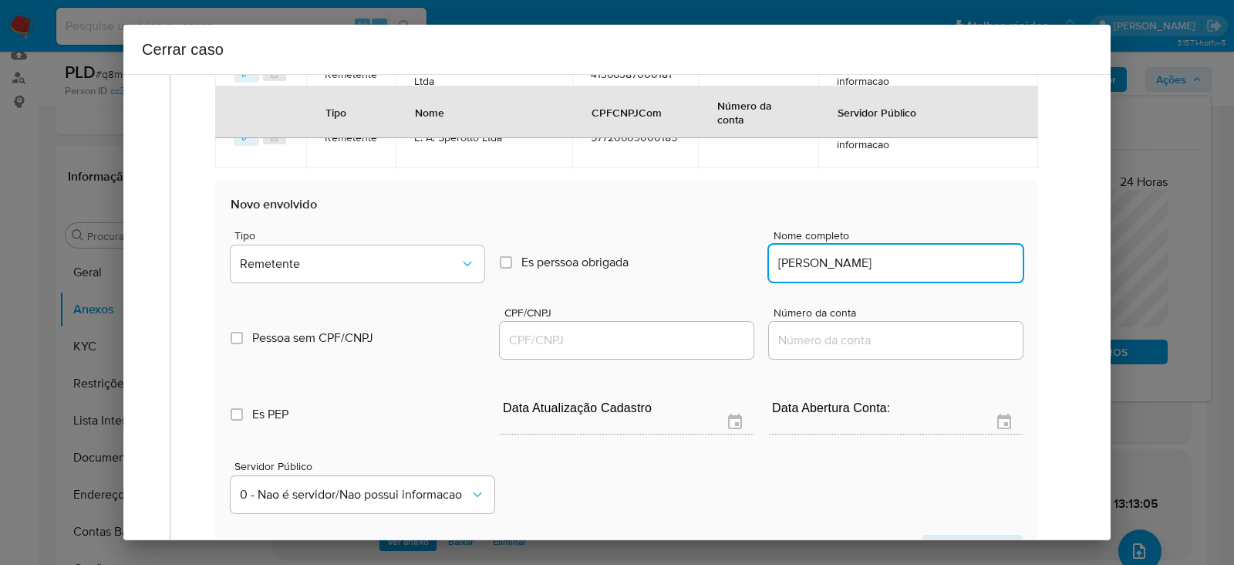
type input "Flavia Marques Da Silva Delfino"
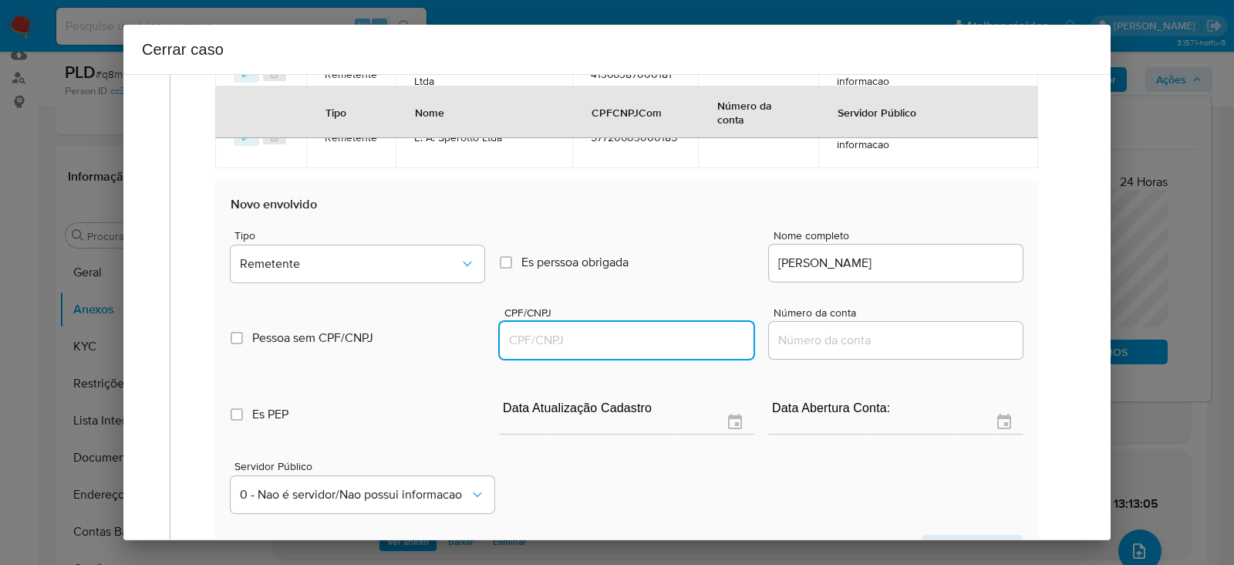
click at [555, 333] on input "CPF/CNPJ" at bounding box center [627, 340] width 254 height 20
paste input "94746230234"
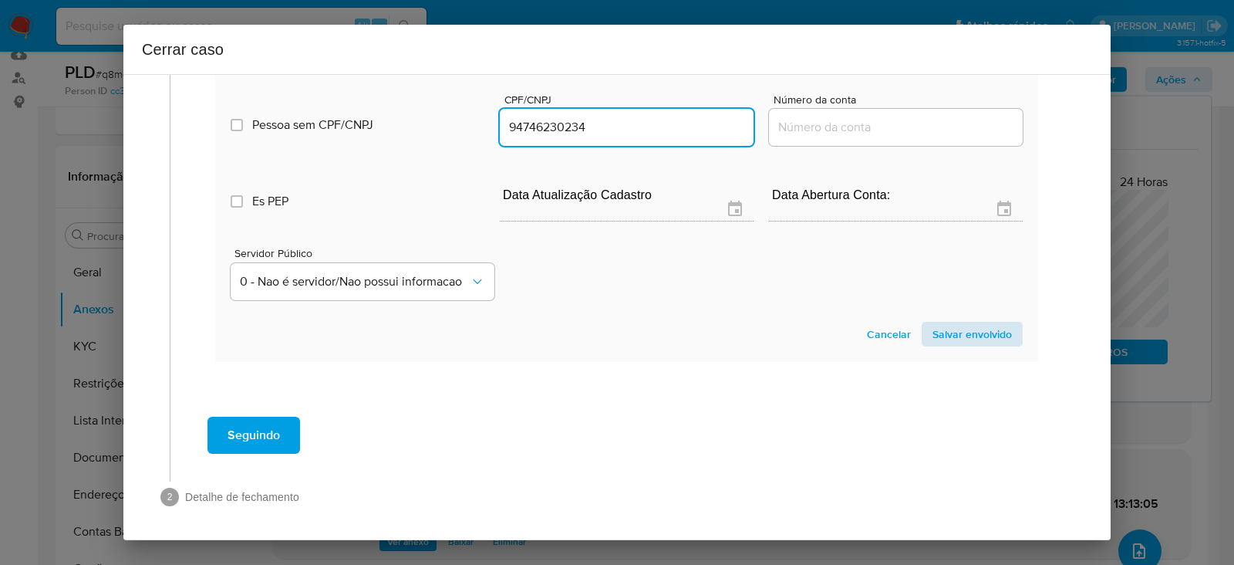
type input "94746230234"
click at [946, 323] on span "Salvar envolvido" at bounding box center [971, 334] width 79 height 22
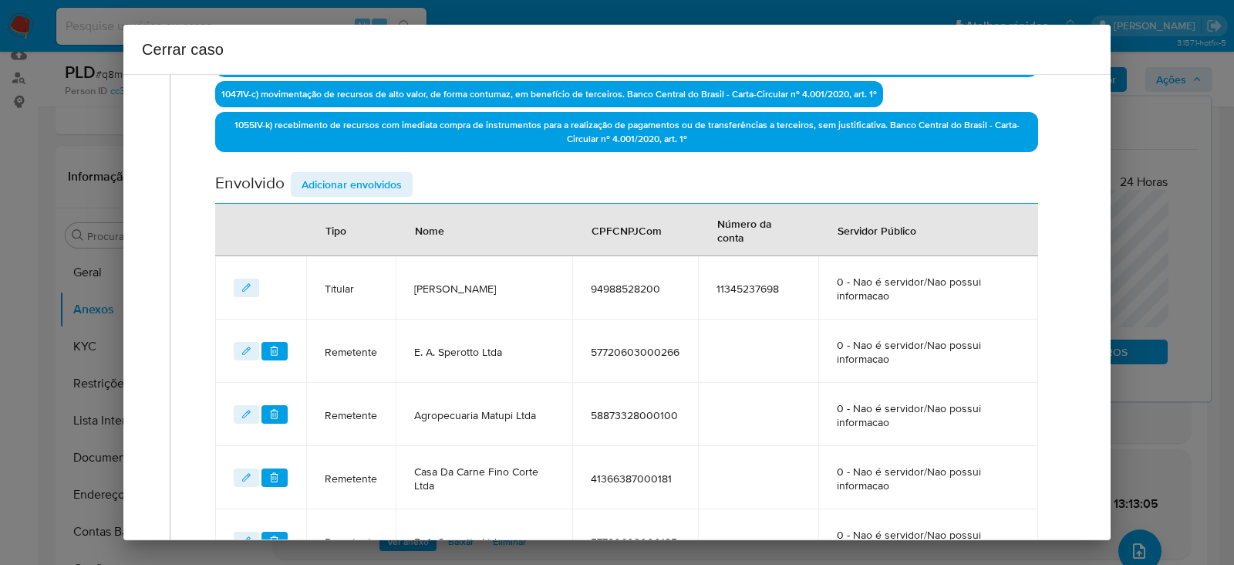
scroll to position [524, 0]
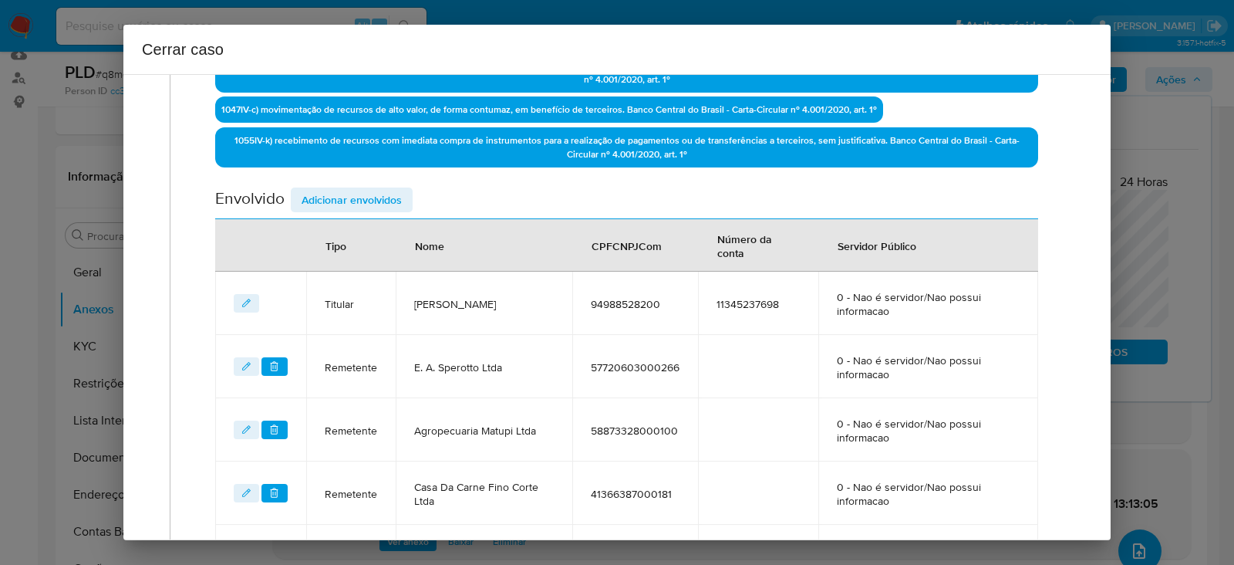
click at [351, 190] on span "Adicionar envolvidos" at bounding box center [352, 200] width 100 height 22
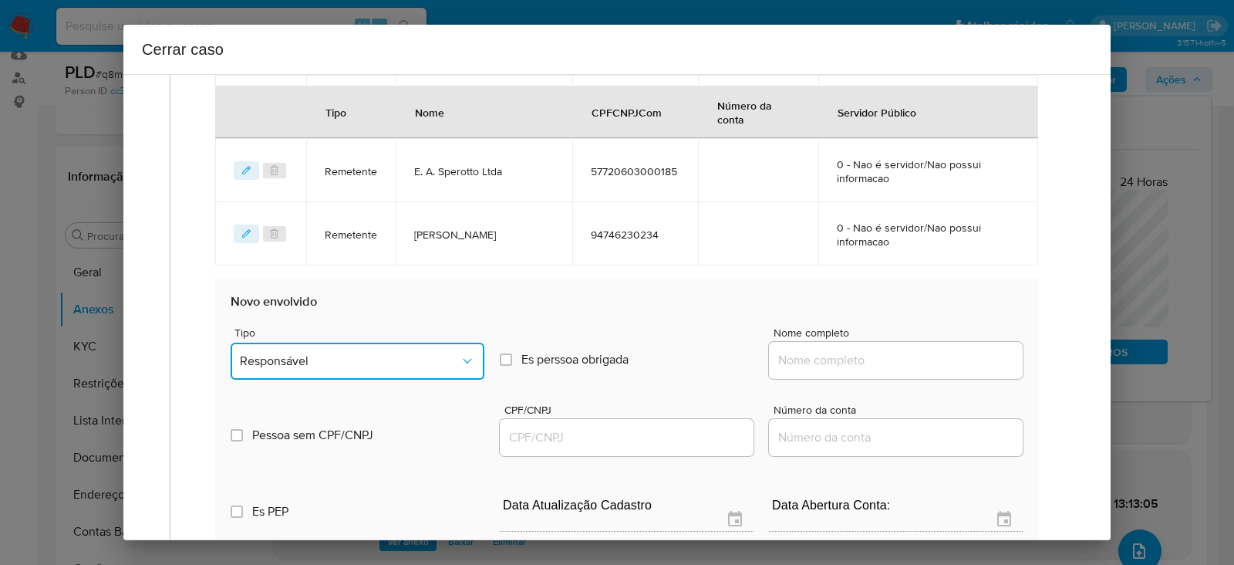
click at [312, 364] on span "Responsável" at bounding box center [350, 360] width 220 height 15
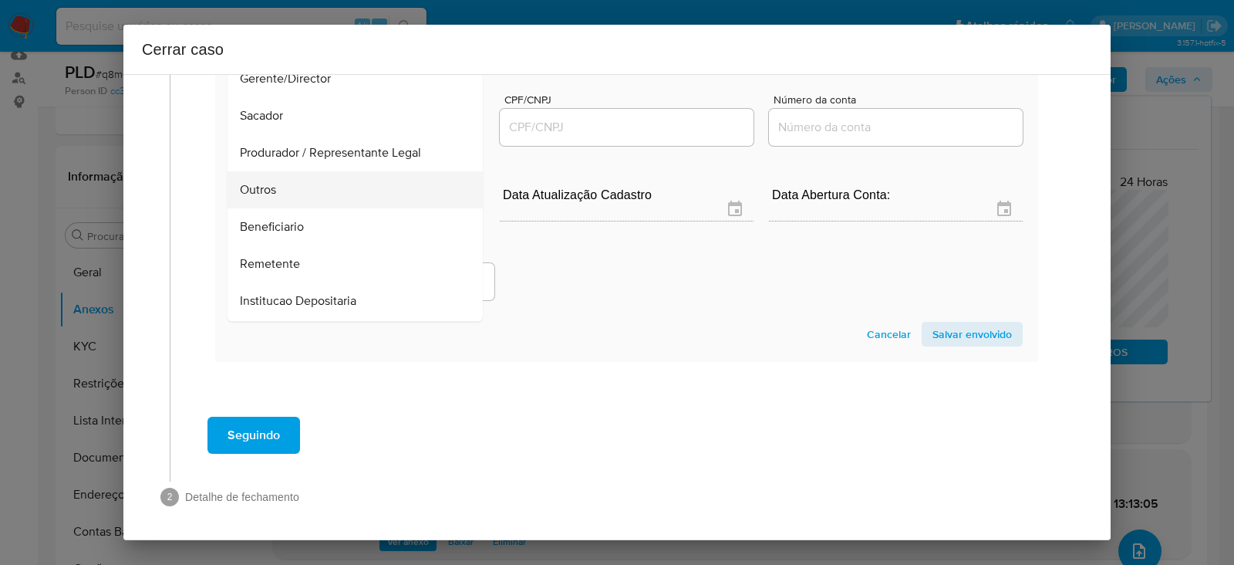
scroll to position [197, 0]
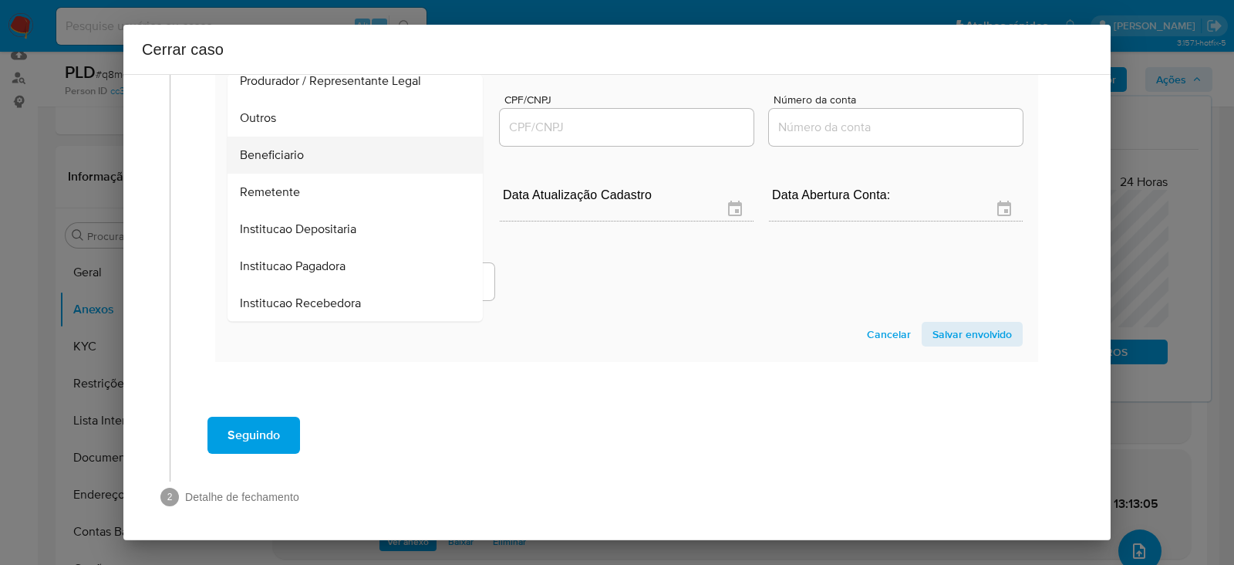
click at [280, 151] on span "Beneficiario" at bounding box center [272, 154] width 64 height 15
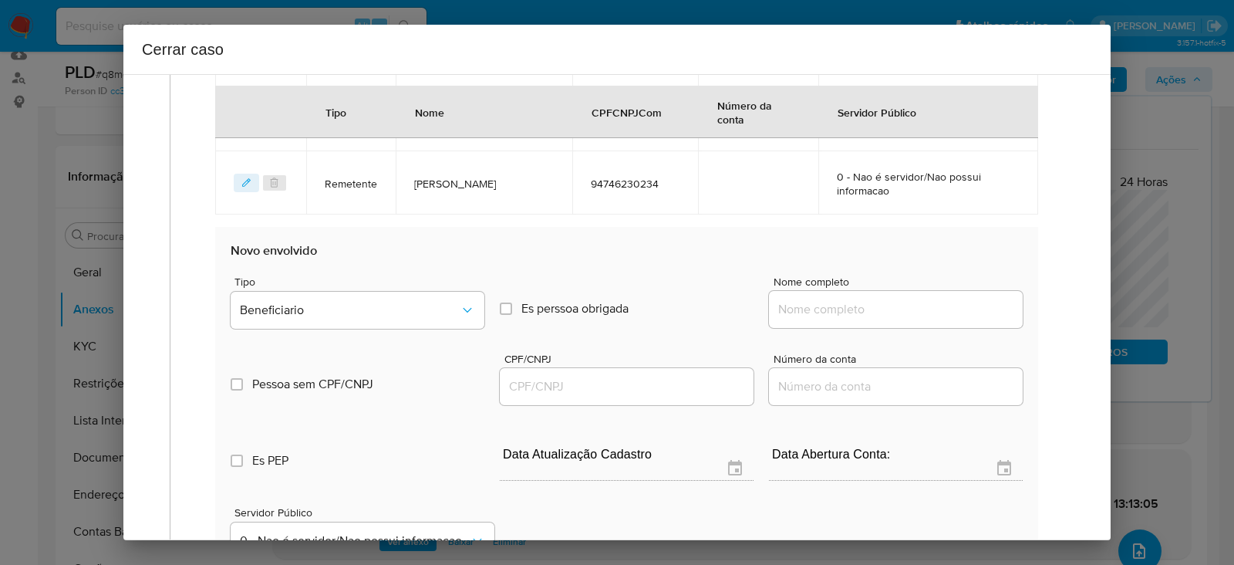
click at [814, 304] on input "Nome completo" at bounding box center [896, 309] width 254 height 20
paste input "Histone Gleicon Silva Madeira, 03411277289"
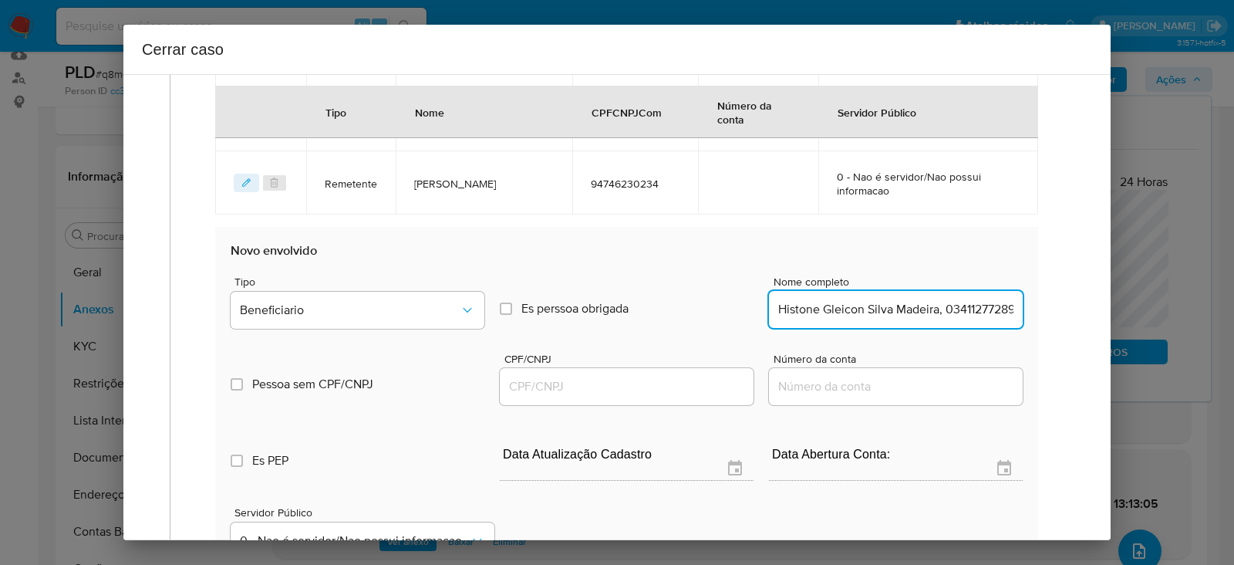
scroll to position [0, 8]
drag, startPoint x: 918, startPoint y: 305, endPoint x: 1145, endPoint y: 302, distance: 226.8
click at [1138, 299] on div "Cerrar caso 1 Informação completa Geral Data de início 01/07/2025 Data Fin 28/0…" at bounding box center [617, 282] width 1234 height 565
type input "Histone Gleicon Silva Madeira"
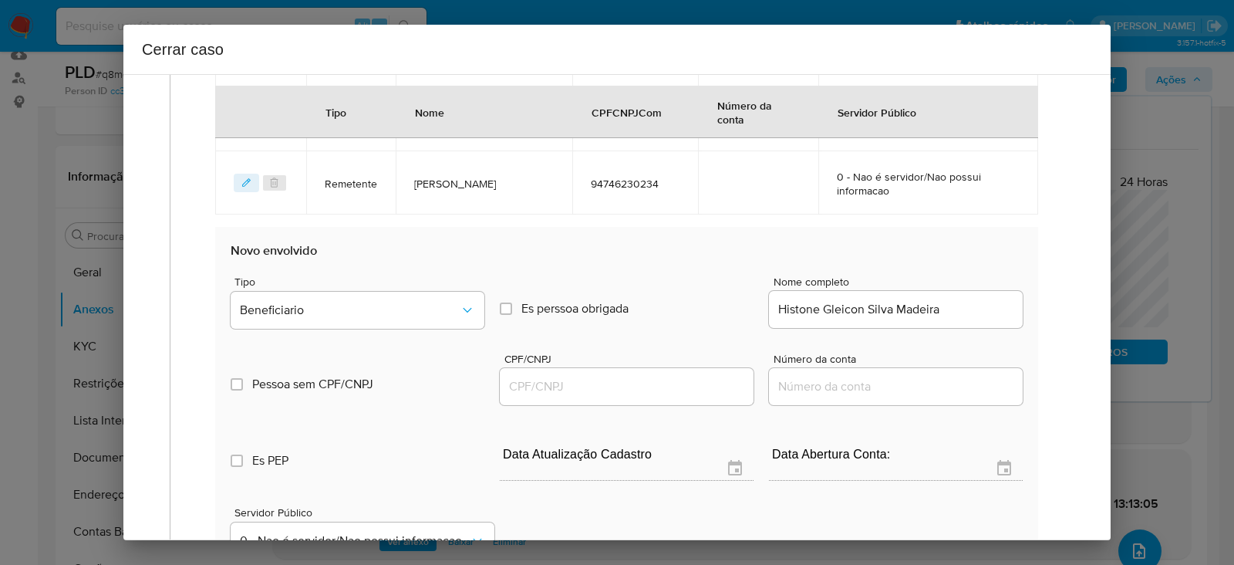
click at [549, 399] on div at bounding box center [627, 386] width 254 height 37
click at [551, 386] on input "CPF/CNPJ" at bounding box center [627, 386] width 254 height 20
paste input "03411277289"
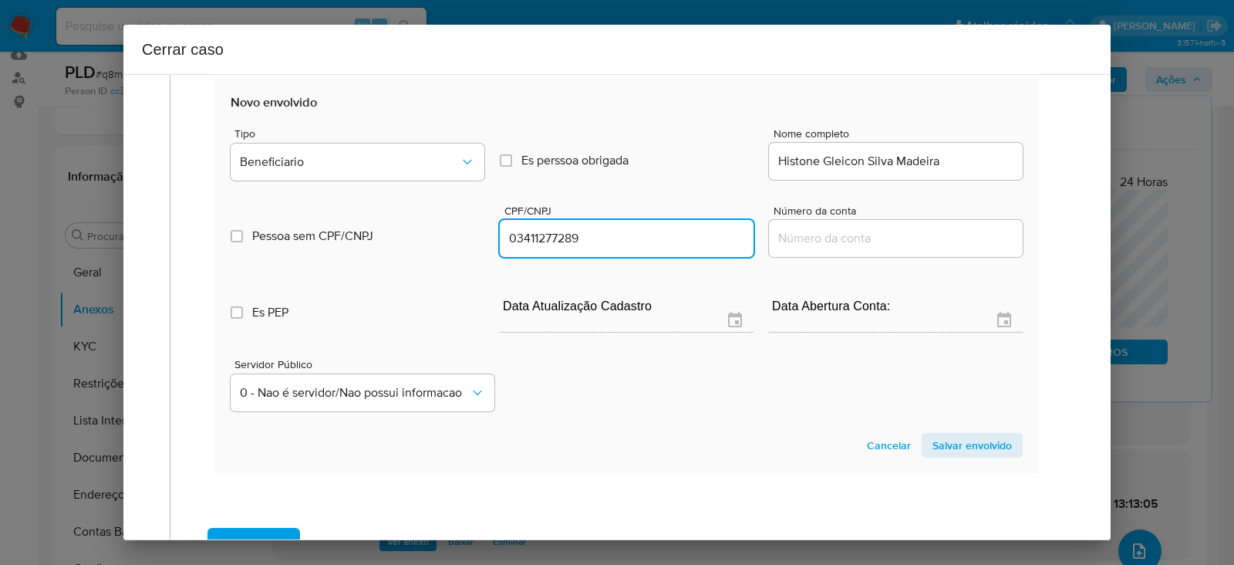
scroll to position [1154, 0]
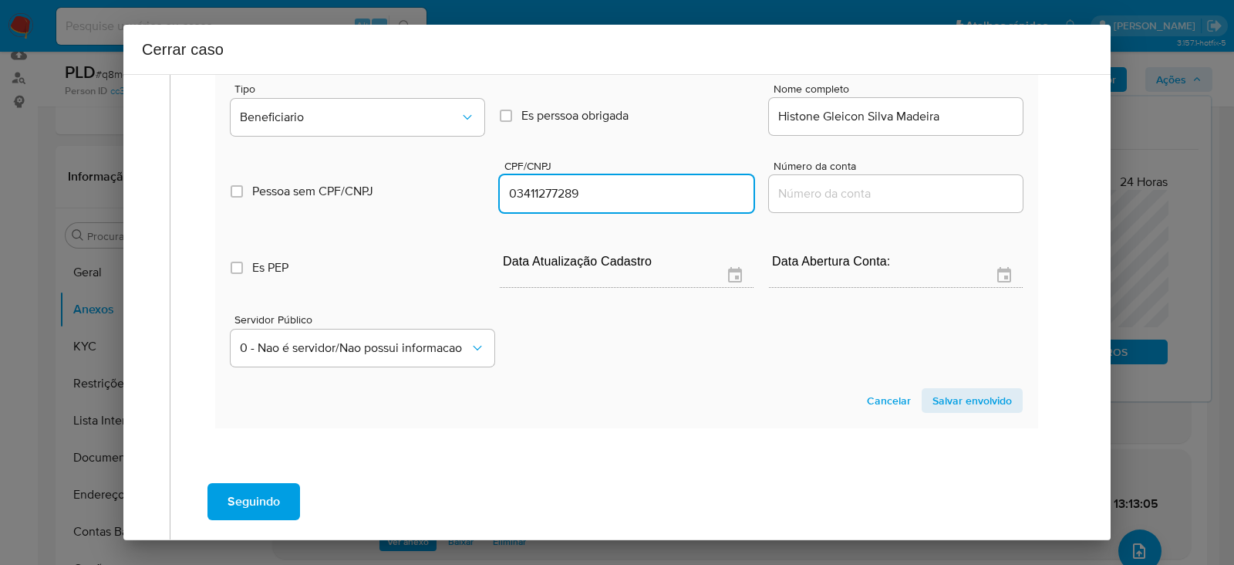
type input "3411277289"
drag, startPoint x: 962, startPoint y: 379, endPoint x: 960, endPoint y: 391, distance: 11.7
click at [961, 384] on section "Novo envolvido Tipo Beneficiario Es perssoa obrigada Is PObrigada Nome completo…" at bounding box center [626, 231] width 823 height 394
click at [960, 396] on span "Salvar envolvido" at bounding box center [971, 400] width 79 height 22
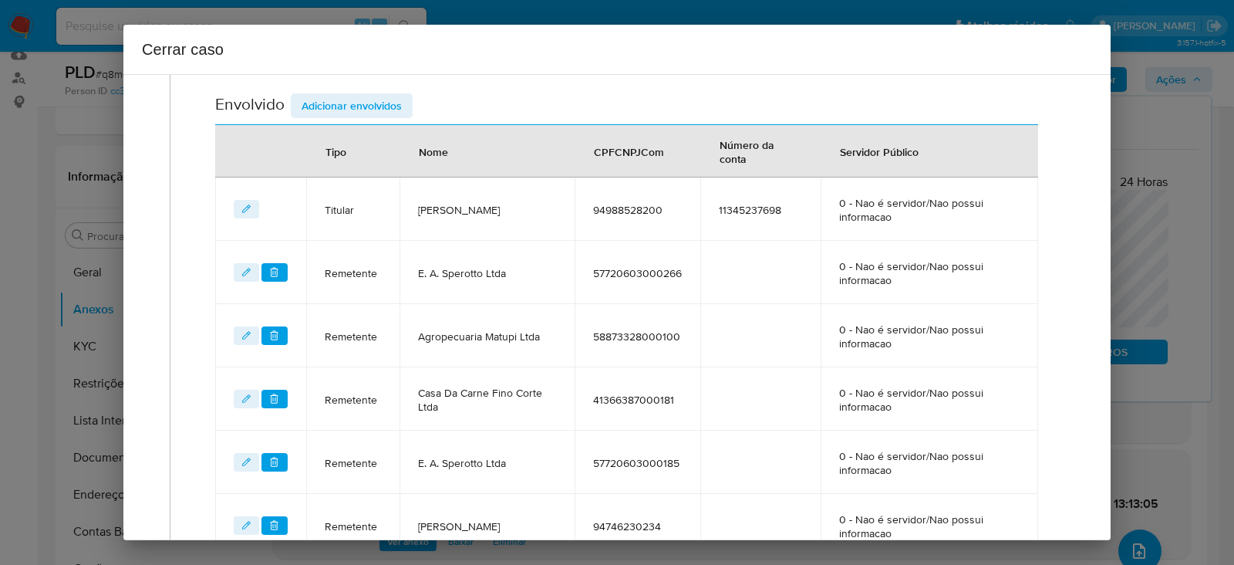
scroll to position [588, 0]
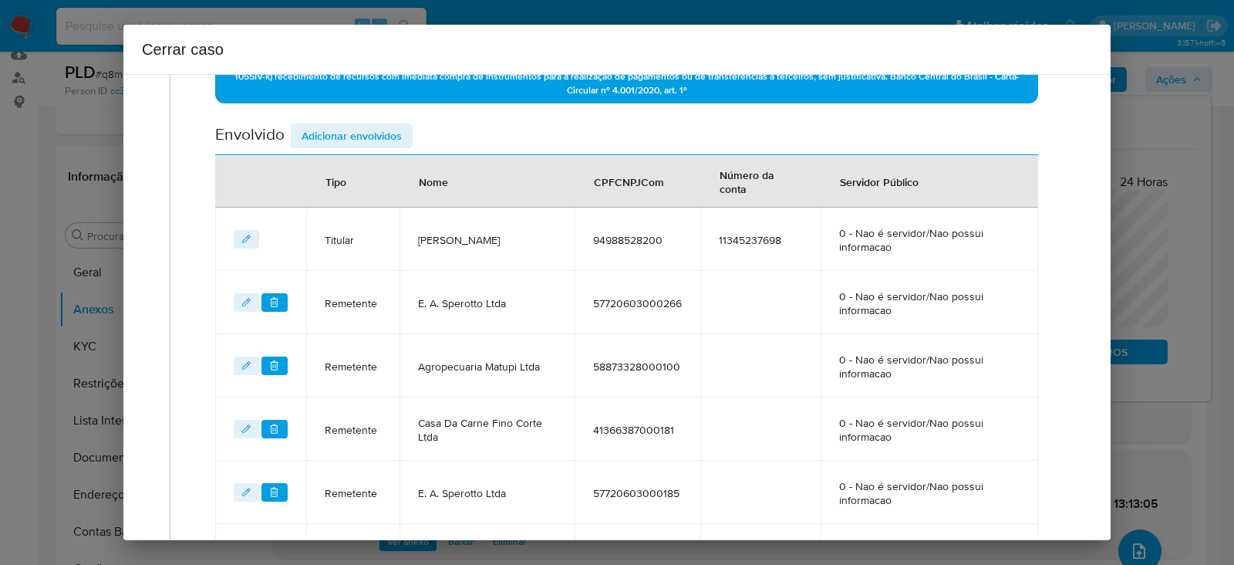
click at [366, 126] on span "Adicionar envolvidos" at bounding box center [352, 136] width 100 height 22
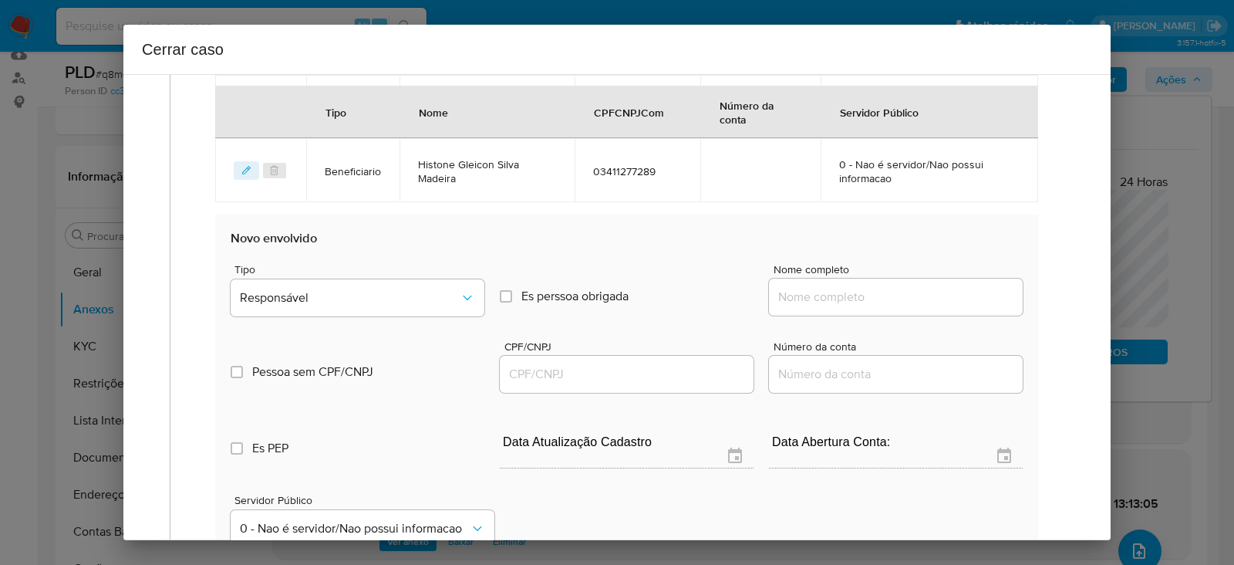
scroll to position [1167, 0]
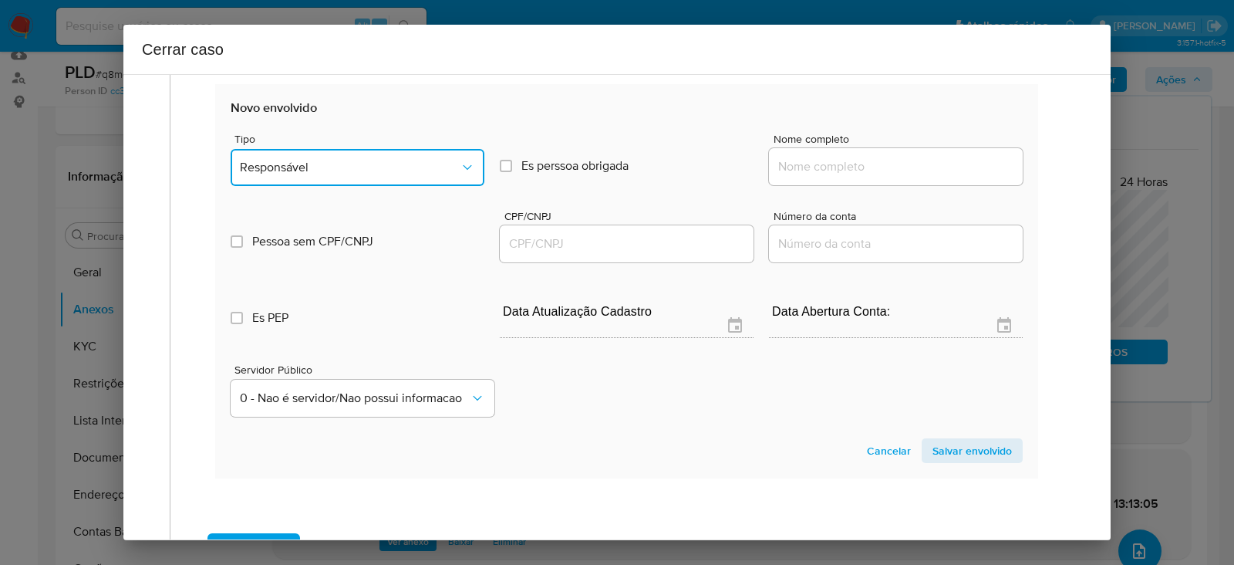
click at [332, 167] on span "Responsável" at bounding box center [350, 167] width 220 height 15
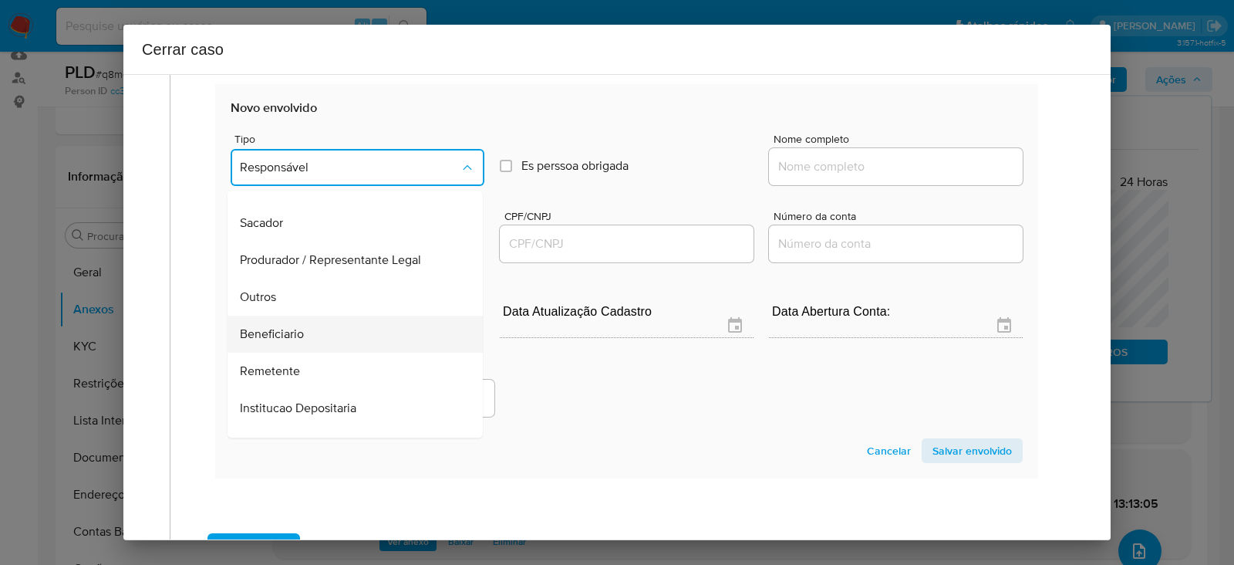
scroll to position [197, 0]
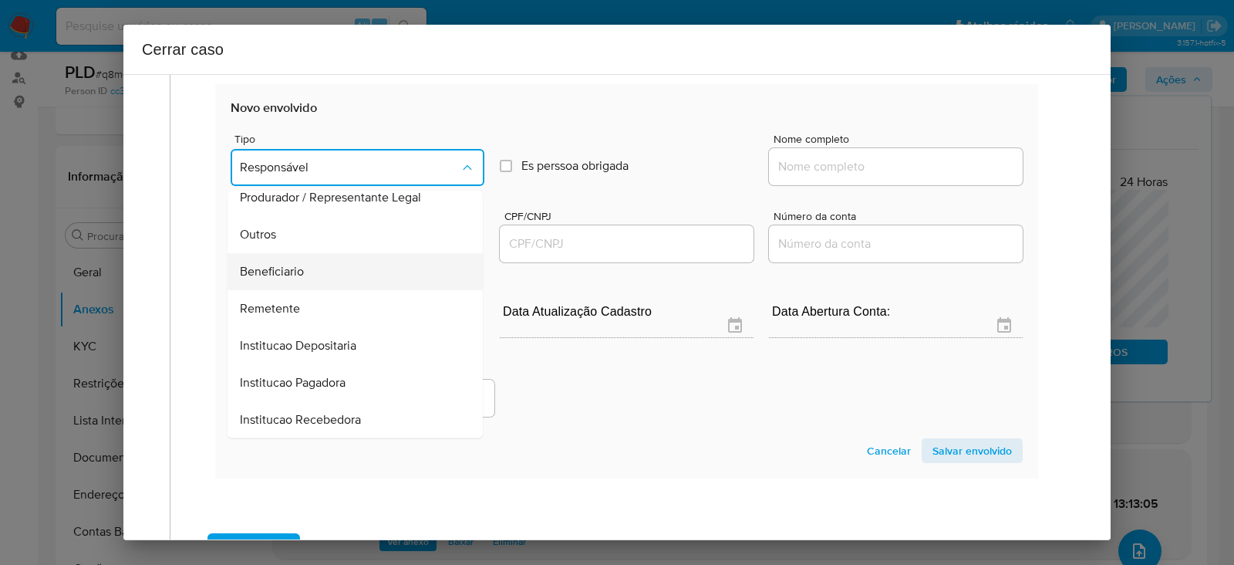
click at [302, 264] on span "Beneficiario" at bounding box center [272, 271] width 64 height 15
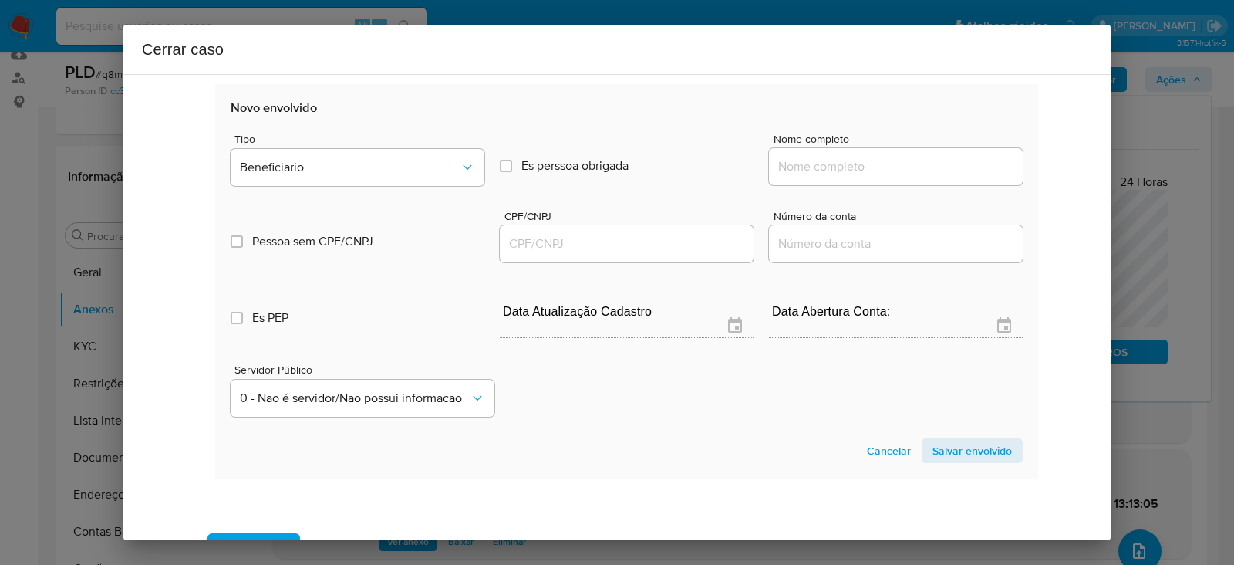
drag, startPoint x: 824, startPoint y: 160, endPoint x: 881, endPoint y: 174, distance: 58.0
click at [825, 160] on input "Nome completo" at bounding box center [896, 167] width 254 height 20
paste input "Isaias Goncalves Da Costa, 63115255268"
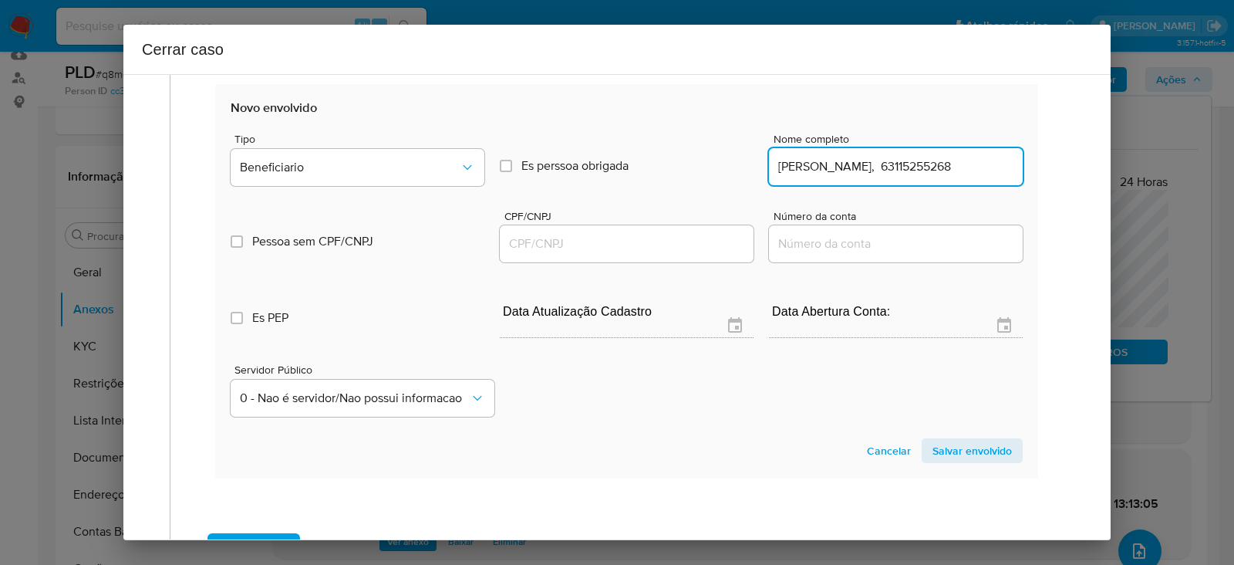
drag, startPoint x: 913, startPoint y: 164, endPoint x: 1269, endPoint y: 158, distance: 355.6
type input "Isaias Goncalves Da Costa"
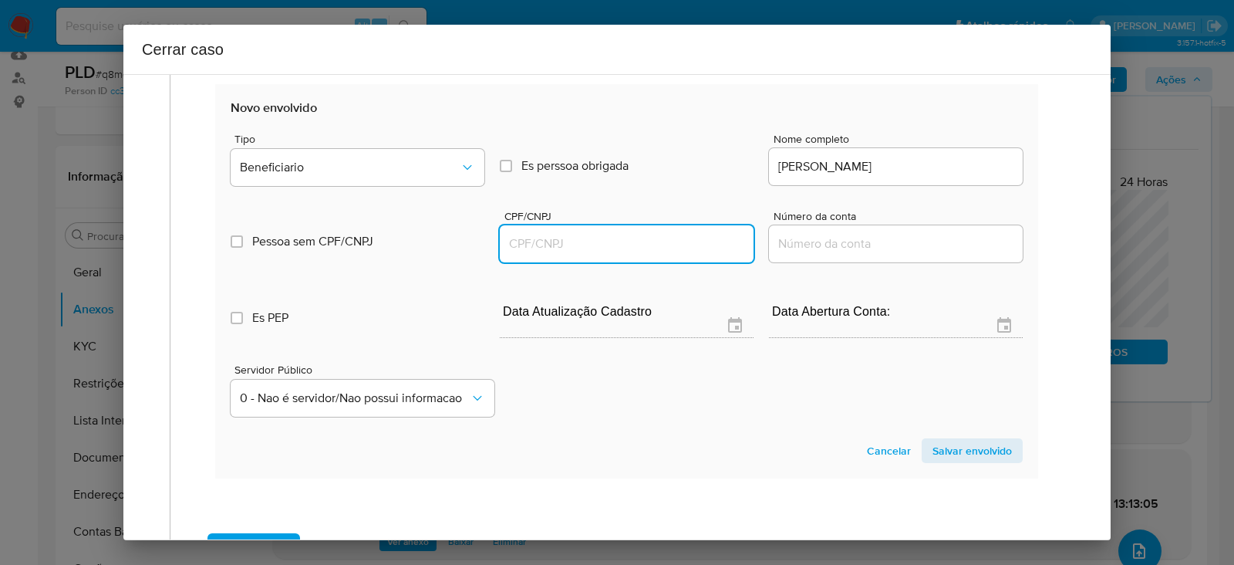
click at [541, 242] on input "CPF/CNPJ" at bounding box center [627, 244] width 254 height 20
paste input "63115255268"
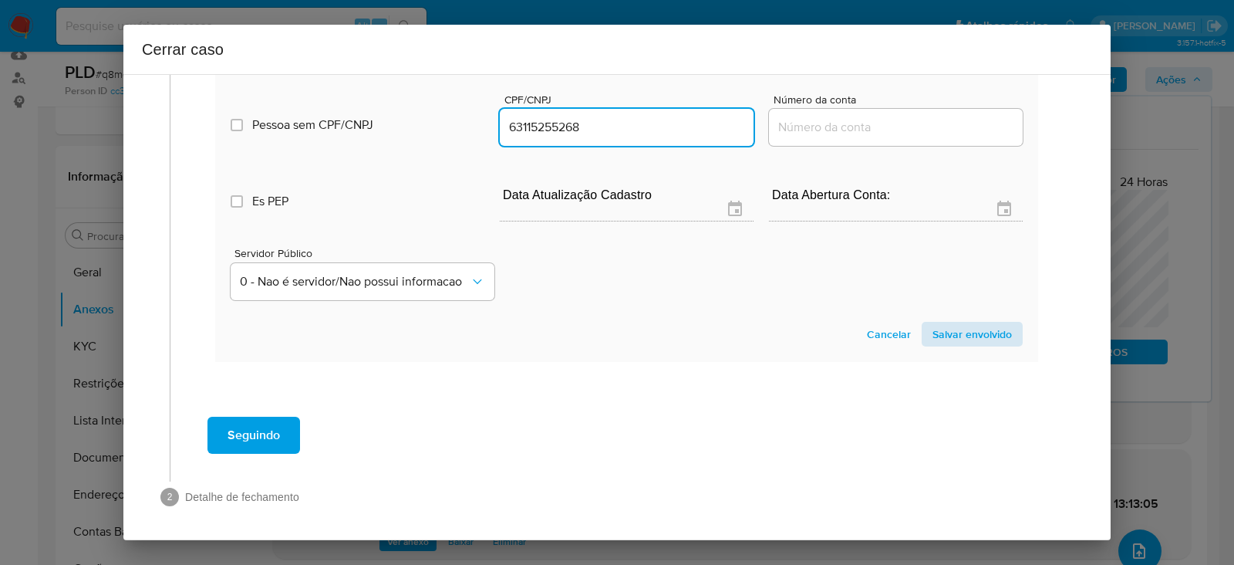
type input "63115255268"
click at [932, 325] on span "Salvar envolvido" at bounding box center [971, 334] width 79 height 22
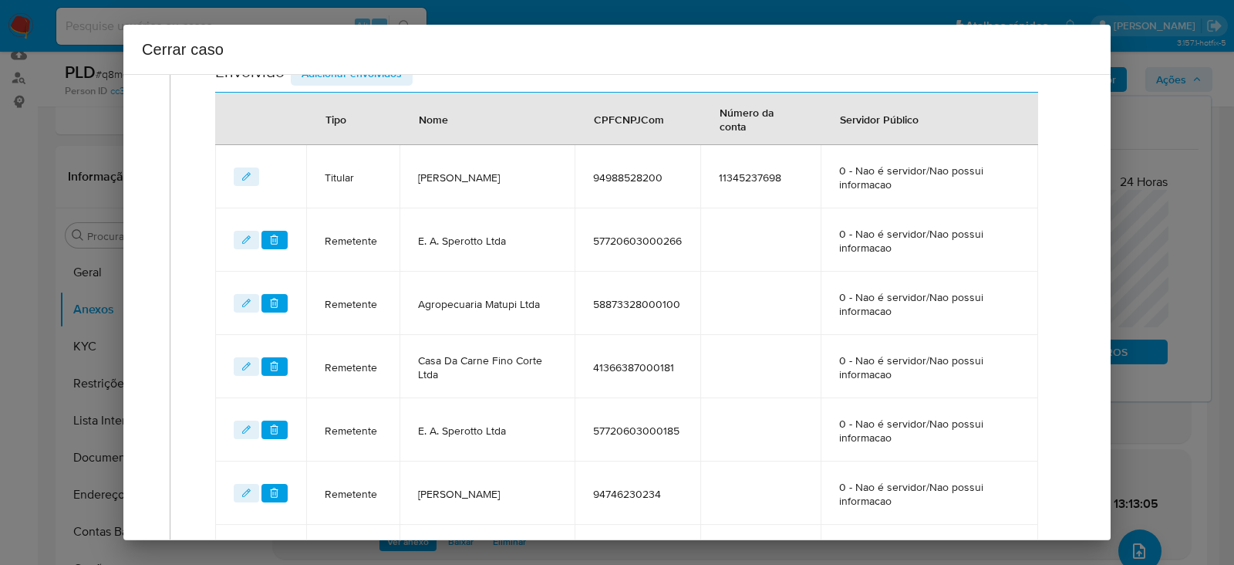
scroll to position [459, 0]
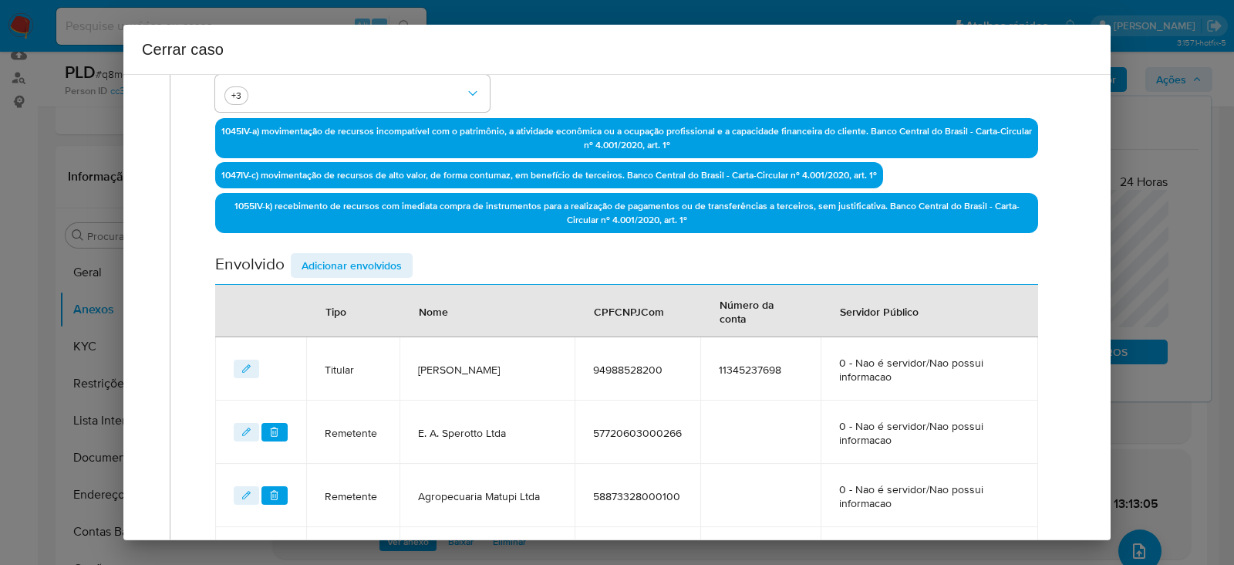
click at [339, 271] on span "Adicionar envolvidos" at bounding box center [352, 266] width 100 height 22
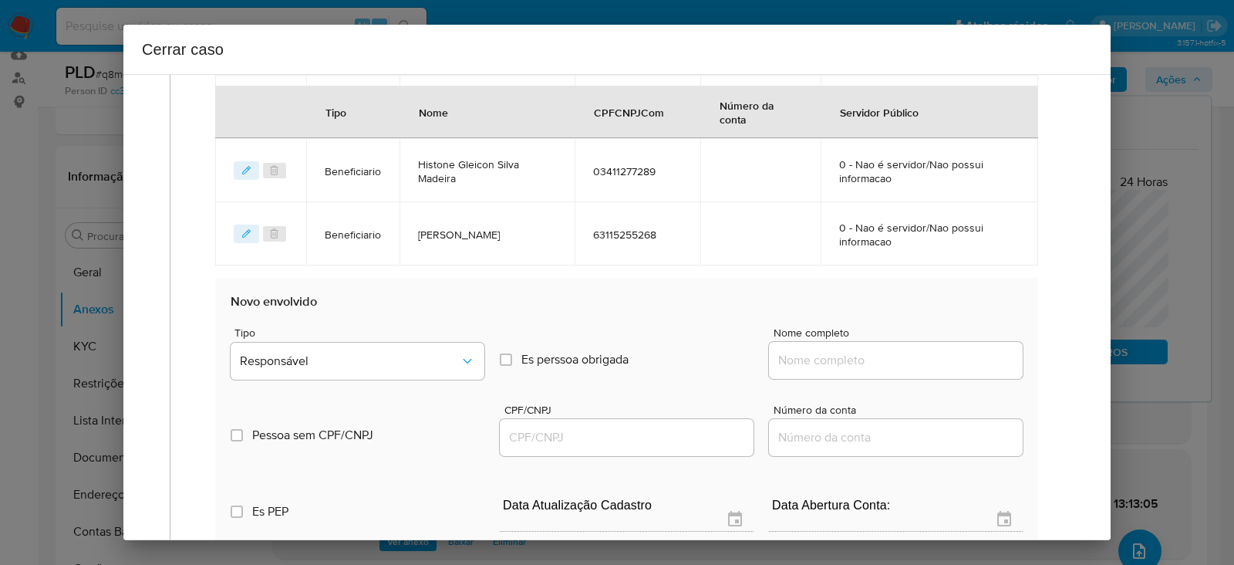
scroll to position [1037, 0]
click at [319, 352] on span "Responsável" at bounding box center [350, 359] width 220 height 15
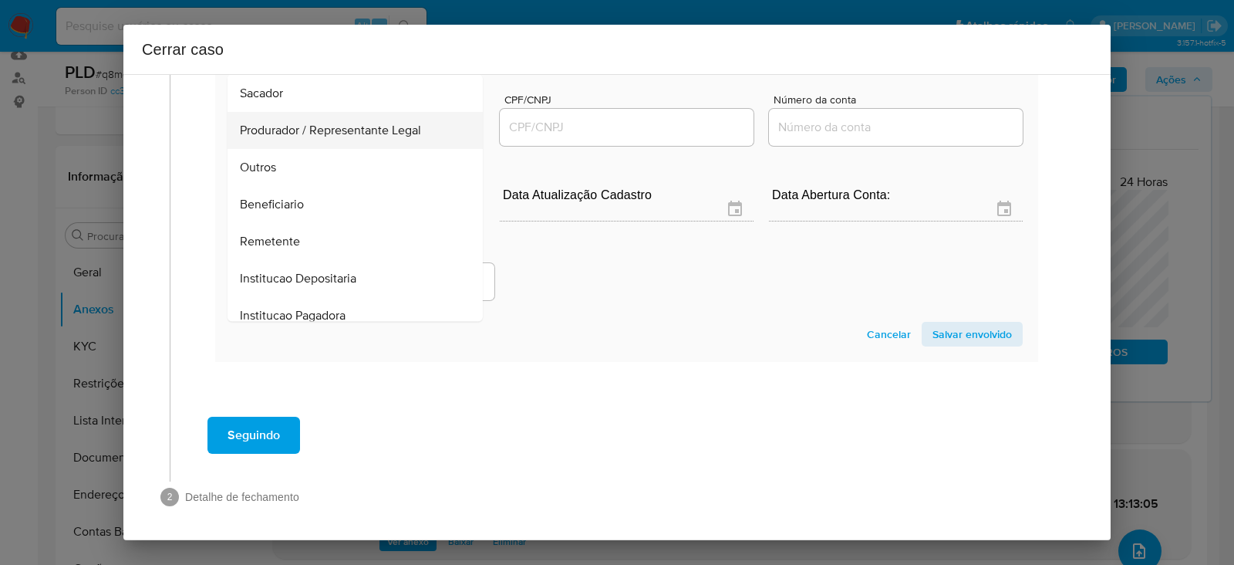
scroll to position [197, 0]
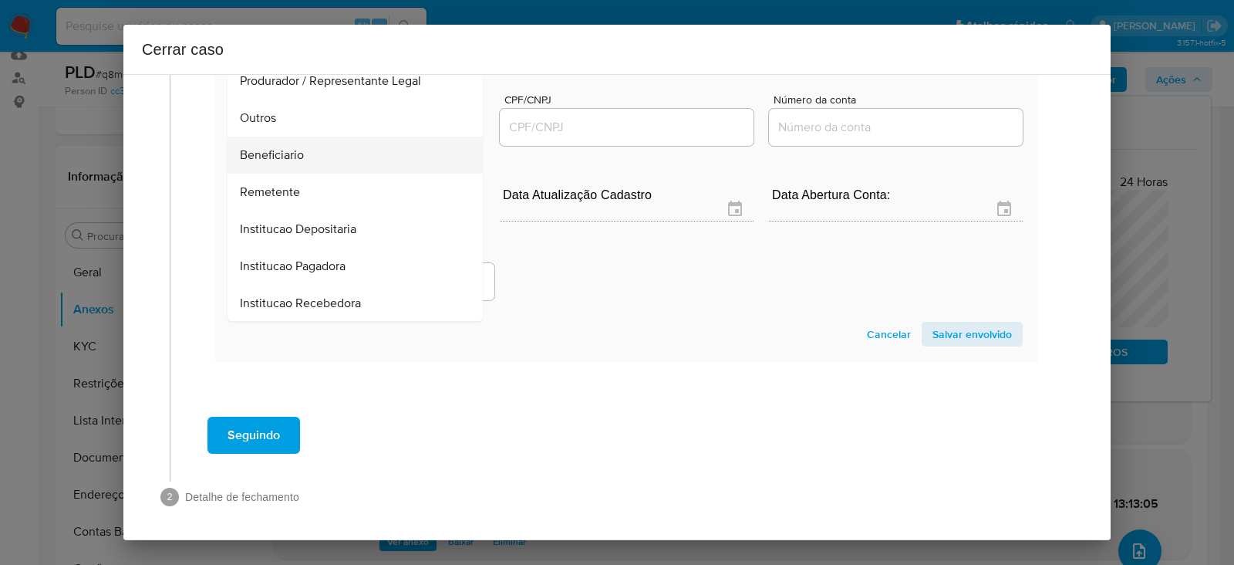
click at [270, 147] on span "Beneficiario" at bounding box center [272, 154] width 64 height 15
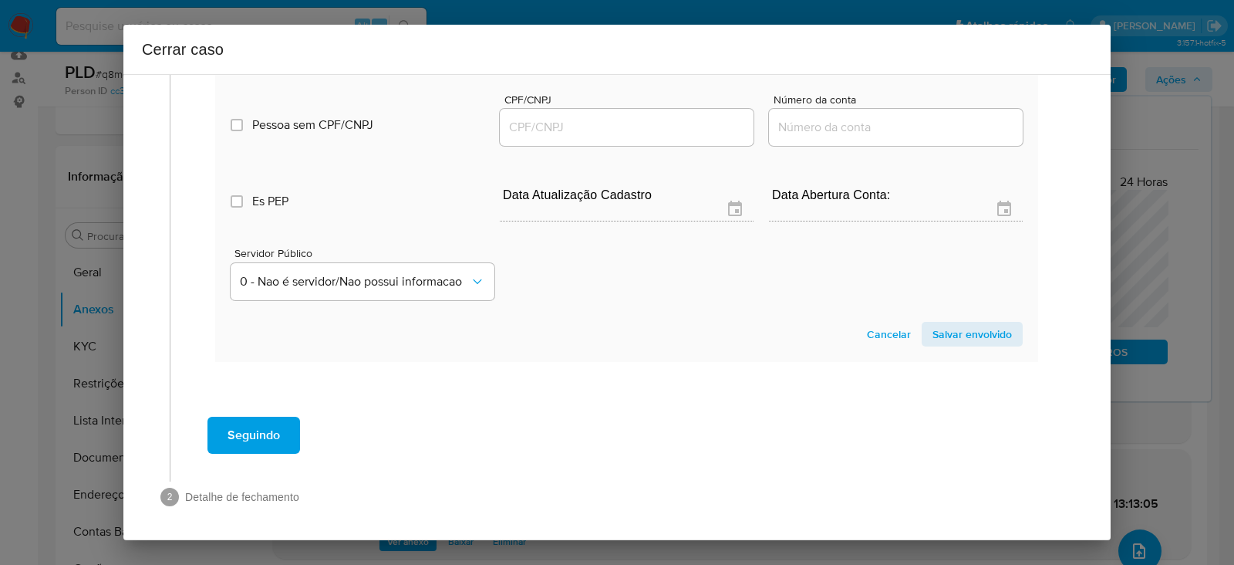
scroll to position [1087, 0]
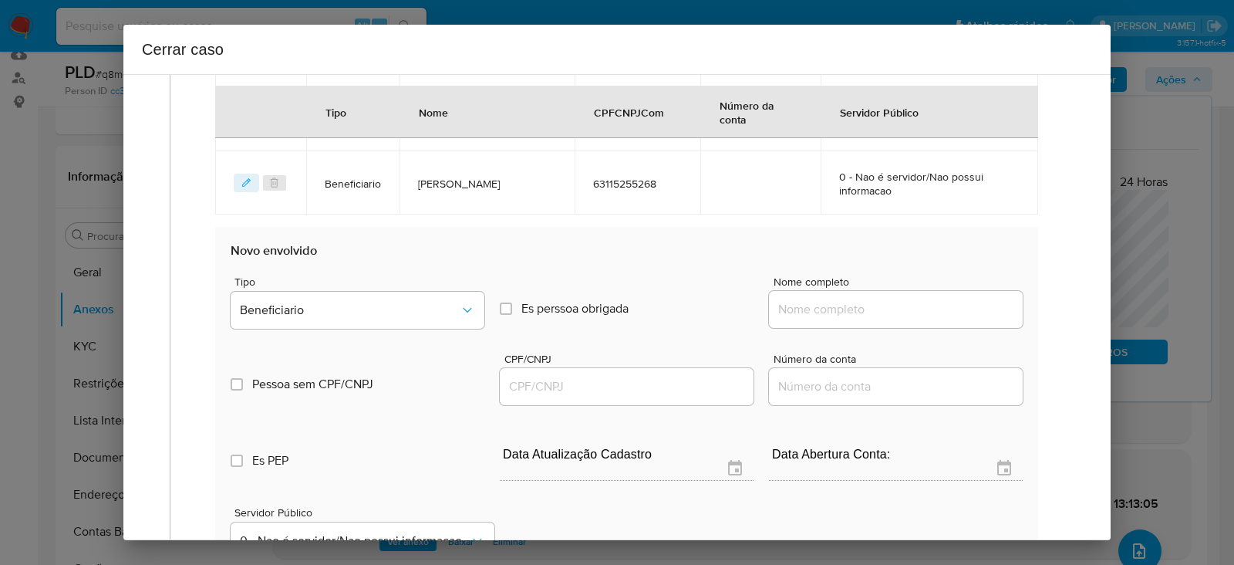
click at [782, 293] on div at bounding box center [896, 309] width 254 height 37
click at [819, 309] on input "Nome completo" at bounding box center [896, 309] width 254 height 20
paste input "Anderson Ecks Volpin, 02553372990"
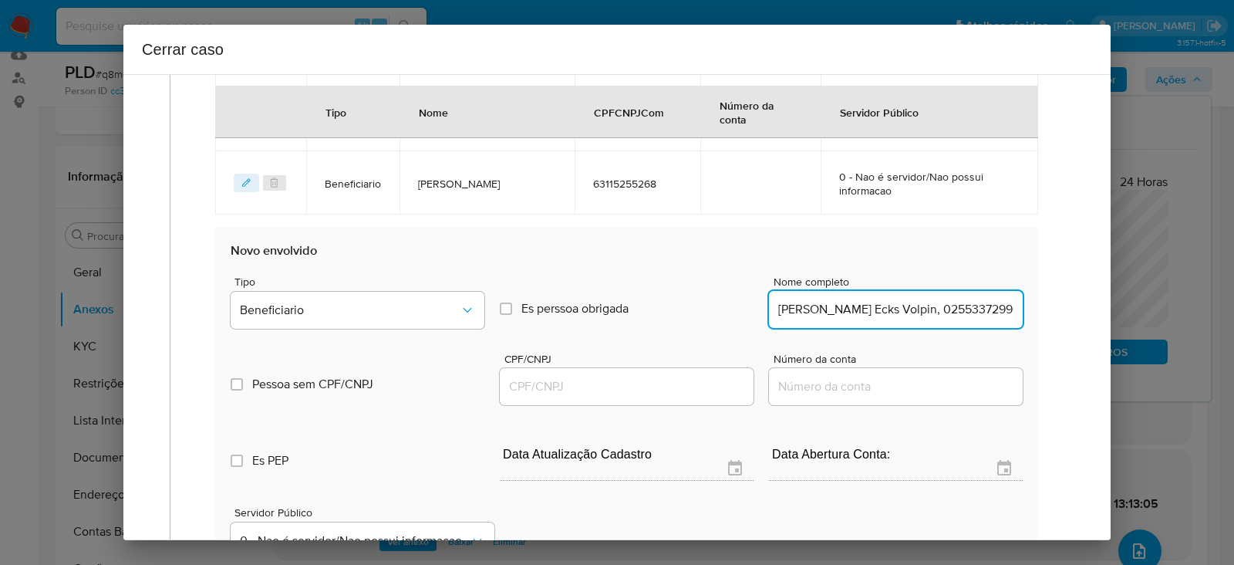
drag, startPoint x: 885, startPoint y: 308, endPoint x: 1214, endPoint y: 306, distance: 328.6
click at [1214, 306] on div "Cerrar caso 1 Informação completa Geral Data de início 01/07/2025 Data Fin 28/0…" at bounding box center [617, 282] width 1234 height 565
type input "Anderson Ecks Volpin"
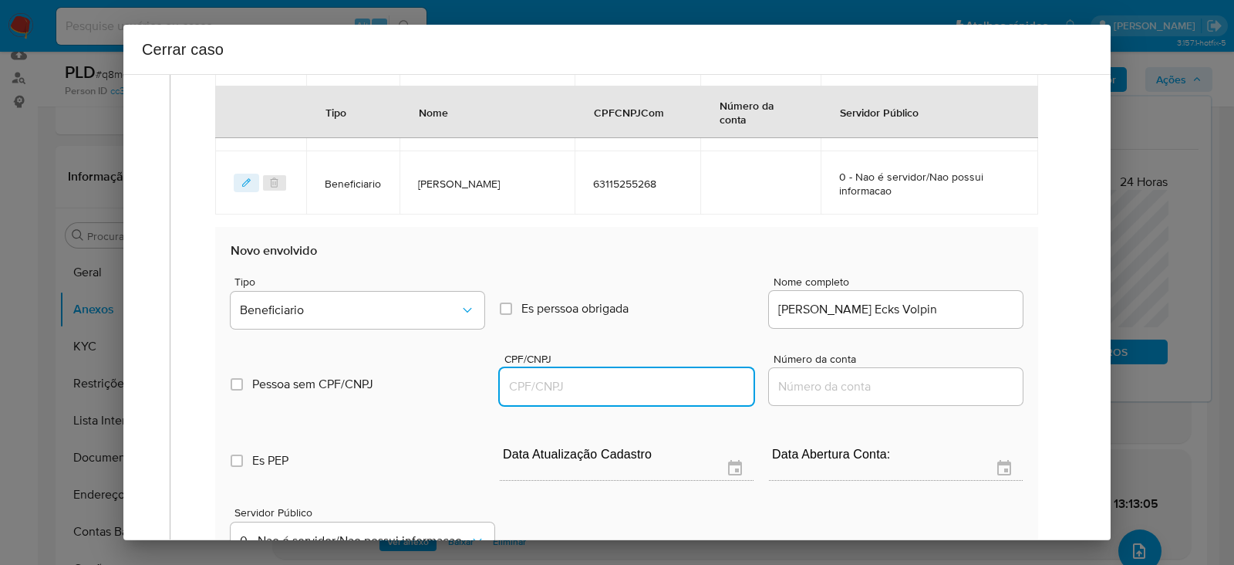
click at [563, 379] on input "CPF/CNPJ" at bounding box center [627, 386] width 254 height 20
paste input "02553372990"
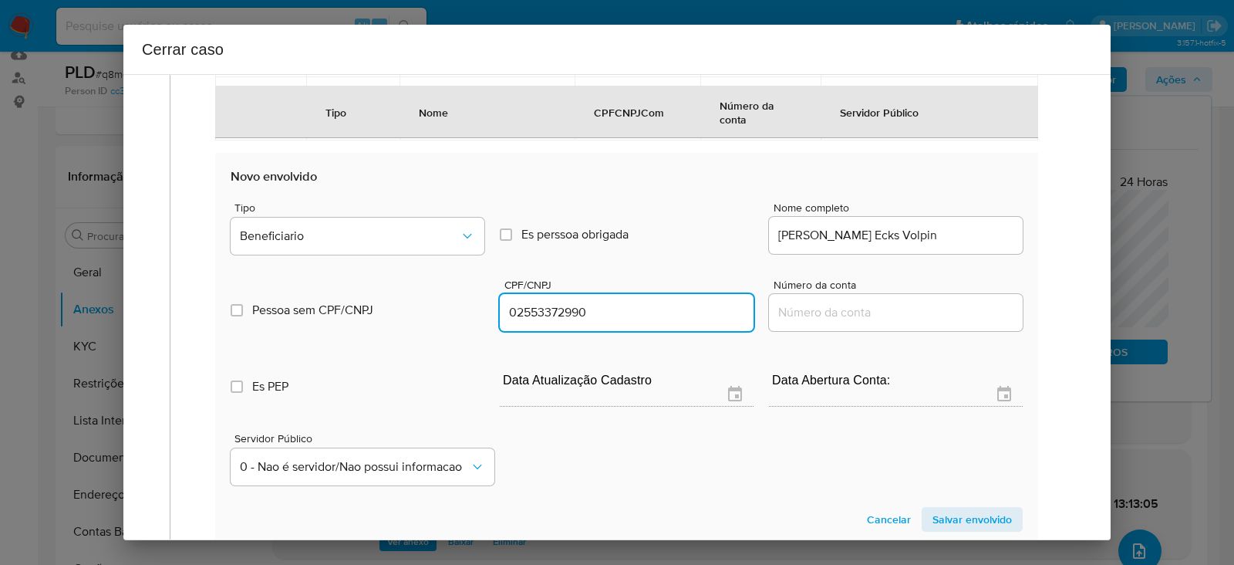
scroll to position [1280, 0]
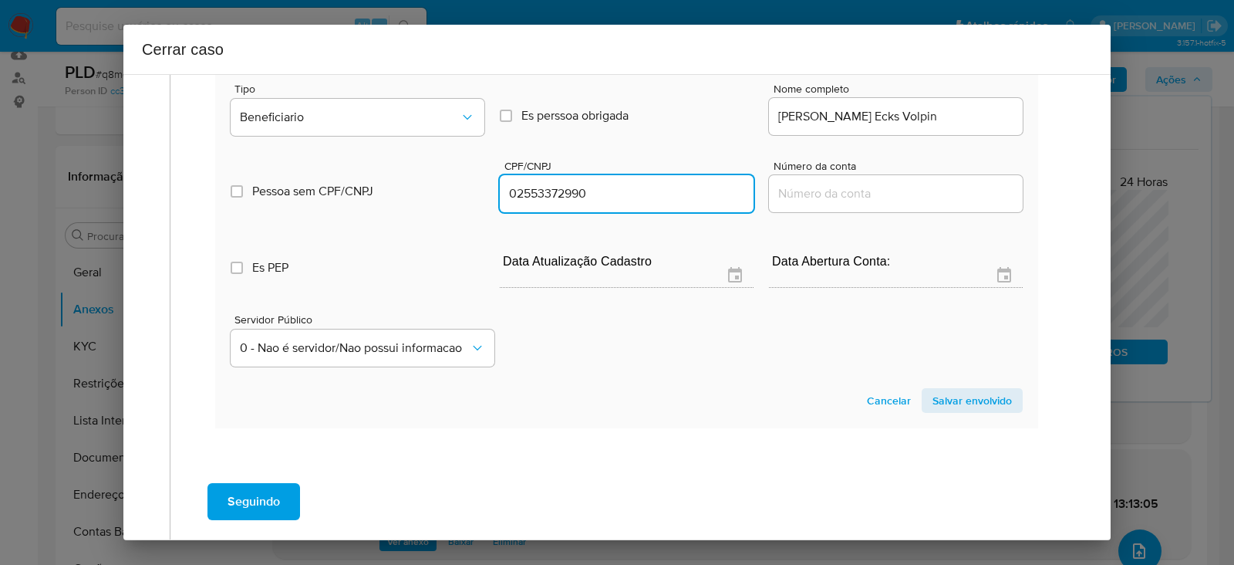
type input "2553372990"
drag, startPoint x: 957, startPoint y: 427, endPoint x: 956, endPoint y: 410, distance: 16.2
click at [952, 394] on span "Salvar envolvido" at bounding box center [971, 400] width 79 height 22
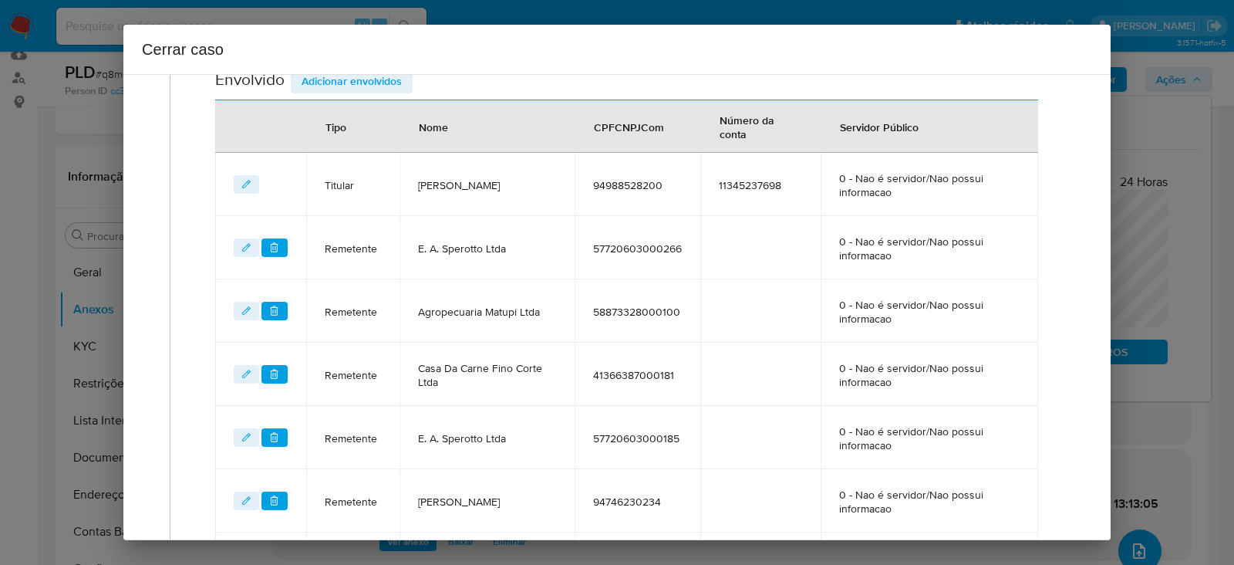
scroll to position [619, 0]
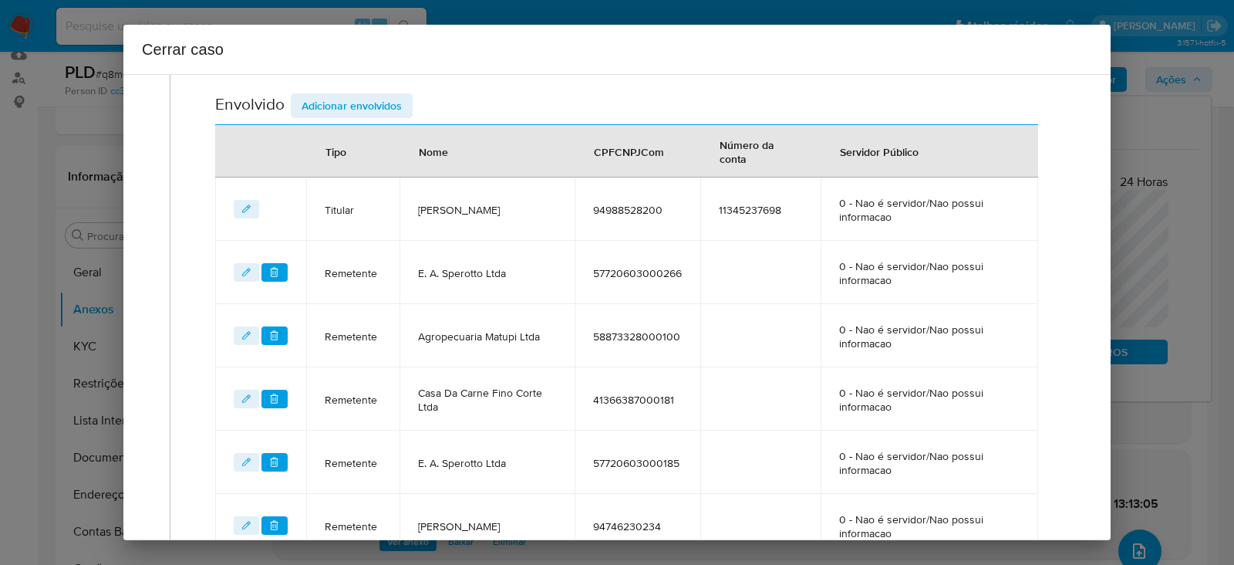
click at [339, 95] on span "Adicionar envolvidos" at bounding box center [352, 106] width 100 height 22
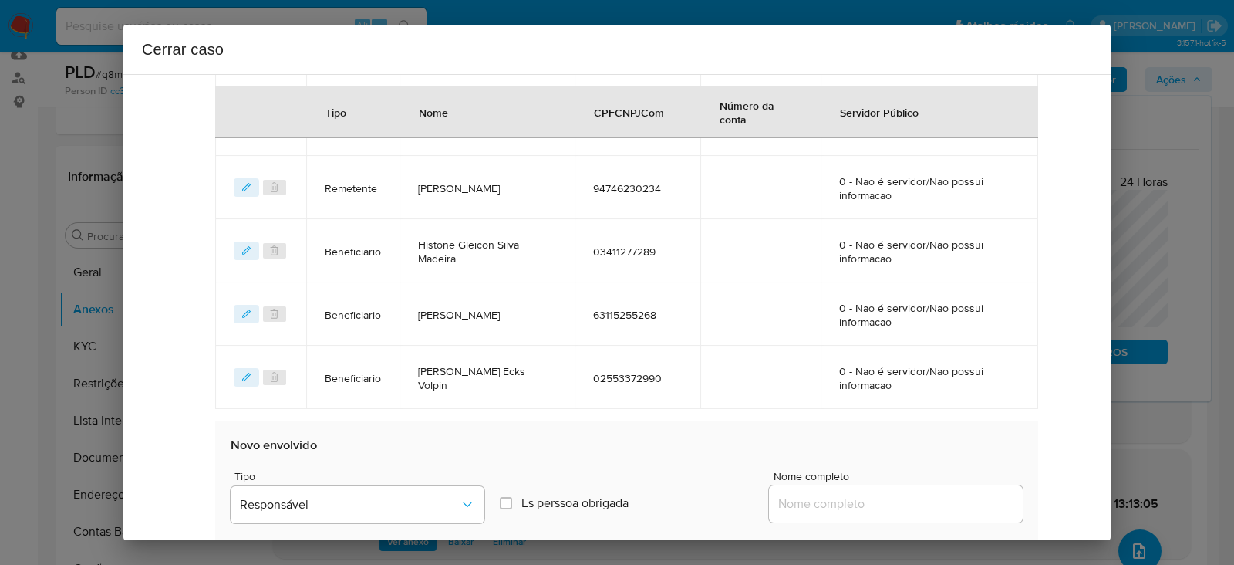
scroll to position [1197, 0]
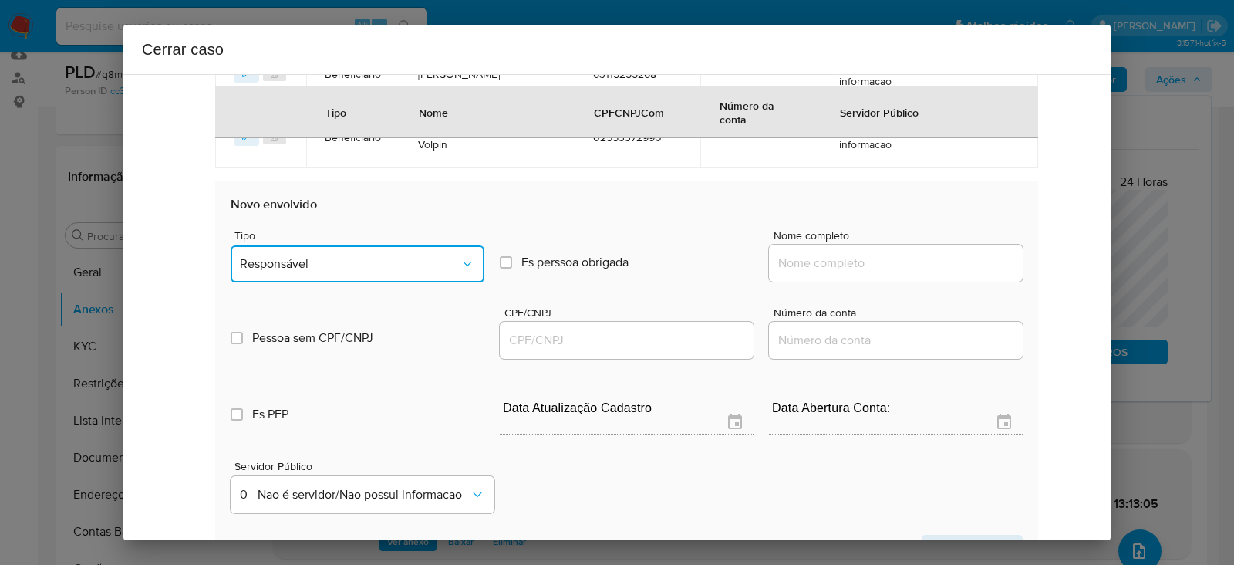
click at [343, 256] on span "Responsável" at bounding box center [350, 263] width 220 height 15
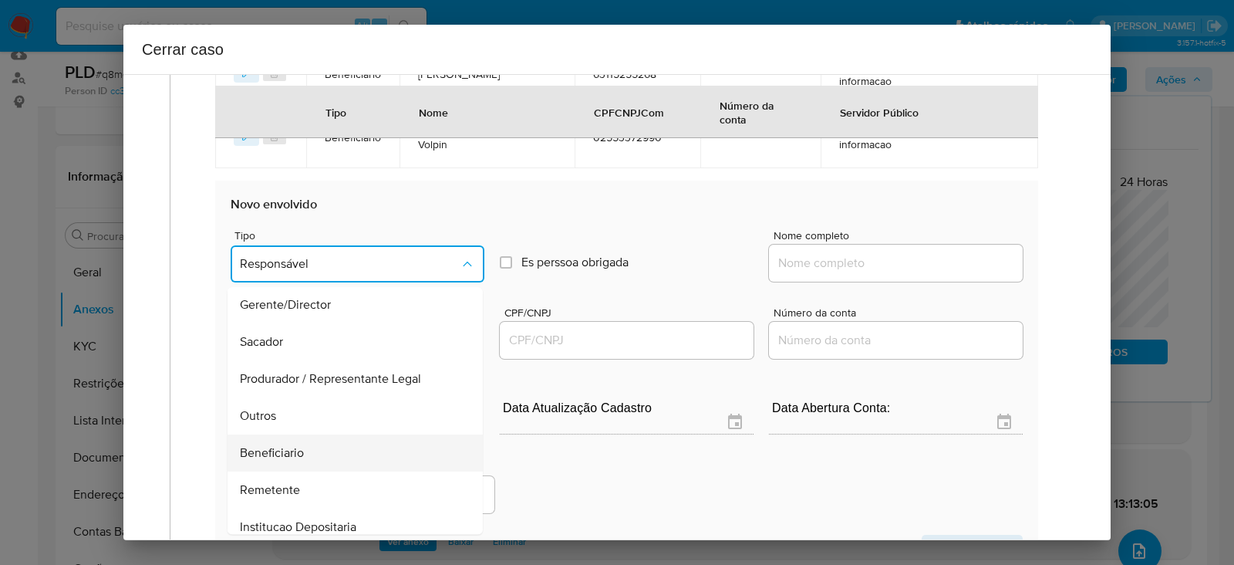
scroll to position [197, 0]
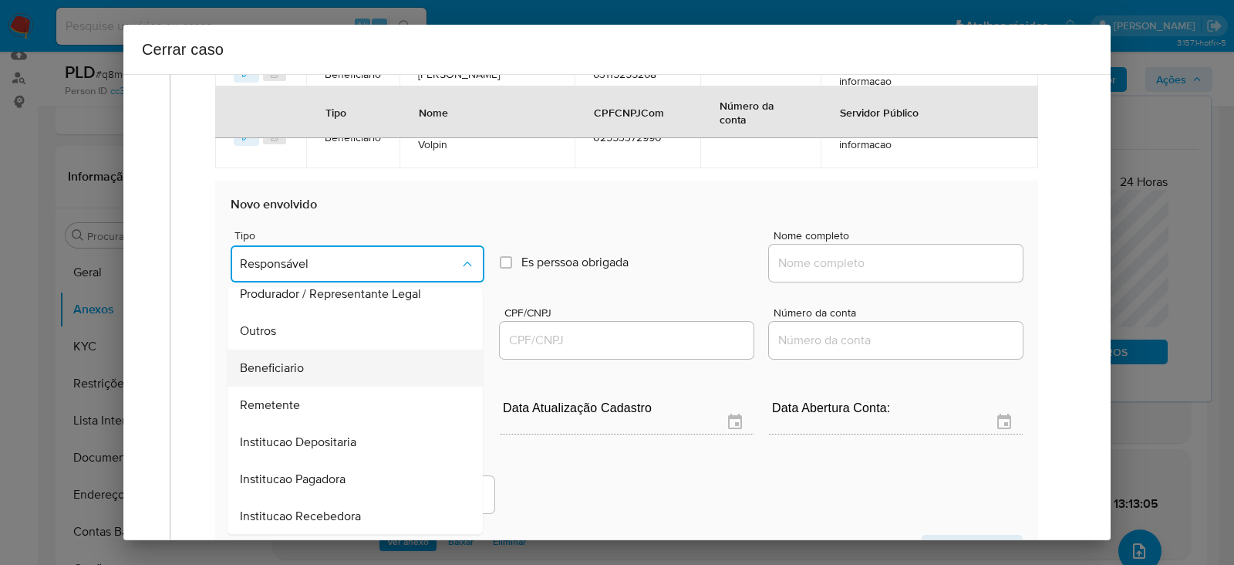
click at [287, 368] on span "Beneficiario" at bounding box center [272, 367] width 64 height 15
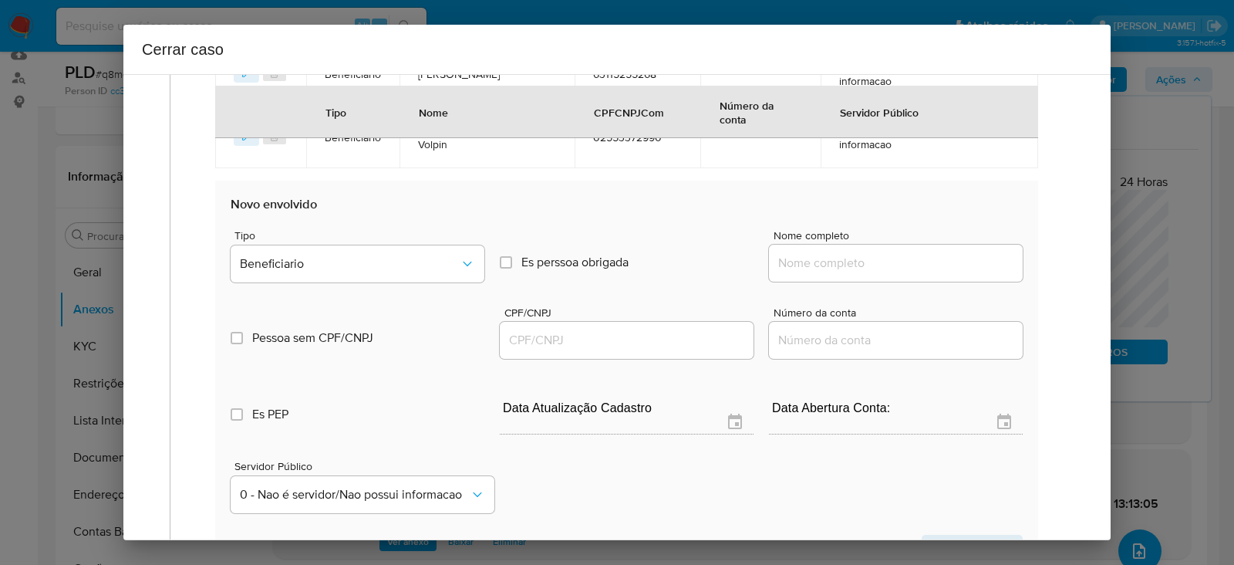
click at [825, 255] on input "Nome completo" at bounding box center [896, 263] width 254 height 20
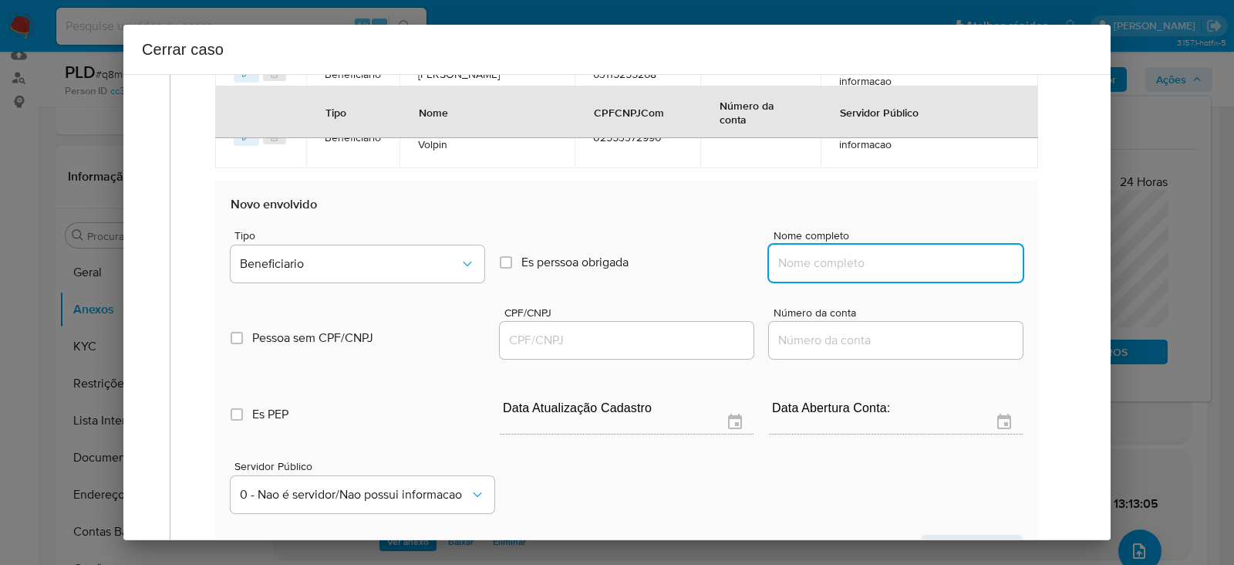
paste input "Pedro Batista De Moura, 02477285270"
drag, startPoint x: 897, startPoint y: 260, endPoint x: 1247, endPoint y: 261, distance: 350.2
type input "Pedro Batista De Moura"
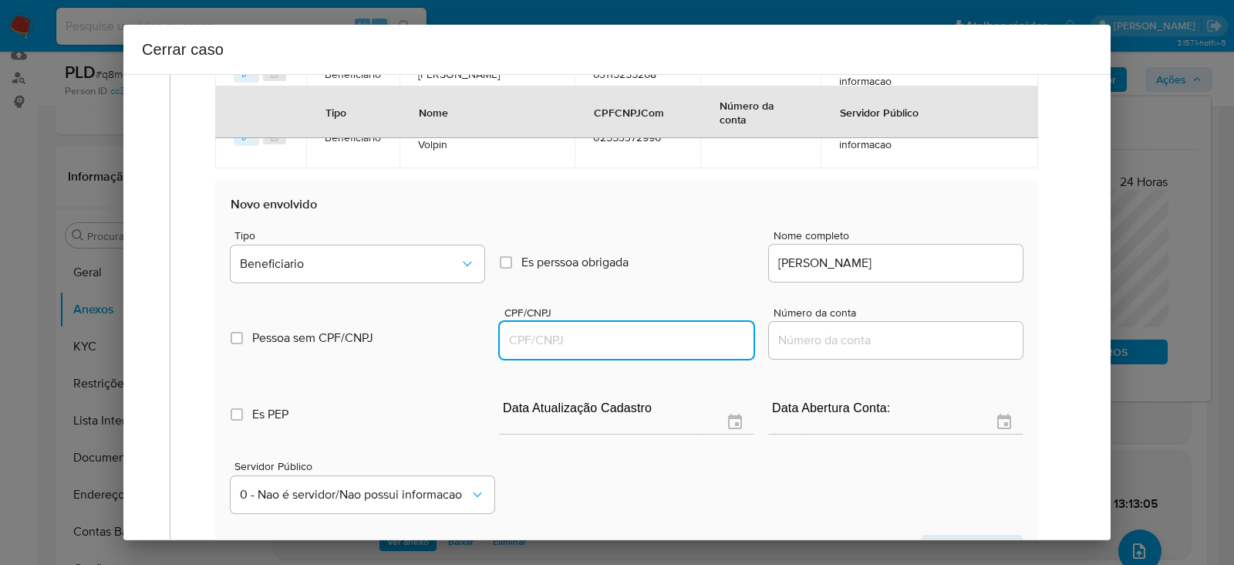
click at [578, 342] on input "CPF/CNPJ" at bounding box center [627, 340] width 254 height 20
paste input "02477285270"
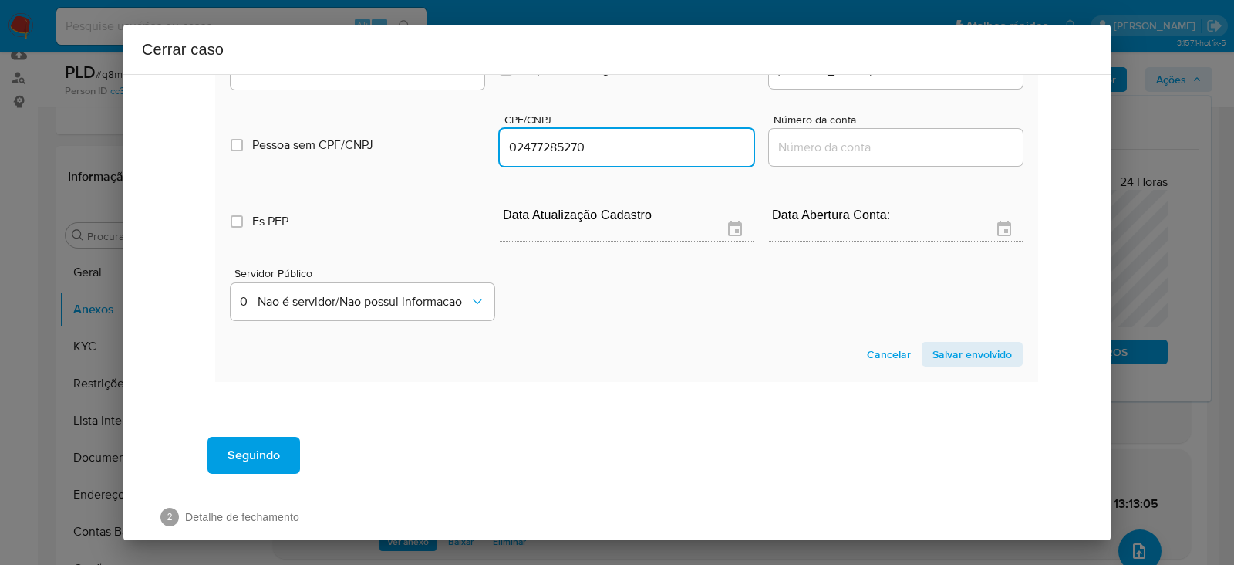
type input "2477285270"
click at [963, 343] on span "Salvar envolvido" at bounding box center [971, 354] width 79 height 22
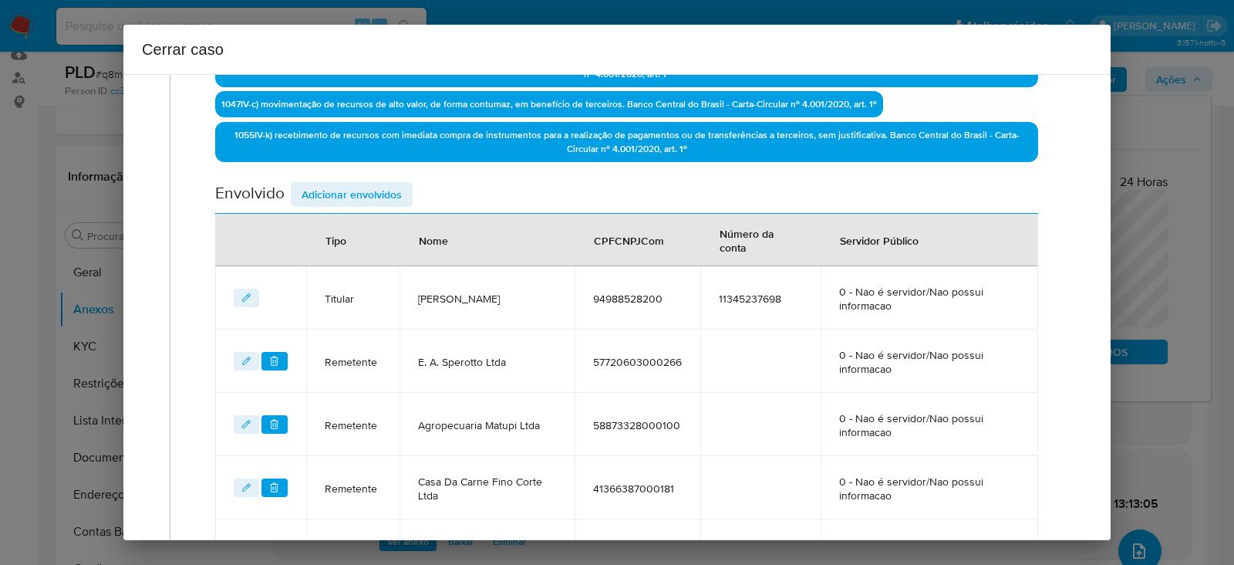
scroll to position [489, 0]
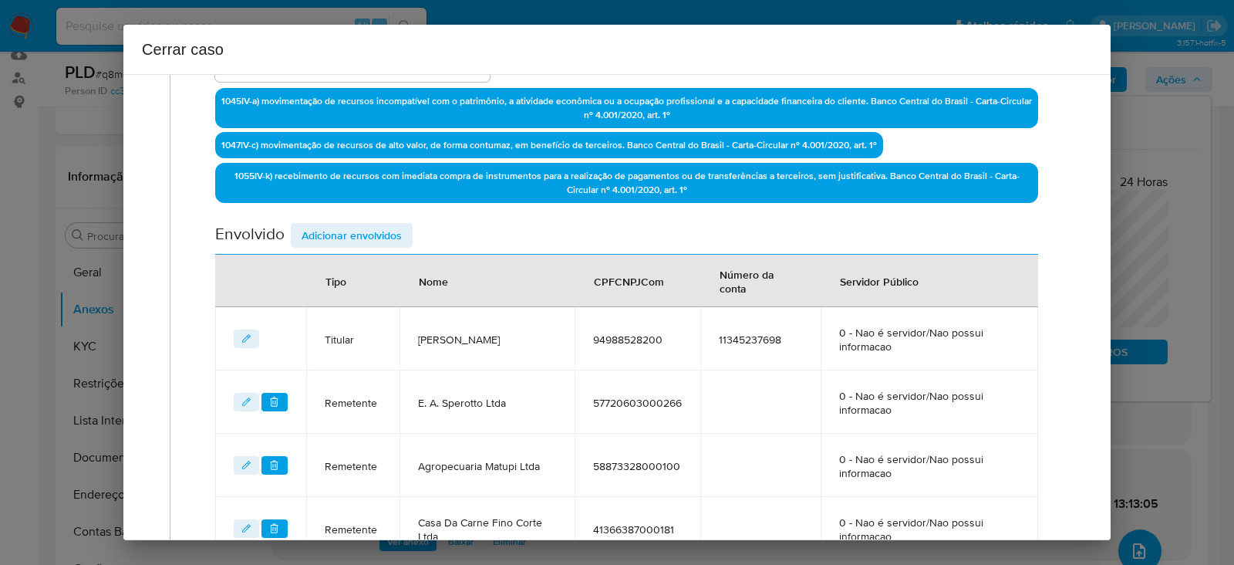
click at [336, 230] on span "Adicionar envolvidos" at bounding box center [352, 235] width 100 height 22
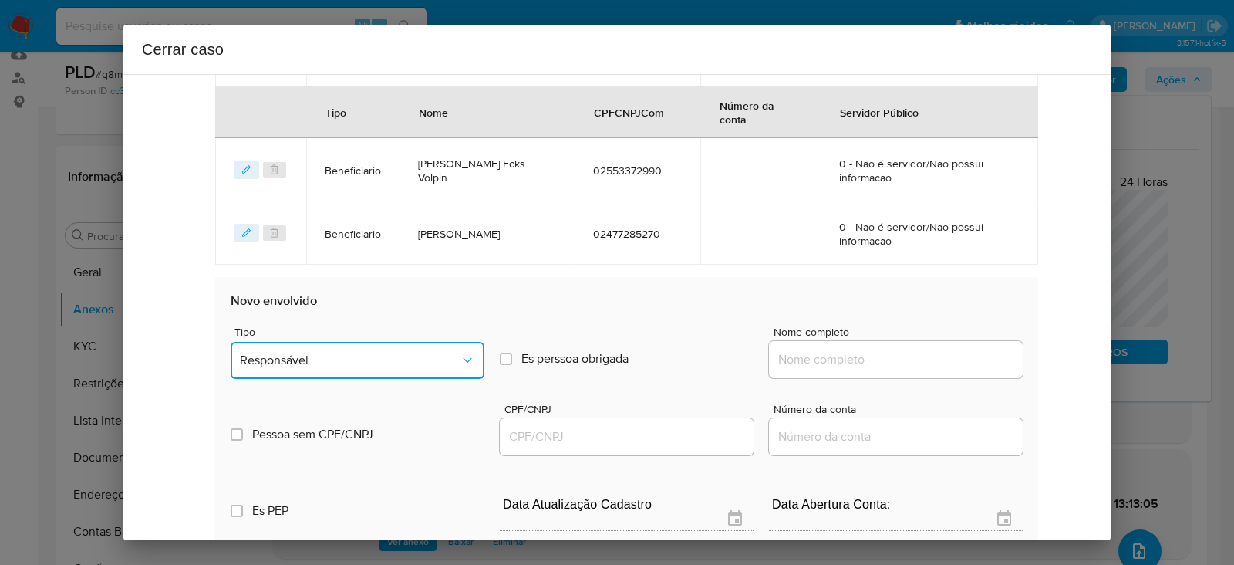
click at [330, 346] on button "Responsável" at bounding box center [358, 360] width 254 height 37
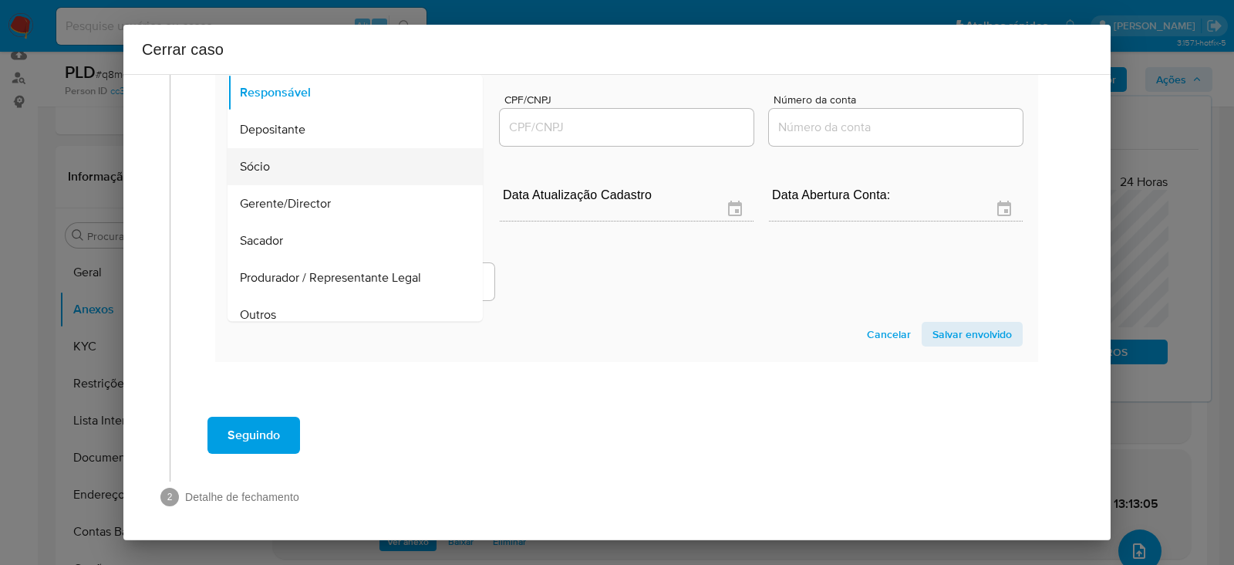
scroll to position [197, 0]
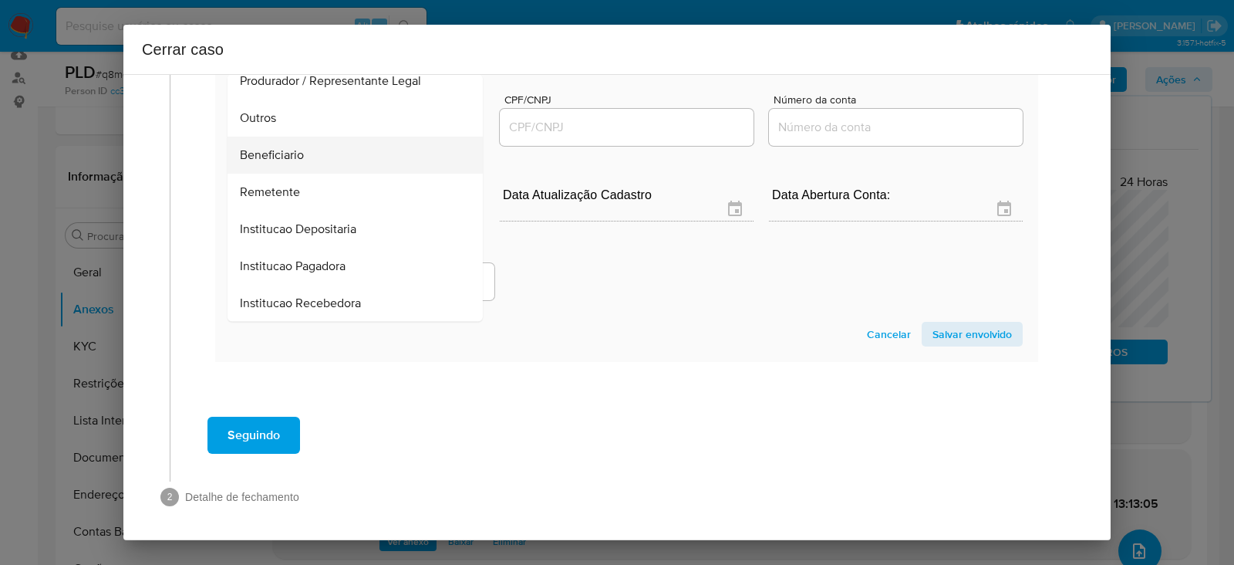
click at [285, 140] on div "Beneficiario" at bounding box center [350, 155] width 221 height 37
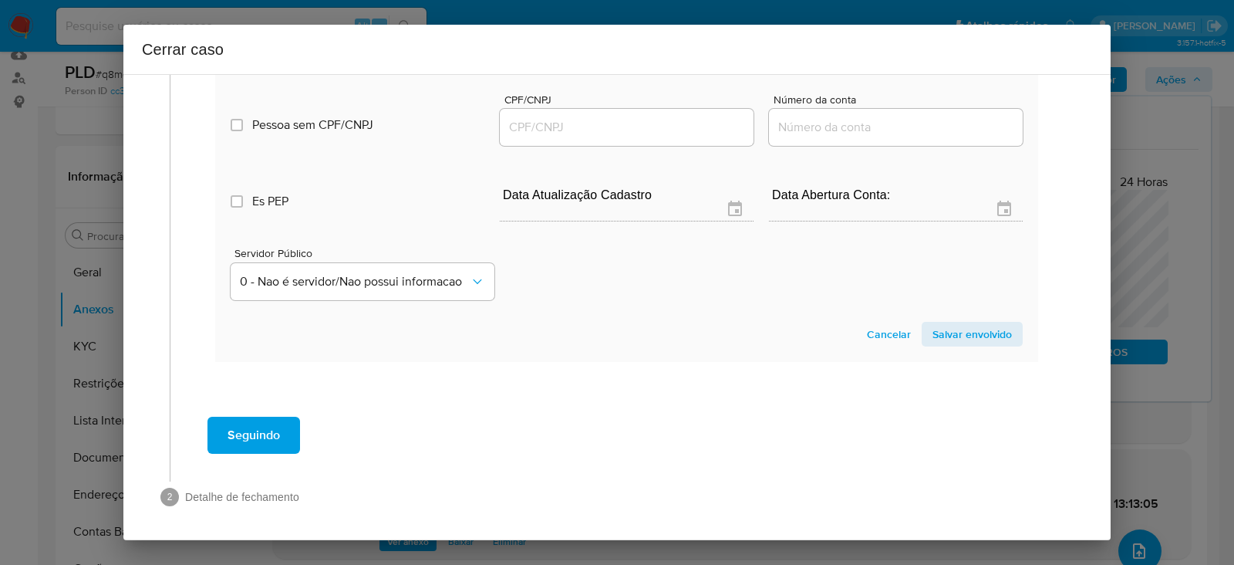
scroll to position [1214, 0]
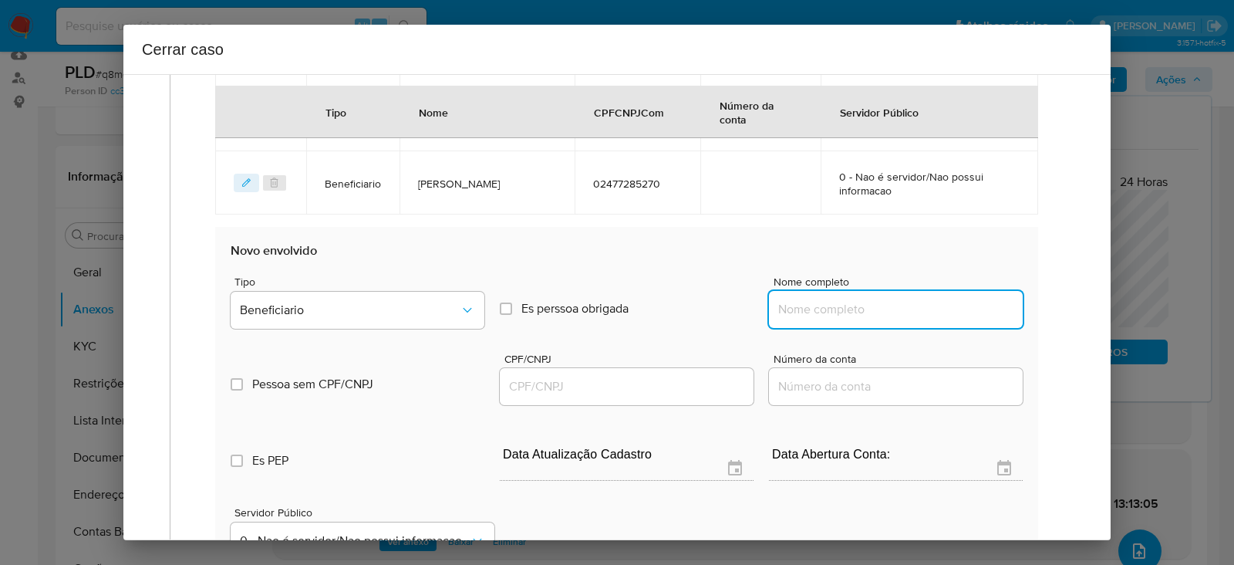
drag, startPoint x: 799, startPoint y: 312, endPoint x: 1025, endPoint y: 310, distance: 226.0
click at [806, 309] on input "Nome completo" at bounding box center [896, 309] width 254 height 20
paste input "Ludmilli Silva De Oliveira, 08381220270"
drag, startPoint x: 900, startPoint y: 307, endPoint x: 1249, endPoint y: 302, distance: 349.4
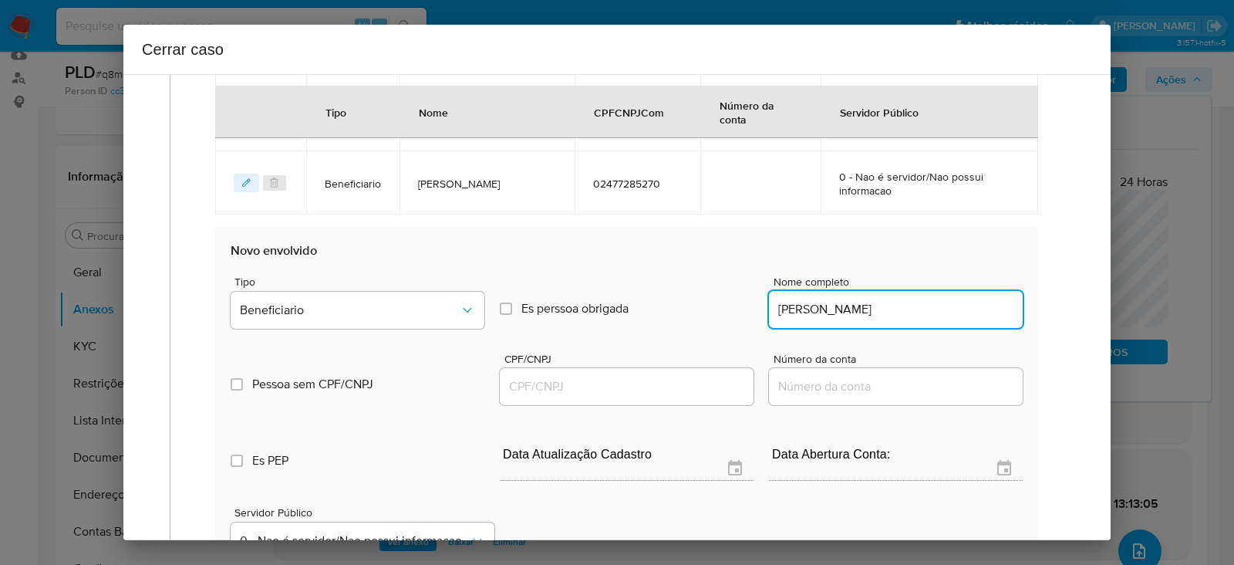
type input "Ludmilli Silva De Oliveira"
click at [542, 386] on input "CPF/CNPJ" at bounding box center [627, 386] width 254 height 20
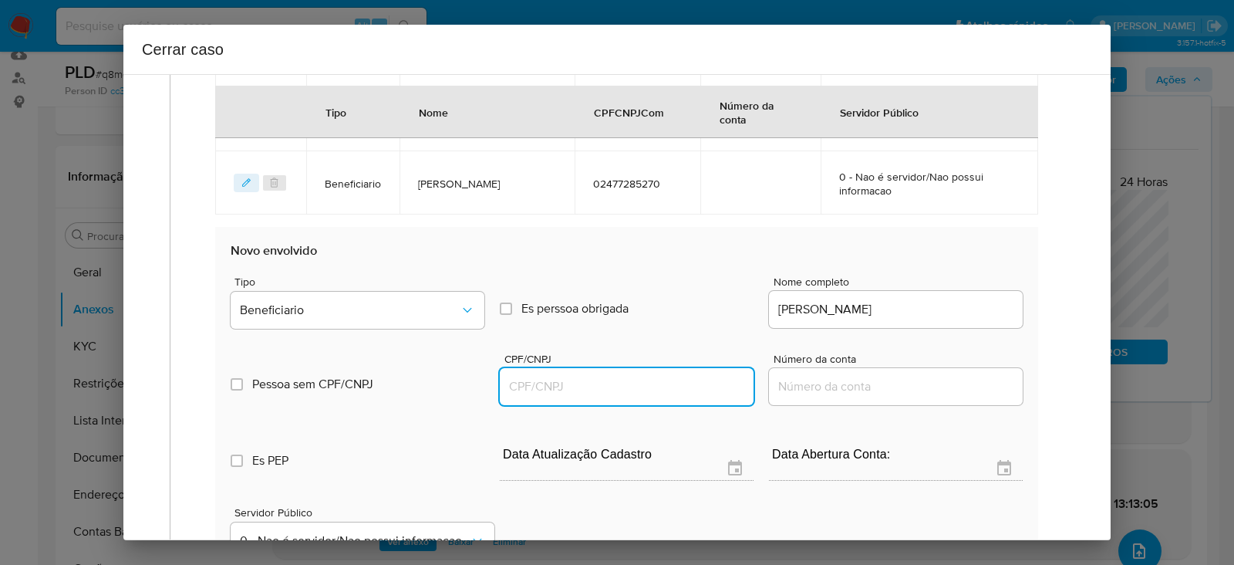
paste input "08381220270"
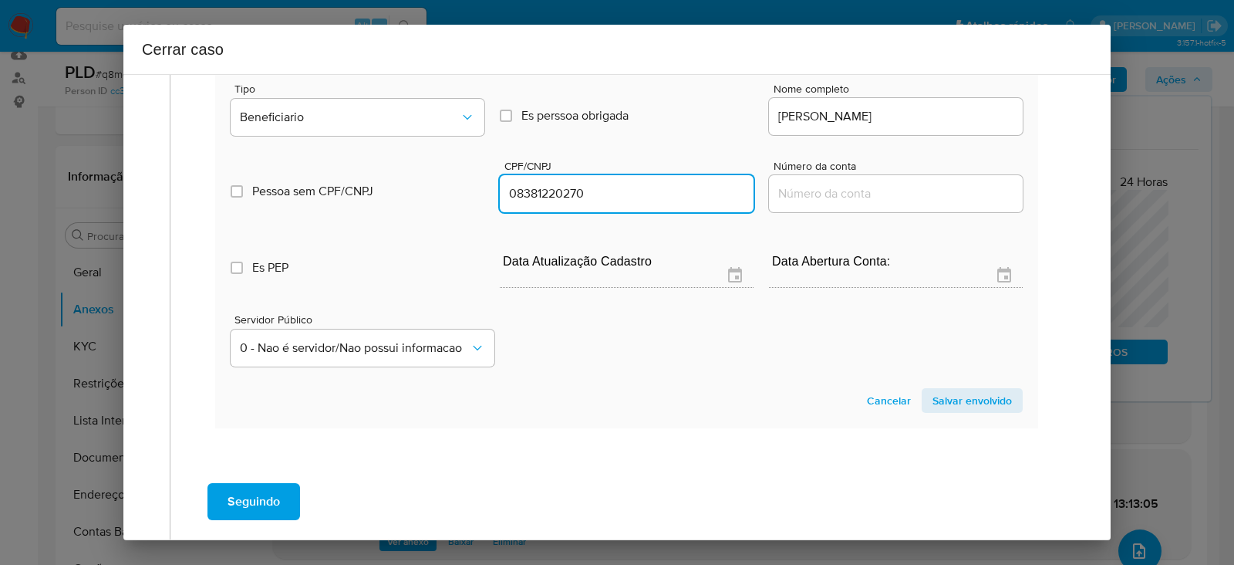
type input "8381220270"
click at [952, 395] on span "Salvar envolvido" at bounding box center [971, 400] width 79 height 22
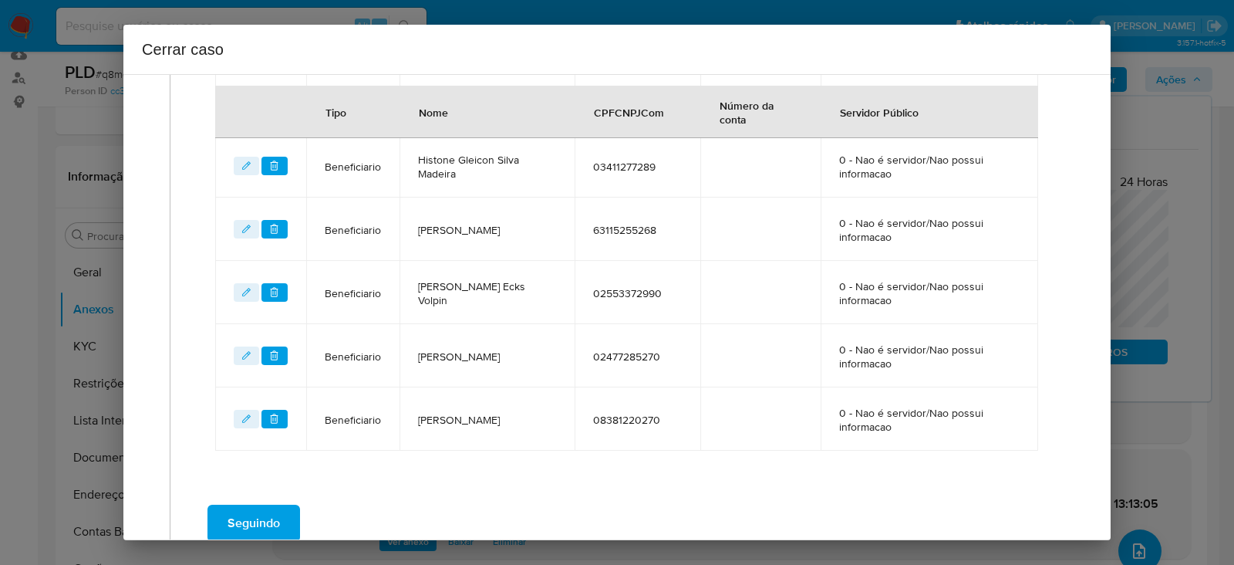
scroll to position [1130, 0]
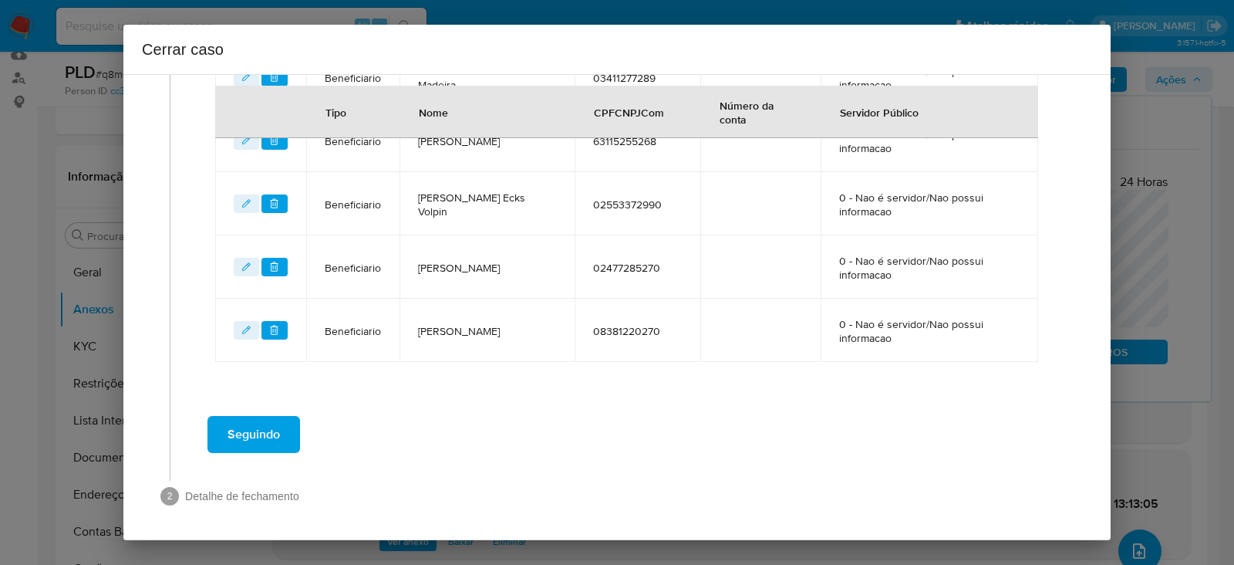
click at [258, 426] on span "Seguindo" at bounding box center [254, 434] width 52 height 34
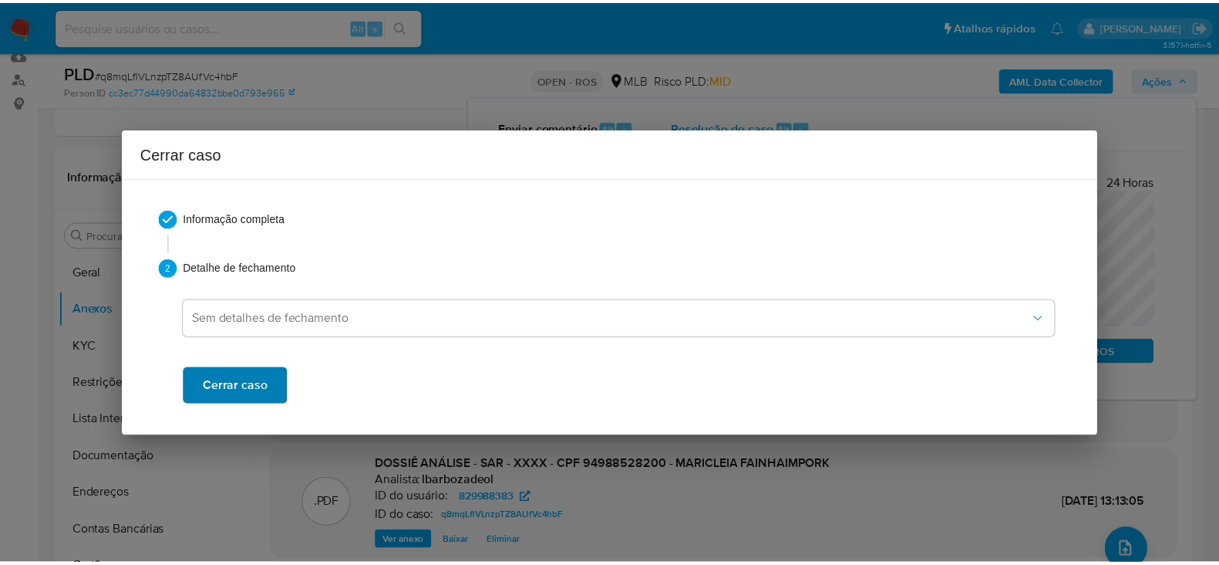
scroll to position [1608, 0]
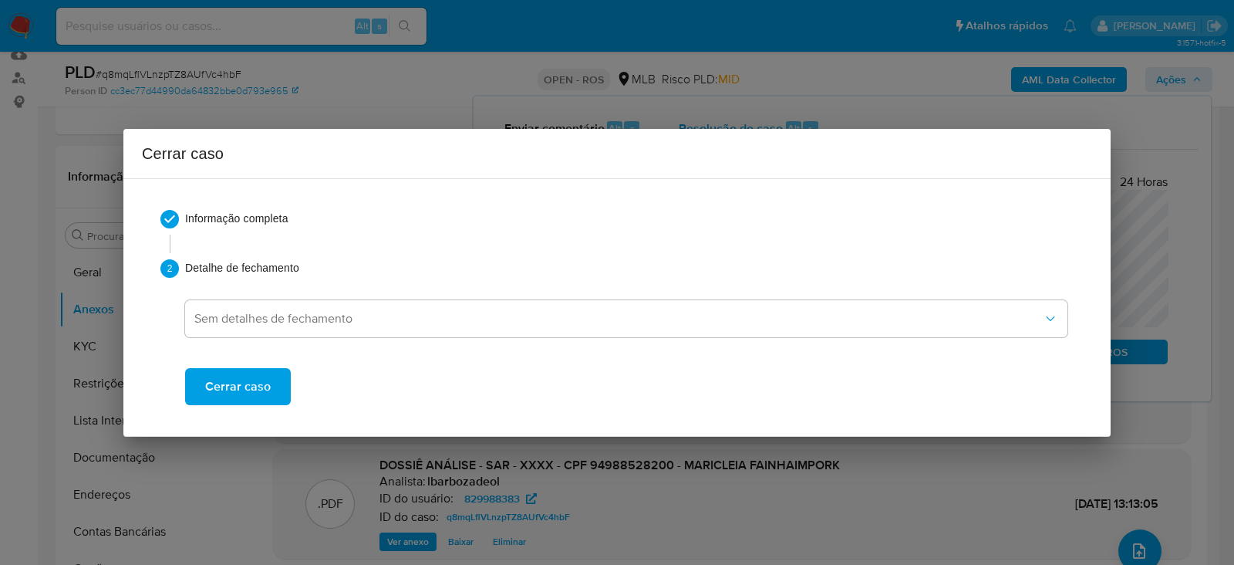
click at [244, 382] on span "Cerrar caso" at bounding box center [238, 386] width 66 height 34
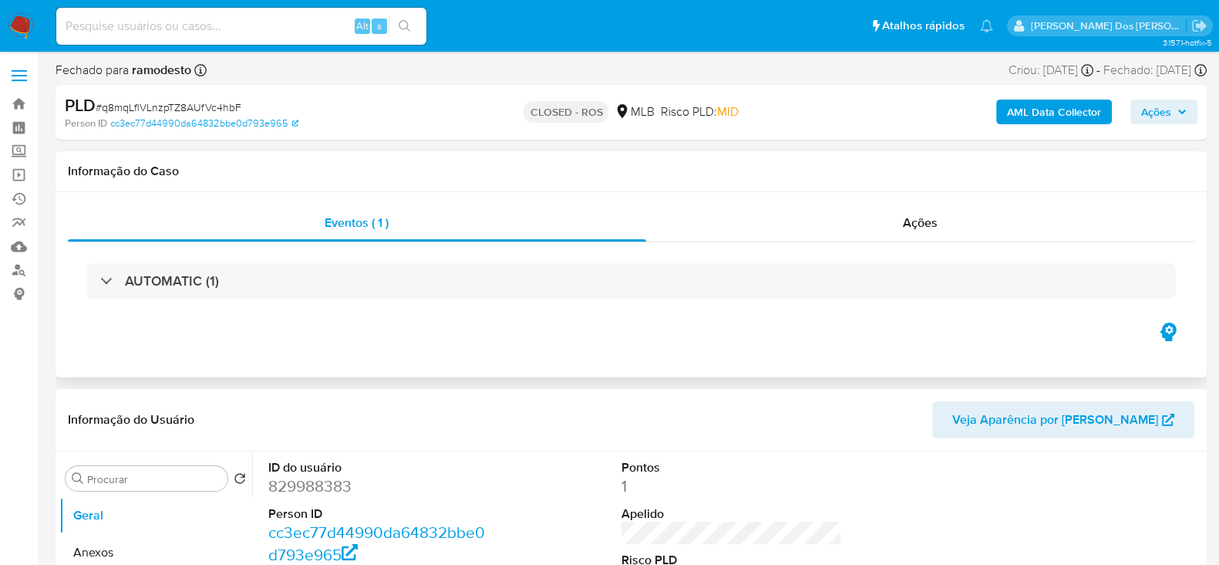
select select "10"
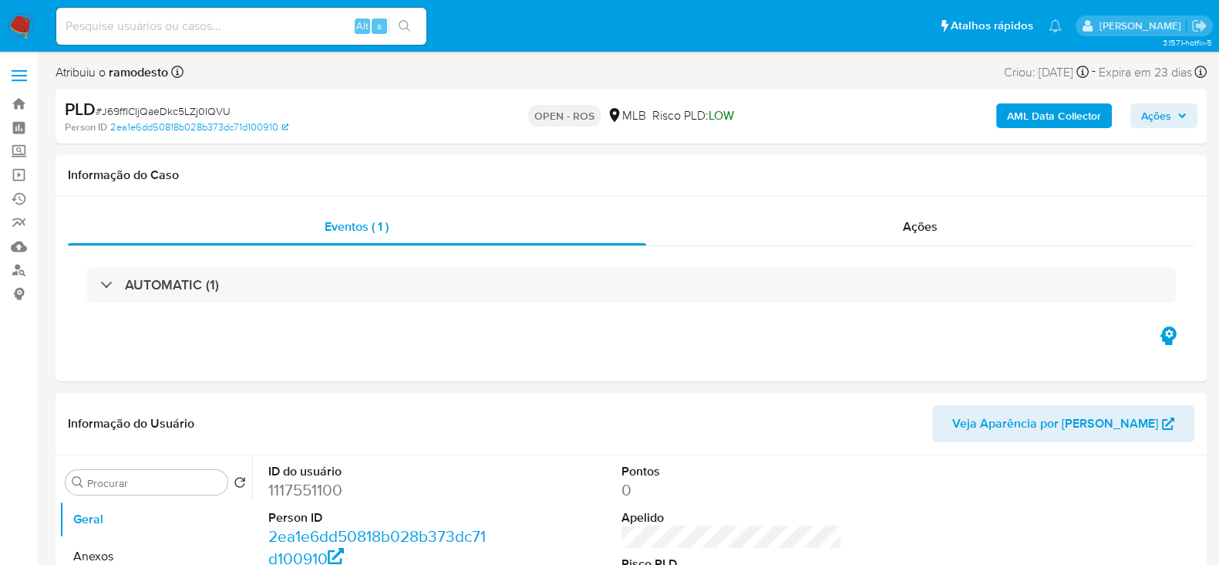
select select "10"
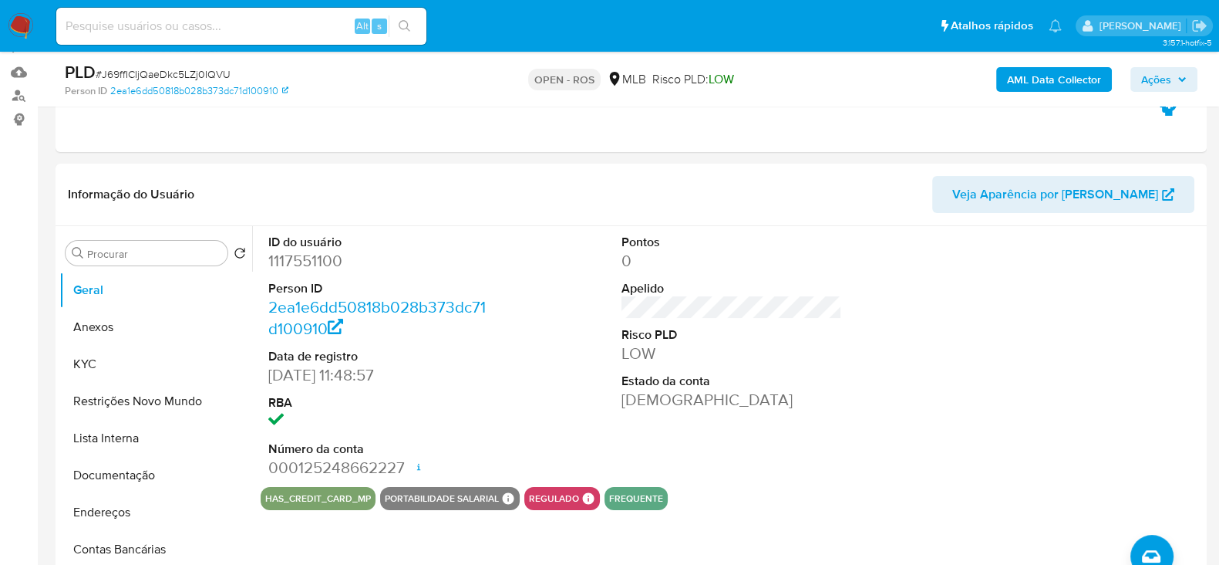
scroll to position [192, 0]
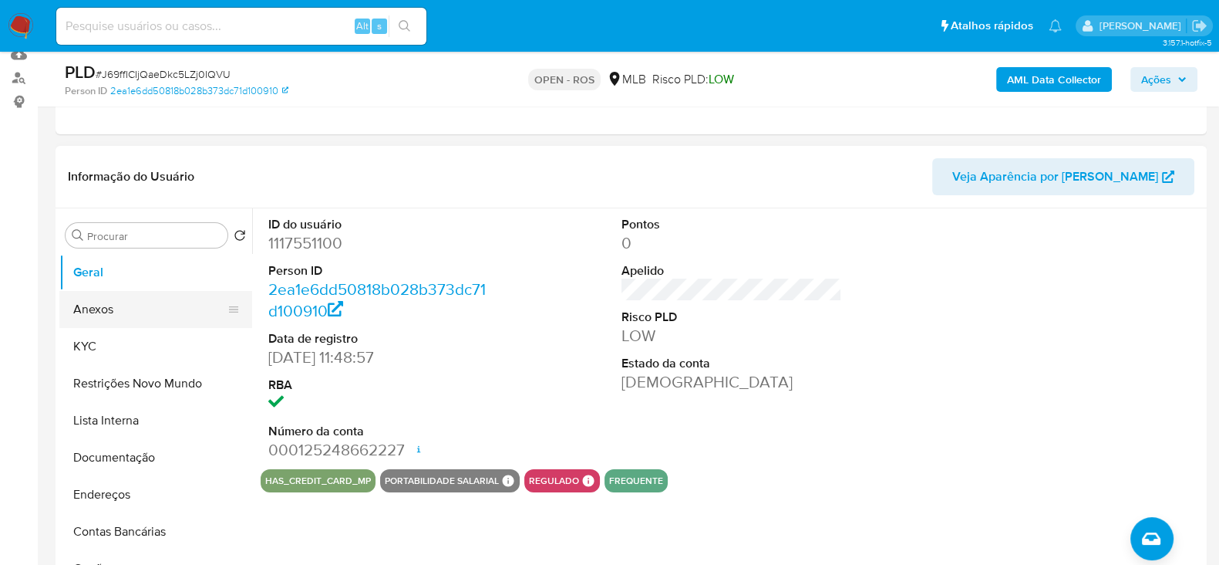
click at [87, 312] on button "Anexos" at bounding box center [149, 309] width 180 height 37
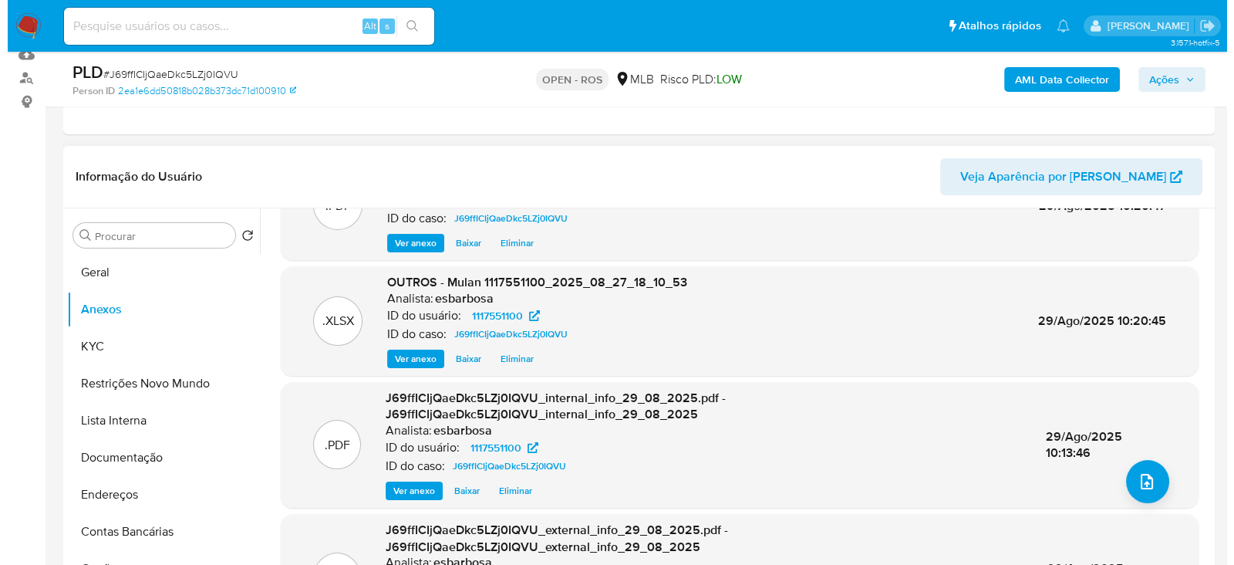
scroll to position [96, 0]
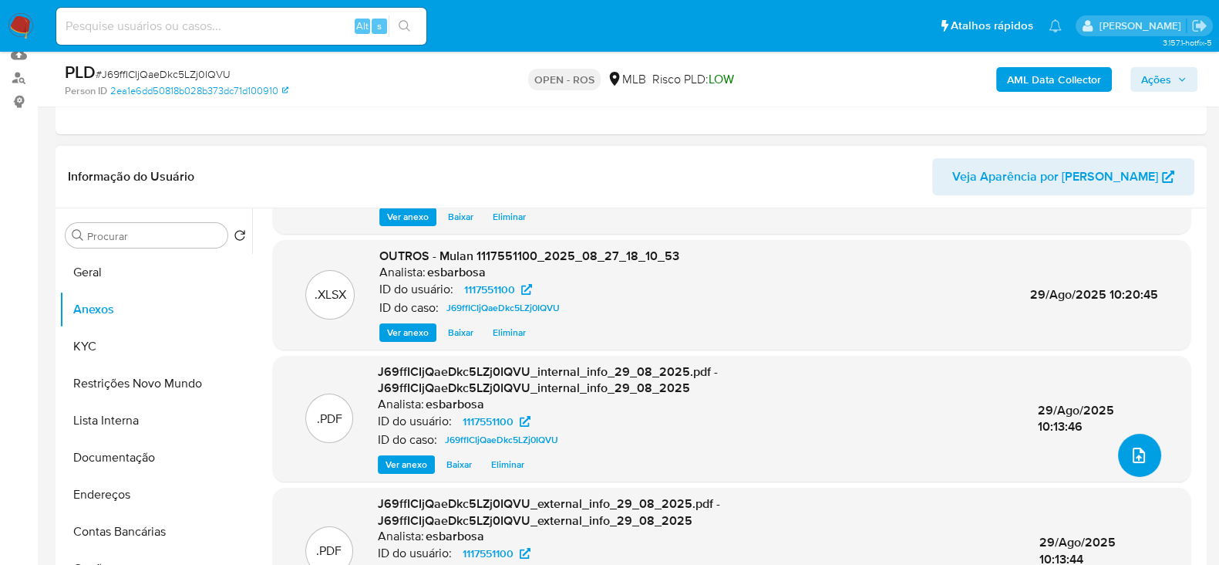
click at [1134, 441] on button "upload-file" at bounding box center [1139, 454] width 43 height 43
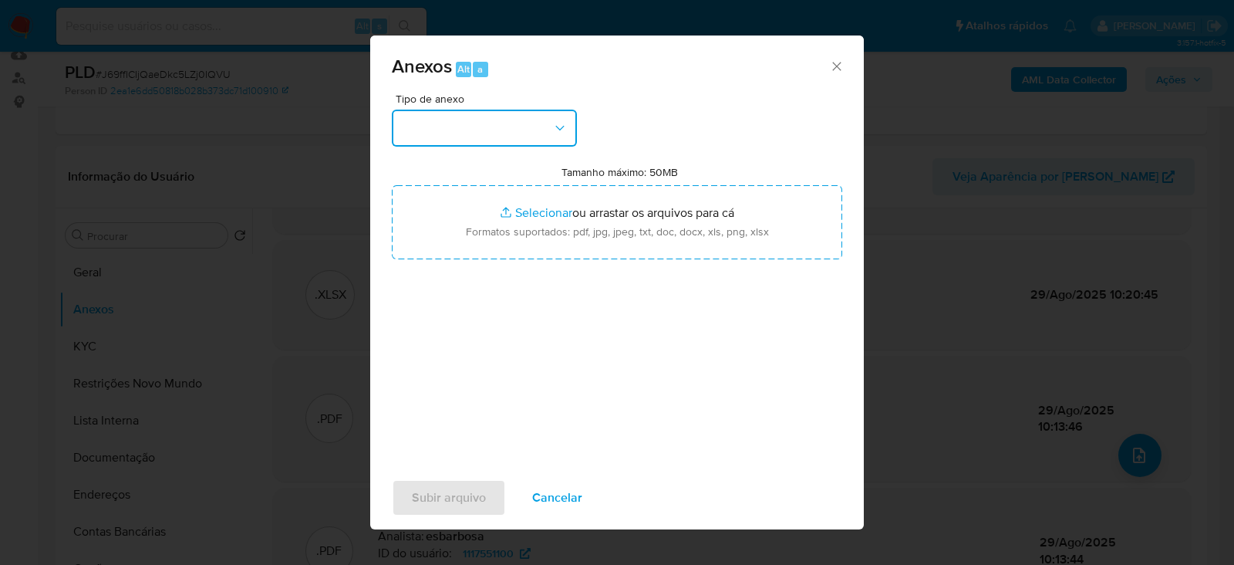
click at [486, 129] on button "button" at bounding box center [484, 128] width 185 height 37
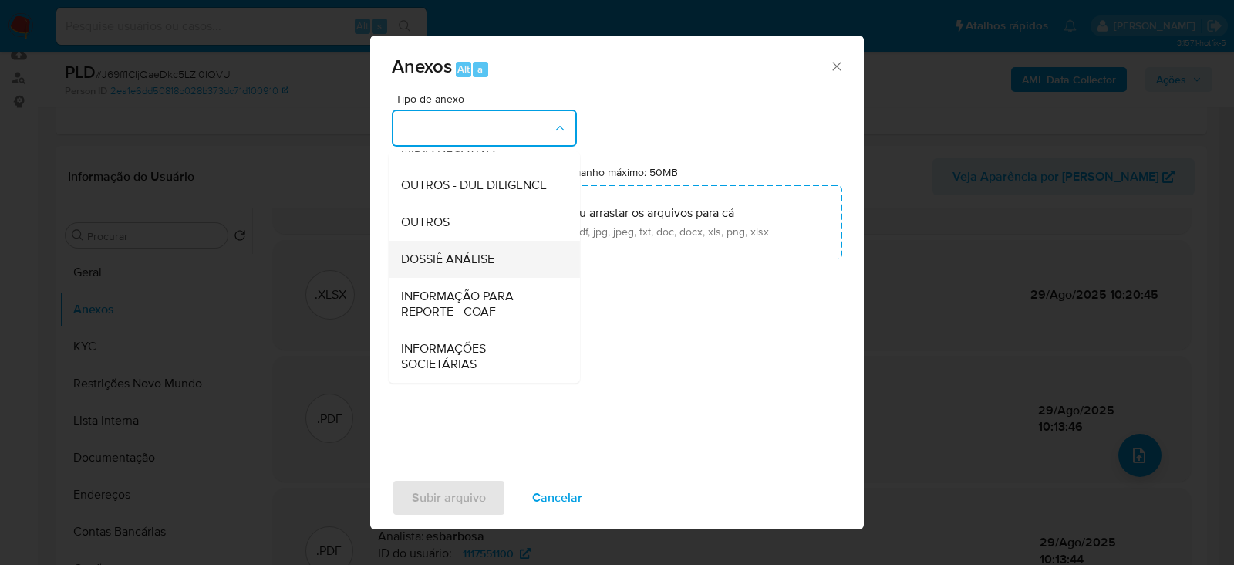
scroll to position [237, 0]
click at [450, 309] on span "INFORMAÇÃO PARA REPORTE - COAF" at bounding box center [479, 303] width 157 height 31
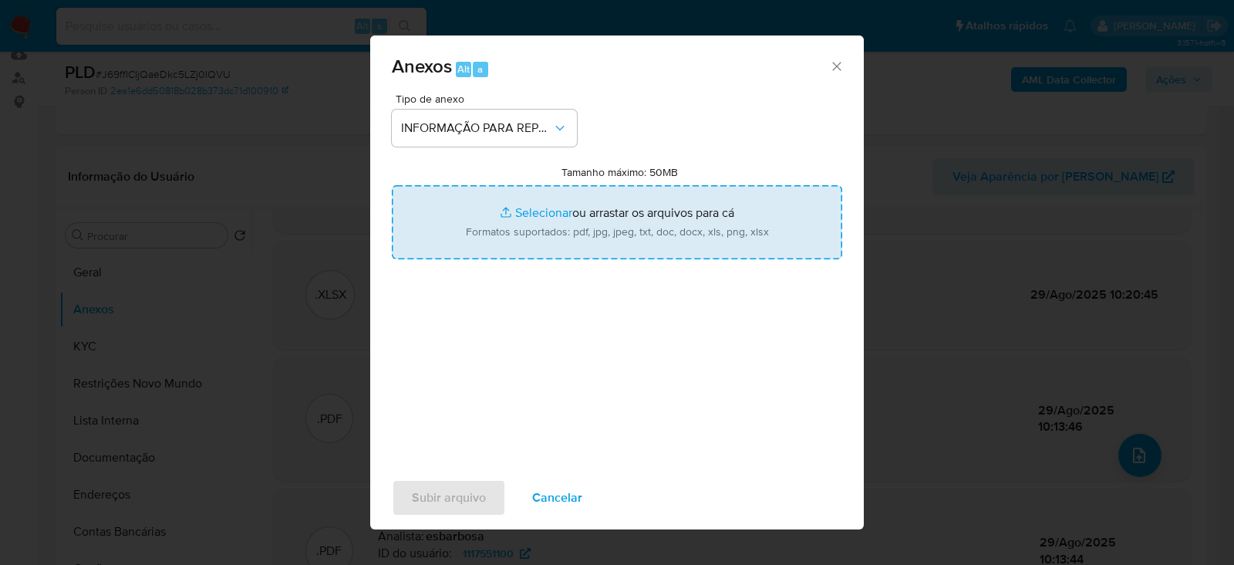
type input "C:\fakepath\SAR - J69ffICIjQaeDkc5LZj0IQVU - CPF 17701657703 - [PERSON_NAME].pdf"
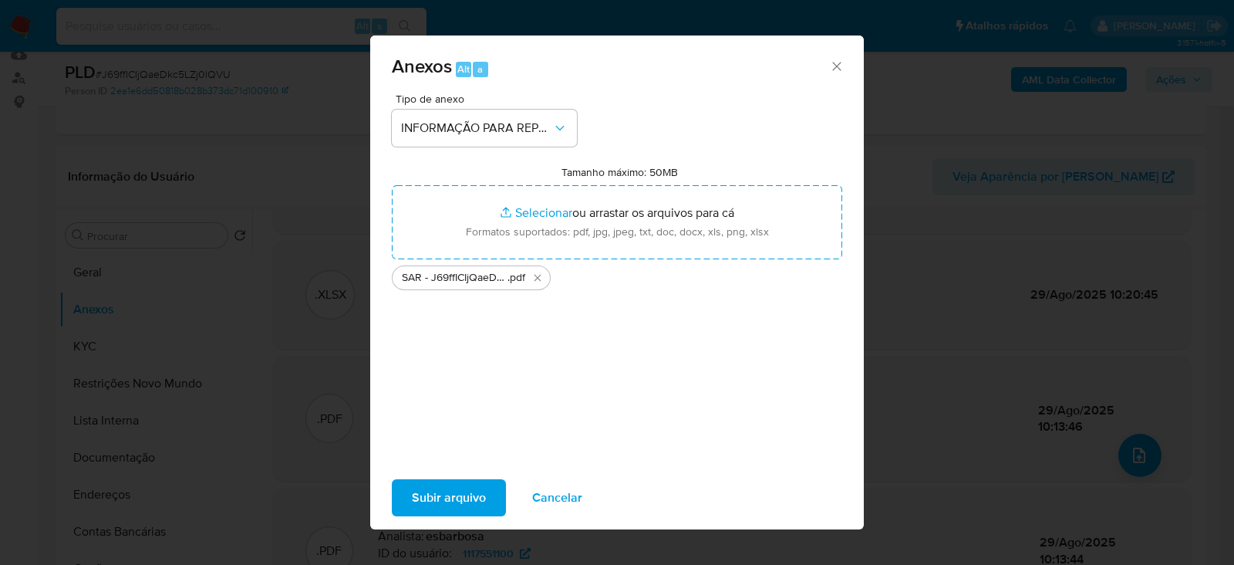
click at [477, 491] on span "Subir arquivo" at bounding box center [449, 497] width 74 height 34
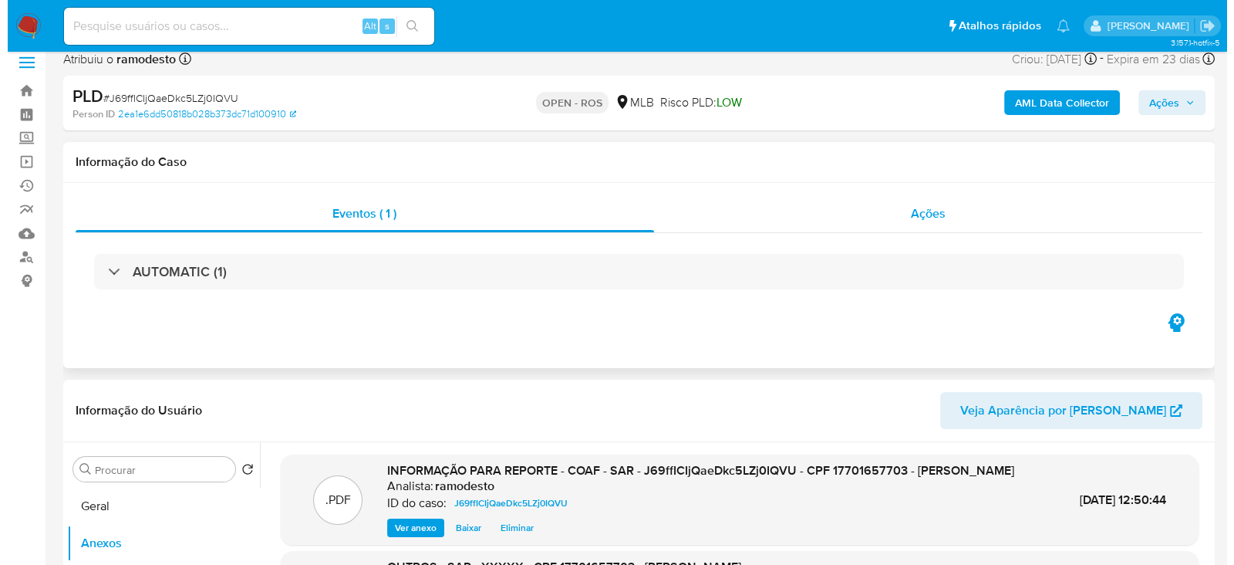
scroll to position [0, 0]
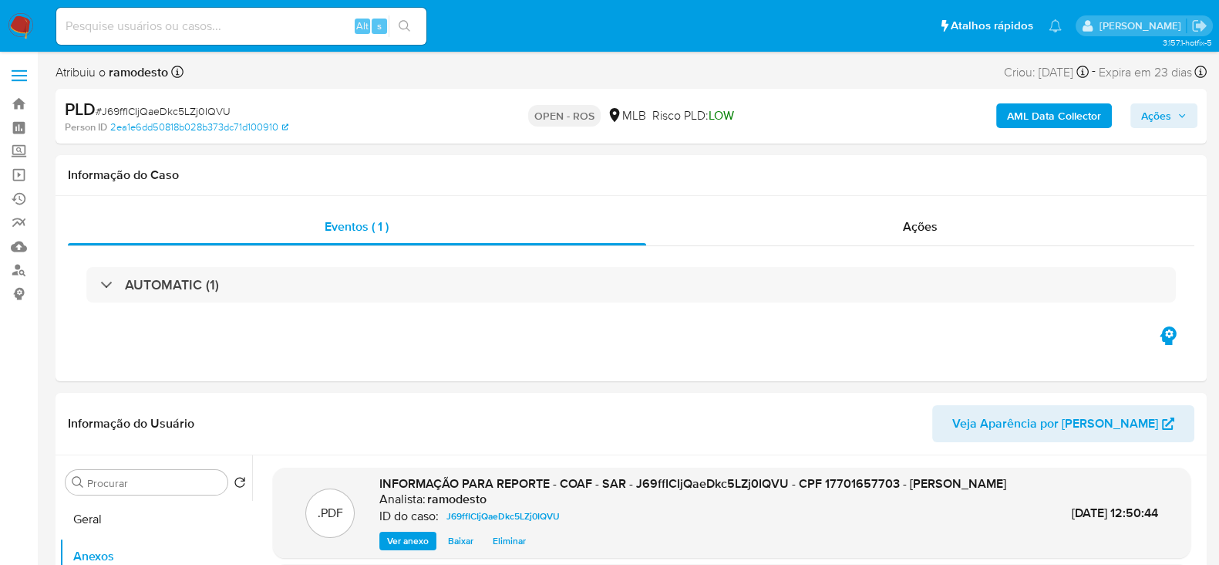
click at [1157, 118] on span "Ações" at bounding box center [1156, 115] width 30 height 25
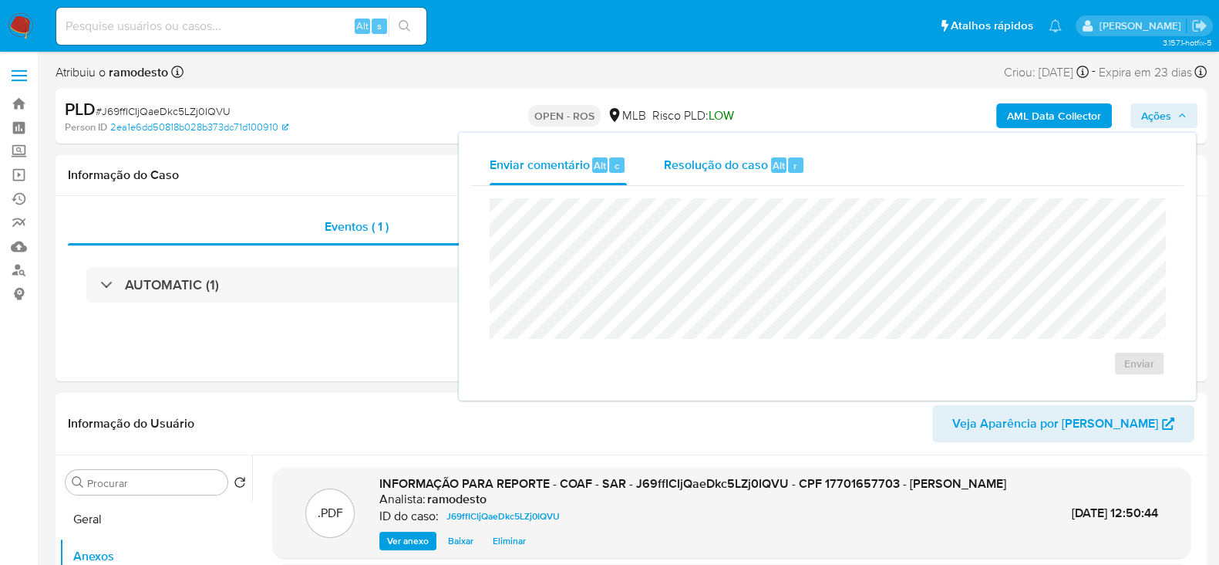
click at [718, 169] on span "Resolução do caso" at bounding box center [716, 165] width 104 height 18
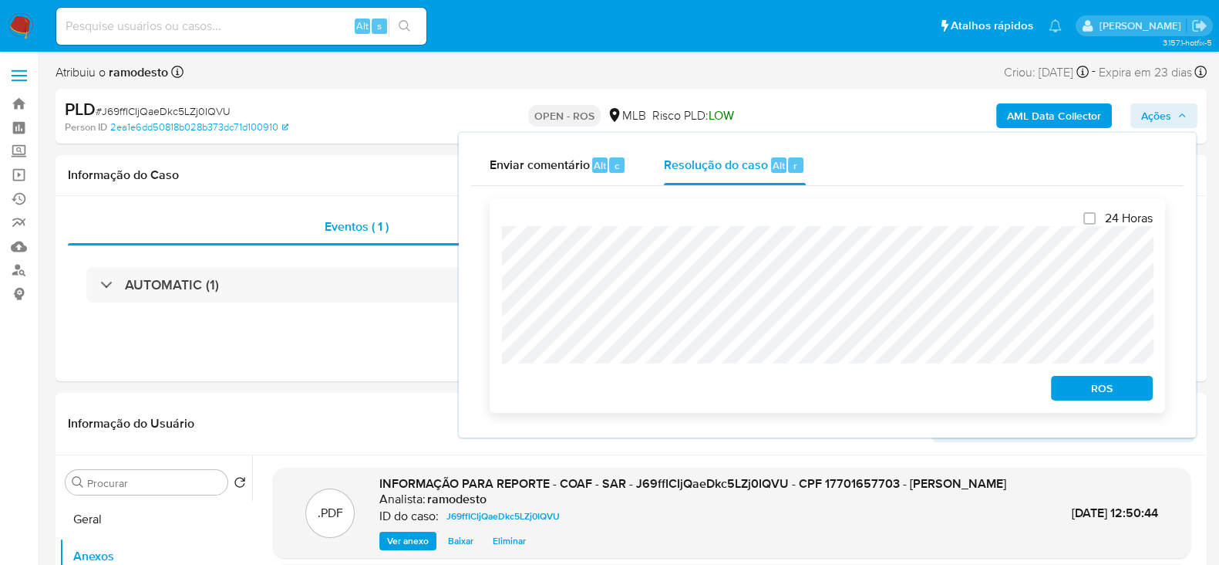
click at [1103, 385] on span "ROS" at bounding box center [1102, 388] width 80 height 22
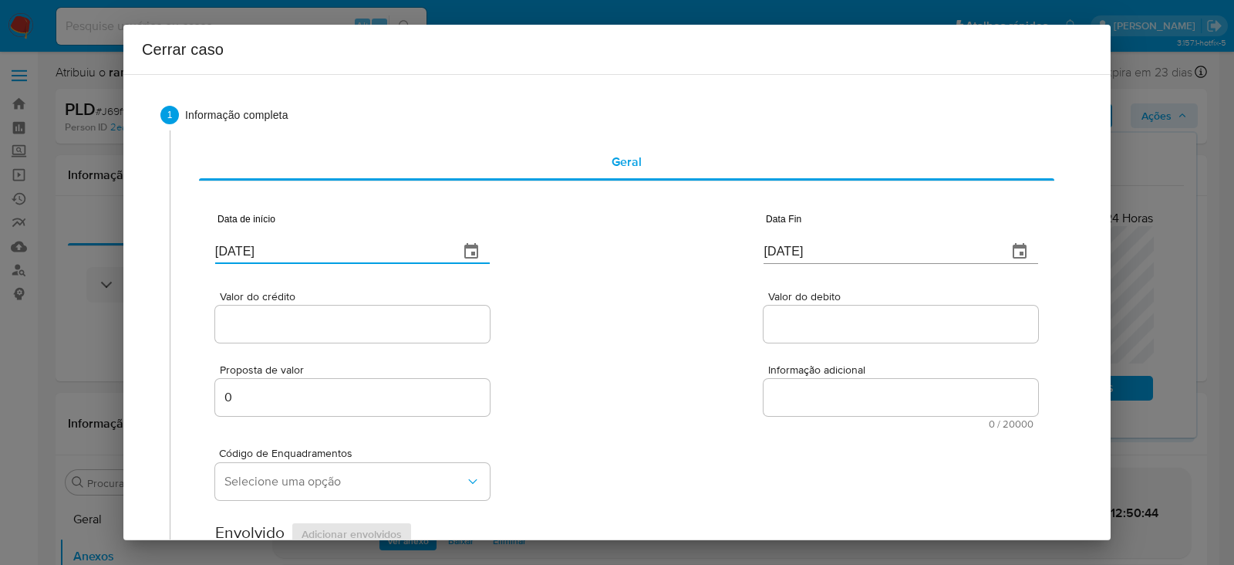
drag, startPoint x: 223, startPoint y: 253, endPoint x: 0, endPoint y: 263, distance: 223.1
click at [0, 263] on div "Cerrar caso 1 Informação completa Geral Data de início [DATE] Data Fin [DATE] V…" at bounding box center [617, 282] width 1234 height 565
paste input "24/07"
type input "[DATE]"
drag, startPoint x: 838, startPoint y: 250, endPoint x: 581, endPoint y: 231, distance: 258.3
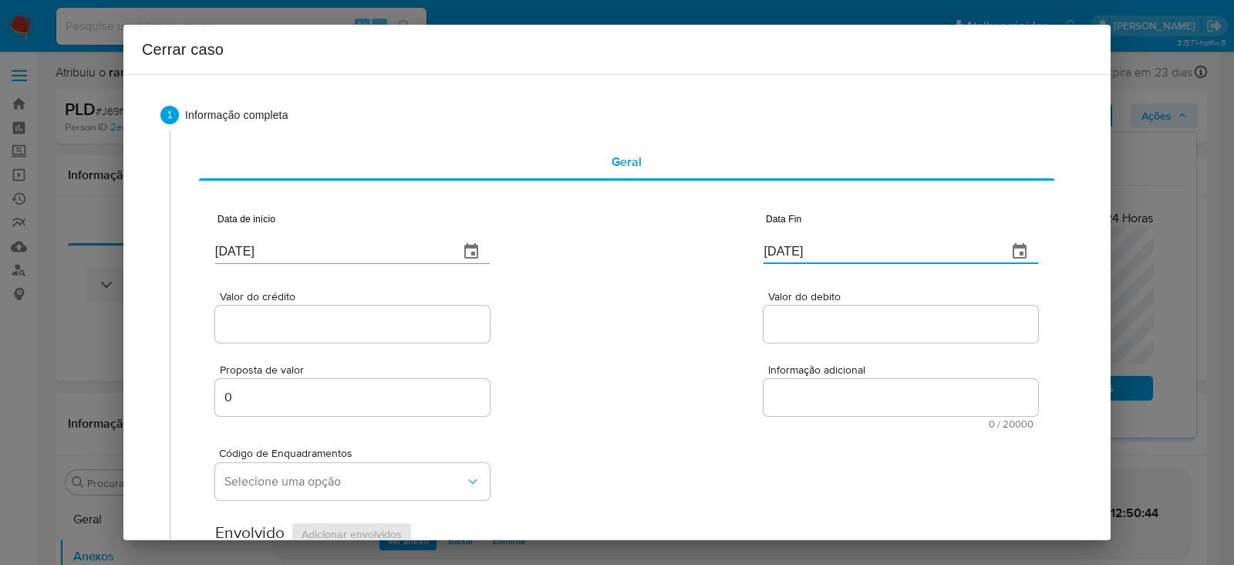
click at [575, 228] on div "Data de início [DATE] Data Fin [DATE]" at bounding box center [626, 232] width 823 height 80
paste input "25/08"
type input "[DATE]"
click at [251, 316] on input "Valor do crédito" at bounding box center [352, 324] width 275 height 20
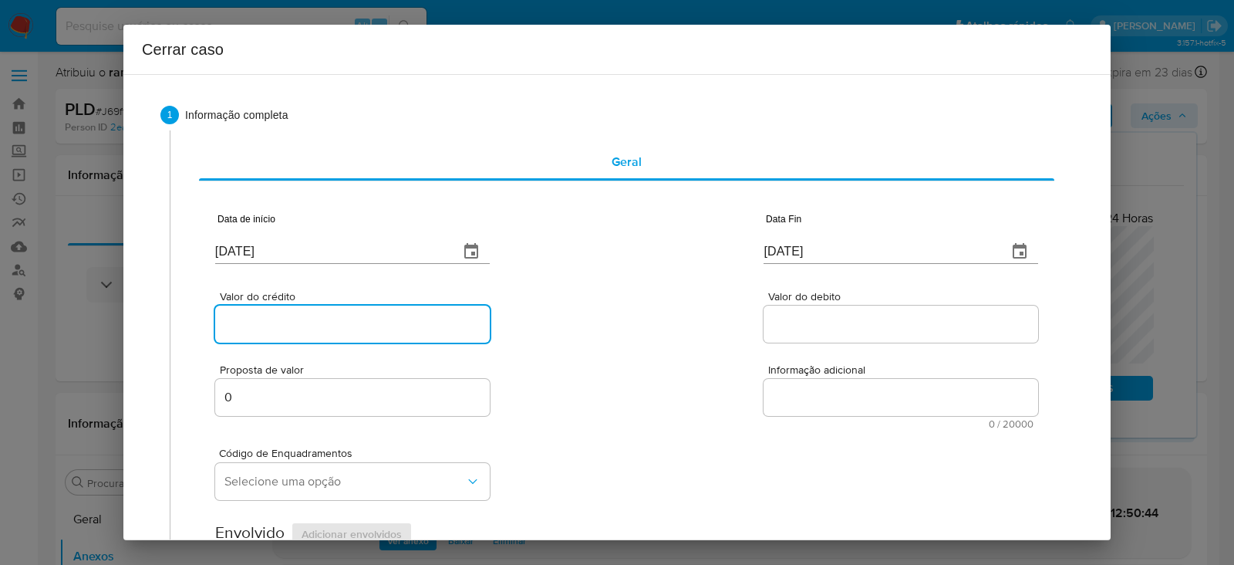
paste input "R$832.689"
type input "R$832.689"
click at [794, 325] on input "Valor do debito" at bounding box center [901, 324] width 275 height 20
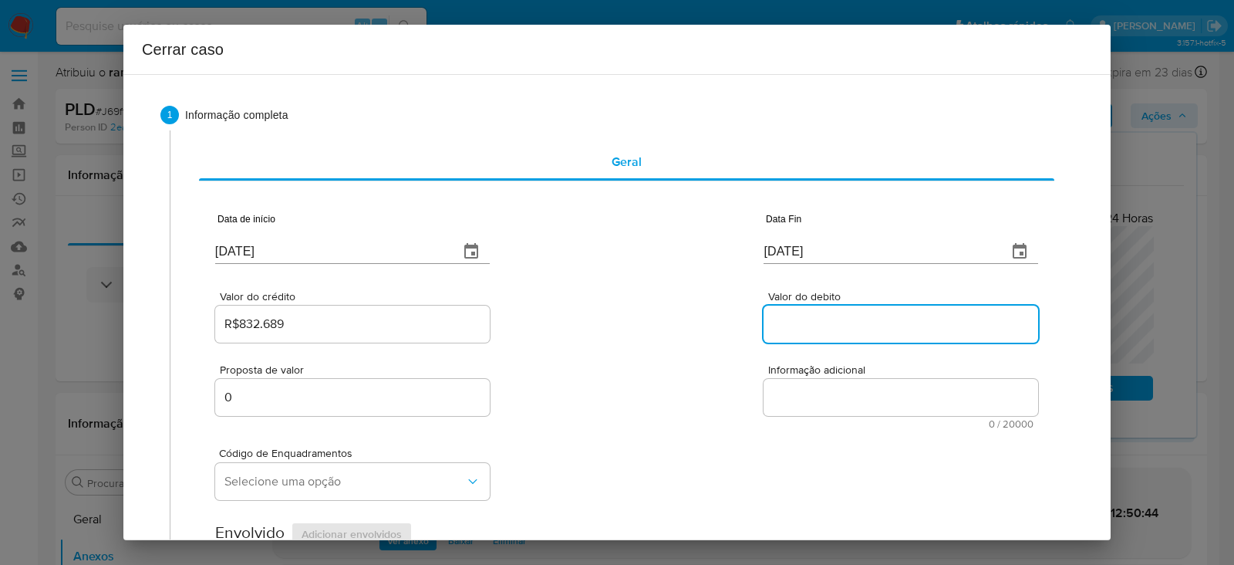
paste input "R$823.537"
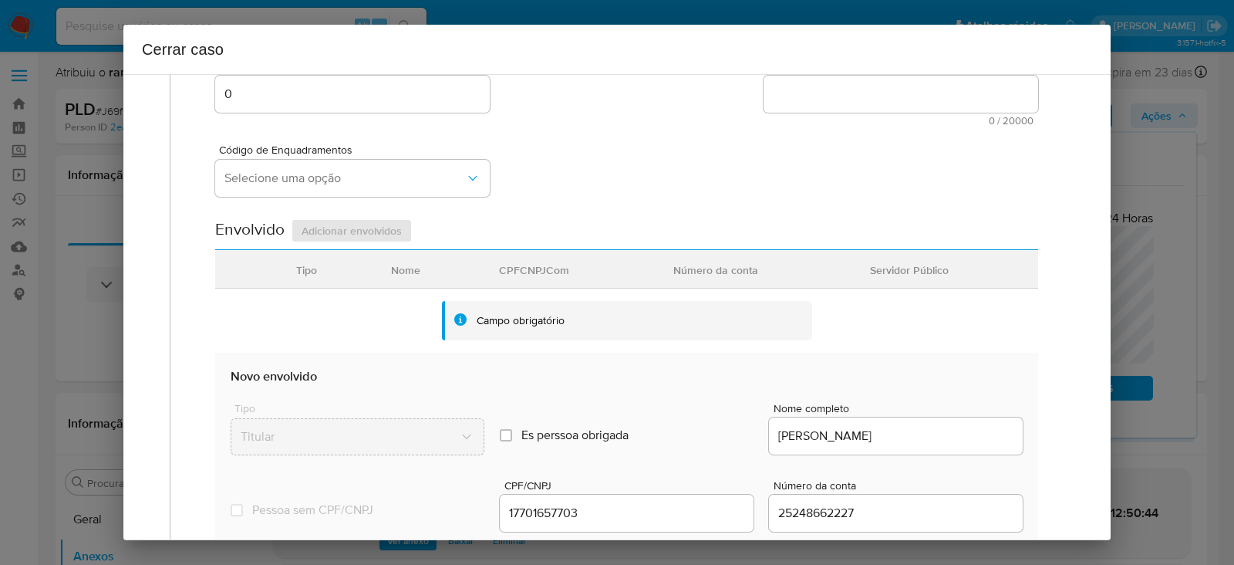
scroll to position [578, 0]
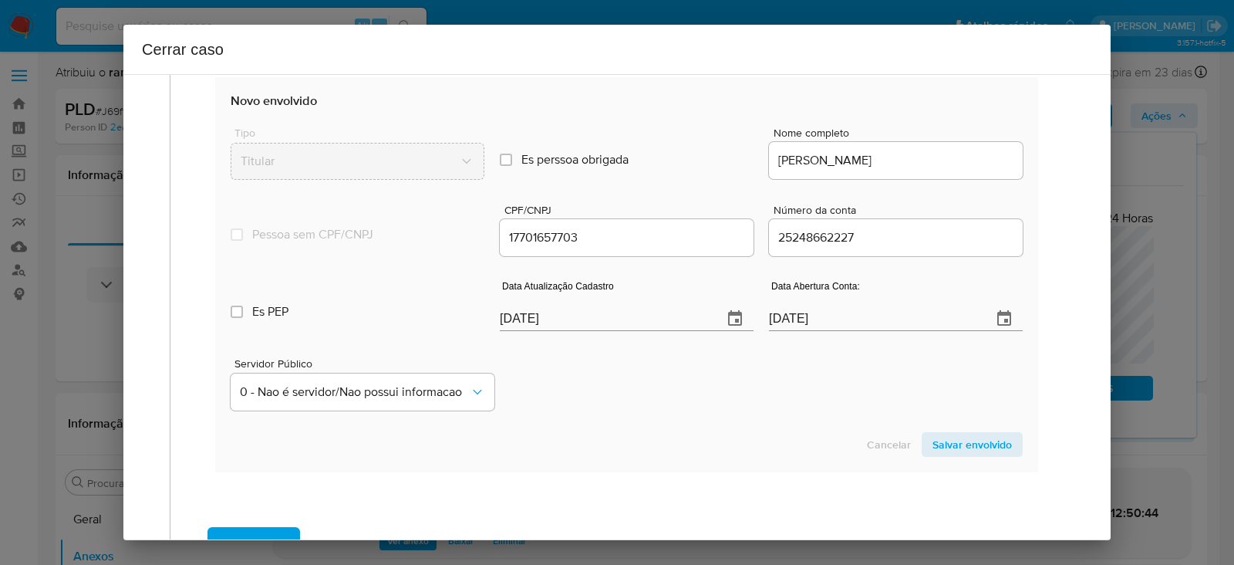
type input "R$823.537"
drag, startPoint x: 513, startPoint y: 314, endPoint x: 435, endPoint y: 314, distance: 77.9
click at [435, 314] on div "Es PEP isPEP Data Atualização Cadastro 02/09/2025 Data Abertura Conta: 24/07/20…" at bounding box center [627, 299] width 792 height 80
paste input "19/08"
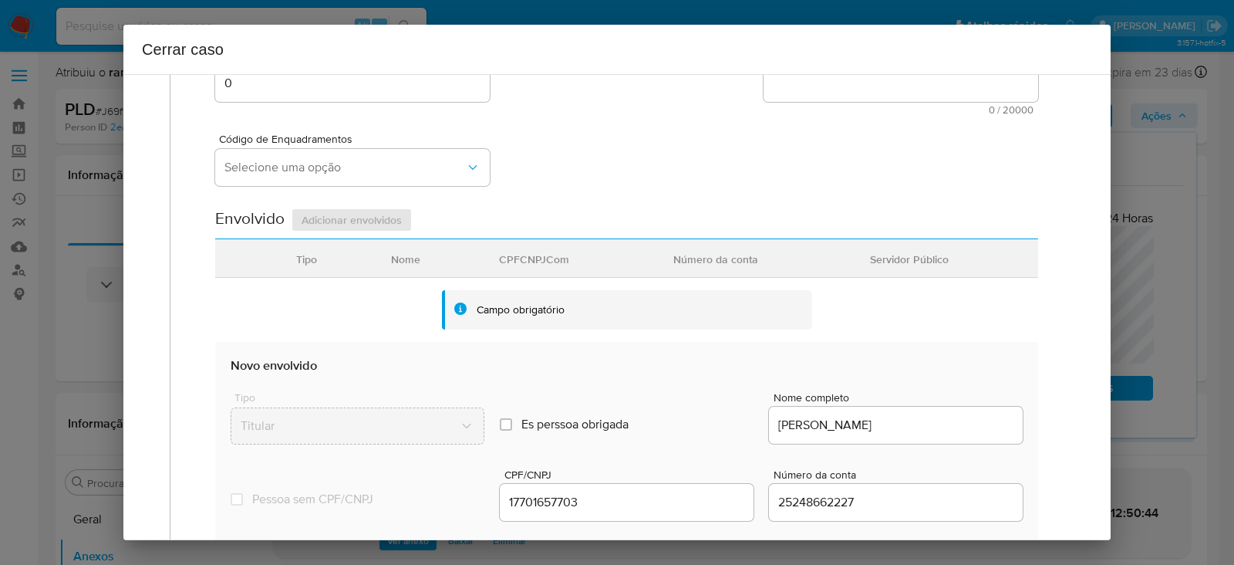
scroll to position [289, 0]
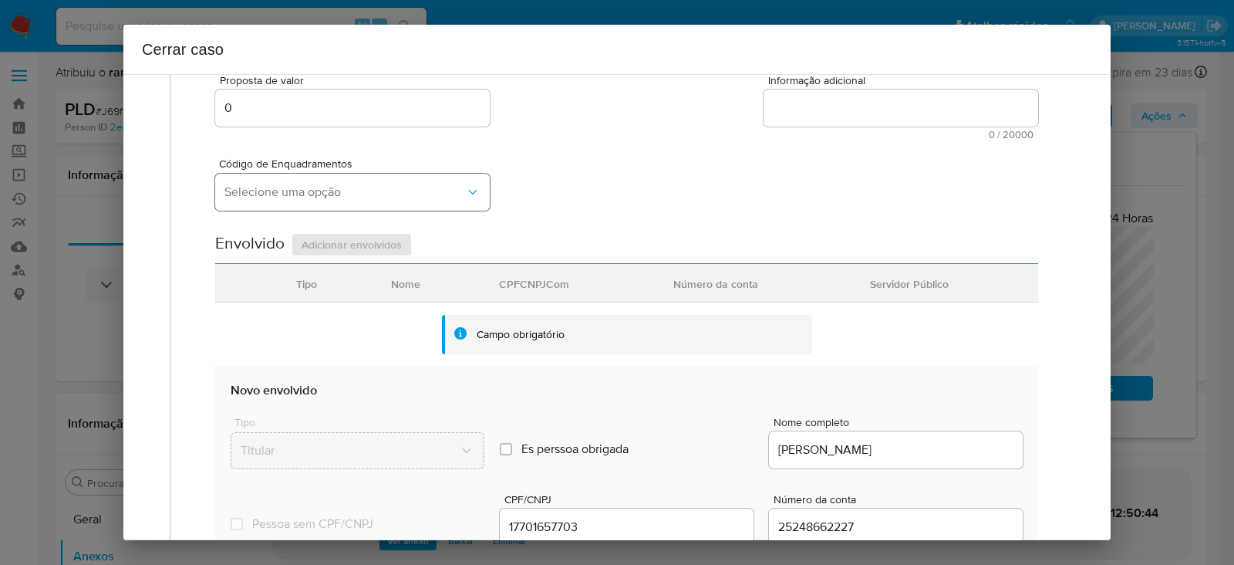
type input "[DATE]"
click at [263, 197] on span "Selecione uma opção" at bounding box center [344, 191] width 241 height 15
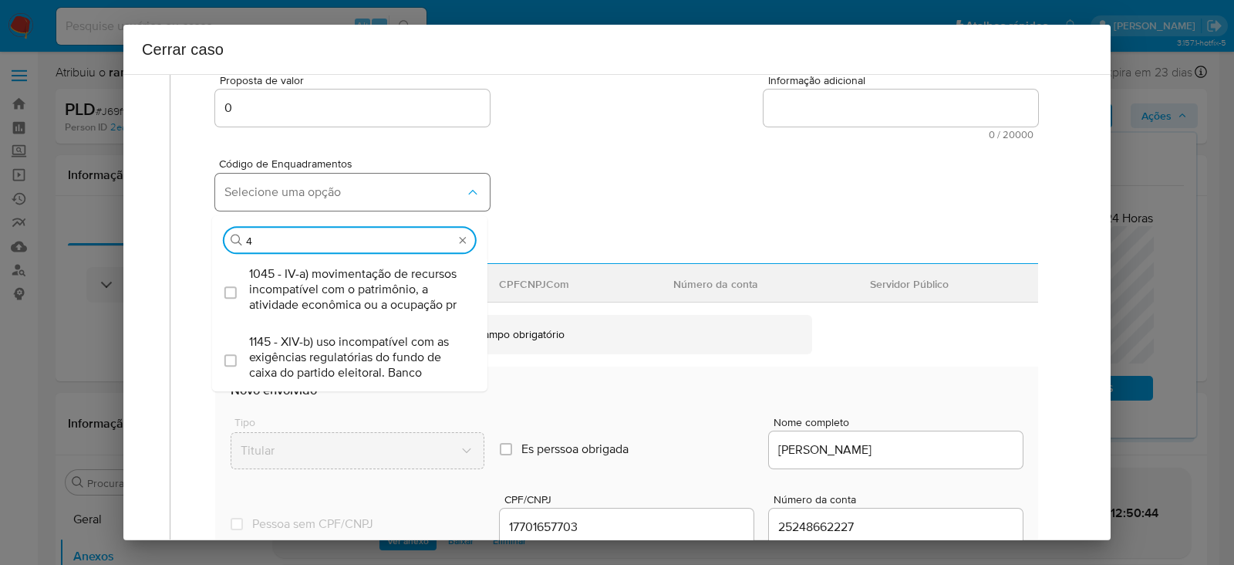
type input "45"
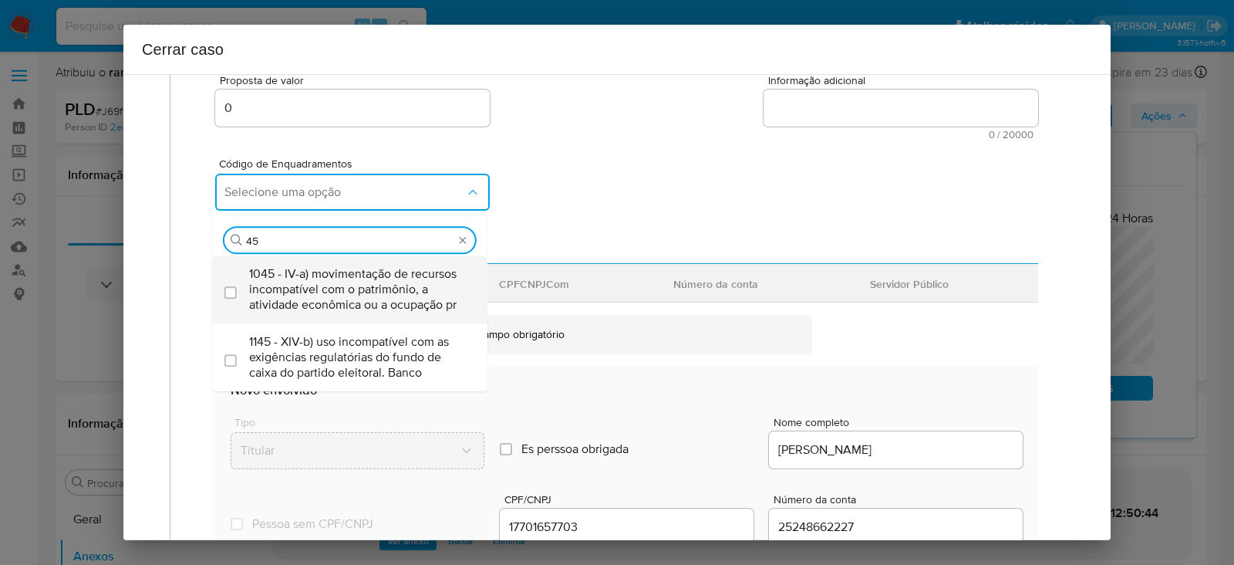
click at [308, 302] on span "1045 - IV-a) movimentação de recursos incompatível com o patrimônio, a atividad…" at bounding box center [357, 289] width 217 height 46
checkbox input "true"
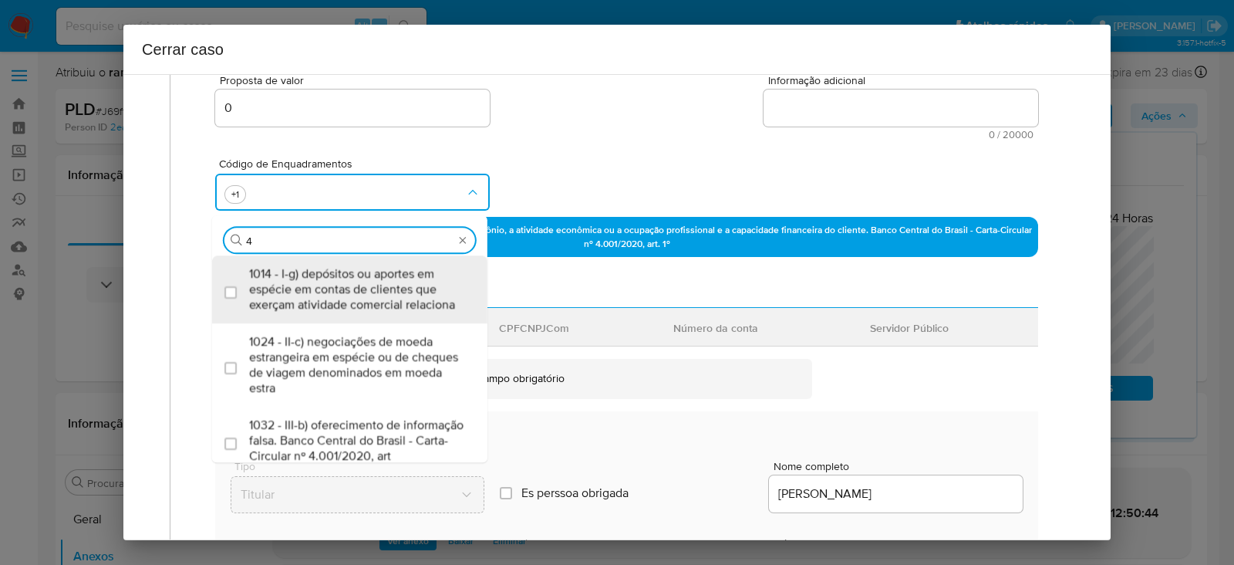
scroll to position [0, 0]
type input "49"
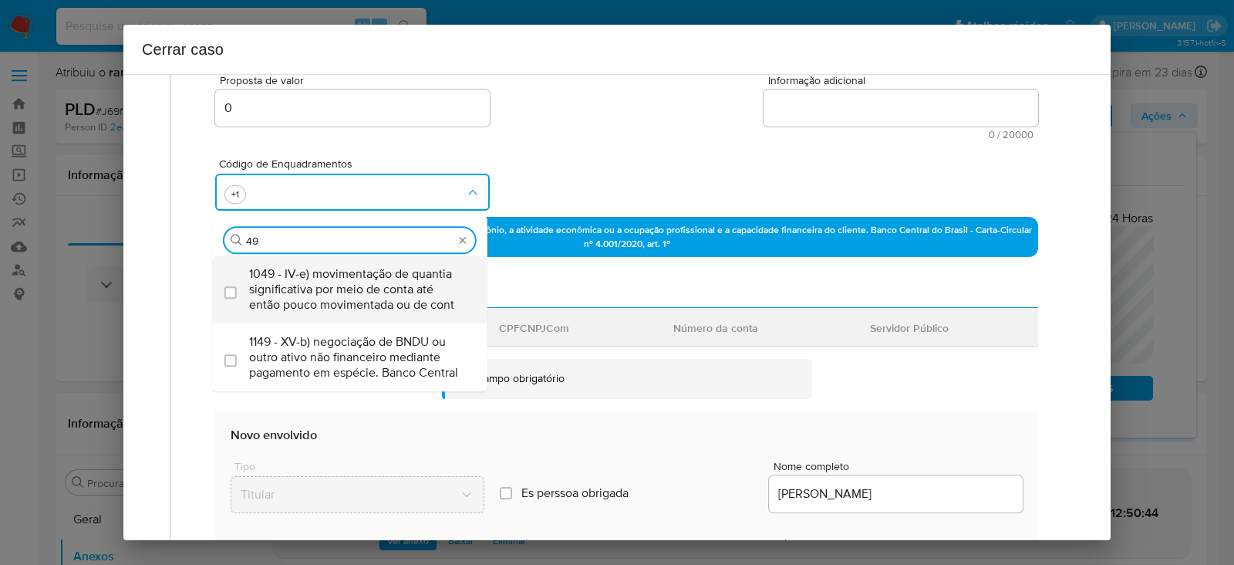
click at [329, 276] on span "1049 - IV-e) movimentação de quantia significativa por meio de conta até então …" at bounding box center [357, 289] width 217 height 46
checkbox input "true"
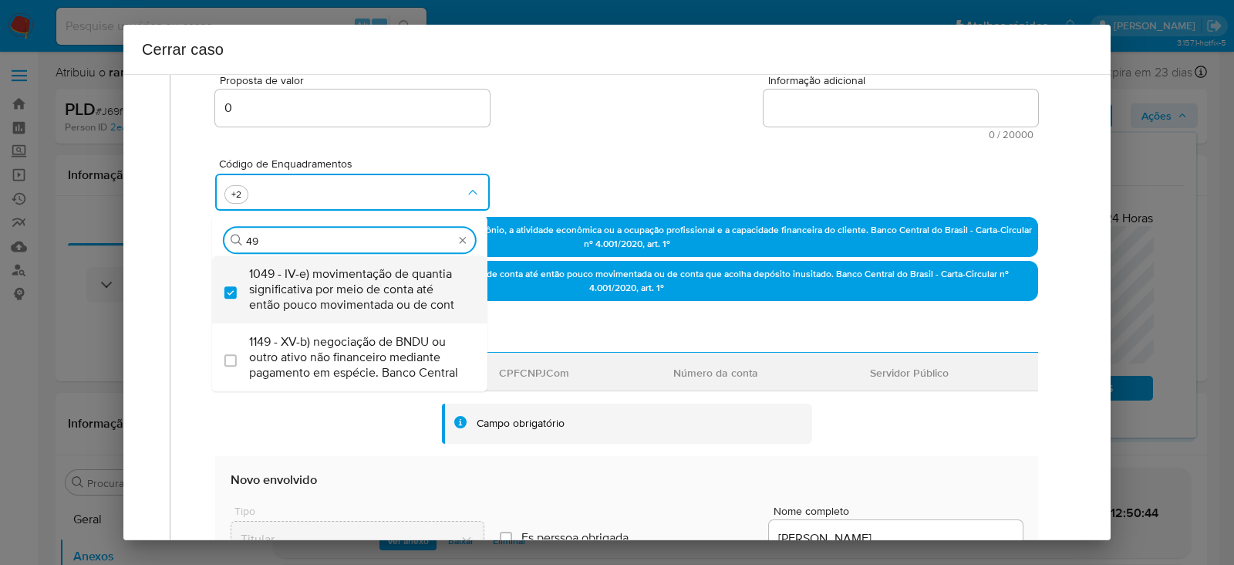
type input "4"
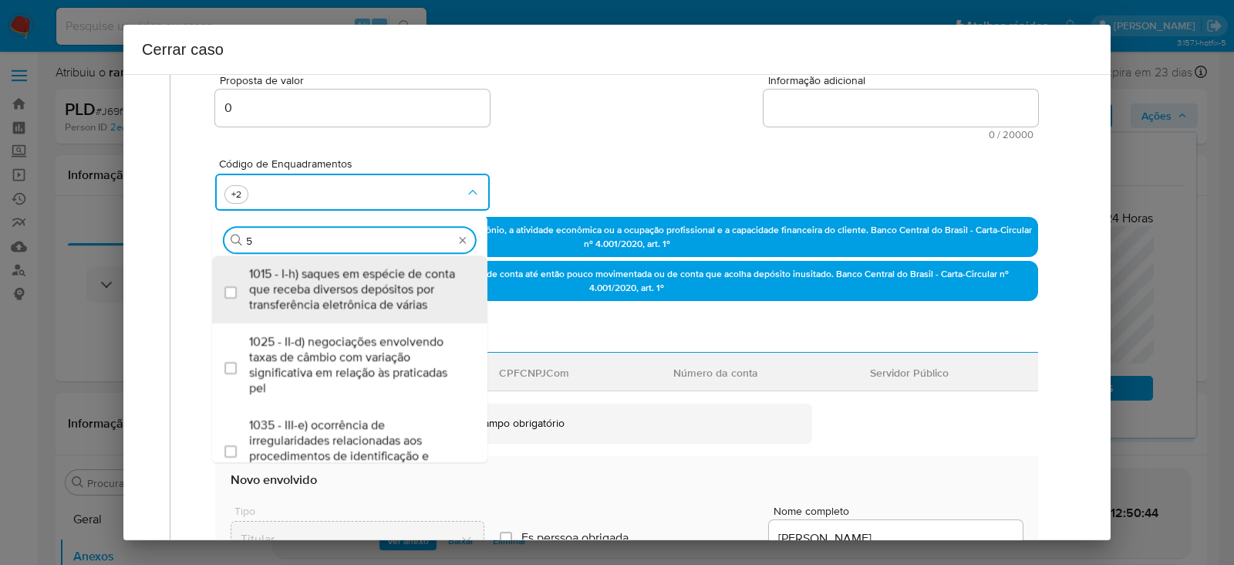
type input "53"
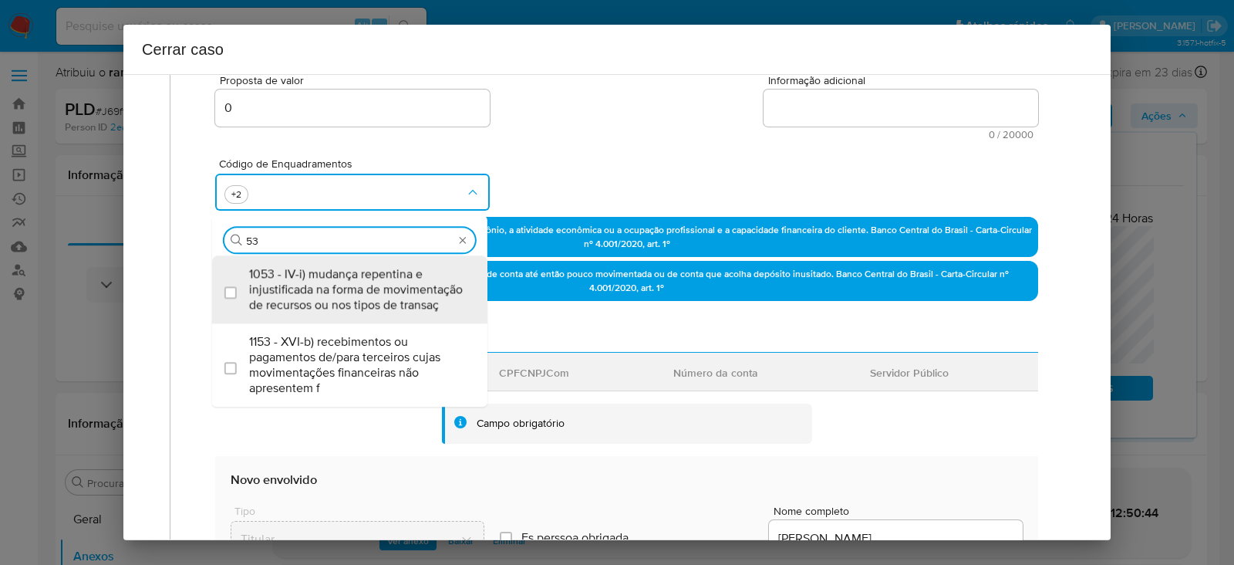
click at [329, 276] on span "1053 - IV-i) mudança repentina e injustificada na forma de movimentação de recu…" at bounding box center [357, 289] width 217 height 46
checkbox input "true"
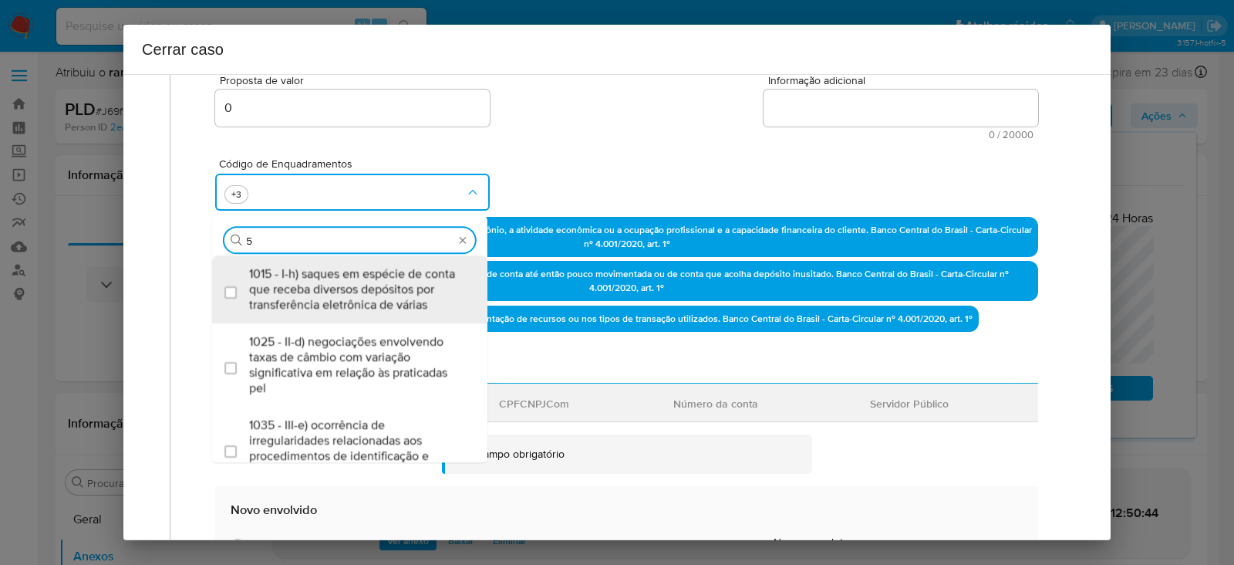
type input "55"
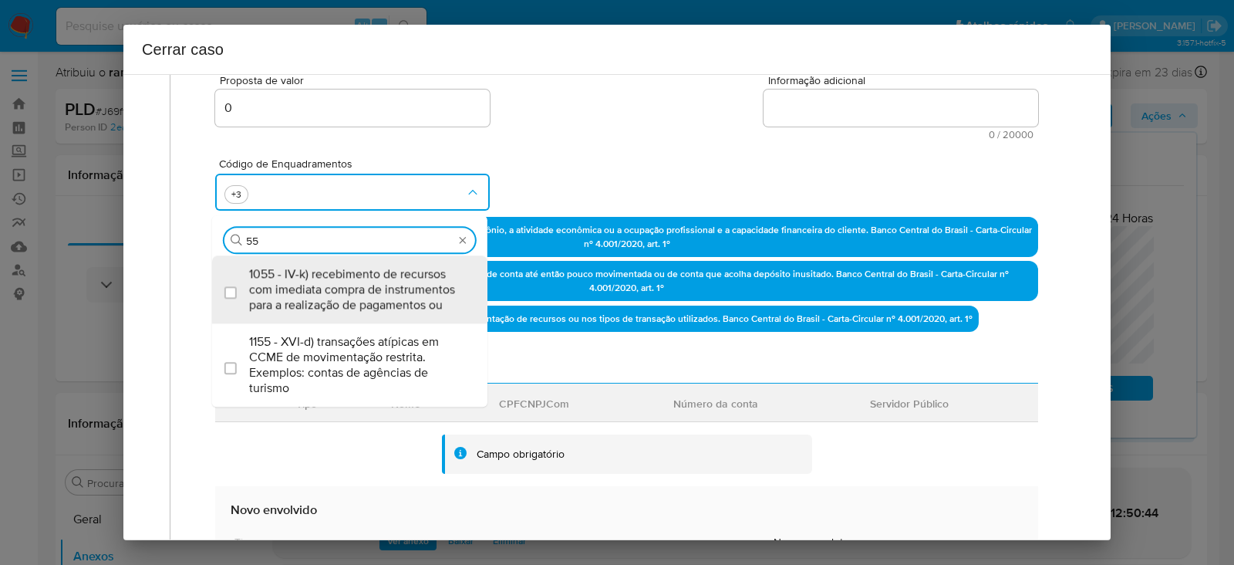
click at [329, 276] on span "1055 - IV-k) recebimento de recursos com imediata compra de instrumentos para a…" at bounding box center [357, 289] width 217 height 46
checkbox input "true"
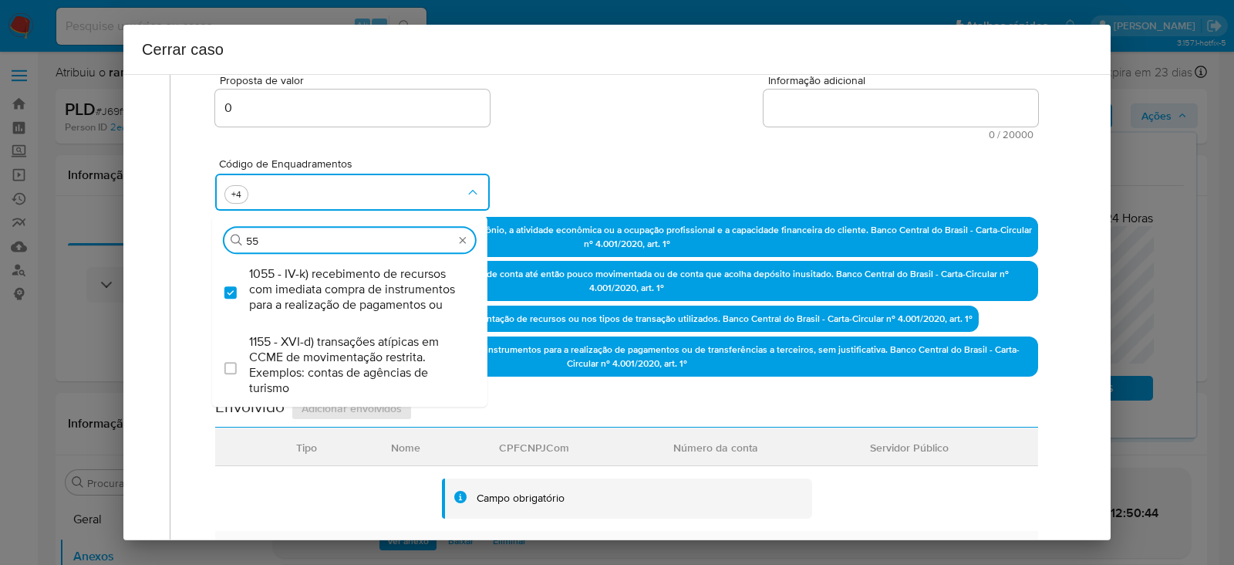
type input "5"
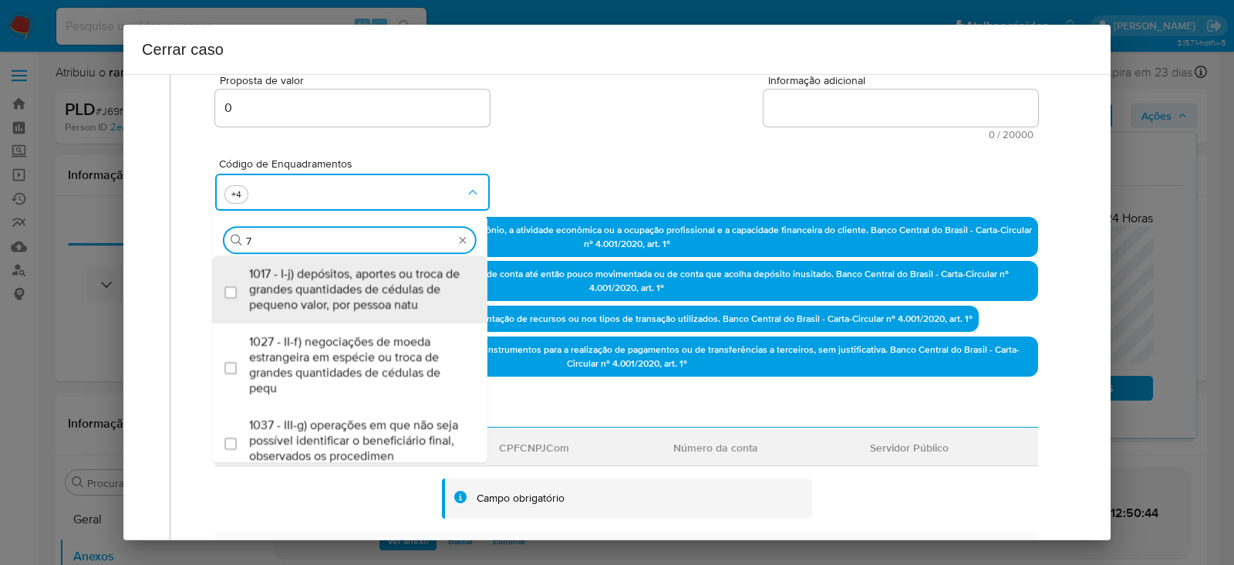
type input "74"
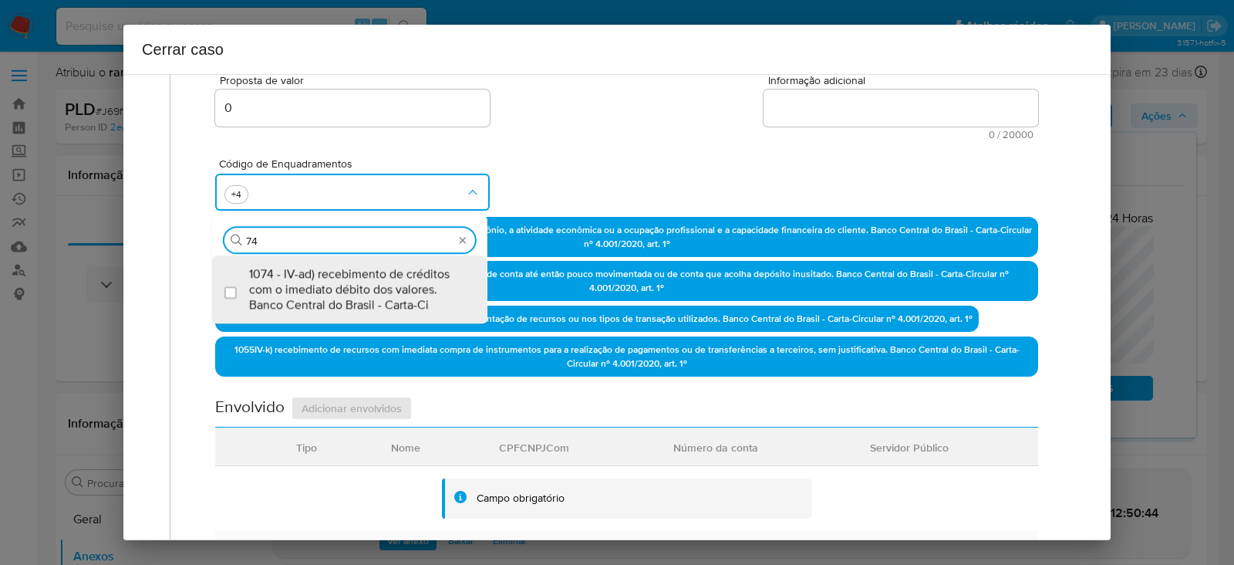
click at [329, 276] on span "1074 - IV-ad) recebimento de créditos com o imediato débito dos valores. Banco …" at bounding box center [357, 289] width 217 height 46
checkbox input "true"
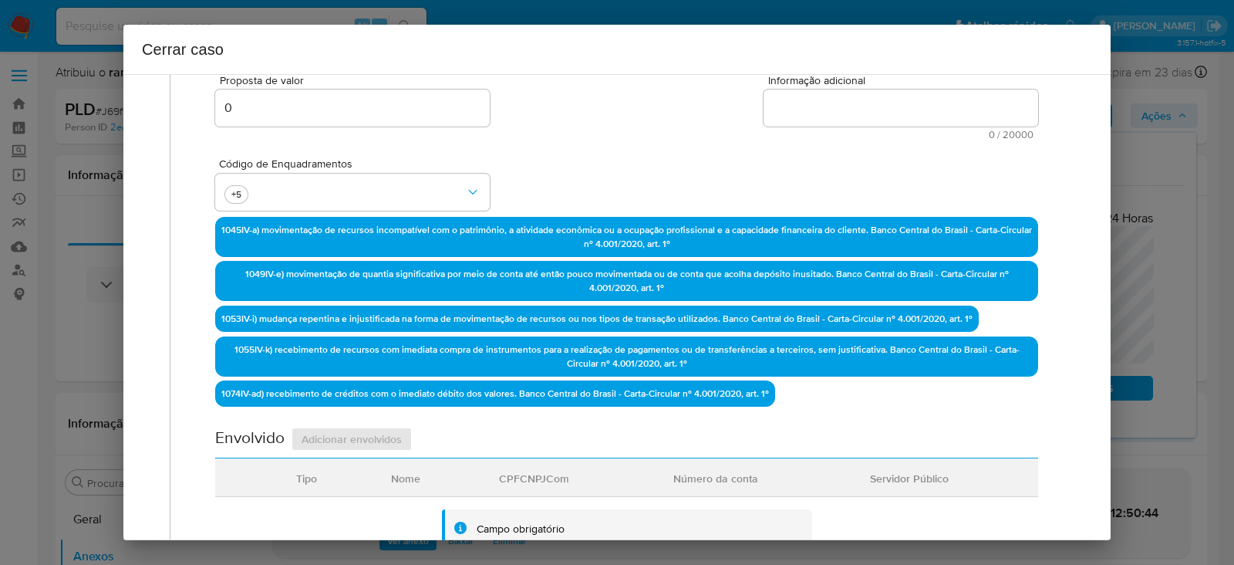
click at [810, 107] on textarea "Informação adicional" at bounding box center [901, 107] width 275 height 37
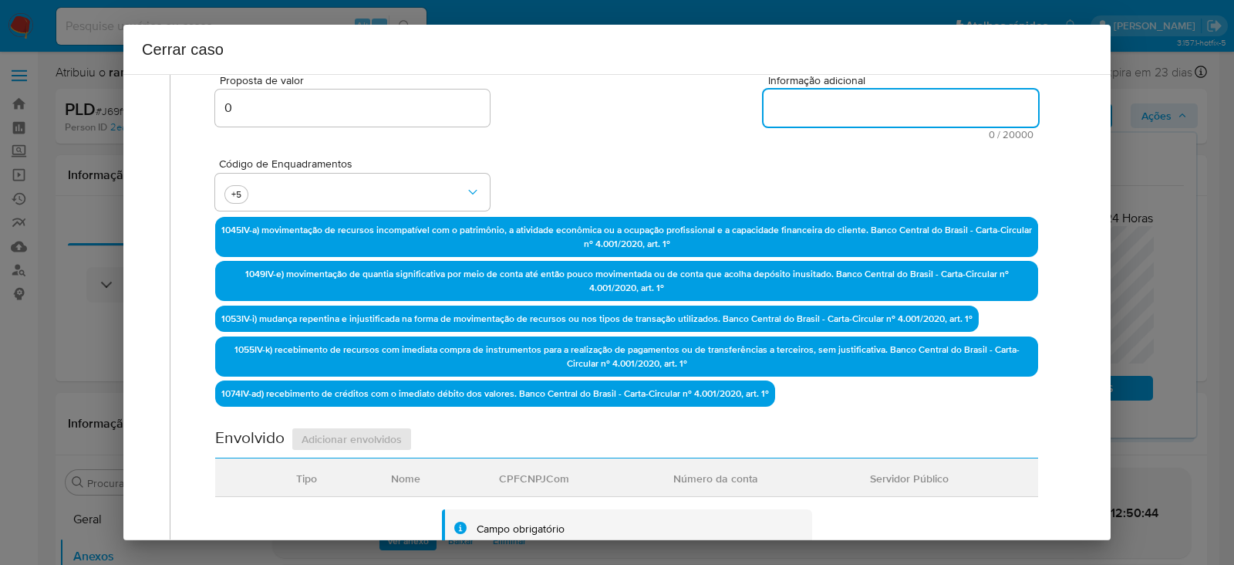
click at [806, 91] on textarea "Informação adicional" at bounding box center [901, 107] width 275 height 37
paste textarea "Joao Vitor da Silva Costa, CPF 17701657703, 19 anos, residente no município de …"
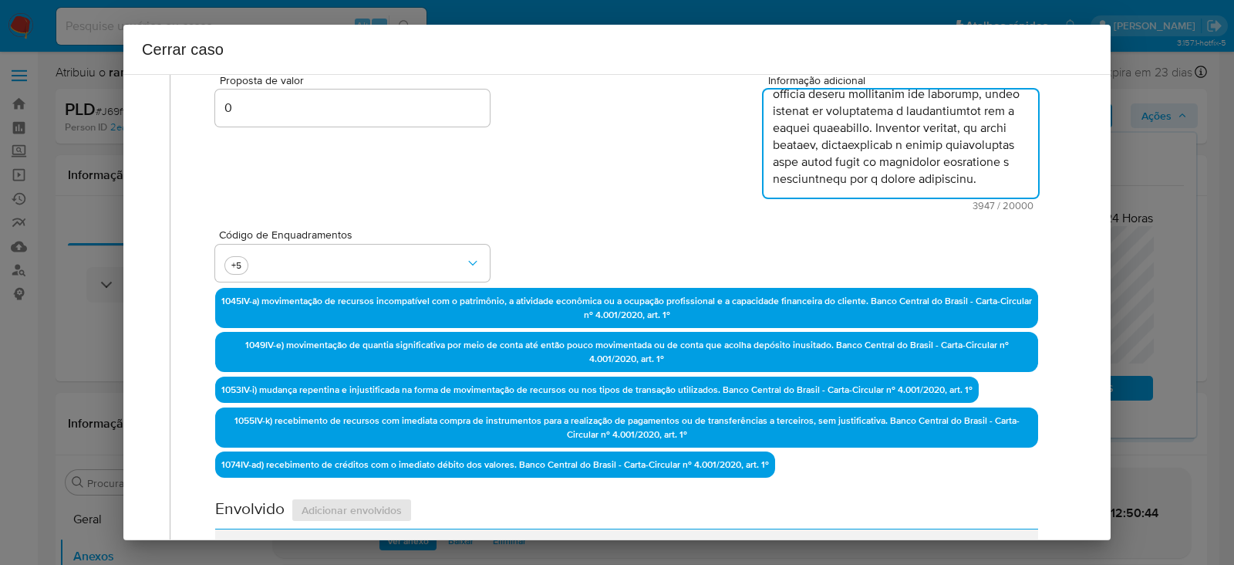
scroll to position [2101, 0]
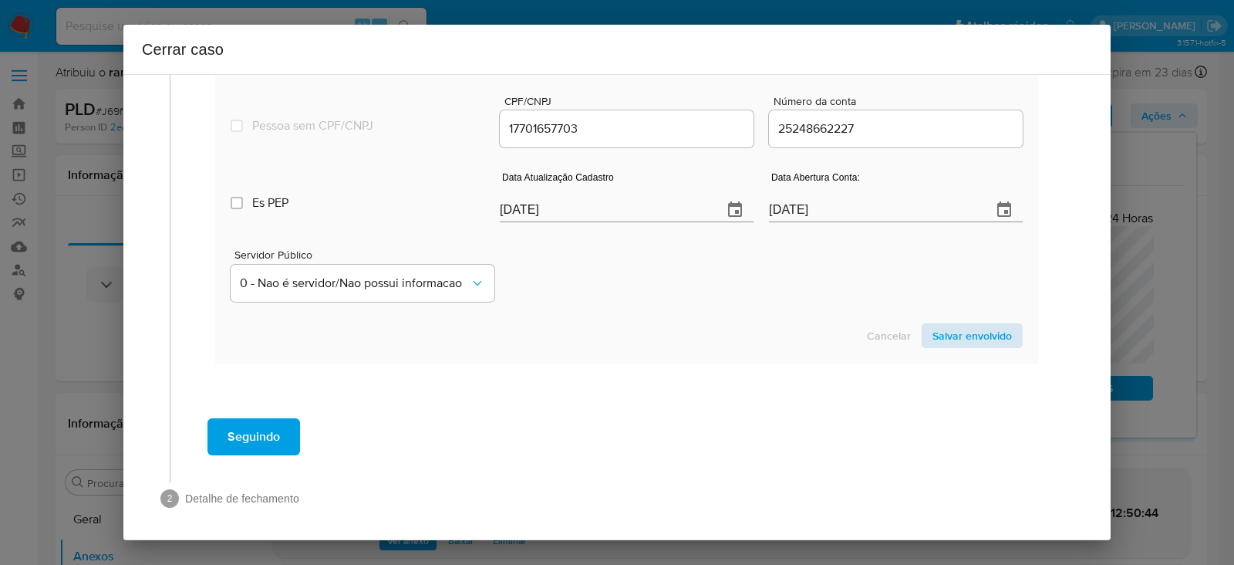
type textarea "Joao Vitor da Silva Costa, CPF 17701657703, 19 anos, residente no município de …"
click at [952, 327] on span "Salvar envolvido" at bounding box center [971, 336] width 79 height 22
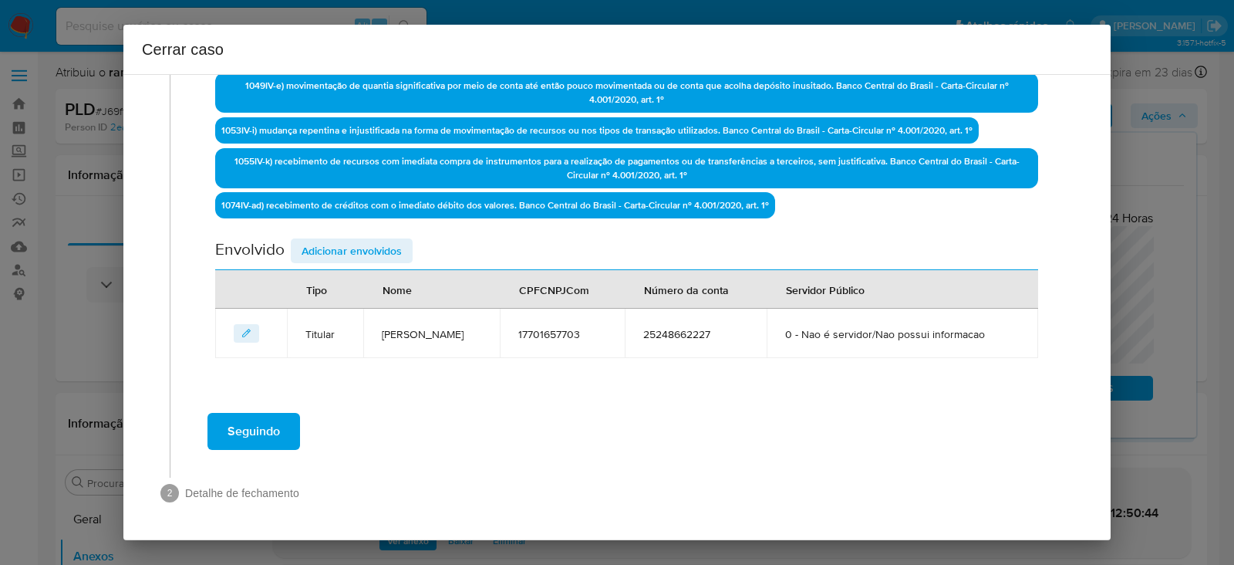
scroll to position [544, 0]
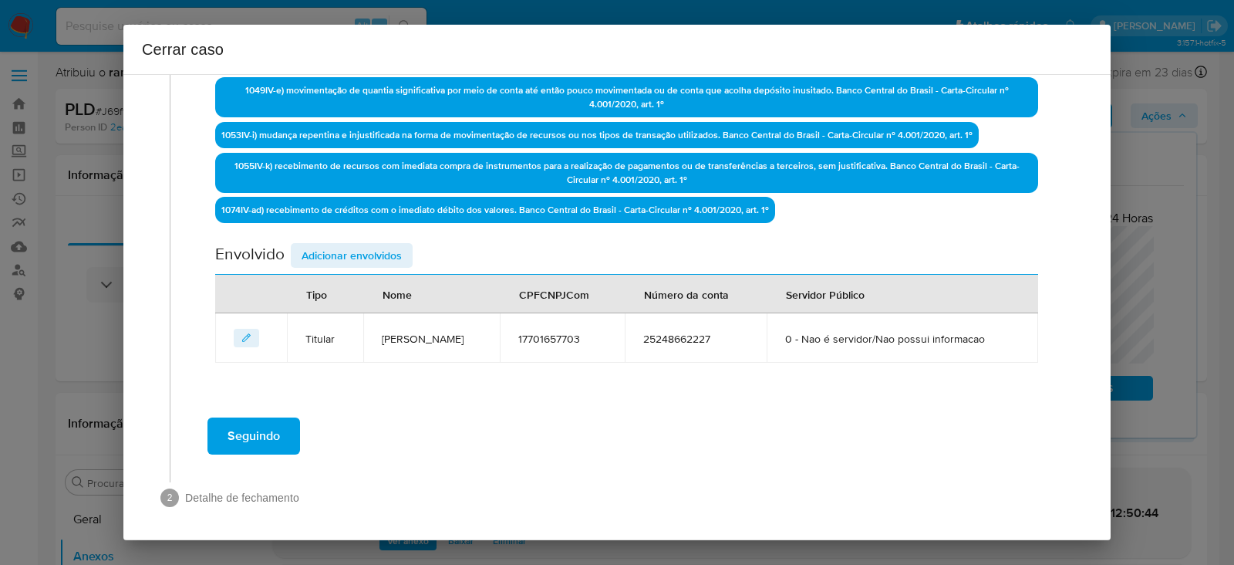
click at [318, 244] on span "Adicionar envolvidos" at bounding box center [352, 255] width 100 height 22
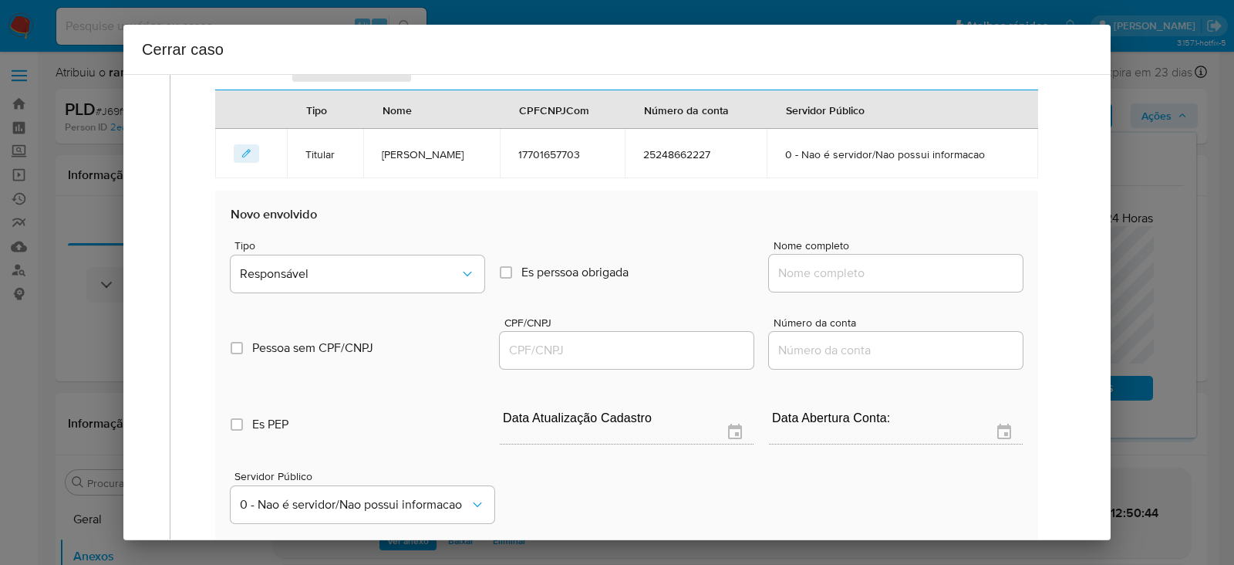
scroll to position [833, 0]
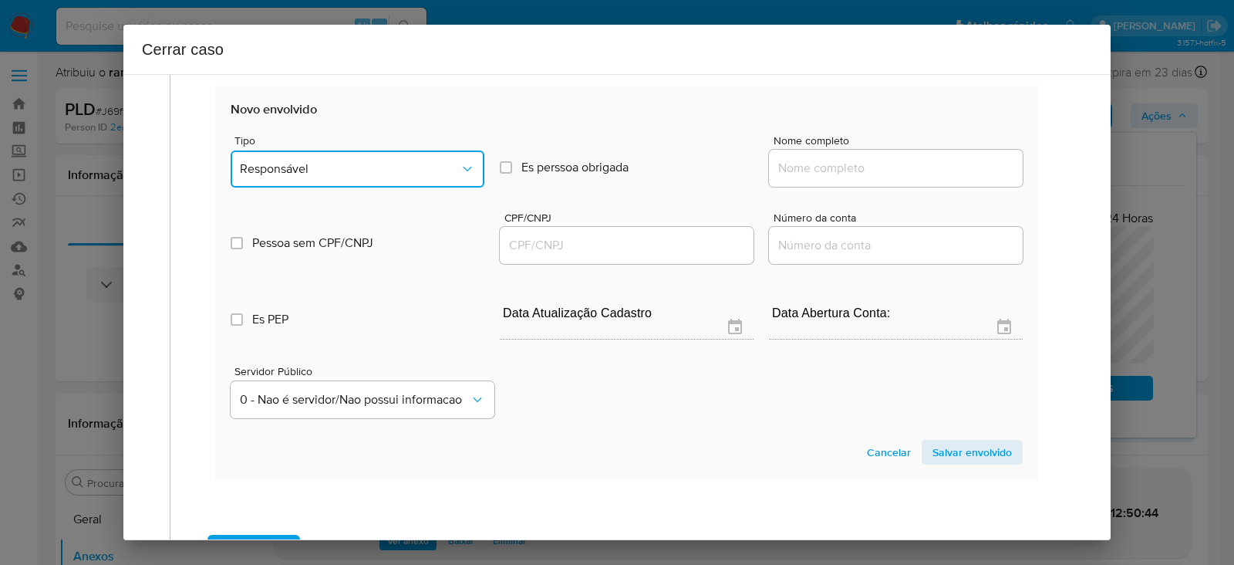
click at [304, 161] on span "Responsável" at bounding box center [350, 168] width 220 height 15
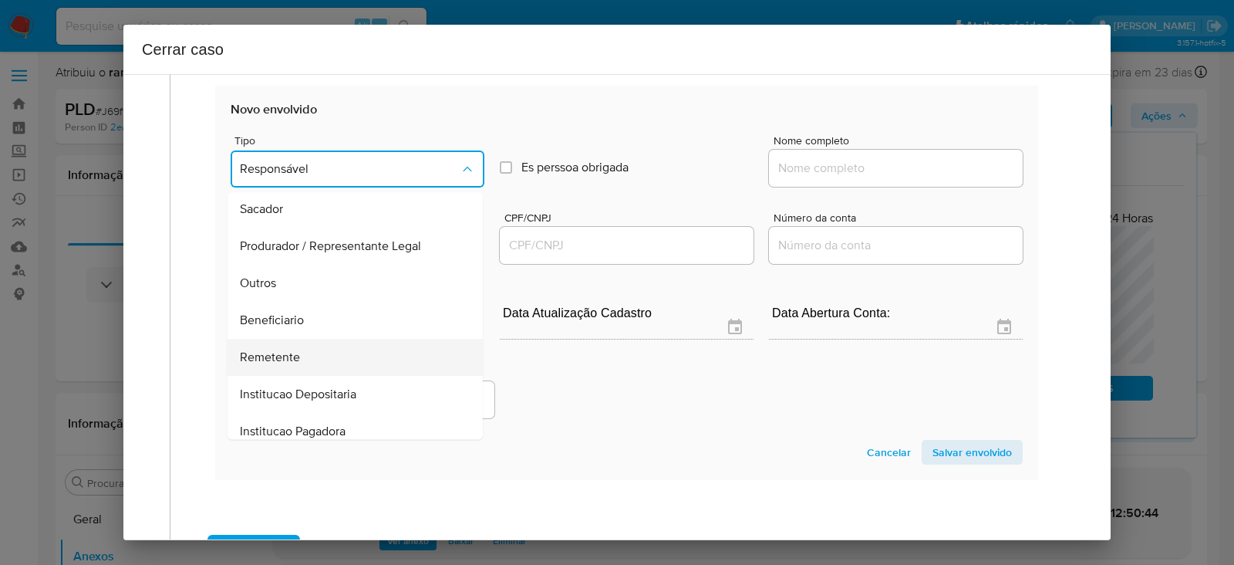
scroll to position [197, 0]
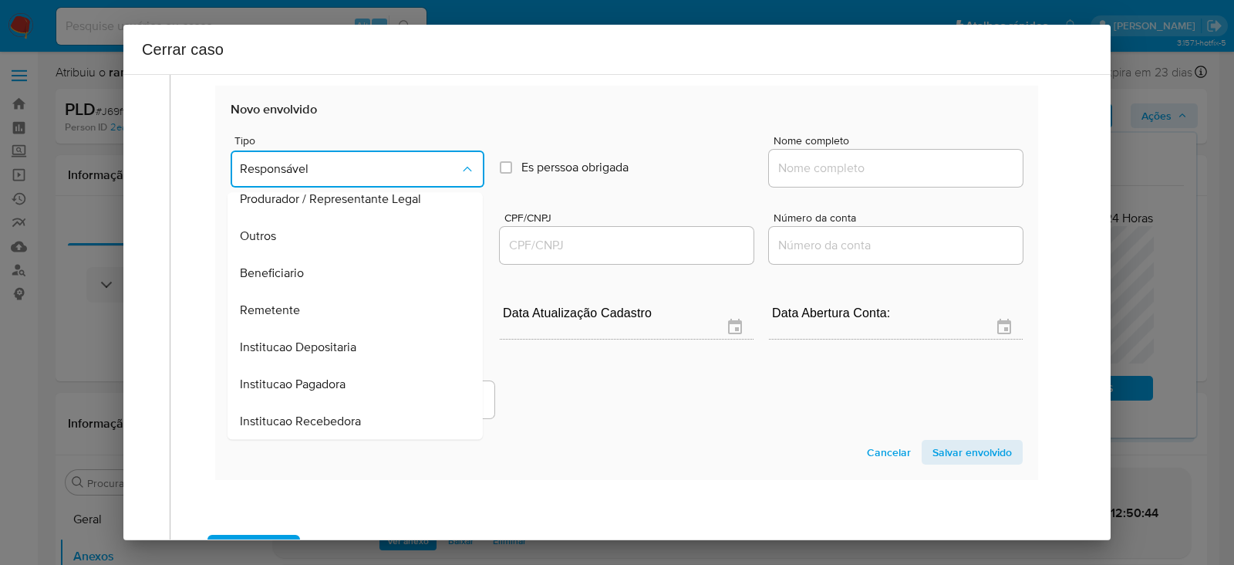
drag, startPoint x: 271, startPoint y: 305, endPoint x: 457, endPoint y: 268, distance: 188.8
click at [275, 303] on span "Remetente" at bounding box center [270, 310] width 60 height 15
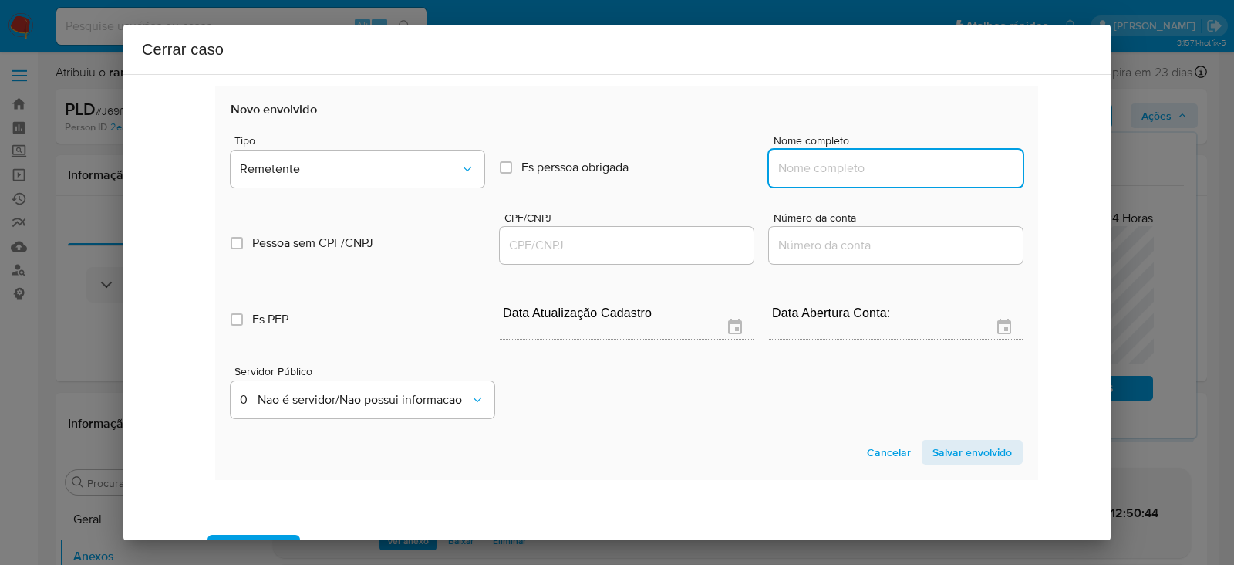
click at [865, 164] on input "Nome completo" at bounding box center [896, 168] width 254 height 20
paste input "Betboom Ltda, 54951974000180"
drag, startPoint x: 842, startPoint y: 164, endPoint x: 1145, endPoint y: 180, distance: 302.8
click at [1145, 180] on div "Cerrar caso 1 Informação completa Geral Data de início 24/07/2025 Data Fin 25/0…" at bounding box center [617, 282] width 1234 height 565
type input "Betboom Ltda"
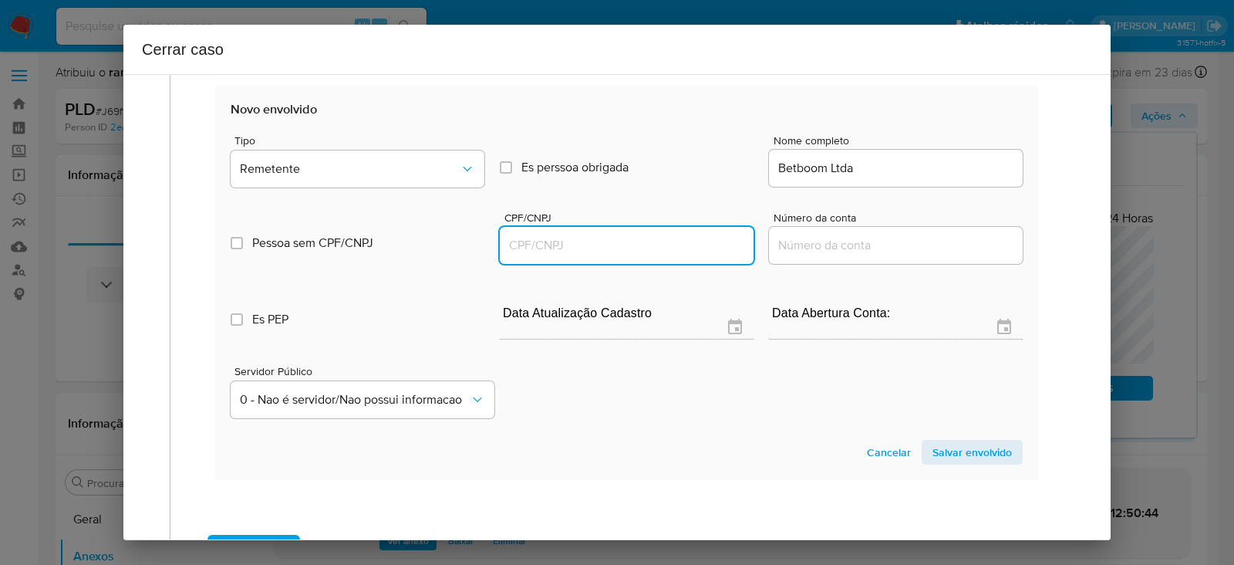
click at [524, 238] on input "CPF/CNPJ" at bounding box center [627, 245] width 254 height 20
paste input "54951974000180"
type input "54951974000180"
click at [965, 453] on span "Salvar envolvido" at bounding box center [971, 452] width 79 height 22
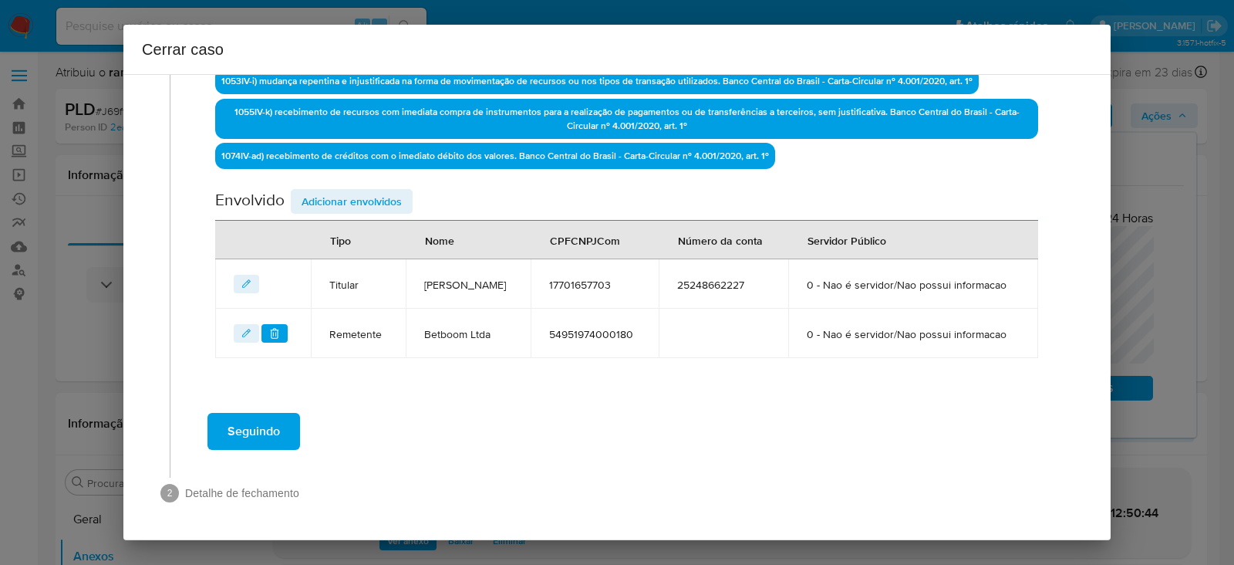
scroll to position [635, 0]
click at [335, 190] on span "Adicionar envolvidos" at bounding box center [352, 201] width 100 height 22
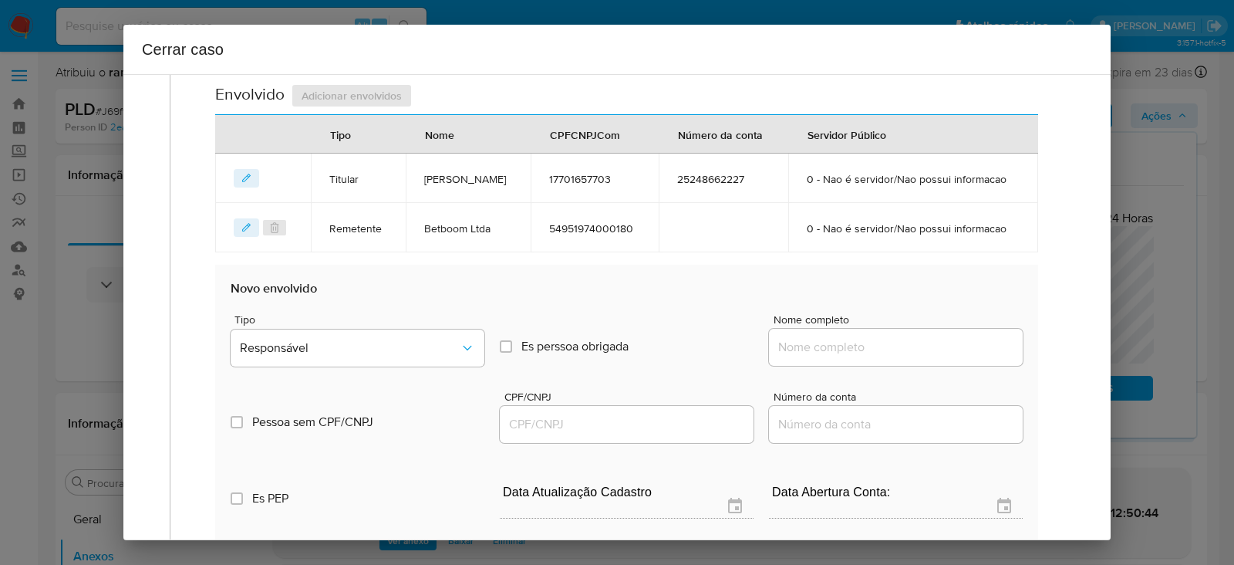
scroll to position [731, 0]
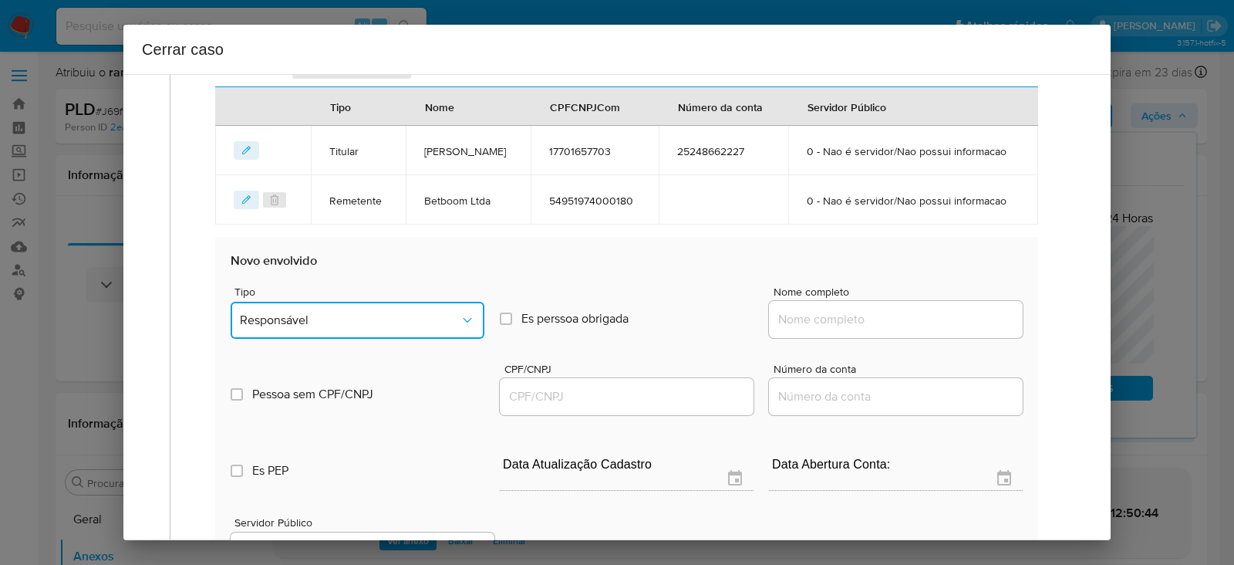
click at [302, 328] on span "Responsável" at bounding box center [350, 319] width 220 height 15
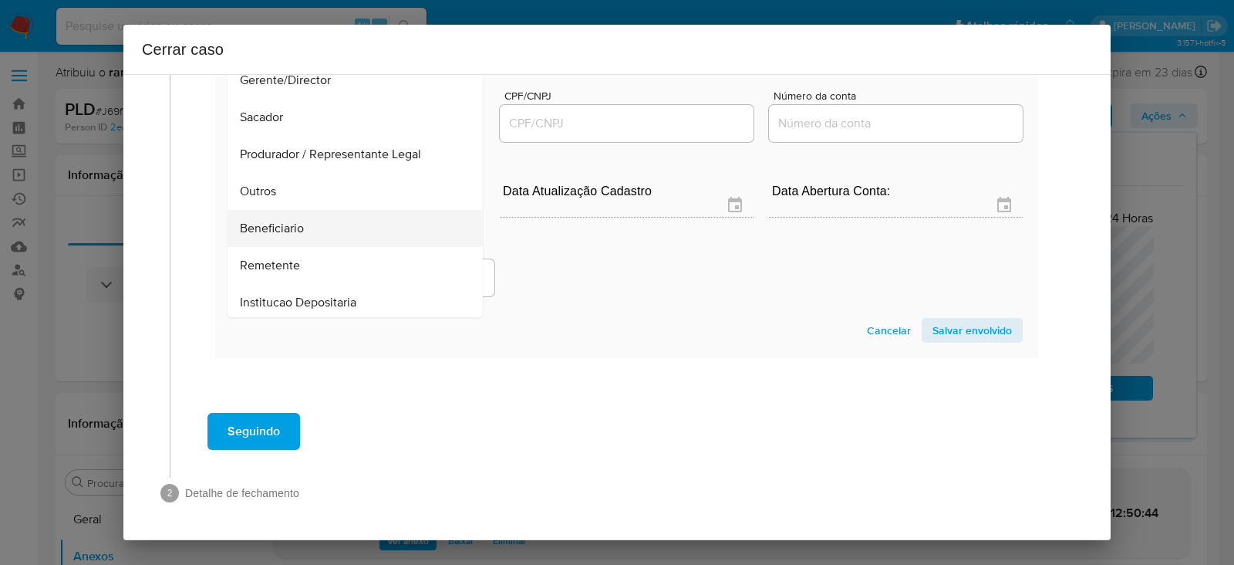
scroll to position [197, 0]
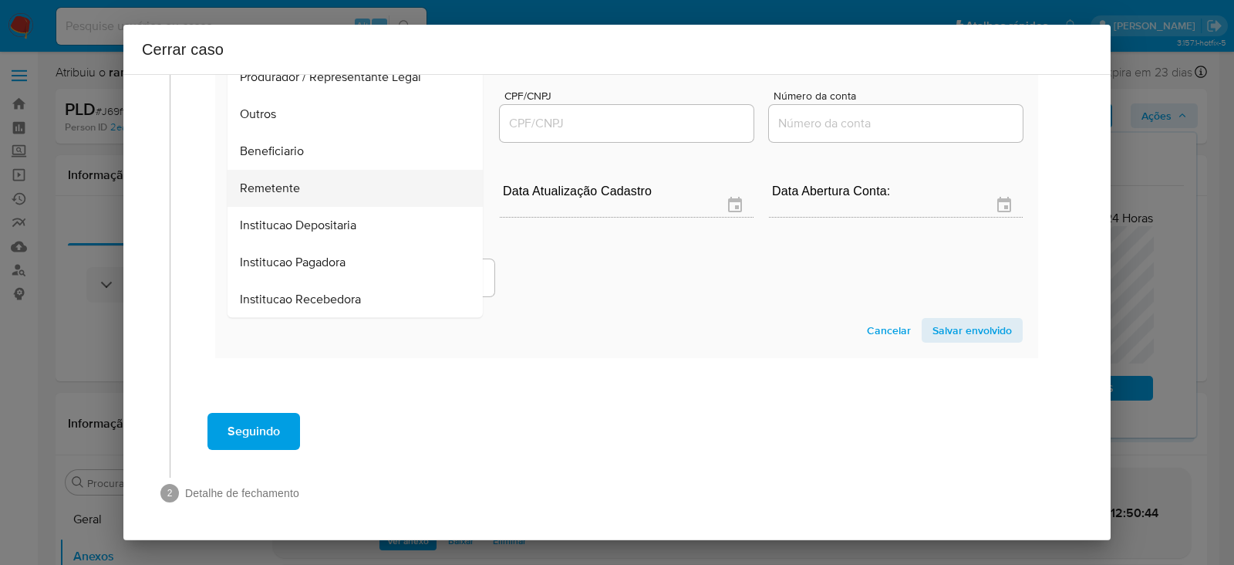
click at [278, 177] on div "Remetente" at bounding box center [350, 188] width 221 height 37
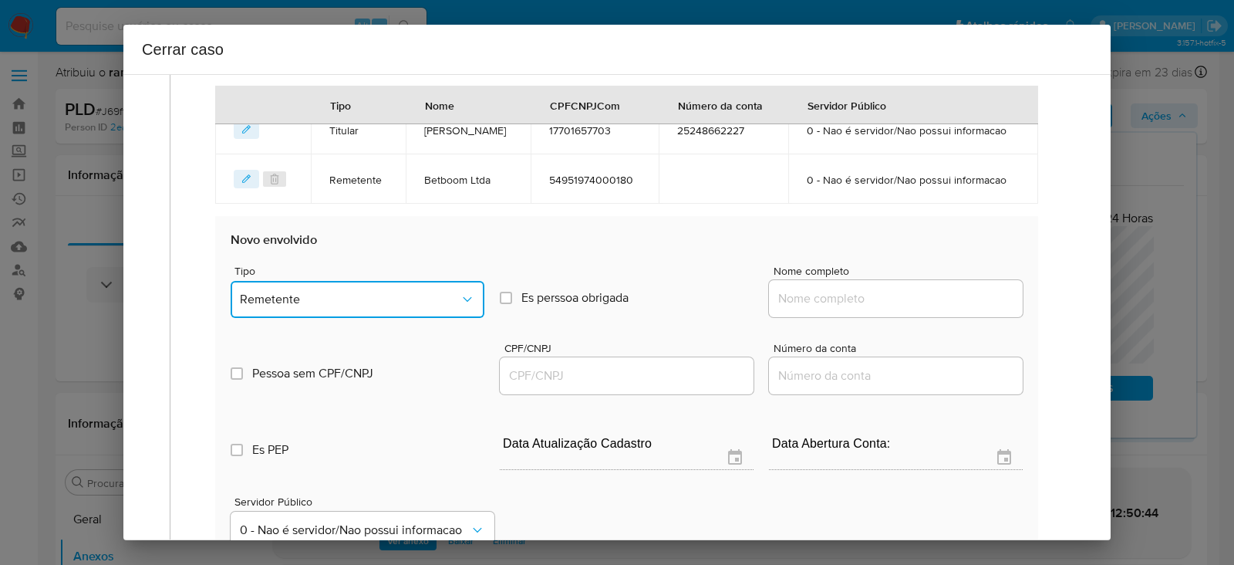
scroll to position [782, 0]
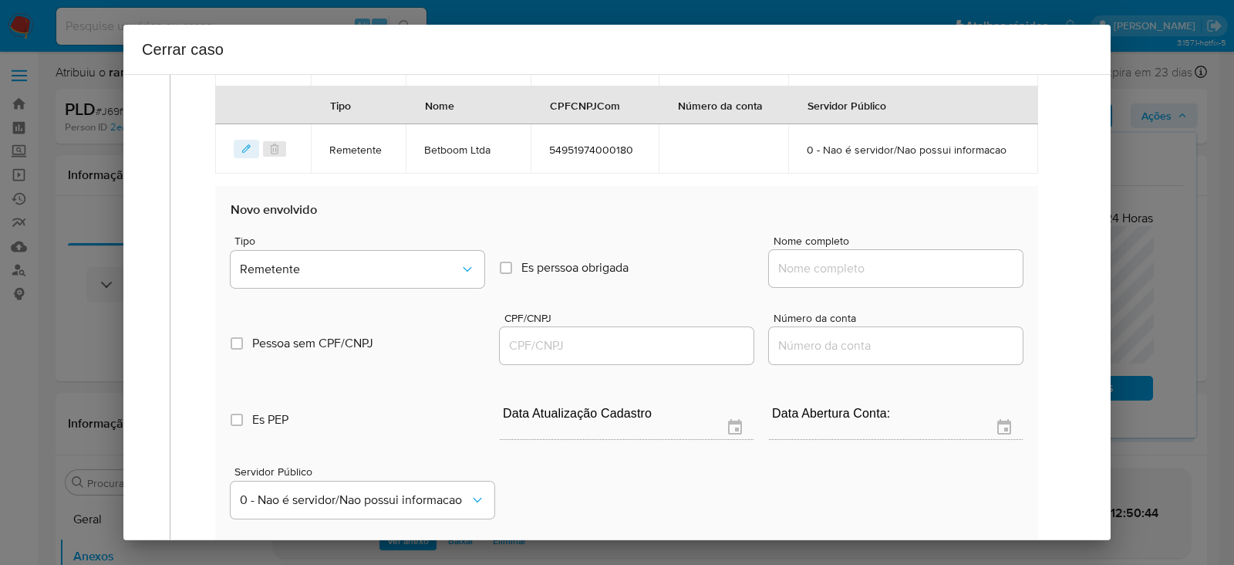
click at [845, 278] on input "Nome completo" at bounding box center [896, 268] width 254 height 20
paste input "Brilliant Gaming, 56259060000188"
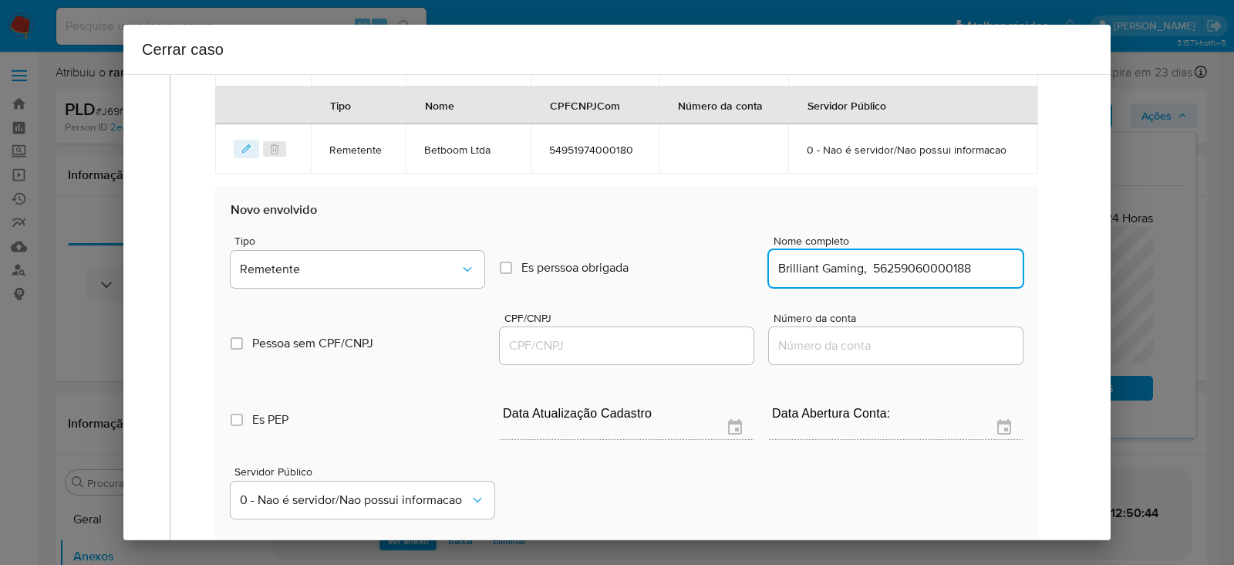
drag, startPoint x: 853, startPoint y: 303, endPoint x: 1226, endPoint y: 296, distance: 372.6
click at [1226, 296] on div "Cerrar caso 1 Informação completa Geral Data de início 24/07/2025 Data Fin 25/0…" at bounding box center [617, 282] width 1234 height 565
type input "Brilliant Gaming"
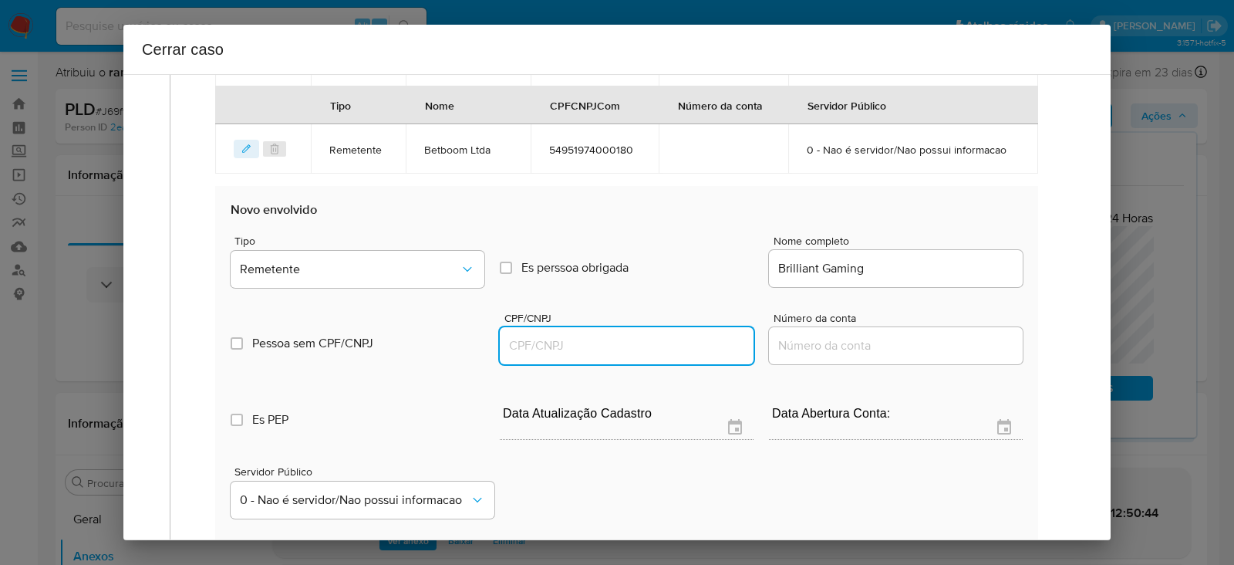
click at [544, 356] on input "CPF/CNPJ" at bounding box center [627, 345] width 254 height 20
paste input "56259060000188"
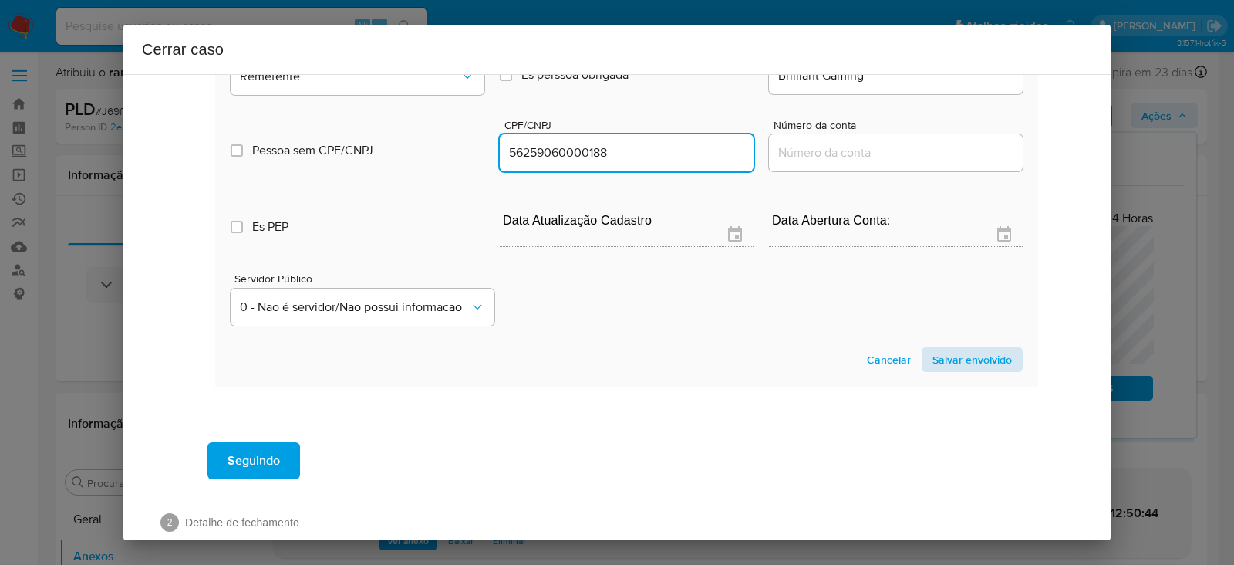
type input "56259060000188"
click at [949, 370] on span "Salvar envolvido" at bounding box center [971, 360] width 79 height 22
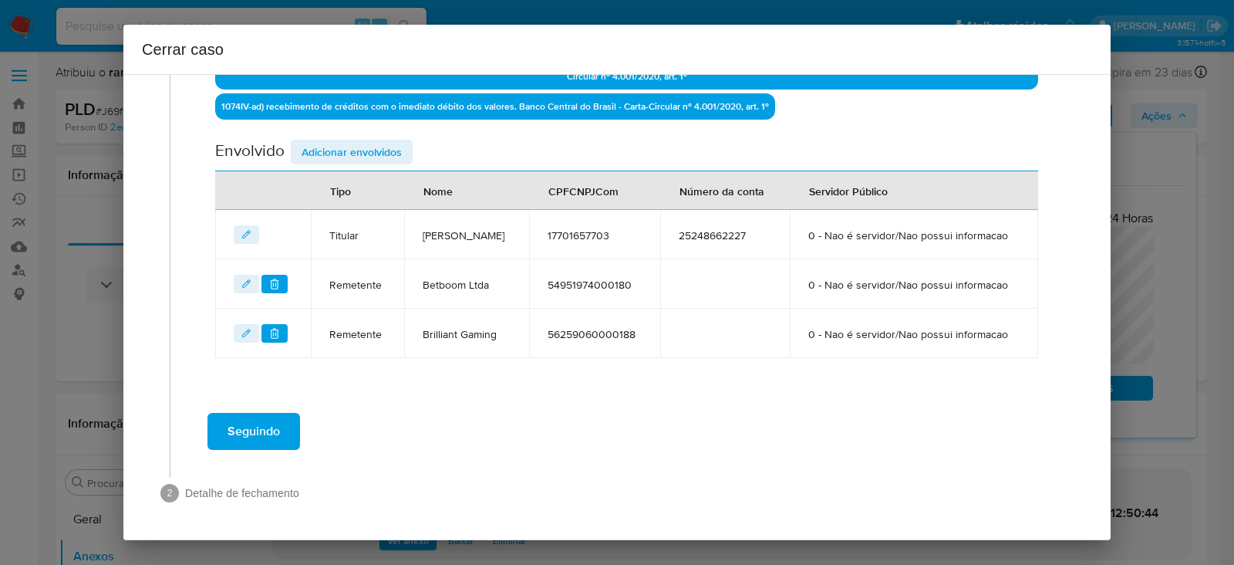
scroll to position [698, 0]
click at [347, 141] on span "Adicionar envolvidos" at bounding box center [352, 152] width 100 height 22
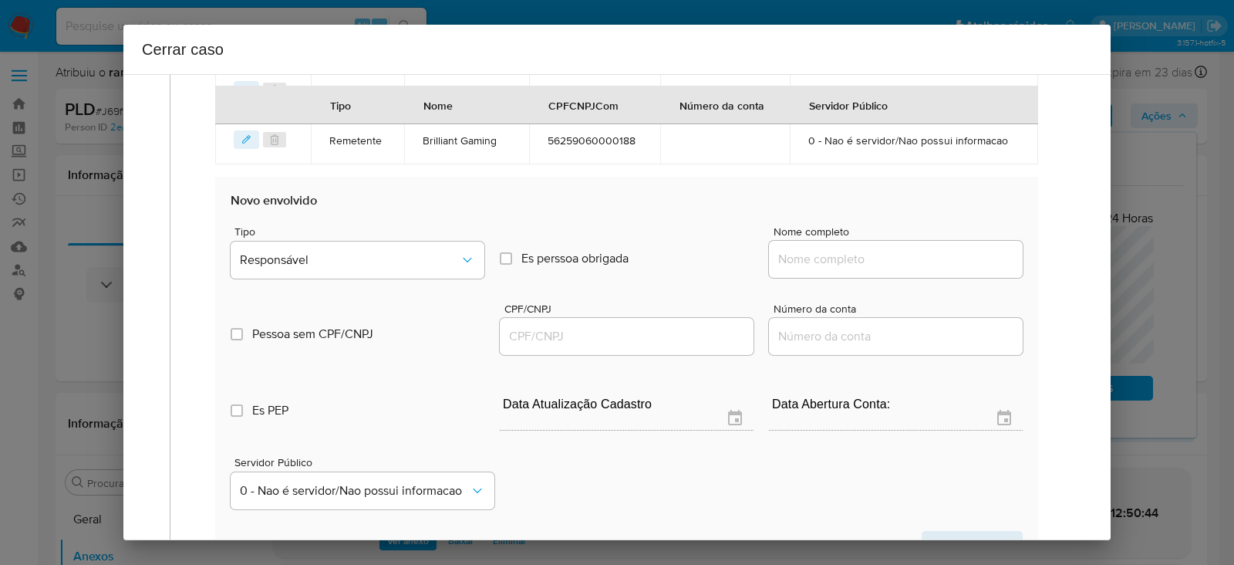
scroll to position [987, 0]
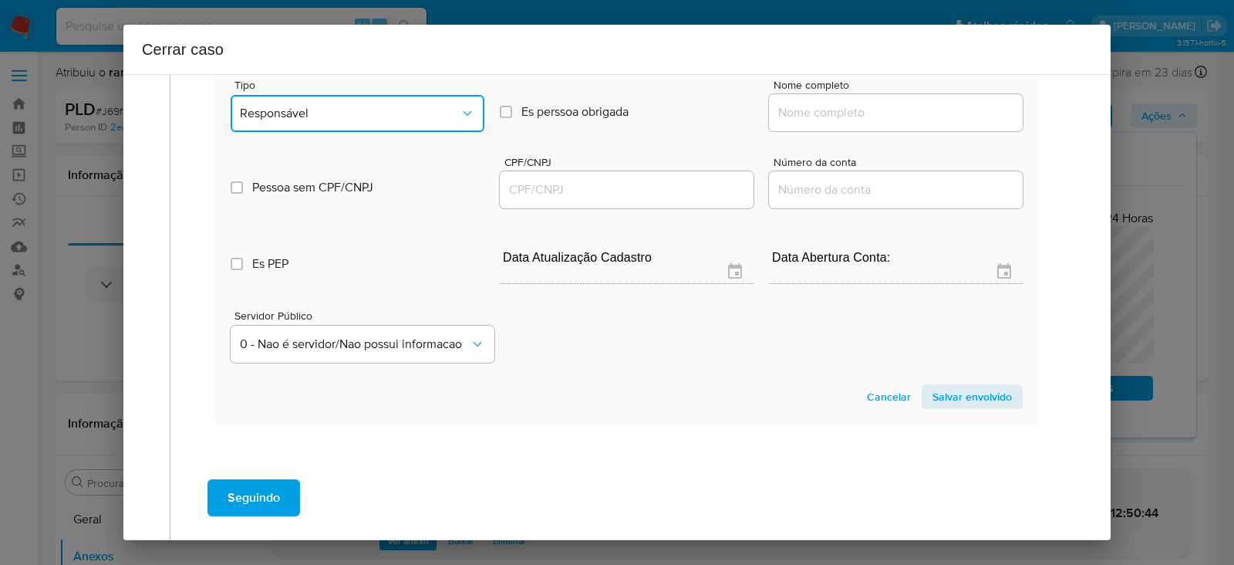
click at [306, 121] on span "Responsável" at bounding box center [350, 113] width 220 height 15
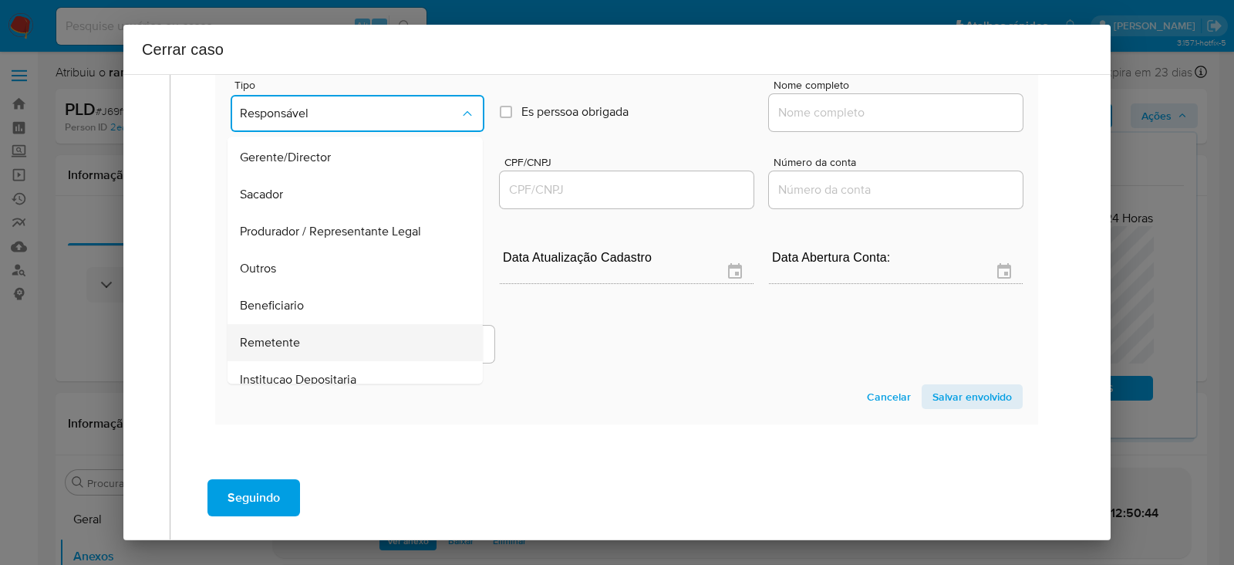
scroll to position [197, 0]
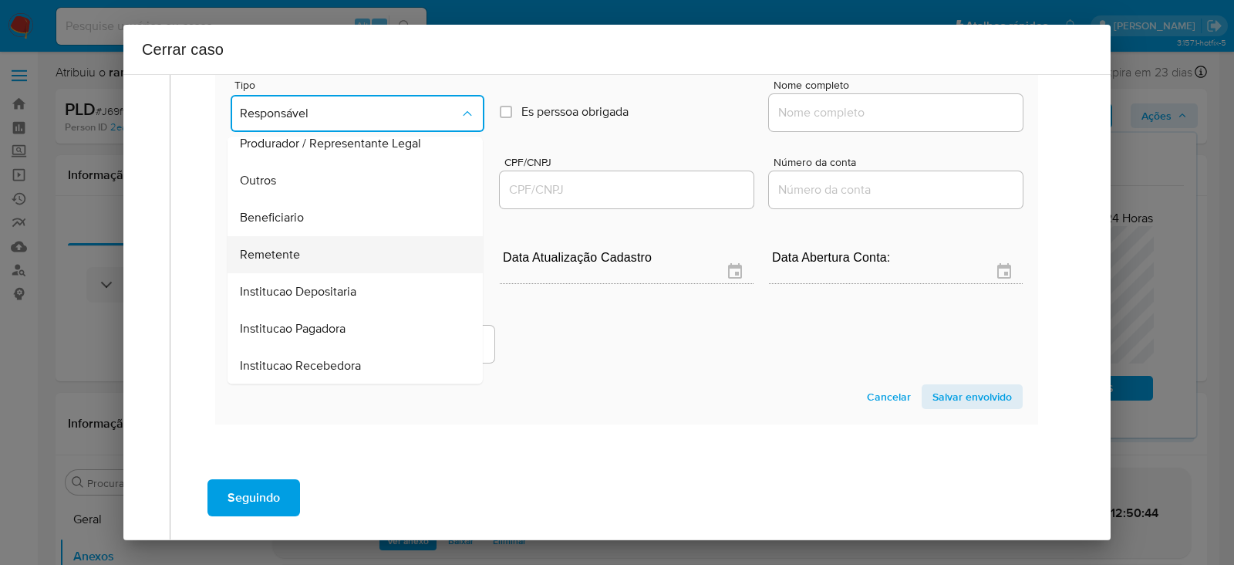
click at [282, 274] on div "Remetente" at bounding box center [350, 255] width 221 height 37
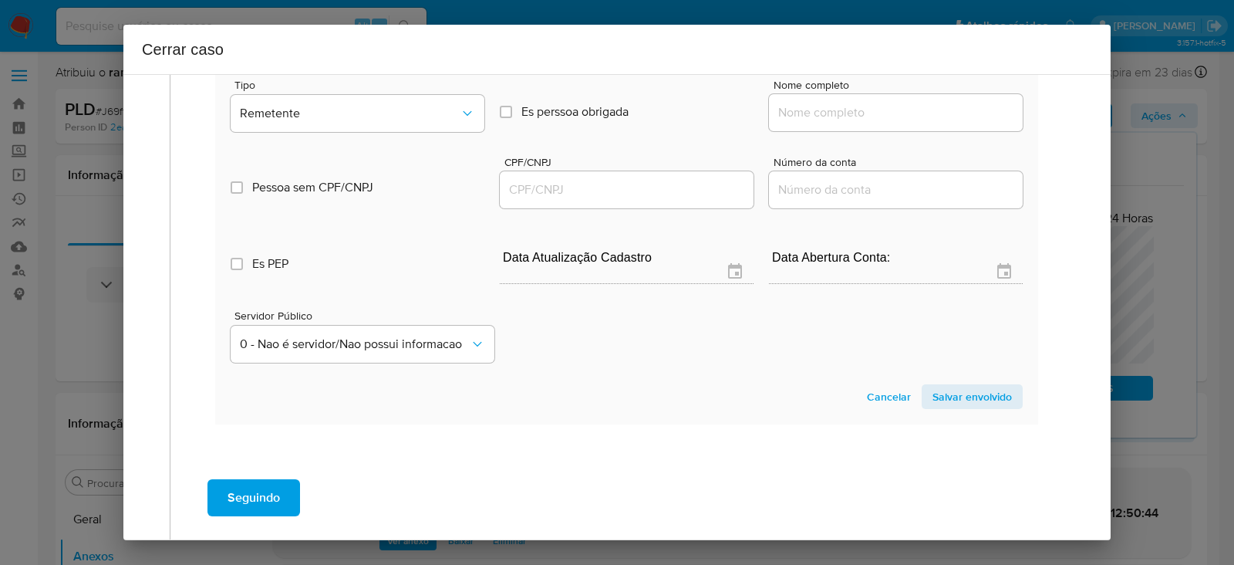
click at [804, 123] on input "Nome completo" at bounding box center [896, 113] width 254 height 20
paste input "Galera Gaming Jogos Eletronicos S A, 31853299000150"
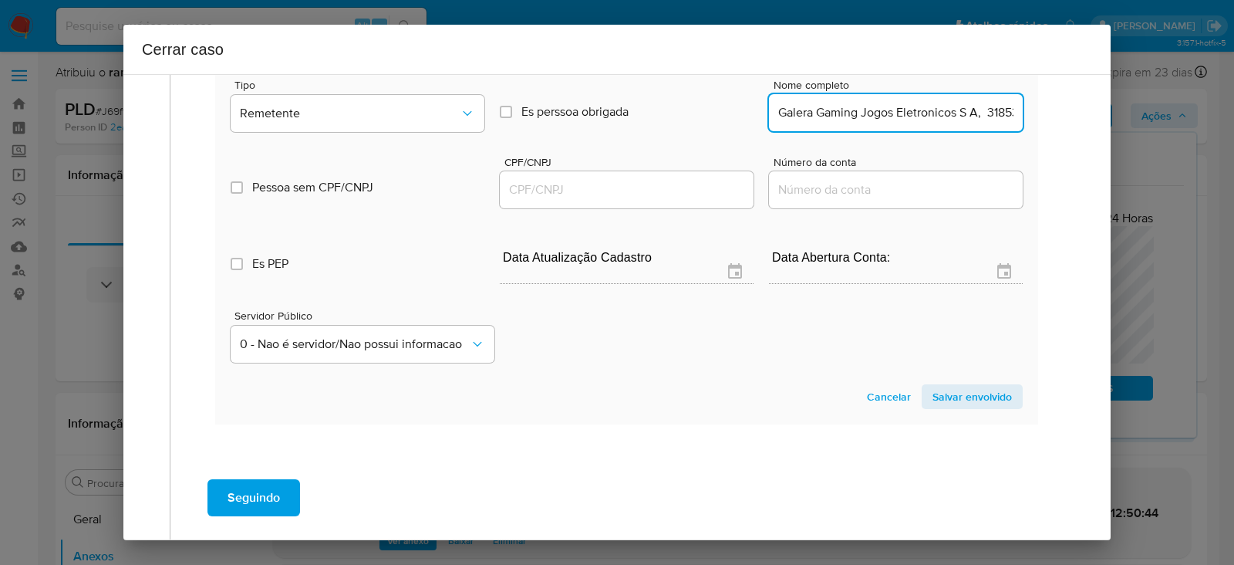
scroll to position [0, 76]
drag, startPoint x: 906, startPoint y: 164, endPoint x: 1258, endPoint y: 154, distance: 351.8
click at [957, 123] on input "Galera Gaming Jogos Eletronicos S A." at bounding box center [896, 113] width 254 height 20
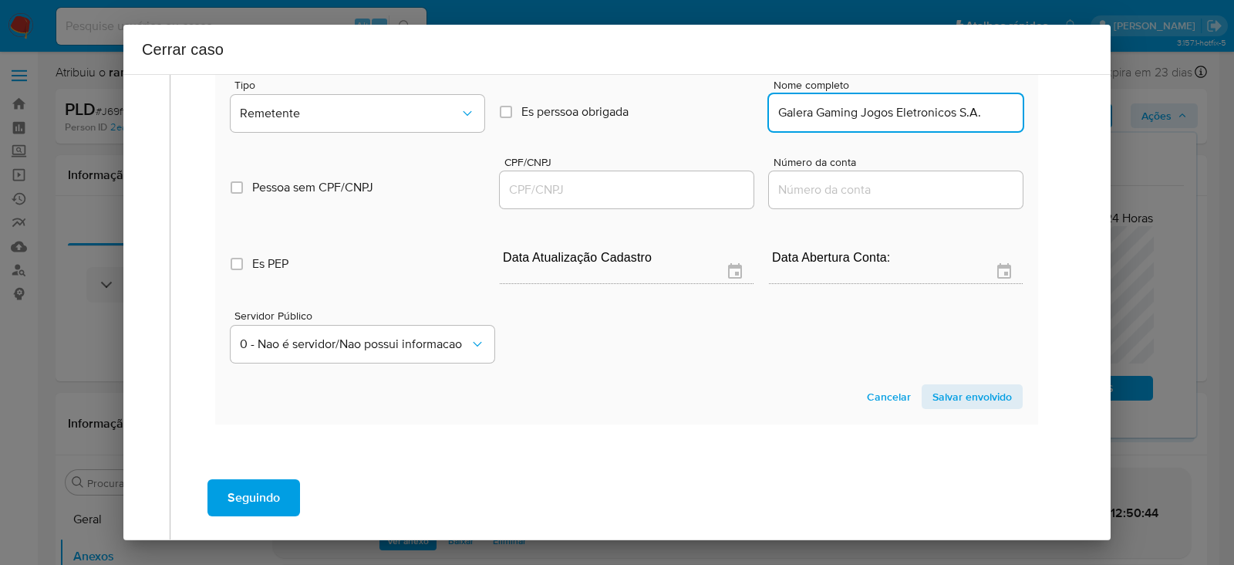
type input "Galera Gaming Jogos Eletronicos S.A."
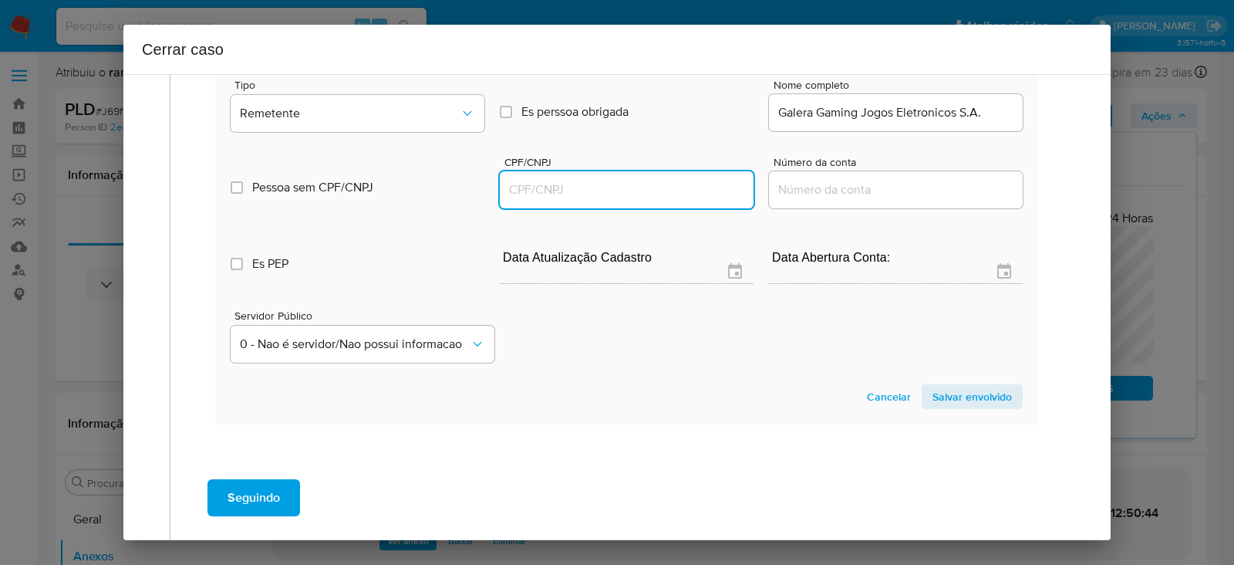
click at [606, 200] on input "CPF/CNPJ" at bounding box center [627, 190] width 254 height 20
paste input "31853299000150"
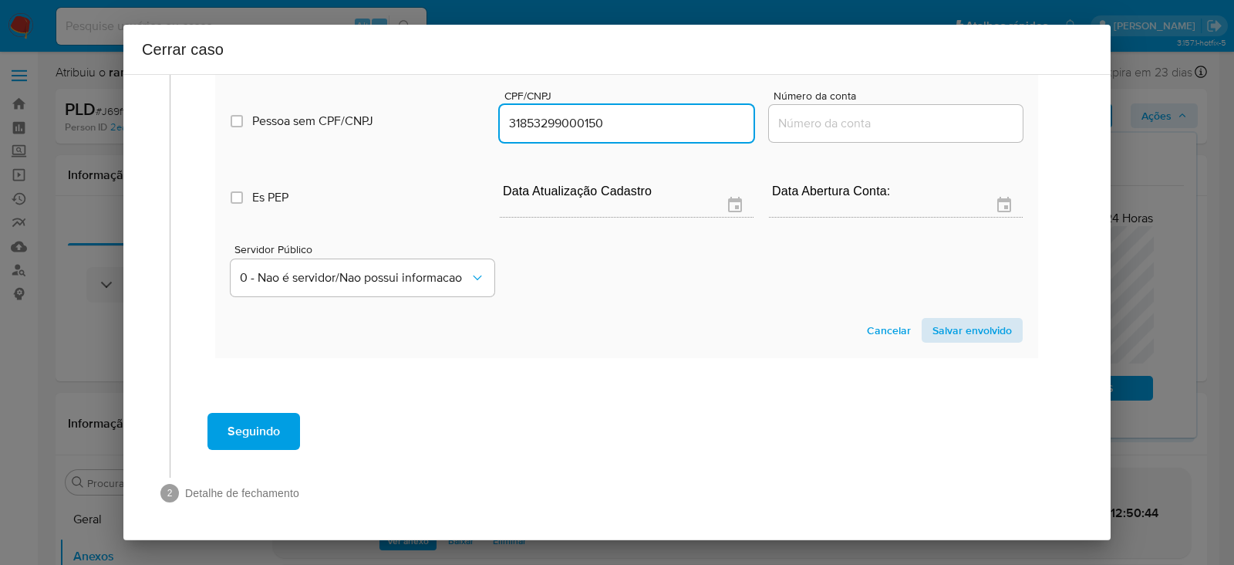
type input "31853299000150"
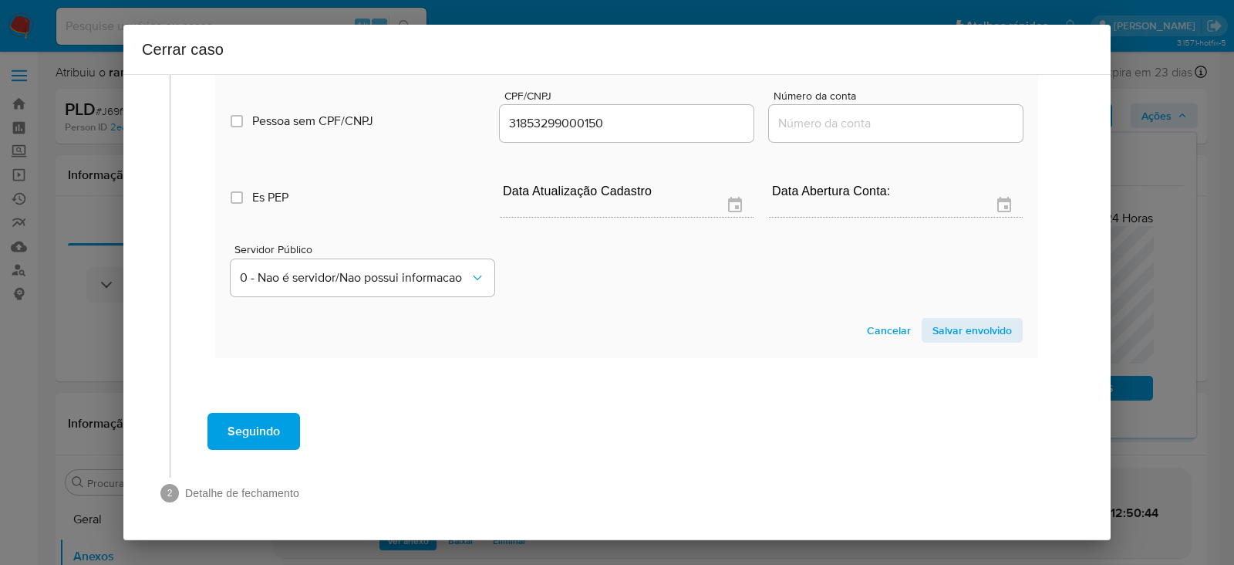
click at [943, 327] on span "Salvar envolvido" at bounding box center [971, 330] width 79 height 22
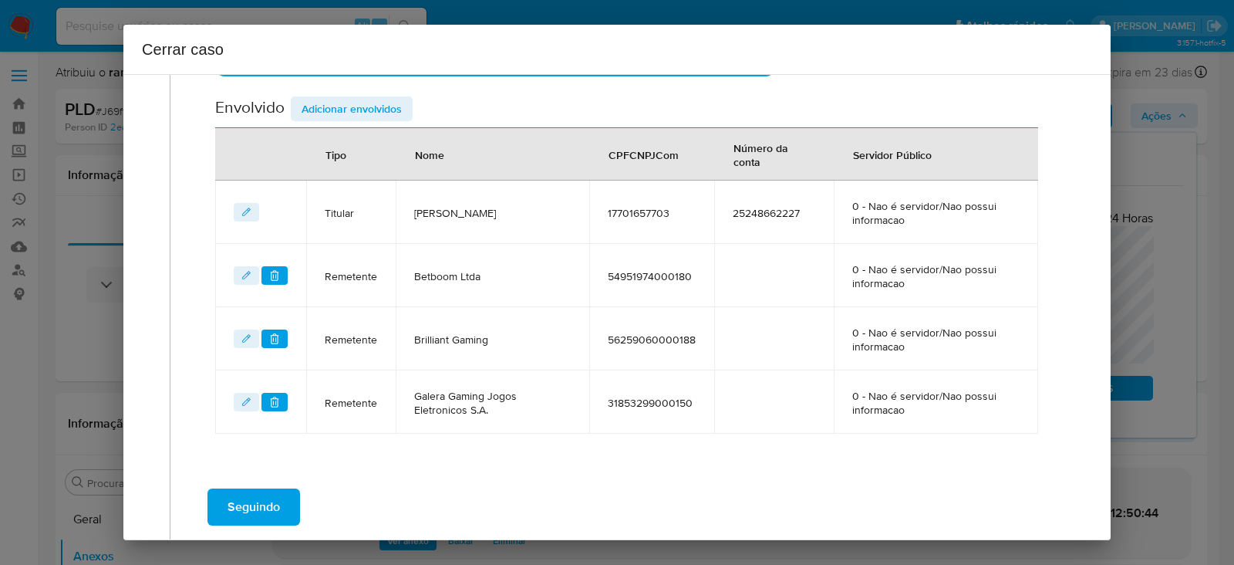
scroll to position [665, 0]
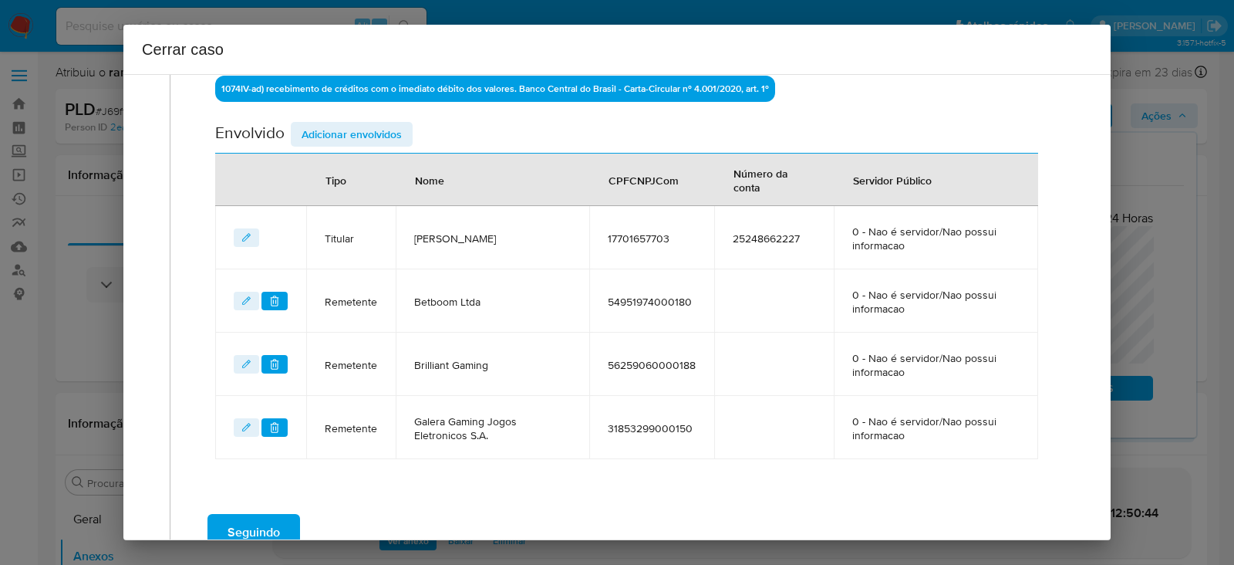
click at [337, 123] on span "Adicionar envolvidos" at bounding box center [352, 134] width 100 height 22
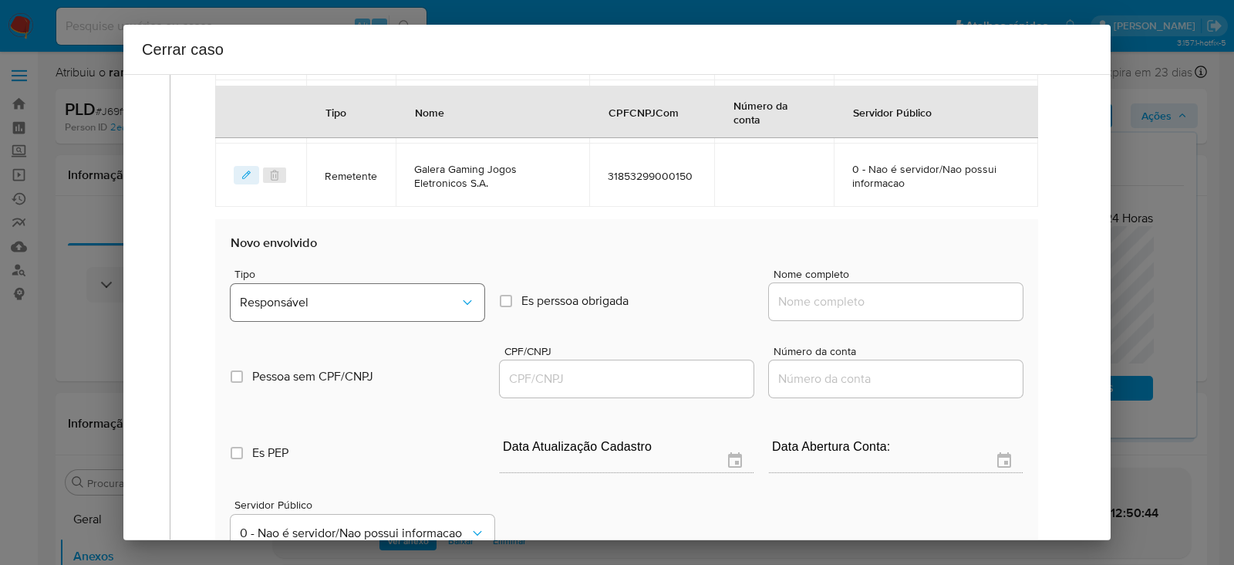
scroll to position [1050, 0]
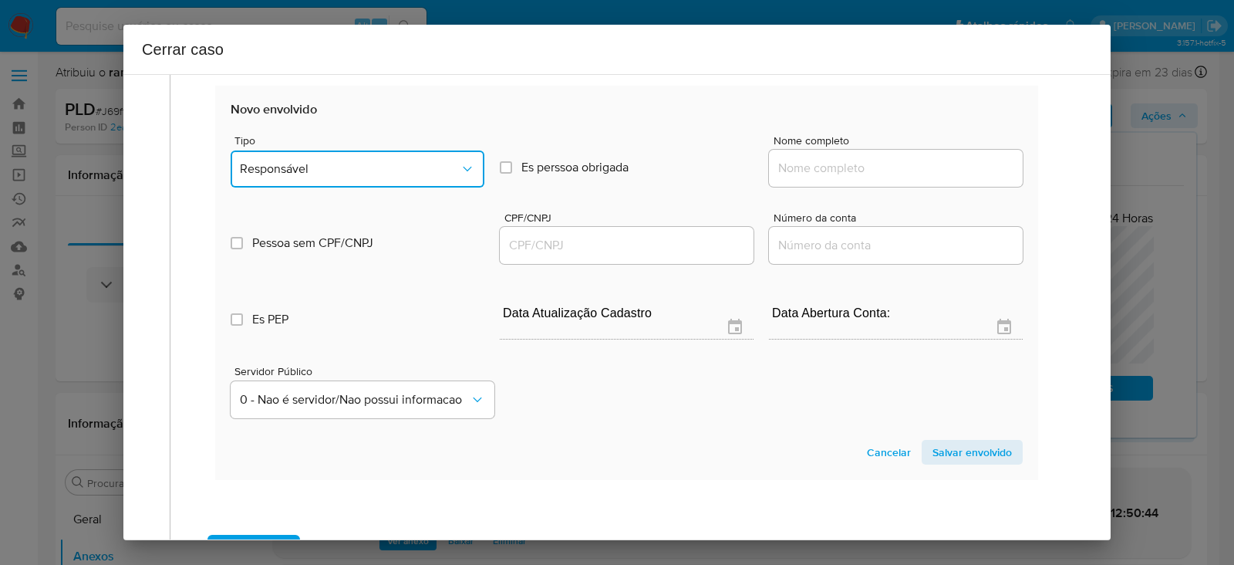
click at [308, 161] on span "Responsável" at bounding box center [350, 168] width 220 height 15
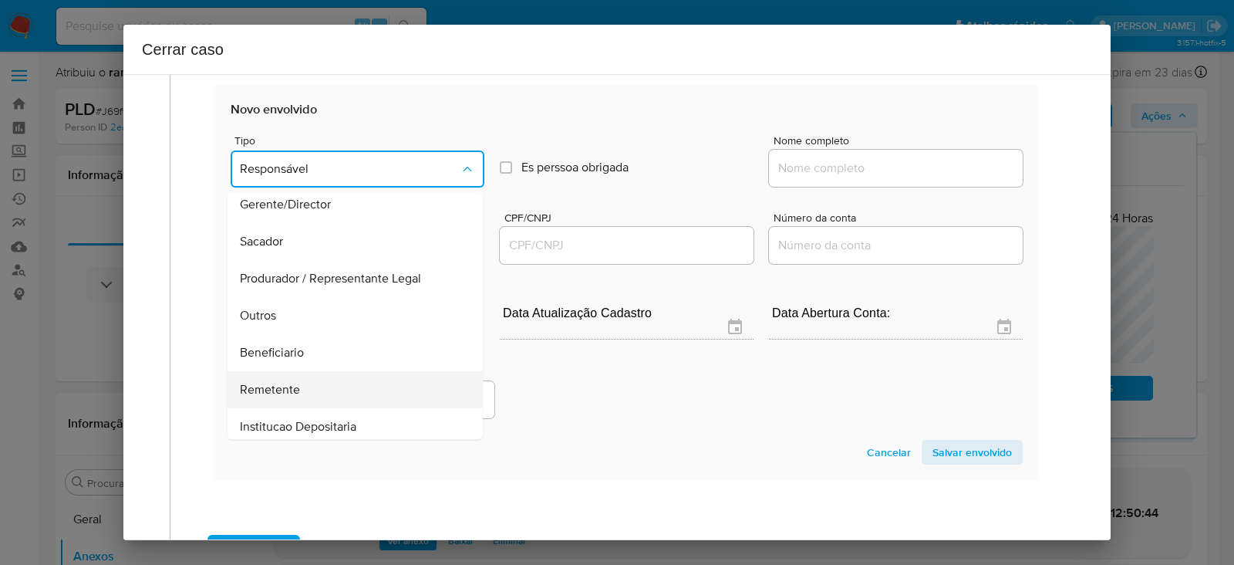
scroll to position [197, 0]
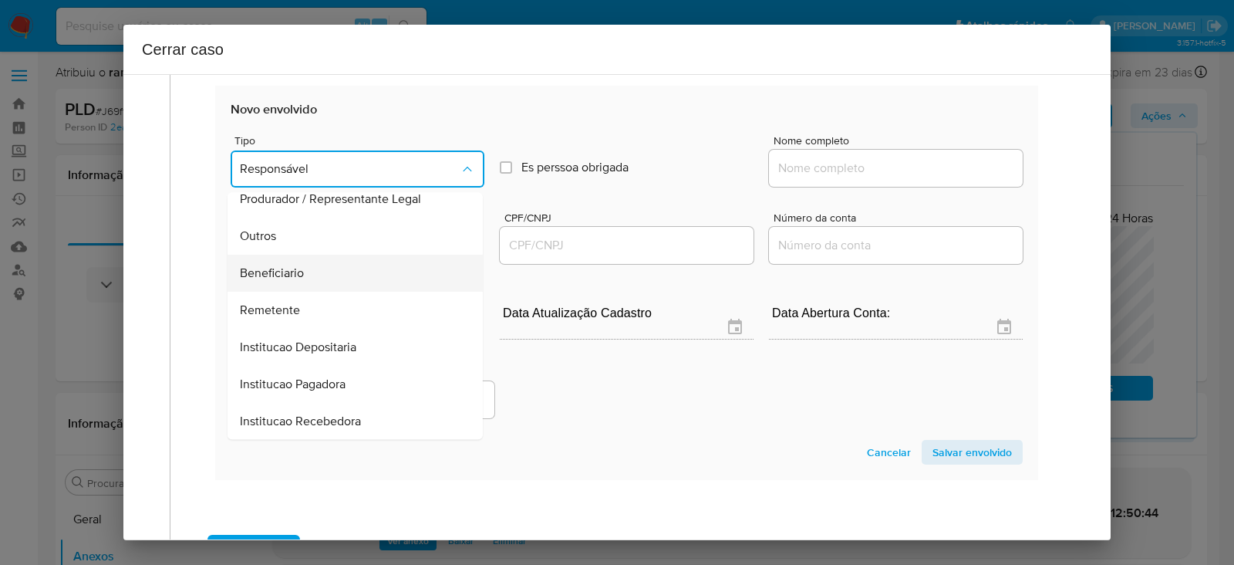
click at [278, 268] on span "Beneficiario" at bounding box center [272, 273] width 64 height 15
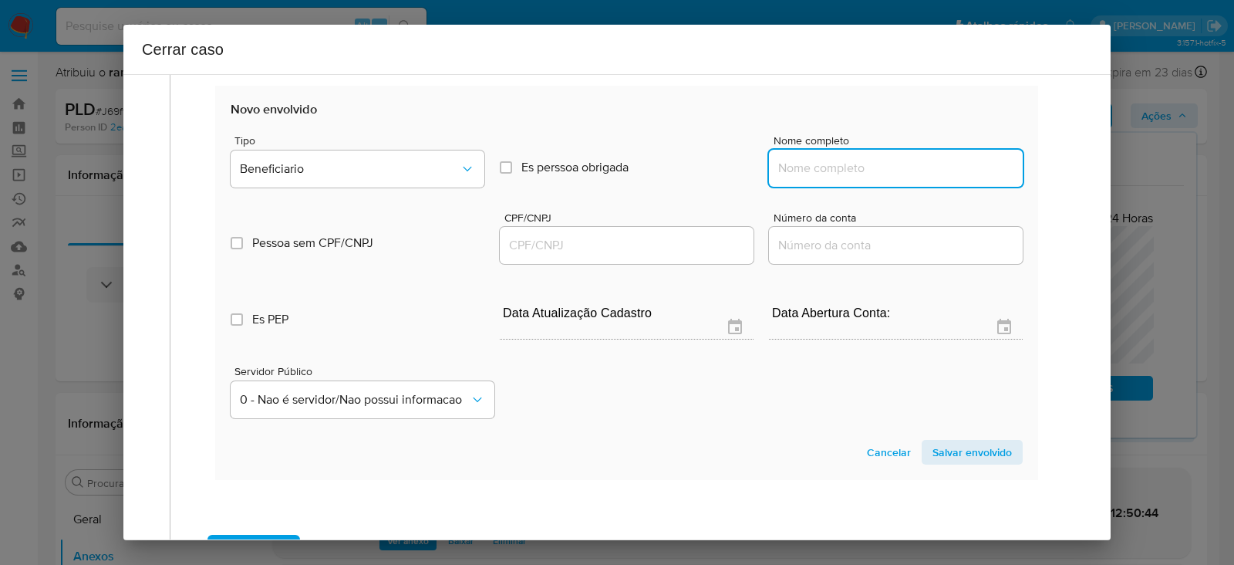
click at [826, 158] on input "Nome completo" at bounding box center [896, 168] width 254 height 20
paste input "Marcello Coutinho Florencio, 18672890752"
drag, startPoint x: 919, startPoint y: 164, endPoint x: 1372, endPoint y: 190, distance: 454.3
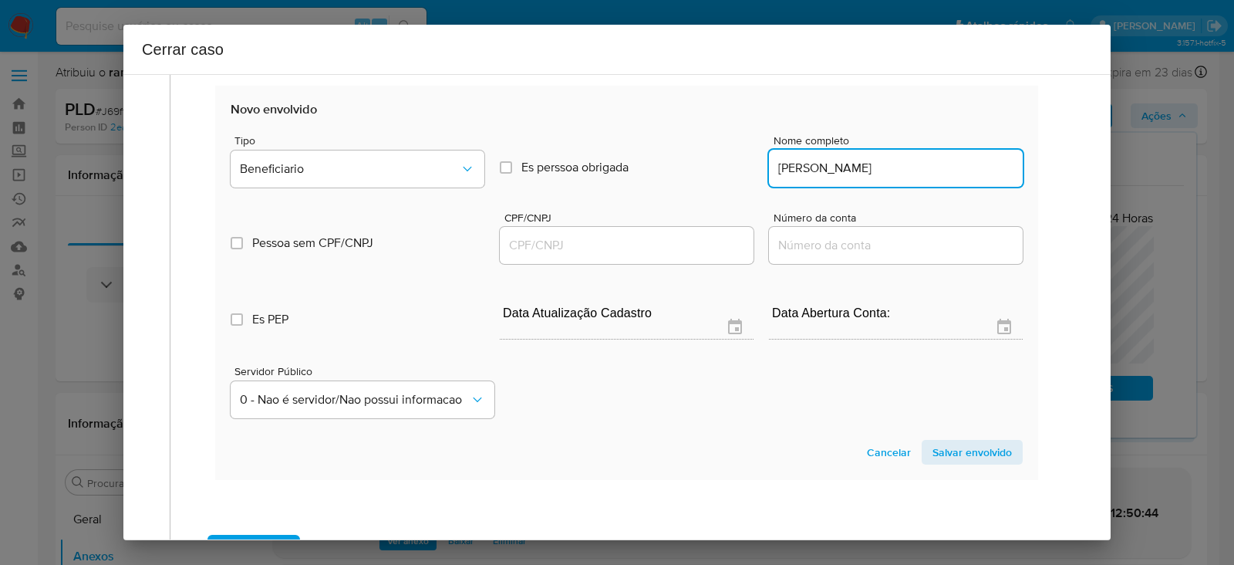
scroll to position [0, 0]
type input "Marcello Coutinho Florencio"
drag, startPoint x: 593, startPoint y: 225, endPoint x: 580, endPoint y: 238, distance: 18.0
click at [581, 238] on div at bounding box center [627, 245] width 254 height 37
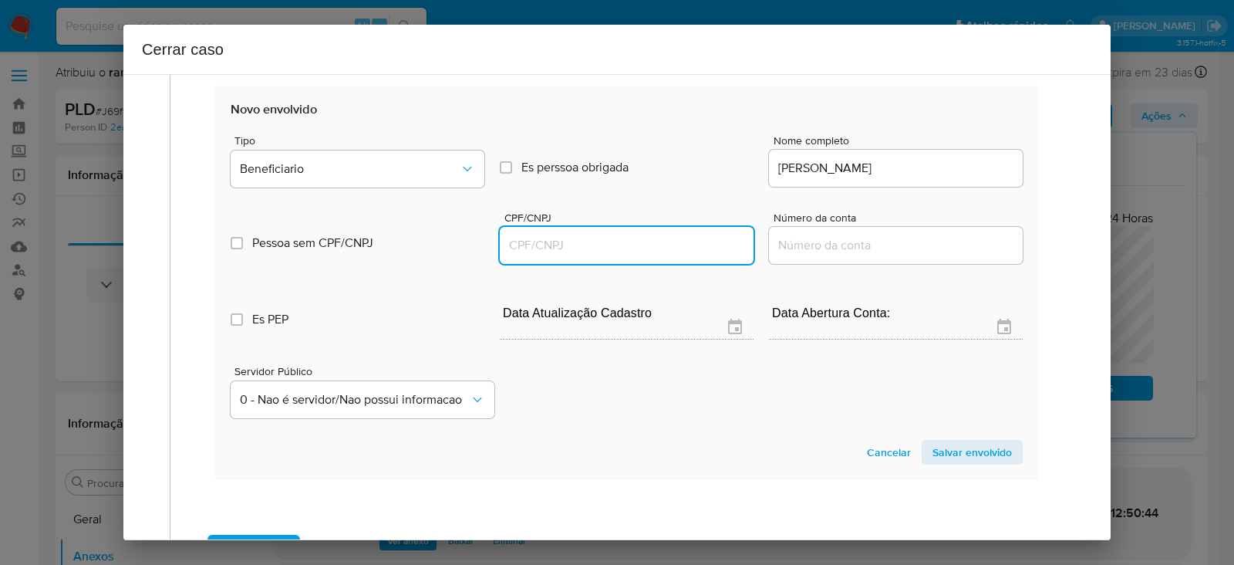
click at [579, 239] on input "CPF/CNPJ" at bounding box center [627, 245] width 254 height 20
paste input "18672890752"
type input "18672890752"
click at [949, 441] on span "Salvar envolvido" at bounding box center [971, 452] width 79 height 22
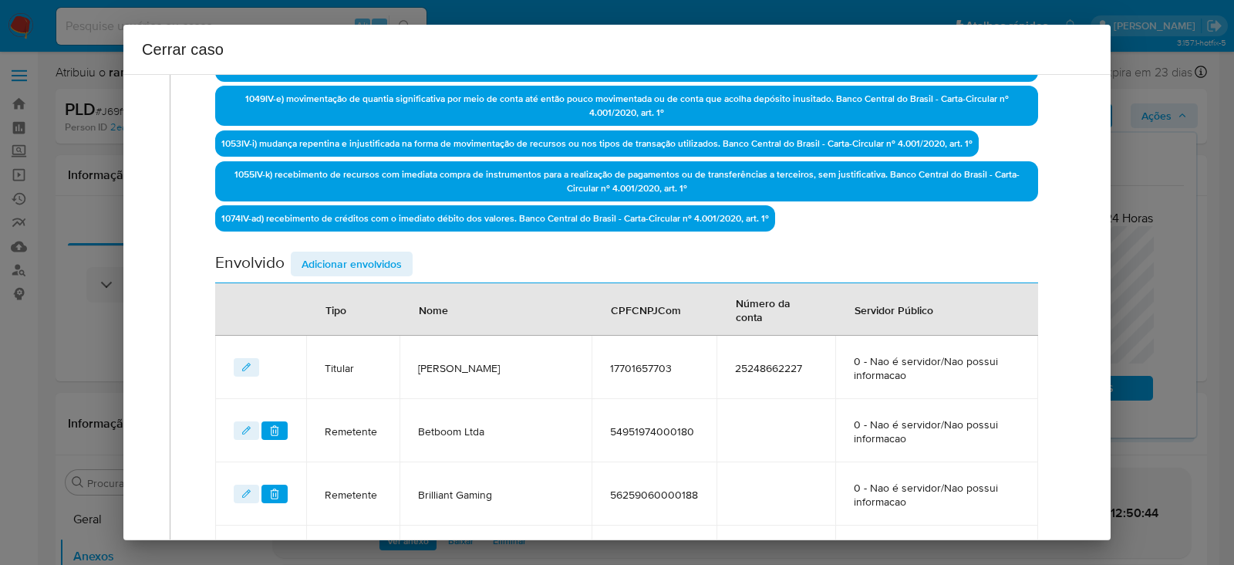
click at [355, 255] on span "Adicionar envolvidos" at bounding box center [352, 264] width 100 height 22
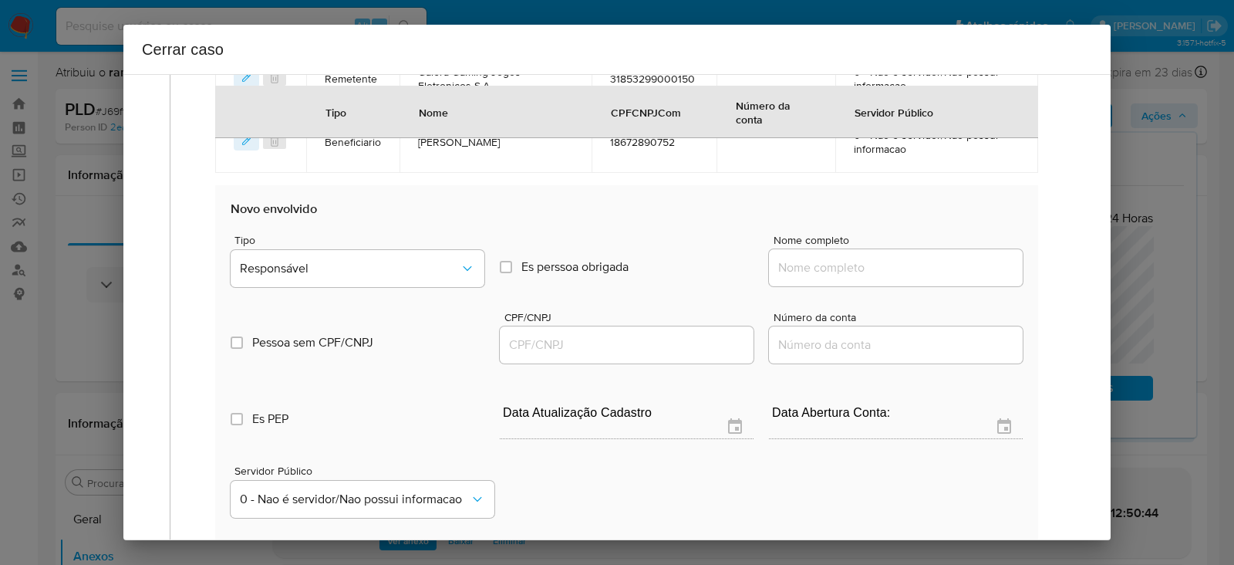
scroll to position [1017, 0]
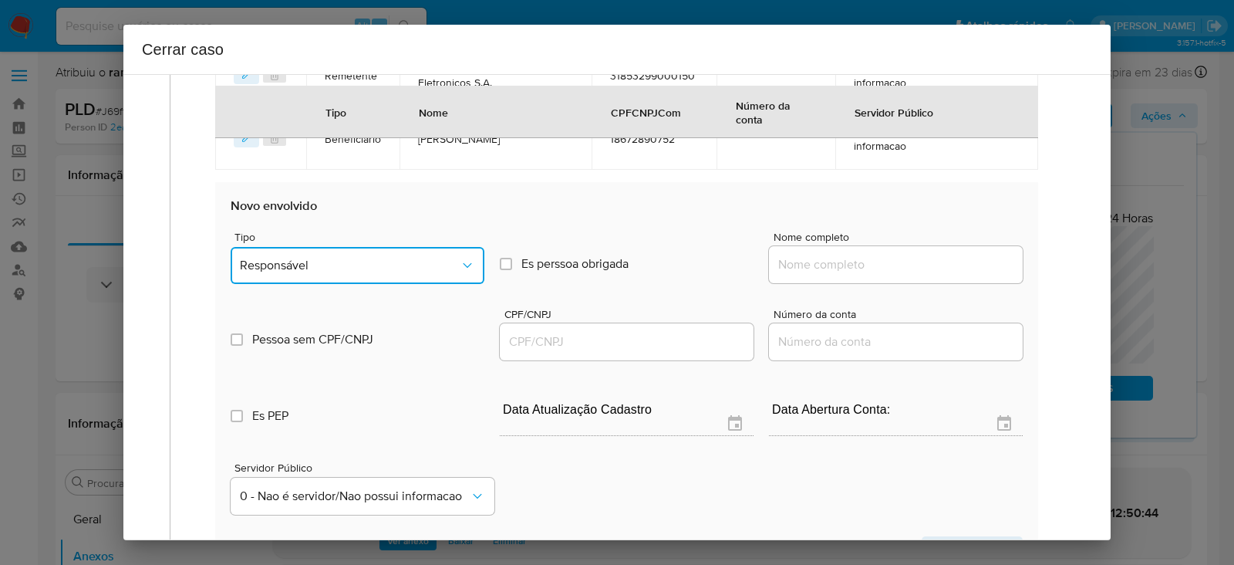
click at [323, 260] on span "Responsável" at bounding box center [350, 265] width 220 height 15
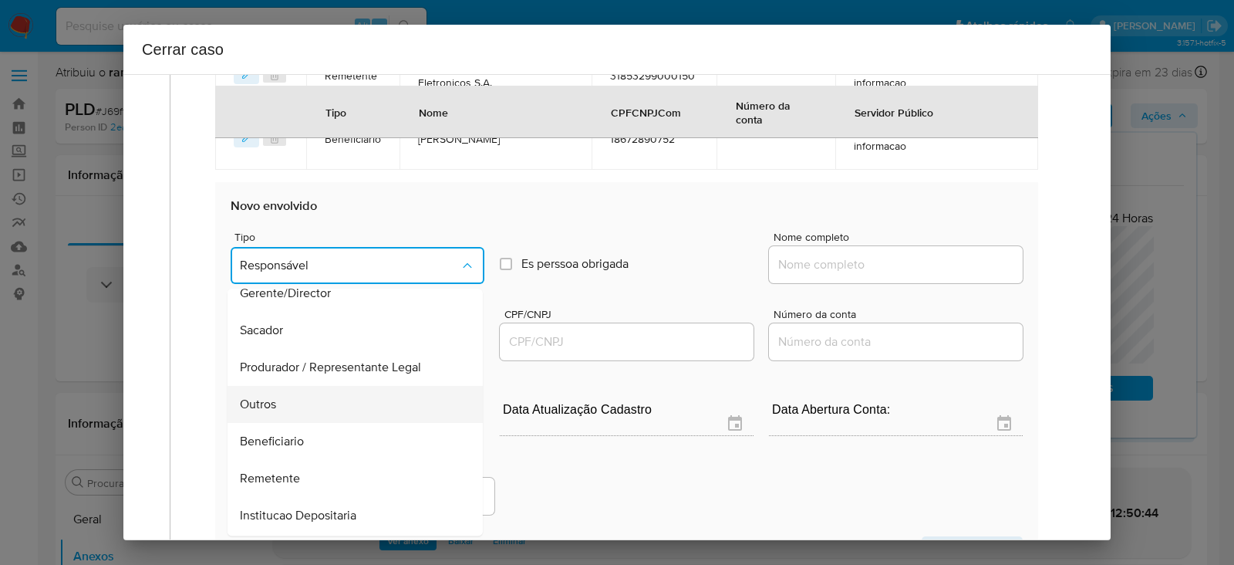
scroll to position [197, 0]
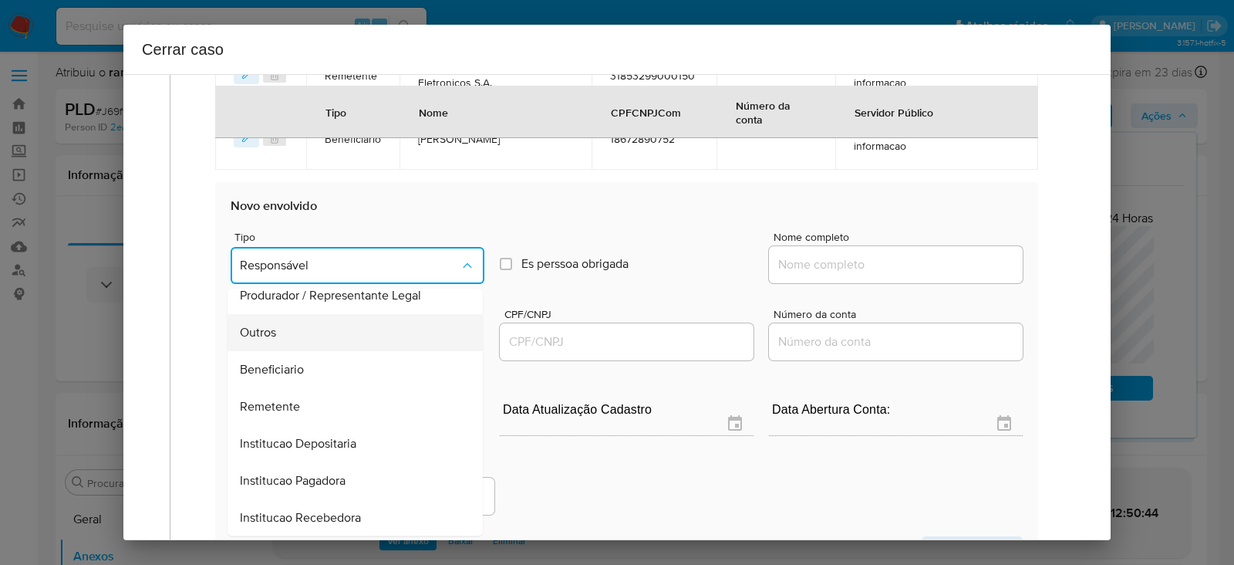
click at [273, 329] on span "Outros" at bounding box center [258, 332] width 36 height 15
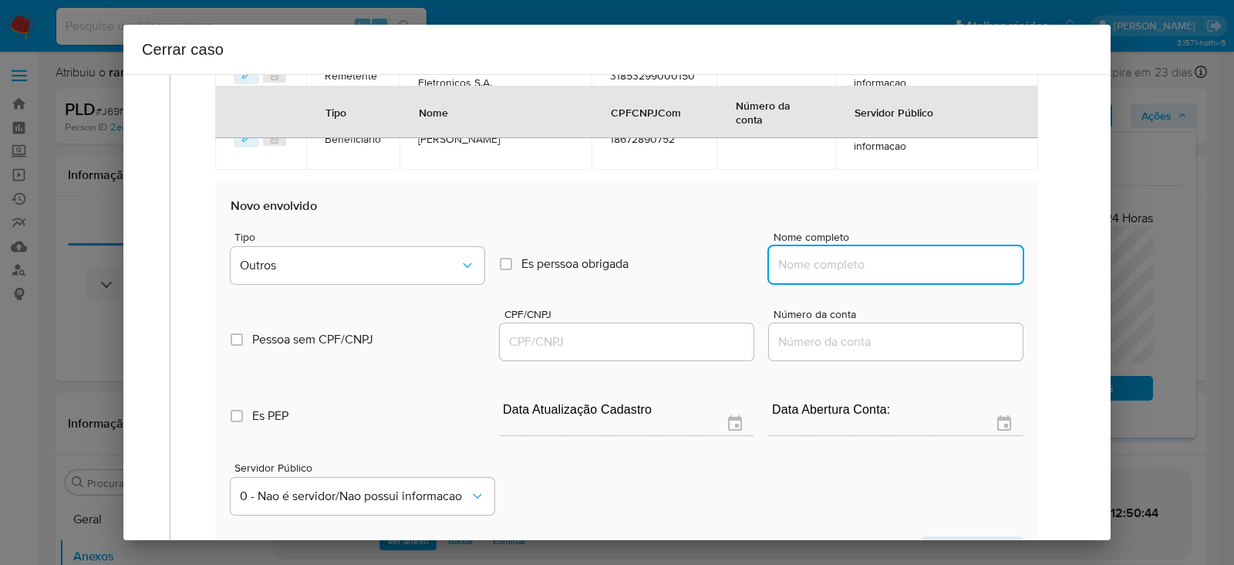
click at [875, 268] on input "Nome completo" at bounding box center [896, 265] width 254 height 20
paste input "Taliyah Jogos Eletronicos LTDA, 33722567000120"
drag, startPoint x: 898, startPoint y: 258, endPoint x: 1429, endPoint y: 258, distance: 531.4
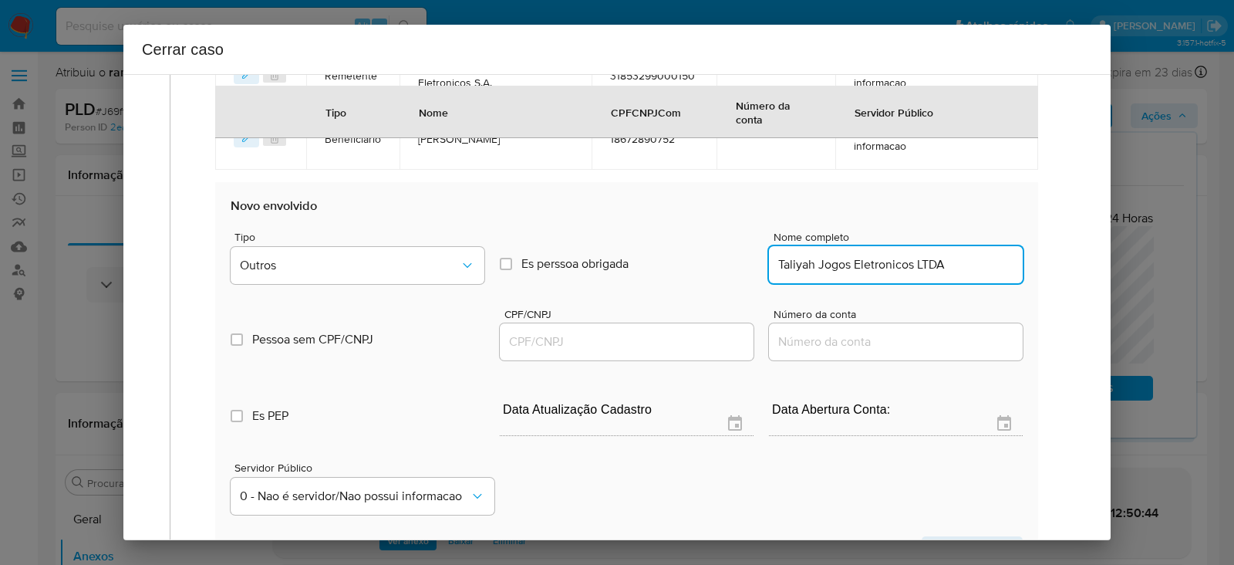
scroll to position [0, 0]
type input "Taliyah Jogos Eletronicos LTDA"
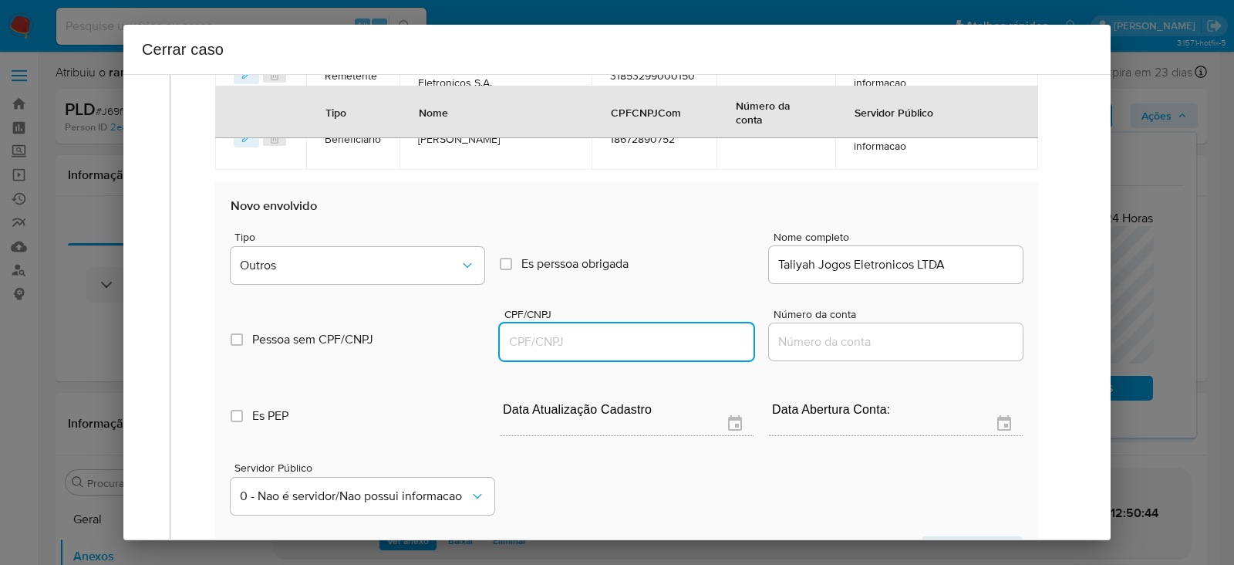
click at [546, 338] on input "CPF/CNPJ" at bounding box center [627, 342] width 254 height 20
paste input "33722567000120"
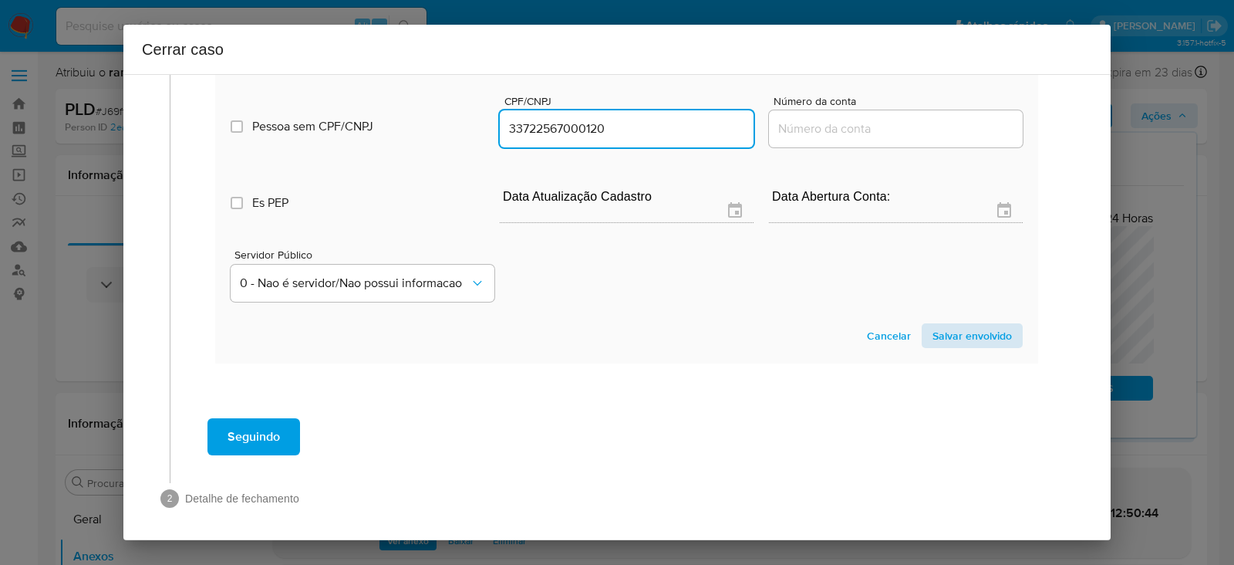
type input "33722567000120"
click at [949, 325] on span "Salvar envolvido" at bounding box center [971, 336] width 79 height 22
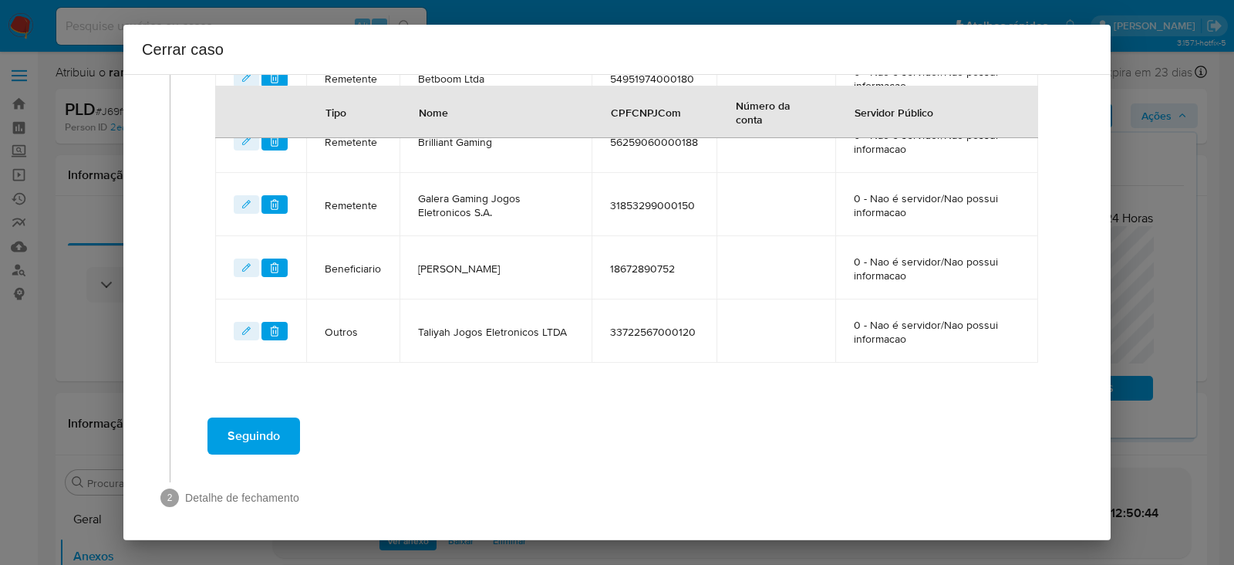
click at [254, 424] on span "Seguindo" at bounding box center [254, 436] width 52 height 34
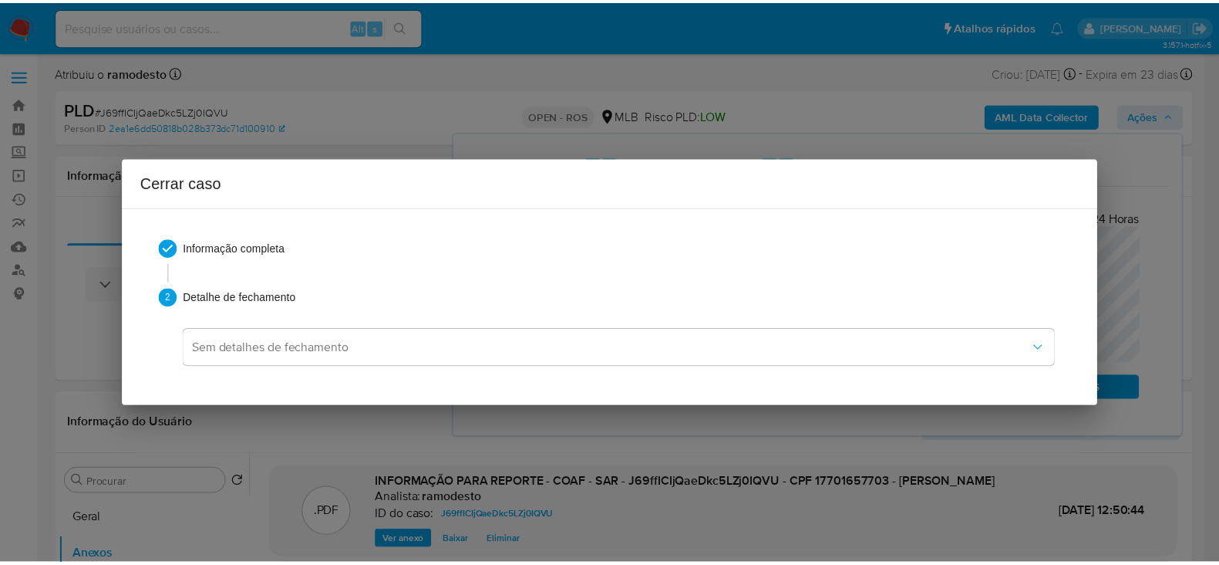
scroll to position [2084, 0]
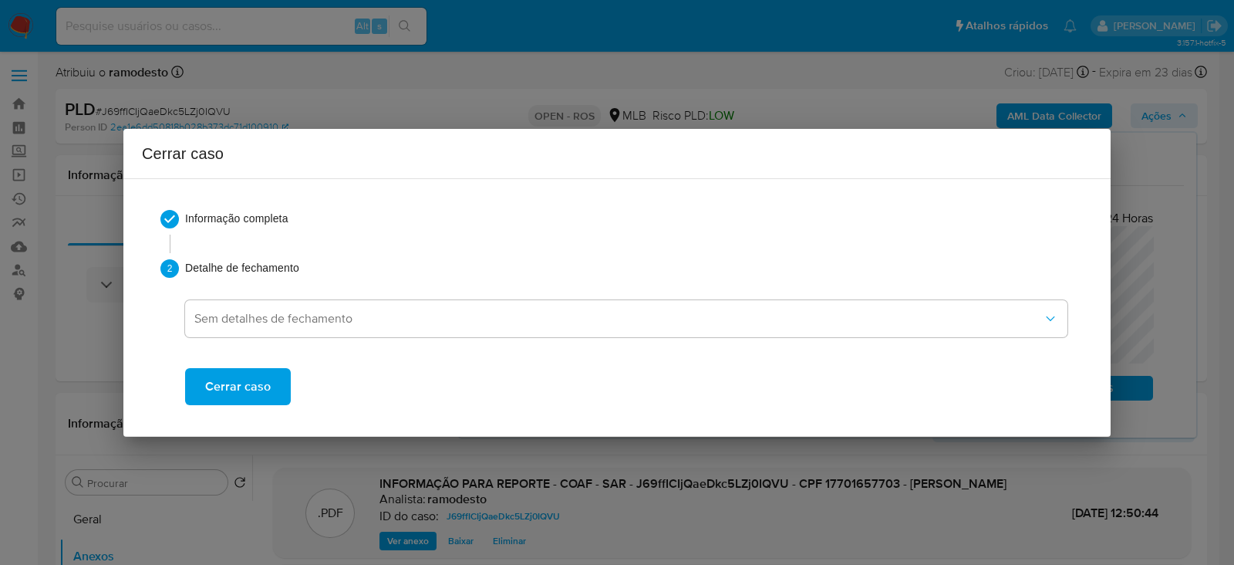
click at [239, 376] on span "Cerrar caso" at bounding box center [238, 386] width 66 height 34
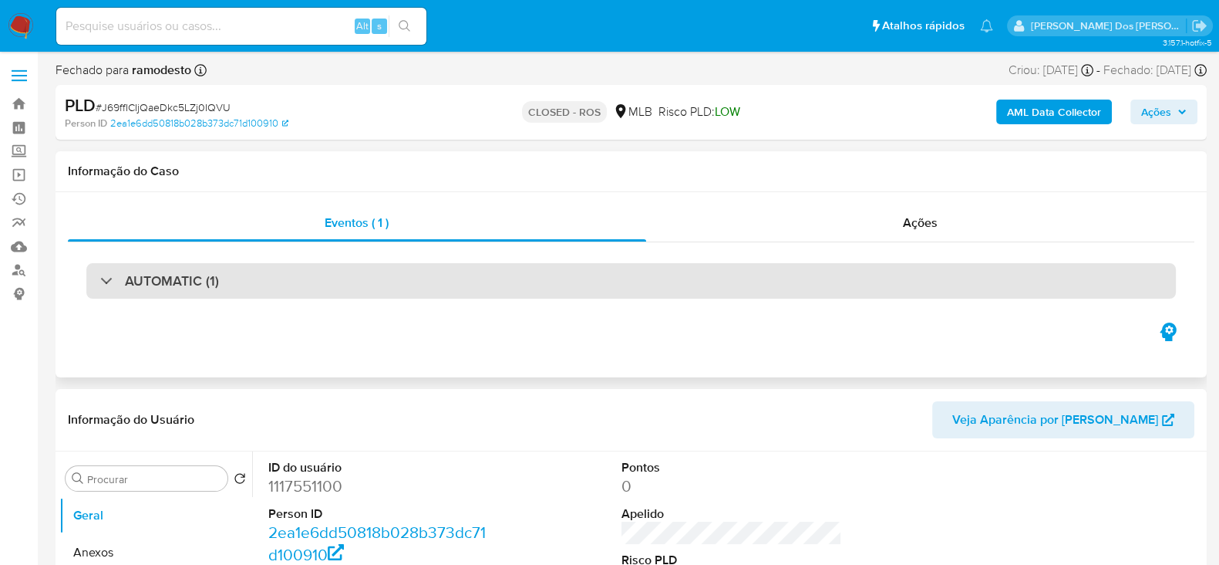
select select "10"
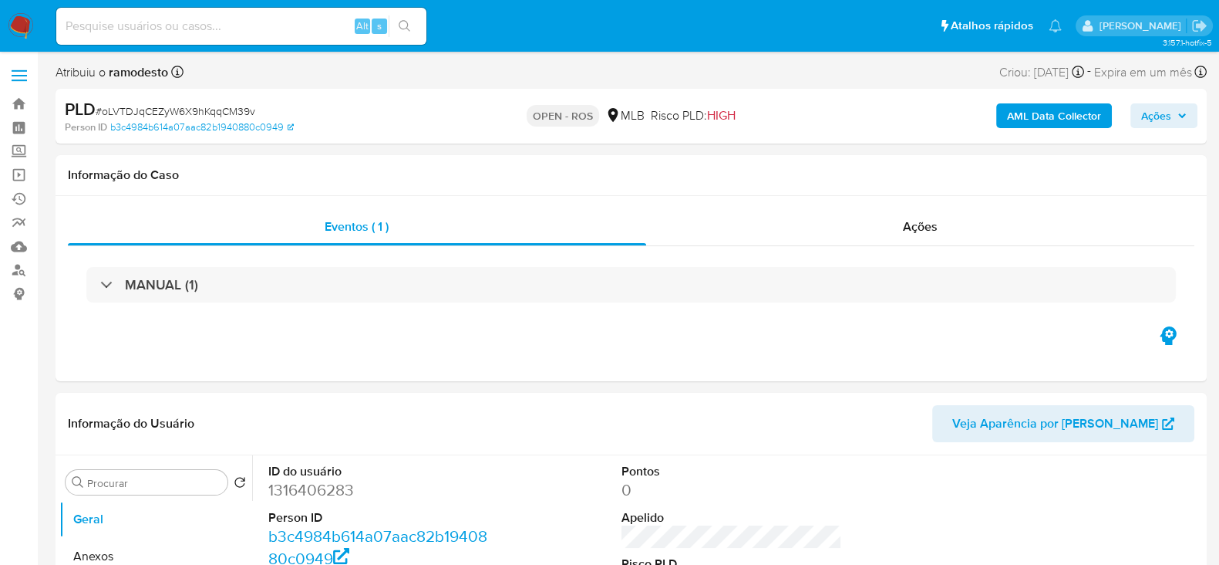
select select "10"
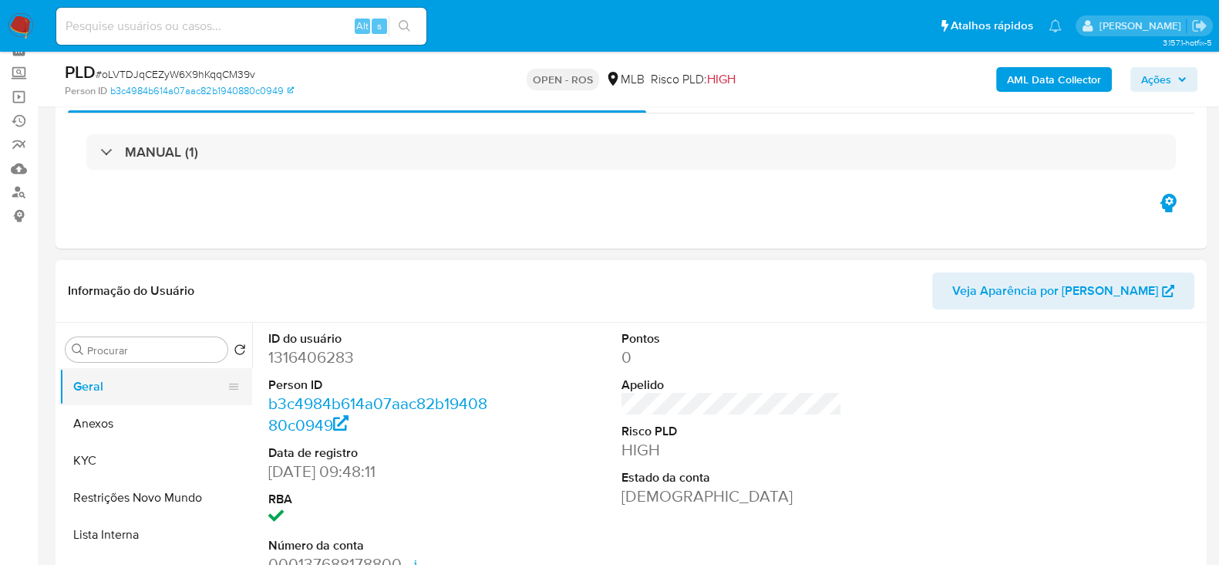
scroll to position [96, 0]
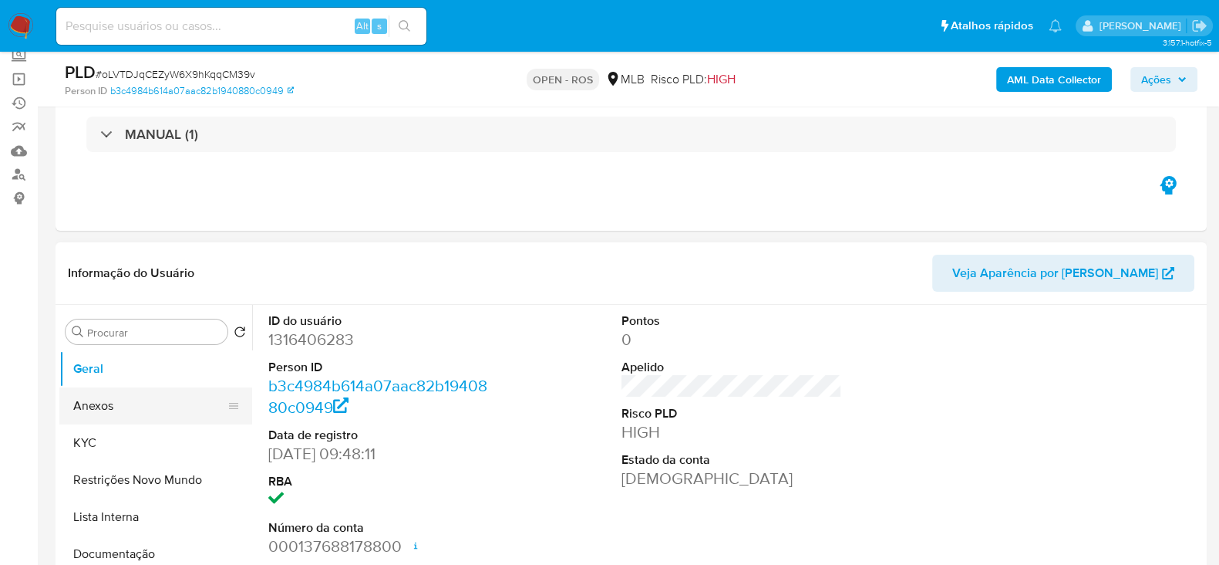
click at [90, 403] on button "Anexos" at bounding box center [149, 405] width 180 height 37
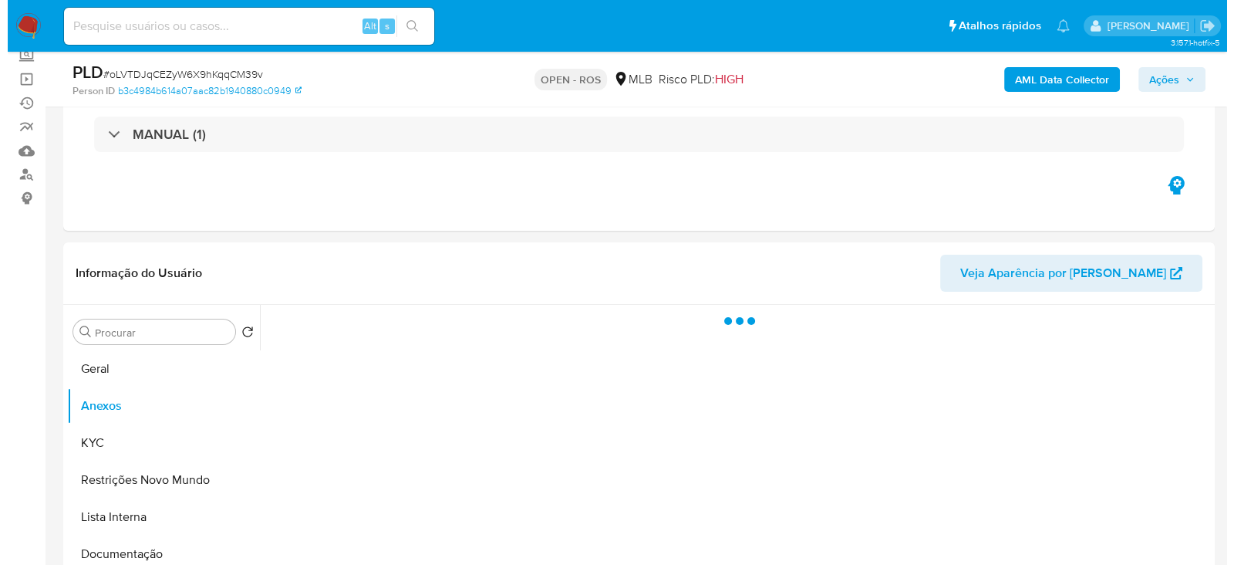
scroll to position [192, 0]
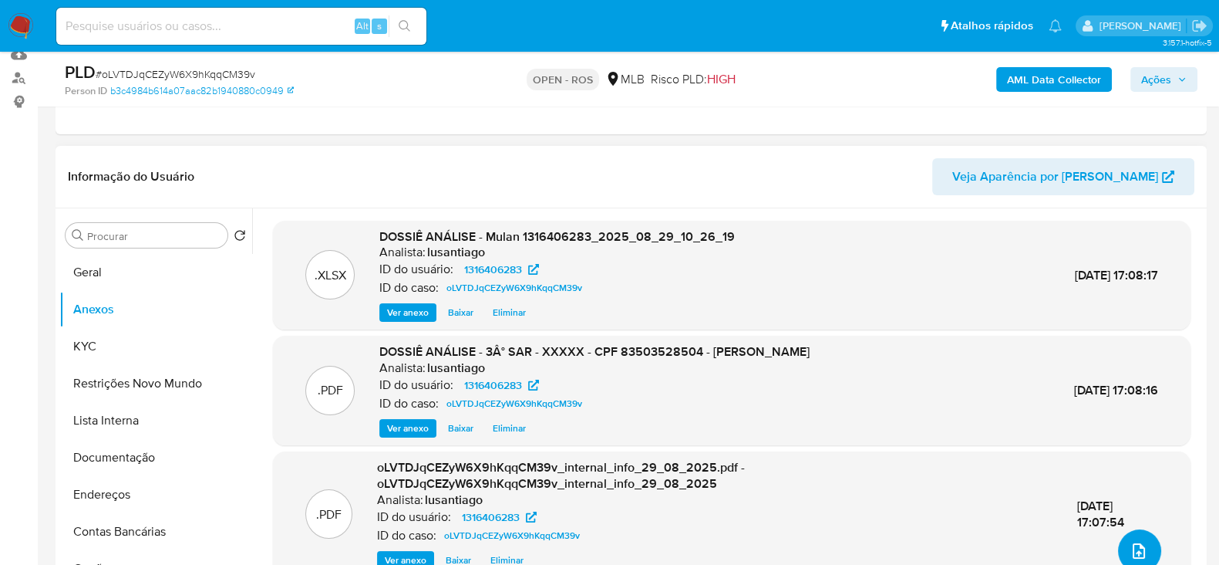
click at [1130, 542] on icon "upload-file" at bounding box center [1139, 550] width 19 height 19
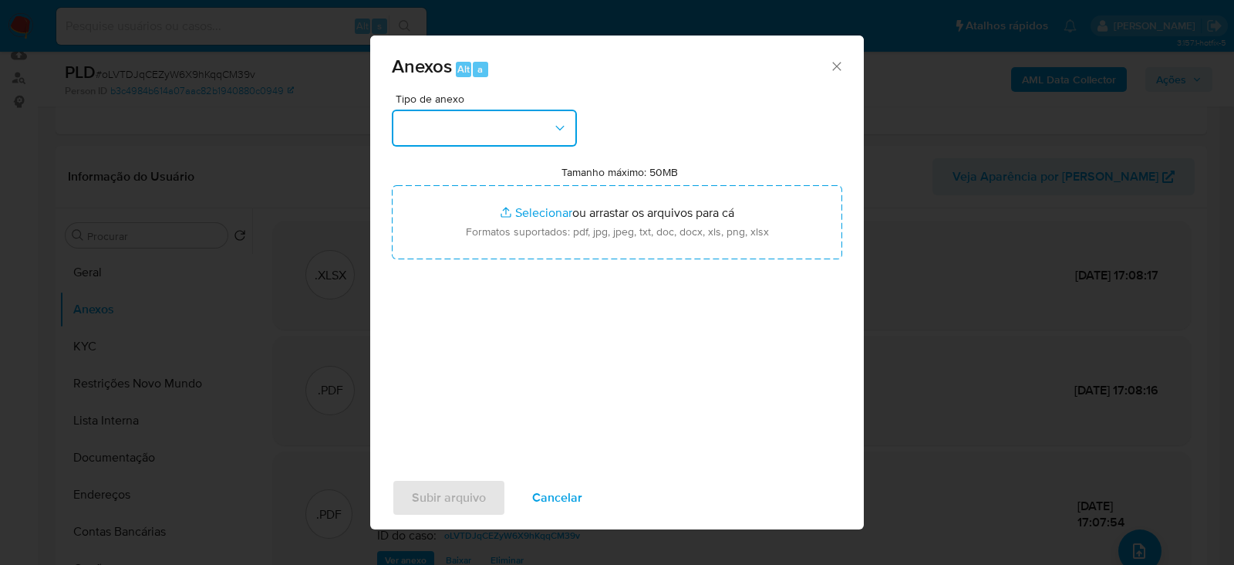
click at [447, 113] on button "button" at bounding box center [484, 128] width 185 height 37
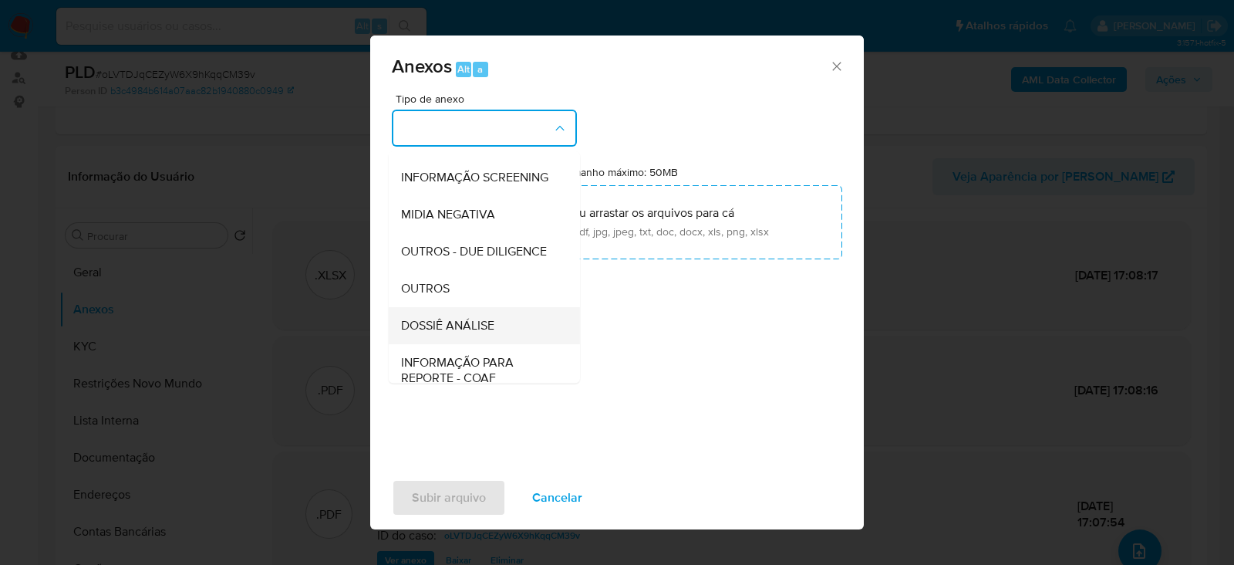
scroll to position [237, 0]
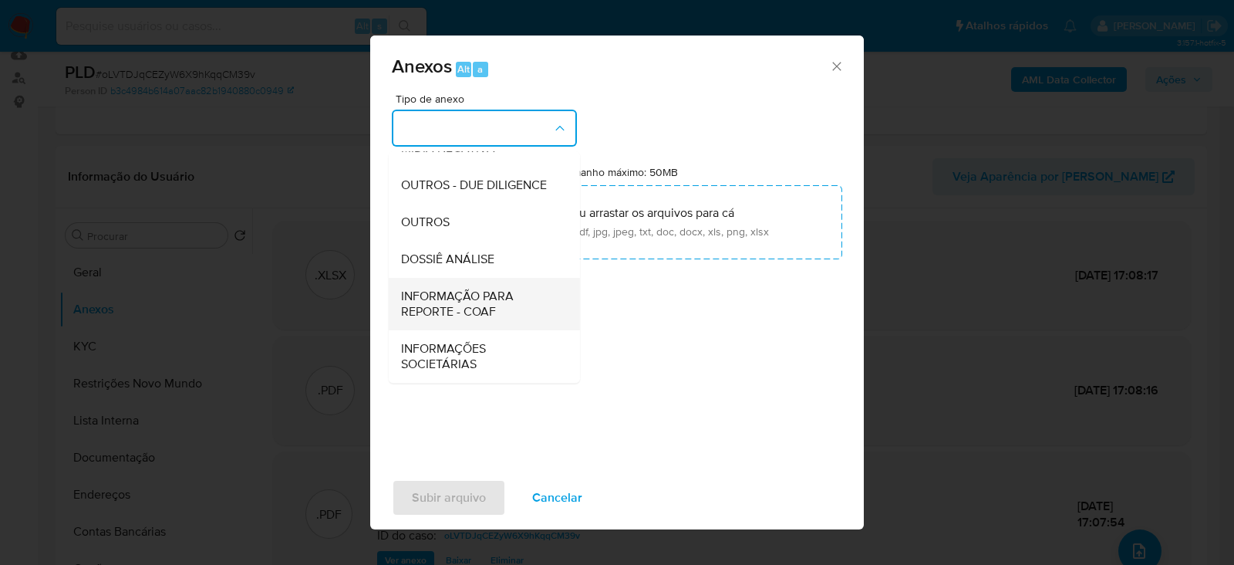
click at [446, 305] on span "INFORMAÇÃO PARA REPORTE - COAF" at bounding box center [479, 303] width 157 height 31
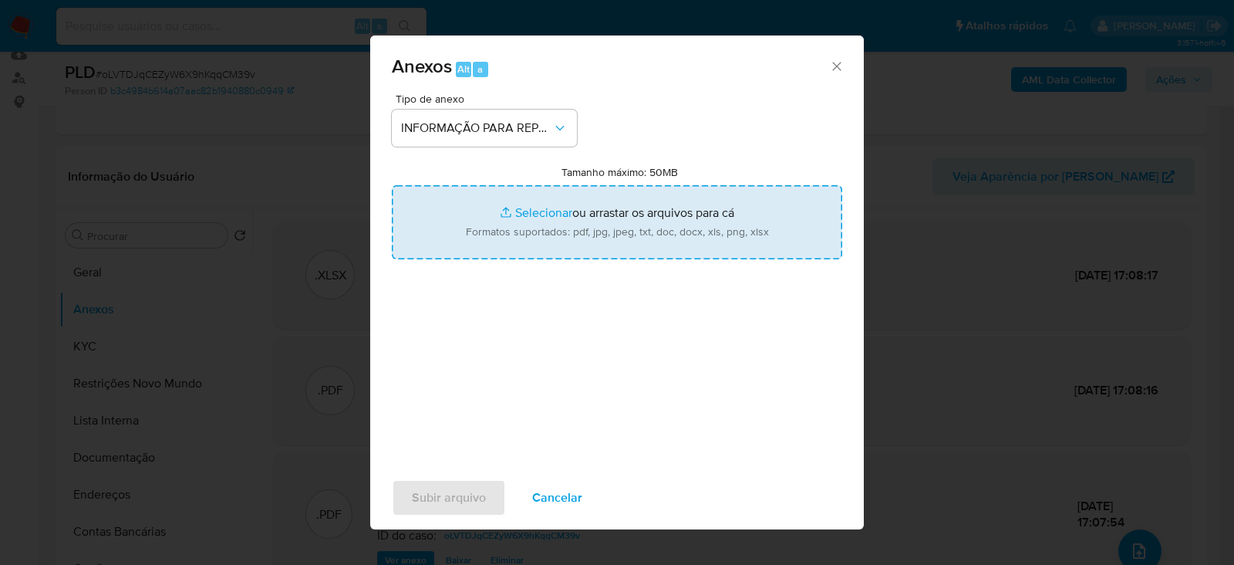
type input "C:\fakepath\3º SAR - oLVTDJqCEZyW6X9hKqqCM39v - CPF 83503528504 - [PERSON_NAME]…"
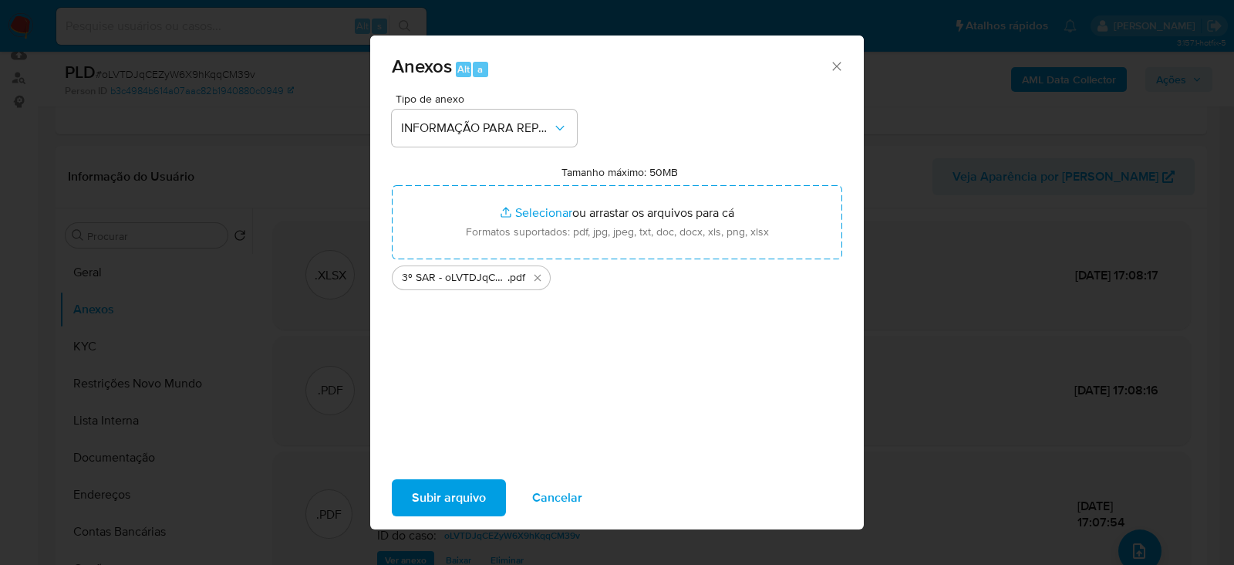
click at [459, 497] on span "Subir arquivo" at bounding box center [449, 497] width 74 height 34
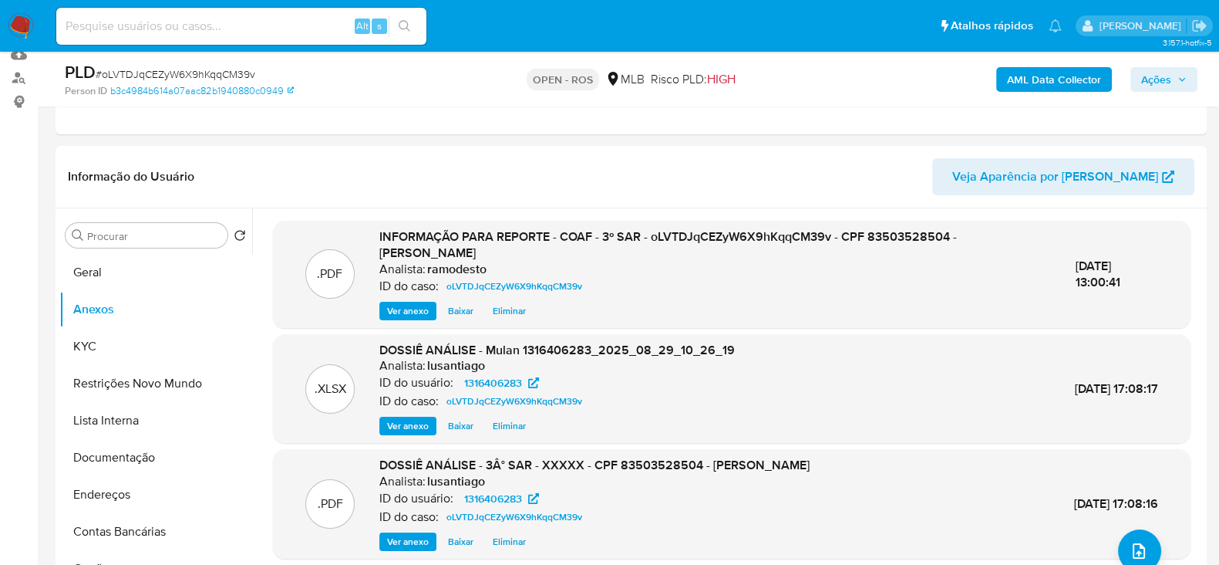
click at [1153, 79] on span "Ações" at bounding box center [1156, 79] width 30 height 25
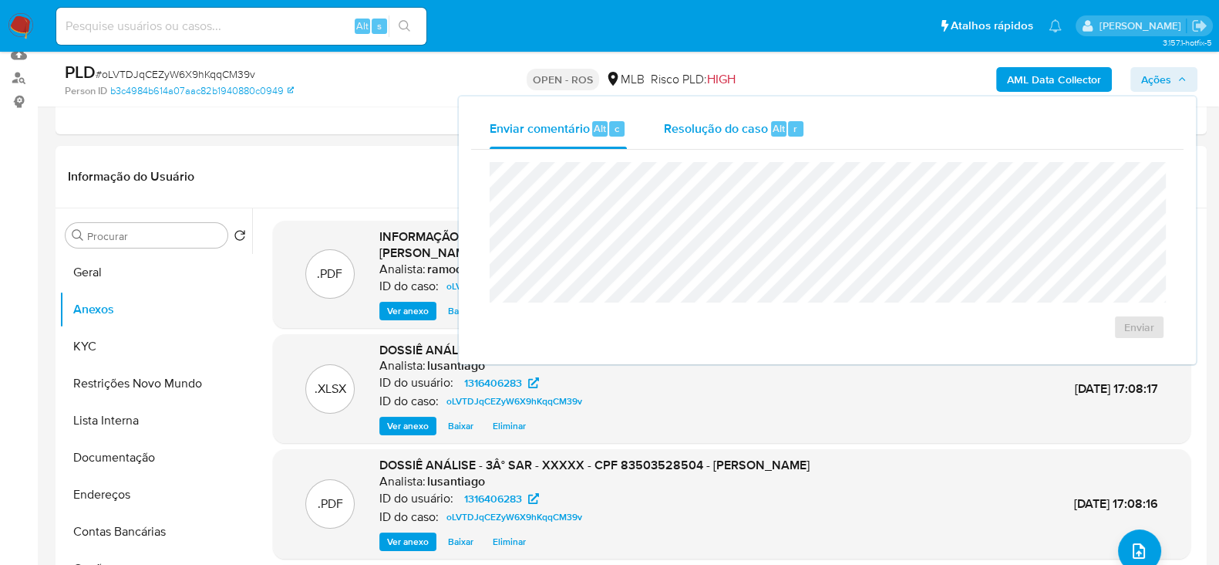
click at [724, 128] on span "Resolução do caso" at bounding box center [716, 128] width 104 height 18
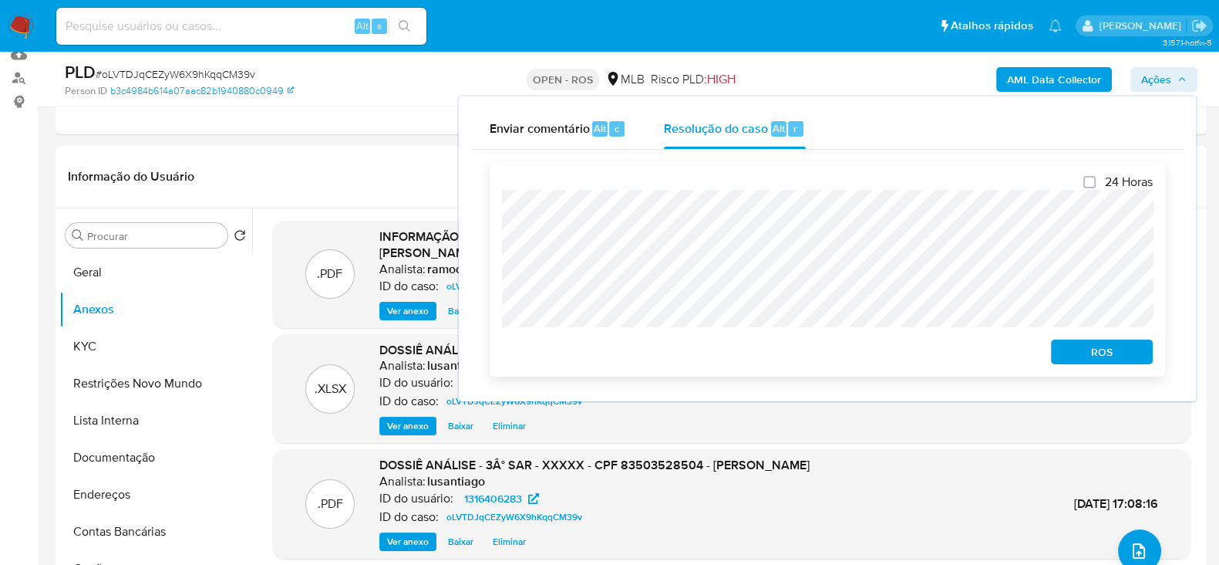
click at [1098, 352] on span "ROS" at bounding box center [1102, 352] width 80 height 22
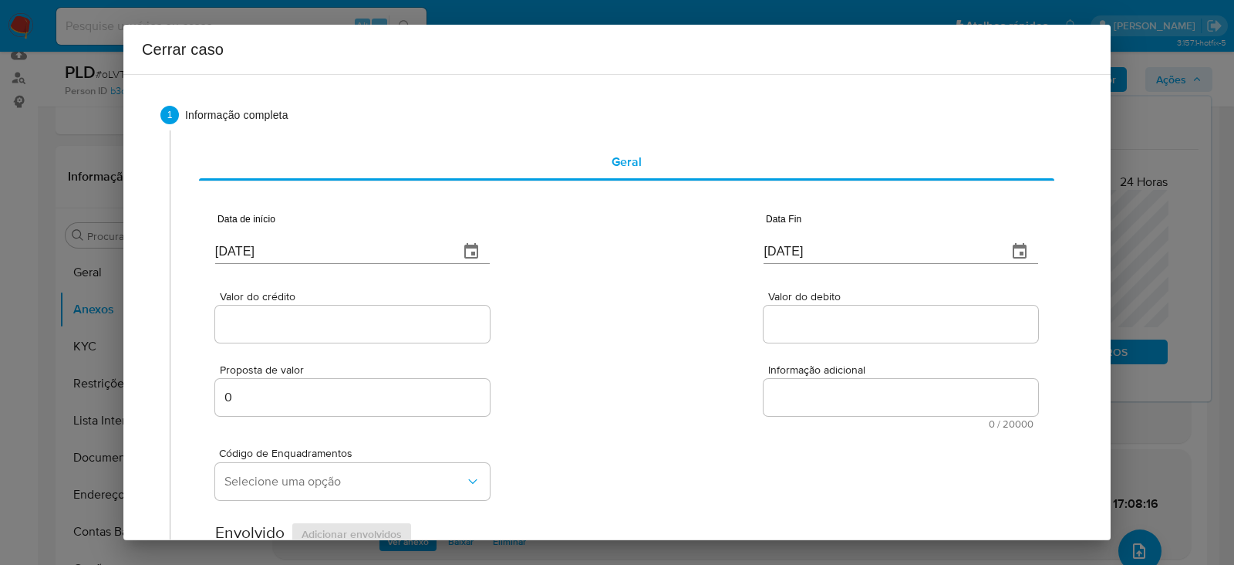
drag, startPoint x: 282, startPoint y: 246, endPoint x: 29, endPoint y: 233, distance: 252.5
click at [24, 233] on div "Cerrar caso 1 Informação completa Geral Data de início 02/09/2025 Data Fin 02/0…" at bounding box center [617, 282] width 1234 height 565
paste input "1/07"
type input "01/07/2025"
drag, startPoint x: 854, startPoint y: 251, endPoint x: 564, endPoint y: 242, distance: 290.1
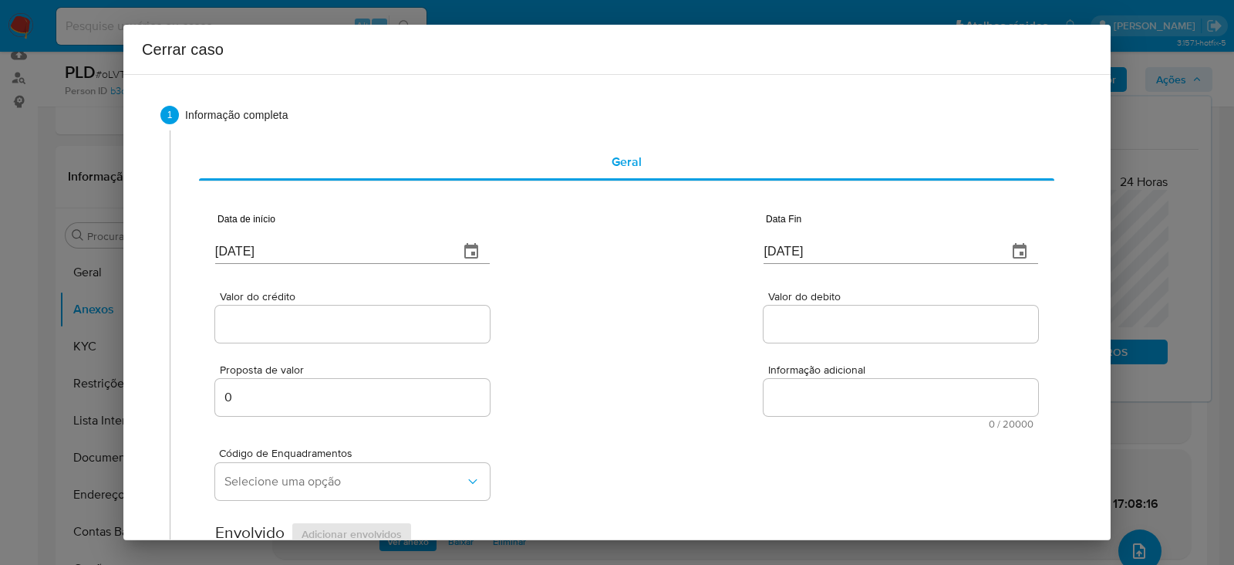
click at [564, 242] on div "Data de início 01/07/2025 Data Fin 02/09/2025" at bounding box center [626, 232] width 823 height 80
paste input "5/08"
type input "05/08/2025"
click at [271, 322] on input "Valor do crédito" at bounding box center [352, 324] width 275 height 20
paste input "R$567.205"
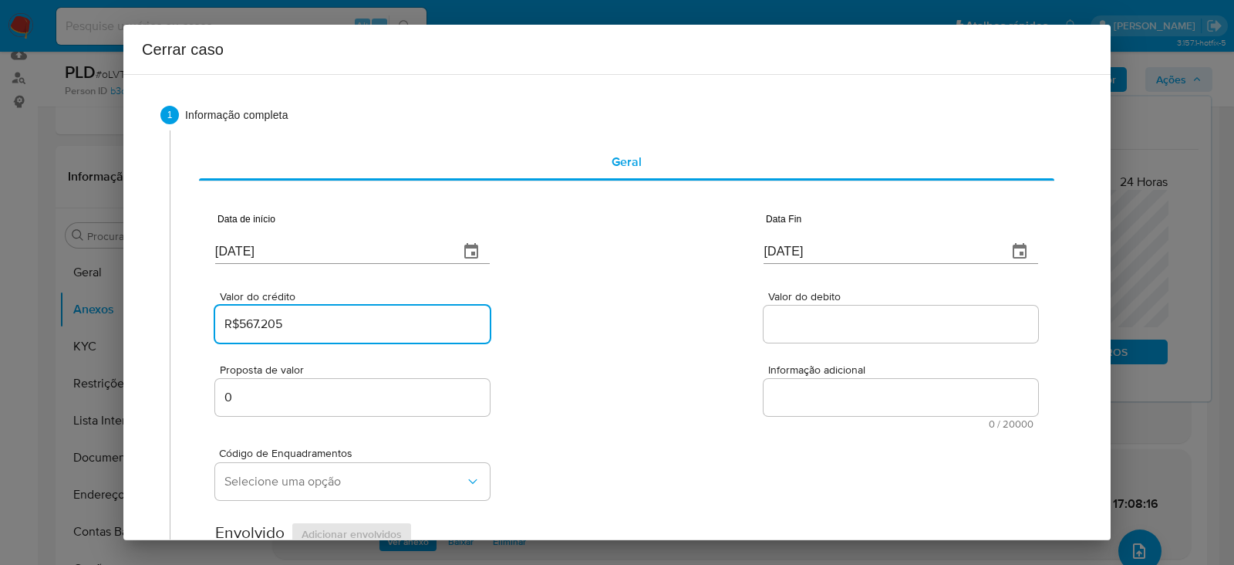
type input "R$567.205"
click at [787, 314] on input "Valor do debito" at bounding box center [901, 324] width 275 height 20
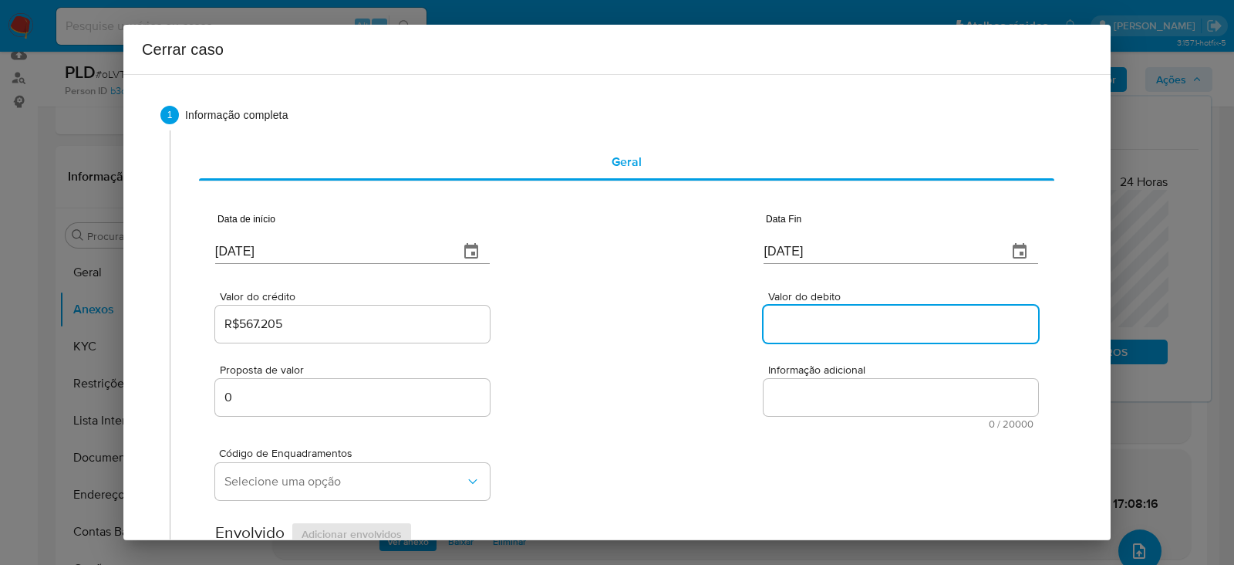
paste input "R$572.506"
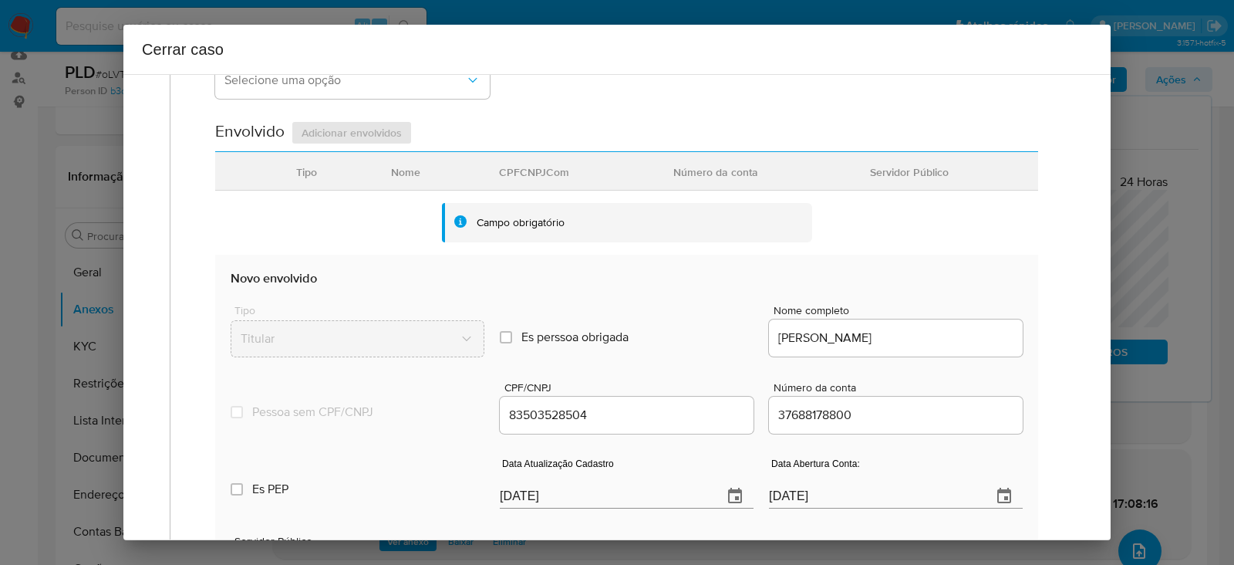
scroll to position [482, 0]
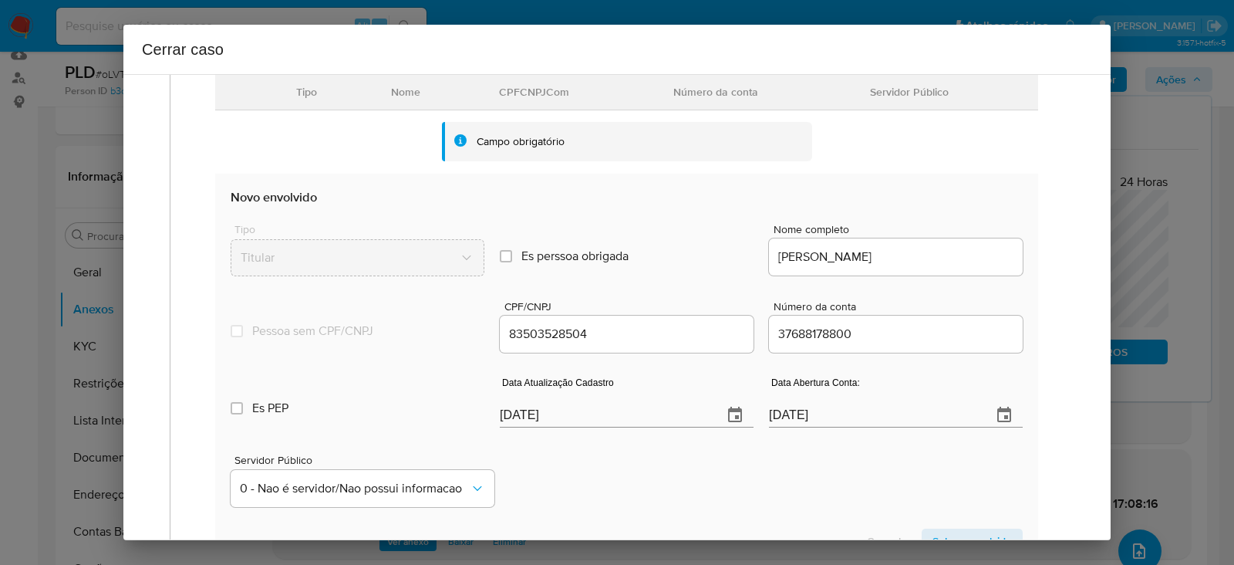
type input "R$572.506"
drag, startPoint x: 581, startPoint y: 414, endPoint x: 174, endPoint y: 389, distance: 407.2
click at [174, 389] on div "Geral Data de início 01/07/2025 Data Fin 05/08/2025 Valor do crédito R$567.205 …" at bounding box center [622, 158] width 904 height 1021
paste input "19/08"
type input "19/08/2025"
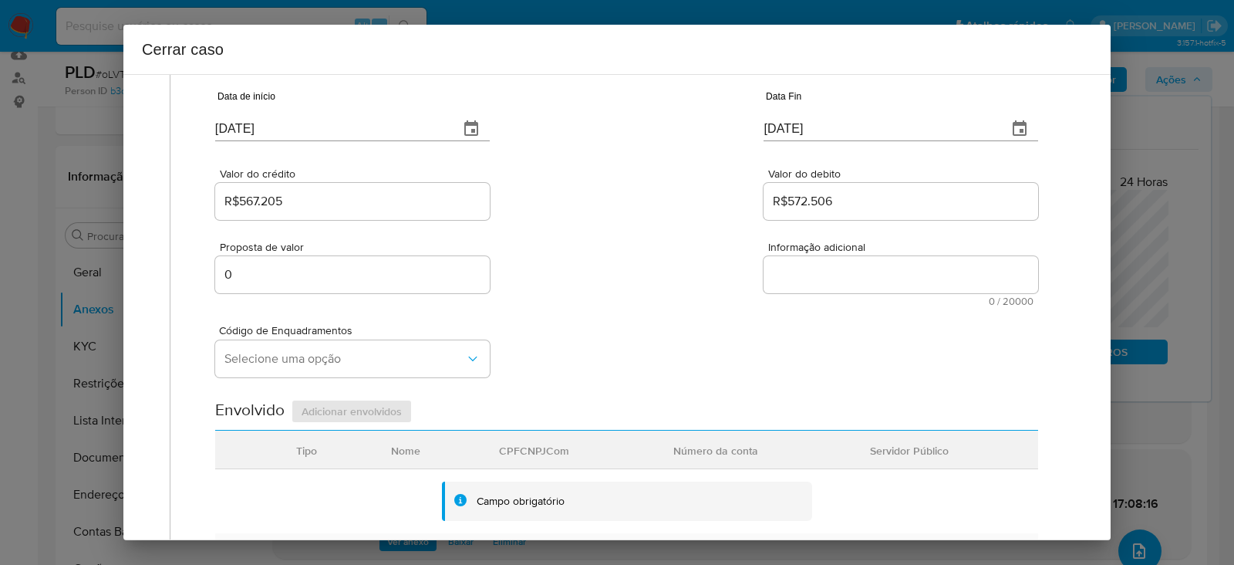
scroll to position [96, 0]
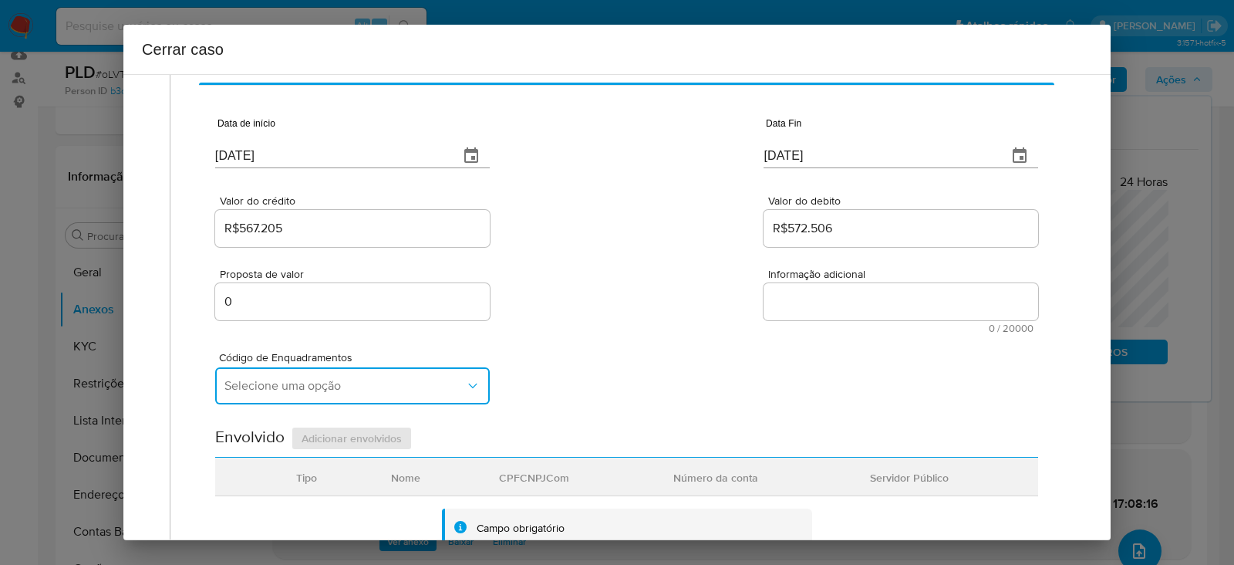
click at [270, 386] on span "Selecione uma opção" at bounding box center [344, 385] width 241 height 15
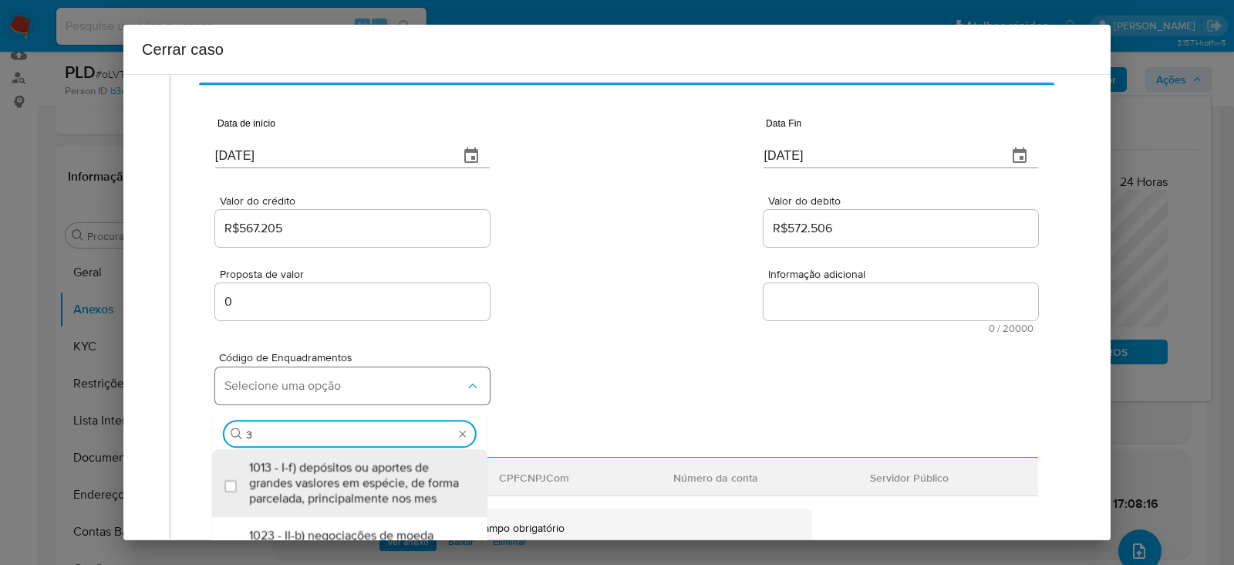
type input "31"
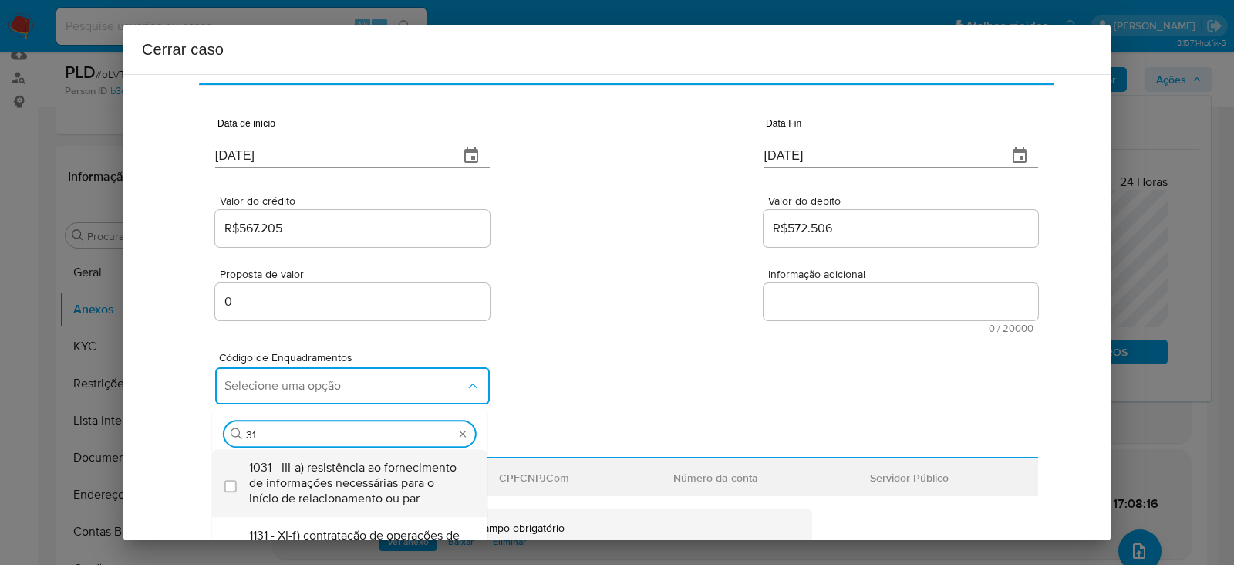
drag, startPoint x: 312, startPoint y: 457, endPoint x: 317, endPoint y: 483, distance: 26.6
click at [317, 483] on div "1031 - III-a) resistência ao fornecimento de informações necessárias para o iní…" at bounding box center [357, 483] width 217 height 68
checkbox input "true"
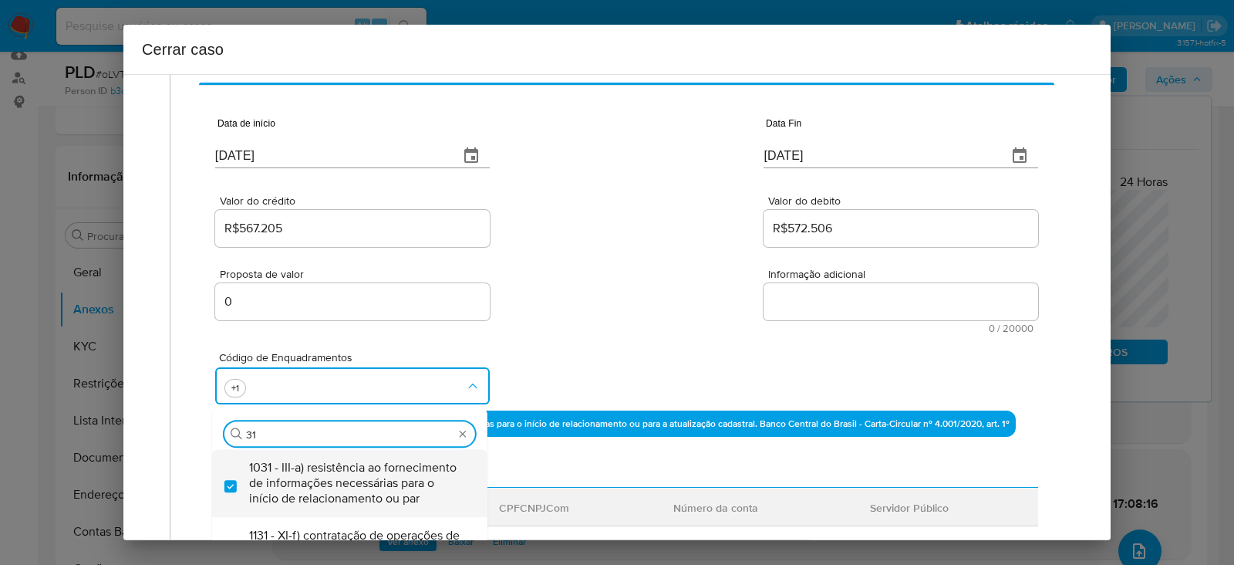
type input "3"
type input "45"
click at [323, 477] on span "1045 - IV-a) movimentação de recursos incompatível com o patrimônio, a atividad…" at bounding box center [357, 483] width 217 height 46
checkbox input "true"
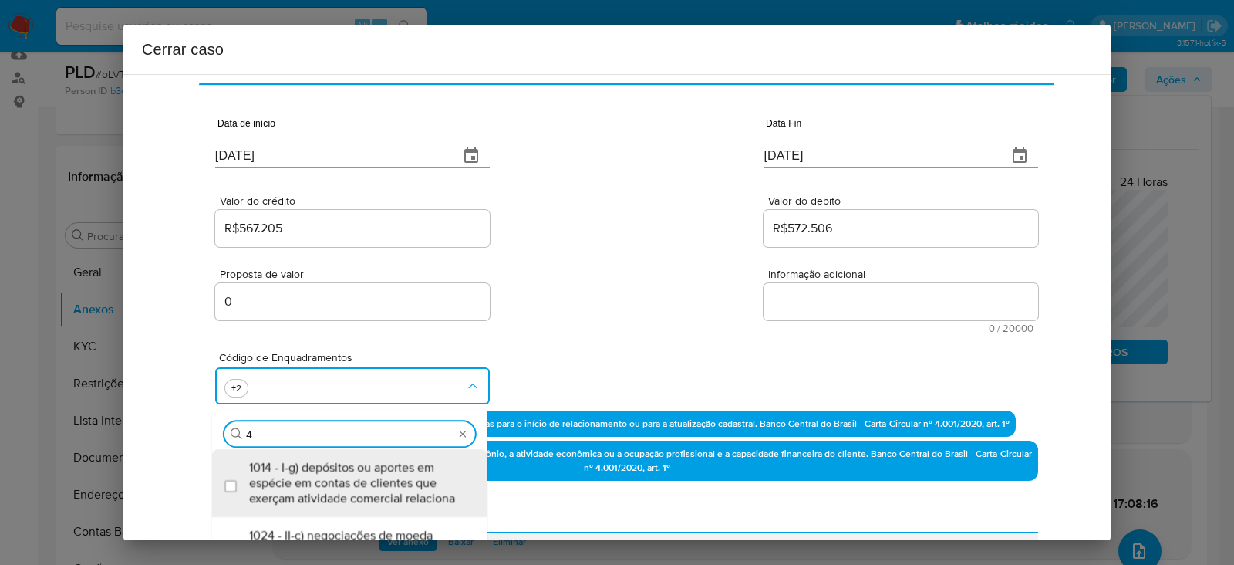
type input "47"
click at [317, 479] on span "1047 - IV-c) movimentação de recursos de alto valor, de forma contumaz, em bene…" at bounding box center [357, 483] width 217 height 46
checkbox input "true"
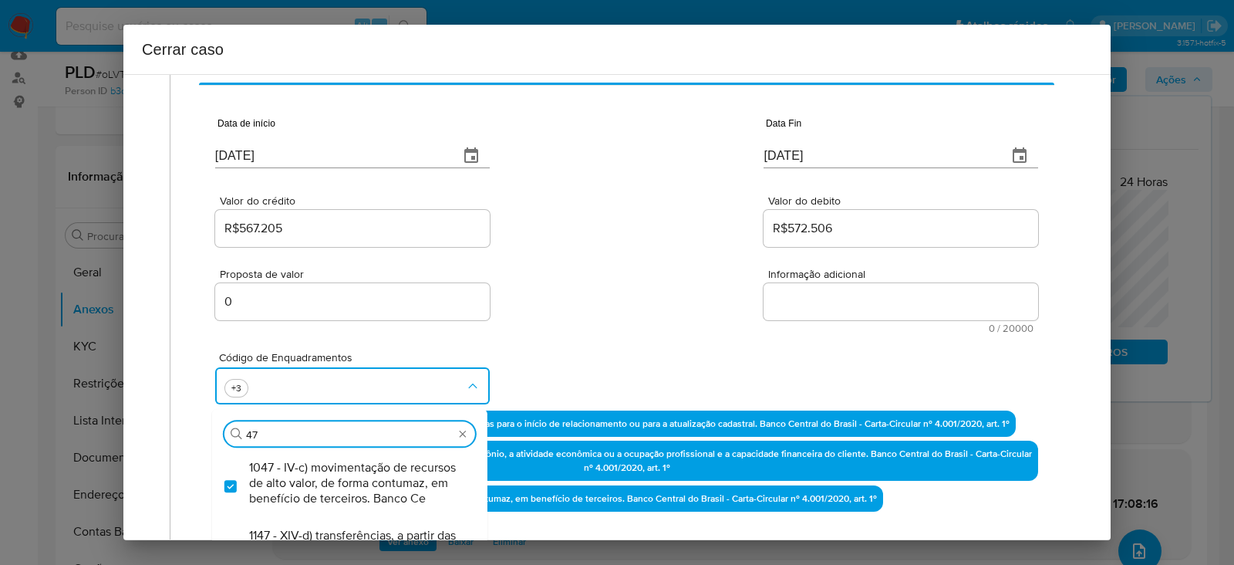
type input "4"
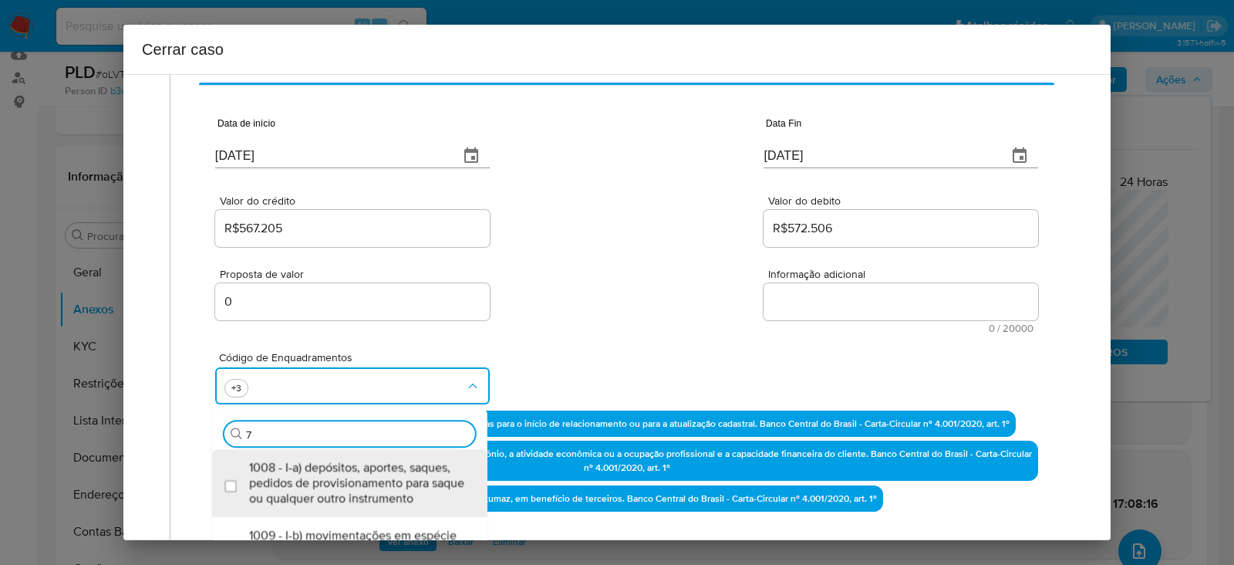
type input "74"
drag, startPoint x: 317, startPoint y: 479, endPoint x: 332, endPoint y: 471, distance: 17.2
click at [332, 472] on span "1074 - IV-ad) recebimento de créditos com o imediato débito dos valores. Banco …" at bounding box center [357, 483] width 217 height 46
checkbox input "true"
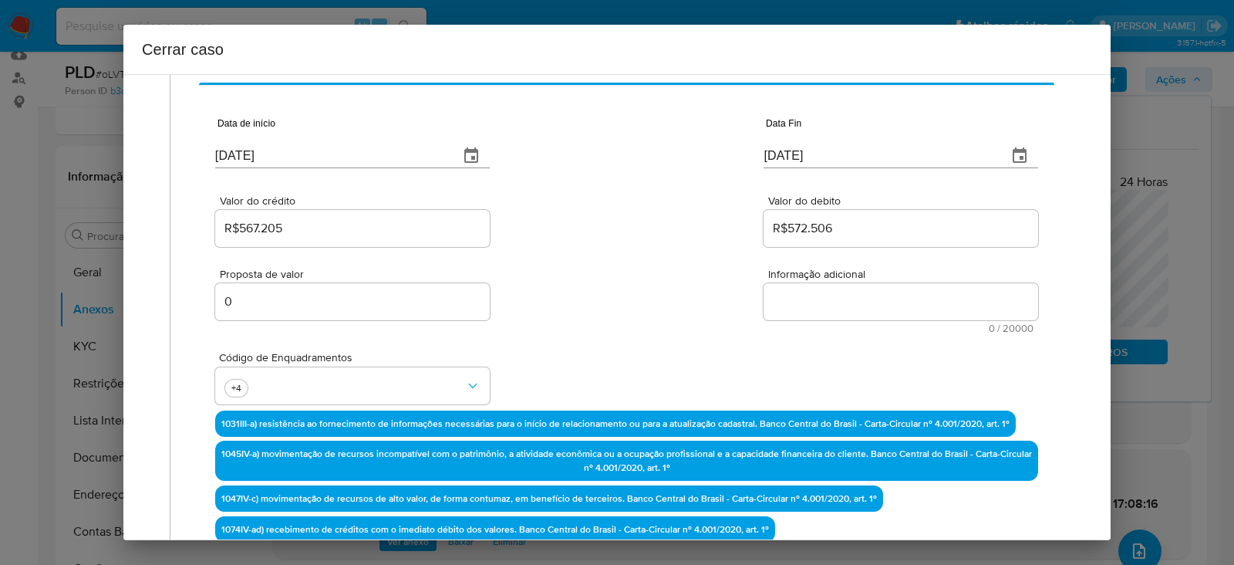
click at [804, 304] on textarea "Informação adicional" at bounding box center [901, 301] width 275 height 37
click at [829, 291] on textarea "Informação adicional" at bounding box center [901, 301] width 275 height 37
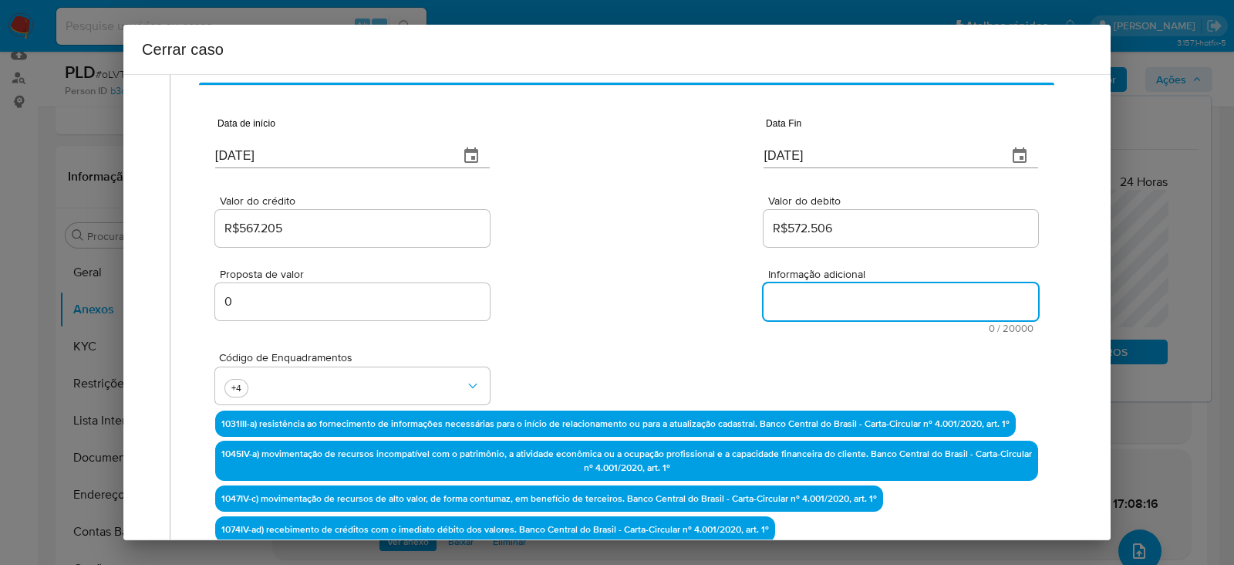
click at [853, 293] on textarea "Informação adicional" at bounding box center [901, 301] width 275 height 37
paste textarea "Pedro Silva de Oliveira Junior, CPF 83503528504, 43 anos, residente no municípi…"
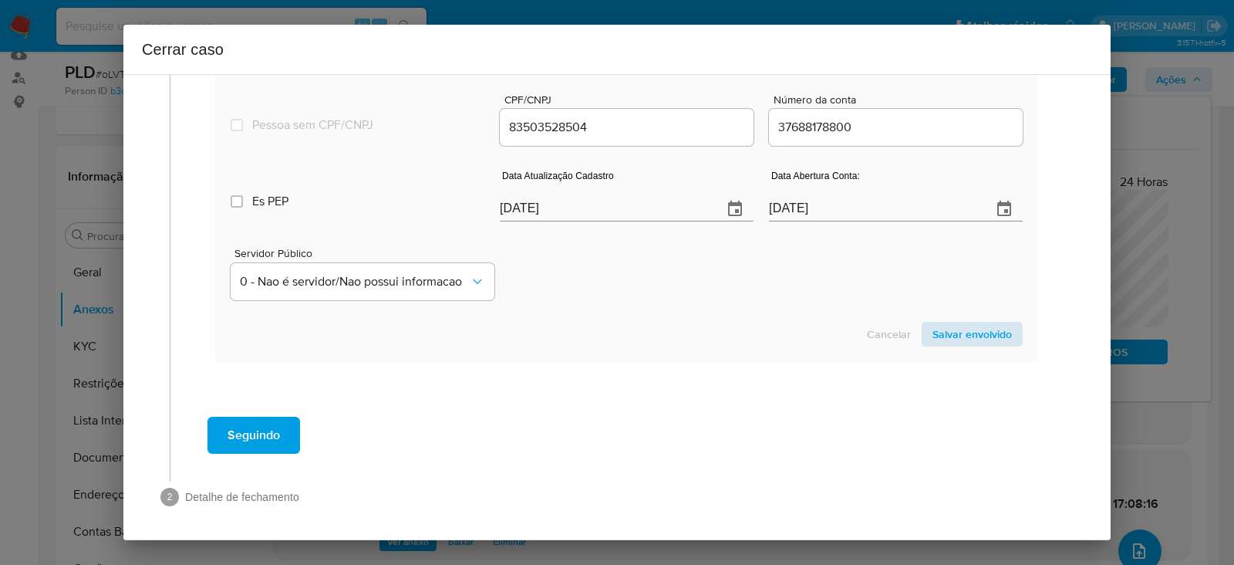
type textarea "Pedro Silva de Oliveira Junior, CPF 83503528504, 43 anos, residente no municípi…"
click at [964, 323] on span "Salvar envolvido" at bounding box center [971, 334] width 79 height 22
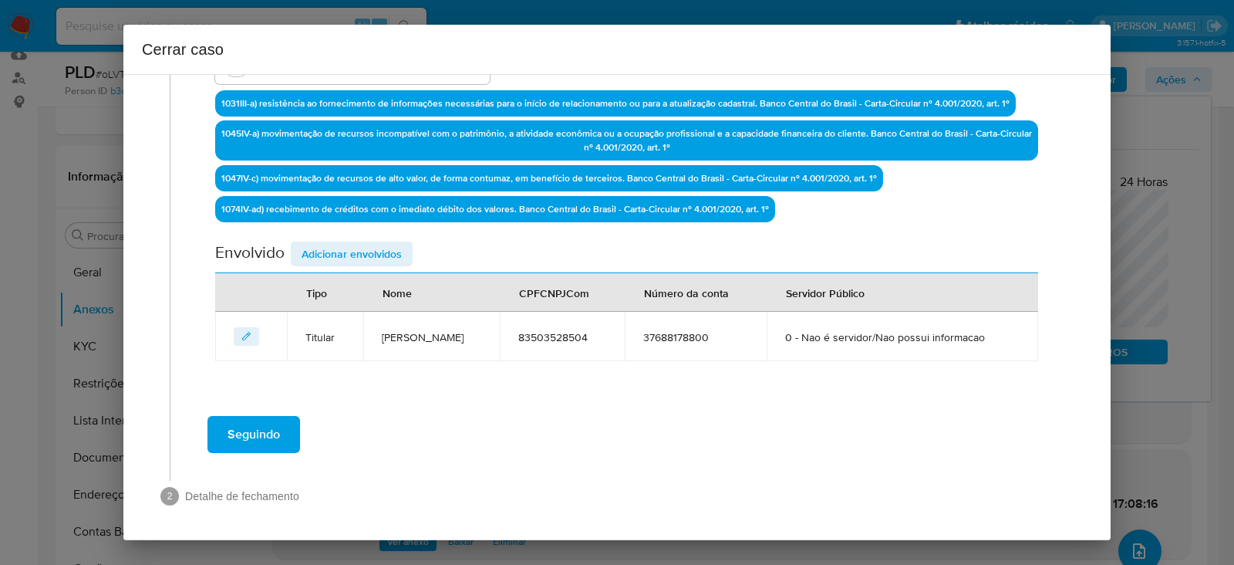
click at [366, 246] on span "Adicionar envolvidos" at bounding box center [352, 254] width 100 height 22
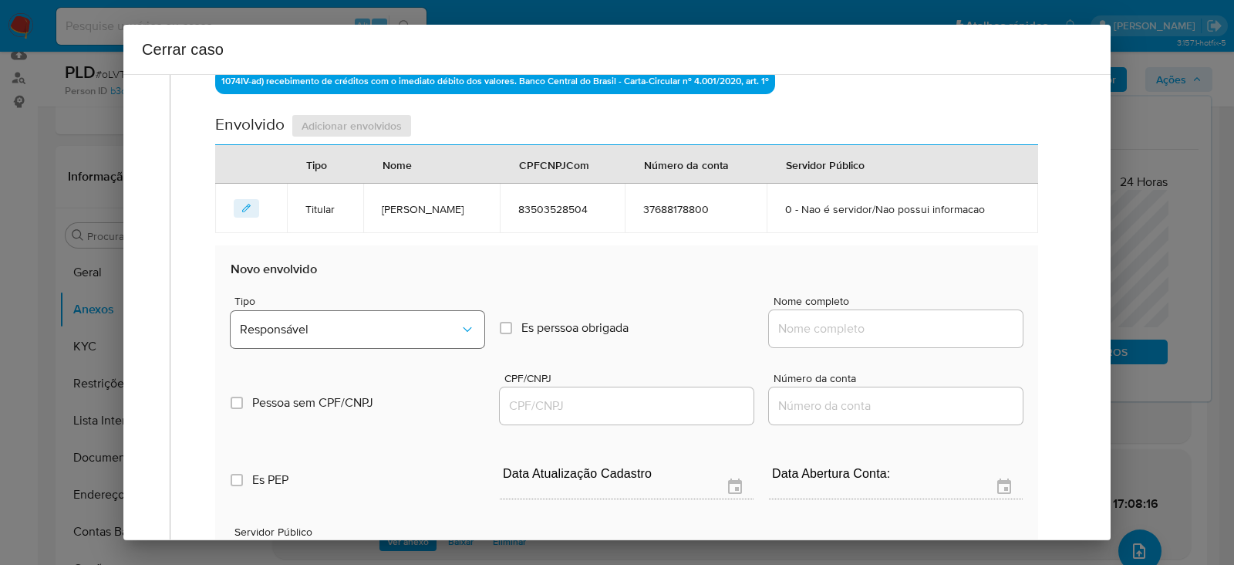
scroll to position [679, 0]
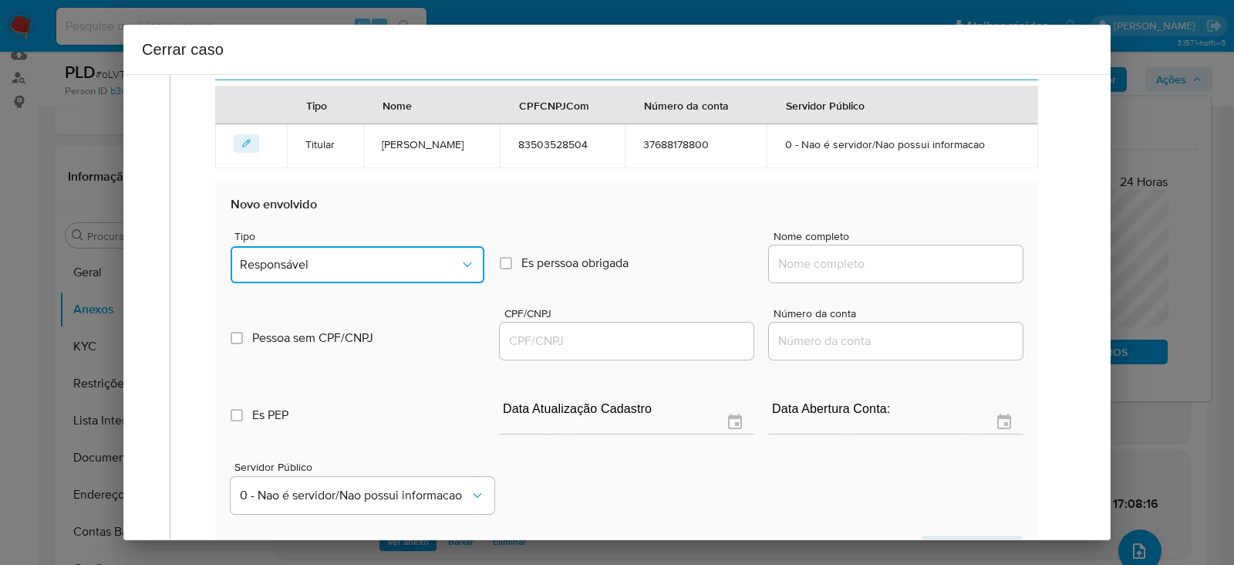
click at [282, 271] on button "Responsável" at bounding box center [358, 264] width 254 height 37
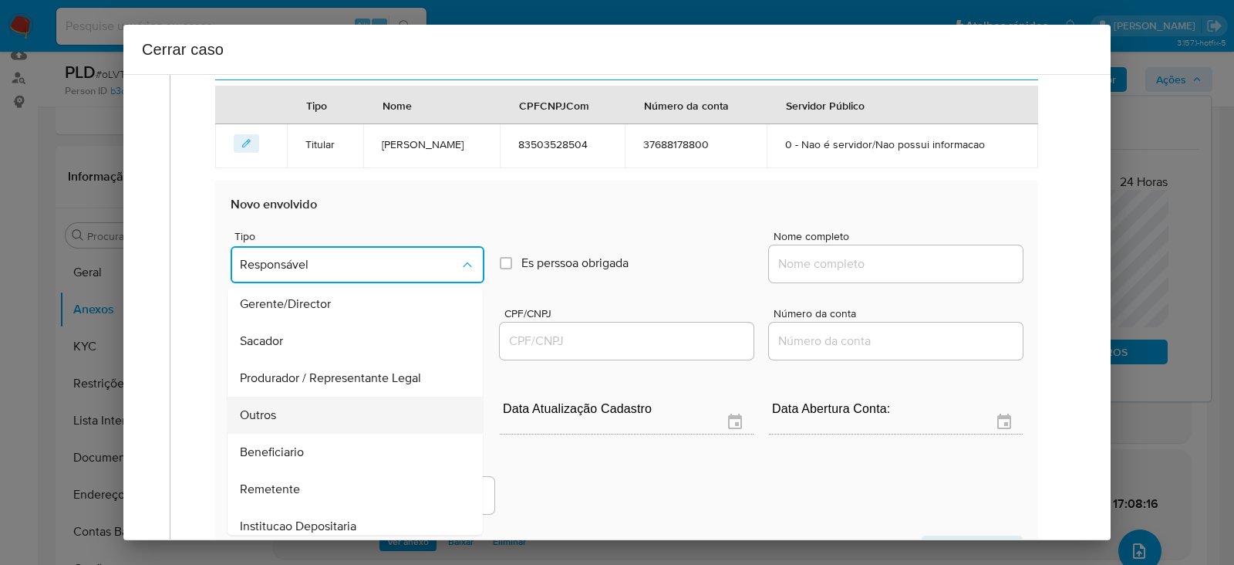
scroll to position [197, 0]
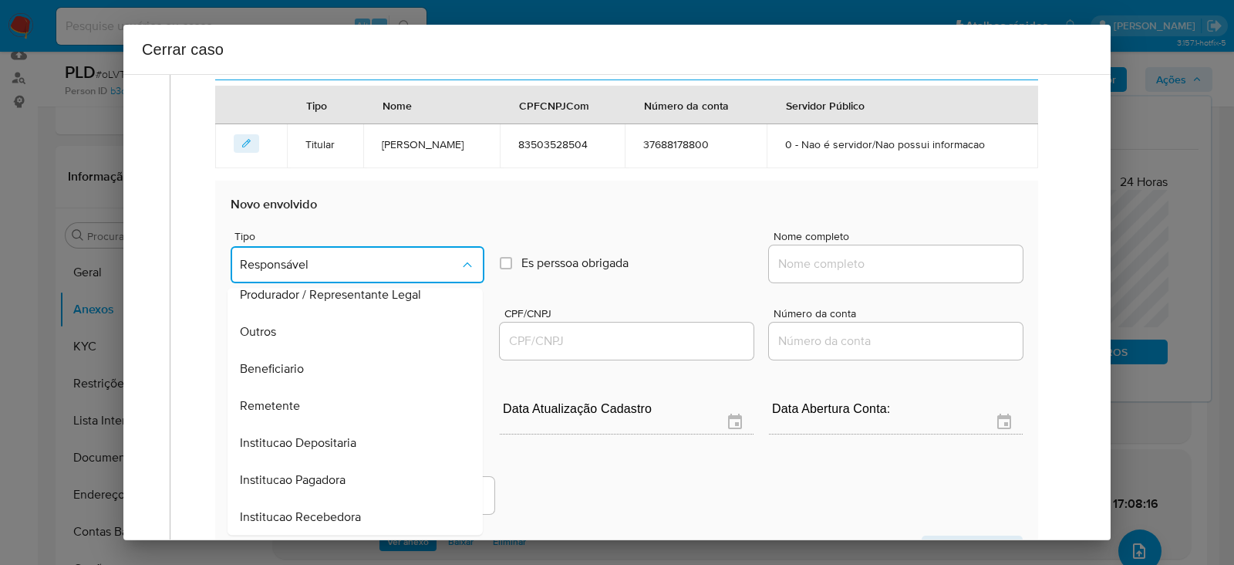
drag, startPoint x: 266, startPoint y: 329, endPoint x: 326, endPoint y: 312, distance: 62.5
click at [278, 321] on div "Outros" at bounding box center [350, 331] width 221 height 37
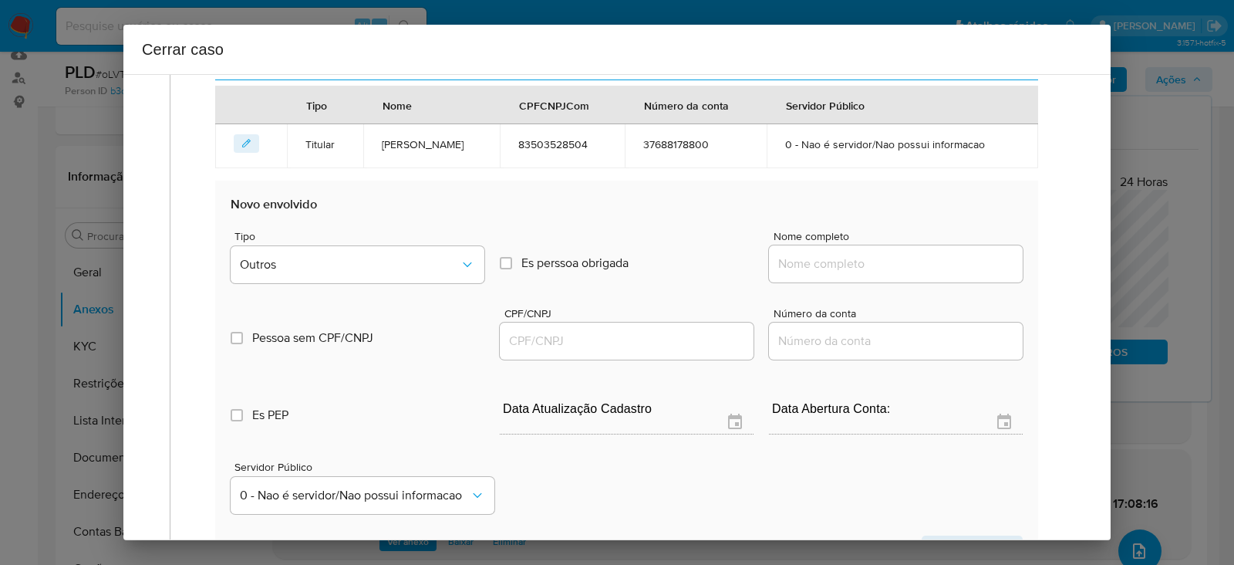
click at [808, 254] on input "Nome completo" at bounding box center [896, 264] width 254 height 20
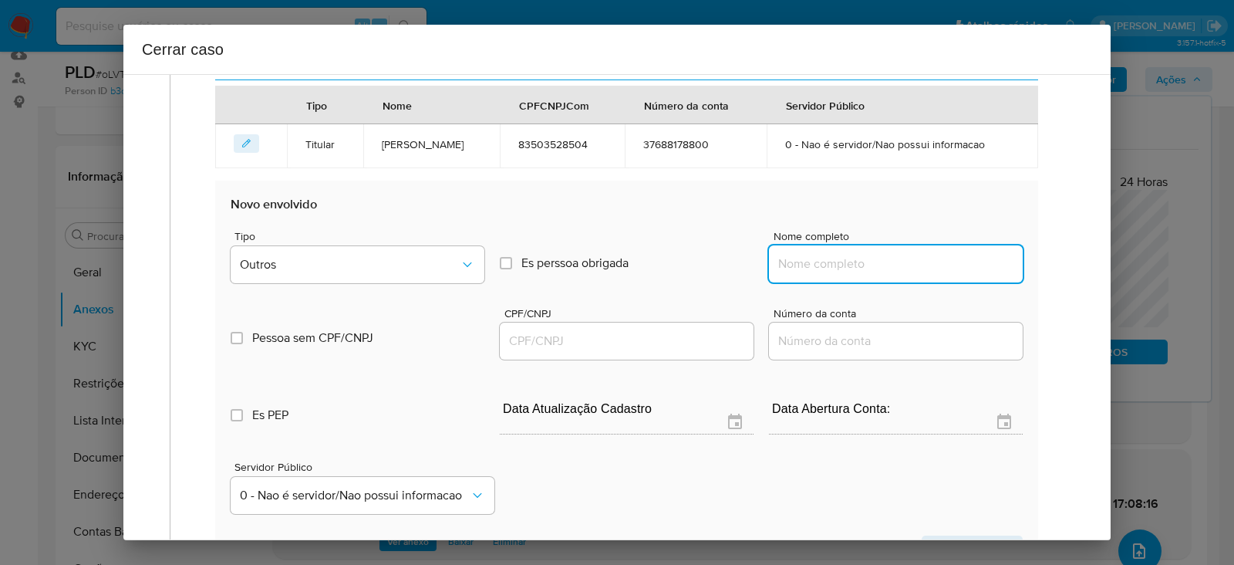
paste input "A2 COMERCIO DE MOVEIS E SERVICOS ELETRICOS LTDA, 07222598000102"
drag, startPoint x: 891, startPoint y: 259, endPoint x: 1249, endPoint y: 271, distance: 358.8
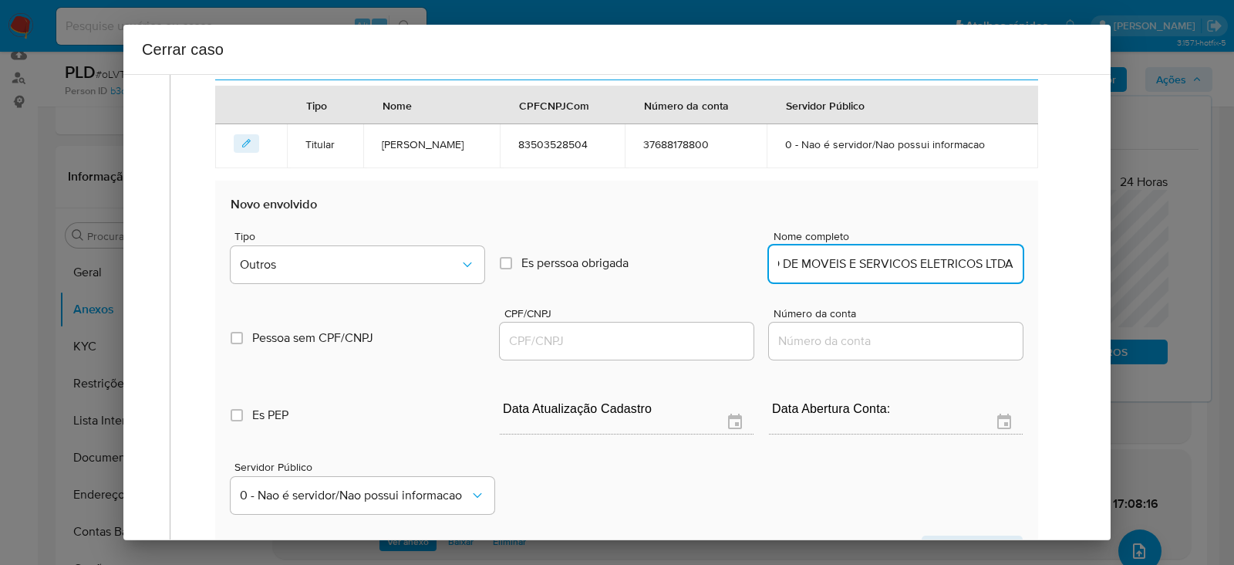
type input "A2 COMERCIO DE MOVEIS E SERVICOS ELETRICOS LTDA"
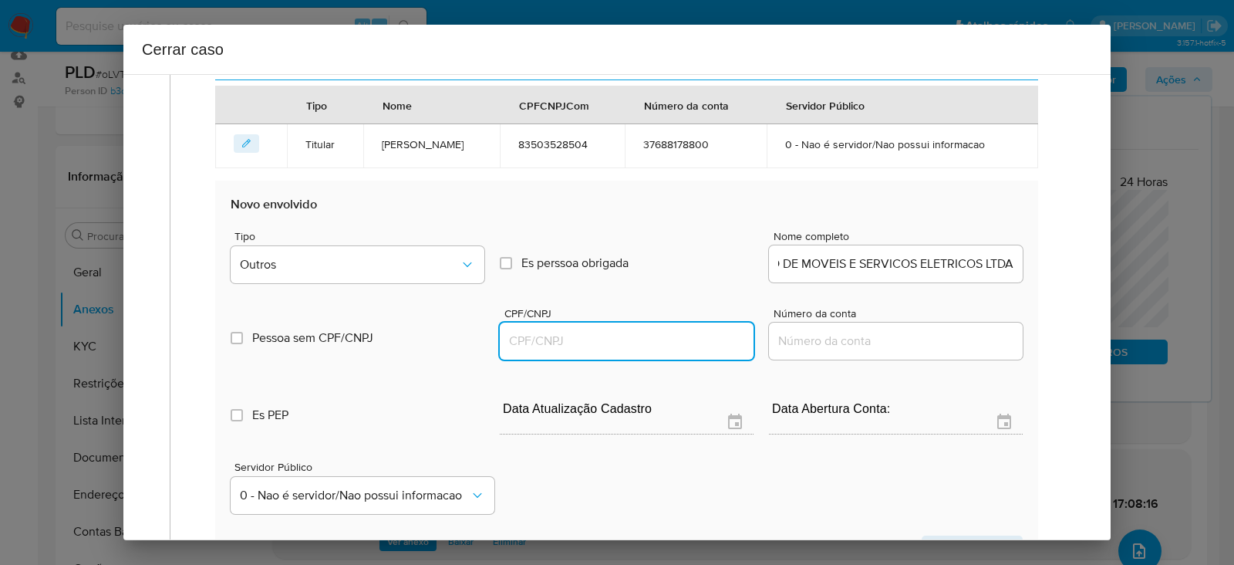
scroll to position [0, 0]
click at [537, 332] on input "CPF/CNPJ" at bounding box center [627, 341] width 254 height 20
paste input "07222598000102"
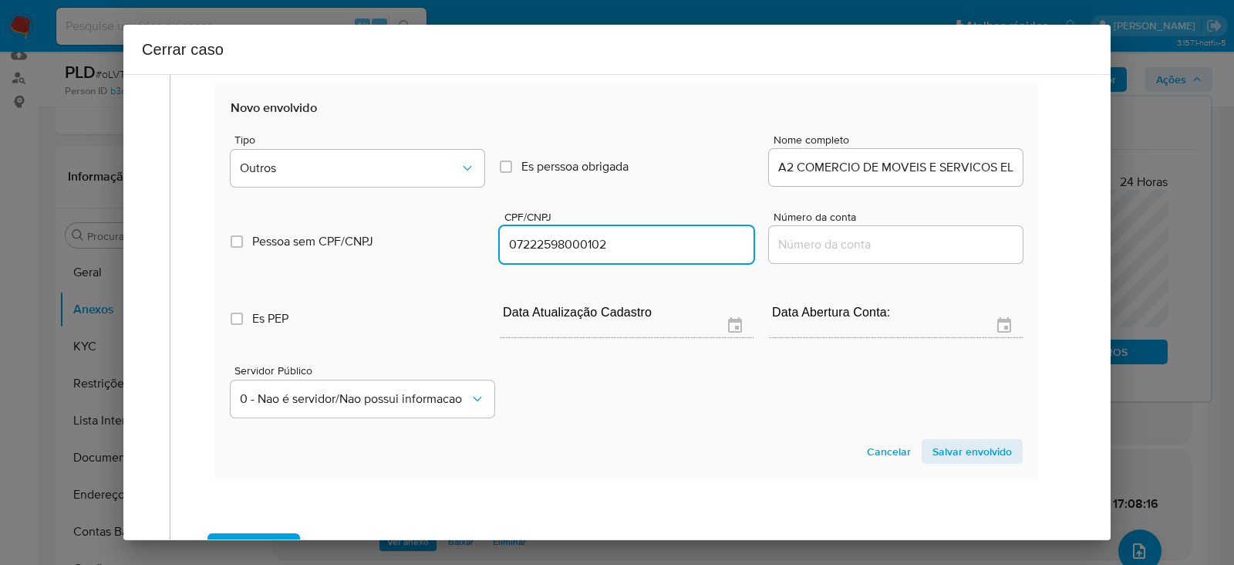
type input "7222598000102"
click at [936, 448] on span "Salvar envolvido" at bounding box center [971, 451] width 79 height 22
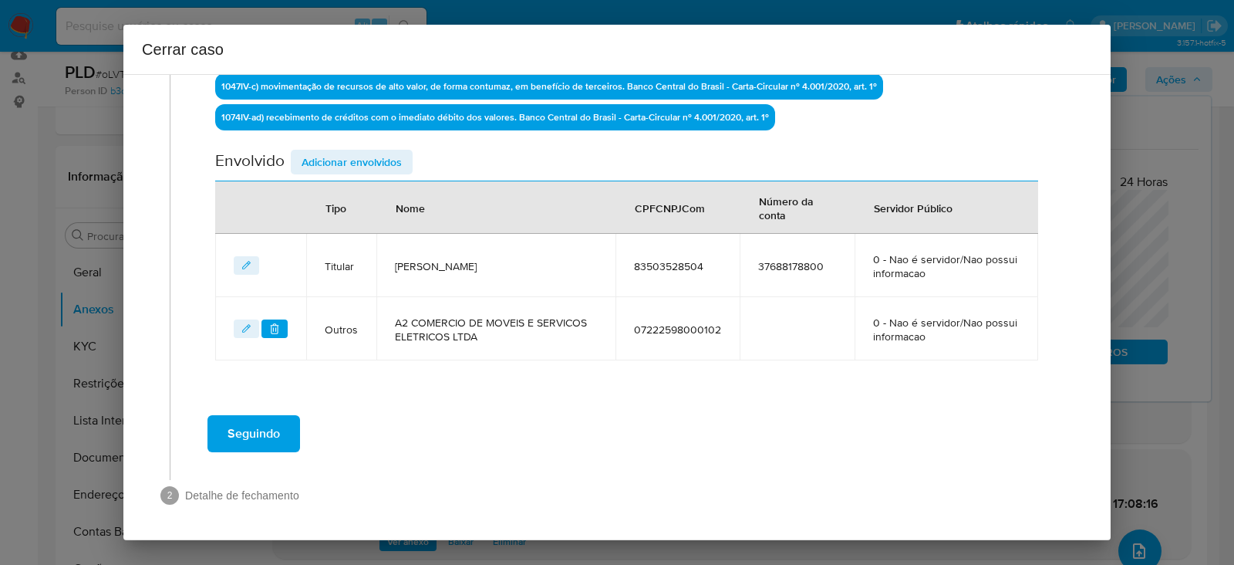
click at [339, 158] on span "Adicionar envolvidos" at bounding box center [352, 162] width 100 height 22
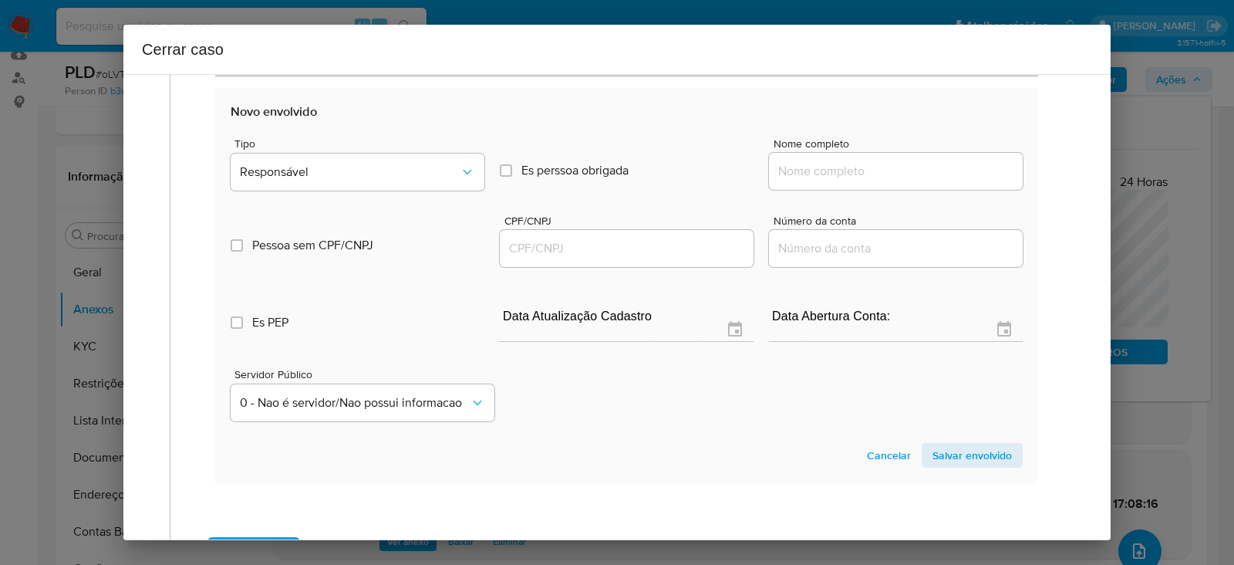
scroll to position [868, 0]
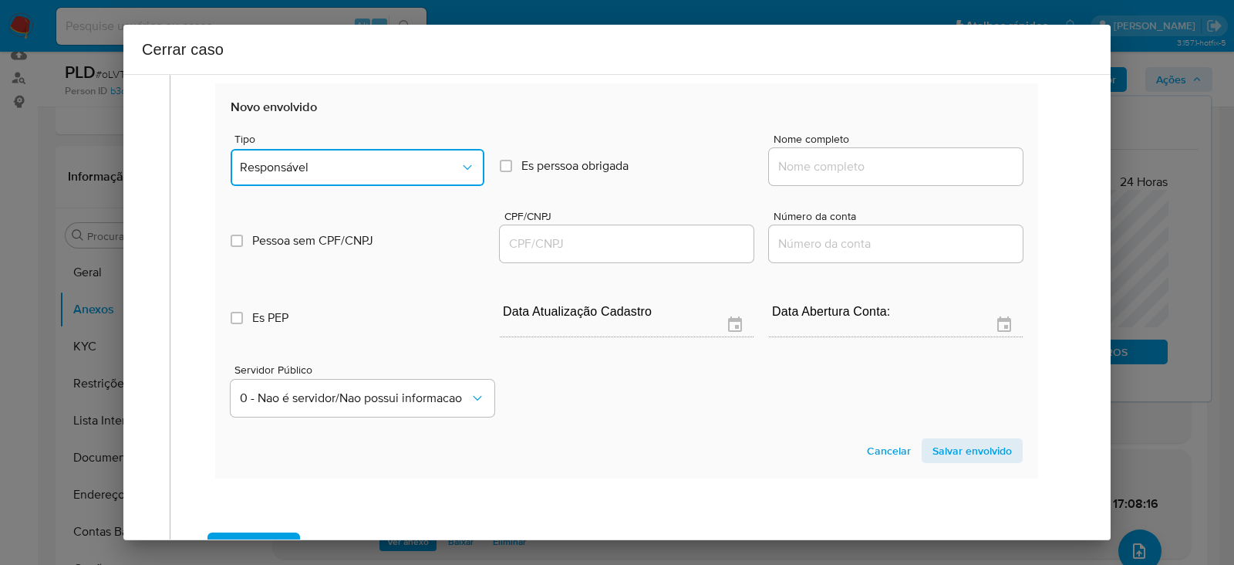
click at [305, 160] on span "Responsável" at bounding box center [350, 167] width 220 height 15
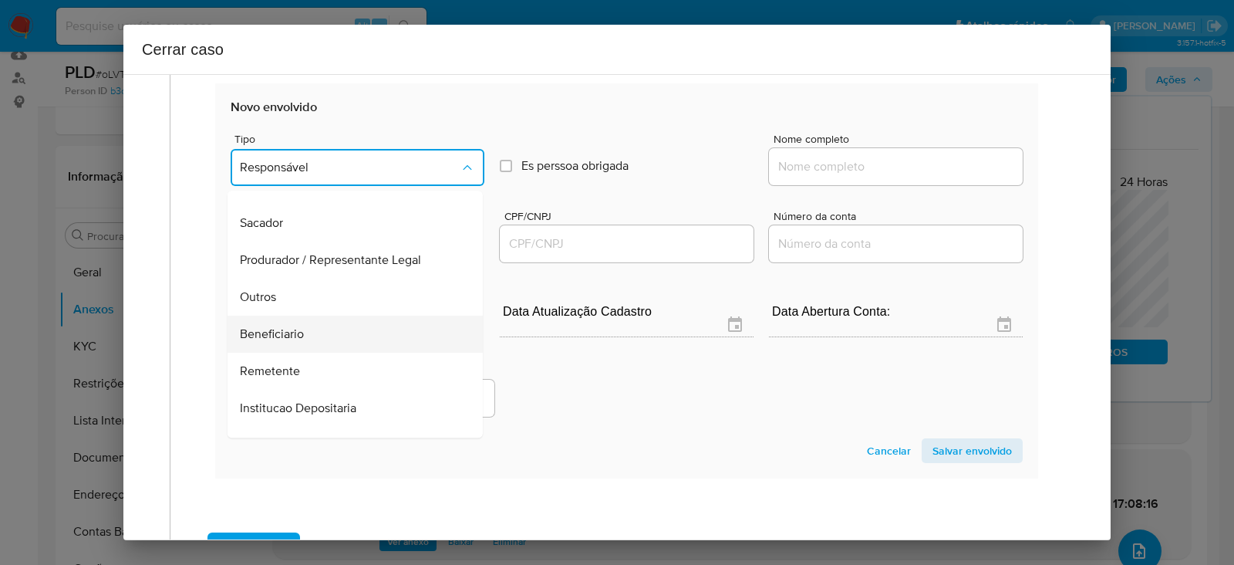
scroll to position [197, 0]
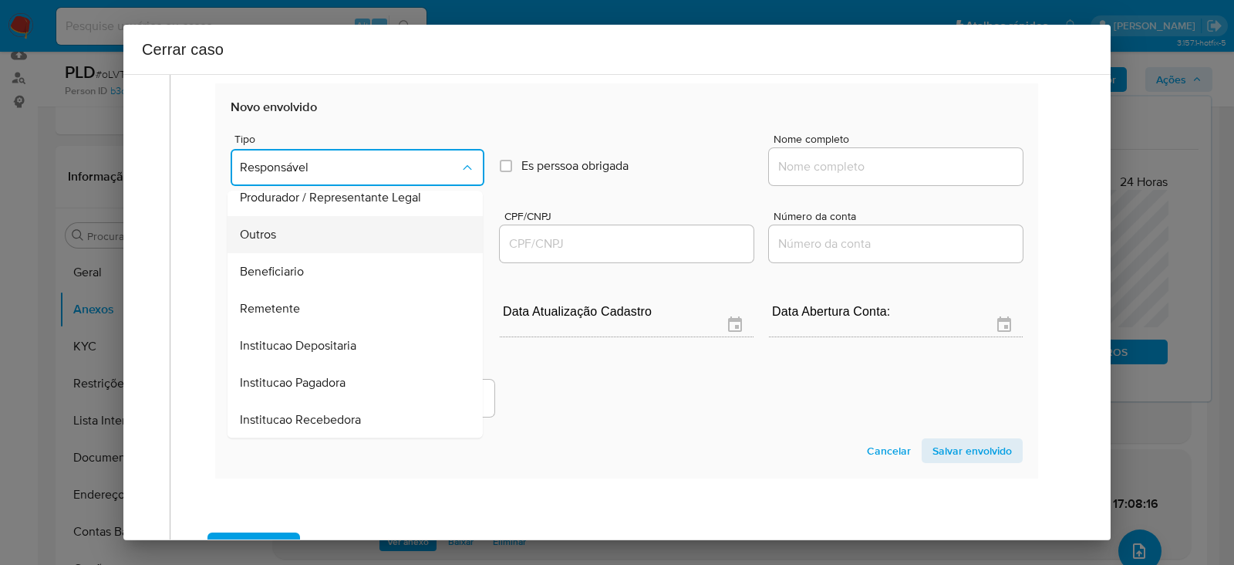
click at [259, 229] on span "Outros" at bounding box center [258, 234] width 36 height 15
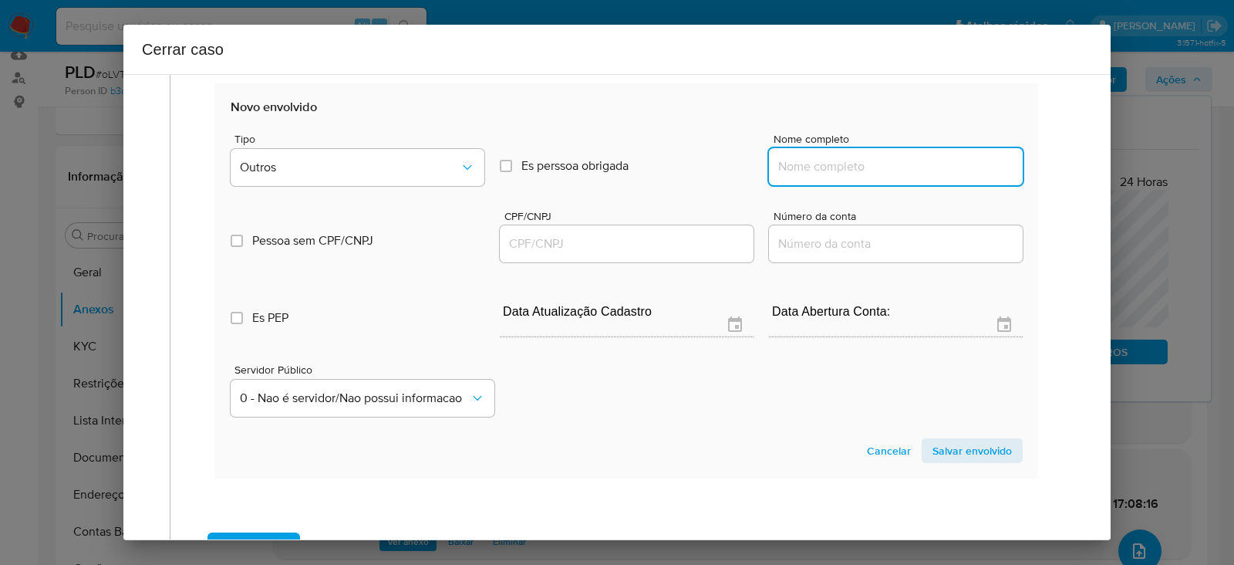
click at [806, 166] on input "Nome completo" at bounding box center [896, 167] width 254 height 20
paste input "LPA SERVICOS ADMINISTRATIVOS LTDA, 32313794000130"
drag, startPoint x: 899, startPoint y: 162, endPoint x: 1311, endPoint y: 173, distance: 412.8
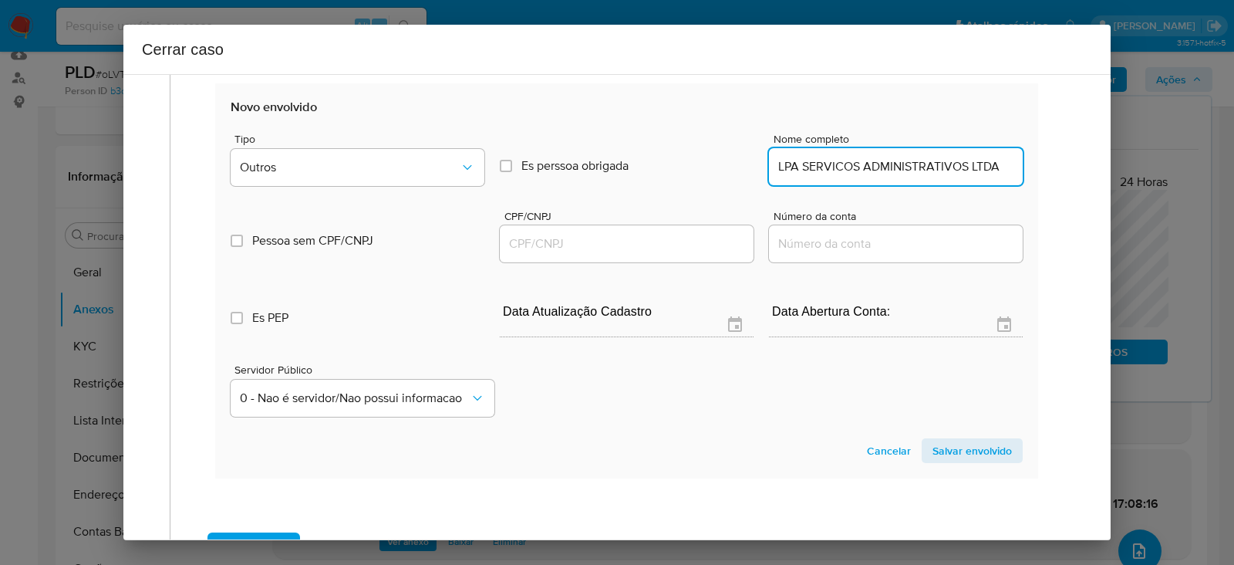
scroll to position [0, 0]
type input "LPA SERVICOS ADMINISTRATIVOS LTDA"
click at [541, 228] on div at bounding box center [627, 243] width 254 height 37
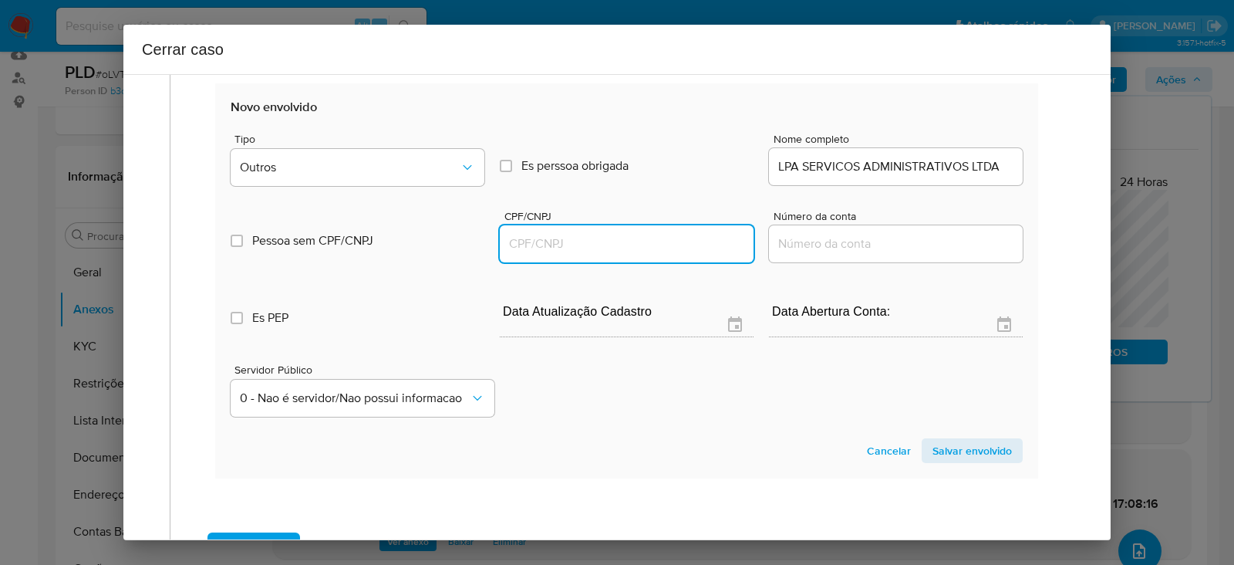
click at [558, 241] on input "CPF/CNPJ" at bounding box center [627, 244] width 254 height 20
paste input "32313794000130"
type input "32313794000130"
click at [965, 448] on span "Salvar envolvido" at bounding box center [971, 451] width 79 height 22
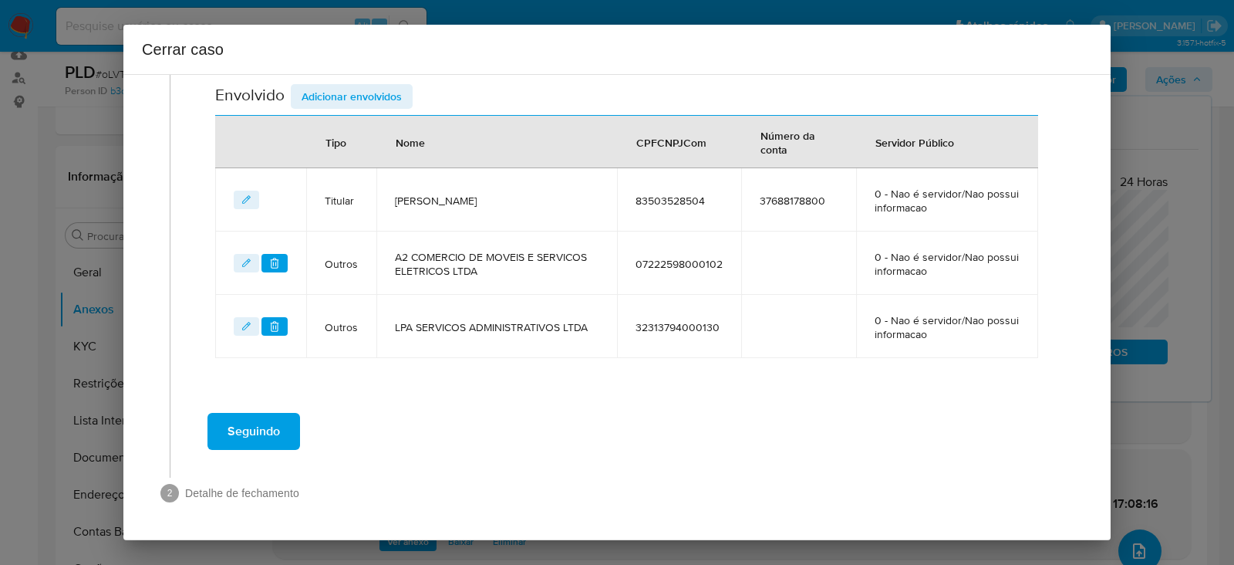
scroll to position [641, 0]
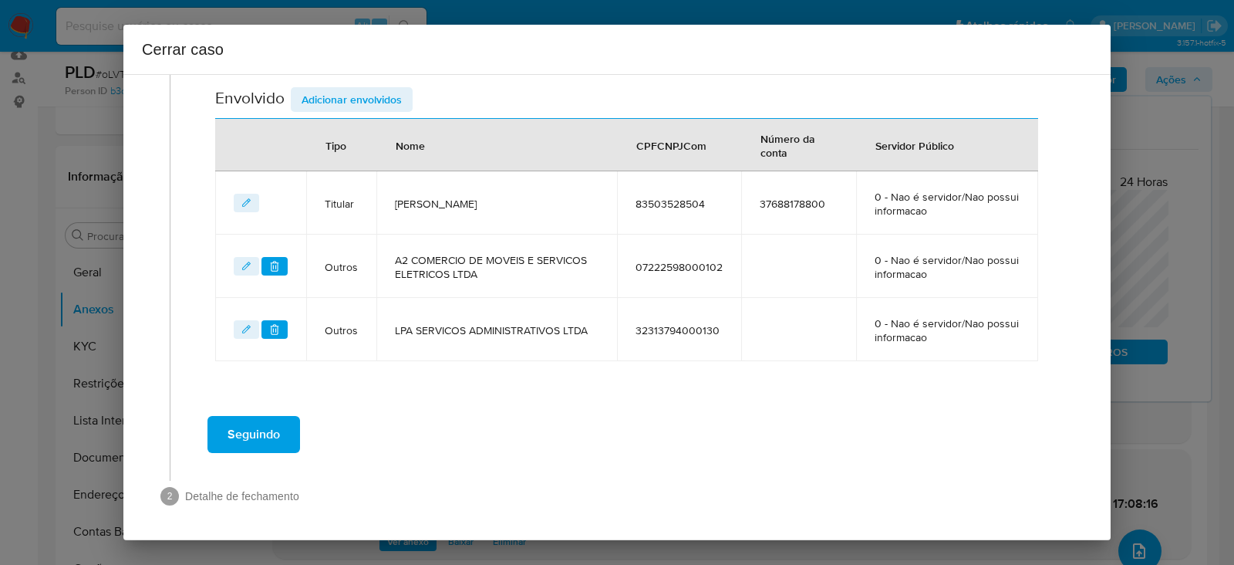
click at [354, 90] on span "Adicionar envolvidos" at bounding box center [352, 100] width 100 height 22
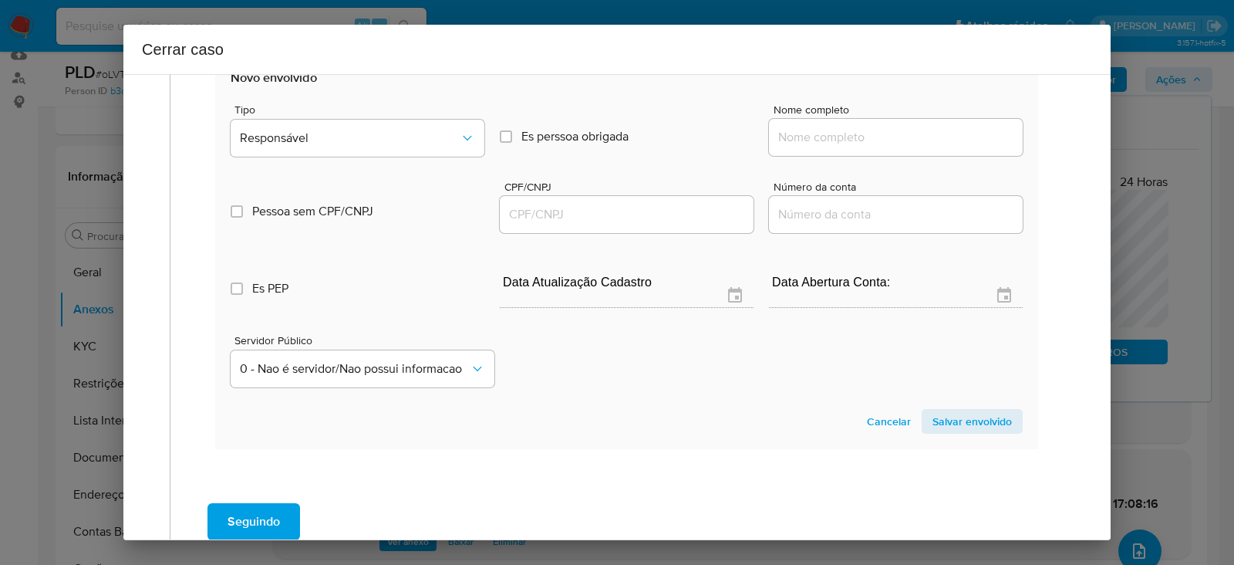
scroll to position [930, 0]
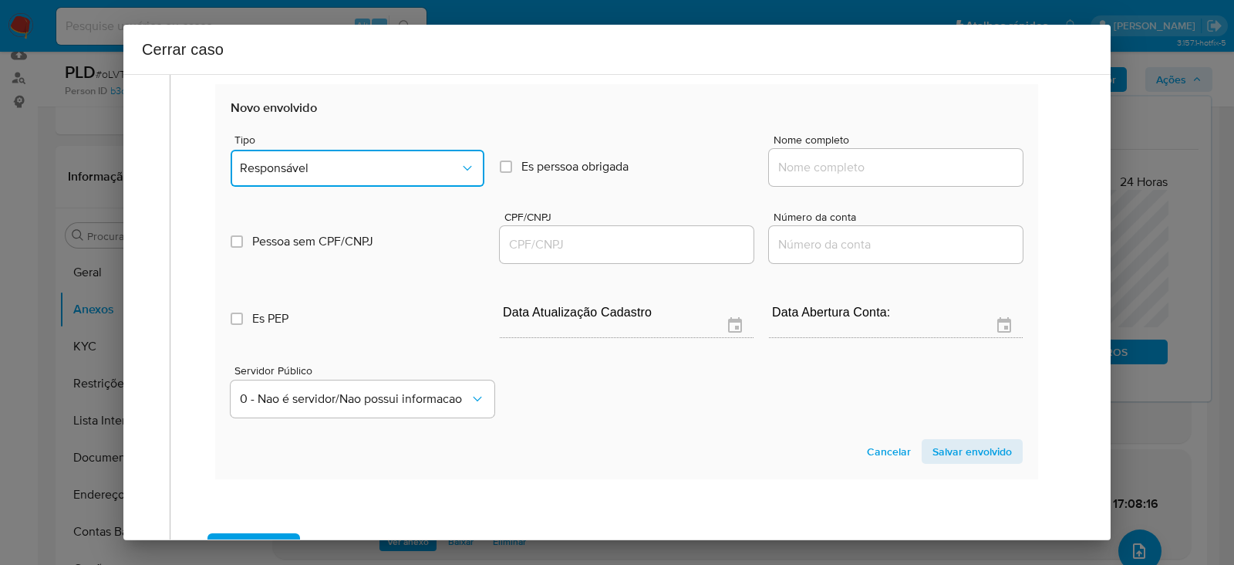
click at [260, 160] on span "Responsável" at bounding box center [350, 167] width 220 height 15
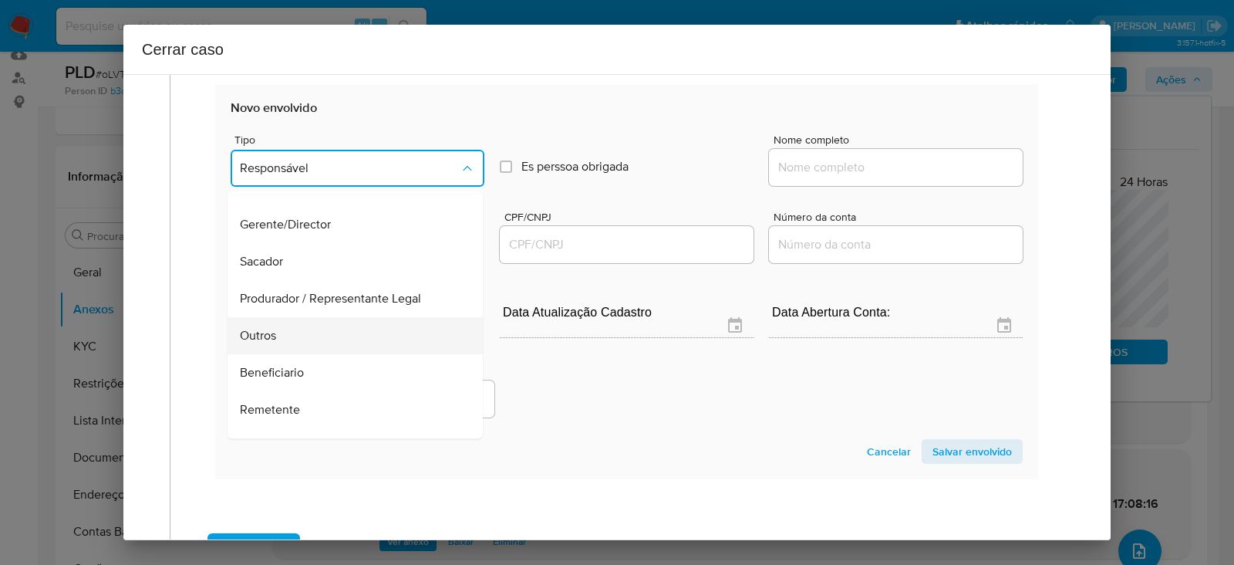
scroll to position [197, 0]
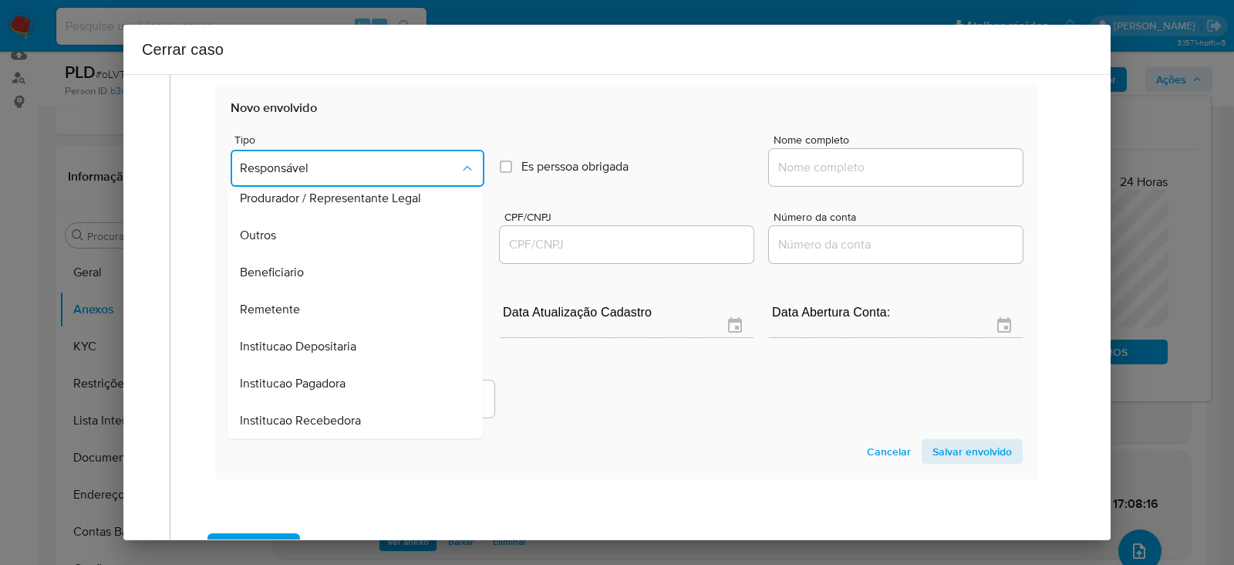
click at [265, 228] on span "Outros" at bounding box center [258, 235] width 36 height 15
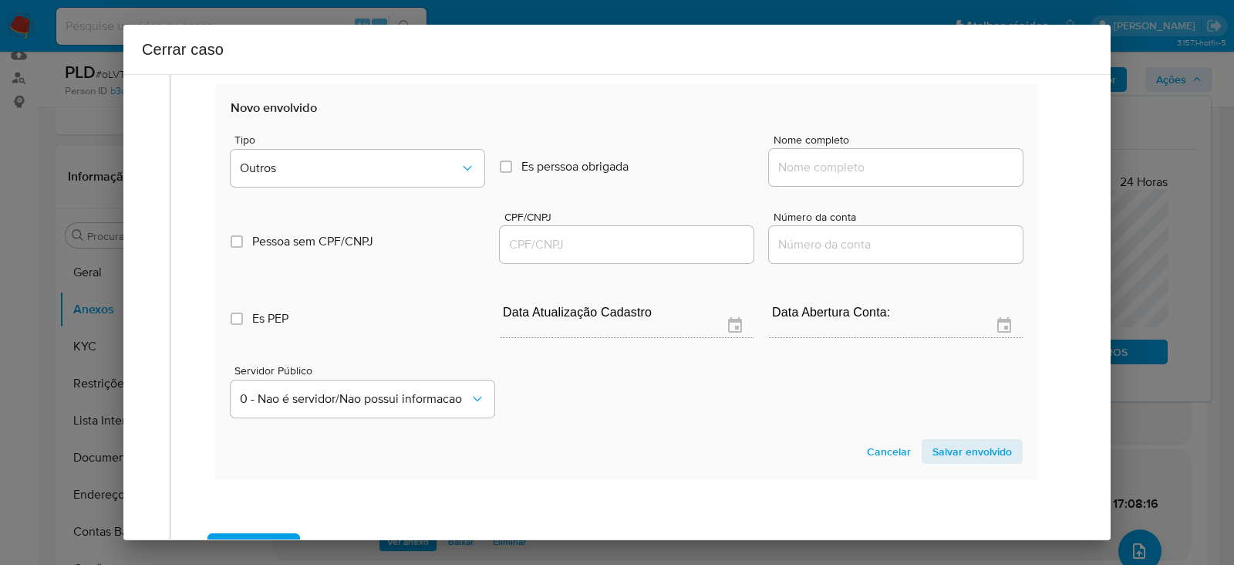
click at [829, 152] on div at bounding box center [896, 167] width 254 height 37
click at [843, 164] on input "Nome completo" at bounding box center [896, 167] width 254 height 20
paste input "JOANES LOCACOES DE MAQUINAS E EQUIPAMENTOS LTDA, 40562779000153"
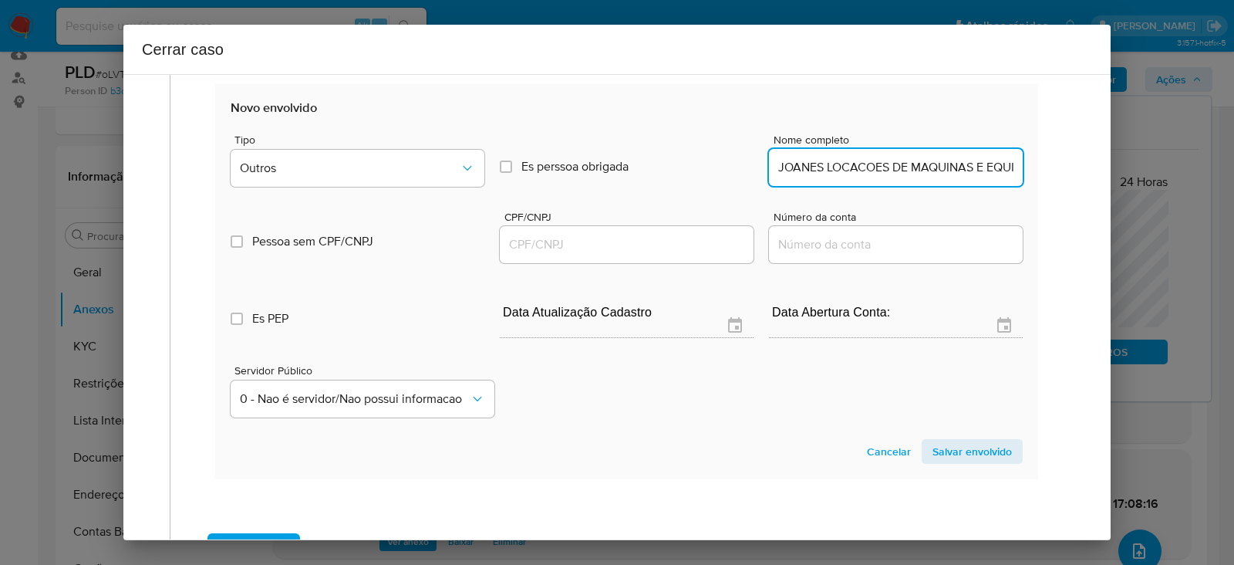
scroll to position [0, 206]
drag, startPoint x: 892, startPoint y: 162, endPoint x: 1282, endPoint y: 165, distance: 389.5
type input "JOANES LOCACOES DE MAQUINAS E EQUIPAMENTOS LTDA"
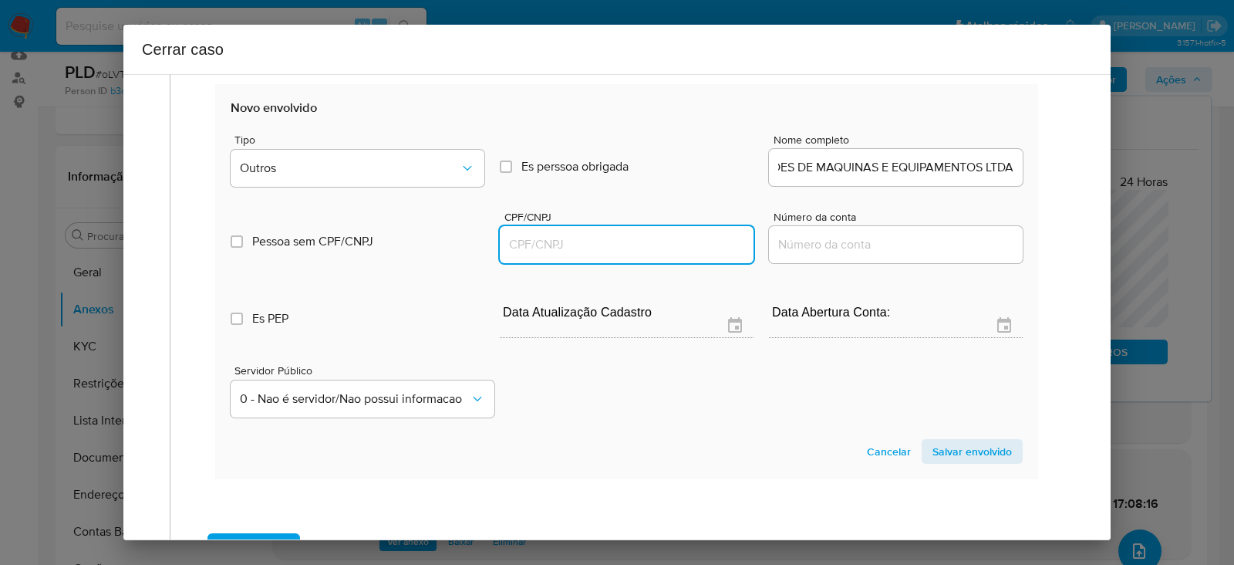
scroll to position [0, 0]
drag, startPoint x: 552, startPoint y: 241, endPoint x: 578, endPoint y: 255, distance: 29.3
click at [552, 241] on input "CPF/CNPJ" at bounding box center [627, 244] width 254 height 20
paste input "40562779000153"
type input "40562779000153"
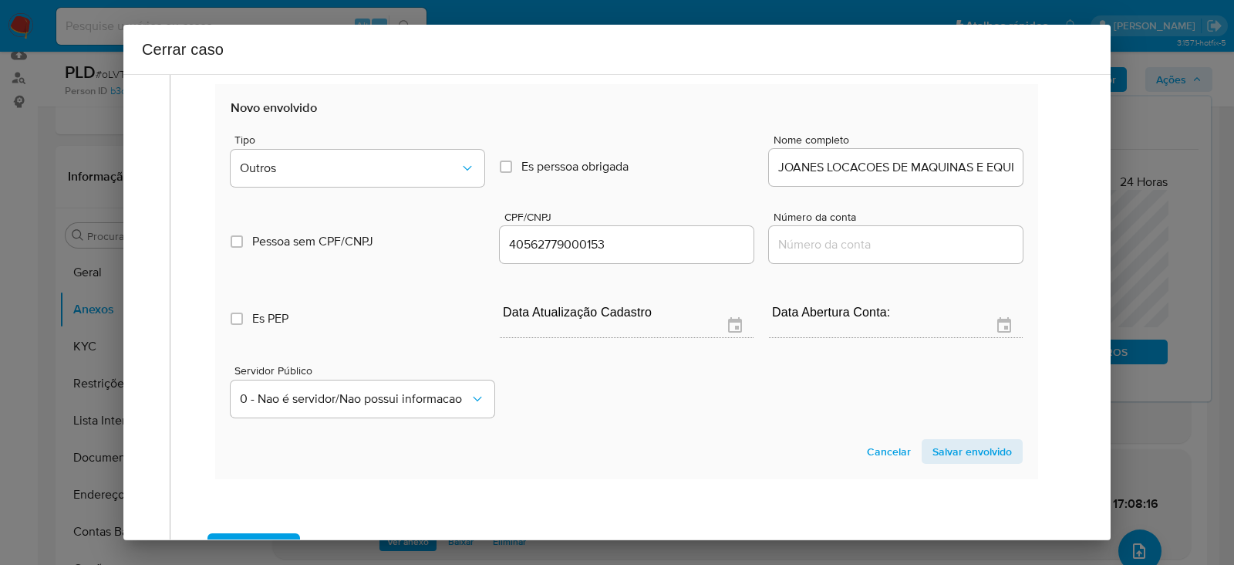
drag, startPoint x: 964, startPoint y: 445, endPoint x: 1205, endPoint y: 490, distance: 244.8
click at [964, 447] on span "Salvar envolvido" at bounding box center [971, 451] width 79 height 22
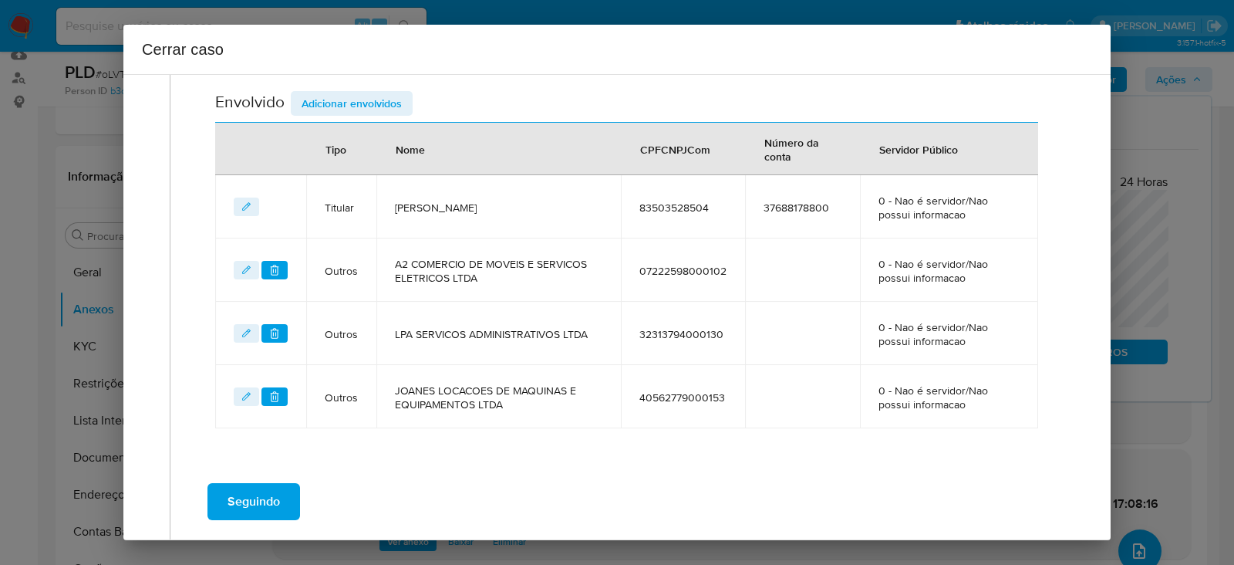
scroll to position [608, 0]
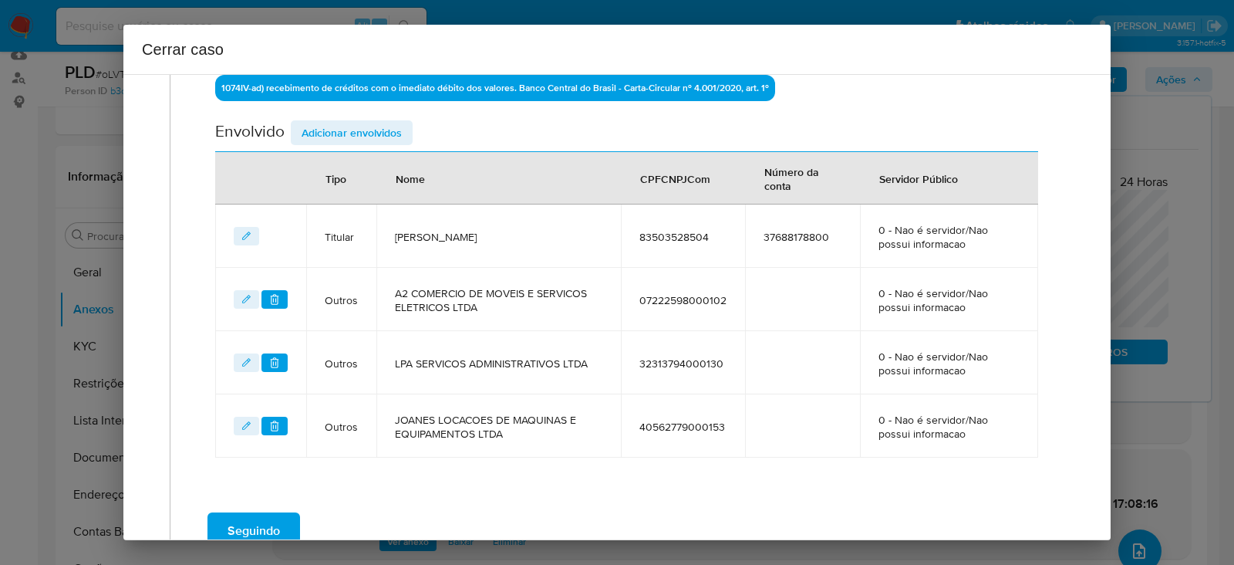
click at [347, 129] on span "Adicionar envolvidos" at bounding box center [352, 133] width 100 height 22
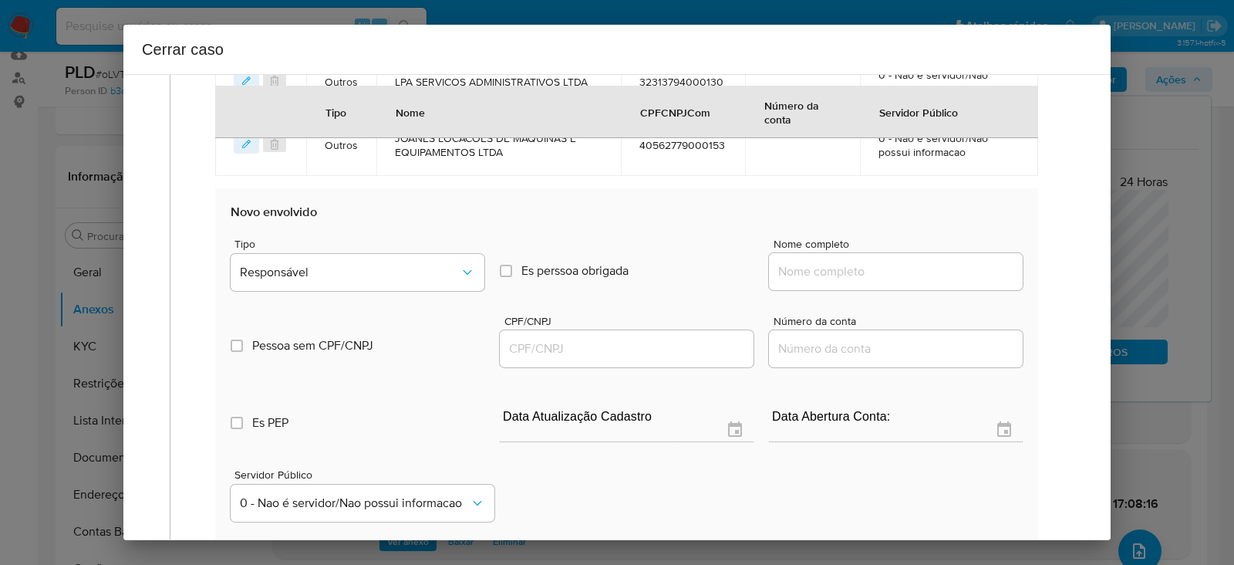
scroll to position [897, 0]
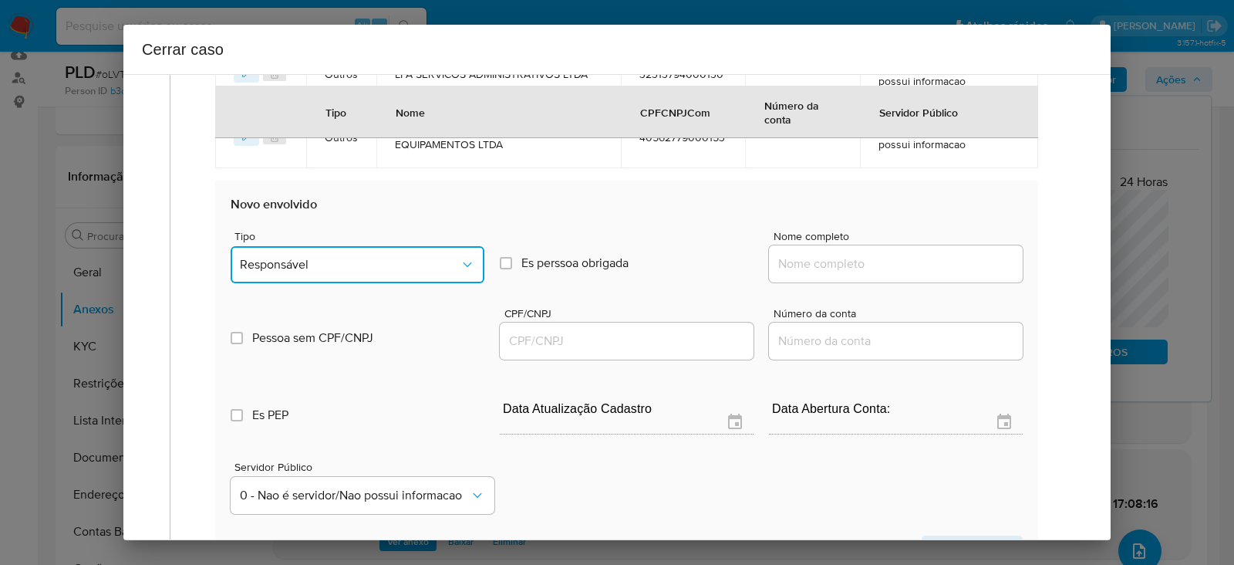
drag, startPoint x: 313, startPoint y: 248, endPoint x: 315, endPoint y: 260, distance: 11.7
click at [314, 258] on button "Responsável" at bounding box center [358, 264] width 254 height 37
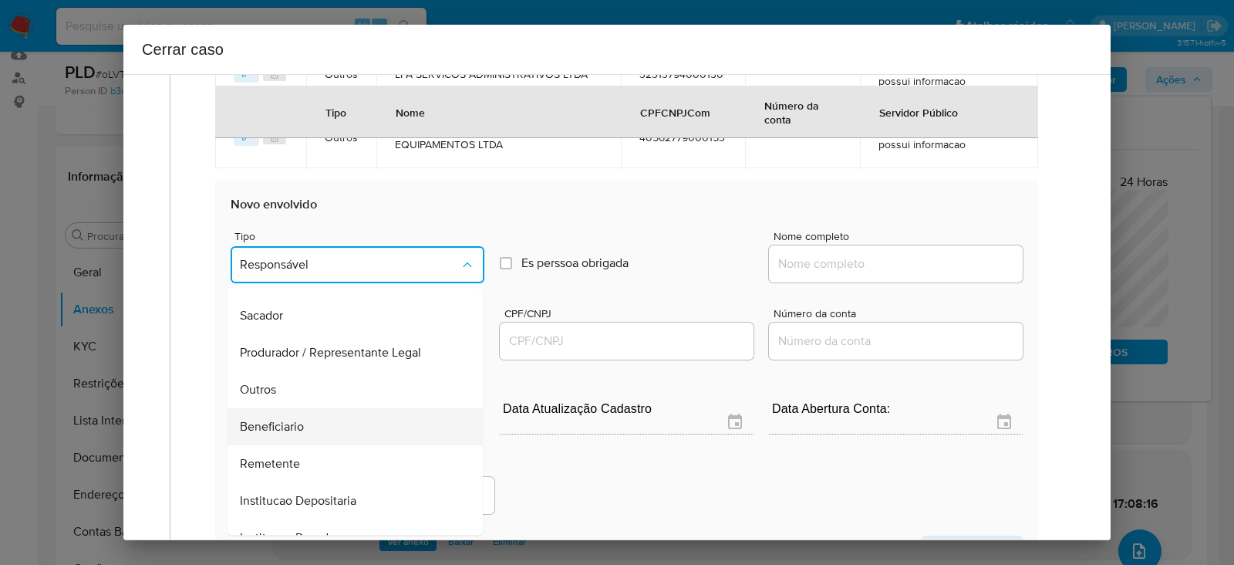
scroll to position [197, 0]
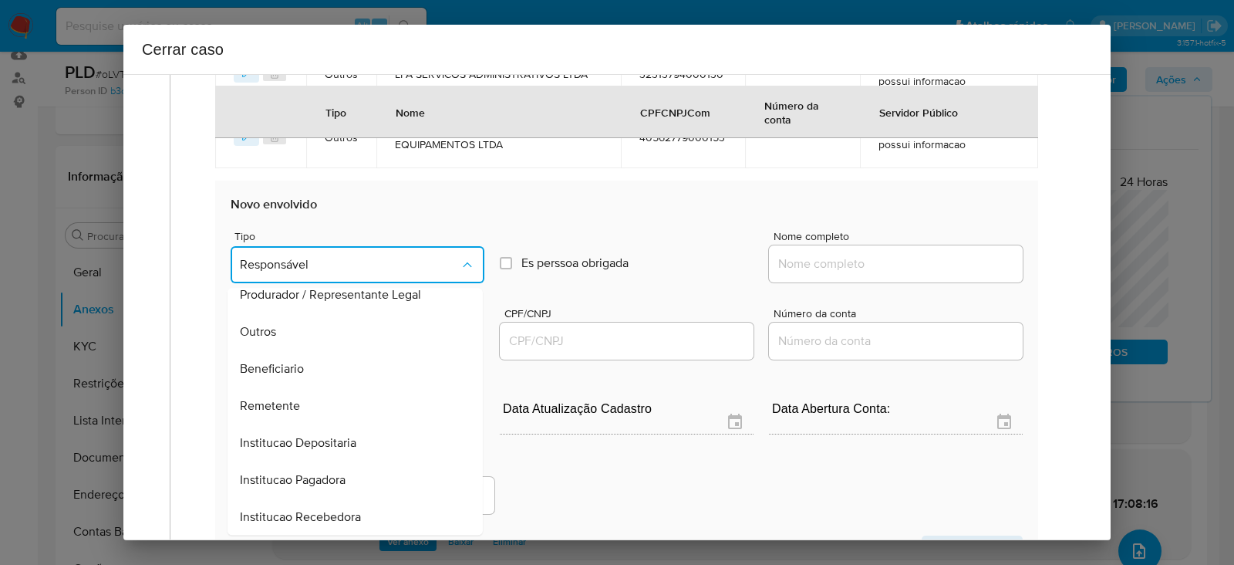
drag, startPoint x: 266, startPoint y: 326, endPoint x: 451, endPoint y: 318, distance: 185.3
click at [278, 322] on div "Outros" at bounding box center [350, 331] width 221 height 37
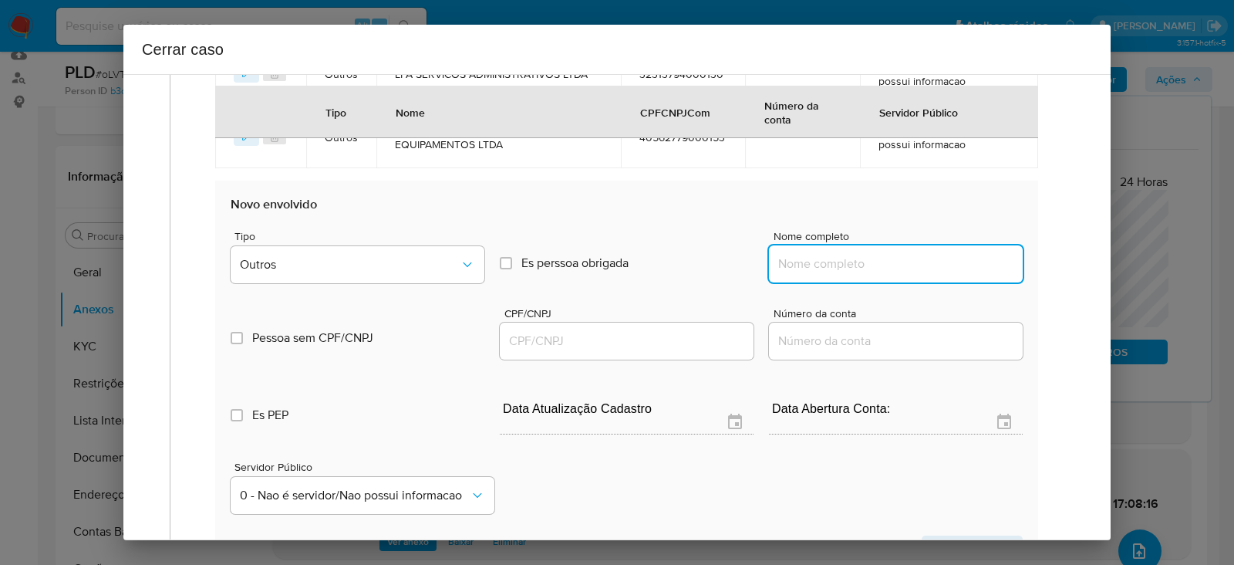
click at [830, 260] on input "Nome completo" at bounding box center [896, 264] width 254 height 20
paste input "JOANES LOCACOES DE MAQUINAS E EQUIPAMENTOS LTDA, 40562779000234"
drag, startPoint x: 891, startPoint y: 258, endPoint x: 1261, endPoint y: 255, distance: 370.2
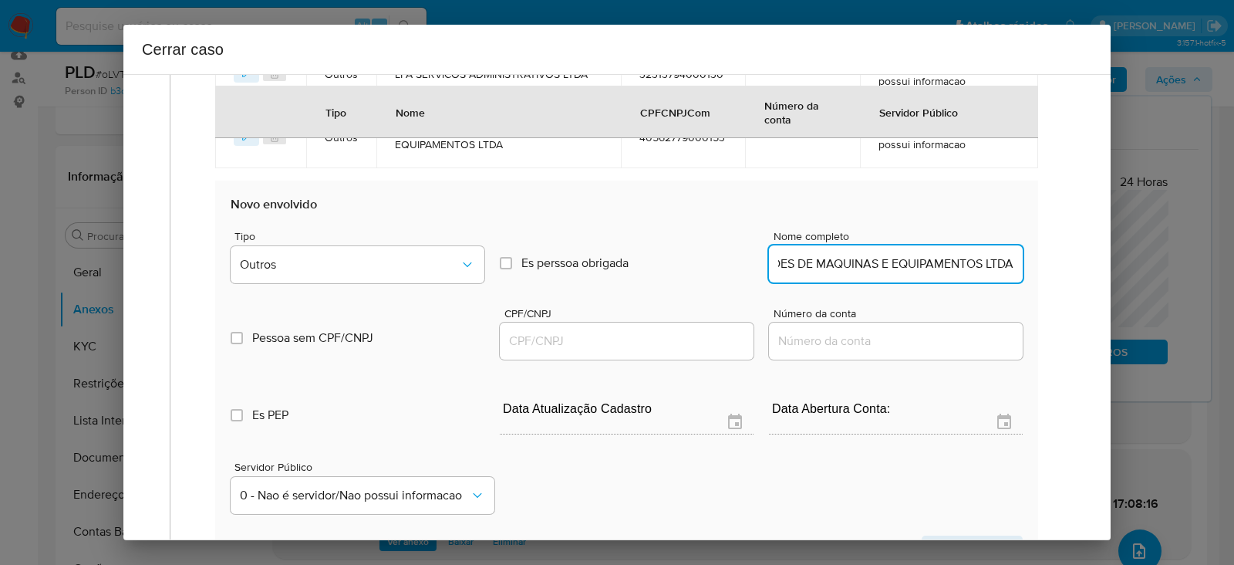
scroll to position [0, 103]
type input "JOANES LOCACOES DE MAQUINAS E EQUIPAMENTOS LTDA"
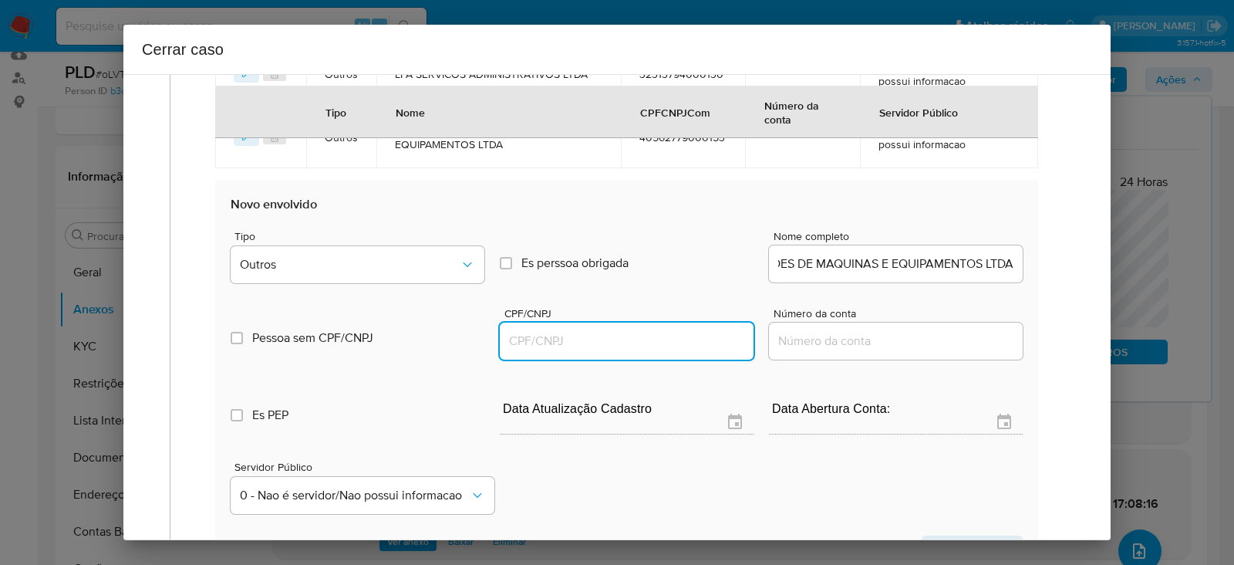
scroll to position [0, 0]
drag, startPoint x: 515, startPoint y: 339, endPoint x: 578, endPoint y: 359, distance: 66.3
click at [521, 339] on input "CPF/CNPJ" at bounding box center [627, 341] width 254 height 20
paste input "40562779000234"
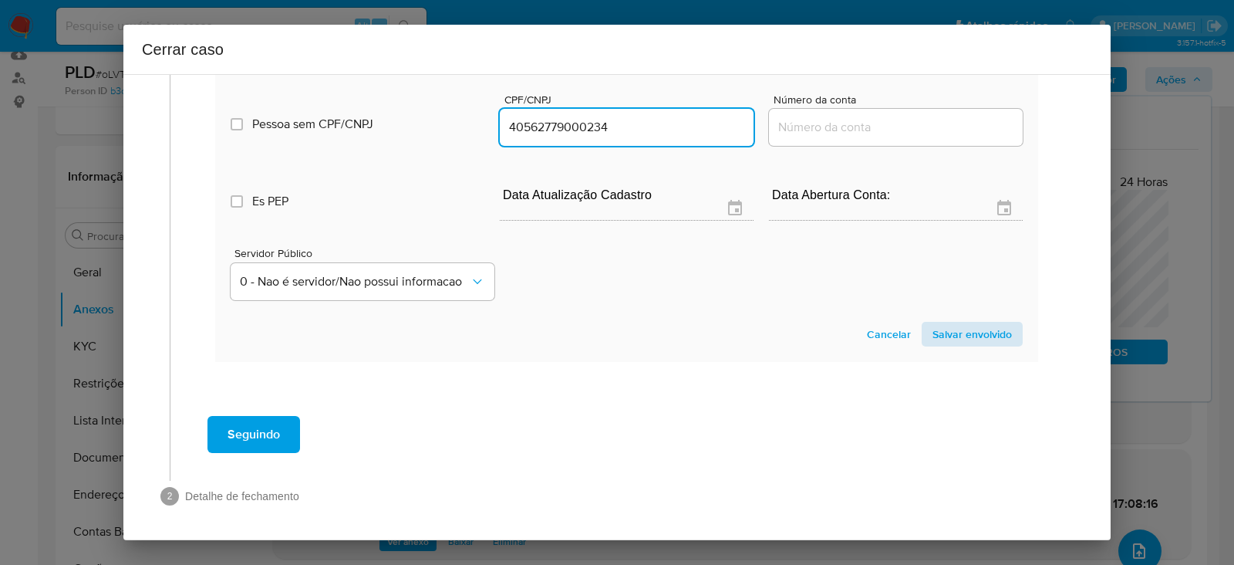
type input "40562779000234"
click at [957, 331] on span "Salvar envolvido" at bounding box center [971, 334] width 79 height 22
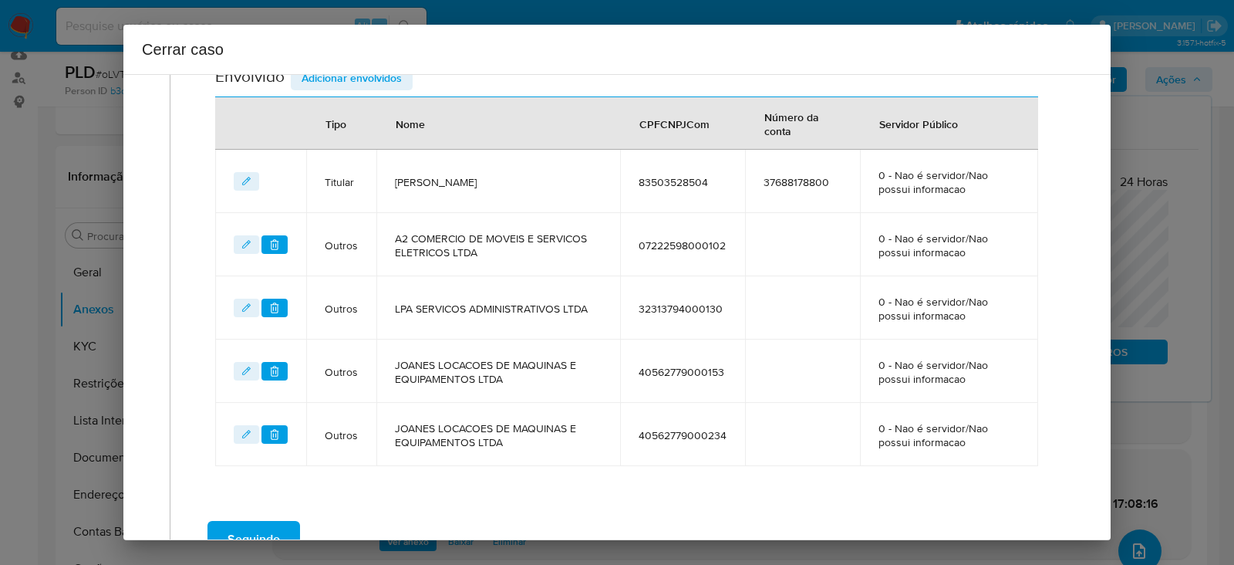
scroll to position [575, 0]
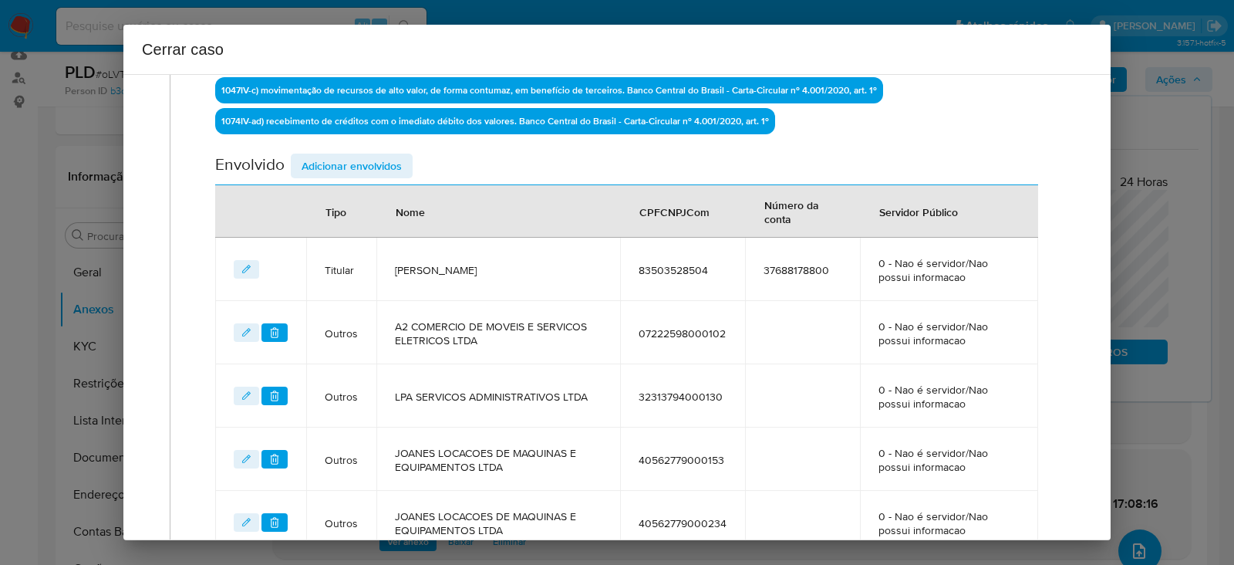
click at [347, 156] on span "Adicionar envolvidos" at bounding box center [352, 166] width 100 height 22
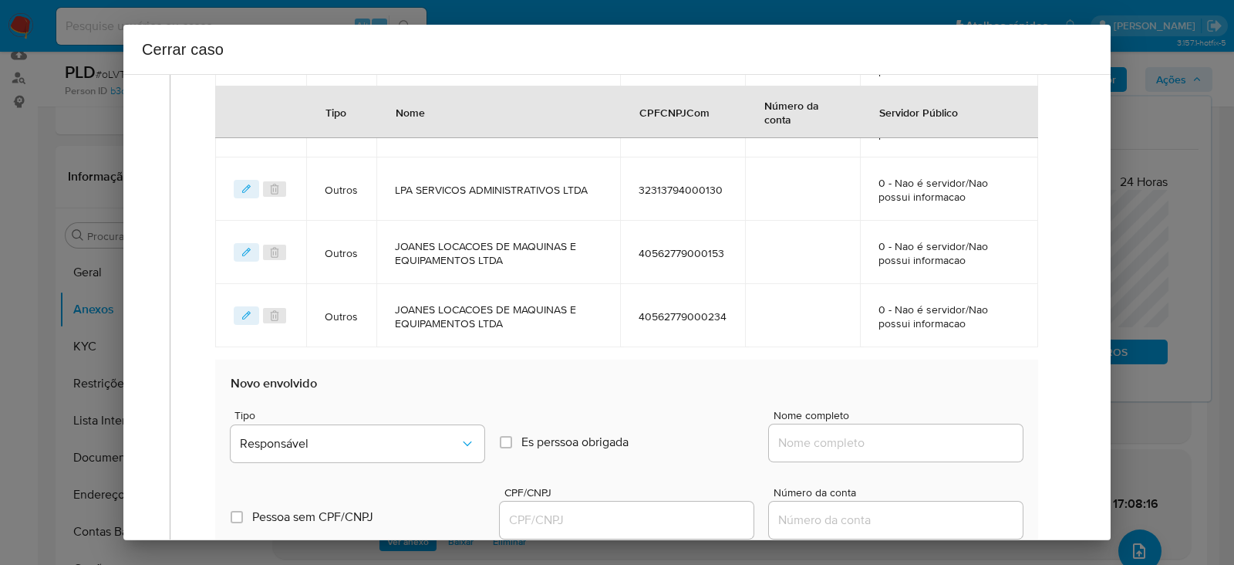
scroll to position [1057, 0]
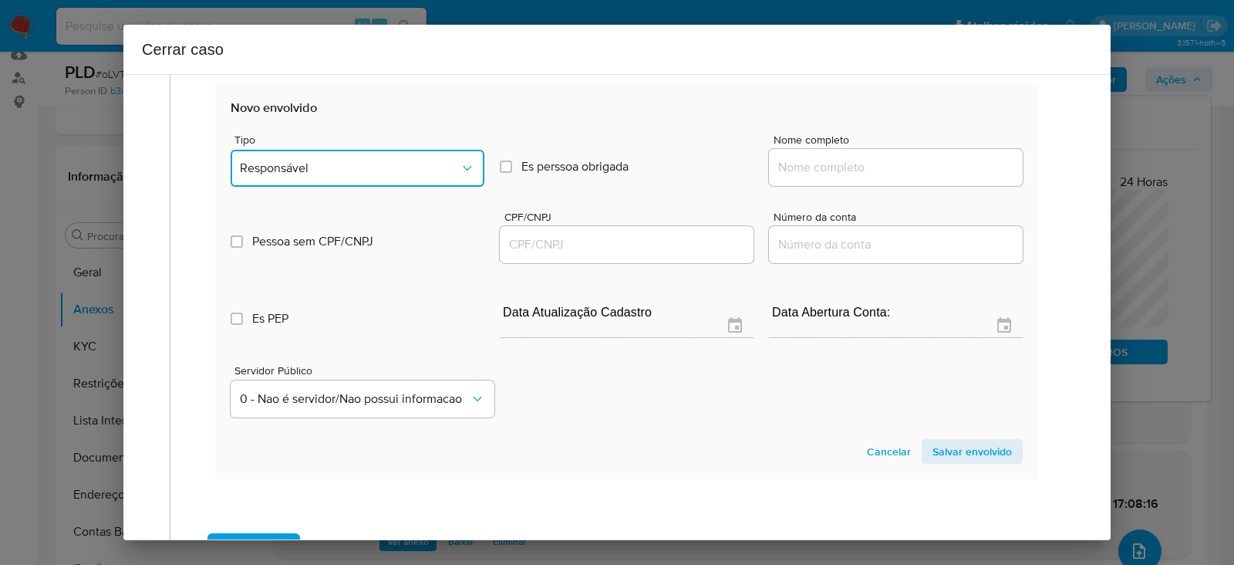
click at [305, 152] on button "Responsável" at bounding box center [358, 168] width 254 height 37
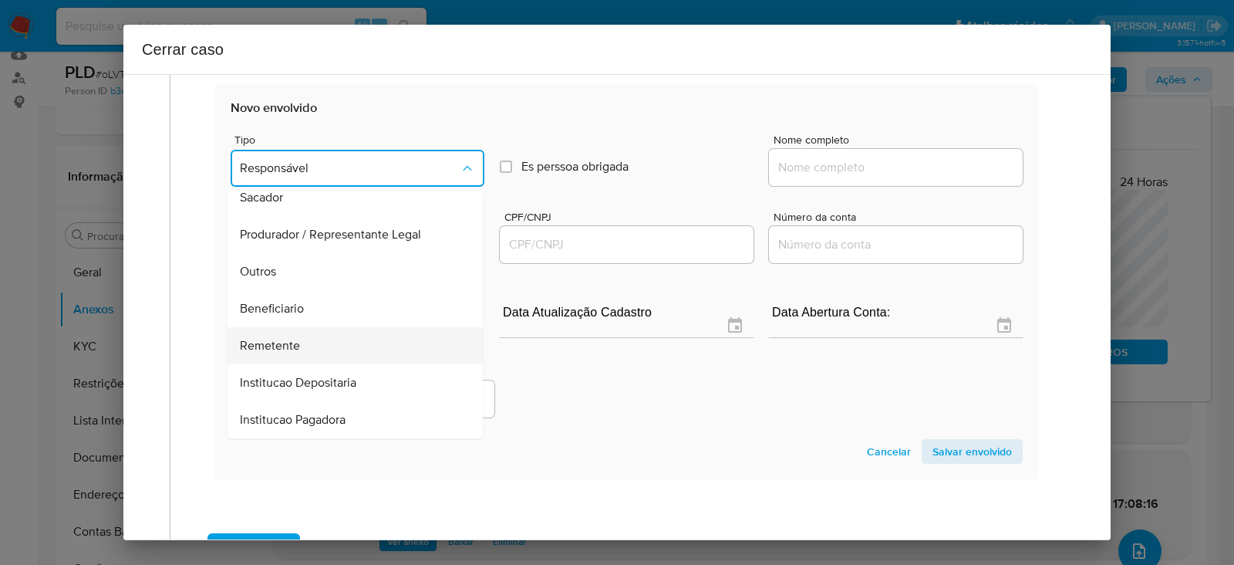
scroll to position [197, 0]
click at [277, 292] on div "Remetente" at bounding box center [350, 309] width 221 height 37
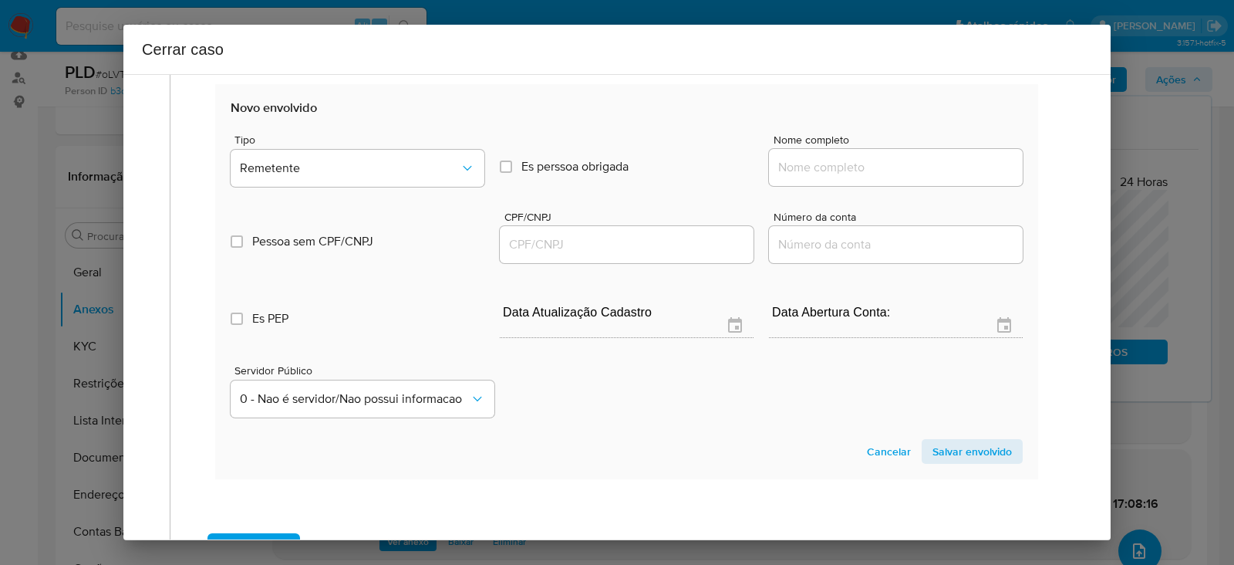
drag, startPoint x: 824, startPoint y: 153, endPoint x: 832, endPoint y: 156, distance: 8.1
click at [824, 157] on input "Nome completo" at bounding box center [896, 167] width 254 height 20
paste input "Tcr Empreendimentos Ltda, 02333150000142"
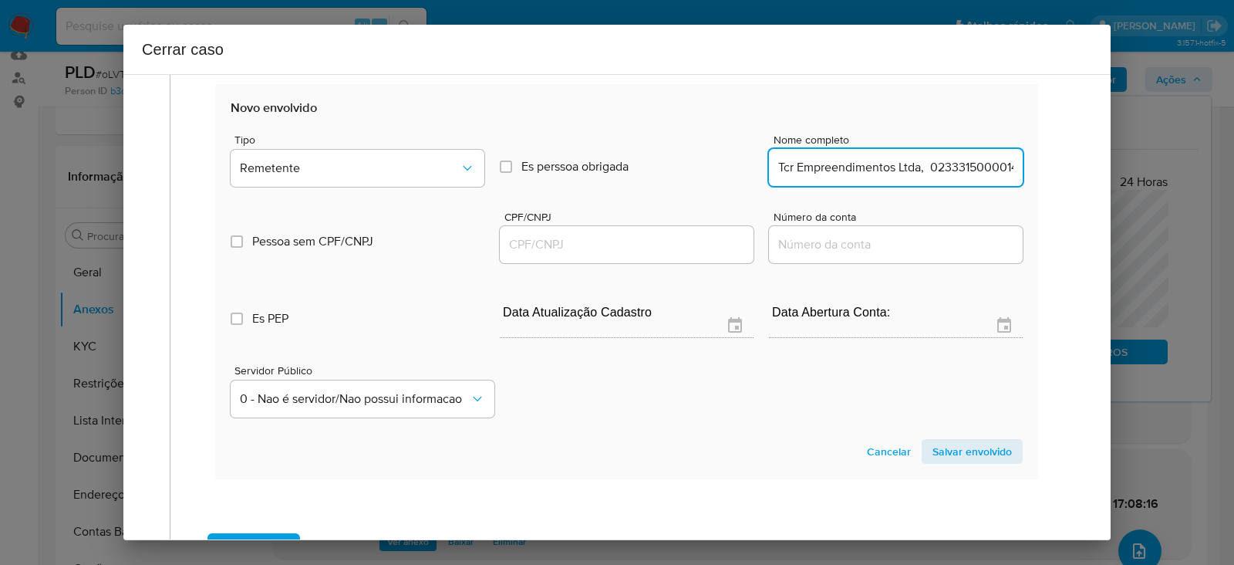
scroll to position [0, 18]
drag, startPoint x: 893, startPoint y: 160, endPoint x: 1286, endPoint y: 152, distance: 393.4
type input "Tcr Empreendimentos Ltda"
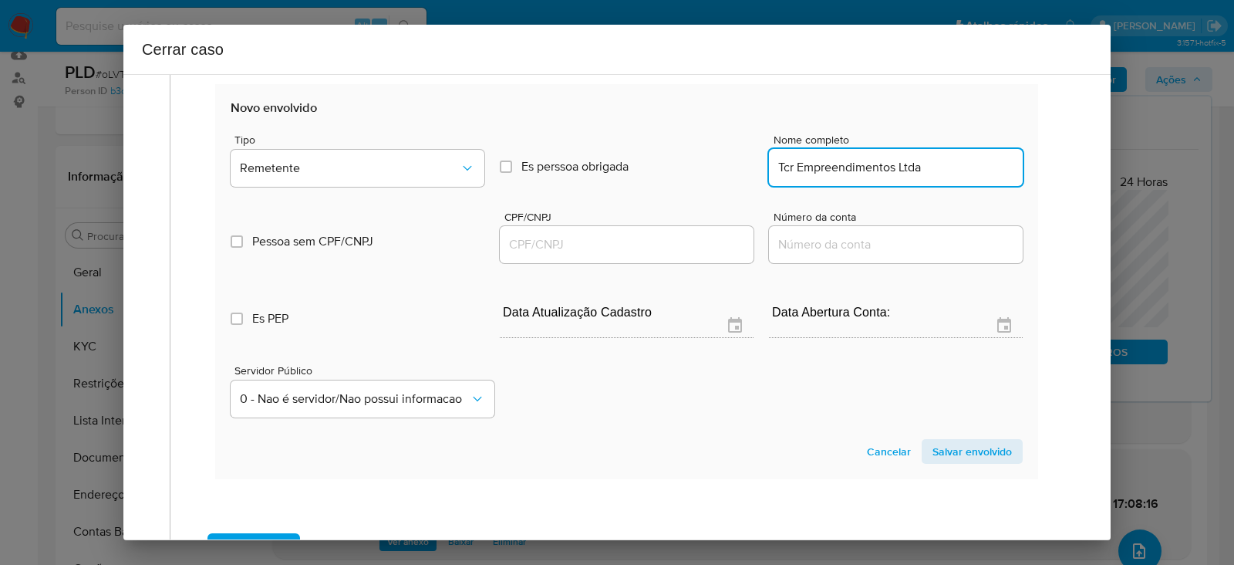
drag, startPoint x: 567, startPoint y: 242, endPoint x: 582, endPoint y: 253, distance: 18.2
click at [567, 242] on input "CPF/CNPJ" at bounding box center [627, 244] width 254 height 20
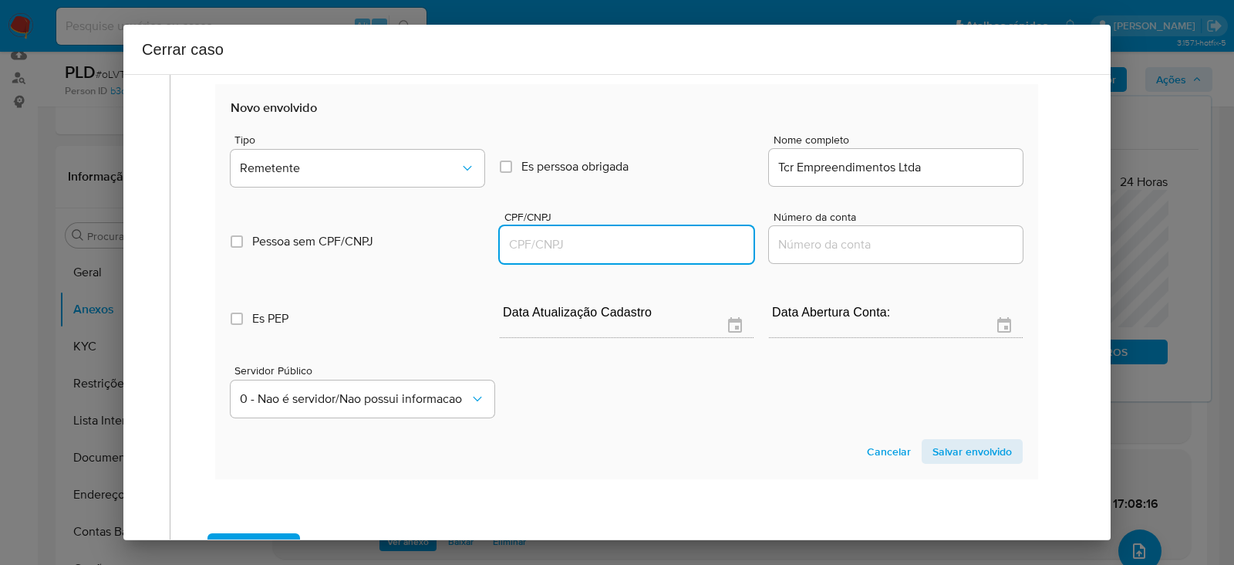
paste input "02333150000142"
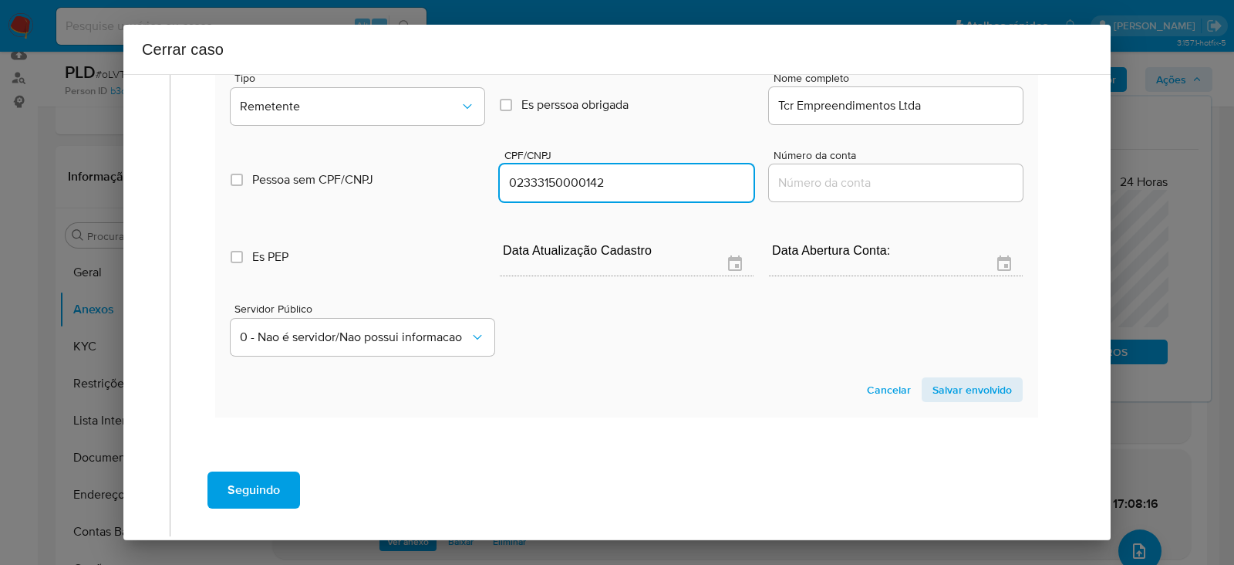
scroll to position [1174, 0]
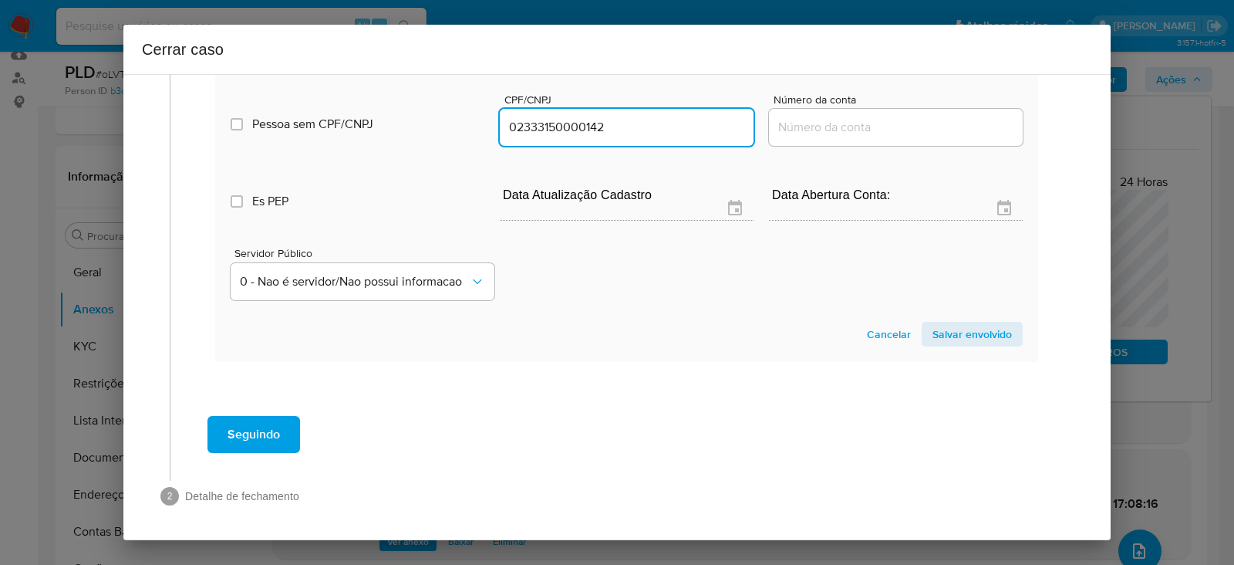
type input "2333150000142"
click at [944, 343] on section "Novo envolvido Tipo Remetente Es perssoa obrigada Is PObrigada Nome completo Tc…" at bounding box center [626, 164] width 823 height 394
click at [996, 323] on span "Salvar envolvido" at bounding box center [971, 334] width 79 height 22
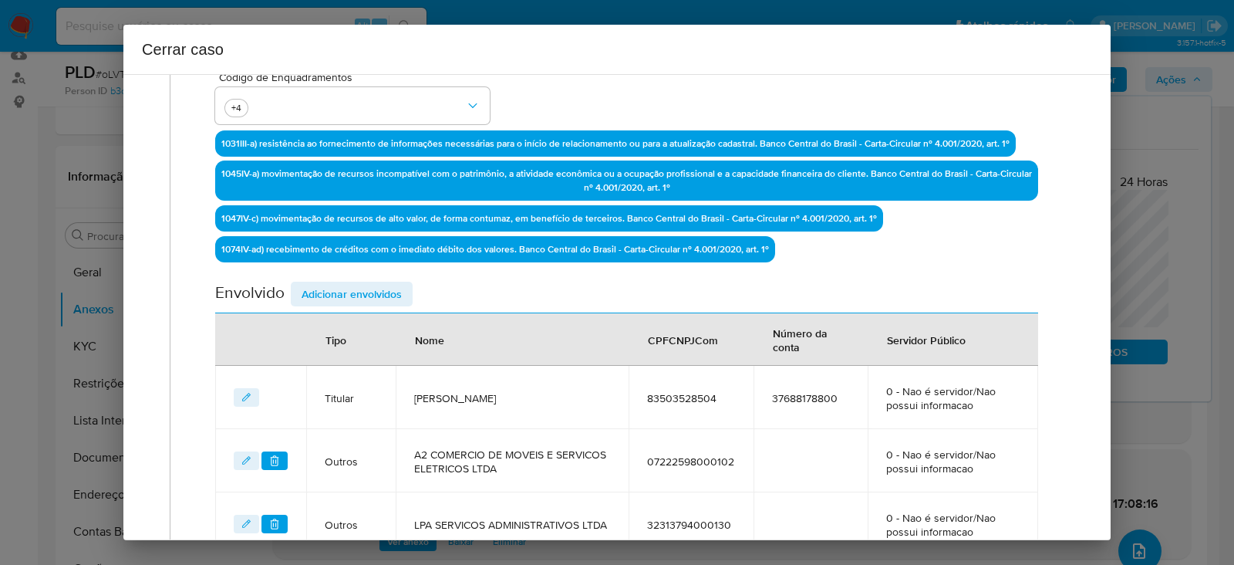
scroll to position [445, 0]
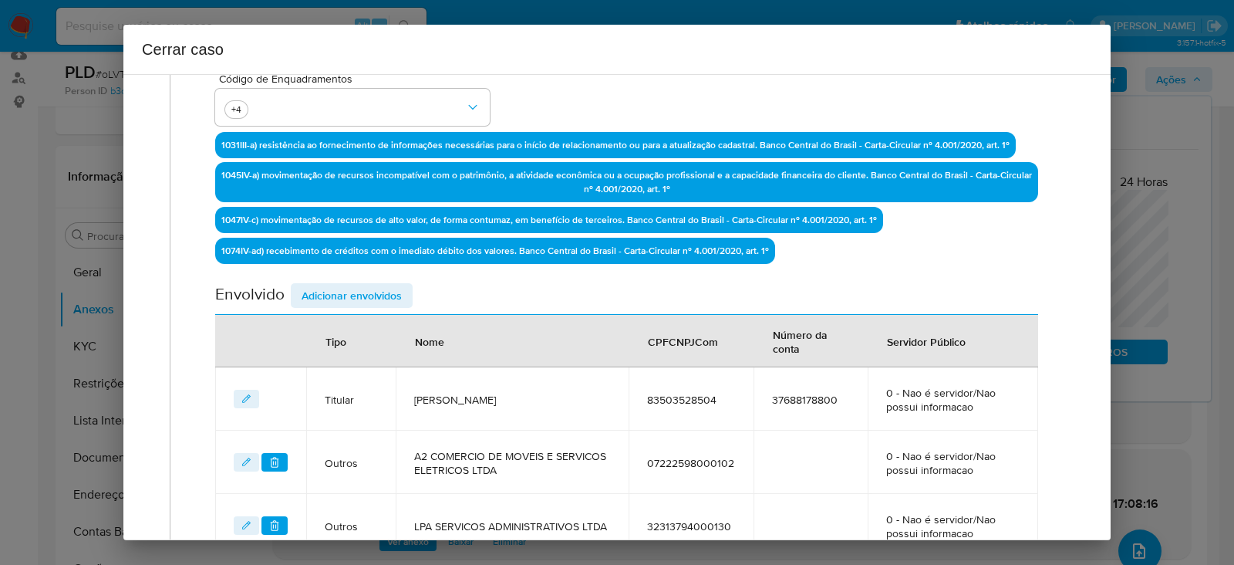
click at [347, 285] on span "Adicionar envolvidos" at bounding box center [352, 296] width 100 height 22
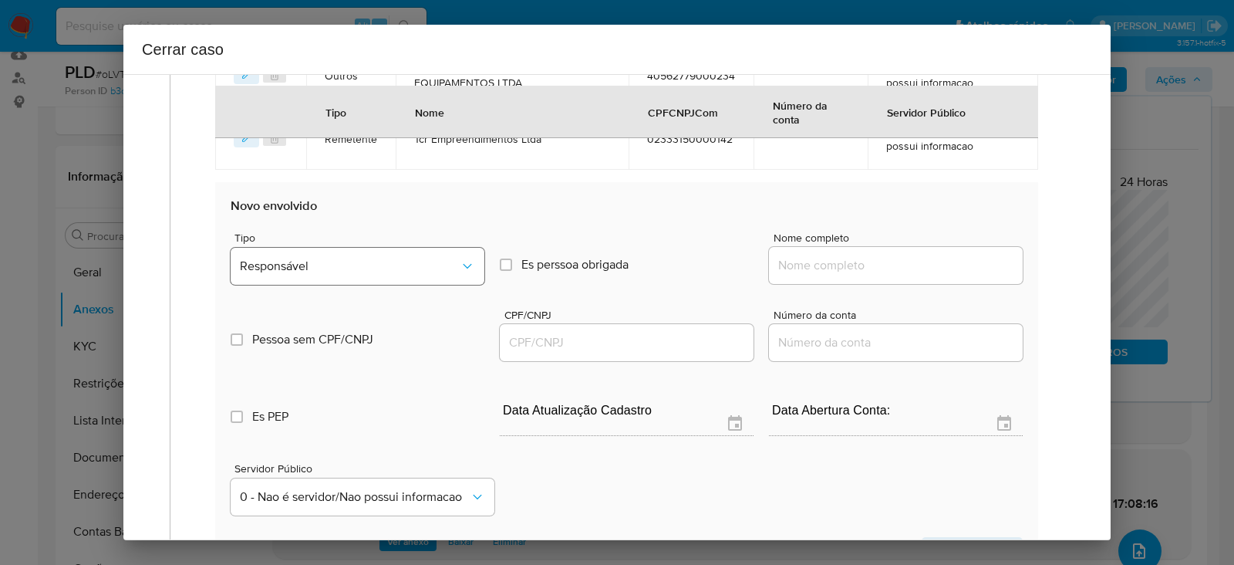
scroll to position [1023, 0]
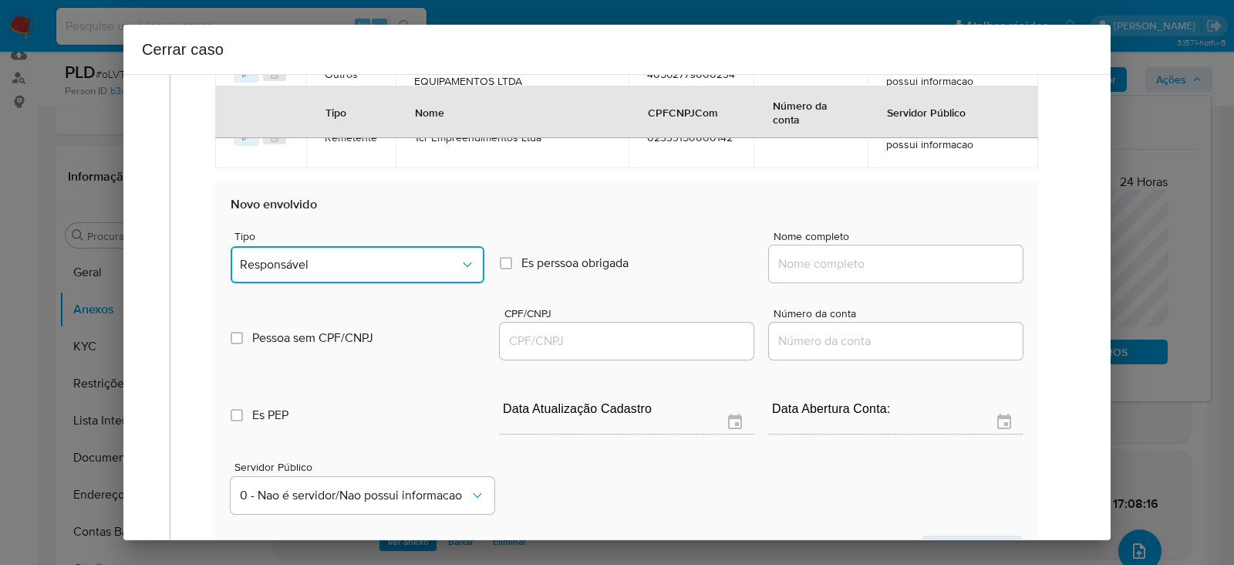
click at [326, 250] on button "Responsável" at bounding box center [358, 264] width 254 height 37
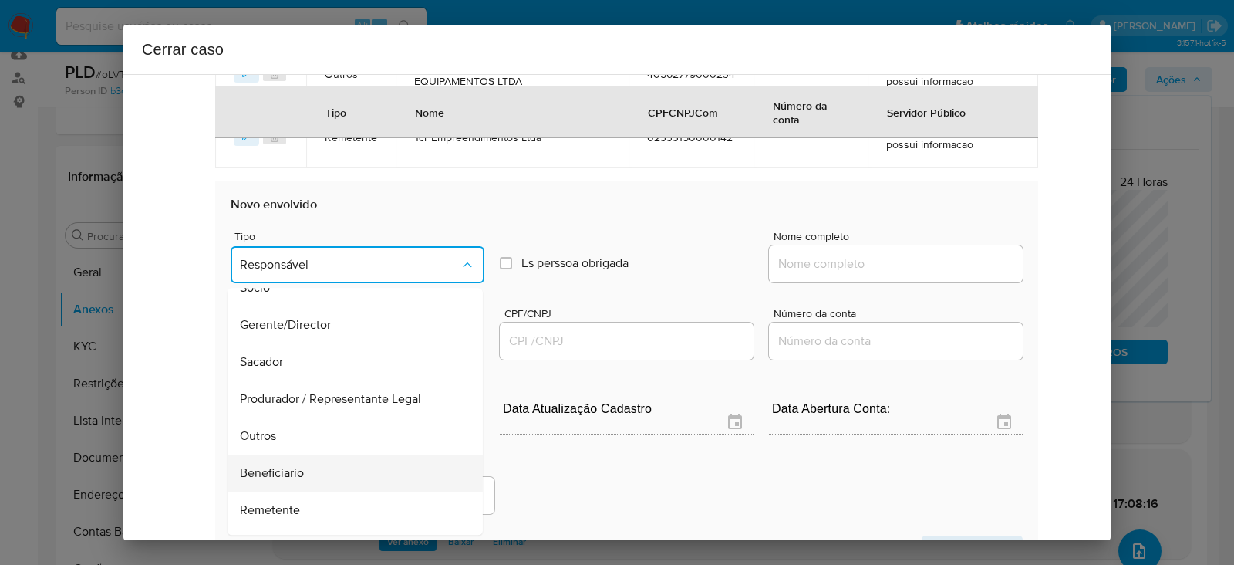
scroll to position [197, 0]
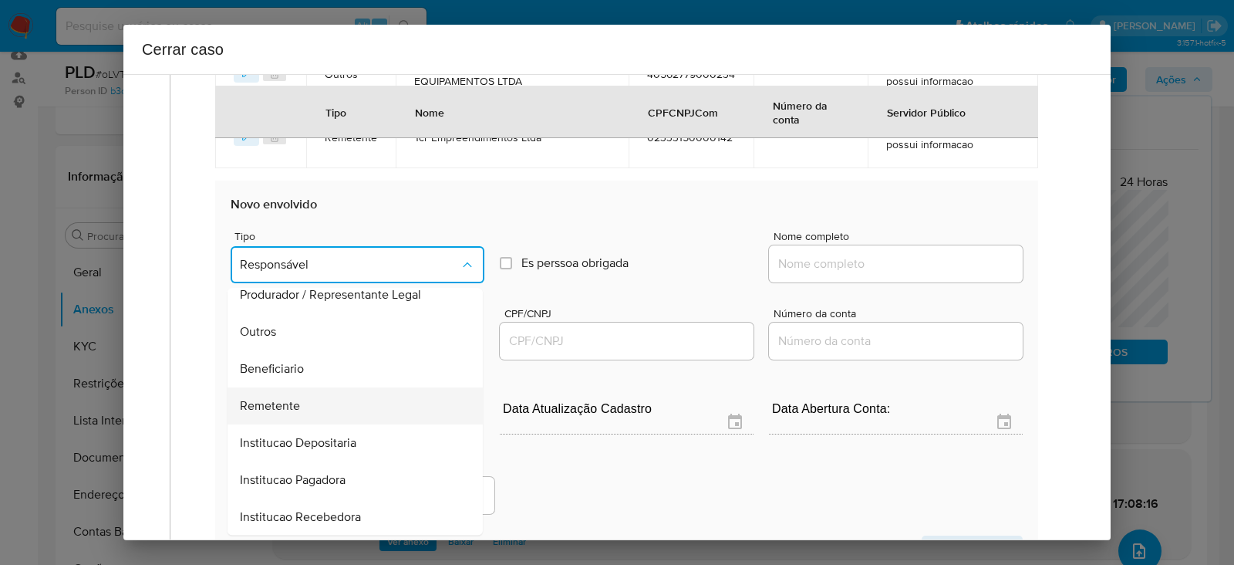
click at [275, 406] on span "Remetente" at bounding box center [270, 405] width 60 height 15
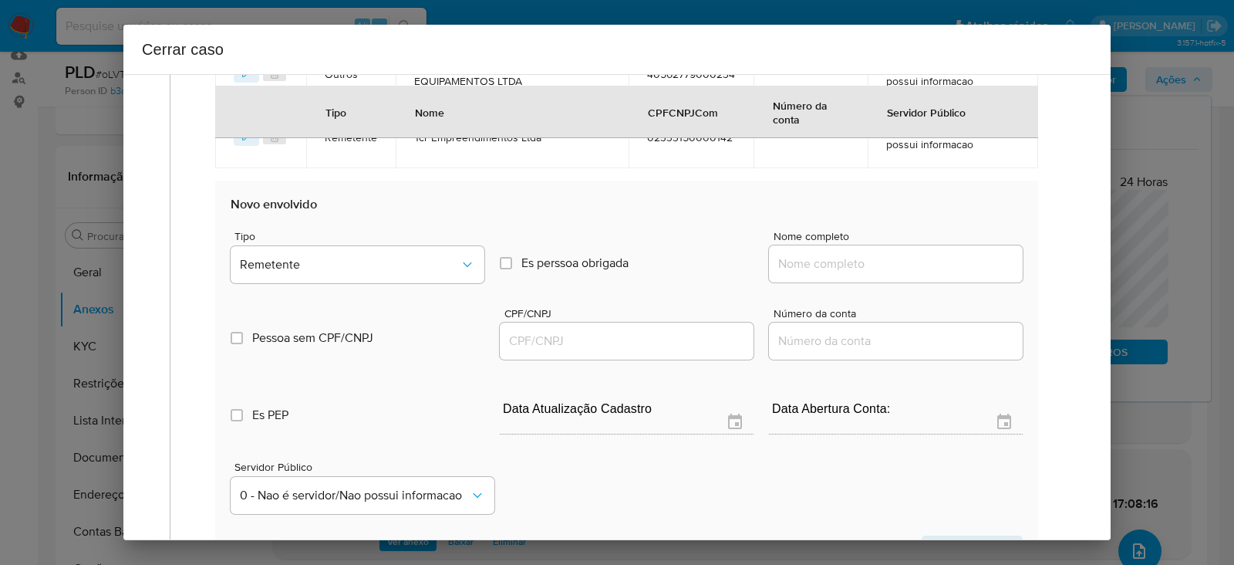
click at [821, 260] on input "Nome completo" at bounding box center [896, 264] width 254 height 20
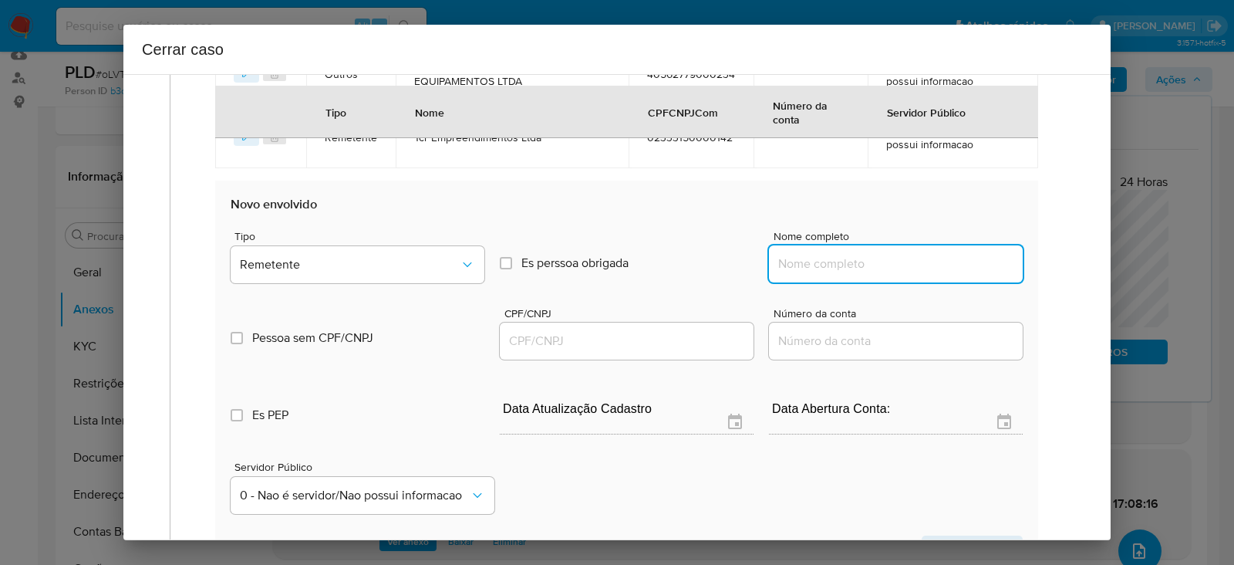
paste input "Dois Bracos Empreendimentos Alimenticios Ltda, 23206588000130"
drag, startPoint x: 890, startPoint y: 260, endPoint x: 1243, endPoint y: 248, distance: 353.4
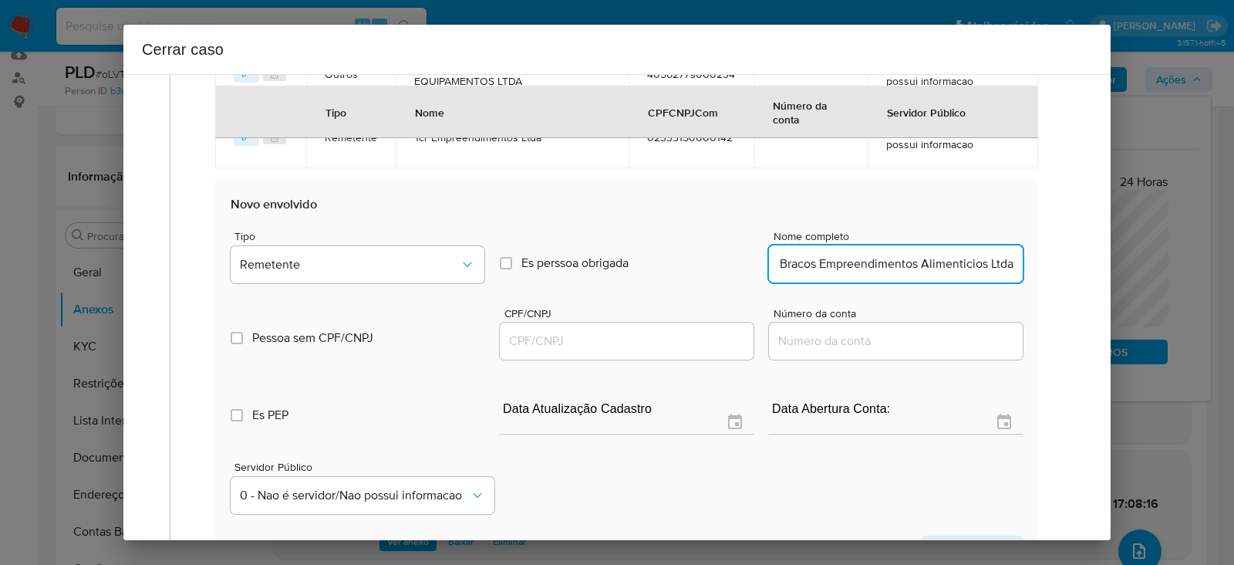
type input "Dois Bracos Empreendimentos Alimenticios Ltda"
click at [514, 331] on input "CPF/CNPJ" at bounding box center [627, 341] width 254 height 20
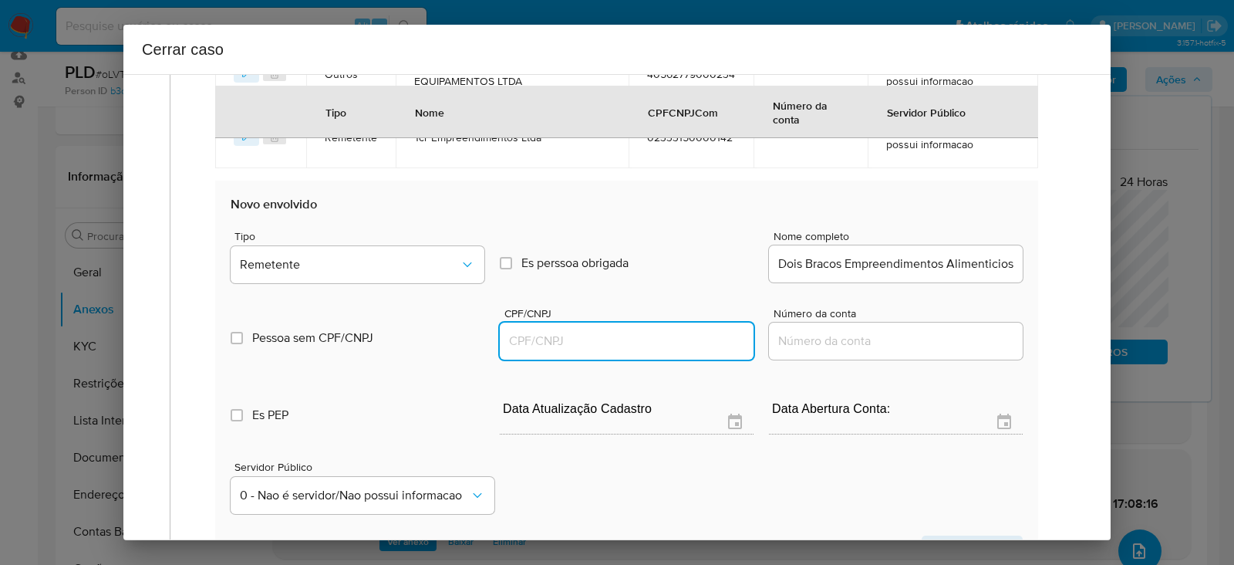
paste input "23206588000130"
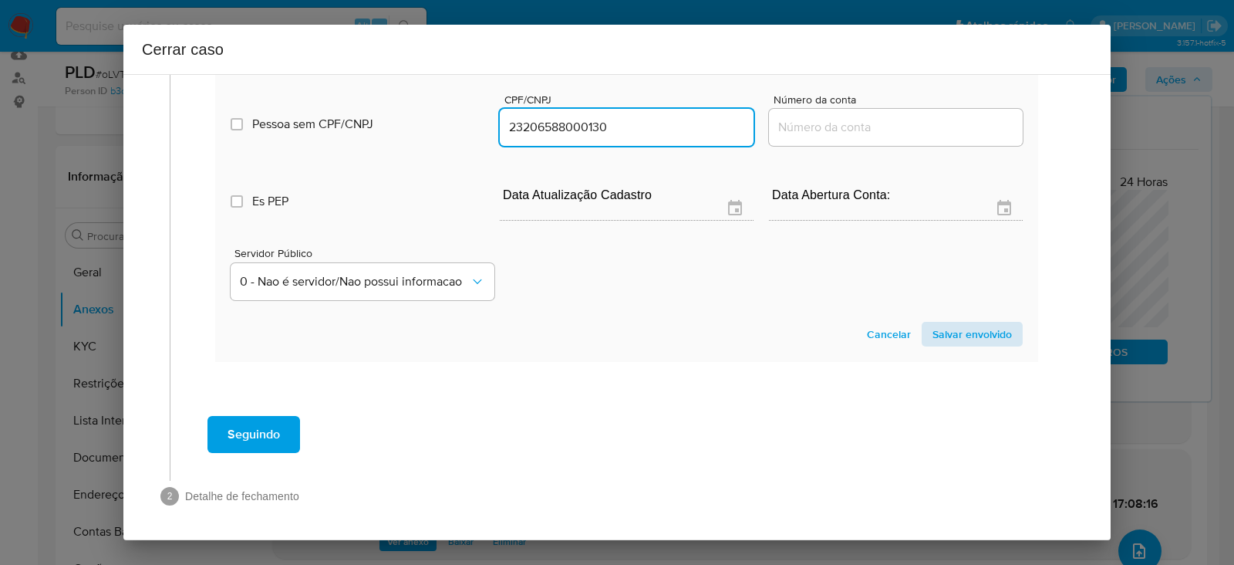
type input "23206588000130"
click at [942, 329] on span "Salvar envolvido" at bounding box center [971, 334] width 79 height 22
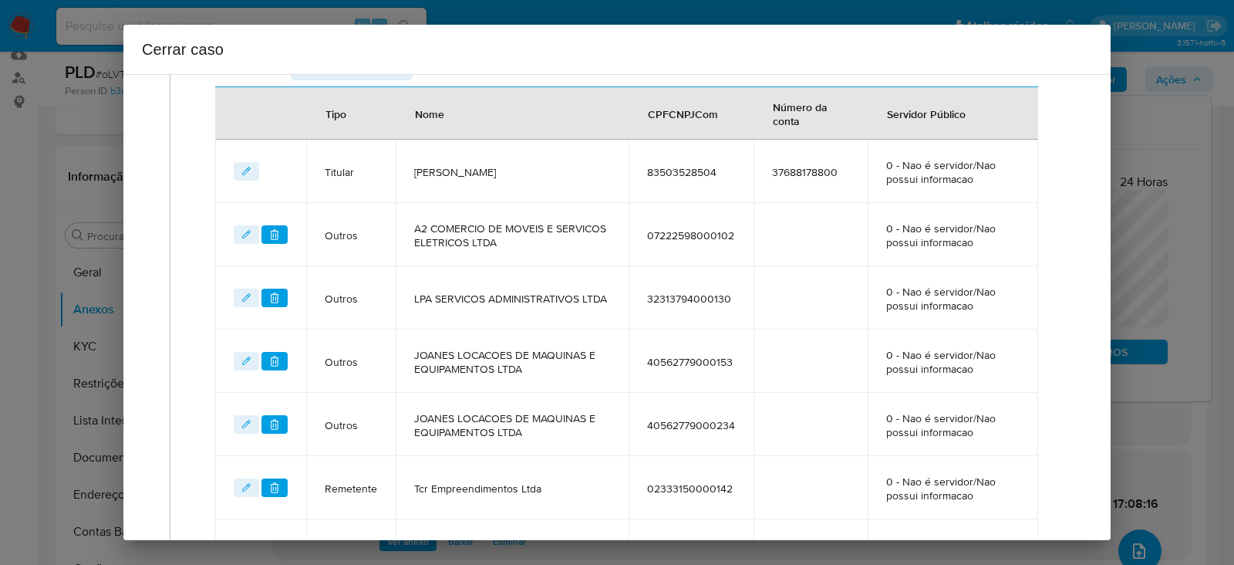
scroll to position [605, 0]
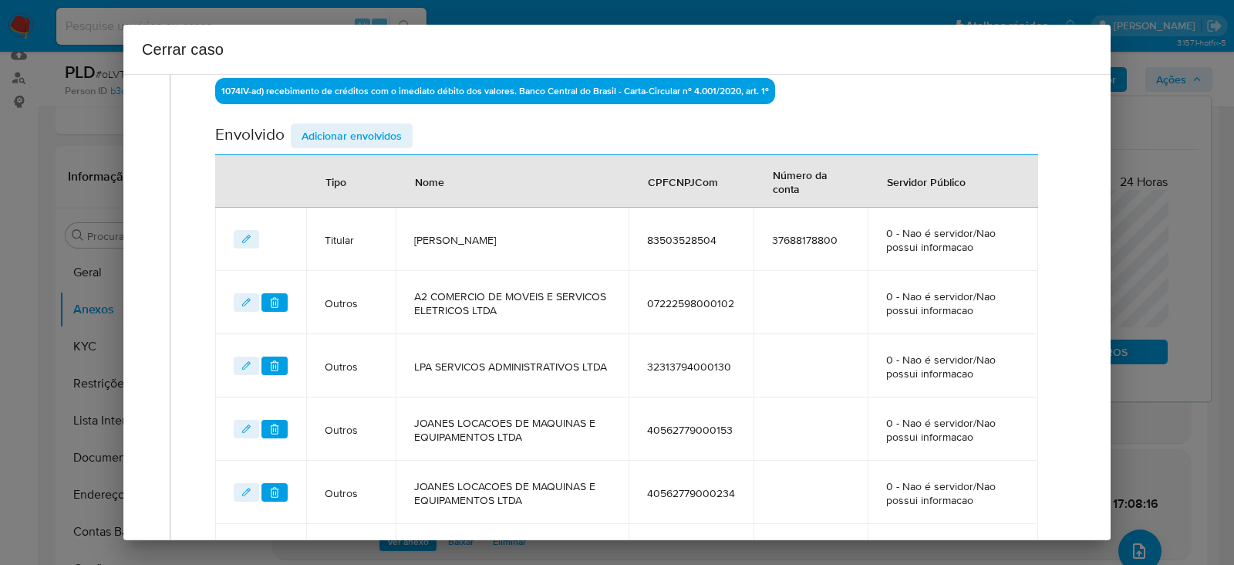
click at [345, 143] on span "Adicionar envolvidos" at bounding box center [352, 136] width 100 height 22
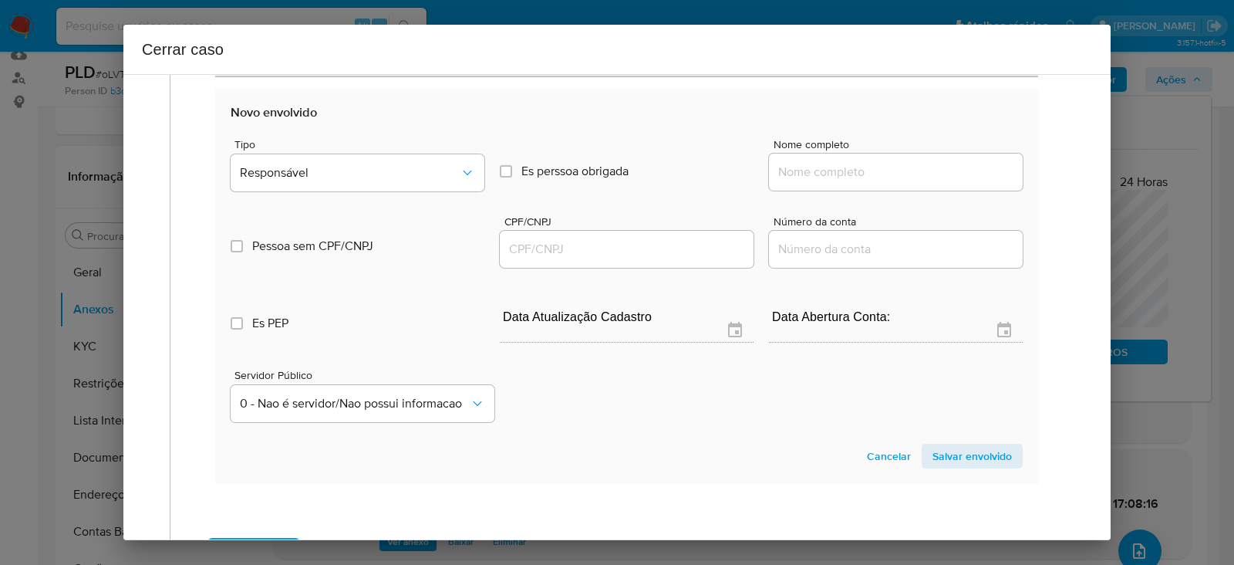
scroll to position [1183, 0]
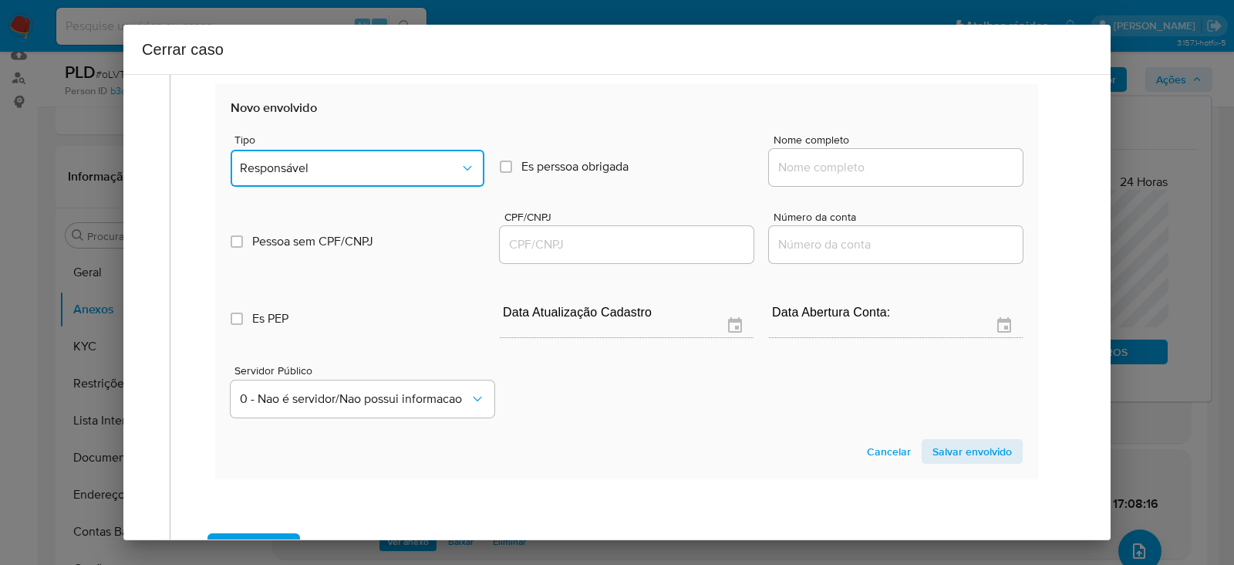
drag, startPoint x: 329, startPoint y: 167, endPoint x: 342, endPoint y: 180, distance: 18.6
click at [329, 166] on span "Responsável" at bounding box center [350, 167] width 220 height 15
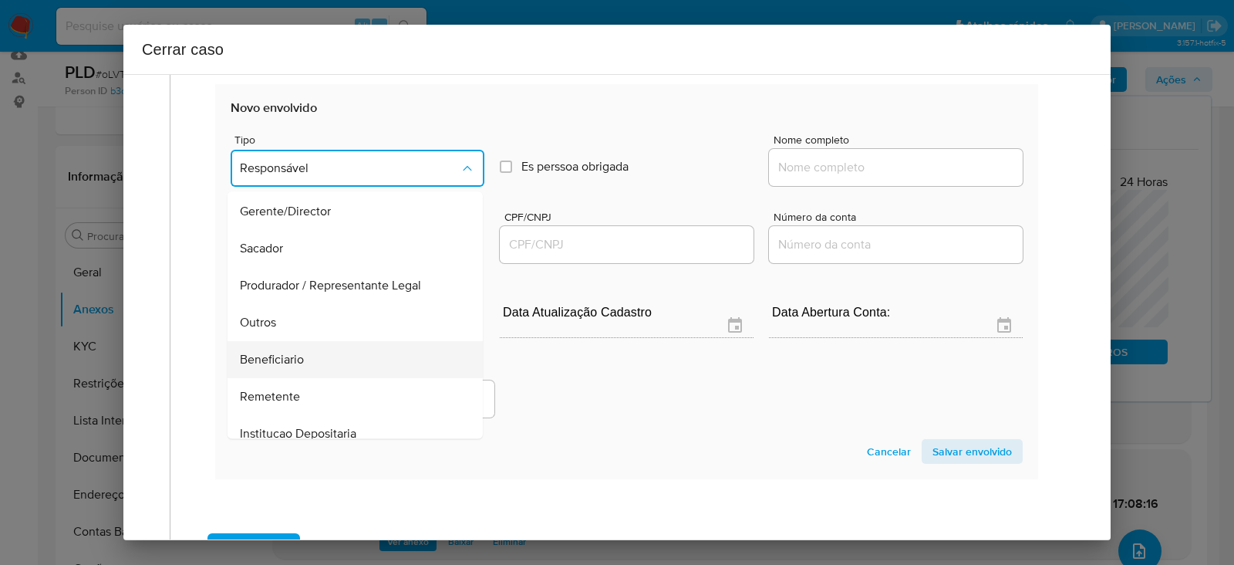
scroll to position [0, 0]
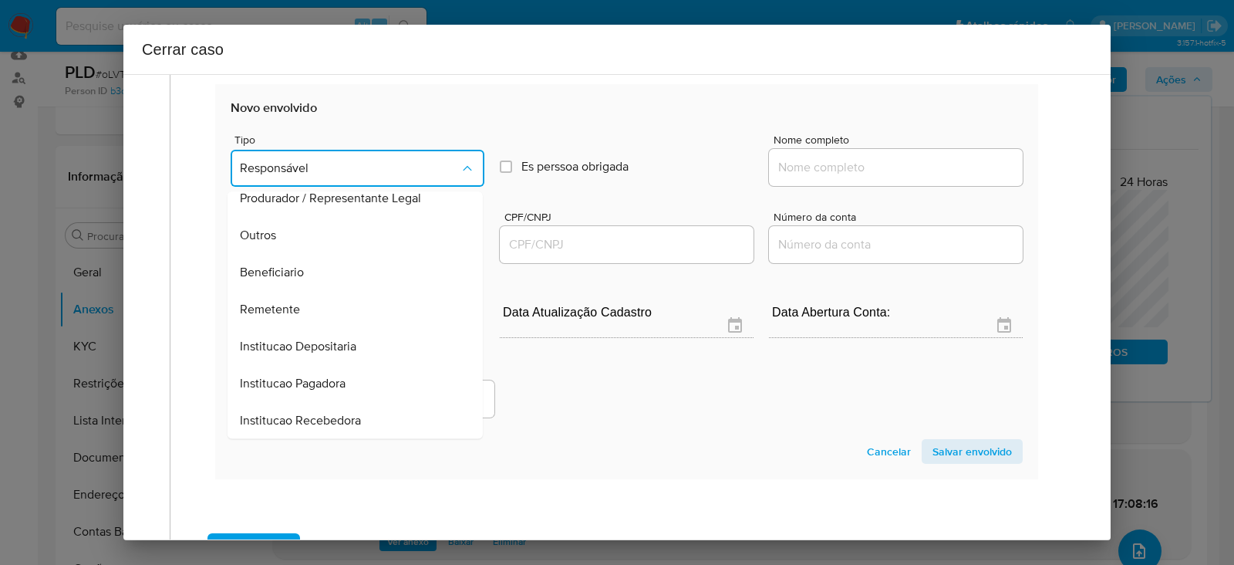
drag, startPoint x: 278, startPoint y: 297, endPoint x: 436, endPoint y: 291, distance: 157.5
click at [279, 302] on span "Remetente" at bounding box center [270, 309] width 60 height 15
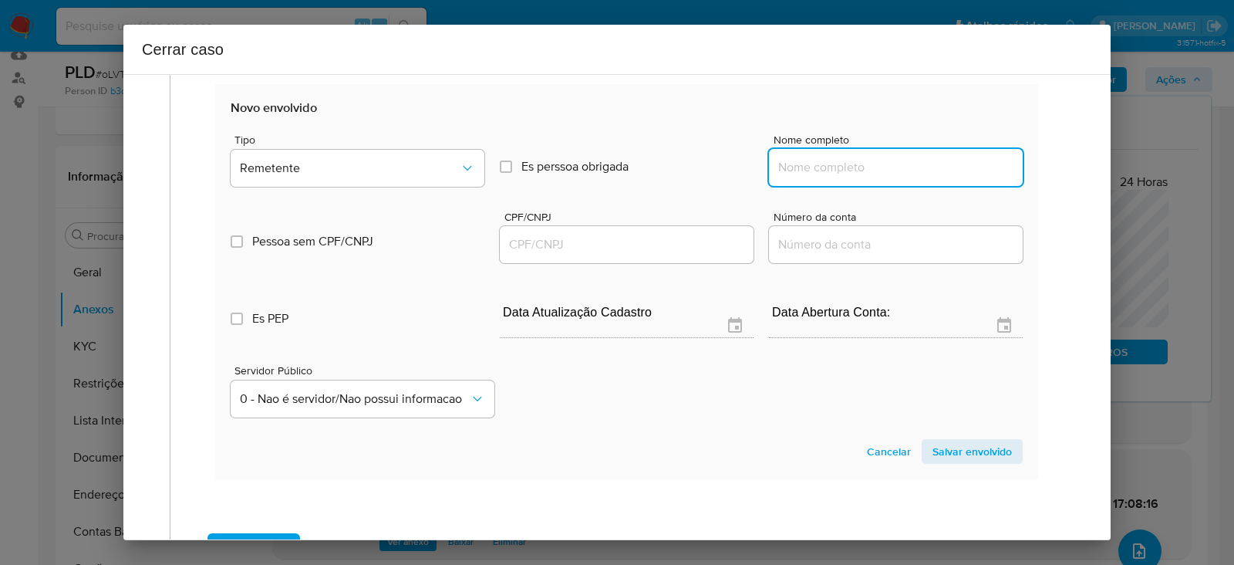
drag, startPoint x: 833, startPoint y: 171, endPoint x: 879, endPoint y: 161, distance: 47.3
click at [840, 167] on input "Nome completo" at bounding box center [896, 167] width 254 height 20
paste input "Tarcisio Costa Ramos, 82167141572"
type input "Tarcisio Costa Ramos, 82167141572"
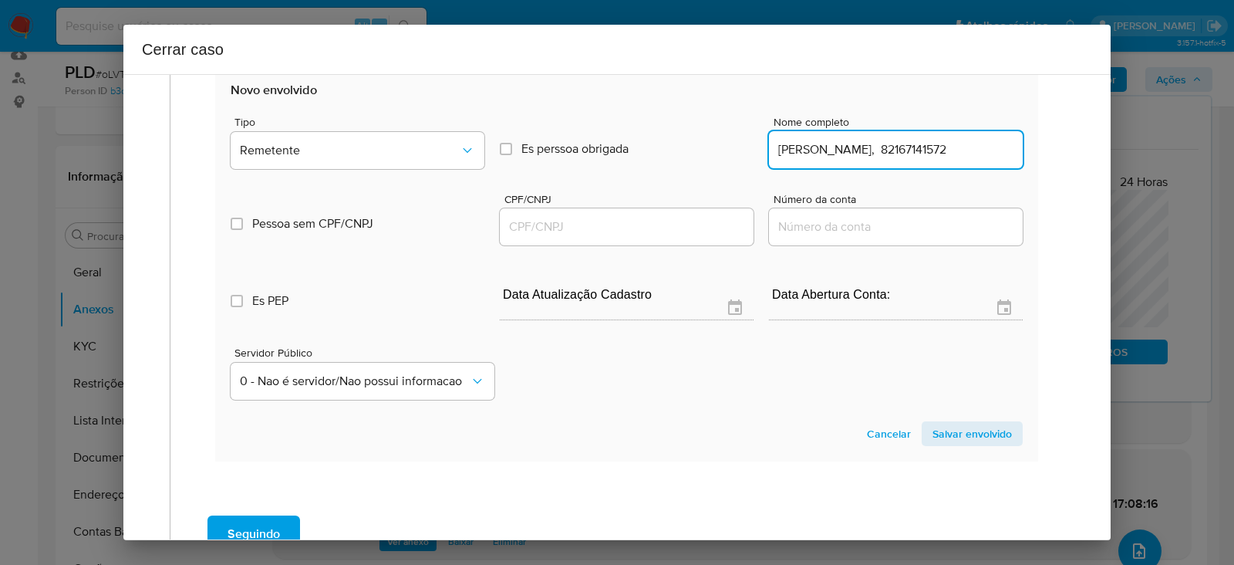
scroll to position [1183, 0]
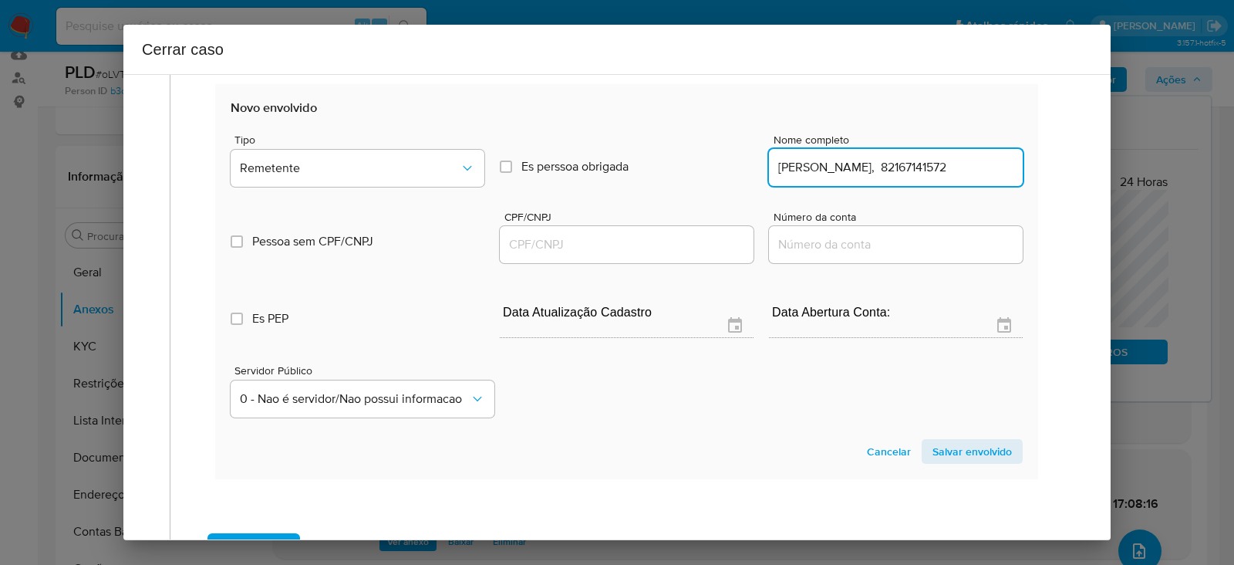
drag, startPoint x: 767, startPoint y: 160, endPoint x: 1088, endPoint y: 155, distance: 320.9
click at [1088, 155] on div "1 Informação completa Geral Data de início 01/07/2025 Data Fin 05/08/2025 Valor…" at bounding box center [616, 307] width 987 height 466
paste input "Tarcisio Costa Ramos, 82167141572"
drag, startPoint x: 882, startPoint y: 166, endPoint x: 1232, endPoint y: 161, distance: 350.2
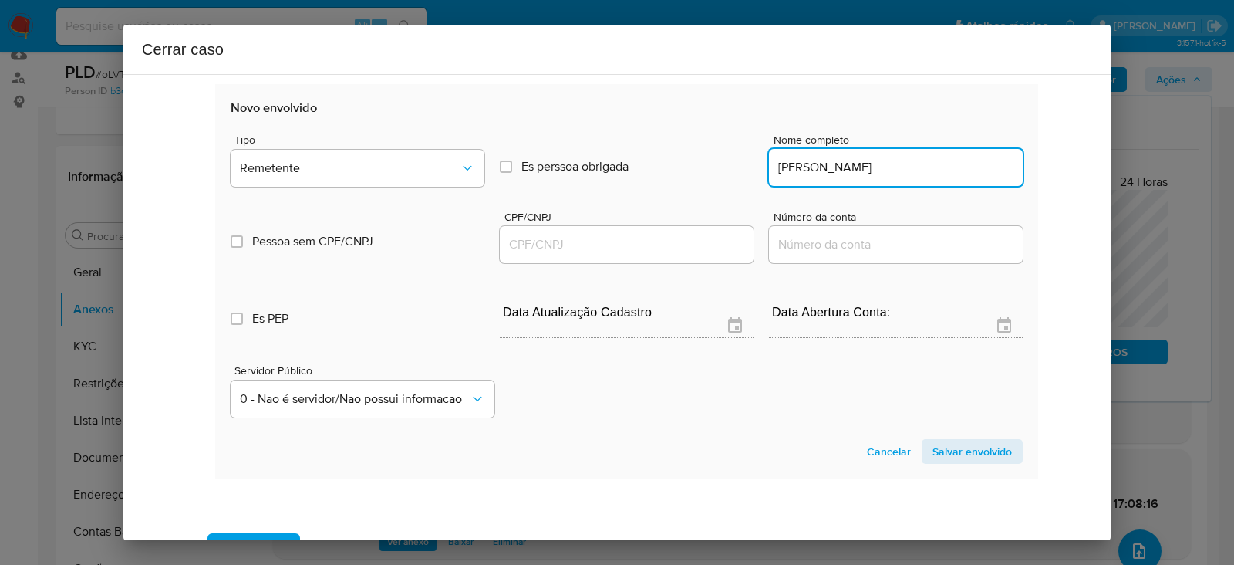
type input "Tarcisio Costa Ramos"
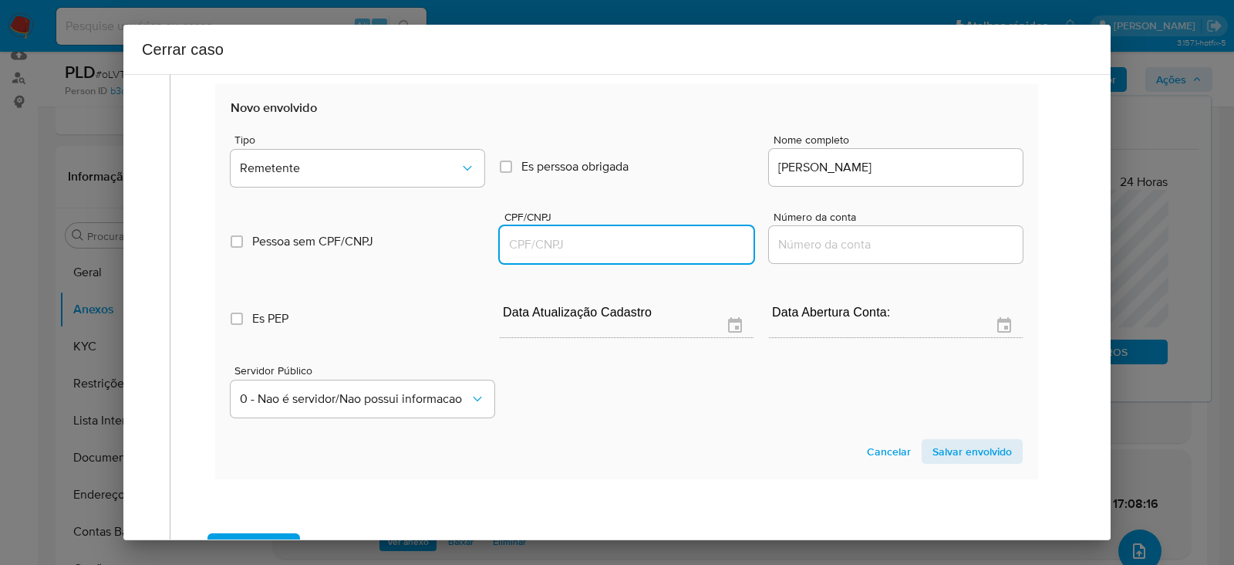
click at [545, 239] on input "CPF/CNPJ" at bounding box center [627, 244] width 254 height 20
paste input "82167141572"
type input "82167141572"
click at [958, 441] on span "Salvar envolvido" at bounding box center [971, 451] width 79 height 22
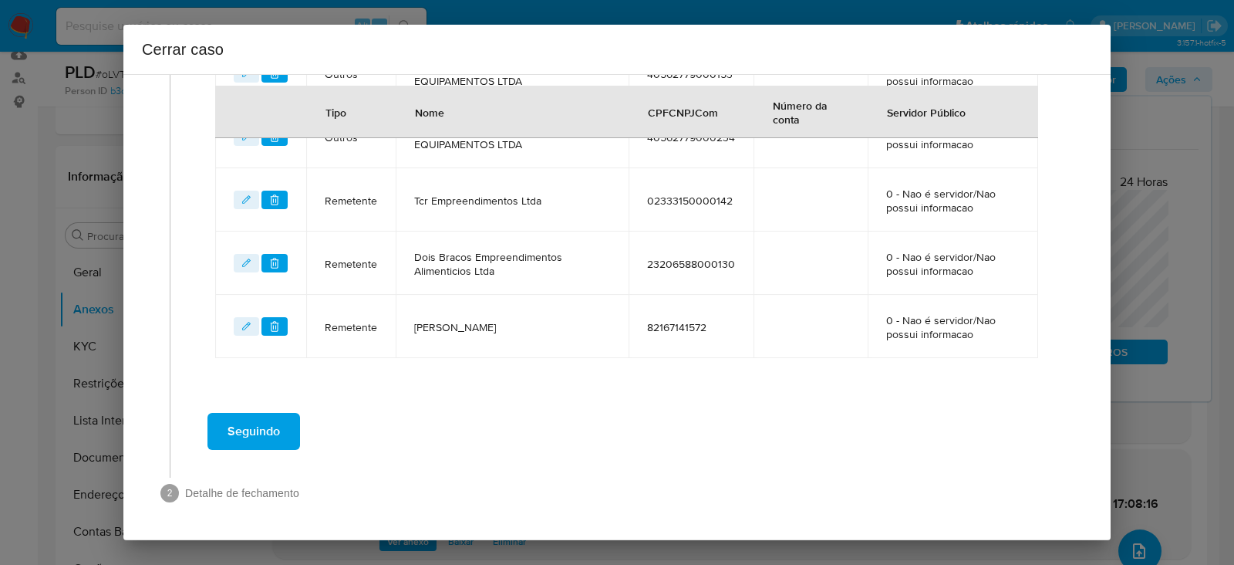
scroll to position [957, 0]
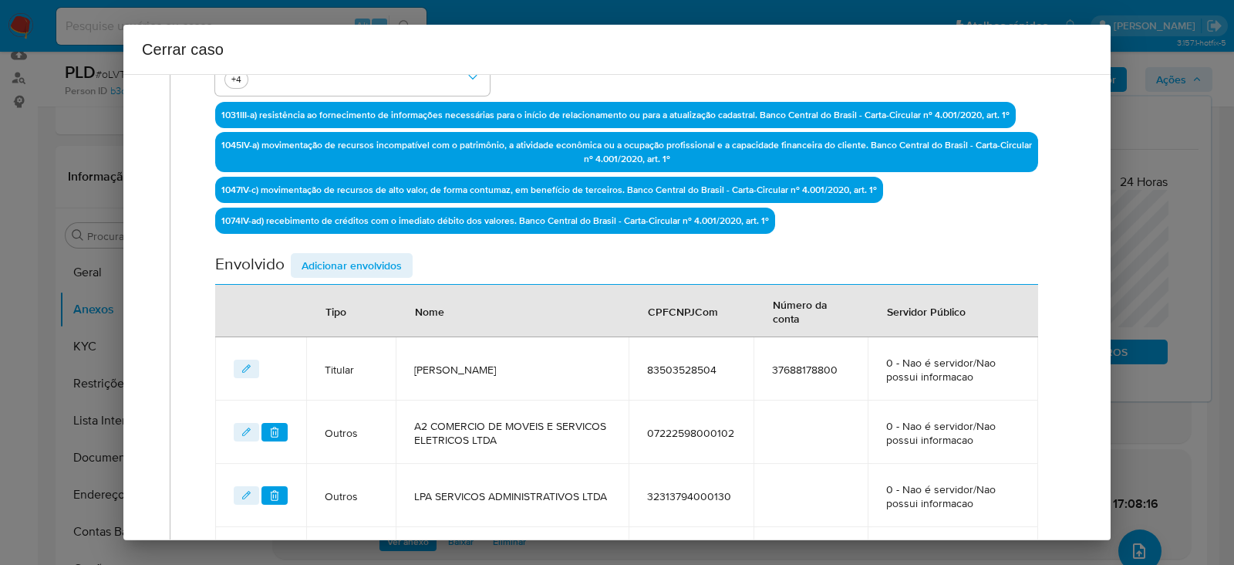
click at [337, 268] on span "Adicionar envolvidos" at bounding box center [352, 266] width 100 height 22
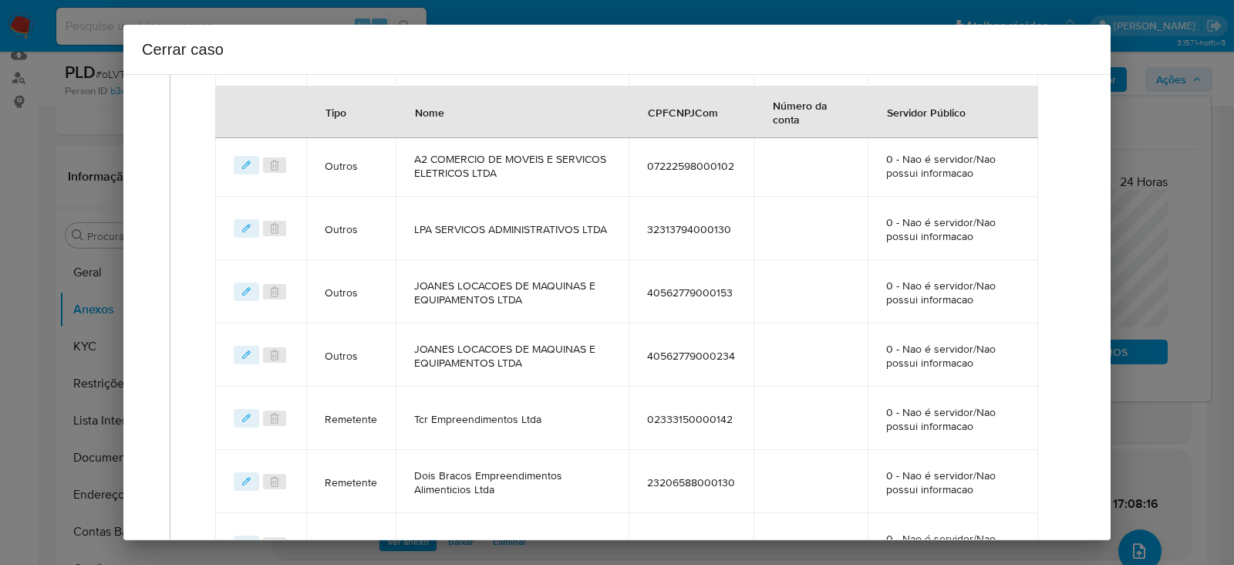
scroll to position [1054, 0]
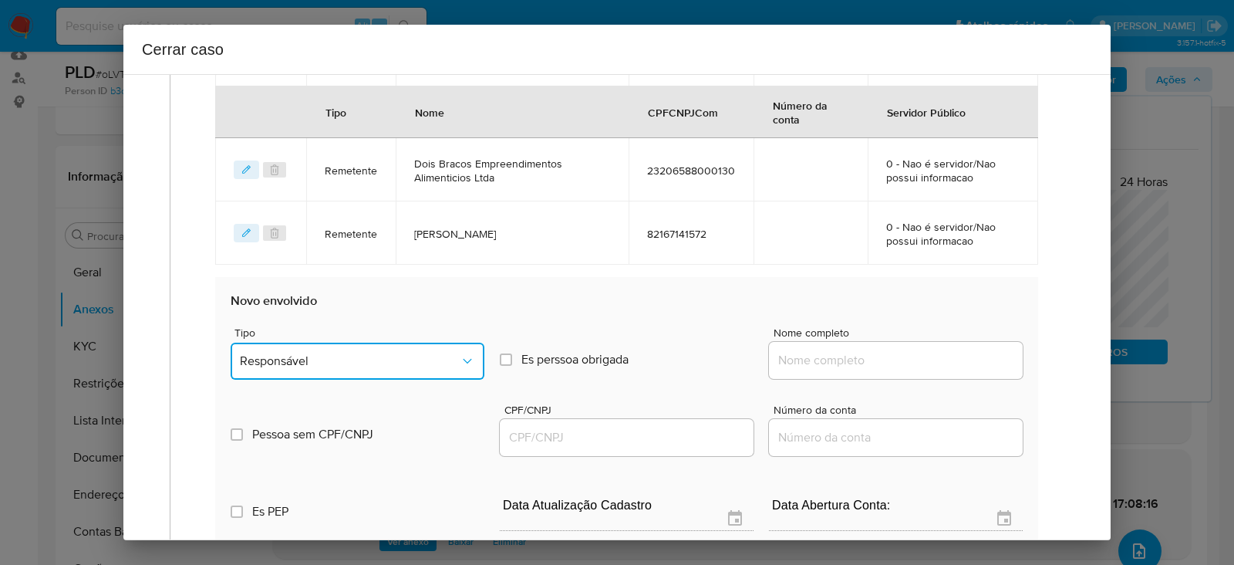
click at [309, 357] on span "Responsável" at bounding box center [350, 360] width 220 height 15
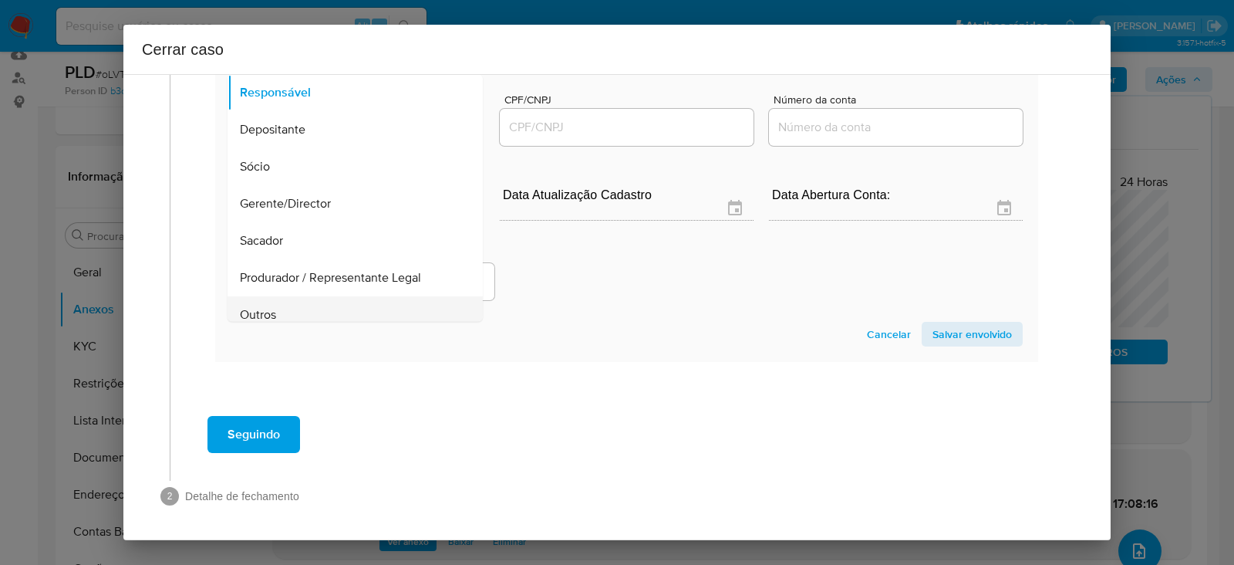
scroll to position [197, 0]
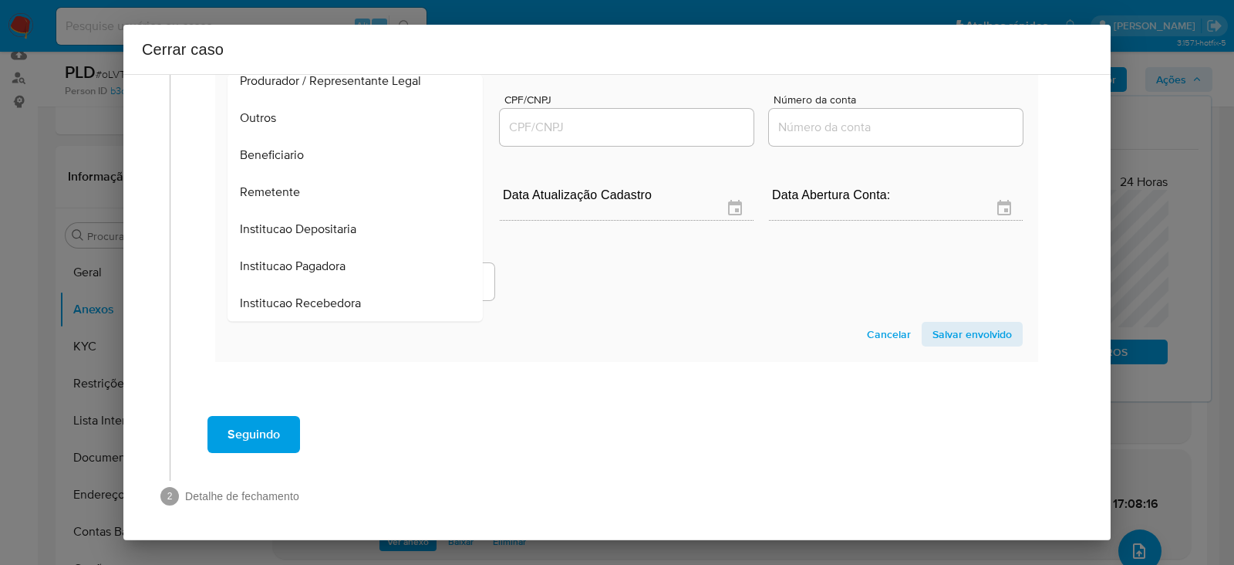
drag, startPoint x: 278, startPoint y: 192, endPoint x: 302, endPoint y: 188, distance: 24.2
click at [278, 191] on span "Remetente" at bounding box center [270, 191] width 60 height 15
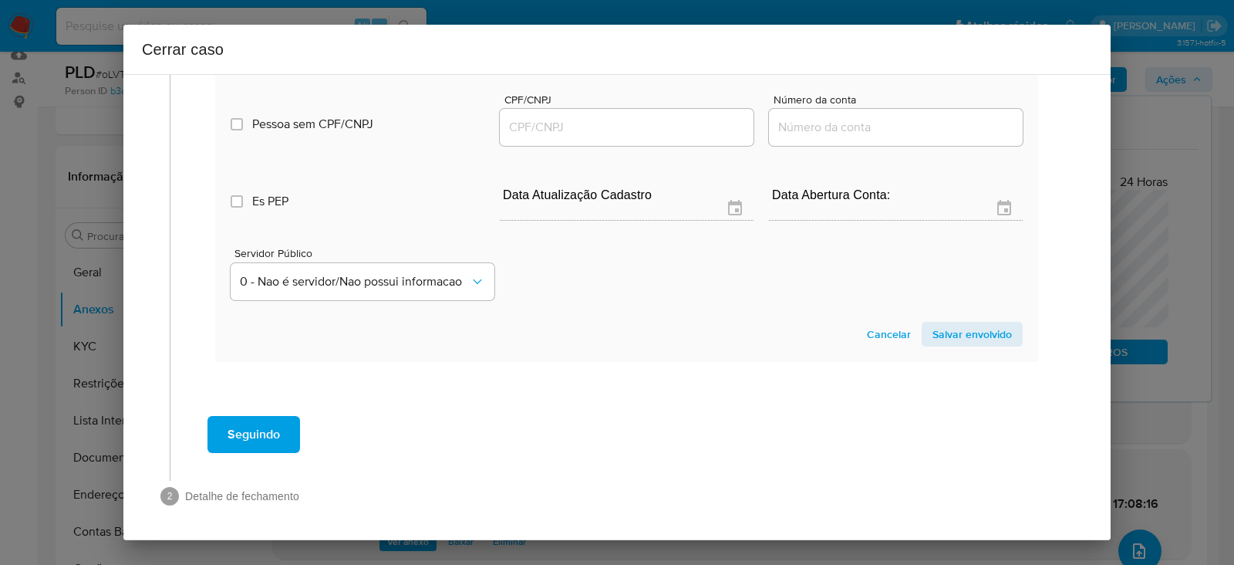
scroll to position [1104, 0]
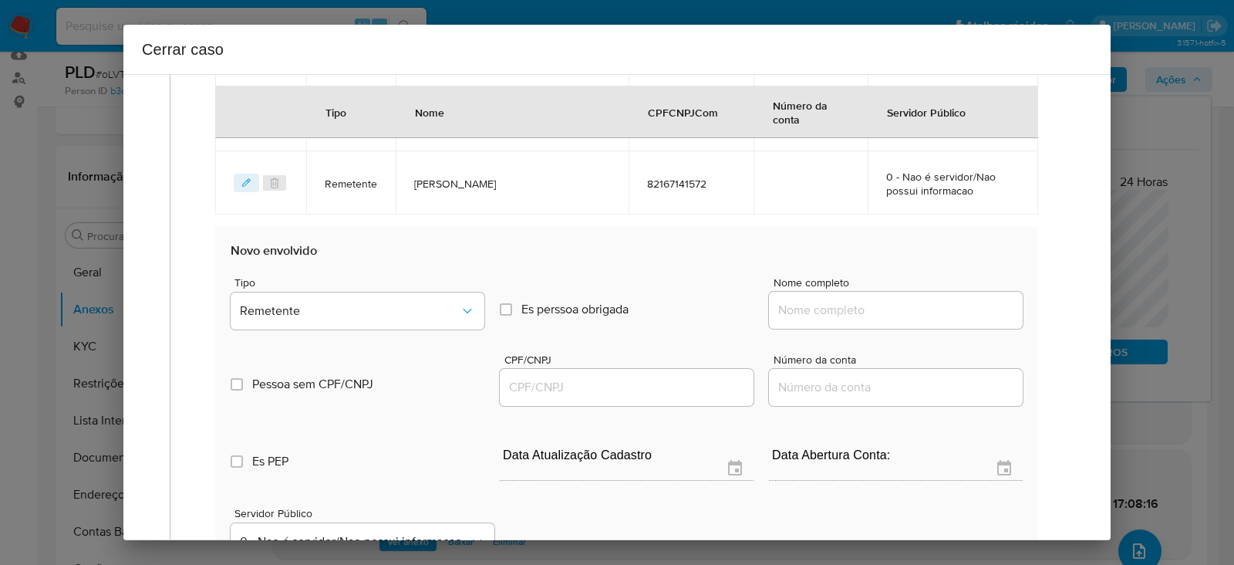
drag, startPoint x: 816, startPoint y: 309, endPoint x: 845, endPoint y: 319, distance: 31.0
click at [816, 309] on input "Nome completo" at bounding box center [896, 310] width 254 height 20
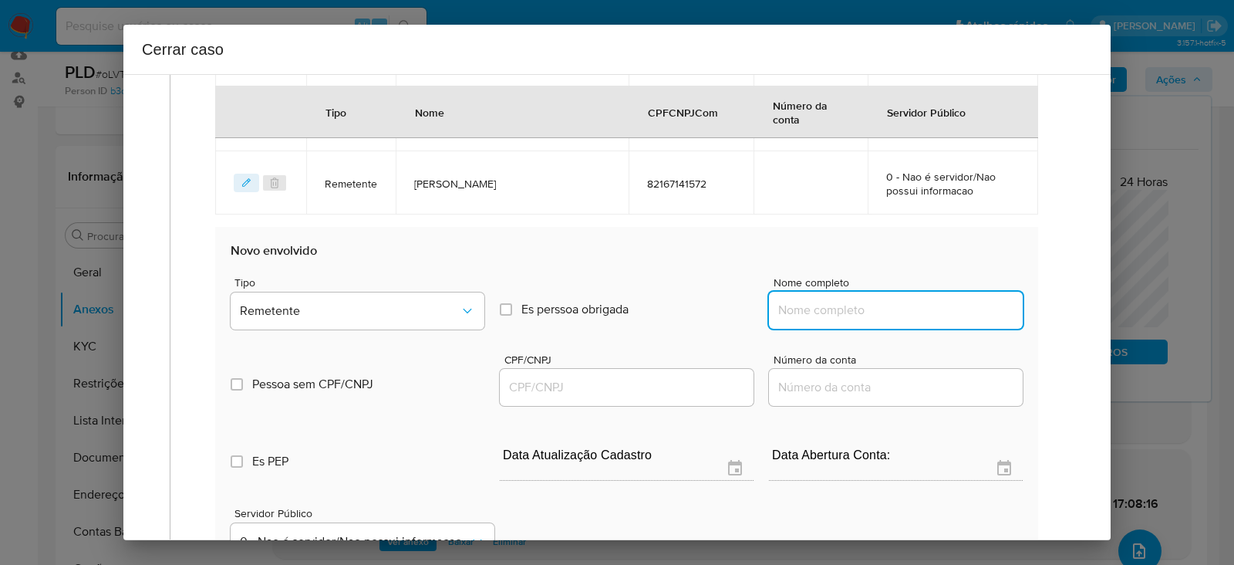
paste input "Erlaine Do Carmo Santos, 06617848519"
drag, startPoint x: 902, startPoint y: 309, endPoint x: 1176, endPoint y: 298, distance: 274.0
click at [1176, 298] on div "Cerrar caso 1 Informação completa Geral Data de início 01/07/2025 Data Fin 05/0…" at bounding box center [617, 282] width 1234 height 565
type input "Erlaine Do Carmo Santos"
click at [536, 387] on input "CPF/CNPJ" at bounding box center [627, 387] width 254 height 20
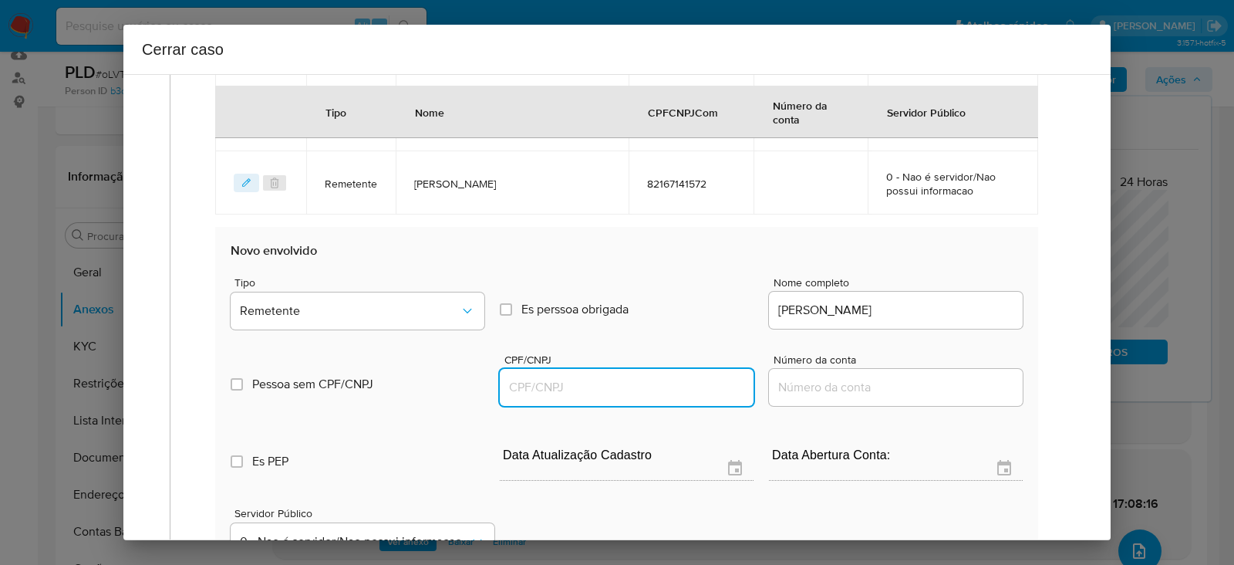
paste input "06617848519"
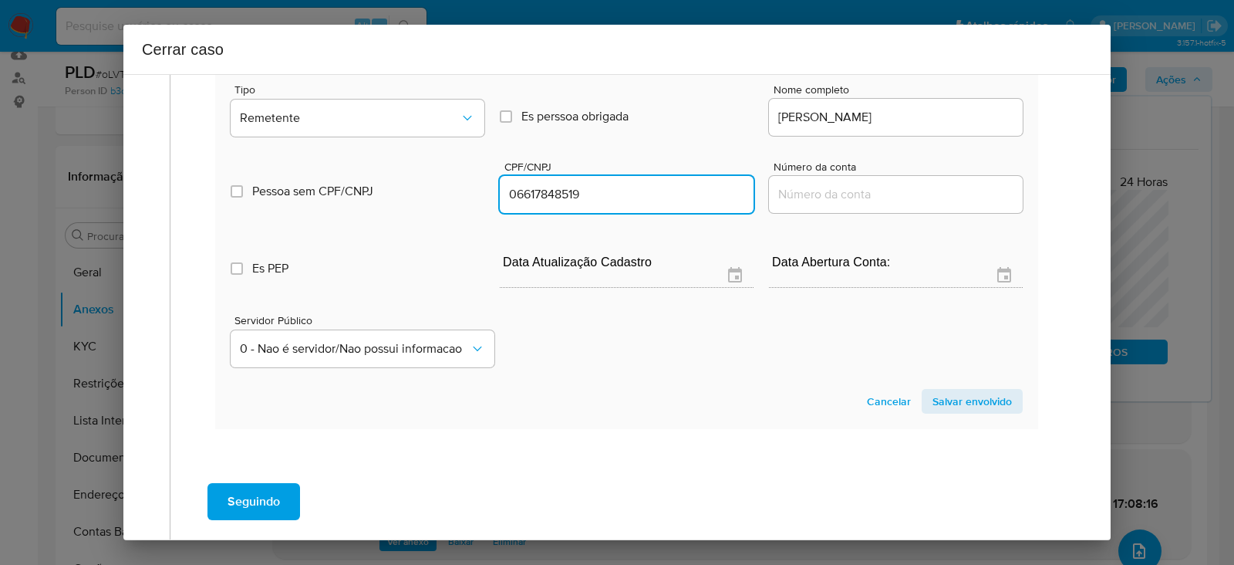
type input "6617848519"
click at [949, 392] on span "Salvar envolvido" at bounding box center [971, 401] width 79 height 22
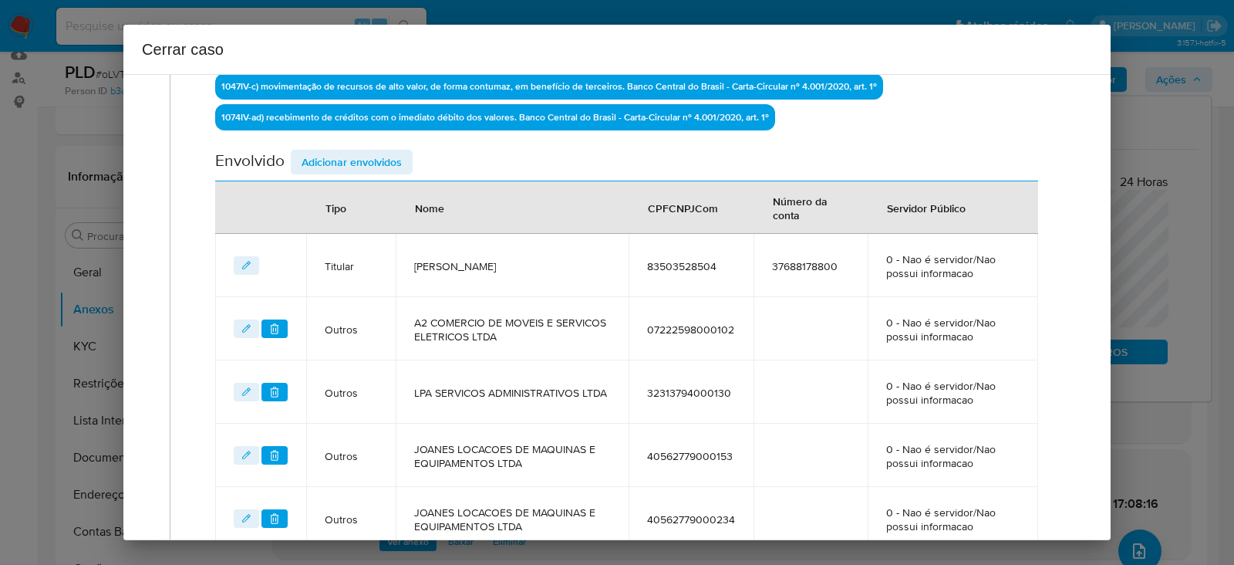
scroll to position [442, 0]
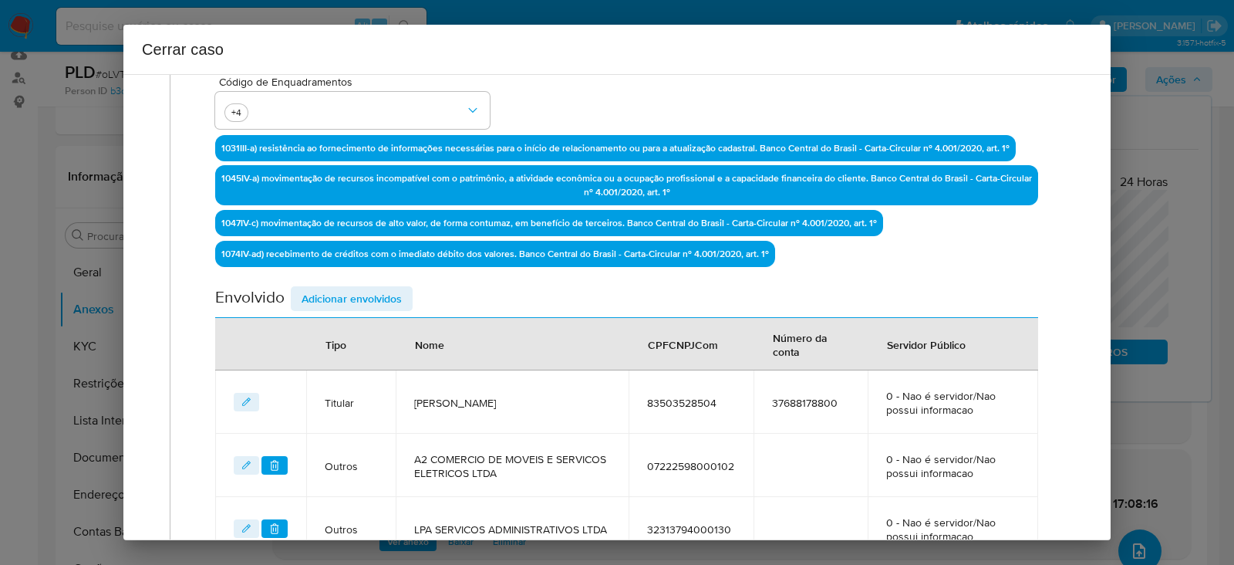
click at [339, 295] on span "Adicionar envolvidos" at bounding box center [352, 299] width 100 height 22
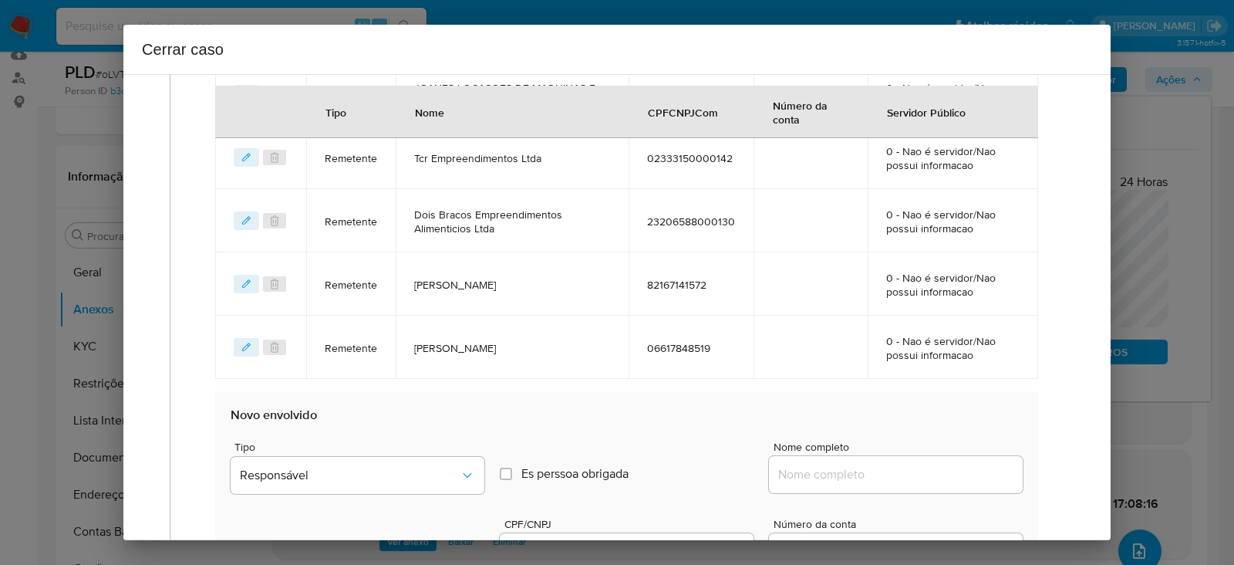
scroll to position [1310, 0]
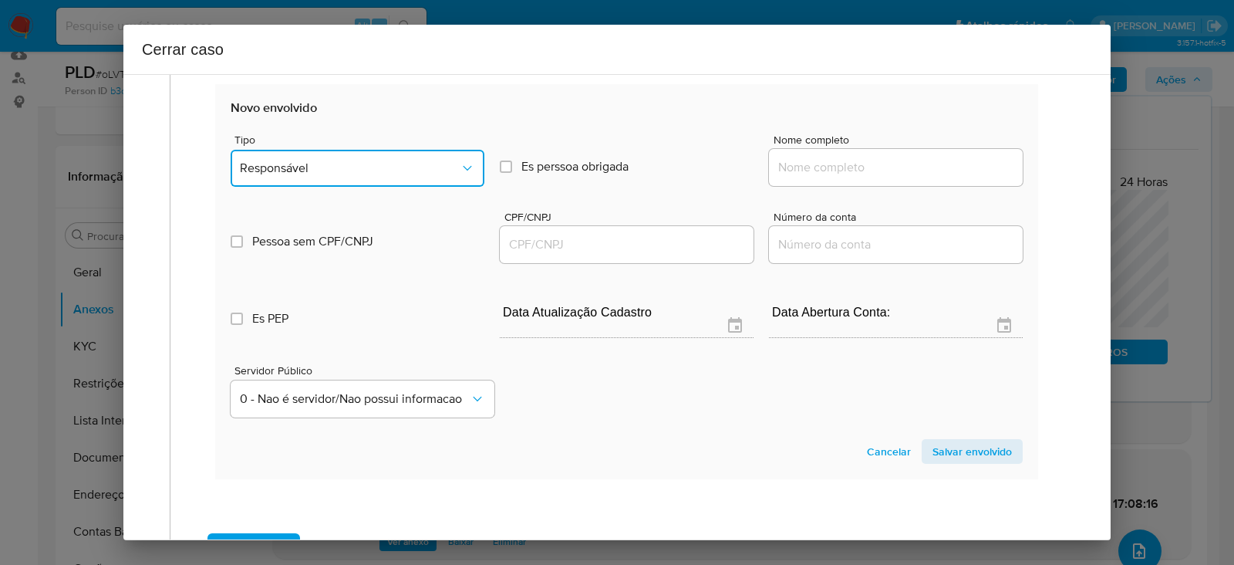
click at [329, 171] on span "Responsável" at bounding box center [350, 167] width 220 height 15
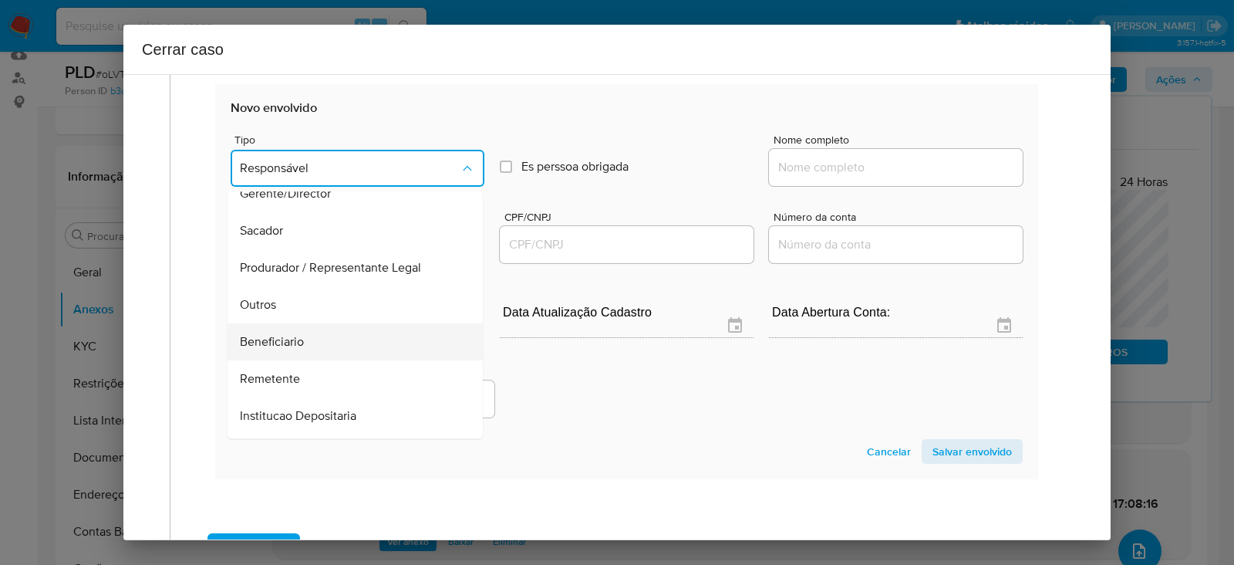
scroll to position [197, 0]
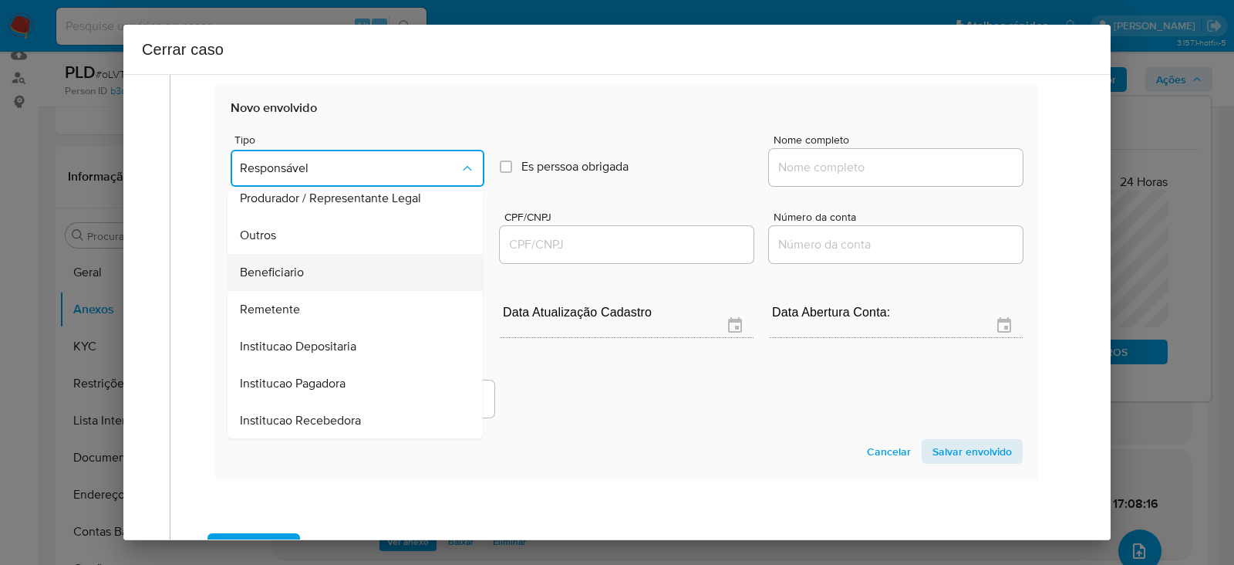
click at [263, 265] on span "Beneficiario" at bounding box center [272, 272] width 64 height 15
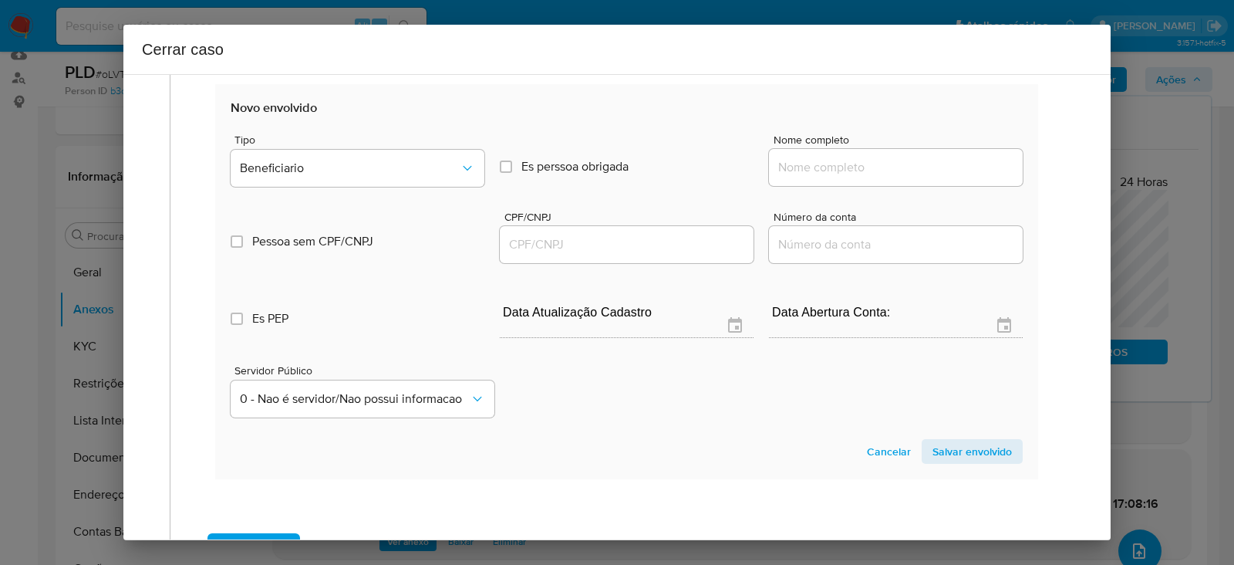
drag, startPoint x: 839, startPoint y: 168, endPoint x: 848, endPoint y: 165, distance: 9.8
click at [845, 165] on input "Nome completo" at bounding box center [896, 167] width 254 height 20
paste input "Cristiano Araujo Da Silva, 03057152597"
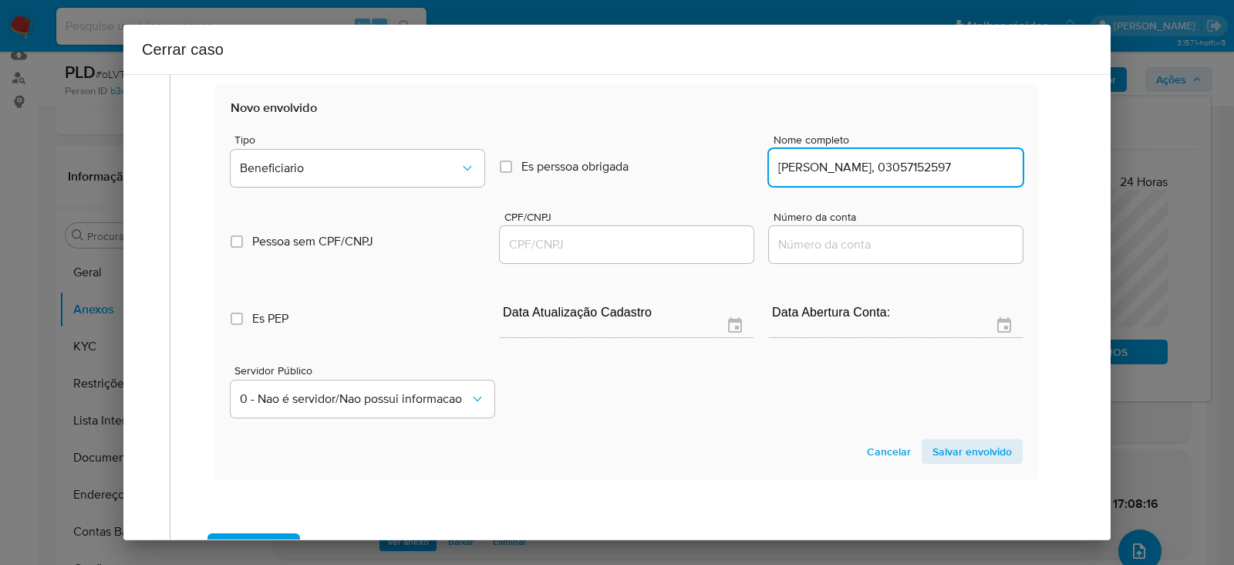
drag, startPoint x: 902, startPoint y: 164, endPoint x: 1315, endPoint y: 157, distance: 413.5
type input "Cristiano Araujo Da Silva"
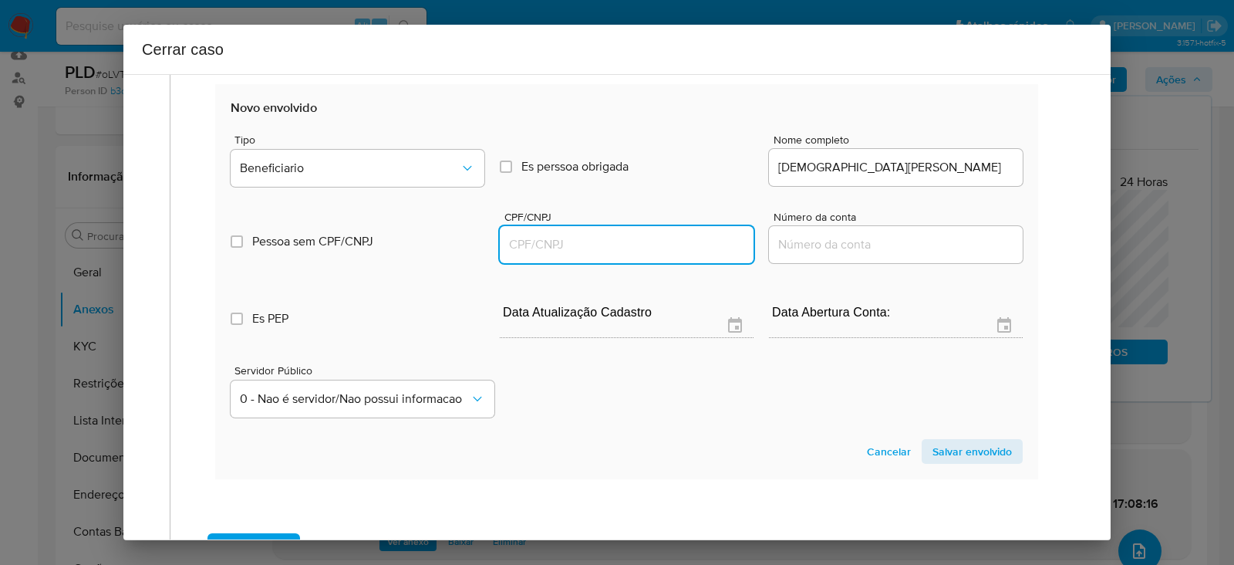
click at [552, 240] on input "CPF/CNPJ" at bounding box center [627, 244] width 254 height 20
paste input "03057152597"
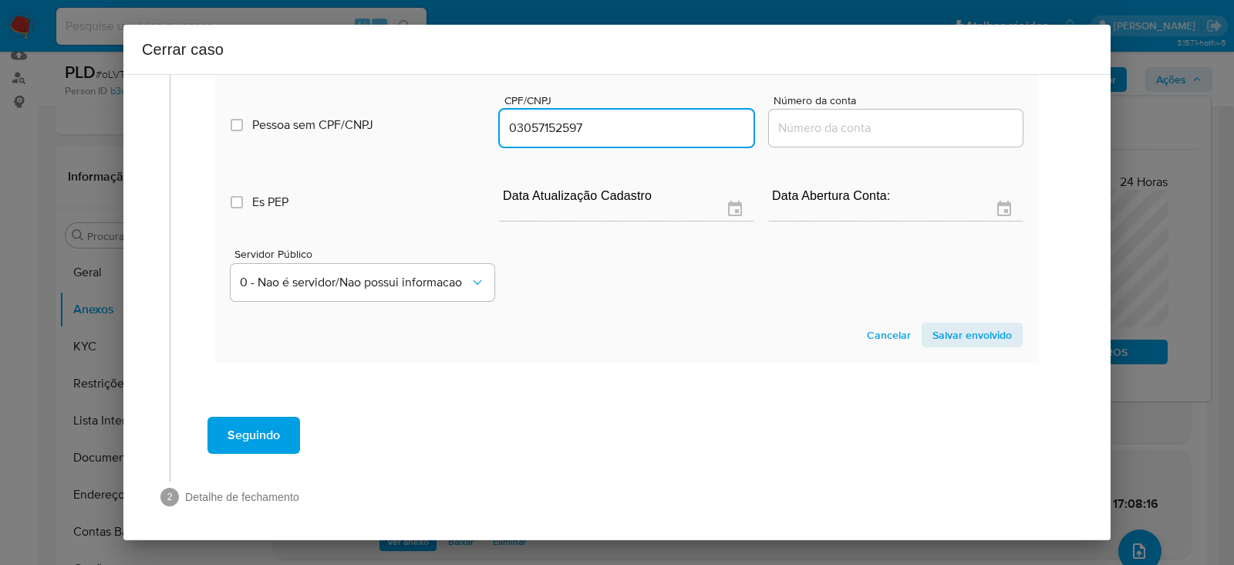
type input "3057152597"
click at [961, 328] on span "Salvar envolvido" at bounding box center [971, 335] width 79 height 22
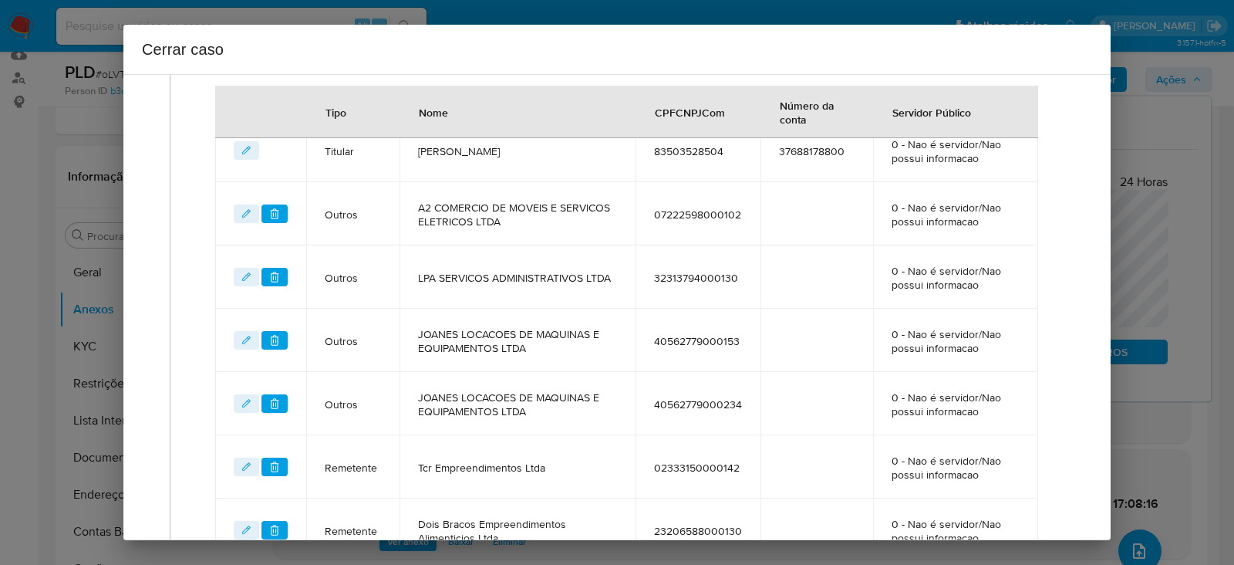
scroll to position [1084, 0]
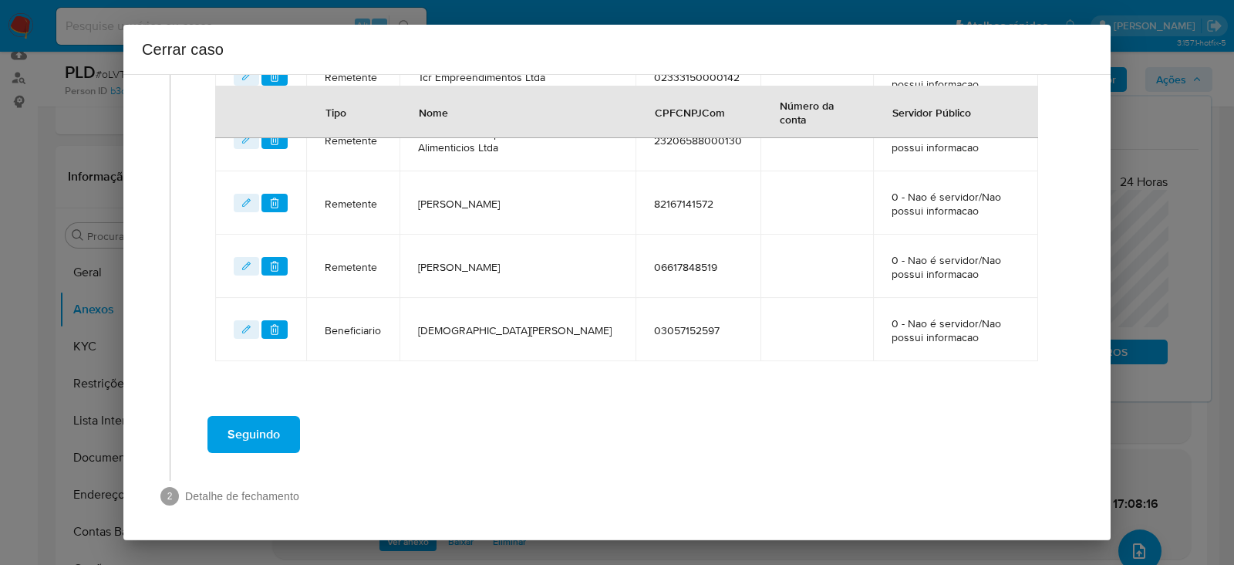
click at [270, 427] on span "Seguindo" at bounding box center [254, 434] width 52 height 34
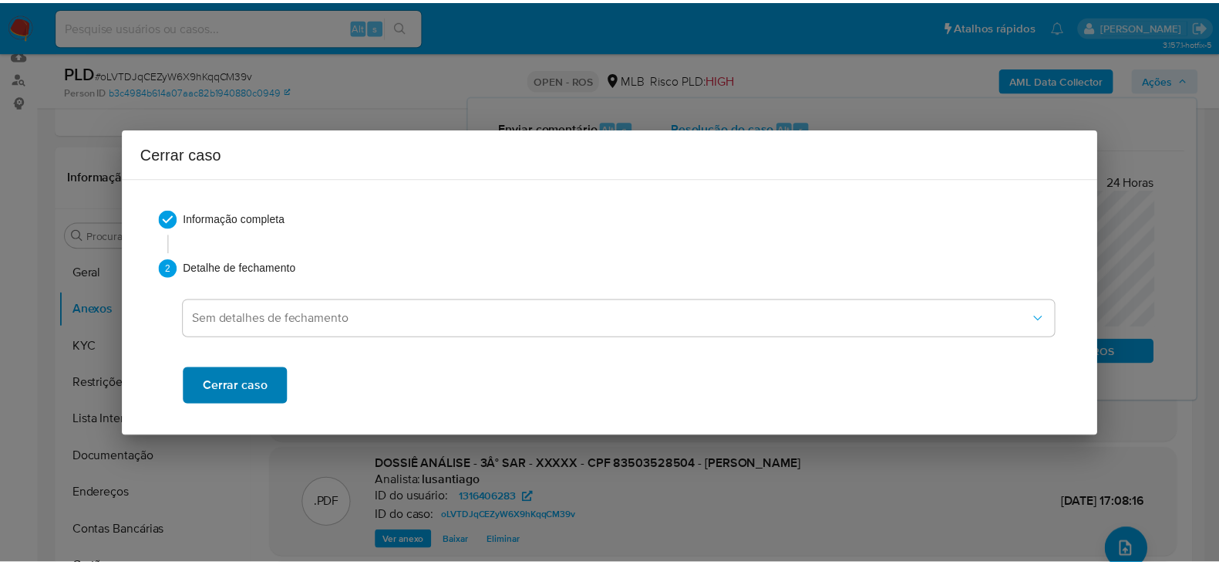
scroll to position [2254, 0]
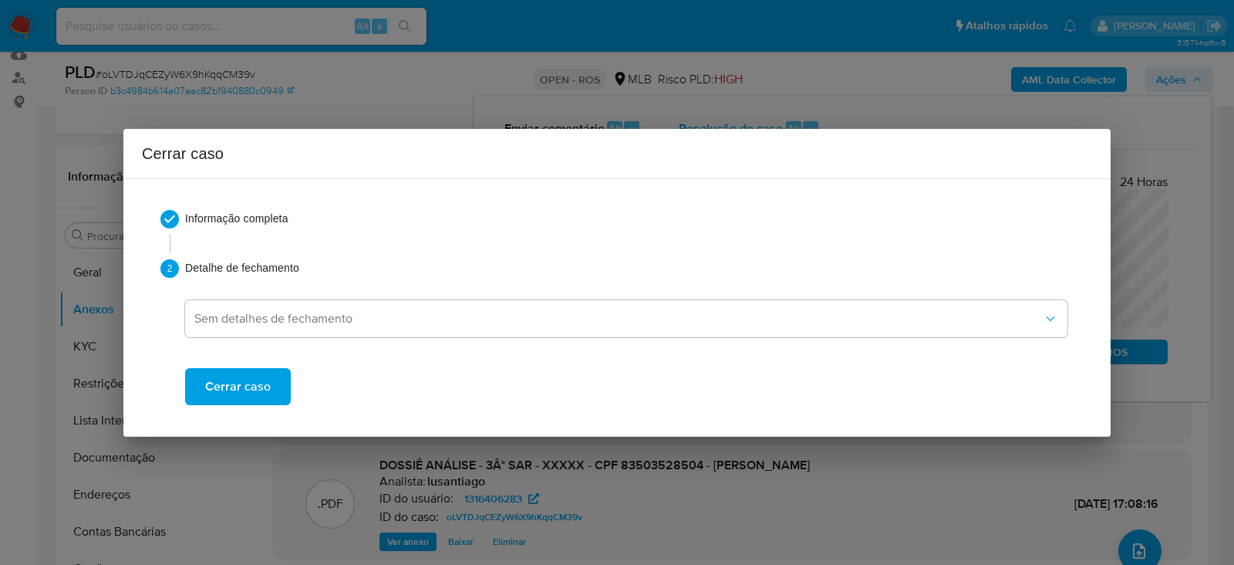
click at [241, 384] on span "Cerrar caso" at bounding box center [238, 386] width 66 height 34
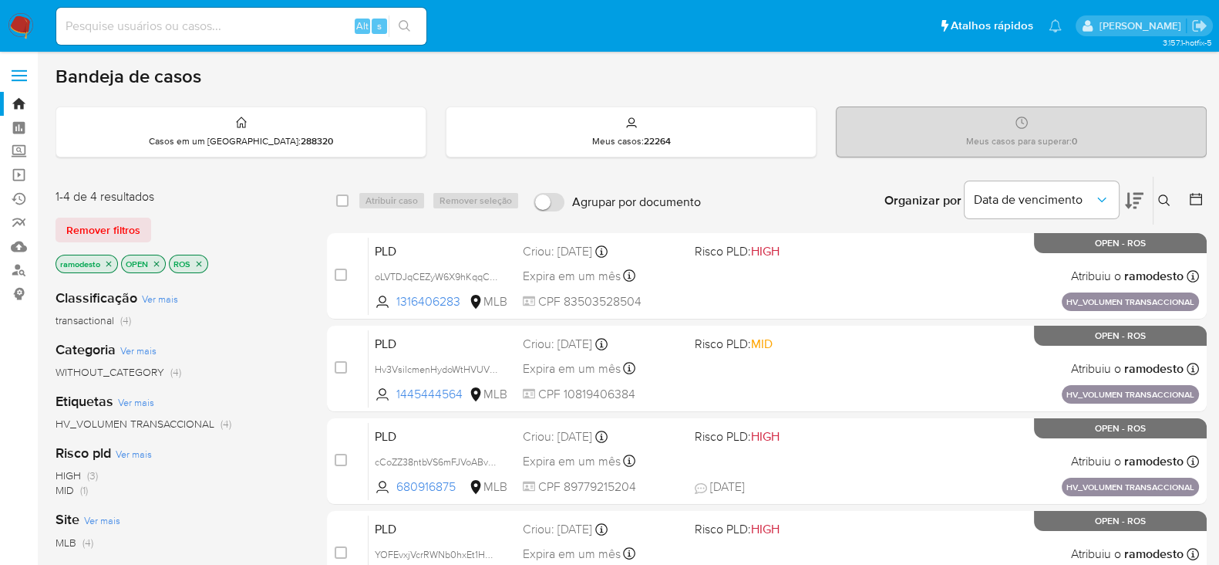
click at [108, 268] on p "ramodesto" at bounding box center [86, 263] width 61 height 17
click at [108, 259] on icon "close-filter" at bounding box center [108, 263] width 9 height 9
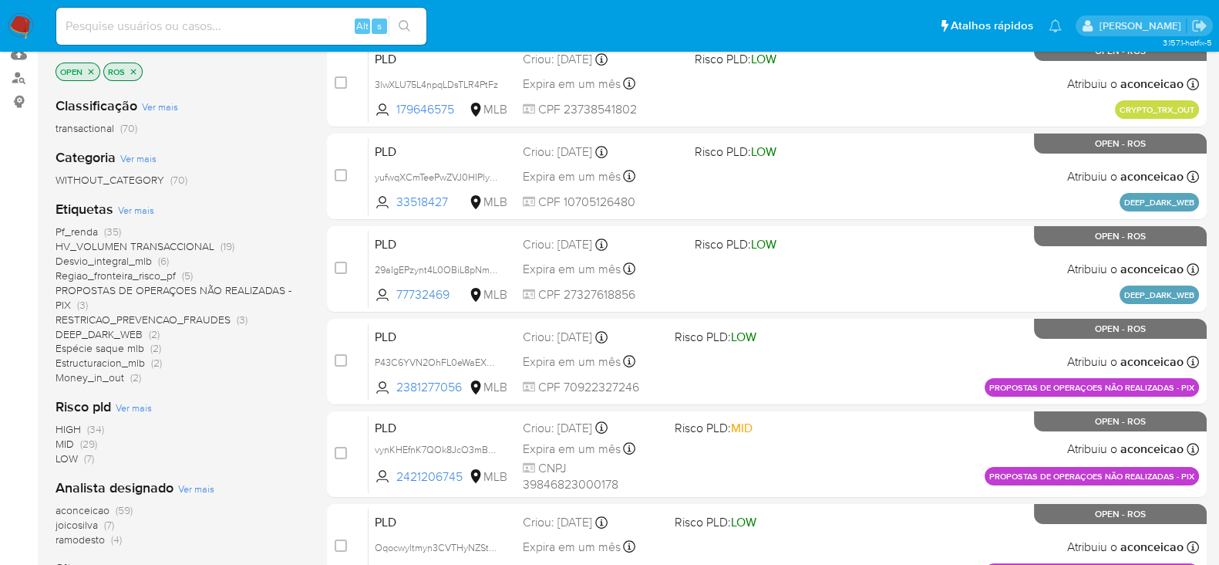
scroll to position [289, 0]
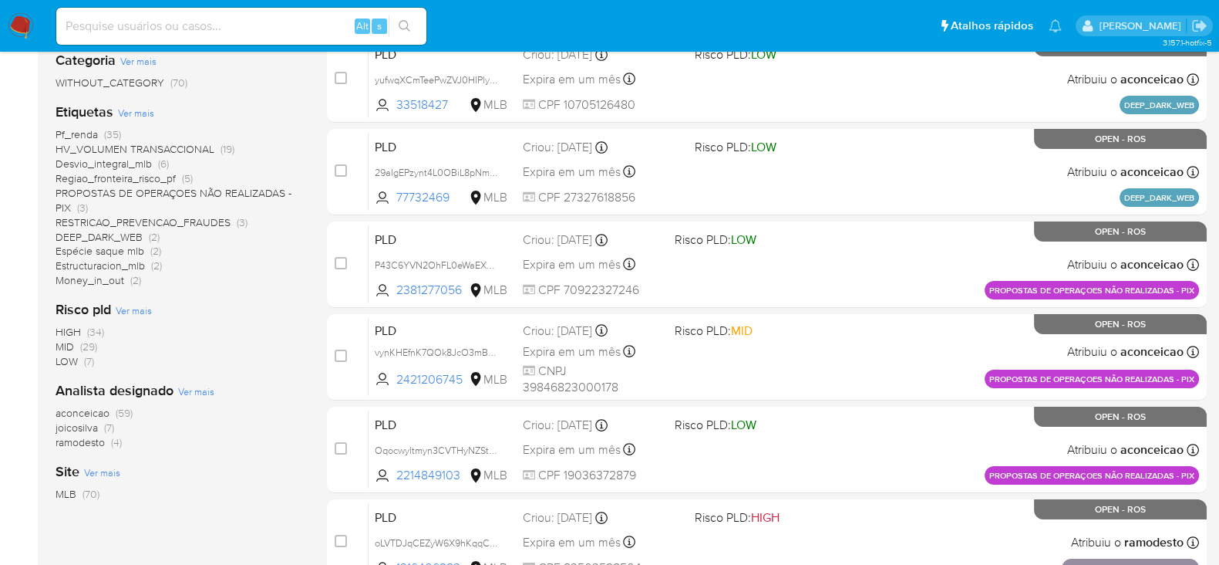
click at [97, 410] on span "aconceicao" at bounding box center [83, 412] width 54 height 15
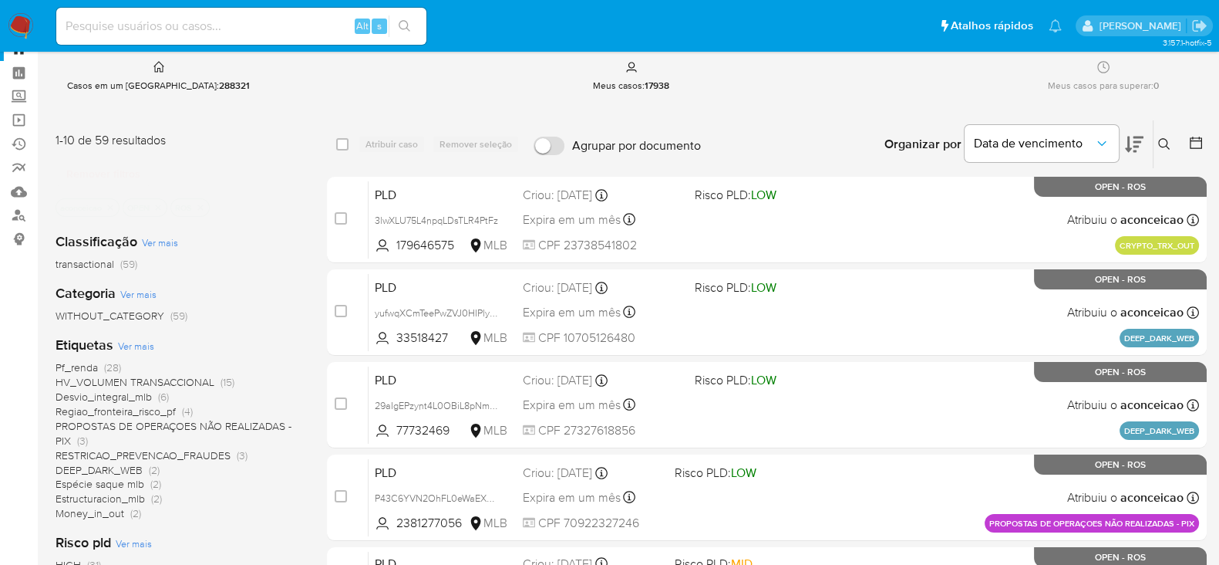
scroll to position [96, 0]
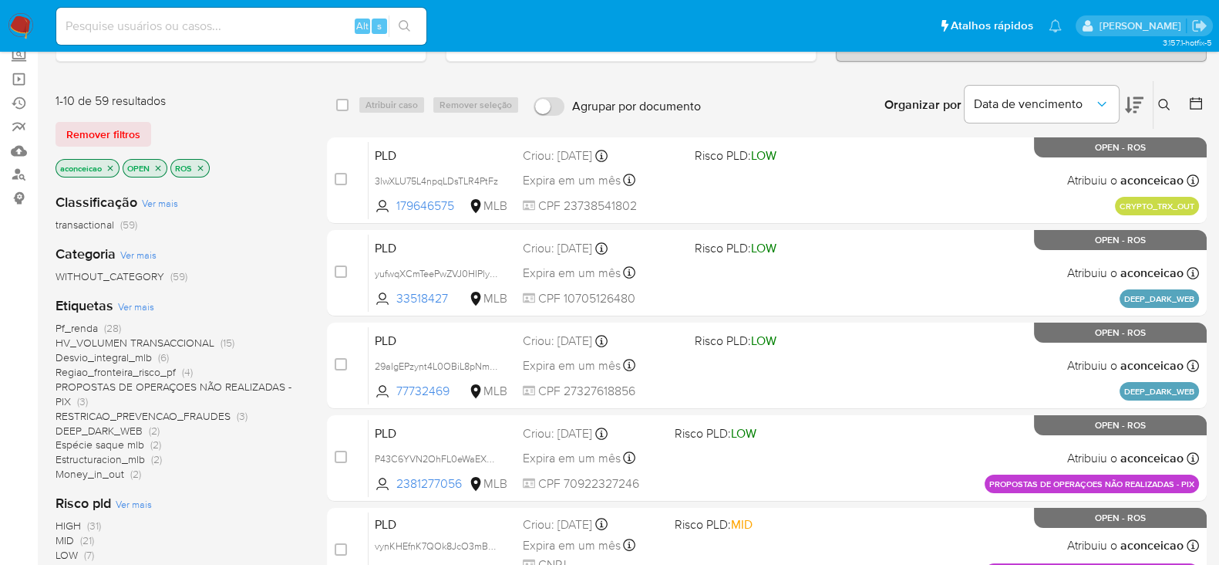
click at [83, 325] on span "Pf_renda" at bounding box center [77, 327] width 42 height 15
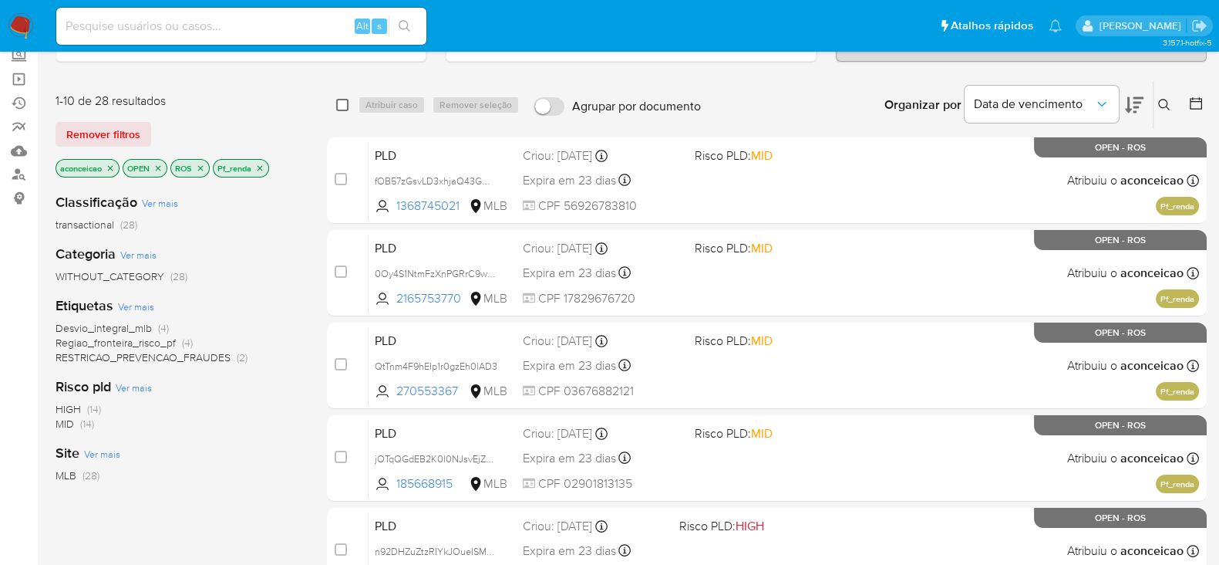
click at [340, 99] on input "checkbox" at bounding box center [342, 105] width 12 height 12
checkbox input "true"
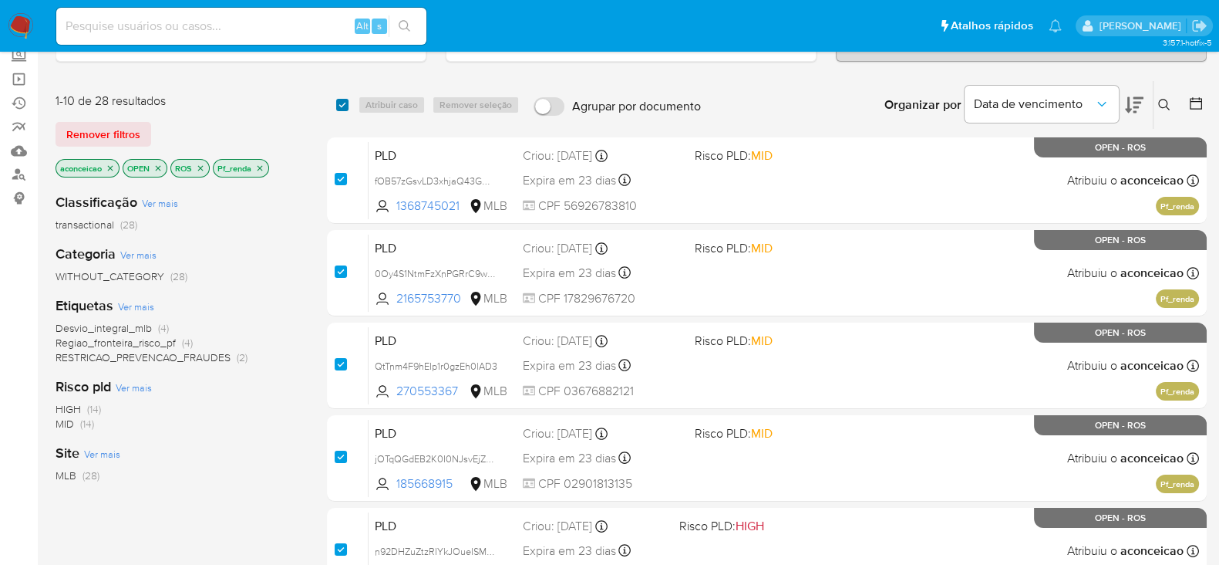
checkbox input "true"
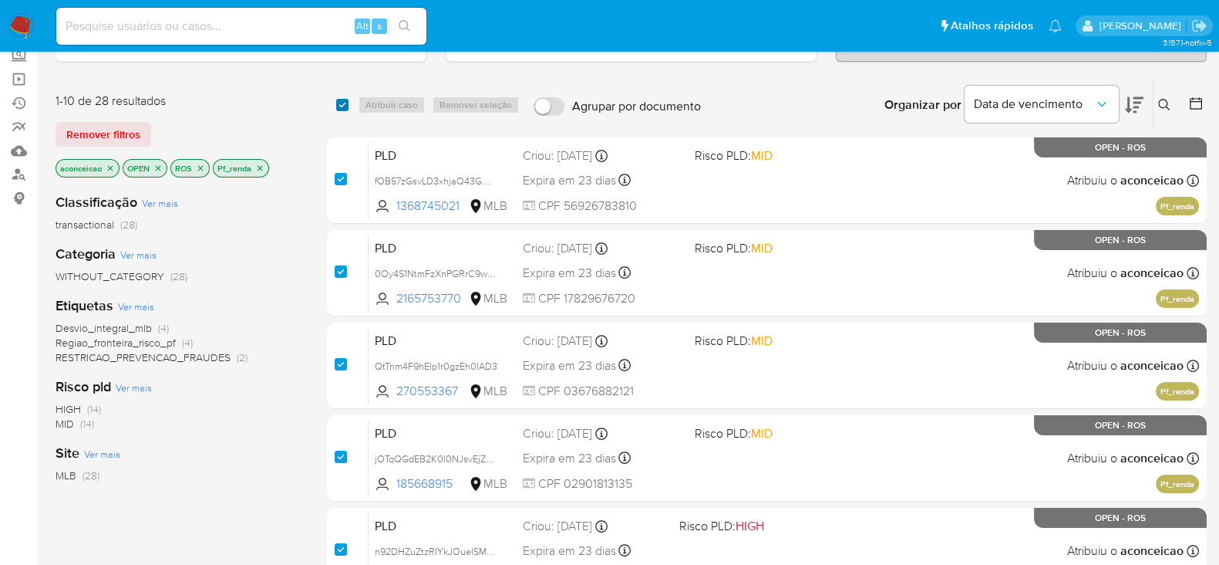
checkbox input "true"
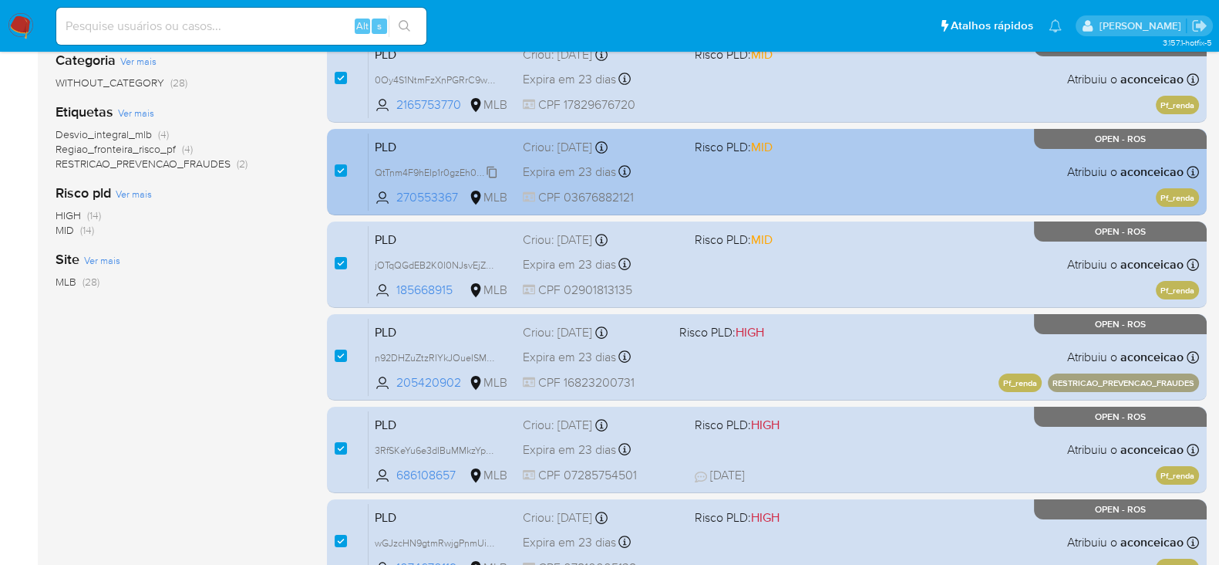
scroll to position [385, 0]
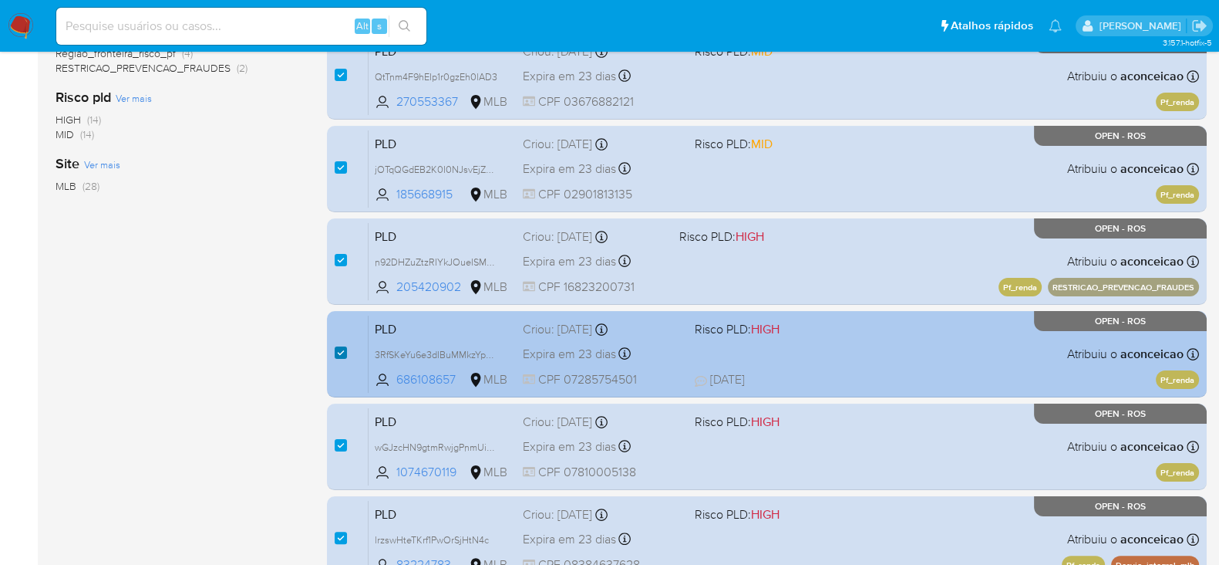
click at [341, 349] on input "checkbox" at bounding box center [341, 352] width 12 height 12
checkbox input "false"
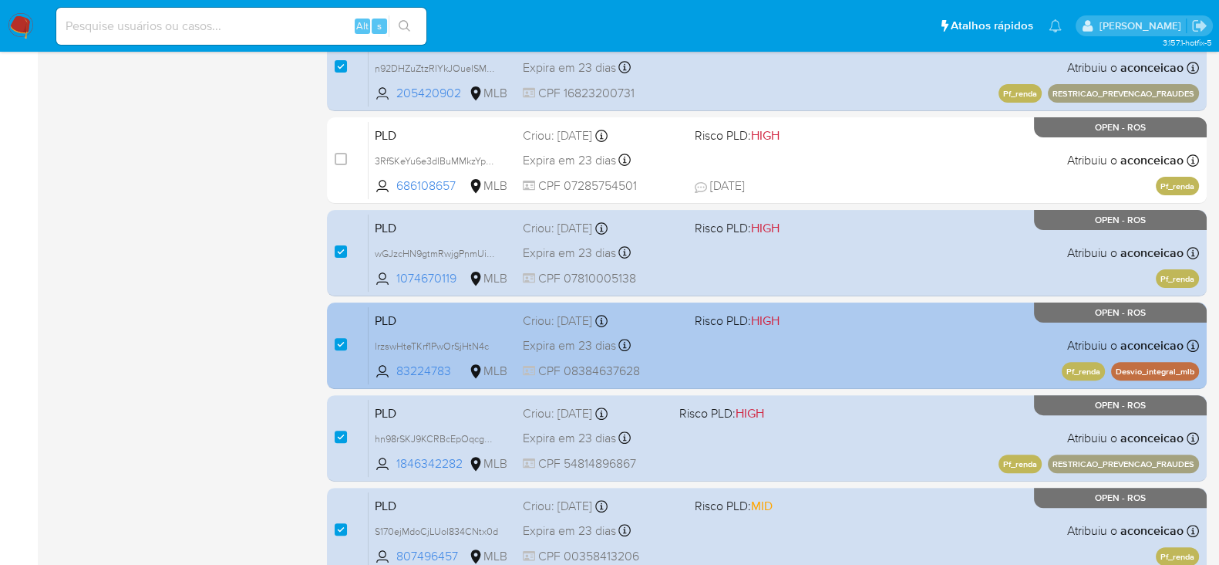
scroll to position [652, 0]
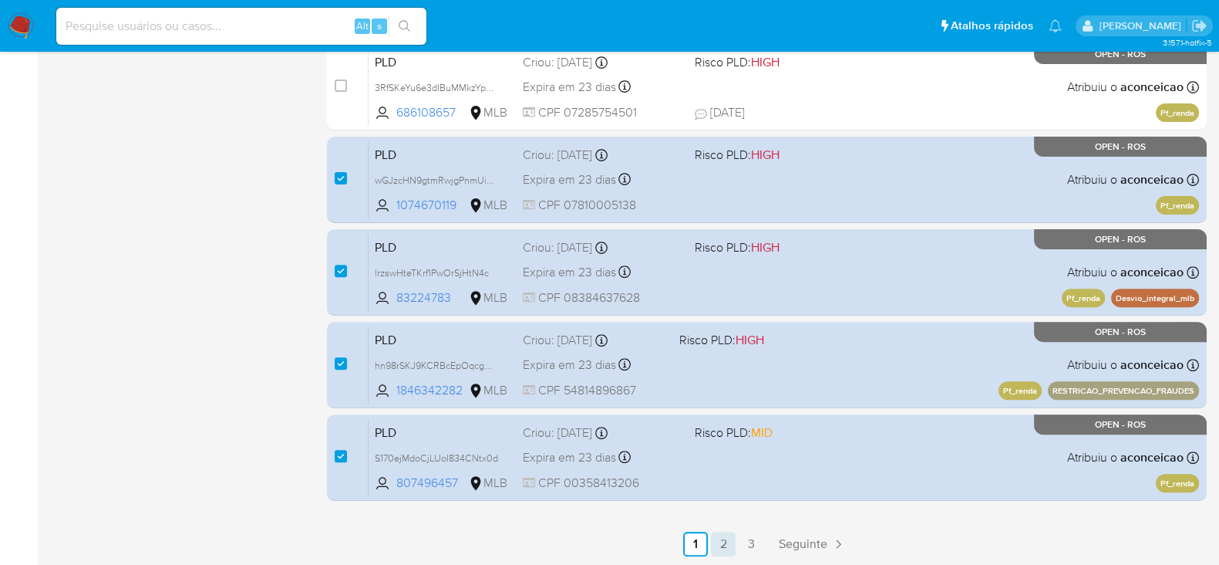
click at [726, 541] on link "2" at bounding box center [723, 543] width 25 height 25
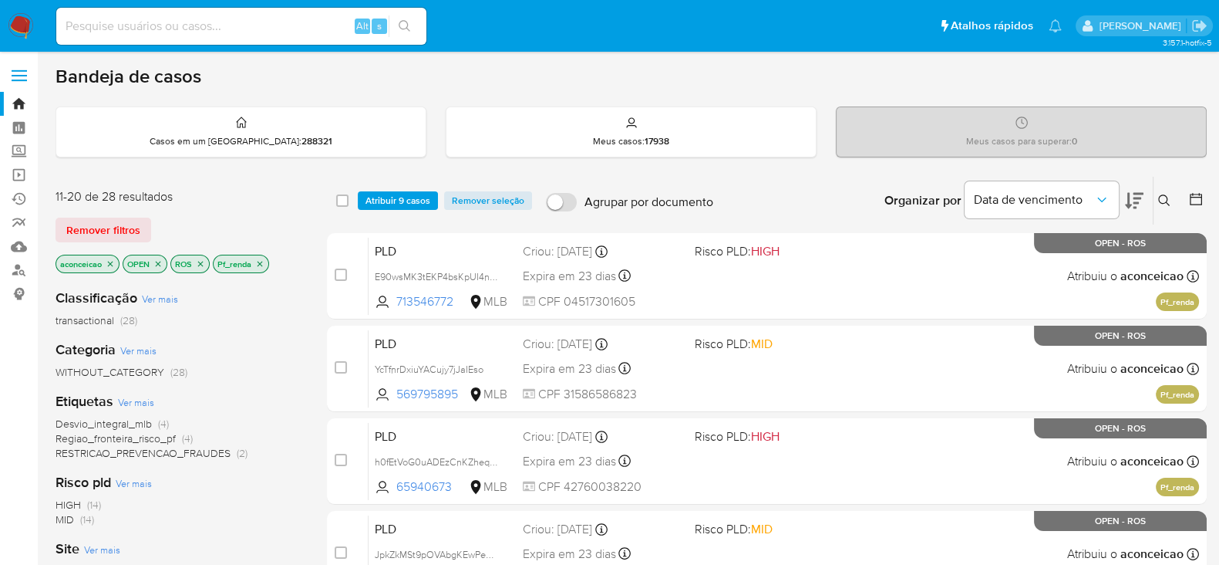
click at [347, 206] on div "select-all-cases-checkbox" at bounding box center [342, 200] width 12 height 15
click at [349, 202] on div "select-all-cases-checkbox" at bounding box center [345, 200] width 19 height 19
click at [343, 199] on input "checkbox" at bounding box center [342, 200] width 12 height 12
checkbox input "true"
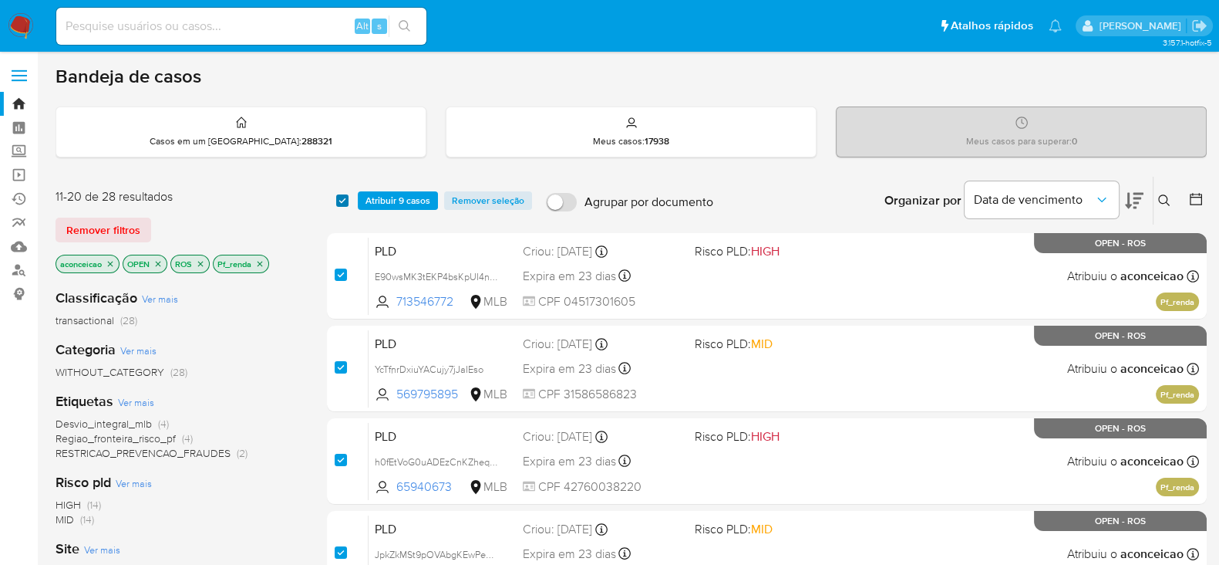
checkbox input "true"
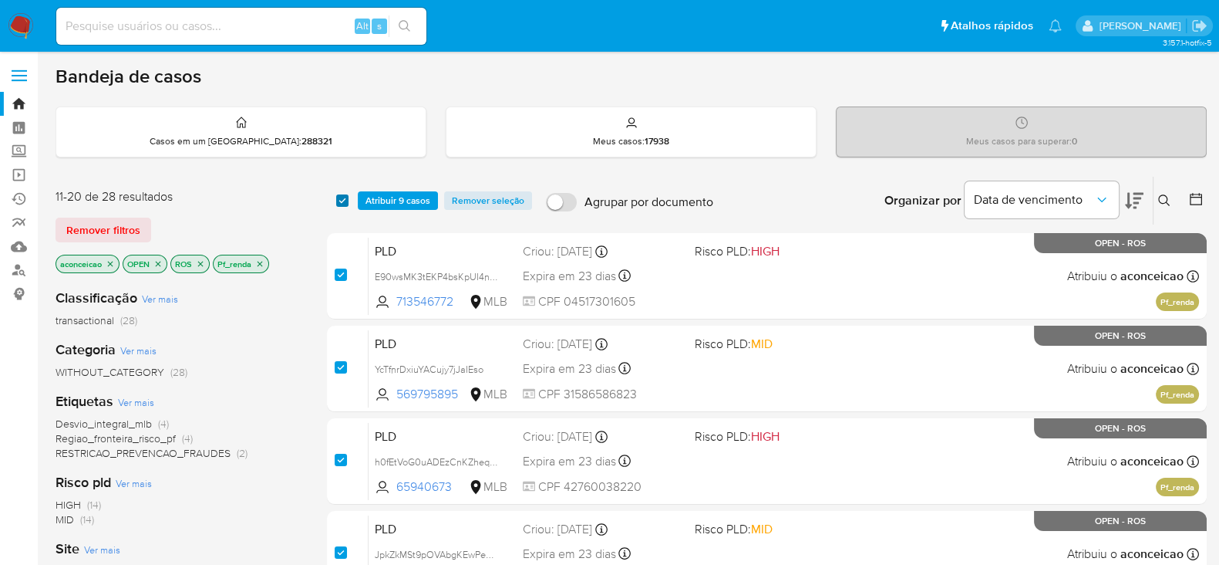
checkbox input "true"
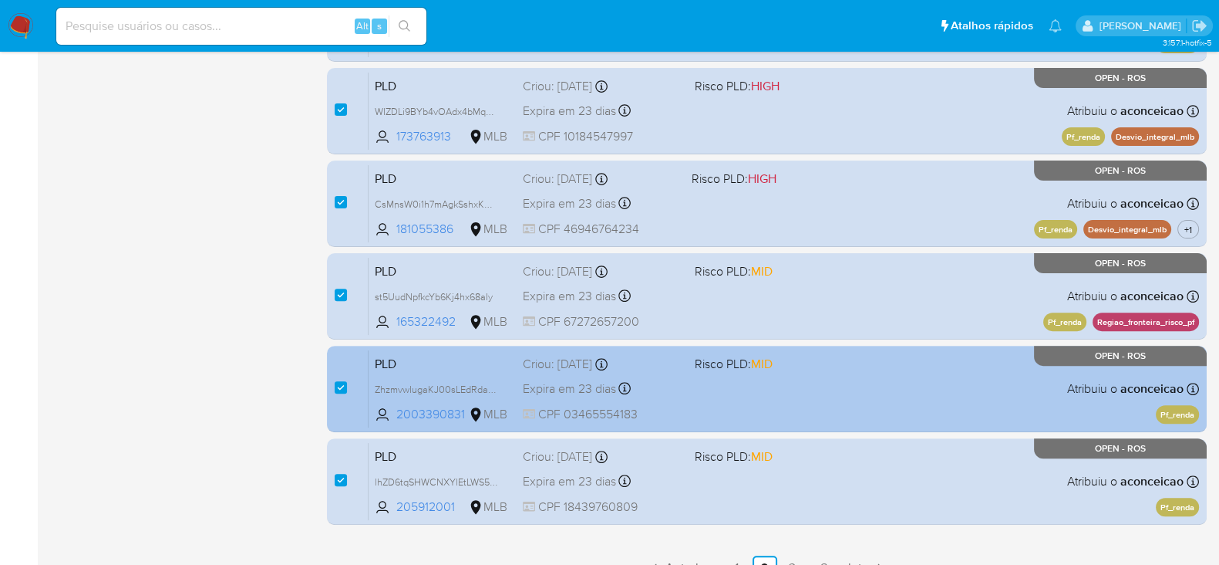
scroll to position [652, 0]
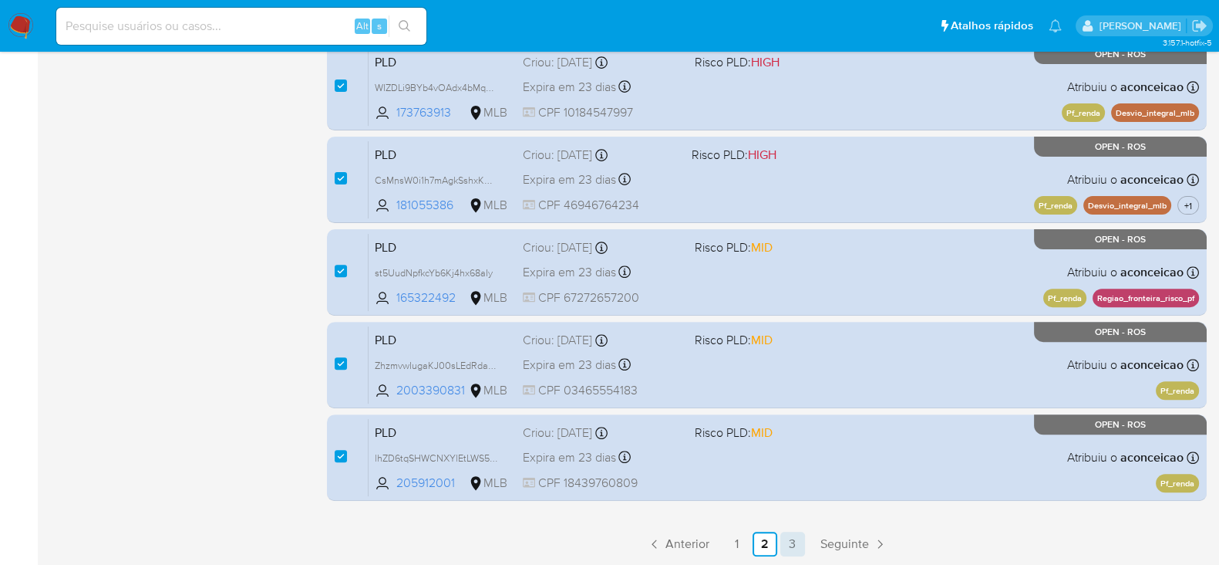
click at [793, 545] on link "3" at bounding box center [793, 543] width 25 height 25
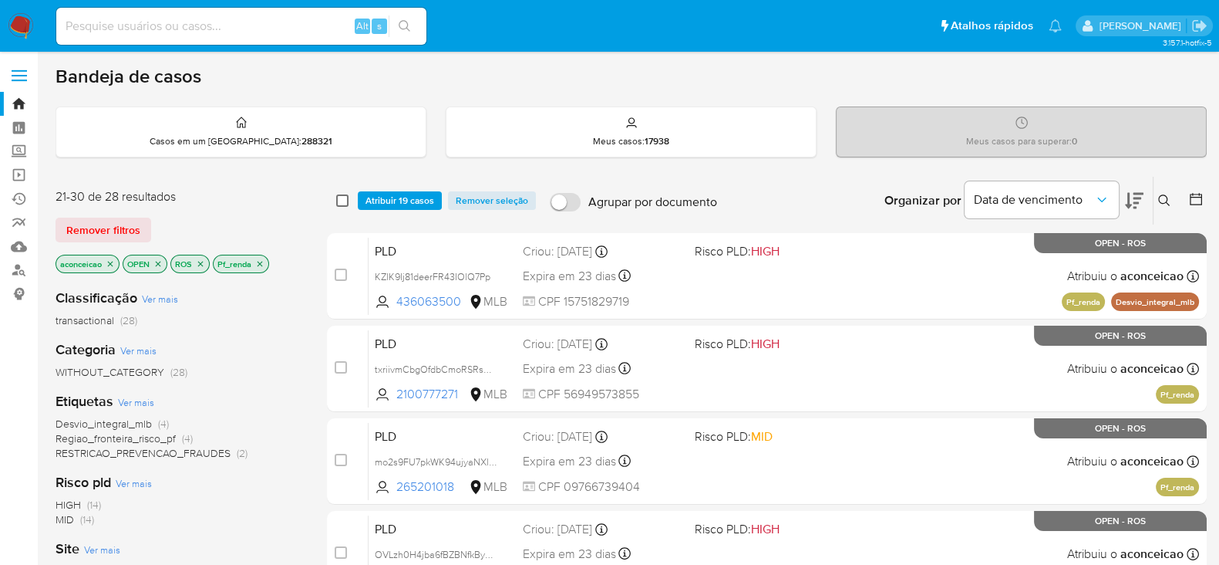
click at [347, 202] on input "checkbox" at bounding box center [342, 200] width 12 height 12
checkbox input "true"
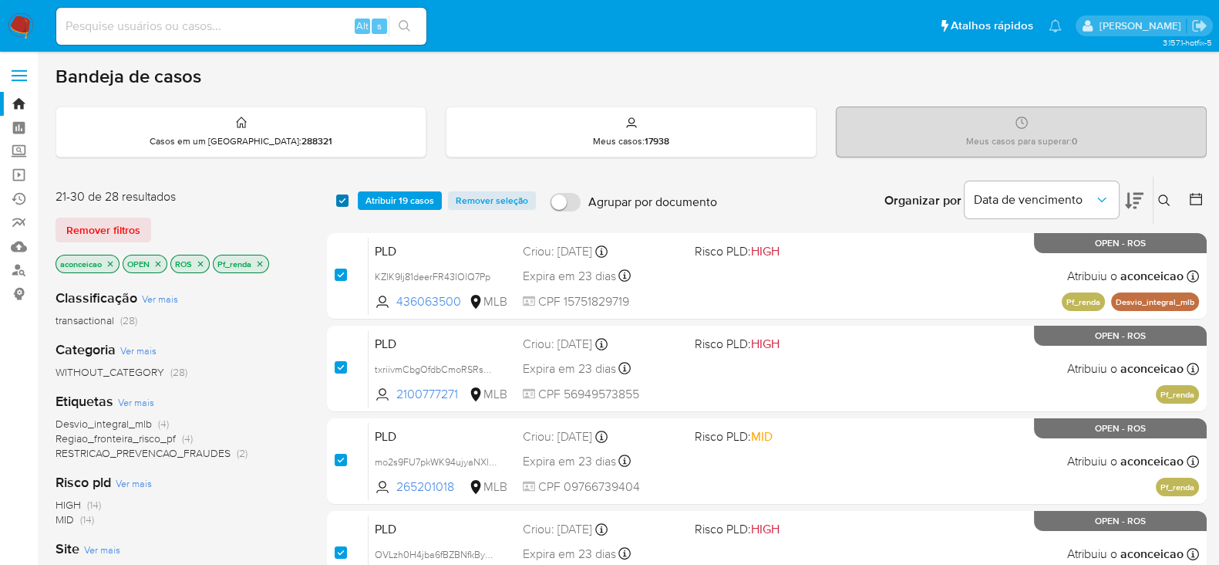
checkbox input "true"
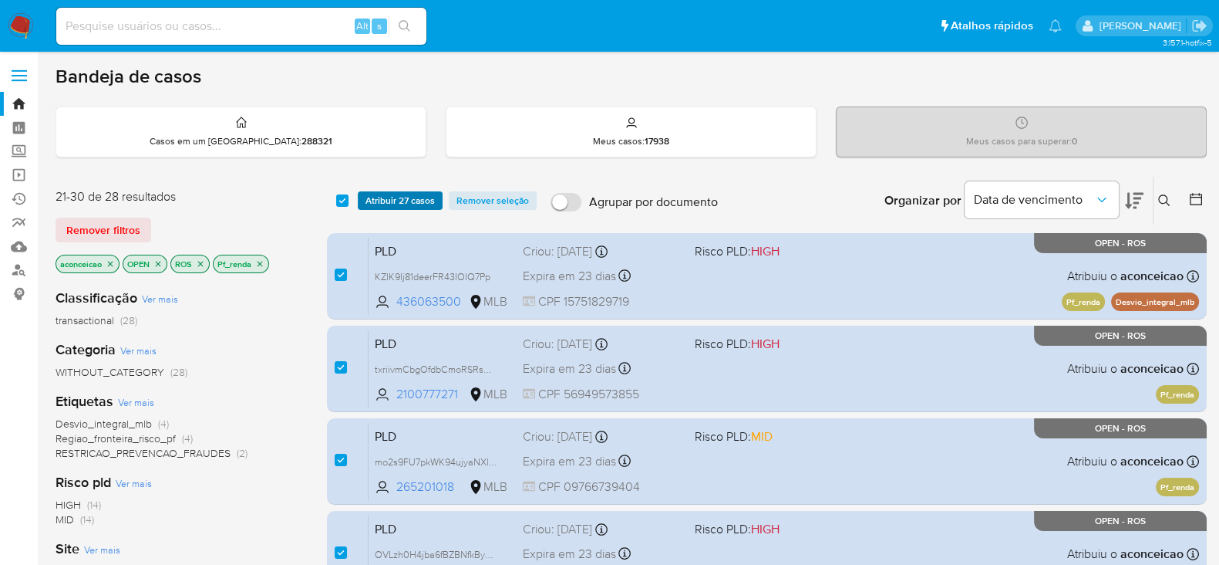
click at [397, 198] on span "Atribuir 27 casos" at bounding box center [400, 200] width 69 height 15
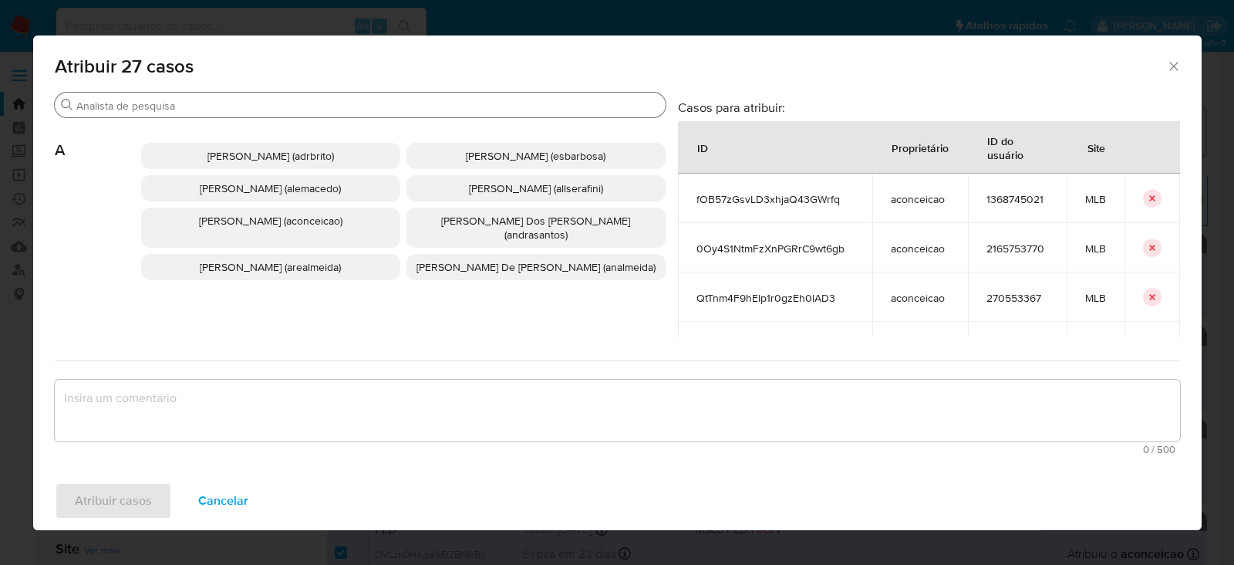
click at [147, 96] on div "Procurar" at bounding box center [360, 105] width 611 height 25
click at [148, 103] on input "Procurar" at bounding box center [367, 106] width 583 height 14
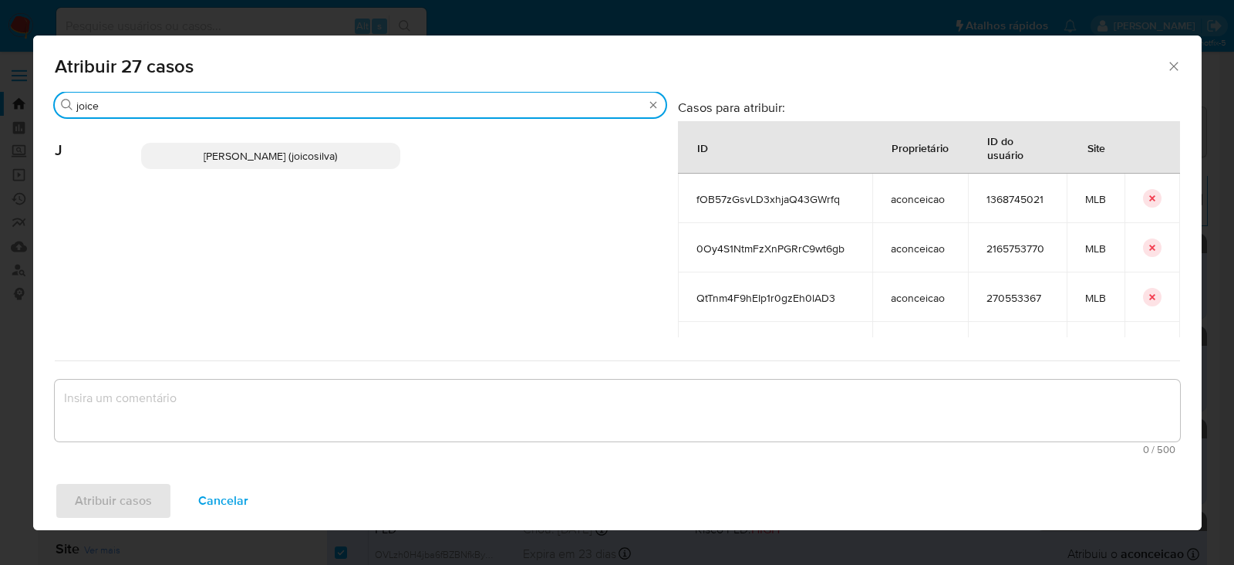
type input "joice"
click at [228, 155] on span "[PERSON_NAME] (joicosilva)" at bounding box center [270, 155] width 133 height 15
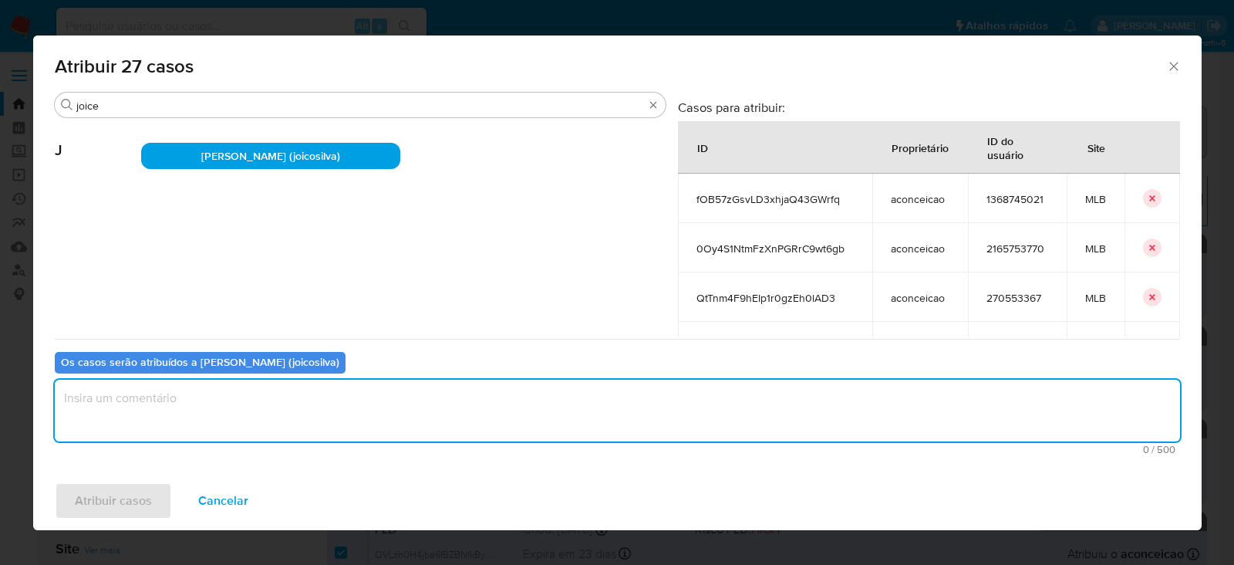
drag, startPoint x: 168, startPoint y: 404, endPoint x: 221, endPoint y: 394, distance: 53.4
click at [169, 403] on textarea "assign-modal" at bounding box center [617, 410] width 1125 height 62
type textarea "OK!"
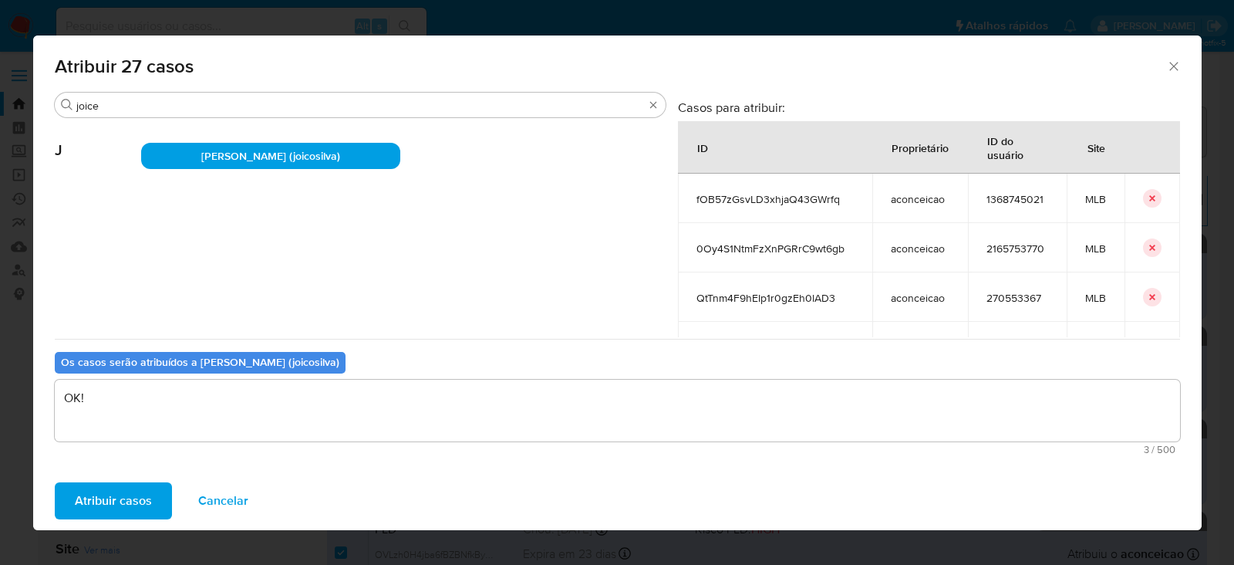
click at [108, 491] on span "Atribuir casos" at bounding box center [113, 501] width 77 height 34
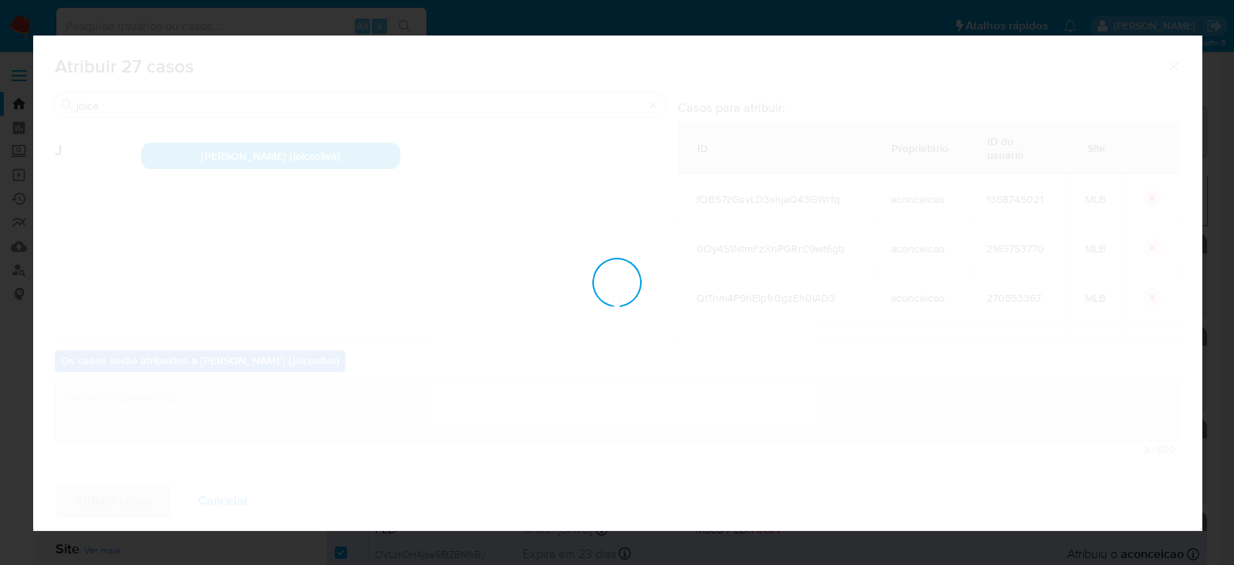
checkbox input "false"
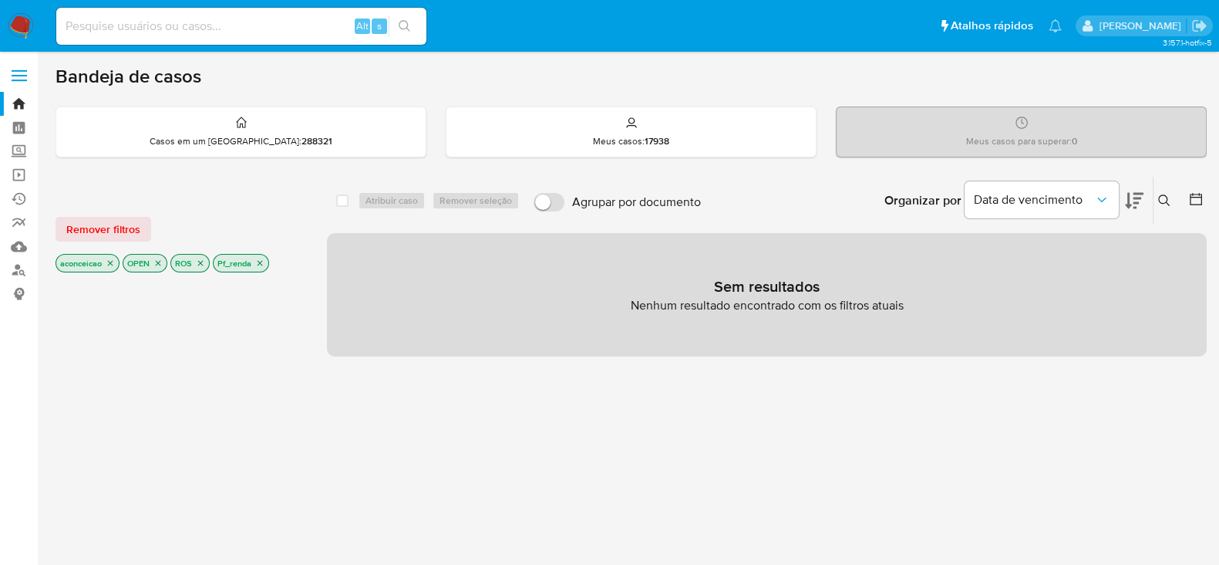
click at [262, 256] on p "Pf_renda" at bounding box center [241, 263] width 55 height 17
click at [260, 261] on icon "close-filter" at bounding box center [259, 262] width 9 height 9
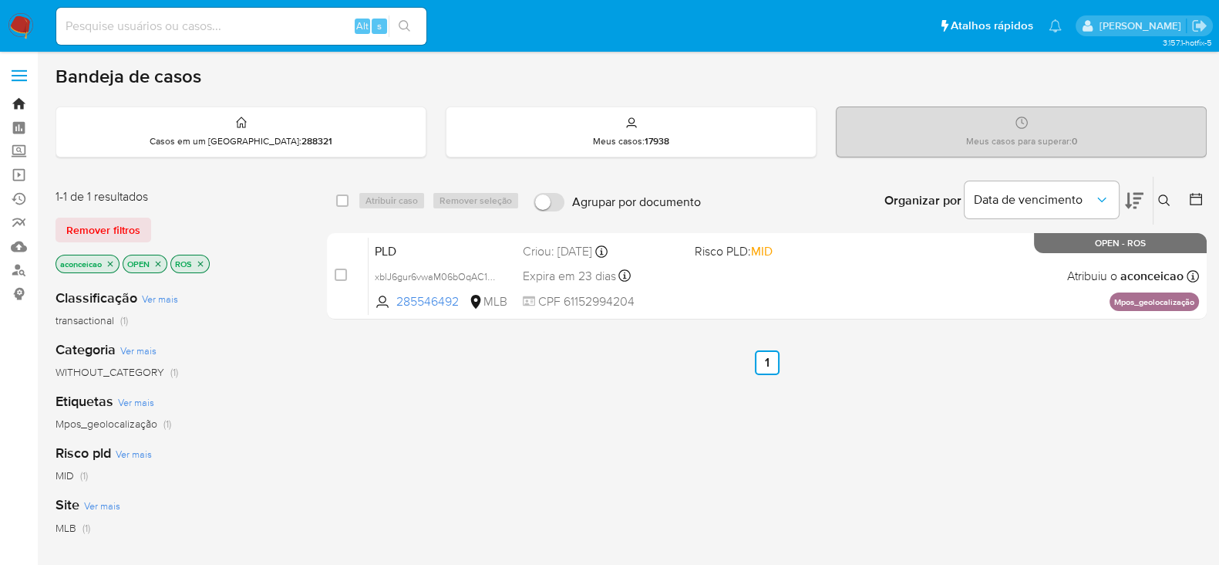
click at [18, 102] on link "Bandeja" at bounding box center [92, 104] width 184 height 24
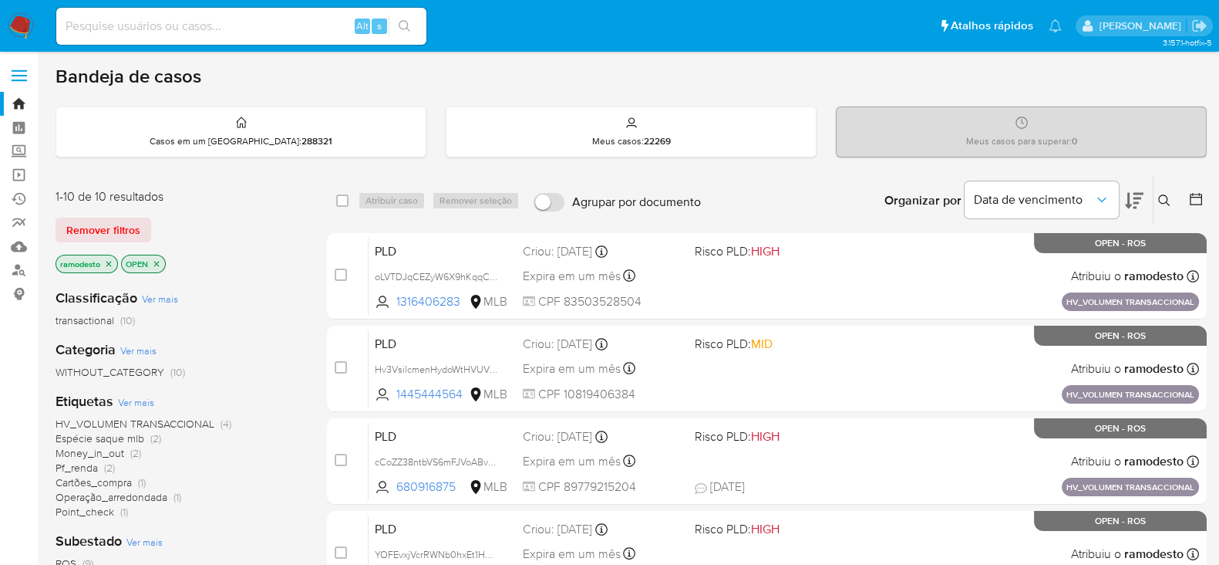
click at [104, 261] on icon "close-filter" at bounding box center [108, 263] width 9 height 9
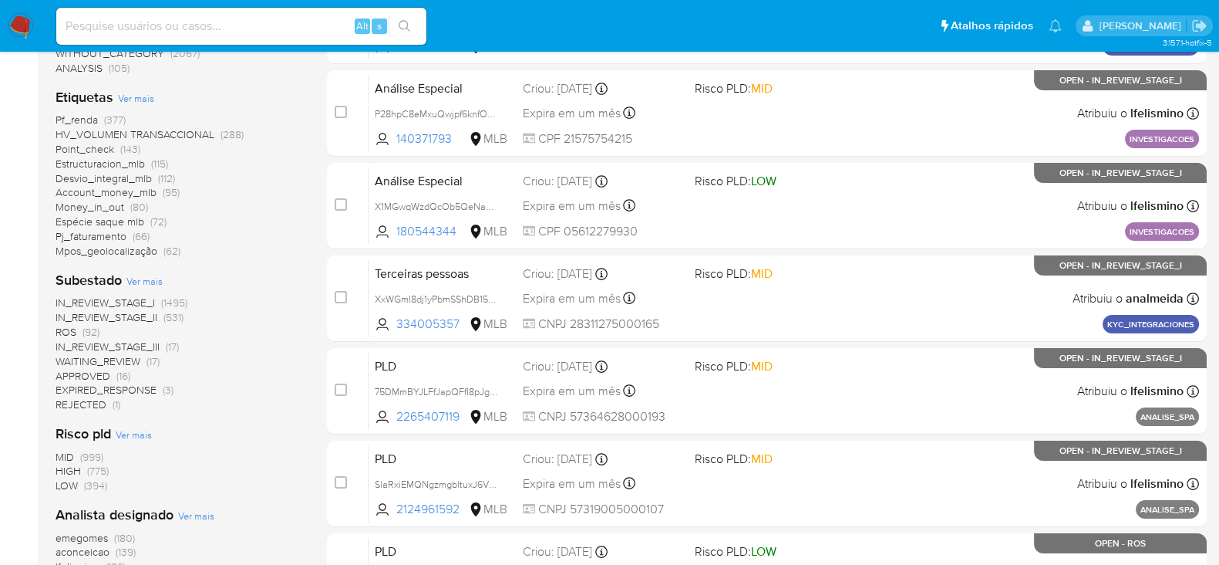
scroll to position [385, 0]
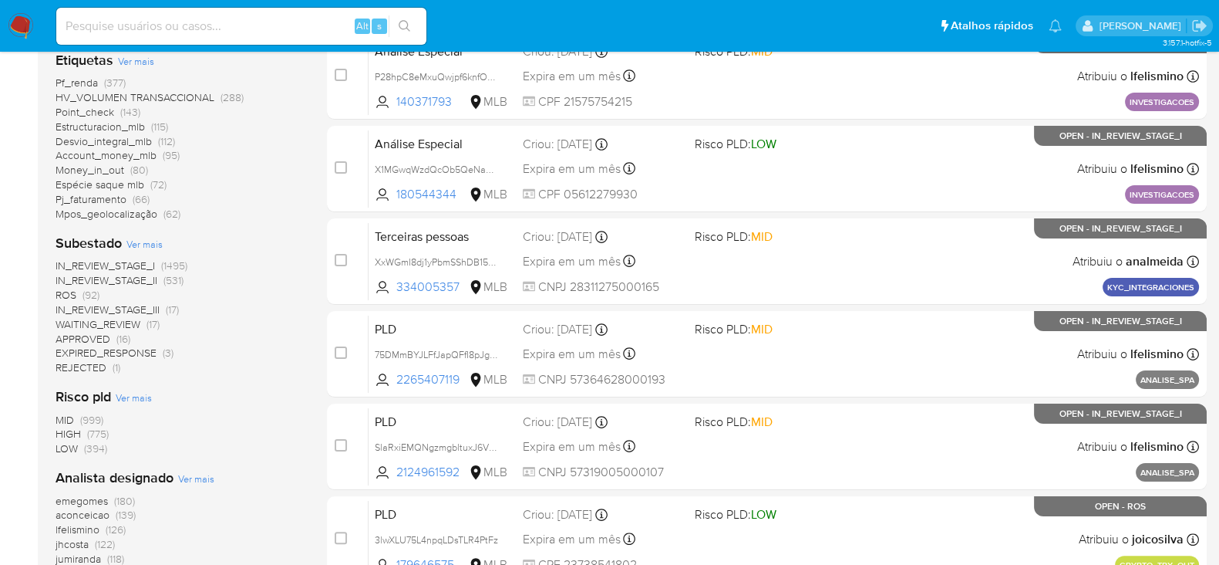
click at [69, 294] on span "ROS" at bounding box center [66, 294] width 21 height 15
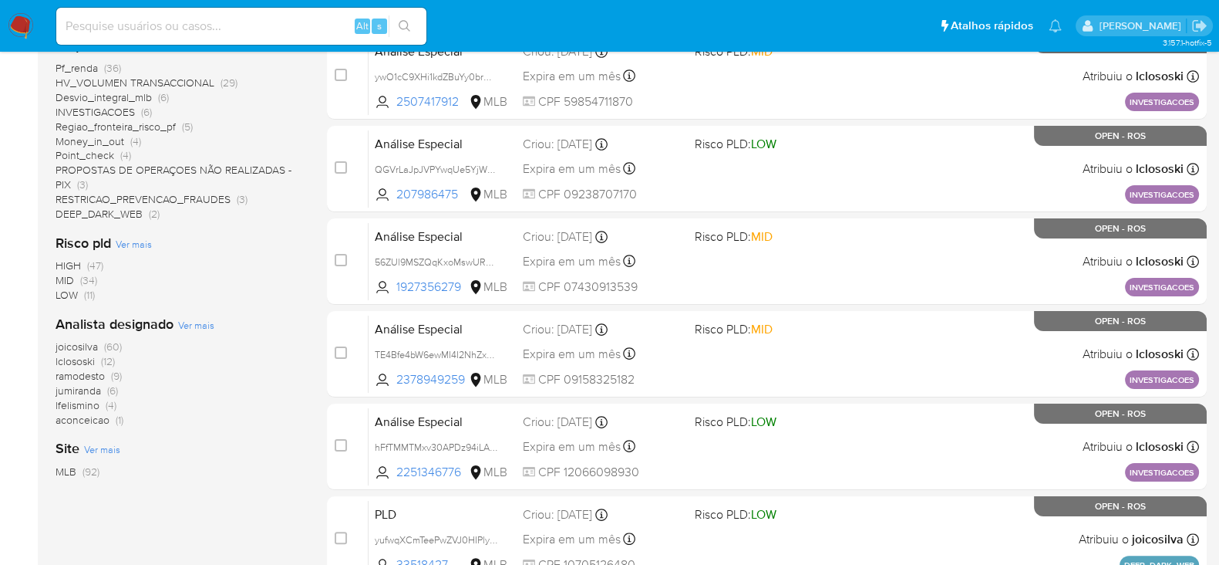
click at [79, 341] on span "joicosilva" at bounding box center [77, 346] width 42 height 15
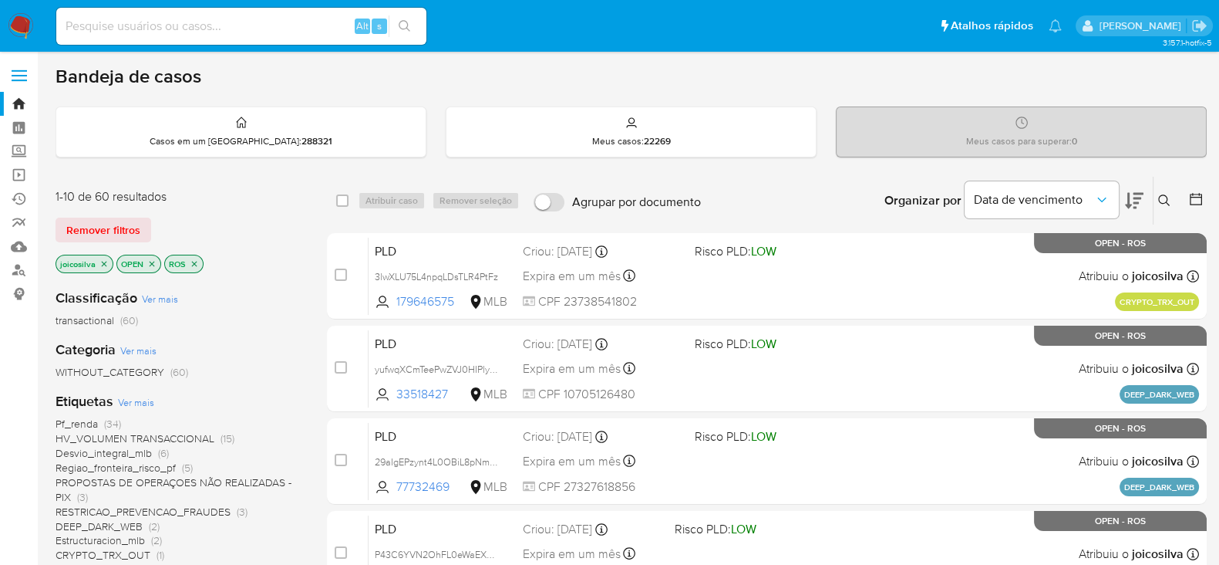
click at [104, 256] on p "joicosilva" at bounding box center [84, 263] width 56 height 17
click at [100, 259] on icon "close-filter" at bounding box center [103, 263] width 9 height 9
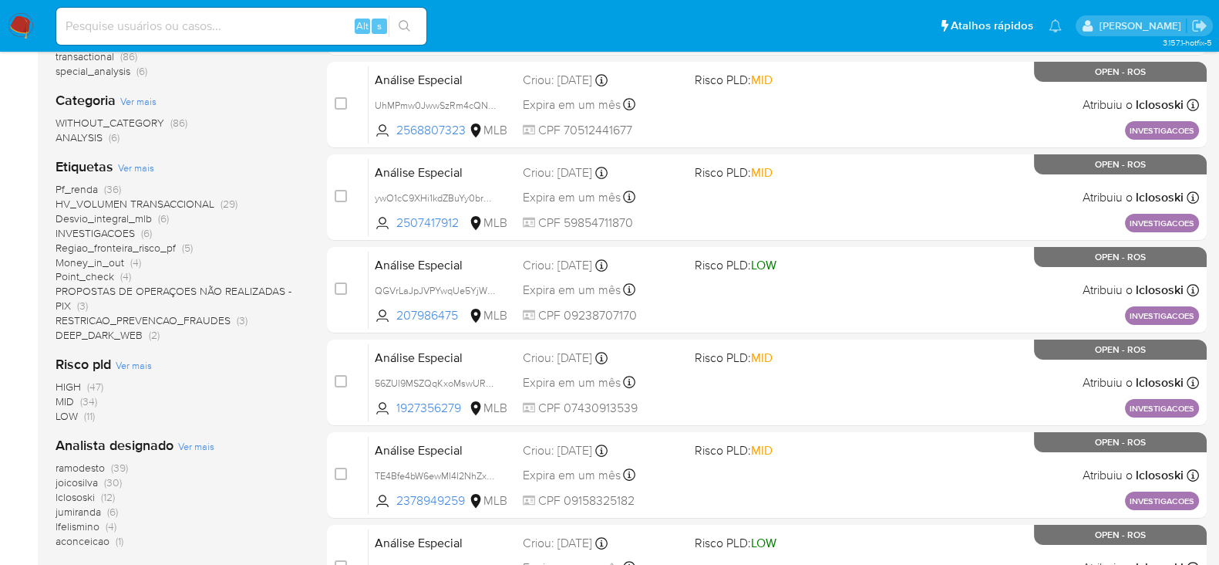
scroll to position [289, 0]
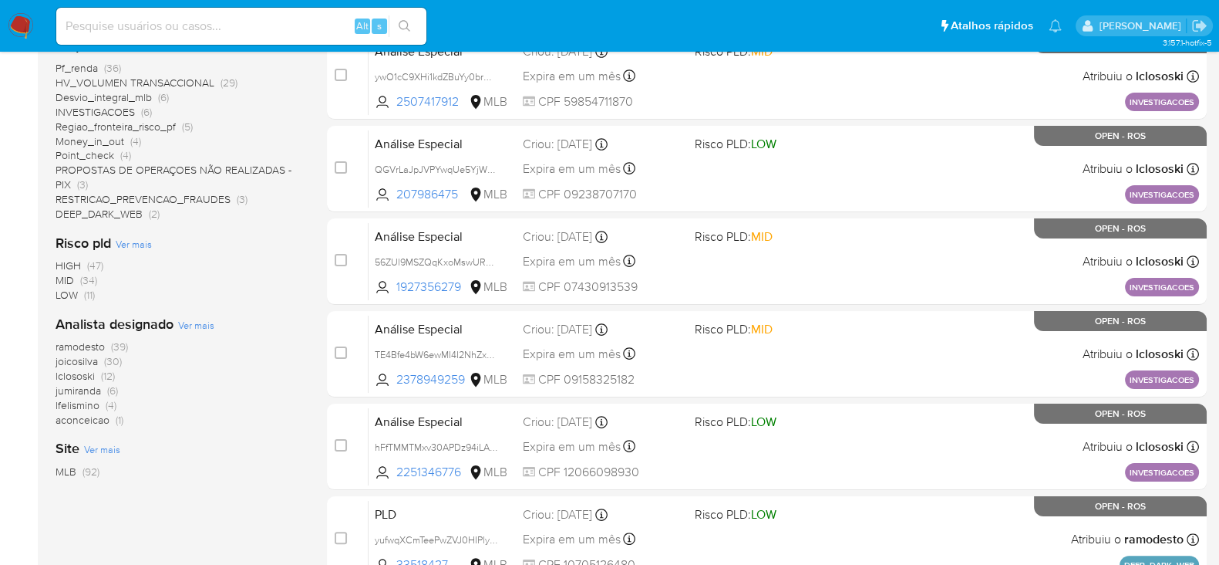
scroll to position [385, 0]
click at [91, 359] on span "joicosilva" at bounding box center [77, 360] width 42 height 15
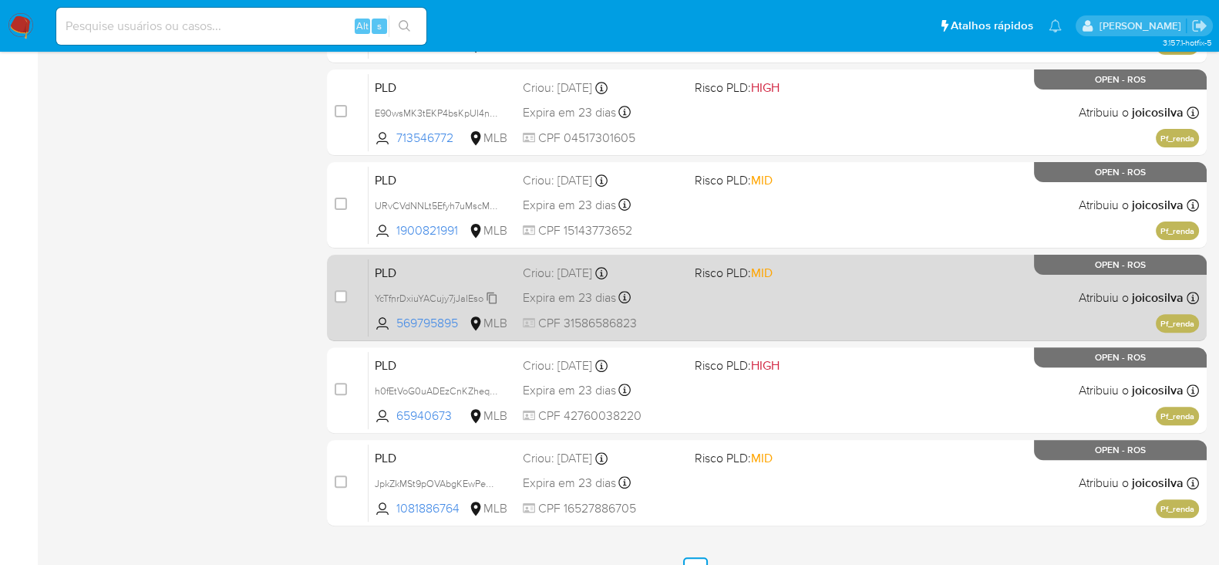
scroll to position [652, 0]
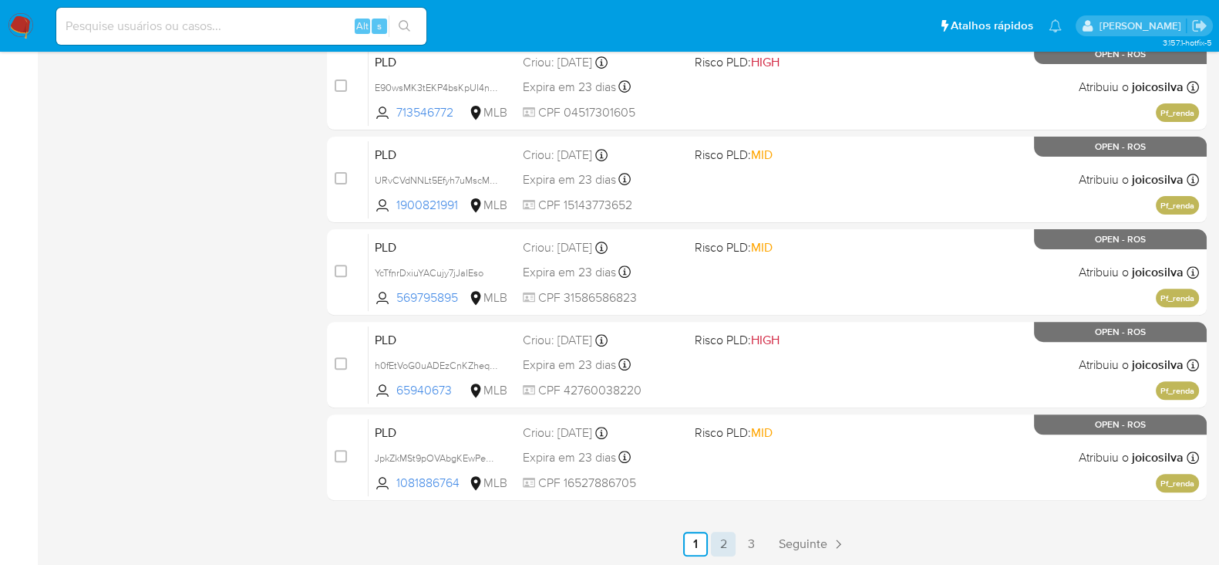
click at [725, 538] on link "2" at bounding box center [723, 543] width 25 height 25
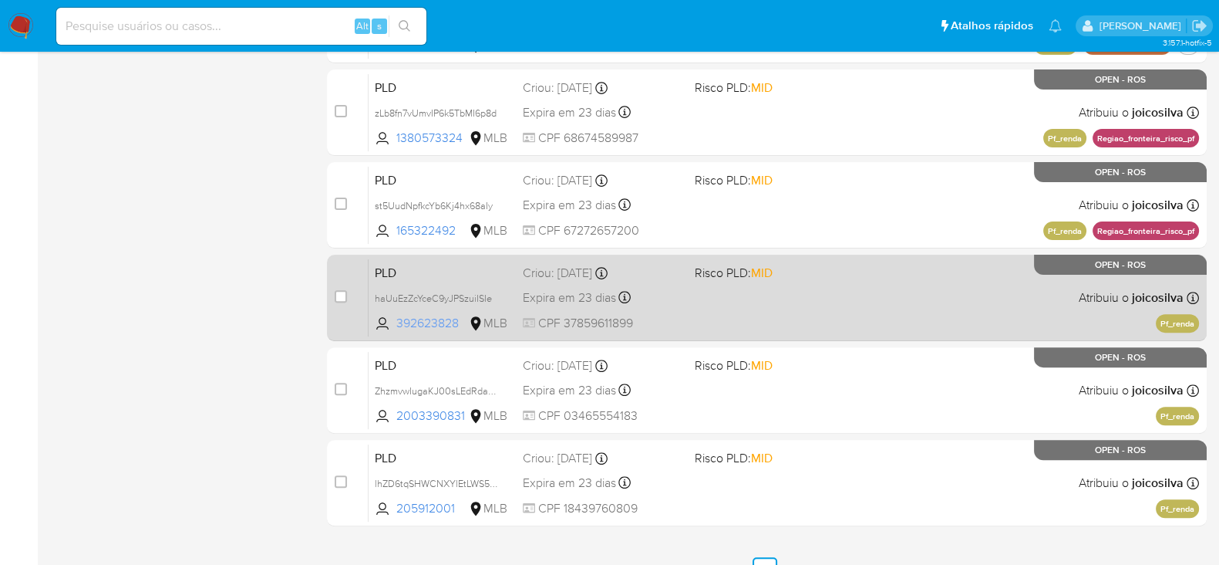
scroll to position [652, 0]
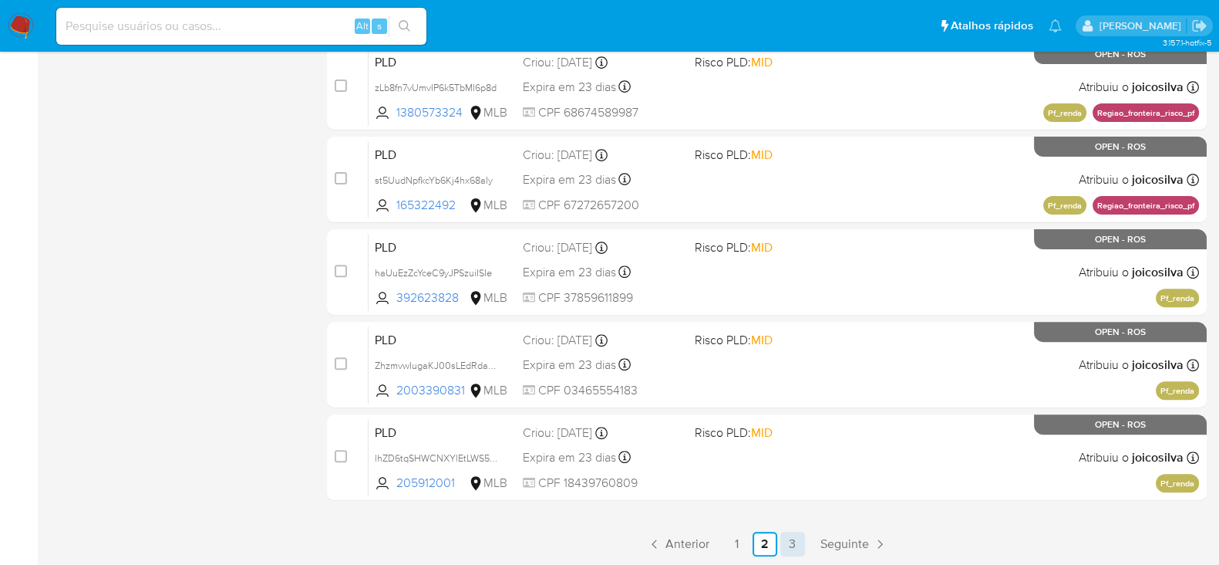
click at [793, 541] on link "3" at bounding box center [793, 543] width 25 height 25
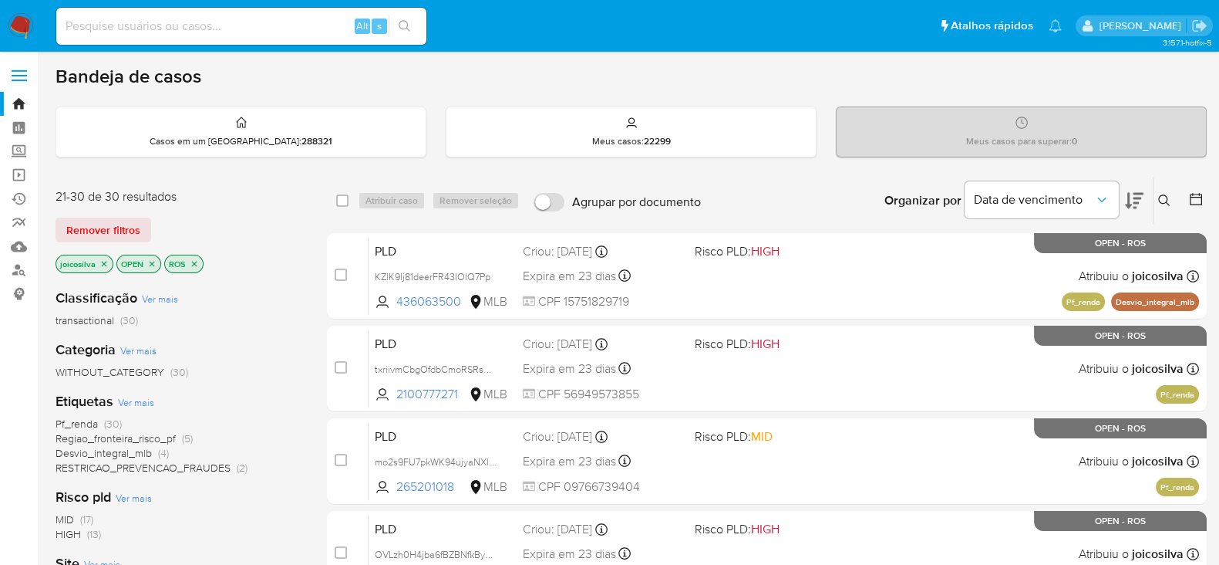
click at [102, 261] on icon "close-filter" at bounding box center [104, 263] width 5 height 5
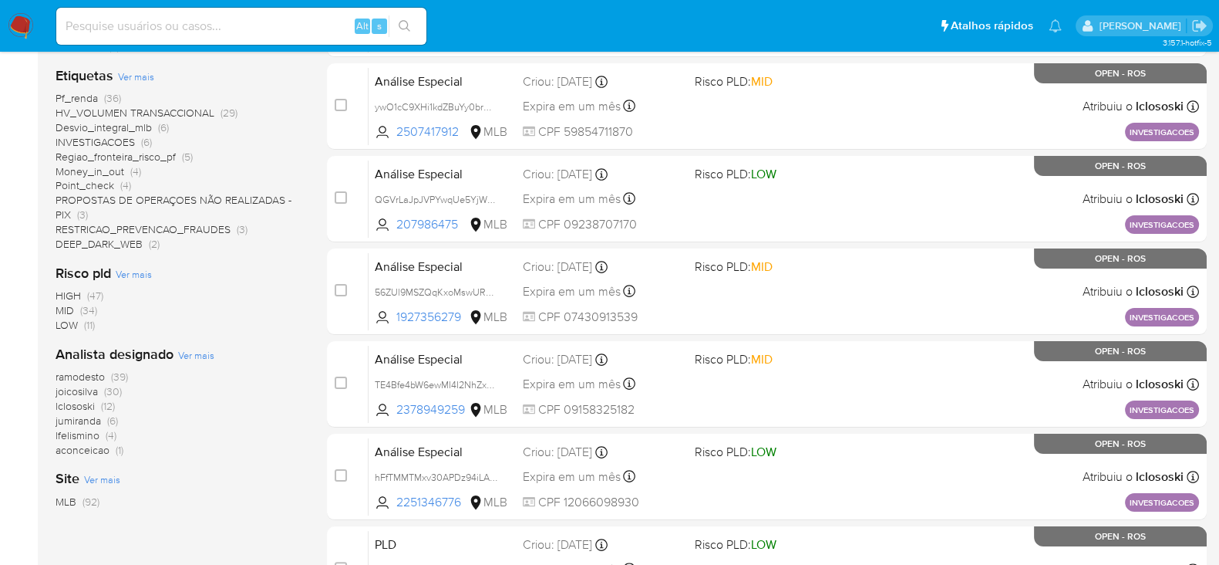
scroll to position [385, 0]
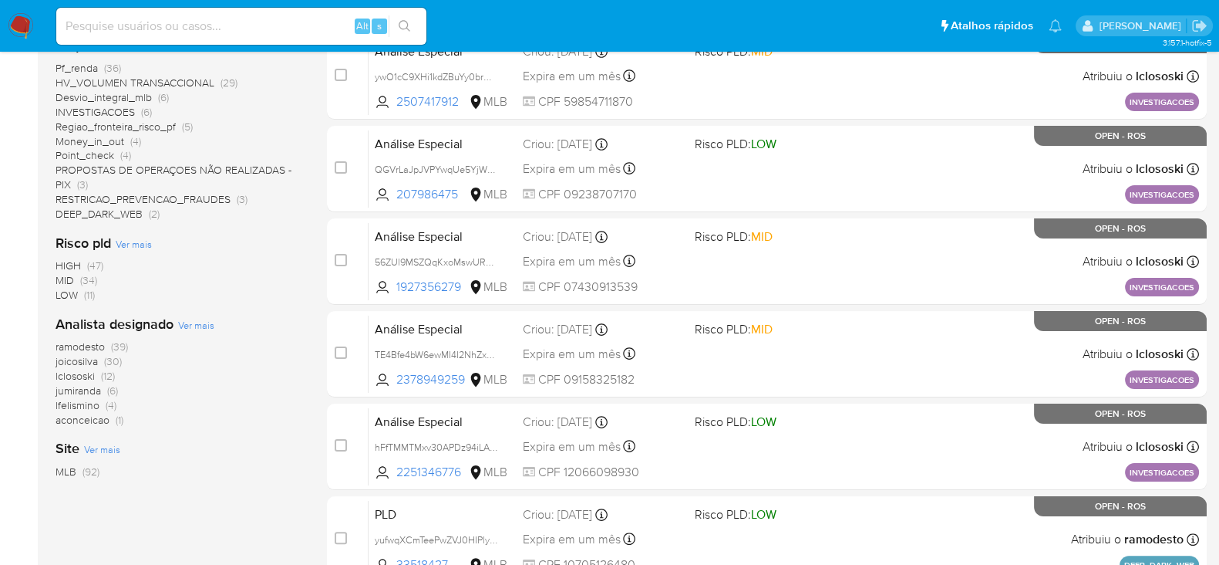
click at [89, 342] on span "ramodesto" at bounding box center [80, 346] width 49 height 15
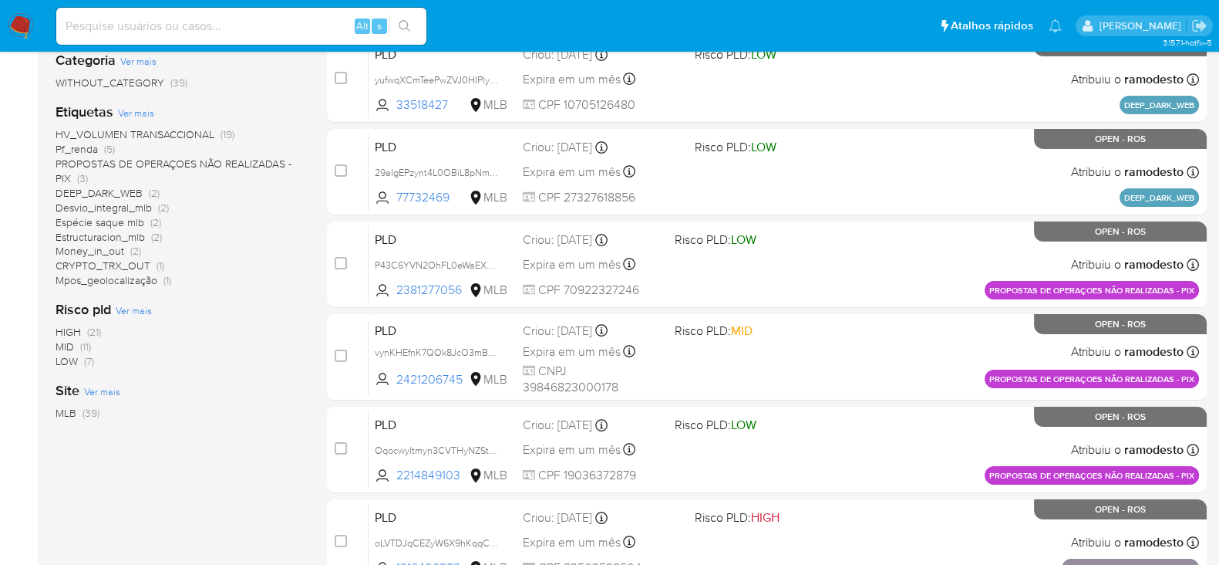
scroll to position [192, 0]
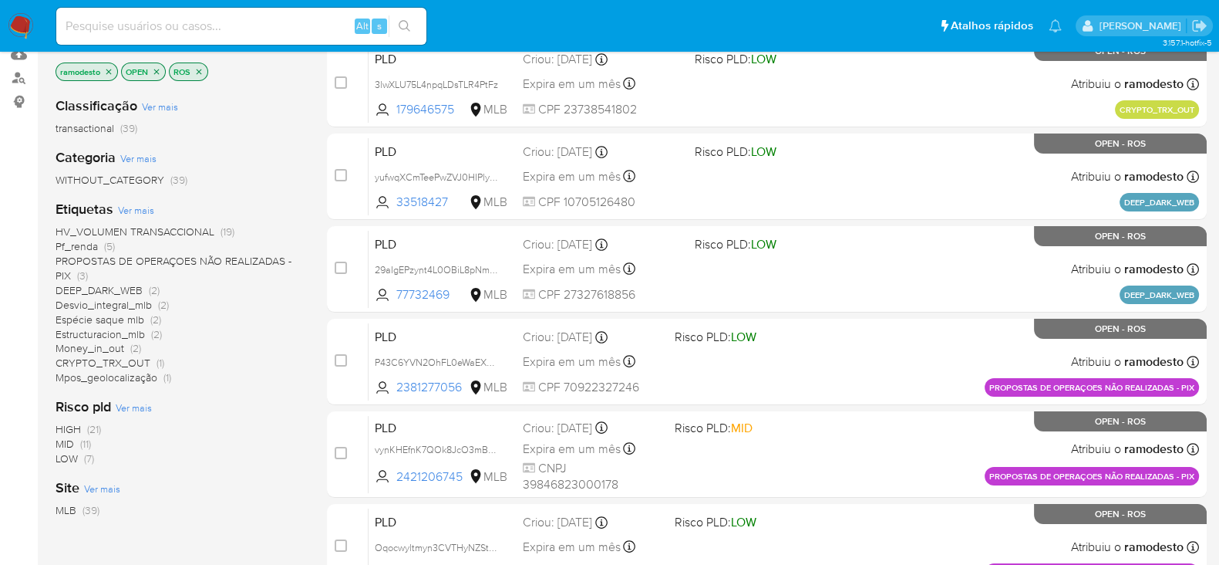
click at [84, 246] on span "Pf_renda" at bounding box center [77, 245] width 42 height 15
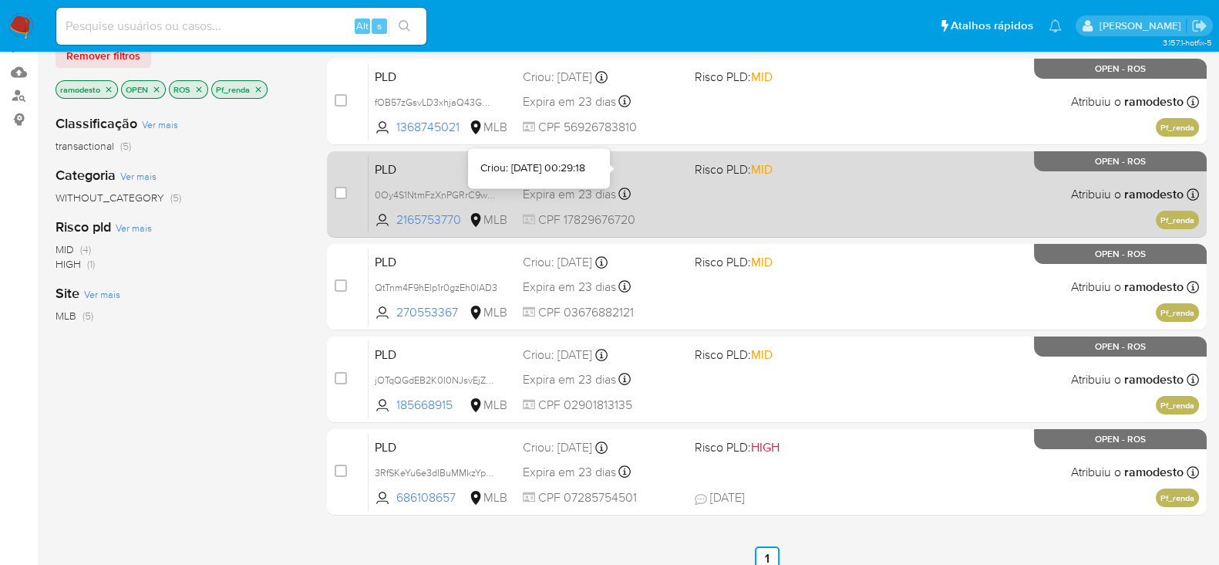
scroll to position [192, 0]
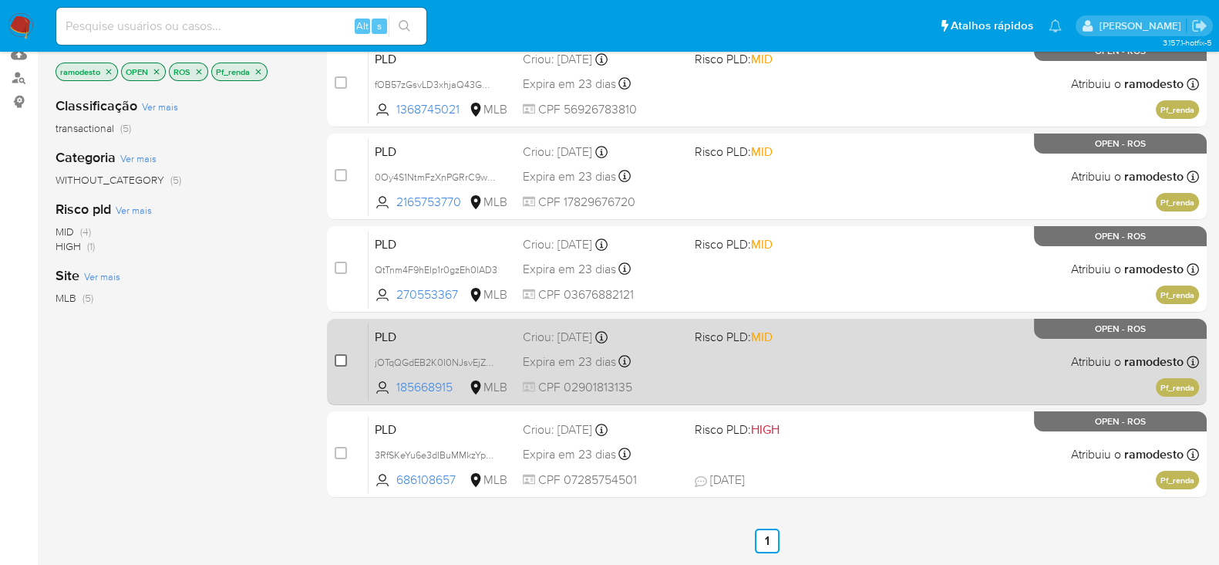
click at [338, 354] on input "checkbox" at bounding box center [341, 360] width 12 height 12
checkbox input "true"
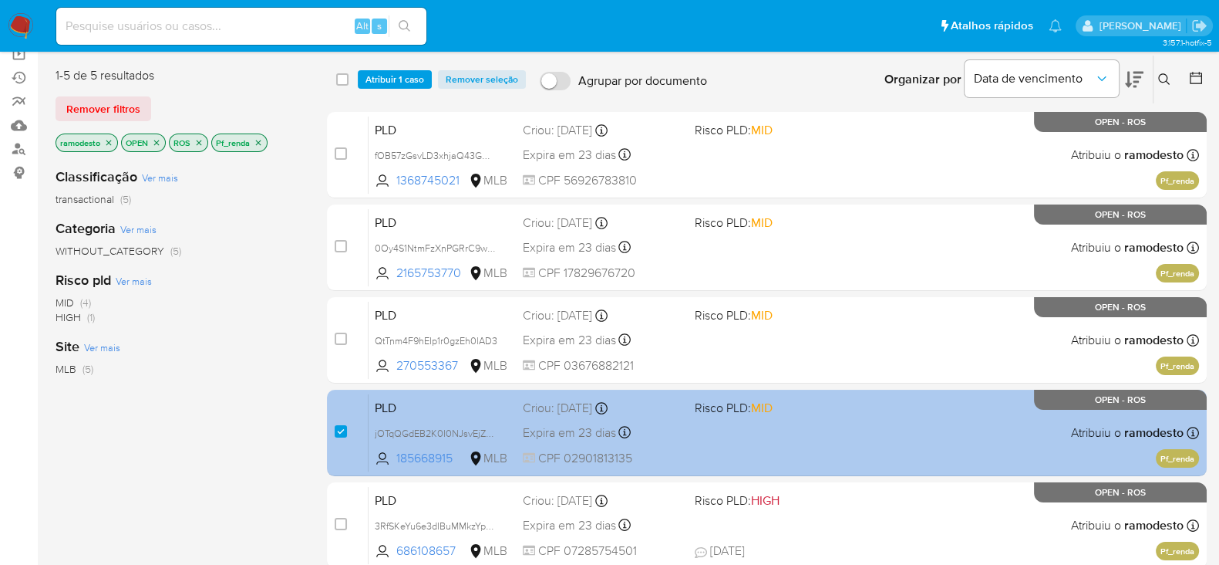
scroll to position [96, 0]
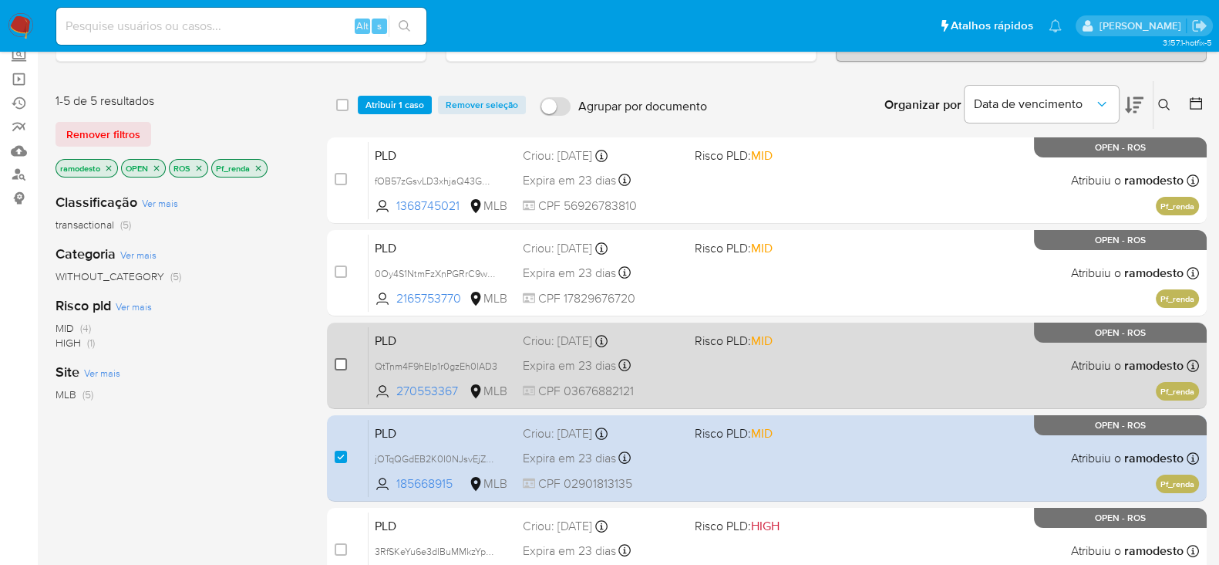
click at [343, 362] on input "checkbox" at bounding box center [341, 364] width 12 height 12
checkbox input "true"
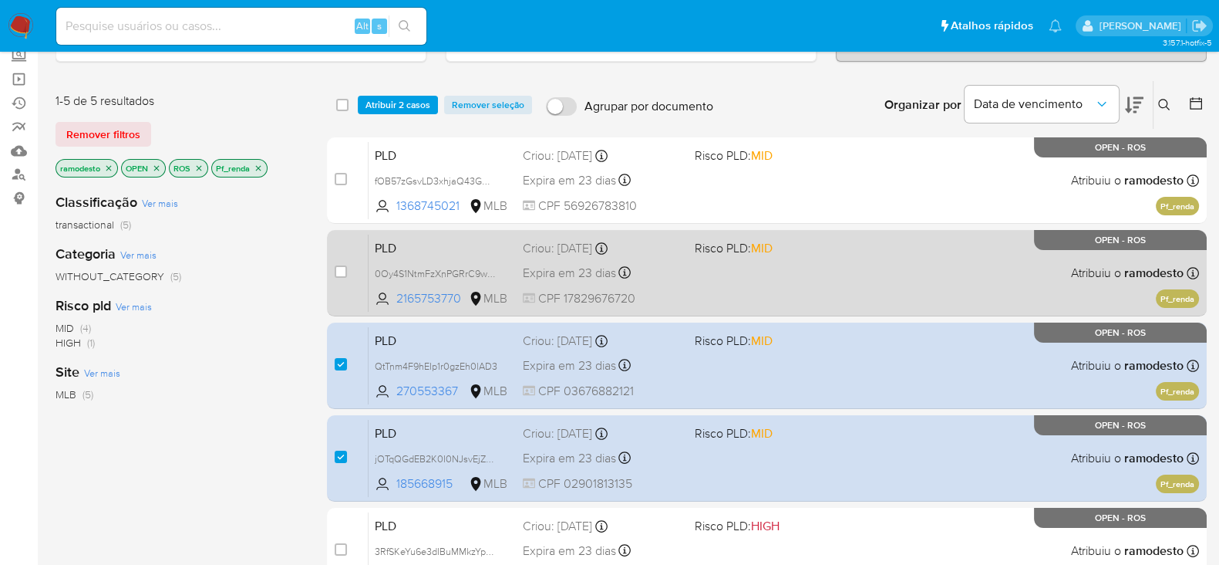
click at [347, 266] on div "case-item-checkbox Incapaz de atribuir o caso" at bounding box center [352, 273] width 34 height 78
click at [346, 273] on input "checkbox" at bounding box center [341, 271] width 12 height 12
checkbox input "true"
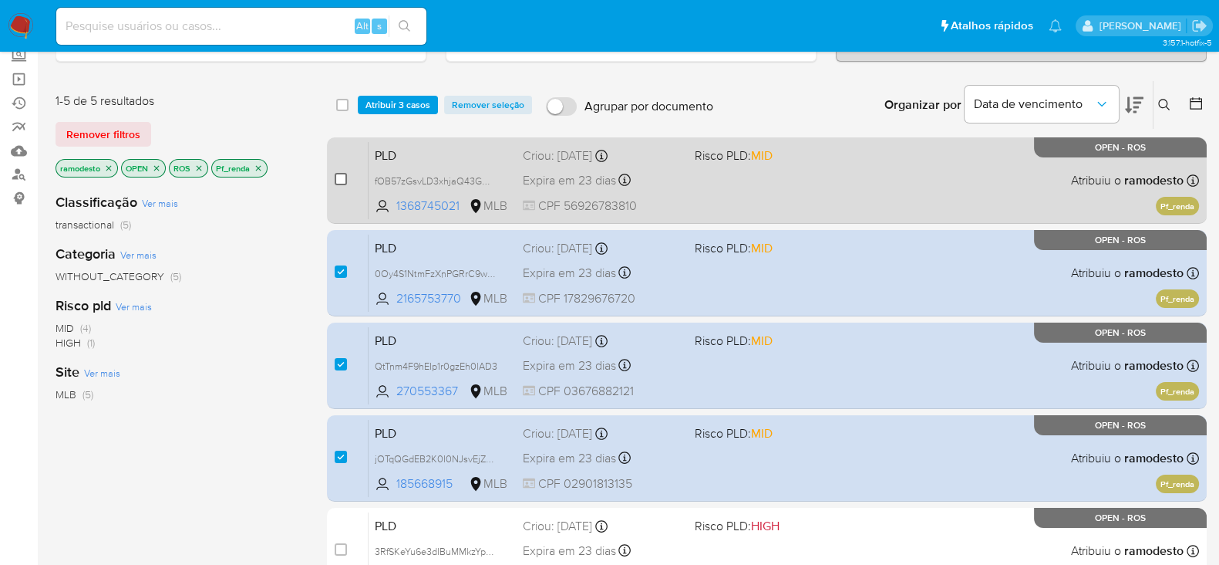
click at [337, 183] on input "checkbox" at bounding box center [341, 179] width 12 height 12
checkbox input "true"
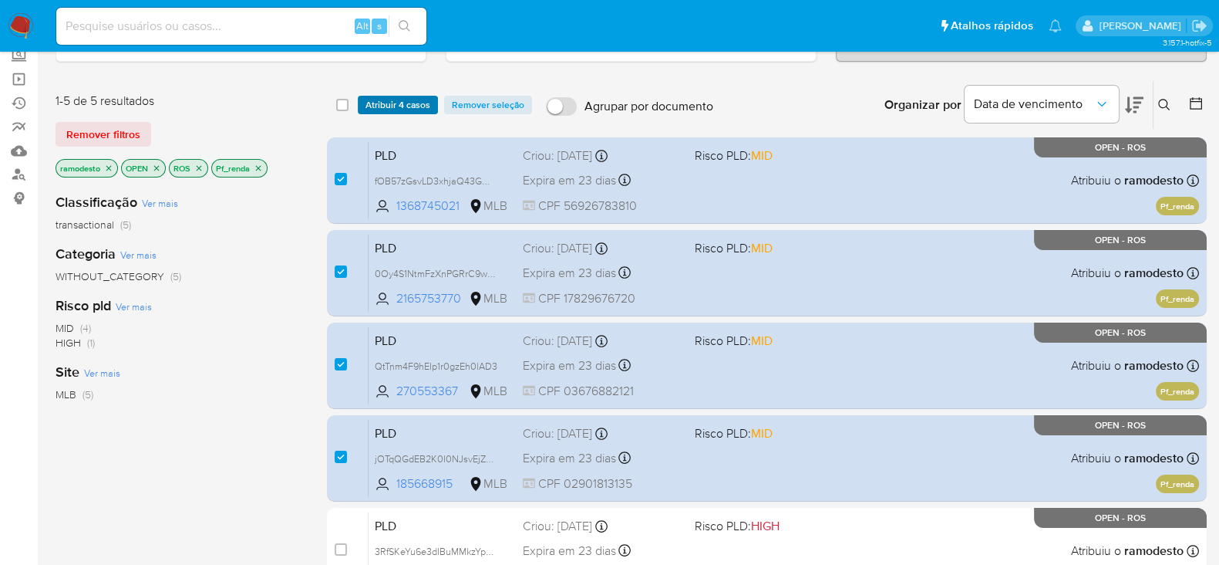
click at [410, 98] on span "Atribuir 4 casos" at bounding box center [398, 104] width 65 height 15
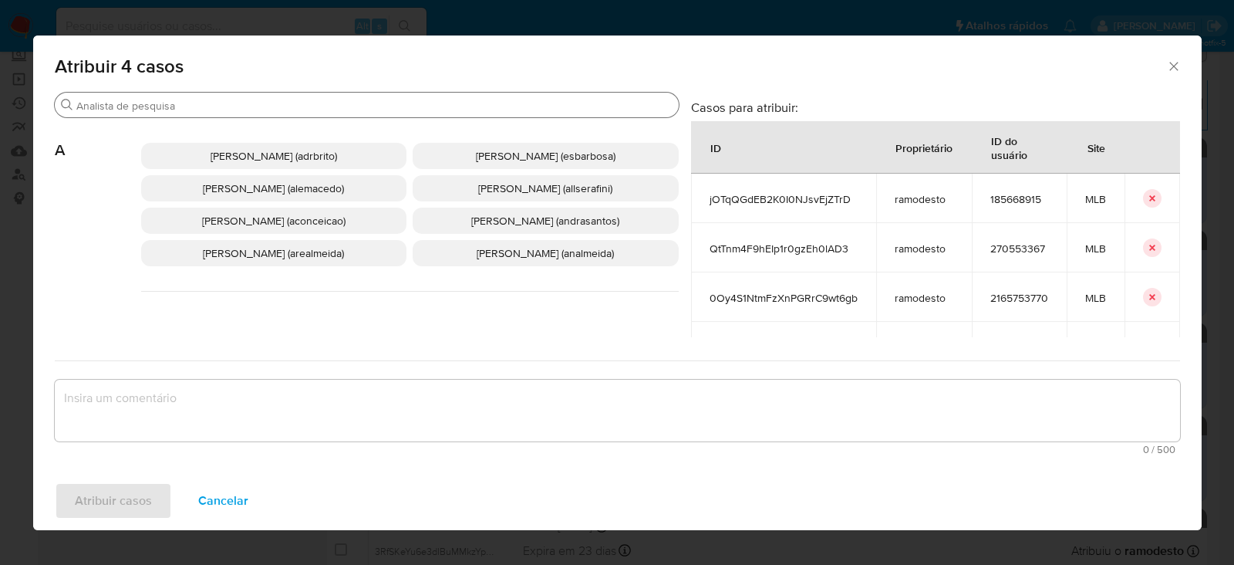
click at [208, 105] on input "Procurar" at bounding box center [374, 106] width 596 height 14
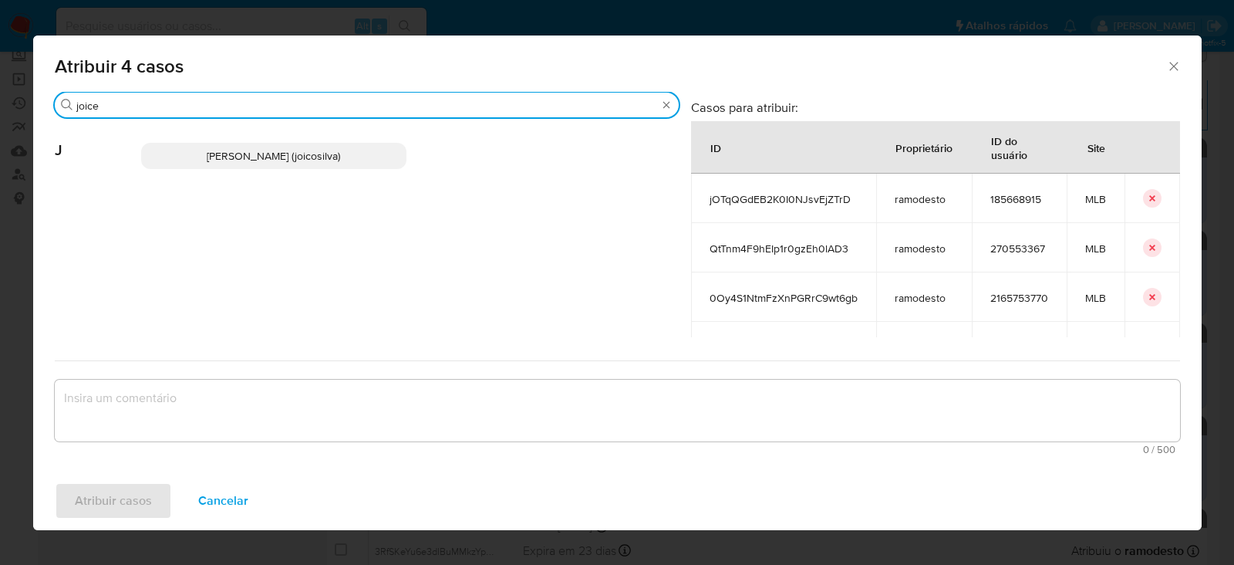
type input "joice"
click at [243, 156] on span "[PERSON_NAME] (joicosilva)" at bounding box center [273, 155] width 133 height 15
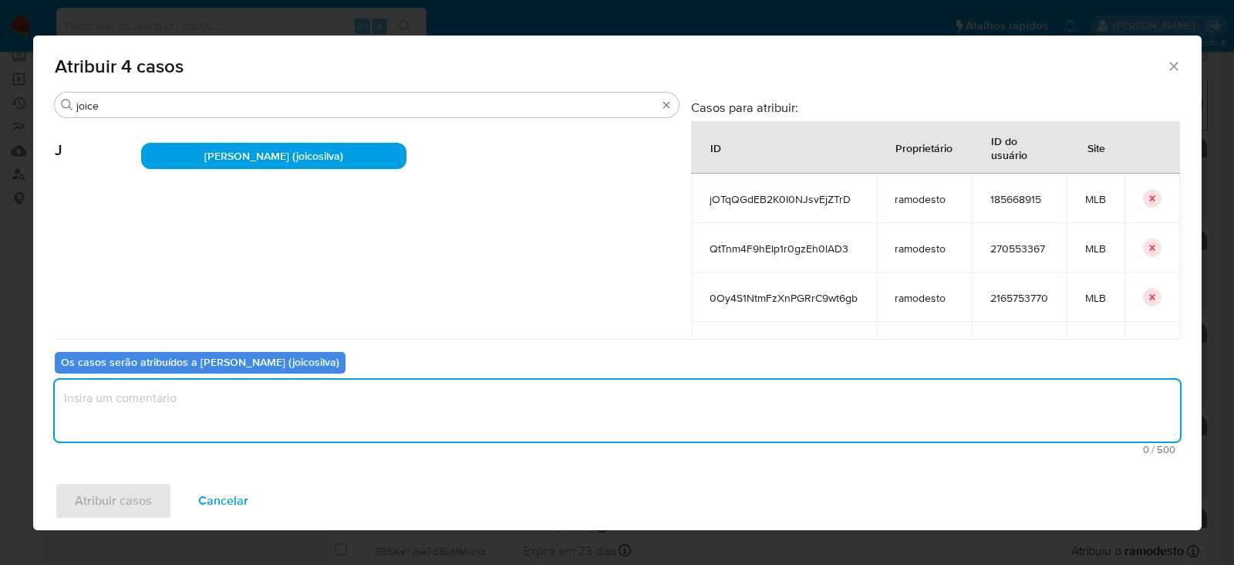
click at [171, 395] on textarea "assign-modal" at bounding box center [617, 410] width 1125 height 62
type textarea "OK!"
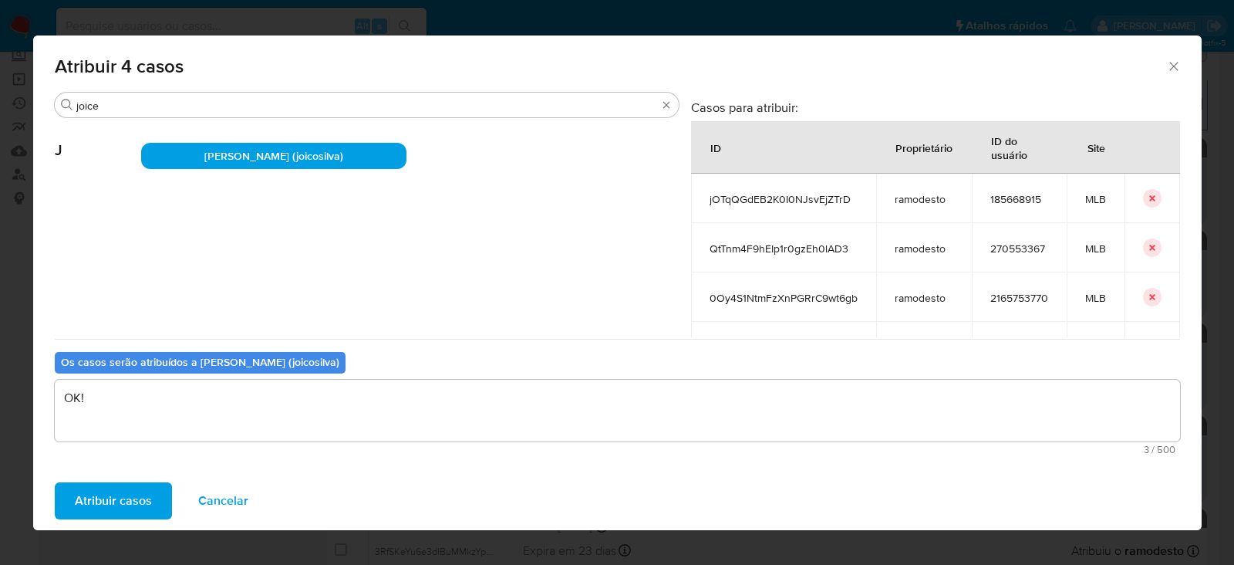
click at [108, 499] on span "Atribuir casos" at bounding box center [113, 501] width 77 height 34
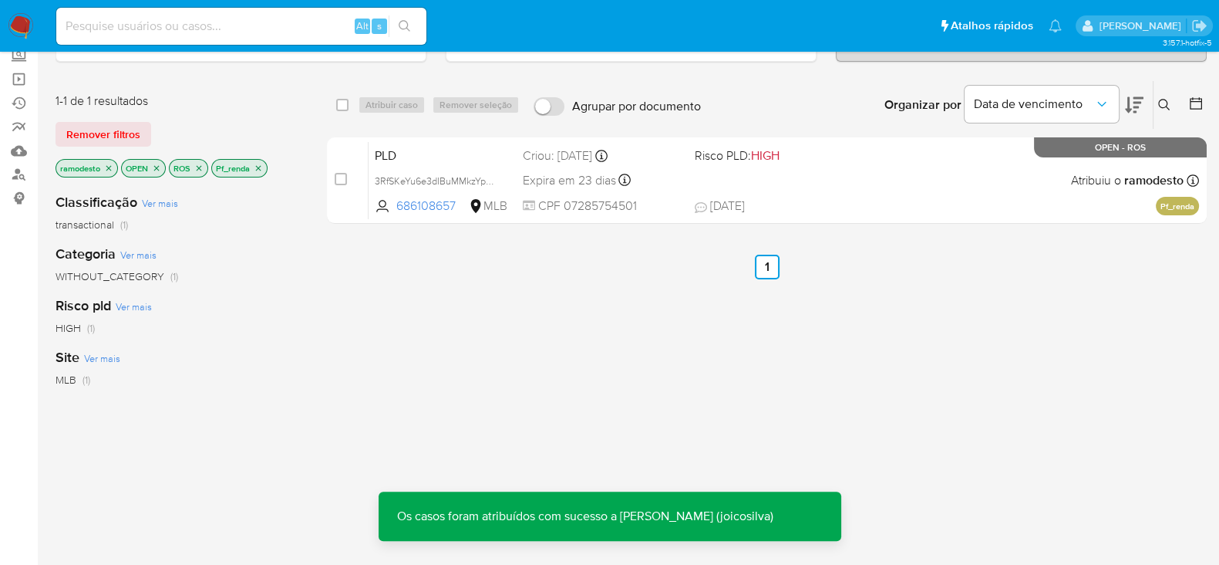
click at [258, 164] on icon "close-filter" at bounding box center [258, 168] width 9 height 9
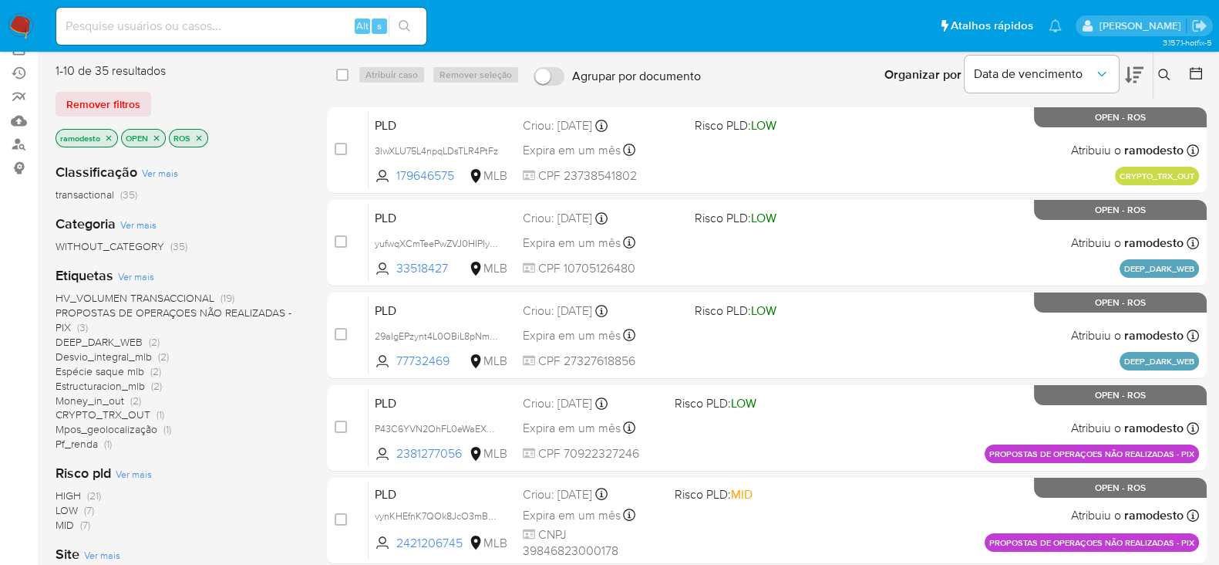
scroll to position [96, 0]
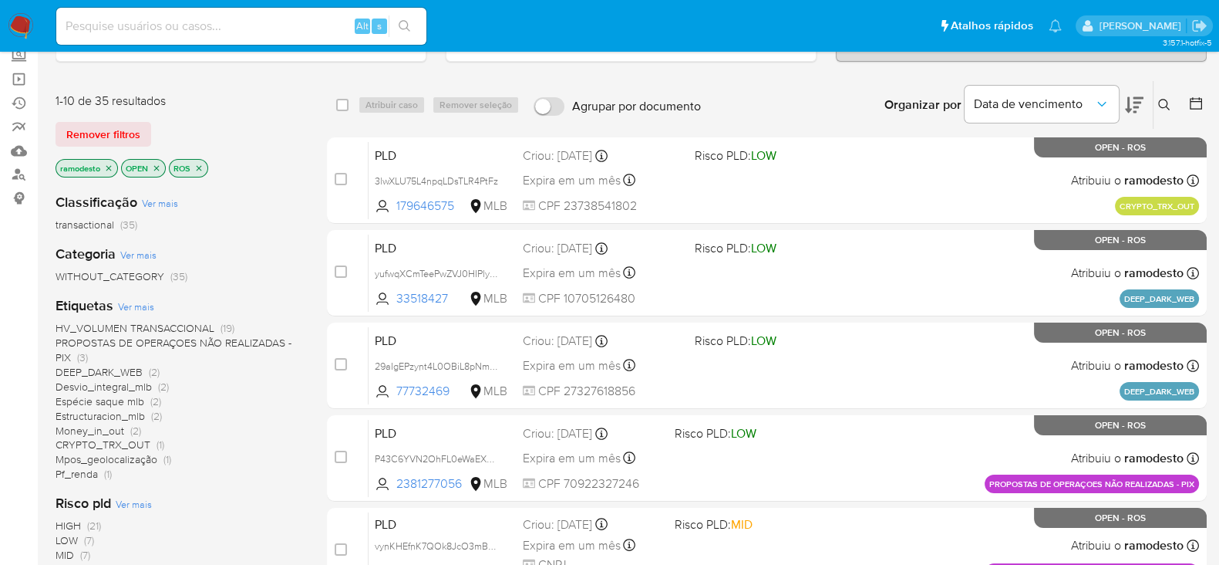
click at [112, 170] on icon "close-filter" at bounding box center [108, 168] width 9 height 9
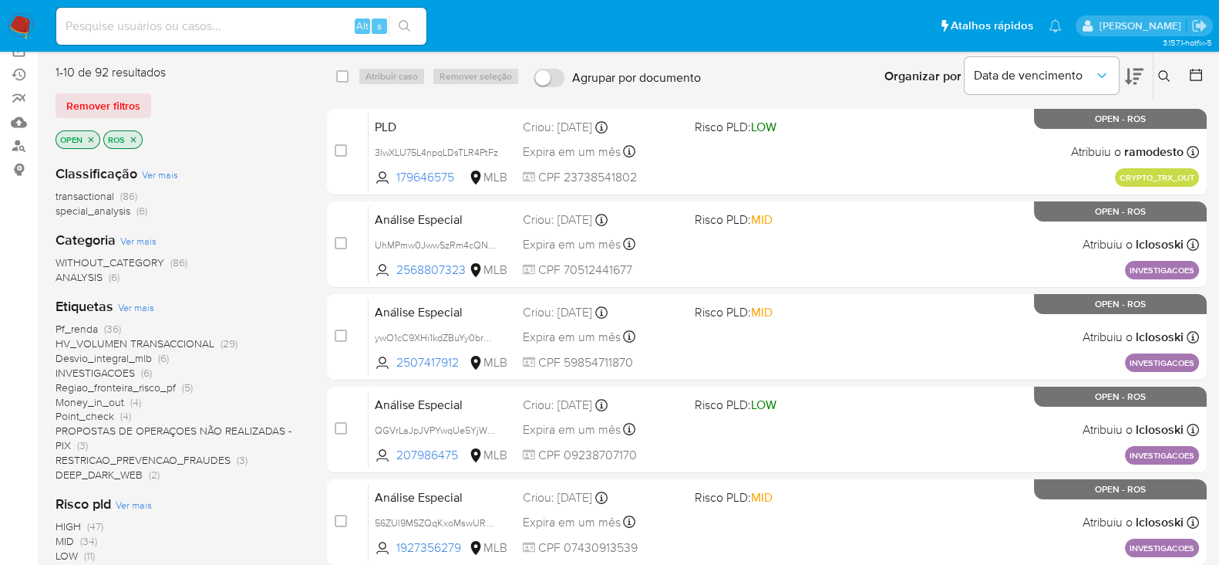
scroll to position [289, 0]
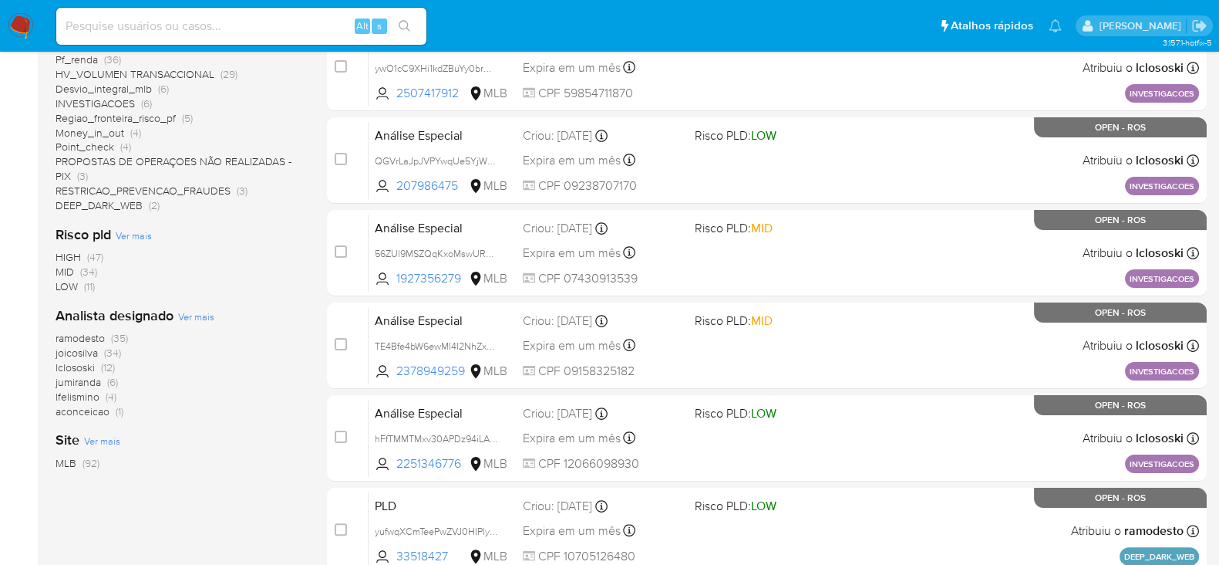
scroll to position [482, 0]
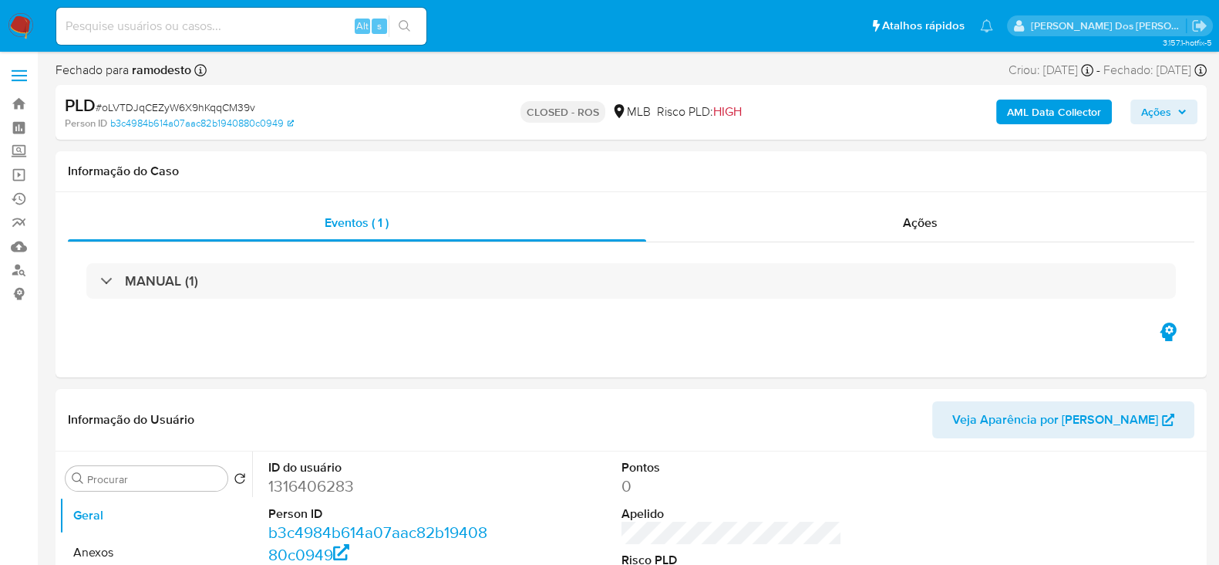
select select "10"
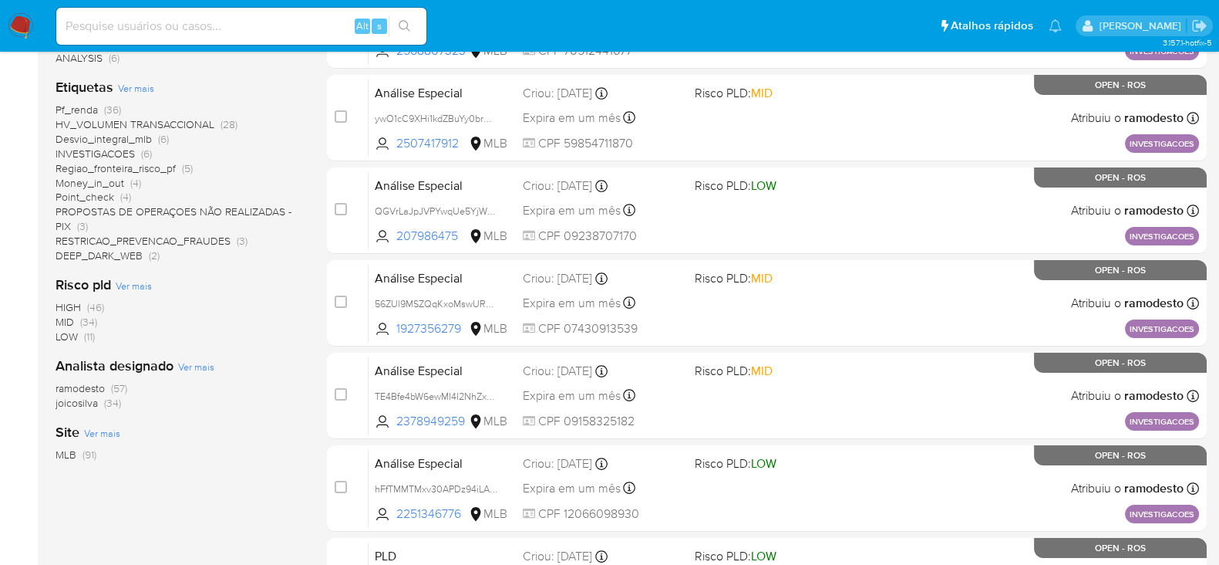
scroll to position [385, 0]
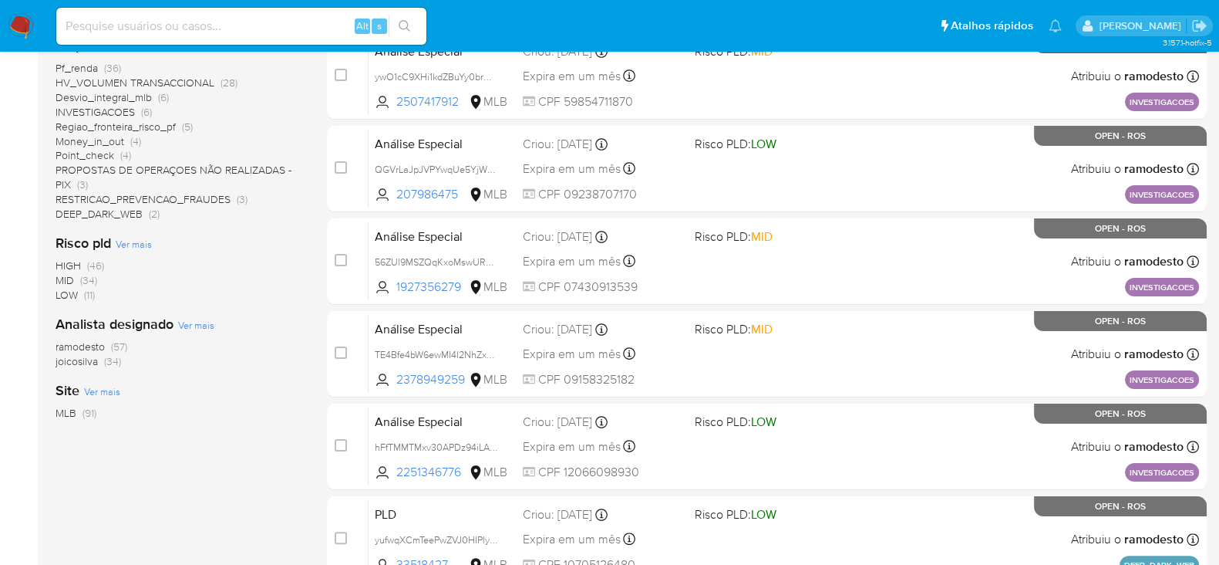
click at [85, 341] on span "ramodesto" at bounding box center [80, 346] width 49 height 15
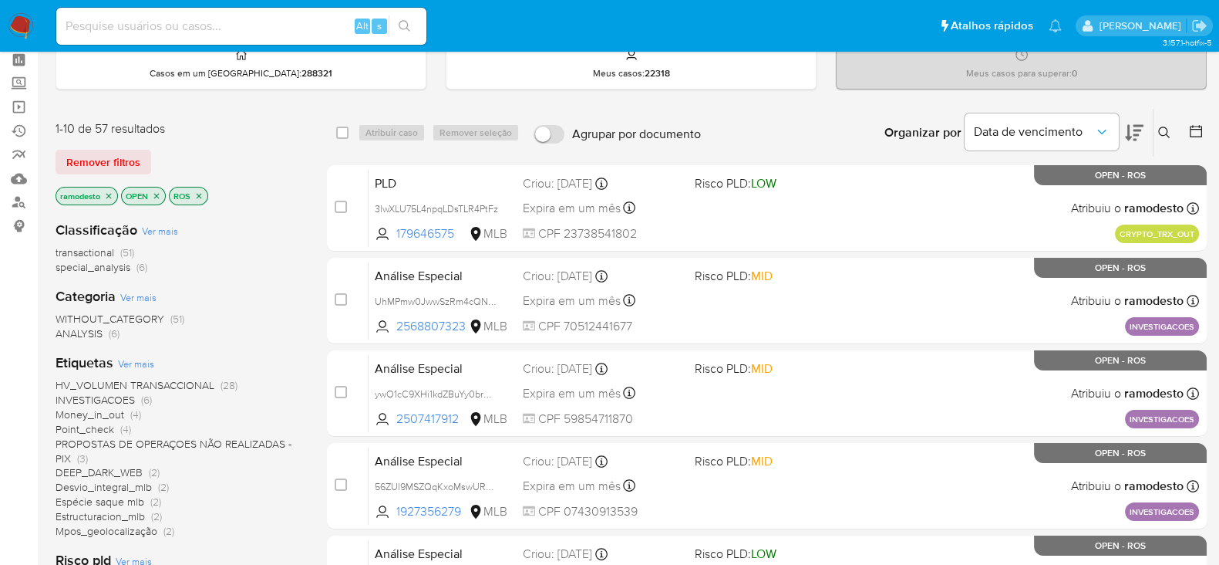
scroll to position [96, 0]
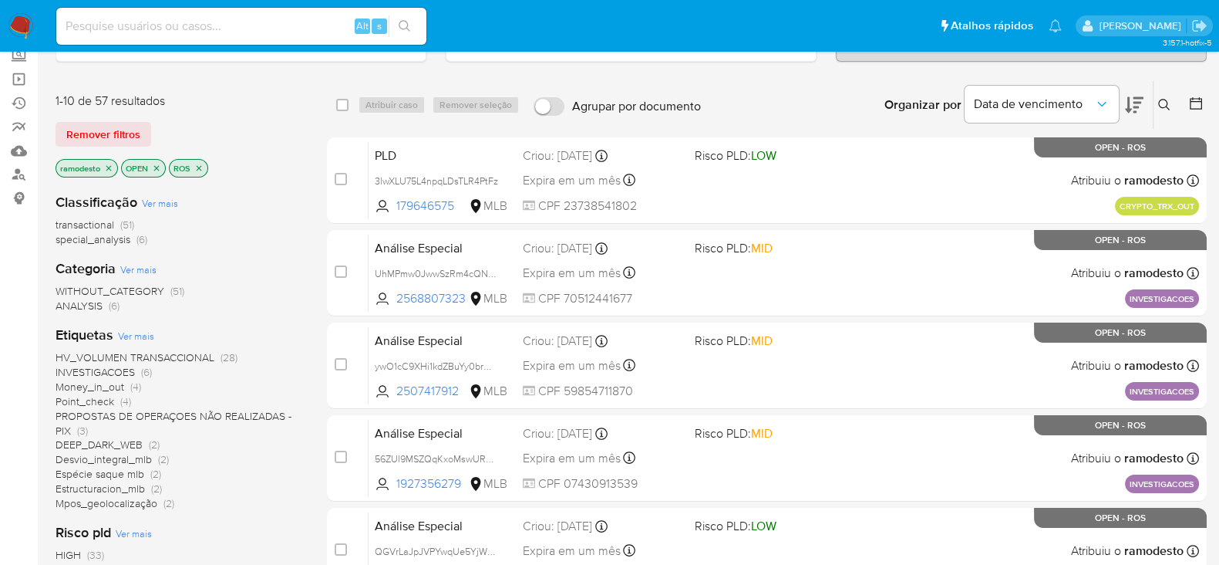
click at [110, 164] on icon "close-filter" at bounding box center [108, 168] width 9 height 9
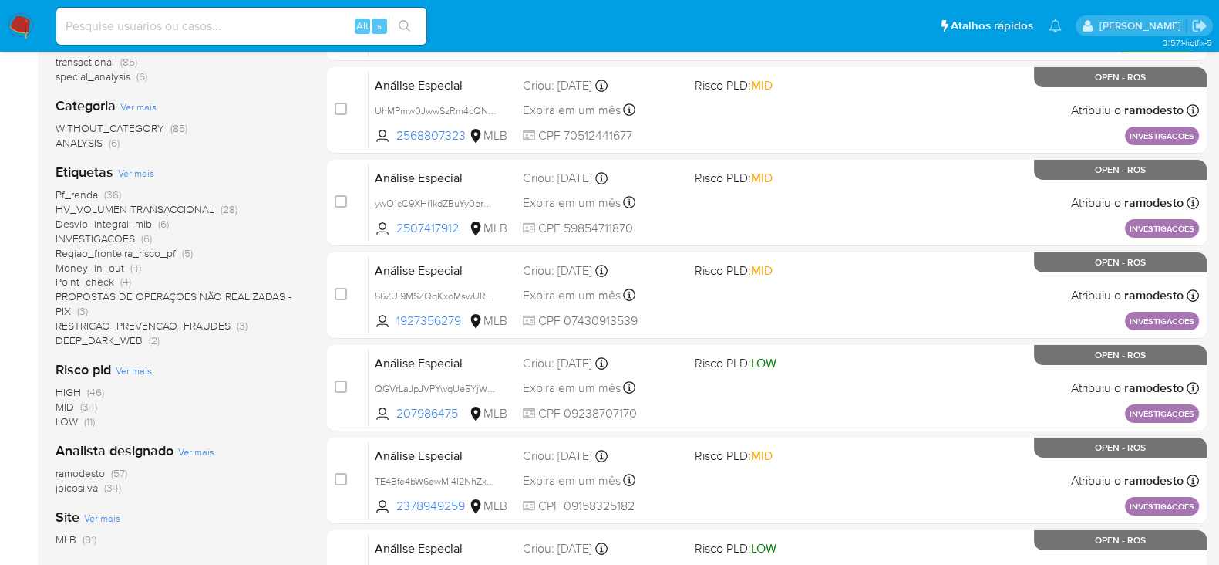
scroll to position [289, 0]
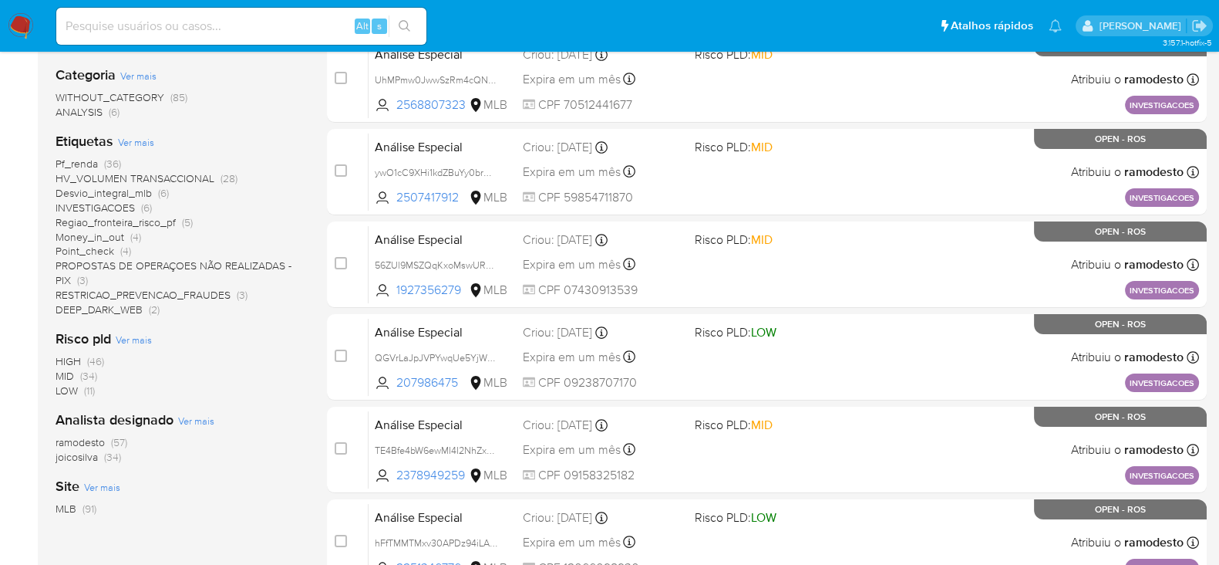
click at [81, 443] on span "ramodesto" at bounding box center [80, 441] width 49 height 15
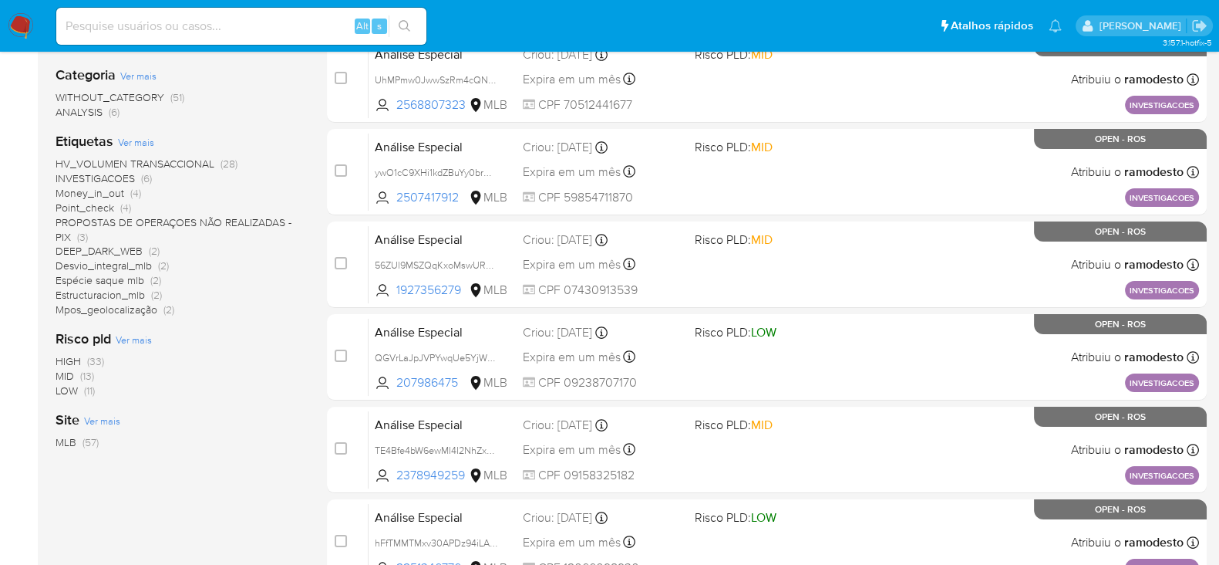
click at [110, 194] on span "Money_in_out" at bounding box center [90, 192] width 69 height 15
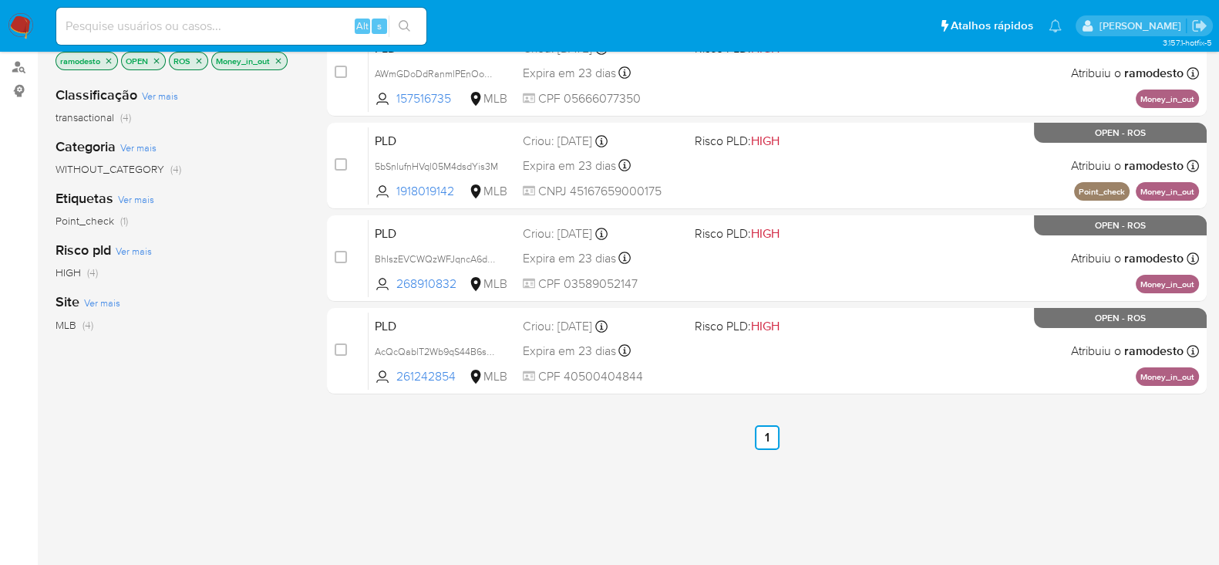
scroll to position [96, 0]
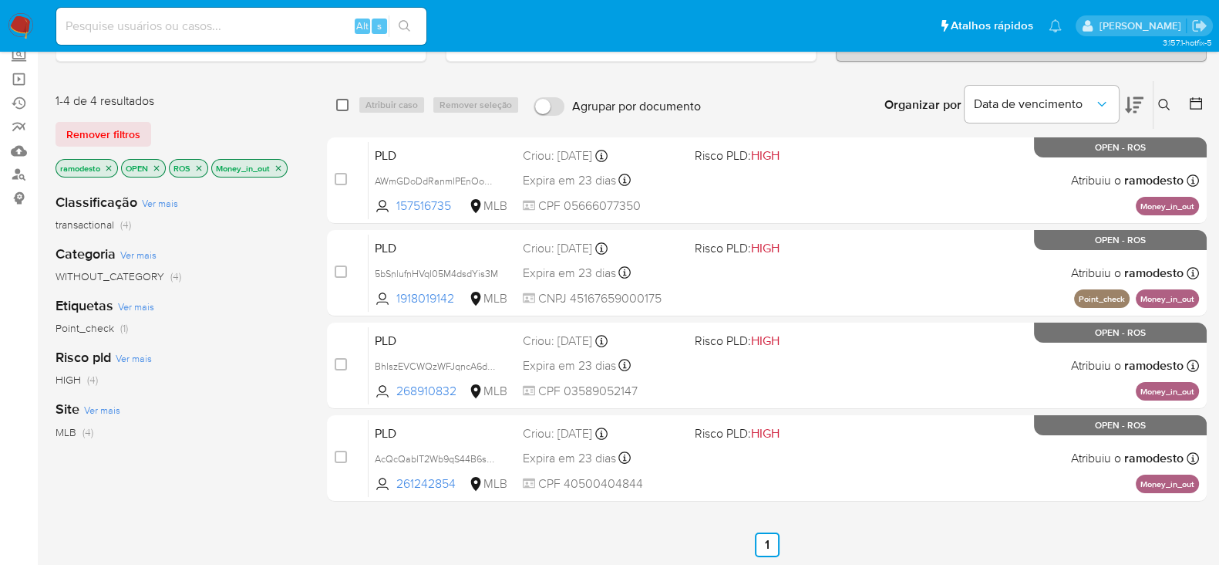
click at [339, 107] on input "checkbox" at bounding box center [342, 105] width 12 height 12
checkbox input "true"
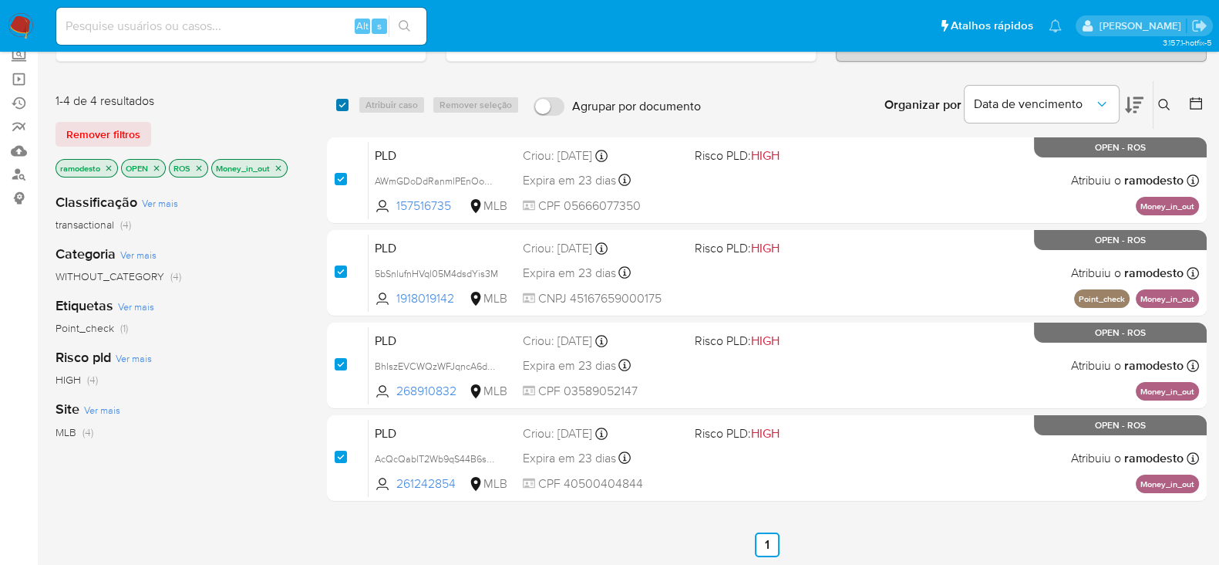
checkbox input "true"
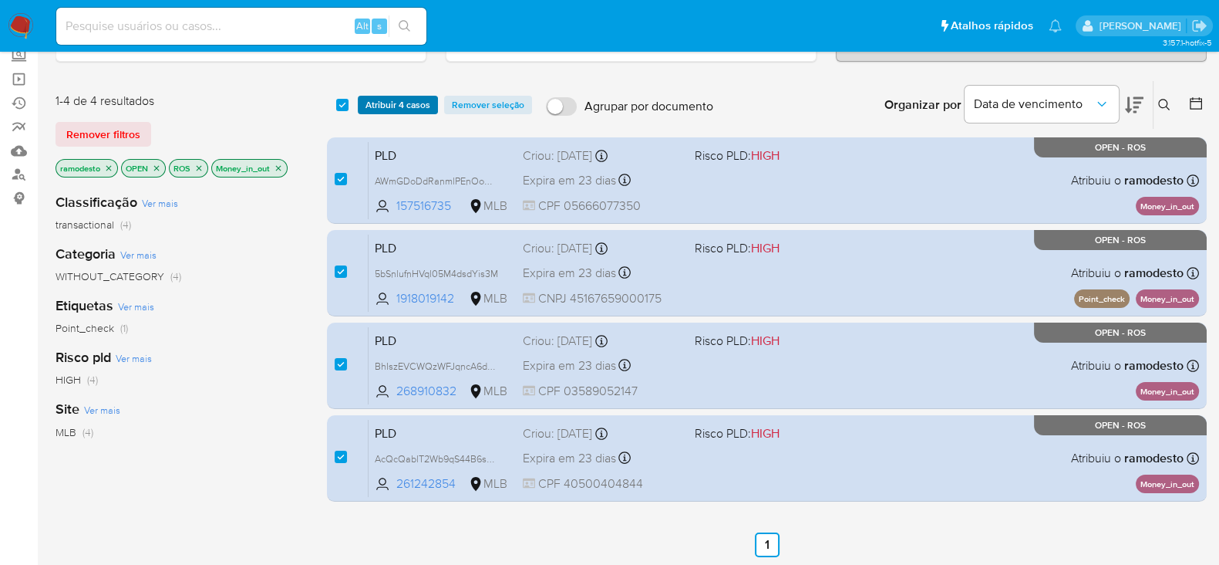
click at [399, 103] on span "Atribuir 4 casos" at bounding box center [398, 104] width 65 height 15
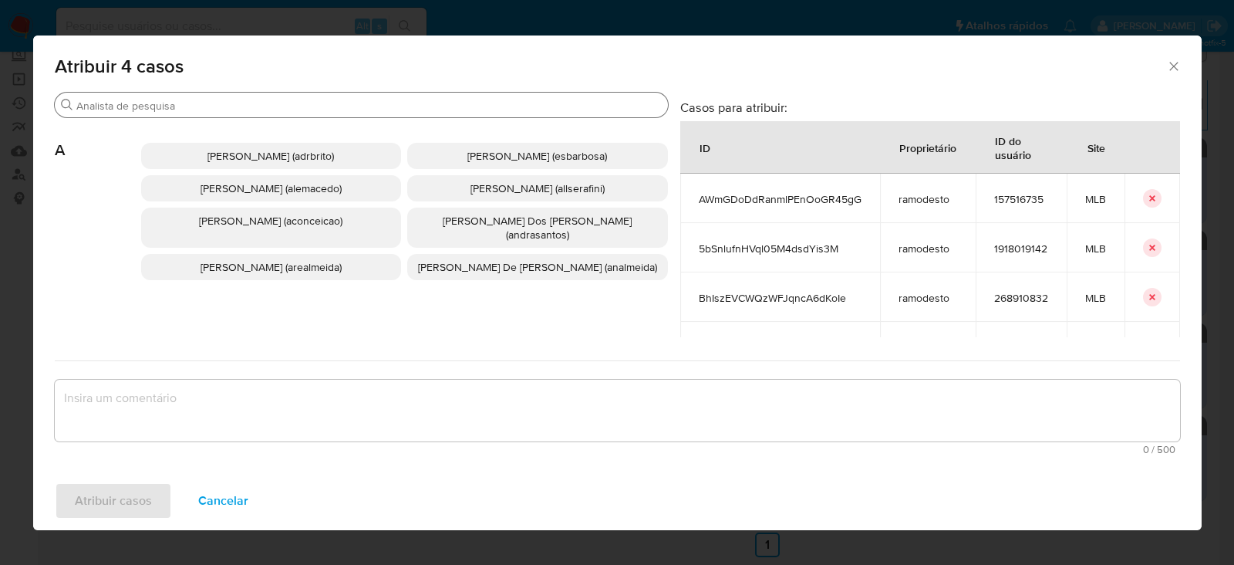
click at [180, 94] on div "Procurar" at bounding box center [361, 105] width 613 height 25
click at [178, 103] on input "Procurar" at bounding box center [368, 106] width 585 height 14
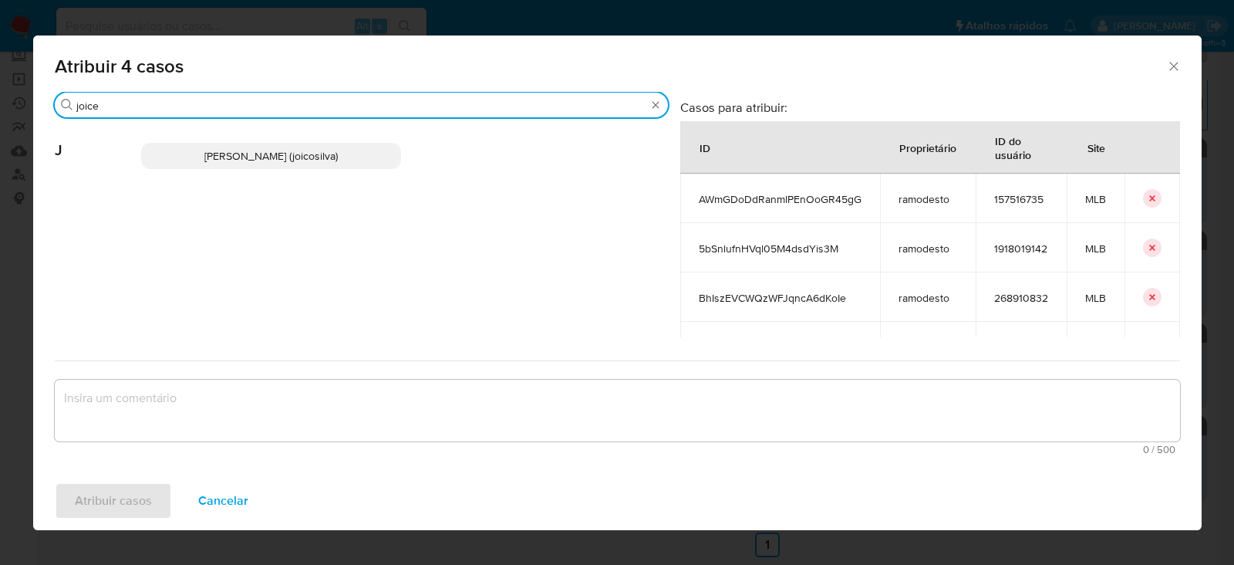
type input "joice"
click at [217, 148] on span "[PERSON_NAME] (joicosilva)" at bounding box center [270, 155] width 133 height 15
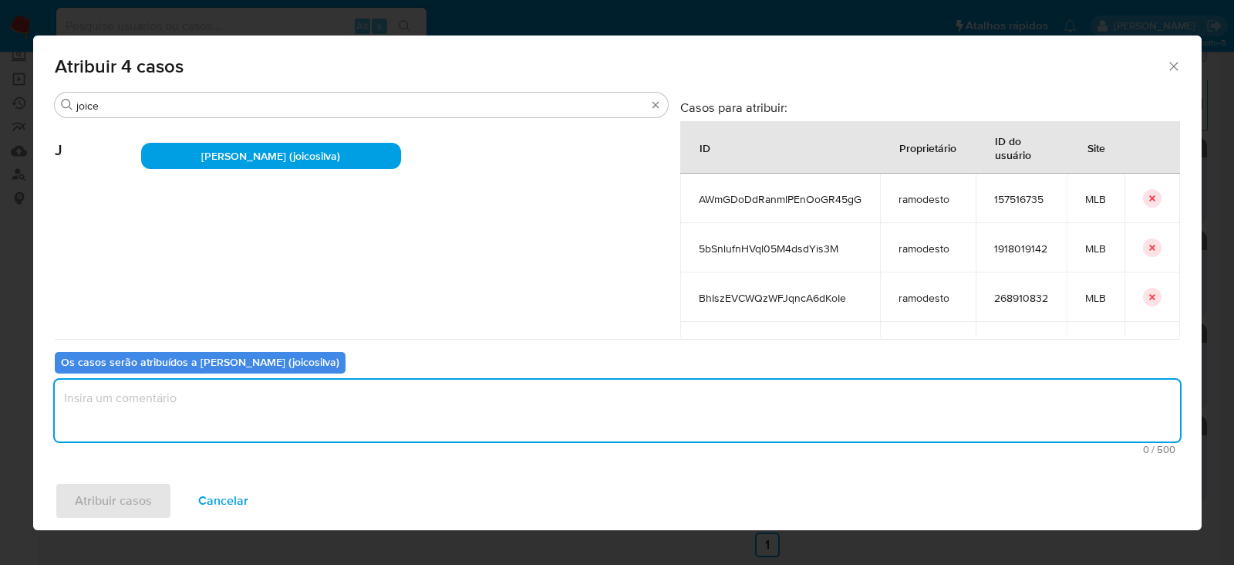
click at [176, 392] on textarea "assign-modal" at bounding box center [617, 410] width 1125 height 62
type textarea "OK!"
click at [114, 495] on span "Atribuir casos" at bounding box center [113, 501] width 77 height 34
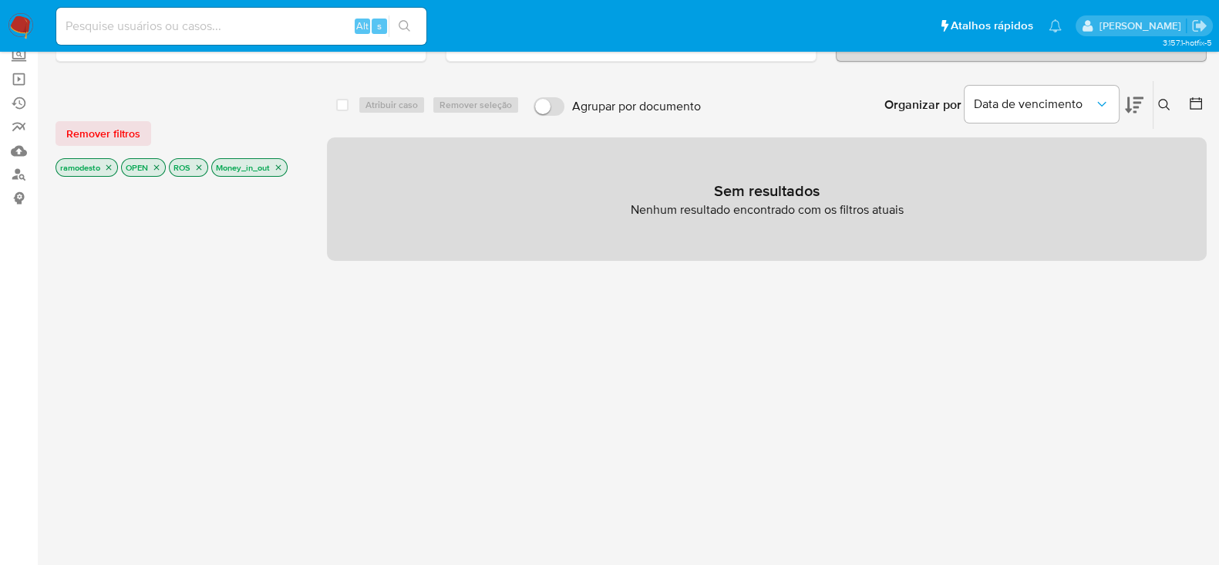
click at [281, 165] on icon "close-filter" at bounding box center [278, 167] width 5 height 5
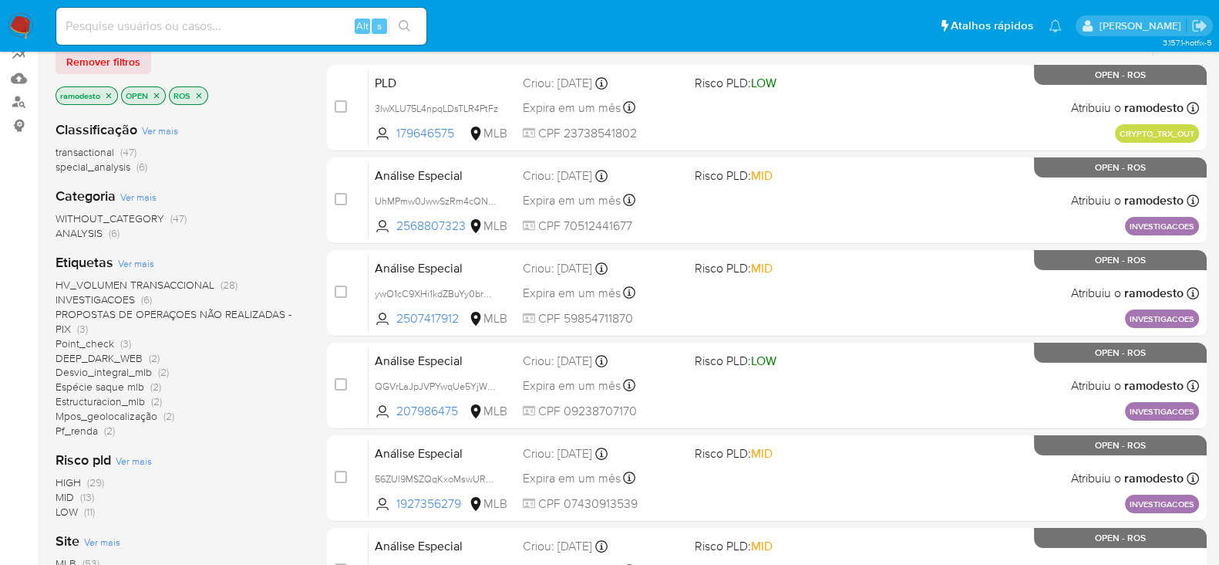
scroll to position [192, 0]
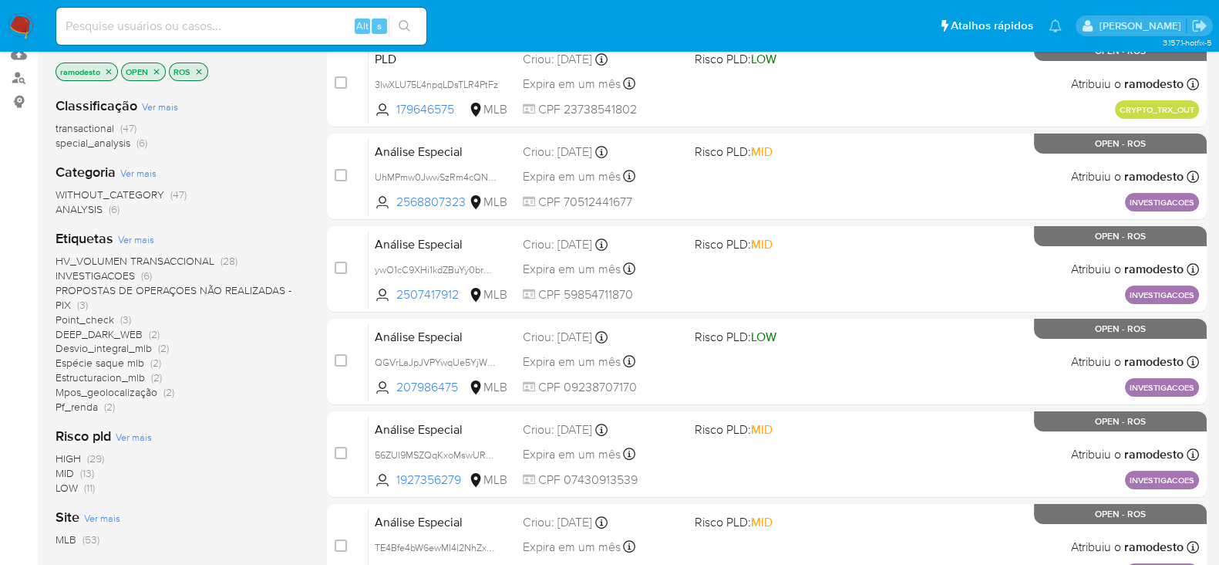
click at [93, 309] on span "PROPOSTAS DE OPERAÇOES NÃO REALIZADAS - PIX (3)" at bounding box center [179, 297] width 247 height 29
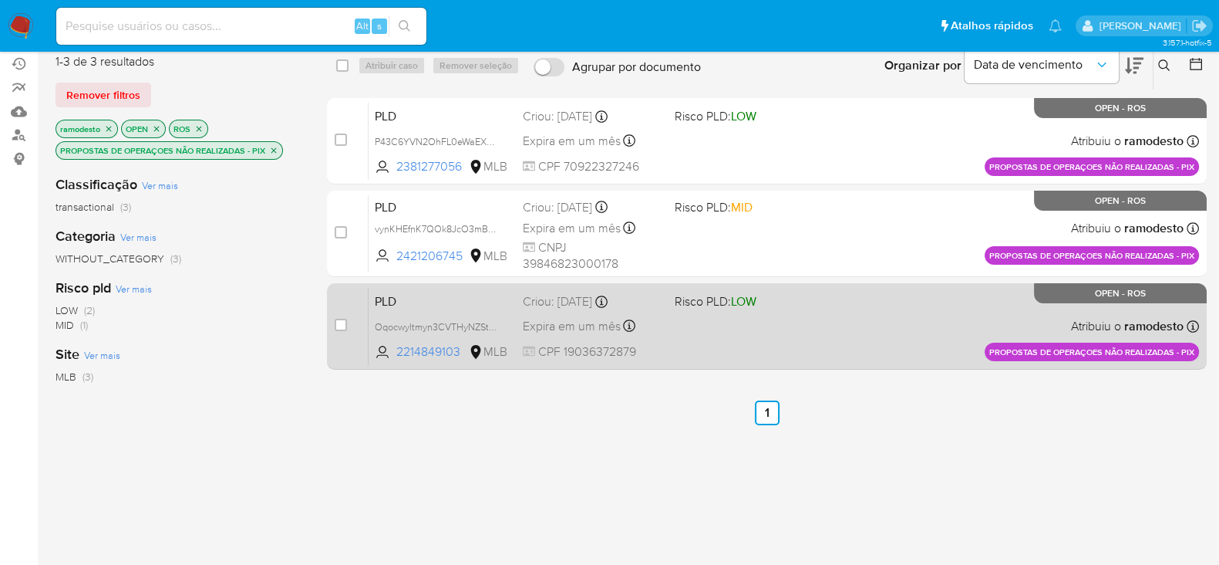
scroll to position [96, 0]
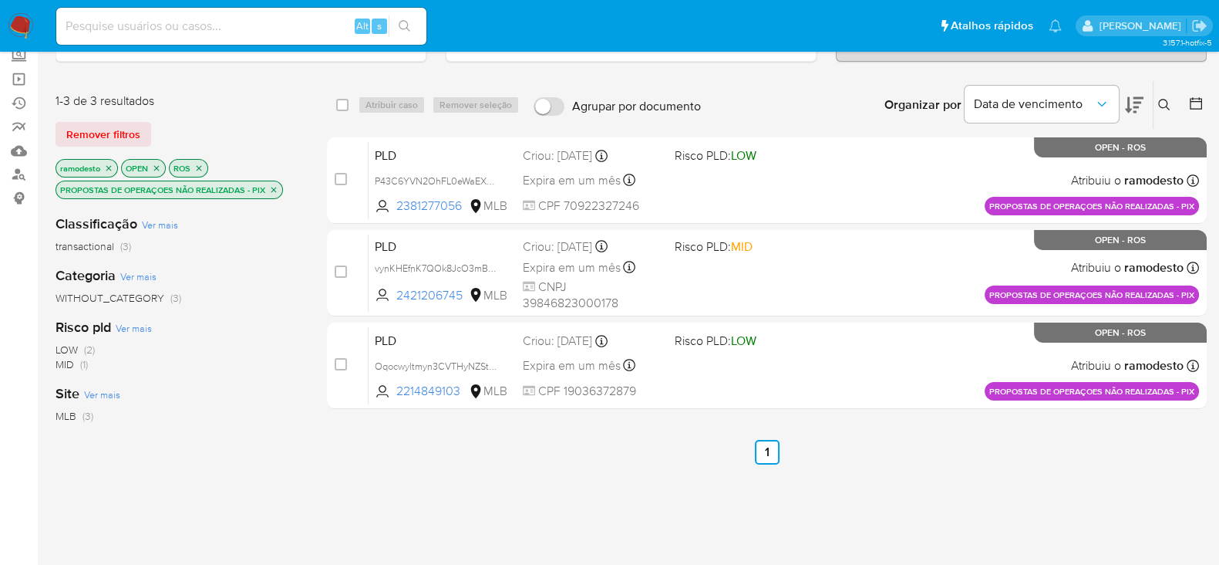
click at [269, 185] on icon "close-filter" at bounding box center [273, 189] width 9 height 9
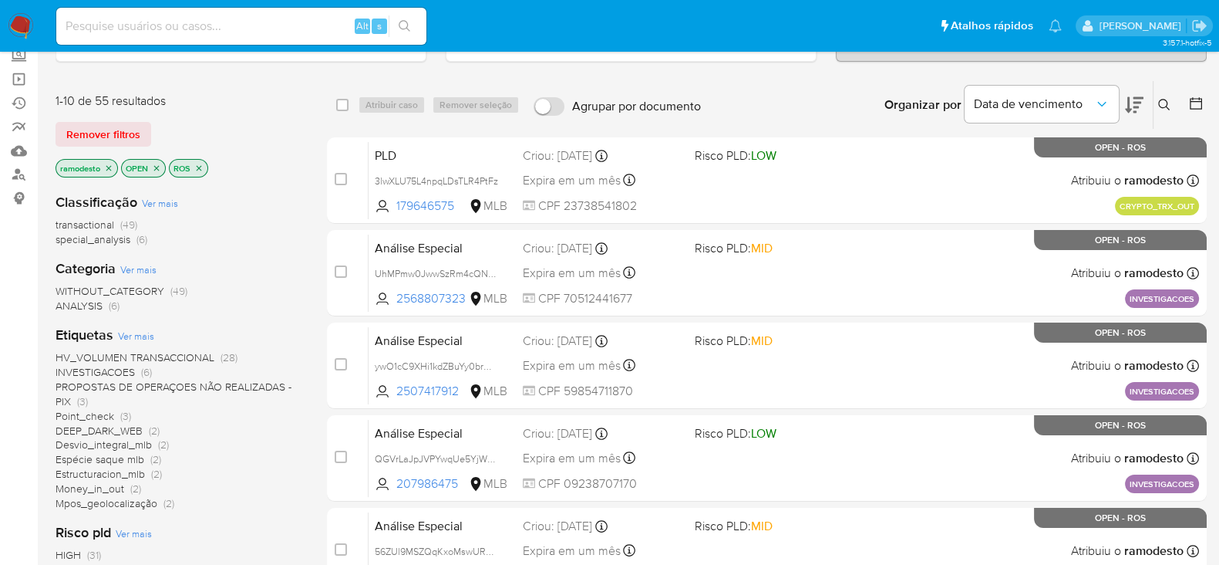
click at [76, 410] on span "Point_check" at bounding box center [85, 415] width 59 height 15
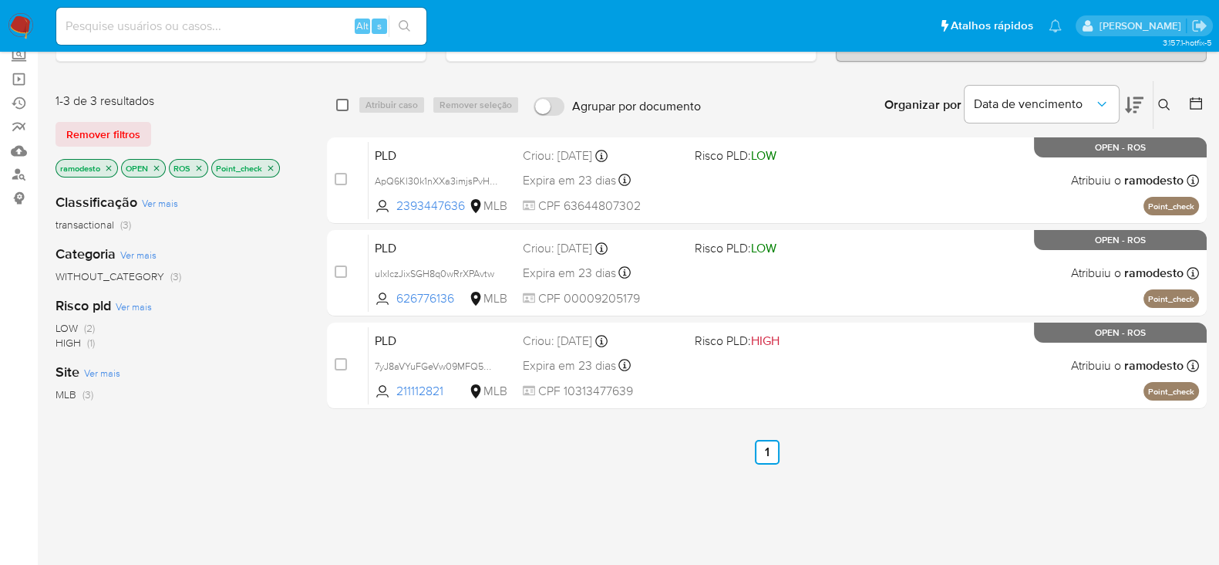
click at [341, 107] on input "checkbox" at bounding box center [342, 105] width 12 height 12
checkbox input "true"
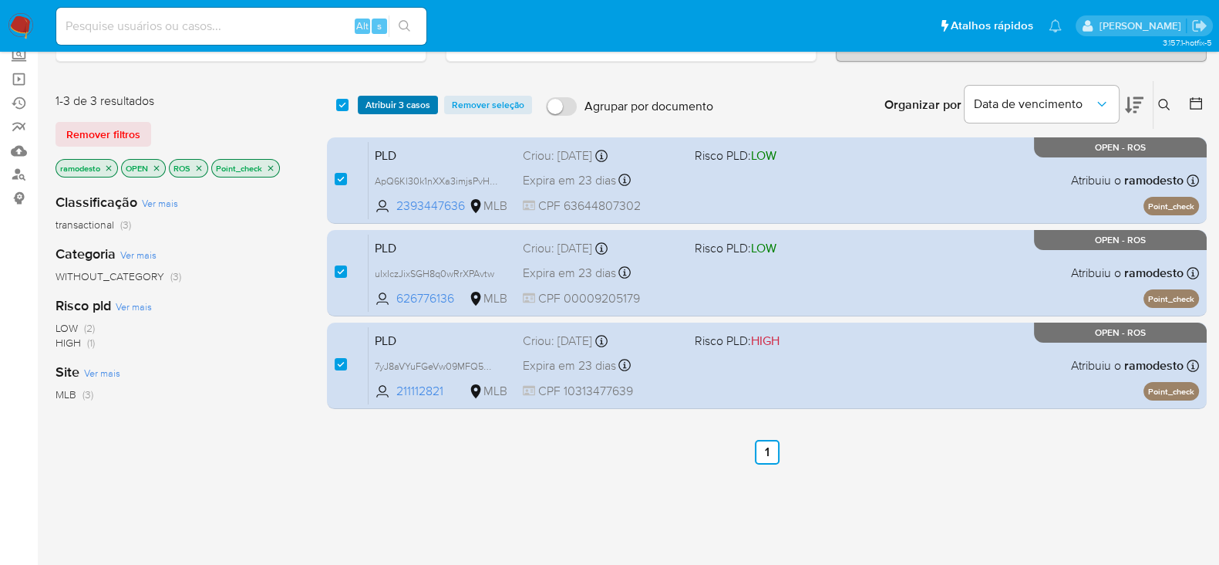
click at [405, 103] on span "Atribuir 3 casos" at bounding box center [398, 104] width 65 height 15
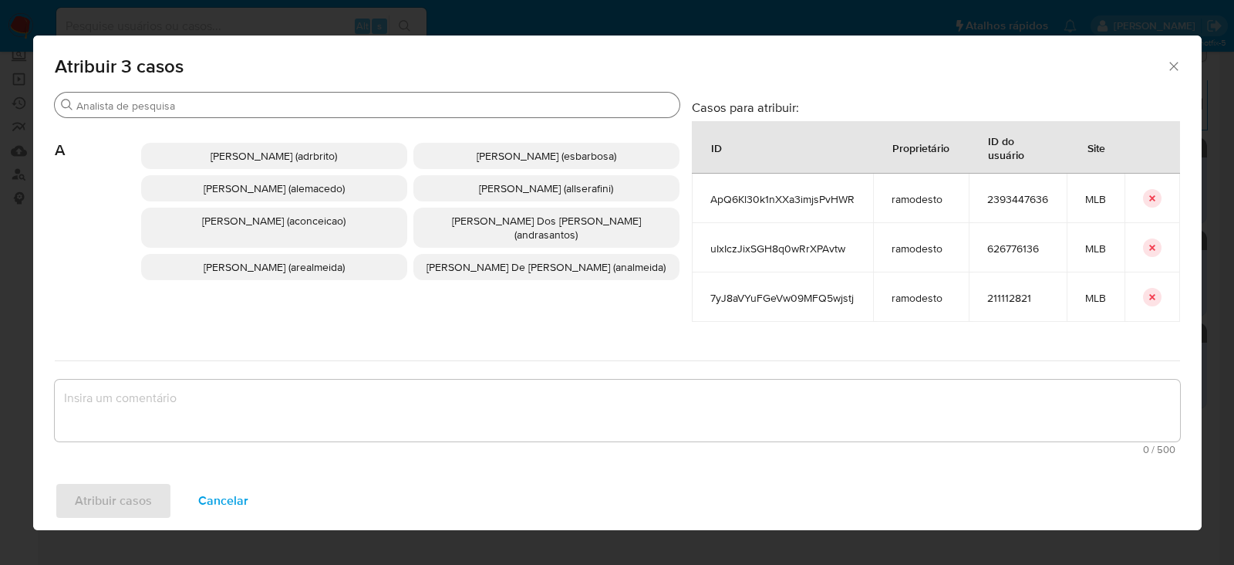
click at [179, 108] on input "Procurar" at bounding box center [374, 106] width 597 height 14
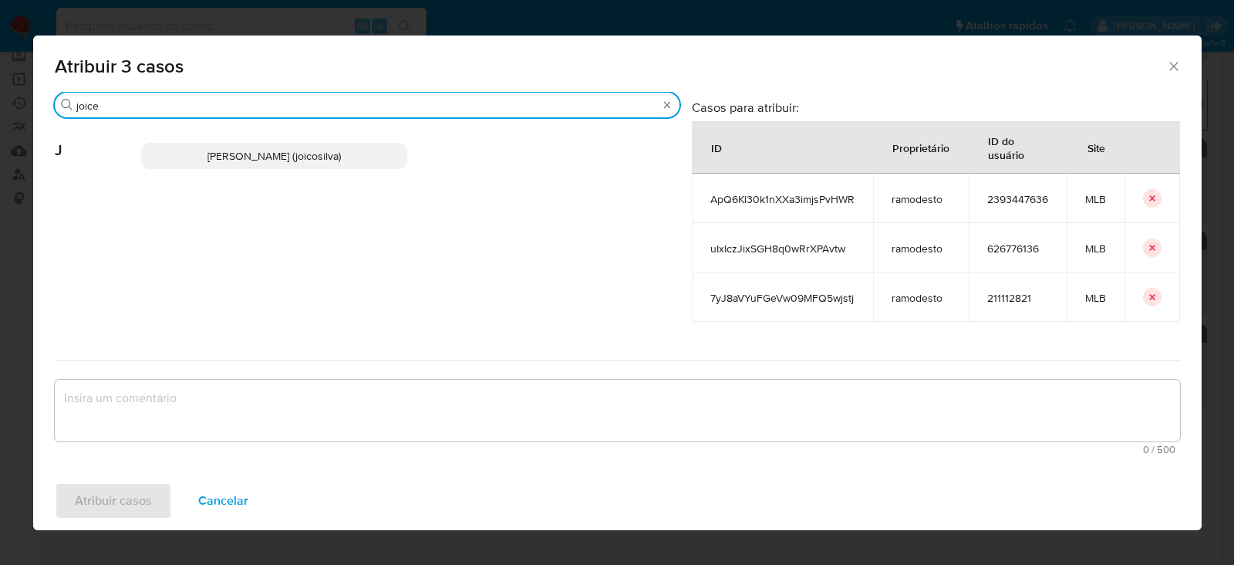
type input "joice"
drag, startPoint x: 263, startPoint y: 149, endPoint x: 255, endPoint y: 154, distance: 10.1
click at [262, 150] on span "[PERSON_NAME] (joicosilva)" at bounding box center [273, 155] width 133 height 15
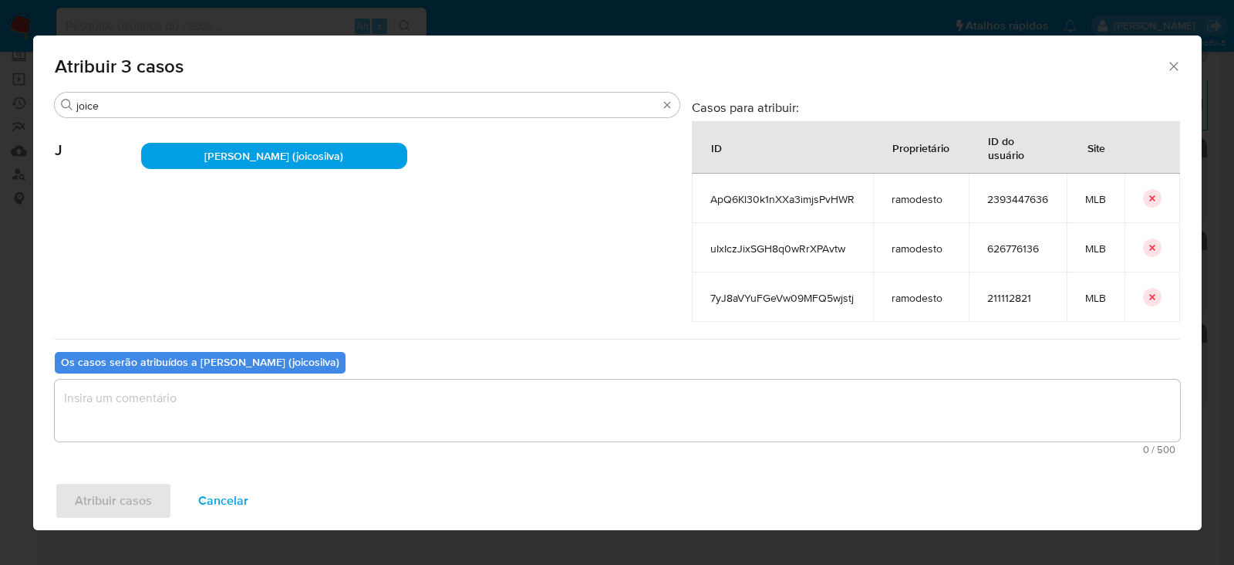
click at [139, 405] on textarea "assign-modal" at bounding box center [617, 410] width 1125 height 62
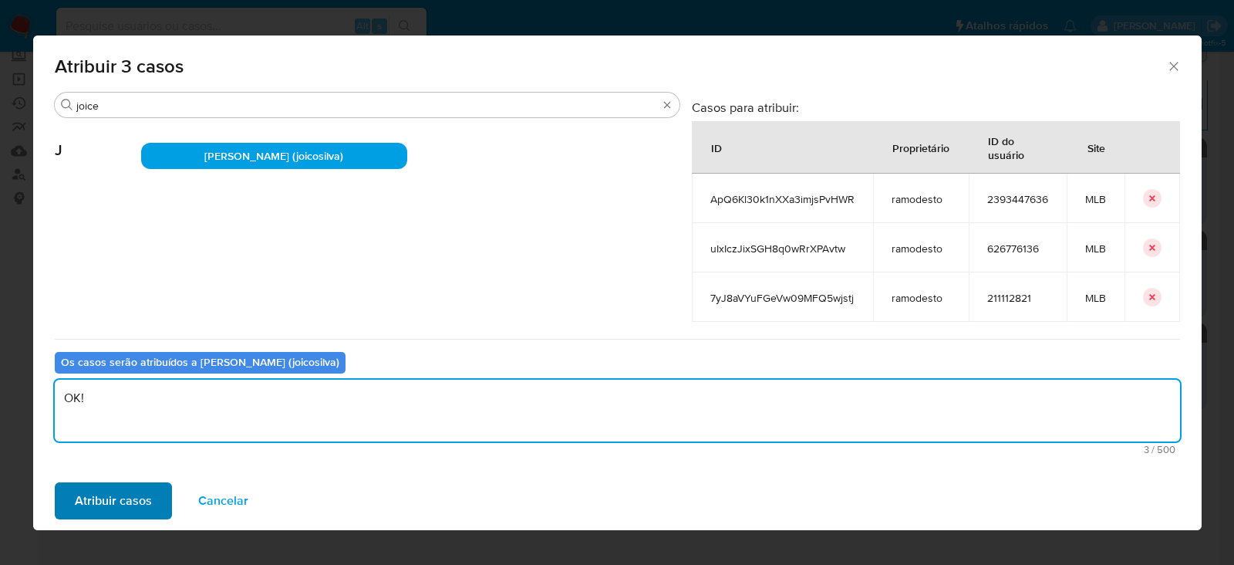
type textarea "OK!"
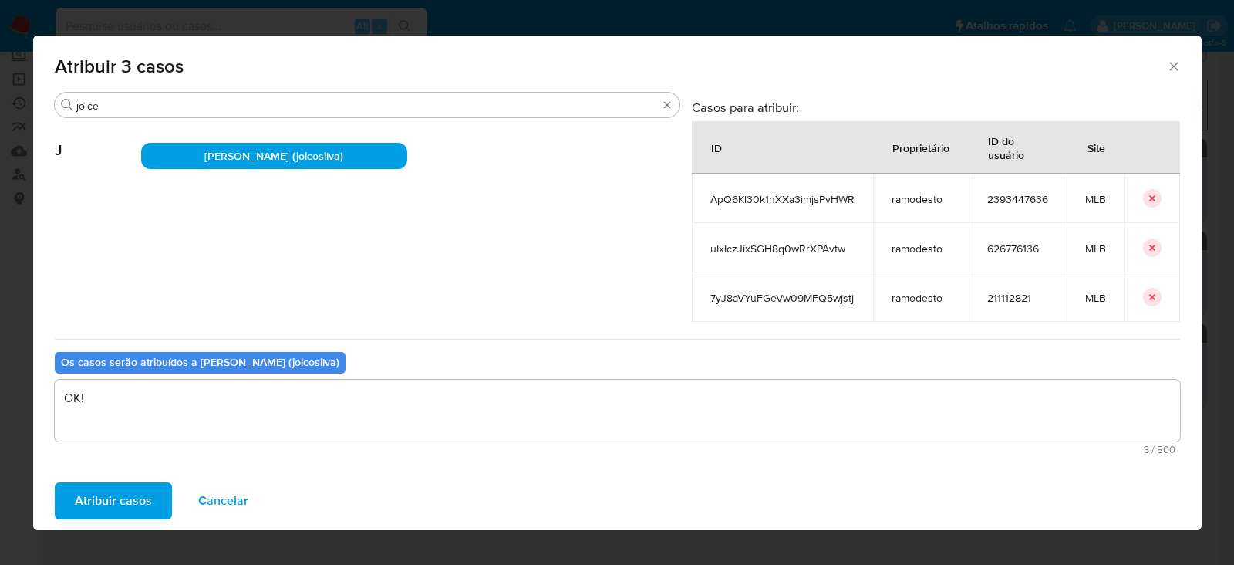
click at [100, 495] on span "Atribuir casos" at bounding box center [113, 501] width 77 height 34
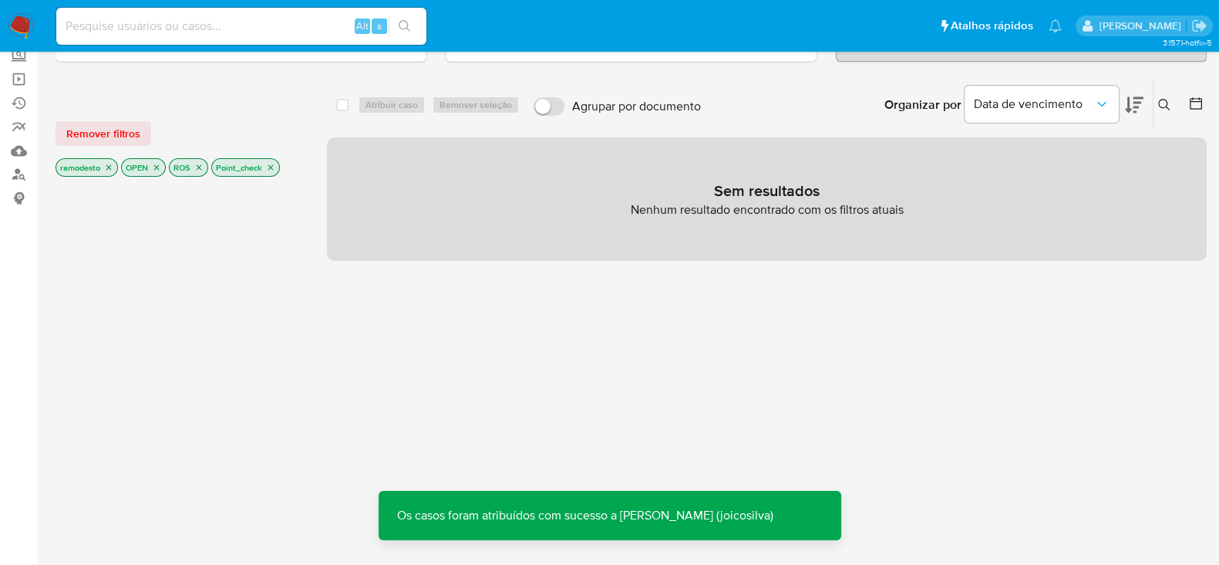
click at [272, 167] on icon "close-filter" at bounding box center [270, 167] width 5 height 5
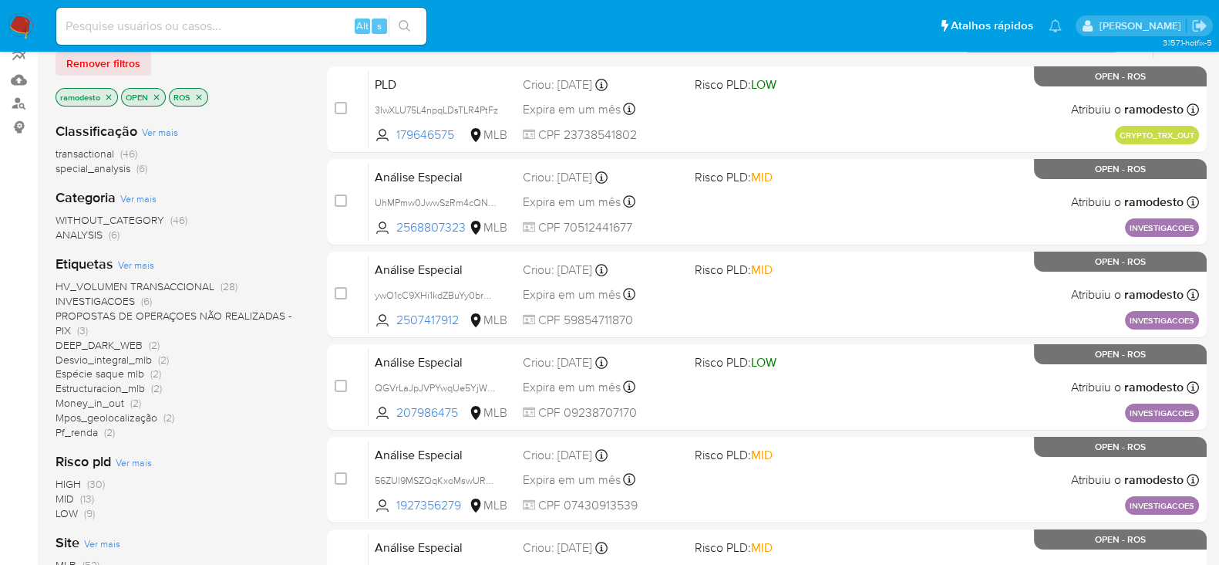
scroll to position [192, 0]
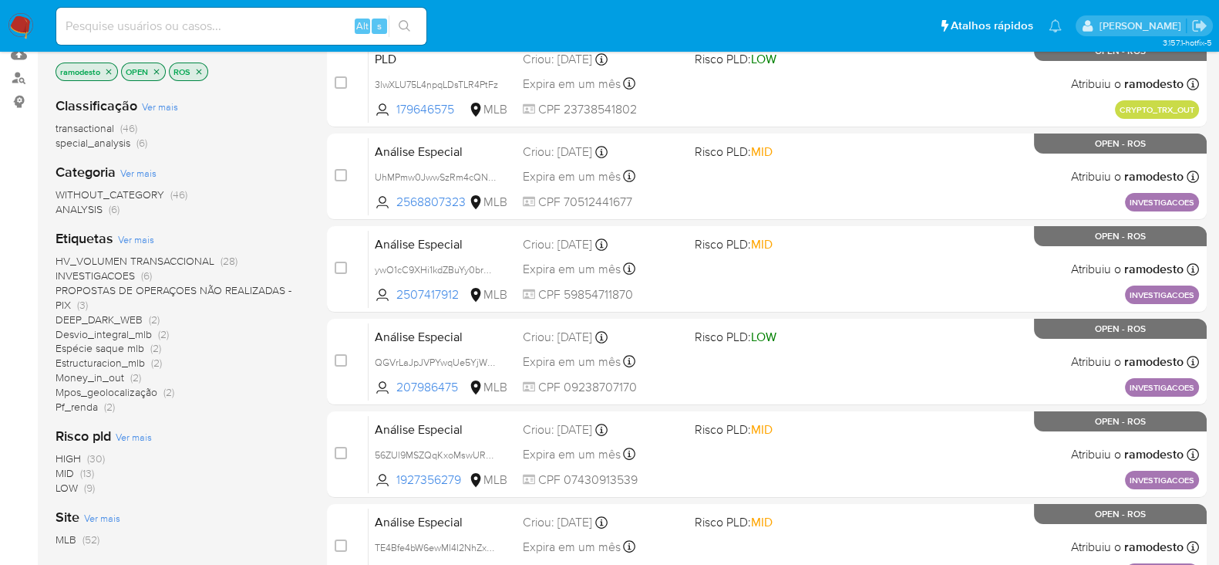
click at [116, 330] on span "Desvio_integral_mlb" at bounding box center [104, 333] width 96 height 15
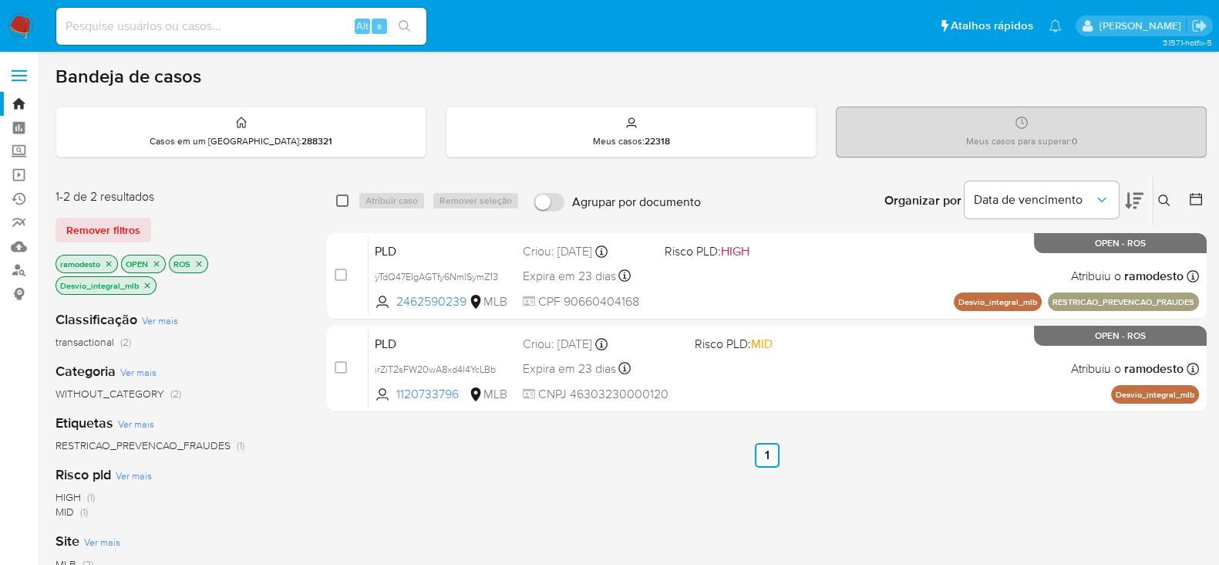
click at [342, 201] on input "checkbox" at bounding box center [342, 200] width 12 height 12
checkbox input "true"
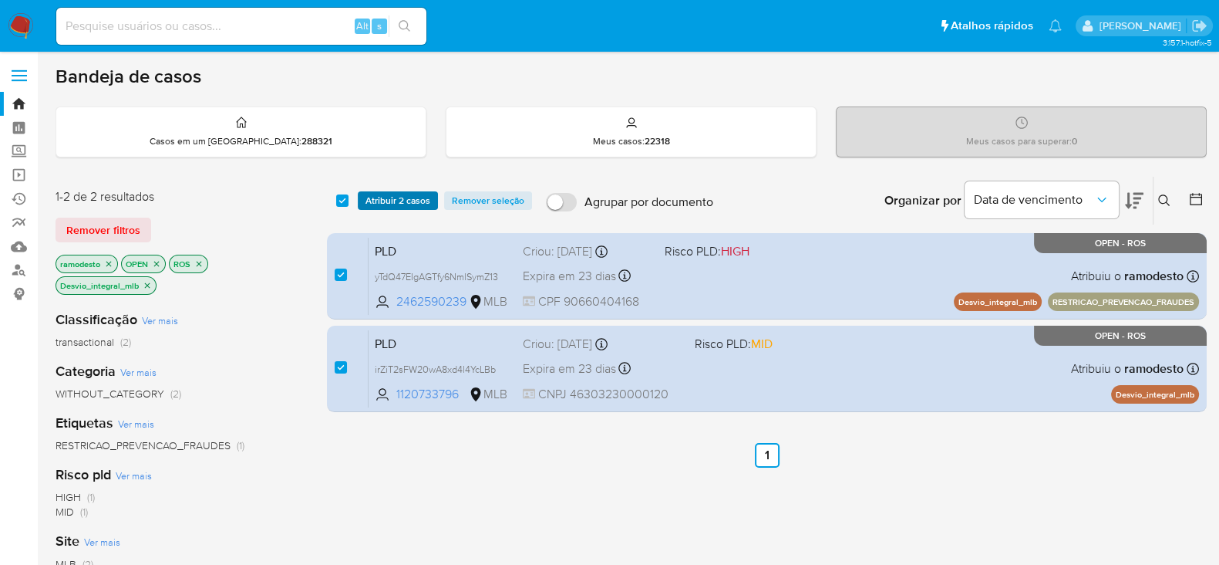
click at [396, 198] on span "Atribuir 2 casos" at bounding box center [398, 200] width 65 height 15
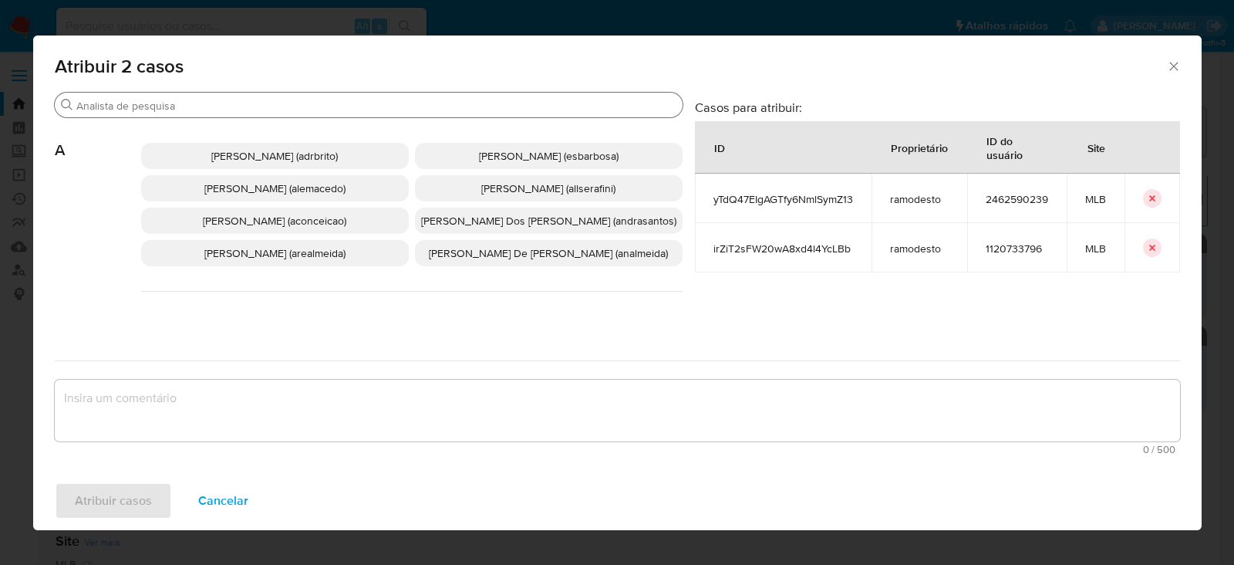
click at [172, 106] on input "Procurar" at bounding box center [376, 106] width 600 height 14
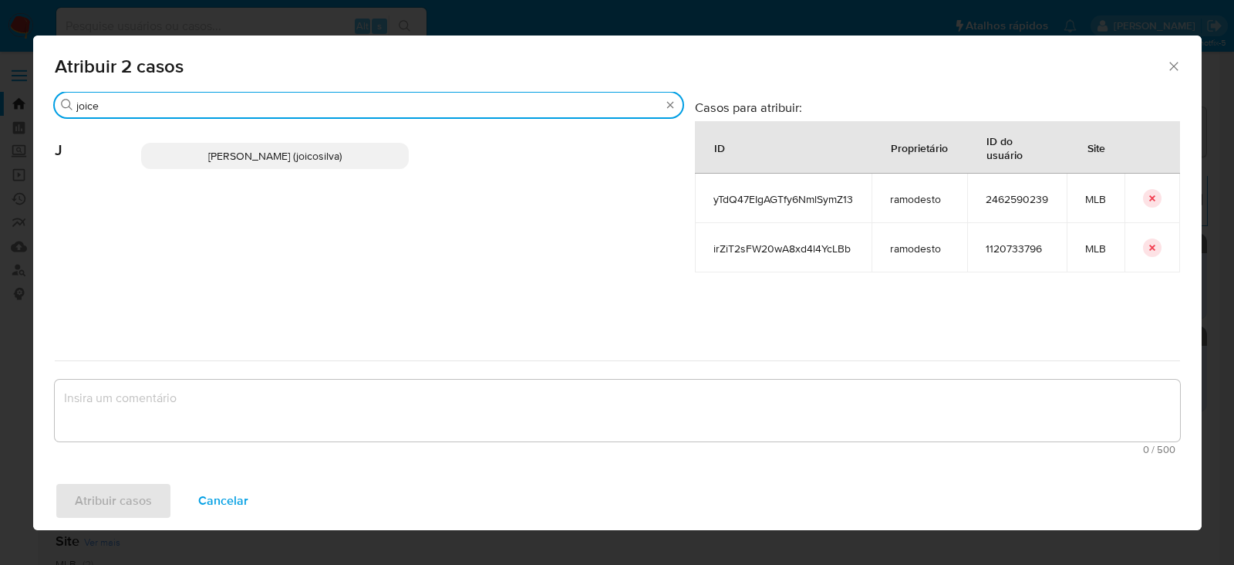
type input "joice"
click at [248, 143] on p "[PERSON_NAME] (joicosilva)" at bounding box center [275, 156] width 268 height 26
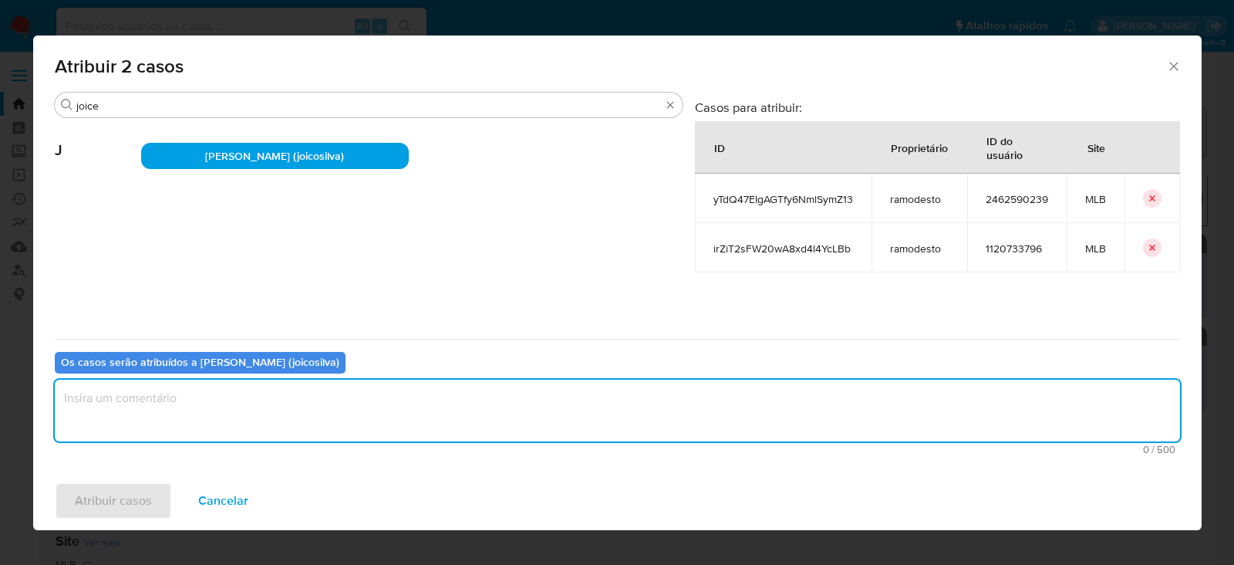
click at [187, 399] on textarea "assign-modal" at bounding box center [617, 410] width 1125 height 62
type textarea "OK!"
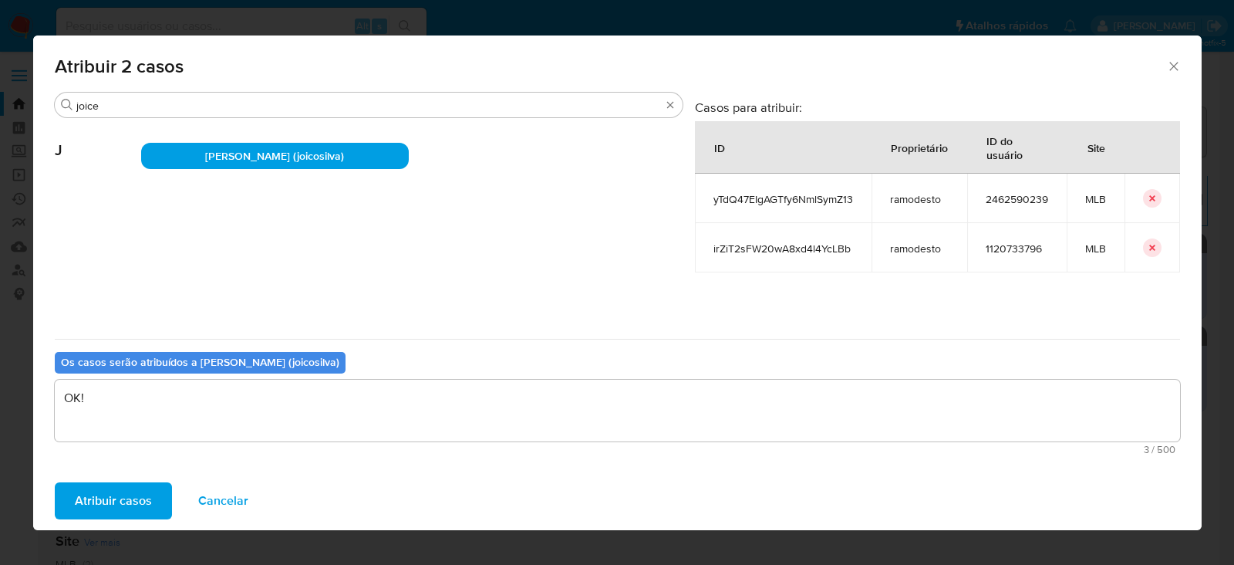
click at [103, 504] on span "Atribuir casos" at bounding box center [113, 501] width 77 height 34
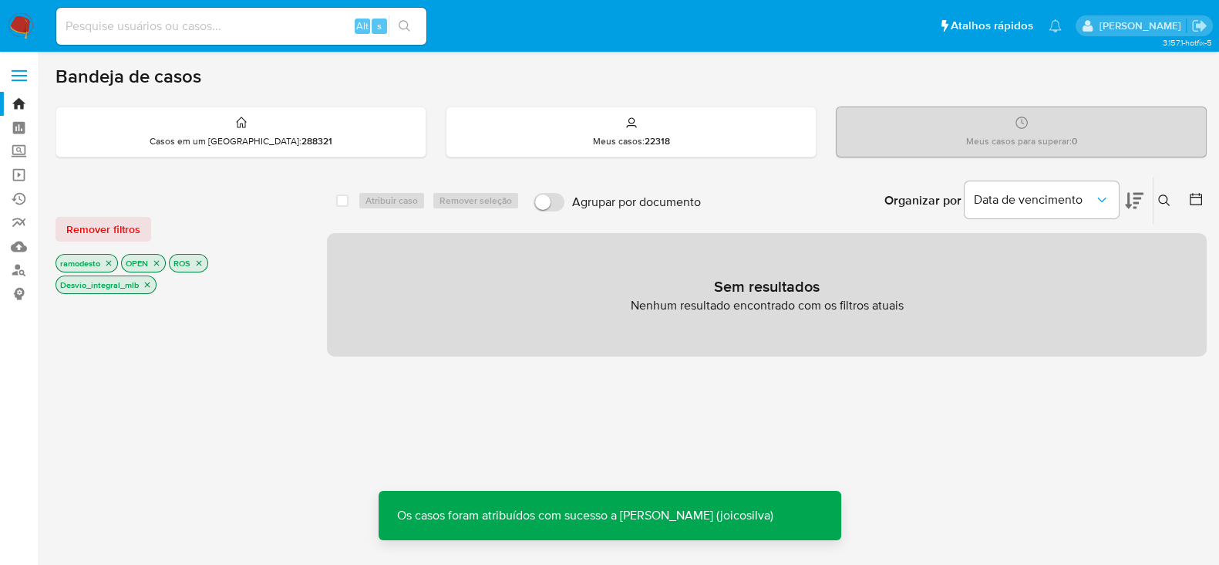
click at [147, 282] on icon "close-filter" at bounding box center [147, 284] width 9 height 9
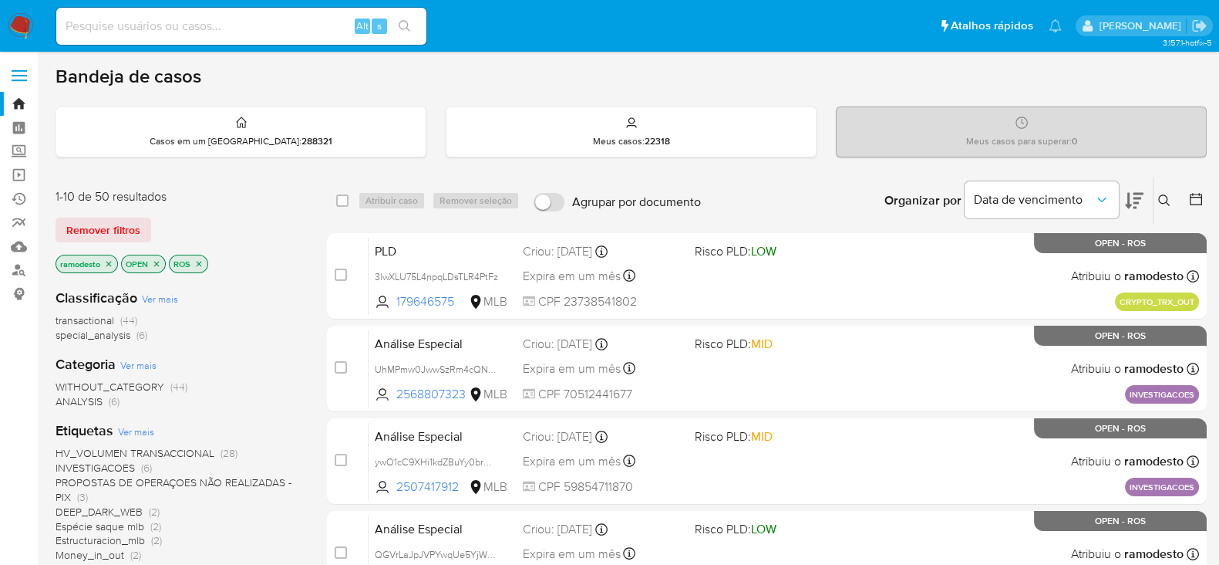
click at [108, 260] on icon "close-filter" at bounding box center [108, 263] width 9 height 9
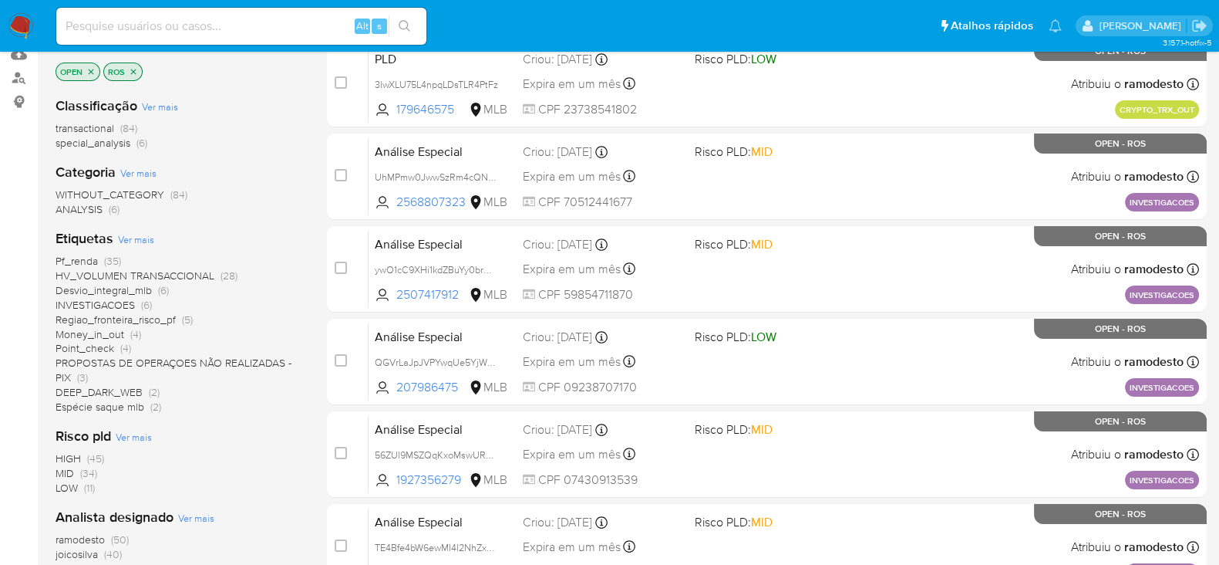
scroll to position [289, 0]
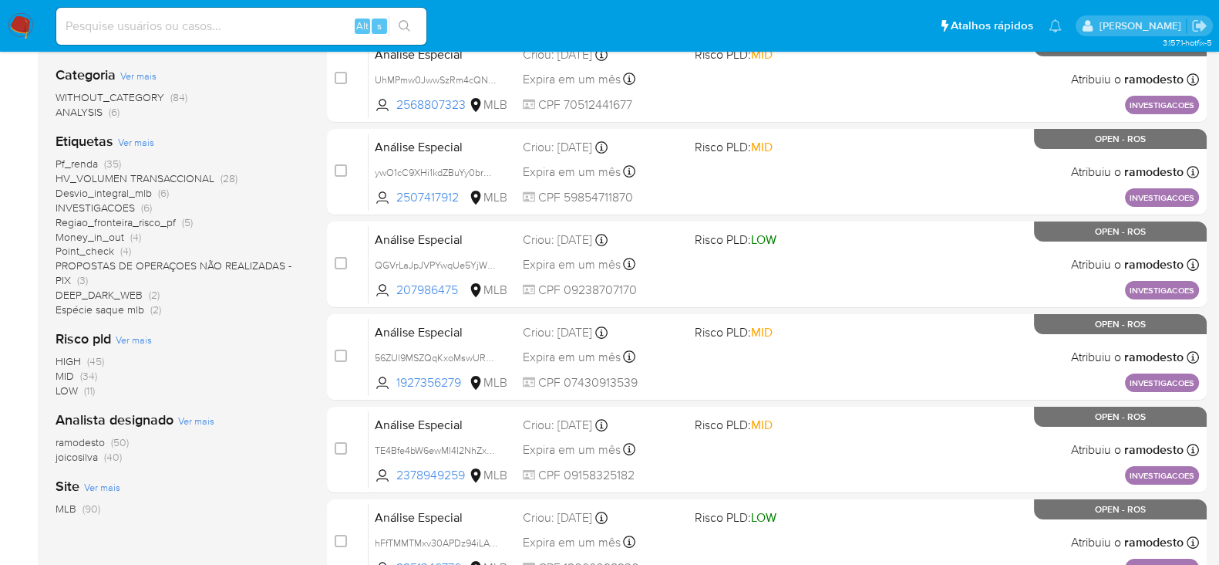
click at [93, 443] on span "ramodesto" at bounding box center [80, 441] width 49 height 15
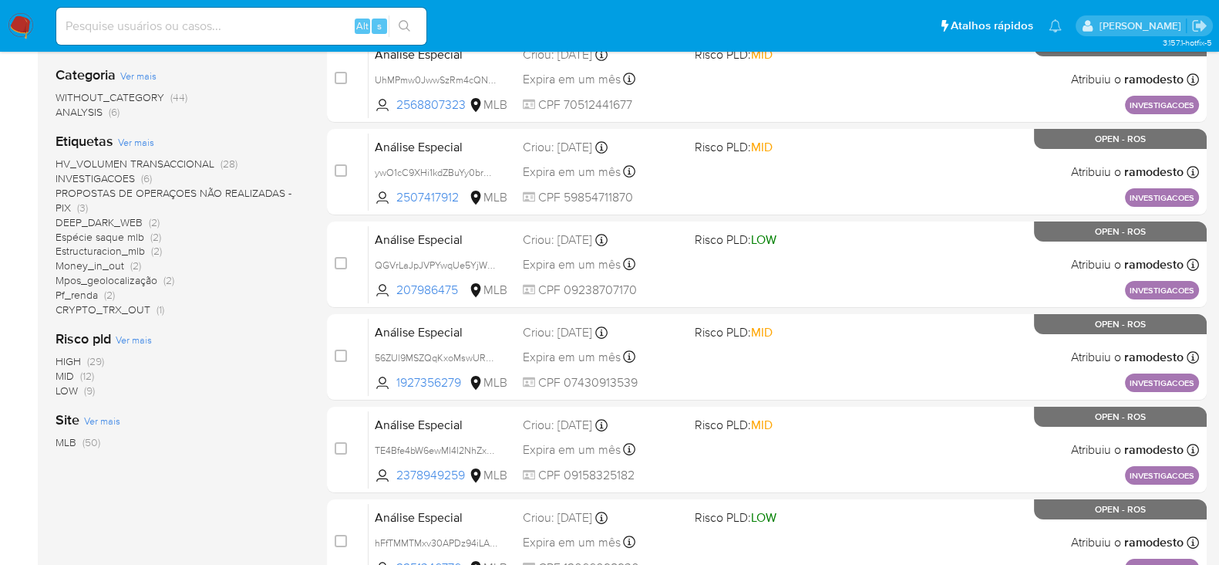
click at [106, 264] on span "Money_in_out" at bounding box center [90, 265] width 69 height 15
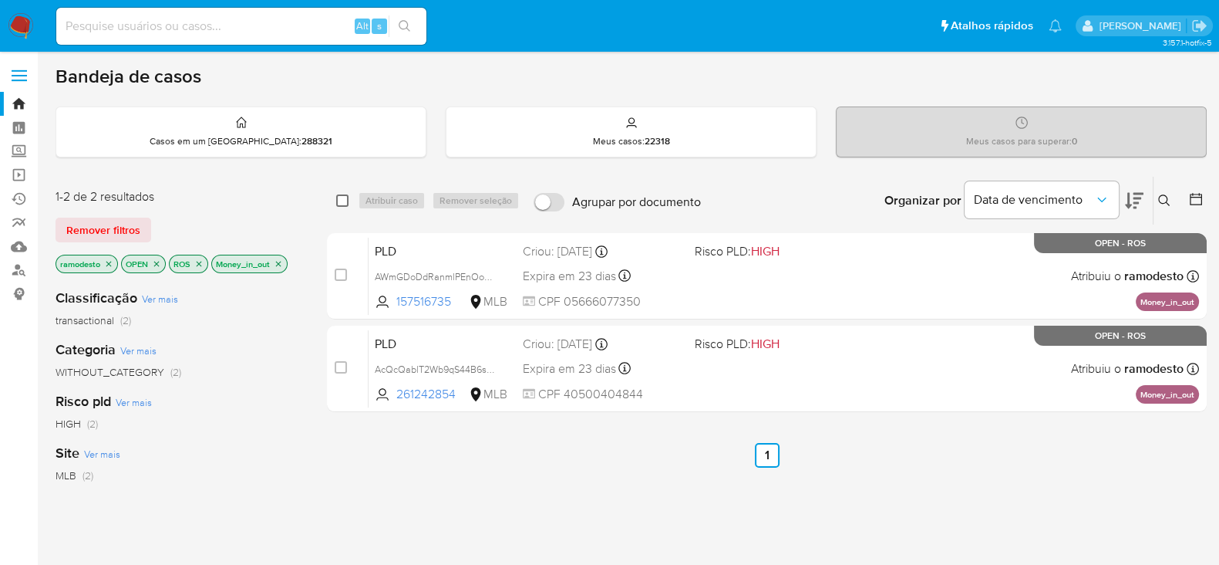
click at [339, 200] on input "checkbox" at bounding box center [342, 200] width 12 height 12
checkbox input "true"
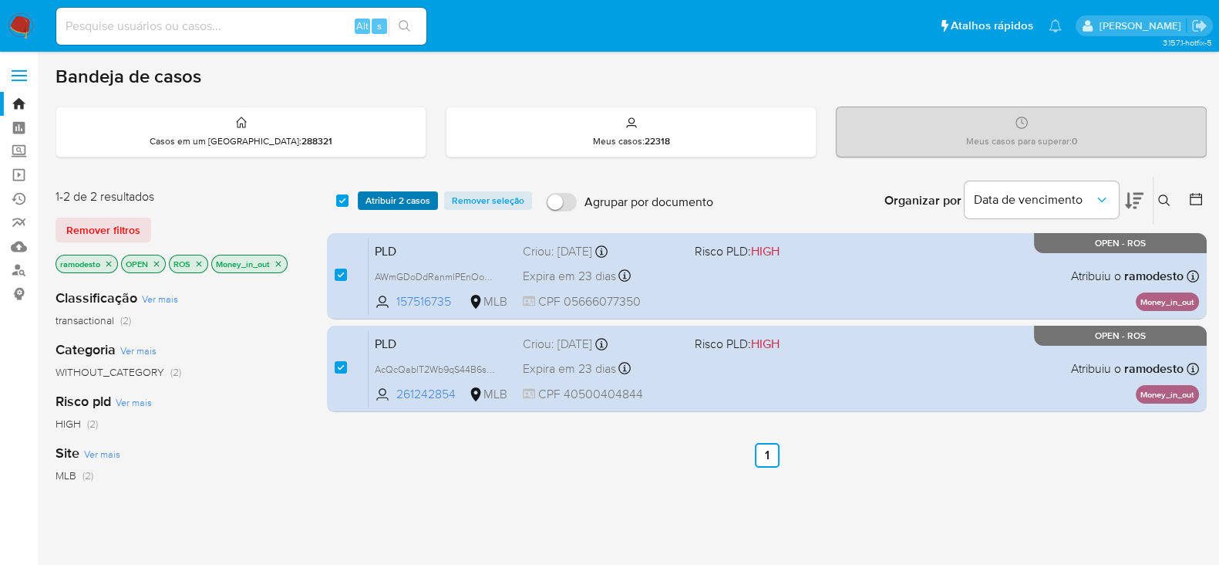
click at [394, 196] on span "Atribuir 2 casos" at bounding box center [398, 200] width 65 height 15
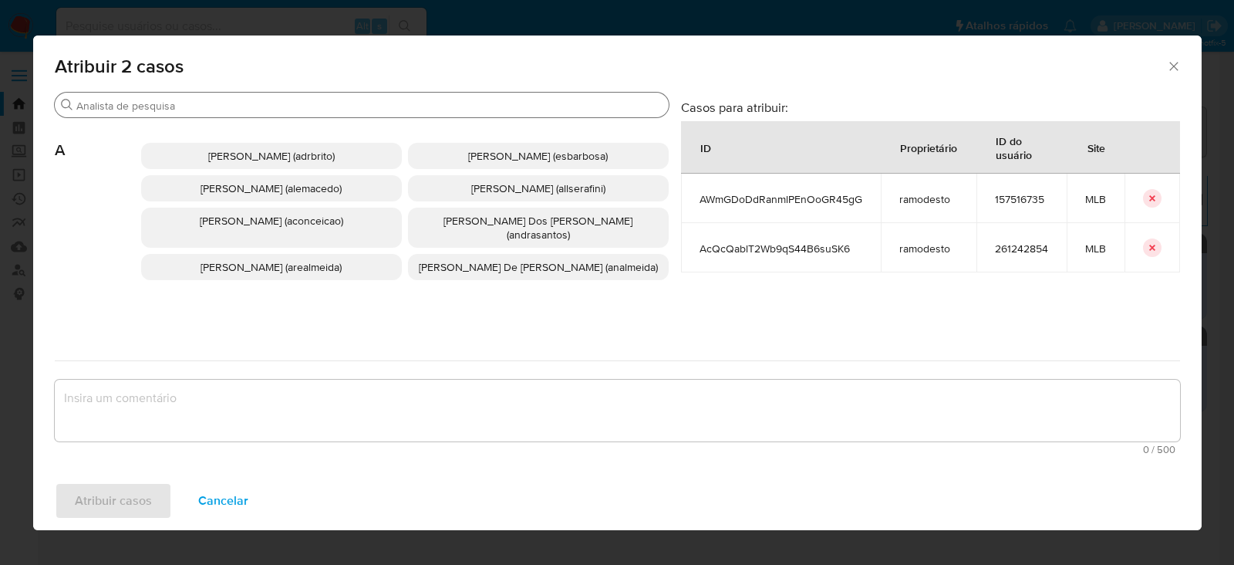
click at [155, 104] on input "Procurar" at bounding box center [369, 106] width 586 height 14
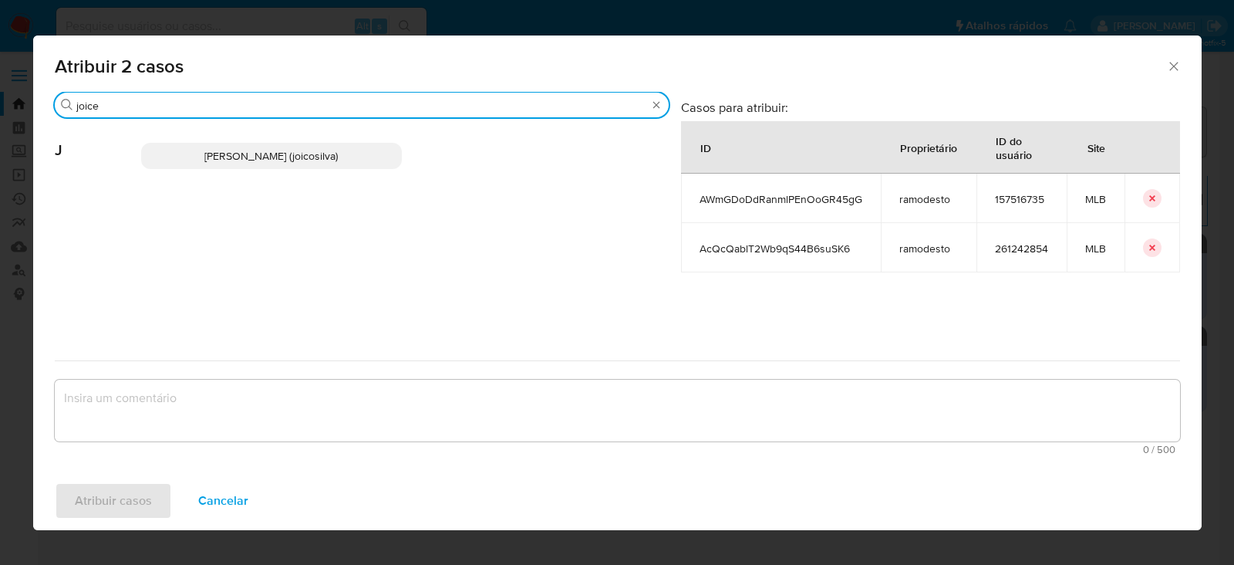
type input "joice"
click at [215, 156] on span "[PERSON_NAME] (joicosilva)" at bounding box center [270, 155] width 133 height 15
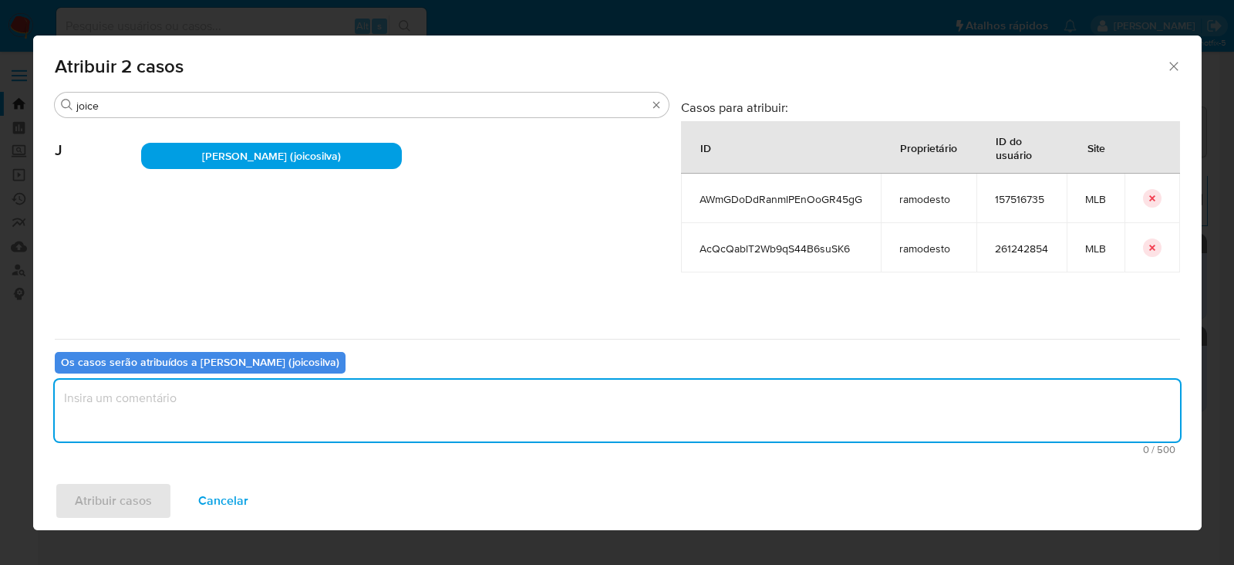
drag, startPoint x: 137, startPoint y: 400, endPoint x: 230, endPoint y: 399, distance: 92.6
click at [140, 399] on textarea "assign-modal" at bounding box center [617, 410] width 1125 height 62
type textarea "OK!"
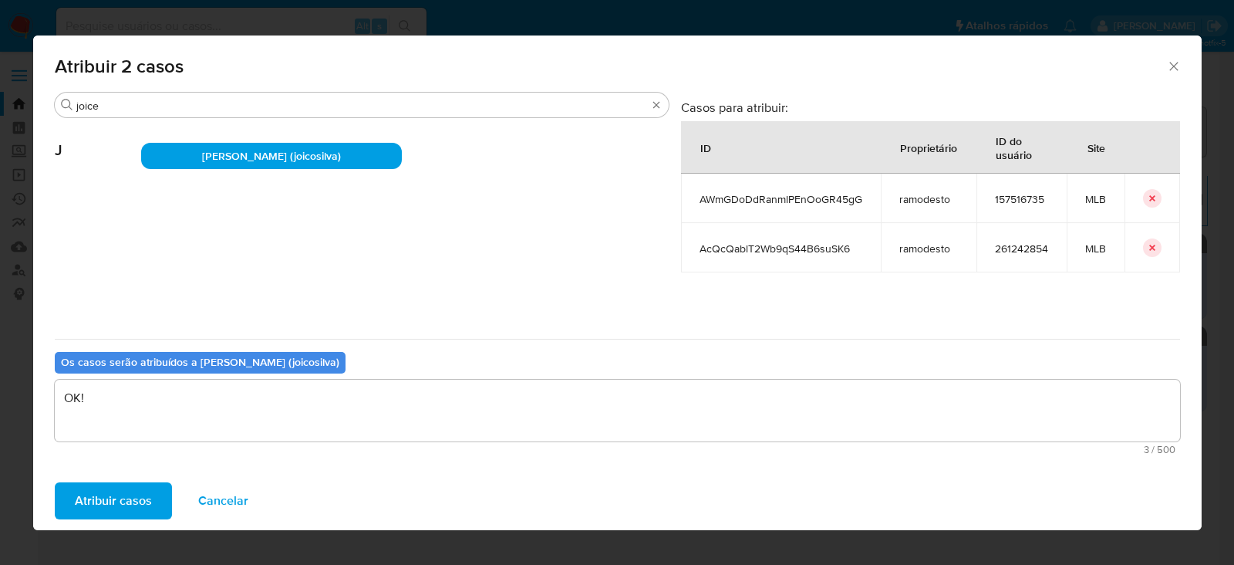
click at [119, 507] on span "Atribuir casos" at bounding box center [113, 501] width 77 height 34
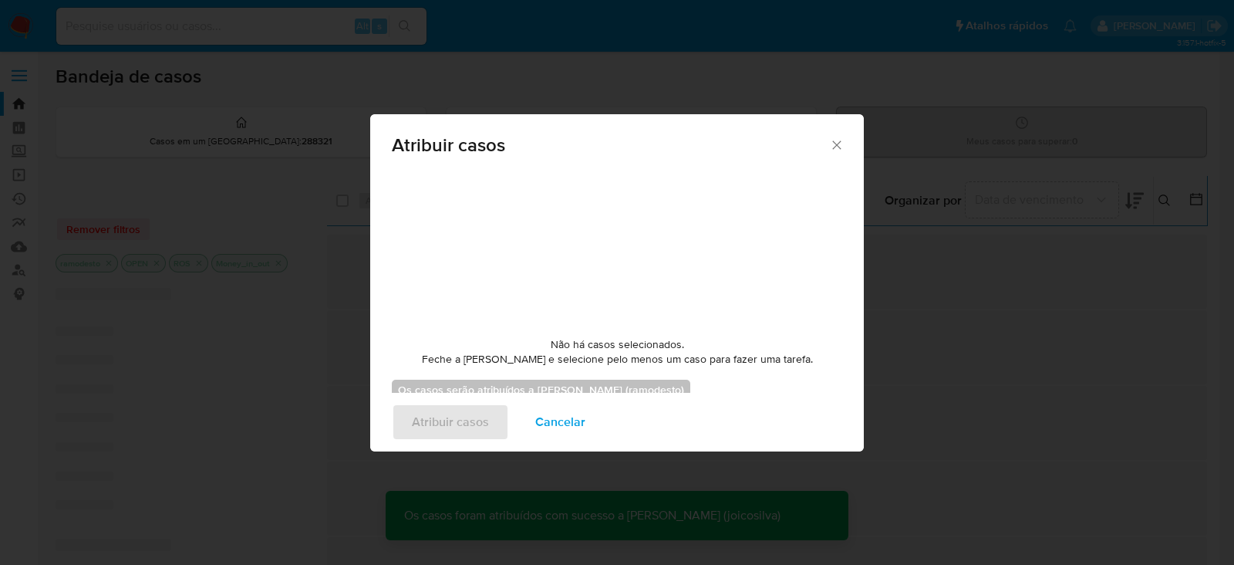
checkbox input "false"
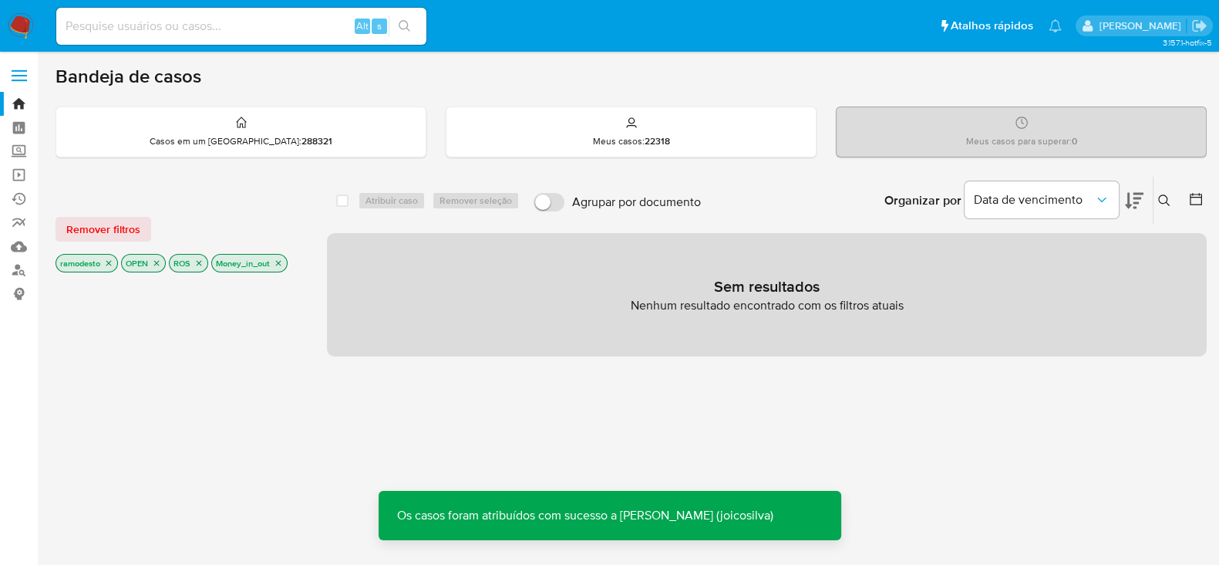
click at [282, 258] on icon "close-filter" at bounding box center [278, 262] width 9 height 9
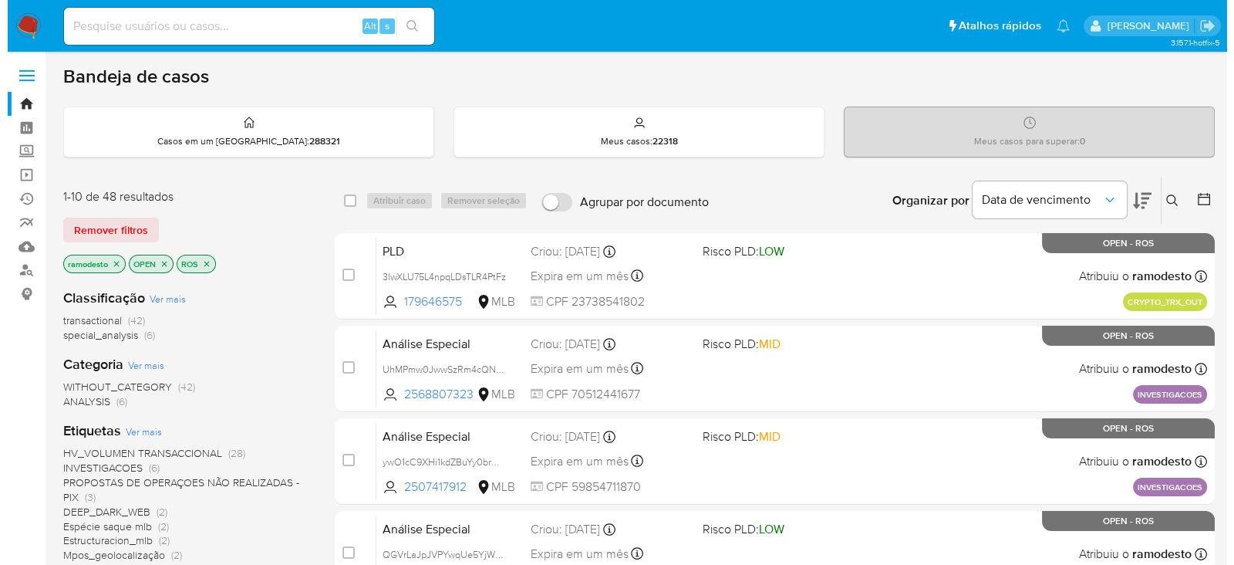
scroll to position [96, 0]
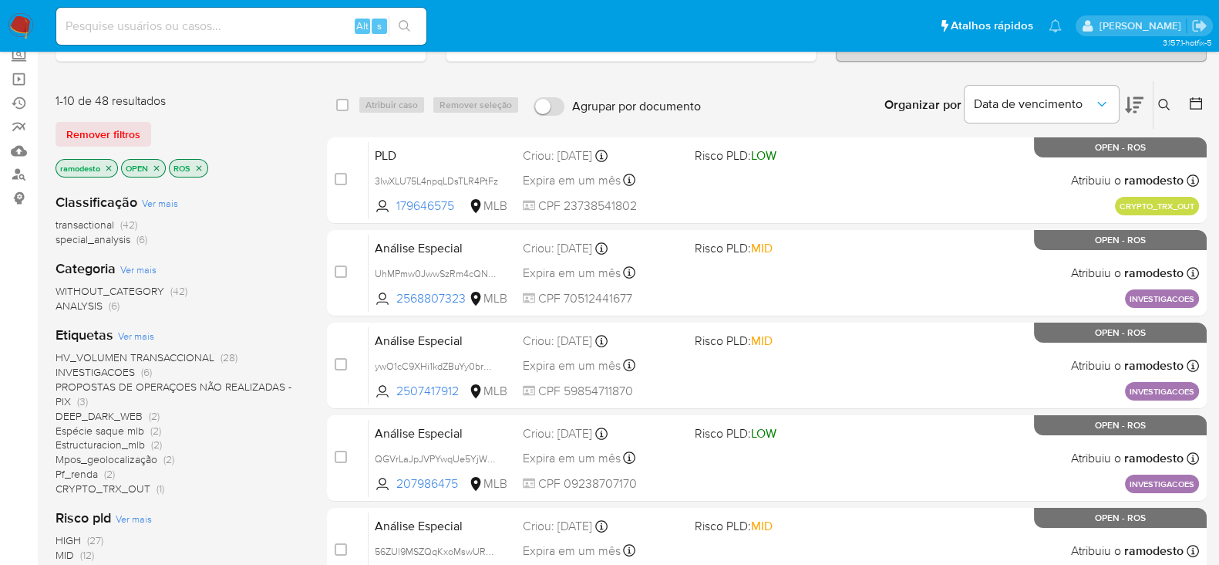
click at [136, 329] on span "Ver mais" at bounding box center [136, 336] width 36 height 14
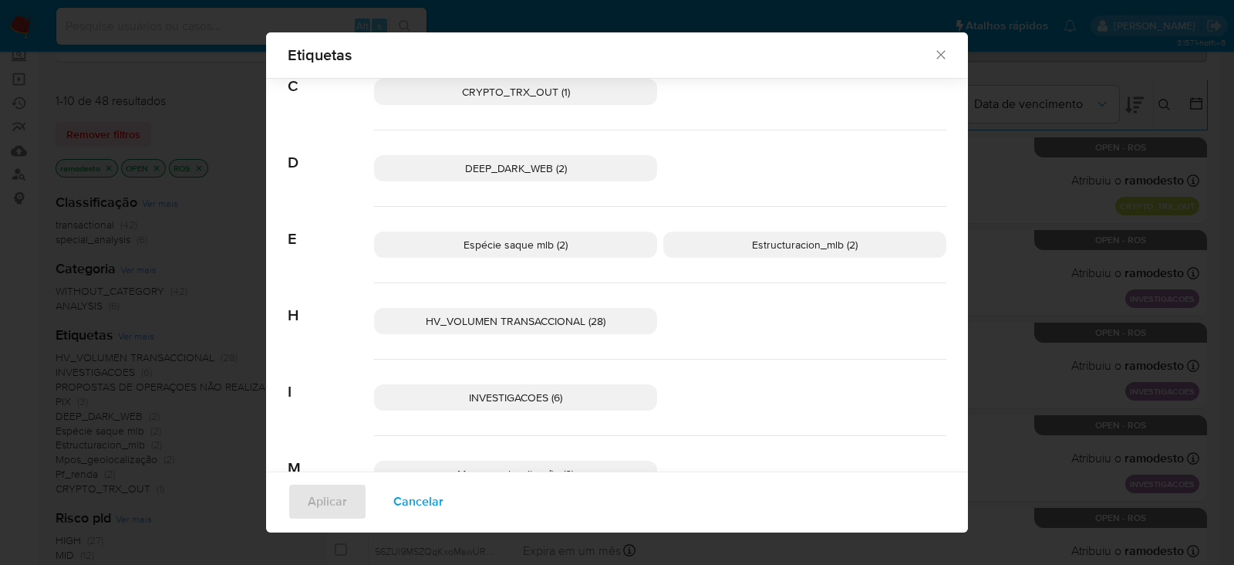
scroll to position [176, 0]
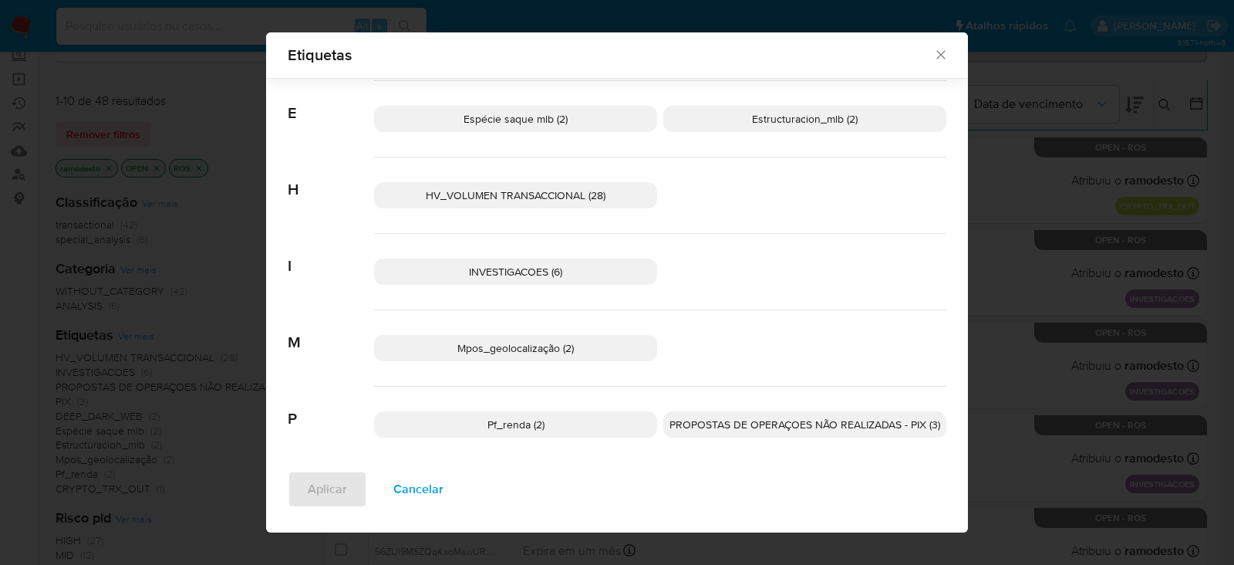
click at [567, 190] on span "HV_VOLUMEN TRANSACCIONAL (28)" at bounding box center [516, 194] width 180 height 15
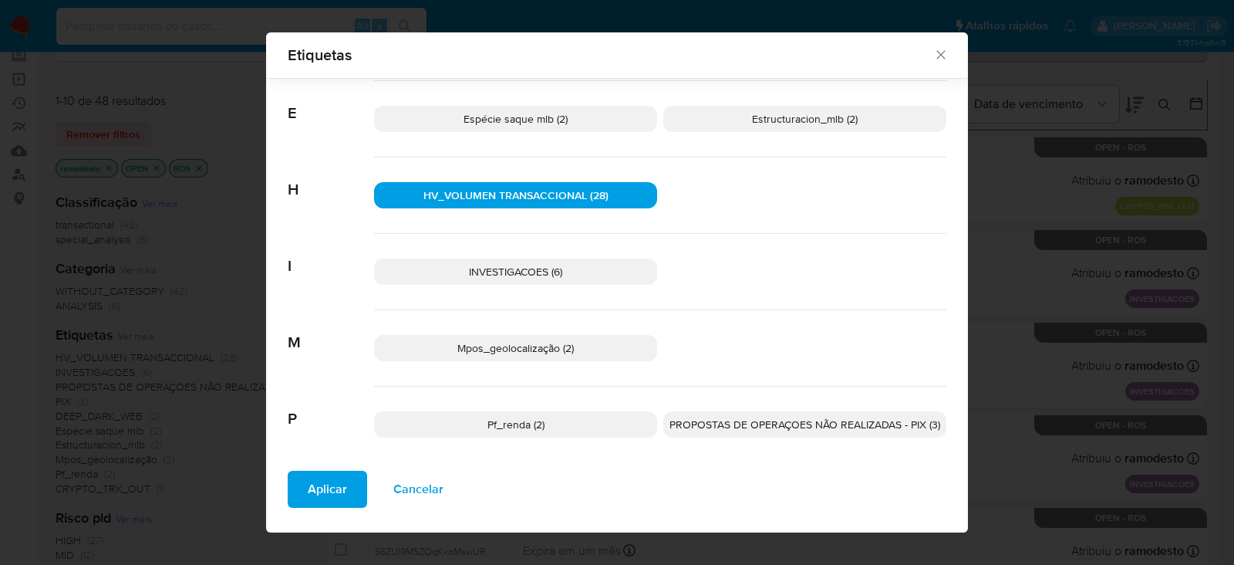
click at [309, 484] on span "Aplicar" at bounding box center [327, 489] width 39 height 34
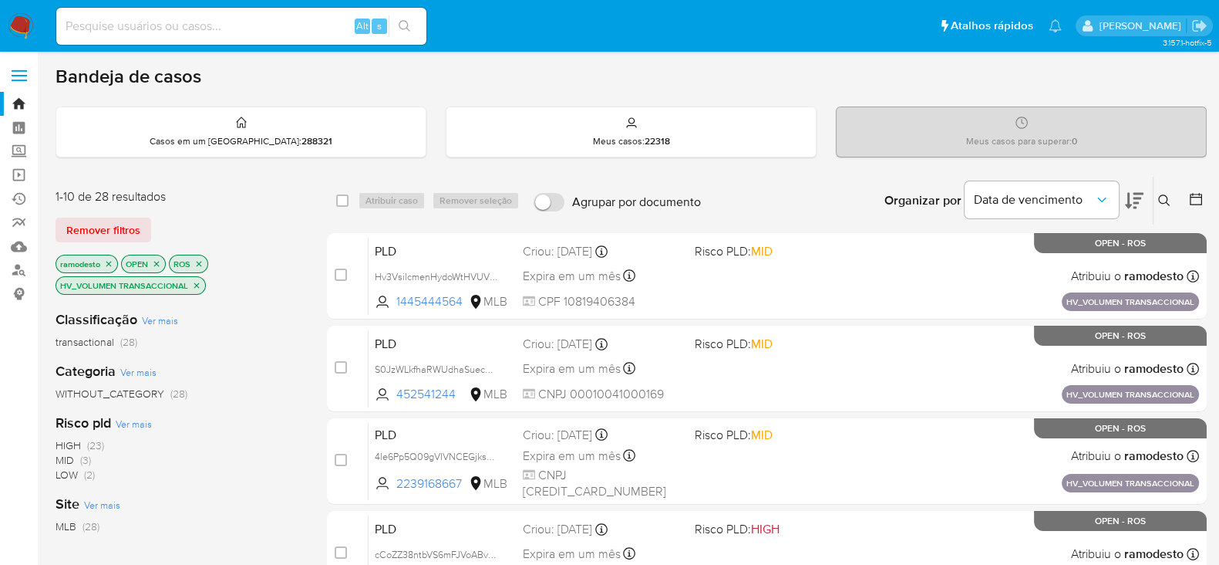
click at [197, 282] on icon "close-filter" at bounding box center [196, 285] width 9 height 9
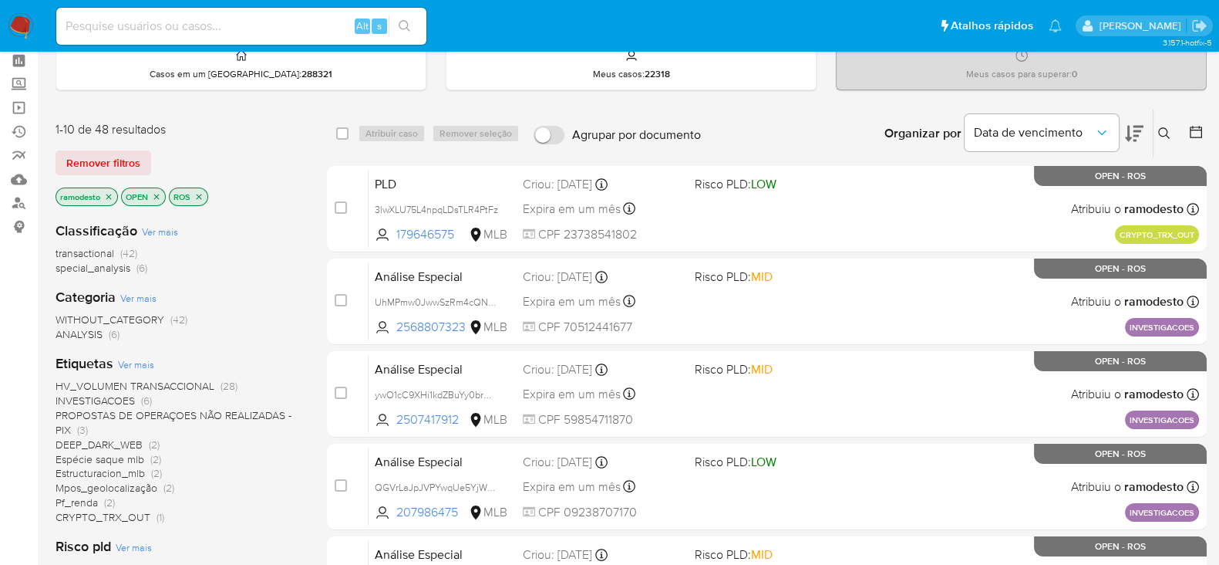
scroll to position [96, 0]
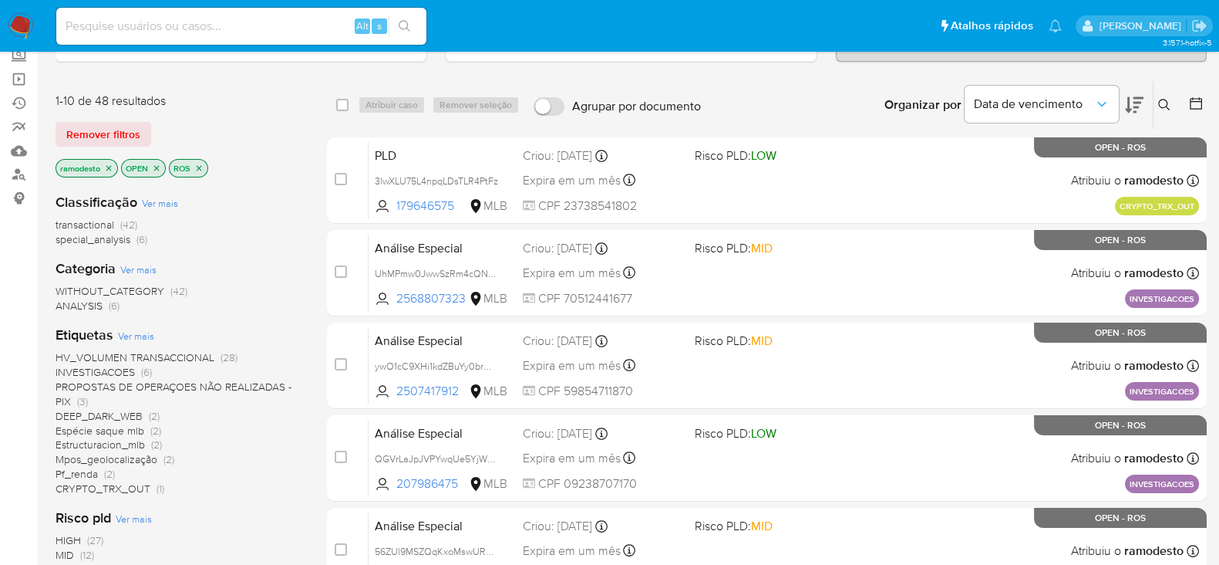
click at [159, 352] on span "HV_VOLUMEN TRANSACCIONAL" at bounding box center [135, 356] width 159 height 15
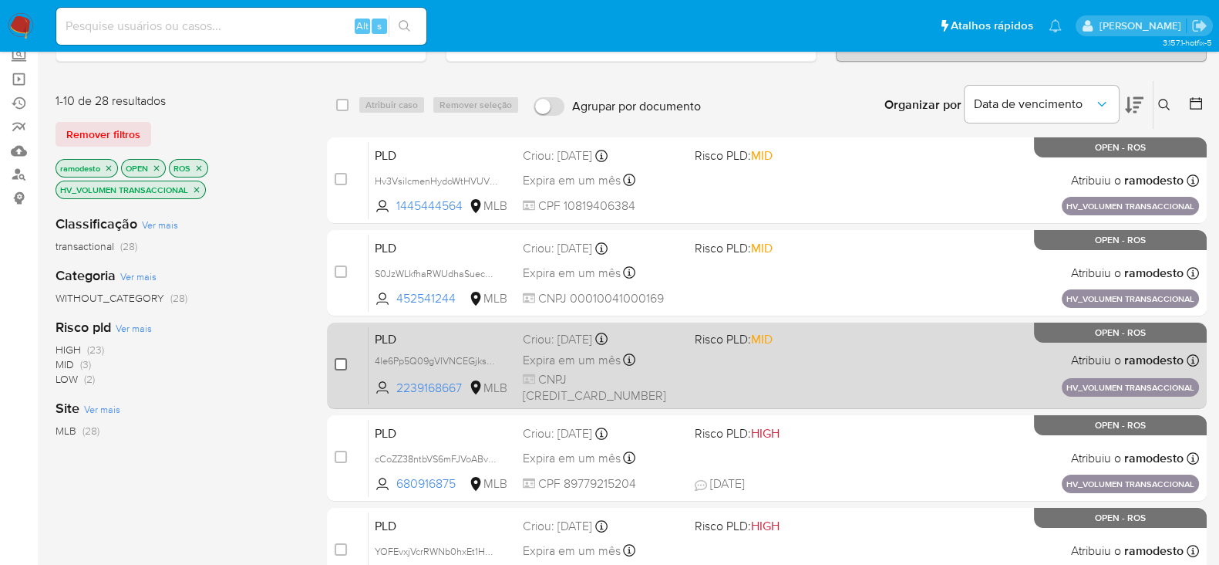
click at [339, 361] on input "checkbox" at bounding box center [341, 364] width 12 height 12
checkbox input "true"
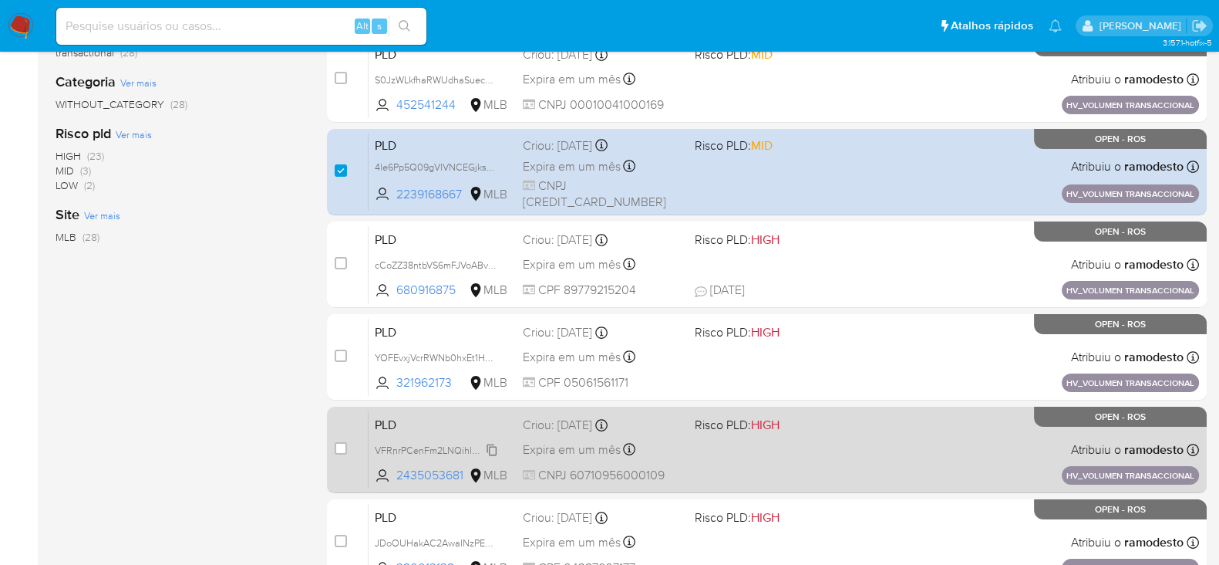
scroll to position [385, 0]
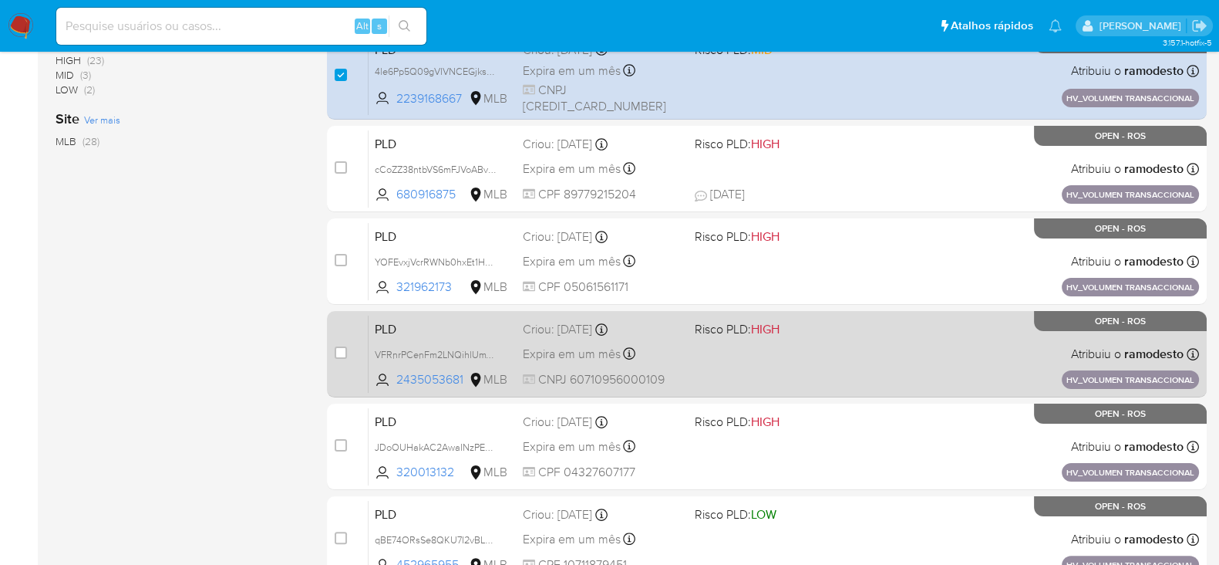
click at [349, 342] on div "case-item-checkbox Incapaz de atribuir o caso" at bounding box center [352, 354] width 34 height 78
click at [342, 348] on input "checkbox" at bounding box center [341, 352] width 12 height 12
checkbox input "true"
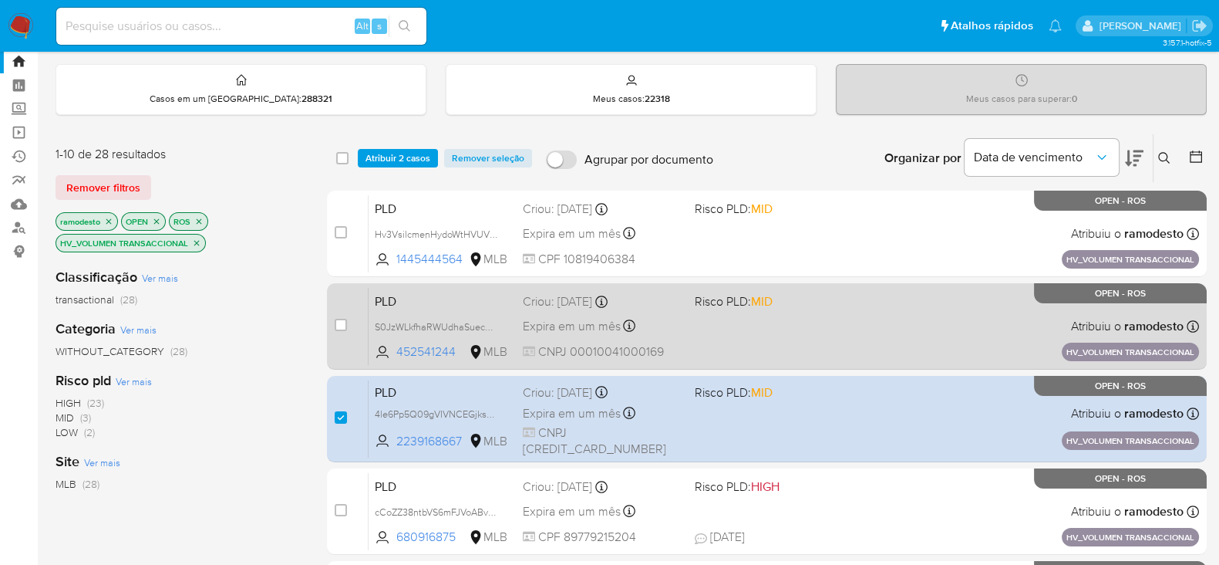
scroll to position [0, 0]
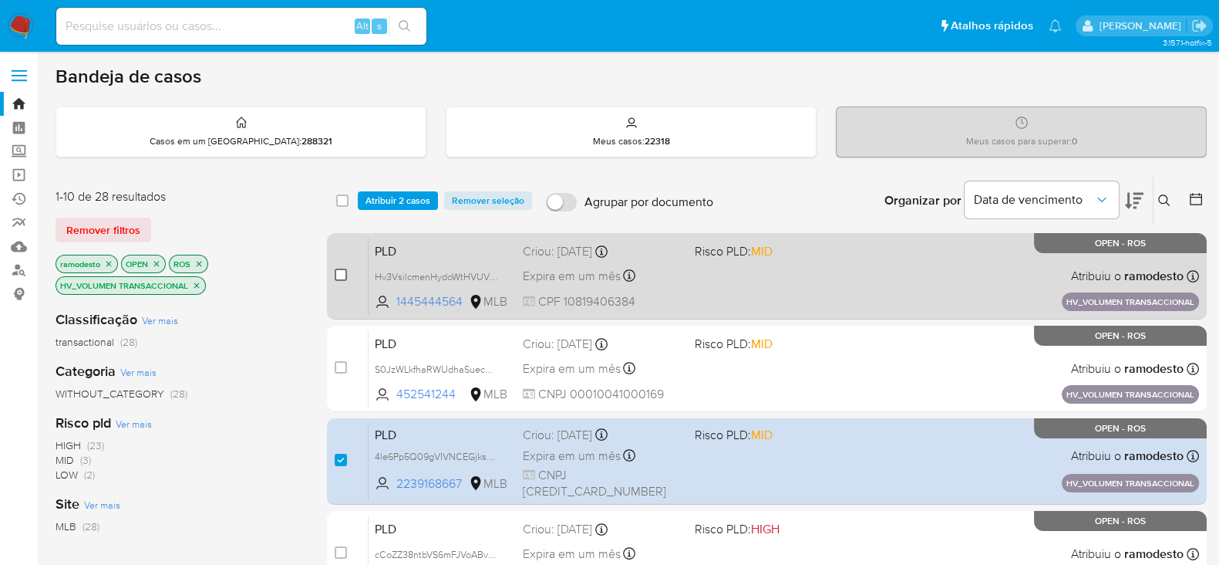
click at [340, 271] on input "checkbox" at bounding box center [341, 274] width 12 height 12
checkbox input "true"
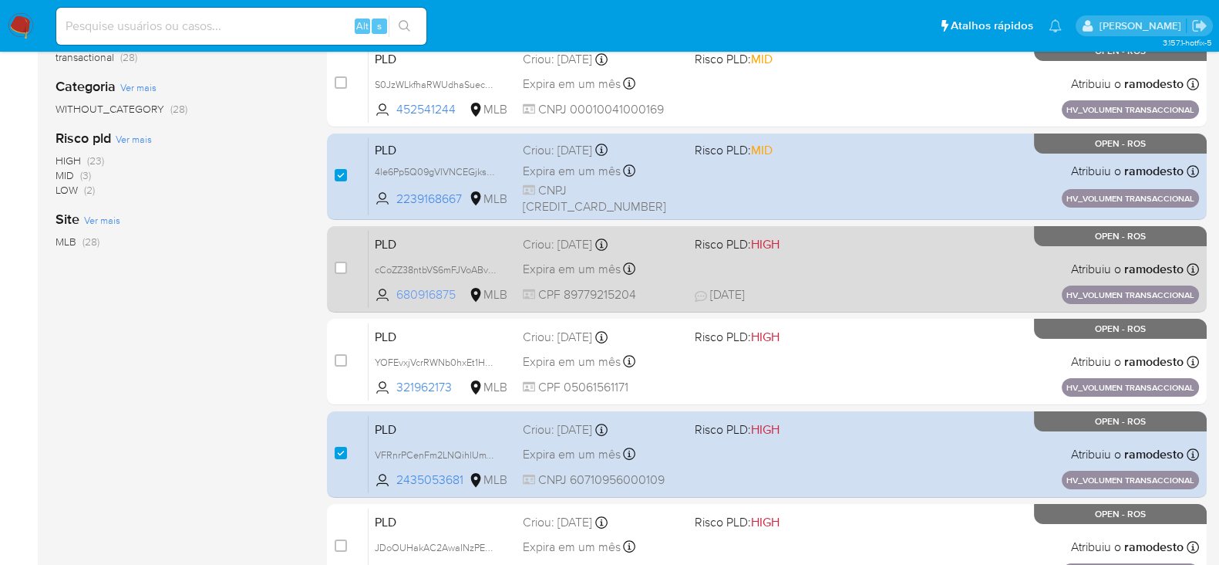
scroll to position [289, 0]
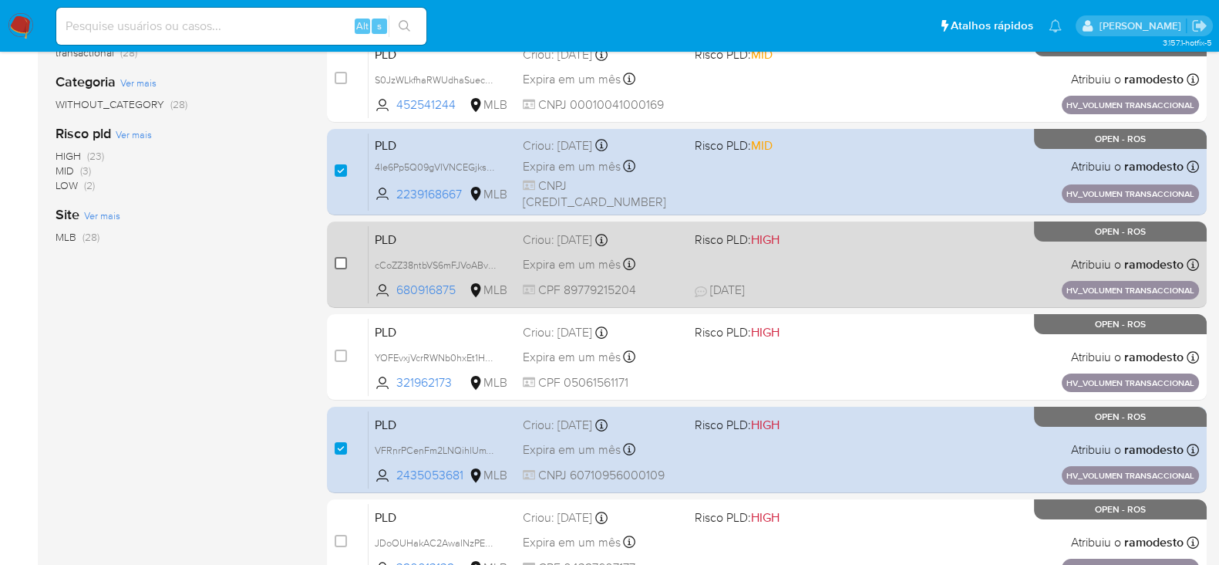
click at [346, 262] on input "checkbox" at bounding box center [341, 263] width 12 height 12
checkbox input "true"
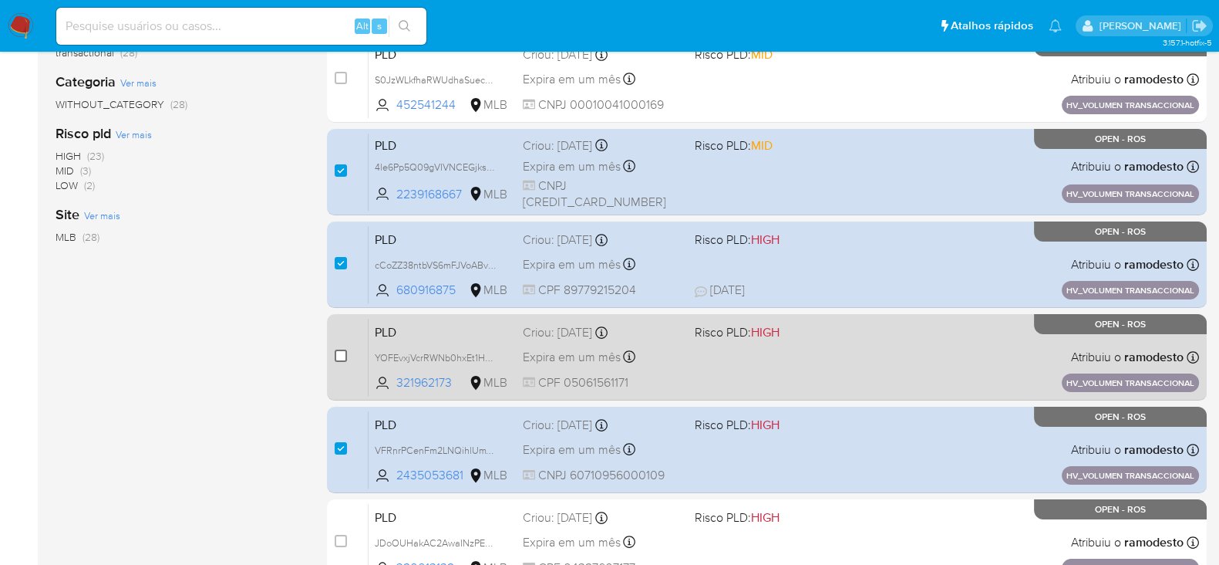
click at [336, 354] on input "checkbox" at bounding box center [341, 355] width 12 height 12
checkbox input "true"
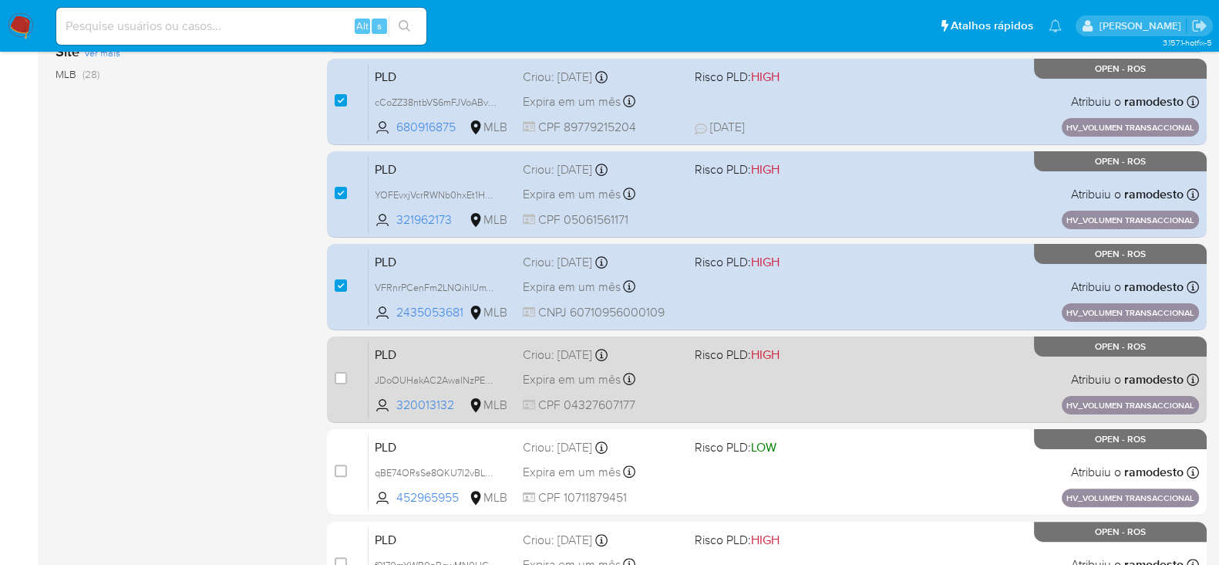
scroll to position [482, 0]
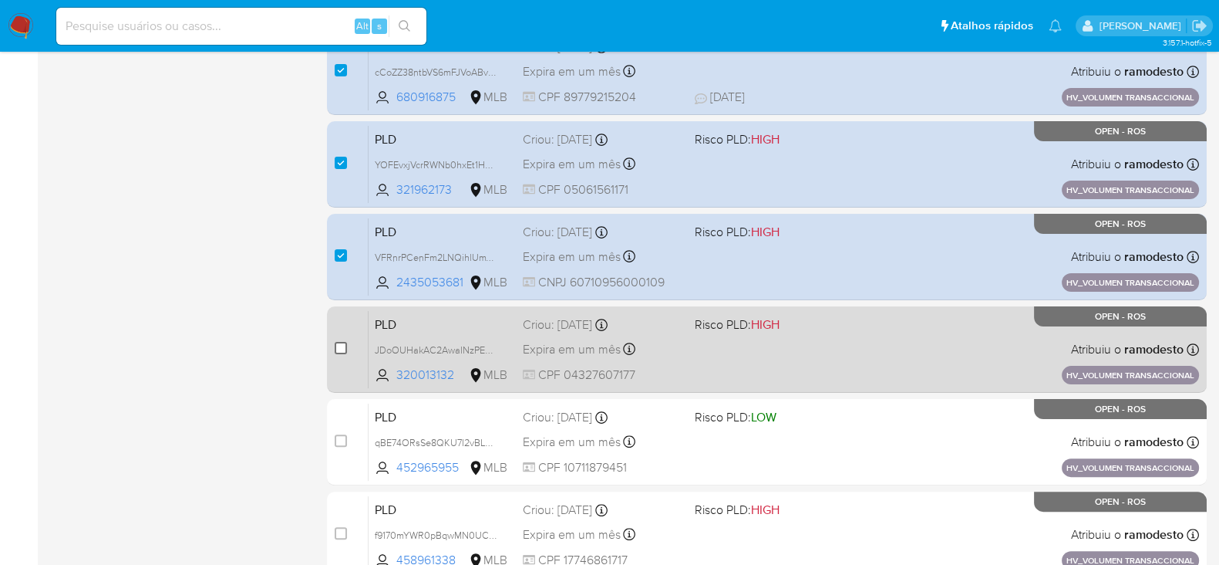
click at [338, 347] on input "checkbox" at bounding box center [341, 348] width 12 height 12
checkbox input "true"
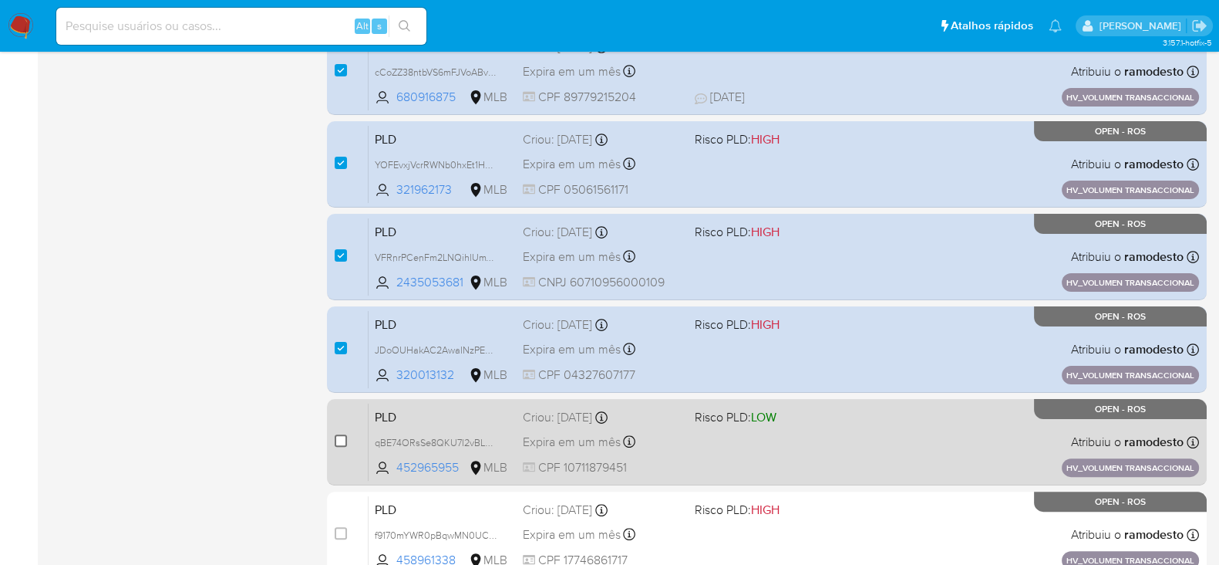
click at [337, 437] on input "checkbox" at bounding box center [341, 440] width 12 height 12
checkbox input "true"
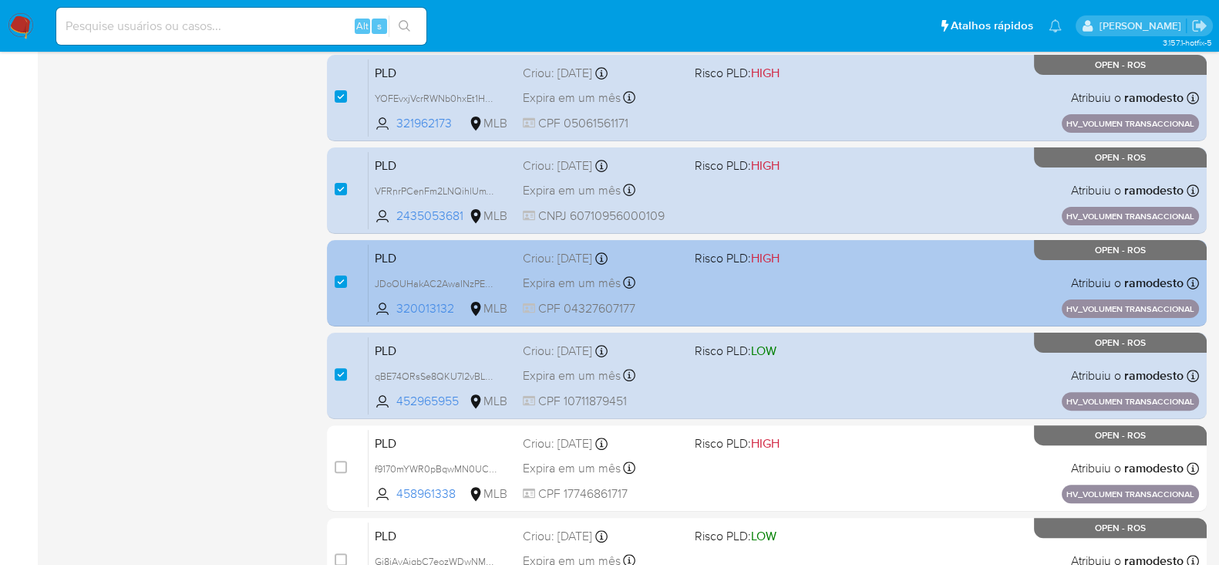
scroll to position [578, 0]
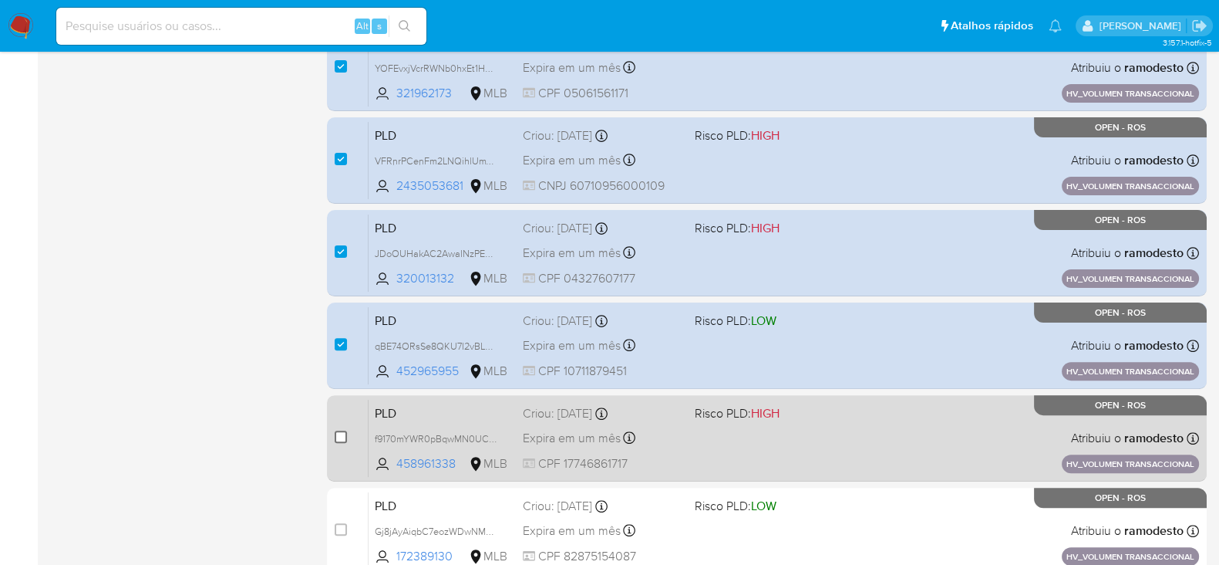
click at [336, 437] on input "checkbox" at bounding box center [341, 436] width 12 height 12
checkbox input "true"
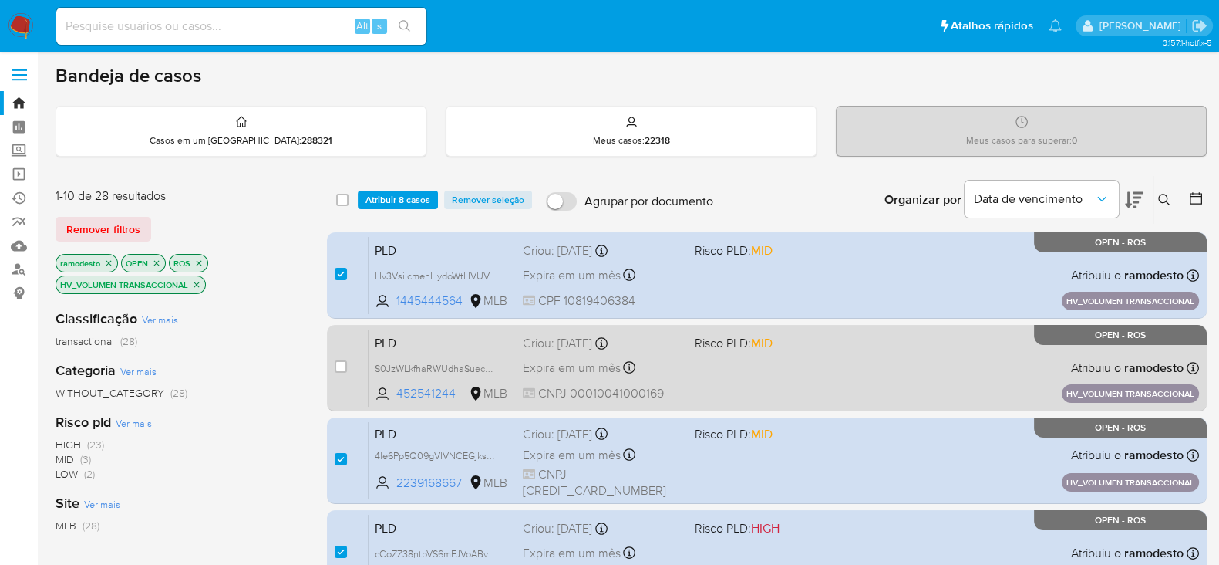
scroll to position [0, 0]
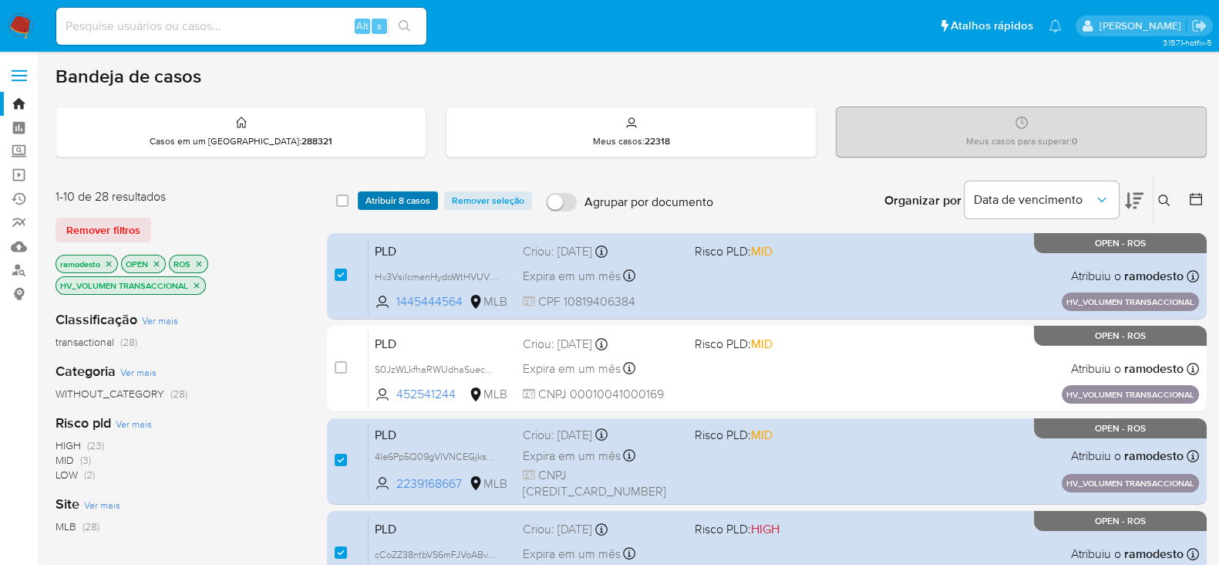
click at [396, 193] on span "Atribuir 8 casos" at bounding box center [398, 200] width 65 height 15
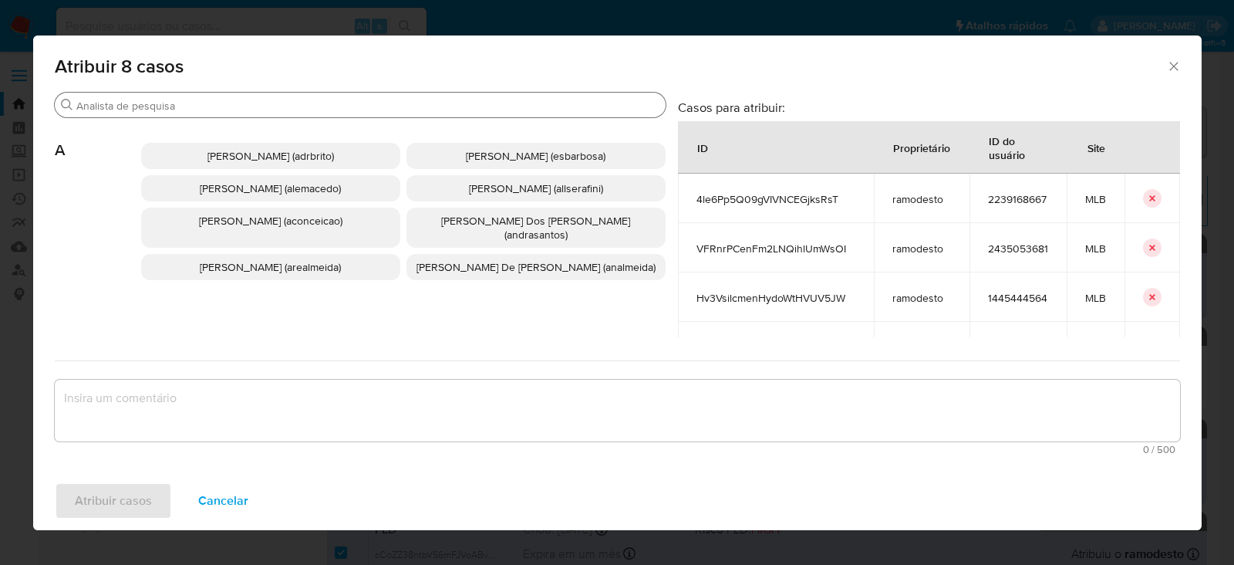
click at [197, 97] on div "Procurar" at bounding box center [360, 105] width 611 height 25
click at [198, 96] on div "Procurar" at bounding box center [360, 105] width 611 height 25
click at [189, 112] on input "Procurar" at bounding box center [367, 106] width 583 height 14
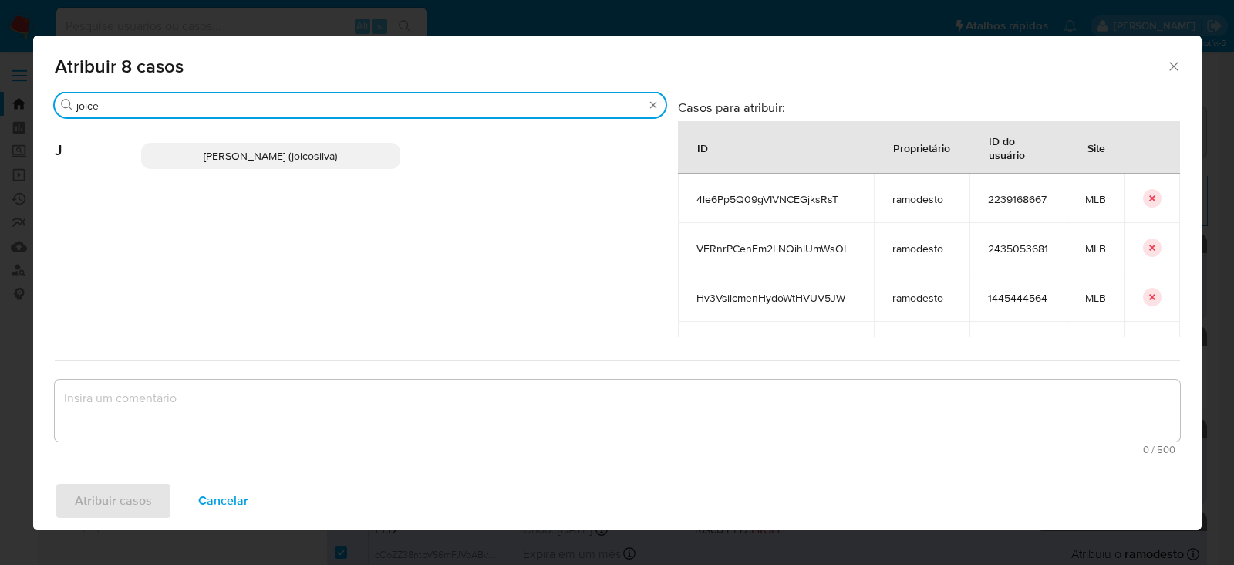
type input "joice"
click at [228, 148] on span "[PERSON_NAME] (joicosilva)" at bounding box center [270, 155] width 133 height 15
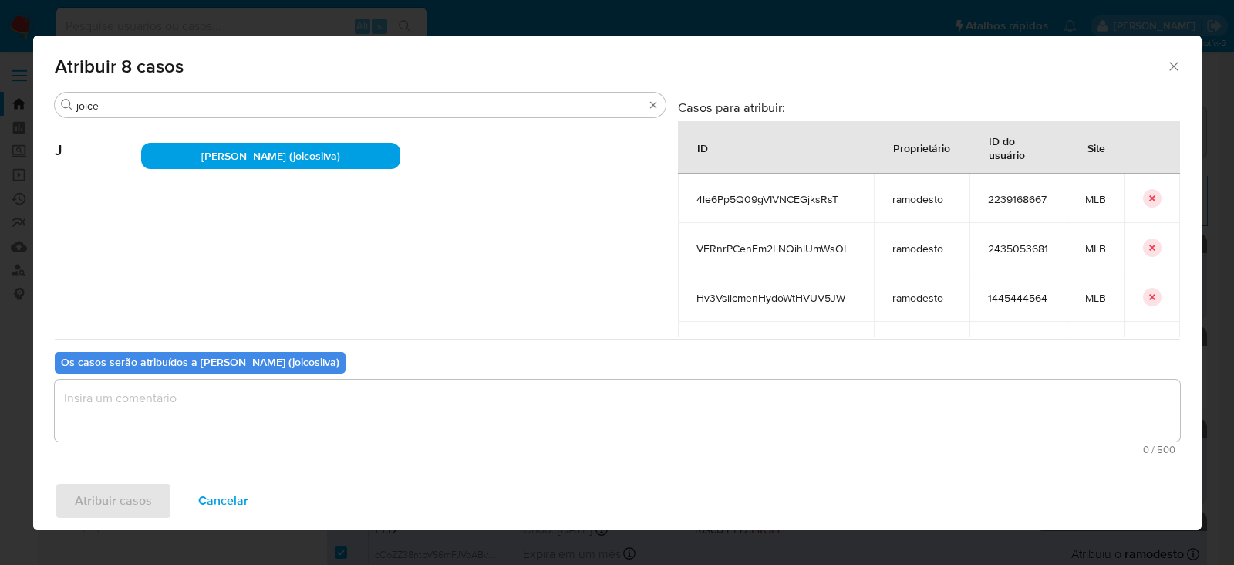
click at [174, 400] on textarea "assign-modal" at bounding box center [617, 410] width 1125 height 62
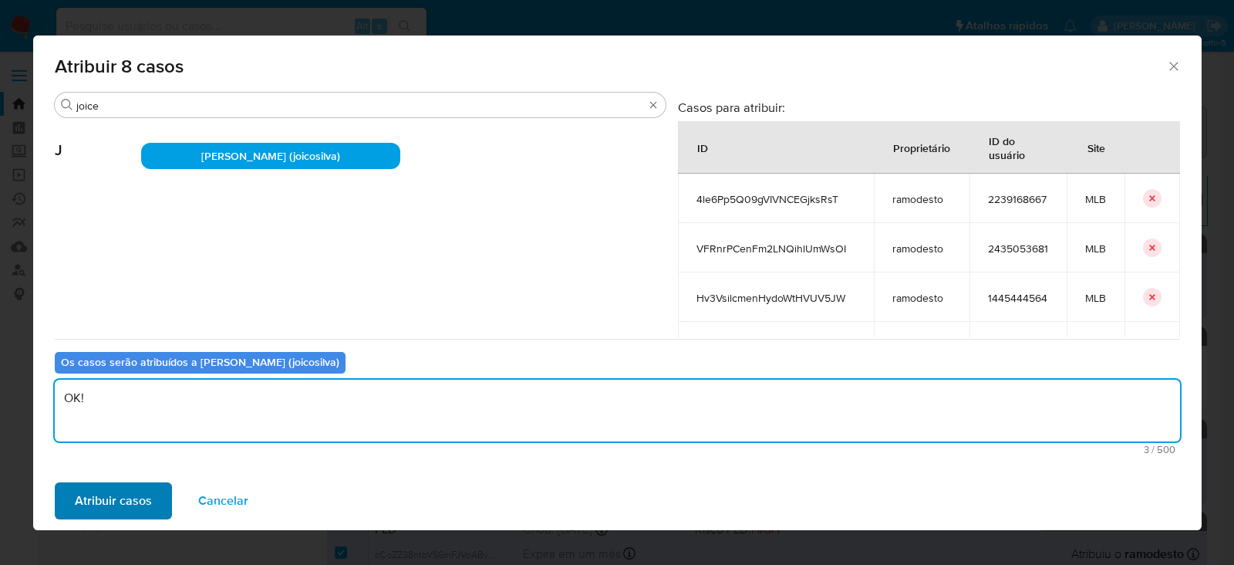
type textarea "OK!"
click at [109, 499] on span "Atribuir casos" at bounding box center [113, 501] width 77 height 34
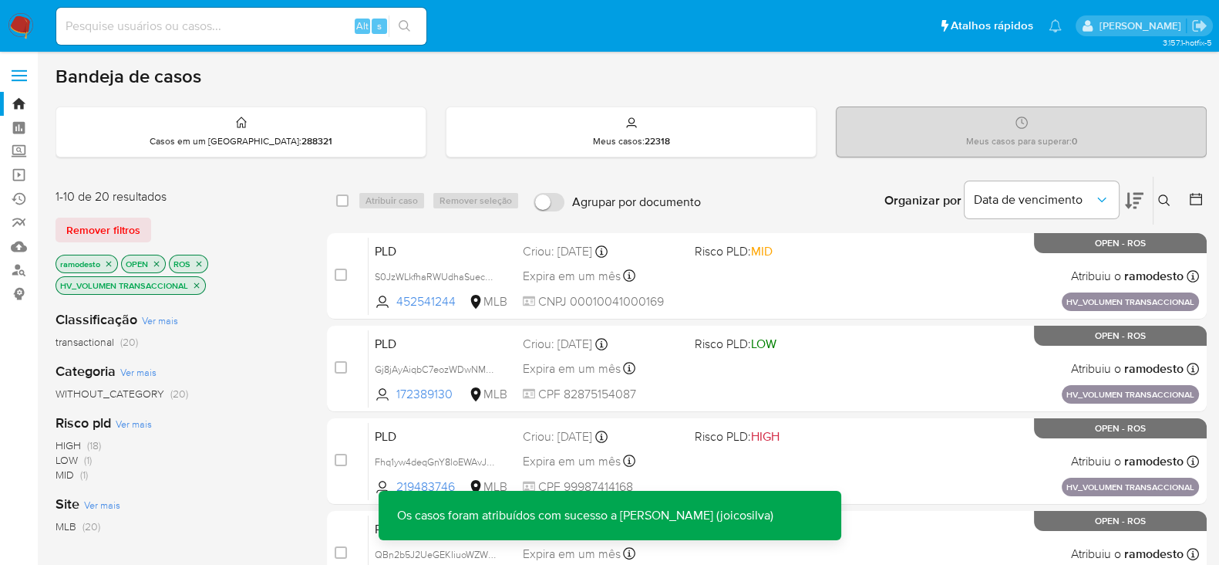
click at [196, 282] on icon "close-filter" at bounding box center [196, 285] width 9 height 9
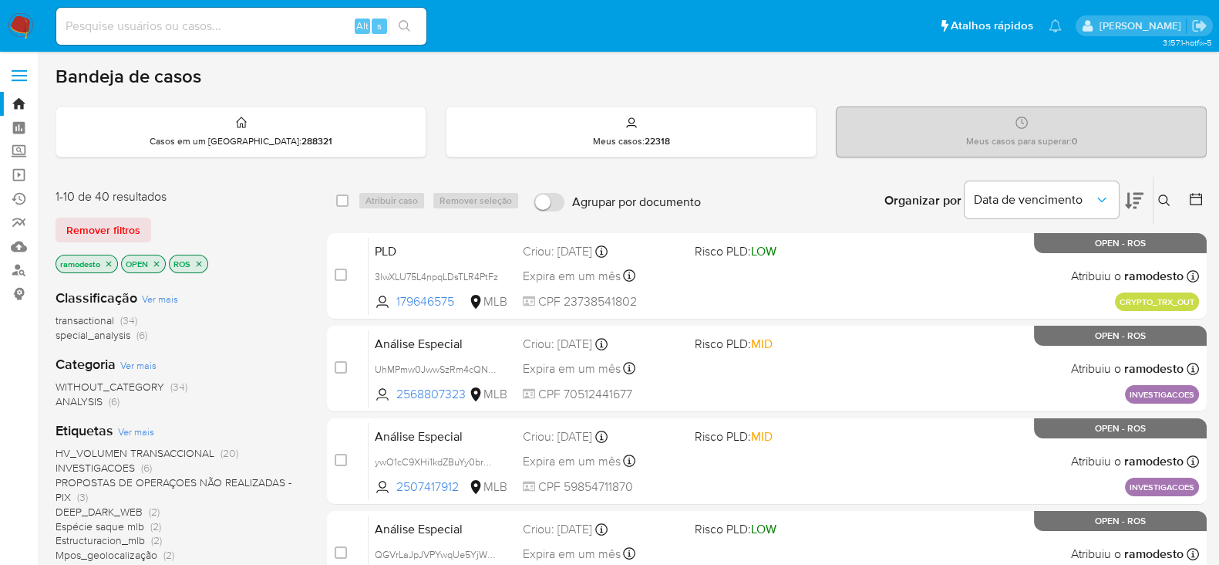
click at [111, 262] on icon "close-filter" at bounding box center [108, 263] width 9 height 9
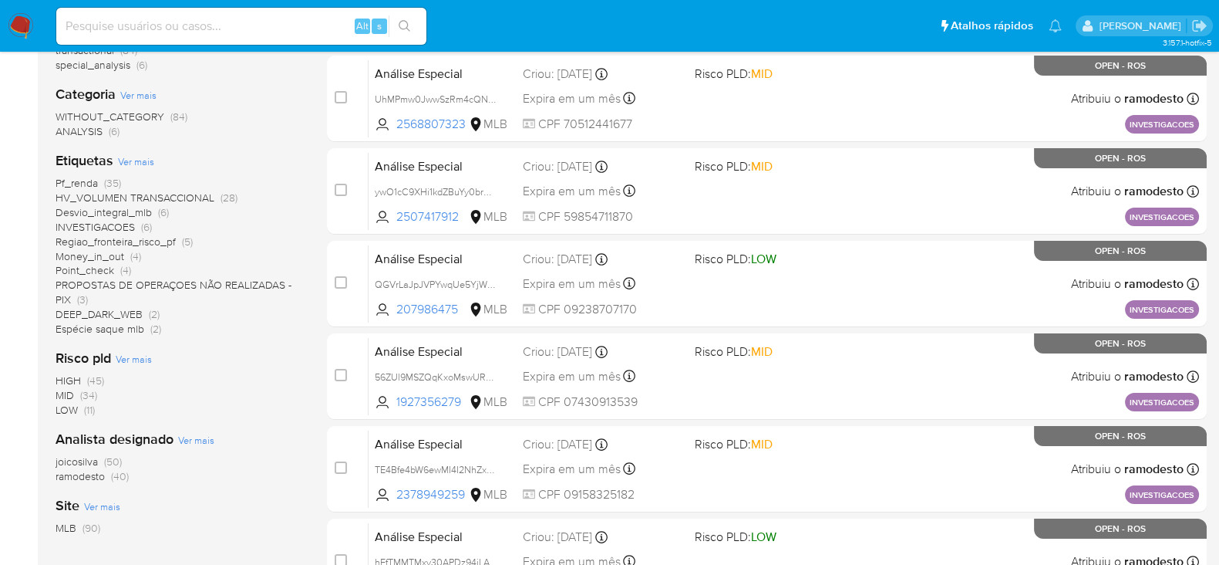
scroll to position [289, 0]
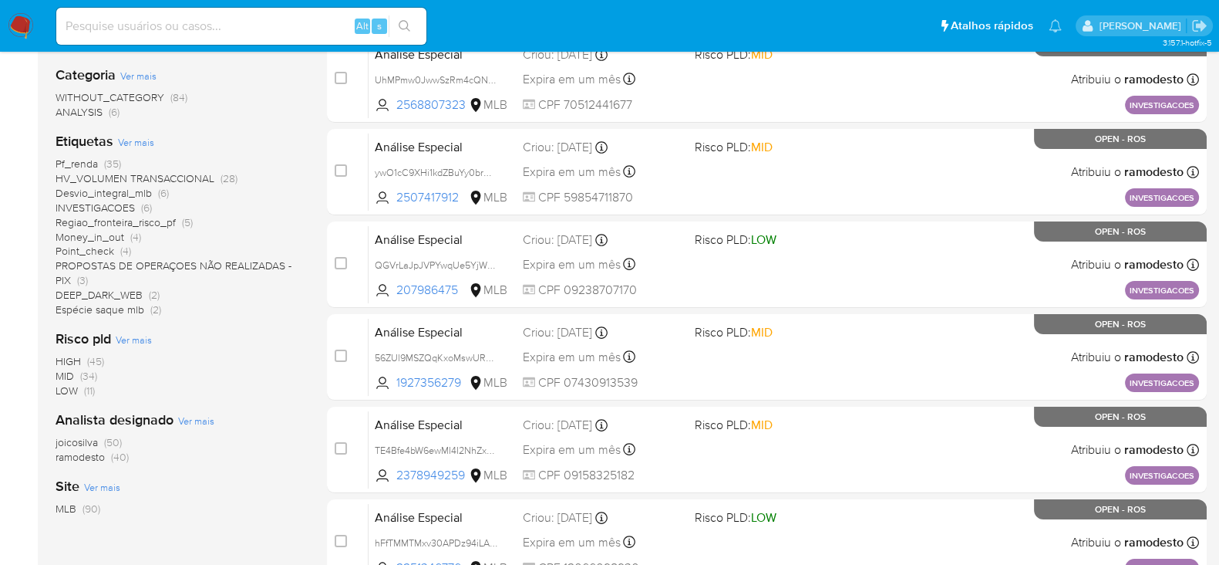
click at [88, 457] on span "ramodesto" at bounding box center [80, 456] width 49 height 15
